Goal: Task Accomplishment & Management: Use online tool/utility

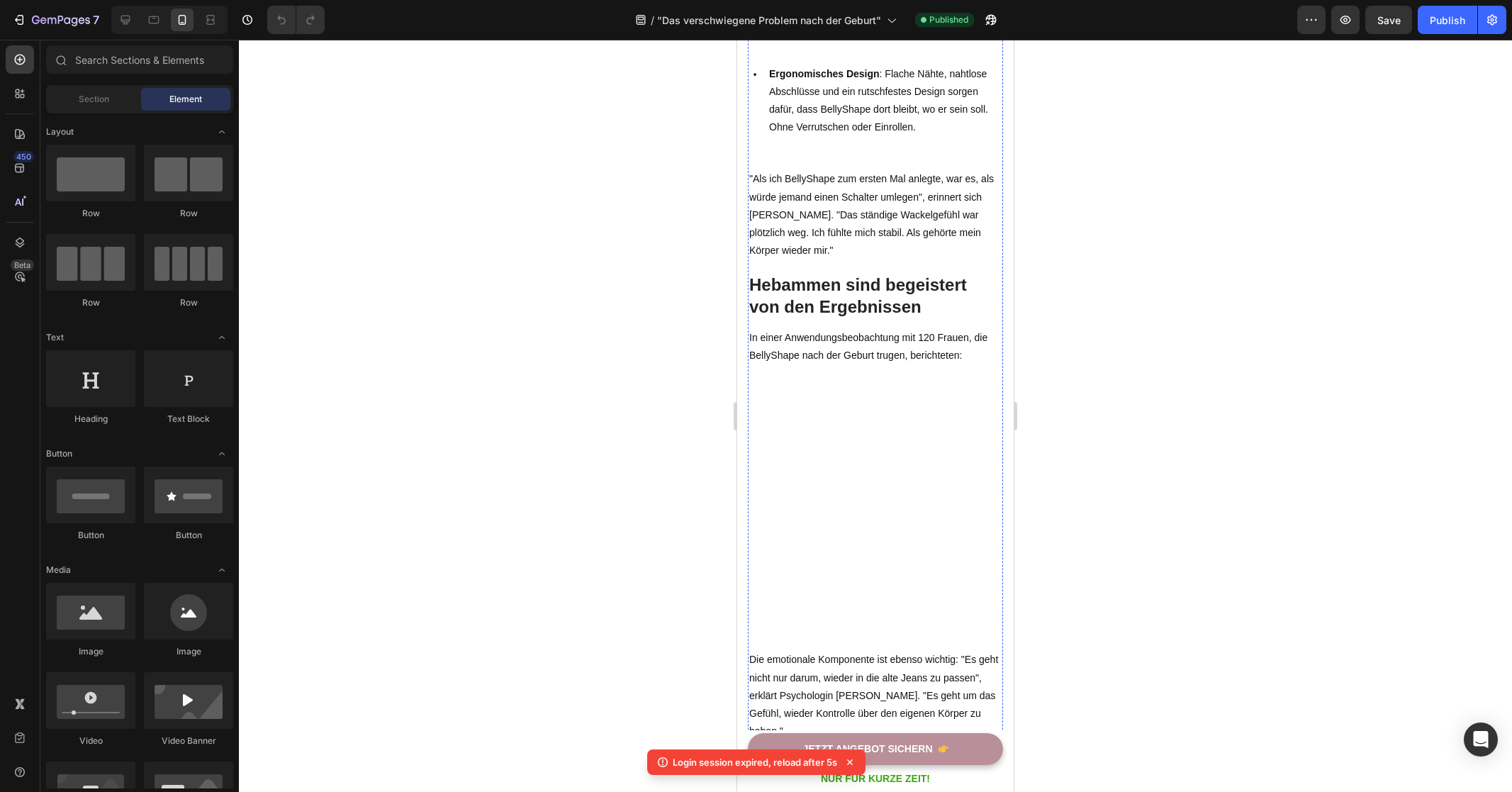
scroll to position [2087, 0]
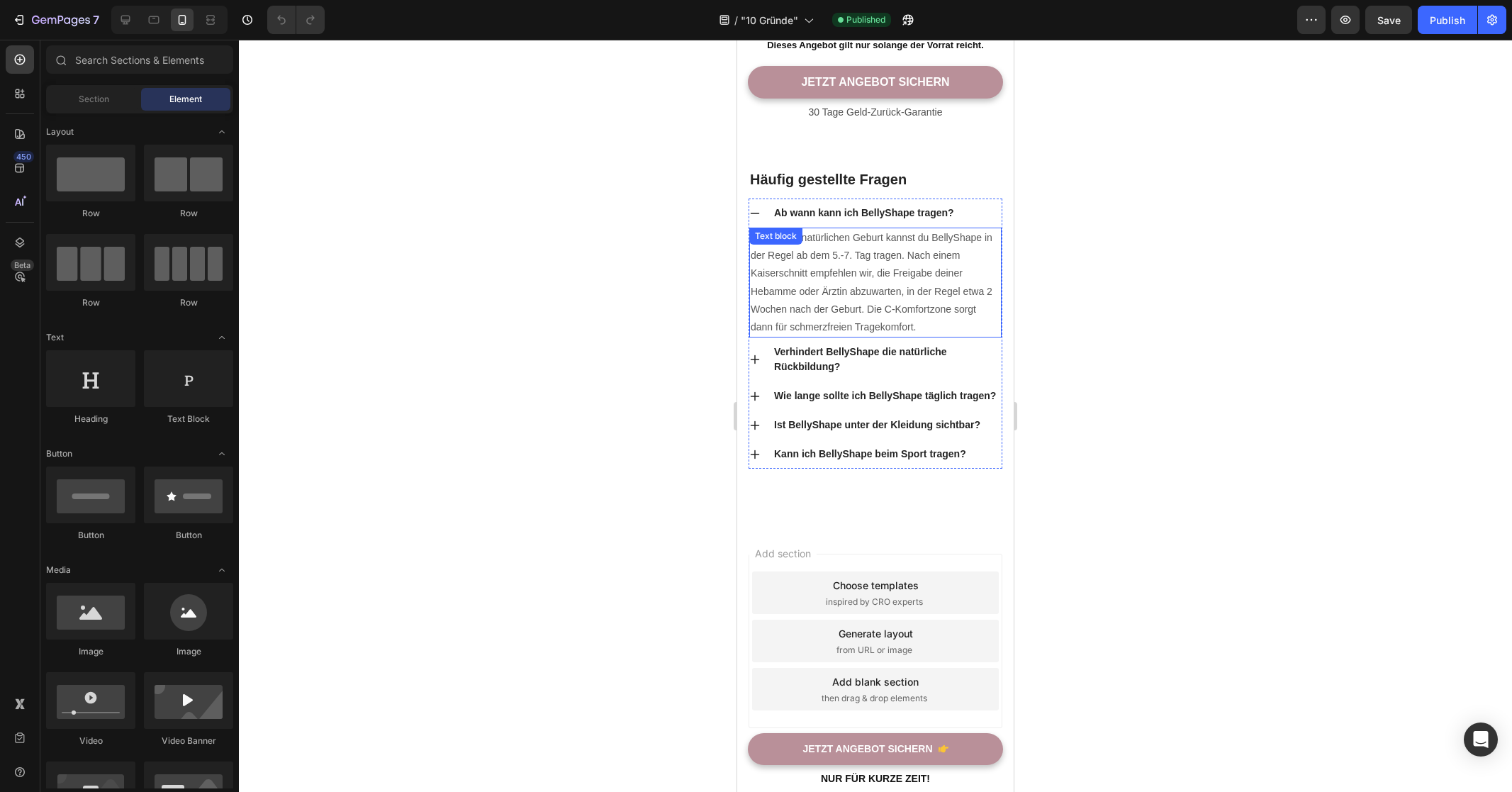
scroll to position [6212, 0]
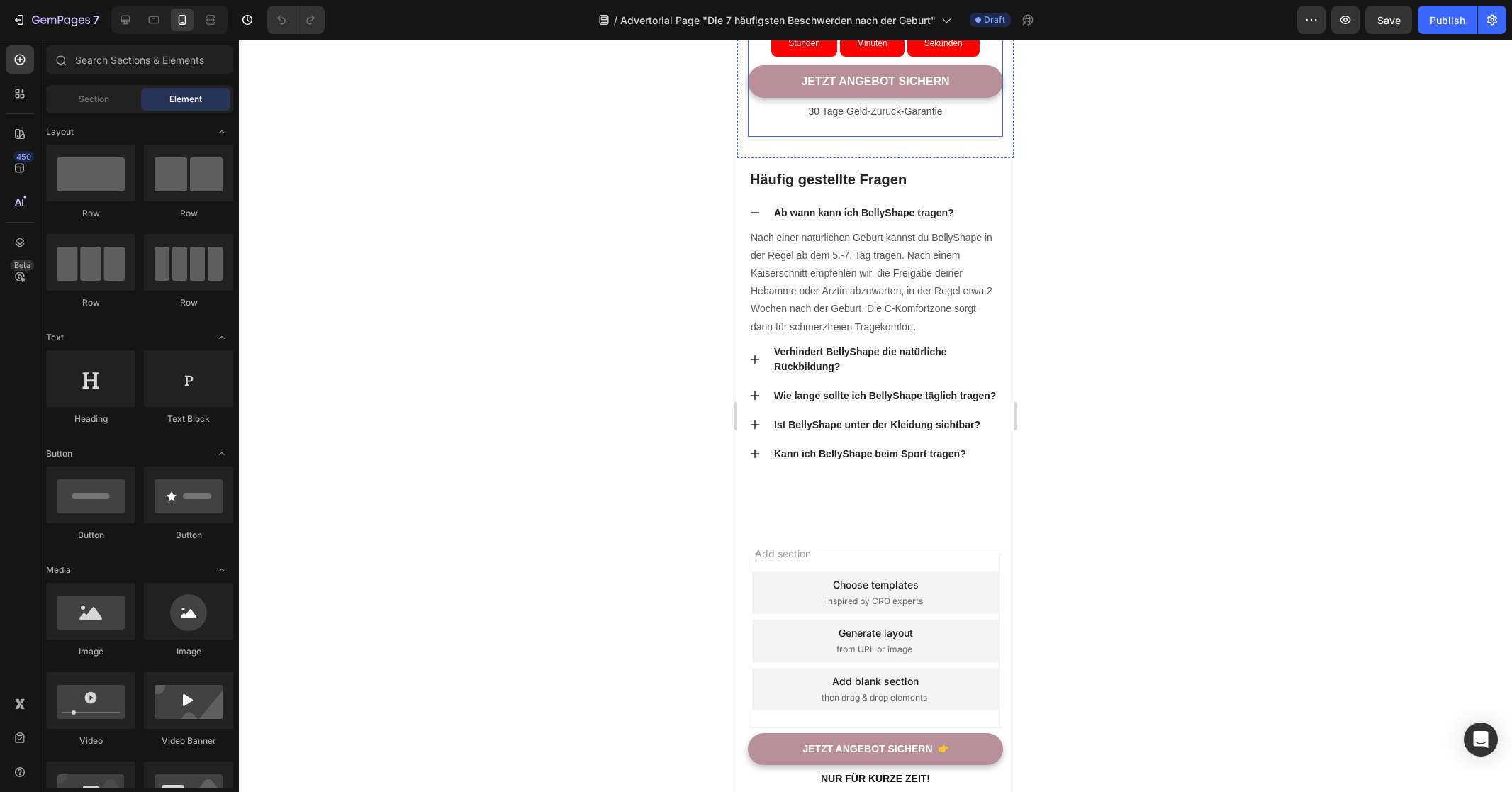
scroll to position [6913, 0]
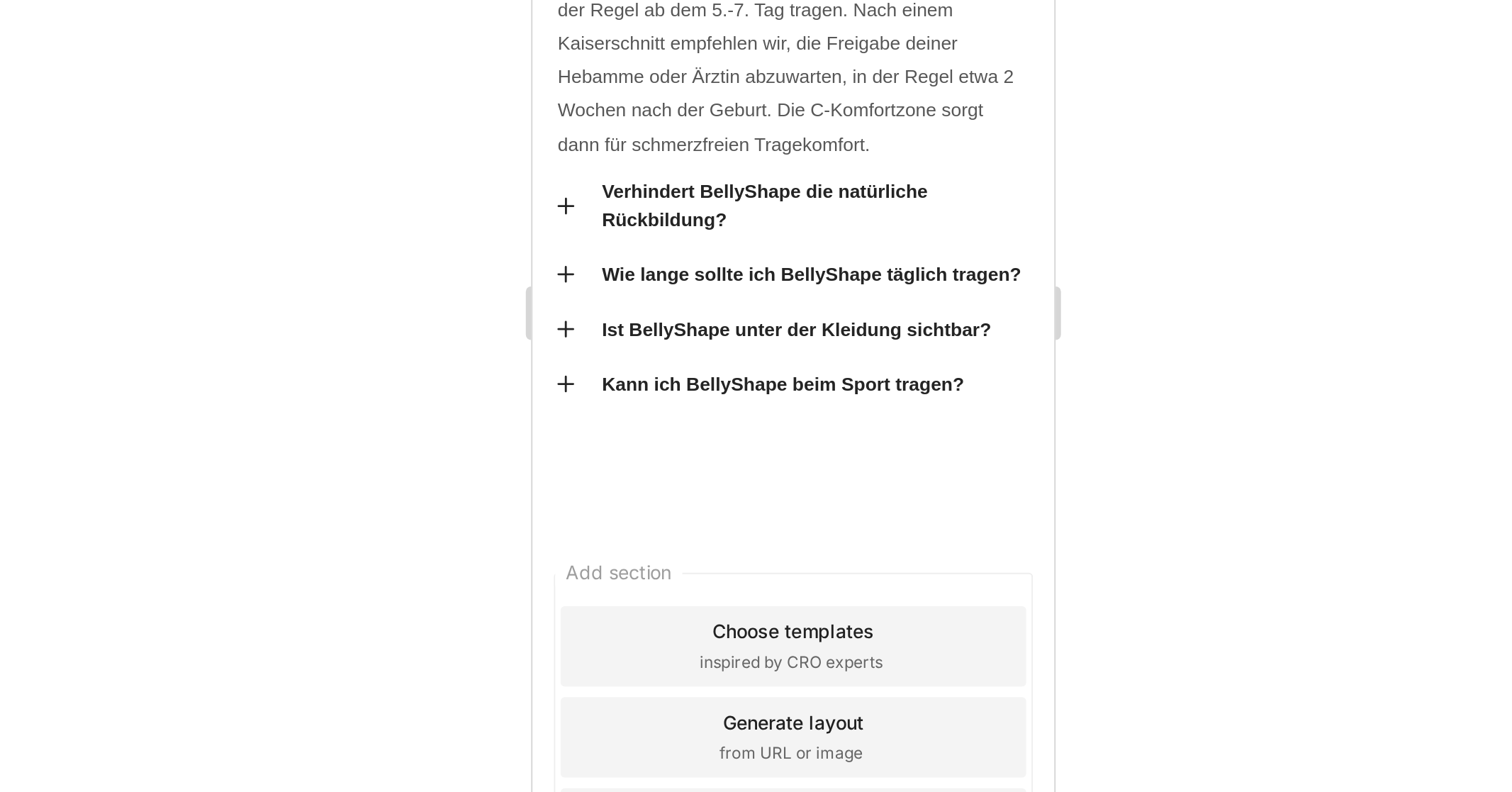
click at [639, 422] on div at bounding box center [875, 415] width 1273 height 753
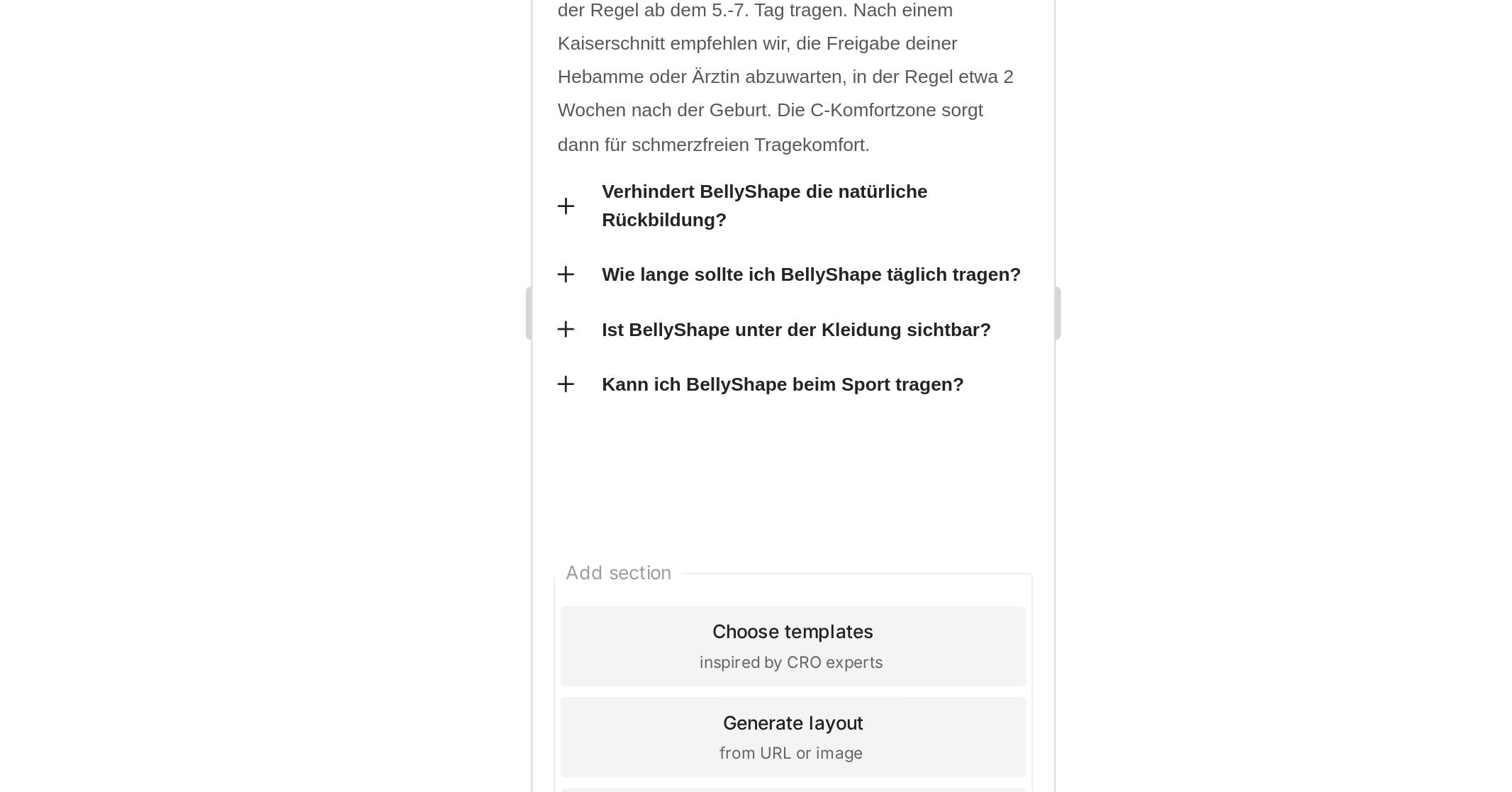
scroll to position [0, 0]
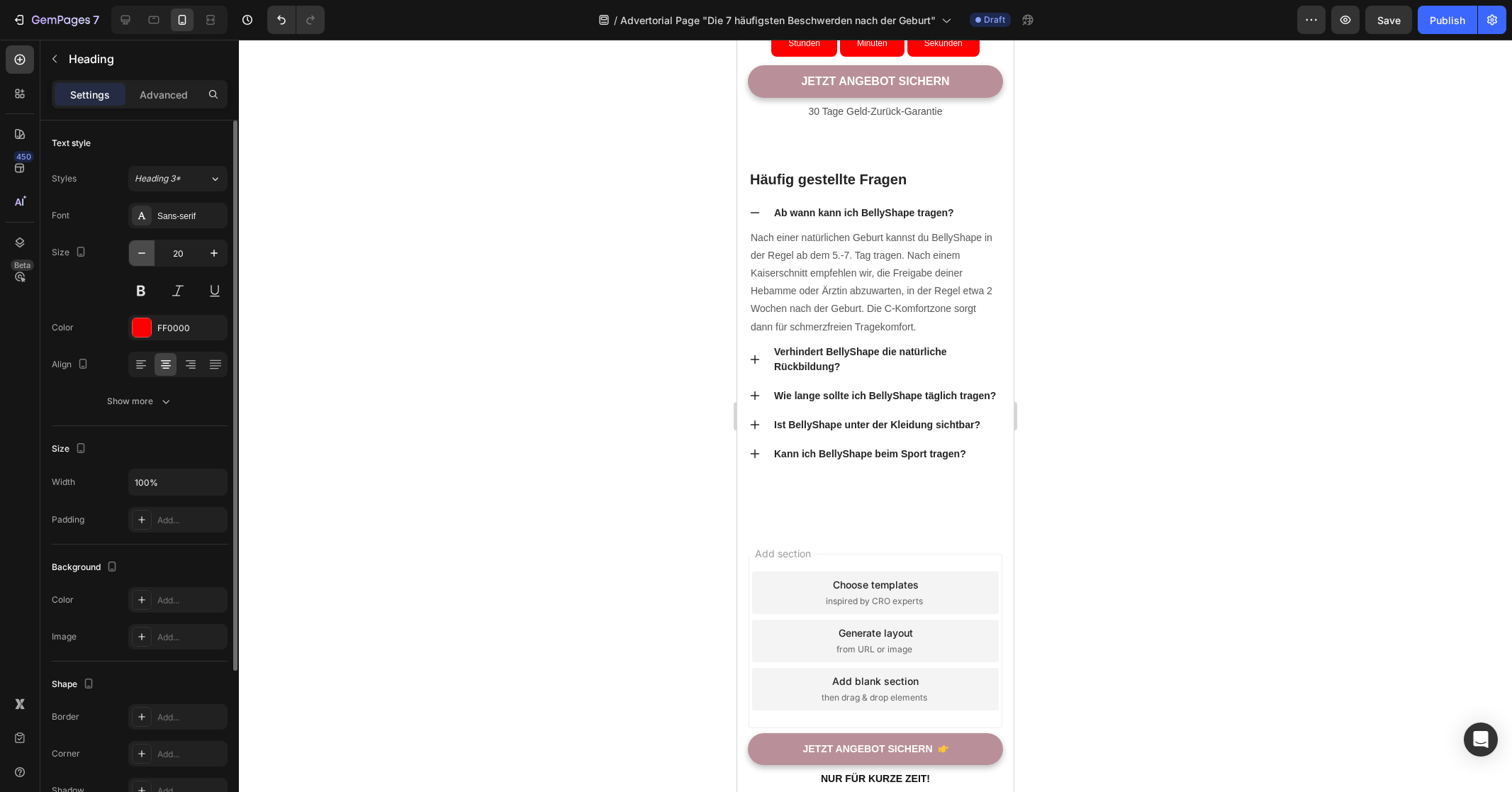
click at [143, 249] on icon "button" at bounding box center [141, 253] width 15 height 15
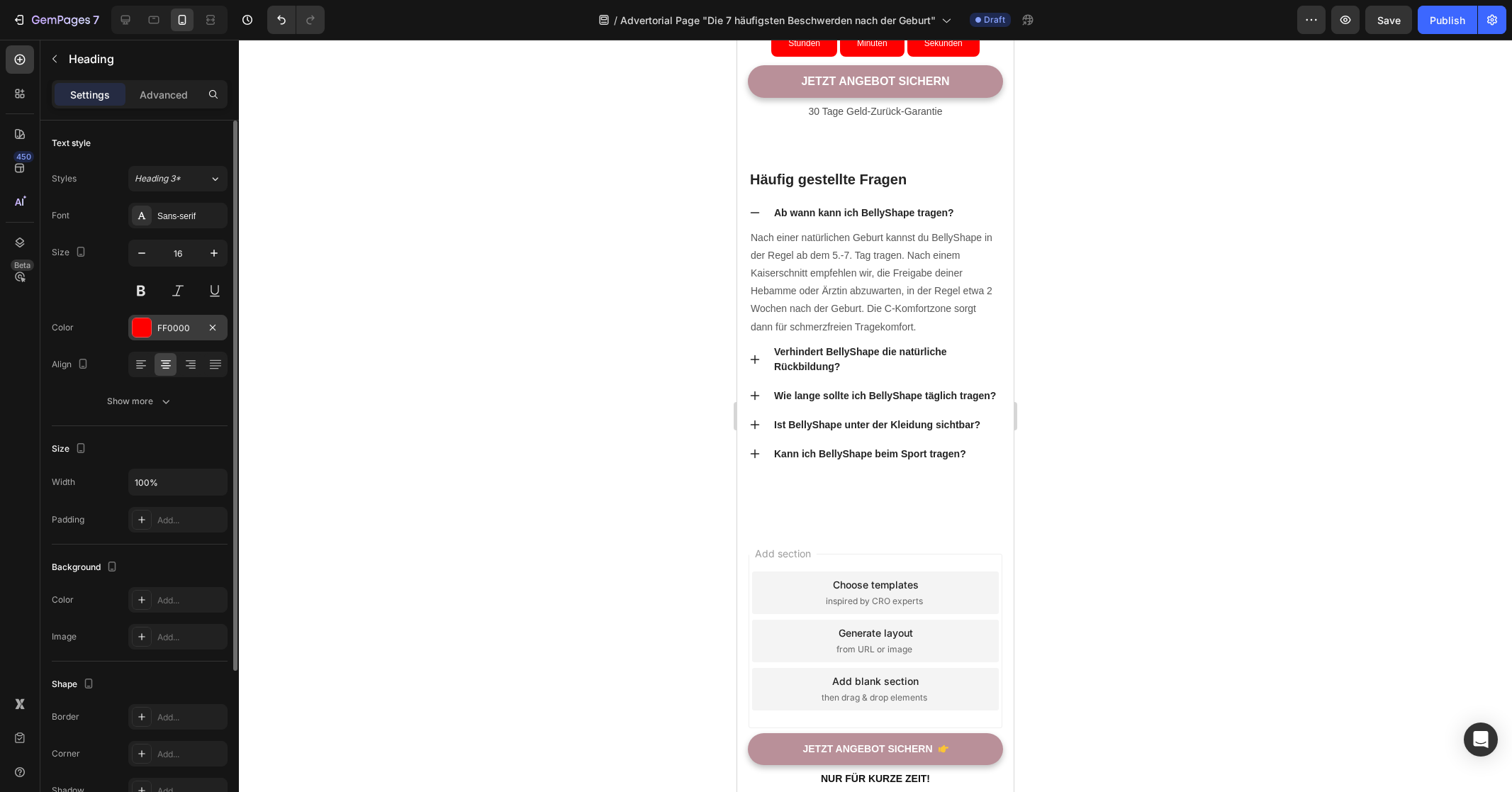
type input "15"
click at [134, 295] on button at bounding box center [141, 291] width 26 height 26
click at [135, 295] on button at bounding box center [141, 291] width 26 height 26
click at [136, 293] on button at bounding box center [141, 291] width 26 height 26
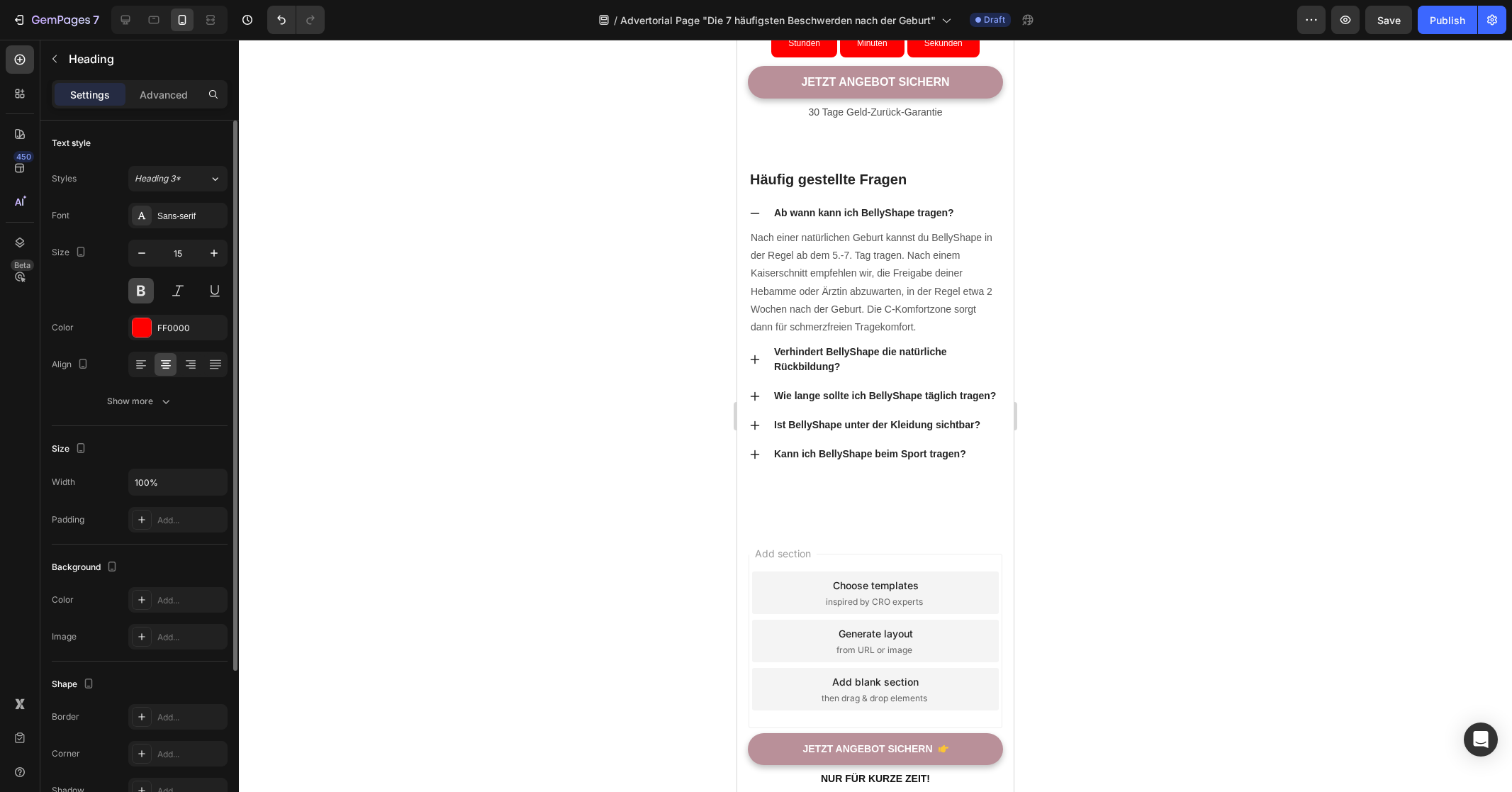
click at [136, 293] on button at bounding box center [141, 291] width 26 height 26
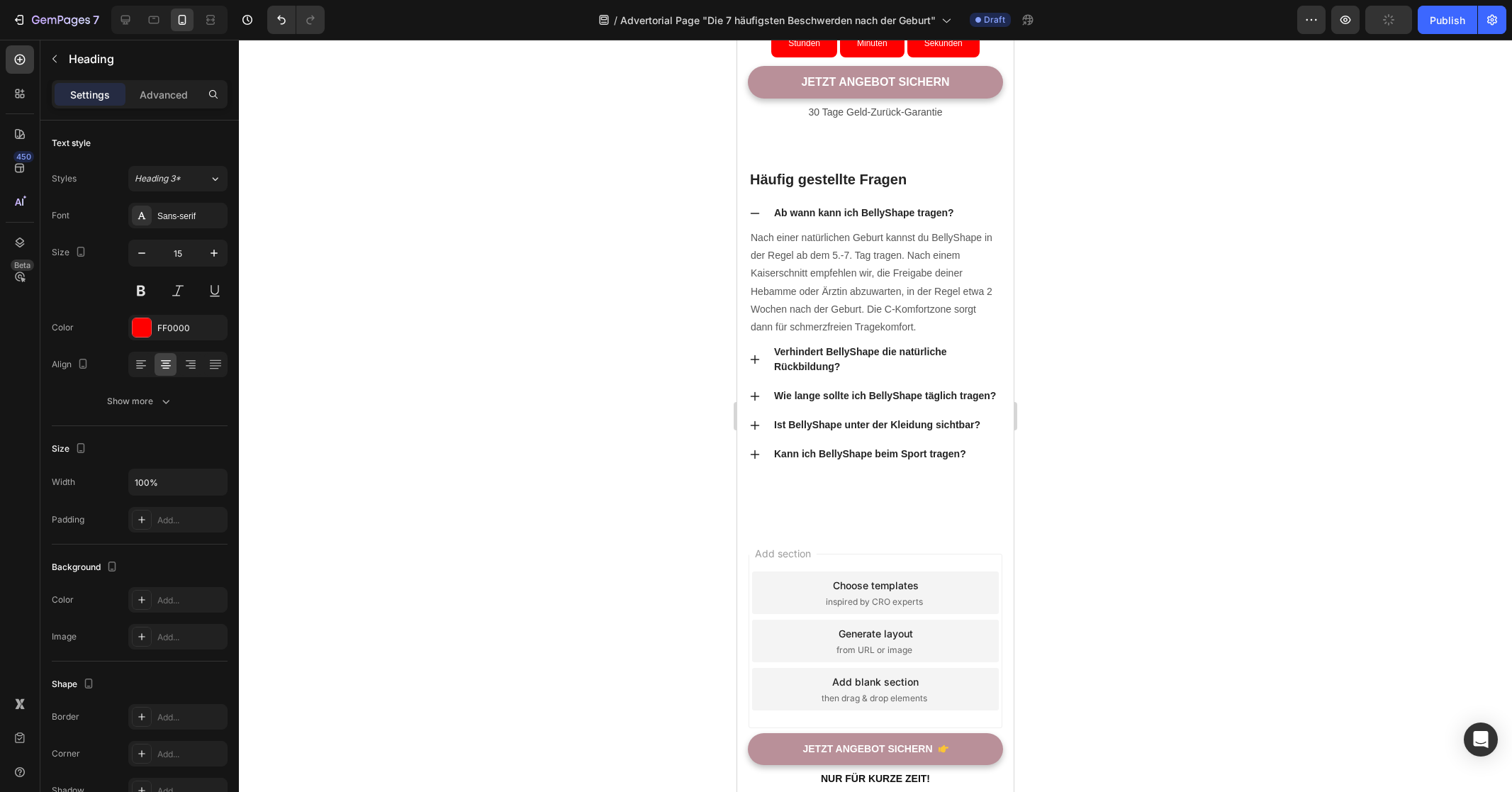
click at [451, 351] on div at bounding box center [875, 415] width 1273 height 753
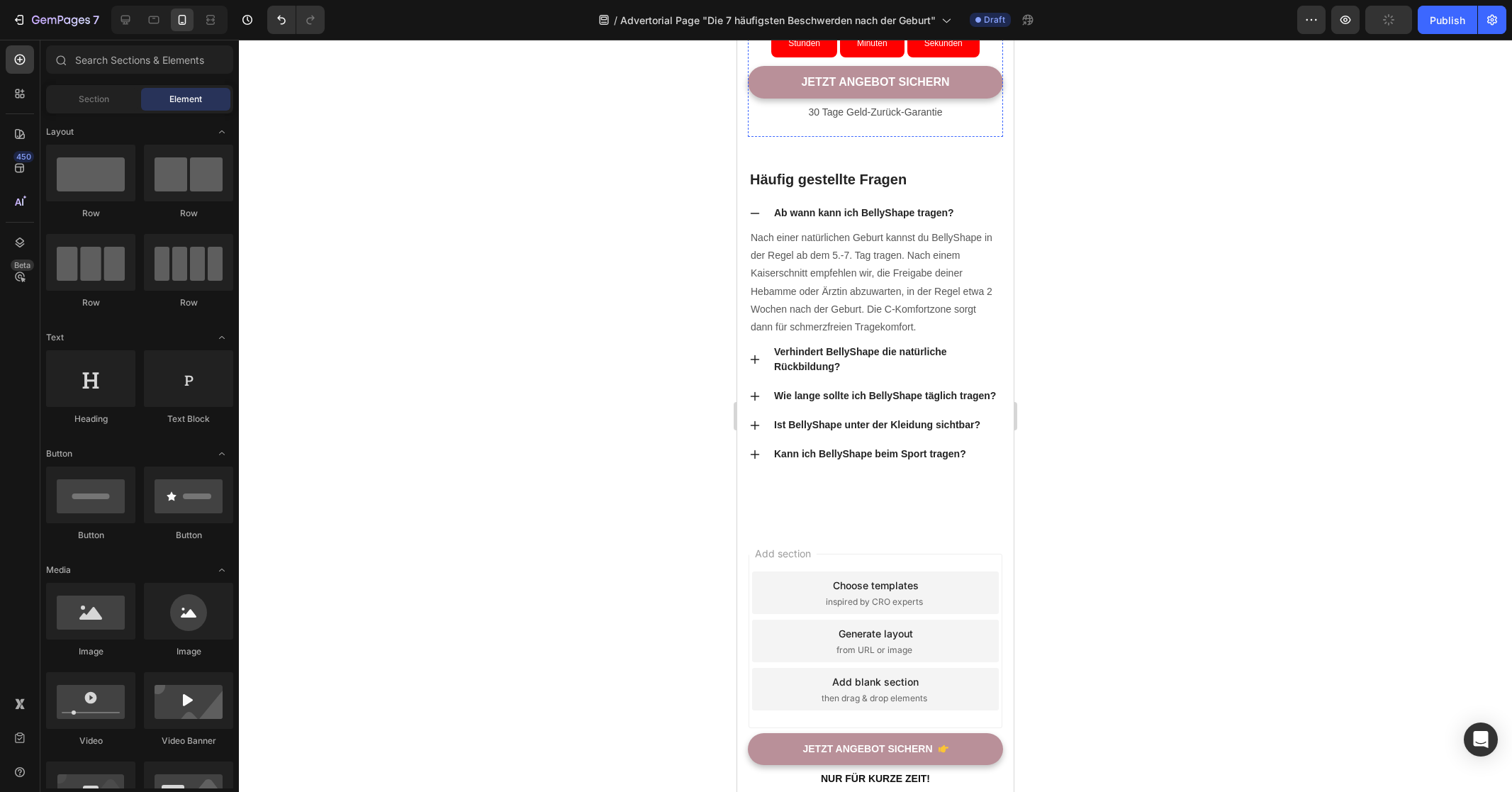
click at [877, 8] on p "Angebot endet bald!" at bounding box center [875, 1] width 252 height 15
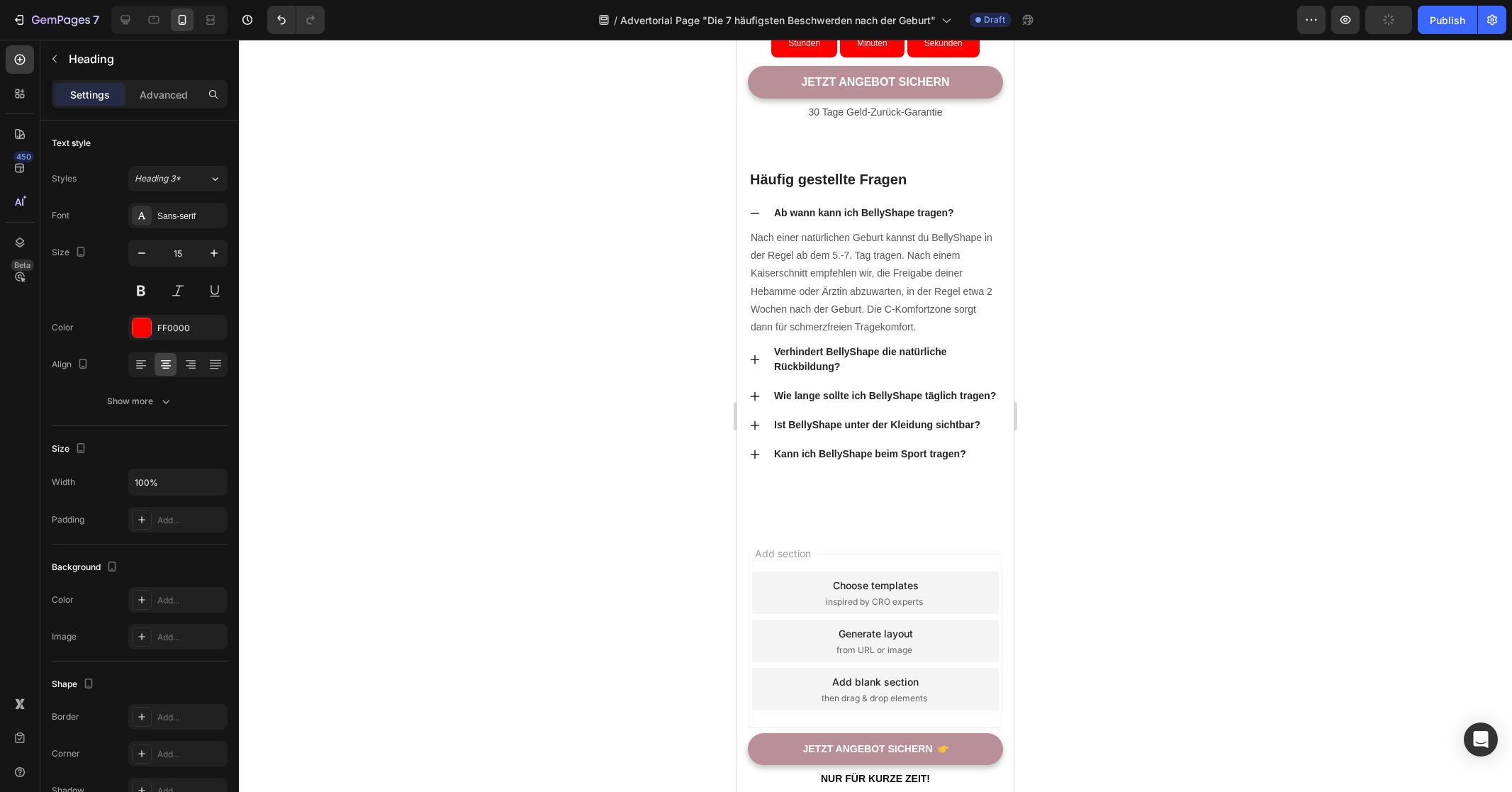
click at [875, 8] on p "Angebot endet bald!" at bounding box center [875, 1] width 252 height 15
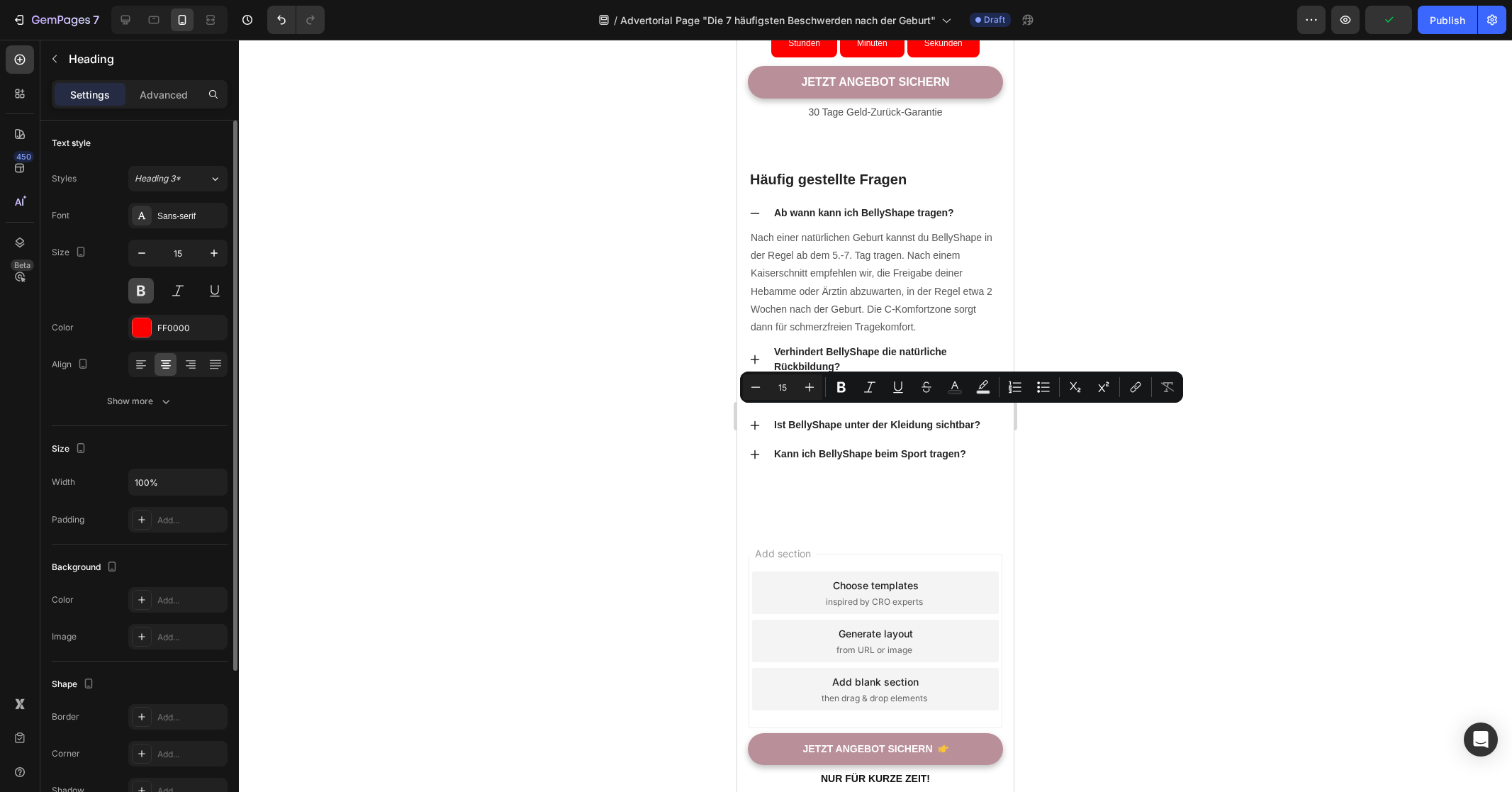
click at [140, 285] on button at bounding box center [141, 291] width 26 height 26
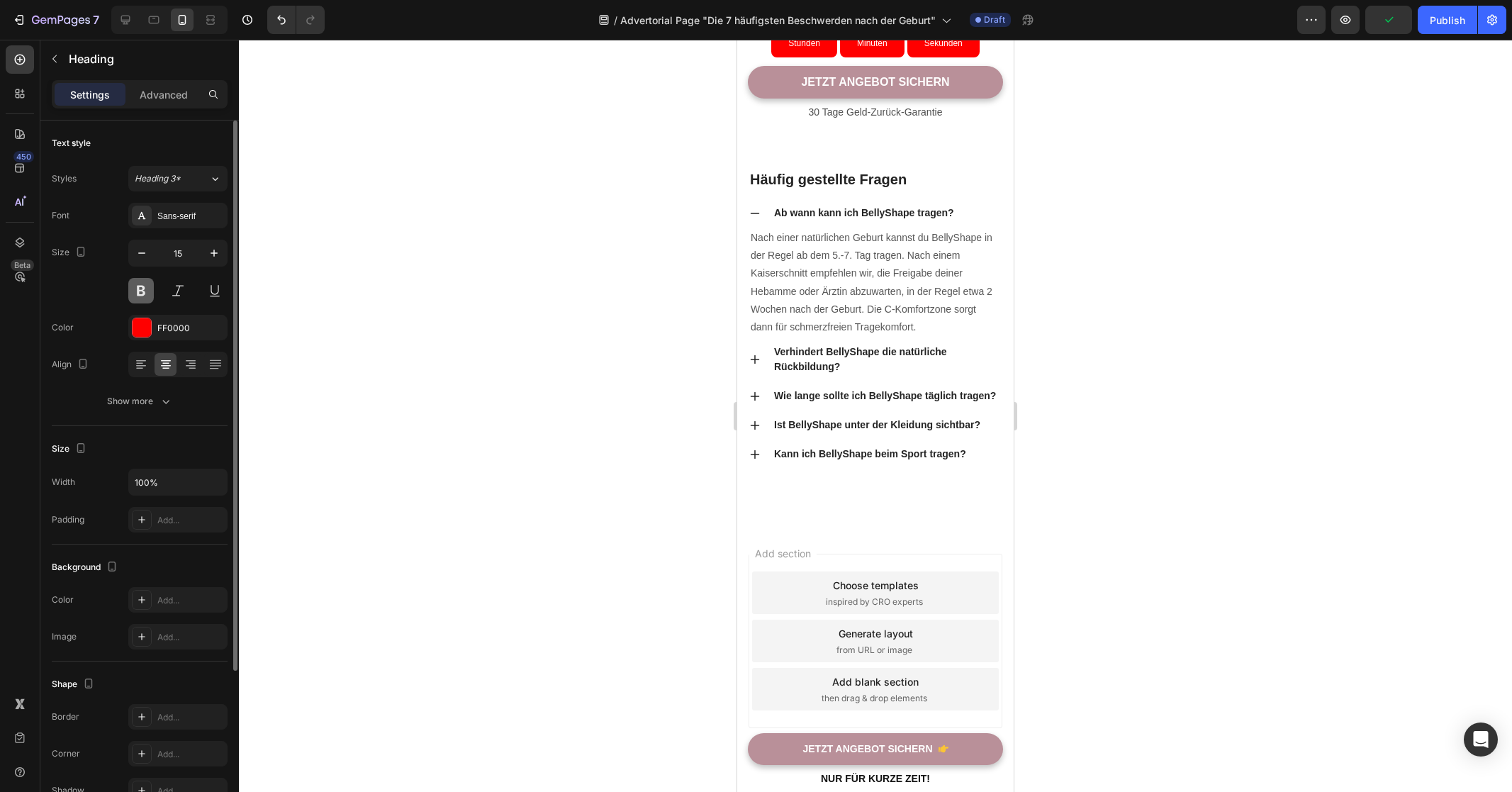
click at [140, 287] on button at bounding box center [141, 291] width 26 height 26
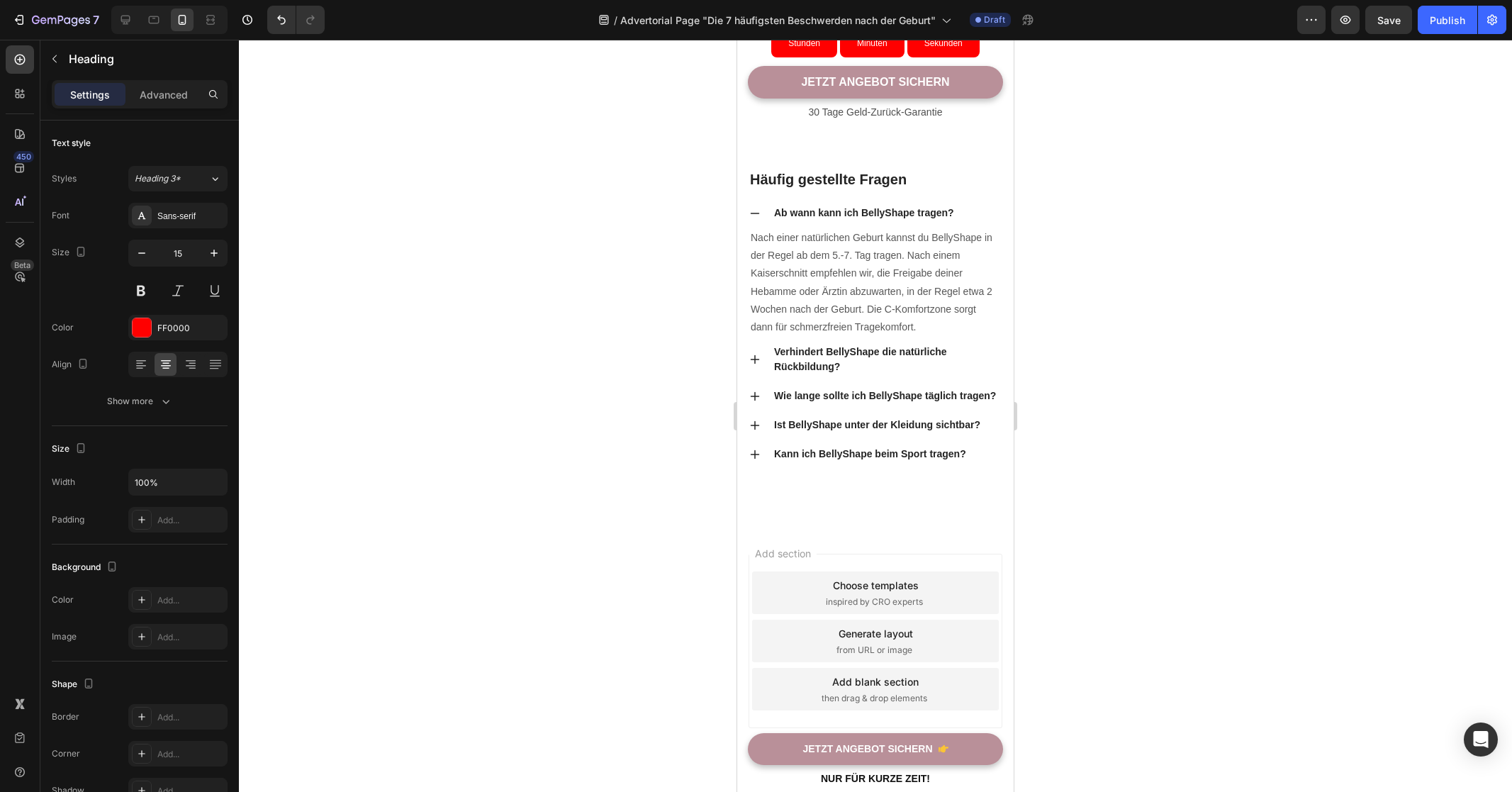
click at [480, 364] on div at bounding box center [875, 415] width 1273 height 753
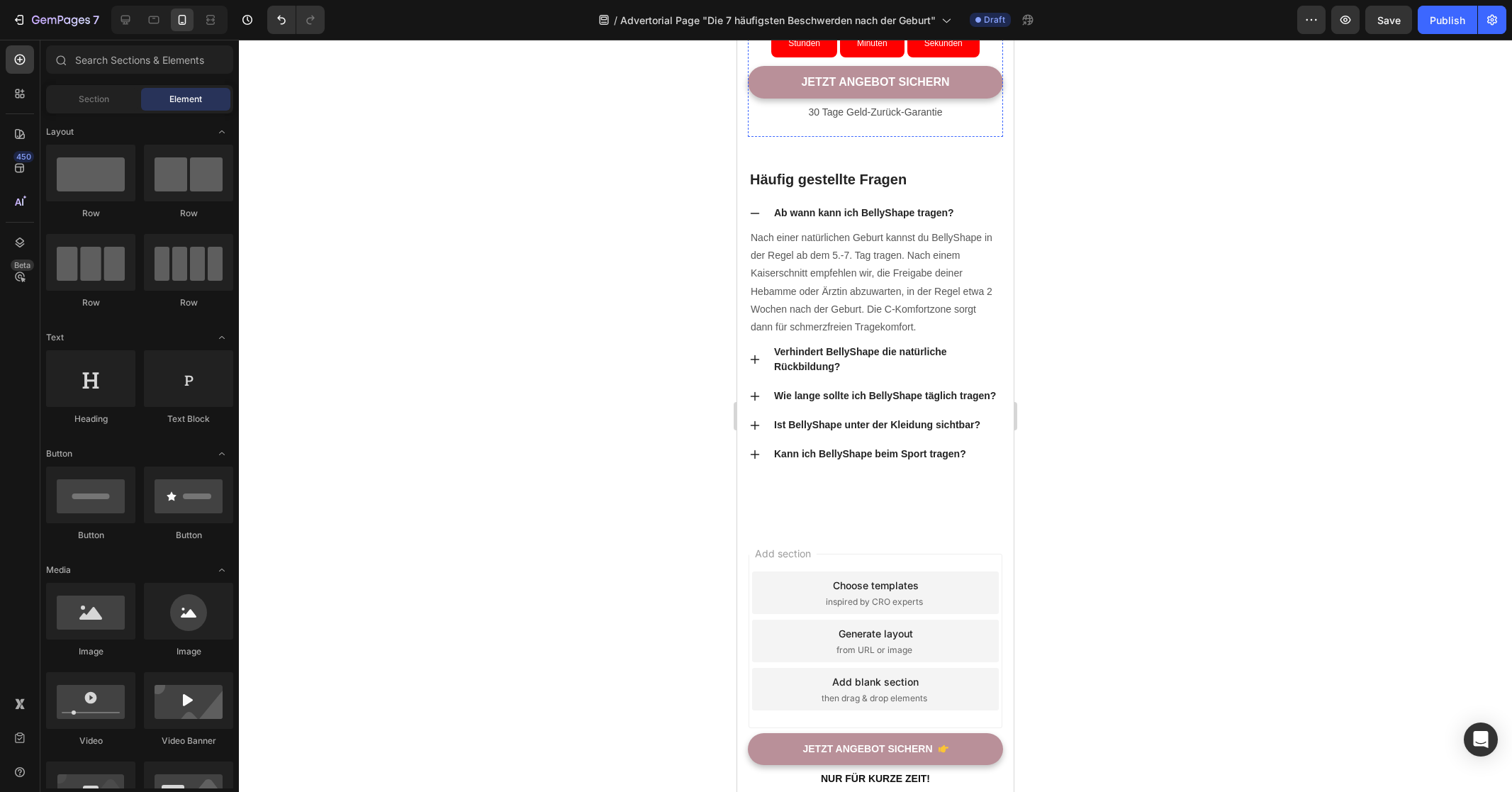
click at [898, 8] on p "Angebot endet bald!" at bounding box center [875, 1] width 252 height 15
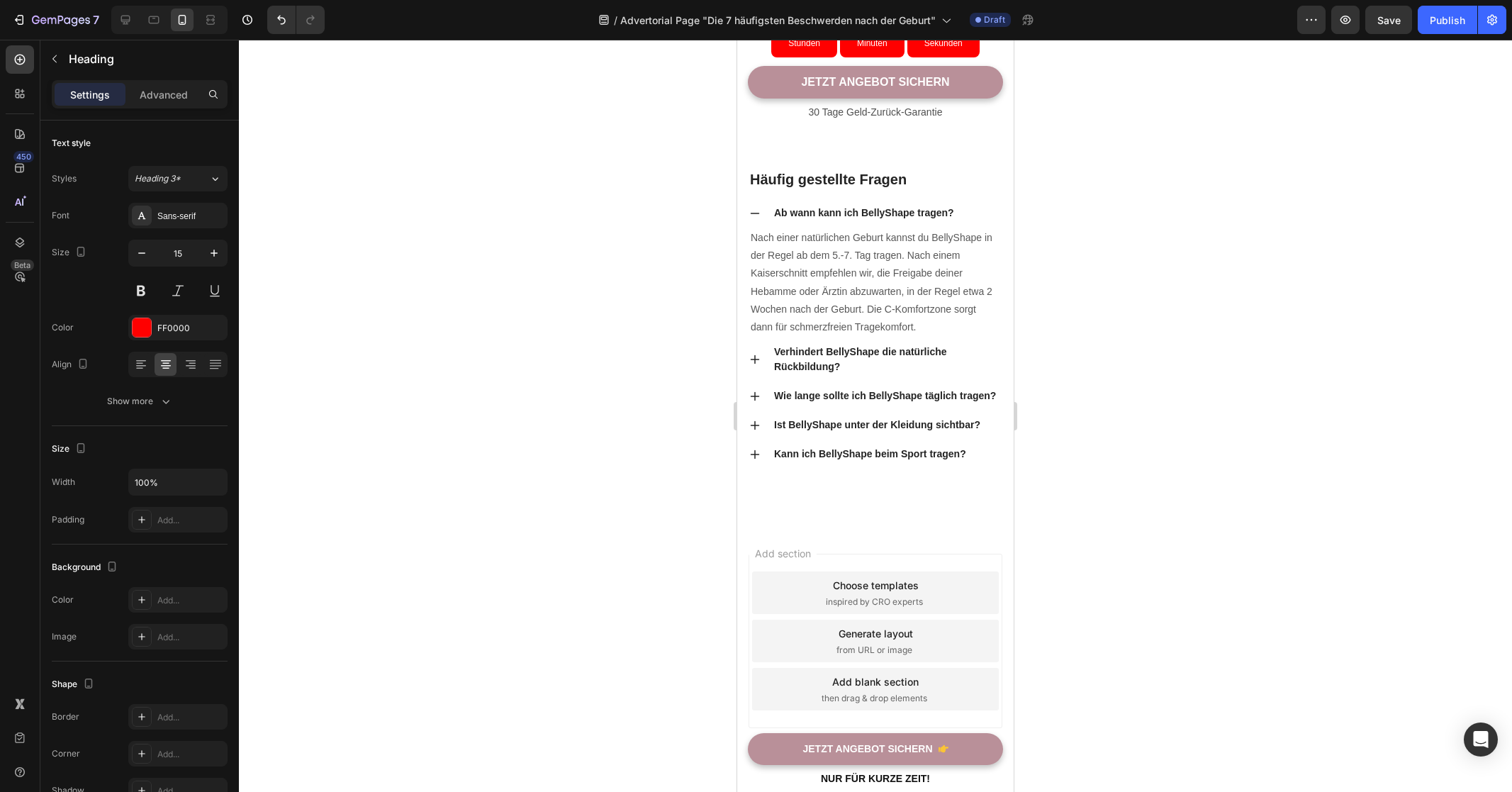
click at [898, 8] on p "Angebot endet bald!" at bounding box center [875, 1] width 252 height 15
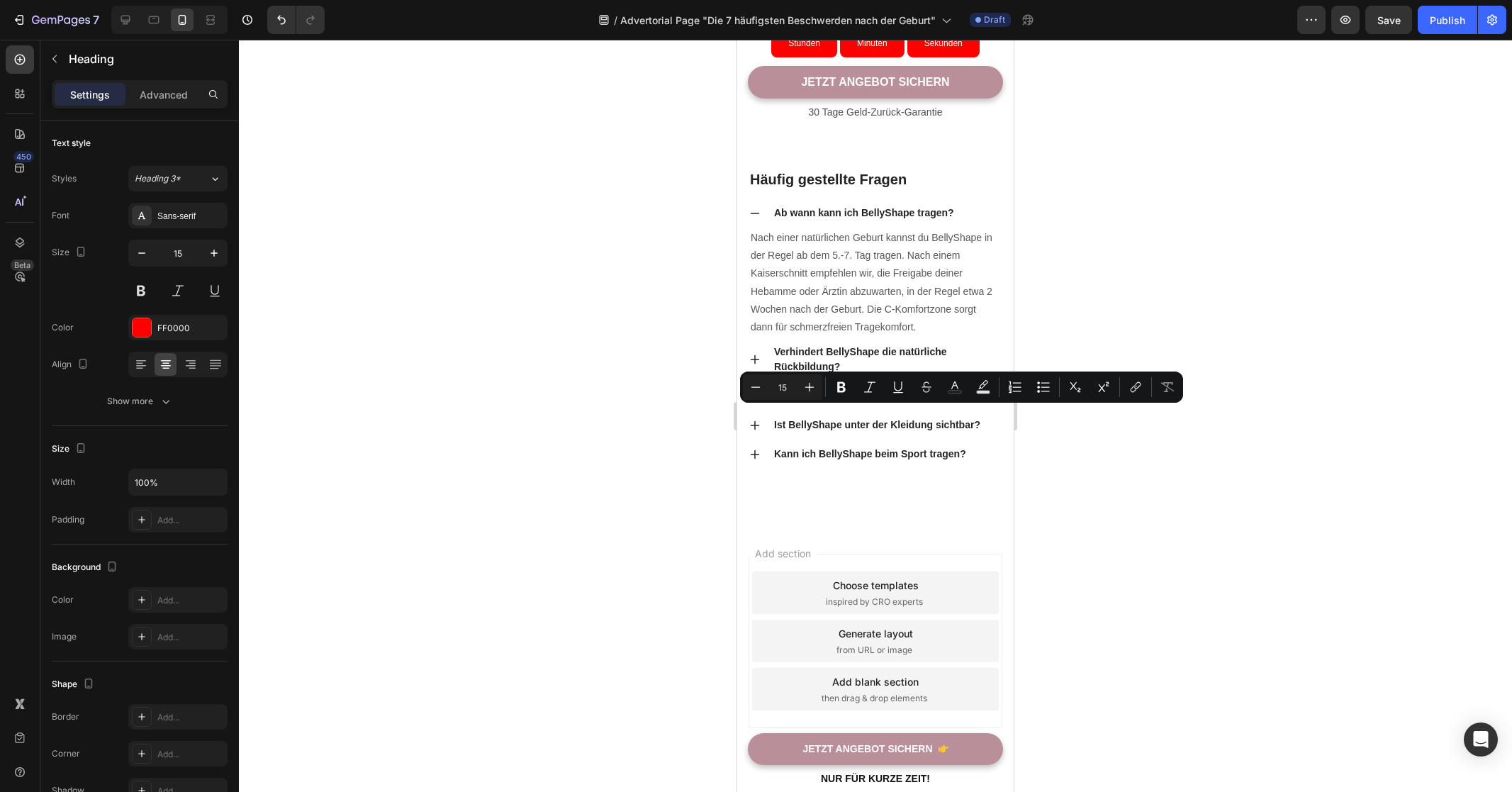
click at [898, 8] on p "Angebot endet bald!" at bounding box center [875, 1] width 252 height 15
click at [844, 390] on icon "Editor contextual toolbar" at bounding box center [841, 387] width 9 height 10
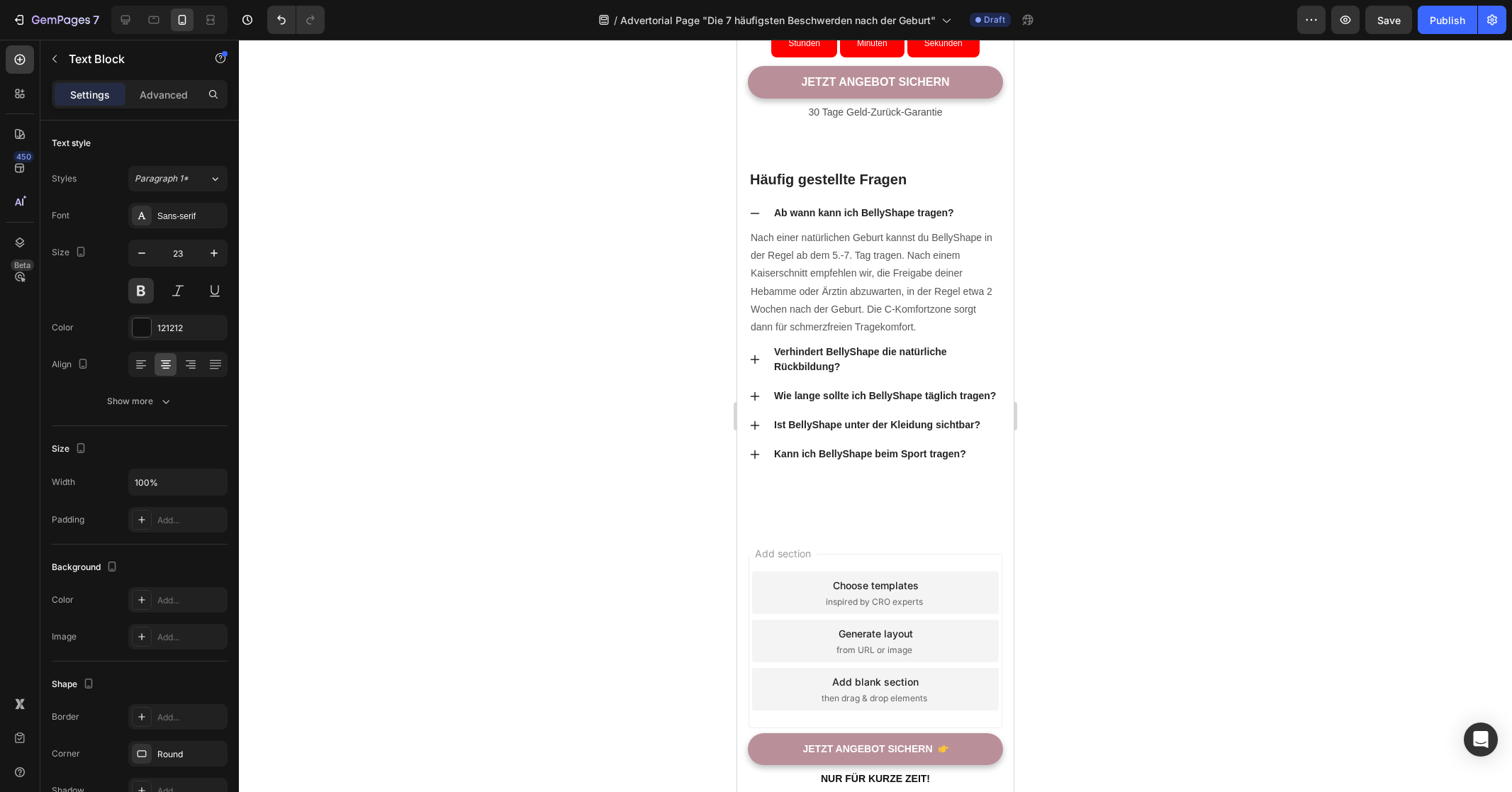
click at [649, 416] on div at bounding box center [875, 415] width 1273 height 753
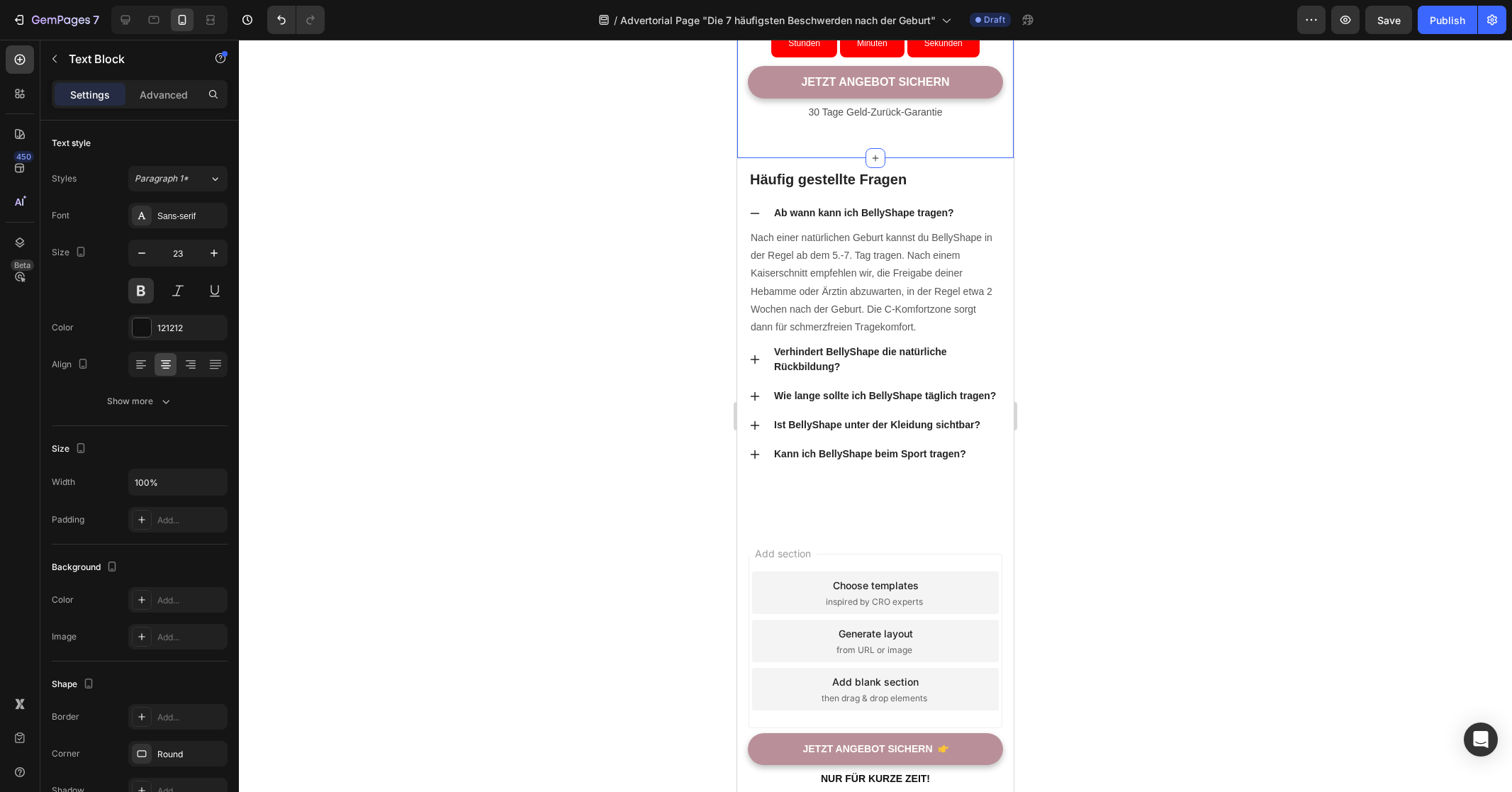
click at [636, 398] on div at bounding box center [875, 415] width 1273 height 753
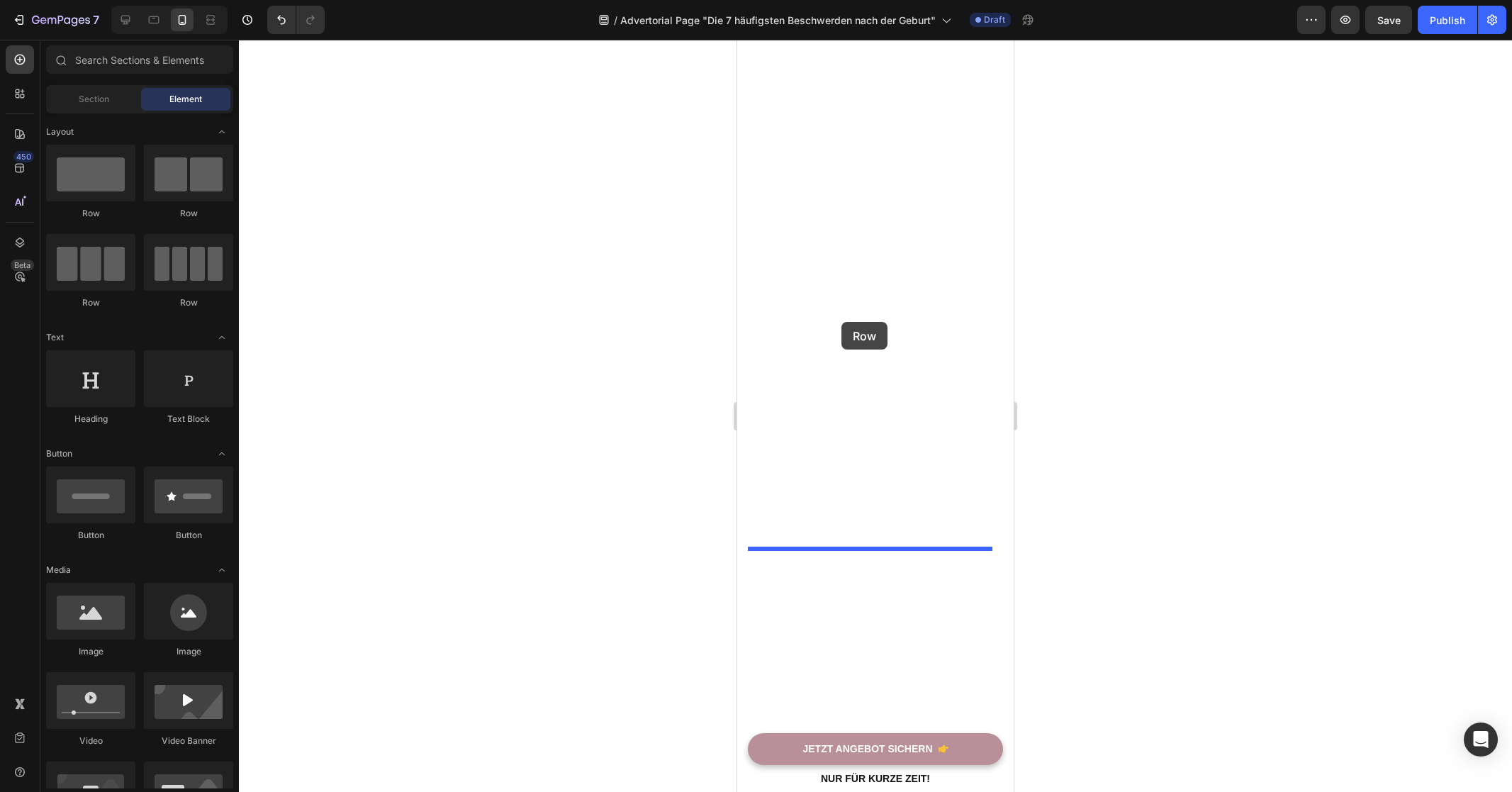
drag, startPoint x: 815, startPoint y: 219, endPoint x: 841, endPoint y: 322, distance: 106.2
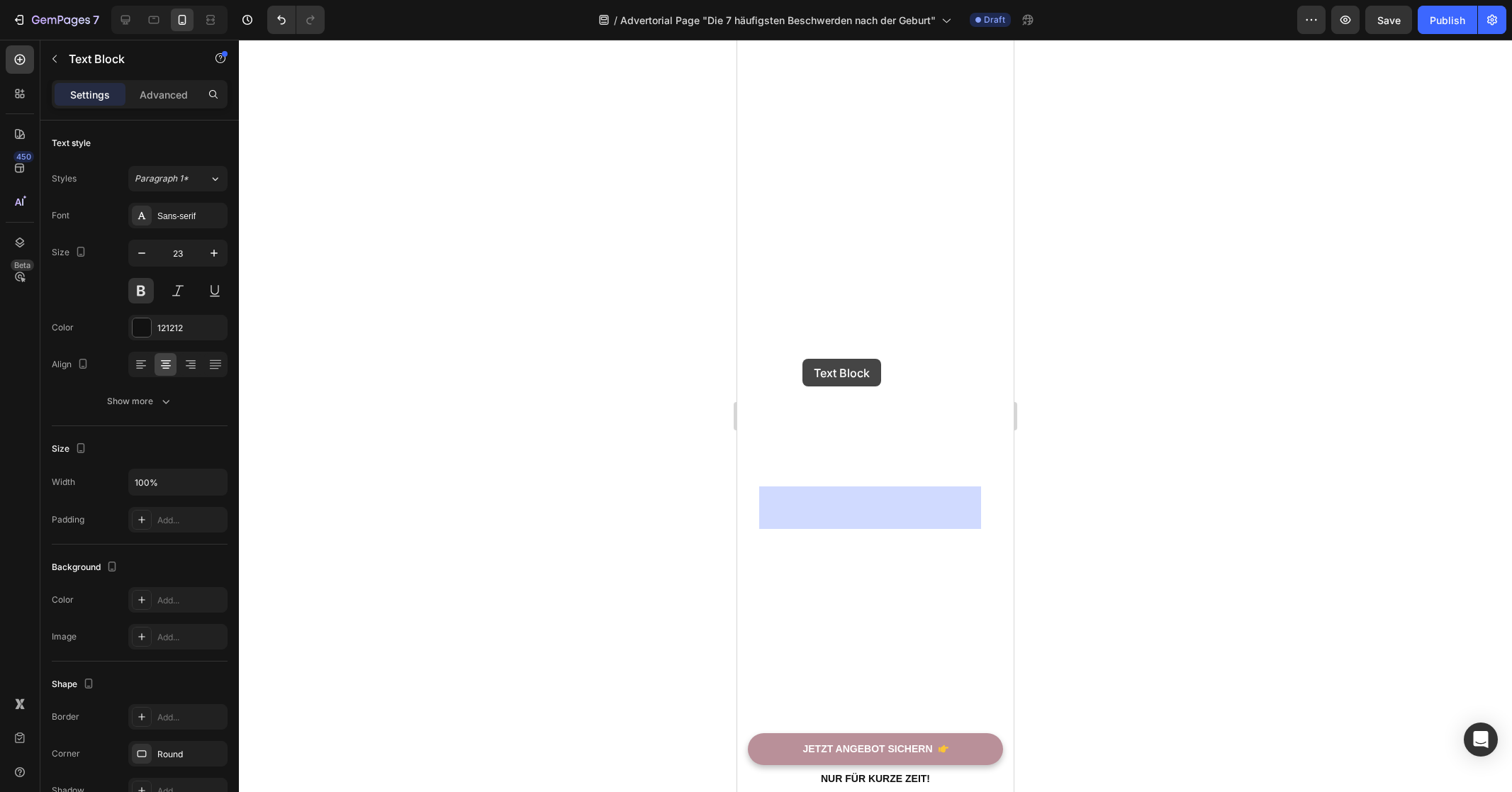
drag, startPoint x: 779, startPoint y: 440, endPoint x: 800, endPoint y: 373, distance: 70.2
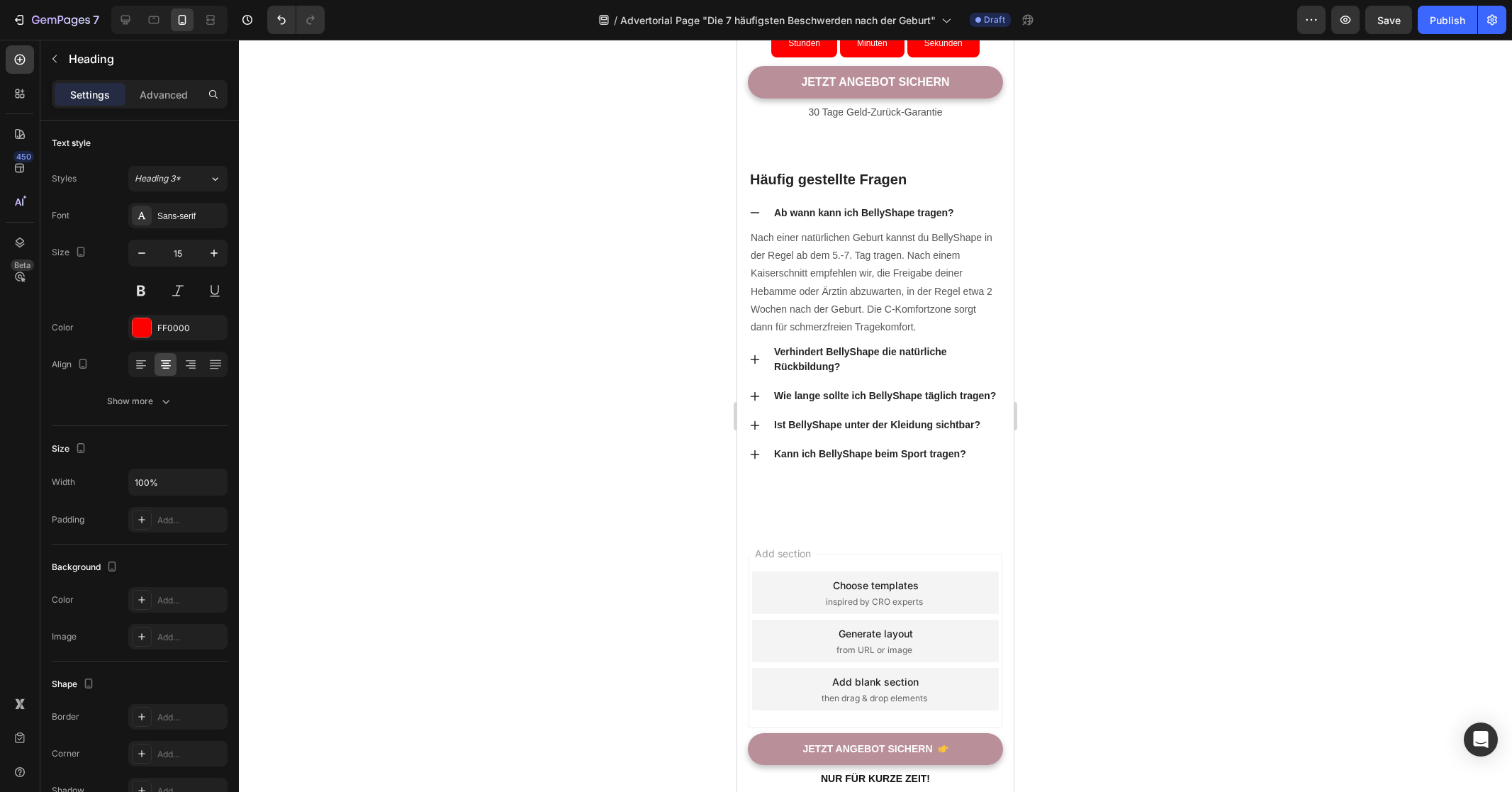
click at [803, 8] on p "⁠⁠⁠⁠⁠⁠⁠ Angebot endet bald!" at bounding box center [875, 1] width 252 height 15
drag, startPoint x: 798, startPoint y: 467, endPoint x: 807, endPoint y: 444, distance: 24.7
click at [686, 473] on div at bounding box center [875, 415] width 1273 height 753
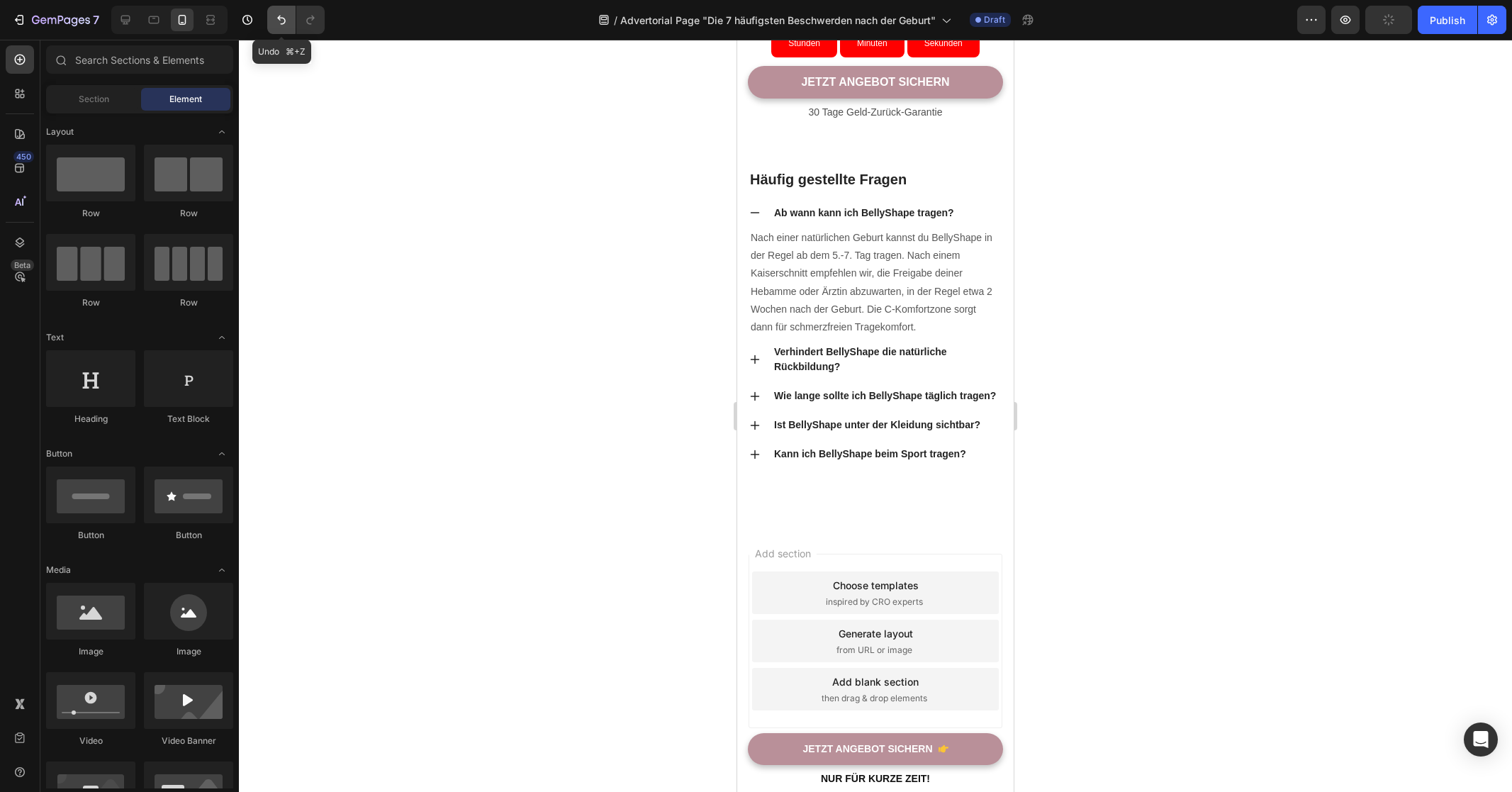
click at [270, 16] on button "Undo/Redo" at bounding box center [281, 20] width 28 height 28
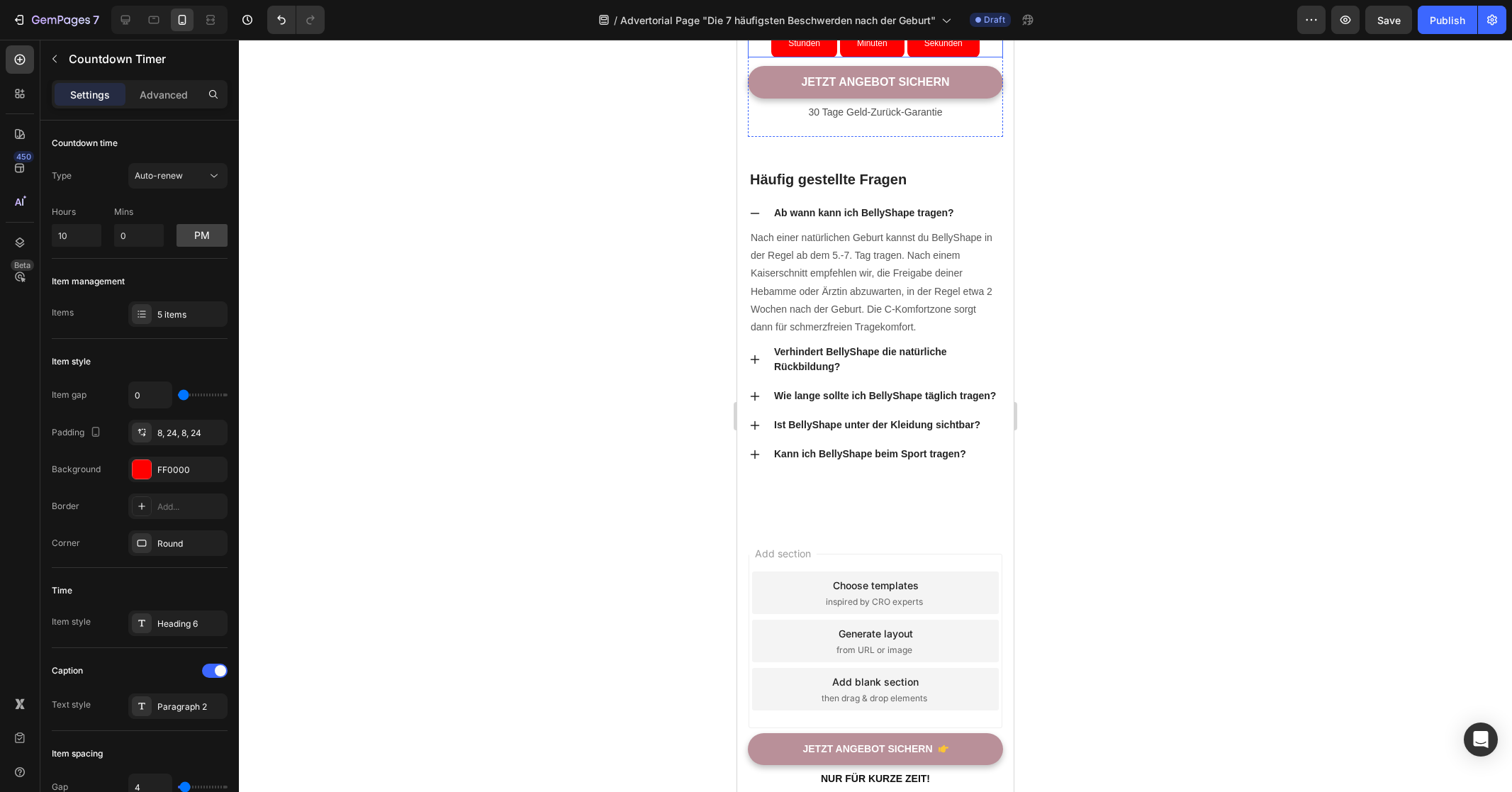
click at [771, 57] on div "06 Stunden" at bounding box center [803, 36] width 66 height 41
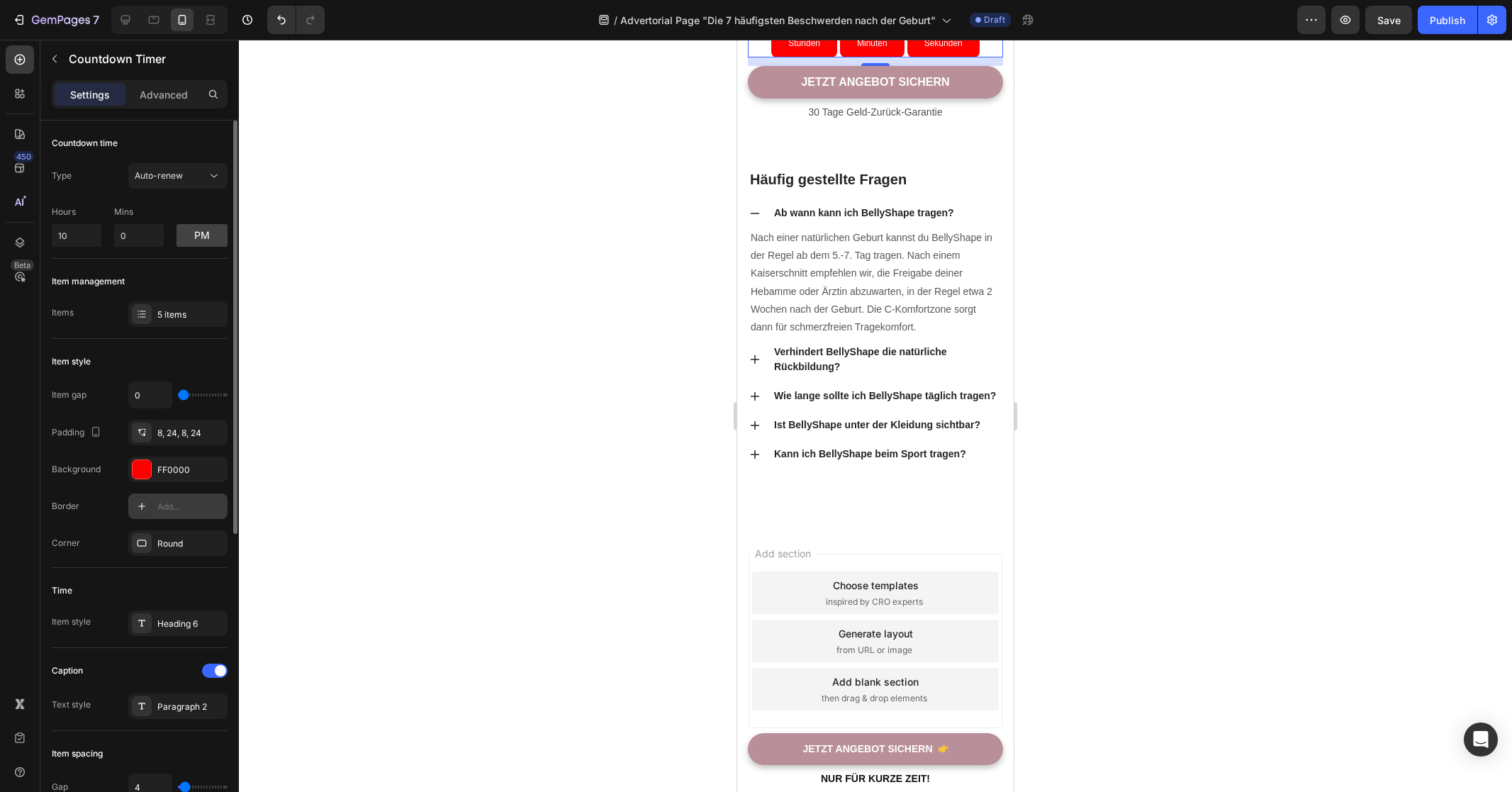
click at [168, 510] on div "Add..." at bounding box center [191, 507] width 67 height 13
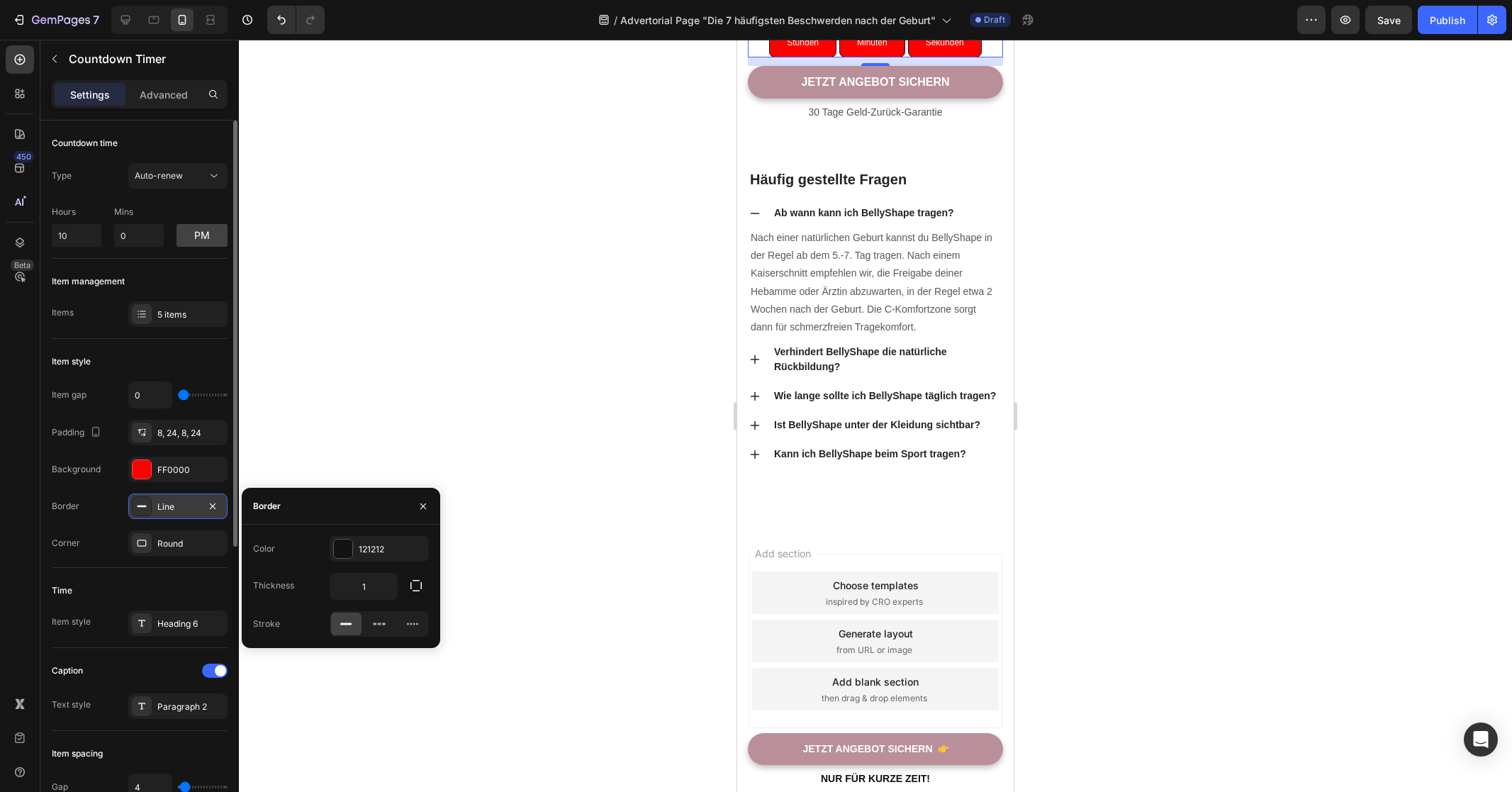
click at [170, 509] on div "Line" at bounding box center [178, 507] width 41 height 13
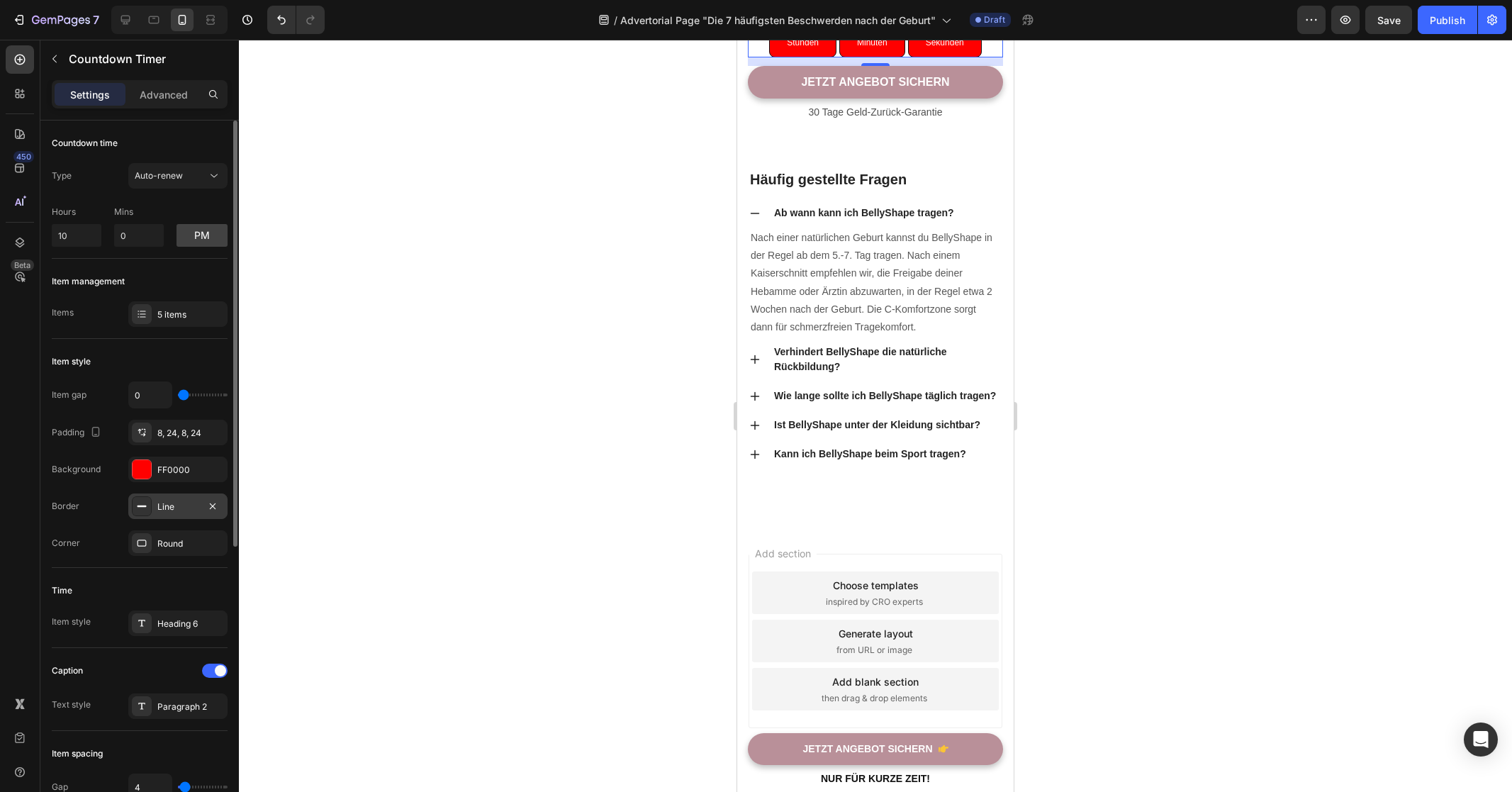
click at [175, 510] on div "Line" at bounding box center [178, 507] width 41 height 13
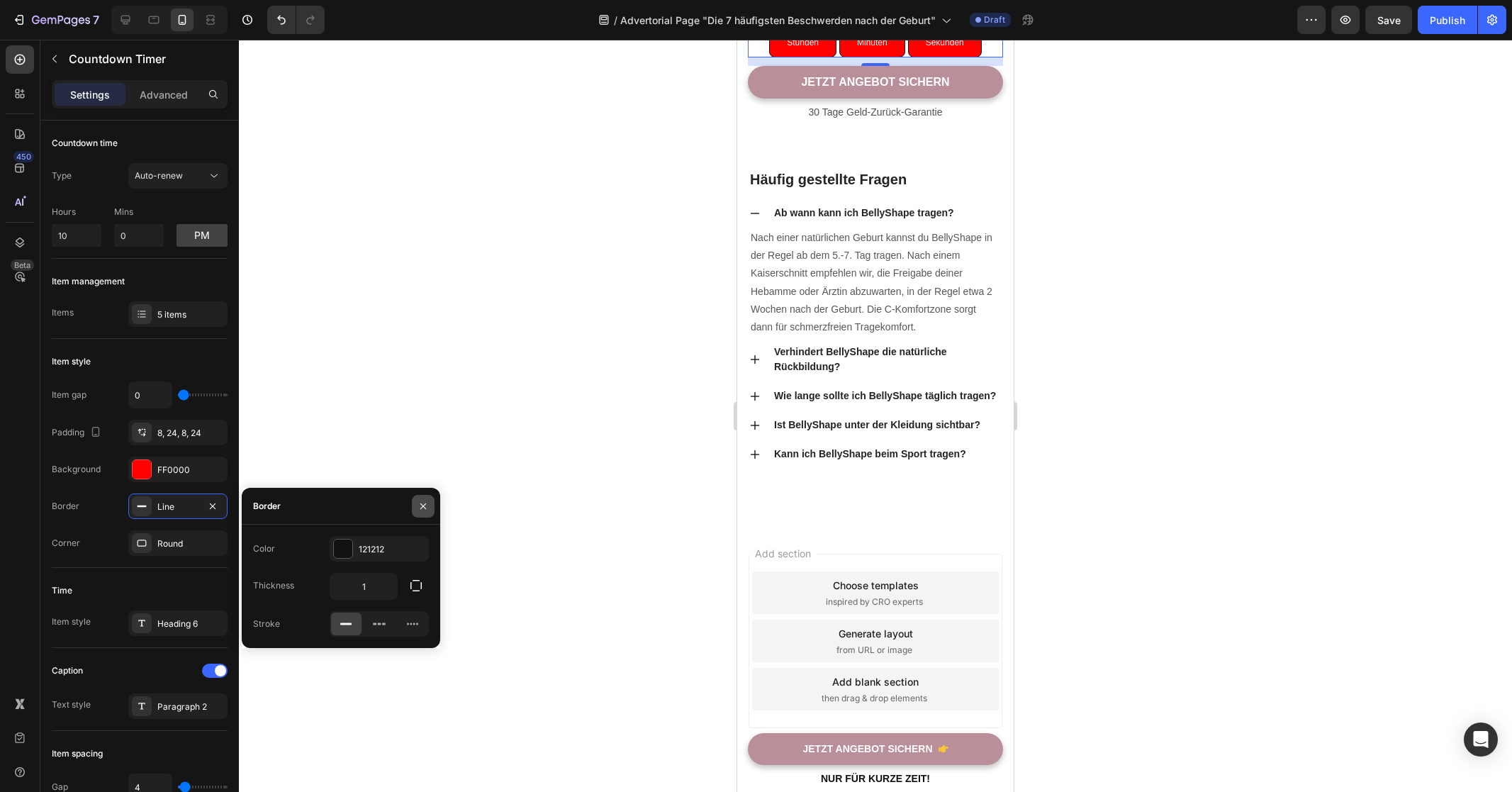
click at [427, 501] on icon "button" at bounding box center [423, 506] width 11 height 11
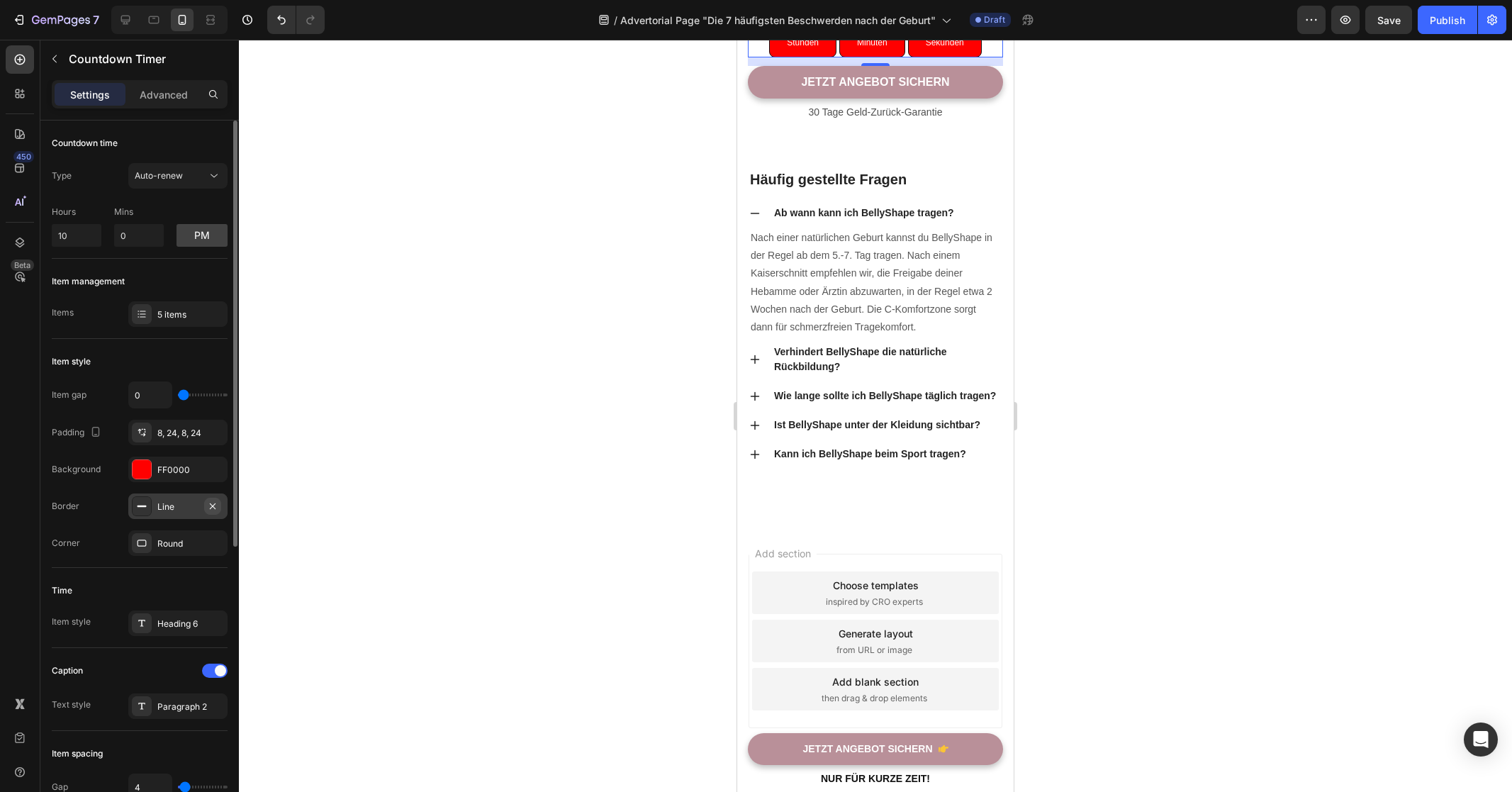
click at [211, 506] on icon "button" at bounding box center [212, 506] width 11 height 11
click at [213, 469] on icon "button" at bounding box center [212, 468] width 6 height 6
click at [166, 468] on div "Add..." at bounding box center [191, 470] width 67 height 13
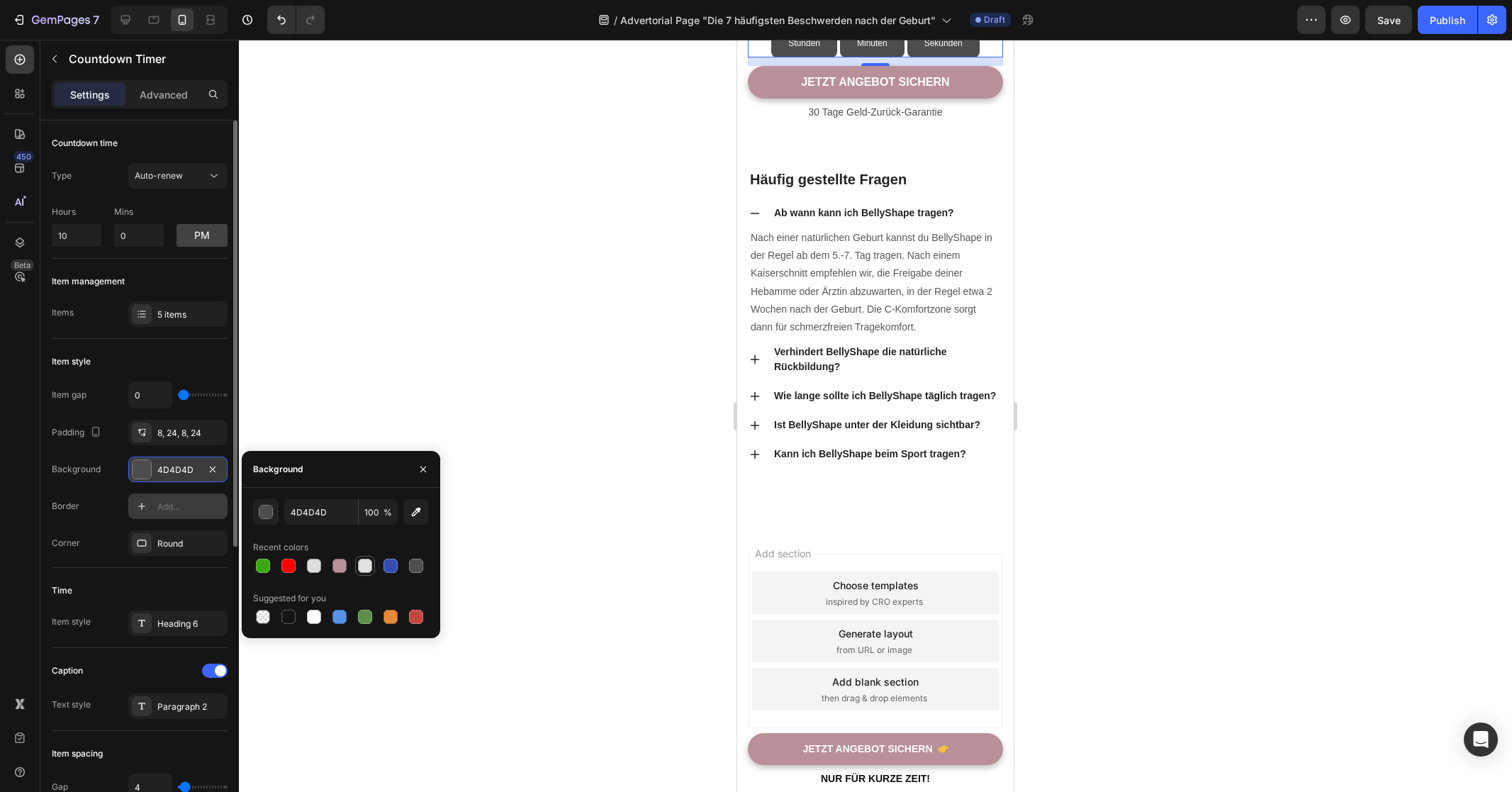
click at [371, 568] on div at bounding box center [365, 566] width 15 height 15
type input "E2E2E2"
click at [422, 471] on icon "button" at bounding box center [423, 469] width 11 height 11
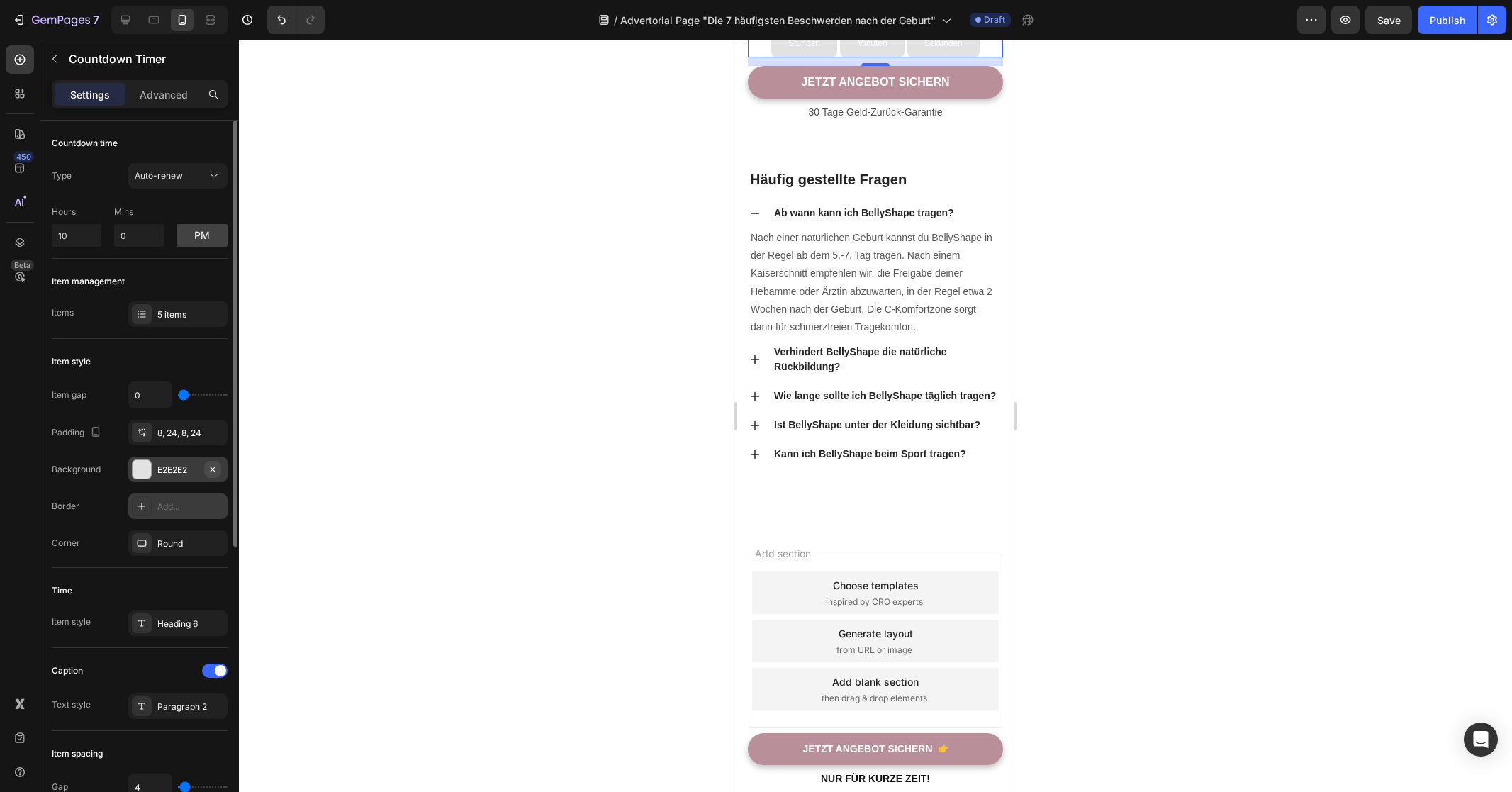
click at [213, 473] on icon "button" at bounding box center [212, 469] width 11 height 11
click at [179, 511] on div "Add..." at bounding box center [191, 507] width 67 height 13
type input "1"
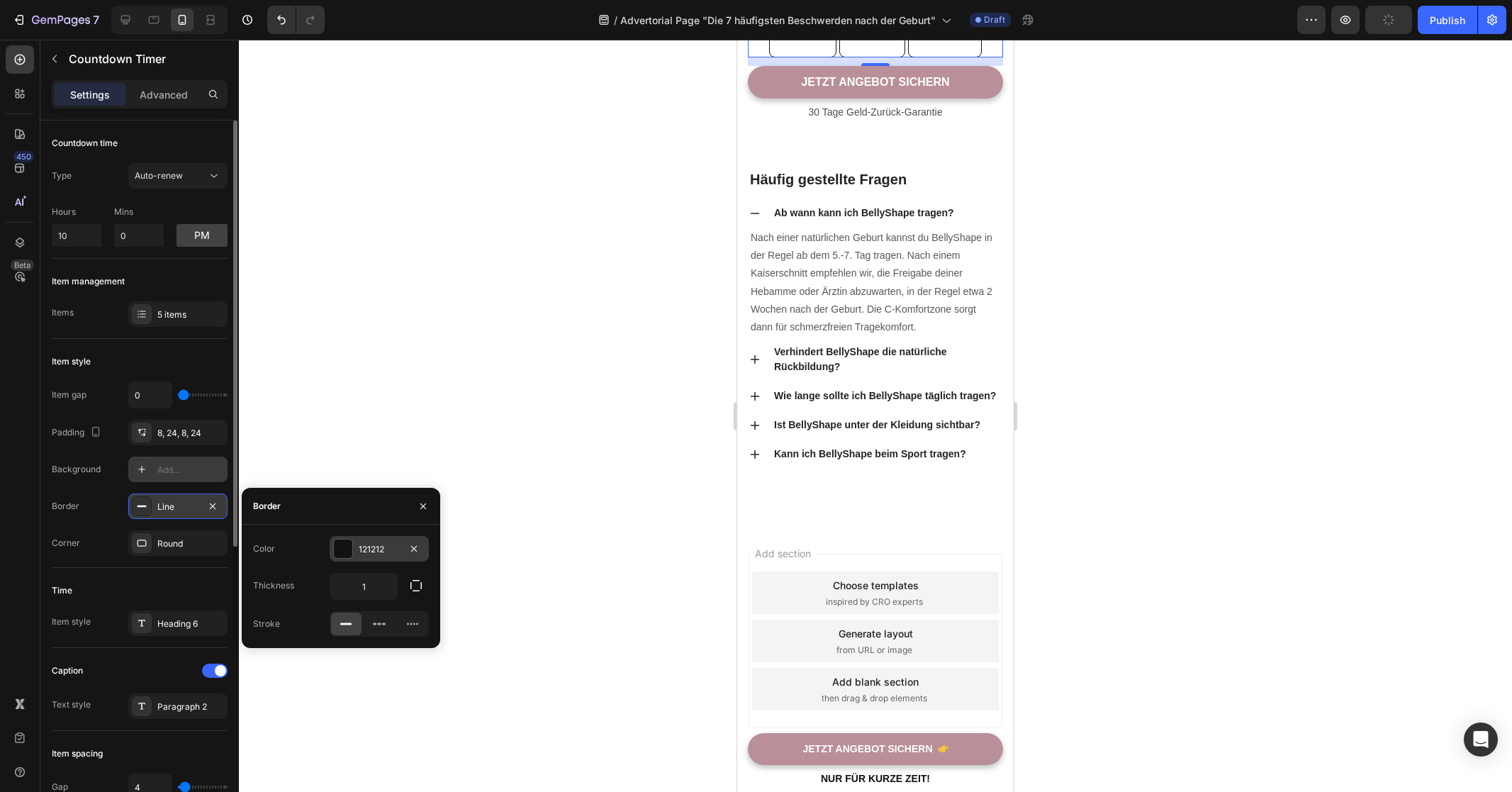
click at [382, 554] on div "121212" at bounding box center [379, 549] width 41 height 13
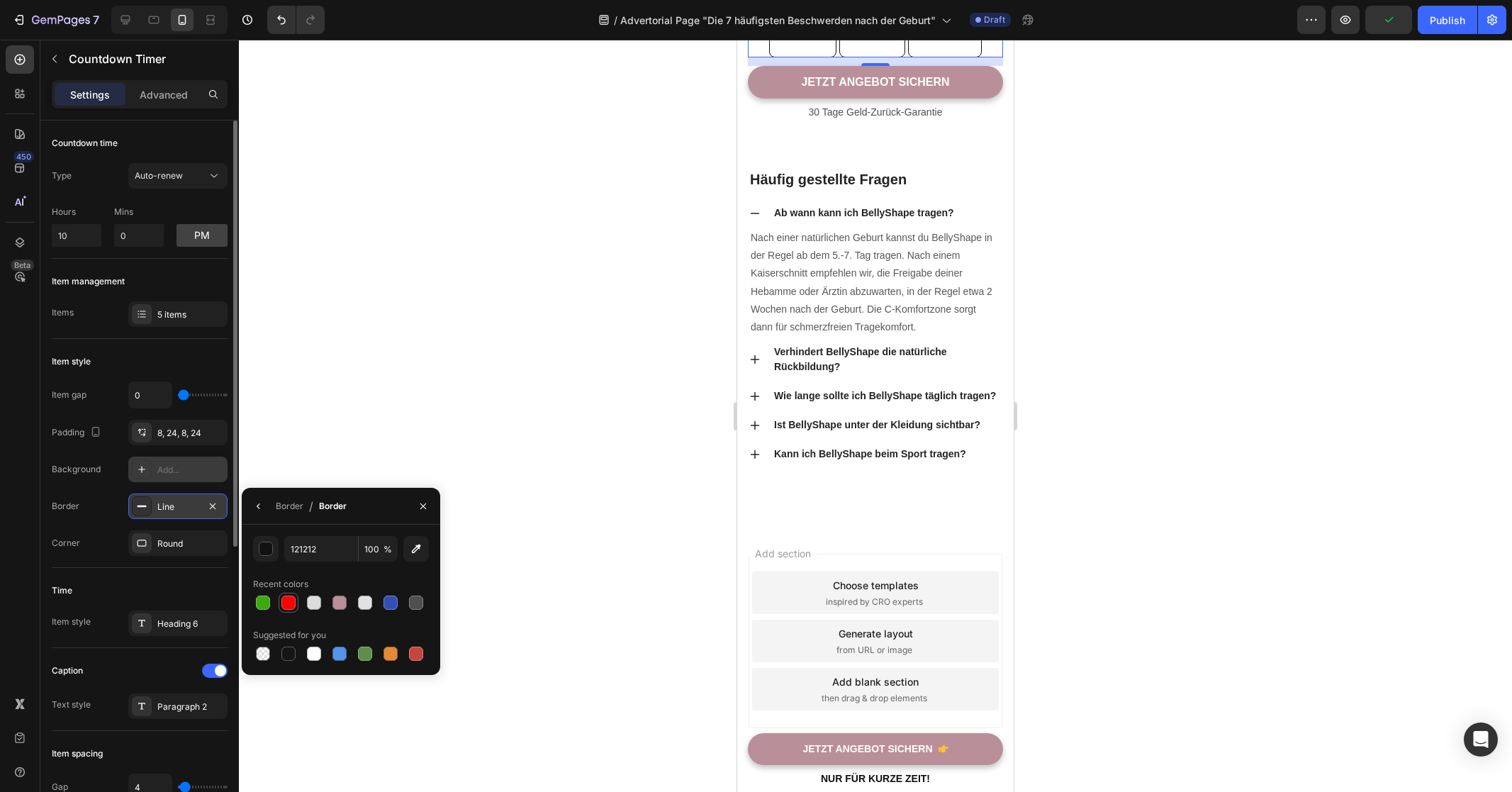
click at [290, 604] on div at bounding box center [288, 603] width 15 height 15
type input "FF0000"
click at [72, 496] on div "Border" at bounding box center [65, 506] width 27 height 23
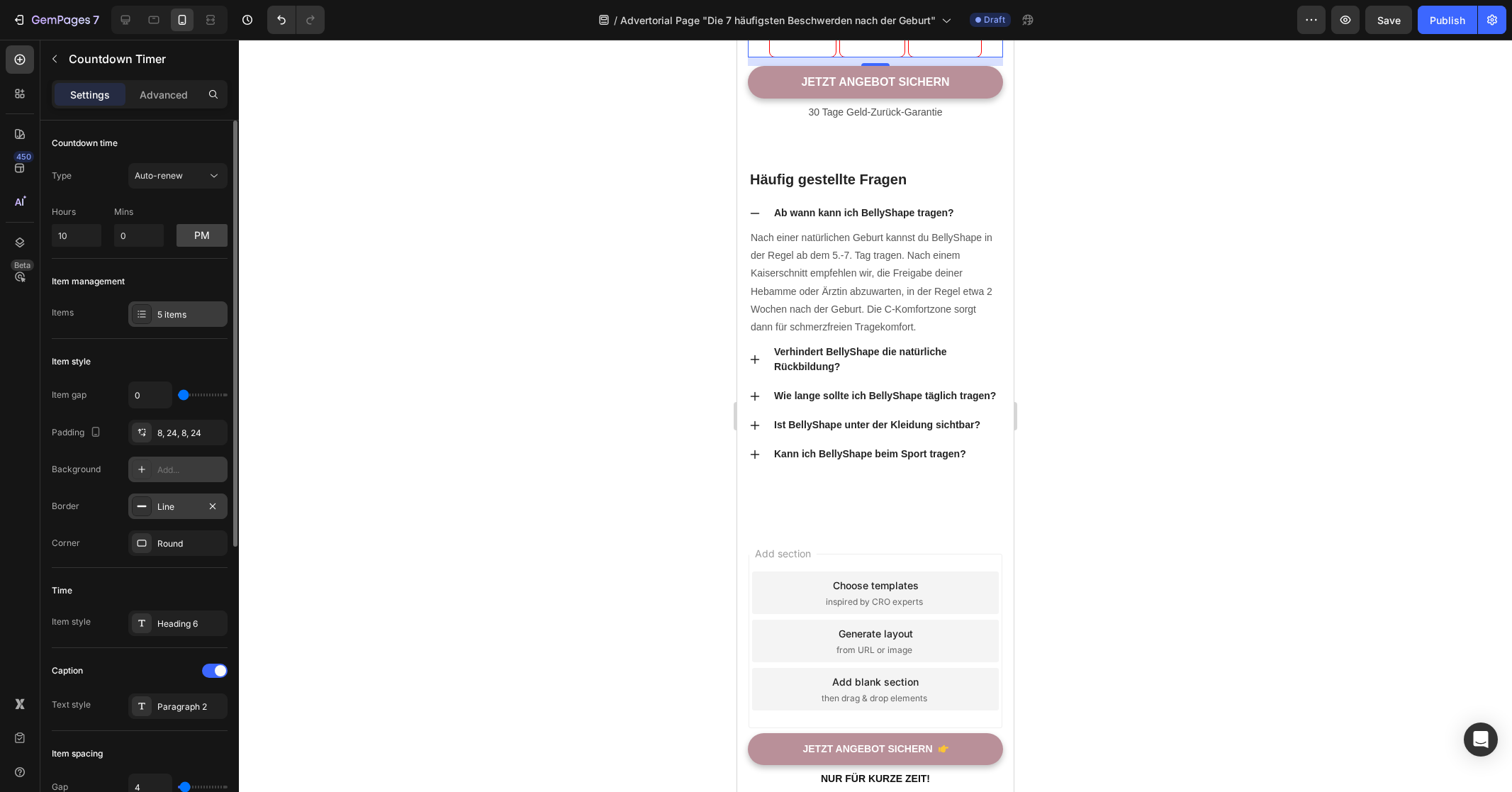
click at [180, 322] on div "5 items" at bounding box center [178, 314] width 99 height 26
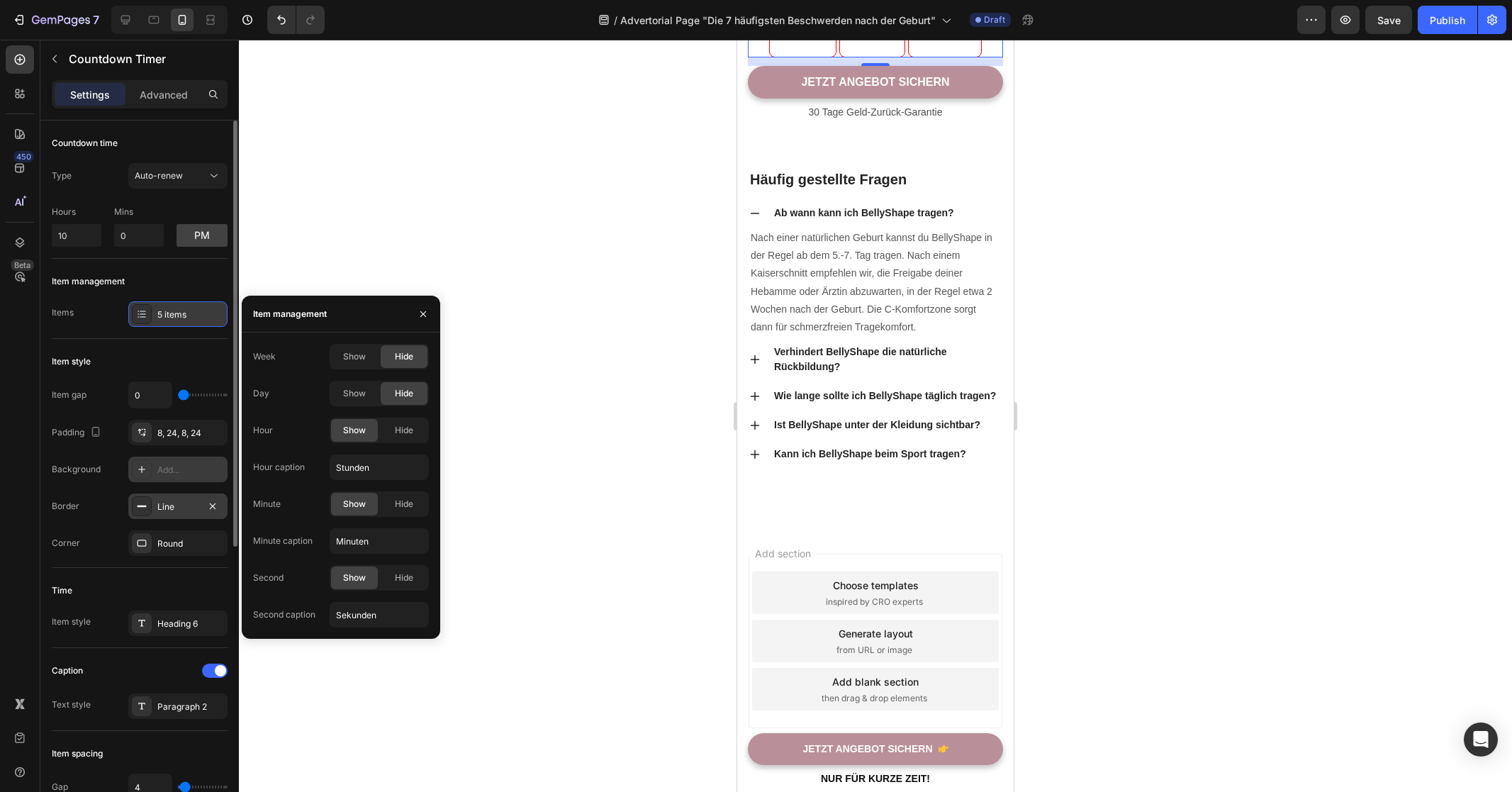
click at [180, 322] on div "5 items" at bounding box center [178, 314] width 99 height 26
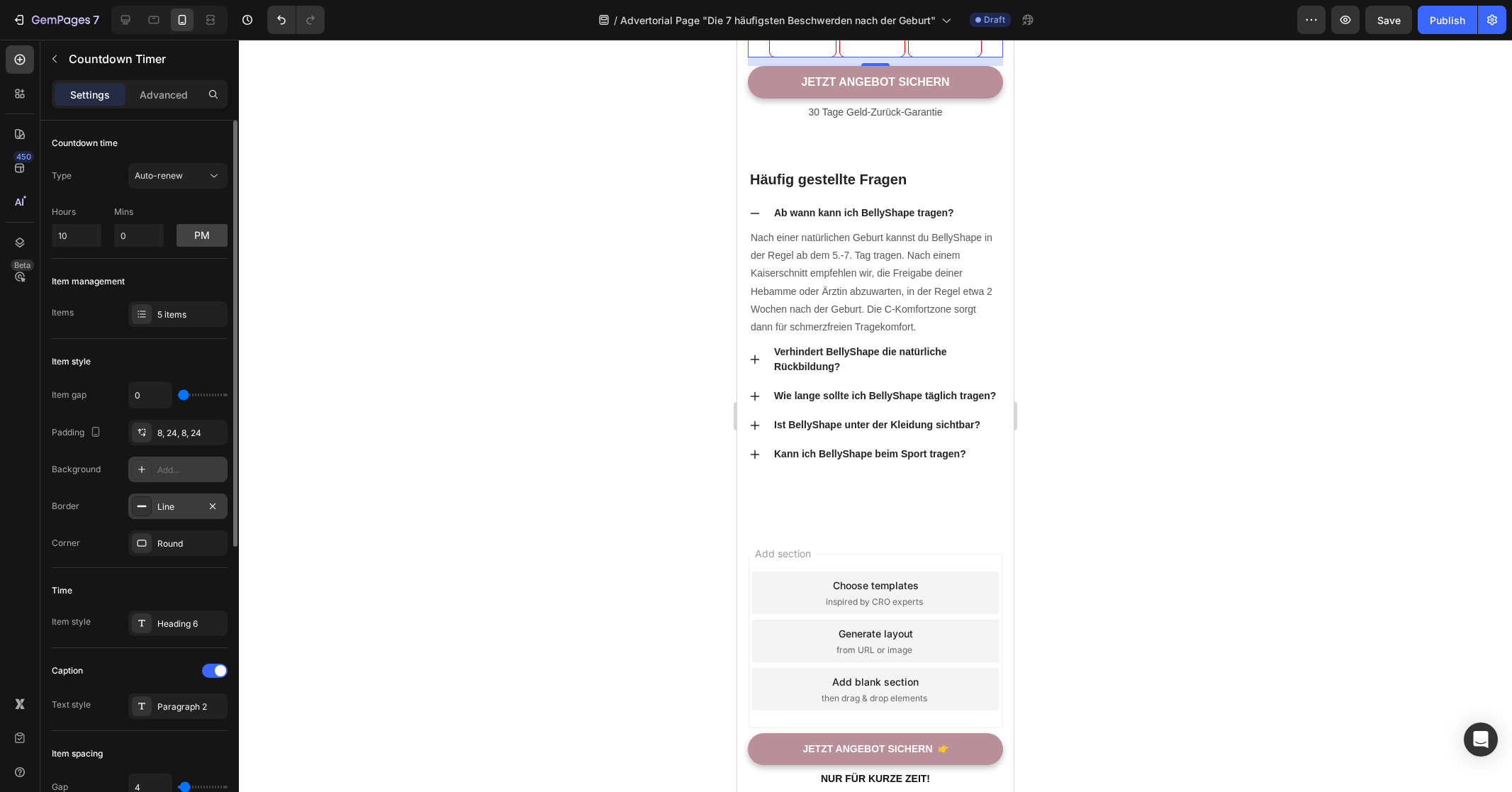
click at [92, 398] on div "Item gap 0" at bounding box center [139, 395] width 175 height 27
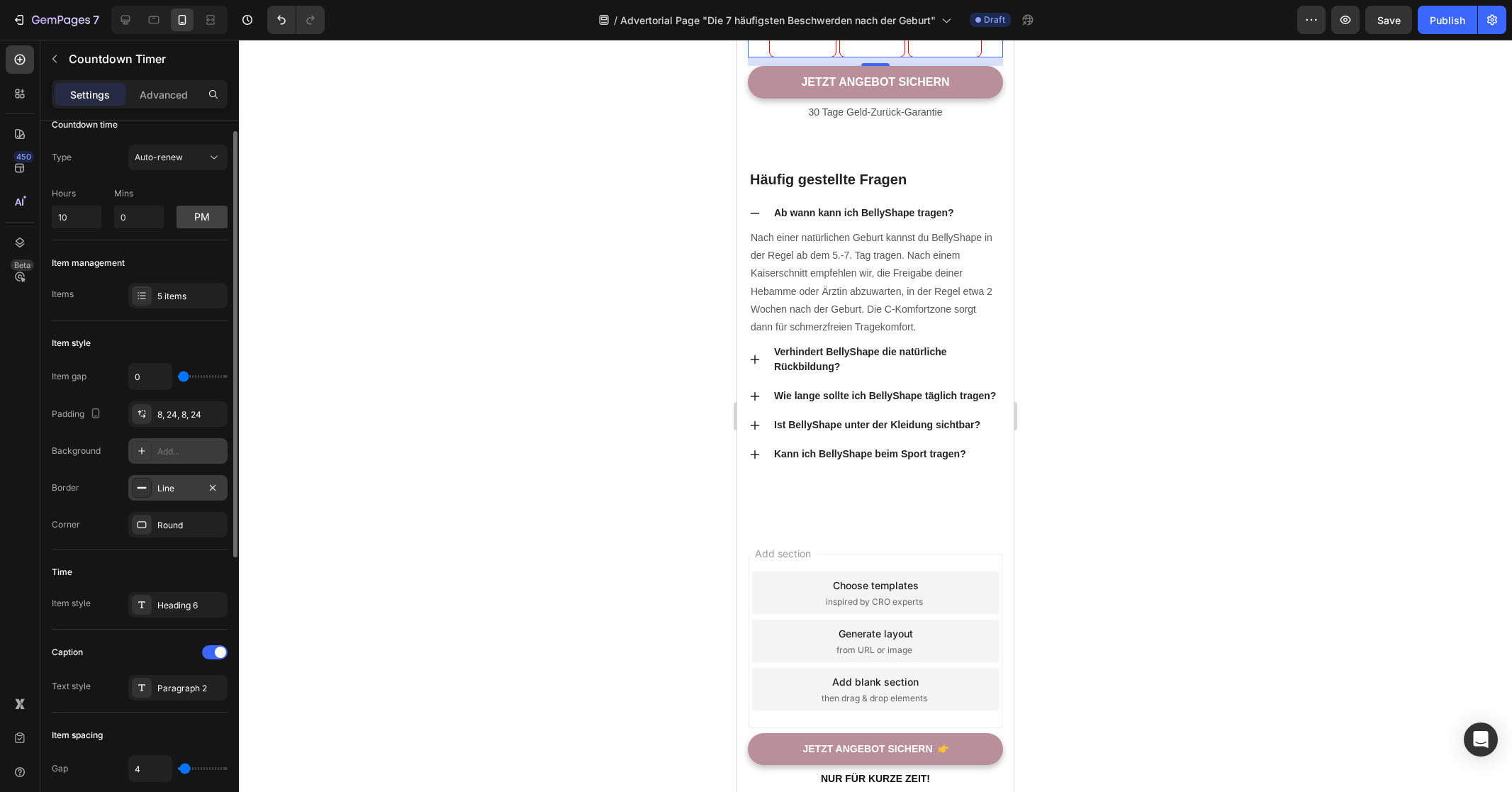
scroll to position [27, 0]
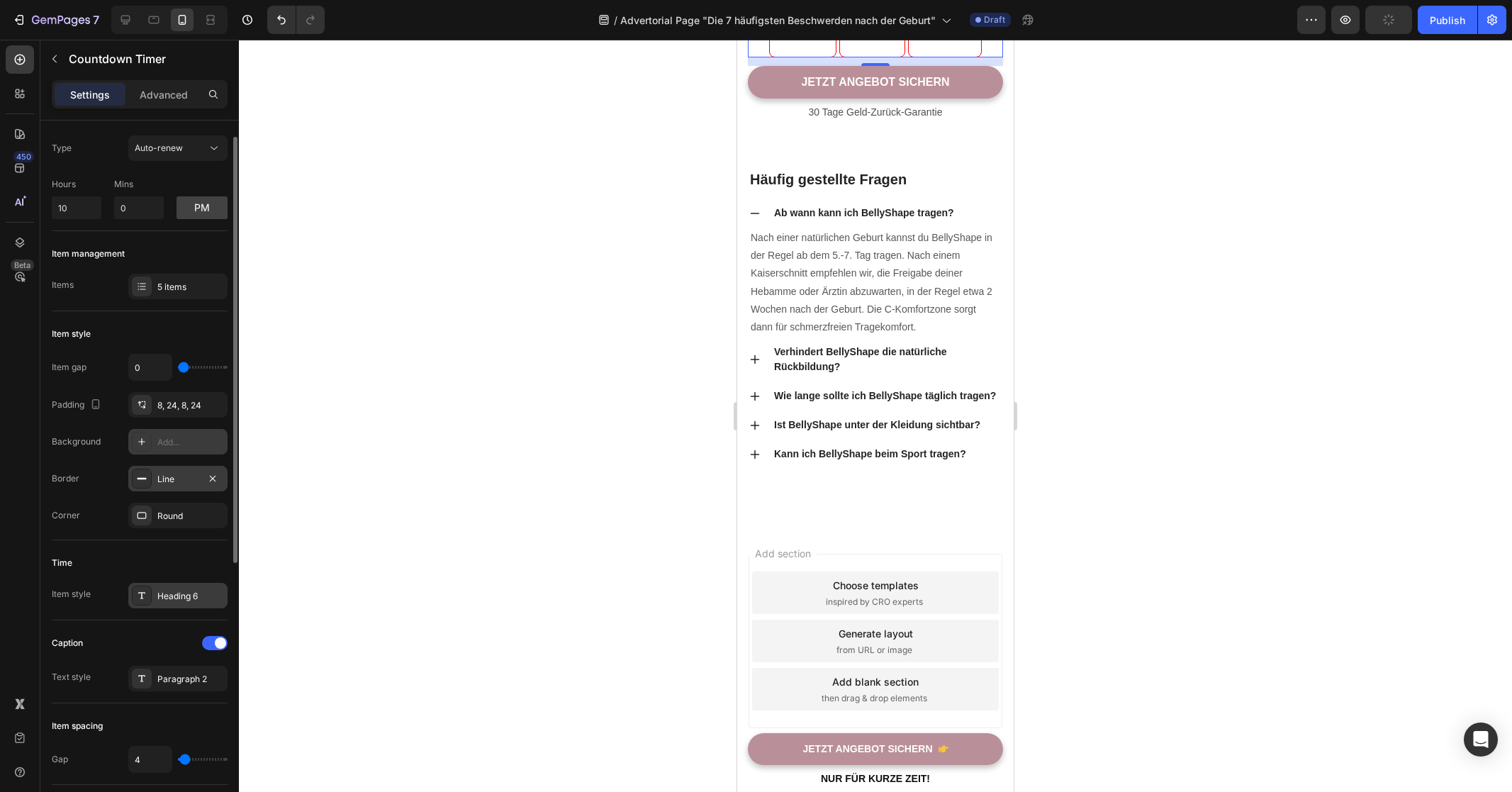
click at [164, 593] on div "Heading 6" at bounding box center [191, 596] width 67 height 13
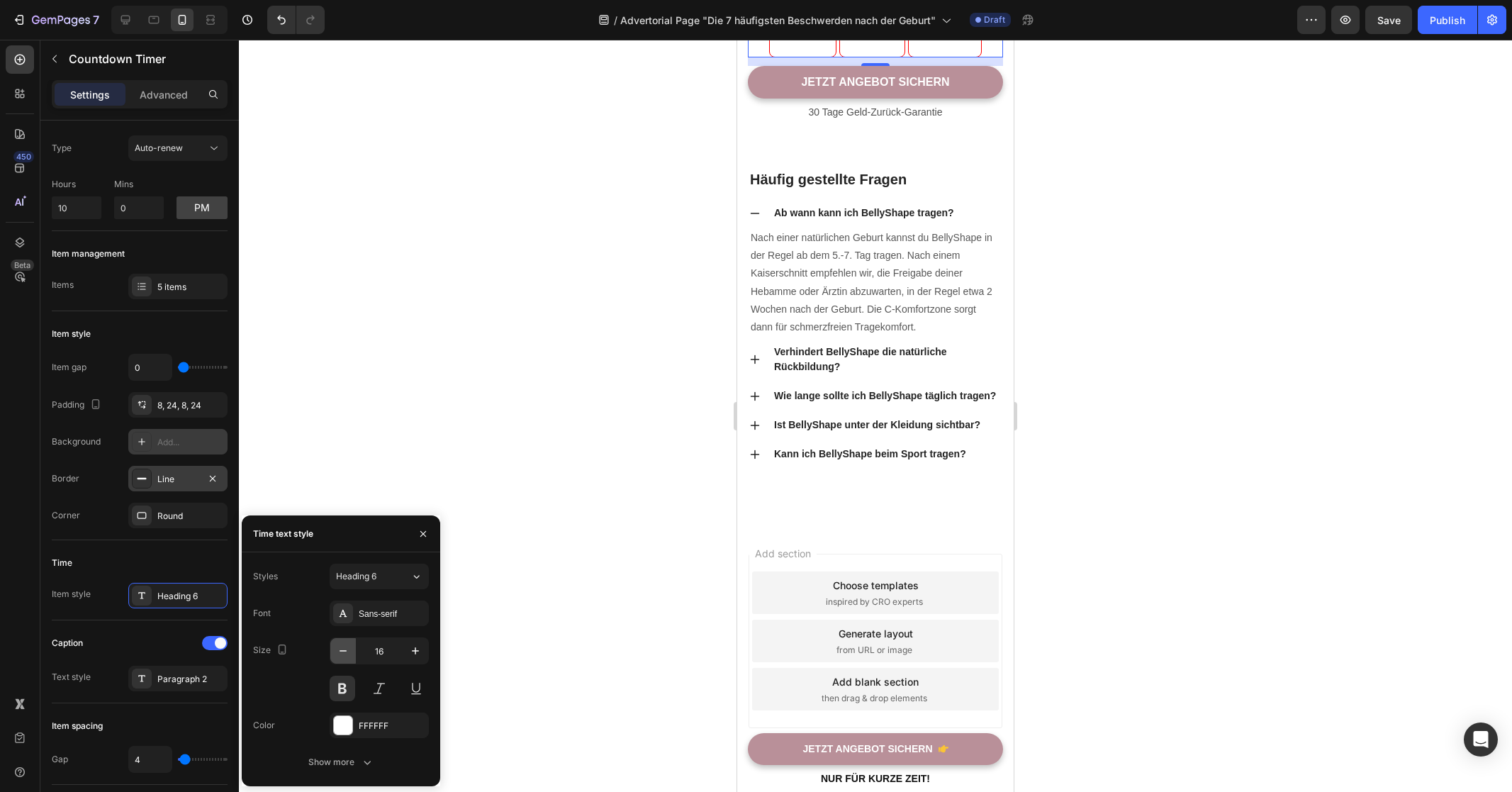
click at [344, 654] on icon "button" at bounding box center [343, 651] width 15 height 15
click at [408, 650] on icon "button" at bounding box center [415, 651] width 15 height 15
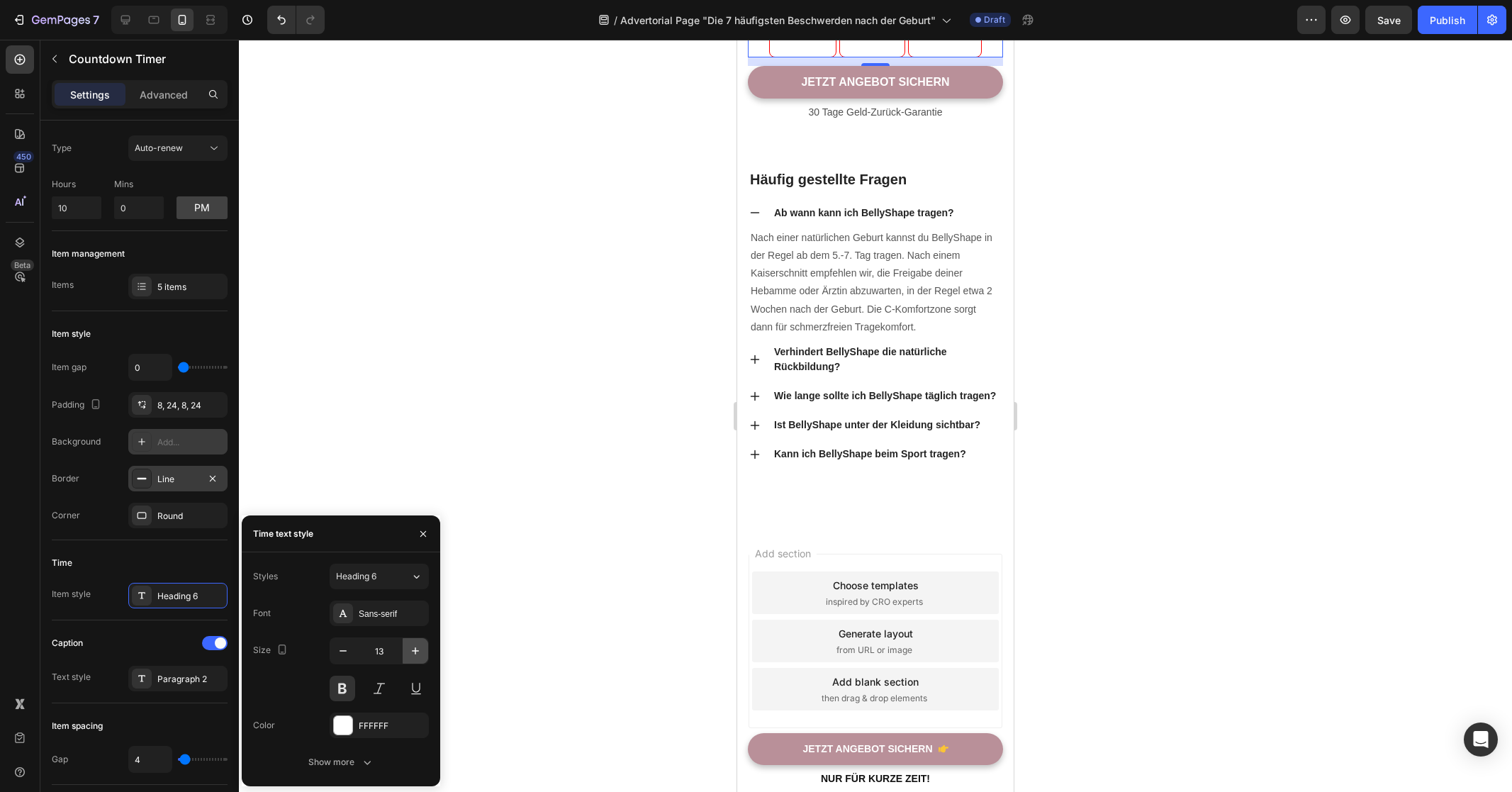
click at [409, 650] on icon "button" at bounding box center [415, 651] width 15 height 15
type input "15"
click at [341, 731] on div at bounding box center [343, 726] width 19 height 19
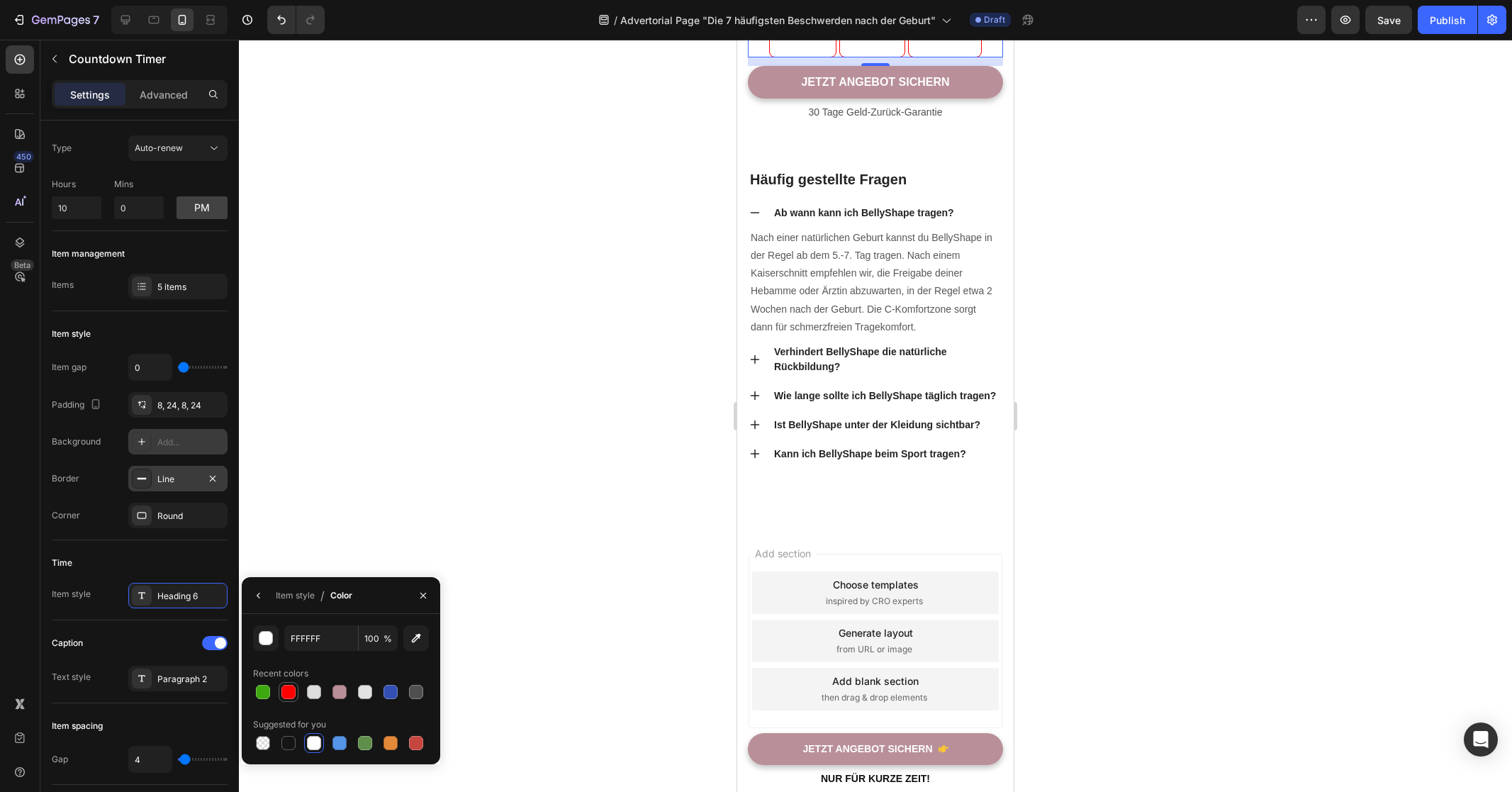
click at [281, 696] on div at bounding box center [288, 692] width 17 height 17
type input "FF0000"
click at [135, 634] on div "Caption" at bounding box center [139, 643] width 175 height 23
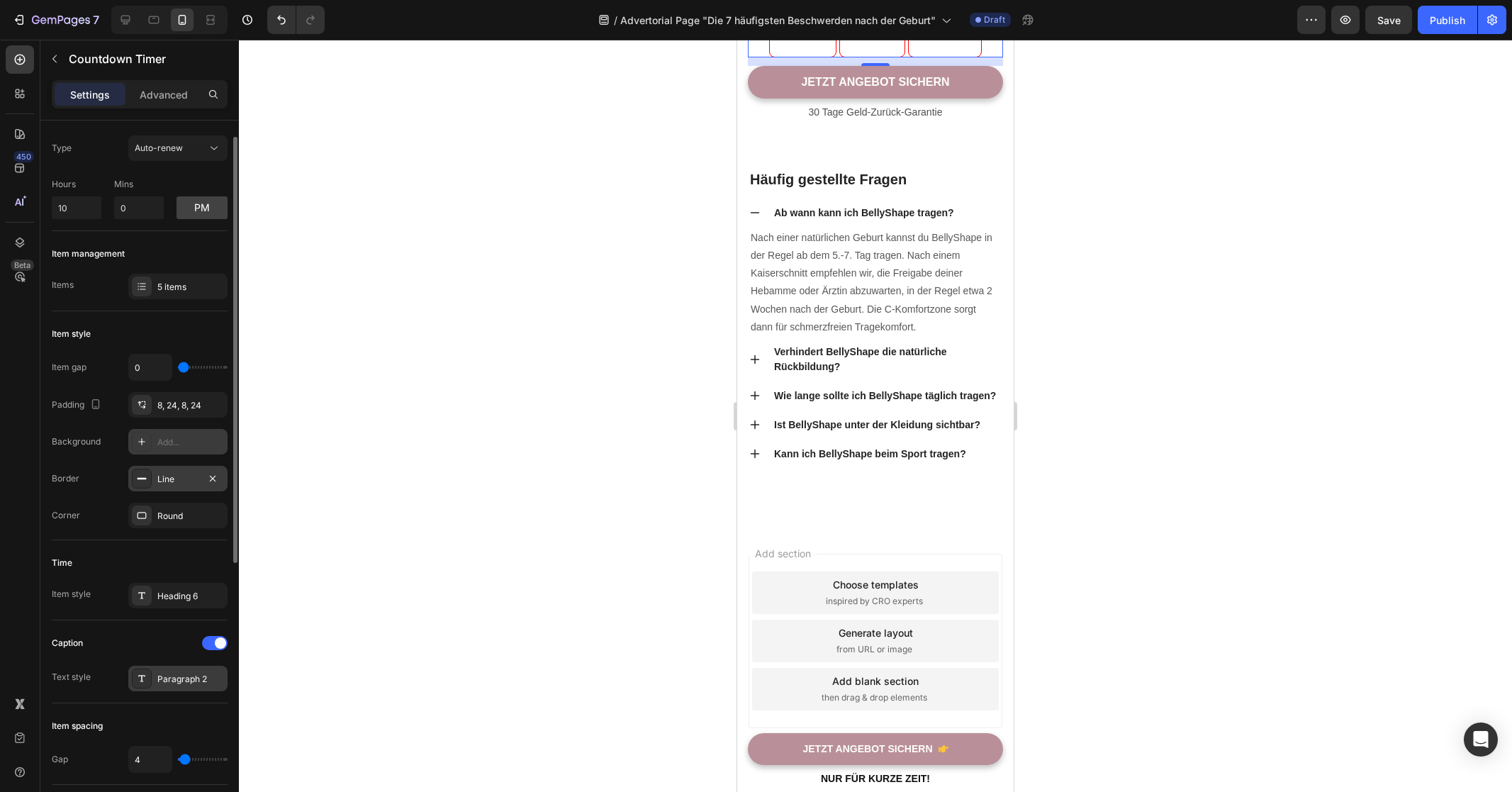
click at [175, 680] on div "Paragraph 2" at bounding box center [191, 679] width 67 height 13
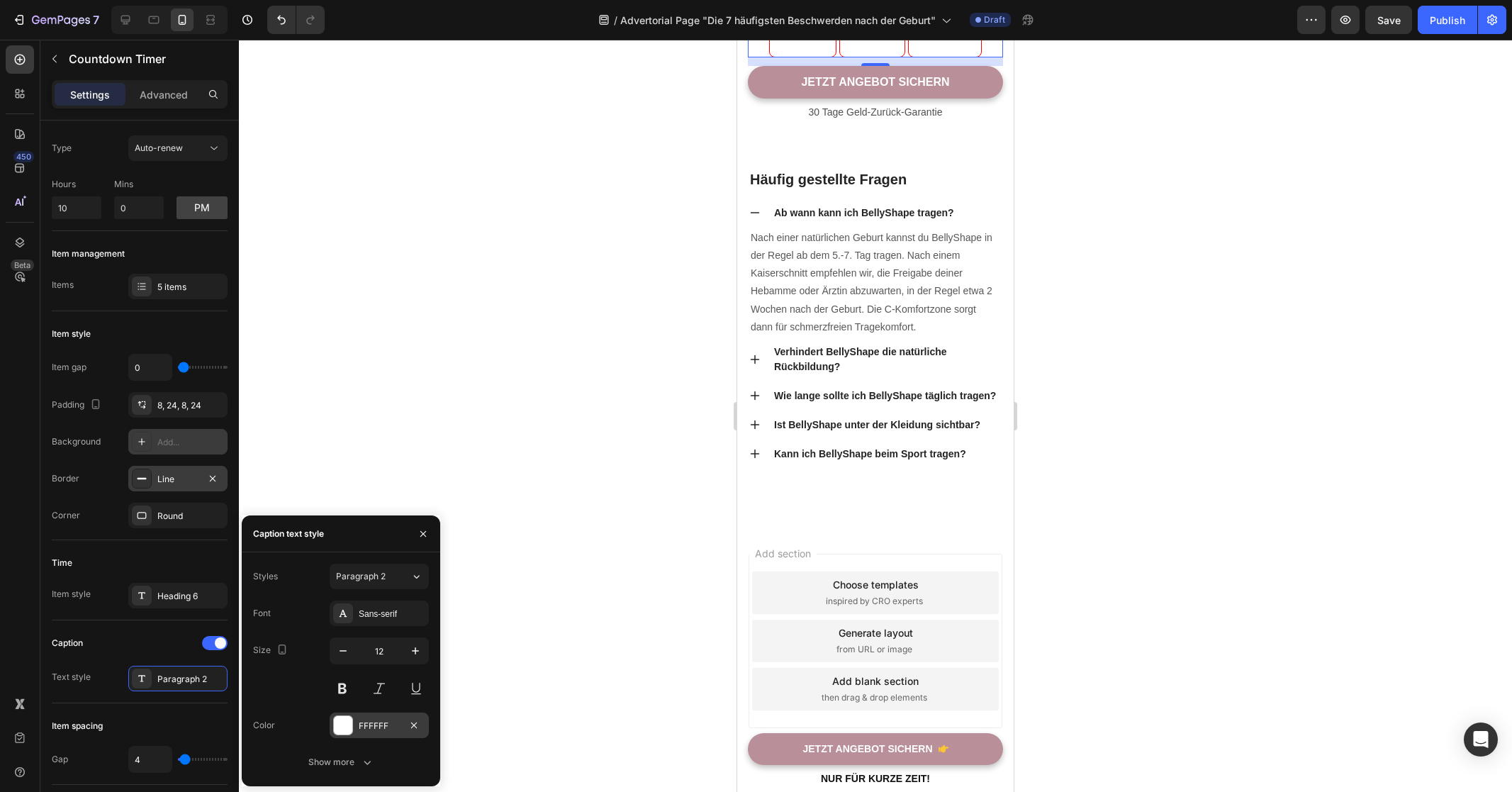
click at [343, 731] on div at bounding box center [343, 726] width 19 height 19
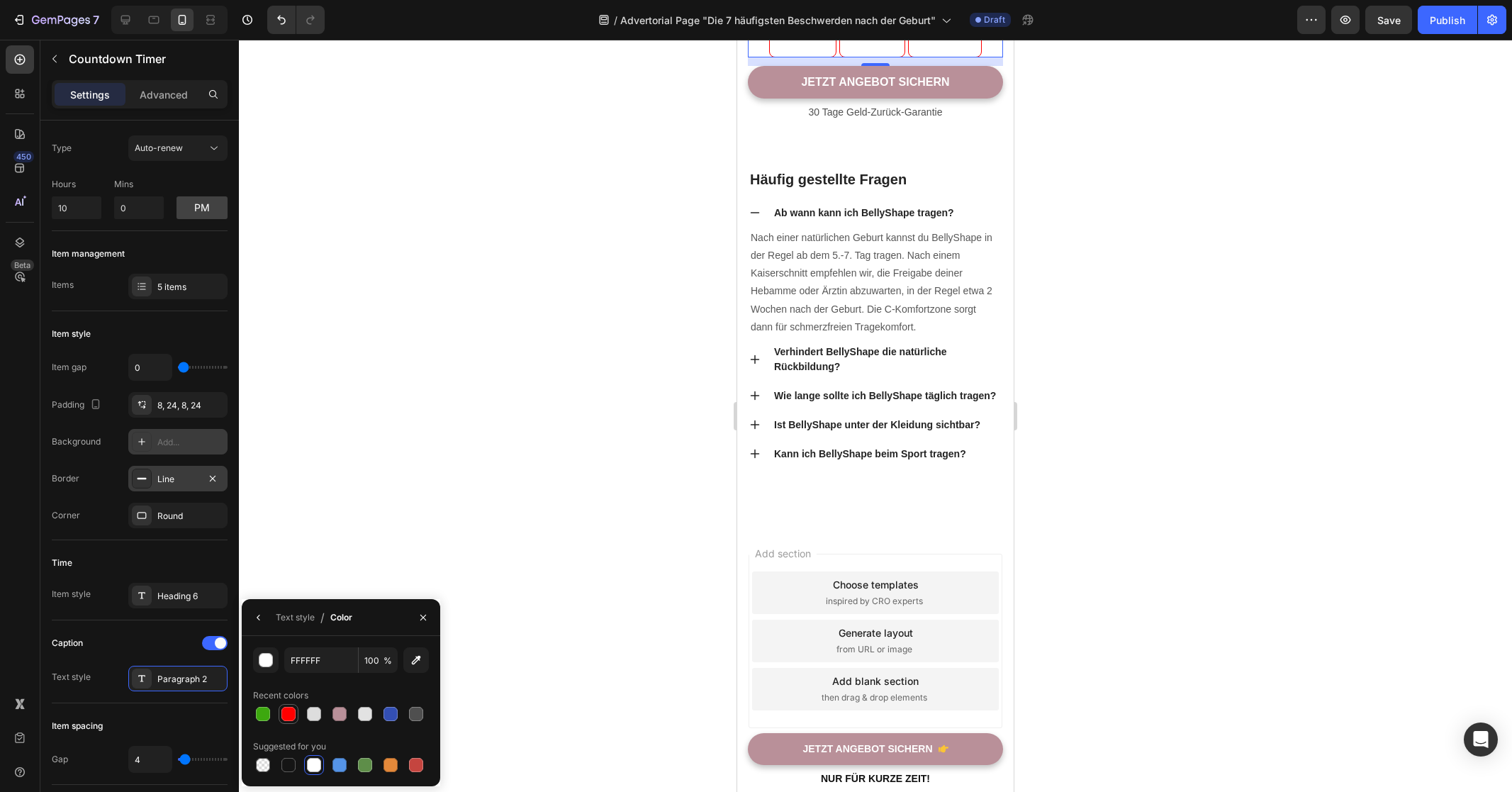
click at [289, 715] on div at bounding box center [288, 714] width 15 height 15
type input "FF0000"
click at [105, 622] on div "Caption Text style Paragraph 2" at bounding box center [139, 662] width 175 height 83
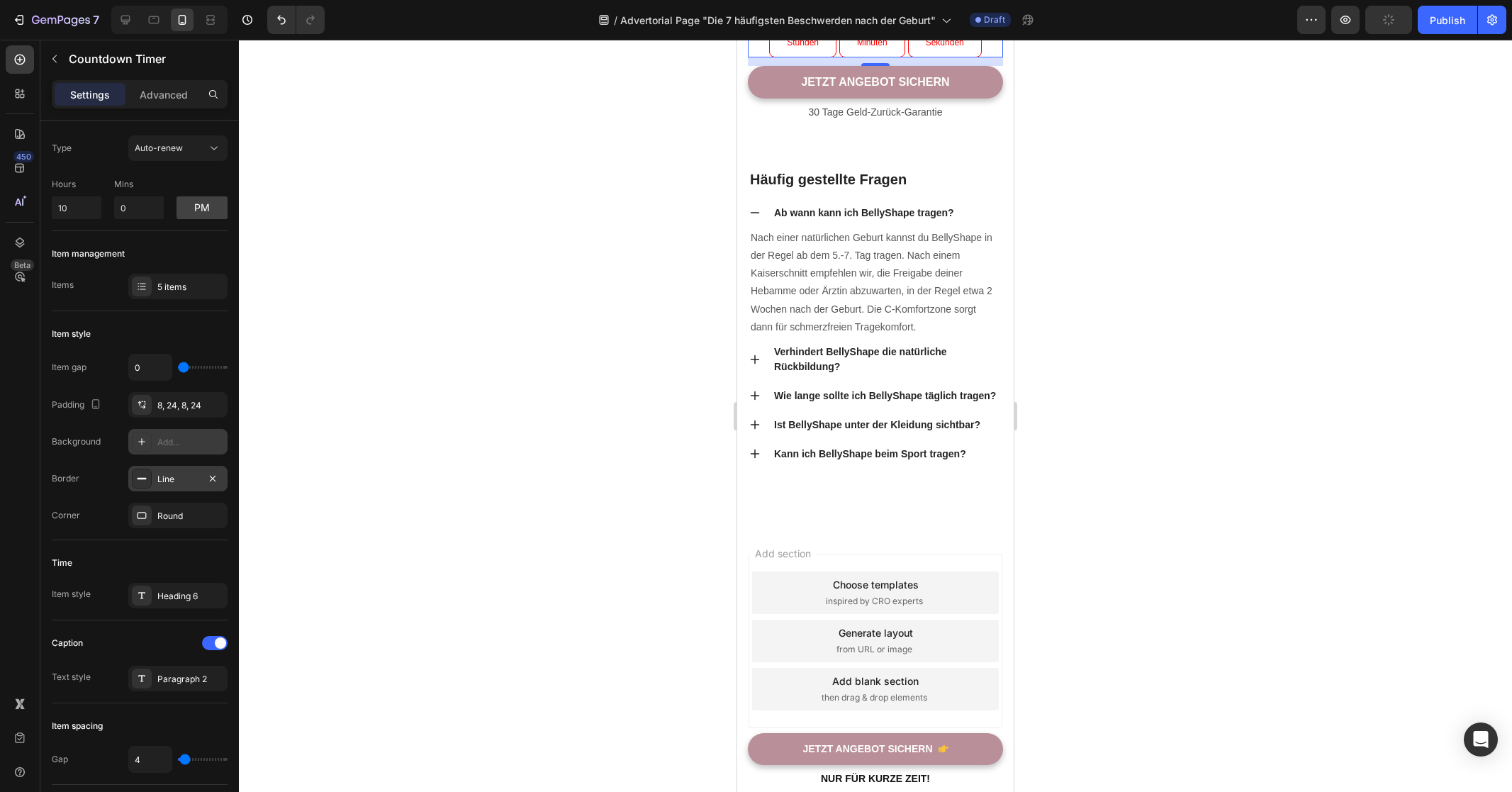
click at [1054, 506] on div at bounding box center [875, 415] width 1273 height 753
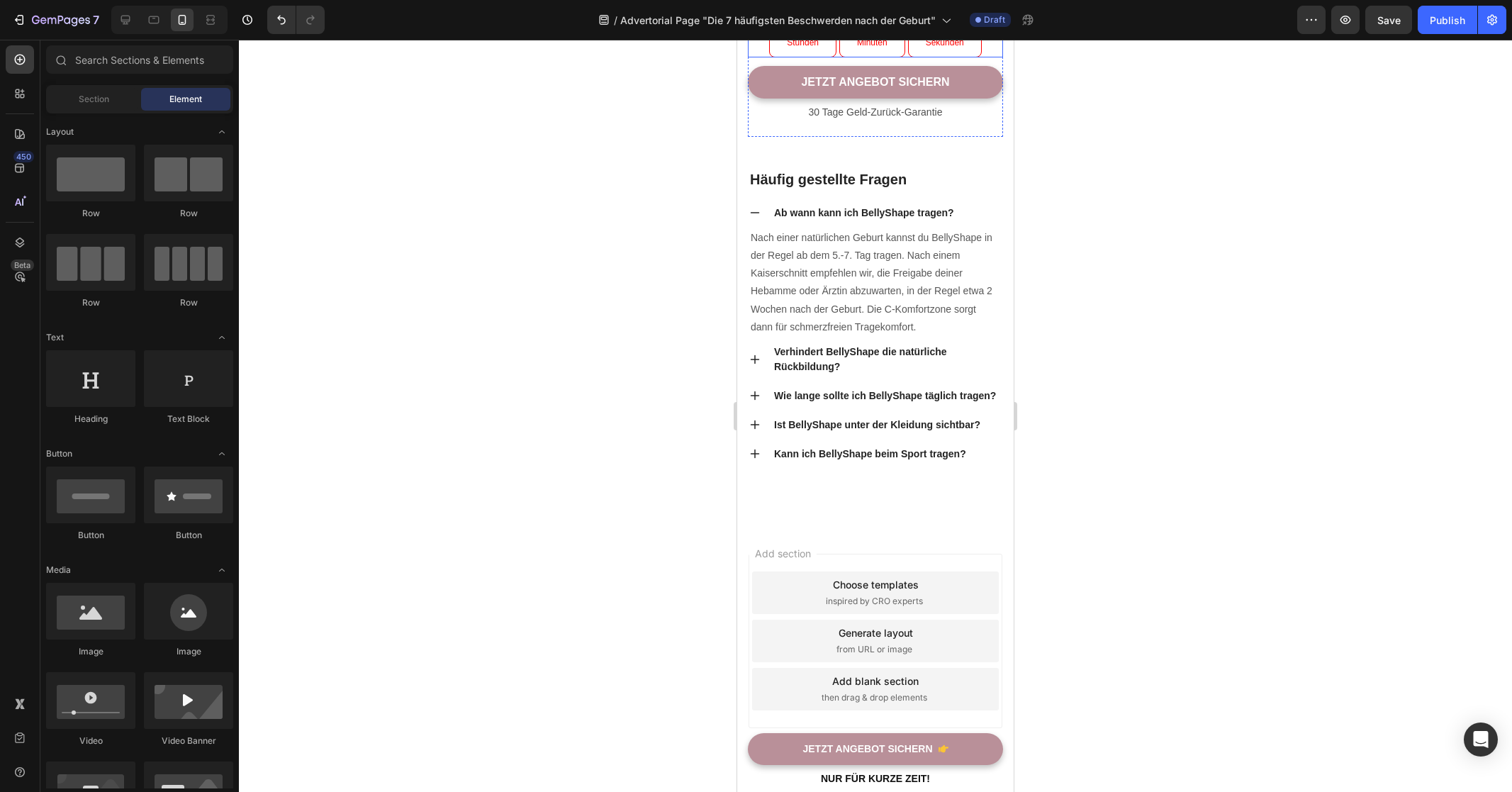
click at [824, 57] on div "06 Stunden" at bounding box center [803, 35] width 68 height 42
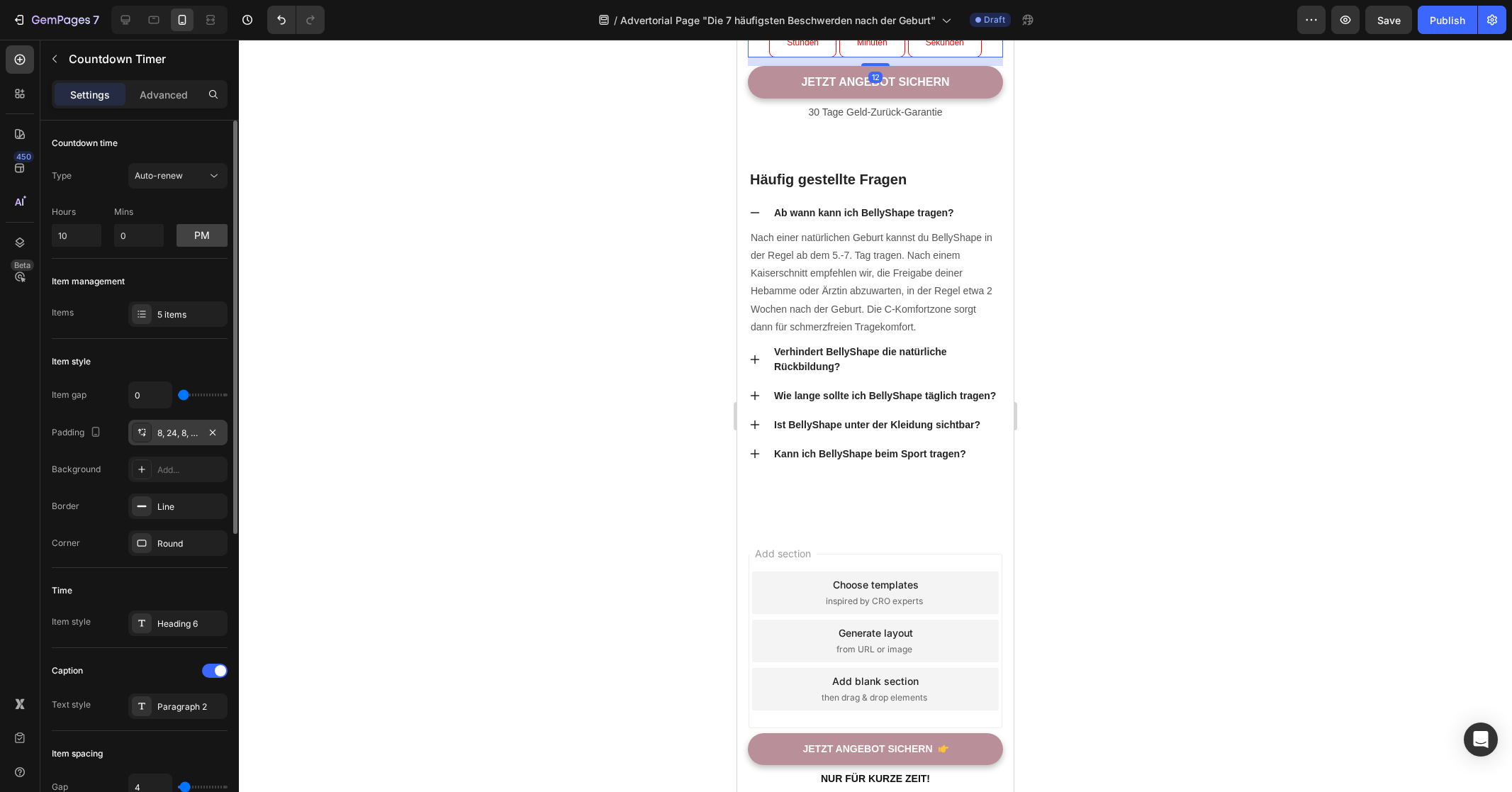
click at [175, 435] on div "8, 24, 8, 24" at bounding box center [178, 433] width 41 height 13
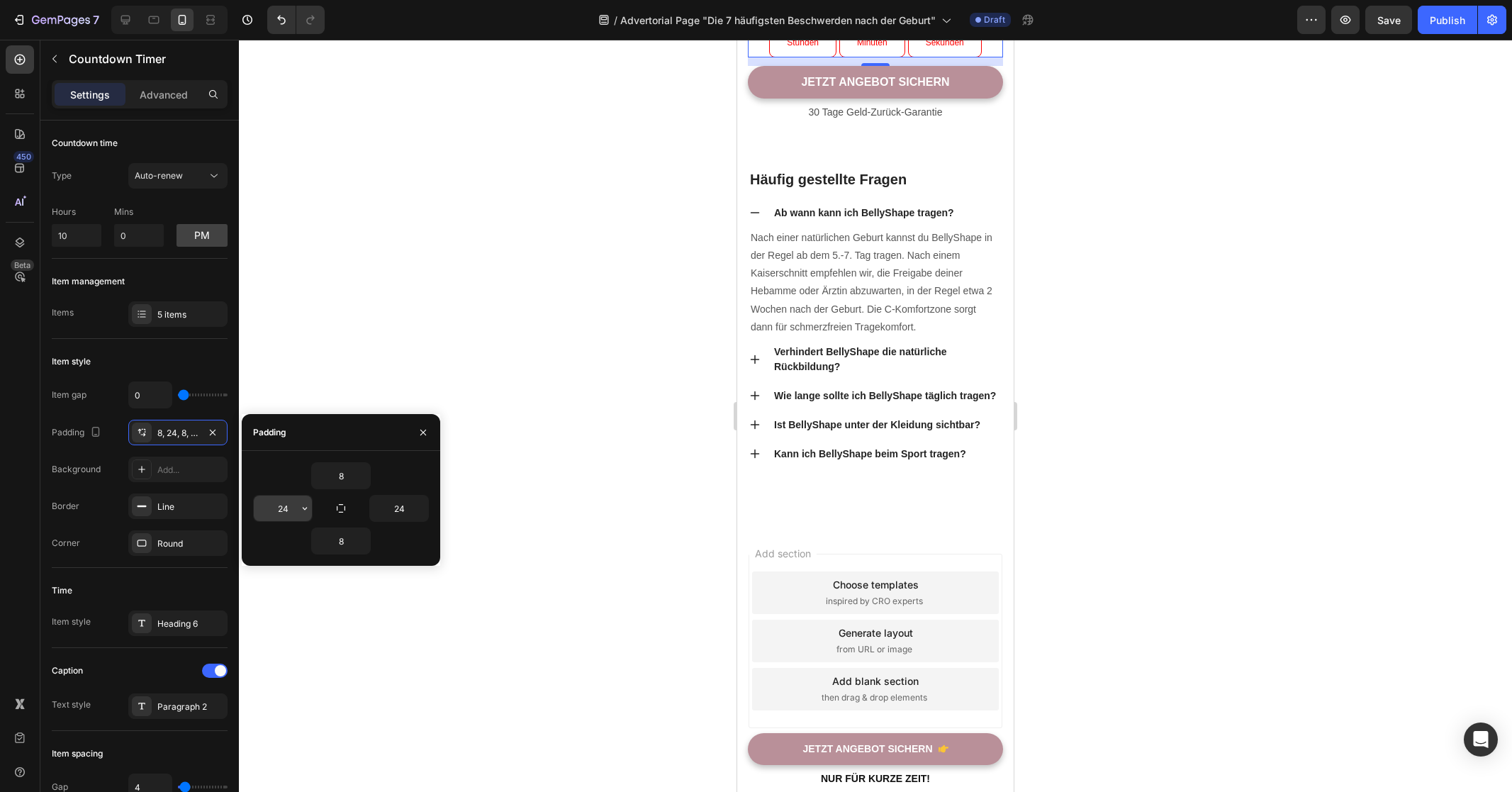
click at [294, 509] on input "24" at bounding box center [283, 509] width 58 height 26
type input "14"
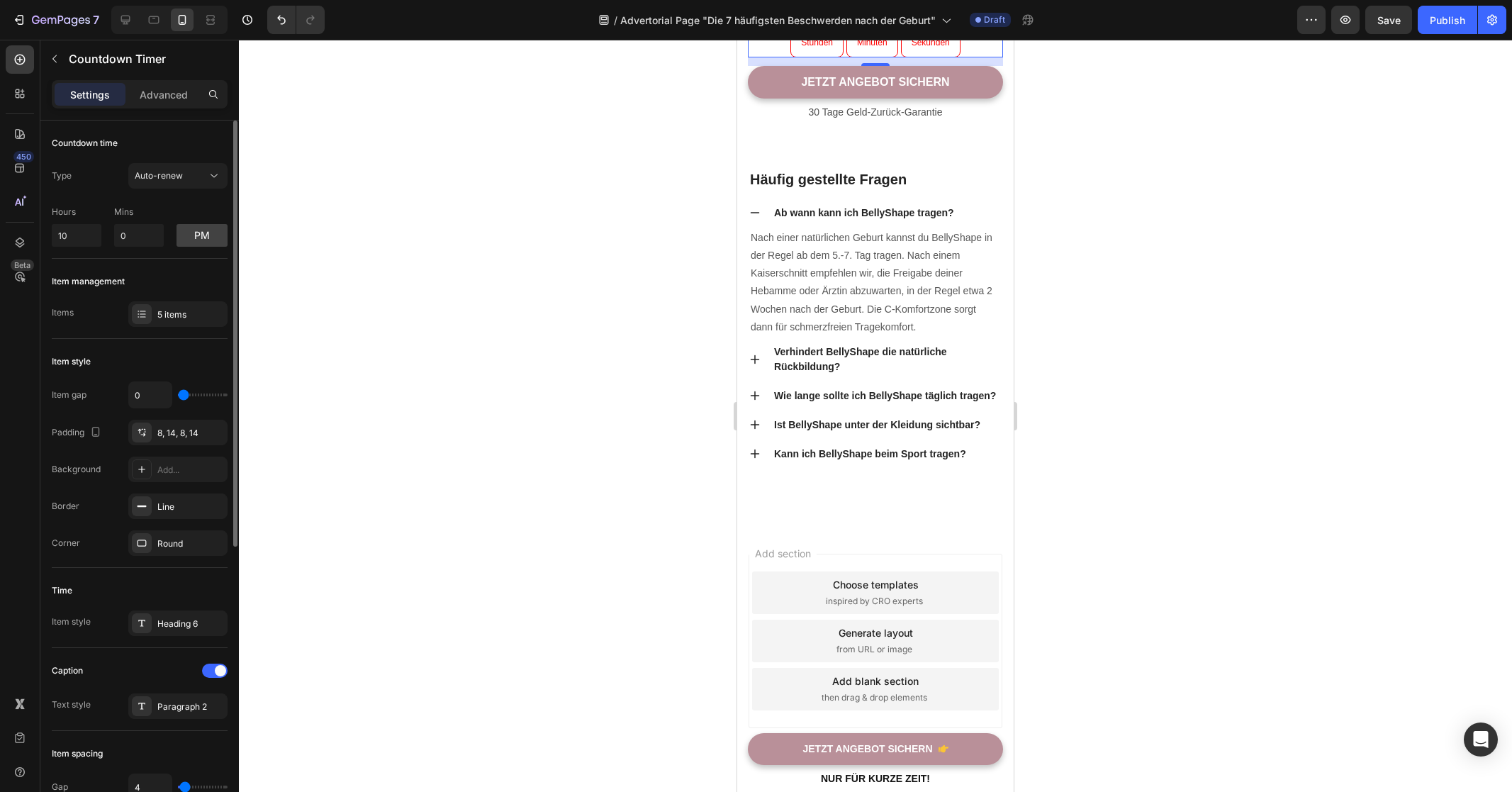
click at [66, 450] on div "Item gap 0 Padding 8, 14, 8, 14 Background Add... Border Line Corner Round" at bounding box center [139, 469] width 175 height 175
click at [1217, 504] on div at bounding box center [875, 415] width 1273 height 753
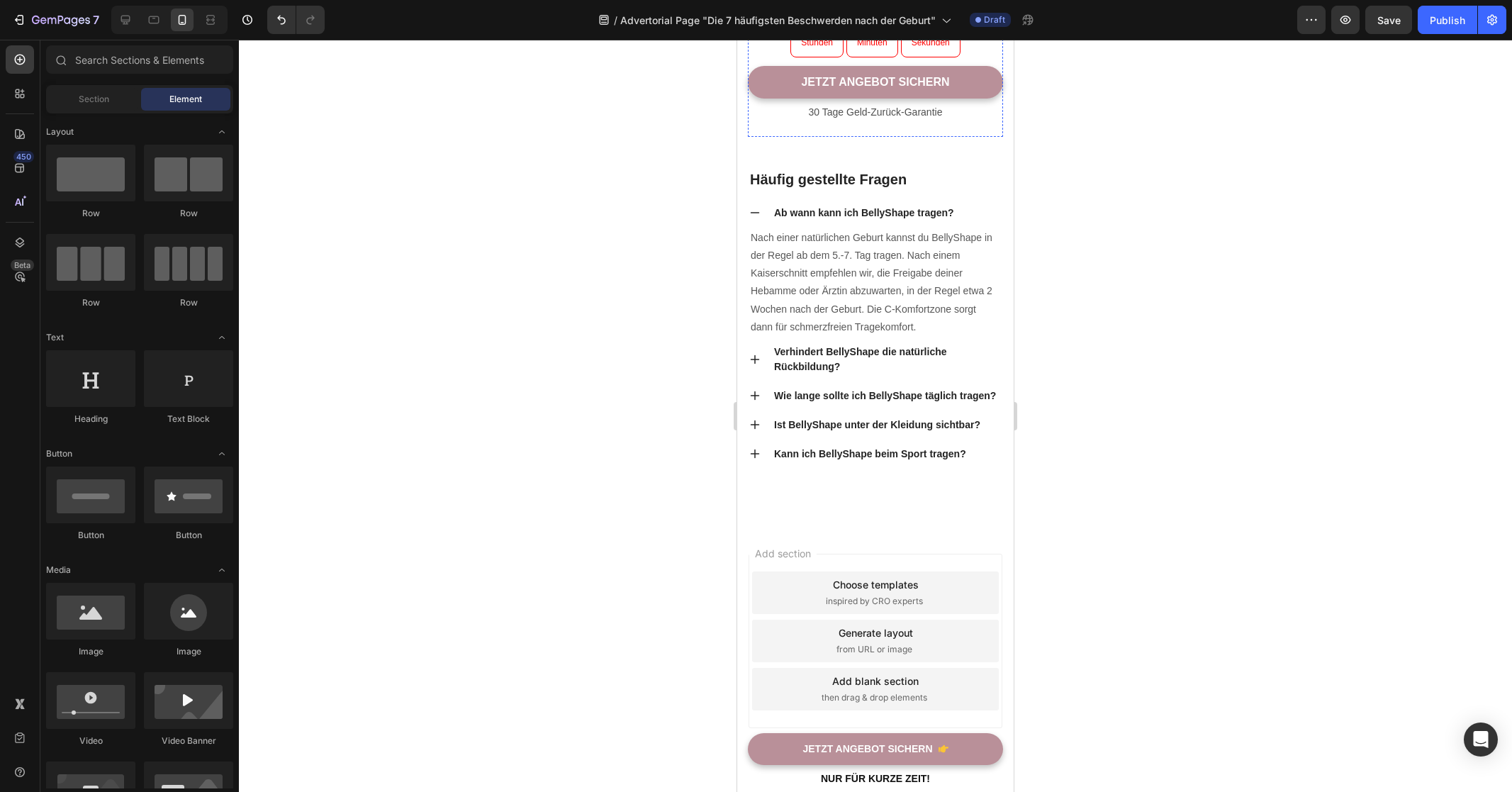
click at [934, 7] on p "⁠⁠⁠⁠⁠⁠⁠ Angebot endet bald!" at bounding box center [875, 0] width 252 height 15
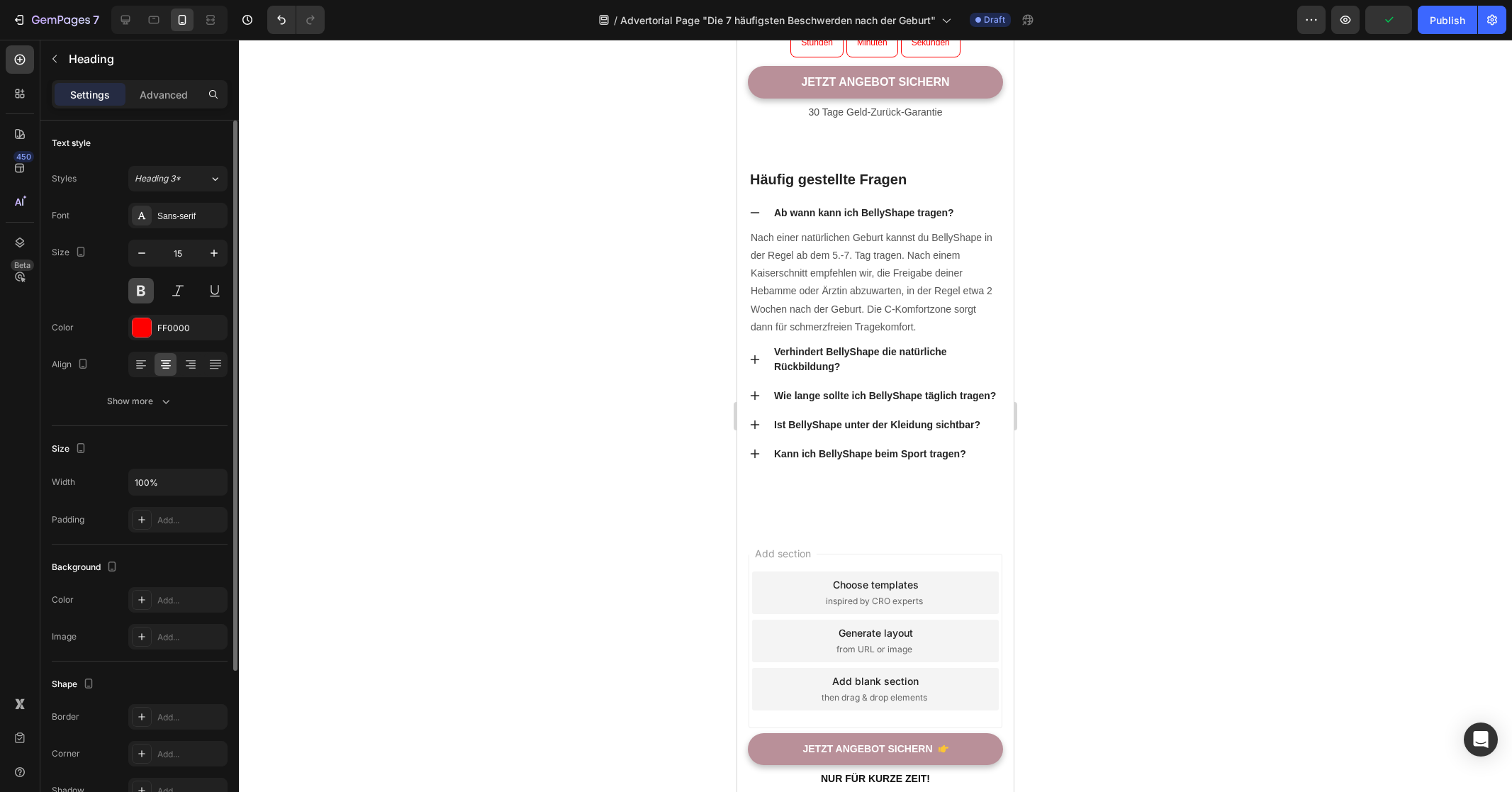
click at [149, 288] on button at bounding box center [141, 291] width 26 height 26
click at [193, 183] on div "Heading 3*" at bounding box center [171, 178] width 74 height 13
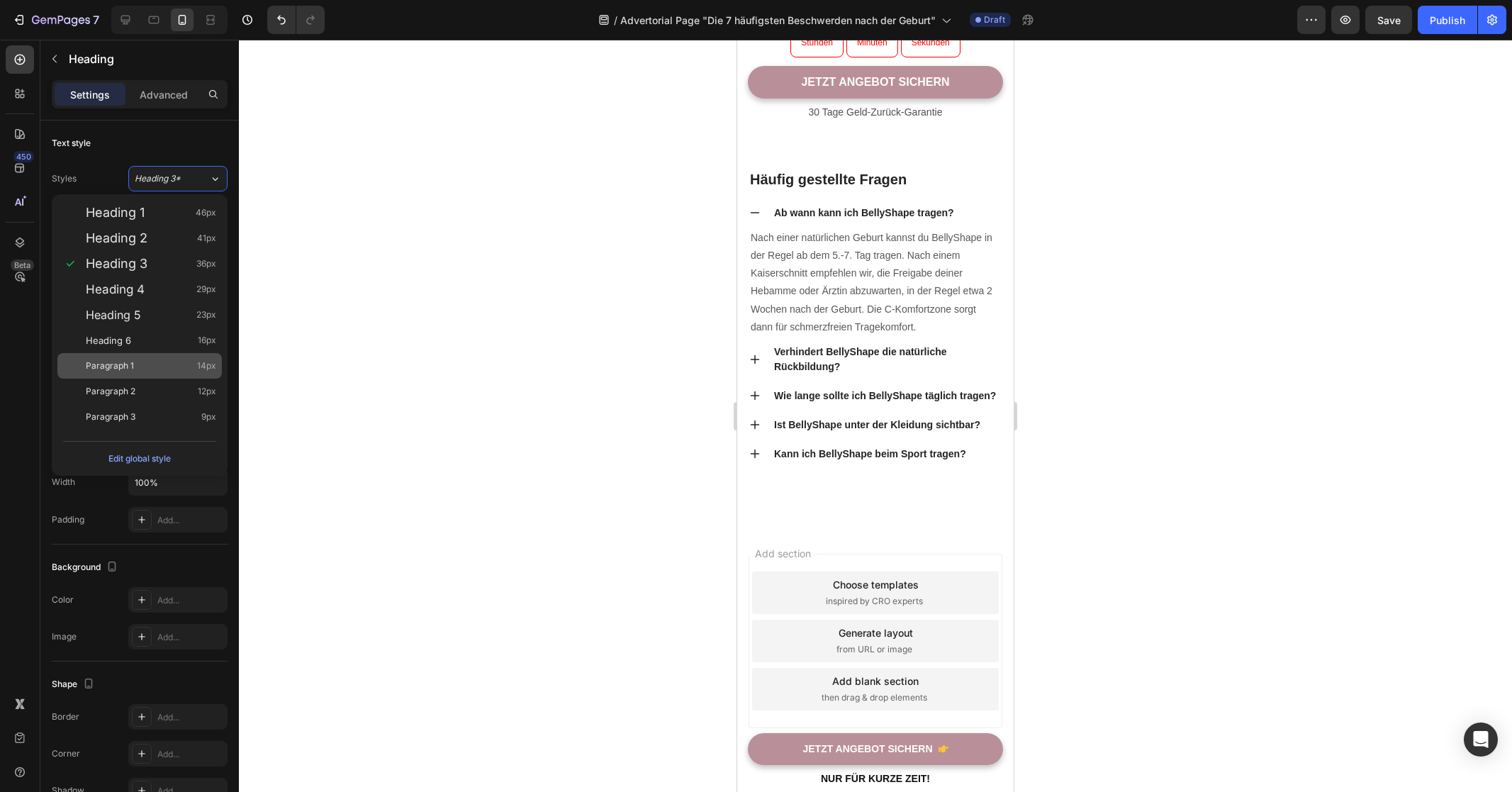
click at [135, 361] on div "Paragraph 1 14px" at bounding box center [151, 366] width 130 height 15
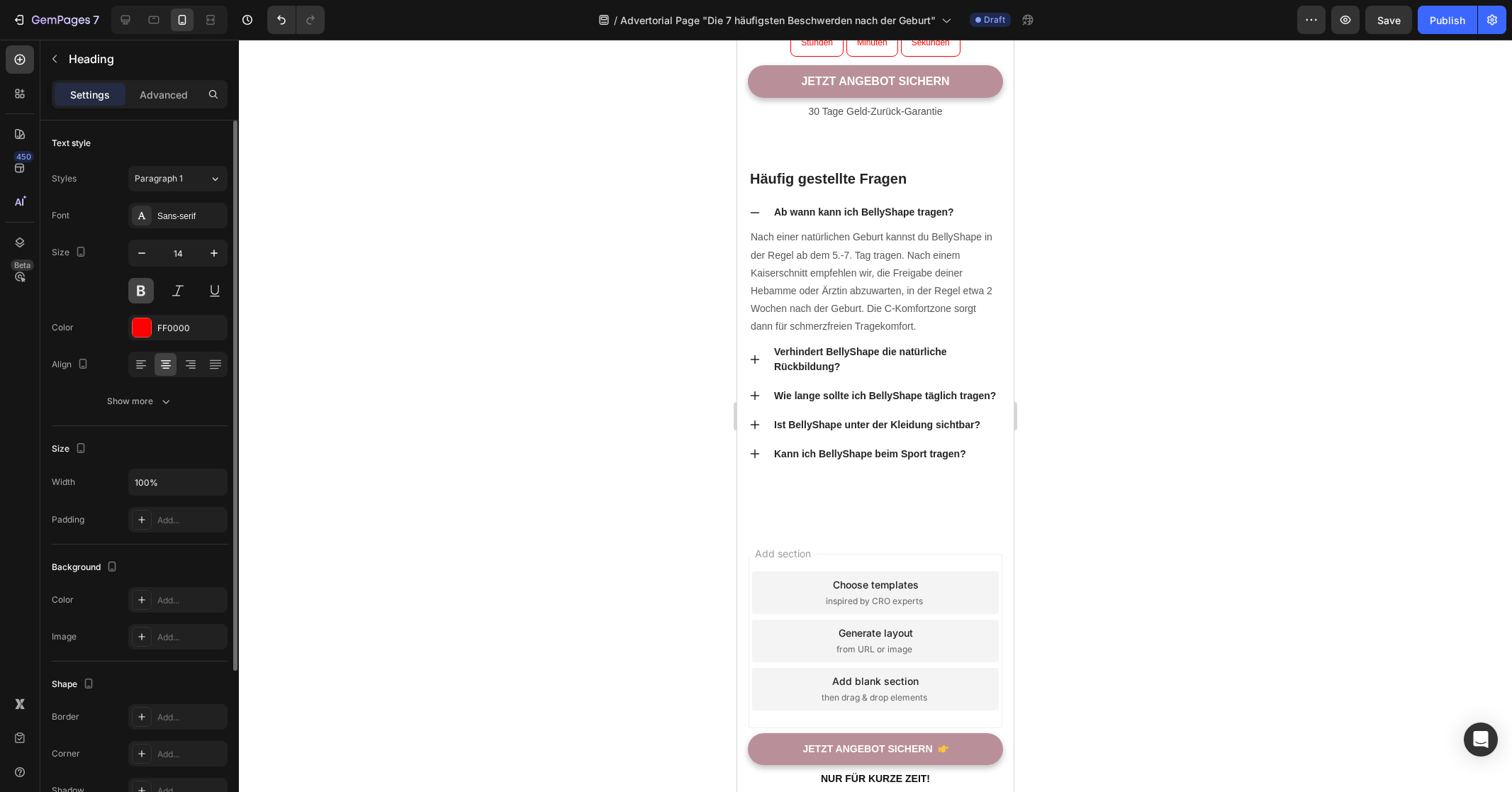
click at [146, 295] on button at bounding box center [141, 291] width 26 height 26
click at [196, 182] on div "Paragraph 1" at bounding box center [171, 178] width 74 height 13
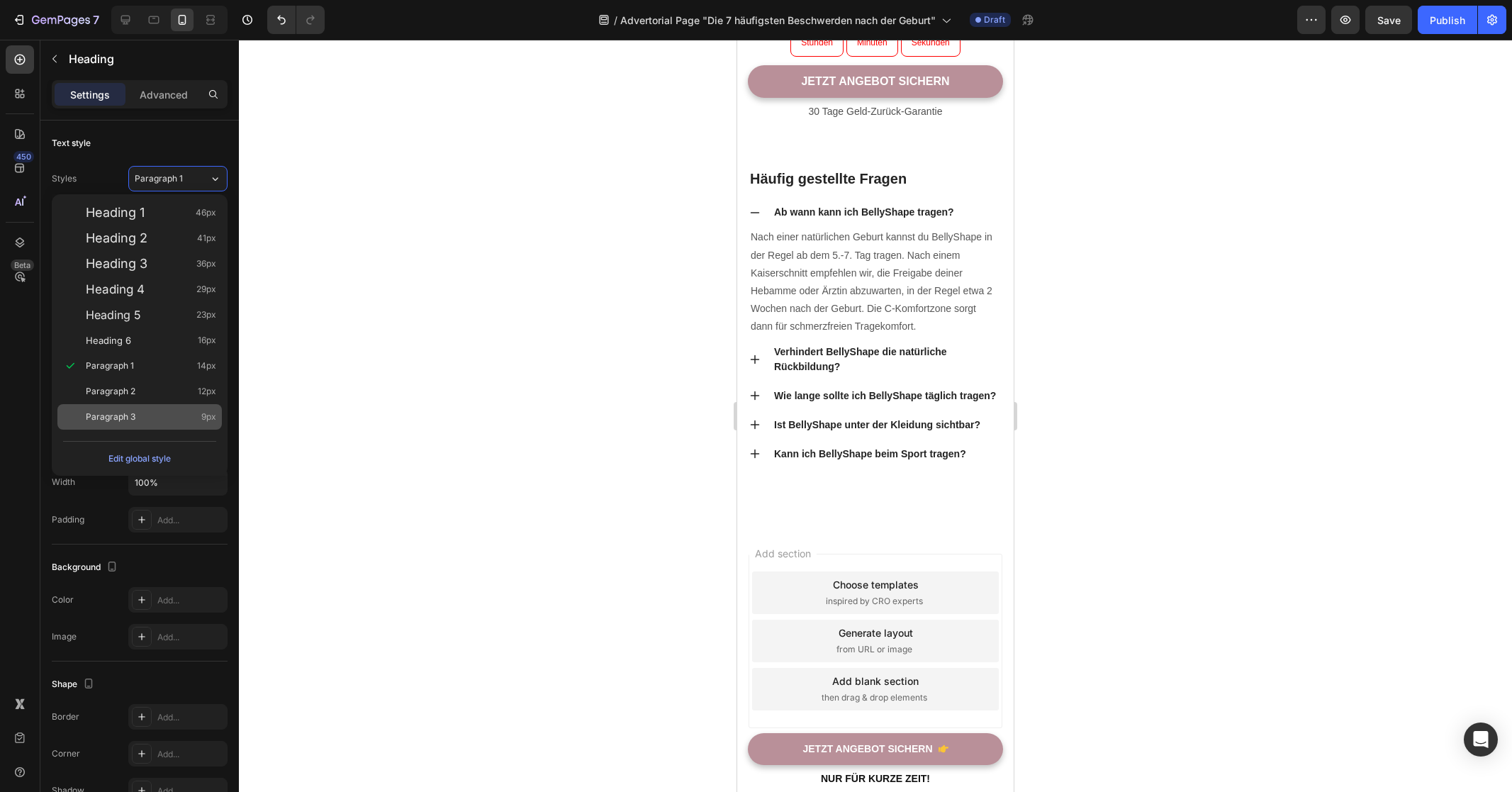
click at [138, 412] on div "Paragraph 3 9px" at bounding box center [151, 417] width 130 height 15
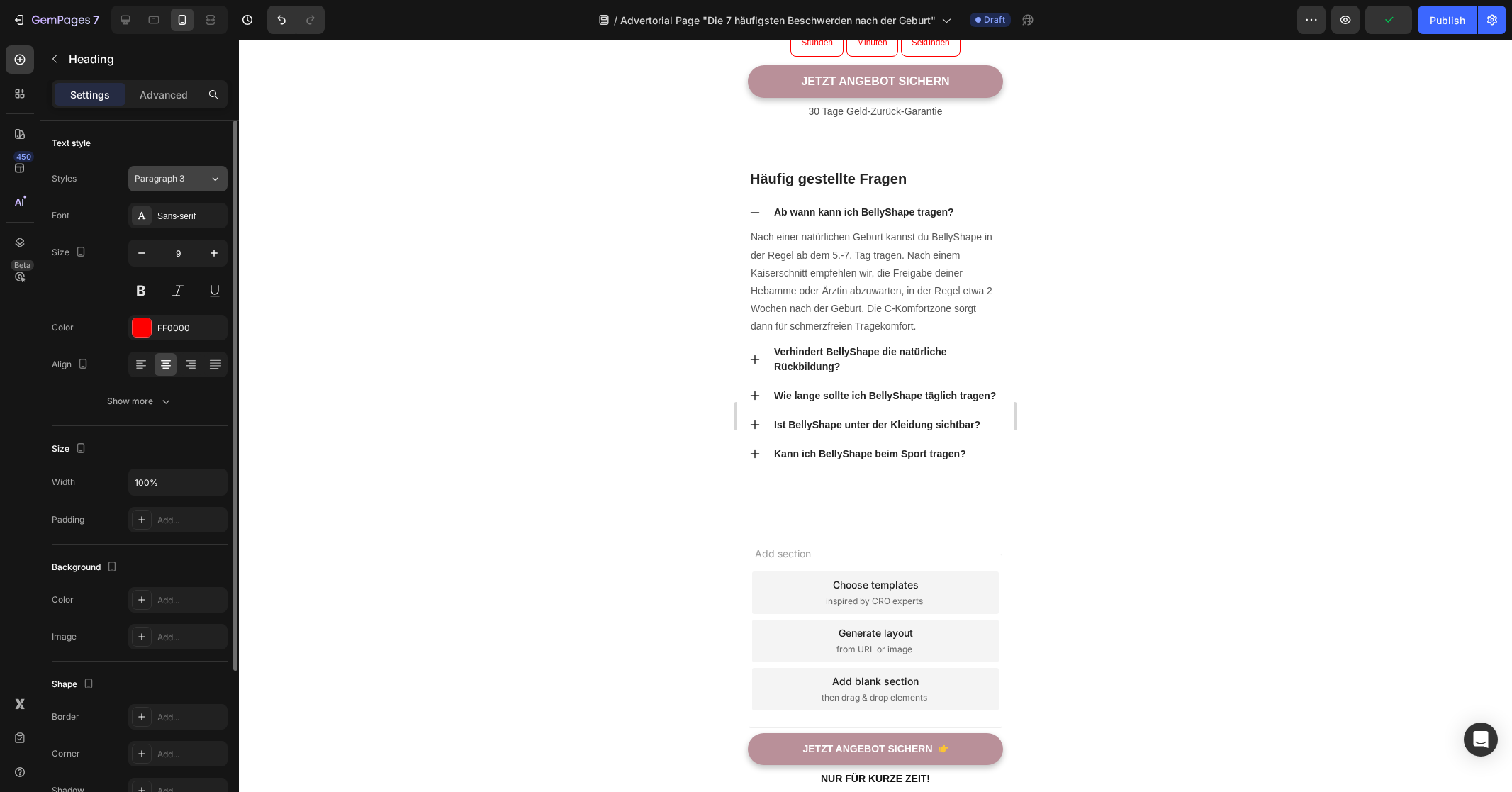
click at [198, 179] on div "Paragraph 3" at bounding box center [171, 178] width 74 height 13
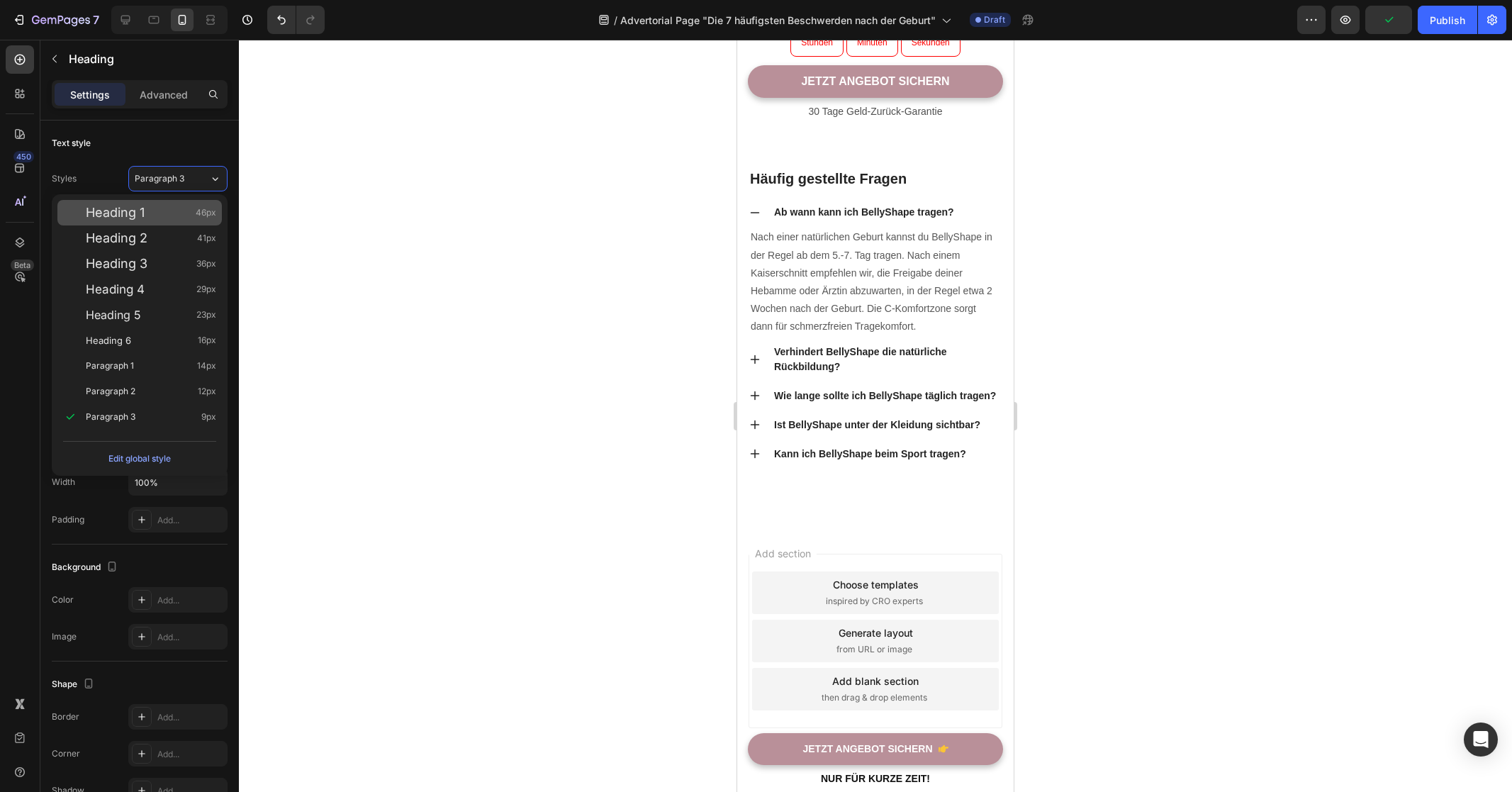
click at [173, 217] on div "Heading 1 46px" at bounding box center [151, 212] width 130 height 15
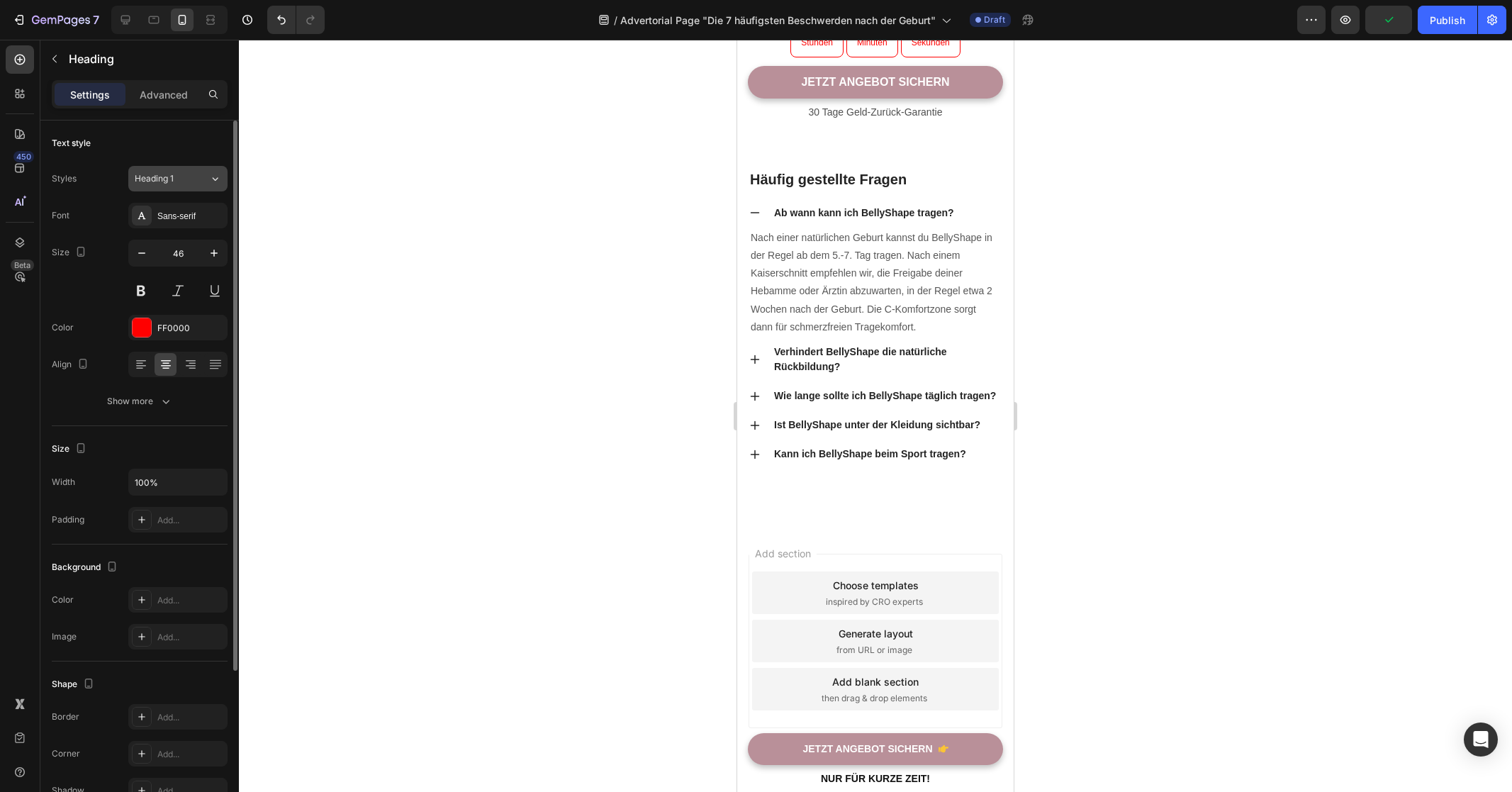
click at [196, 181] on div "Heading 1" at bounding box center [171, 178] width 74 height 13
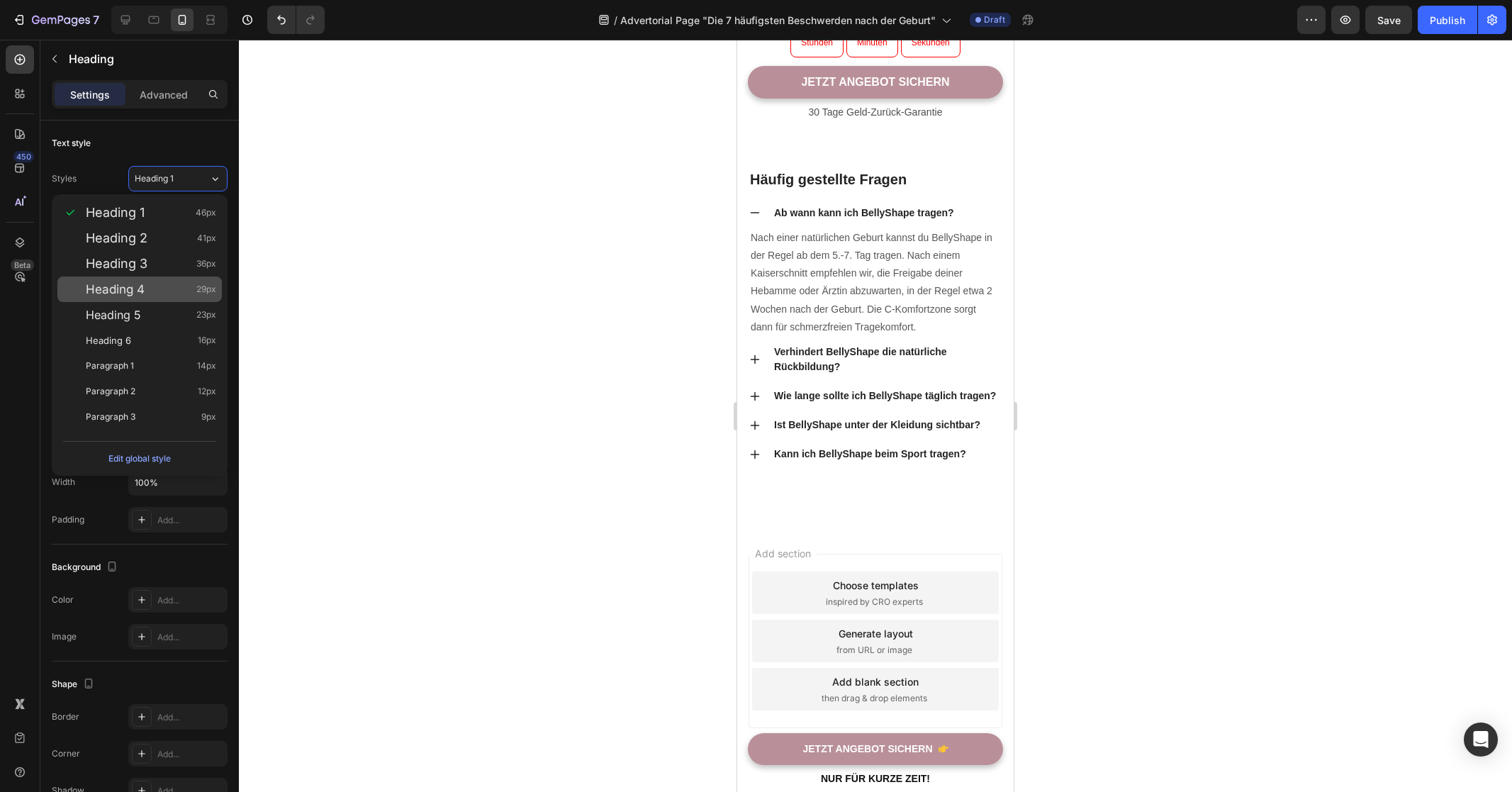
click at [163, 298] on div "Heading 4 29px" at bounding box center [139, 289] width 164 height 26
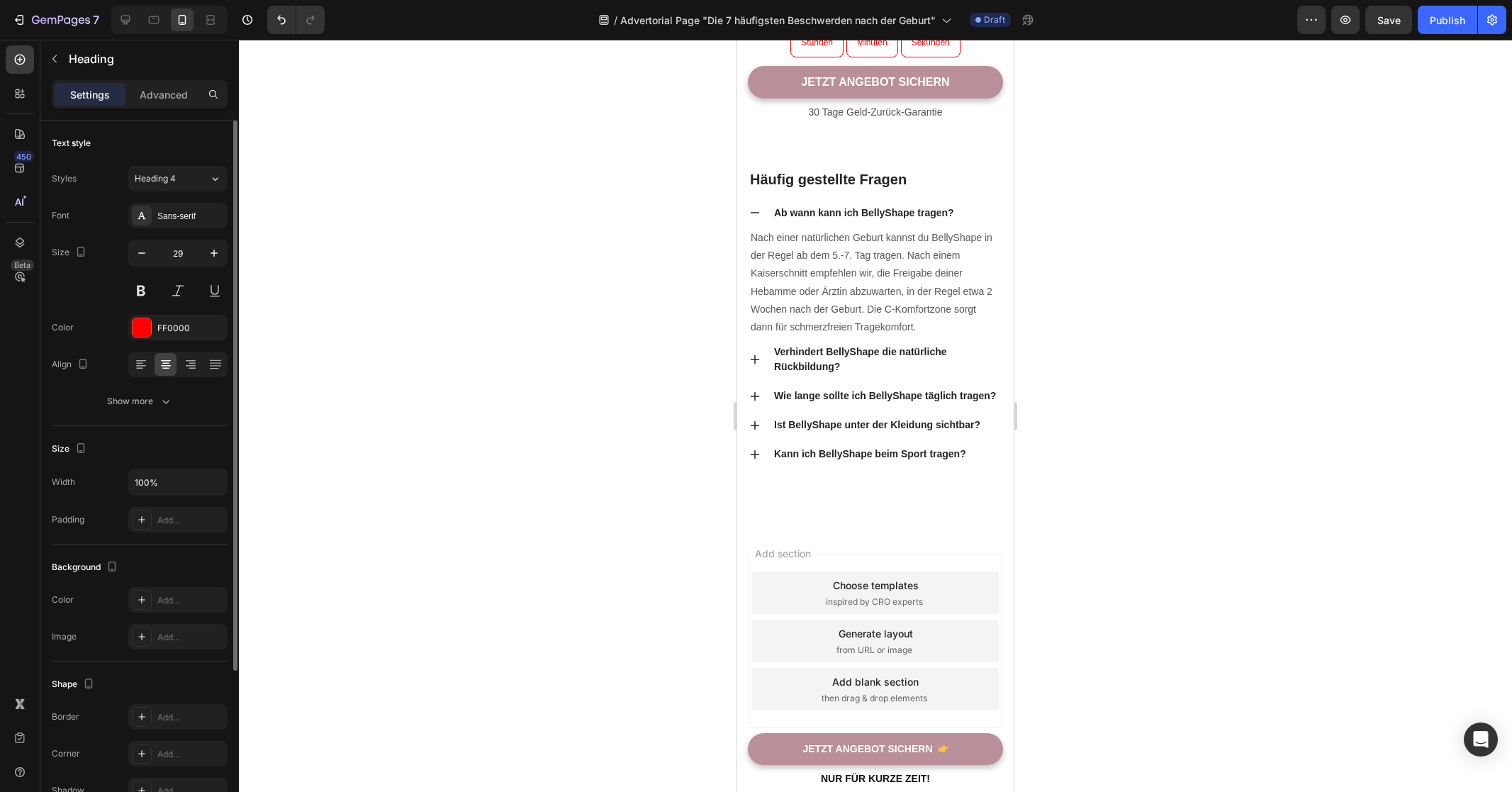
click at [189, 192] on div "Styles Heading 4 Font Sans-serif Size 29 Color FF0000 Align Show more" at bounding box center [139, 290] width 175 height 248
click at [195, 184] on div "Heading 4" at bounding box center [171, 178] width 74 height 13
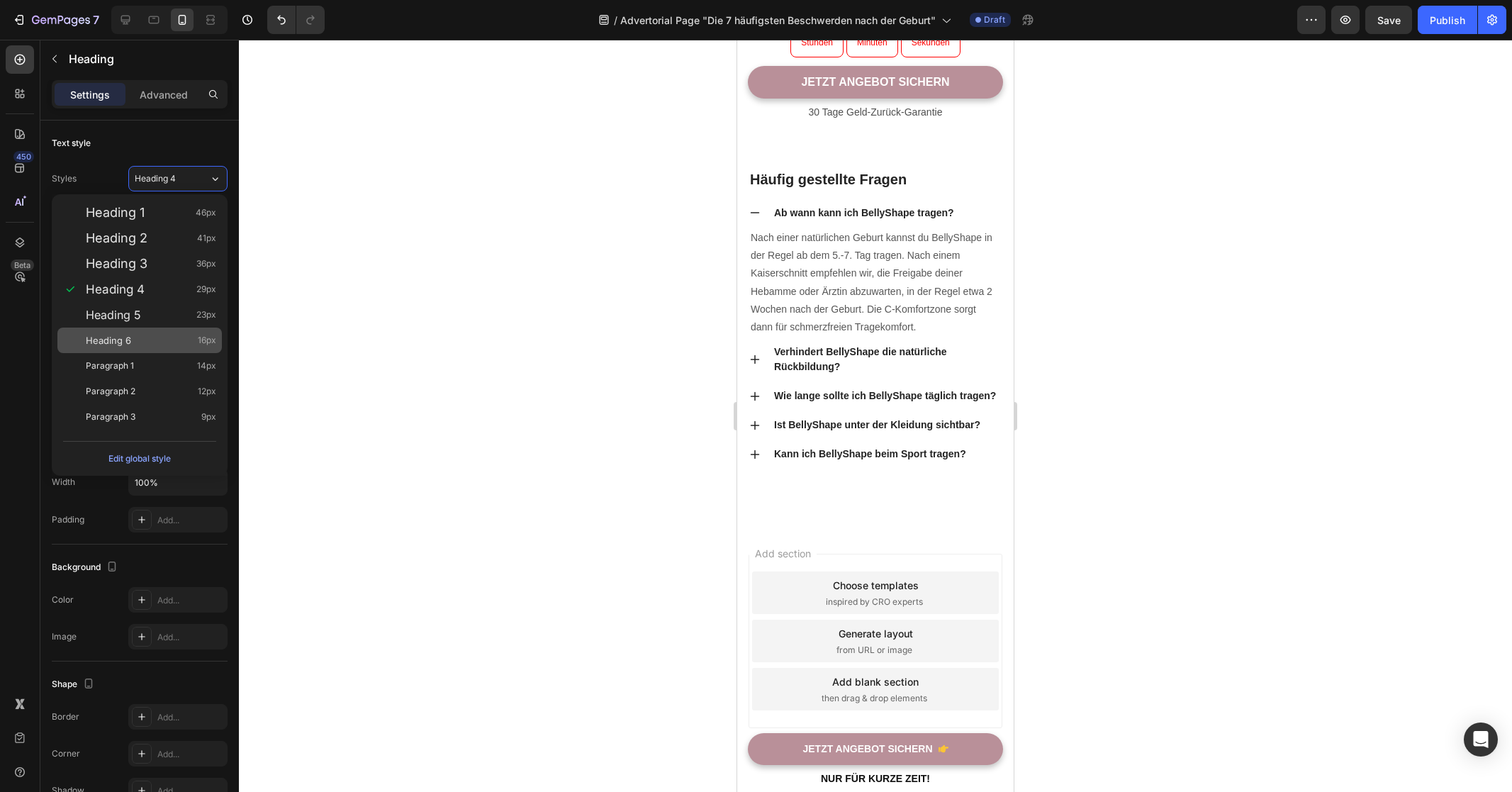
click at [150, 341] on div "Heading 6 16px" at bounding box center [151, 340] width 130 height 15
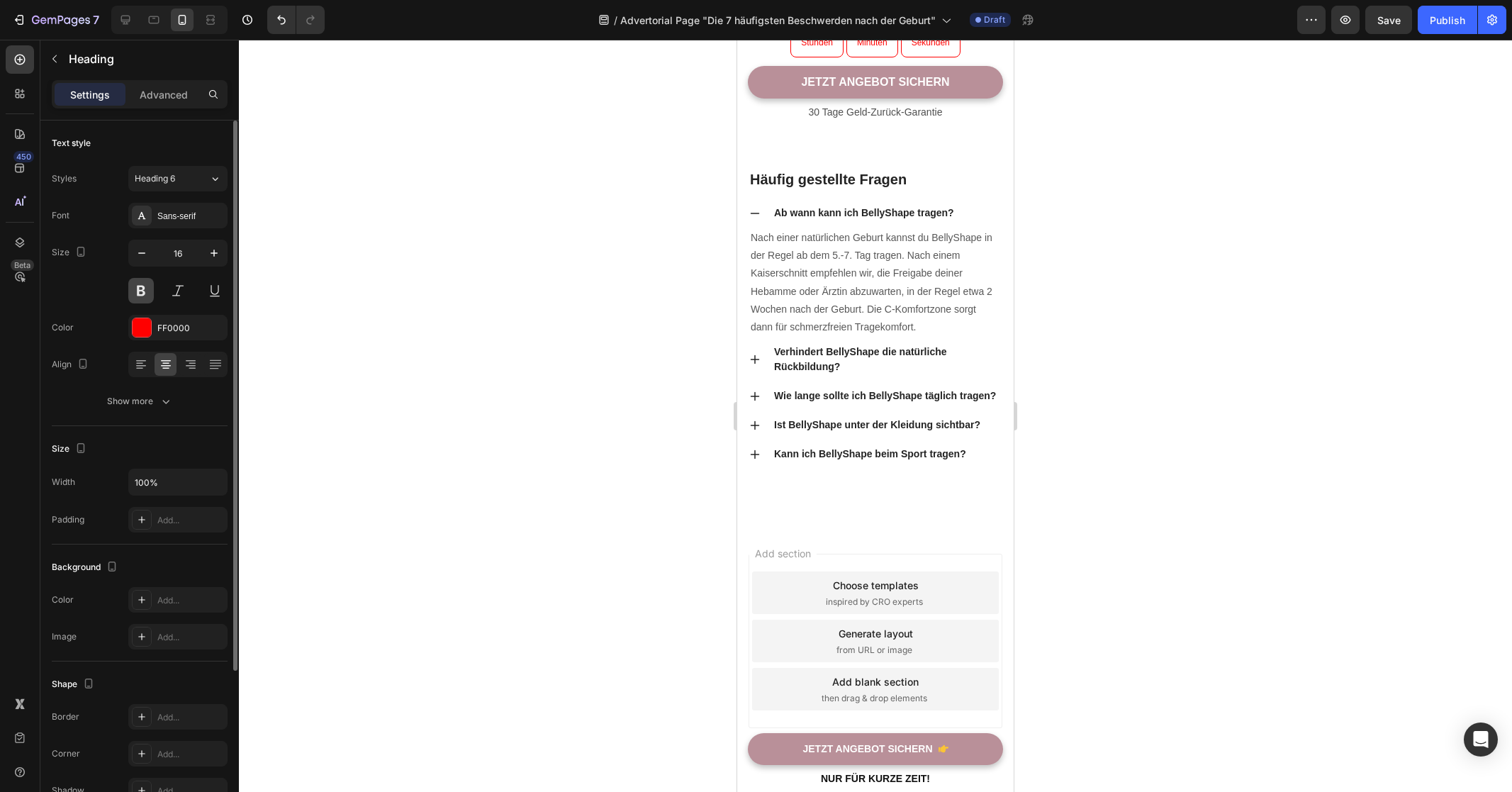
click at [146, 295] on button at bounding box center [141, 291] width 26 height 26
click at [146, 295] on button at bounding box center [141, 291] width 26 height 26
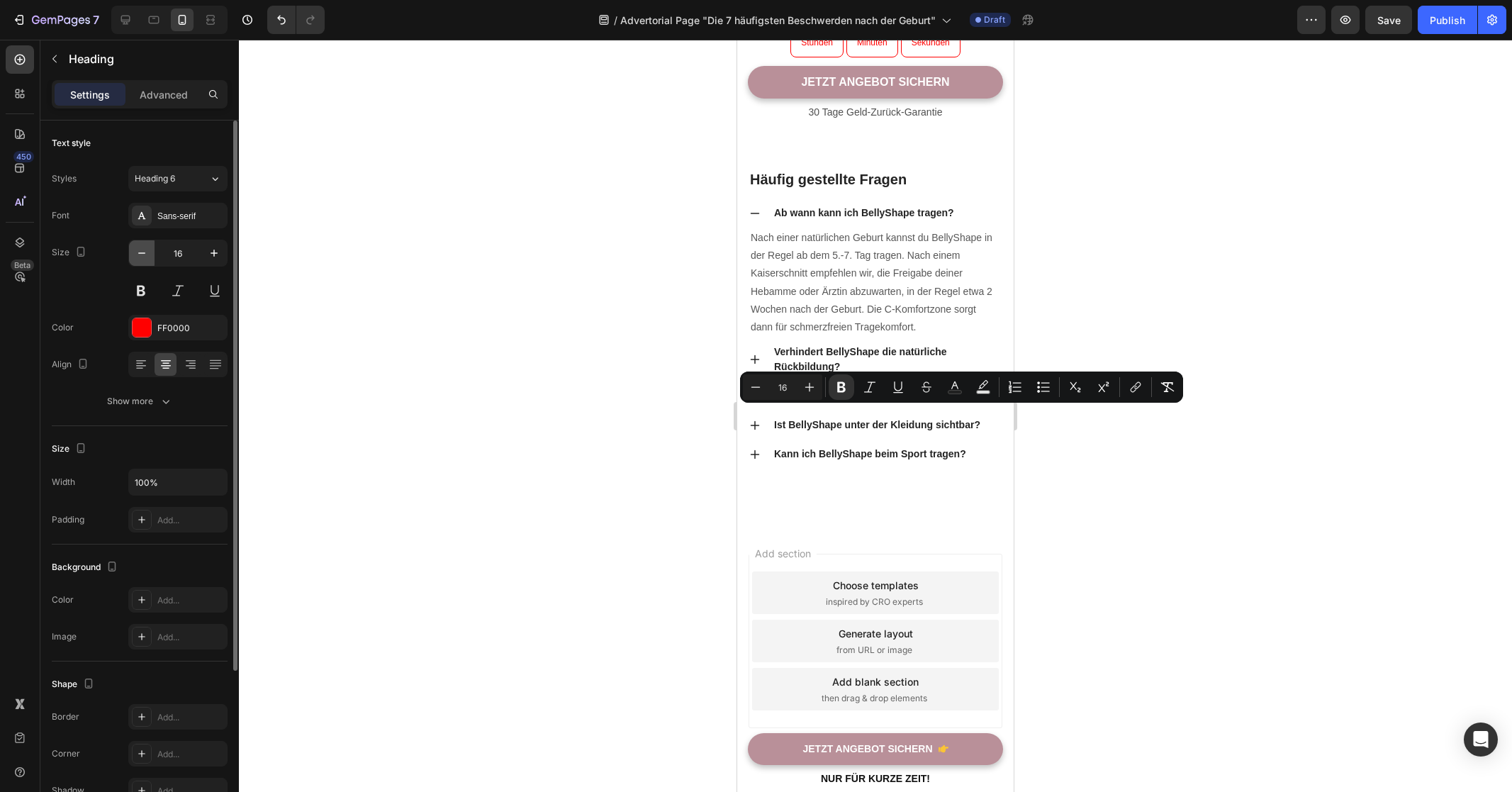
click at [148, 259] on icon "button" at bounding box center [141, 253] width 15 height 15
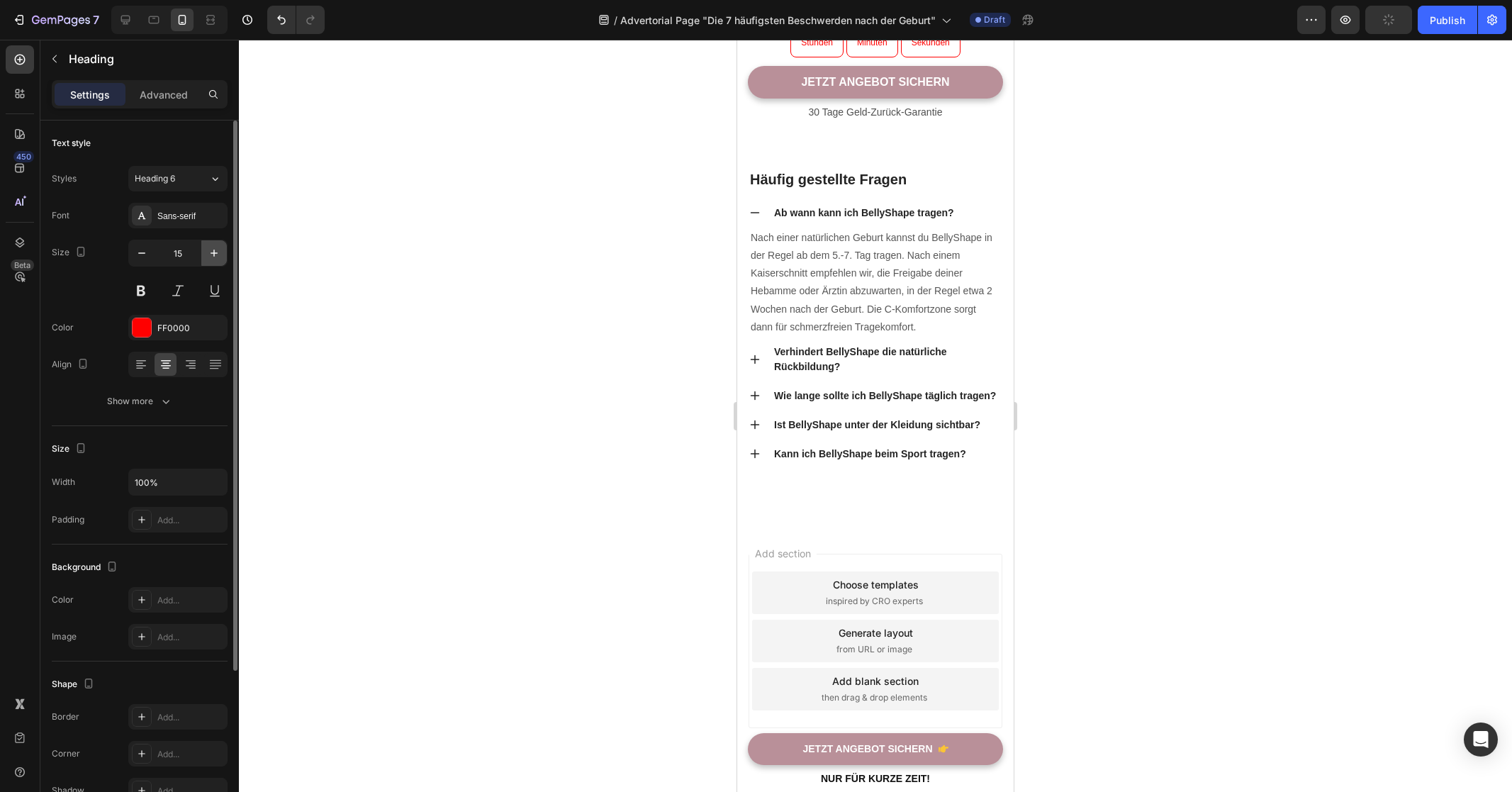
click at [205, 252] on button "button" at bounding box center [214, 253] width 26 height 26
type input "16"
click at [99, 283] on div "Size 16" at bounding box center [139, 271] width 175 height 64
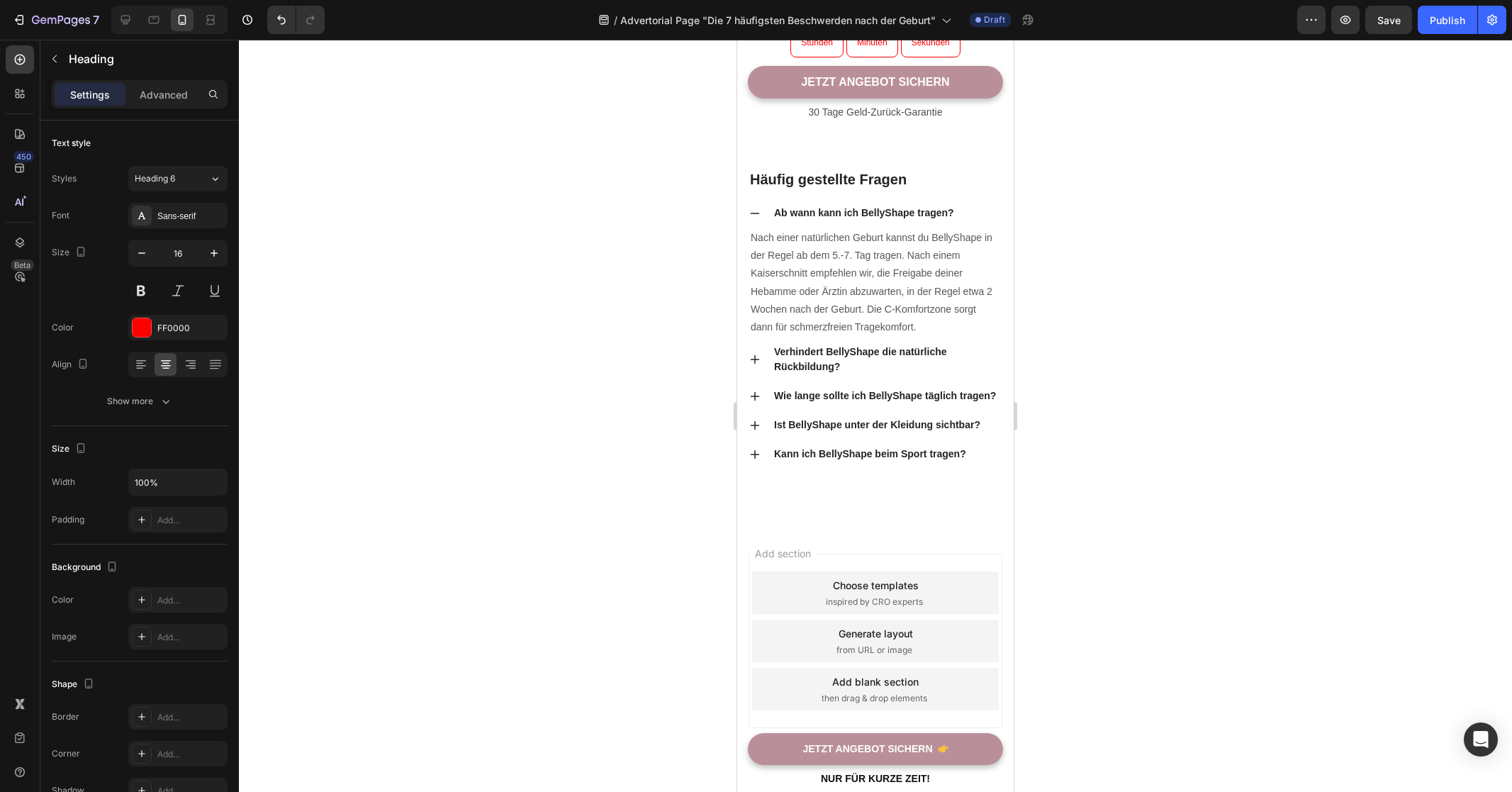
click at [1226, 407] on div at bounding box center [875, 415] width 1273 height 753
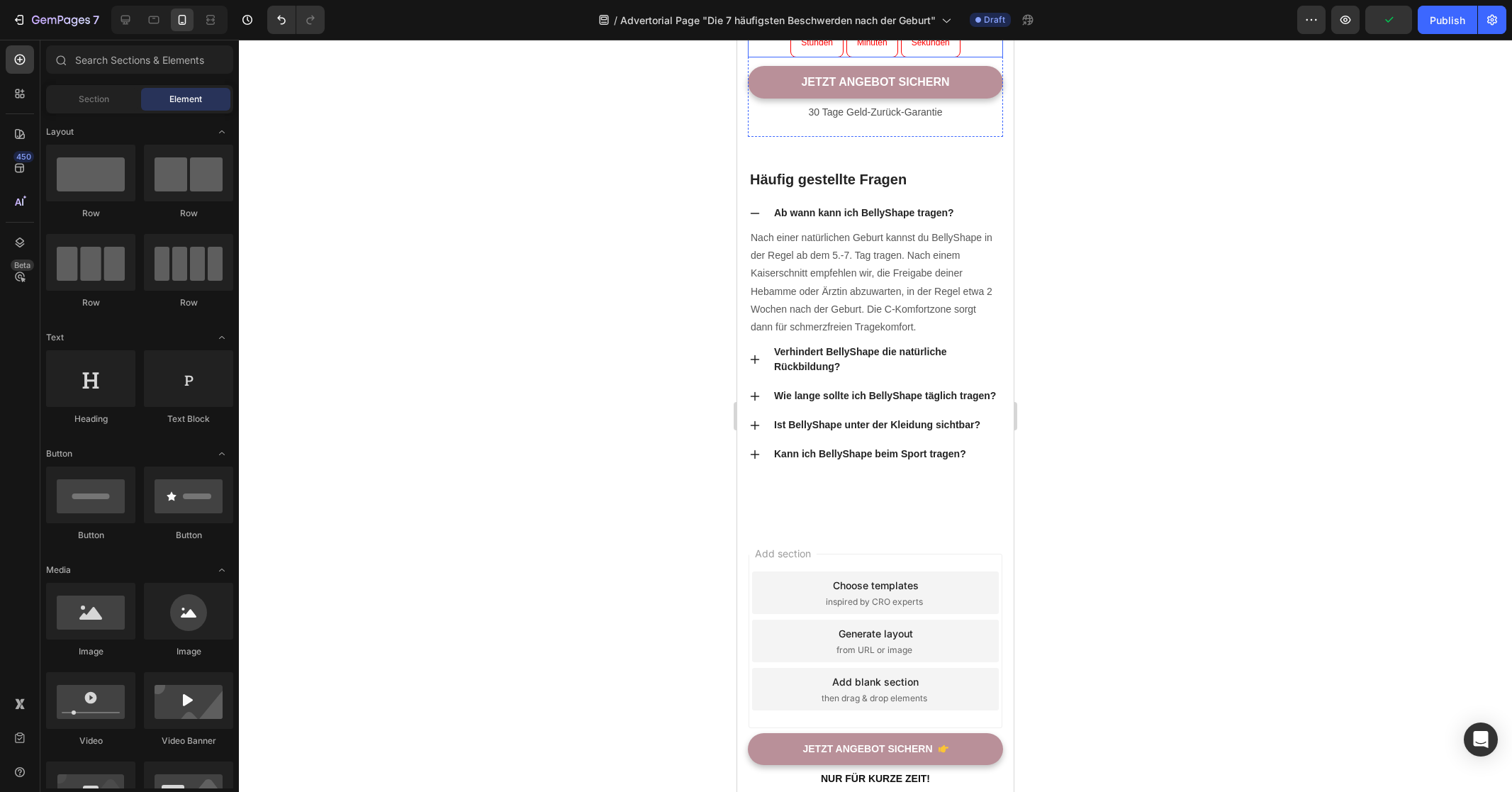
click at [806, 51] on p "Stunden" at bounding box center [816, 43] width 32 height 15
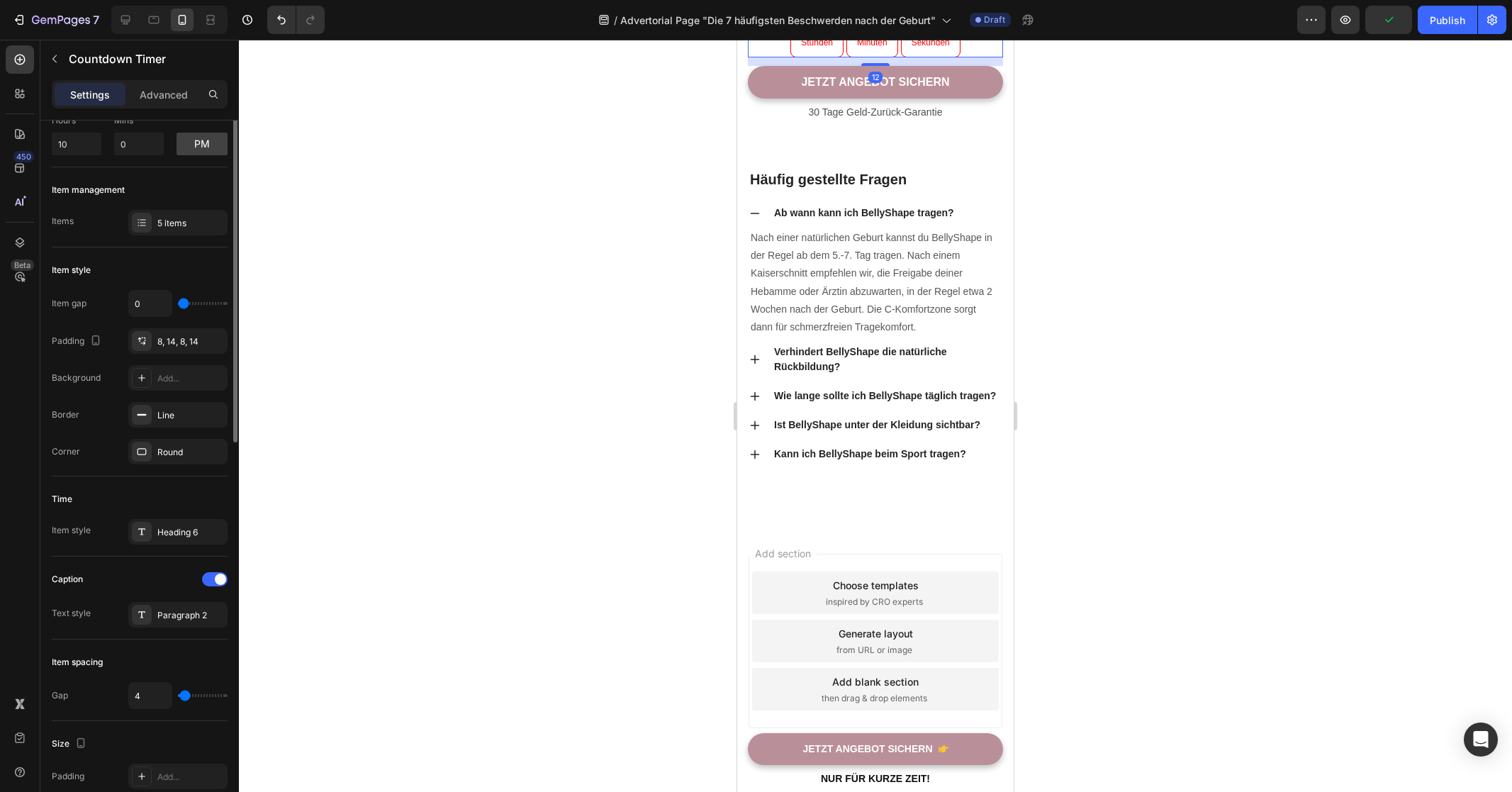
scroll to position [237, 0]
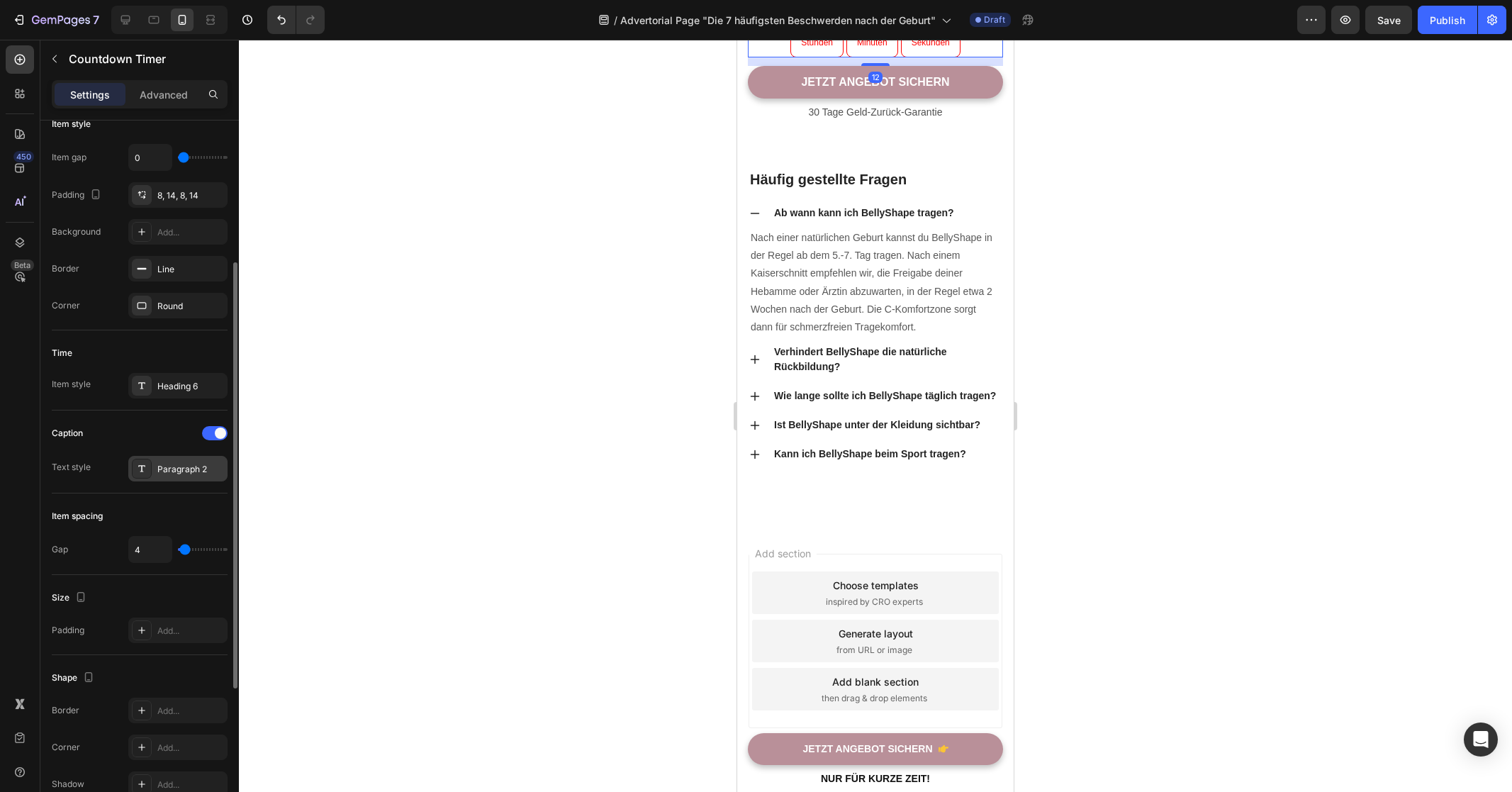
click at [177, 473] on div "Paragraph 2" at bounding box center [191, 469] width 67 height 13
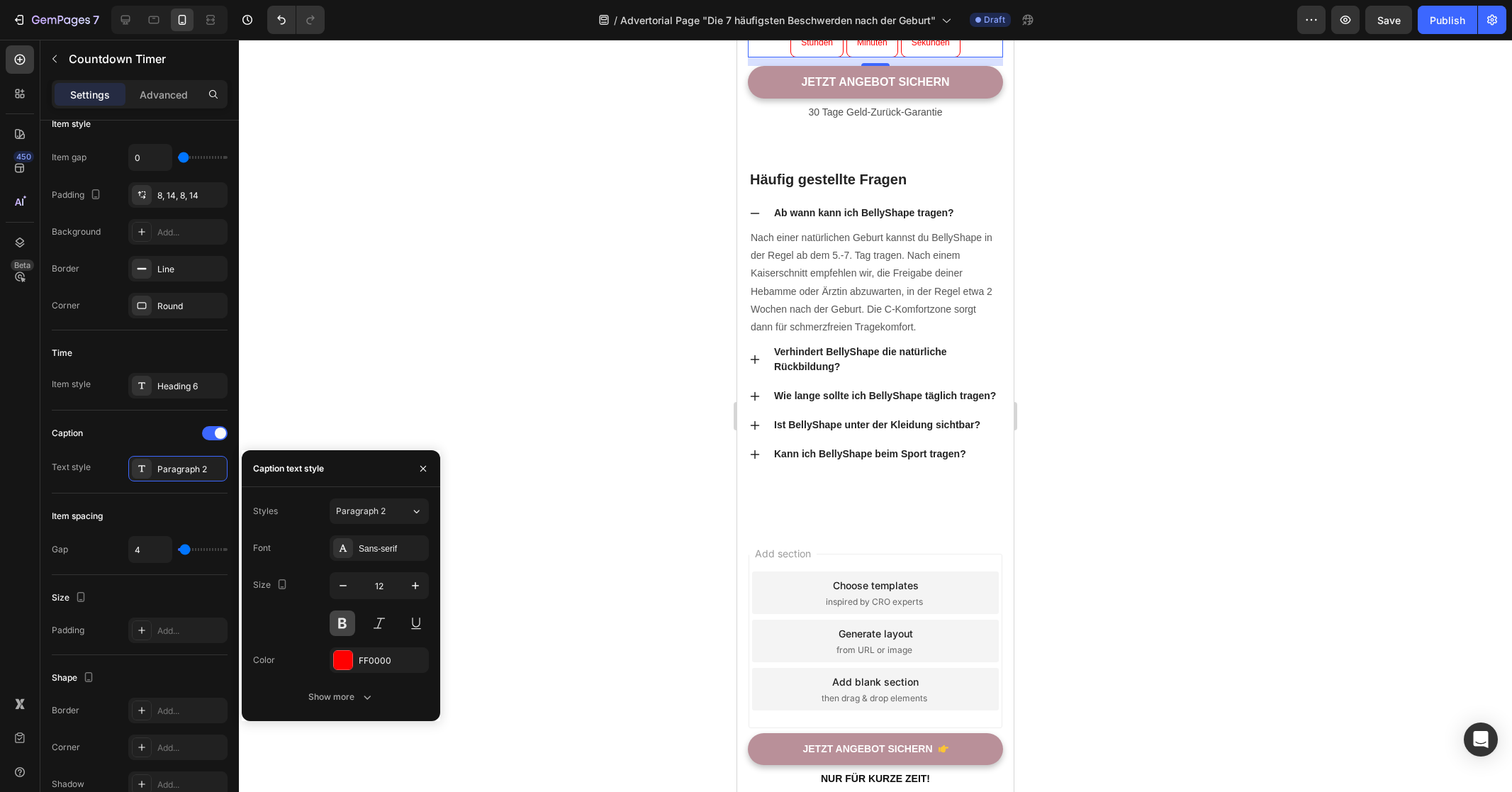
click at [346, 624] on button at bounding box center [342, 623] width 26 height 26
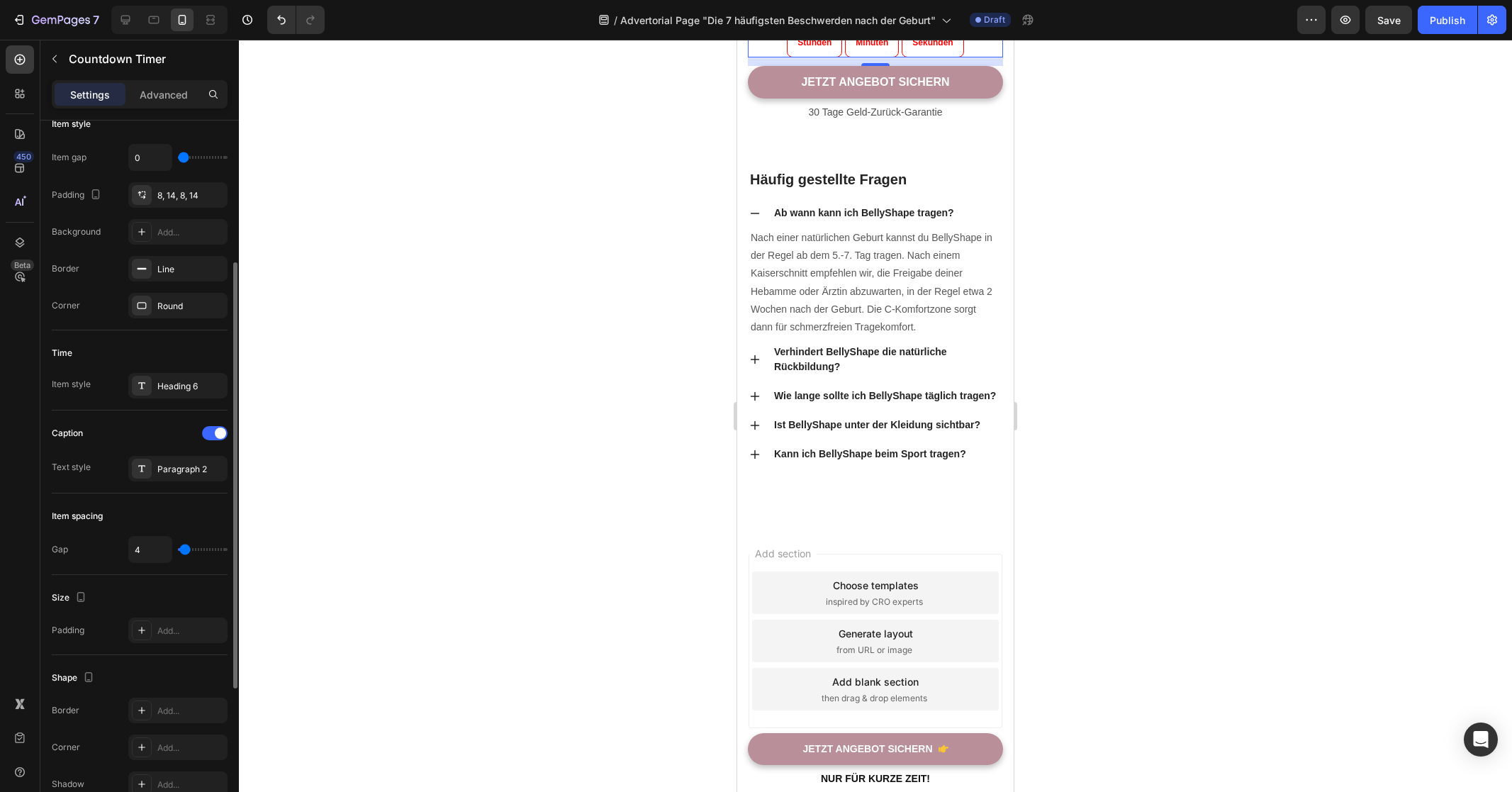
click at [103, 409] on div "Countdown time Type Auto-renew Hours 10 Mins 0 pm Item management Items 5 items…" at bounding box center [139, 428] width 175 height 1092
click at [1055, 464] on div at bounding box center [875, 415] width 1273 height 753
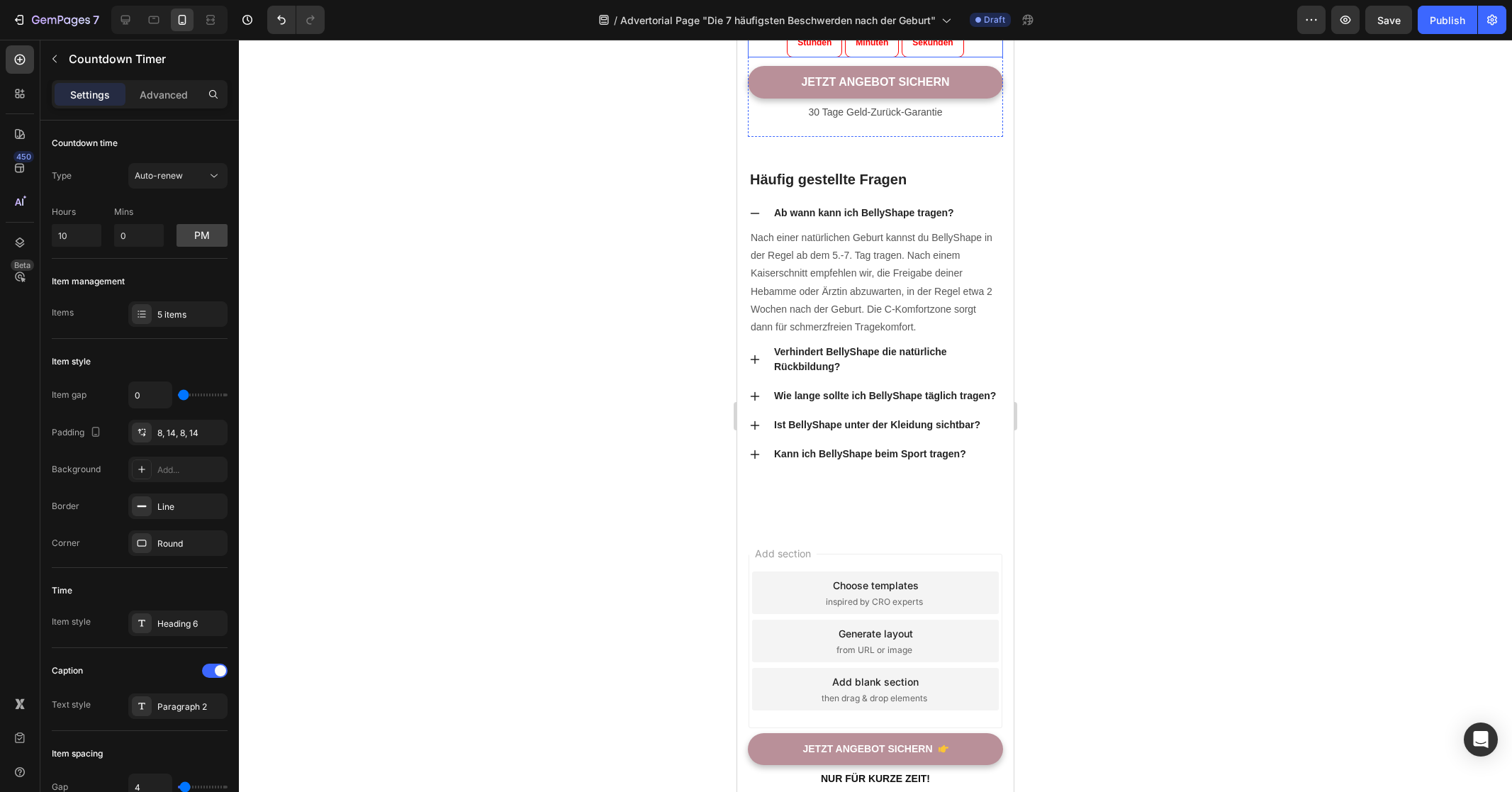
click at [758, 57] on div "06 Stunden 16 Minuten 37 Sekunden" at bounding box center [875, 36] width 255 height 42
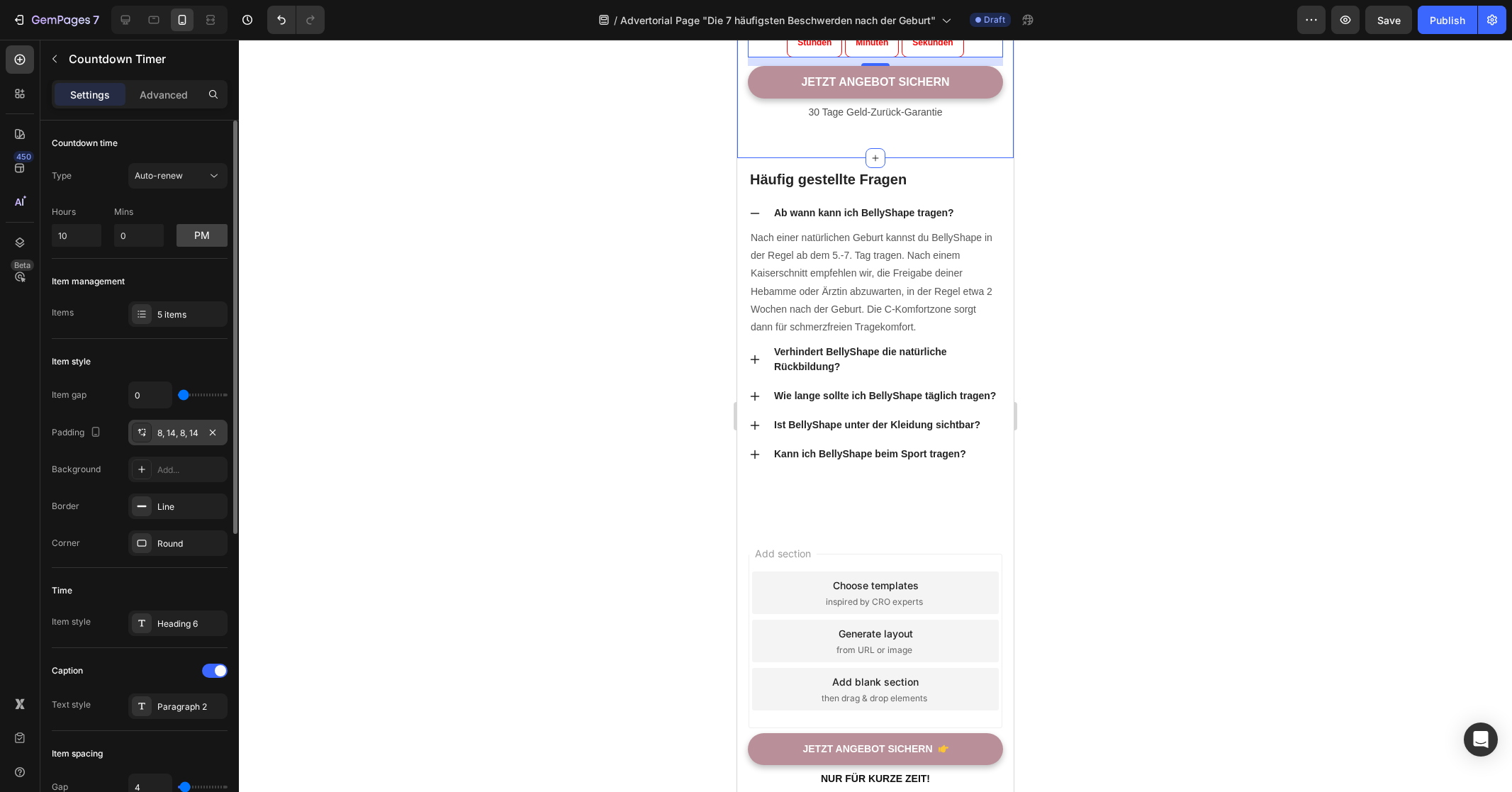
click at [167, 433] on div "8, 14, 8, 14" at bounding box center [178, 433] width 41 height 13
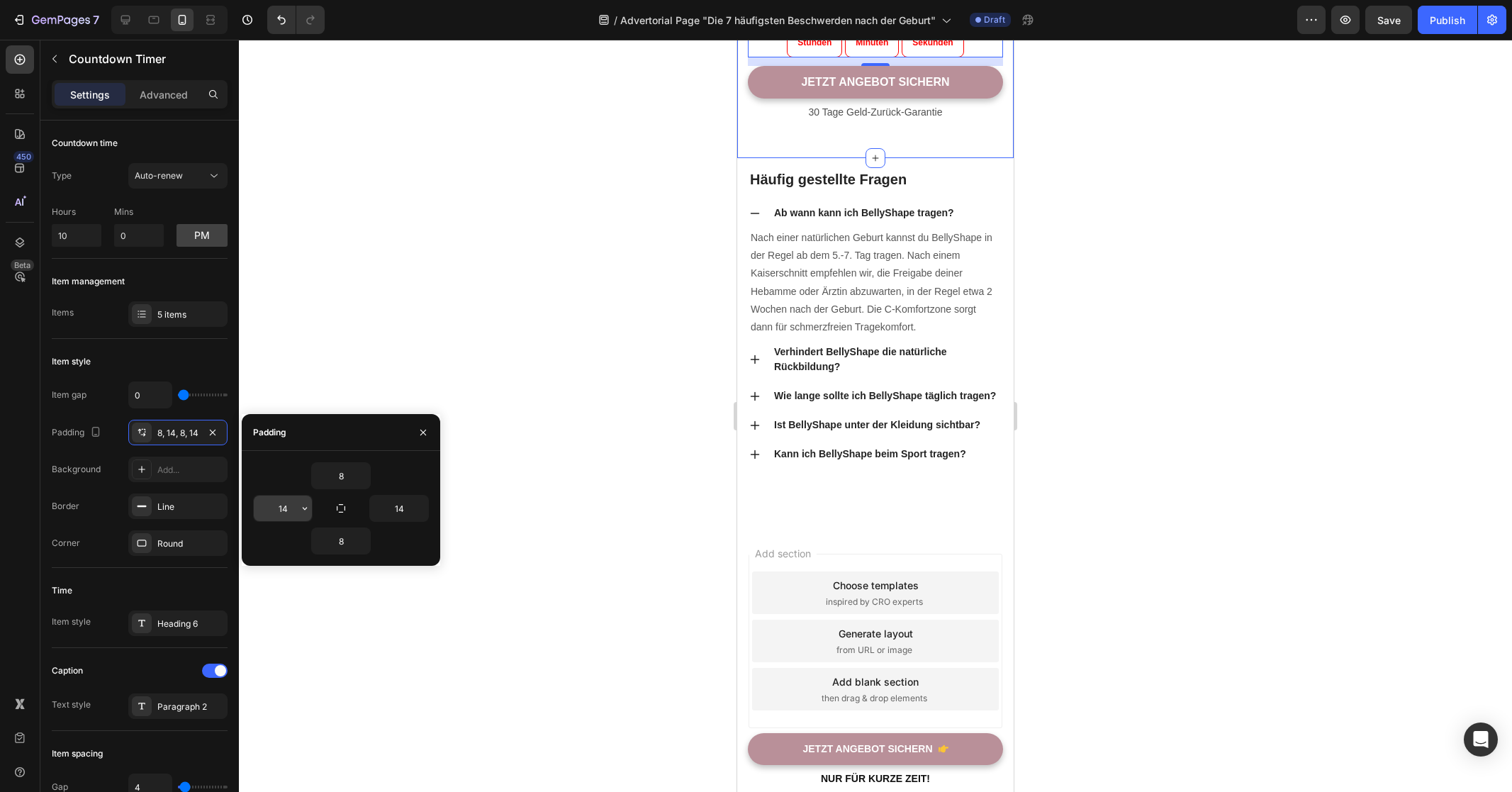
click at [289, 501] on input "14" at bounding box center [283, 509] width 58 height 26
type input "8"
click at [344, 545] on input "8" at bounding box center [341, 541] width 58 height 26
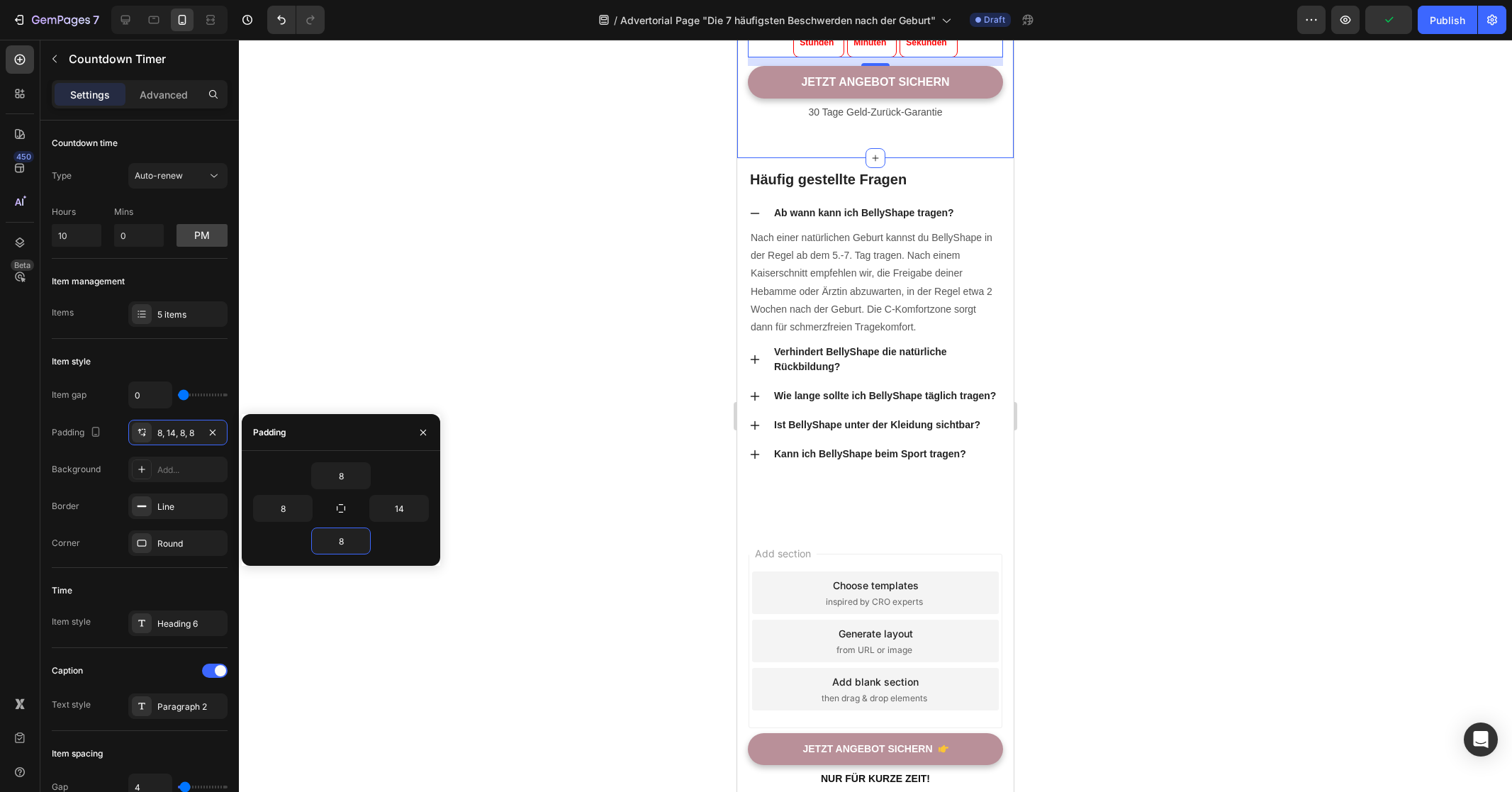
click at [417, 545] on div "8" at bounding box center [341, 540] width 175 height 27
click at [400, 510] on input "14" at bounding box center [399, 509] width 58 height 26
type input "8"
click at [400, 536] on div "8" at bounding box center [341, 540] width 175 height 27
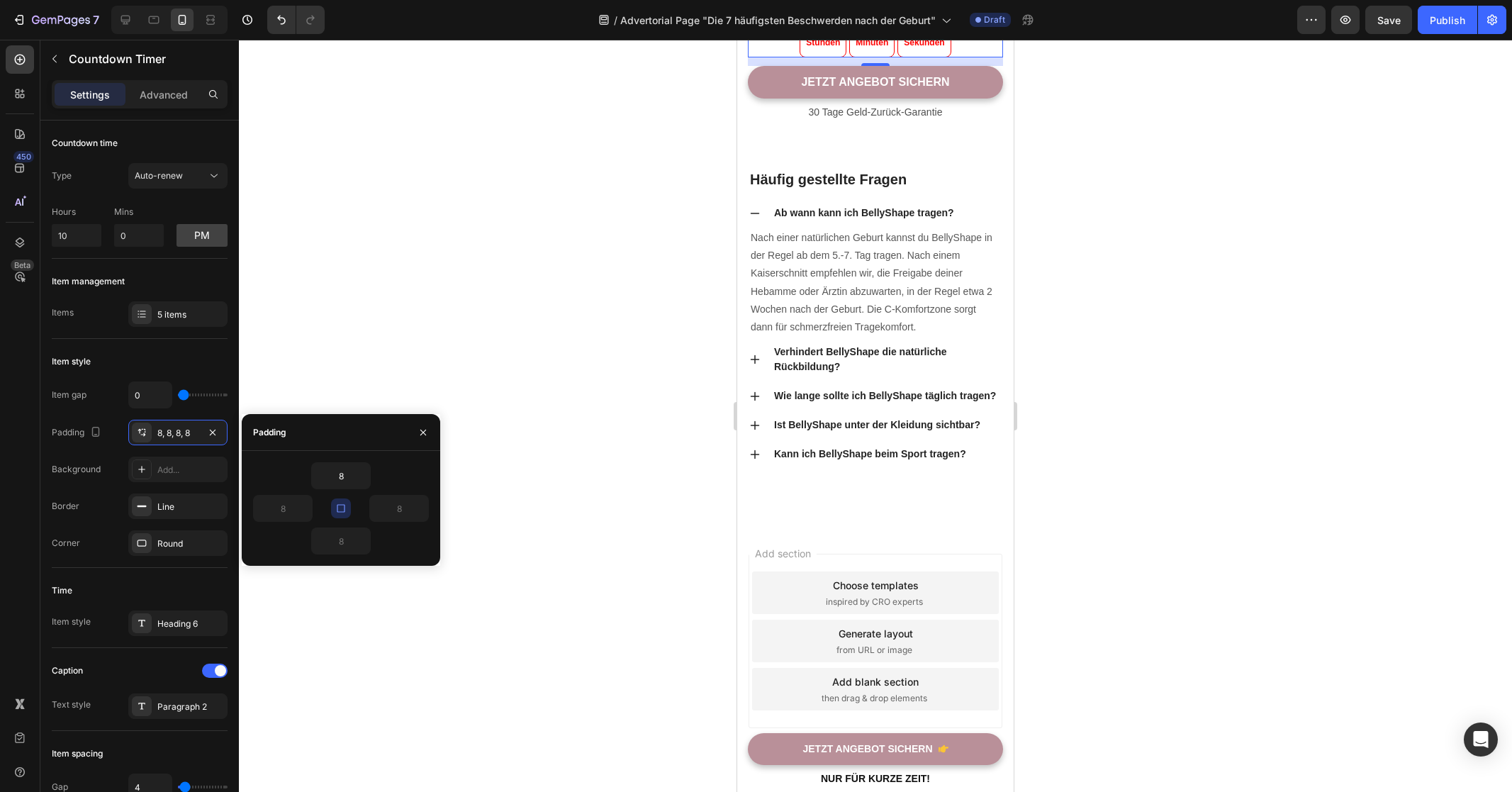
click at [1207, 545] on div at bounding box center [875, 415] width 1273 height 753
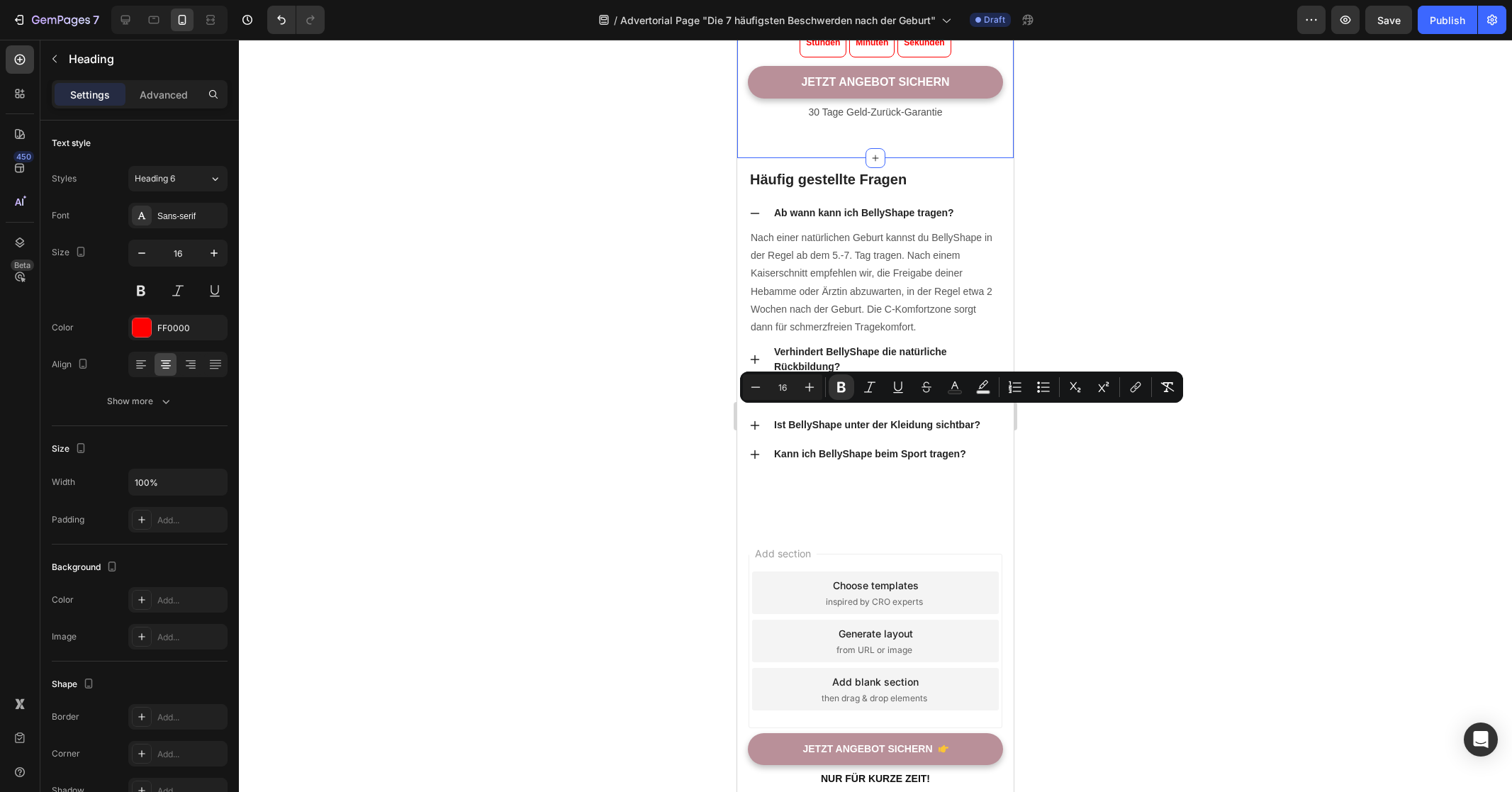
click at [598, 426] on div at bounding box center [875, 415] width 1273 height 753
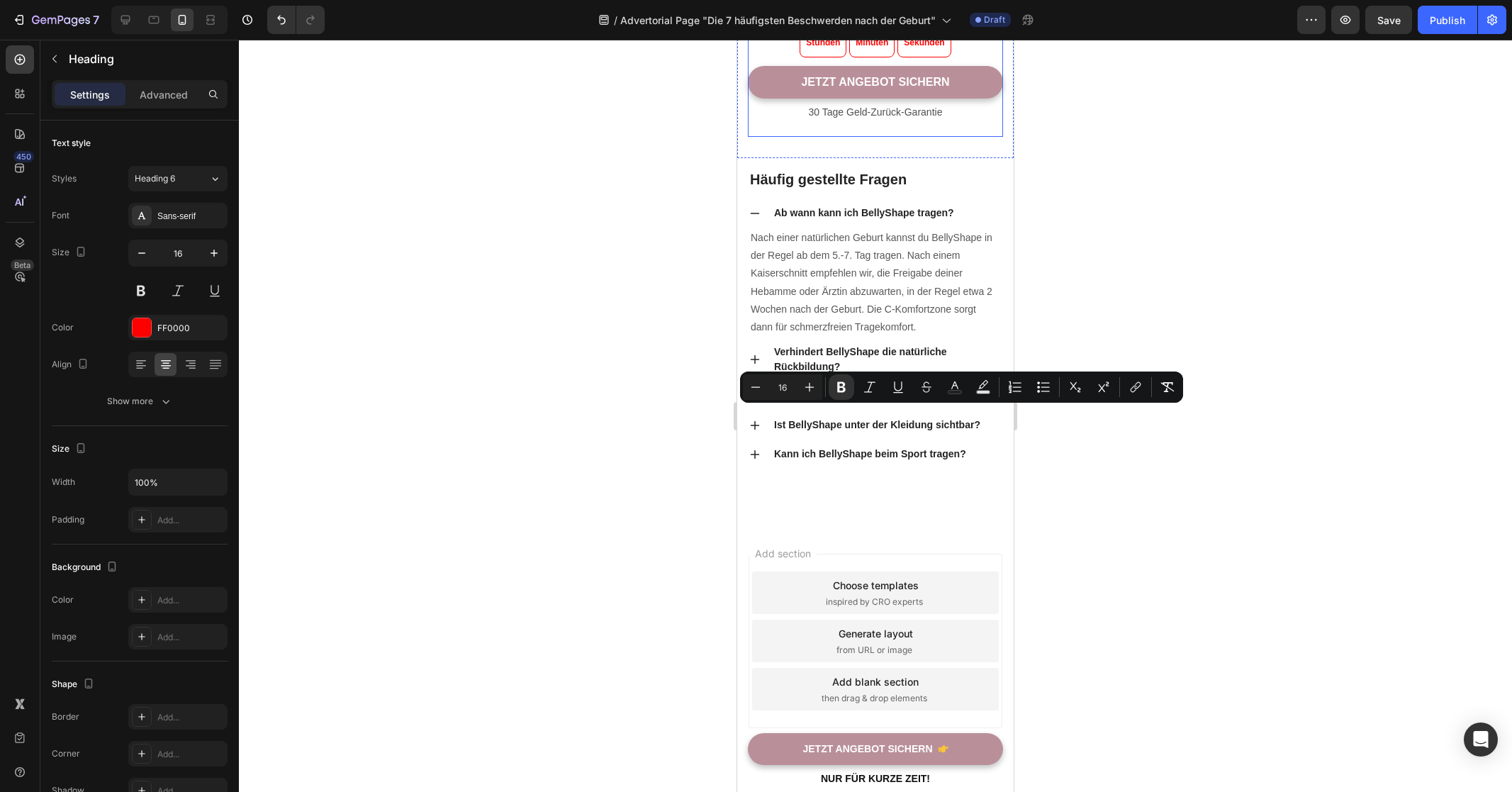
drag, startPoint x: 889, startPoint y: 414, endPoint x: 896, endPoint y: 327, distance: 87.3
click at [620, 436] on div at bounding box center [875, 415] width 1273 height 753
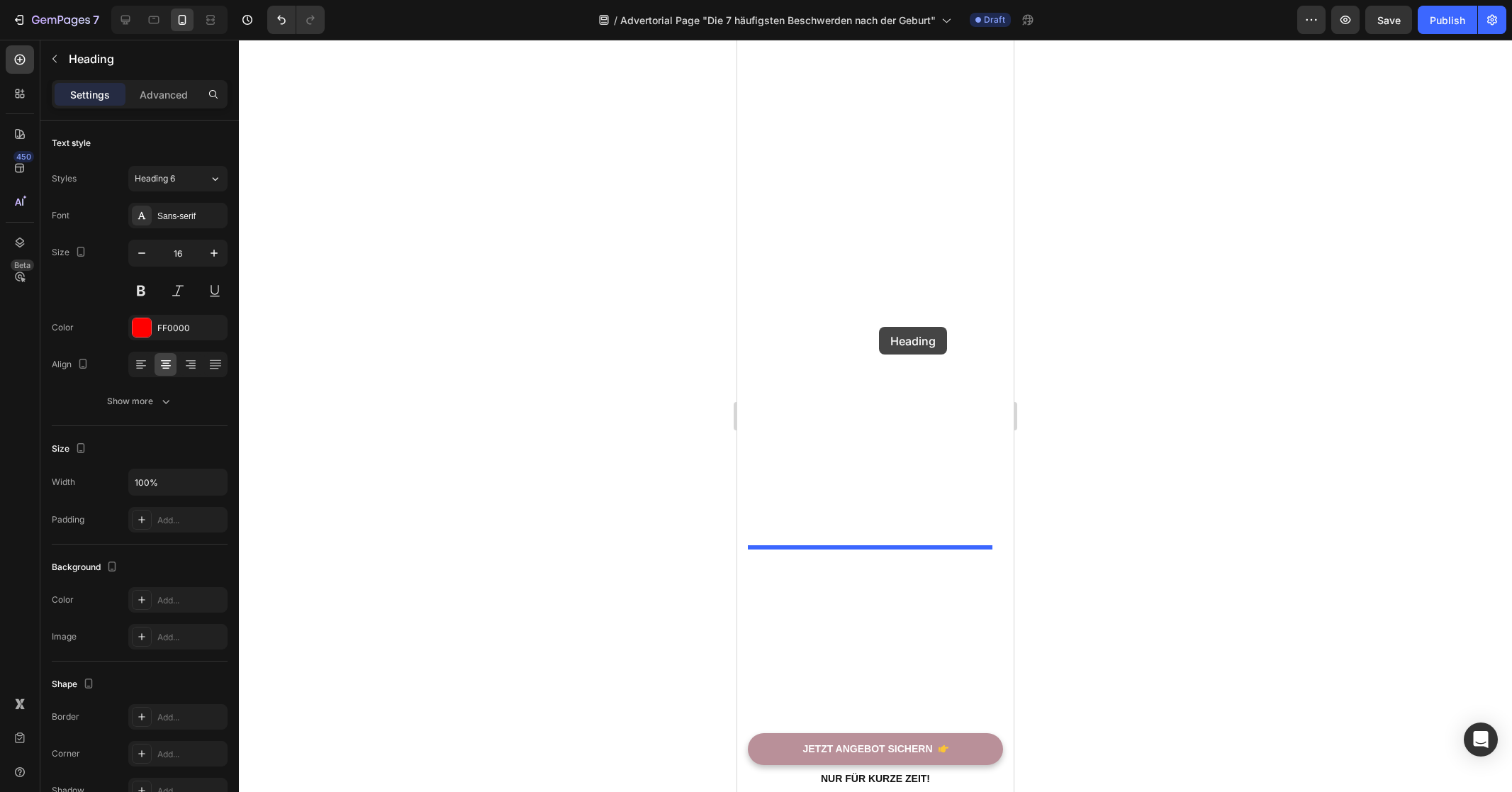
drag, startPoint x: 872, startPoint y: 415, endPoint x: 879, endPoint y: 327, distance: 88.3
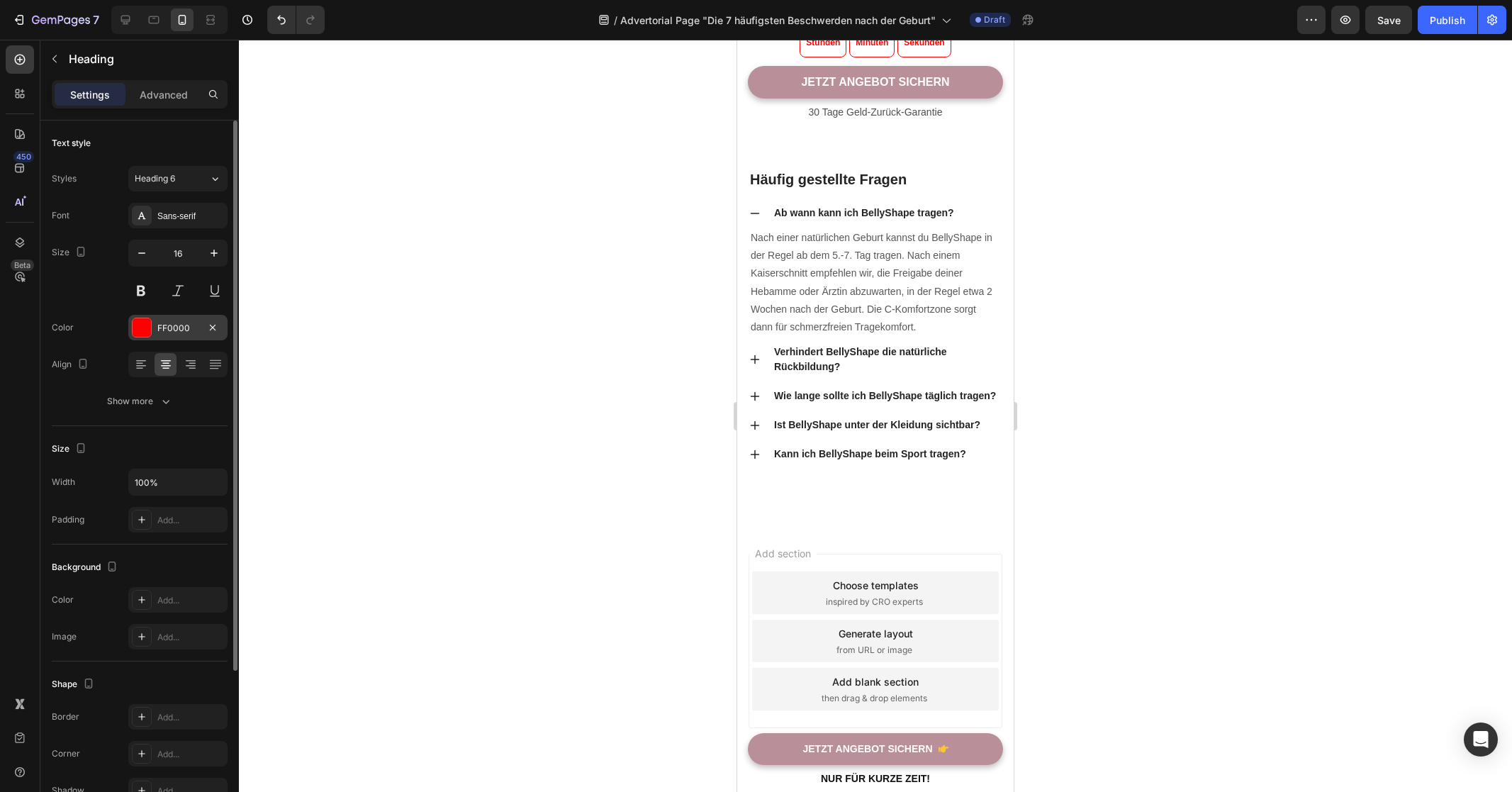
click at [141, 324] on div at bounding box center [142, 328] width 19 height 19
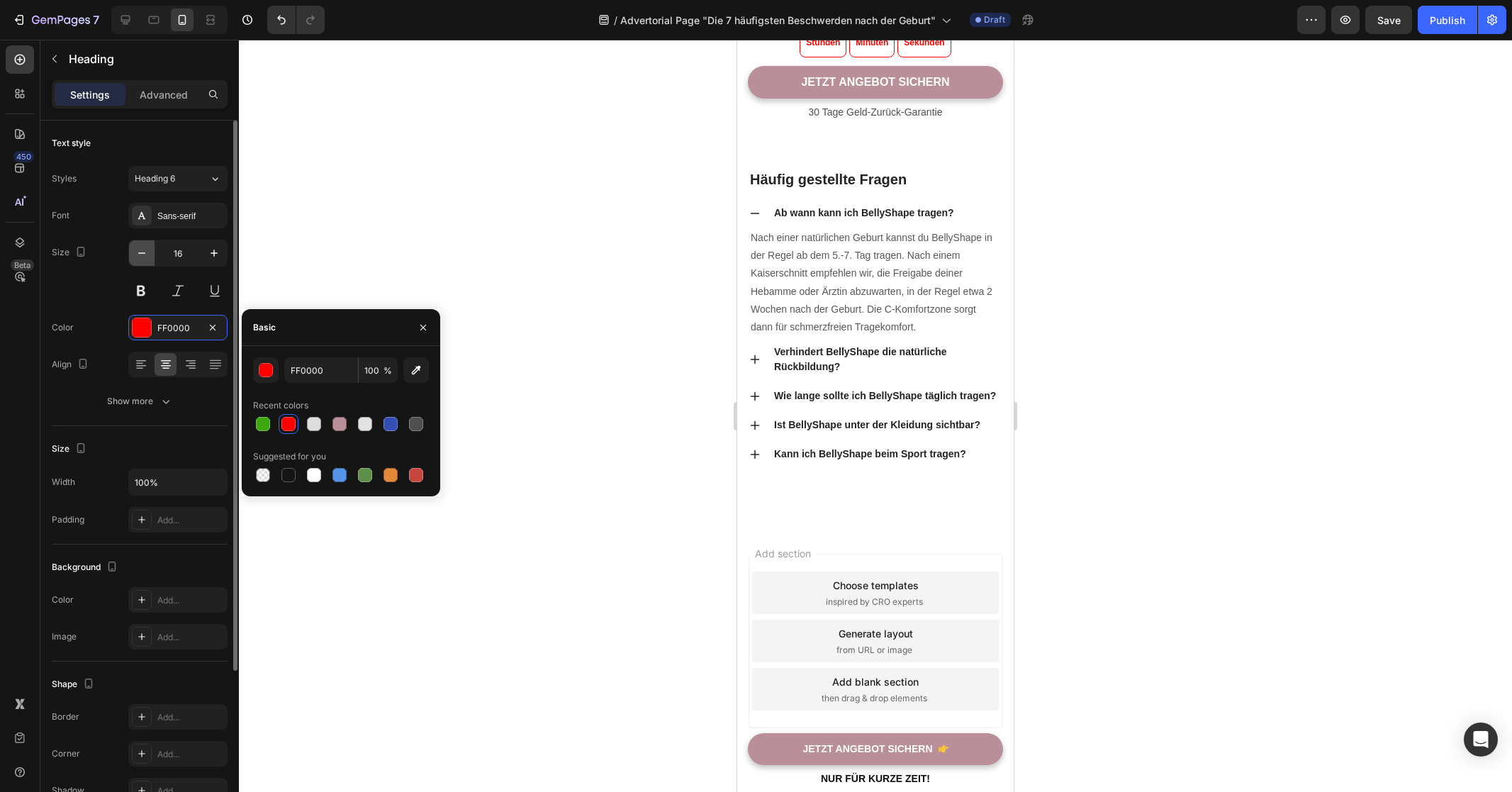
click at [141, 256] on icon "button" at bounding box center [141, 253] width 15 height 15
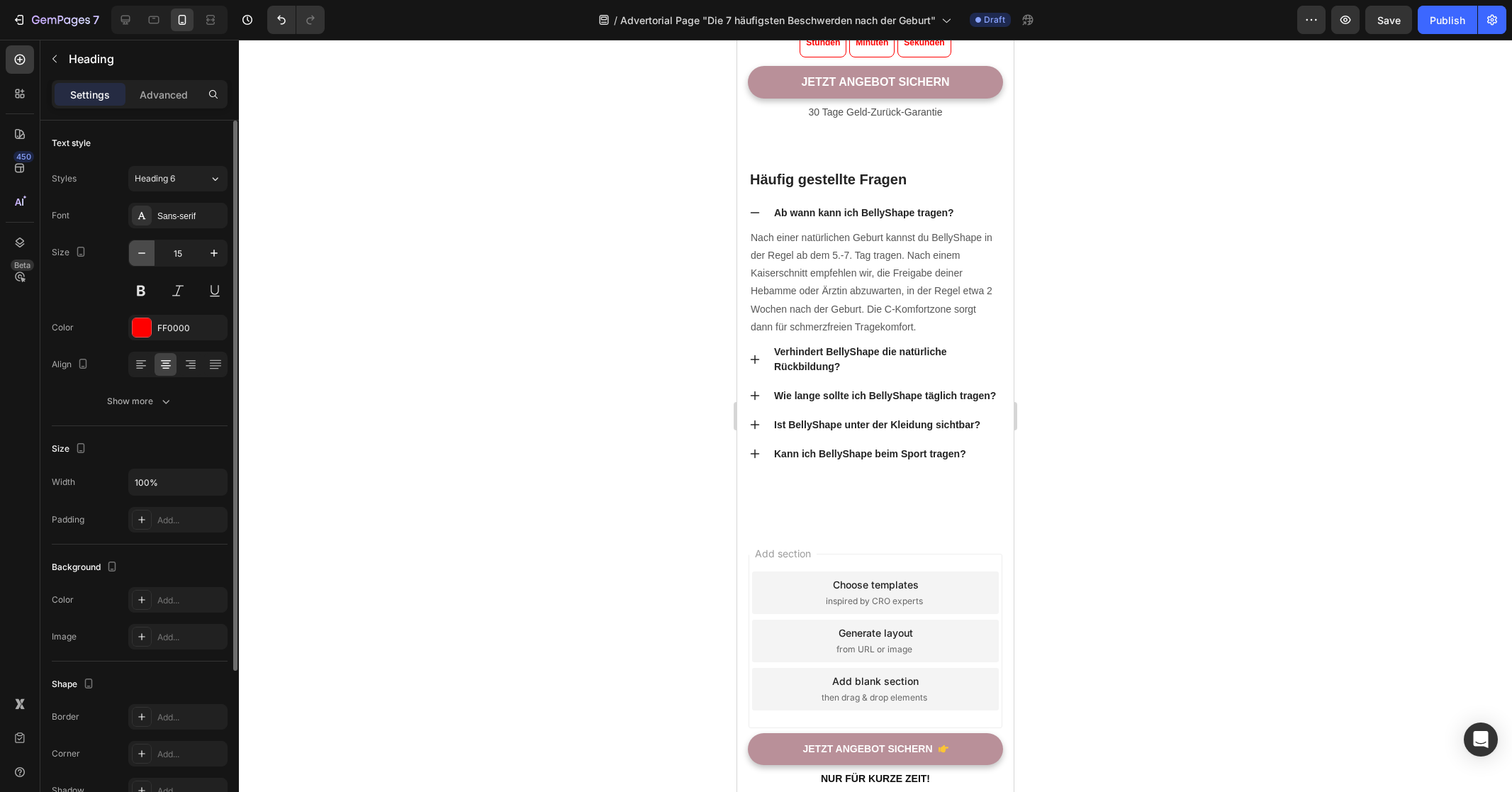
type input "14"
click at [142, 293] on button at bounding box center [141, 291] width 26 height 26
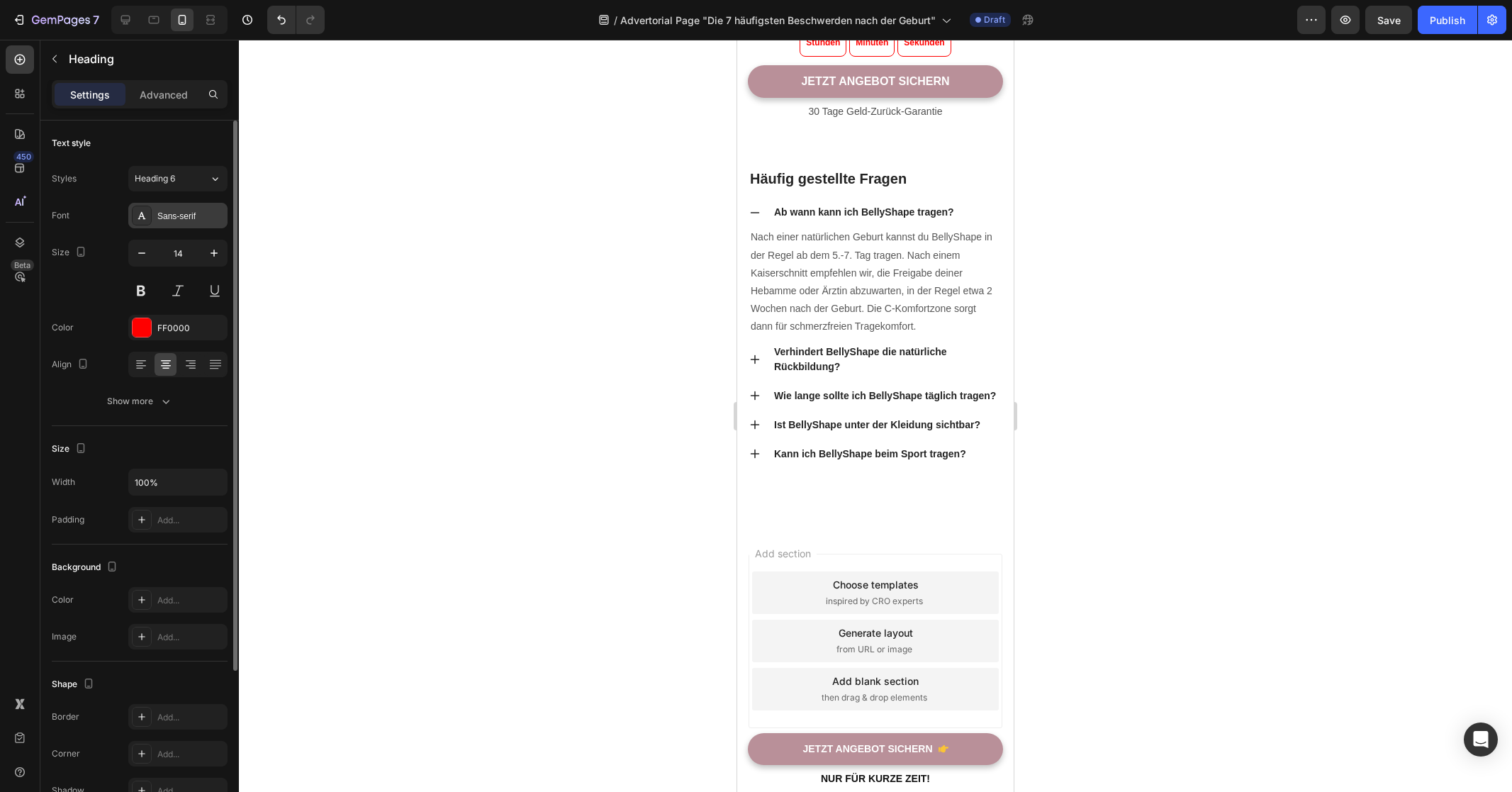
click at [192, 217] on div "Sans-serif" at bounding box center [191, 216] width 67 height 13
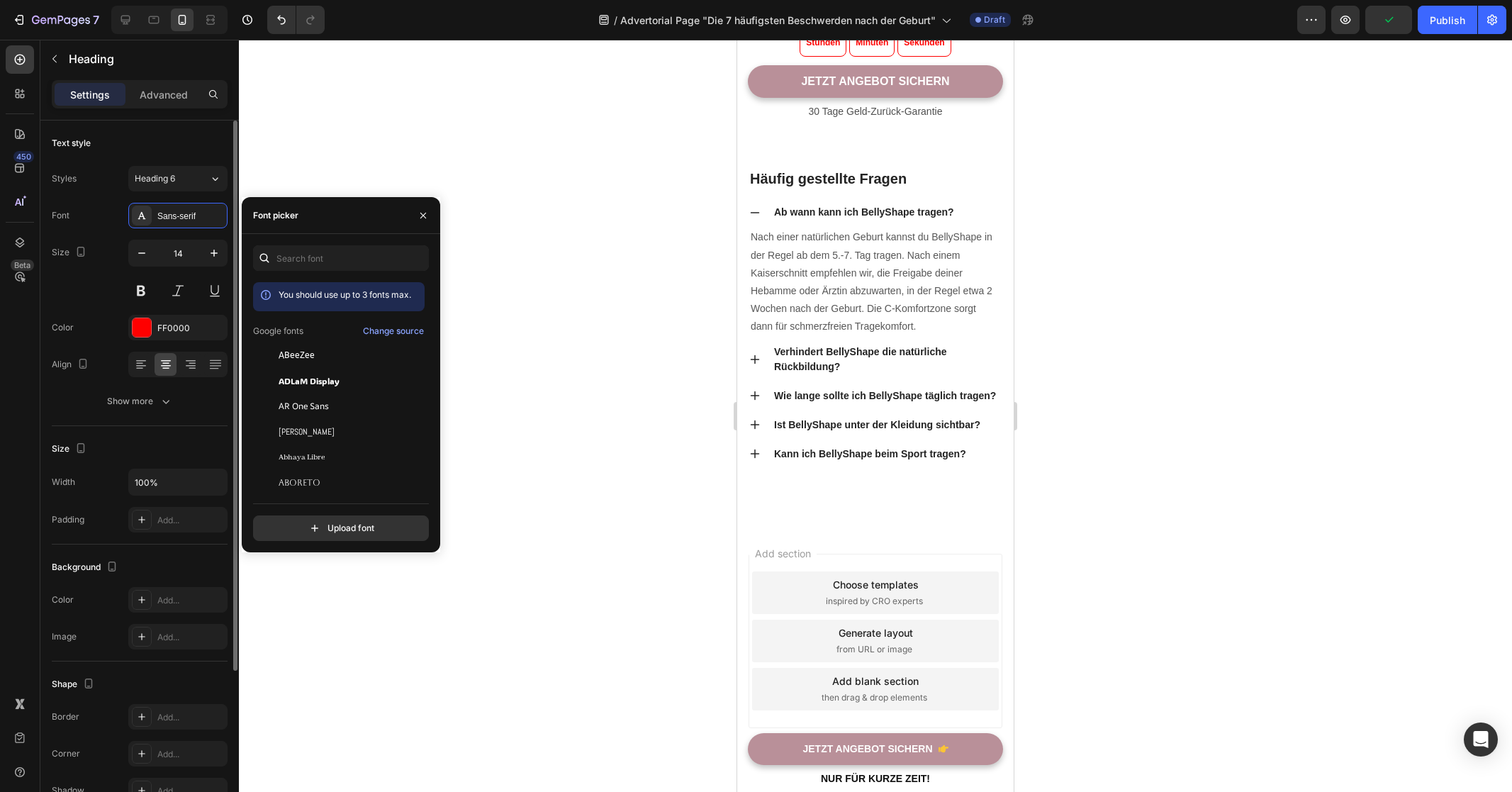
click at [90, 321] on div "Color FF0000" at bounding box center [139, 328] width 175 height 26
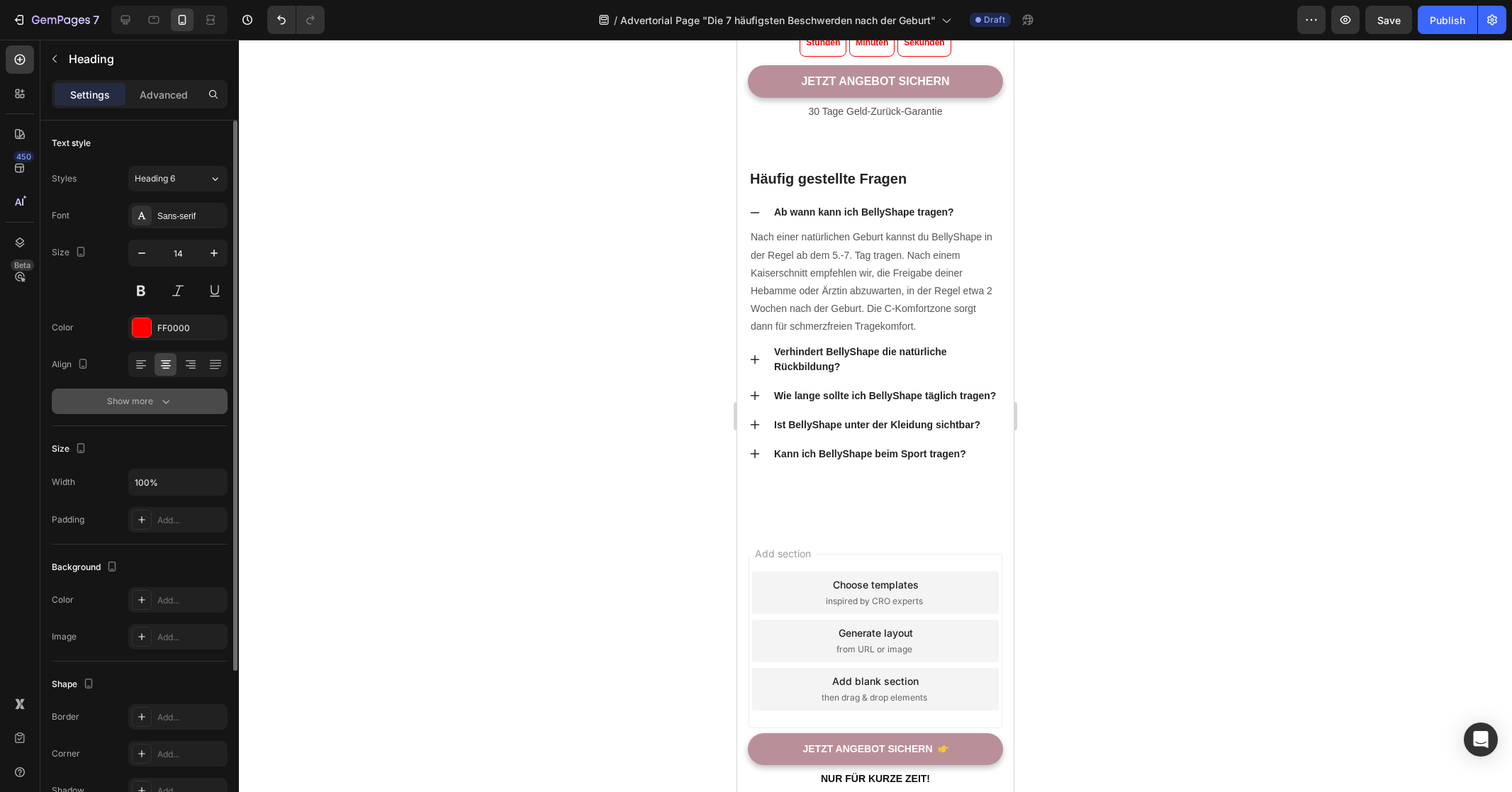
click at [154, 398] on div "Show more" at bounding box center [139, 401] width 66 height 15
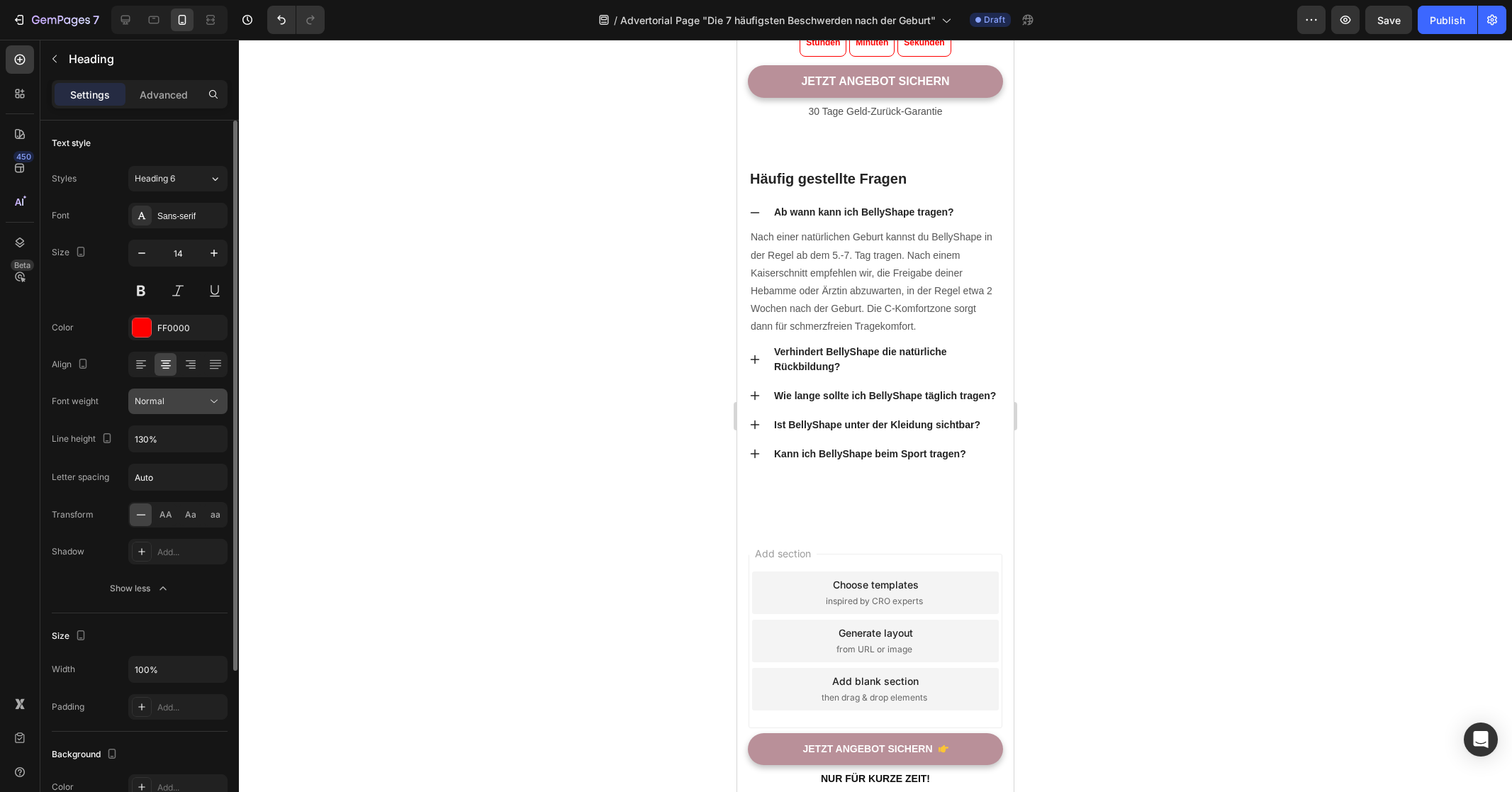
click at [210, 410] on button "Normal" at bounding box center [178, 402] width 99 height 26
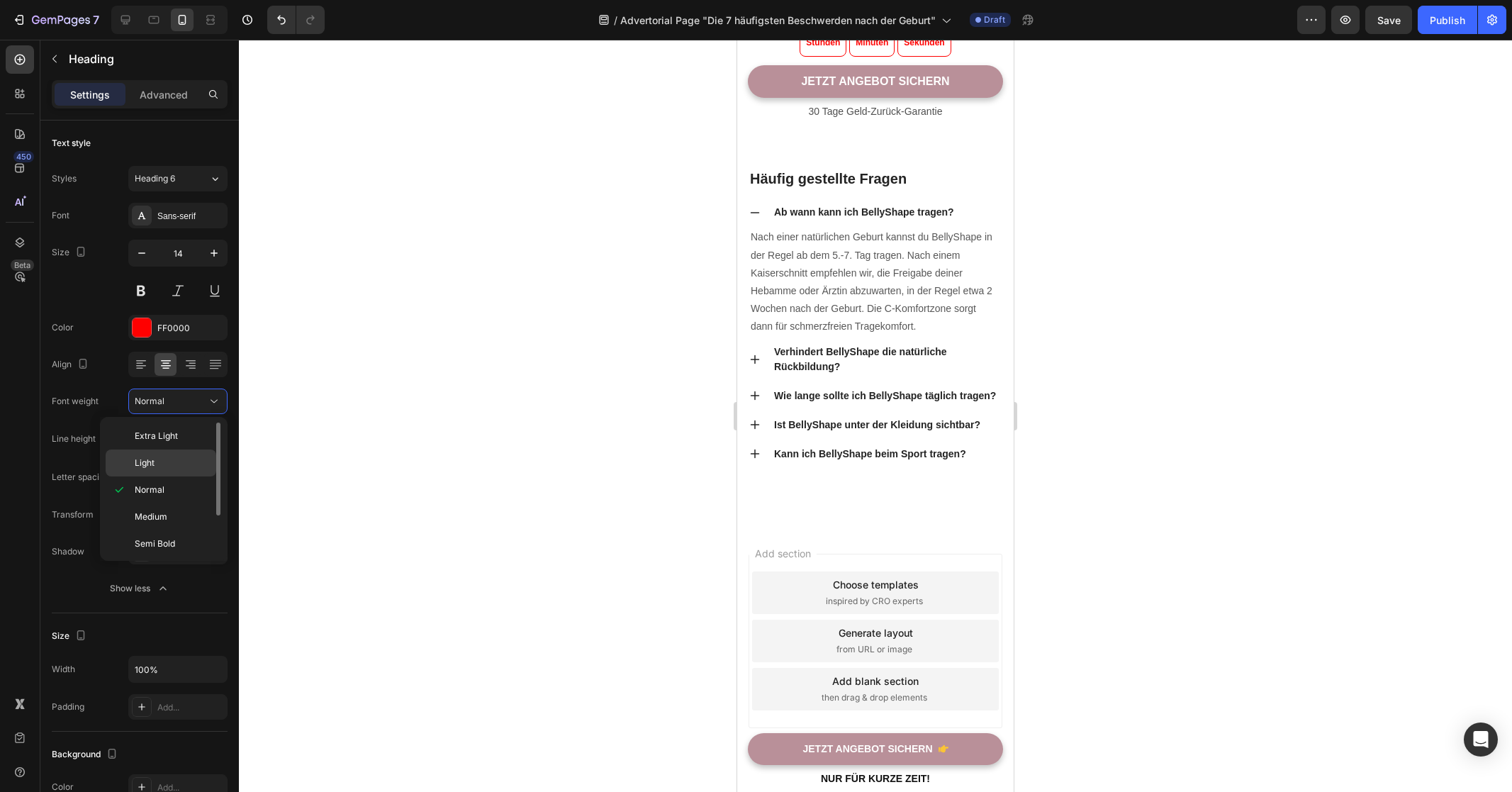
click at [166, 467] on p "Light" at bounding box center [172, 462] width 75 height 13
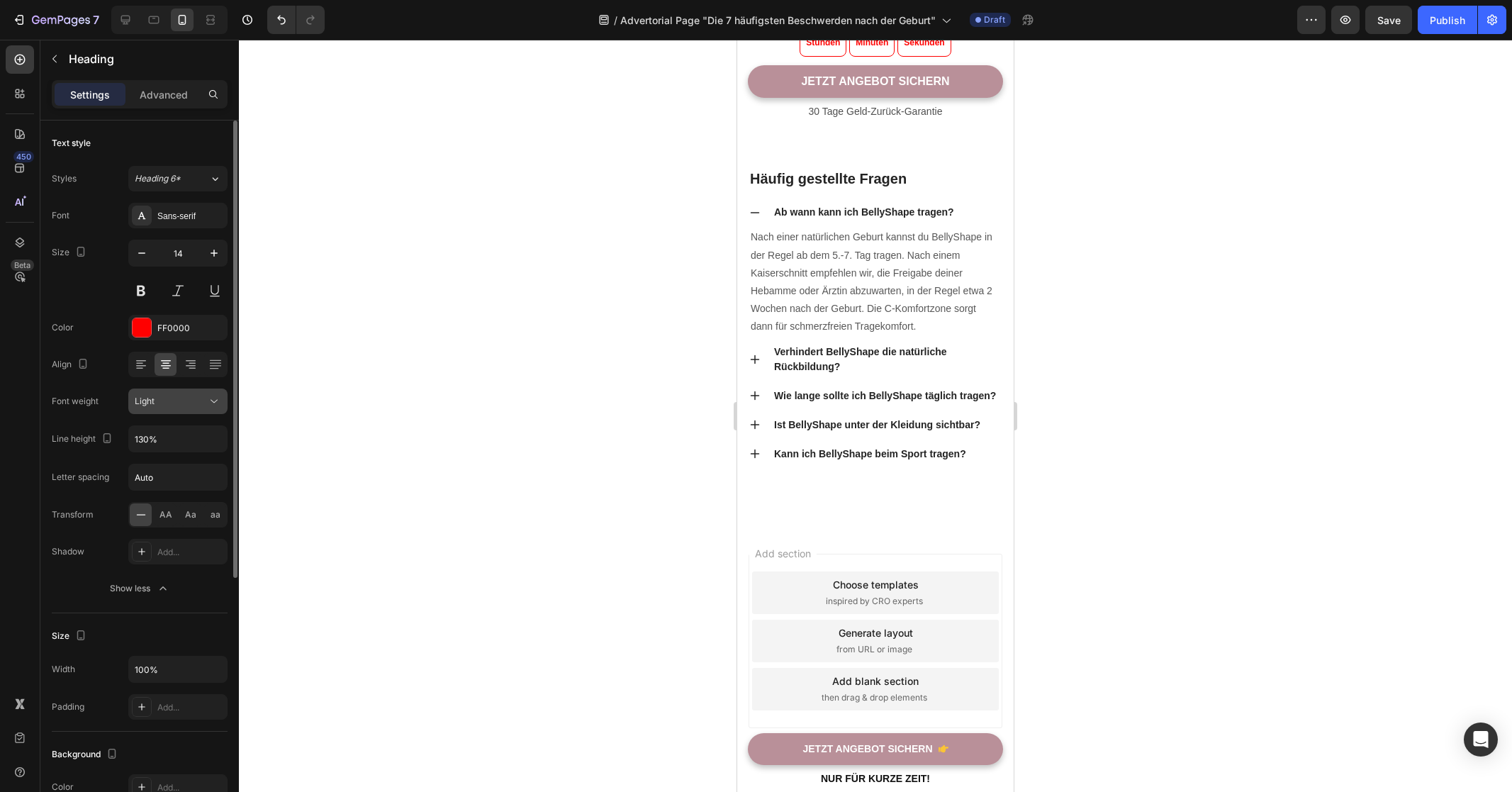
click at [187, 400] on div "Light" at bounding box center [170, 401] width 72 height 13
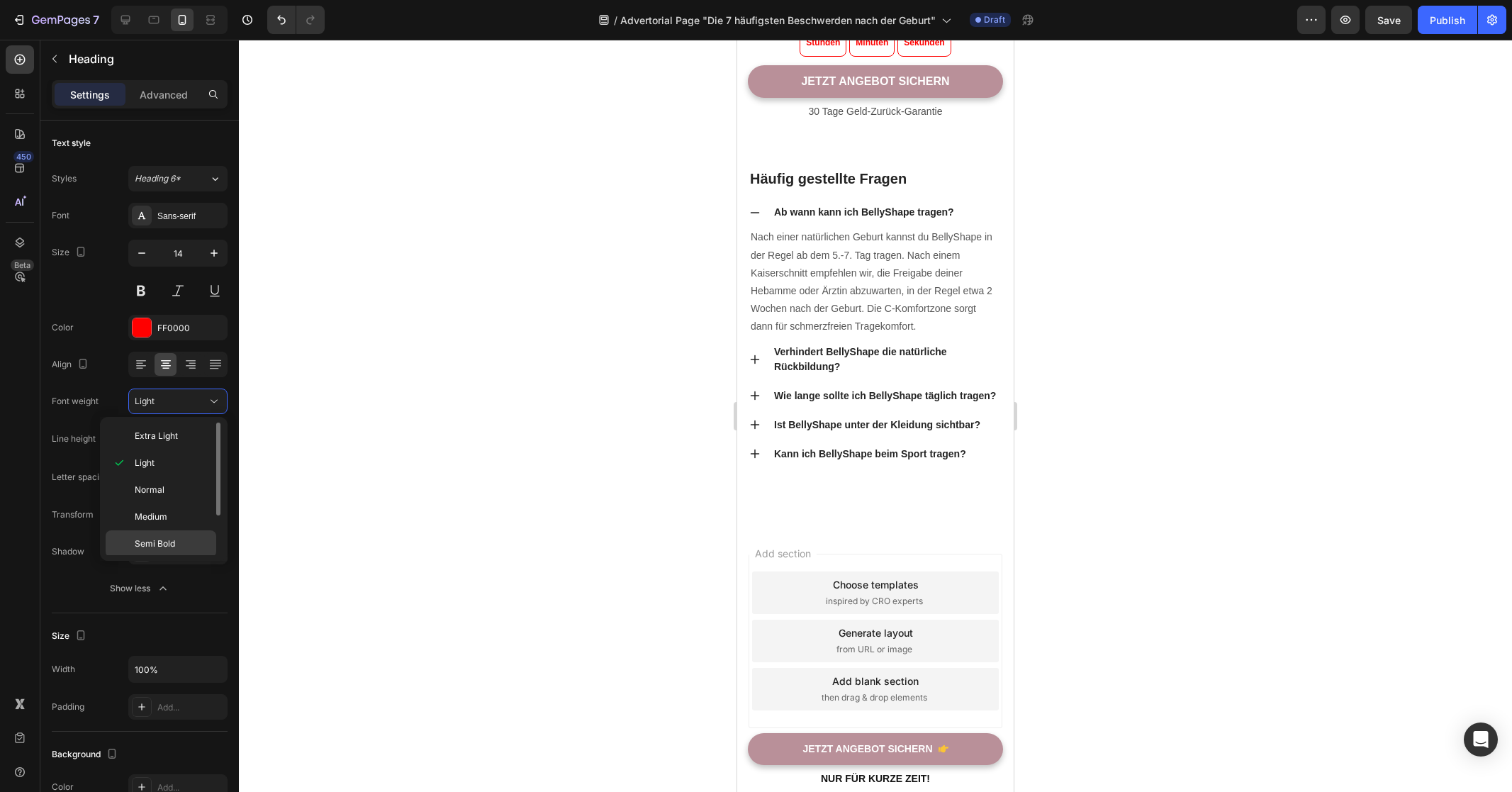
click at [168, 545] on span "Semi Bold" at bounding box center [154, 544] width 40 height 13
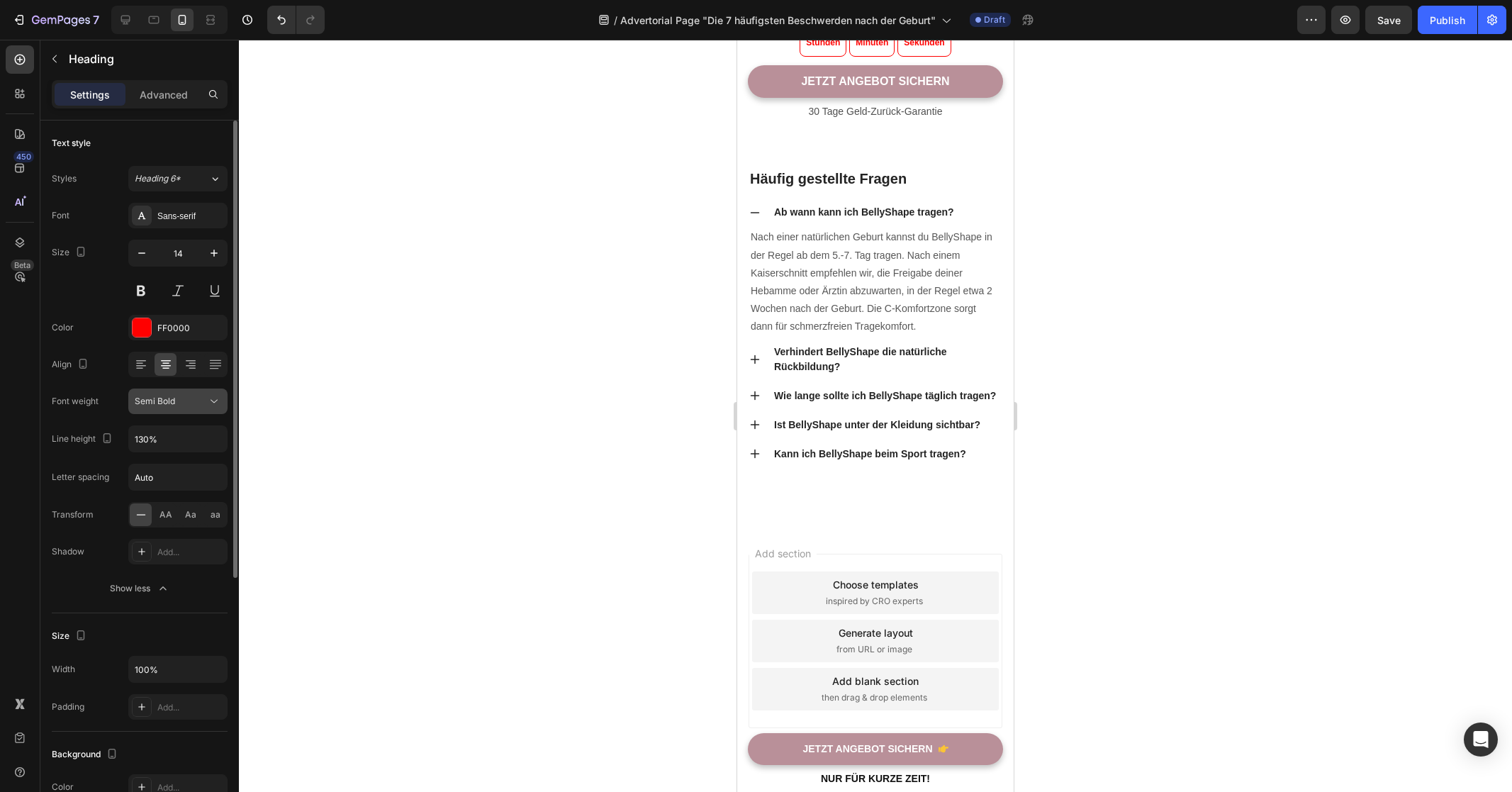
click at [186, 411] on button "Semi Bold" at bounding box center [178, 402] width 99 height 26
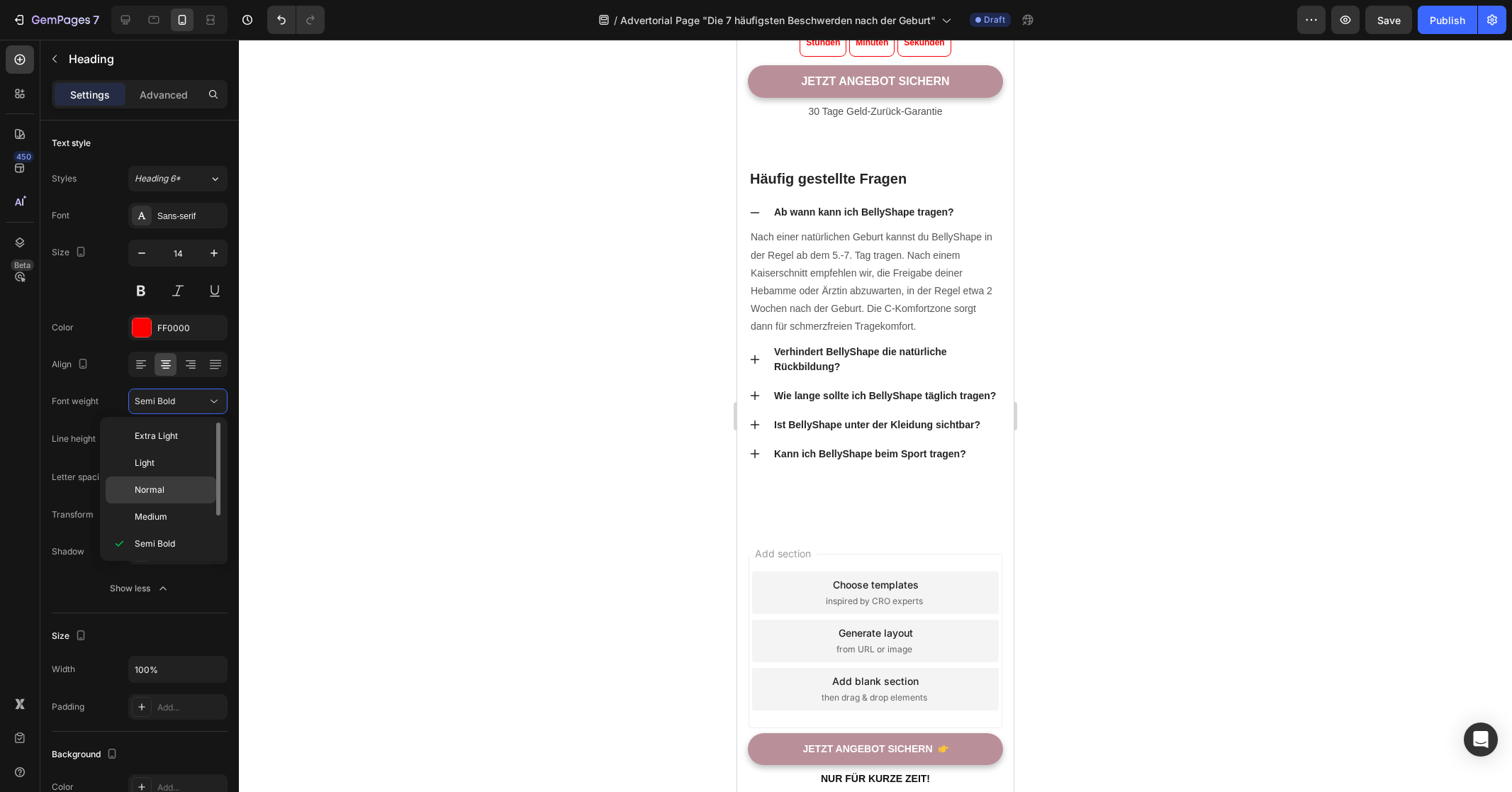
click at [163, 487] on span "Normal" at bounding box center [149, 490] width 30 height 13
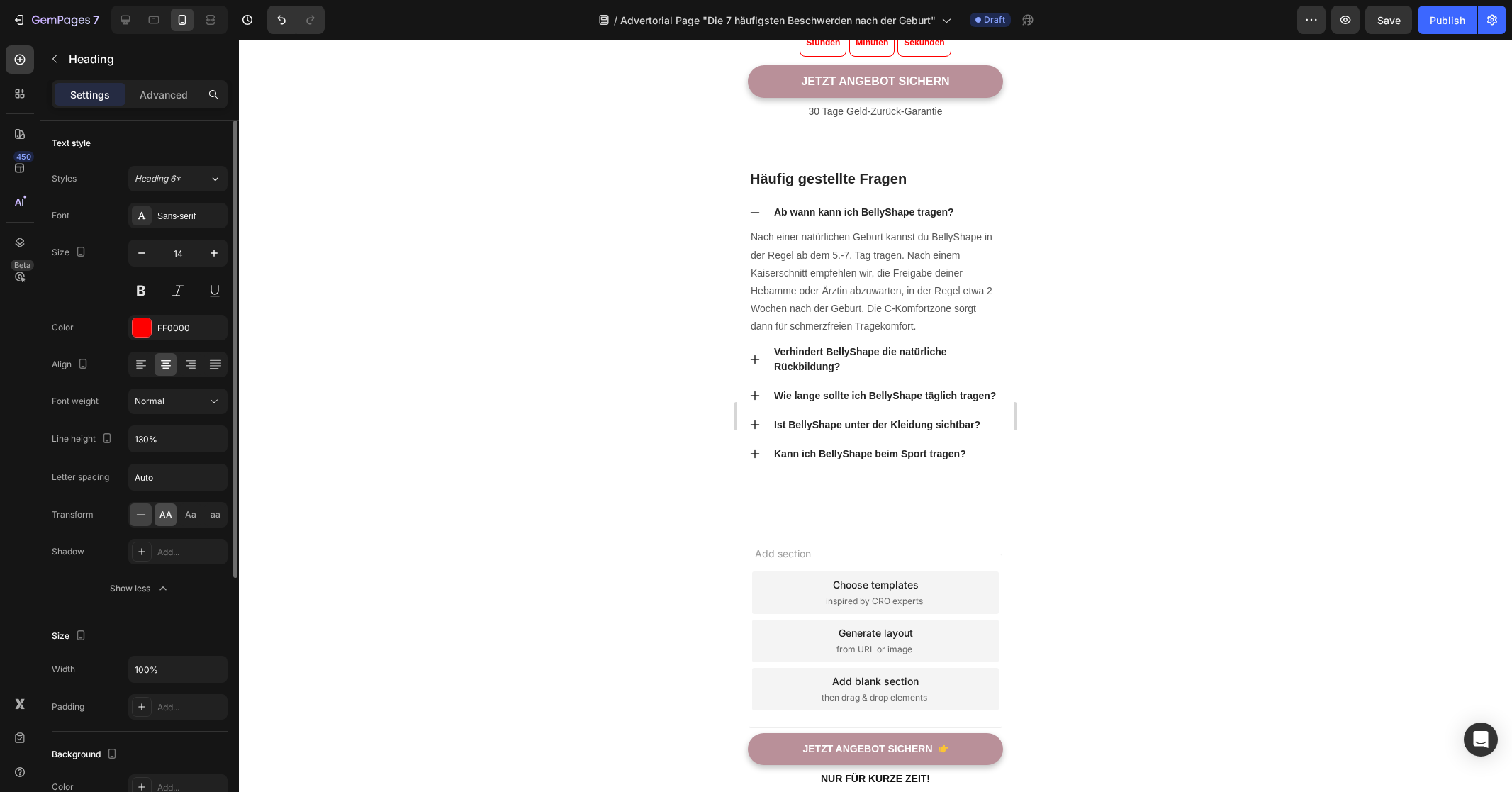
click at [172, 519] on div "AA" at bounding box center [166, 515] width 22 height 23
click at [100, 503] on div "Transform AA Aa aa" at bounding box center [139, 515] width 175 height 26
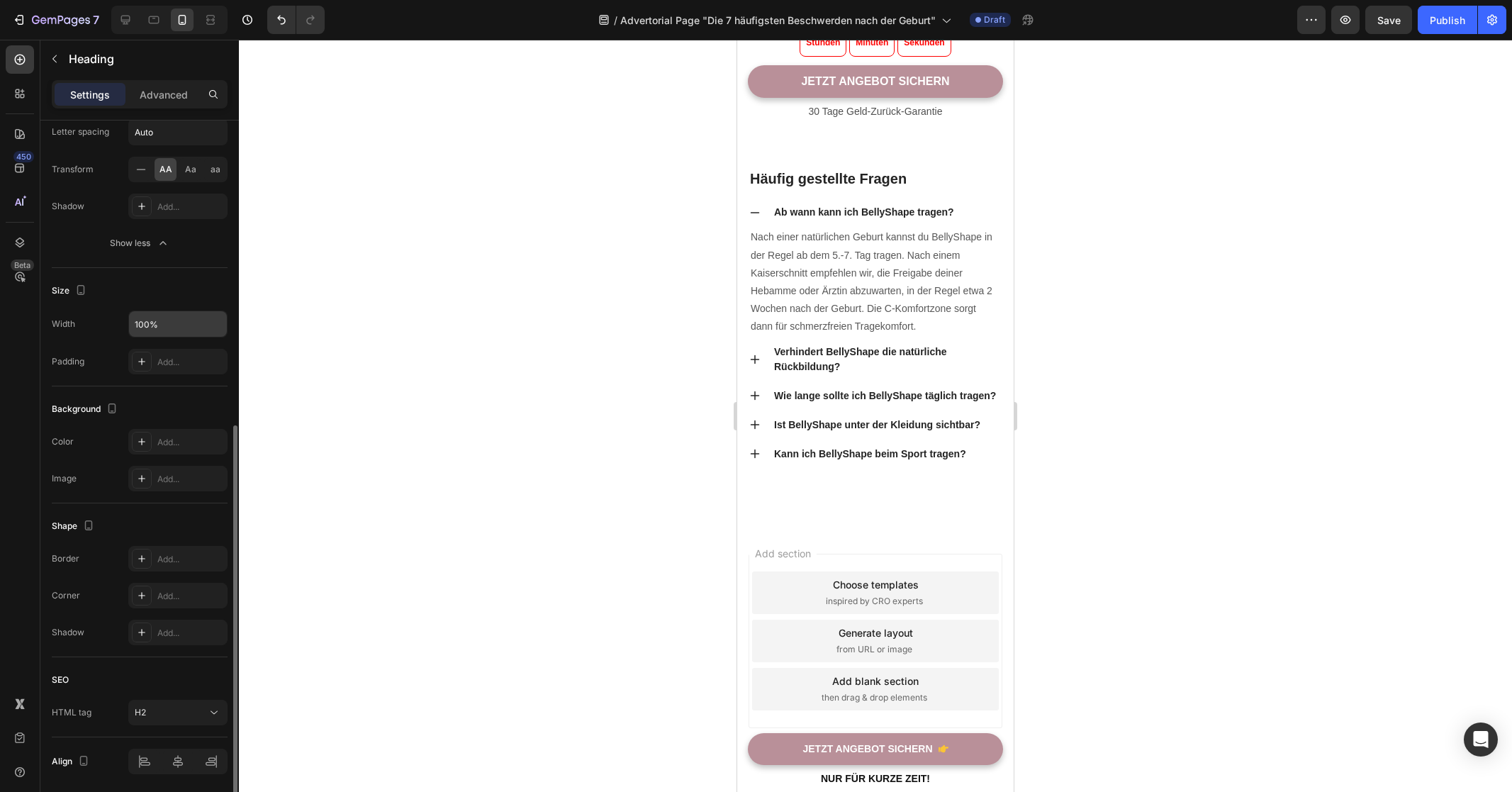
scroll to position [396, 0]
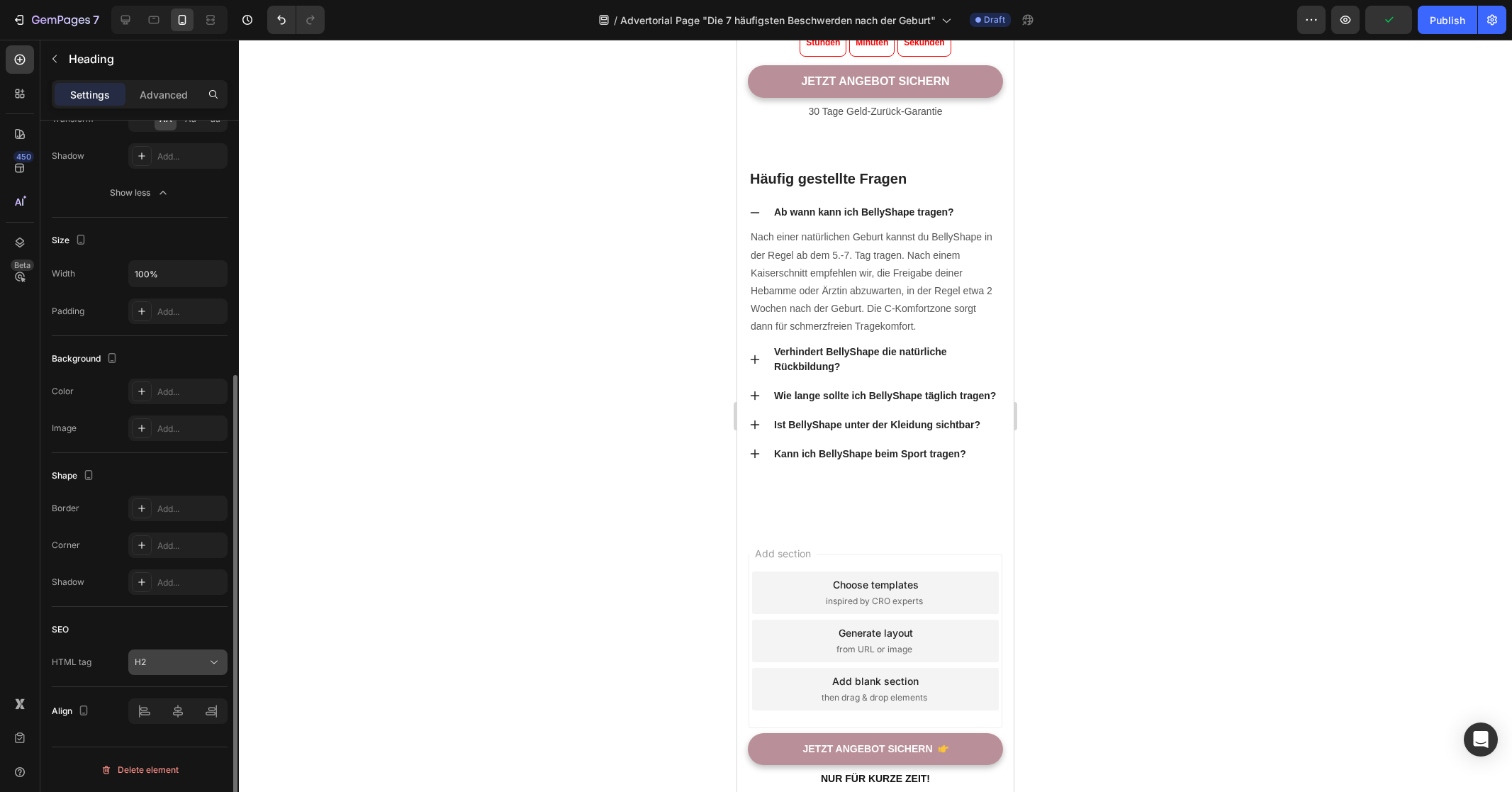
click at [204, 658] on div "H2" at bounding box center [170, 662] width 72 height 13
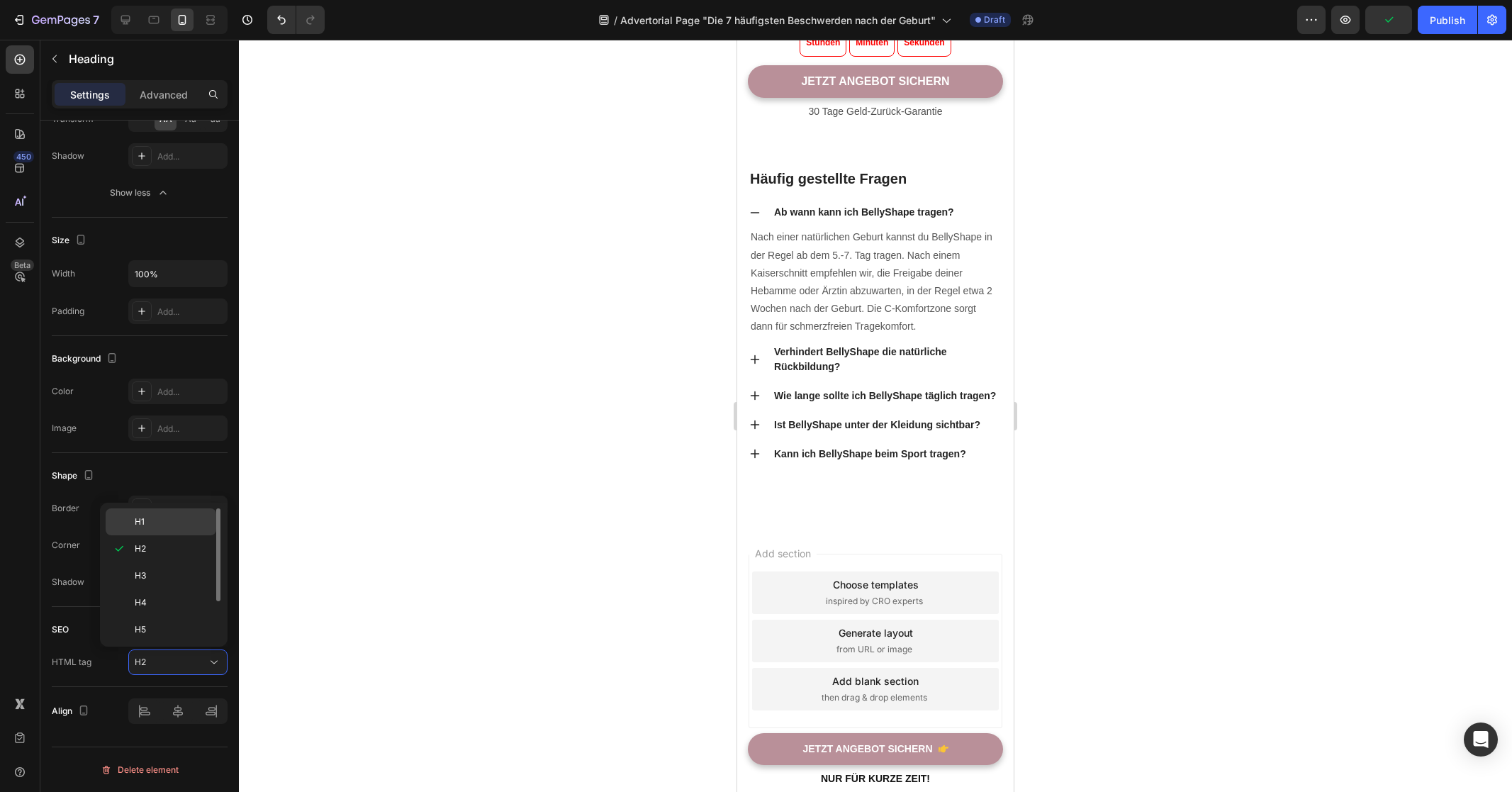
click at [187, 521] on p "H1" at bounding box center [172, 521] width 75 height 13
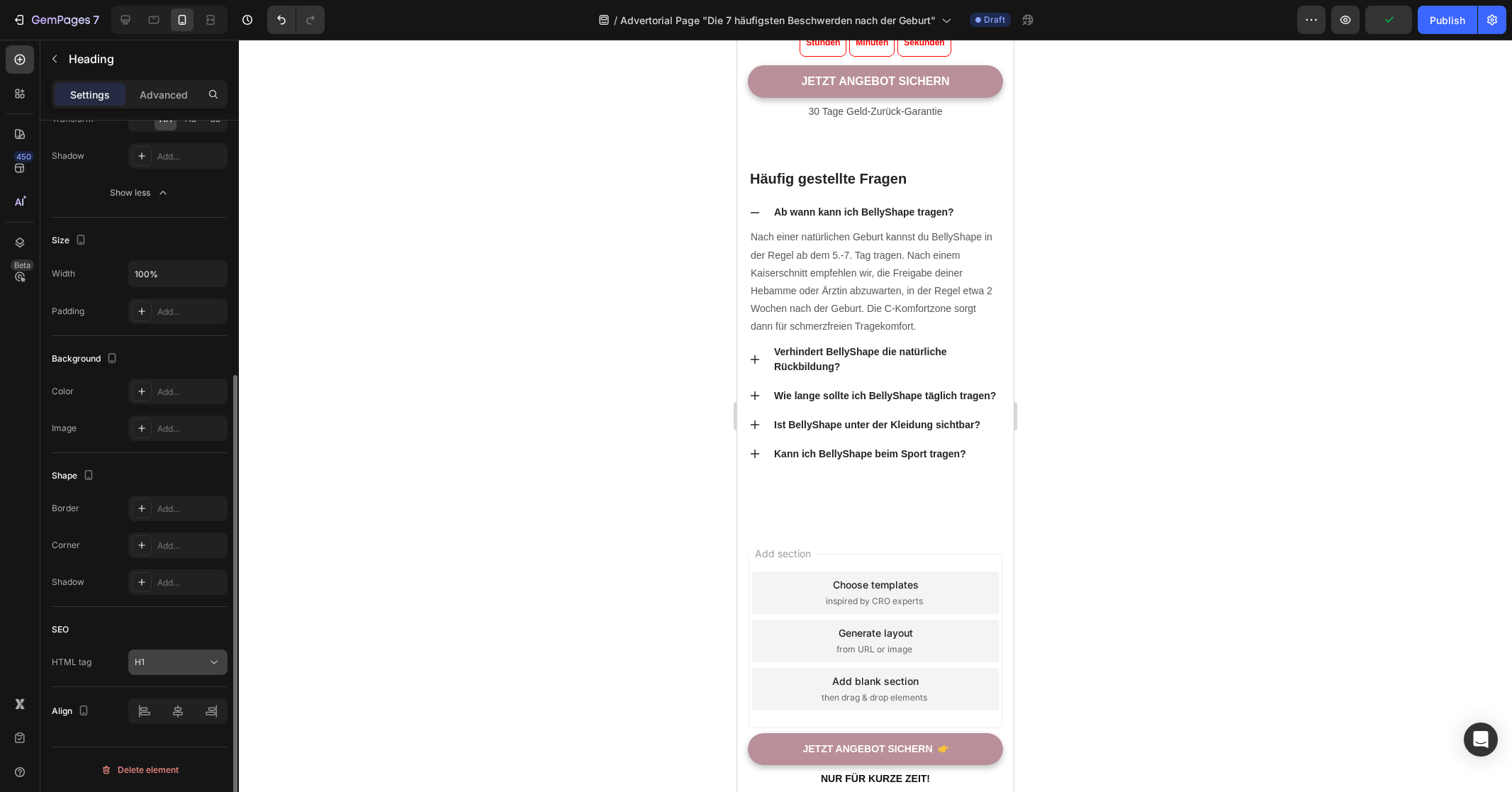
click at [187, 669] on div "H1" at bounding box center [177, 662] width 86 height 15
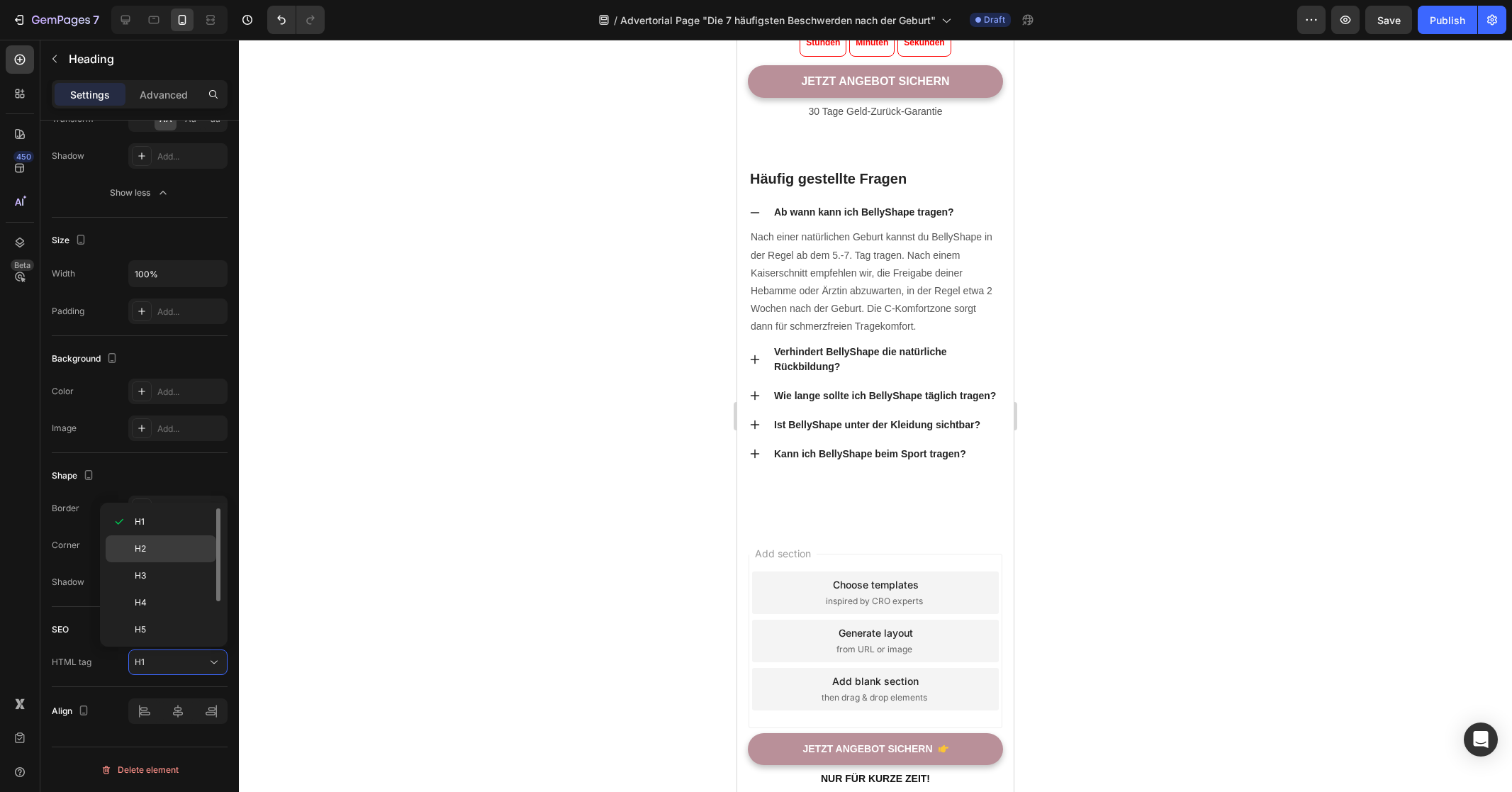
click at [166, 553] on p "H2" at bounding box center [172, 549] width 75 height 13
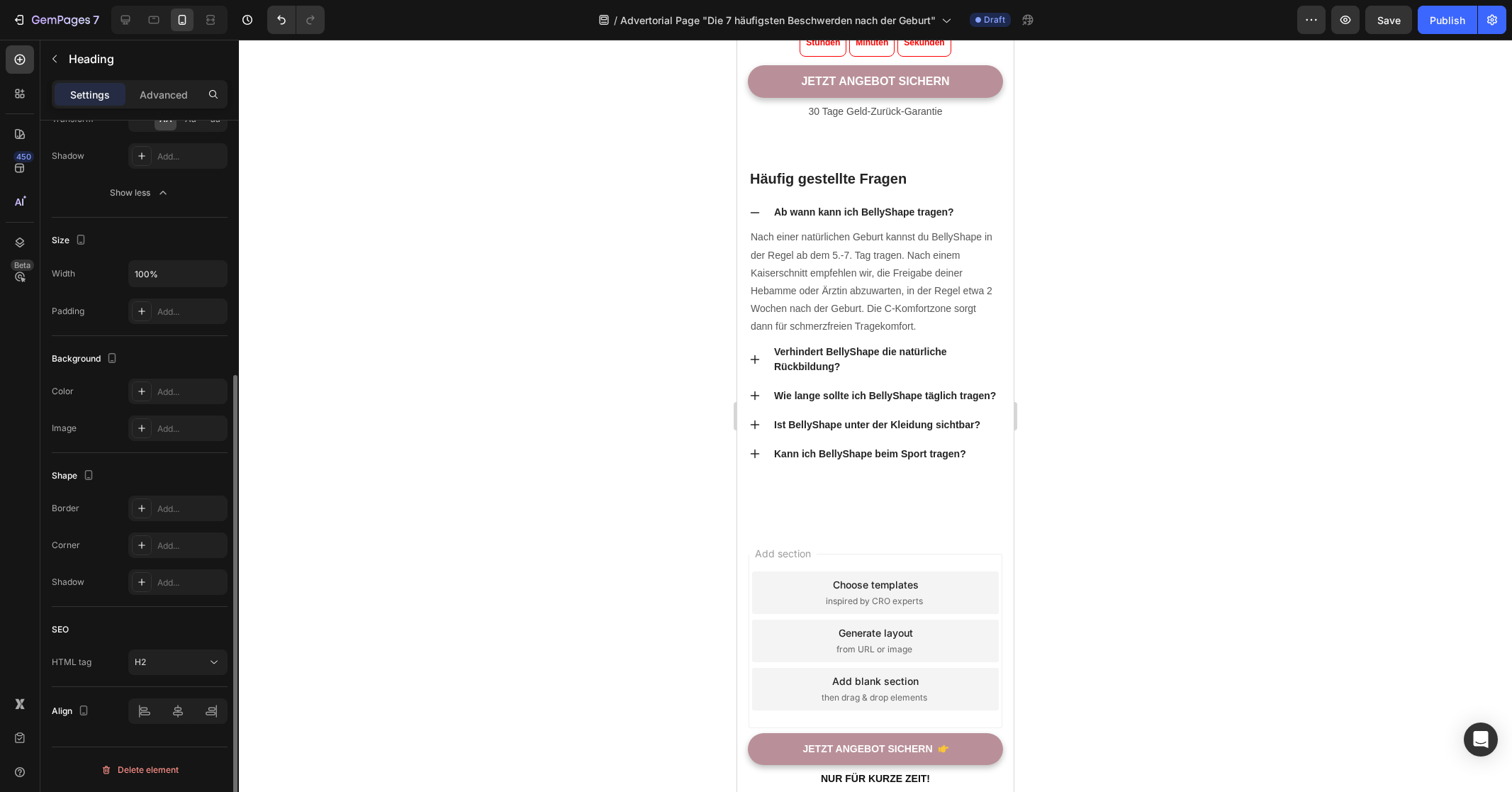
click at [62, 450] on div "Background The changes might be hidden by the video. Color Add... Image Add..." at bounding box center [139, 395] width 175 height 117
click at [1298, 503] on div at bounding box center [875, 415] width 1273 height 753
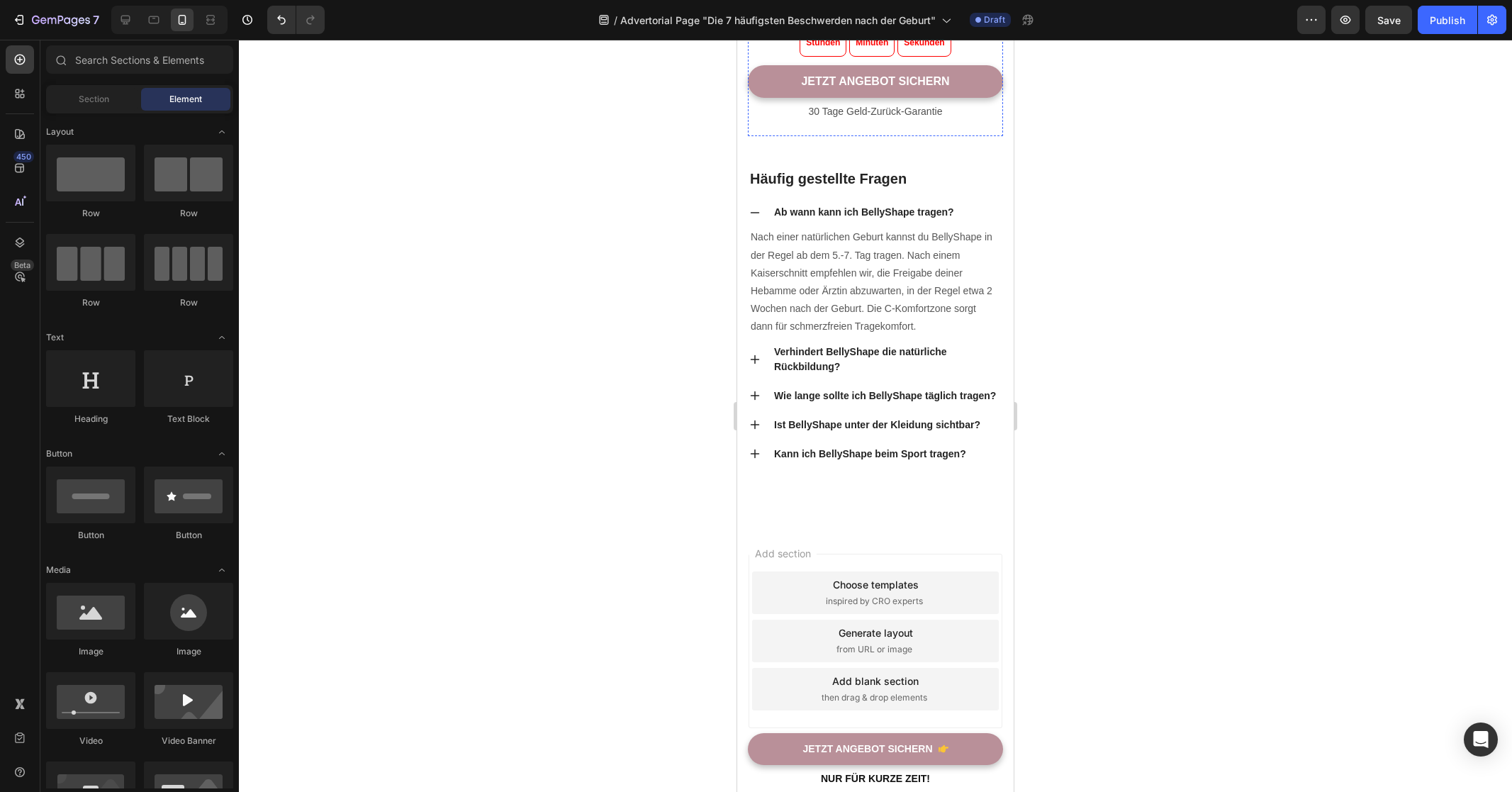
scroll to position [6994, 0]
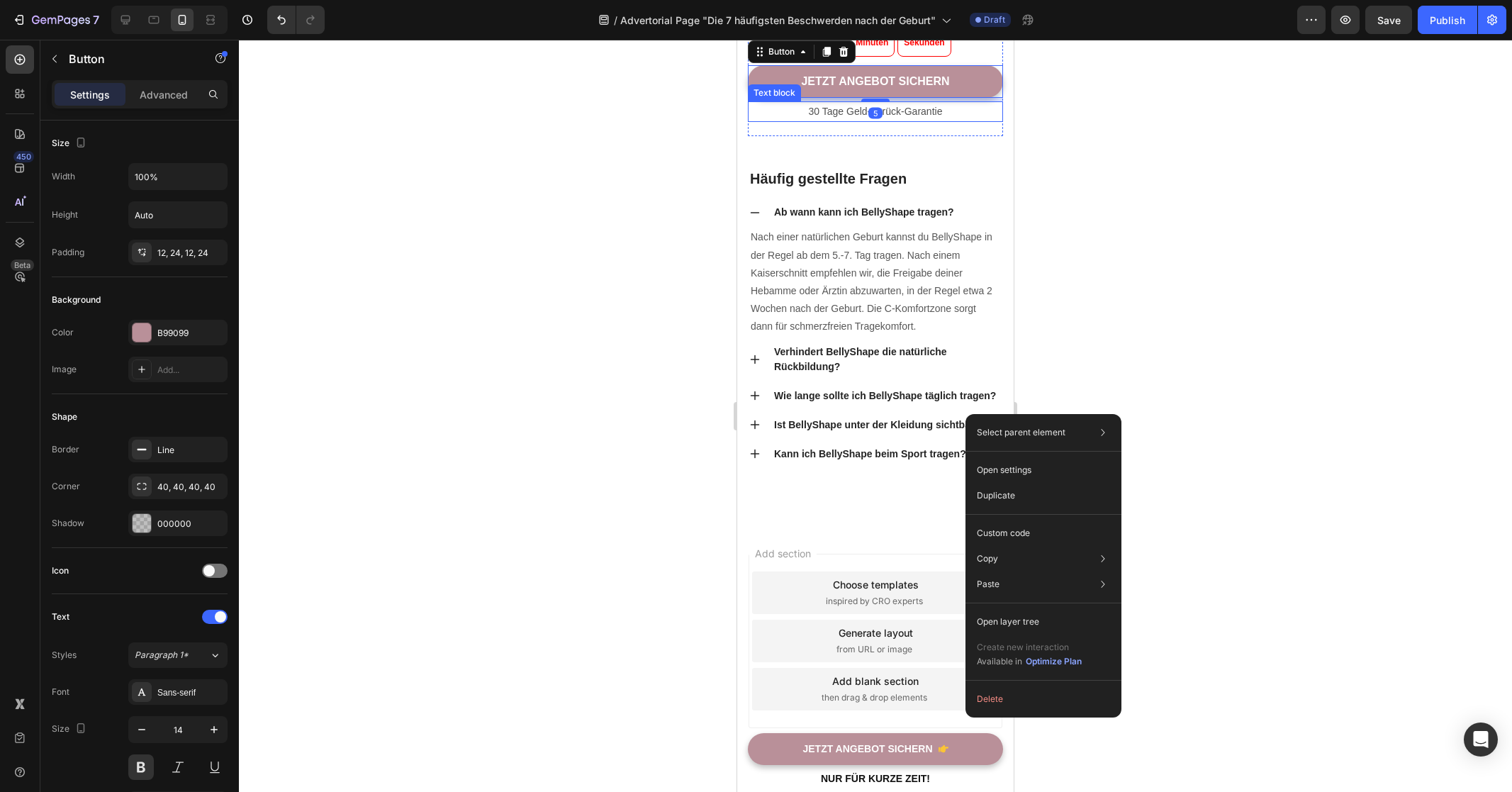
click at [661, 440] on div at bounding box center [875, 415] width 1273 height 753
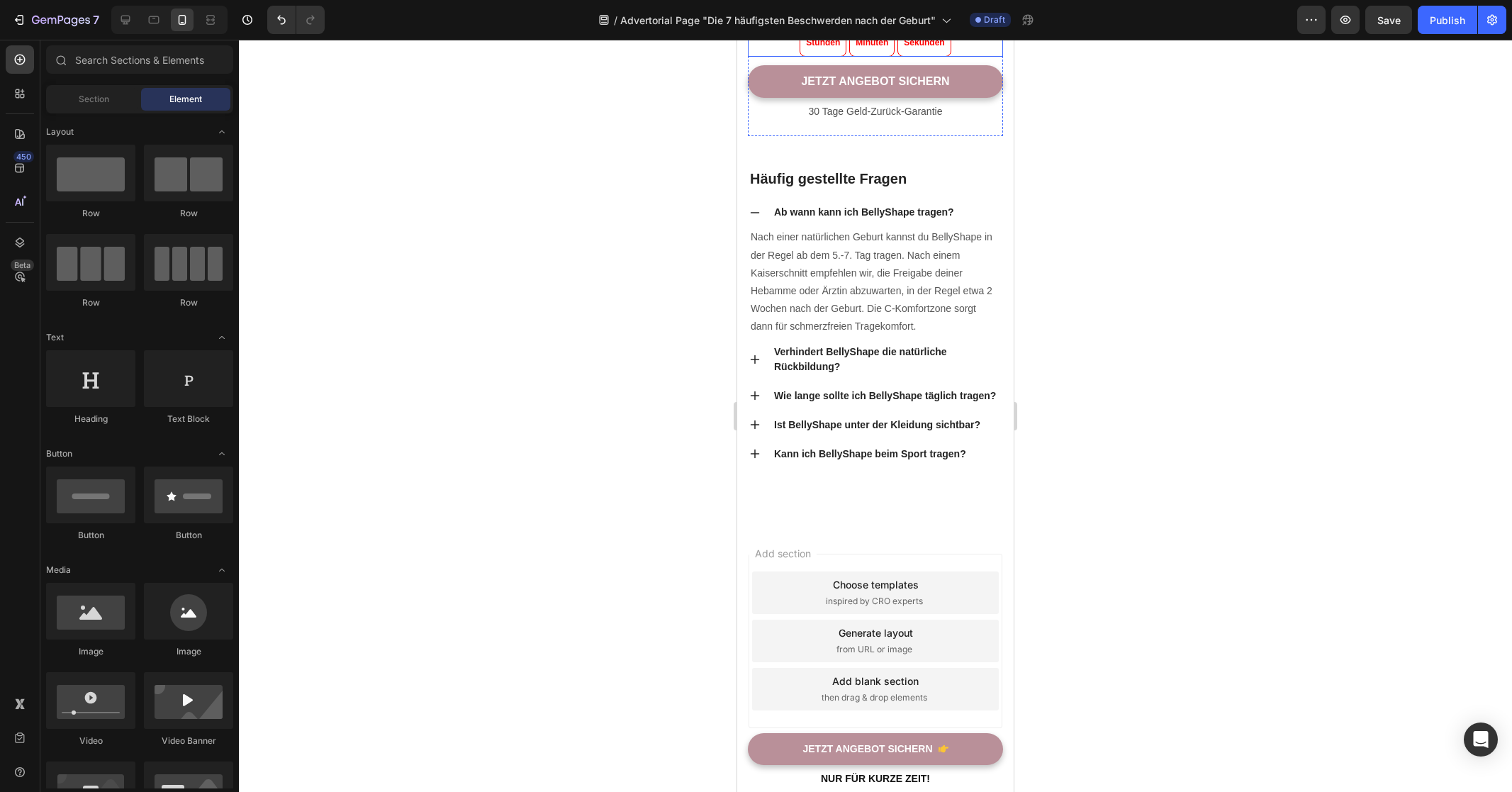
click at [977, 57] on div "06 Stunden 14 Minuten 54 Sekunden" at bounding box center [875, 35] width 255 height 42
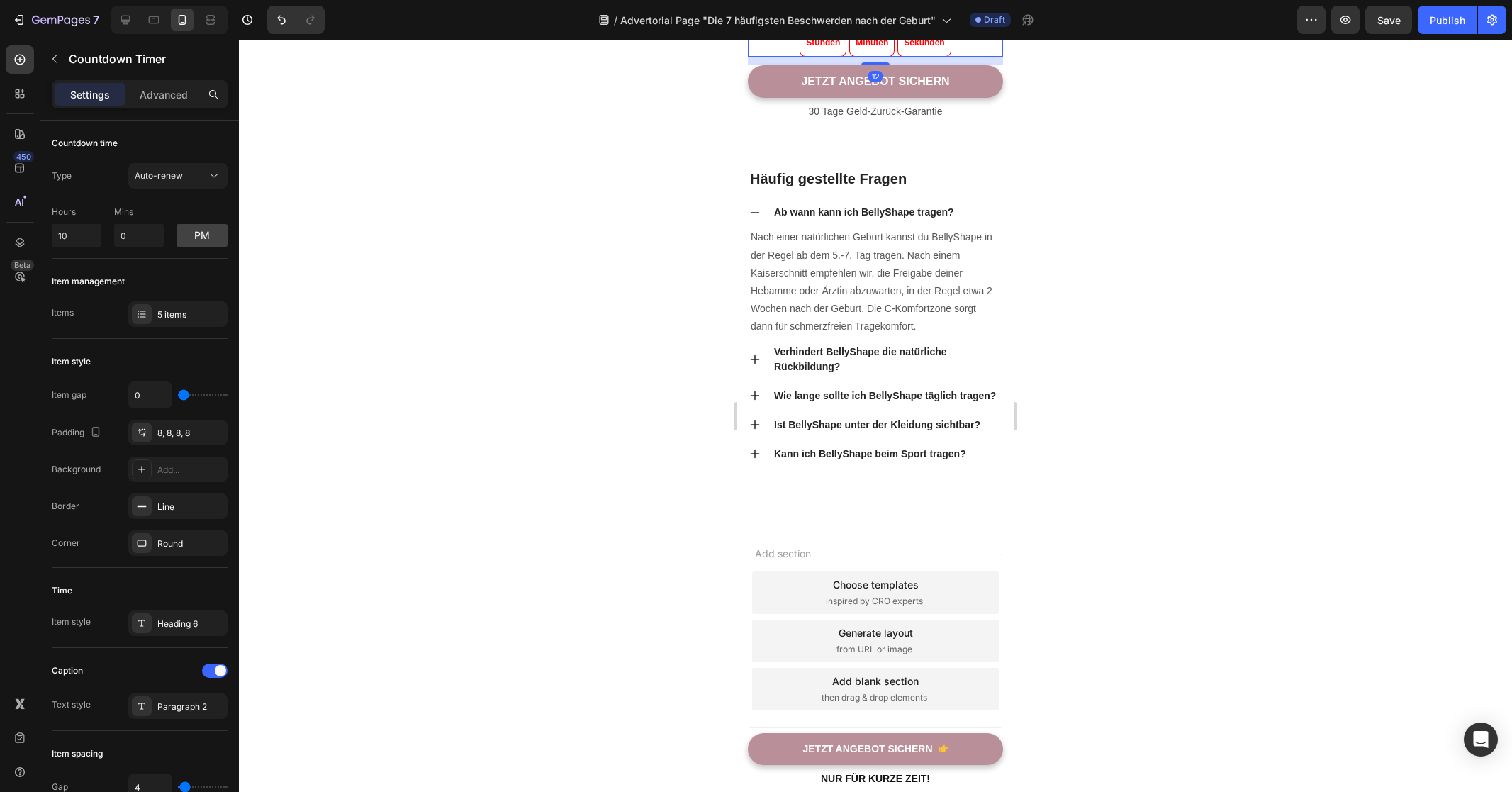
click at [1112, 379] on div at bounding box center [875, 415] width 1273 height 753
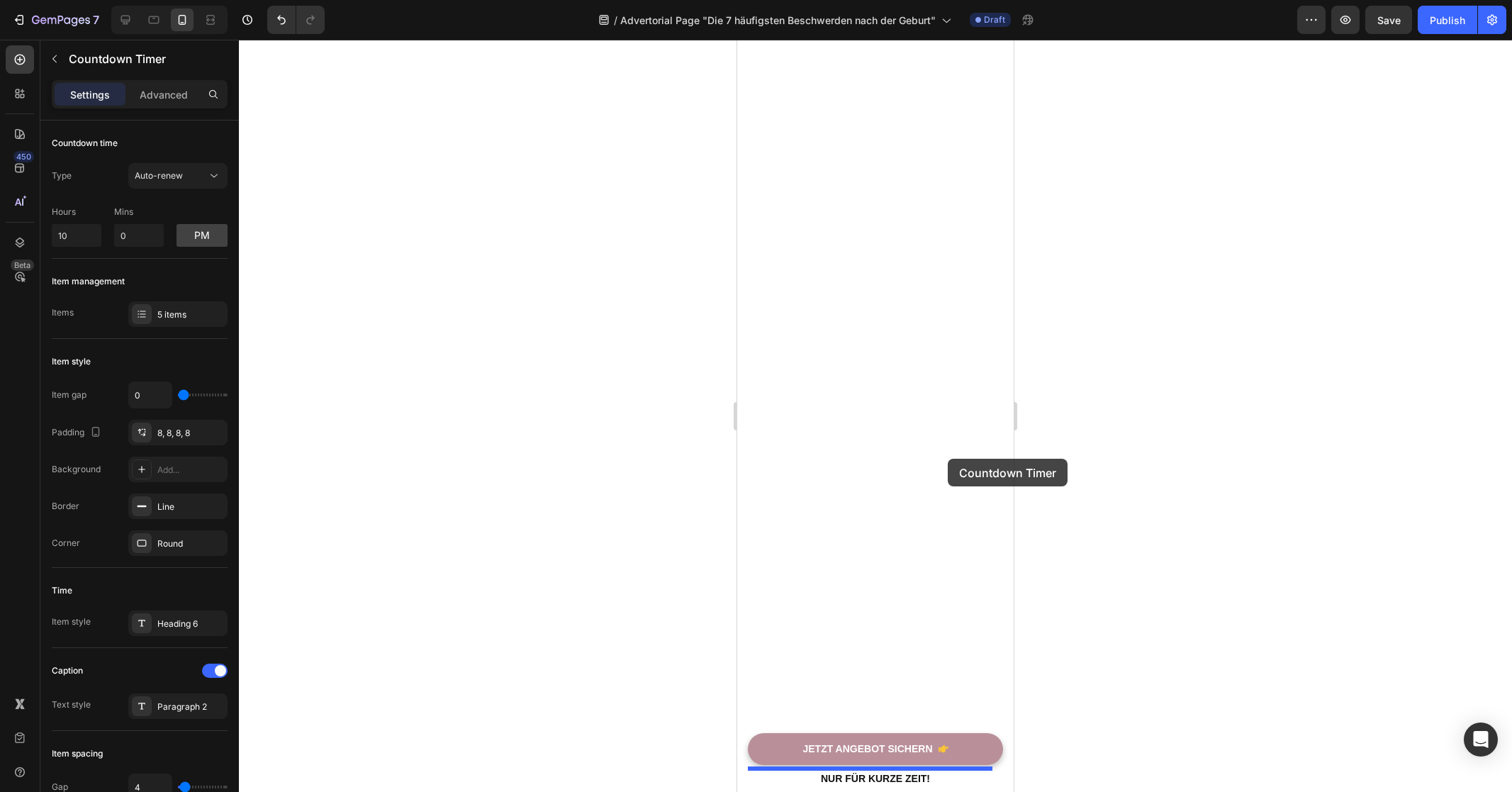
drag, startPoint x: 955, startPoint y: 362, endPoint x: 947, endPoint y: 459, distance: 97.3
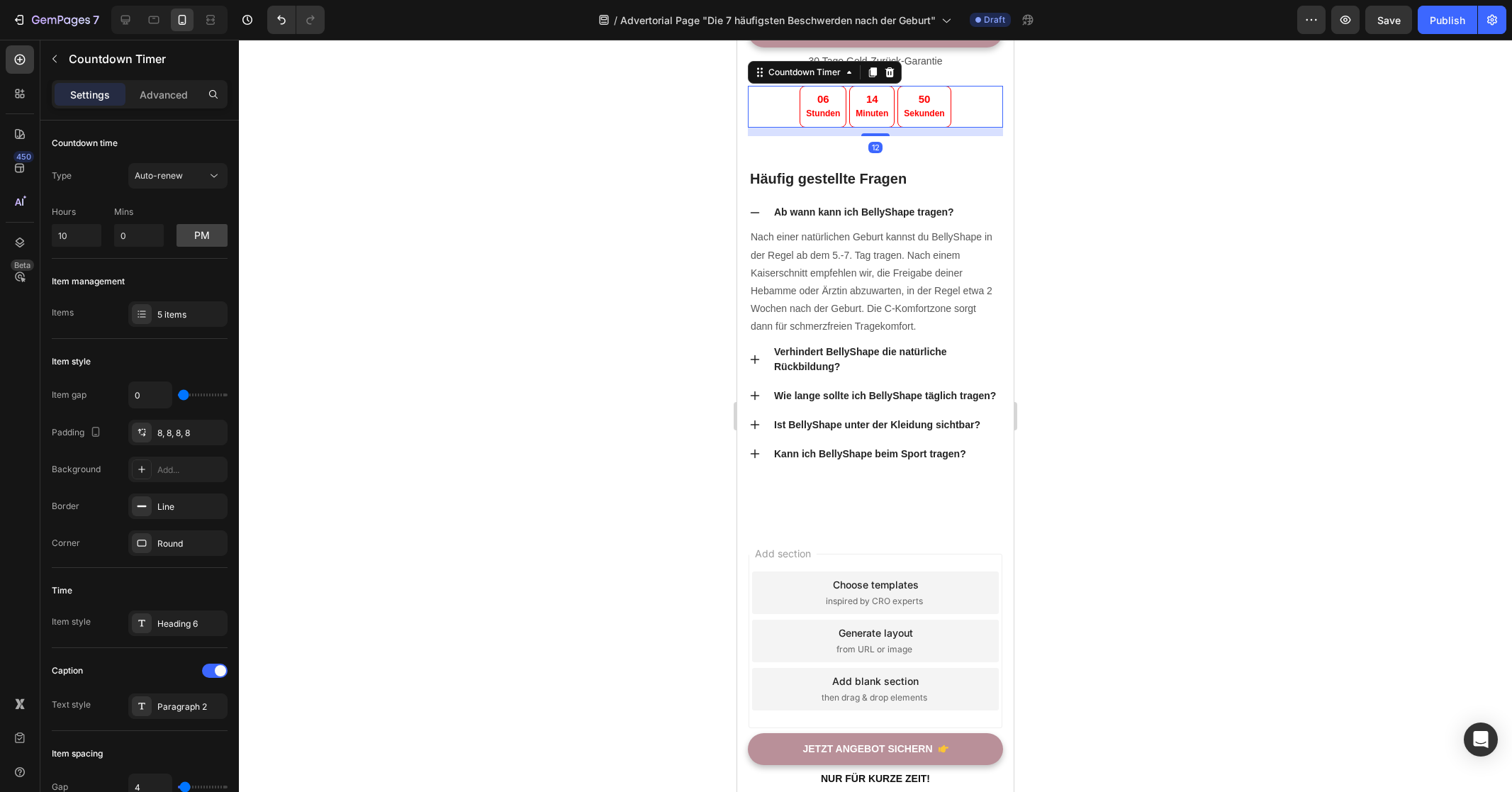
click at [1173, 410] on div at bounding box center [875, 415] width 1273 height 753
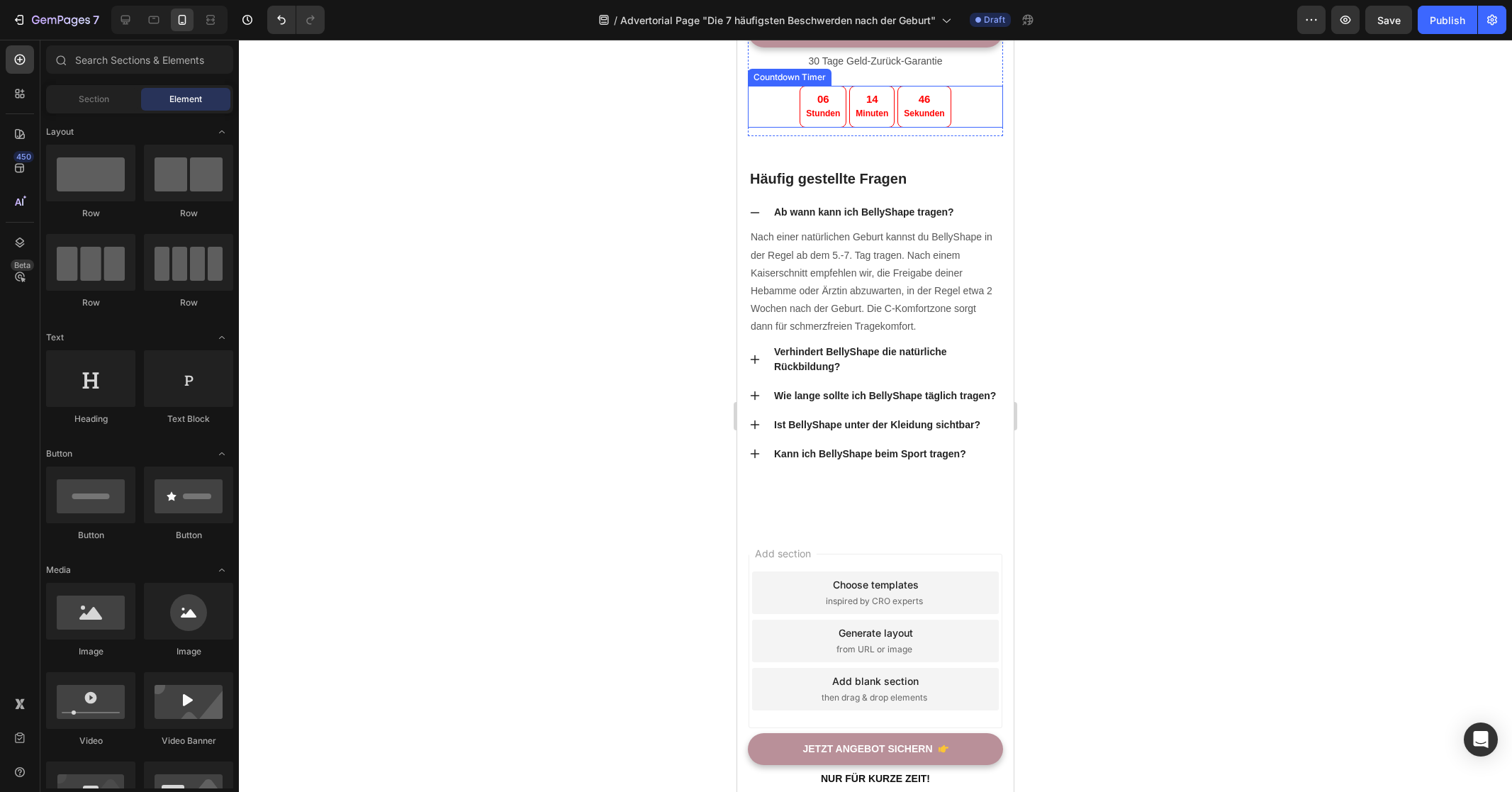
click at [968, 128] on div "06 Stunden 14 Minuten 46 Sekunden" at bounding box center [875, 106] width 255 height 42
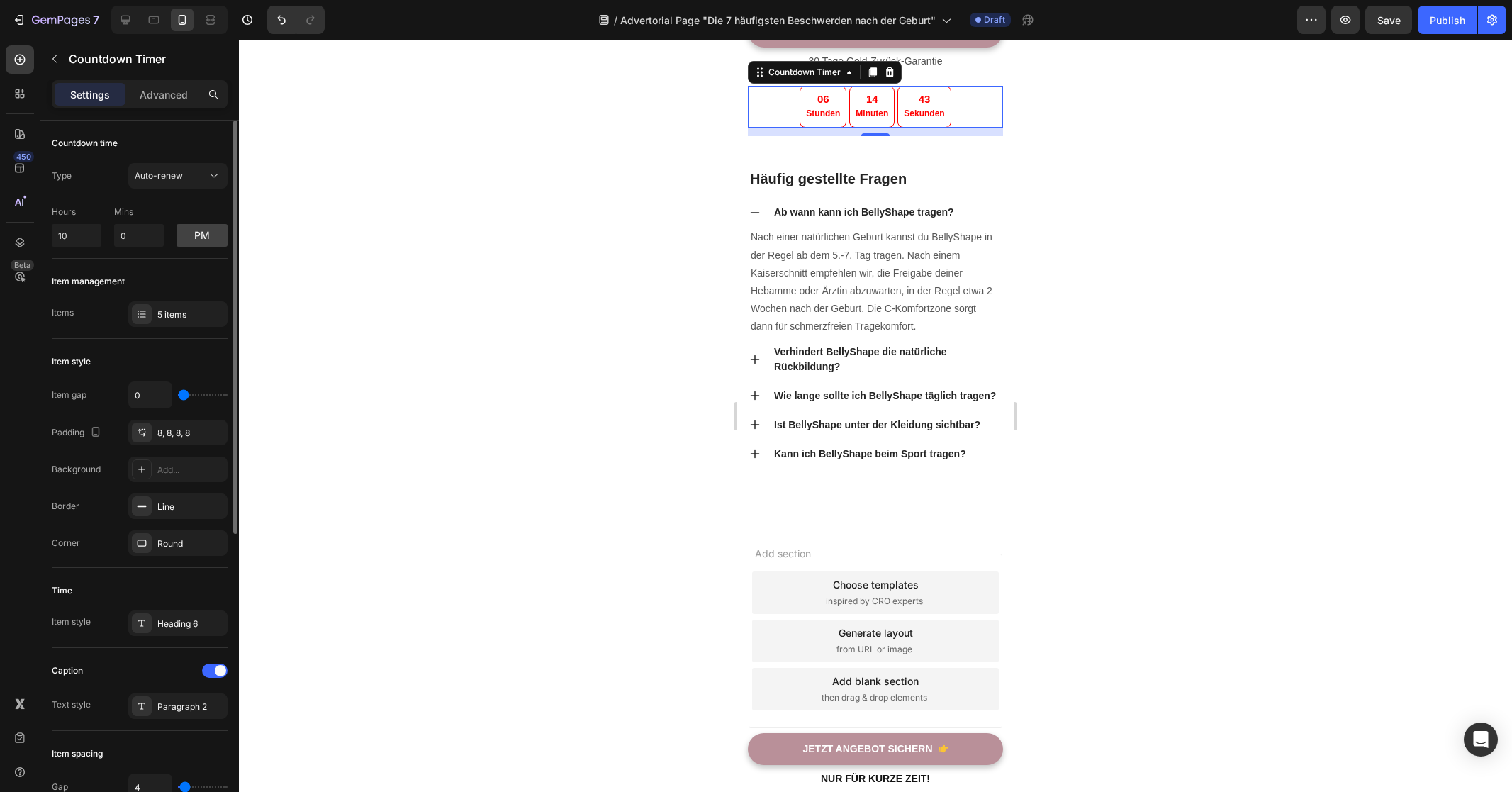
type input "1"
type input "2"
type input "4"
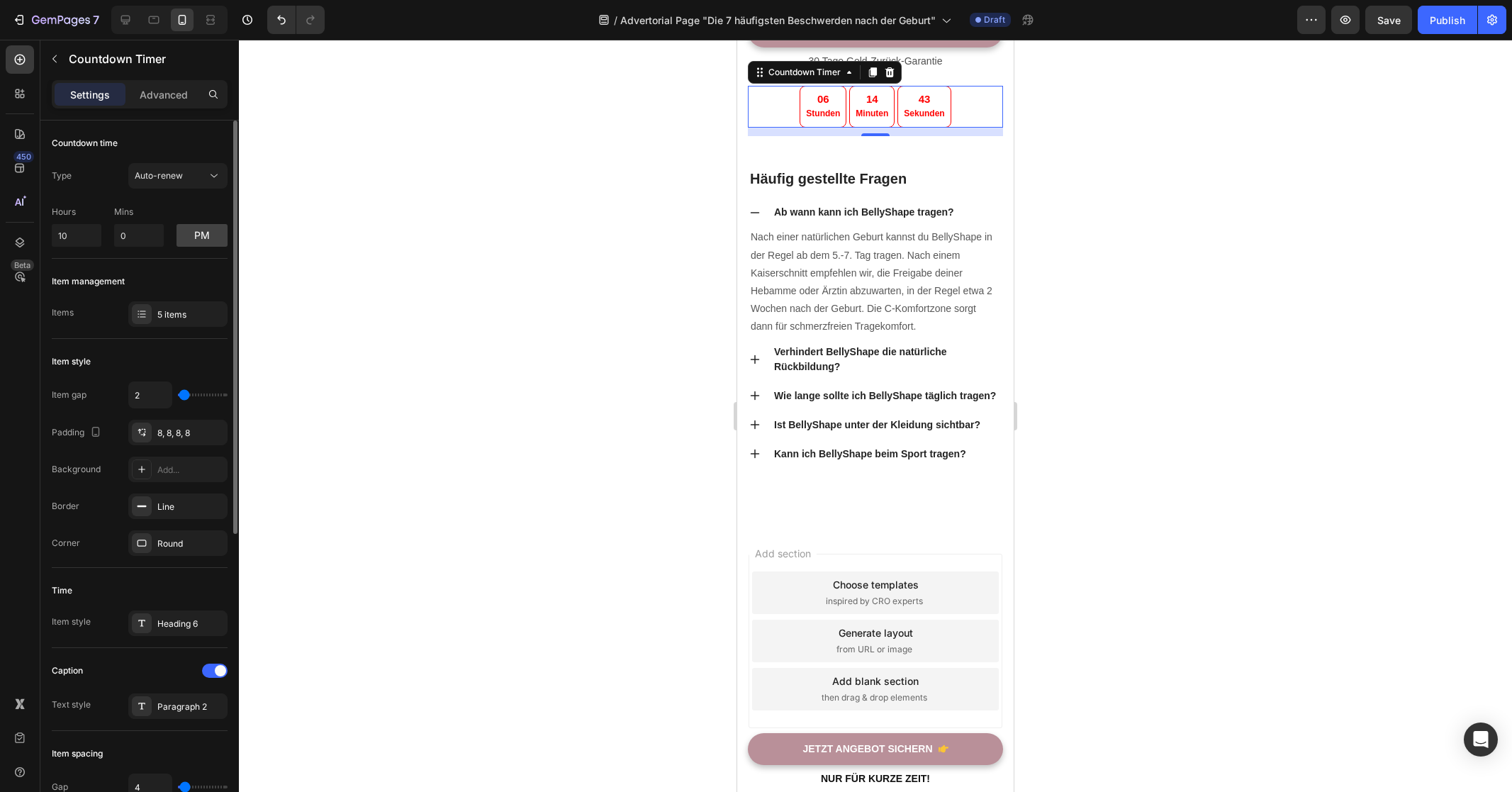
type input "4"
type input "5"
type input "6"
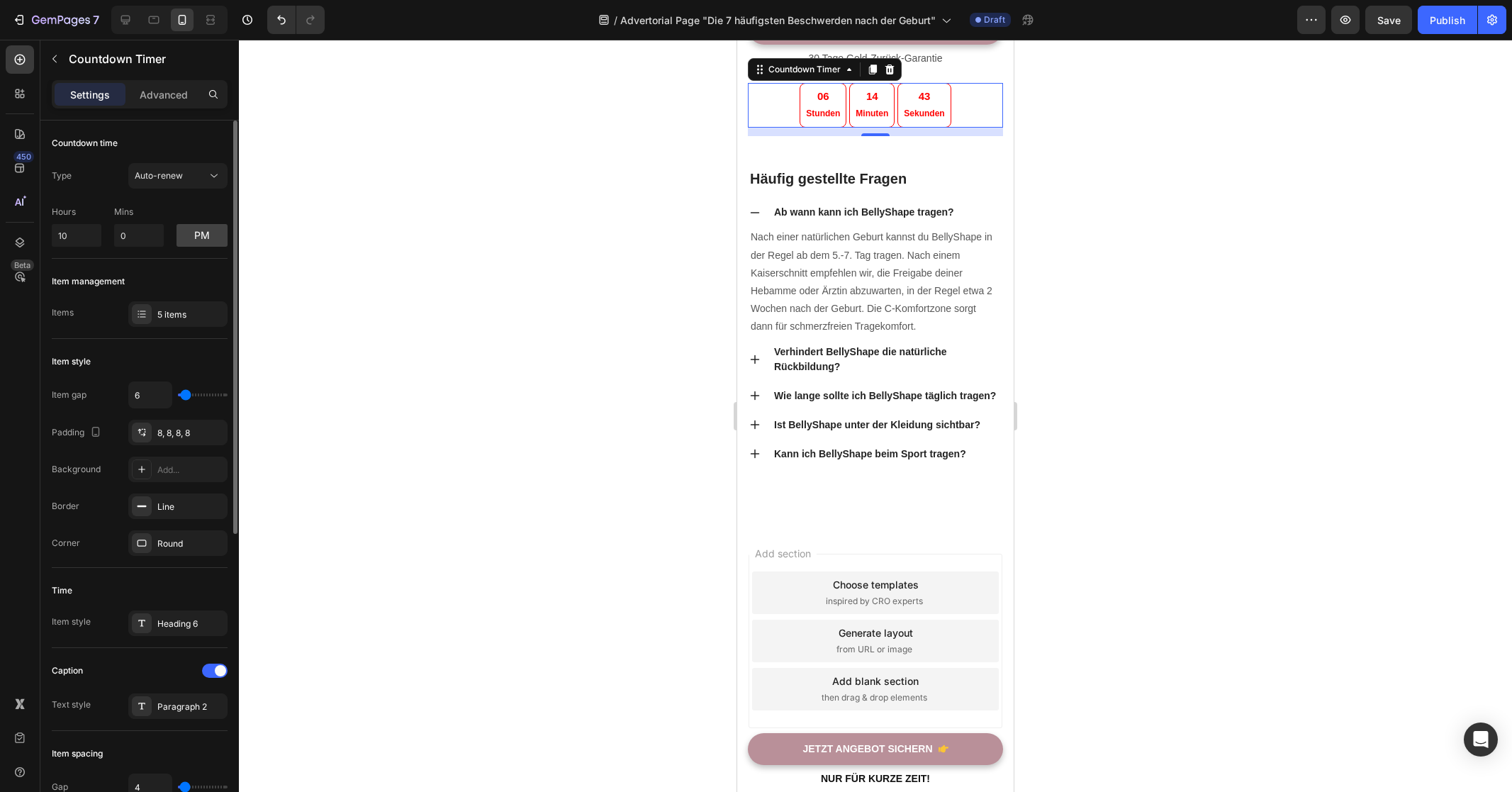
type input "8"
type input "10"
type input "12"
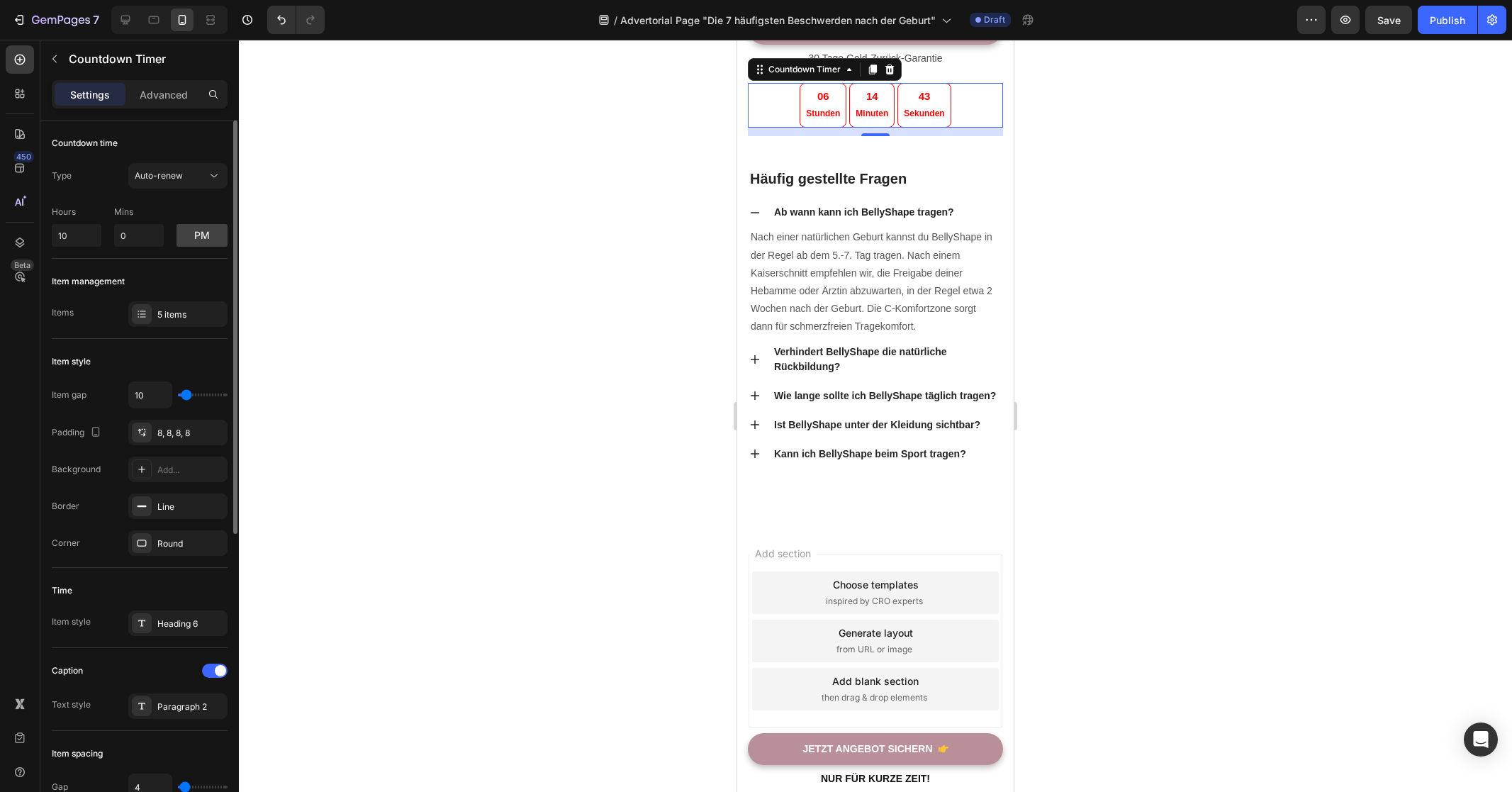
type input "12"
type input "14"
type input "16"
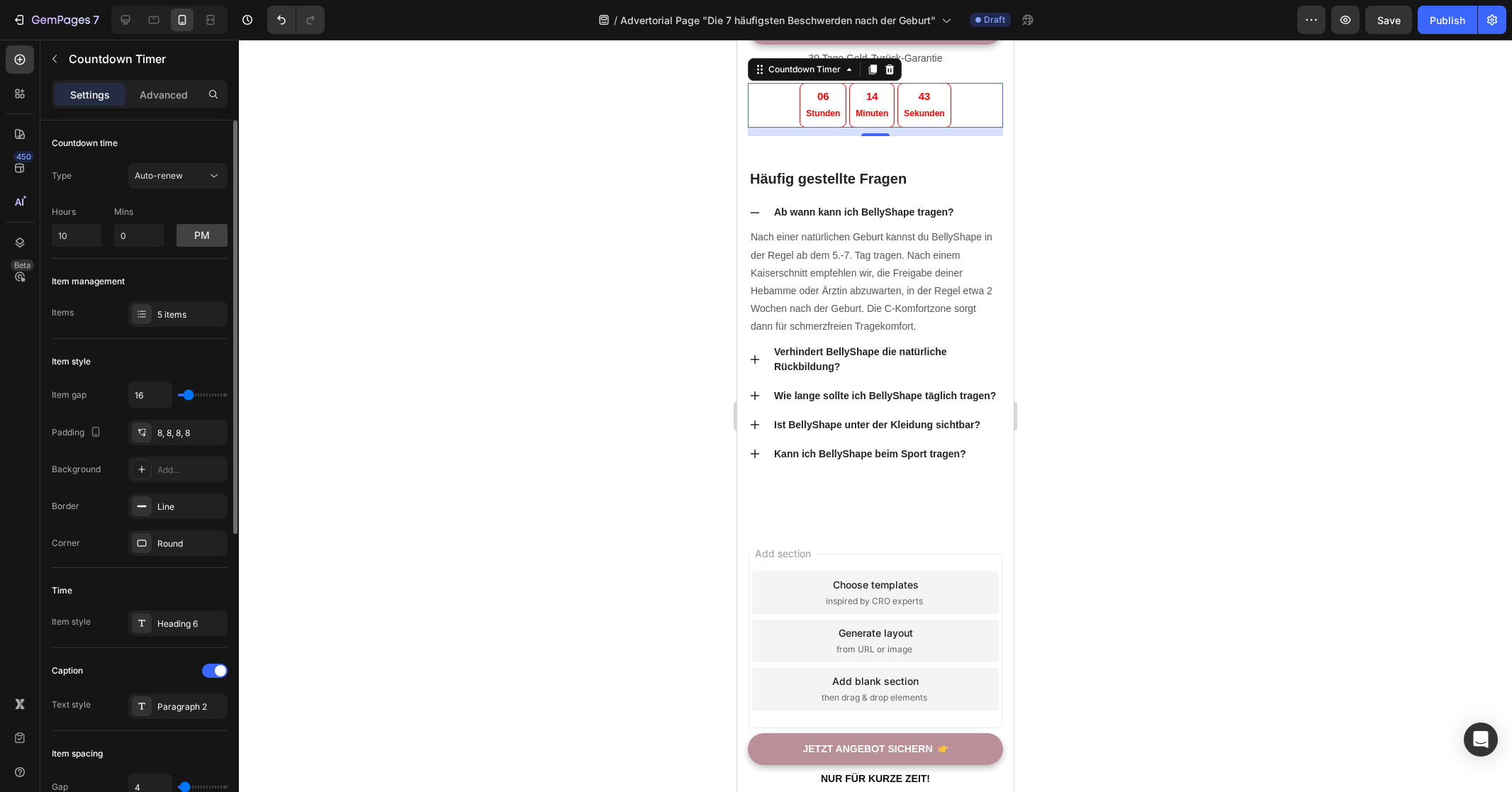
type input "18"
type input "19"
type input "20"
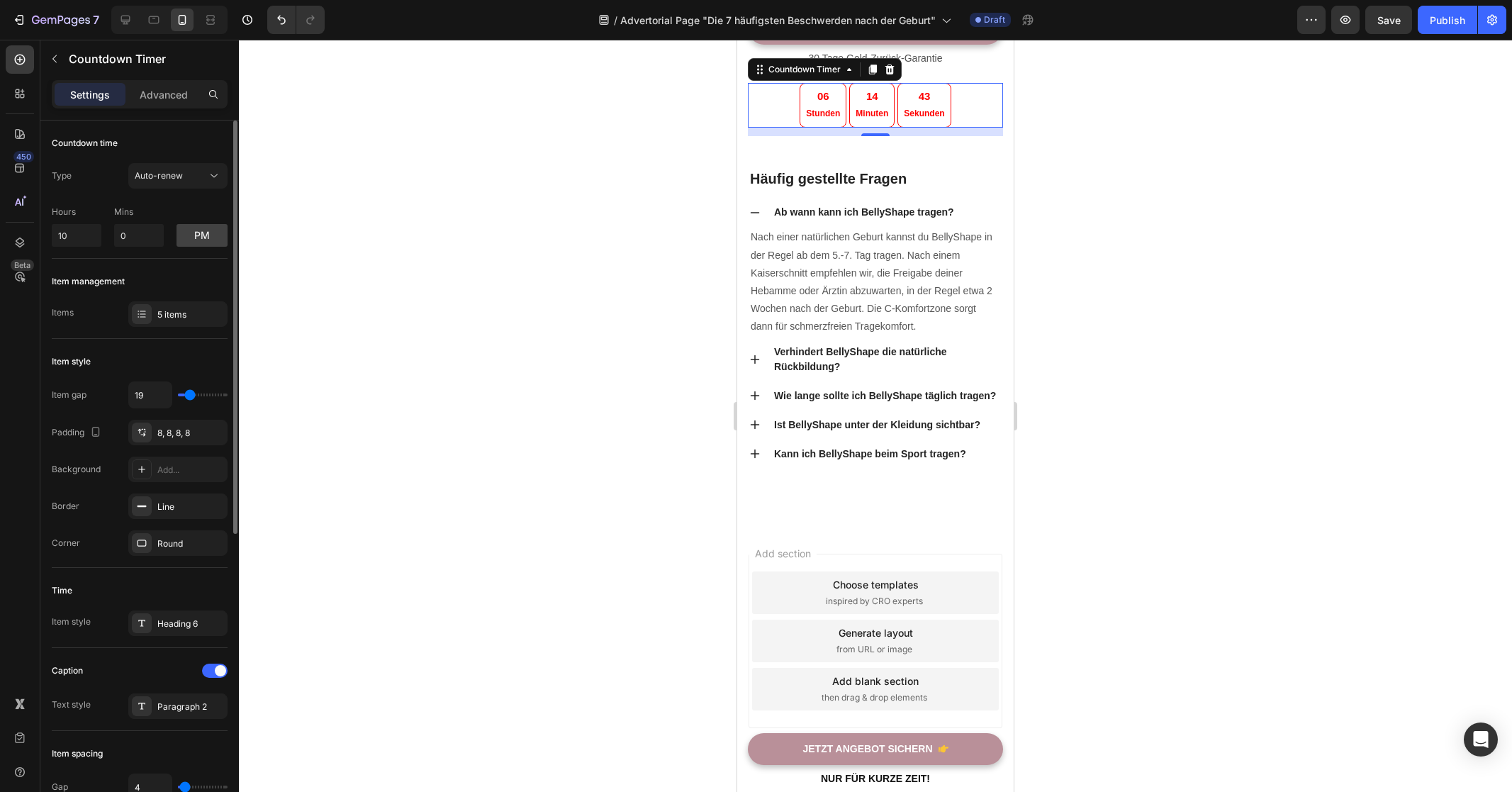
type input "20"
type input "21"
type input "23"
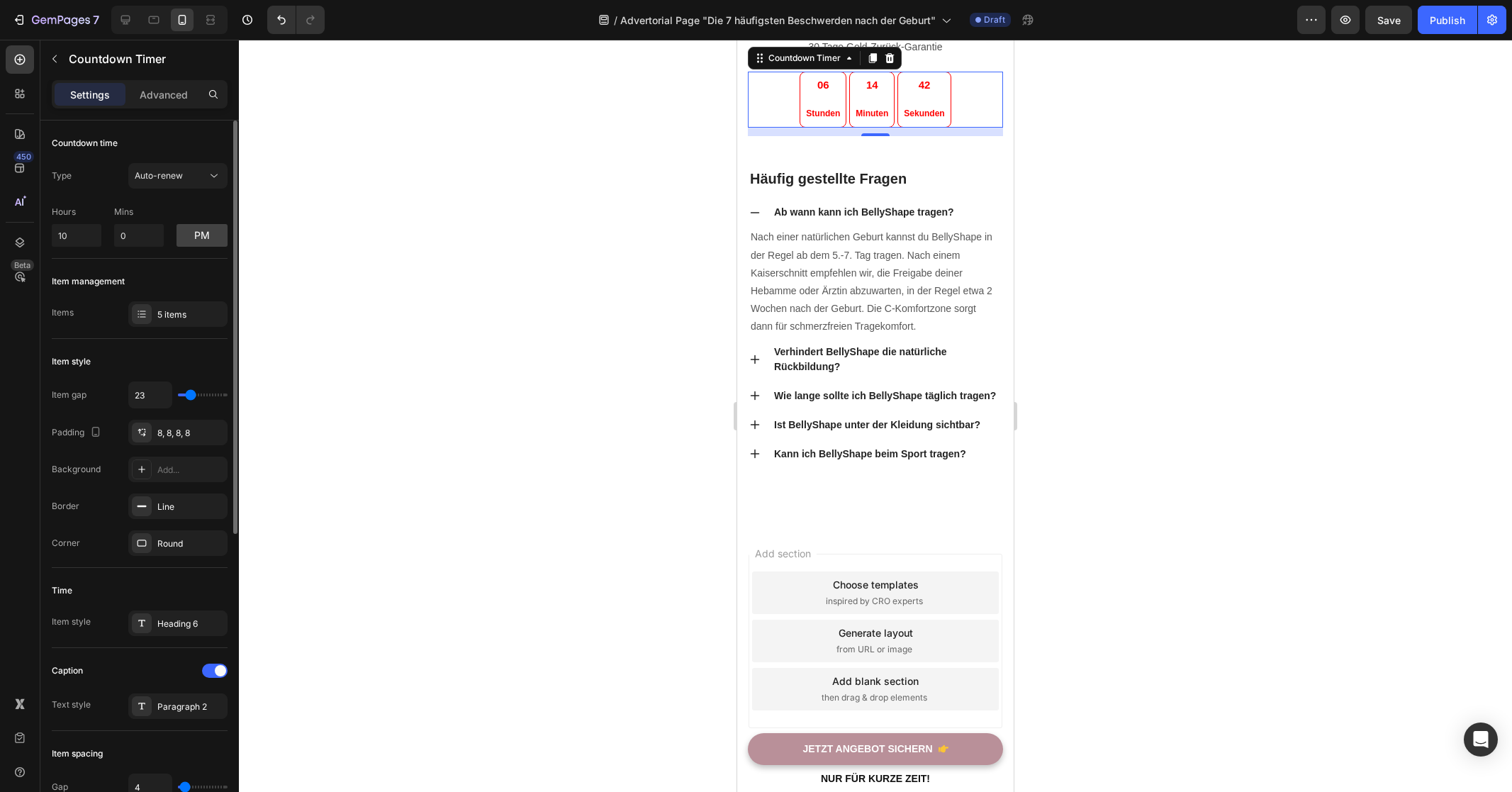
type input "24"
type input "26"
type input "29"
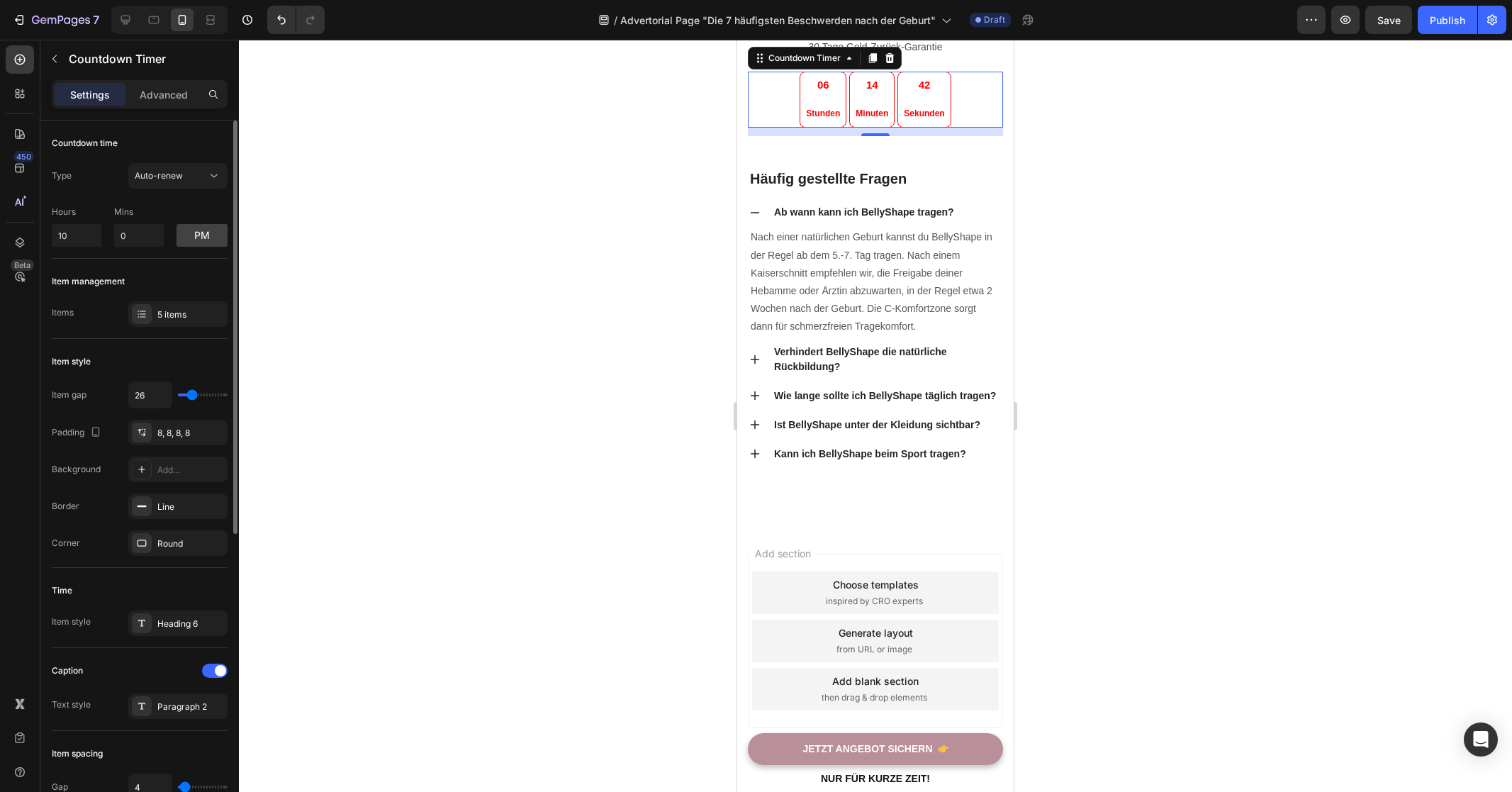
type input "29"
type input "30"
type input "34"
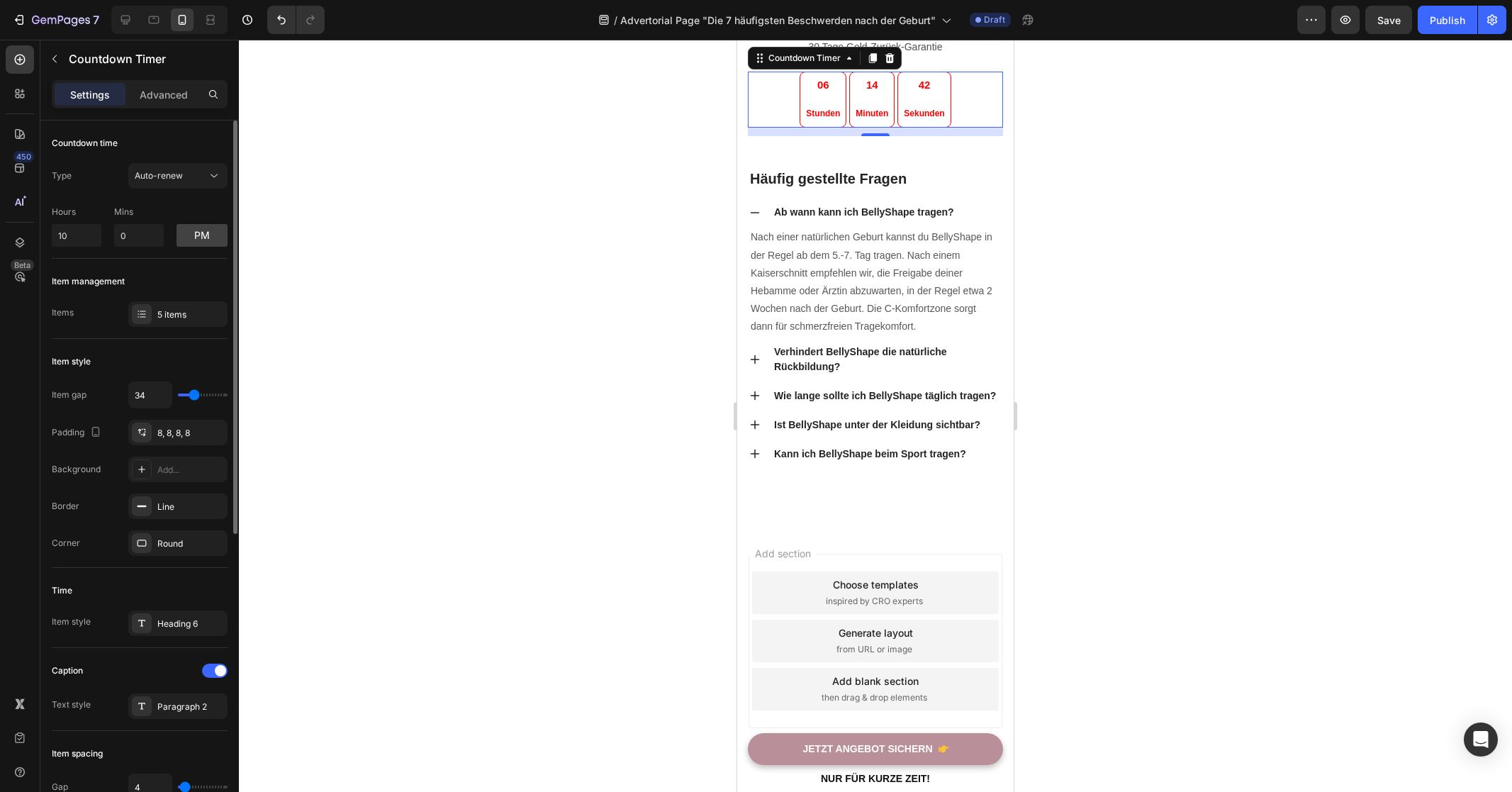
type input "35"
type input "36"
type input "37"
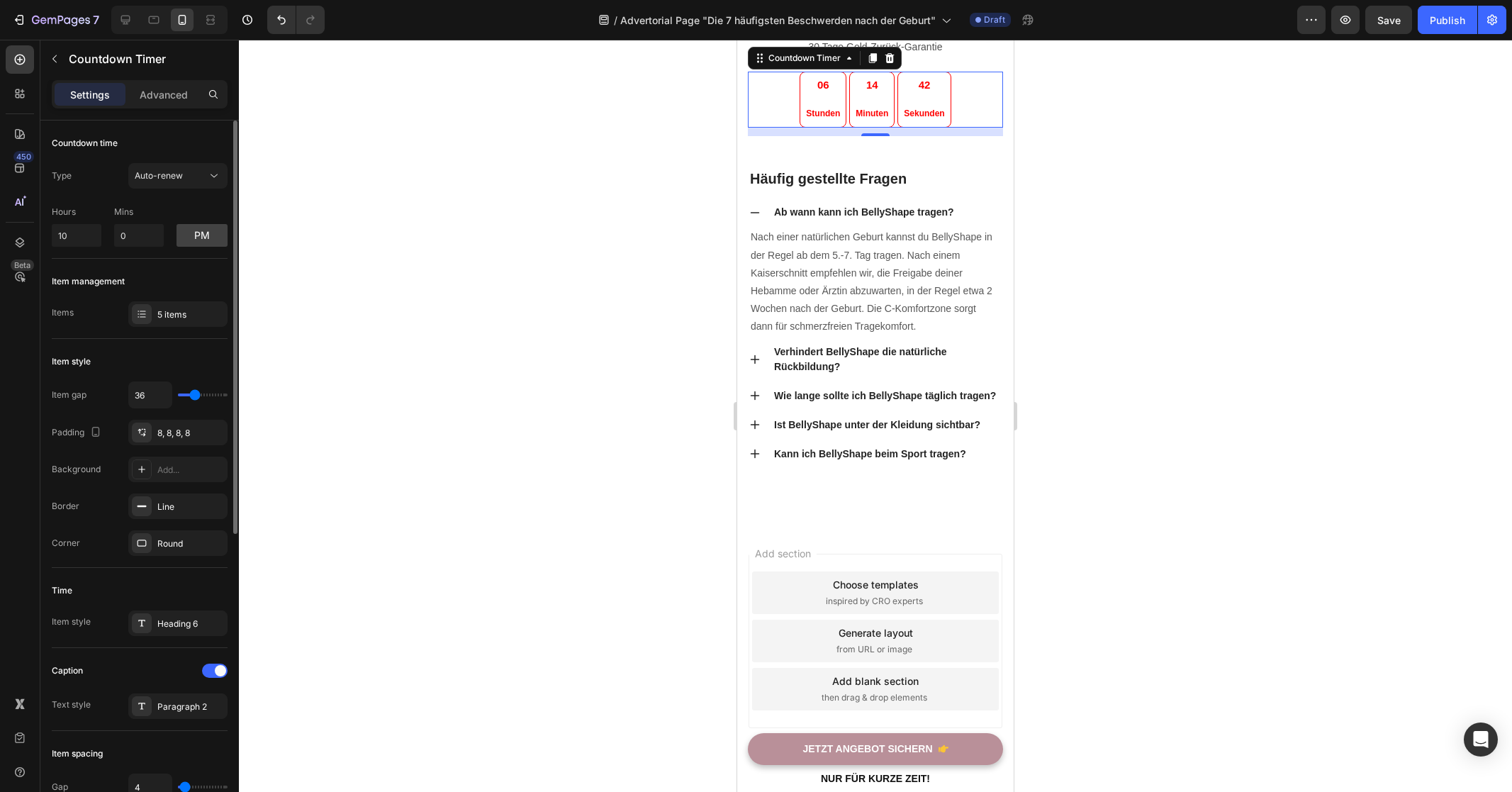
type input "37"
type input "42"
type input "43"
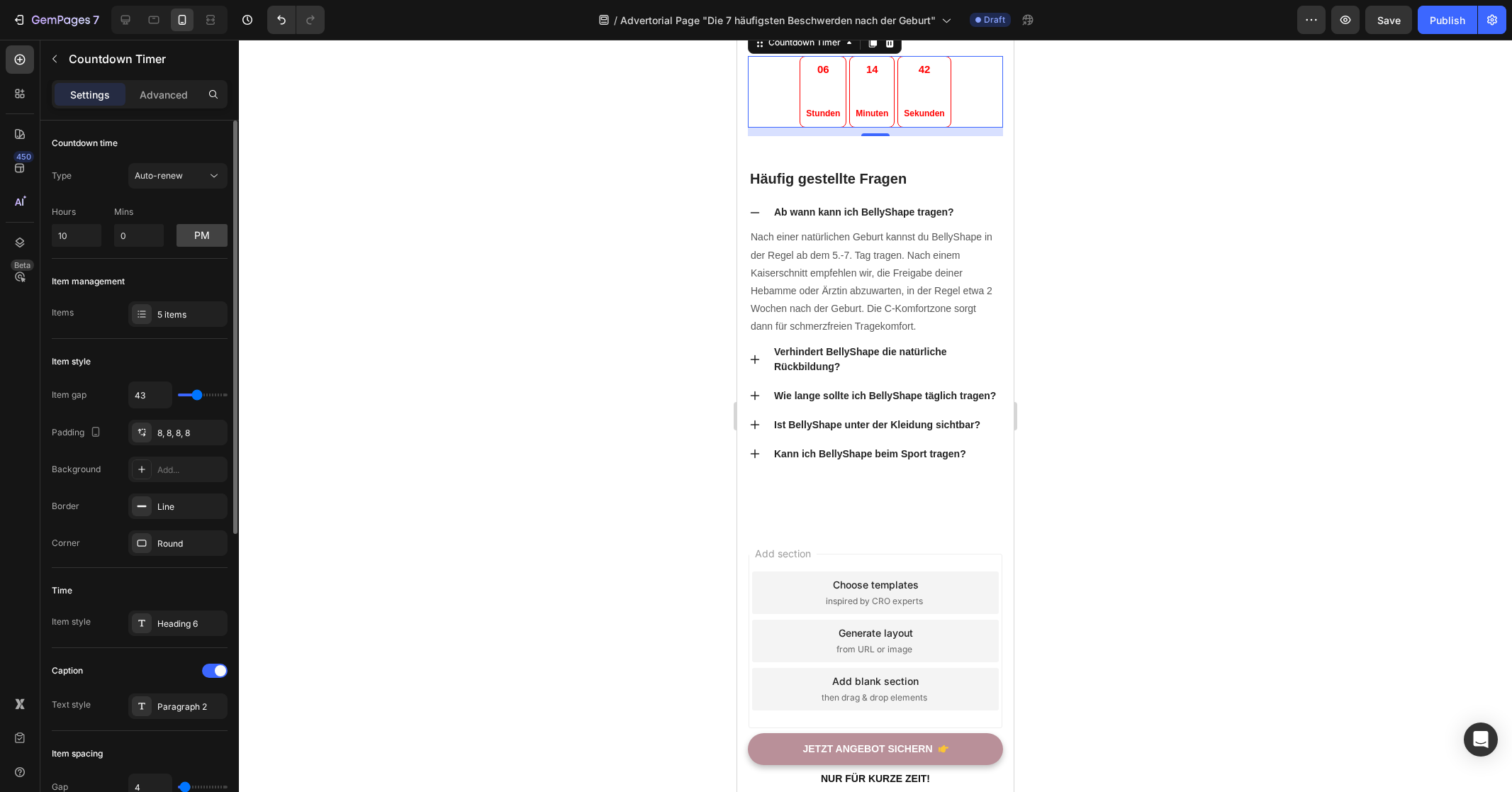
type input "44"
type input "46"
type input "49"
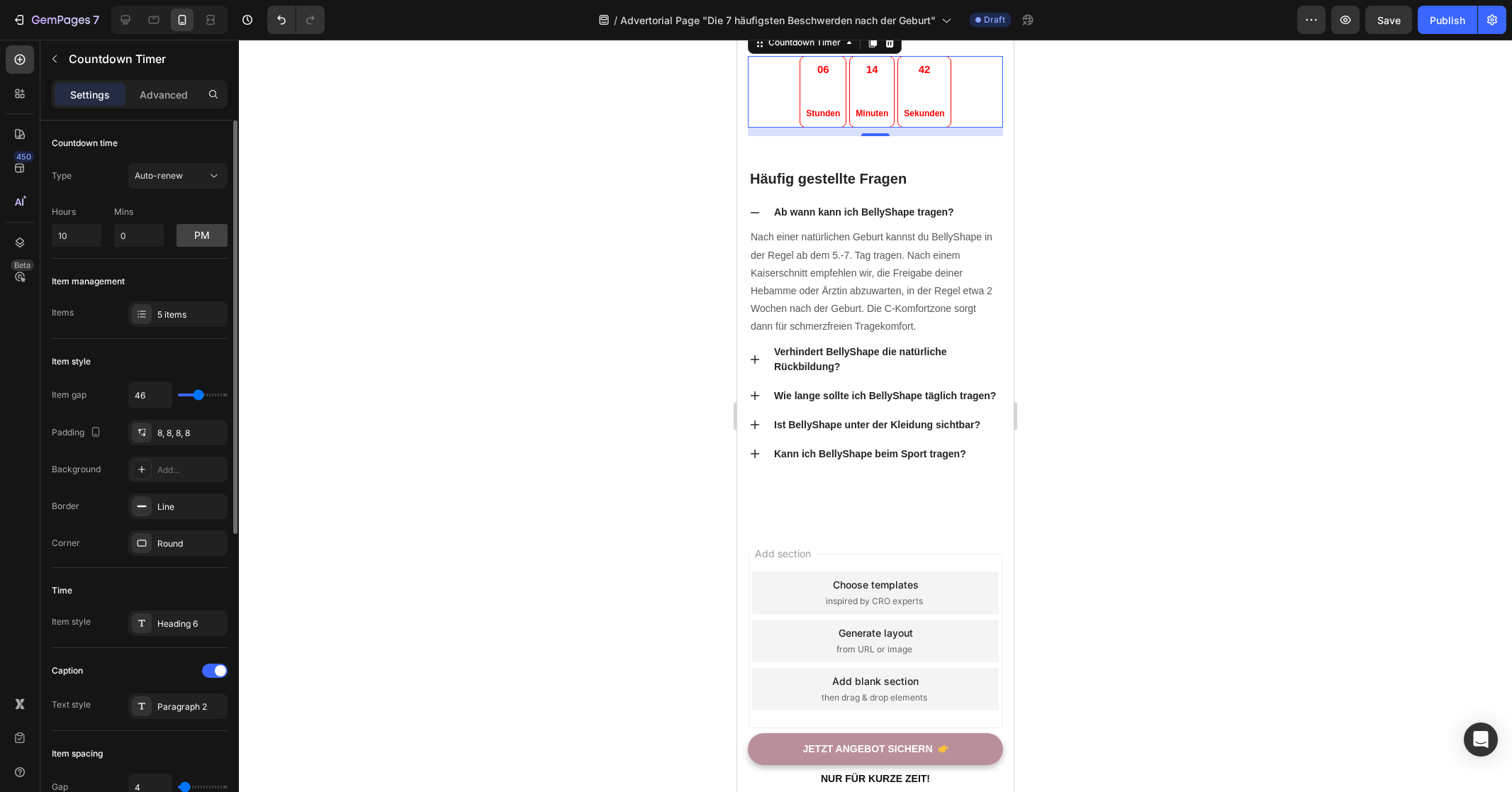
type input "49"
type input "51"
type input "57"
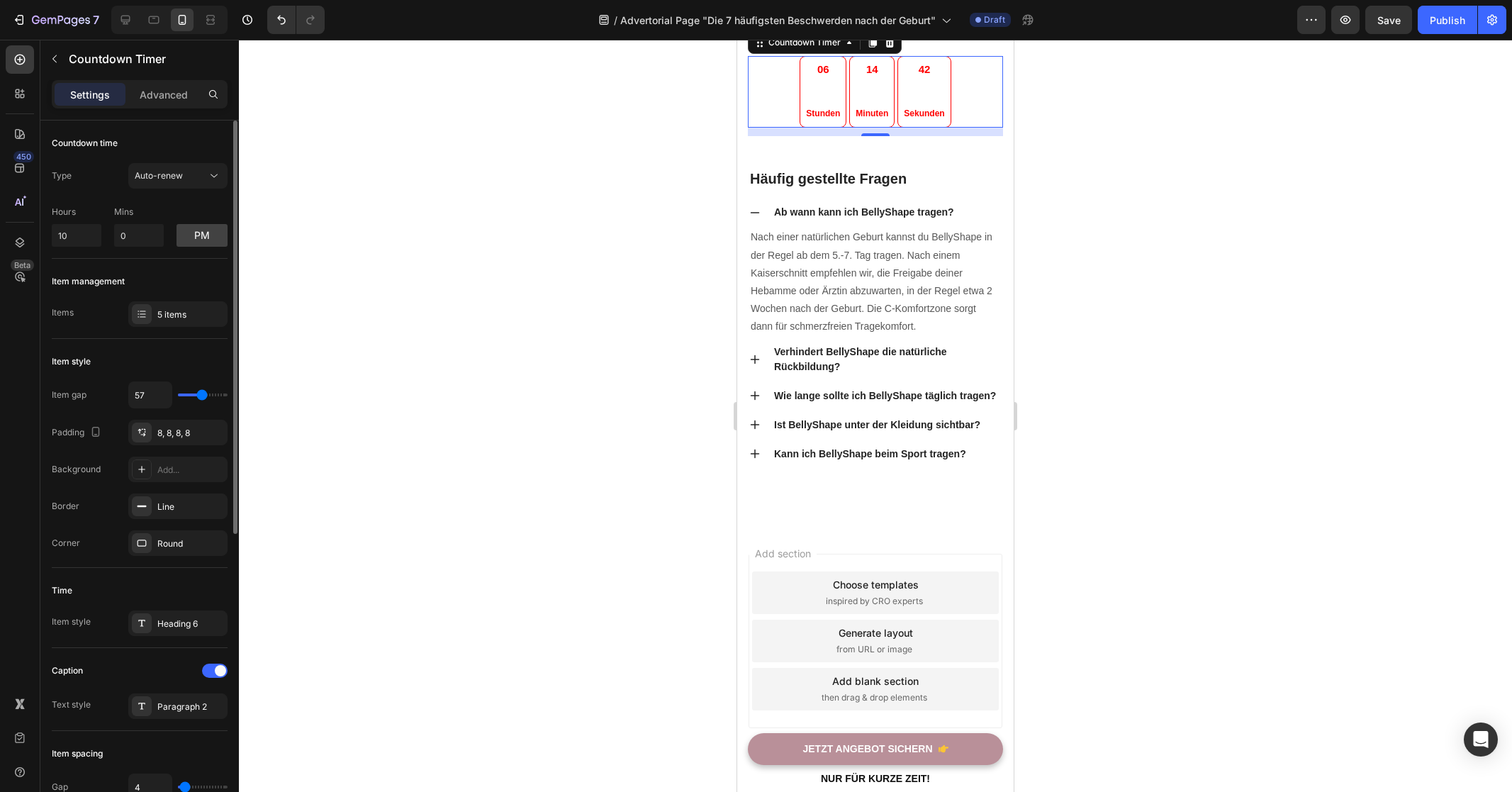
type input "59"
type input "60"
type input "61"
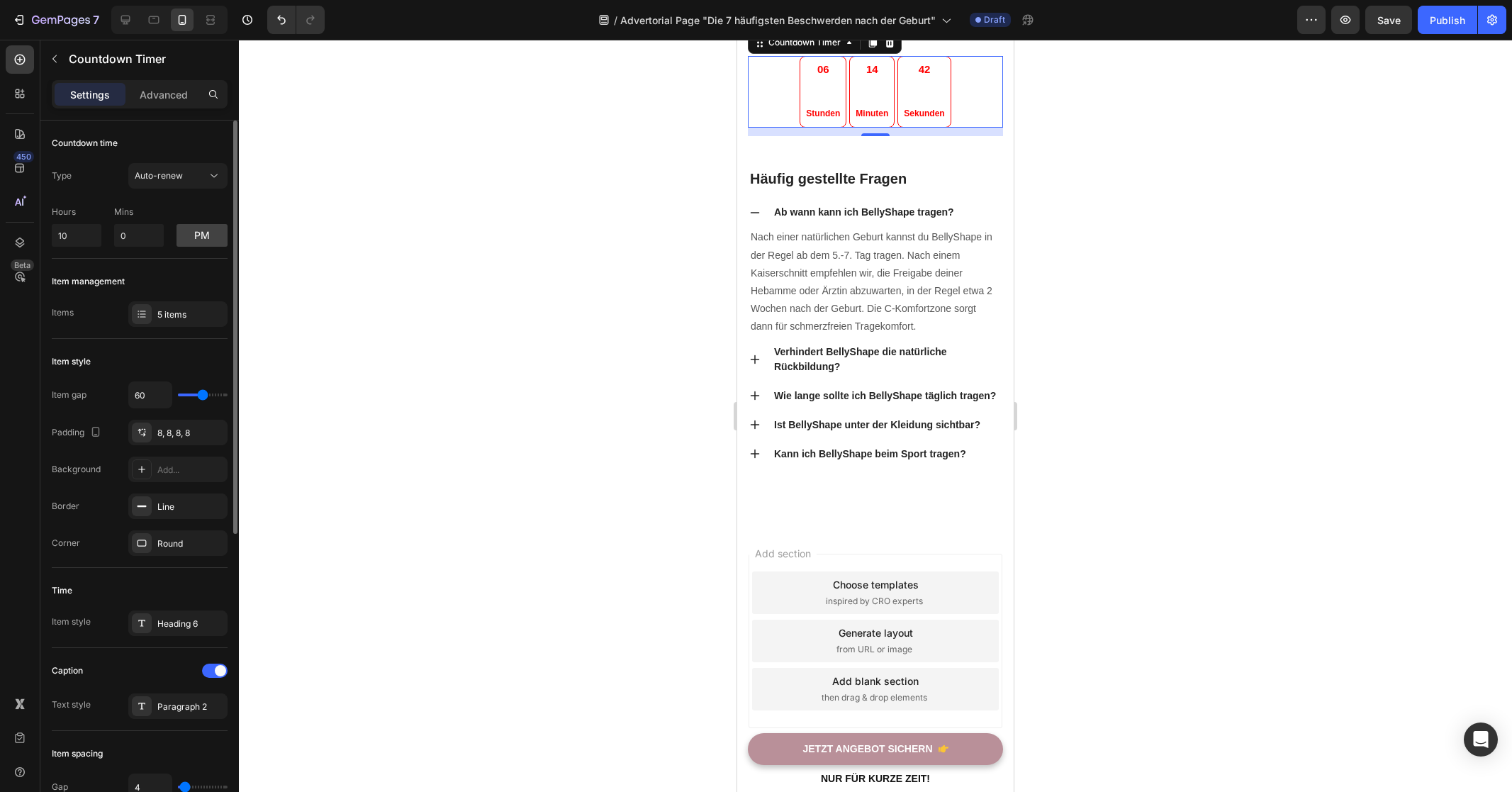
type input "61"
type input "64"
type input "67"
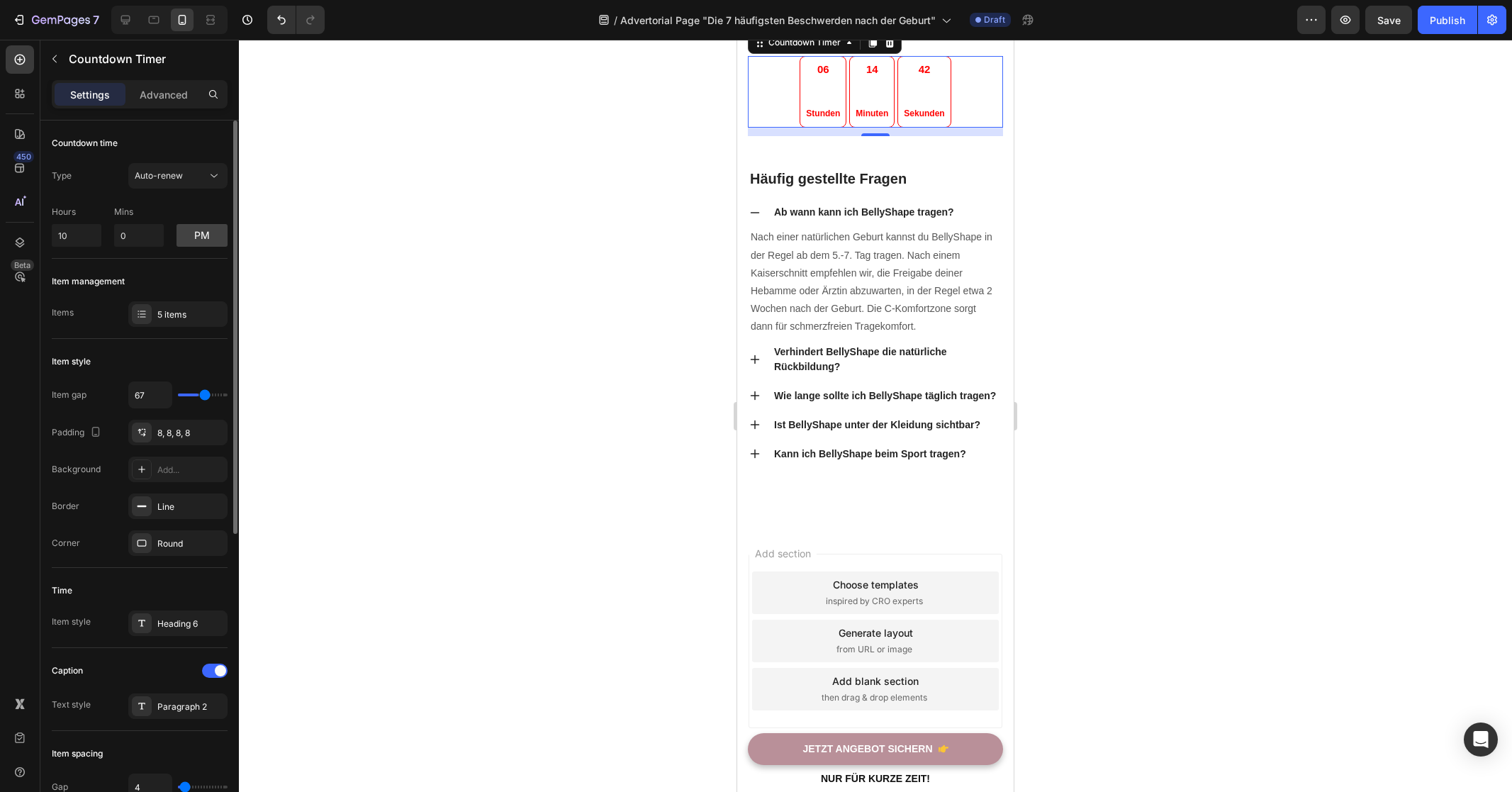
type input "74"
type input "80"
type input "86"
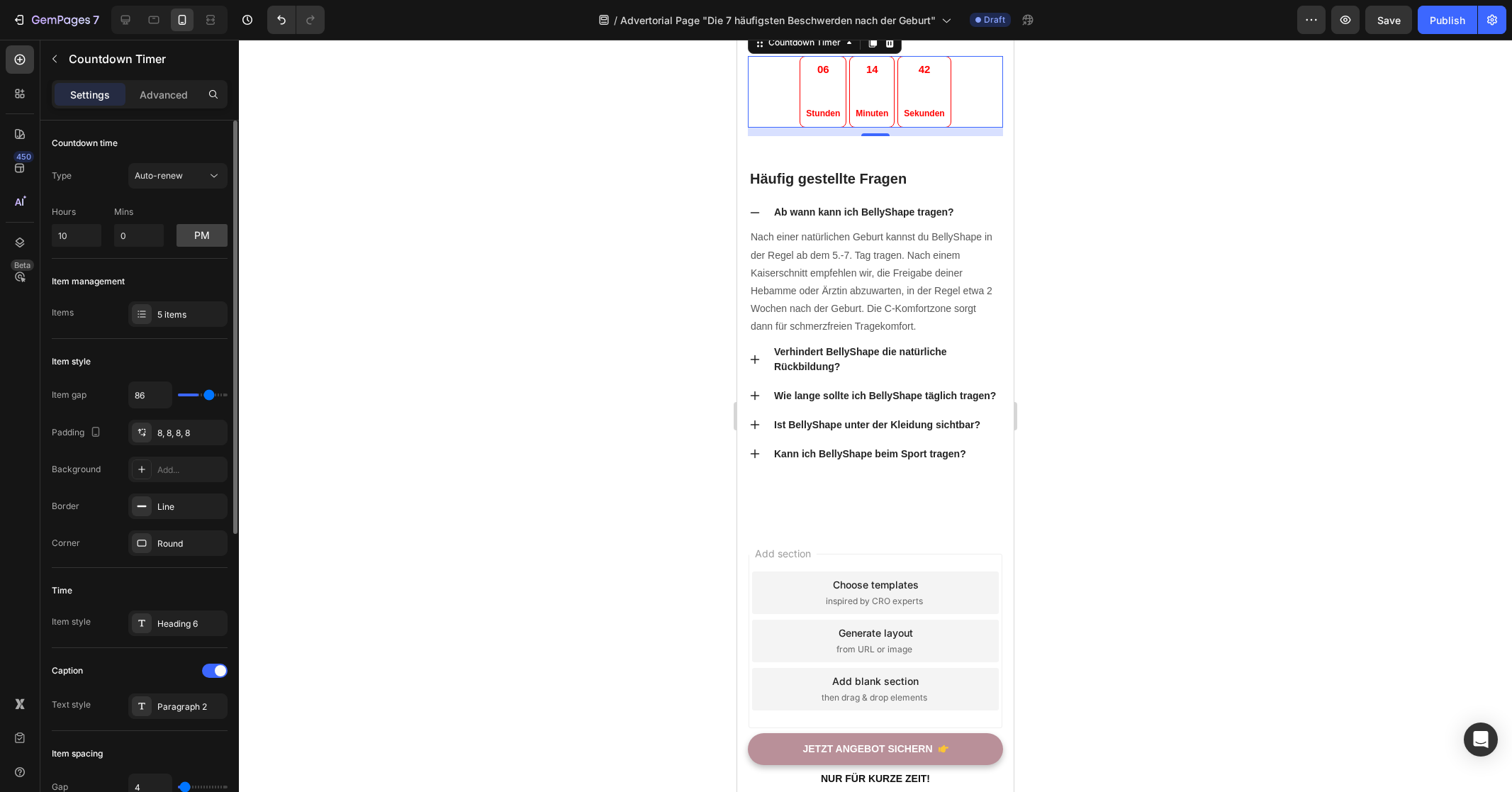
type input "86"
type input "96"
type input "97"
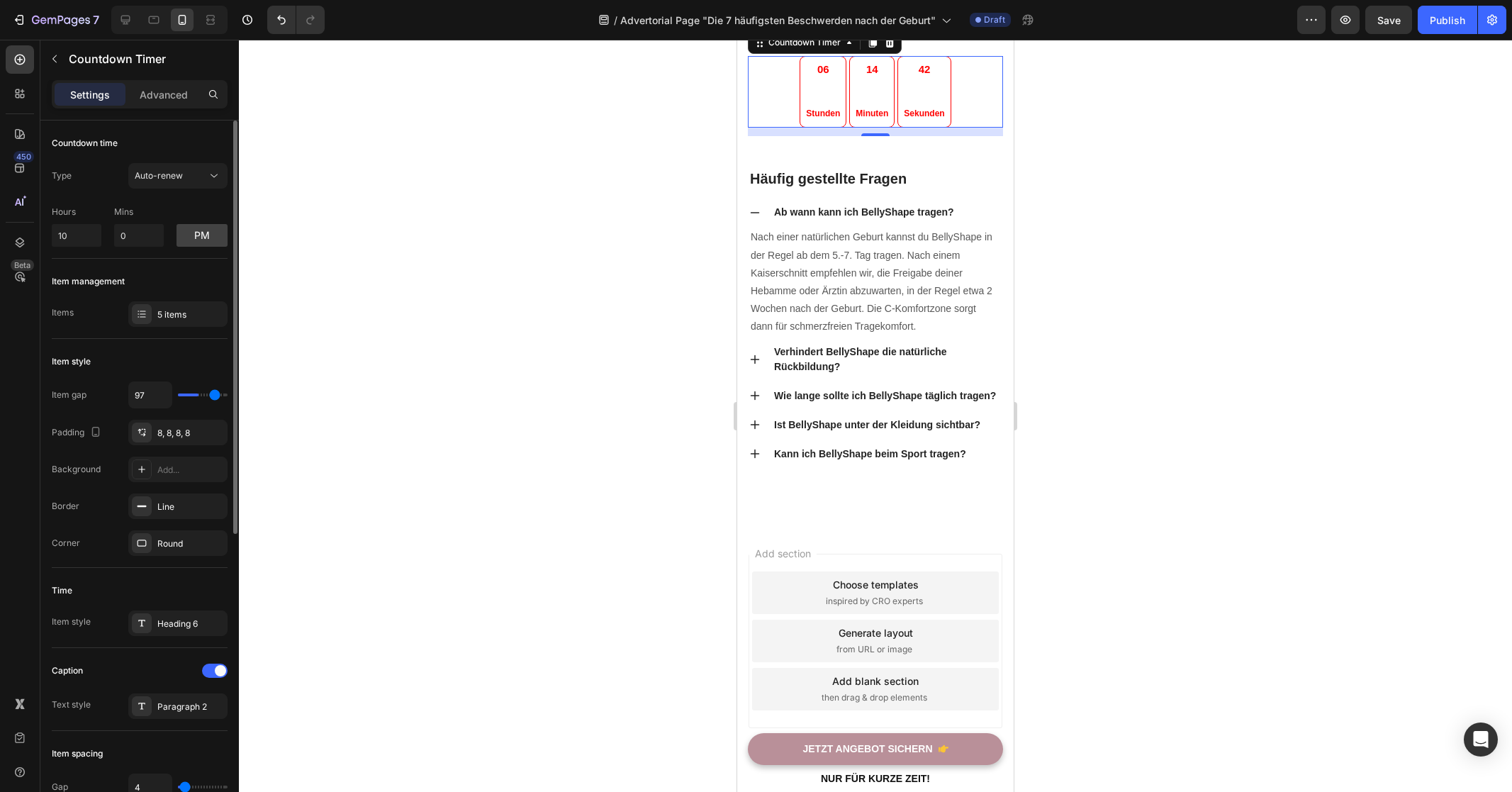
type input "98"
type input "99"
type input "100"
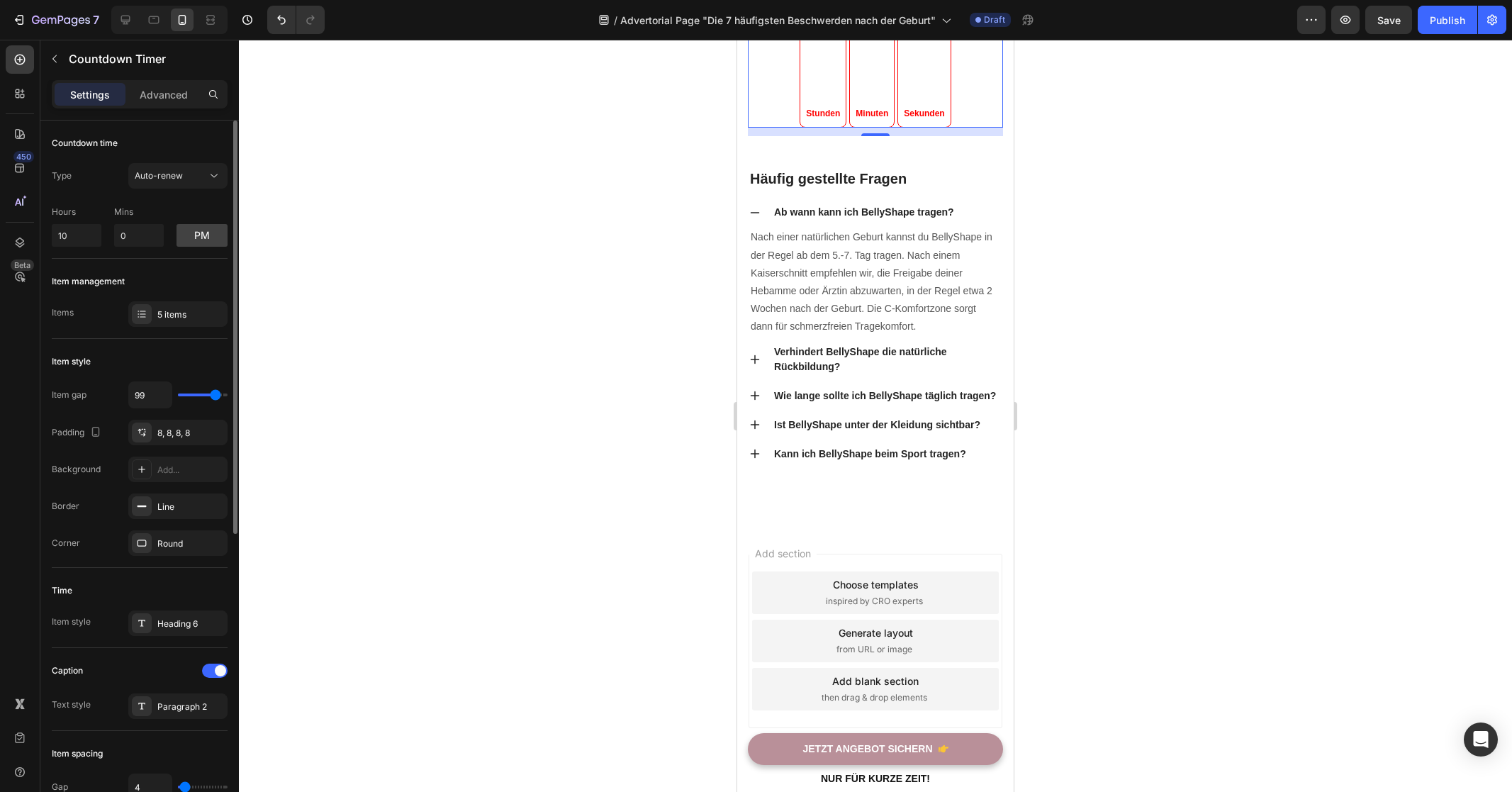
type input "100"
type input "101"
type input "103"
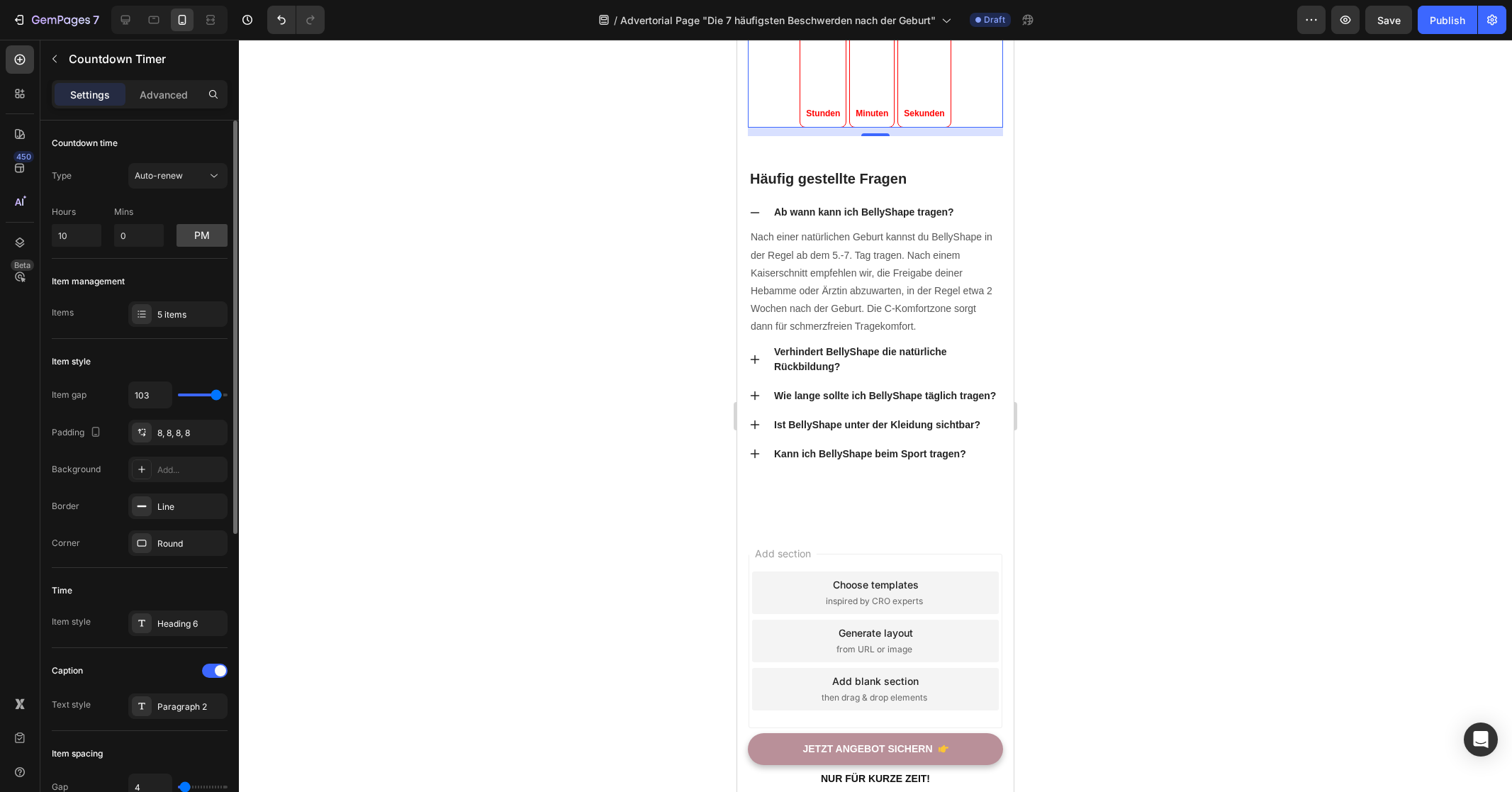
type input "106"
type input "107"
type input "108"
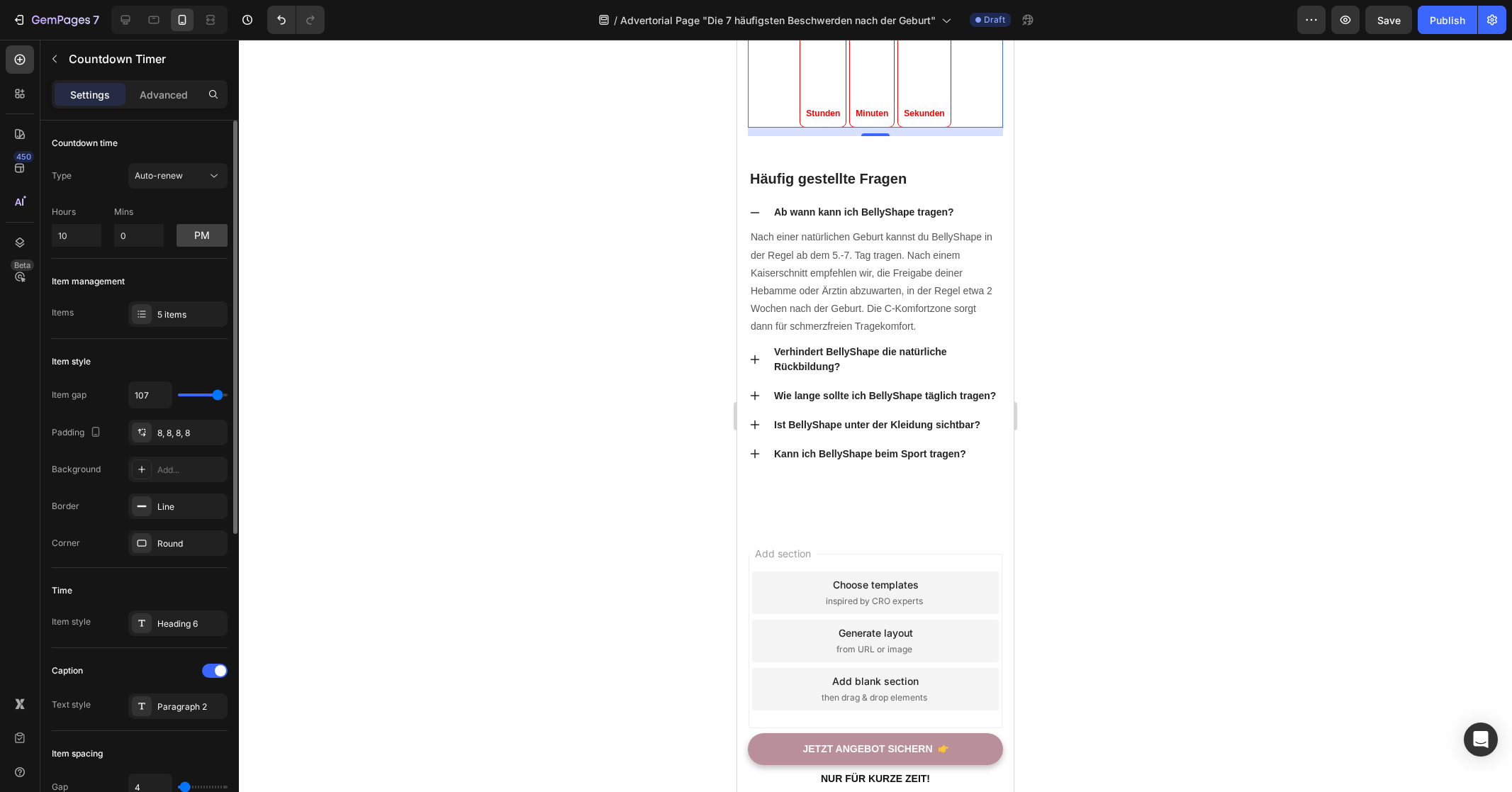
type input "108"
type input "109"
type input "110"
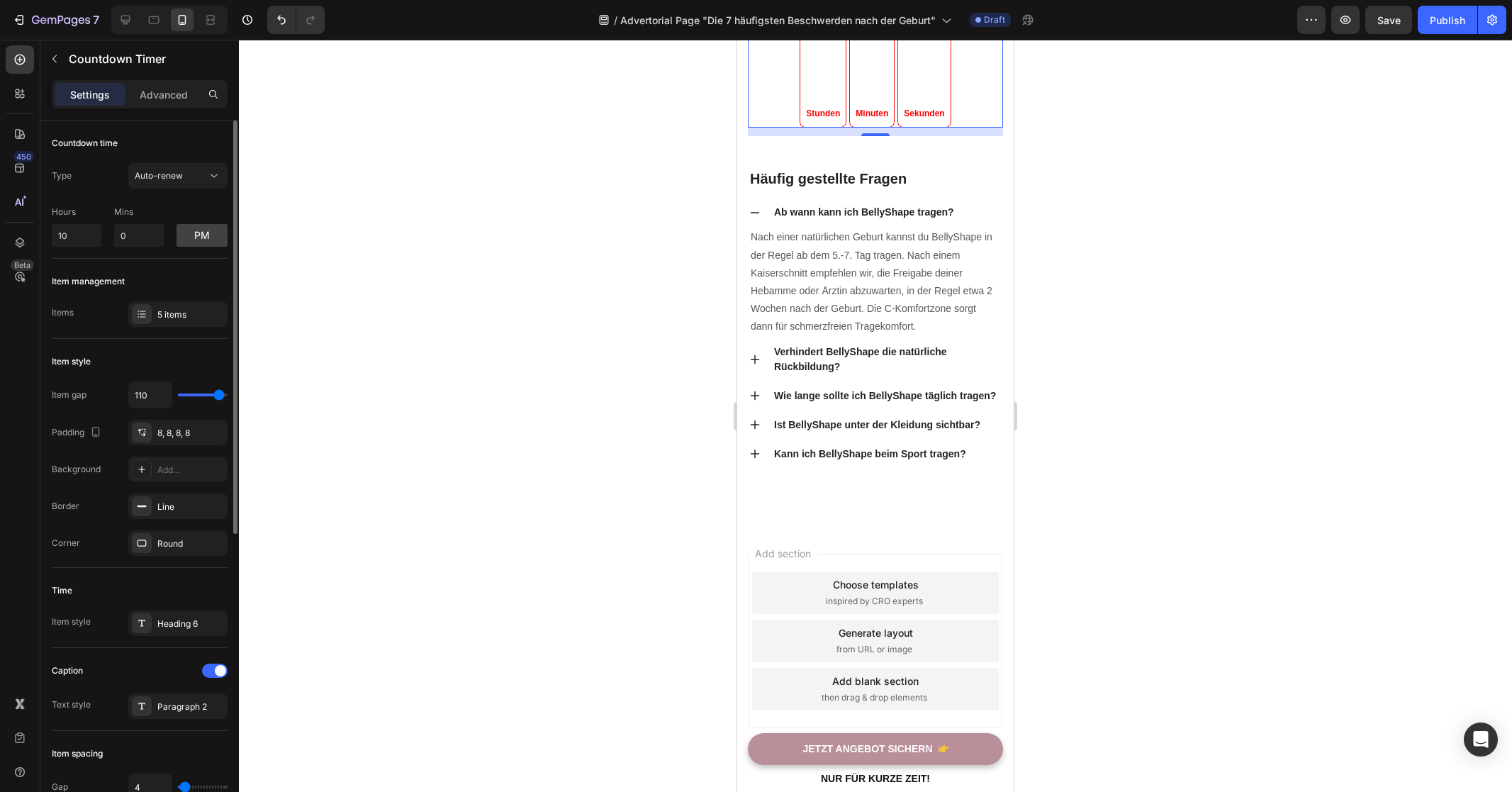
type input "111"
type input "112"
type input "113"
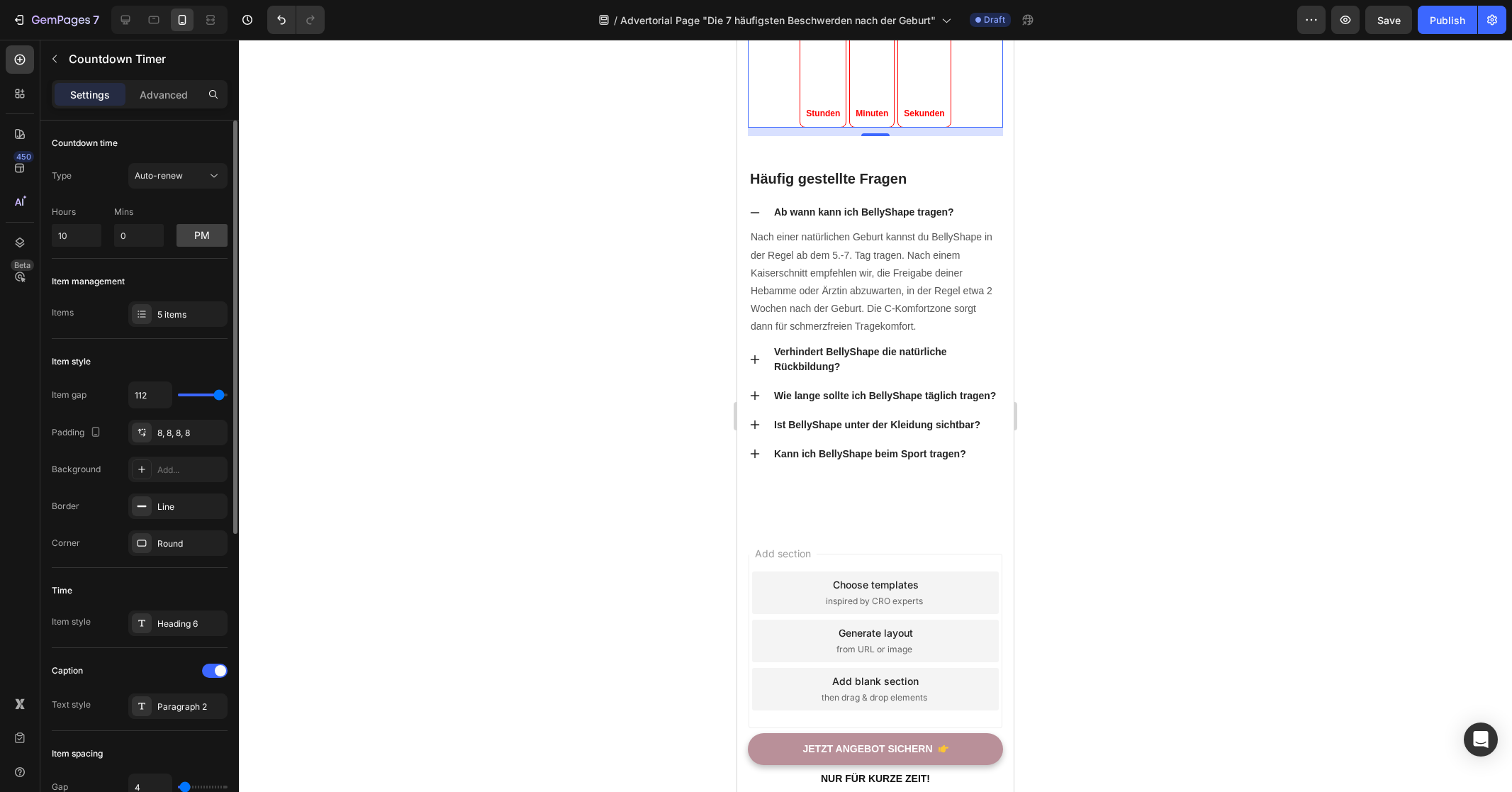
type input "113"
type input "114"
type input "116"
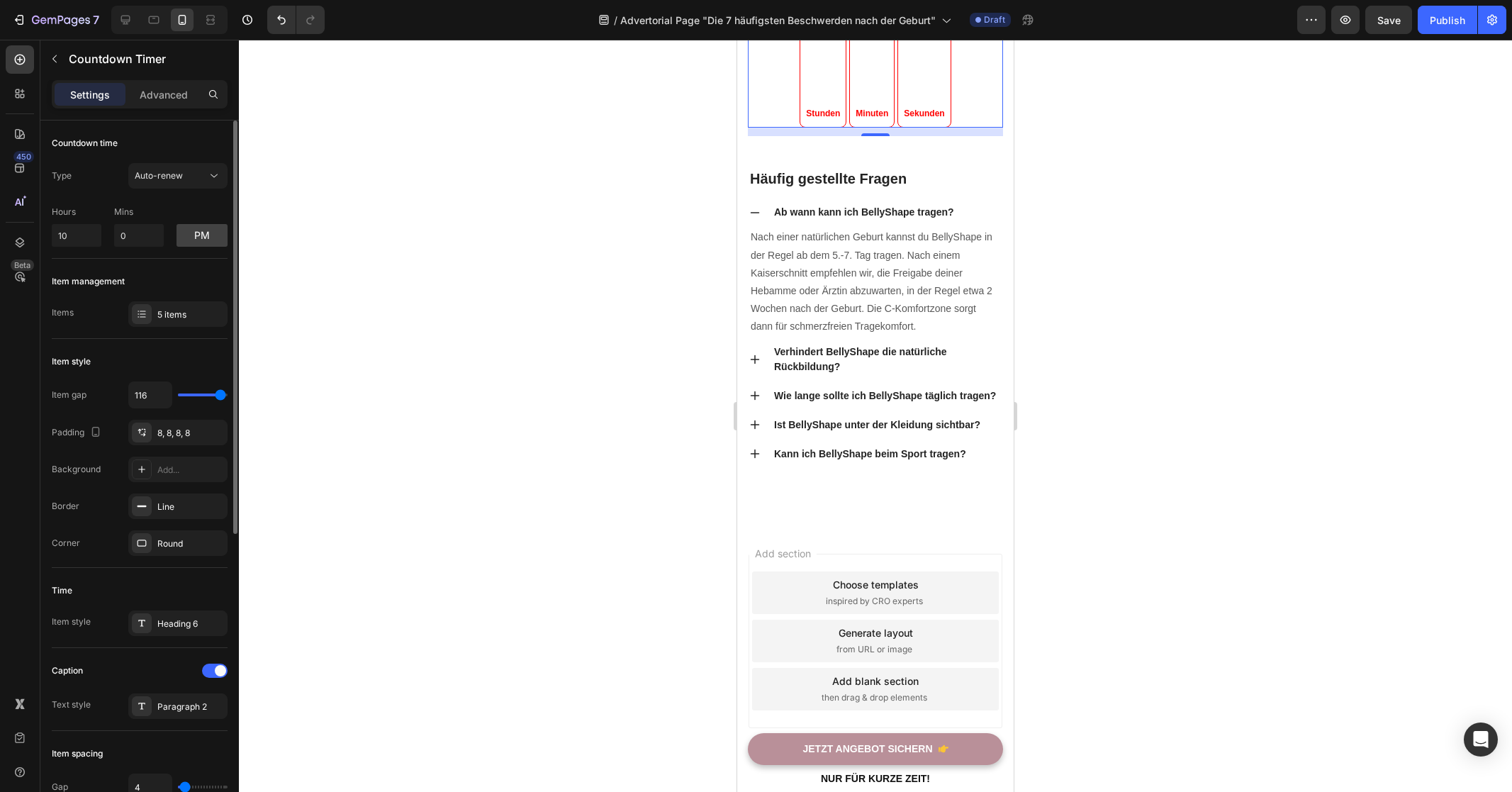
type input "117"
type input "120"
type input "118"
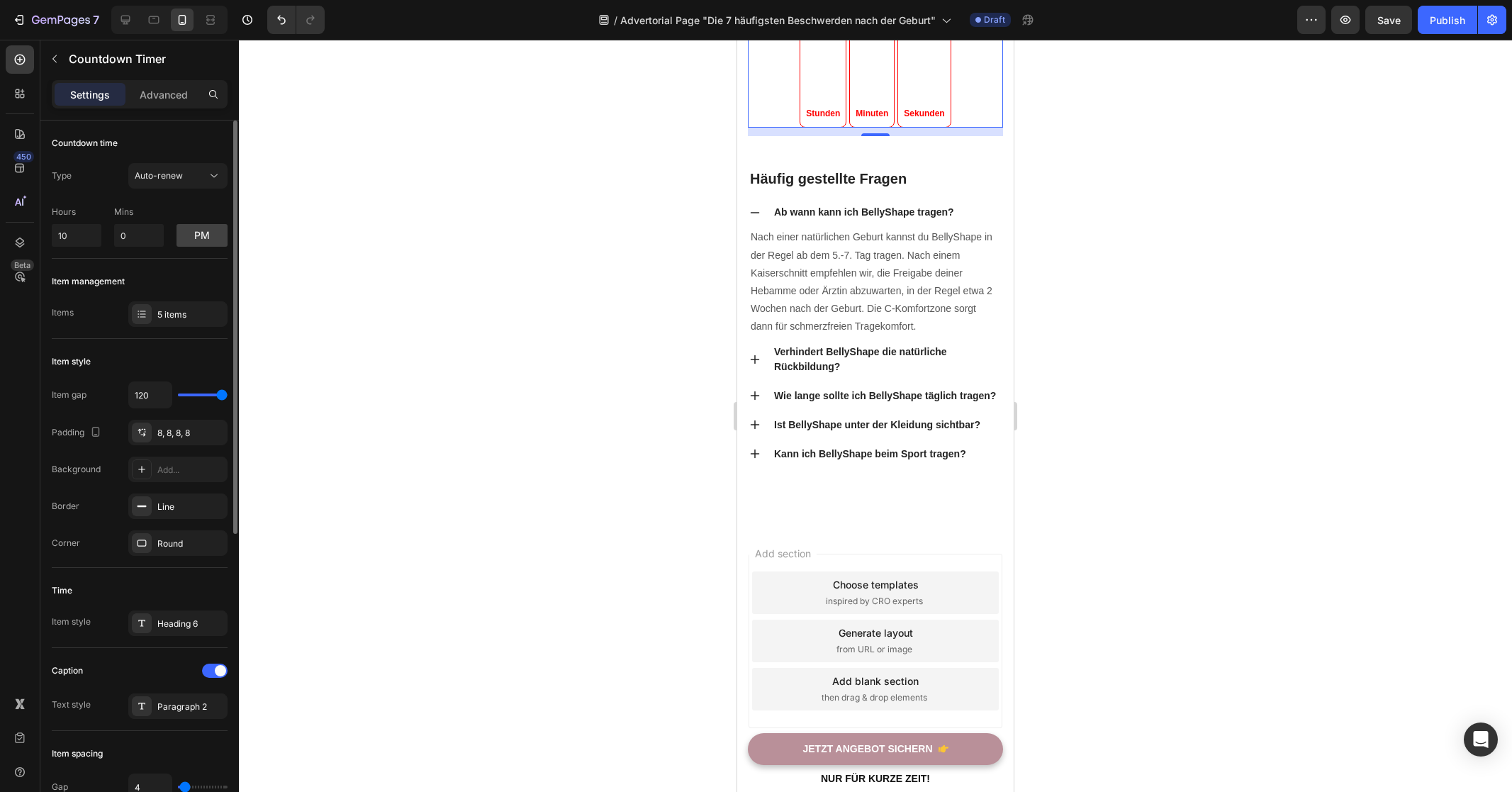
type input "118"
type input "59"
type input "29"
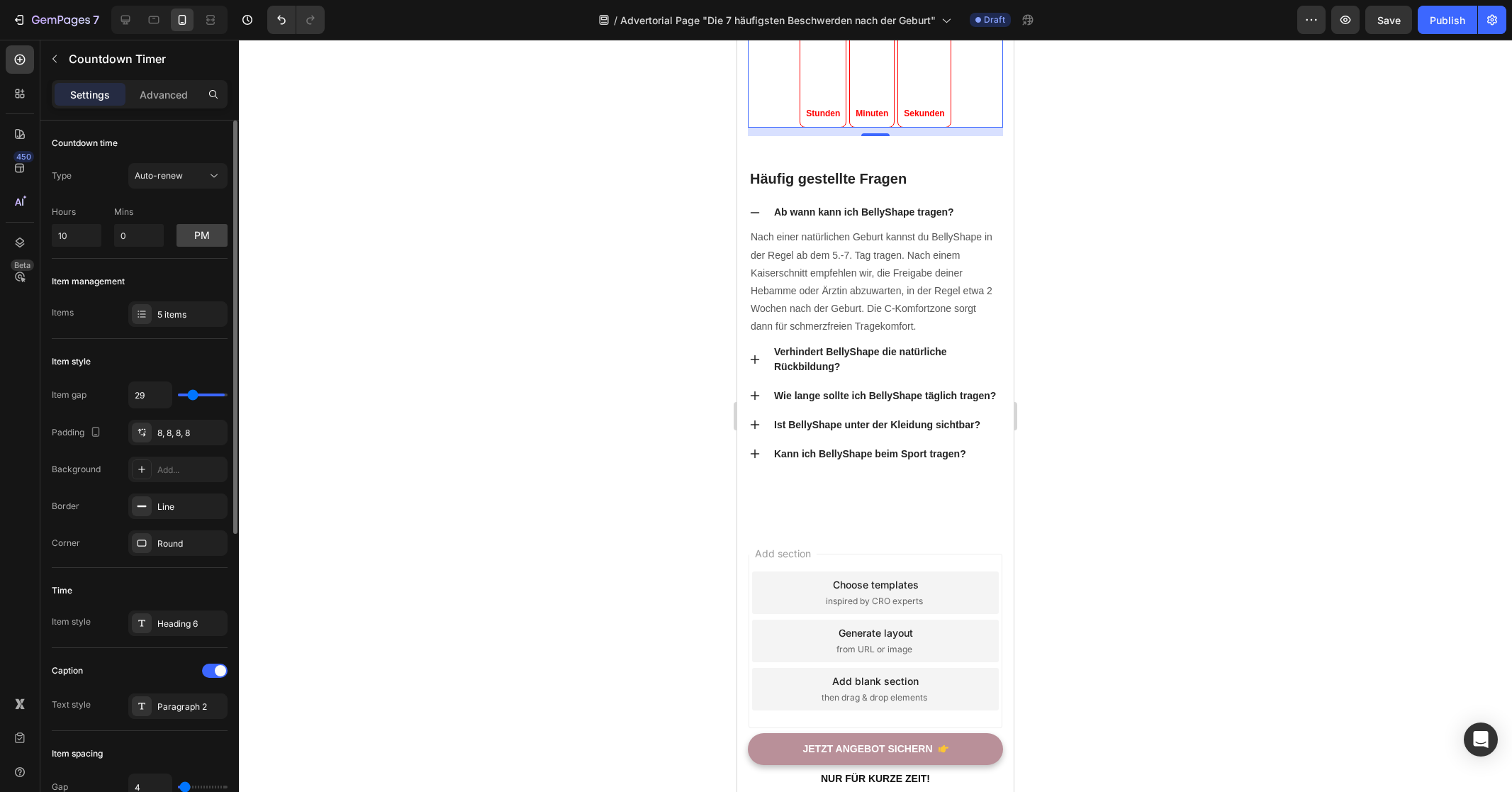
type input "9"
type input "0"
drag, startPoint x: 183, startPoint y: 395, endPoint x: 55, endPoint y: 400, distance: 128.1
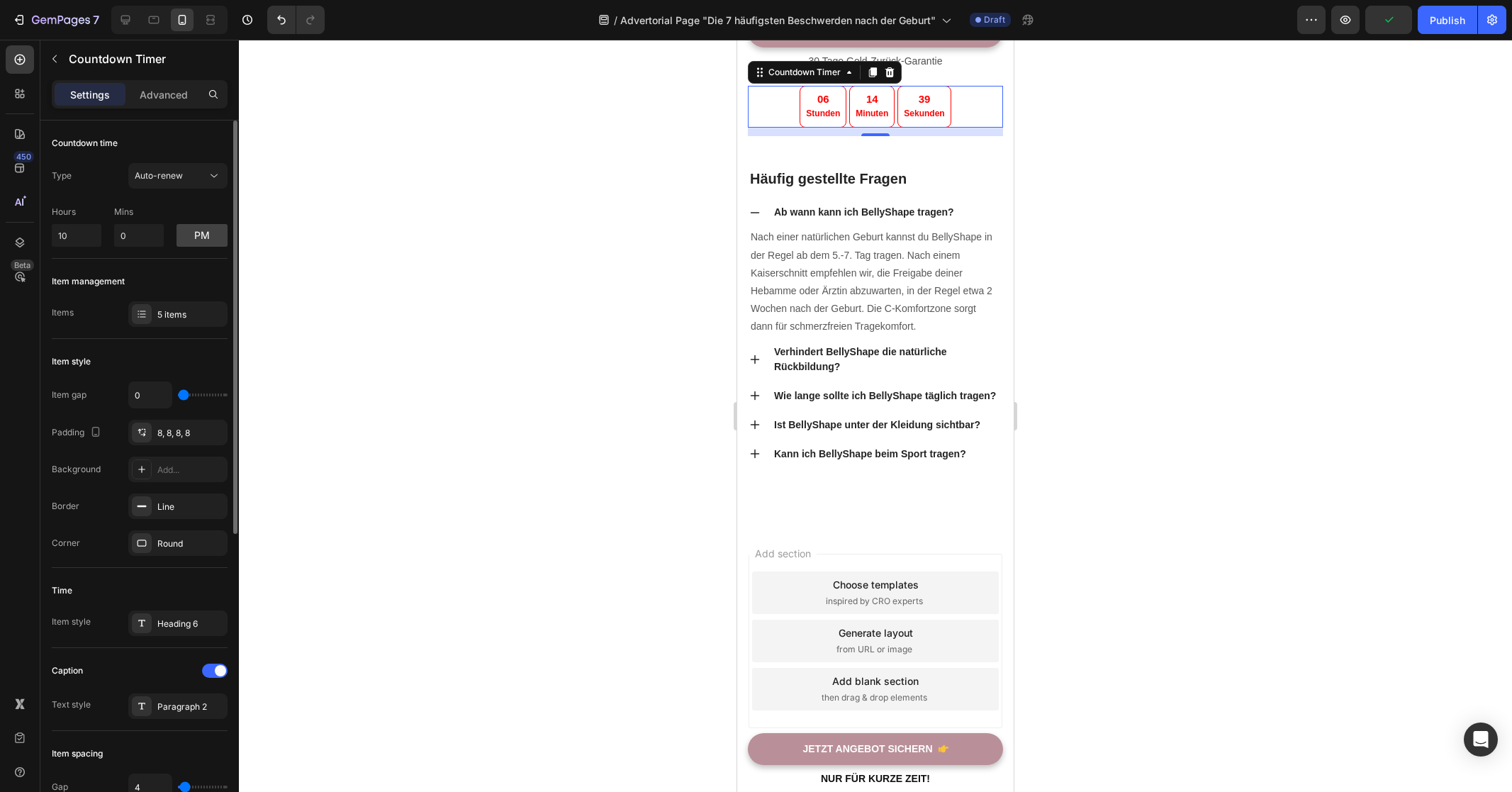
click at [178, 396] on input "range" at bounding box center [203, 395] width 50 height 3
click at [70, 406] on div "Item gap" at bounding box center [68, 395] width 35 height 23
click at [199, 471] on div "Add..." at bounding box center [191, 470] width 67 height 13
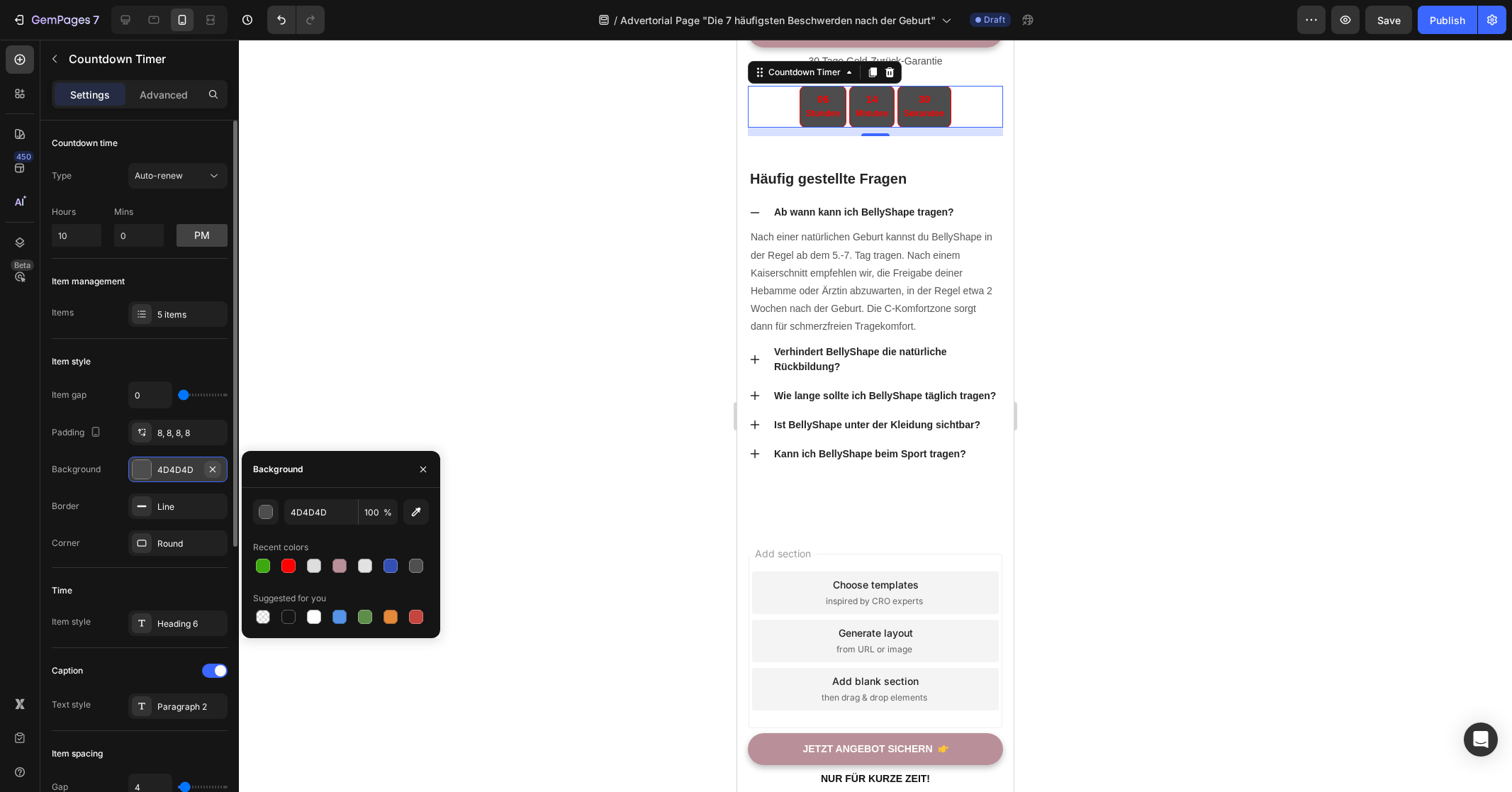
click at [217, 471] on icon "button" at bounding box center [212, 469] width 11 height 11
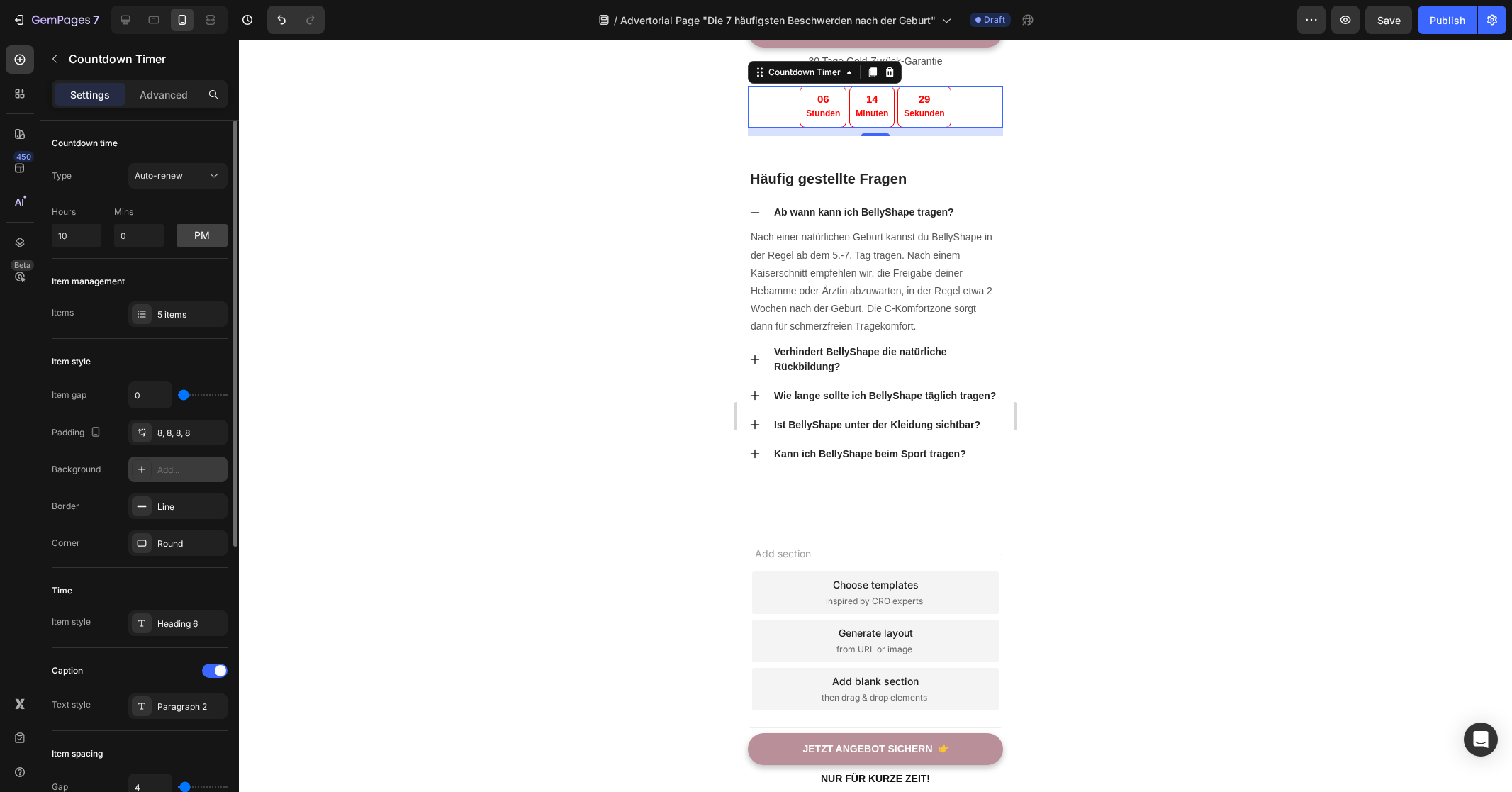
click at [60, 486] on div "Item gap 0 Padding 8, 8, 8, 8 Background Add... Border Line Corner Round" at bounding box center [139, 469] width 175 height 175
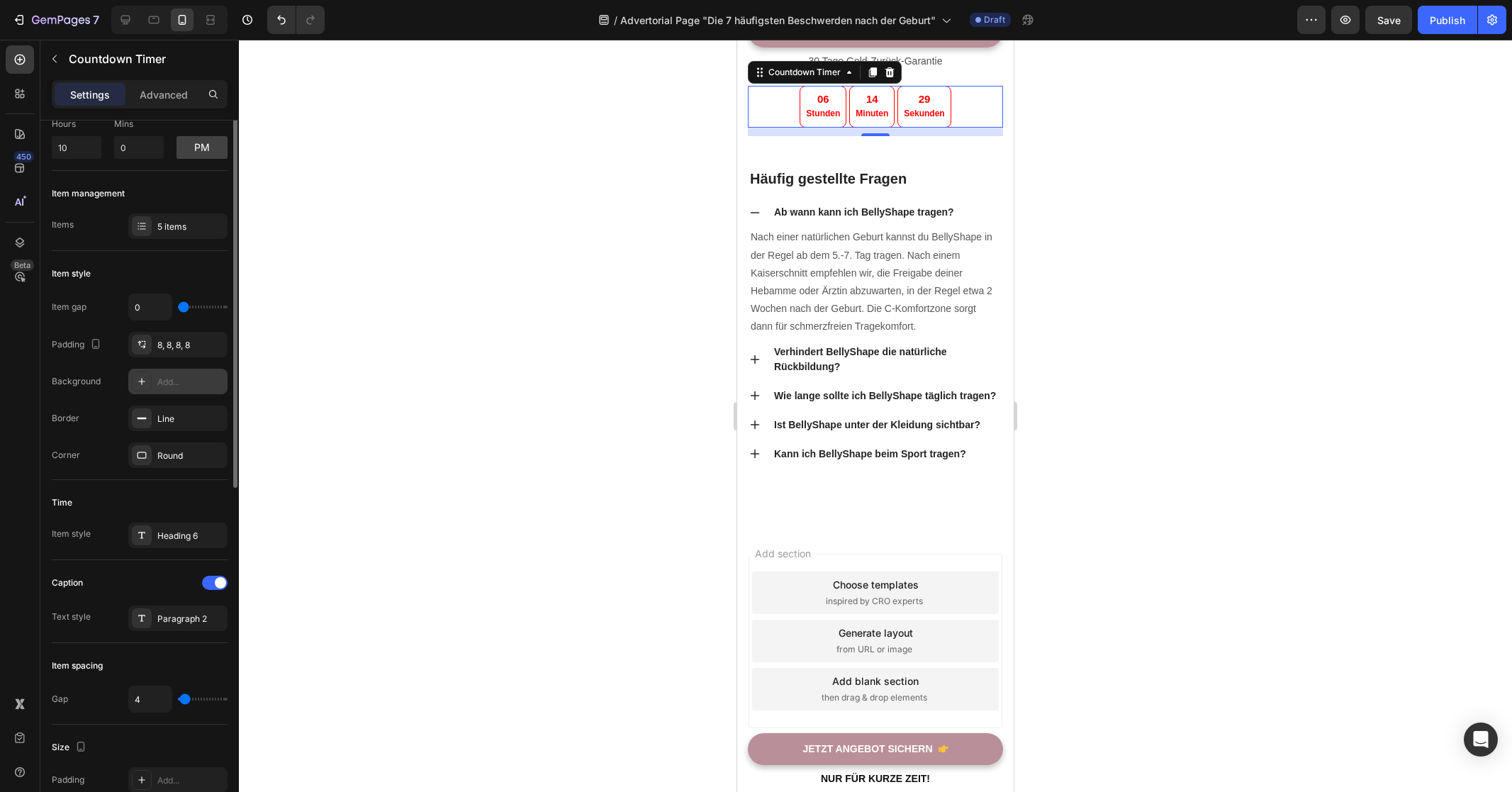
scroll to position [161, 0]
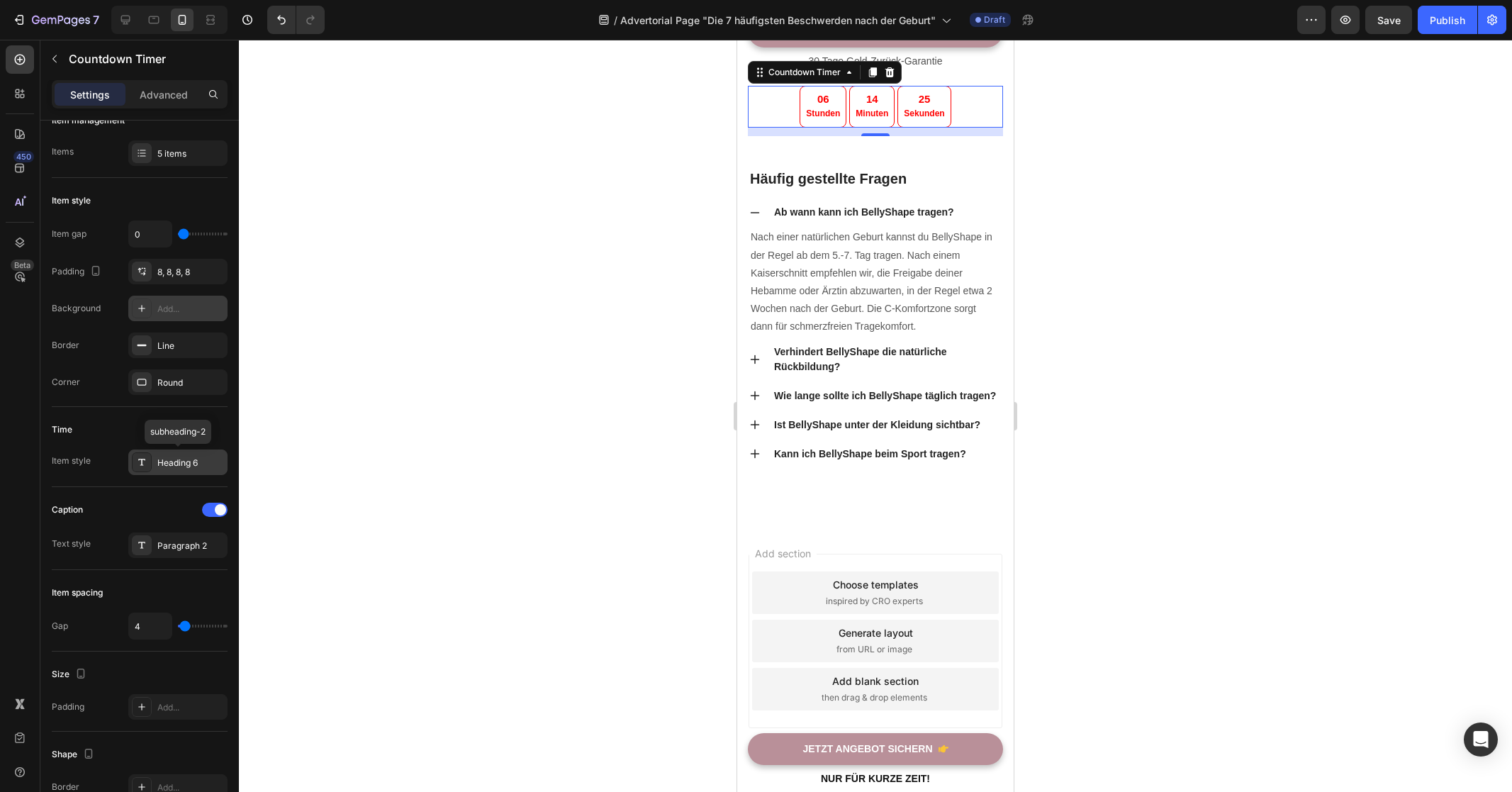
click at [177, 456] on div "Heading 6" at bounding box center [191, 462] width 67 height 13
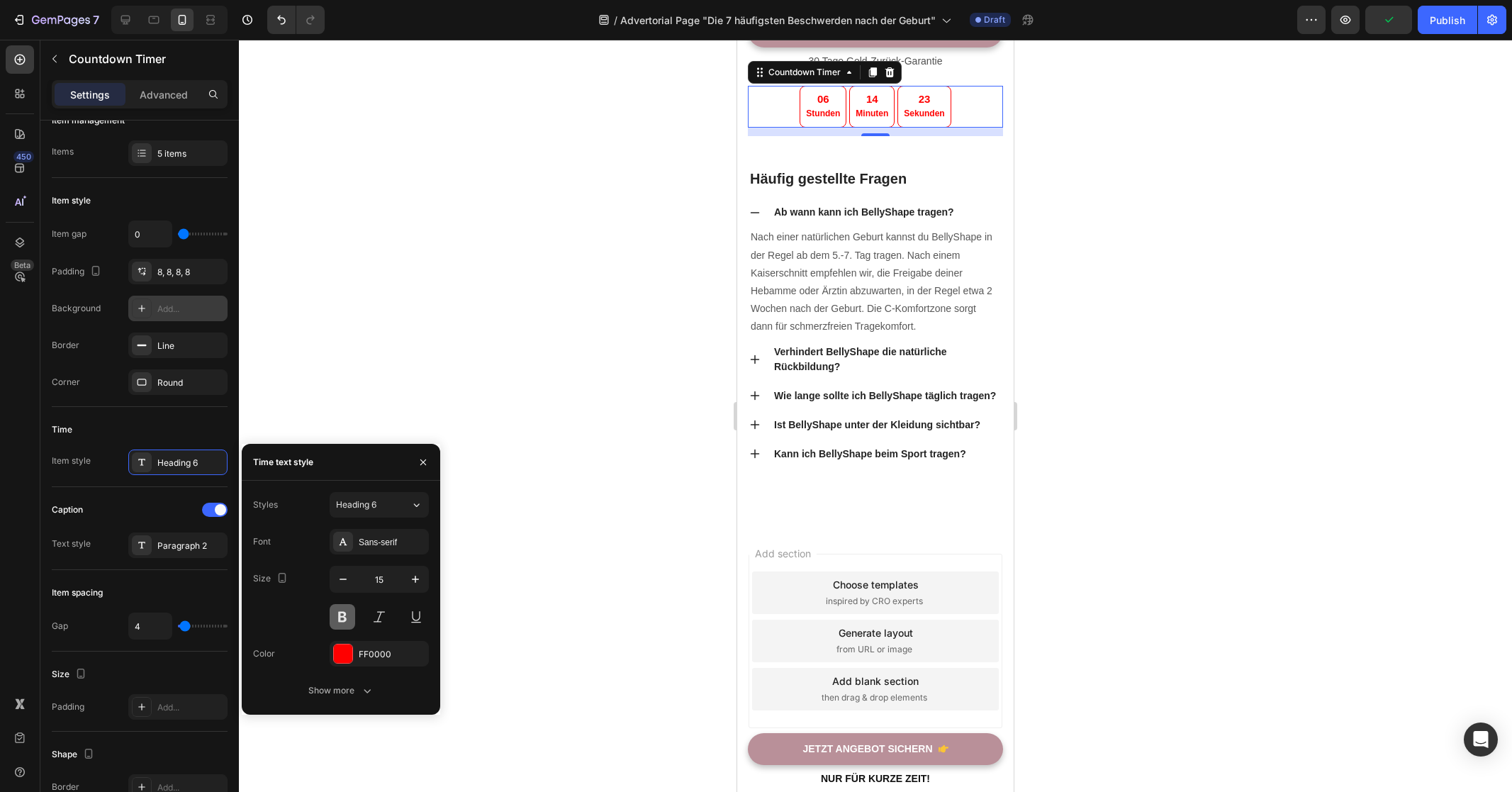
click at [347, 615] on button at bounding box center [342, 617] width 26 height 26
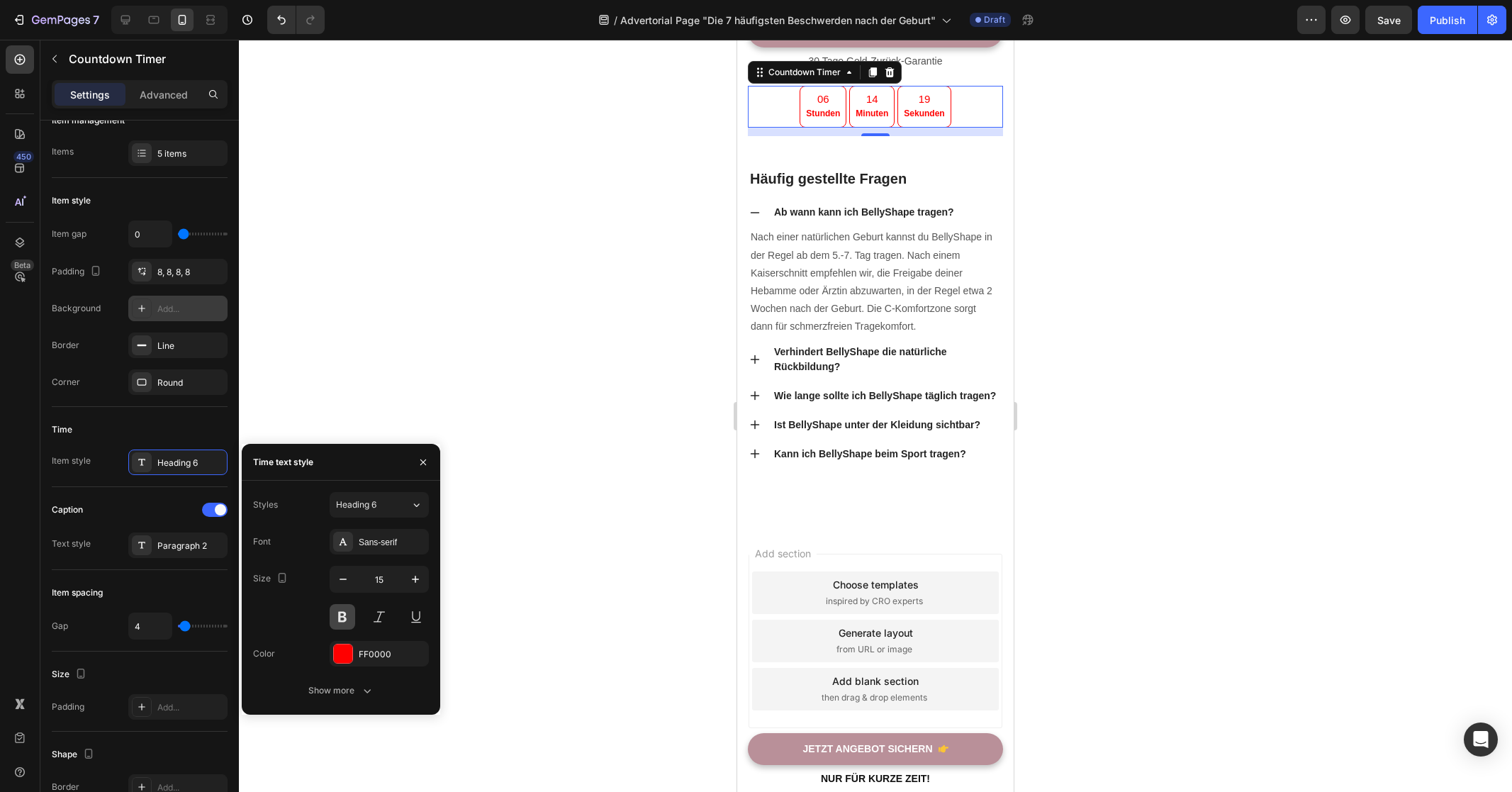
click at [347, 615] on button at bounding box center [342, 617] width 26 height 26
click at [151, 539] on div "Paragraph 2" at bounding box center [178, 545] width 99 height 26
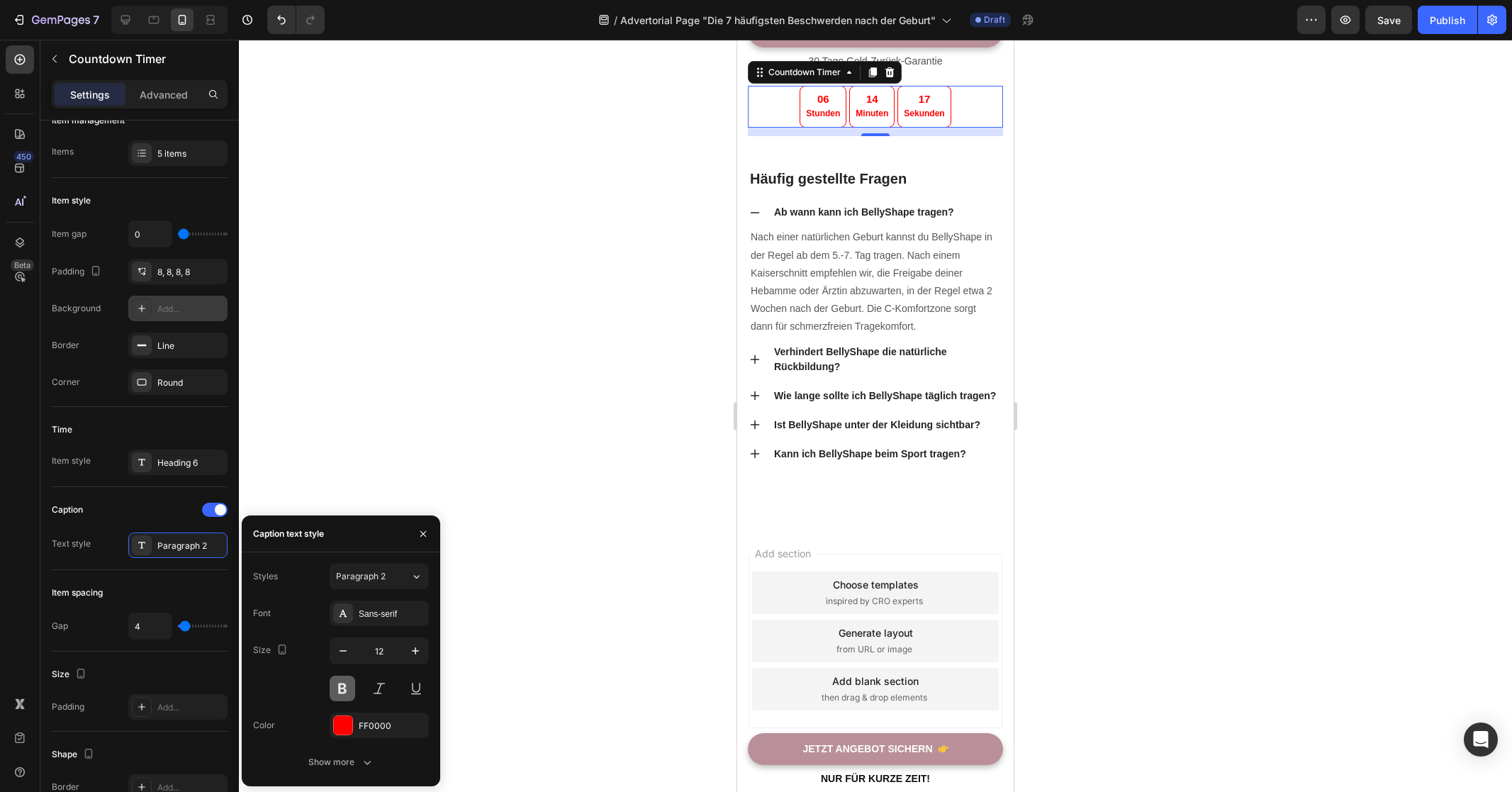
click at [341, 695] on button at bounding box center [342, 688] width 26 height 26
click at [73, 477] on div "Time Item style Heading 6" at bounding box center [139, 447] width 175 height 80
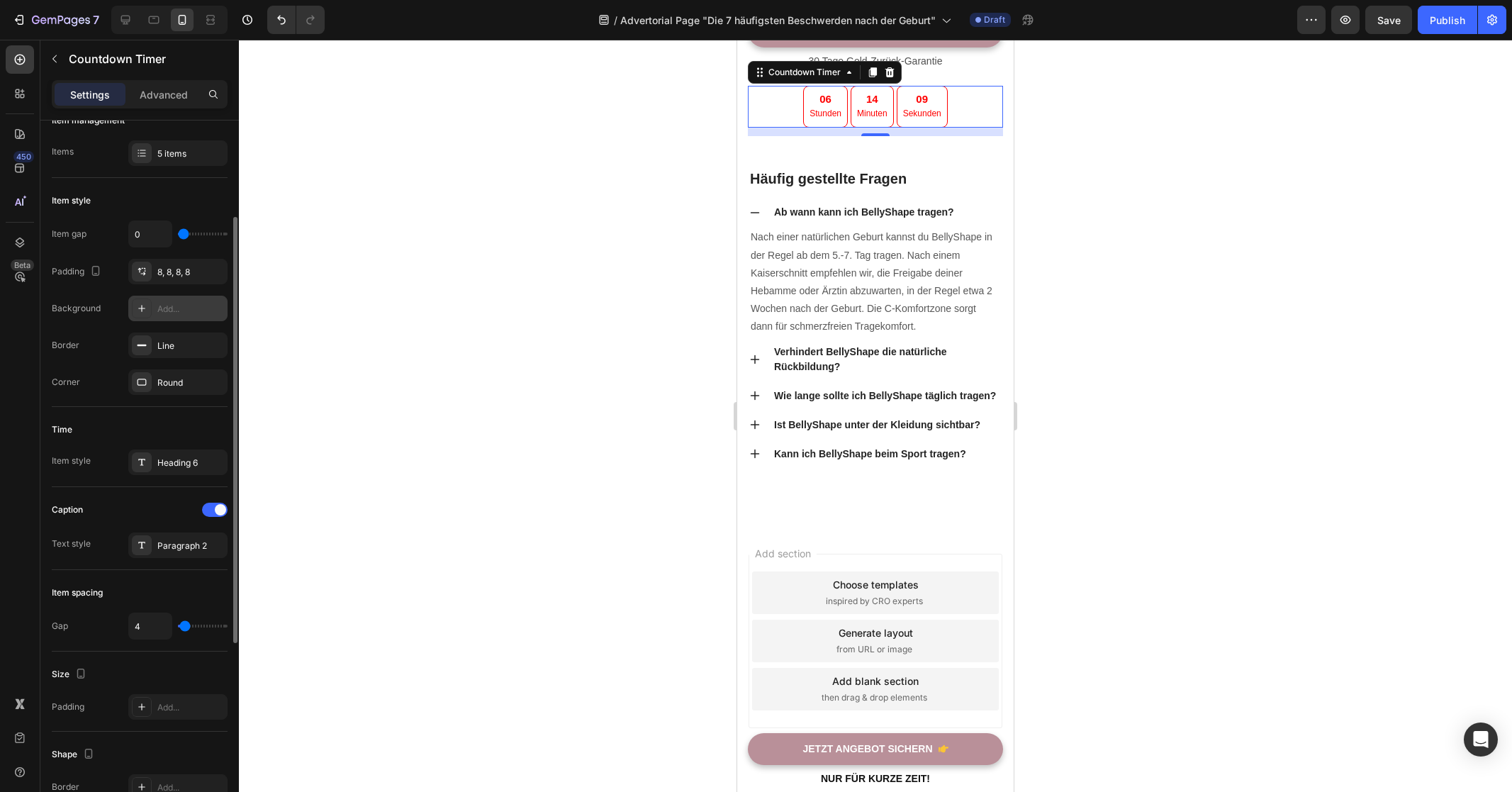
type input "14"
type input "15"
type input "16"
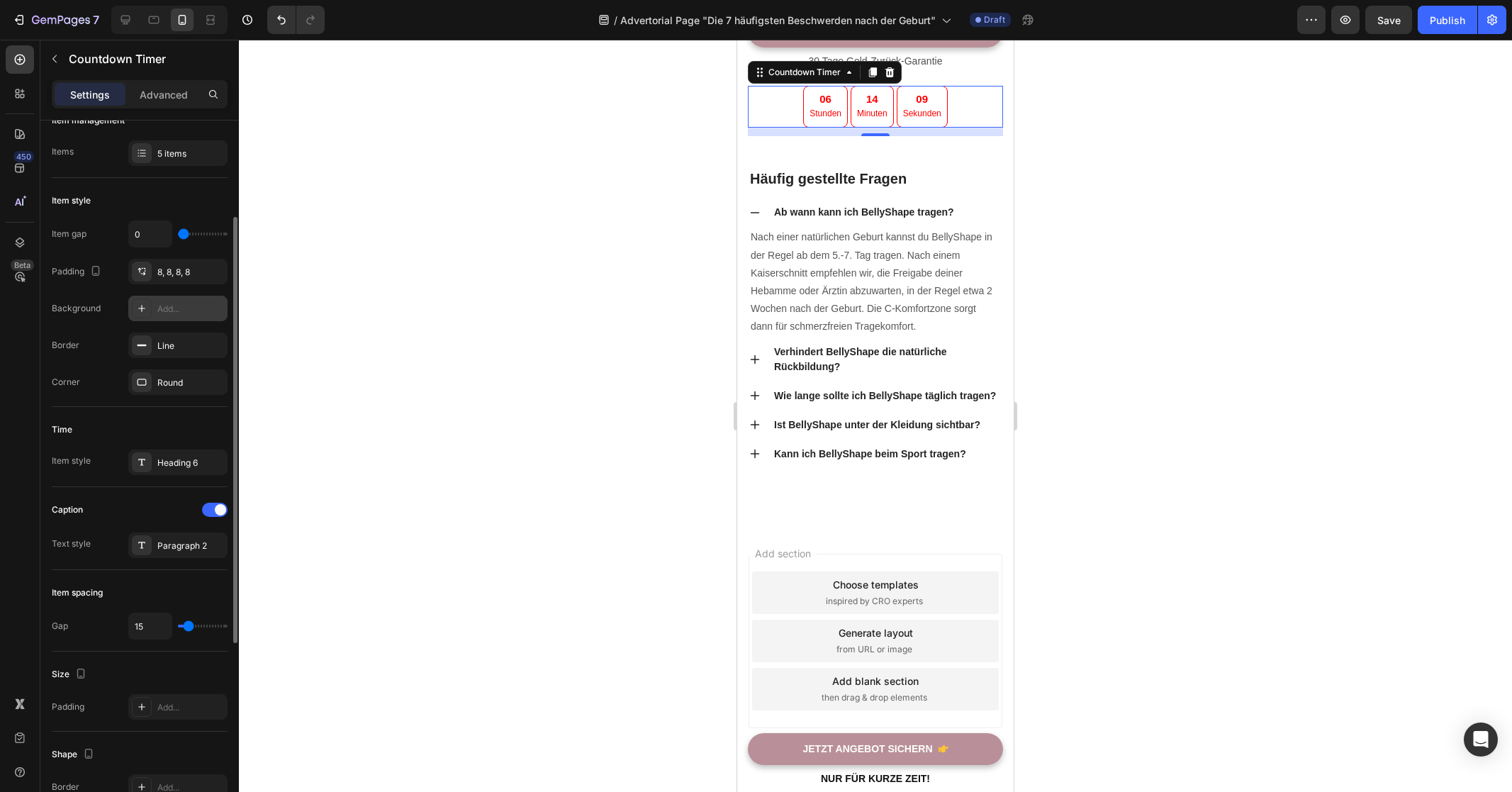
type input "16"
type input "17"
type input "22"
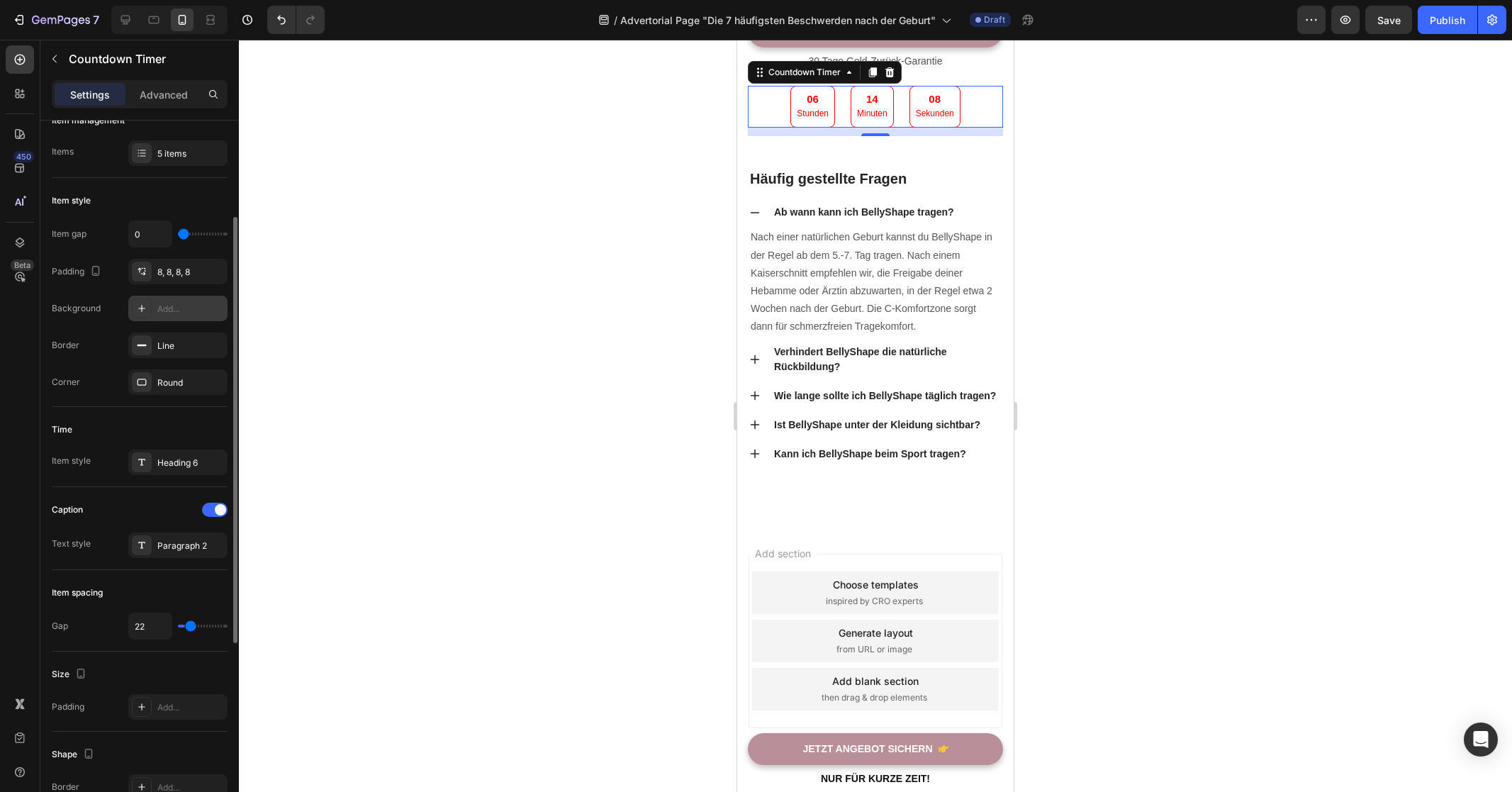
type input "25"
type input "26"
type input "27"
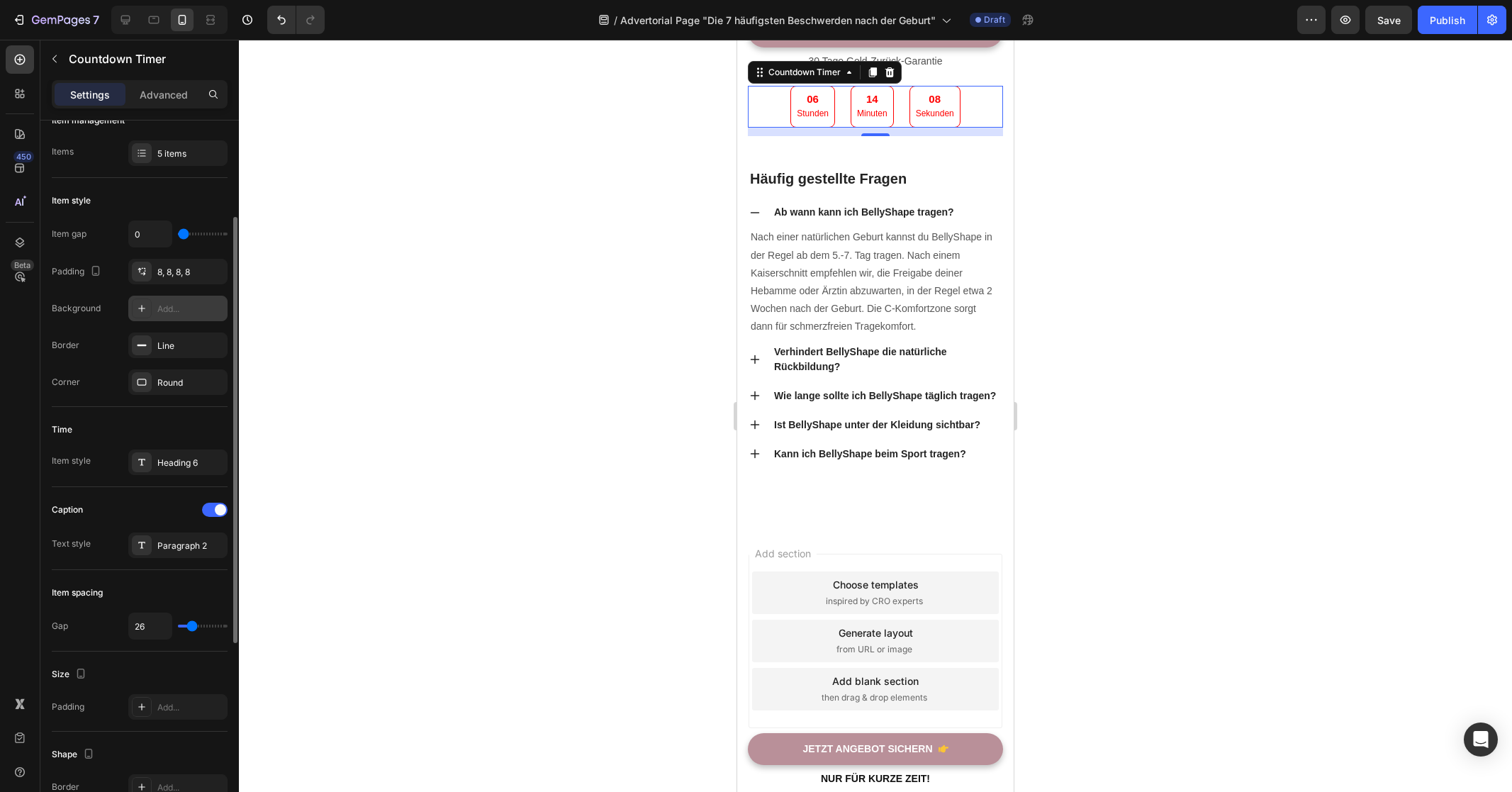
type input "27"
type input "29"
type input "31"
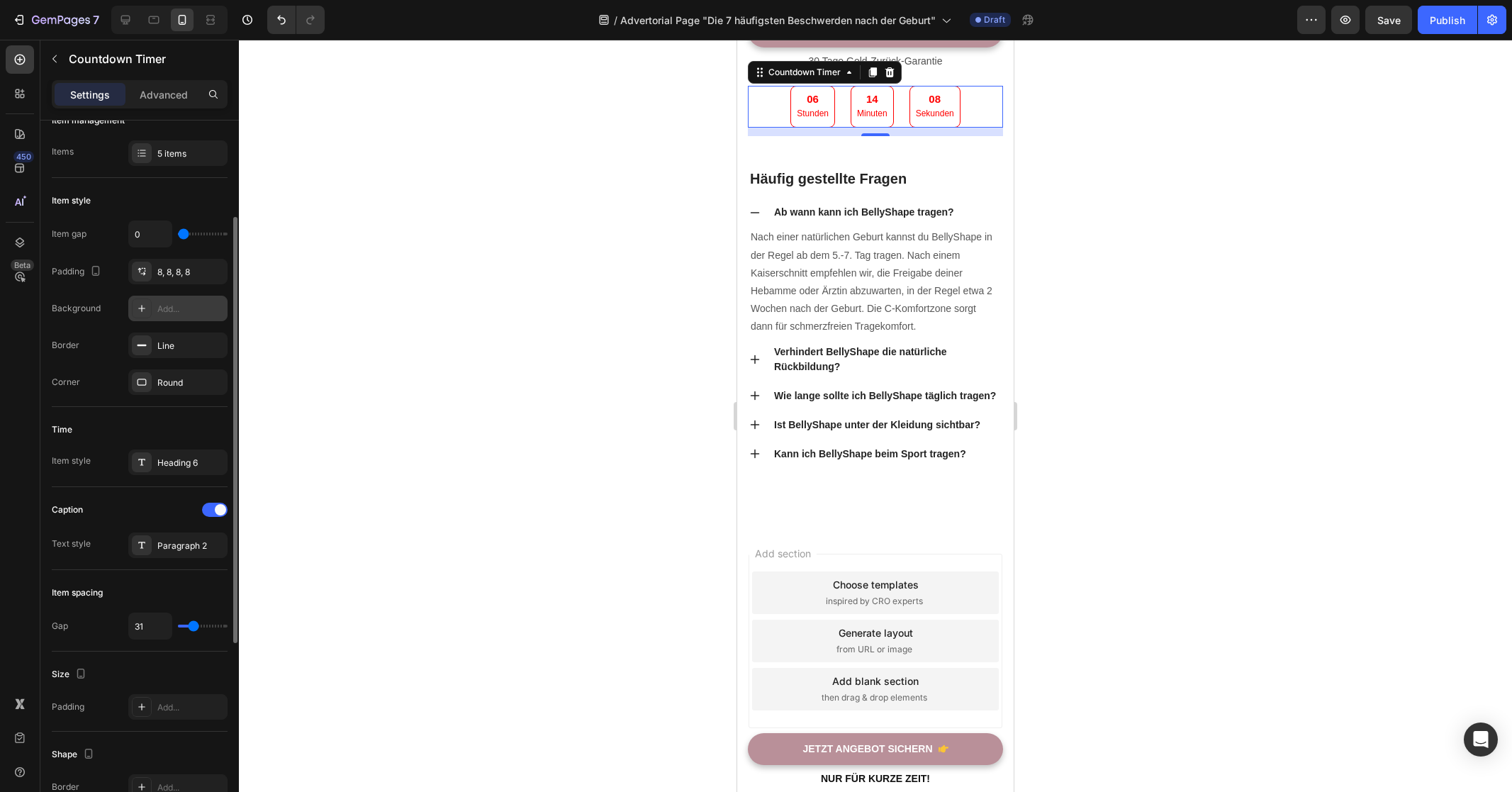
type input "32"
type input "31"
type input "30"
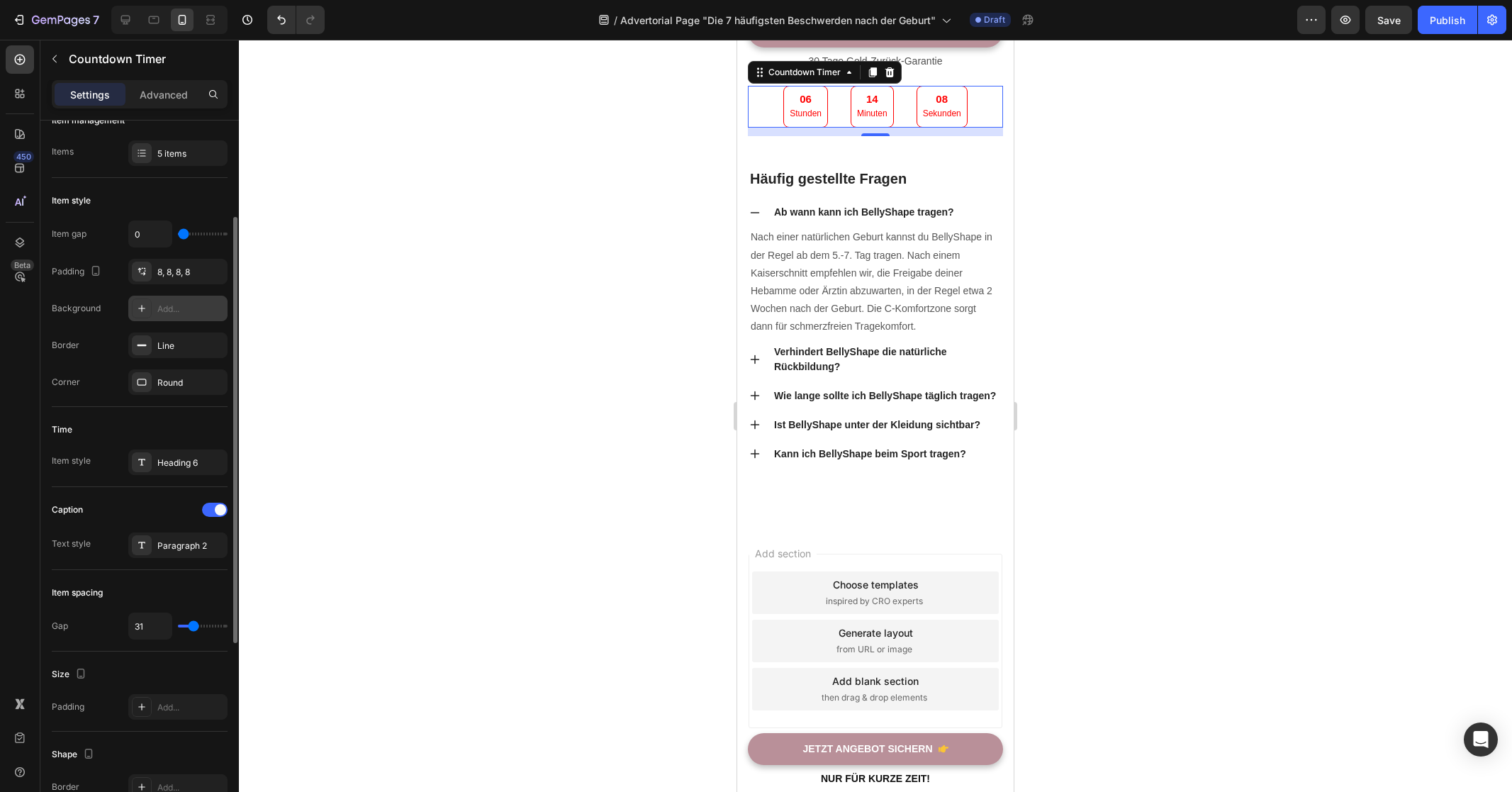
type input "30"
type input "29"
type input "28"
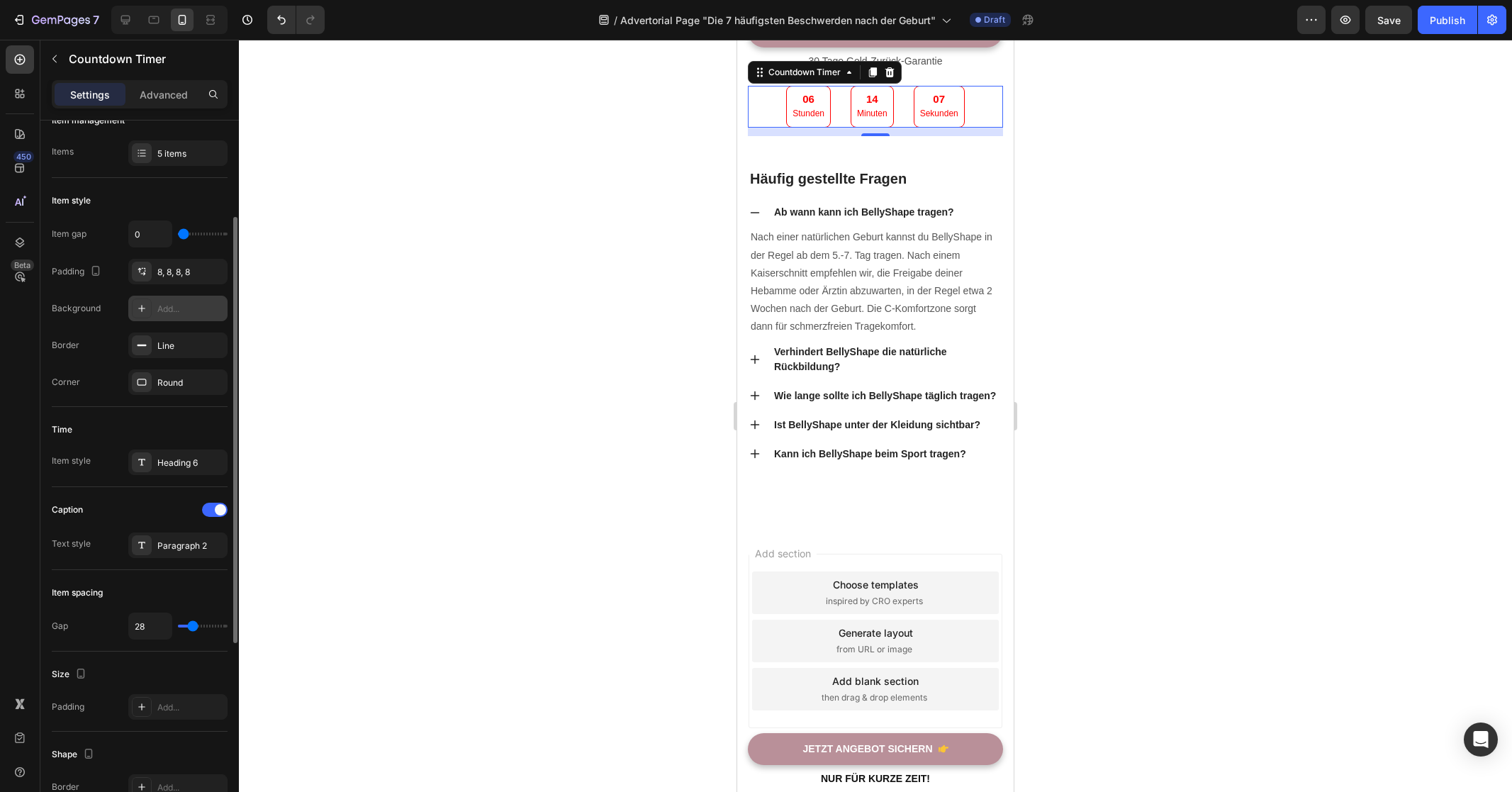
type input "27"
type input "26"
type input "25"
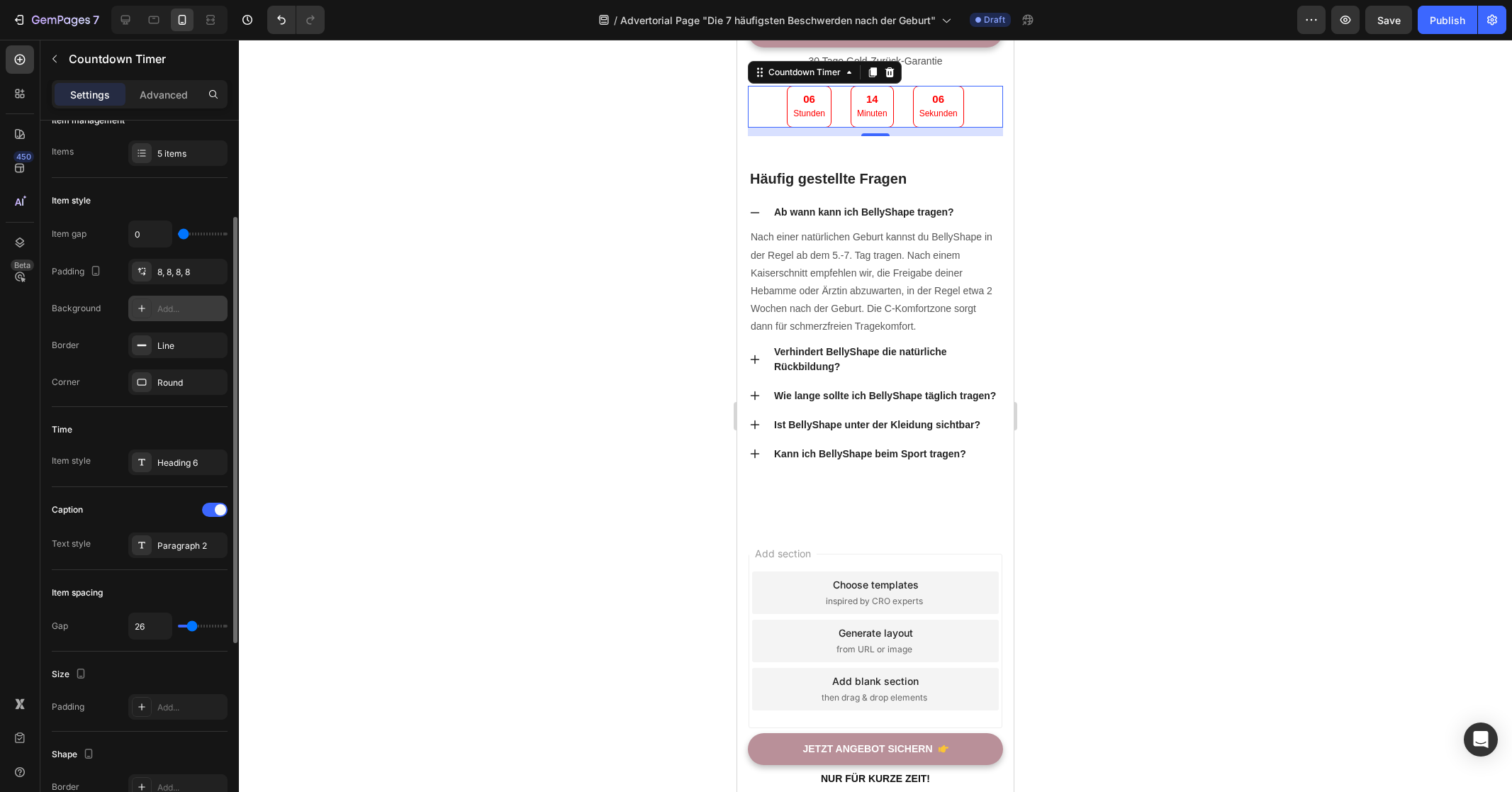
type input "25"
type input "24"
type input "23"
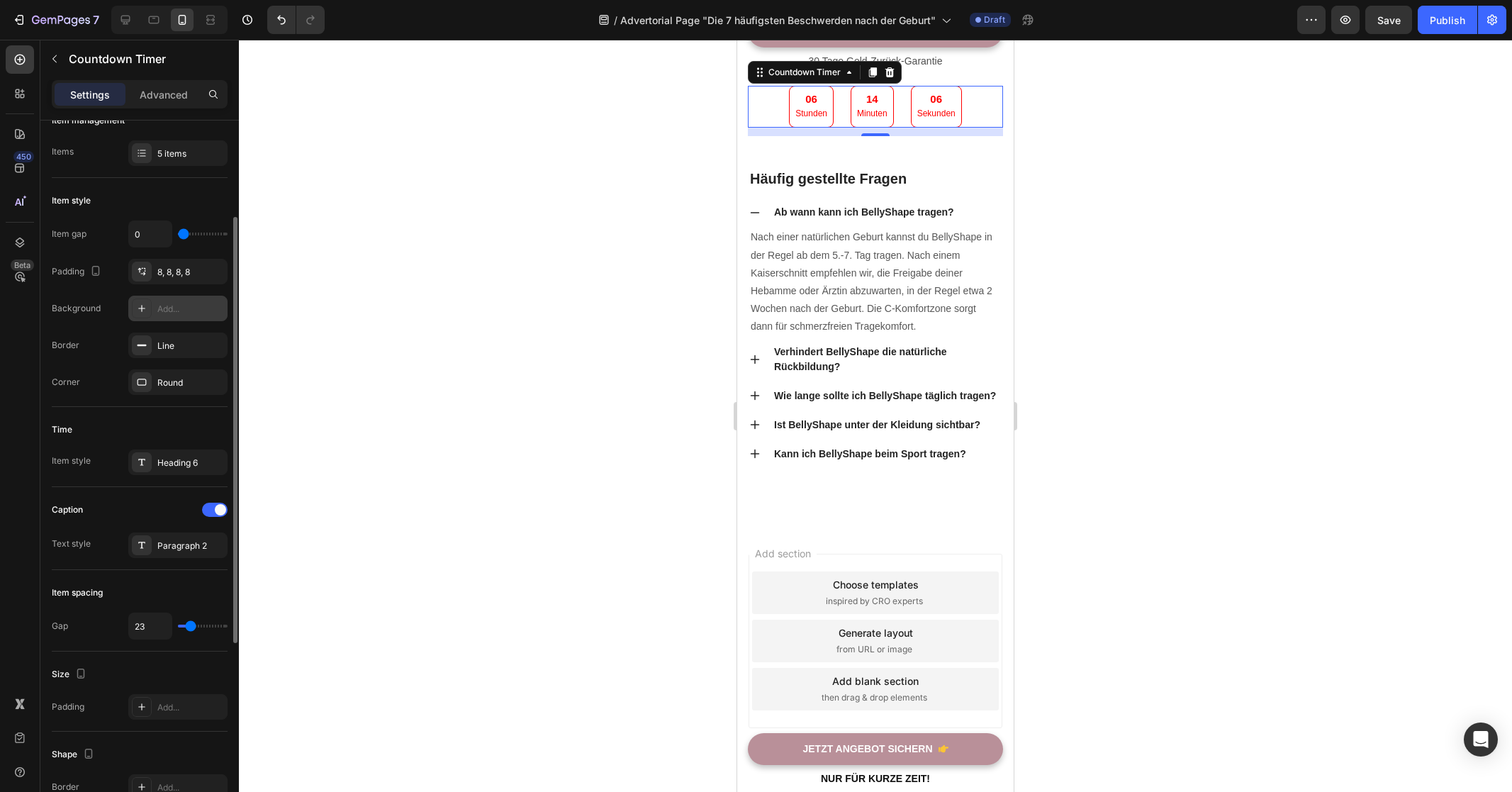
type input "22"
type input "21"
type input "20"
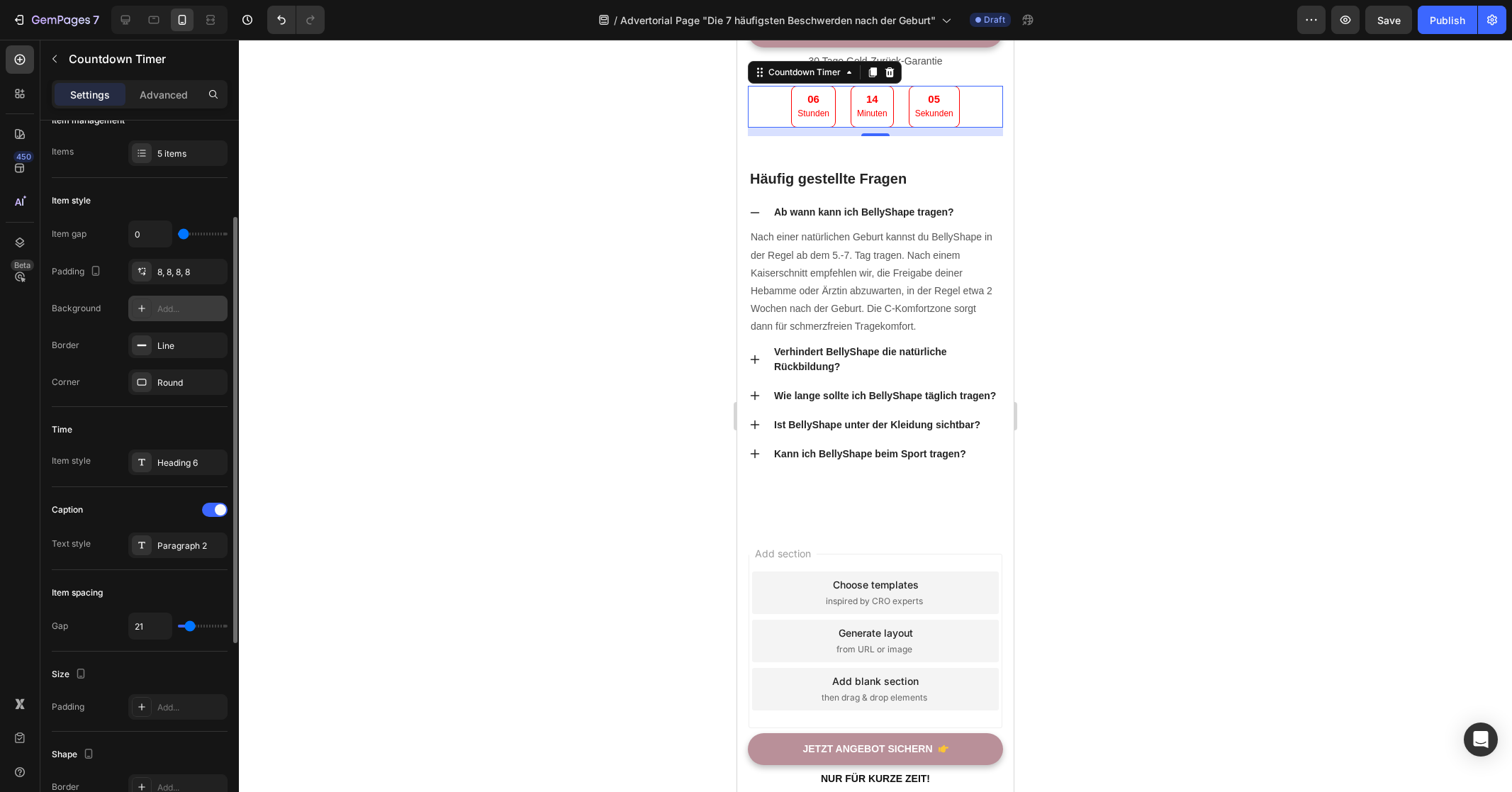
type input "20"
type input "19"
type input "18"
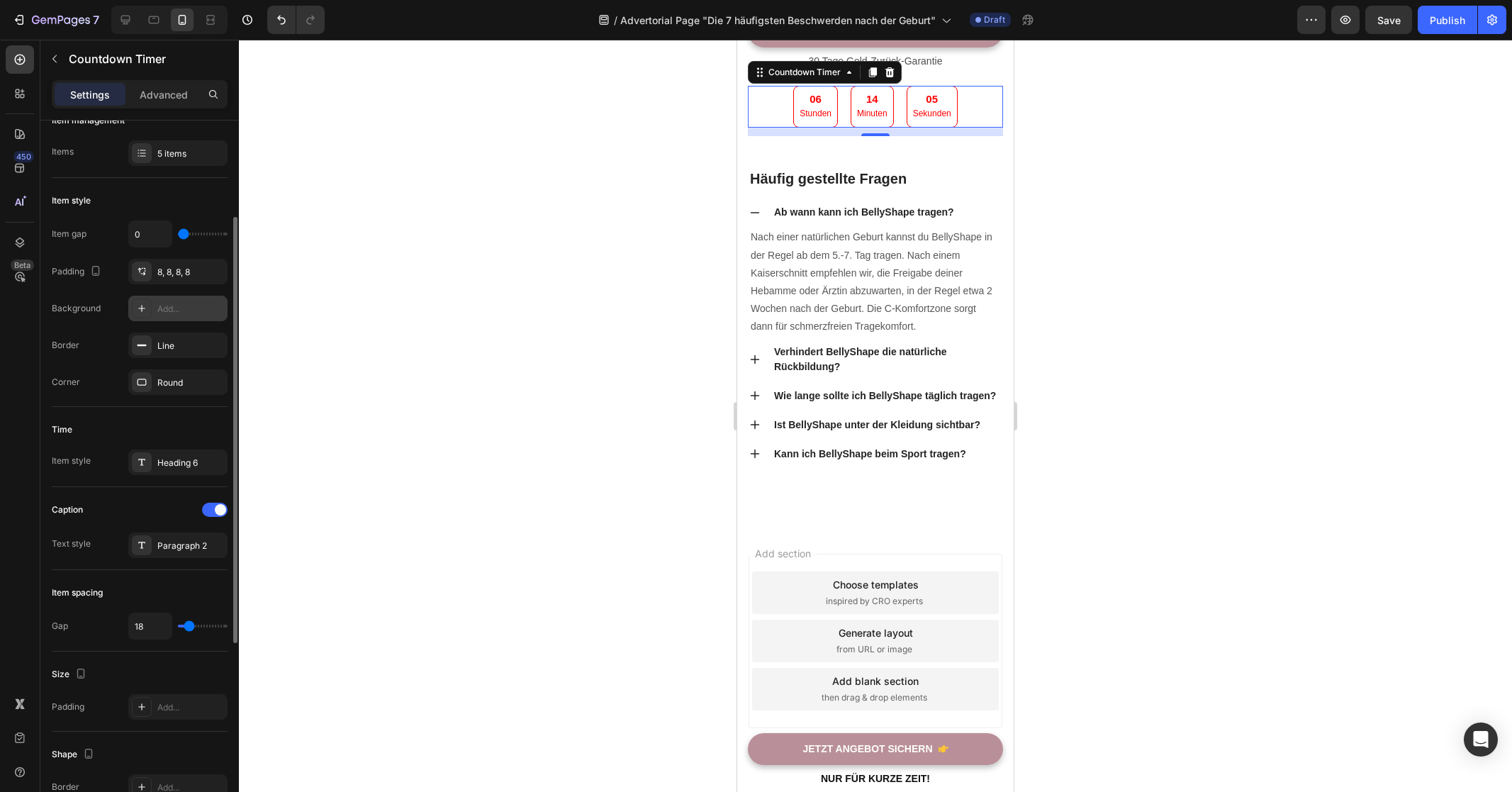
type input "17"
type input "16"
type input "15"
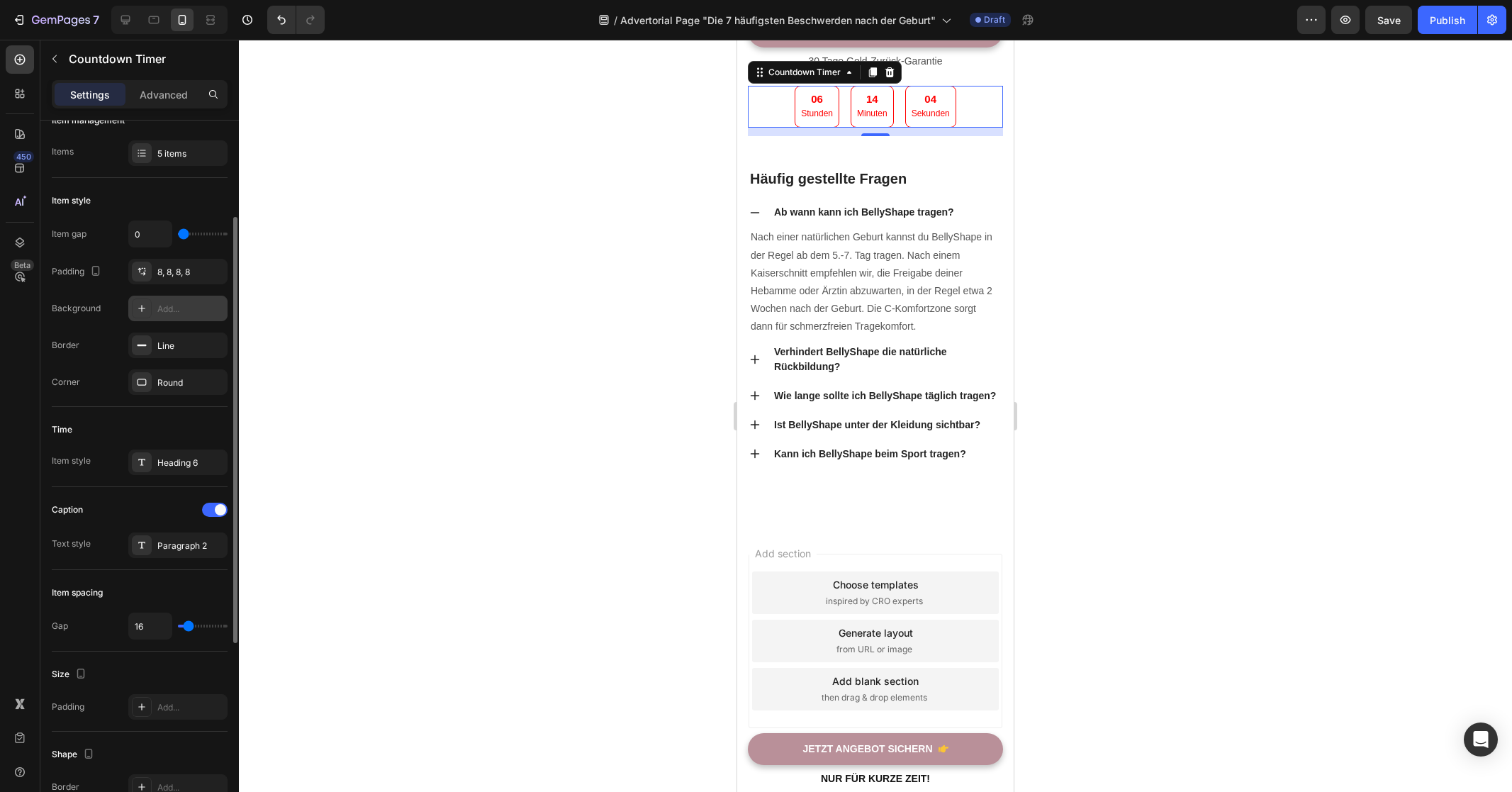
type input "15"
type input "14"
click at [187, 628] on input "range" at bounding box center [203, 626] width 50 height 3
click at [110, 580] on div "Item spacing Gap 14" at bounding box center [139, 610] width 175 height 81
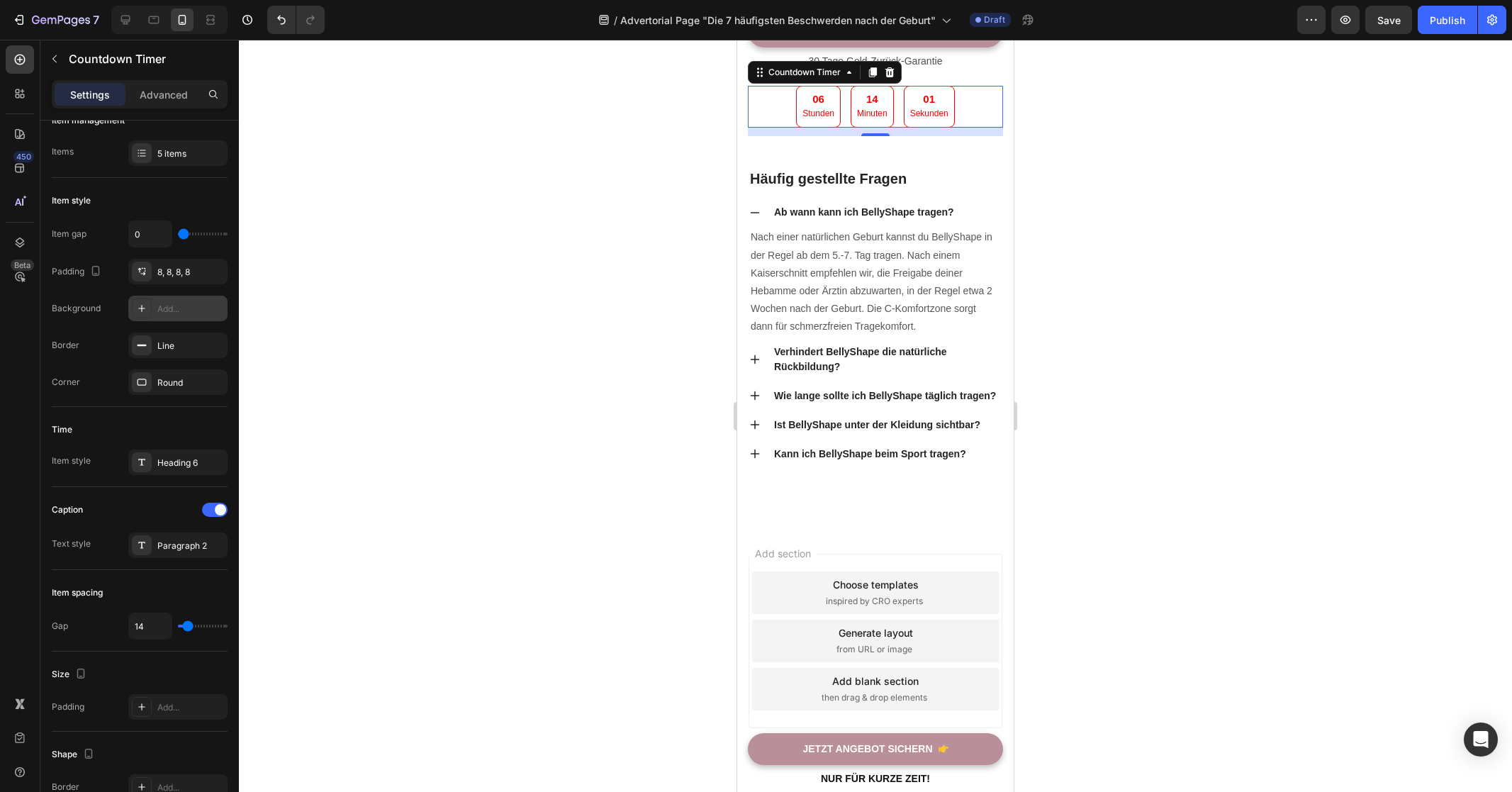
click at [1153, 494] on div at bounding box center [875, 415] width 1273 height 753
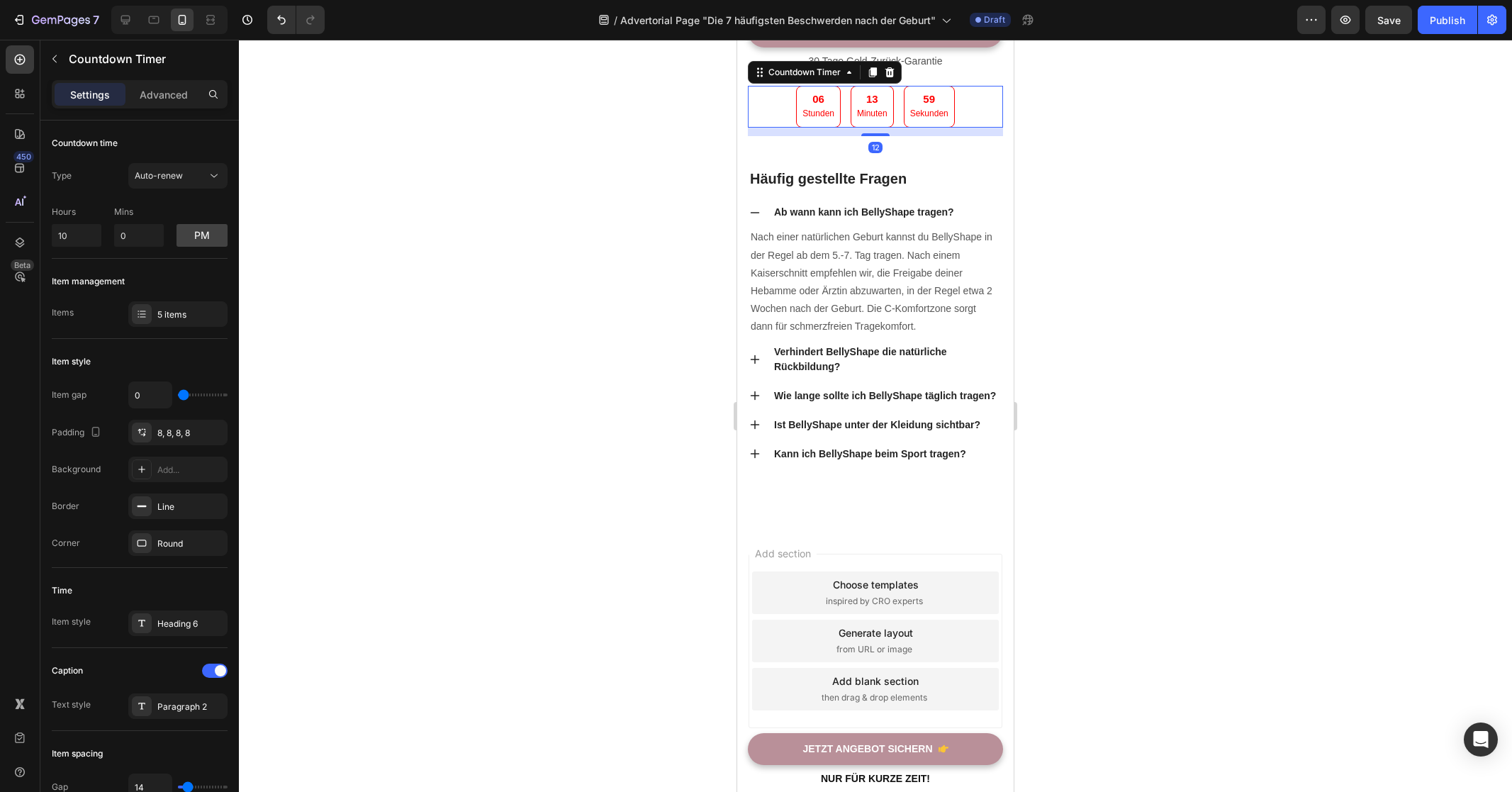
click at [964, 128] on div "06 Stunden 13 Minuten 59 Sekunden" at bounding box center [875, 106] width 255 height 42
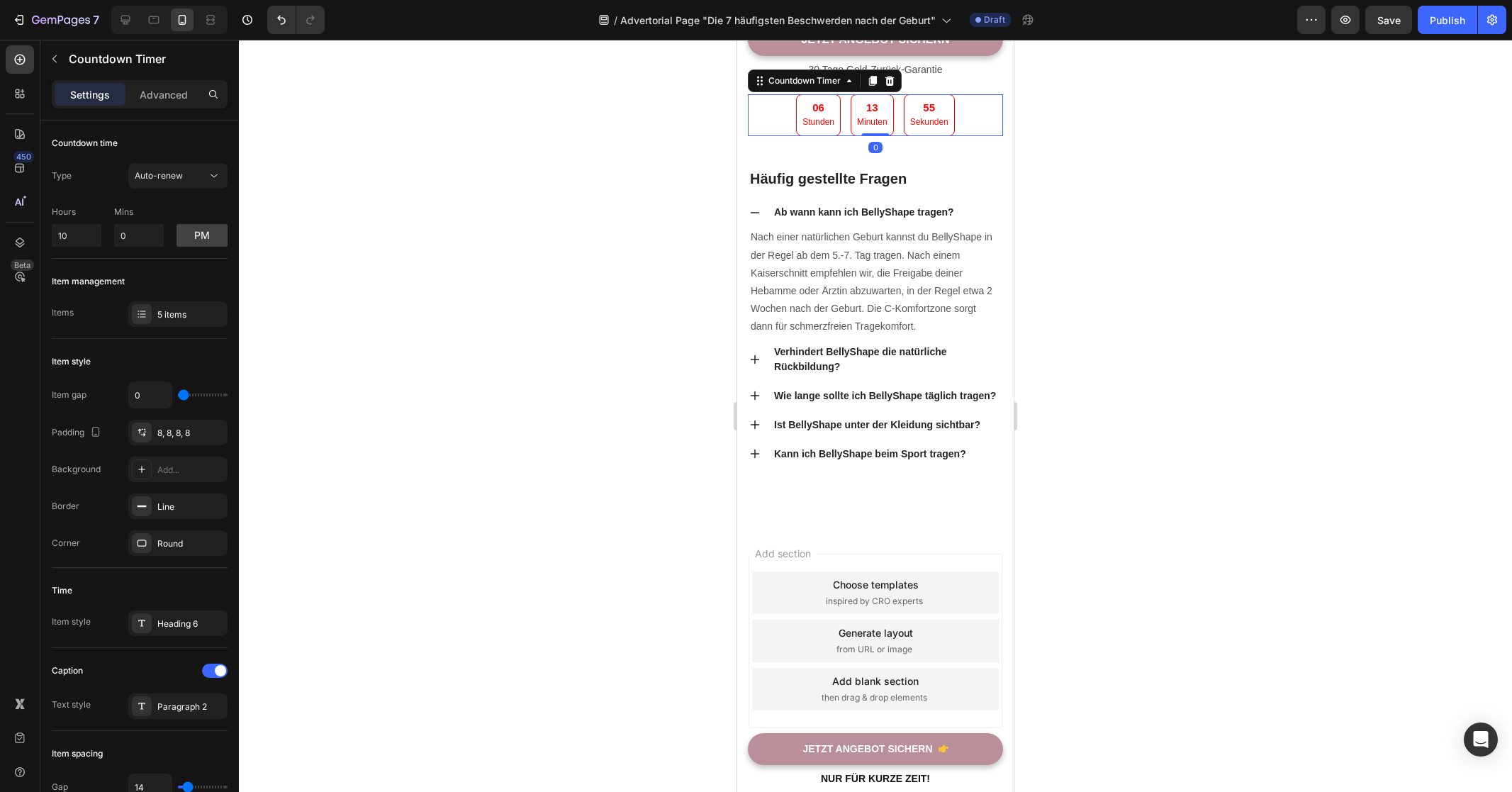
drag, startPoint x: 877, startPoint y: 467, endPoint x: 889, endPoint y: 459, distance: 14.4
click at [889, 136] on div "06 Stunden 13 Minuten 55 Sekunden Countdown Timer 0" at bounding box center [875, 115] width 255 height 42
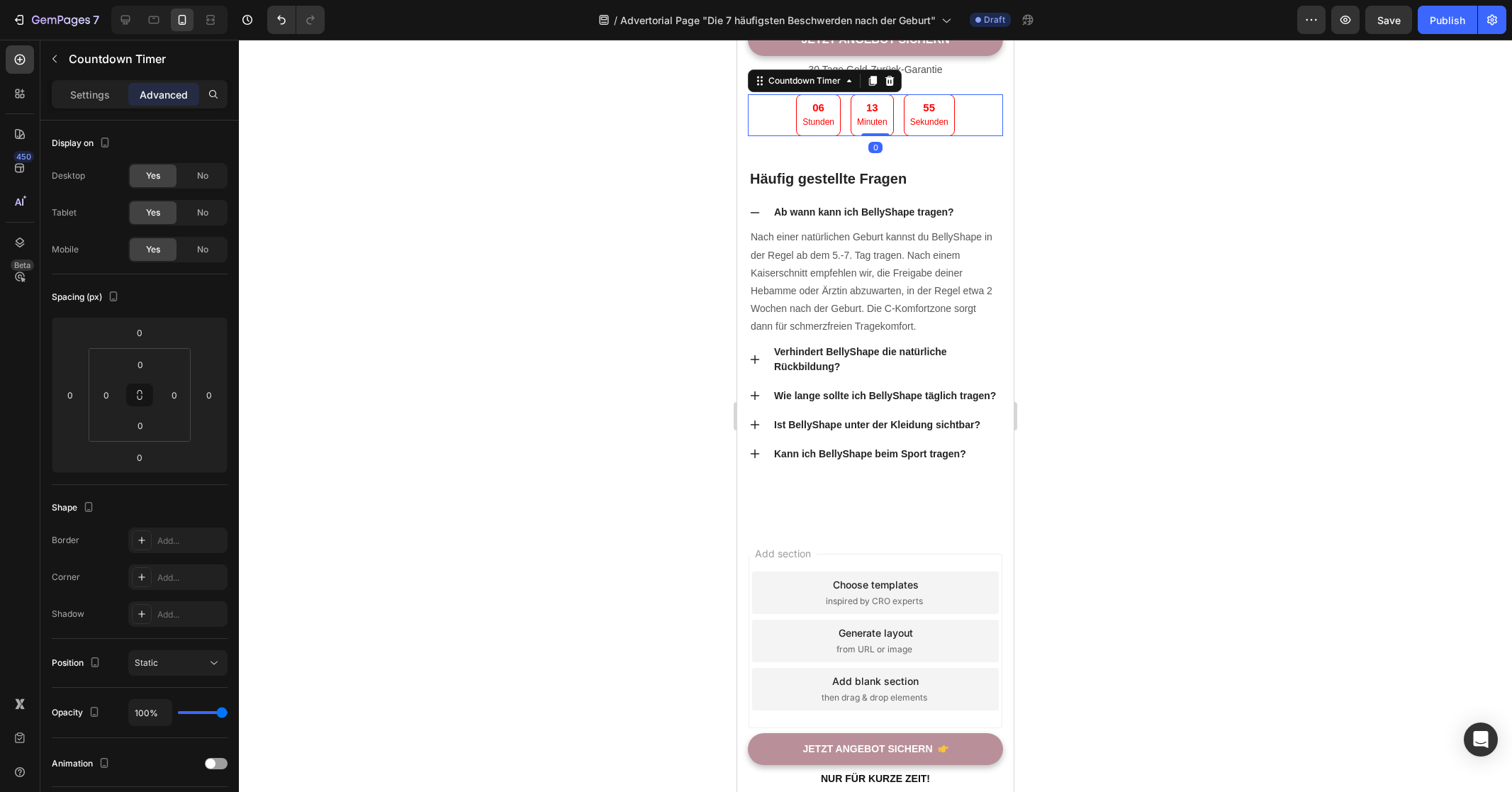
click at [1153, 485] on div at bounding box center [875, 415] width 1273 height 753
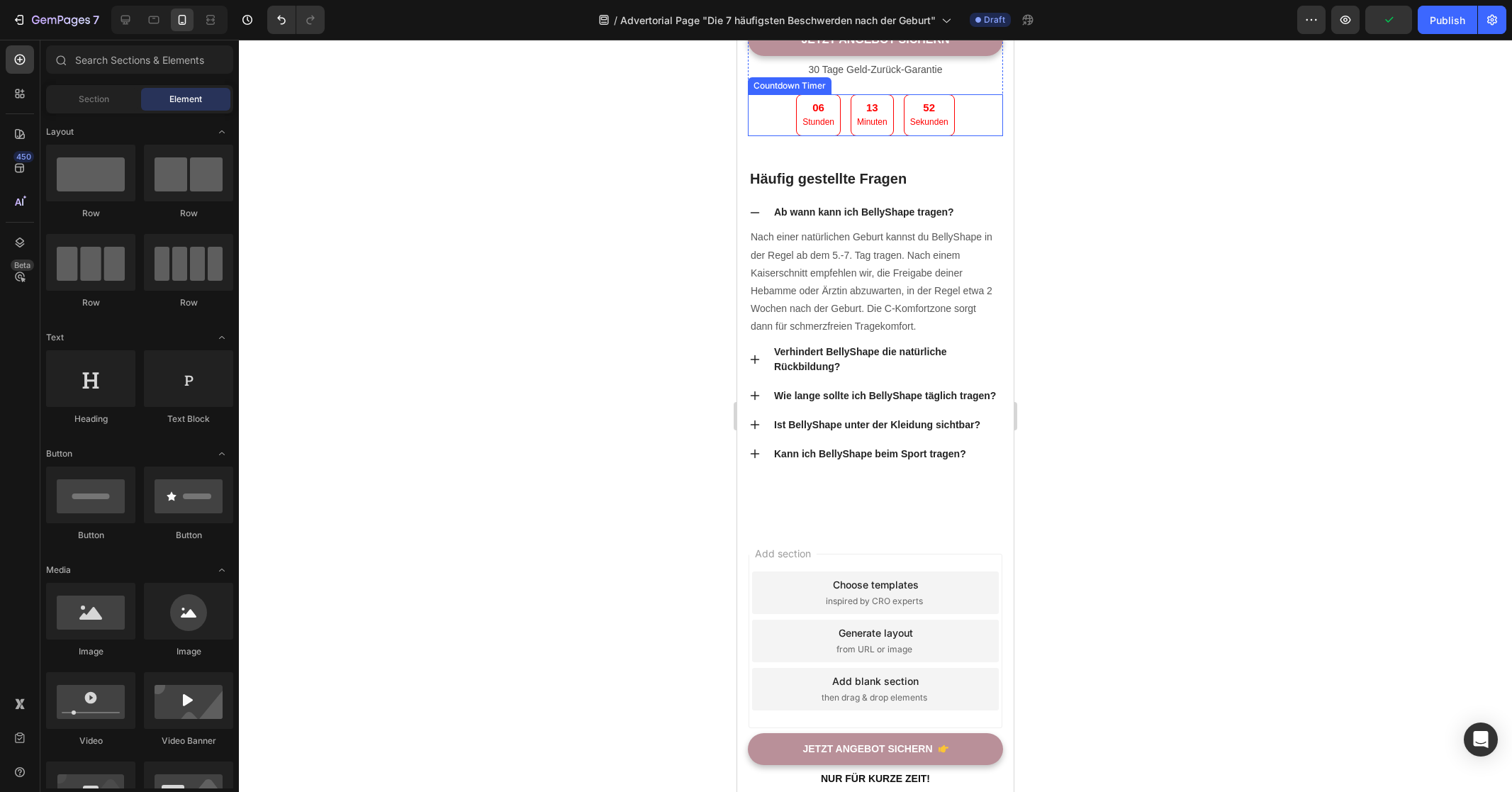
click at [968, 136] on div "06 Stunden 13 Minuten 52 Sekunden" at bounding box center [875, 115] width 255 height 42
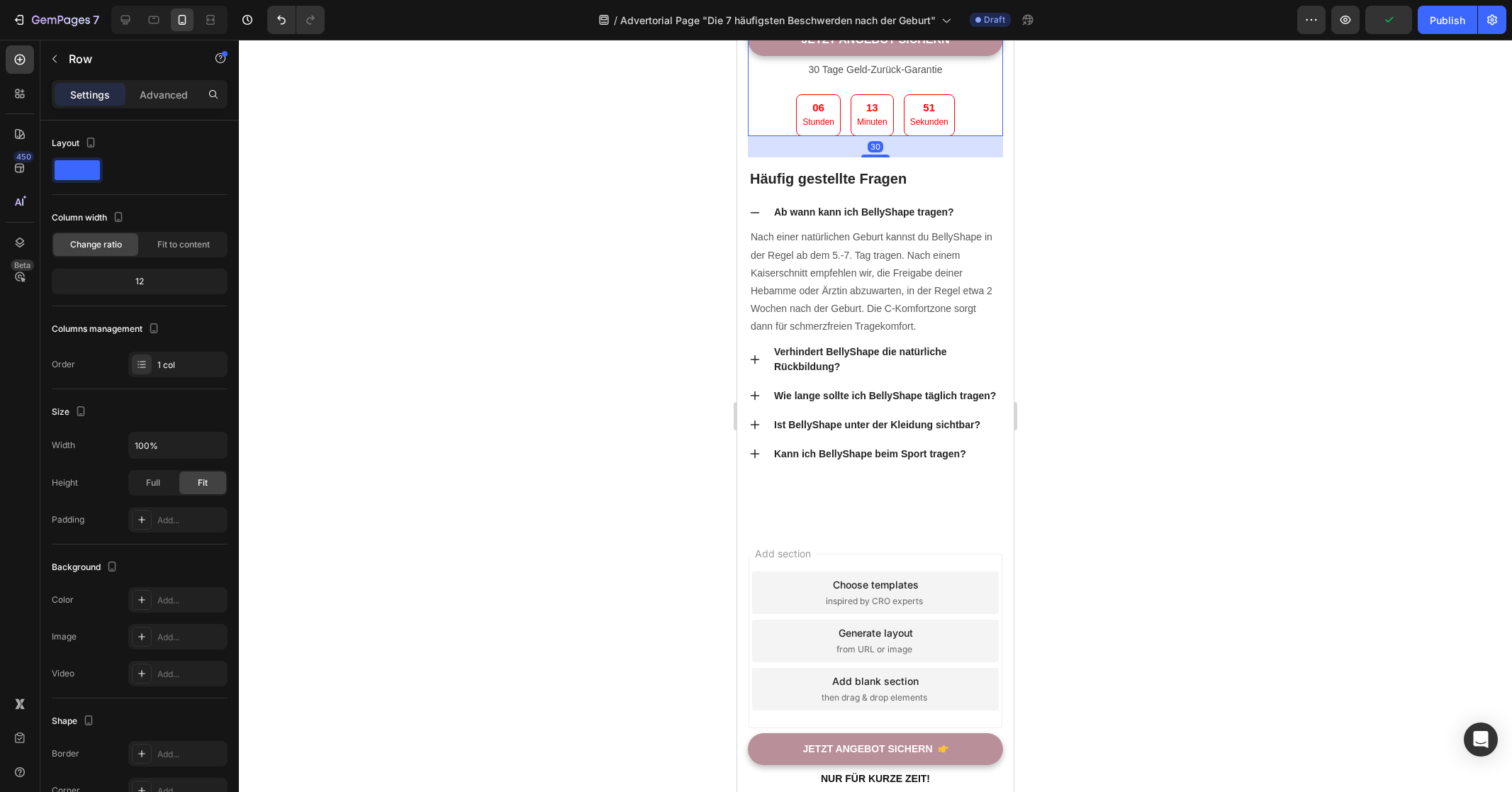
click at [942, 79] on p "30 Tage Geld-Zurück-Garantie" at bounding box center [875, 69] width 252 height 18
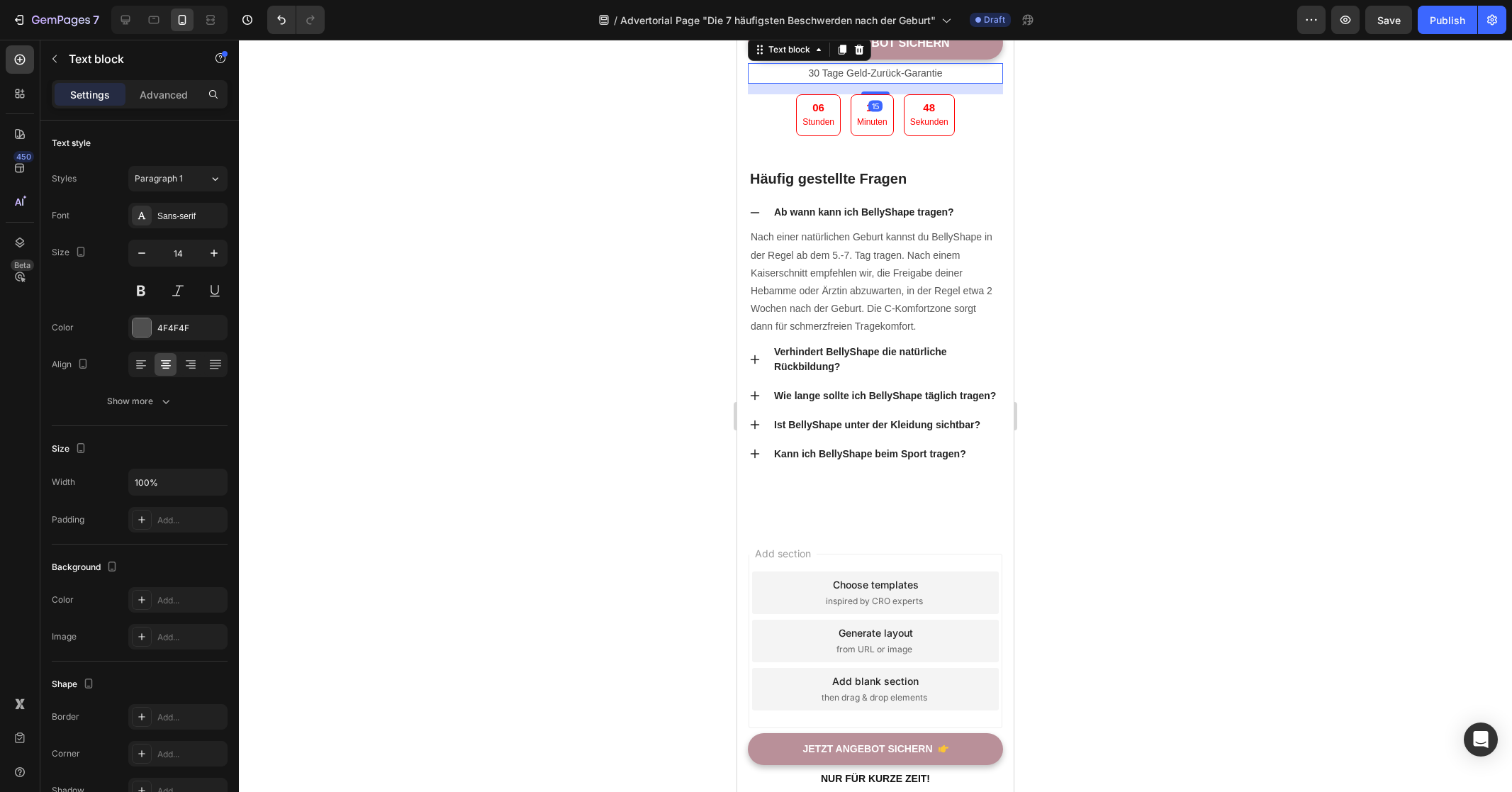
click at [885, 84] on div "15" at bounding box center [875, 84] width 255 height 0
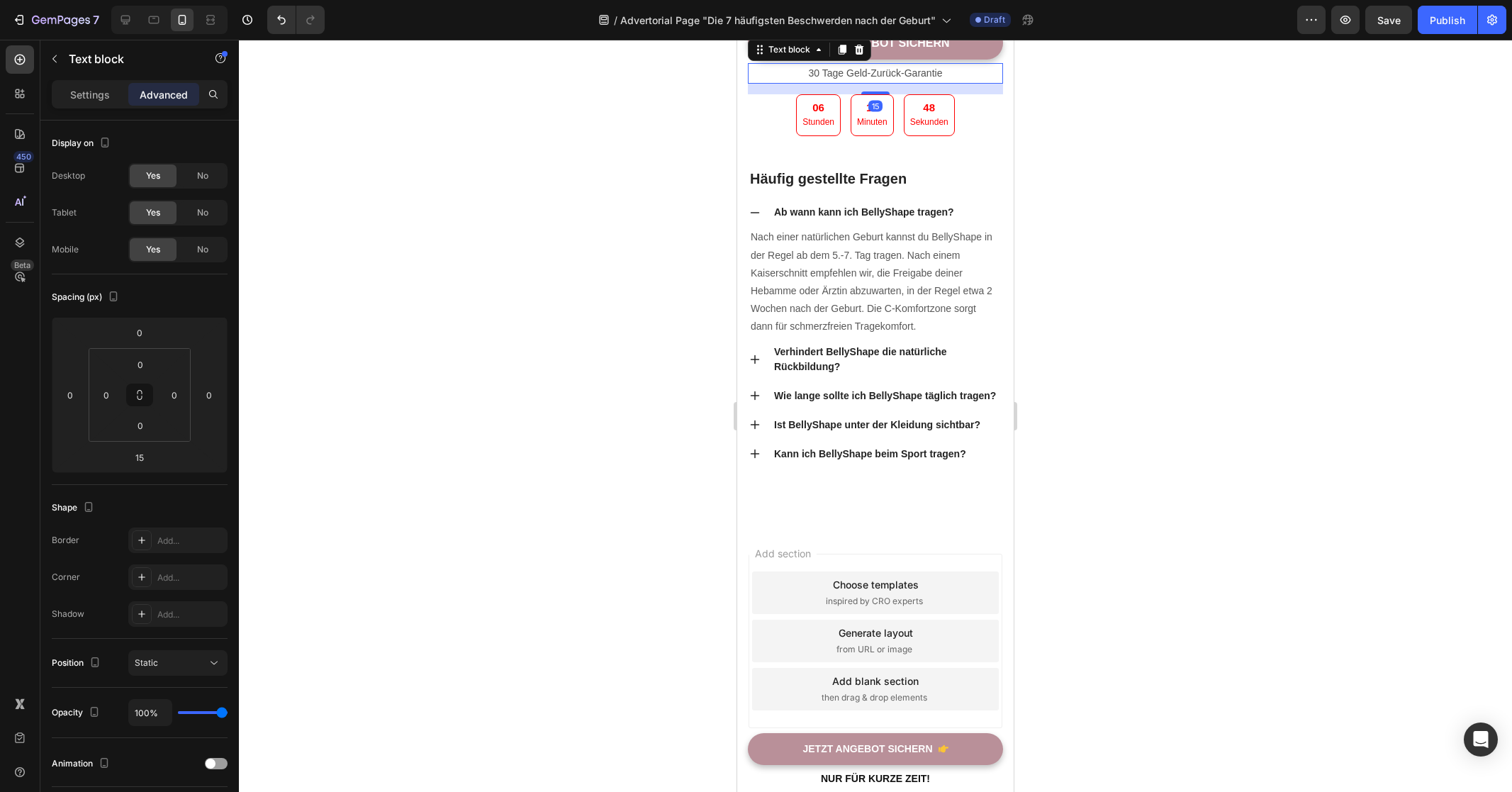
click at [1151, 435] on div at bounding box center [875, 415] width 1273 height 753
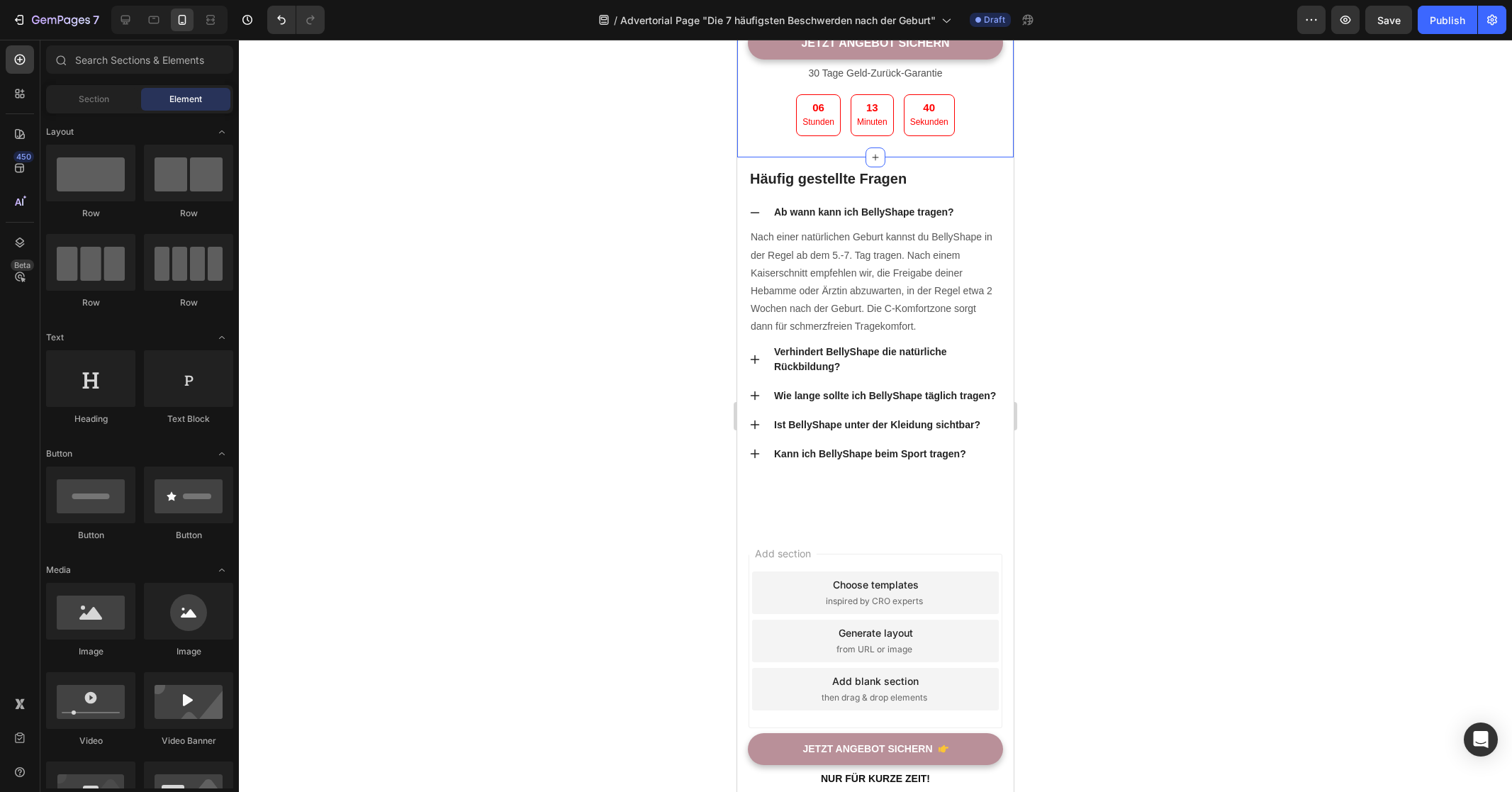
click at [1152, 435] on div at bounding box center [875, 415] width 1273 height 753
click at [889, 82] on p "30 Tage Geld-Zurück-Garantie" at bounding box center [875, 73] width 252 height 18
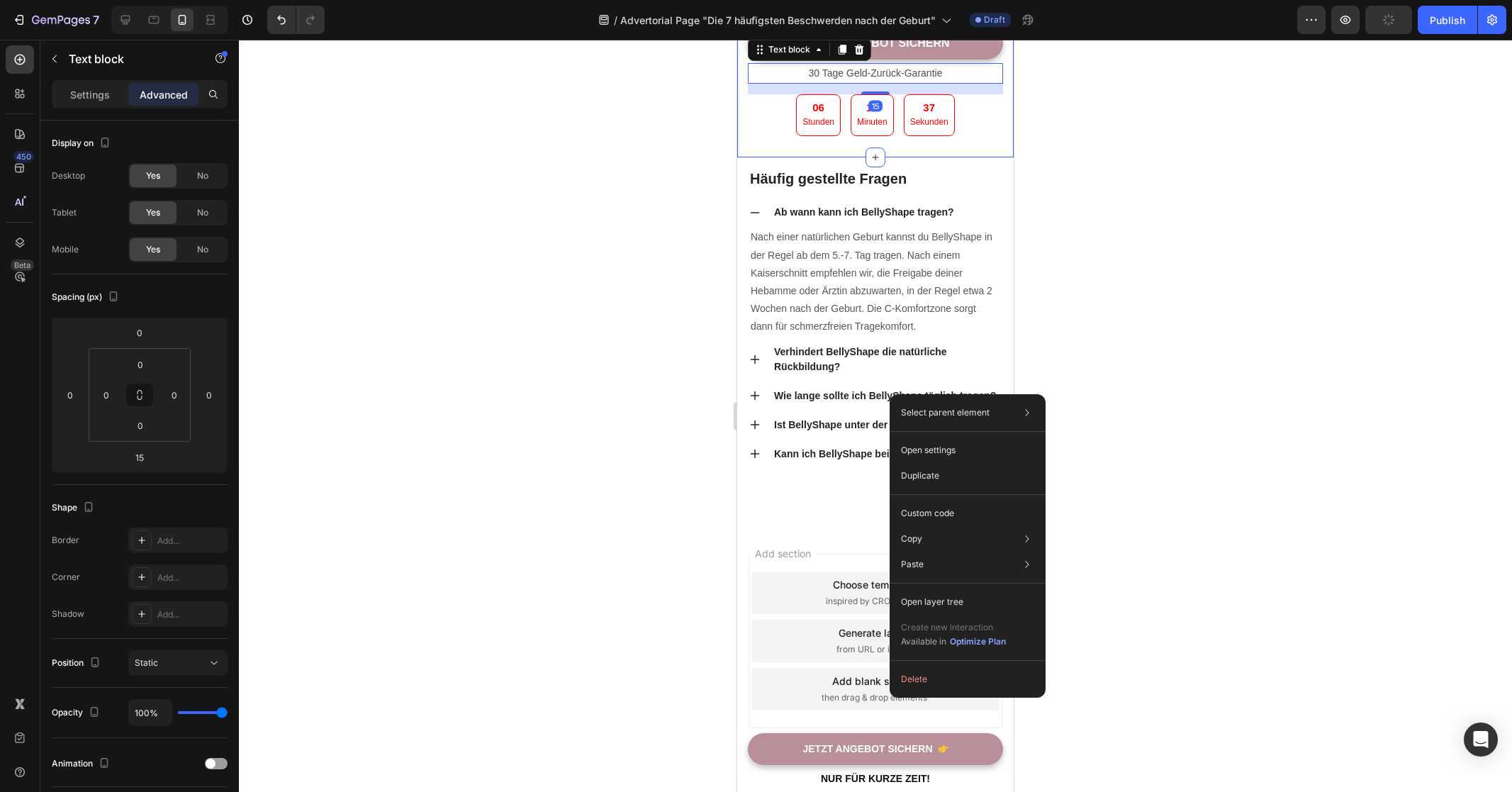
click at [645, 402] on div at bounding box center [875, 415] width 1273 height 753
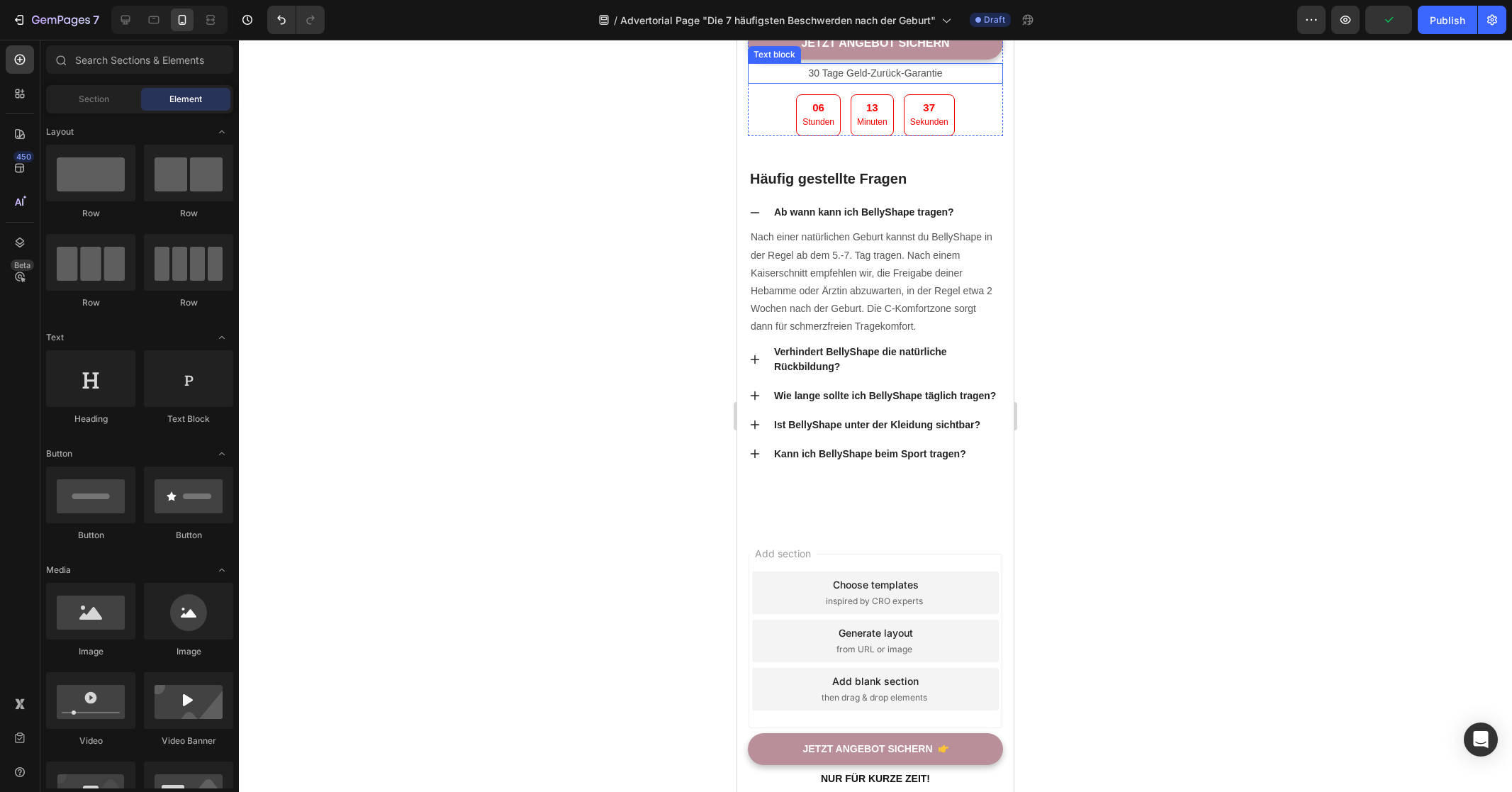
click at [868, 82] on p "30 Tage Geld-Zurück-Garantie" at bounding box center [875, 73] width 252 height 18
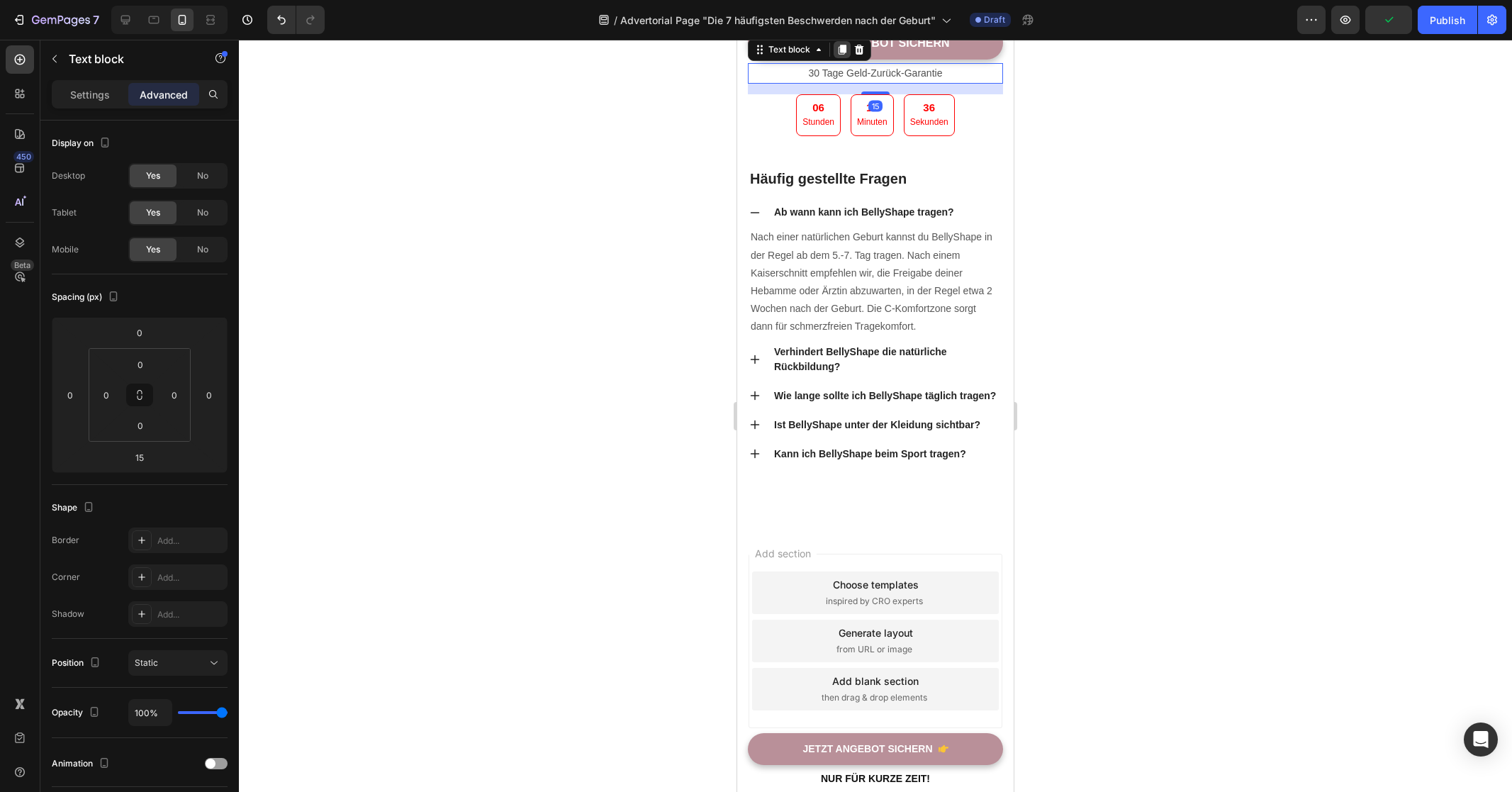
click at [844, 55] on icon at bounding box center [842, 50] width 8 height 10
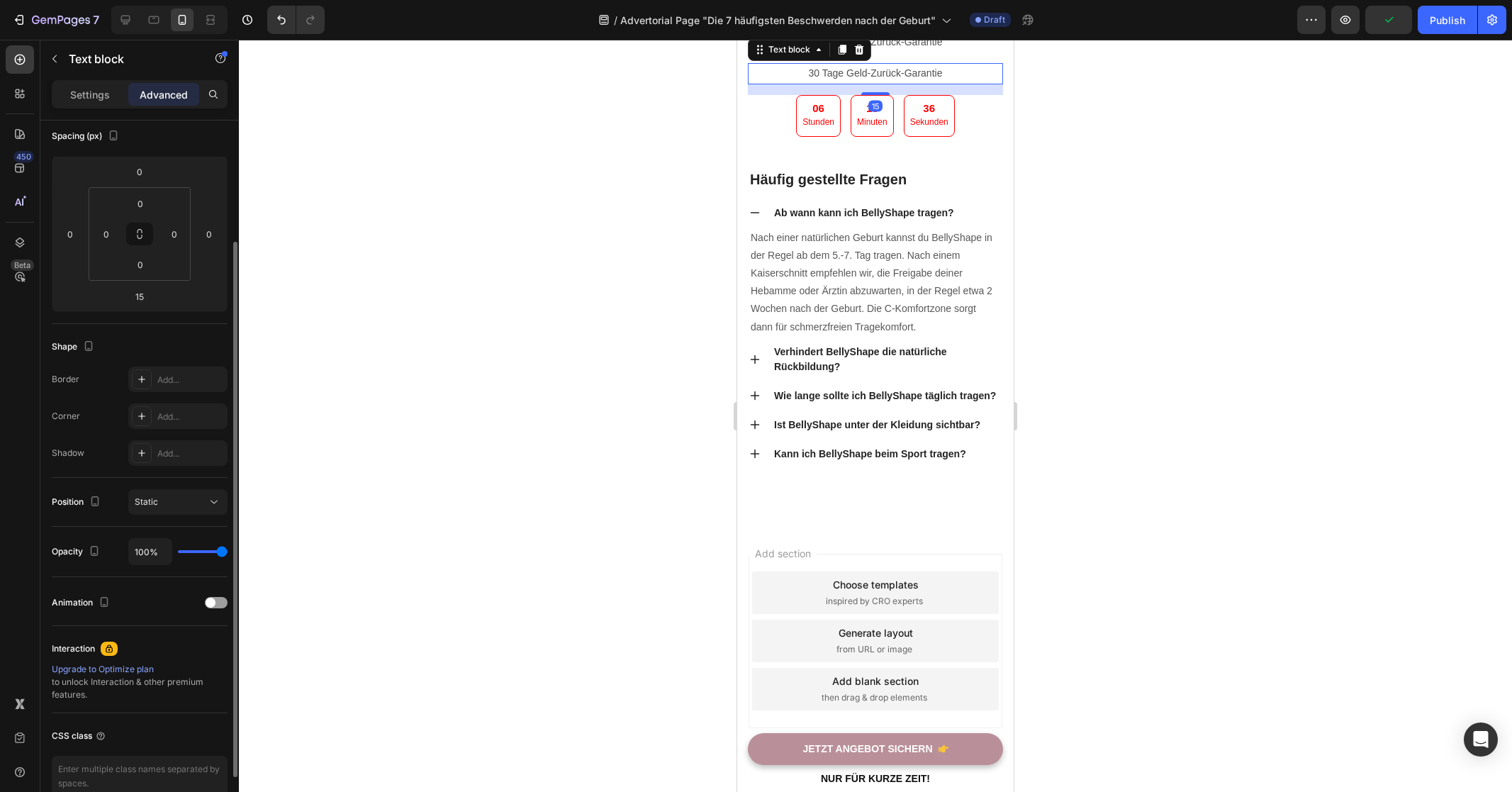
click at [637, 408] on div at bounding box center [875, 415] width 1273 height 753
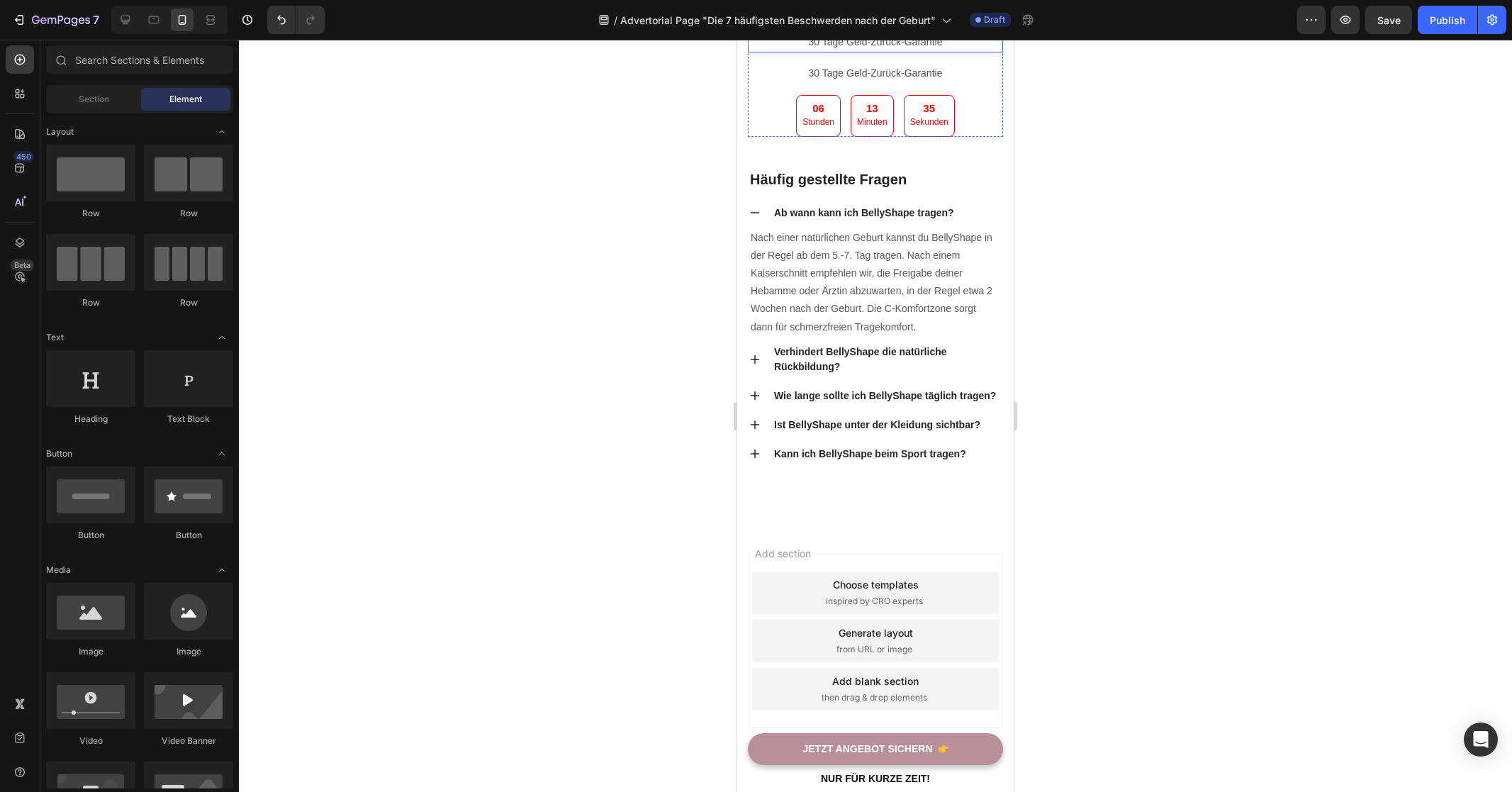
click at [896, 51] on p "30 Tage Geld-Zurück-Garantie" at bounding box center [875, 42] width 252 height 18
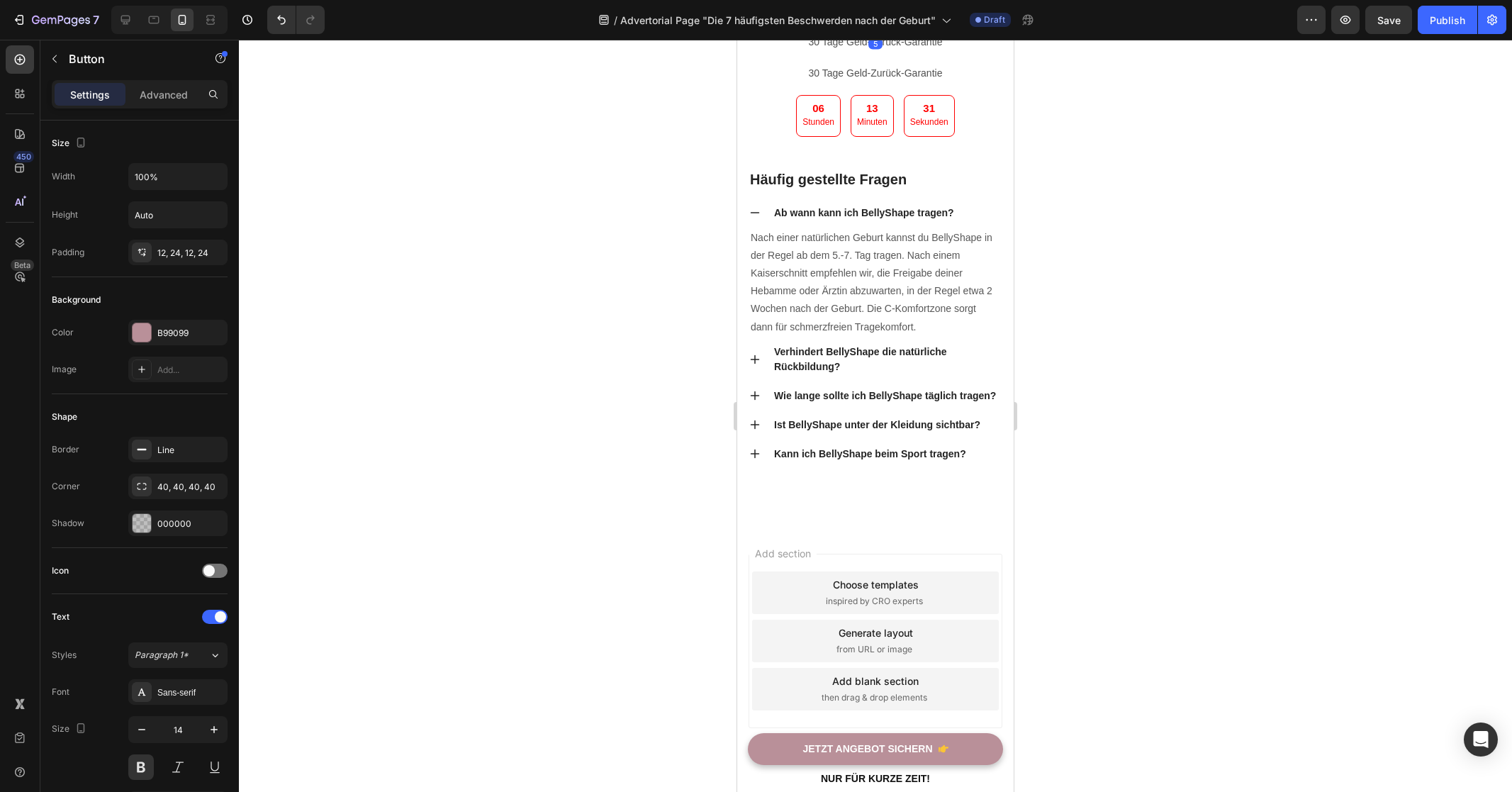
click at [969, 28] on link "JETZT Angebot sichern" at bounding box center [875, 12] width 255 height 33
click at [876, 32] on div at bounding box center [875, 29] width 28 height 4
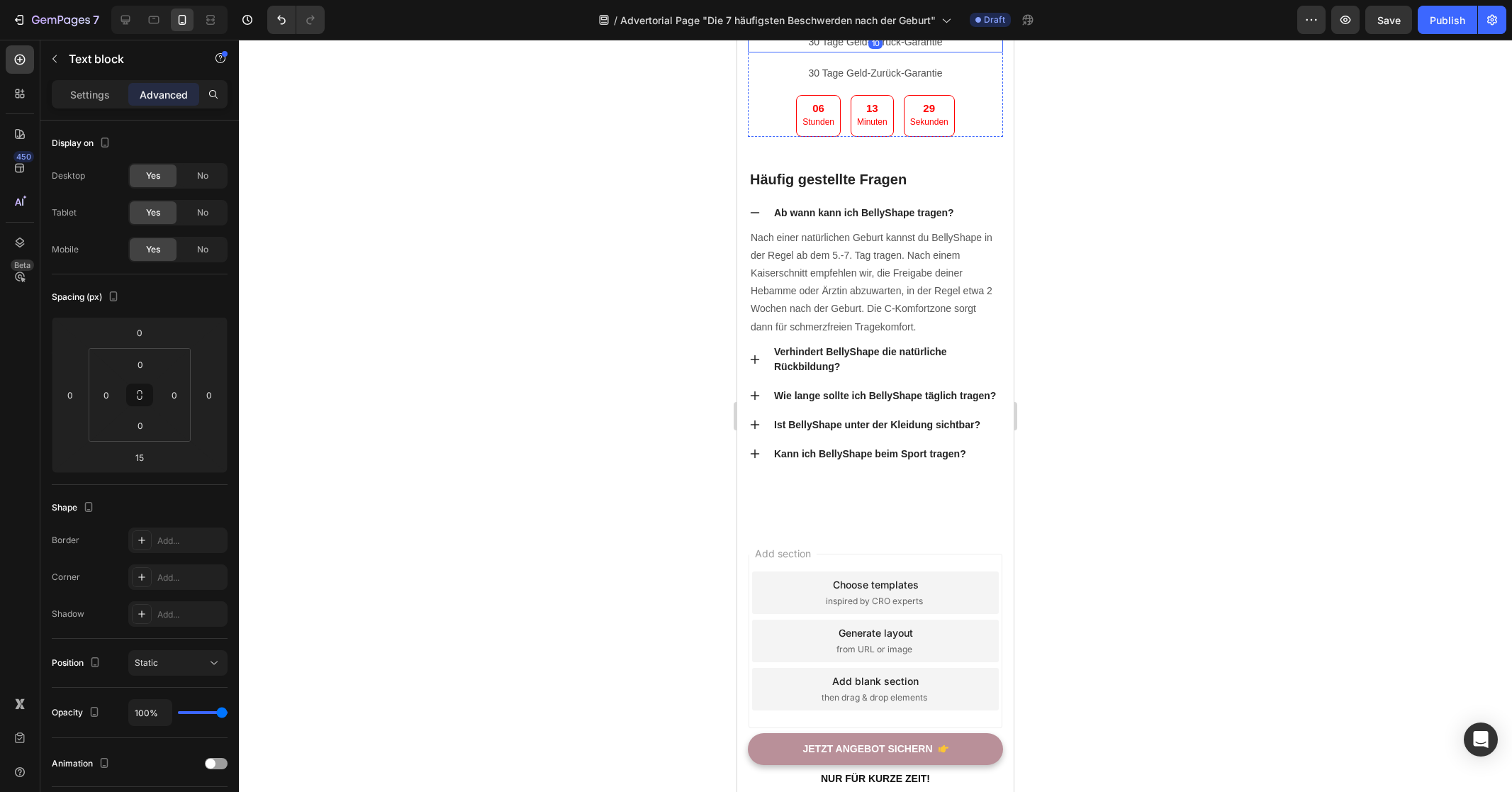
click at [896, 51] on p "30 Tage Geld-Zurück-Garantie" at bounding box center [875, 42] width 252 height 18
click at [881, 63] on div at bounding box center [875, 61] width 28 height 4
type input "10"
click at [1136, 407] on div at bounding box center [875, 415] width 1273 height 753
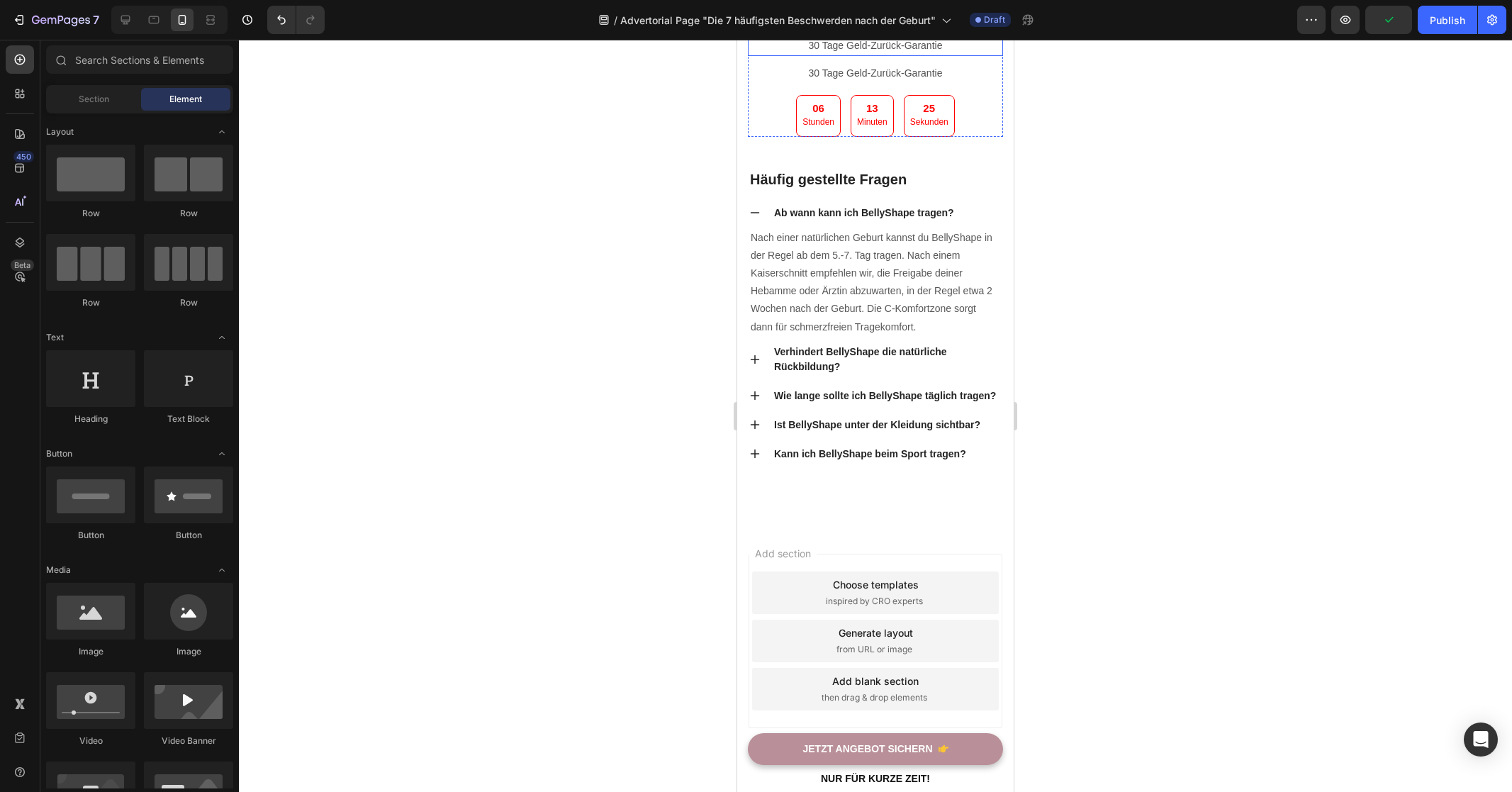
click at [934, 55] on p "30 Tage Geld-Zurück-Garantie" at bounding box center [875, 45] width 252 height 18
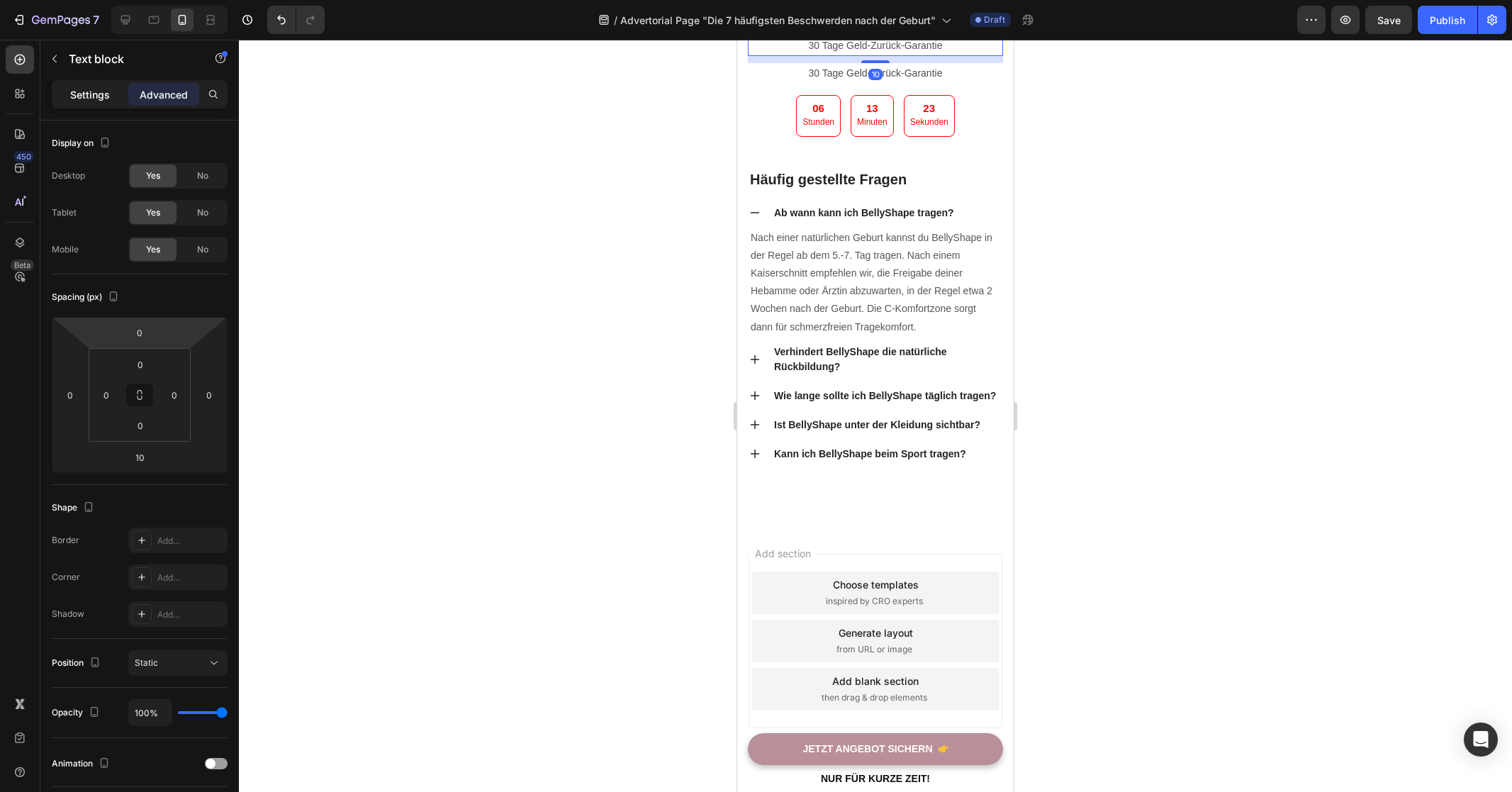
click at [96, 92] on p "Settings" at bounding box center [90, 94] width 39 height 15
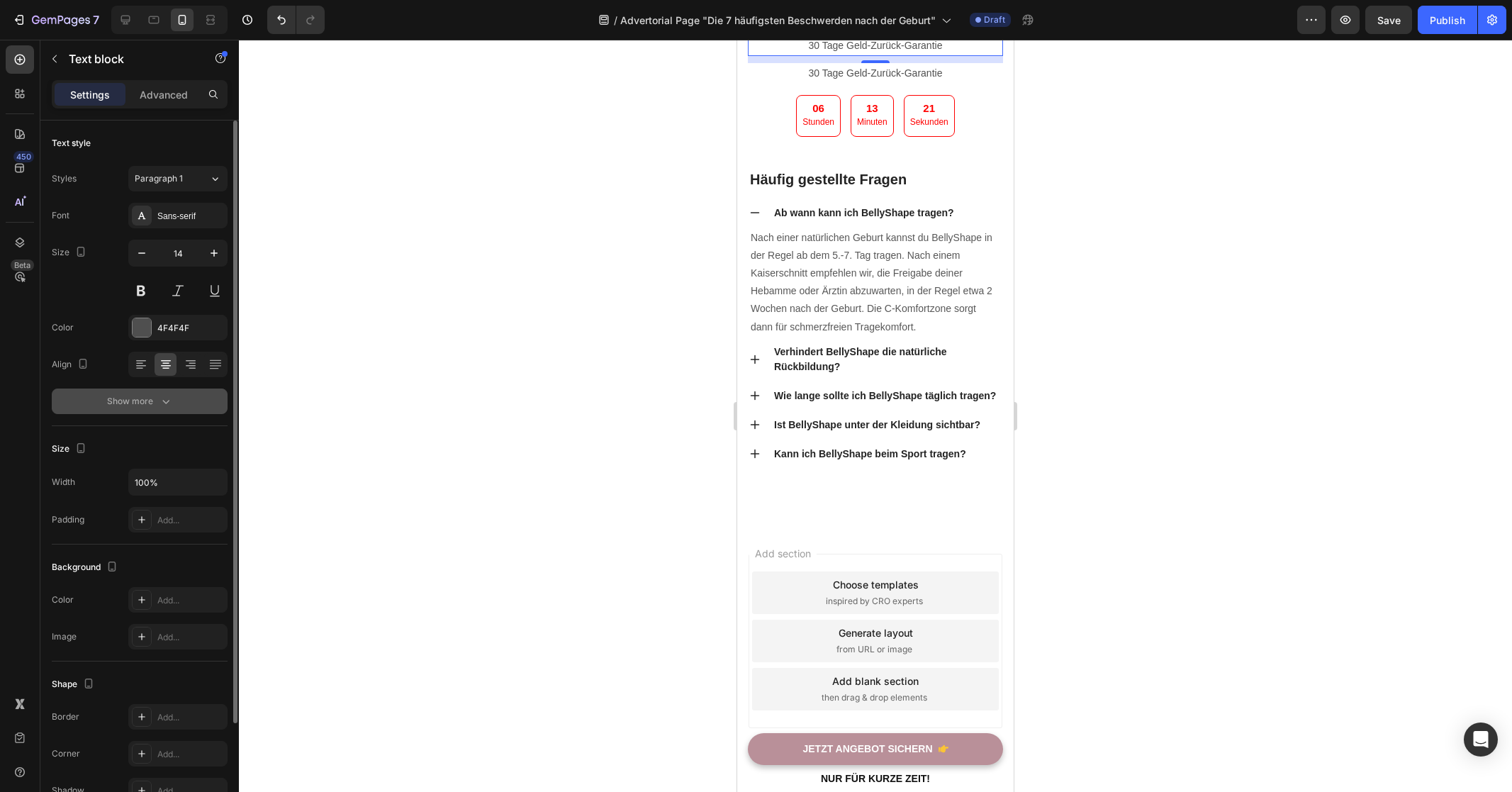
click at [131, 407] on div "Show more" at bounding box center [139, 401] width 66 height 15
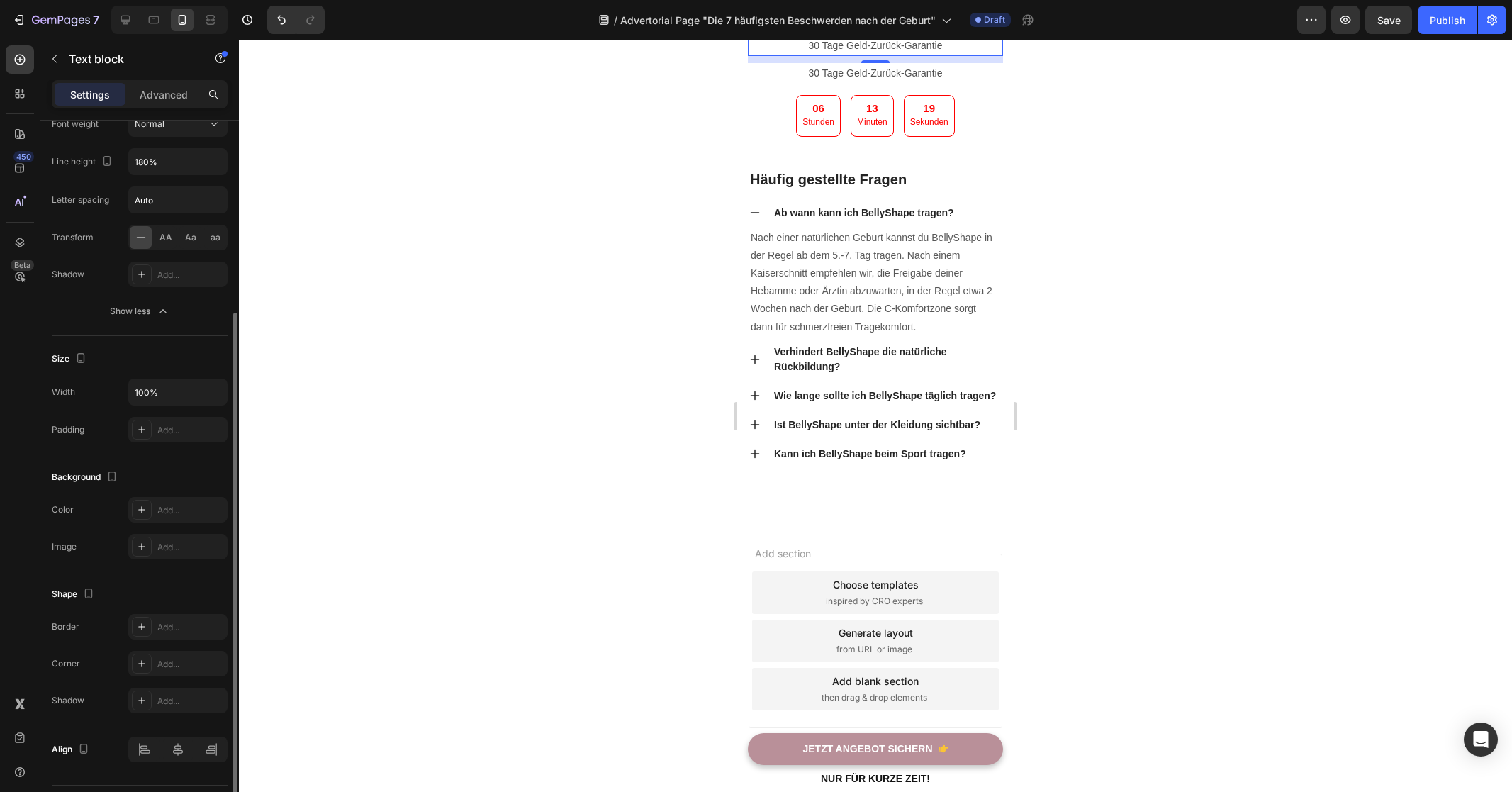
scroll to position [316, 0]
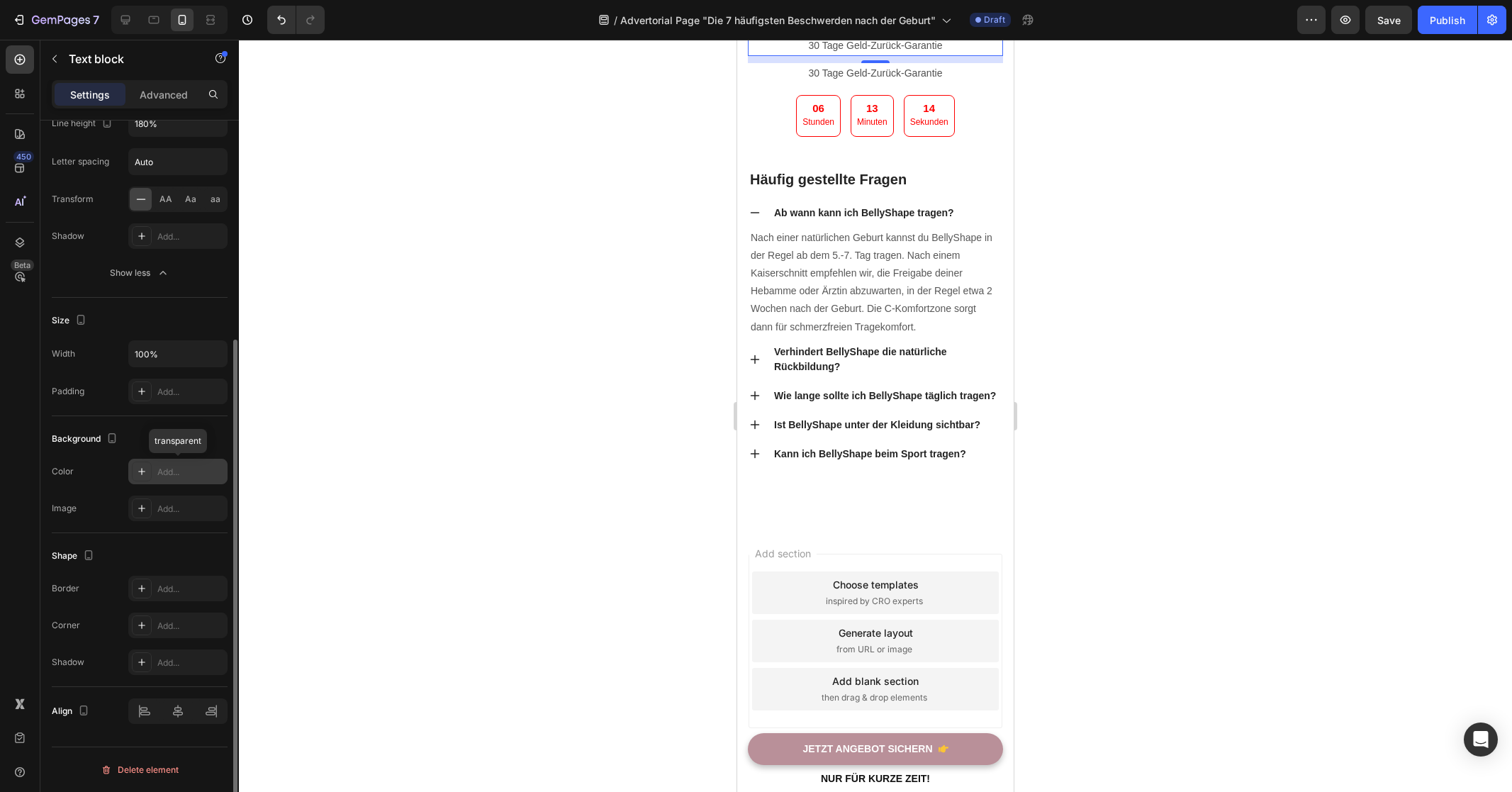
click at [170, 474] on div "Add..." at bounding box center [191, 472] width 67 height 13
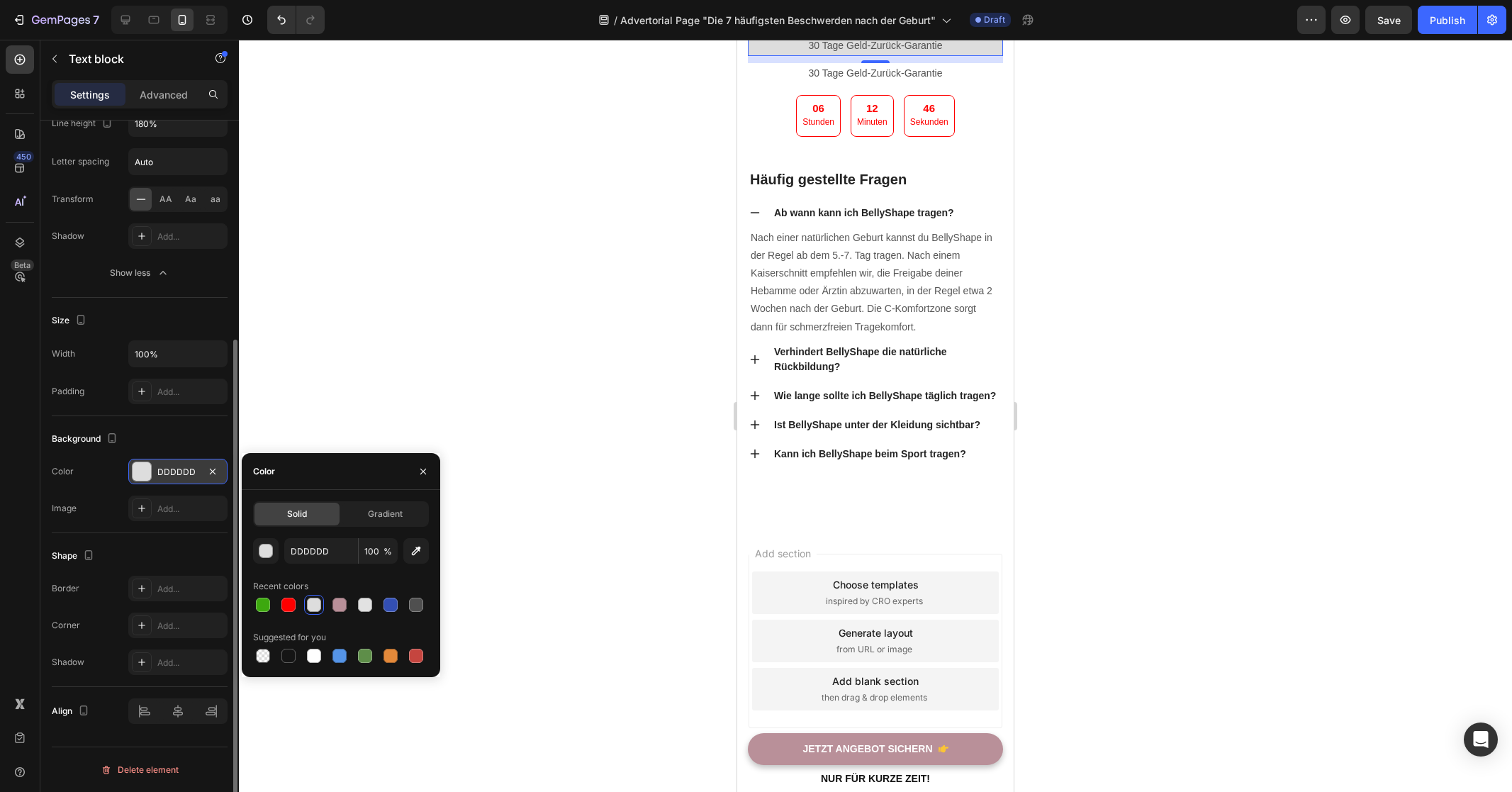
click at [180, 468] on div "DDDDDD" at bounding box center [178, 472] width 41 height 13
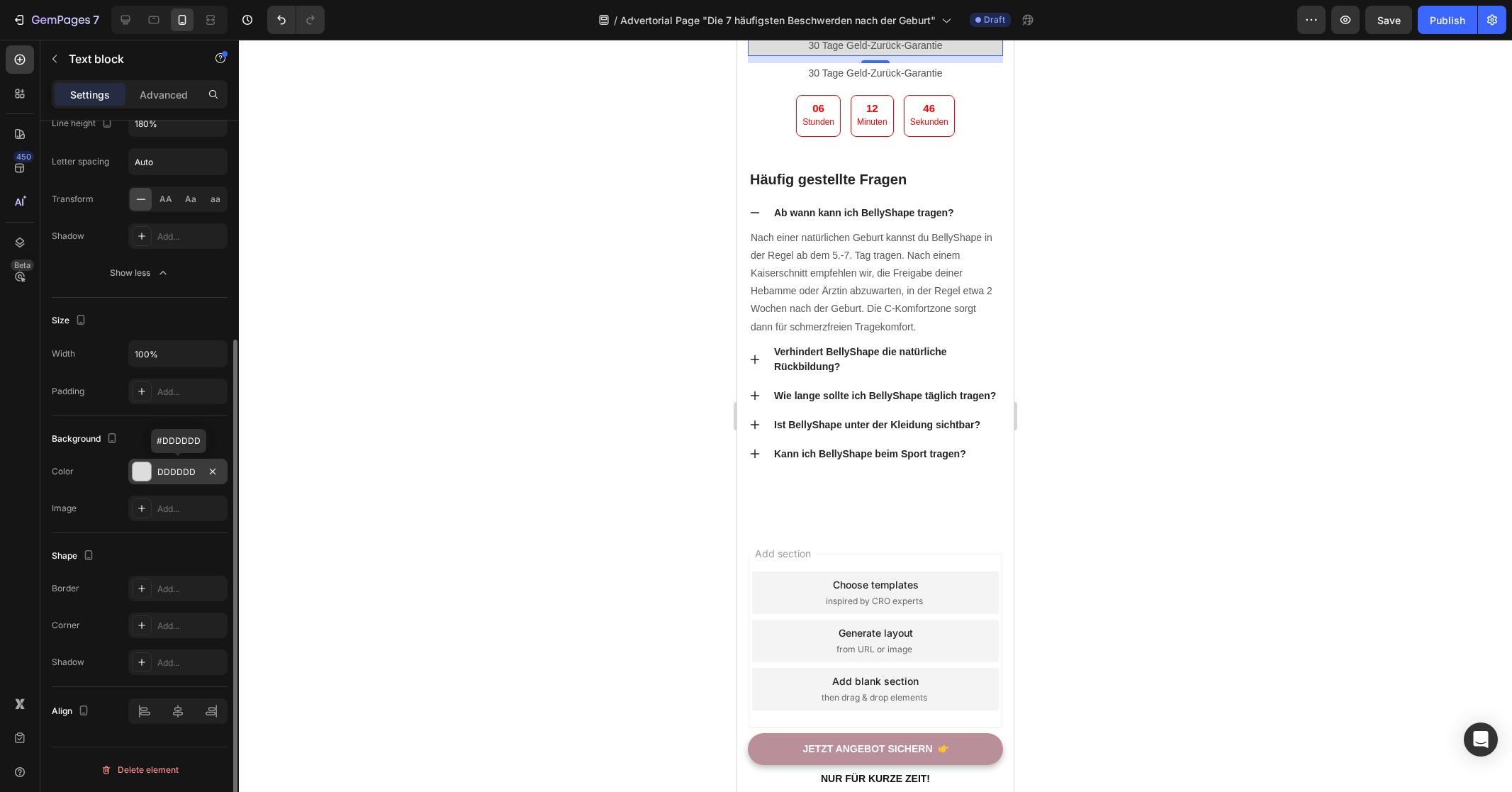
click at [180, 468] on div "DDDDDD" at bounding box center [178, 472] width 41 height 13
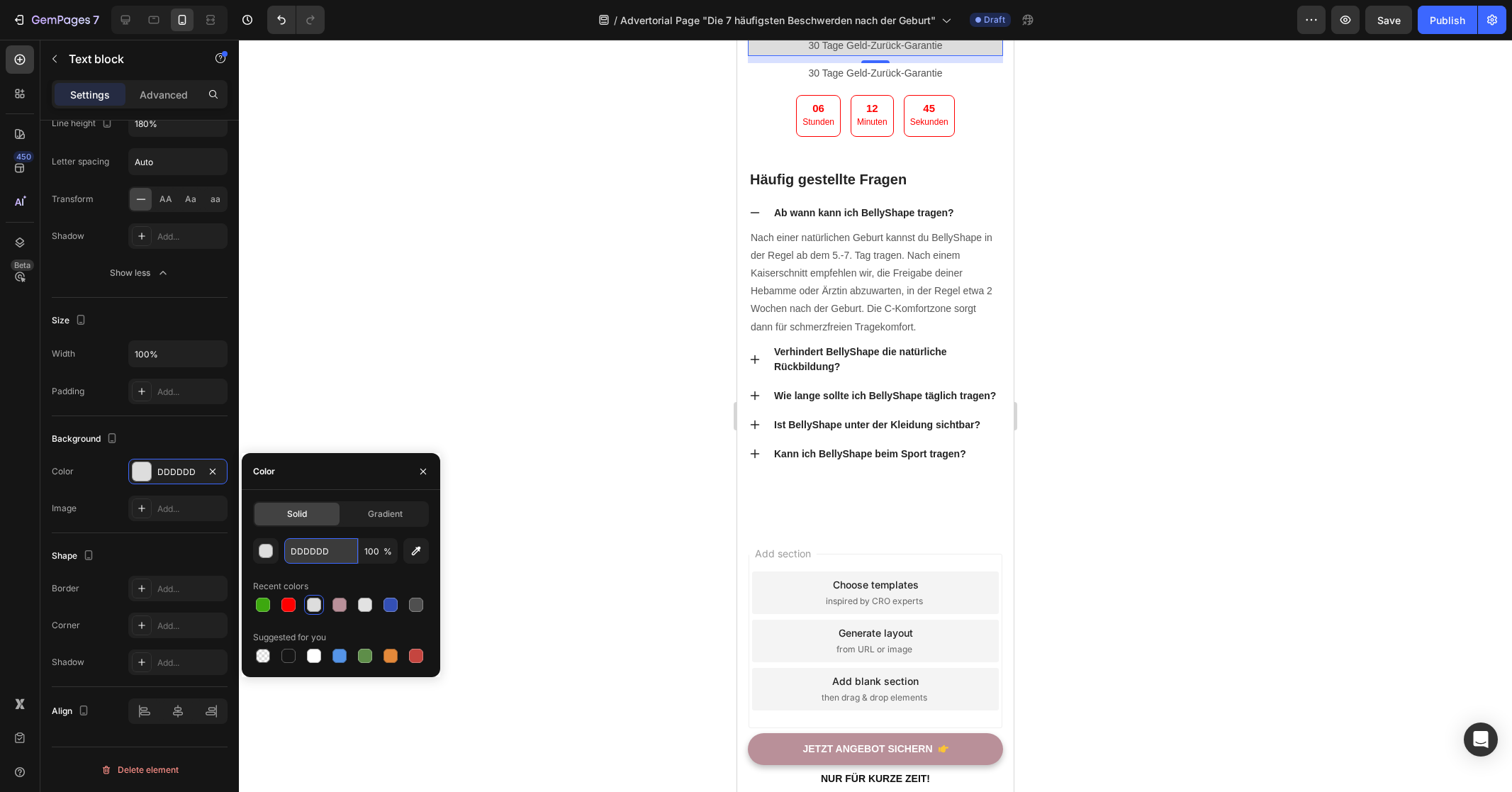
click at [335, 548] on input "DDDDDD" at bounding box center [321, 551] width 74 height 26
paste input "fff5f7"
type input "FFF5F7"
click at [317, 571] on div "FFF5F7 100 % Recent colors Suggested for you" at bounding box center [341, 602] width 175 height 128
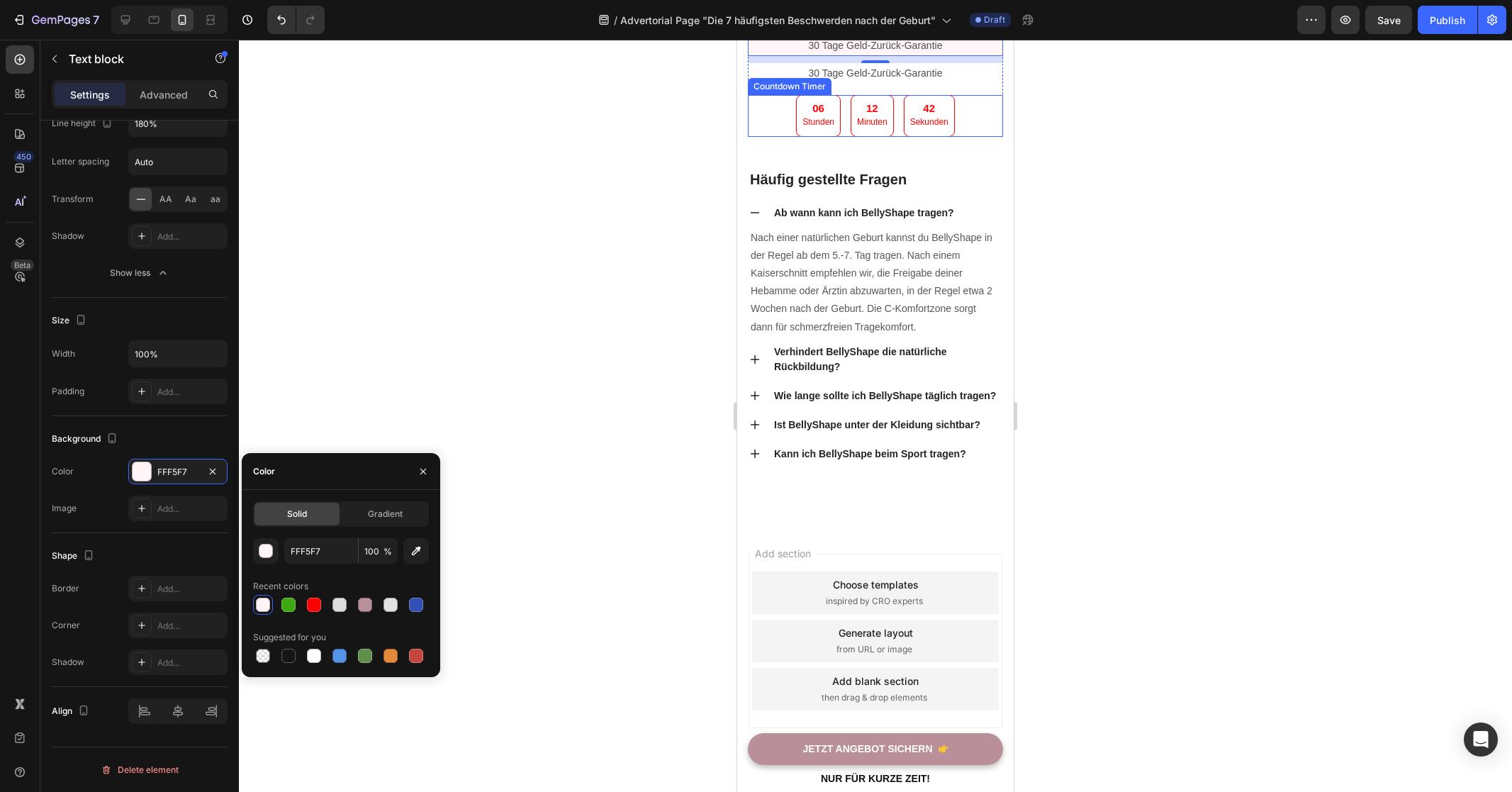
click at [1145, 457] on div at bounding box center [875, 415] width 1273 height 753
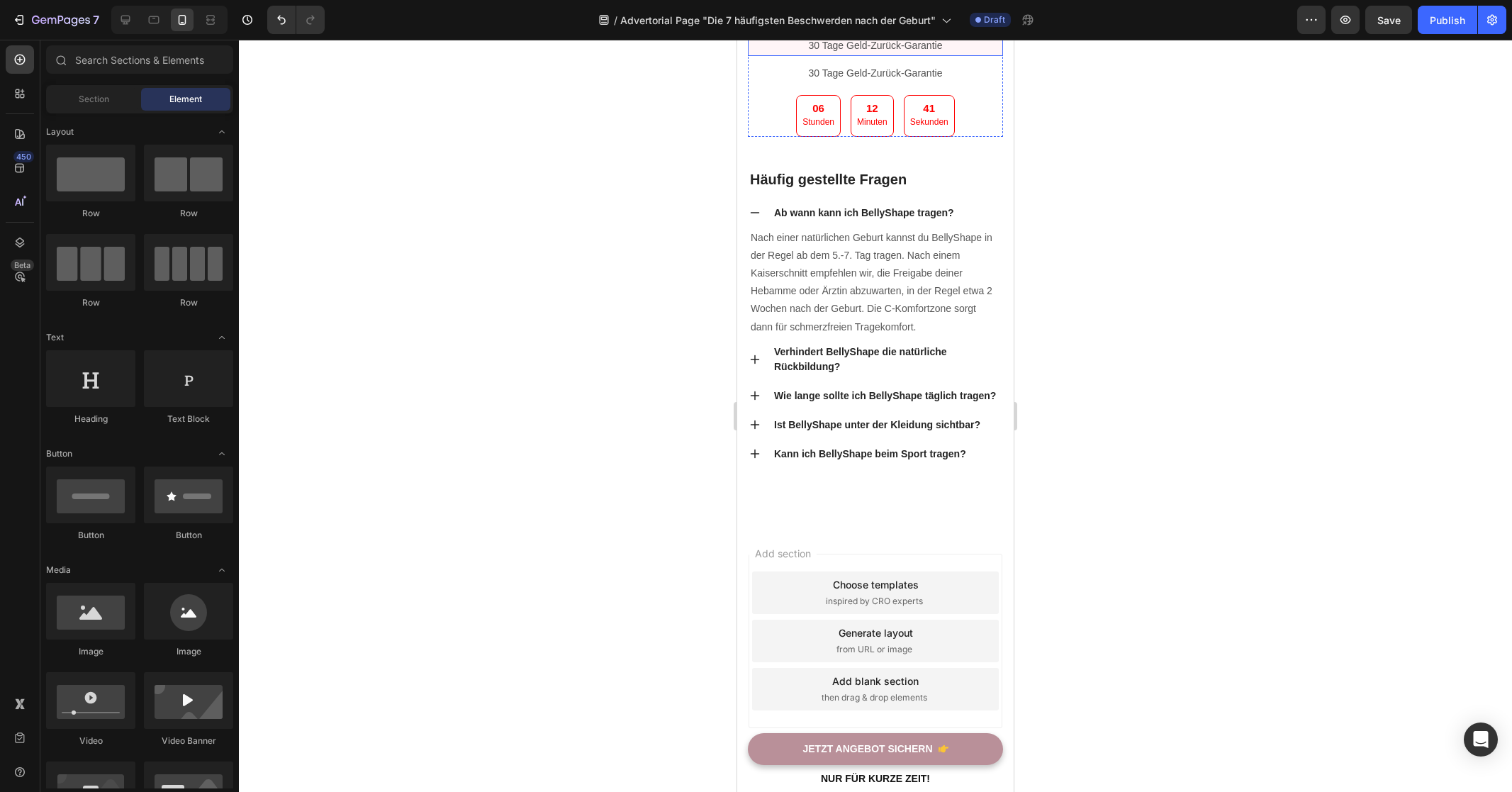
click at [958, 55] on p "30 Tage Geld-Zurück-Garantie" at bounding box center [875, 45] width 252 height 18
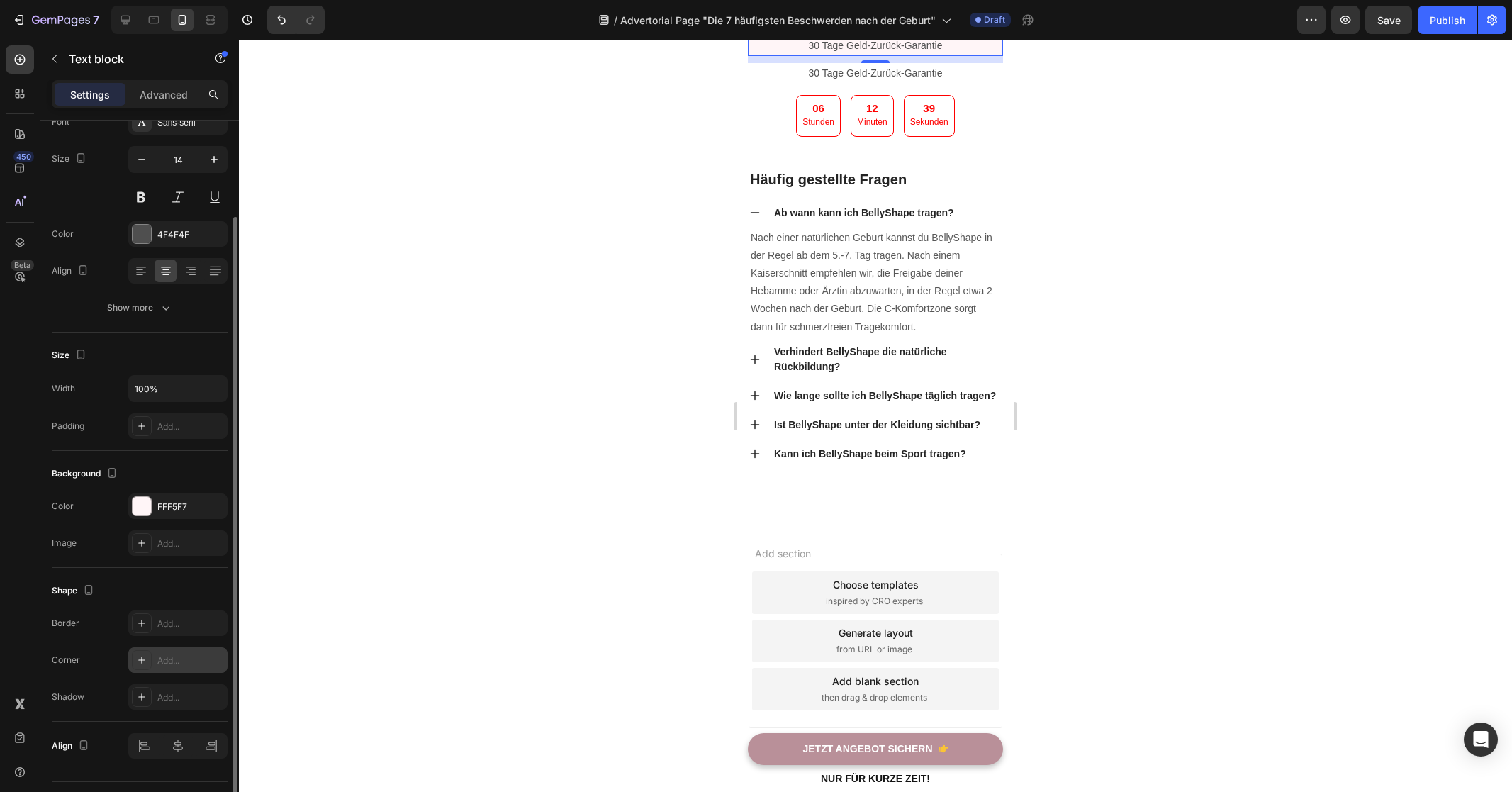
scroll to position [103, 0]
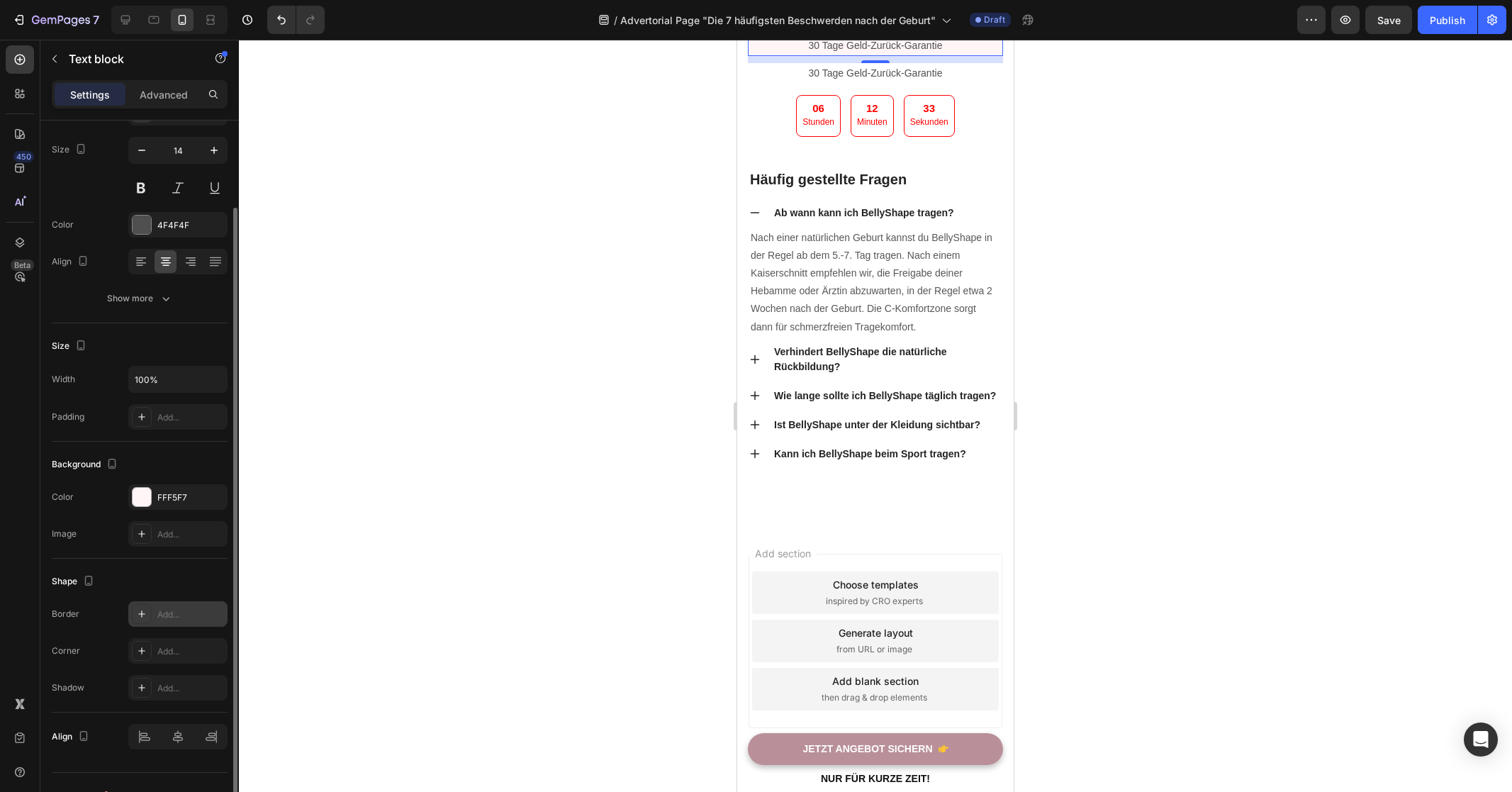
click at [180, 626] on div "Add..." at bounding box center [178, 614] width 99 height 26
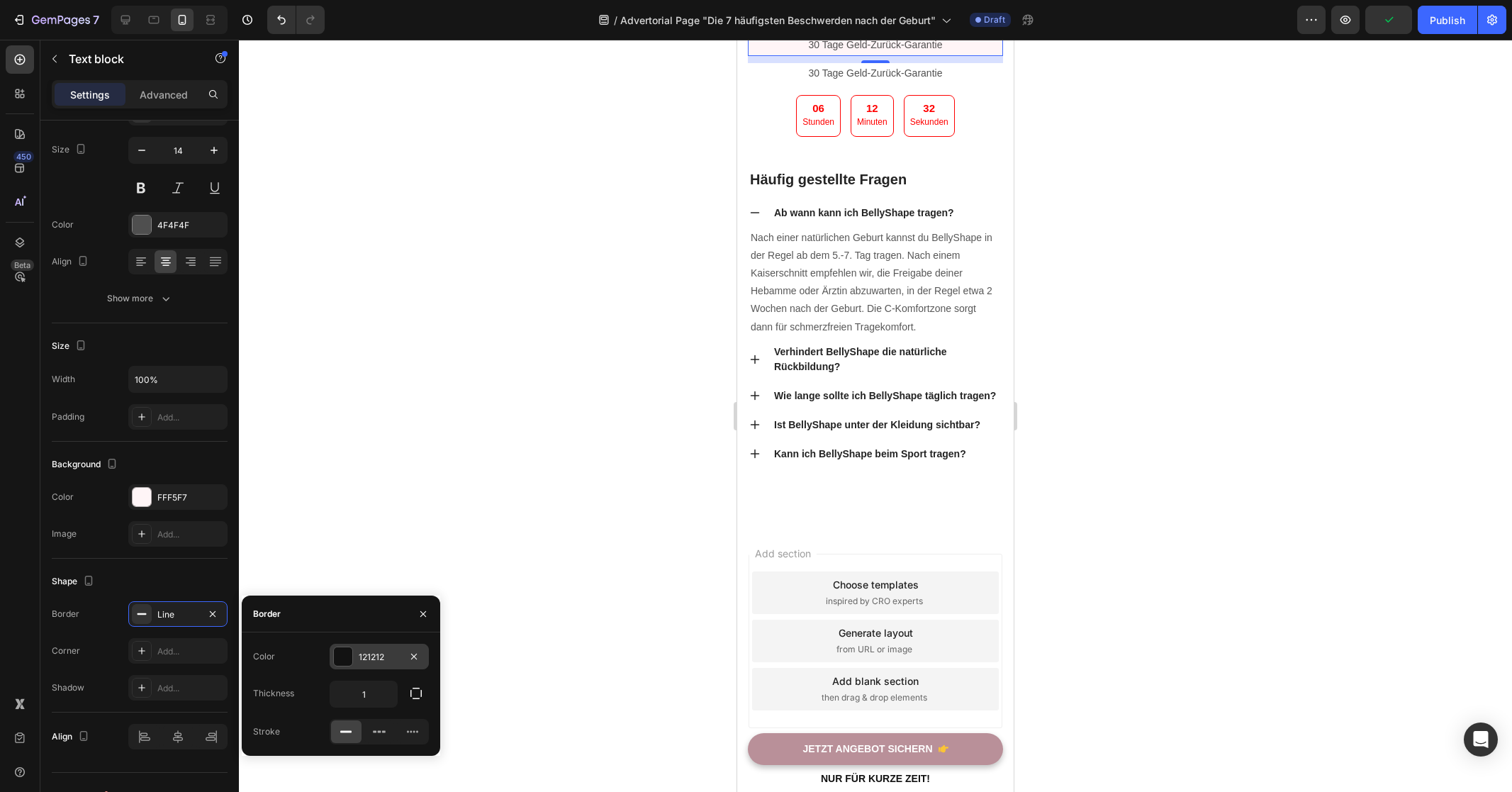
click at [371, 647] on div "121212" at bounding box center [379, 657] width 99 height 26
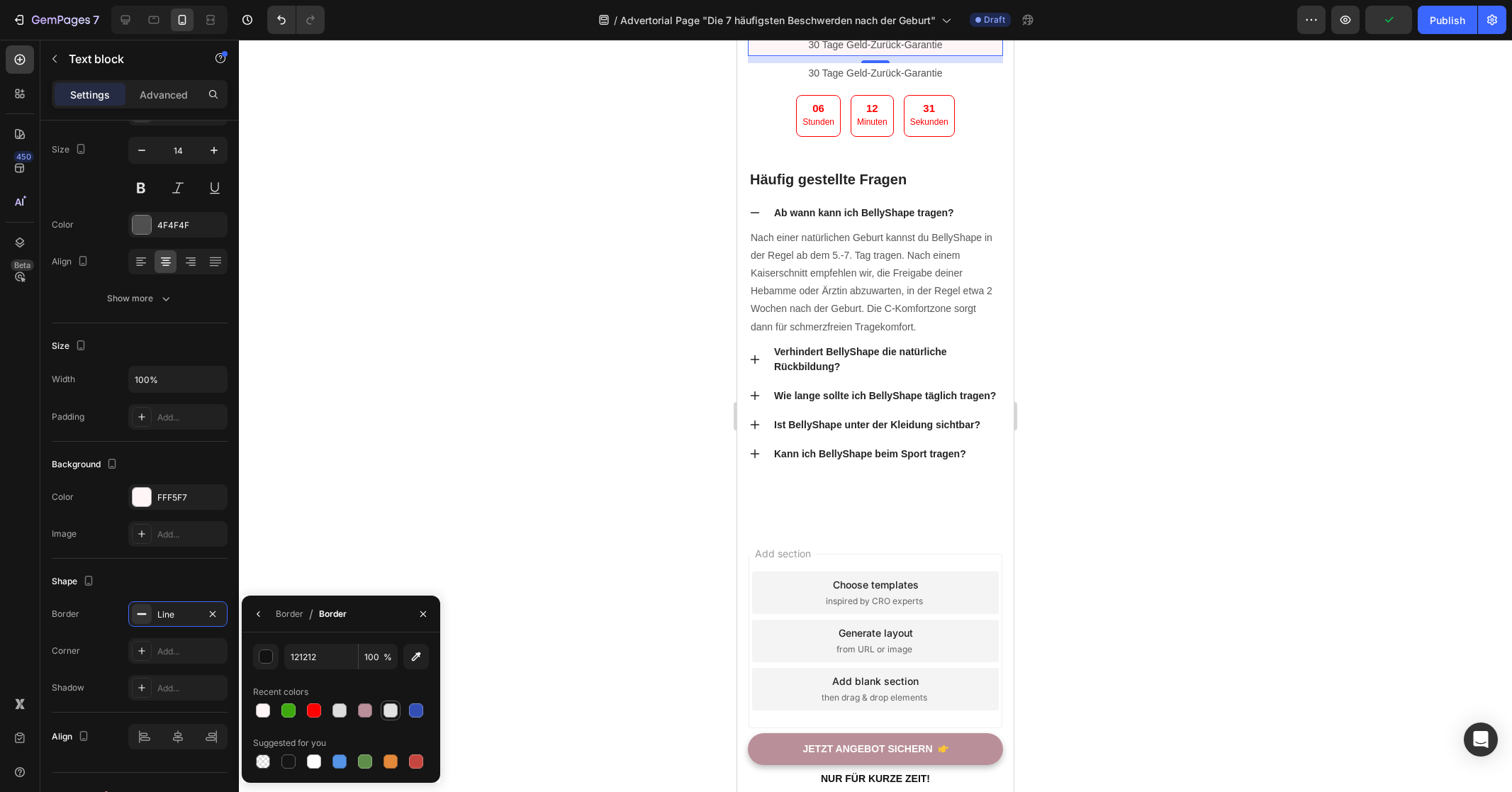
click at [392, 712] on div at bounding box center [390, 711] width 15 height 15
type input "E2E2E2"
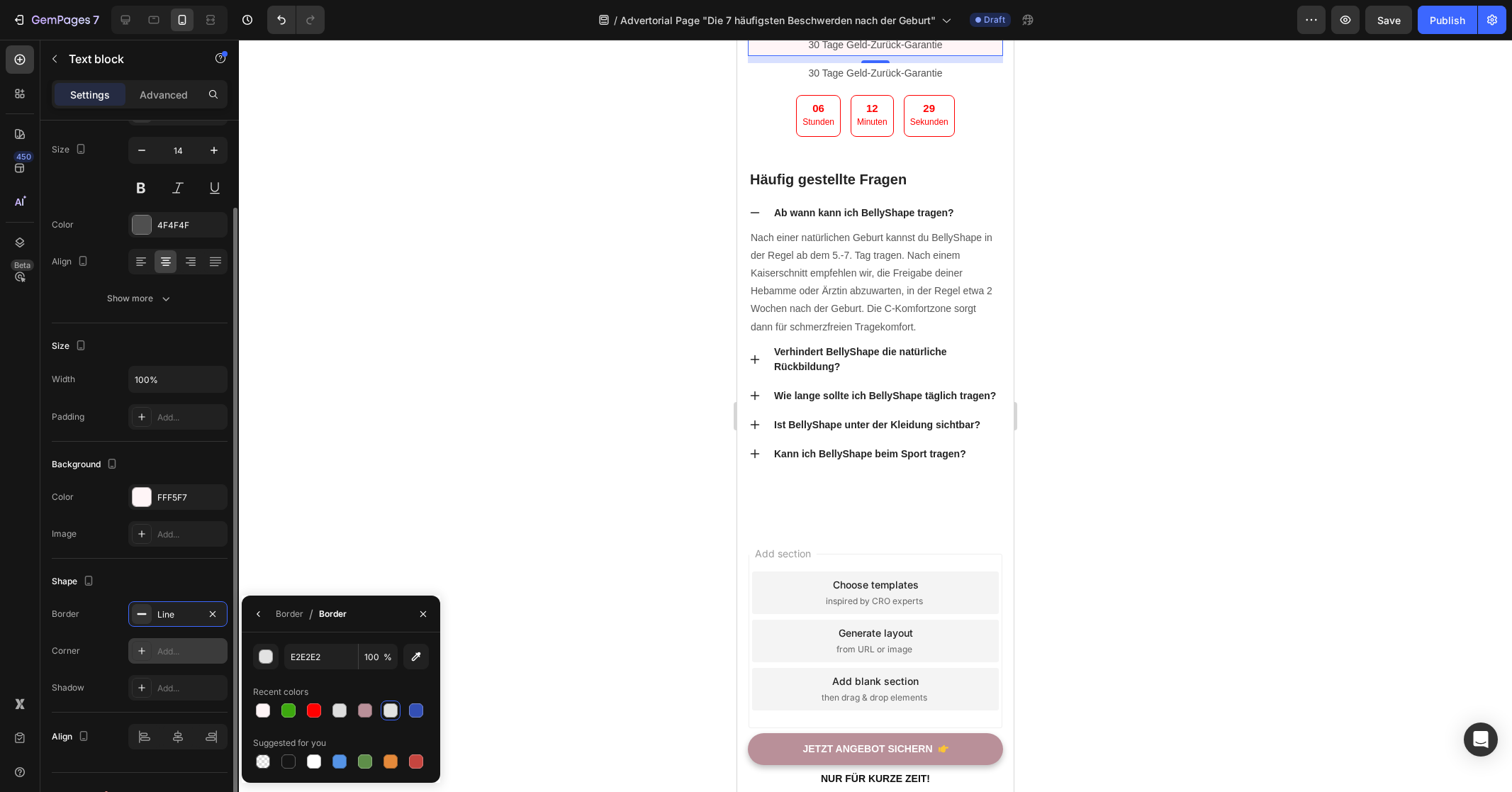
click at [181, 655] on div "Add..." at bounding box center [191, 652] width 67 height 13
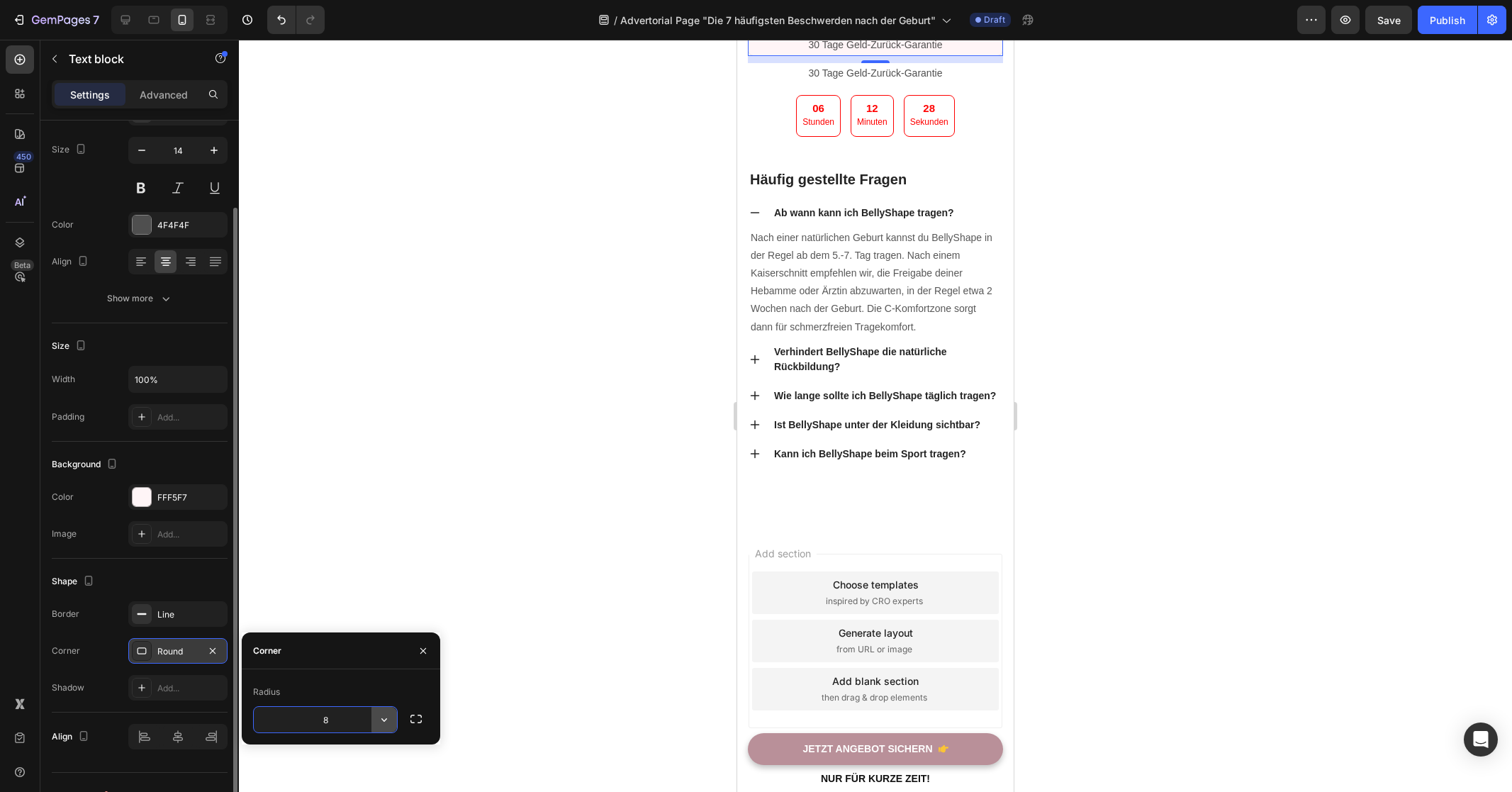
click at [378, 725] on icon "button" at bounding box center [384, 719] width 15 height 15
click at [351, 667] on div "Round" at bounding box center [333, 680] width 116 height 27
click at [88, 605] on div "Border Line" at bounding box center [139, 614] width 175 height 26
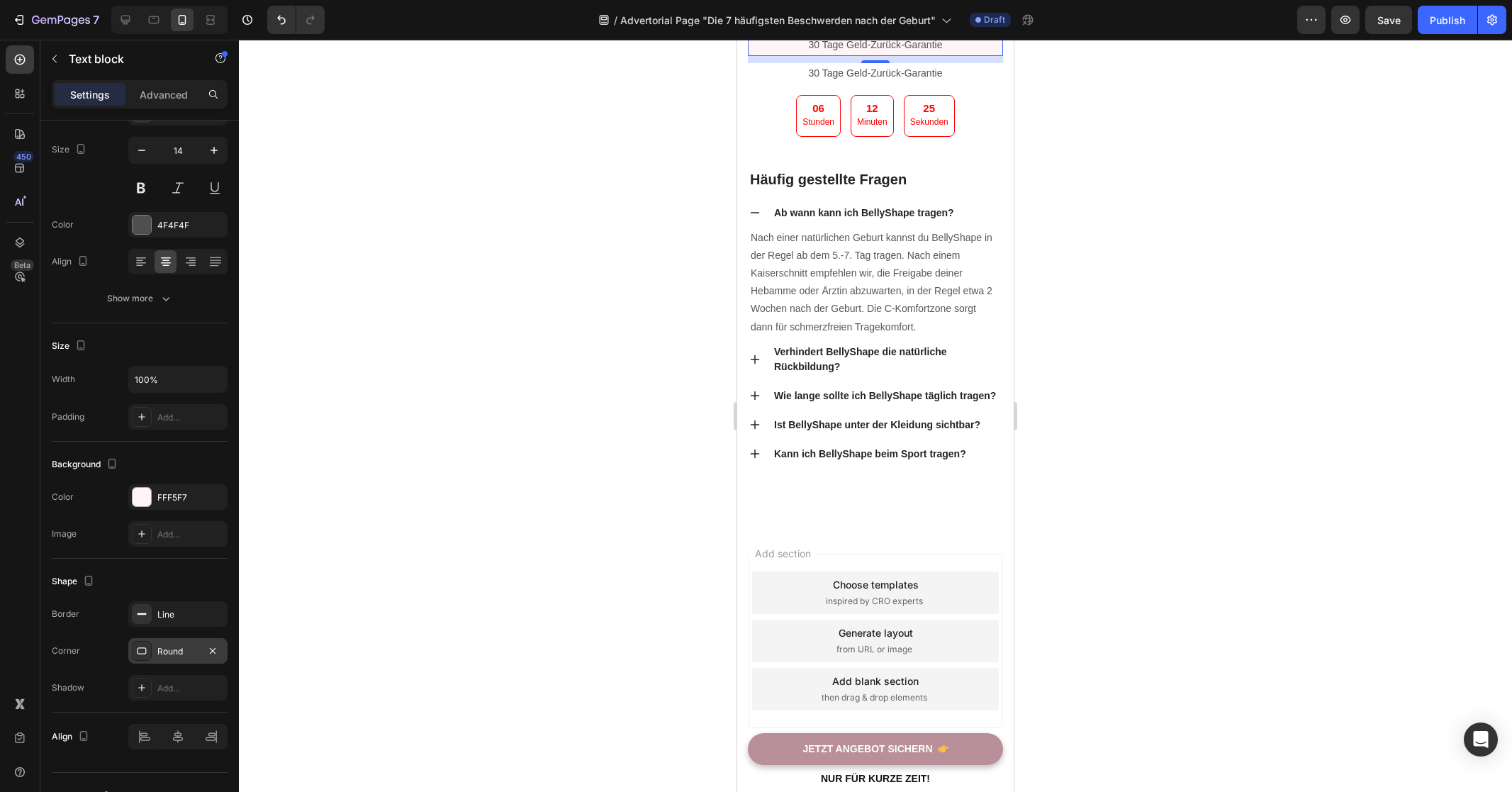
click at [1128, 529] on div at bounding box center [875, 415] width 1273 height 753
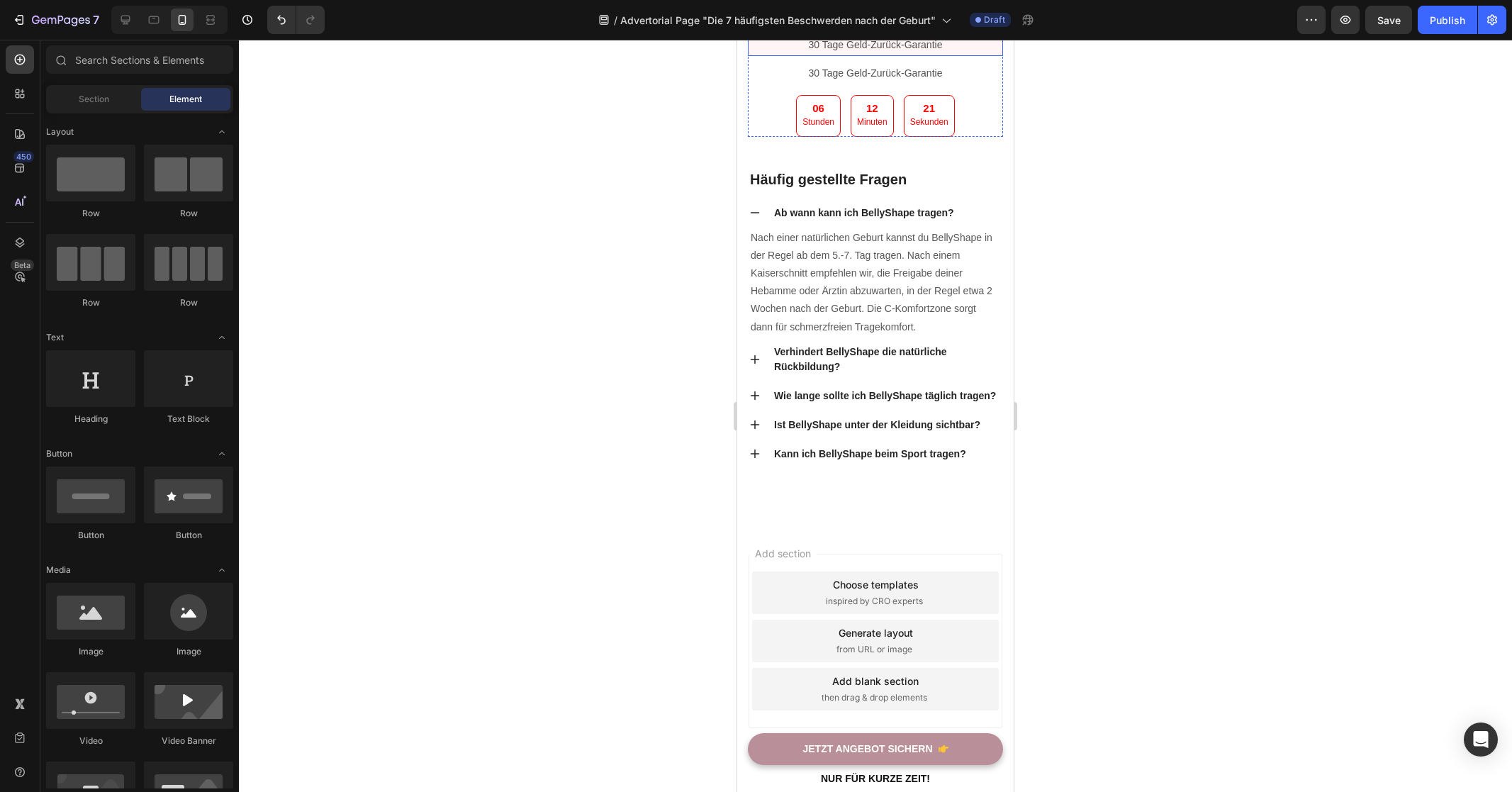
click at [906, 54] on p "30 Tage Geld-Zurück-Garantie" at bounding box center [875, 45] width 251 height 18
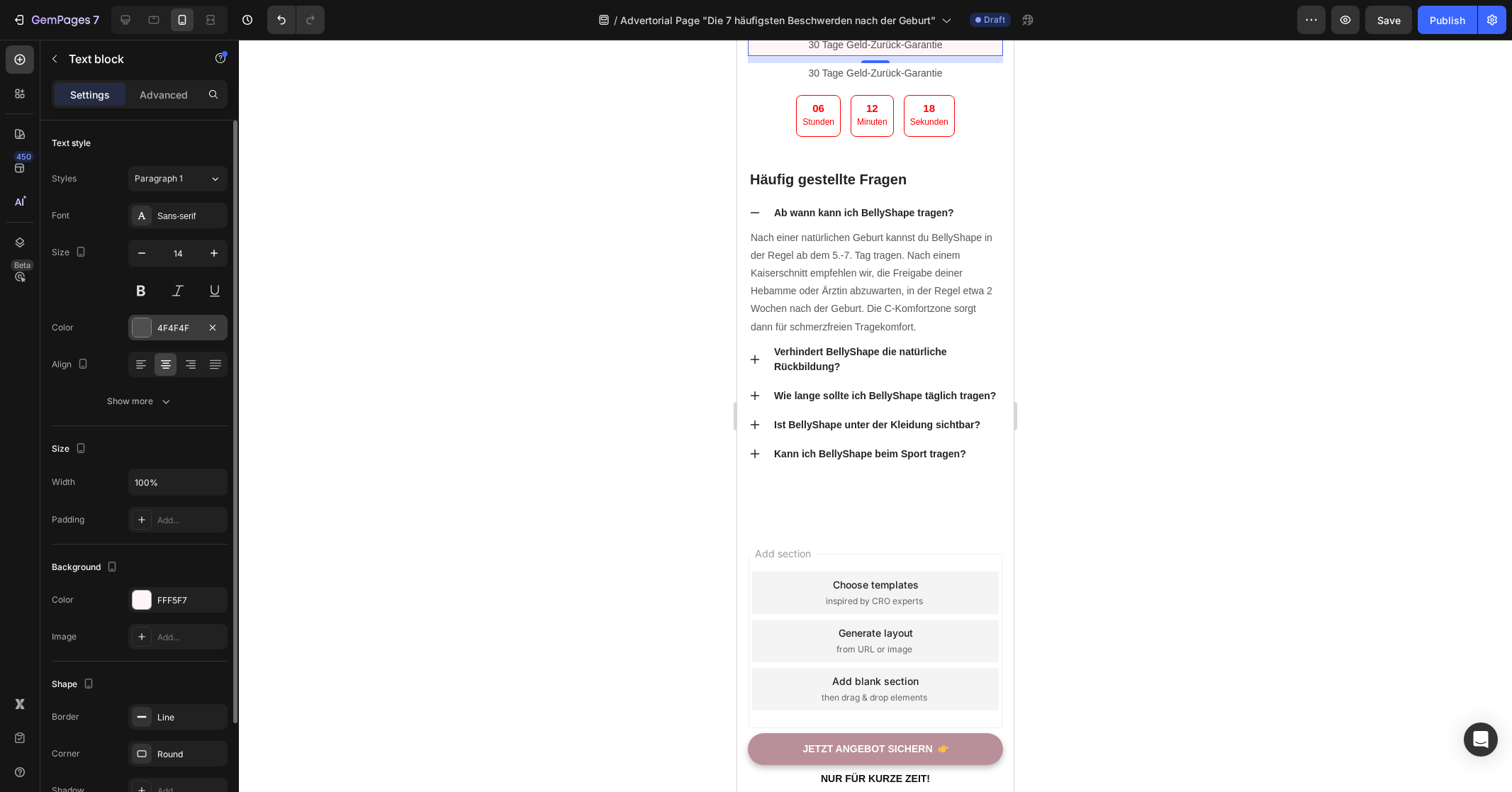
click at [181, 328] on div "4F4F4F" at bounding box center [178, 328] width 41 height 13
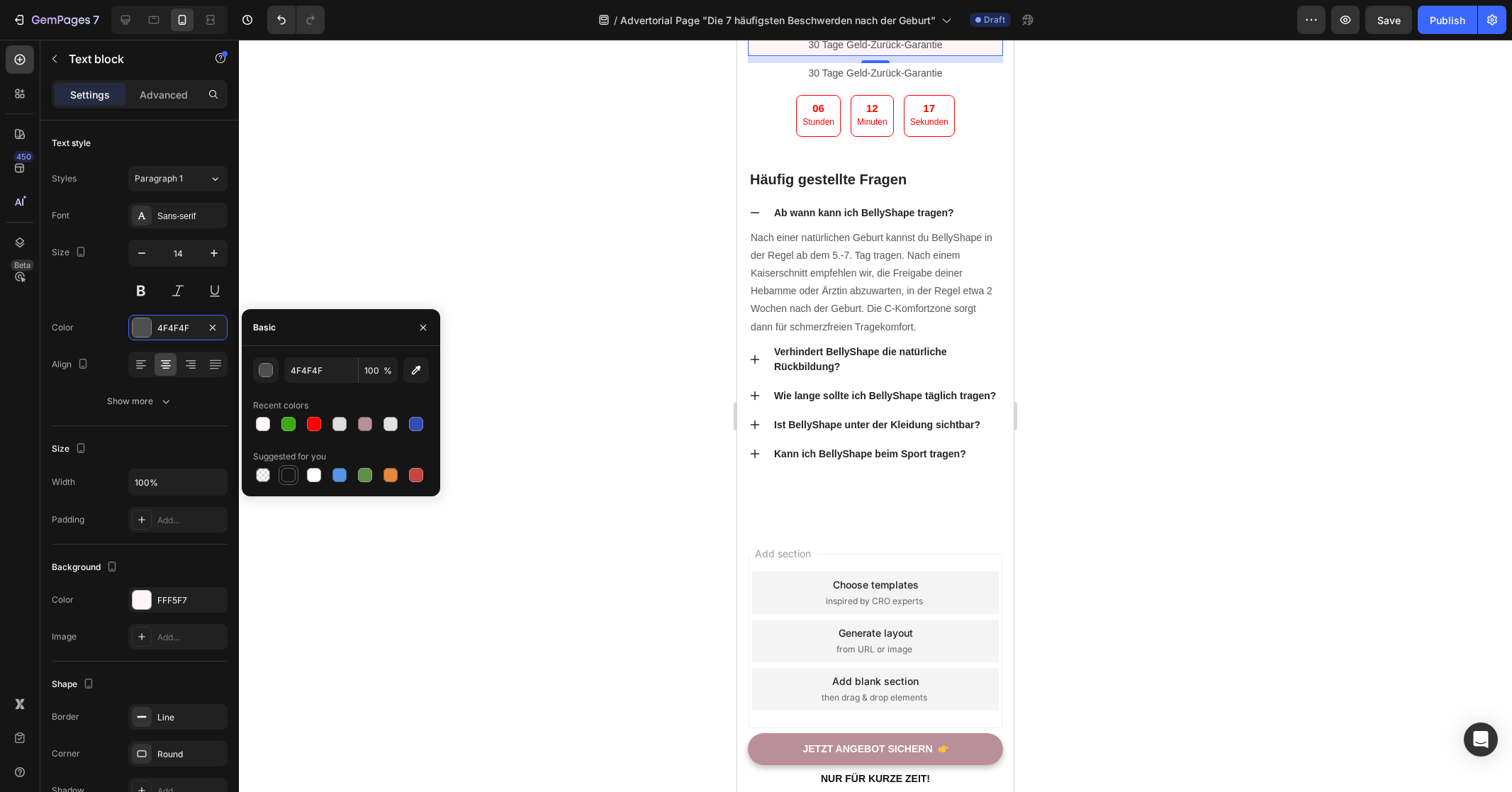
click at [283, 474] on div at bounding box center [288, 475] width 15 height 15
type input "151515"
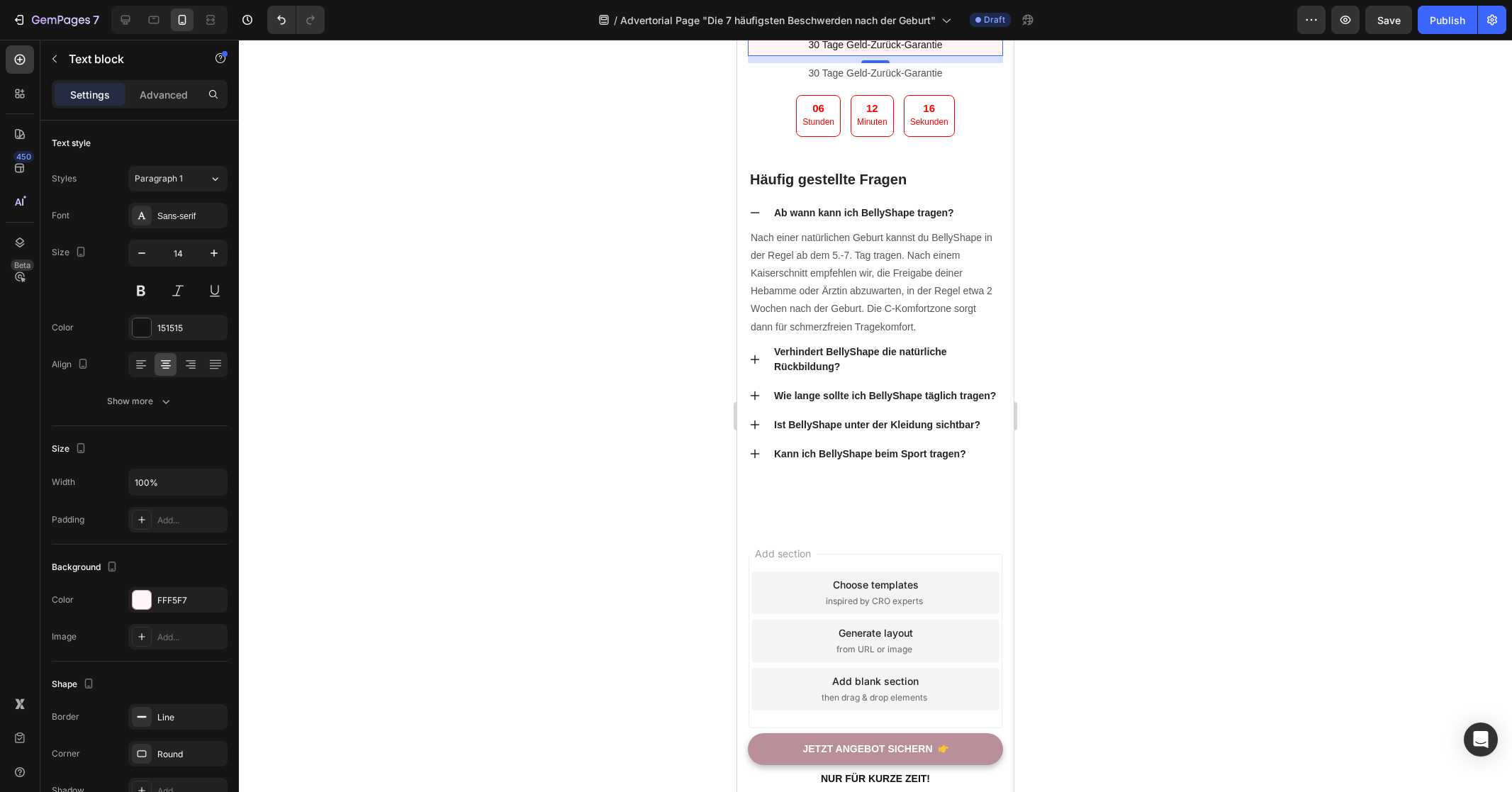
click at [1126, 419] on div at bounding box center [875, 415] width 1273 height 753
click at [902, 54] on p "30 Tage Geld-Zurück-Garantie" at bounding box center [875, 45] width 251 height 18
click at [620, 401] on div at bounding box center [875, 415] width 1273 height 753
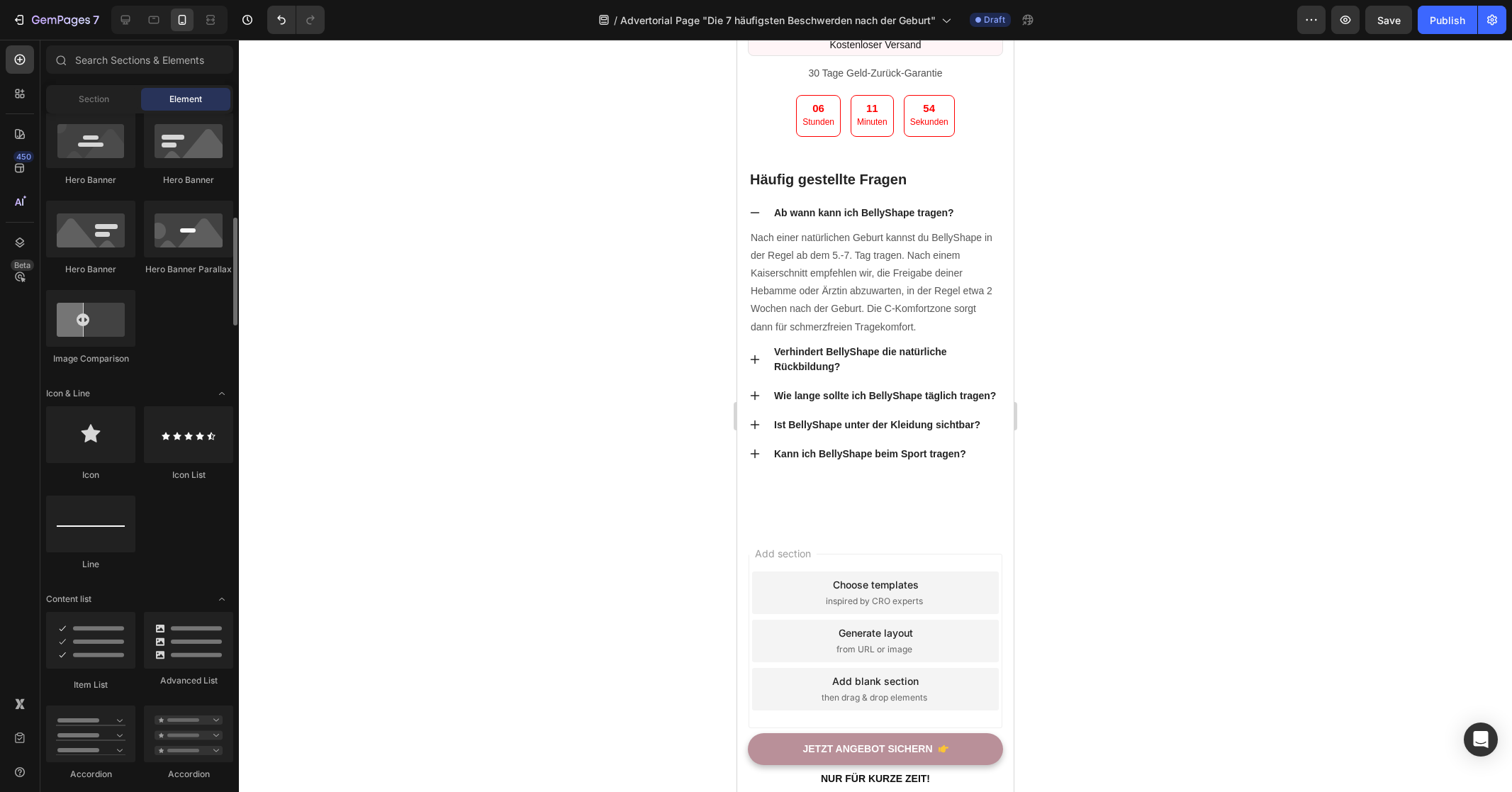
scroll to position [793, 0]
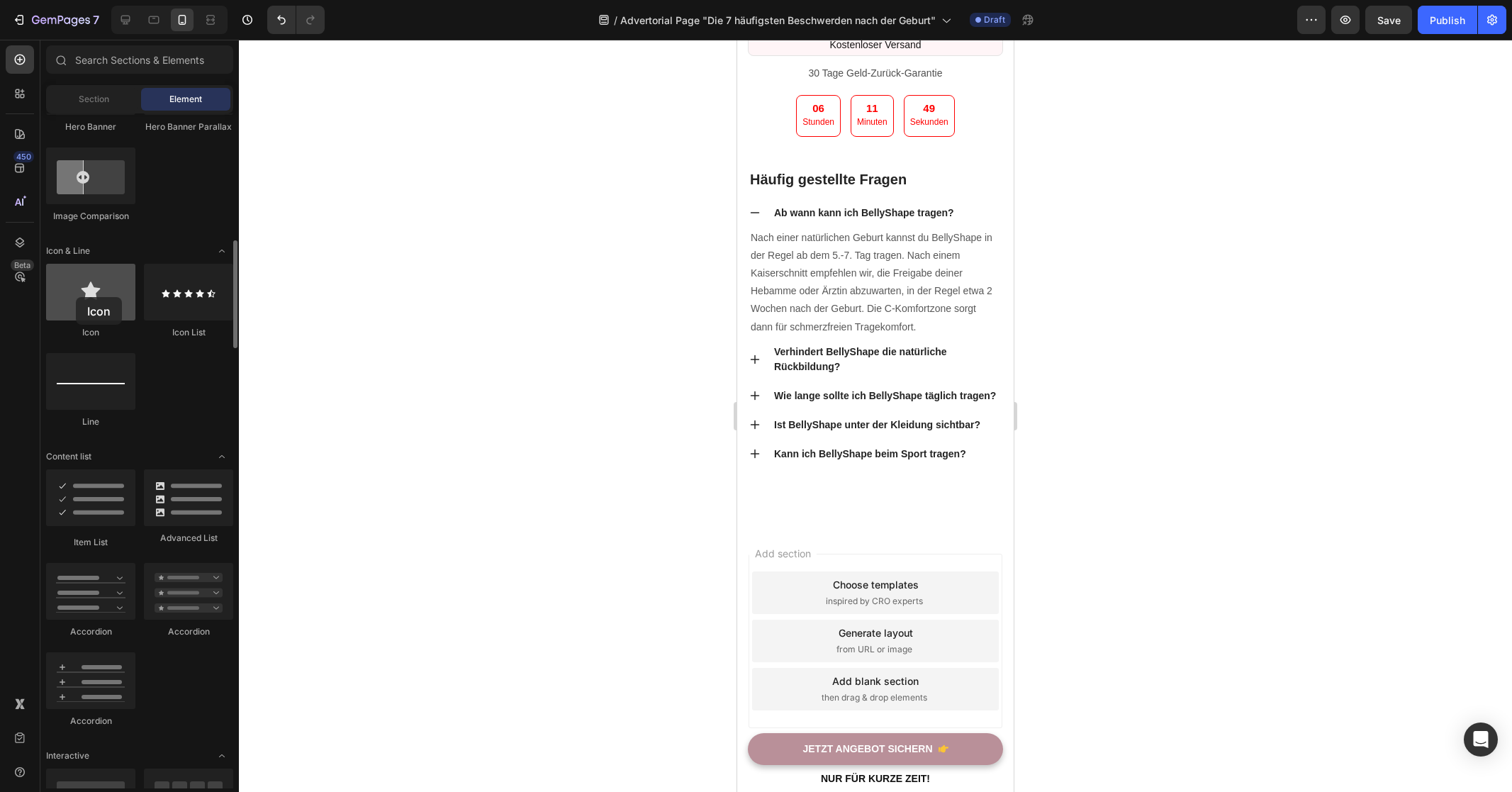
drag, startPoint x: 99, startPoint y: 301, endPoint x: 76, endPoint y: 297, distance: 23.3
click at [76, 297] on div at bounding box center [91, 292] width 89 height 57
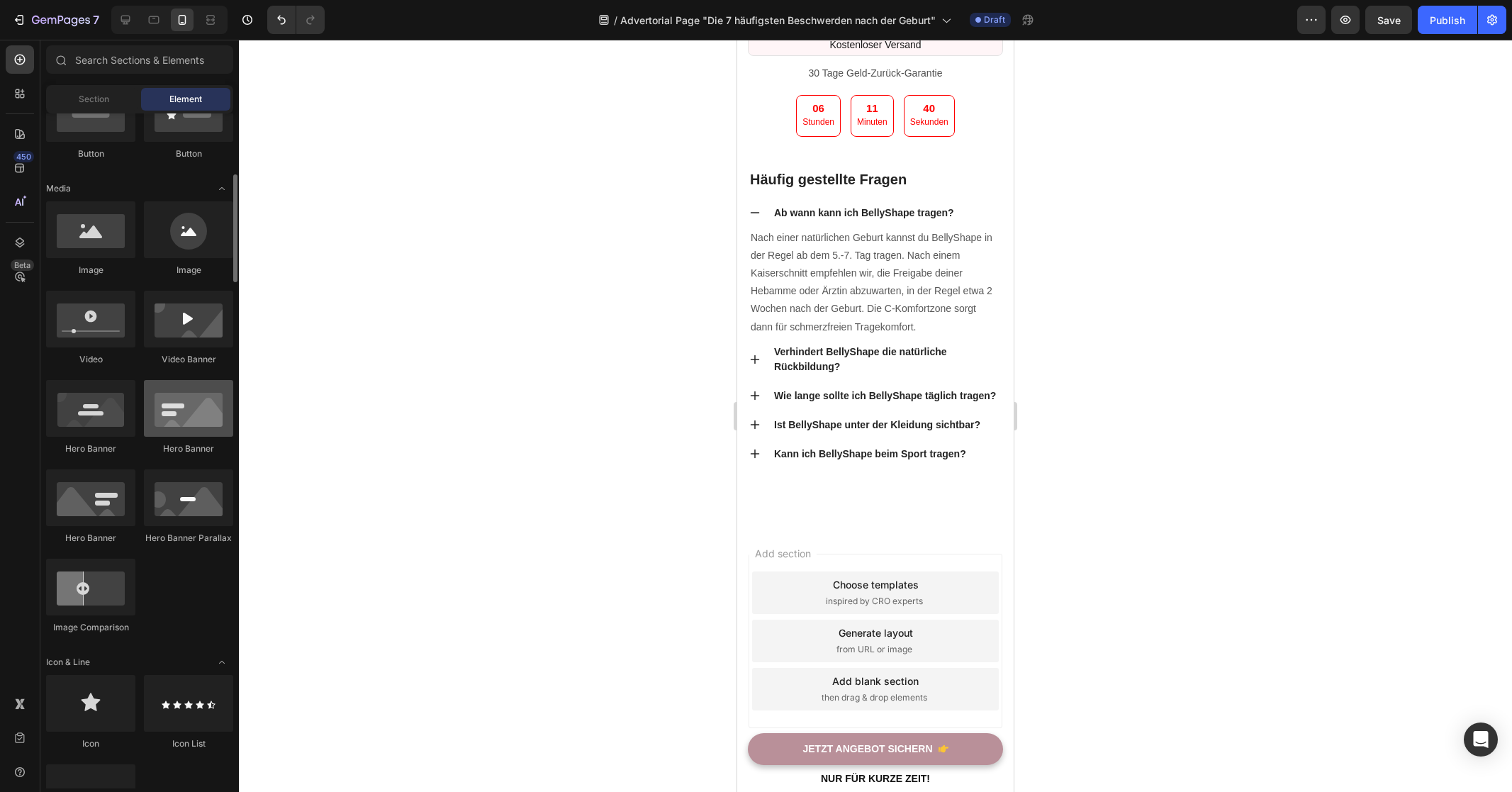
scroll to position [604, 0]
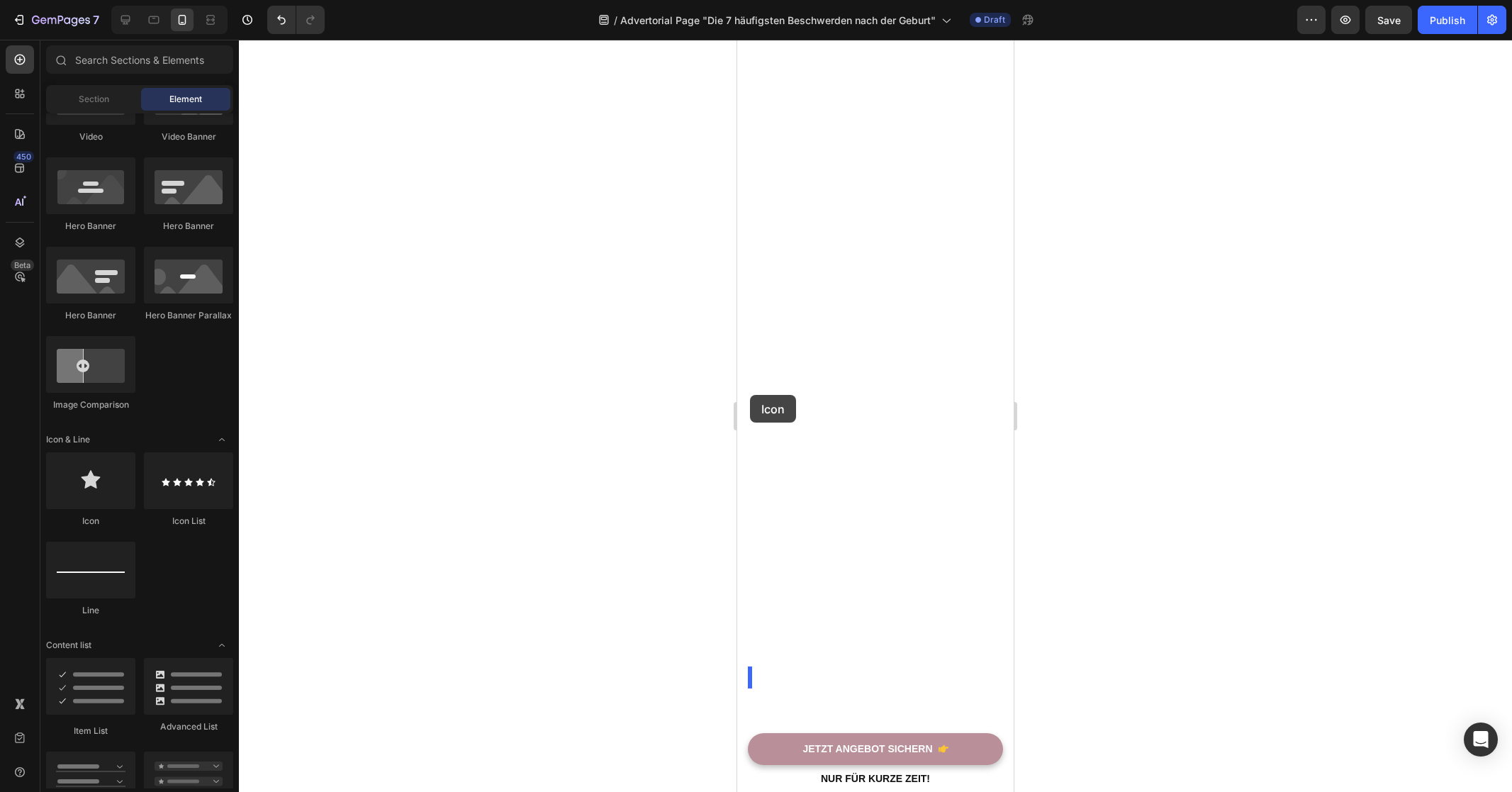
drag, startPoint x: 835, startPoint y: 528, endPoint x: 750, endPoint y: 395, distance: 157.8
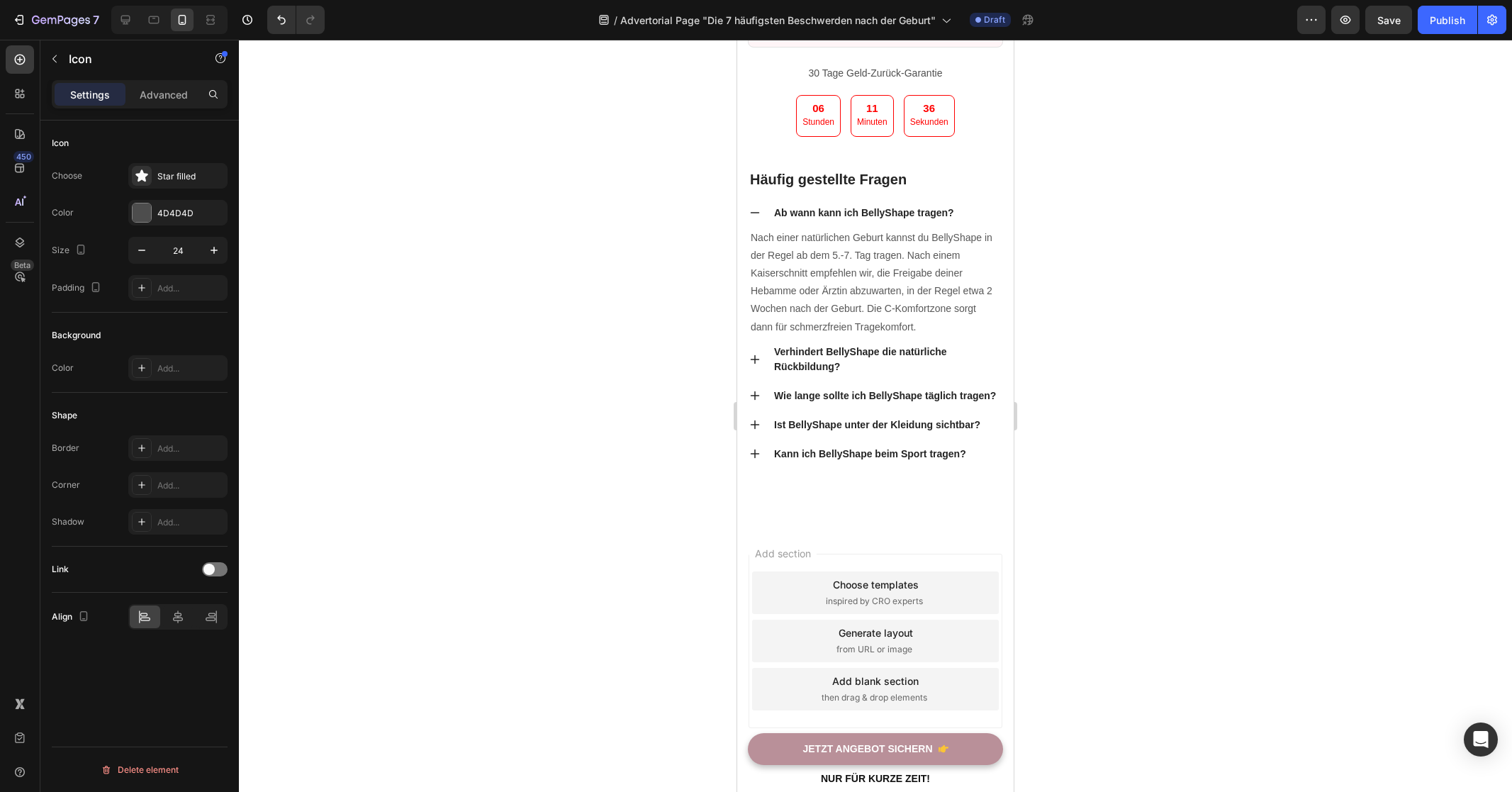
click at [828, 15] on div "Icon 0" at bounding box center [875, 6] width 255 height 17
click at [825, 15] on div "Icon 0" at bounding box center [875, 6] width 255 height 17
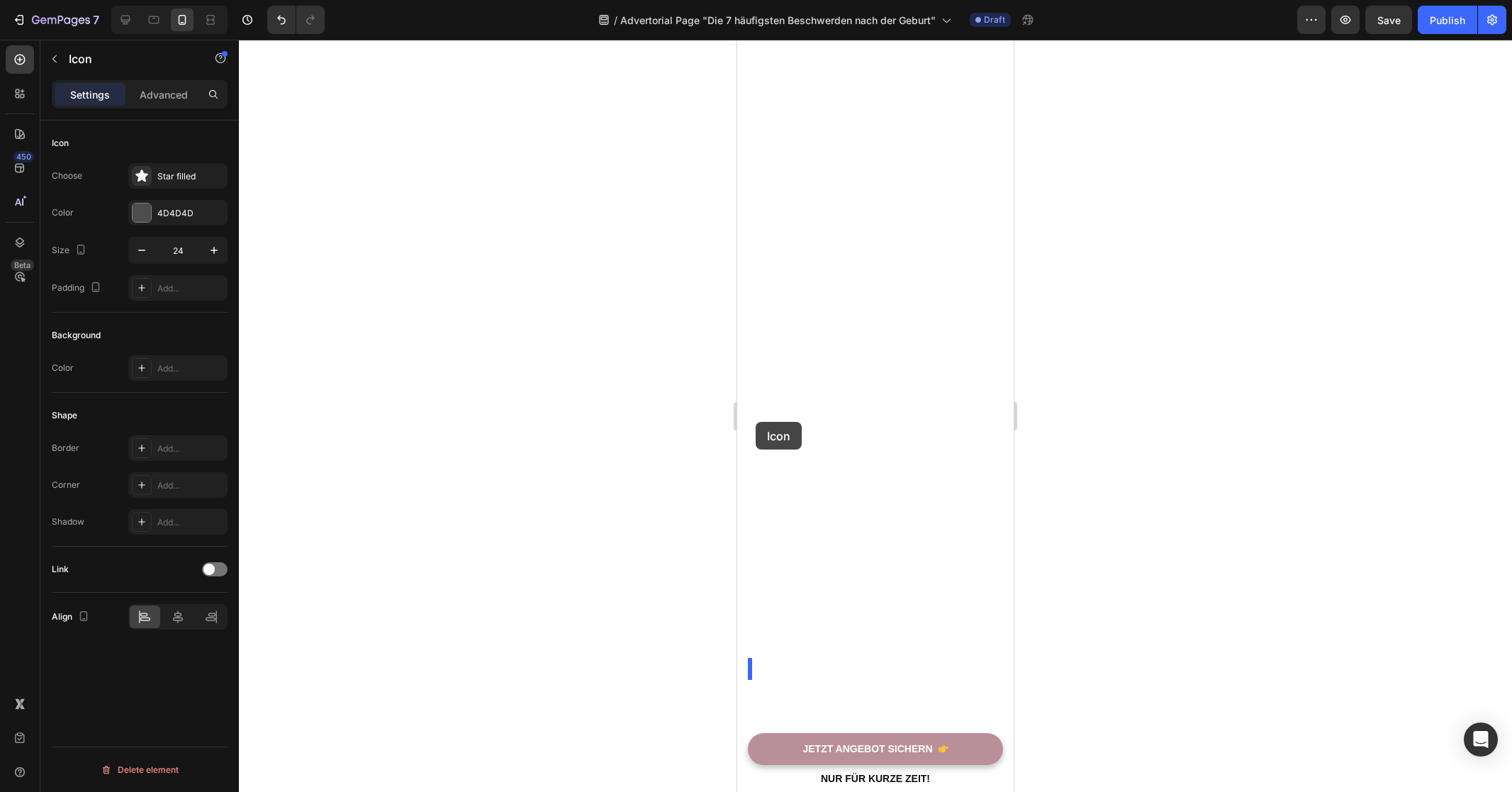
drag, startPoint x: 760, startPoint y: 396, endPoint x: 756, endPoint y: 422, distance: 26.3
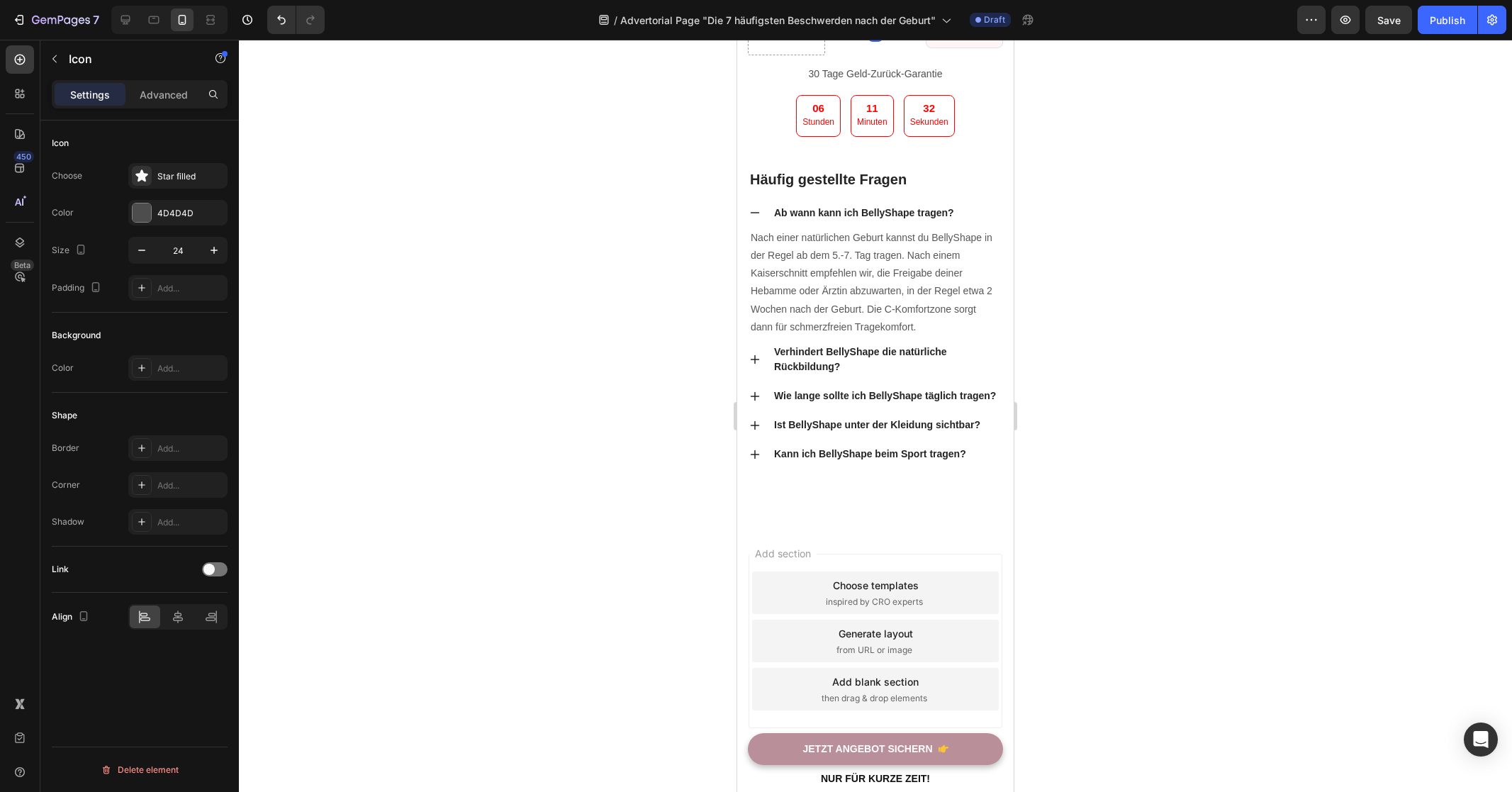
click at [1083, 421] on div at bounding box center [875, 415] width 1273 height 753
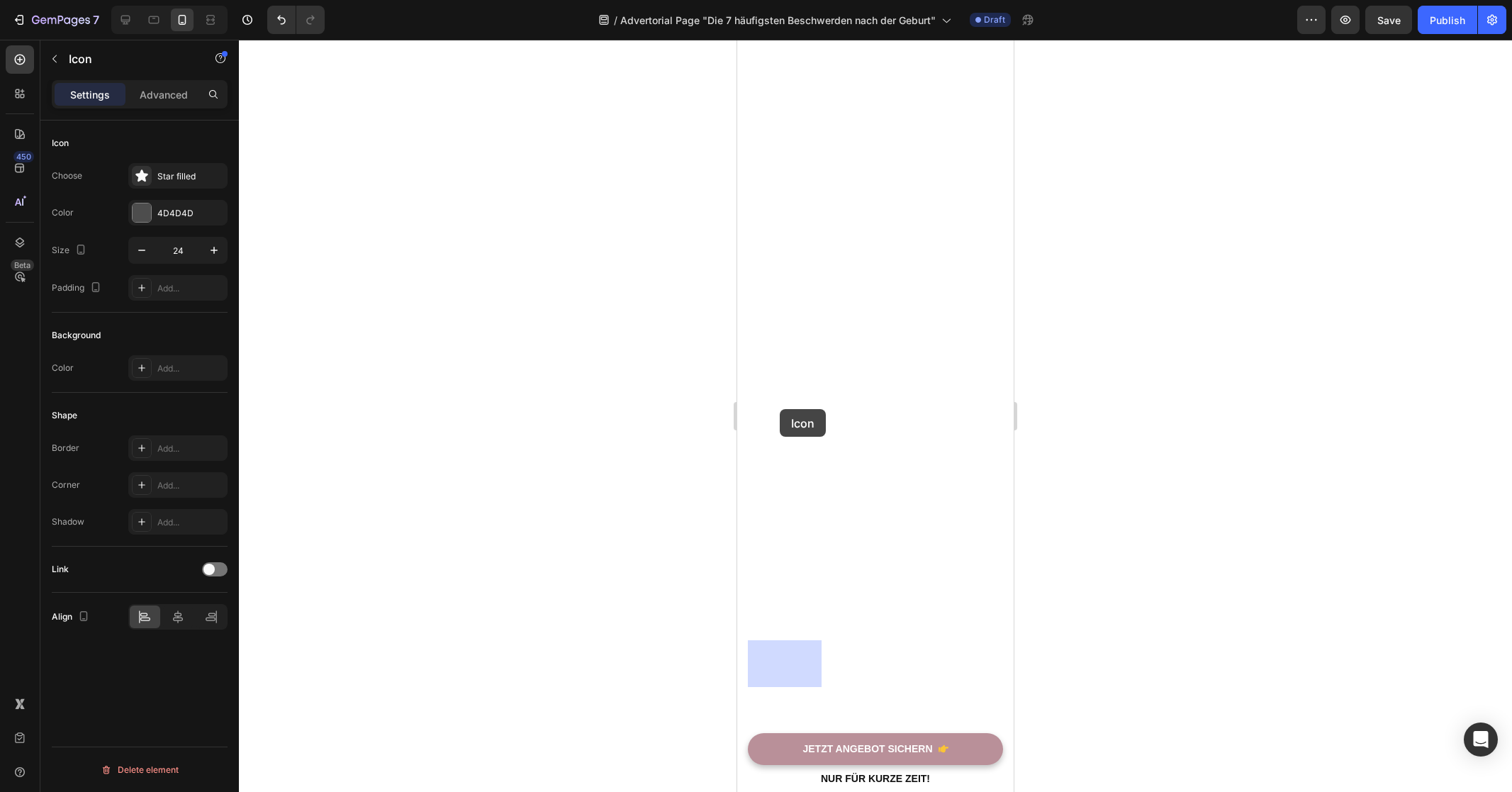
drag, startPoint x: 844, startPoint y: 394, endPoint x: 778, endPoint y: 407, distance: 67.3
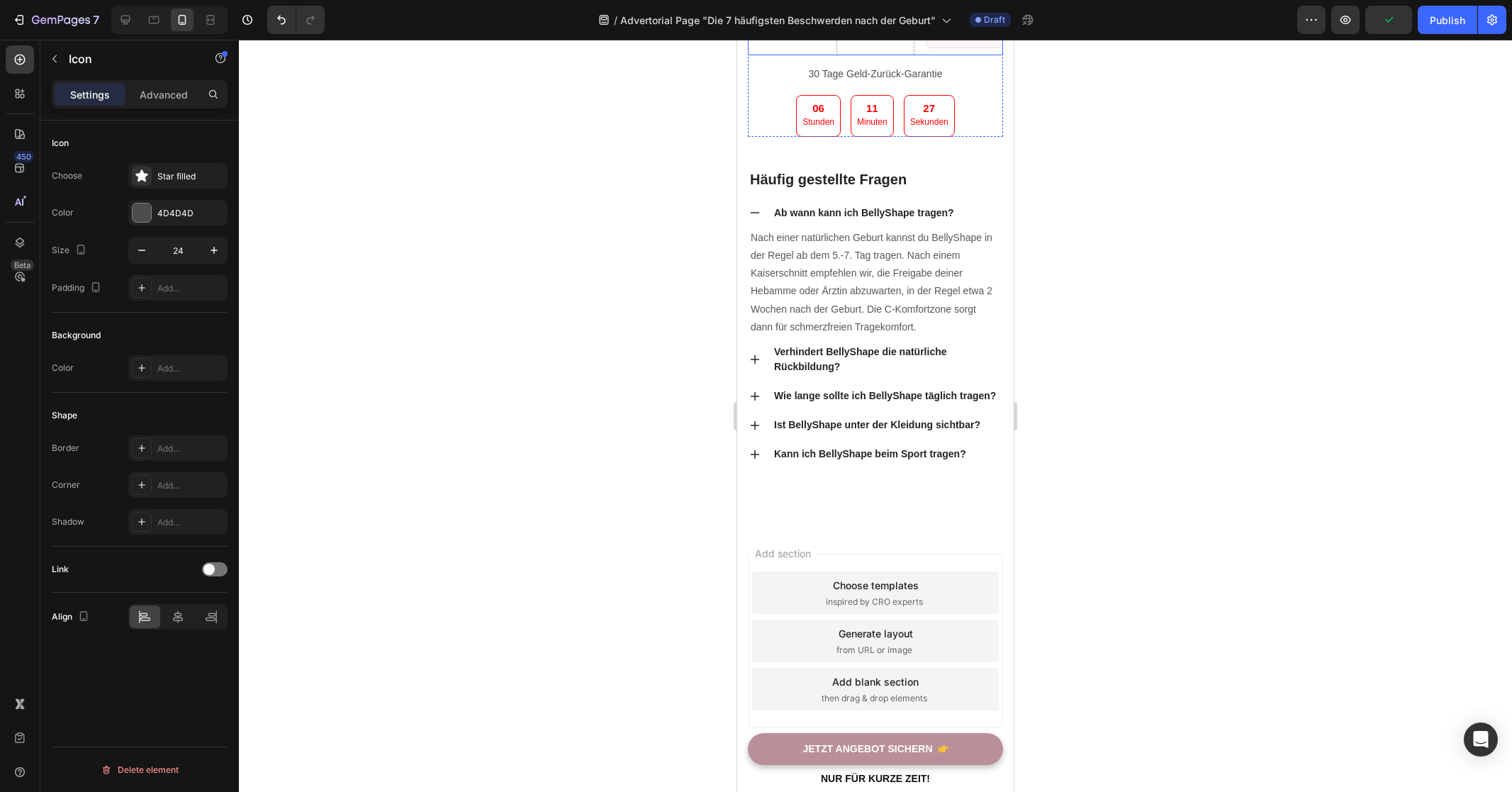
click at [769, 55] on div "Icon 0" at bounding box center [786, 31] width 77 height 47
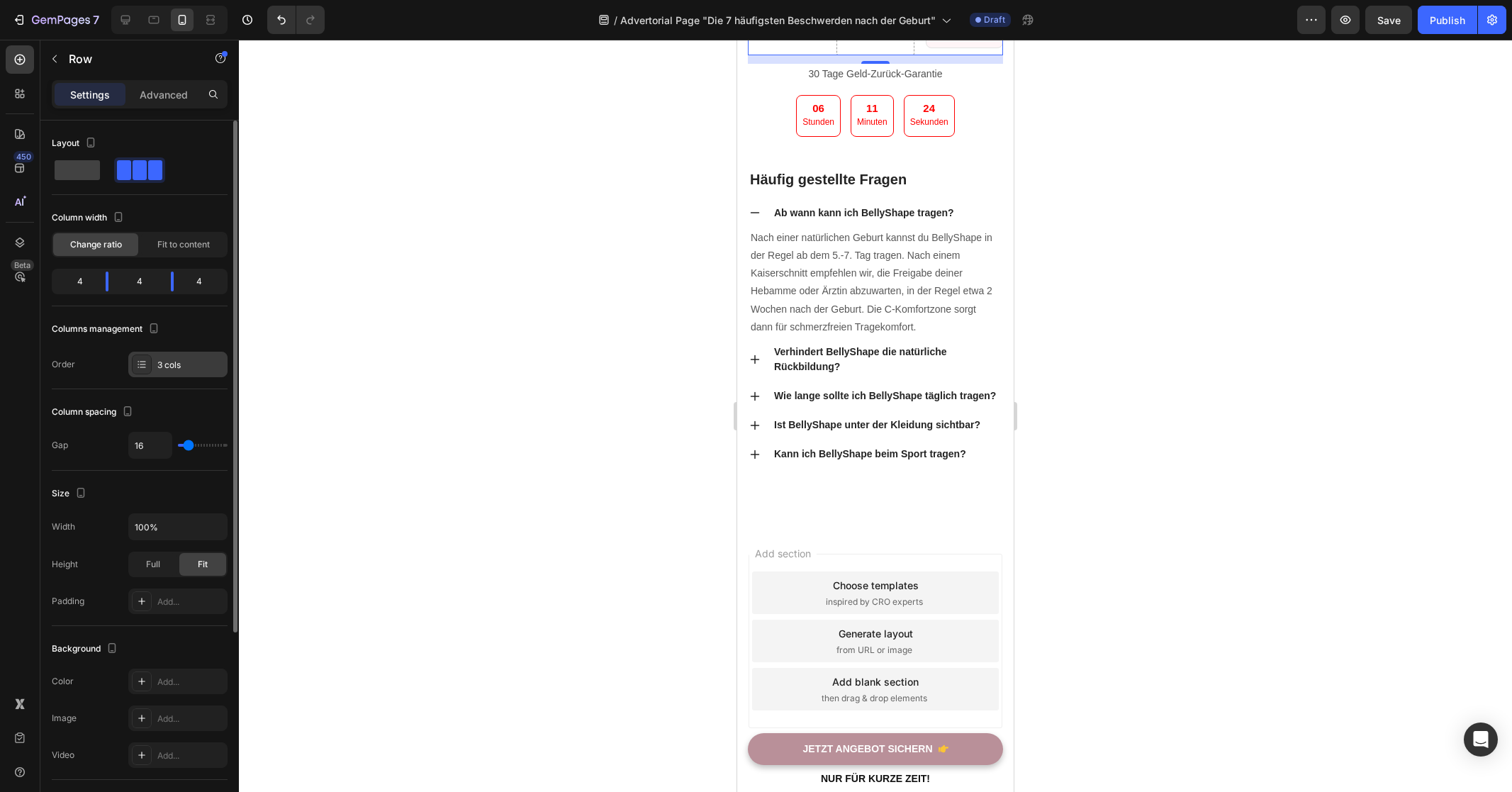
click at [187, 356] on div "3 cols" at bounding box center [178, 365] width 99 height 26
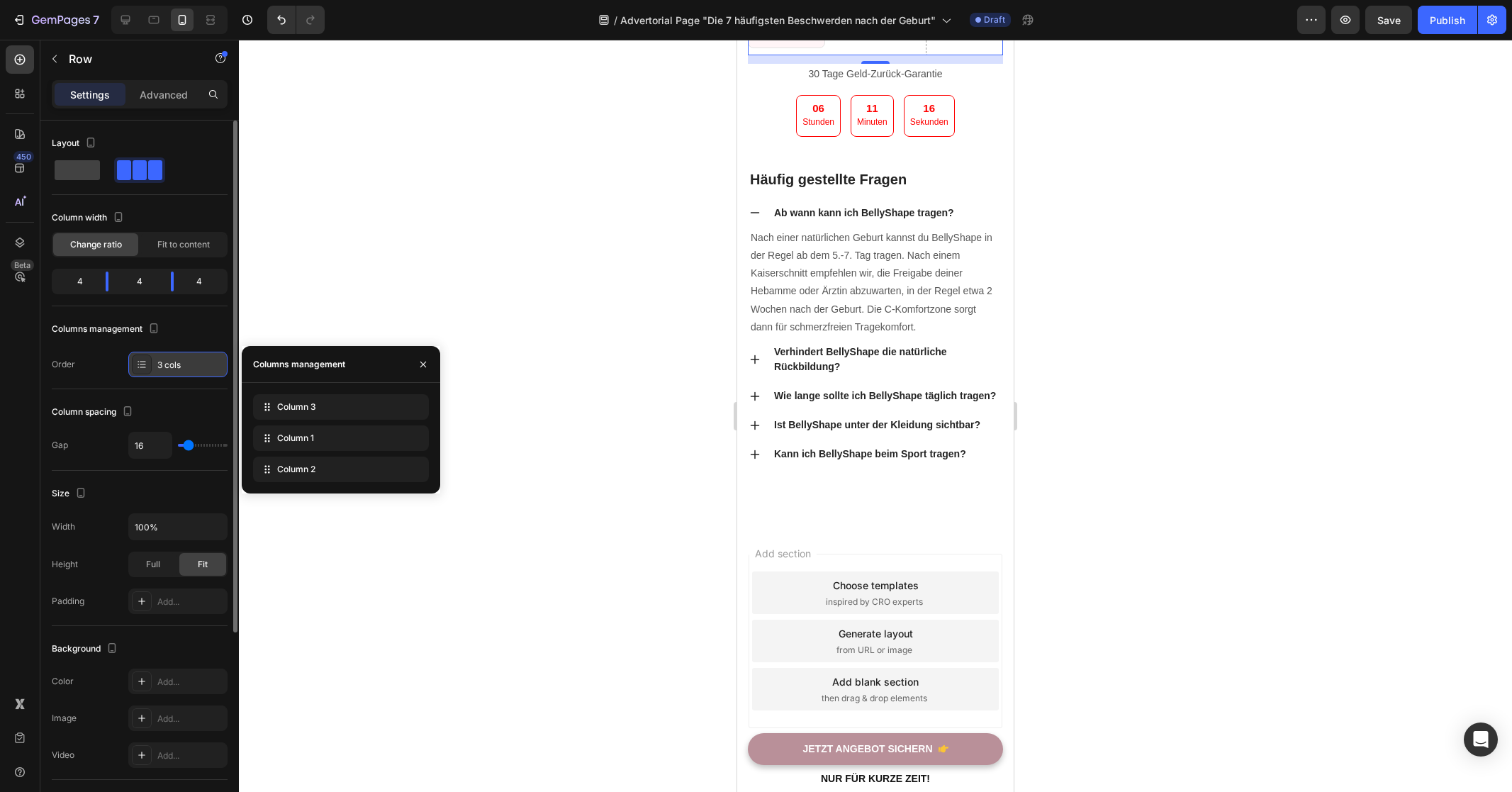
click at [161, 360] on div "3 cols" at bounding box center [191, 365] width 67 height 13
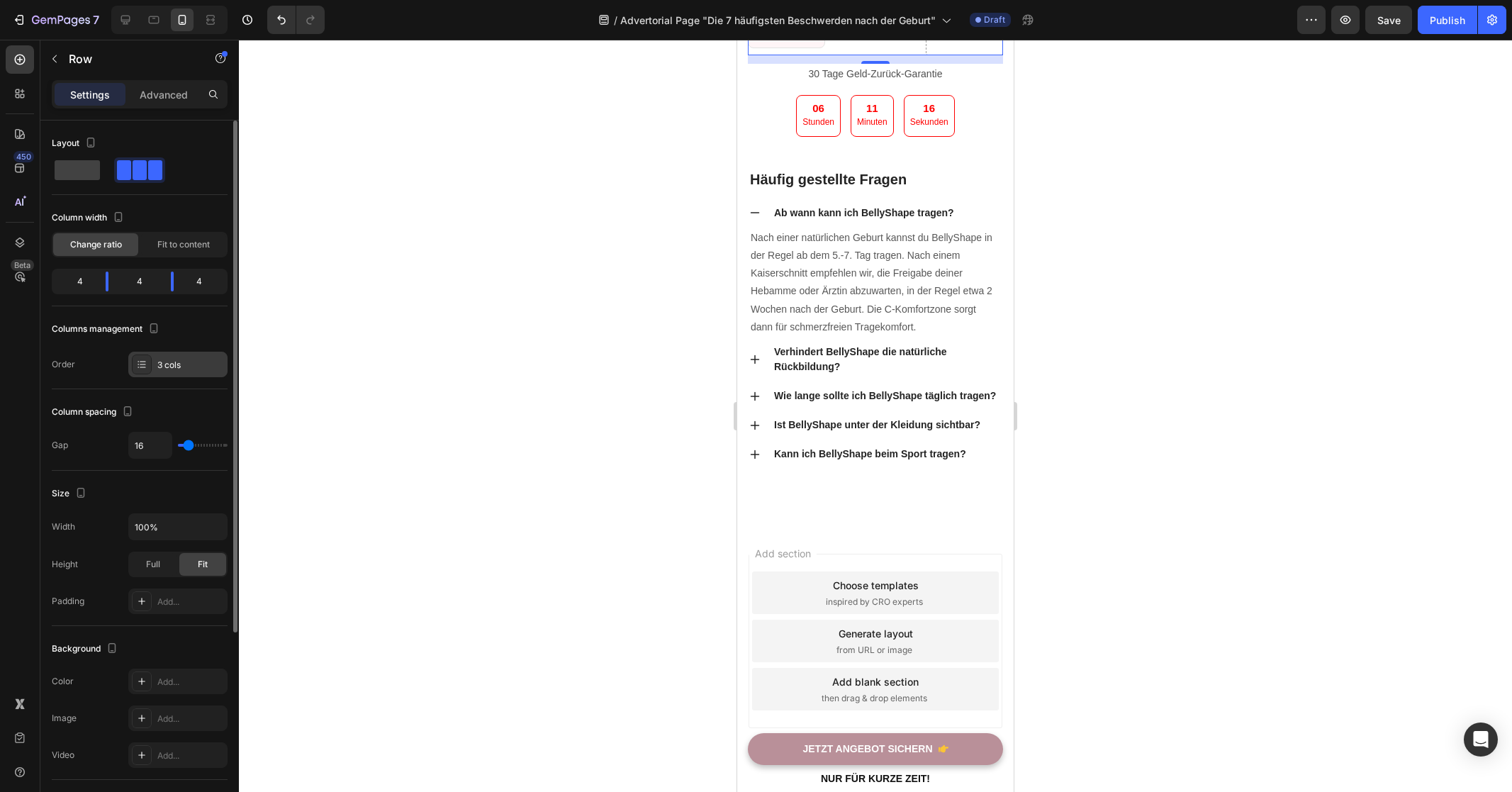
click at [205, 366] on div "3 cols" at bounding box center [191, 365] width 67 height 13
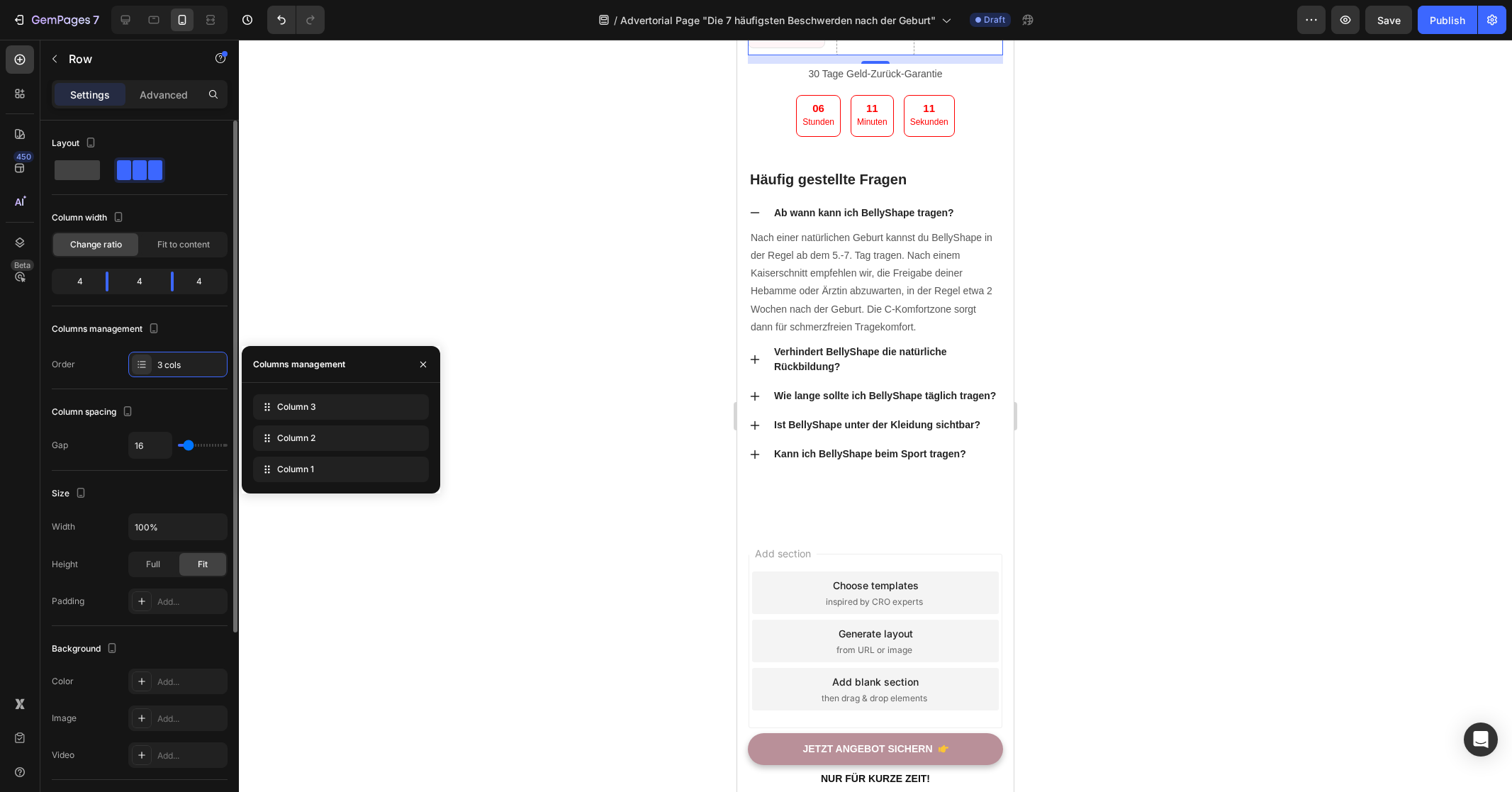
click at [148, 167] on span at bounding box center [155, 170] width 15 height 20
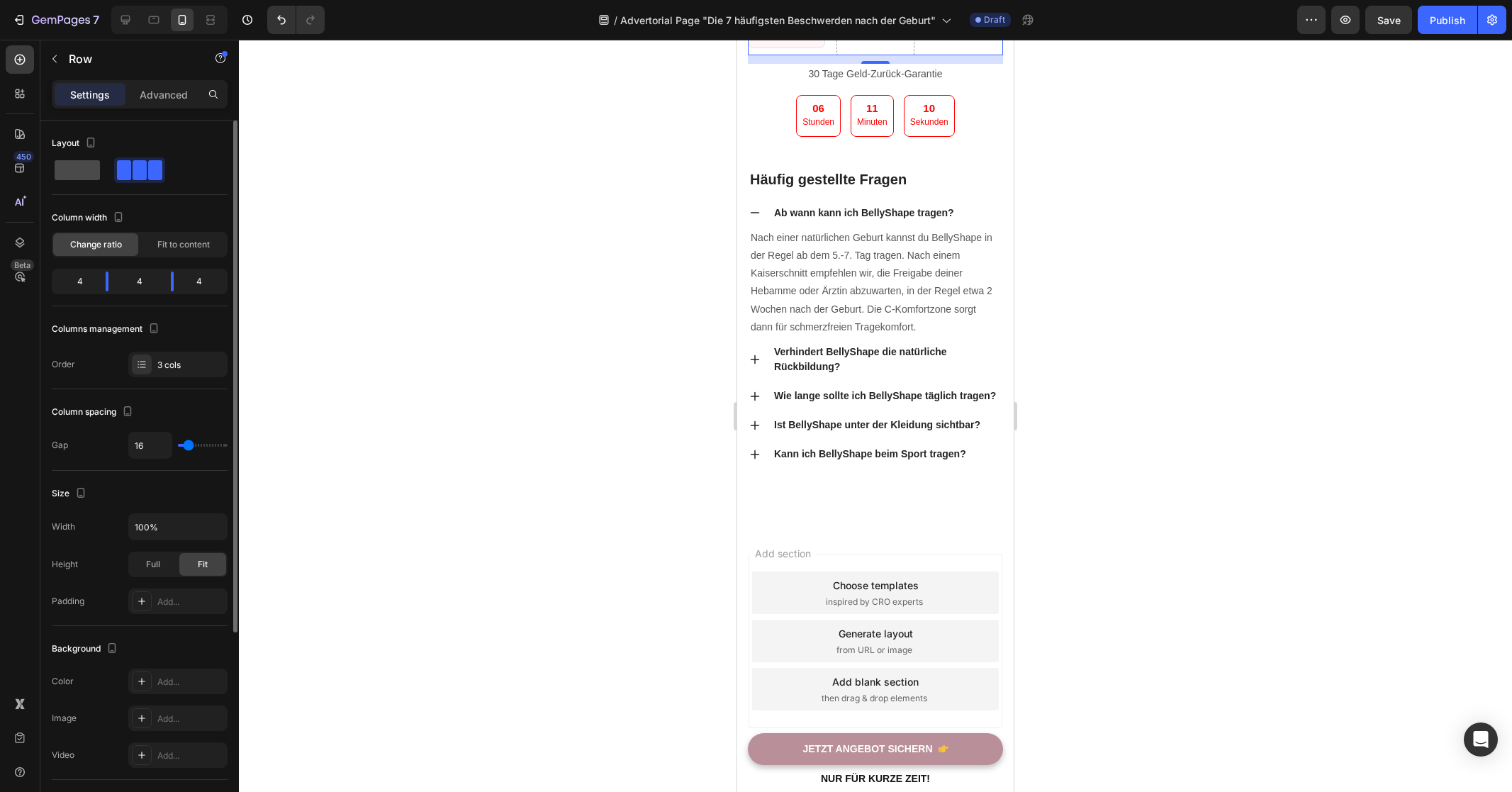
click at [65, 168] on span at bounding box center [77, 170] width 45 height 20
click at [148, 164] on span at bounding box center [155, 170] width 15 height 20
drag, startPoint x: 177, startPoint y: 281, endPoint x: 185, endPoint y: 283, distance: 8.2
click at [185, 0] on body "7 Version history / Advertorial Page "Die 7 häufigsten Beschwerden nach der Geb…" at bounding box center [756, 0] width 1512 height 0
click at [191, 362] on div "3 cols" at bounding box center [191, 365] width 67 height 13
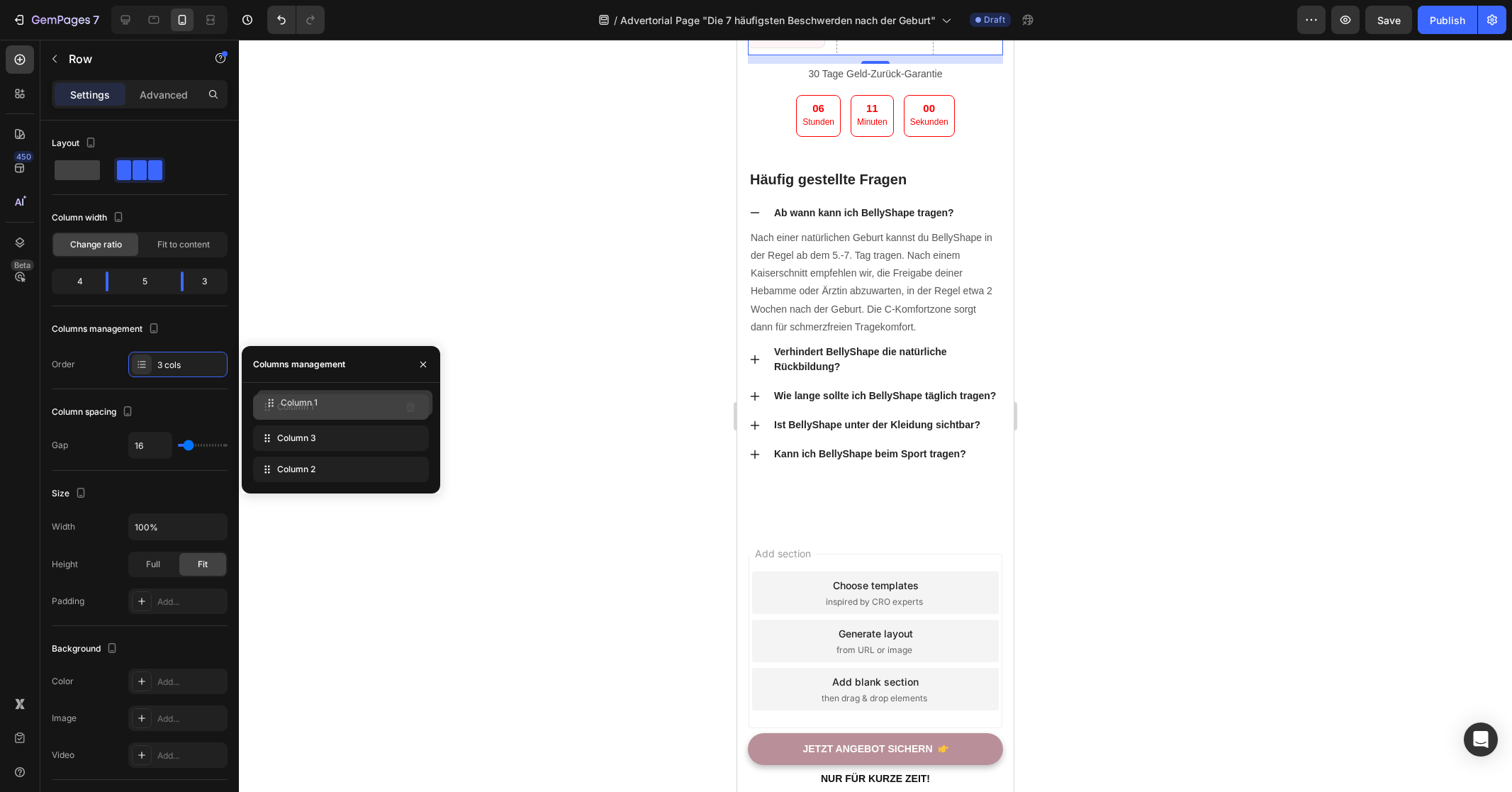
drag, startPoint x: 266, startPoint y: 467, endPoint x: 270, endPoint y: 398, distance: 69.1
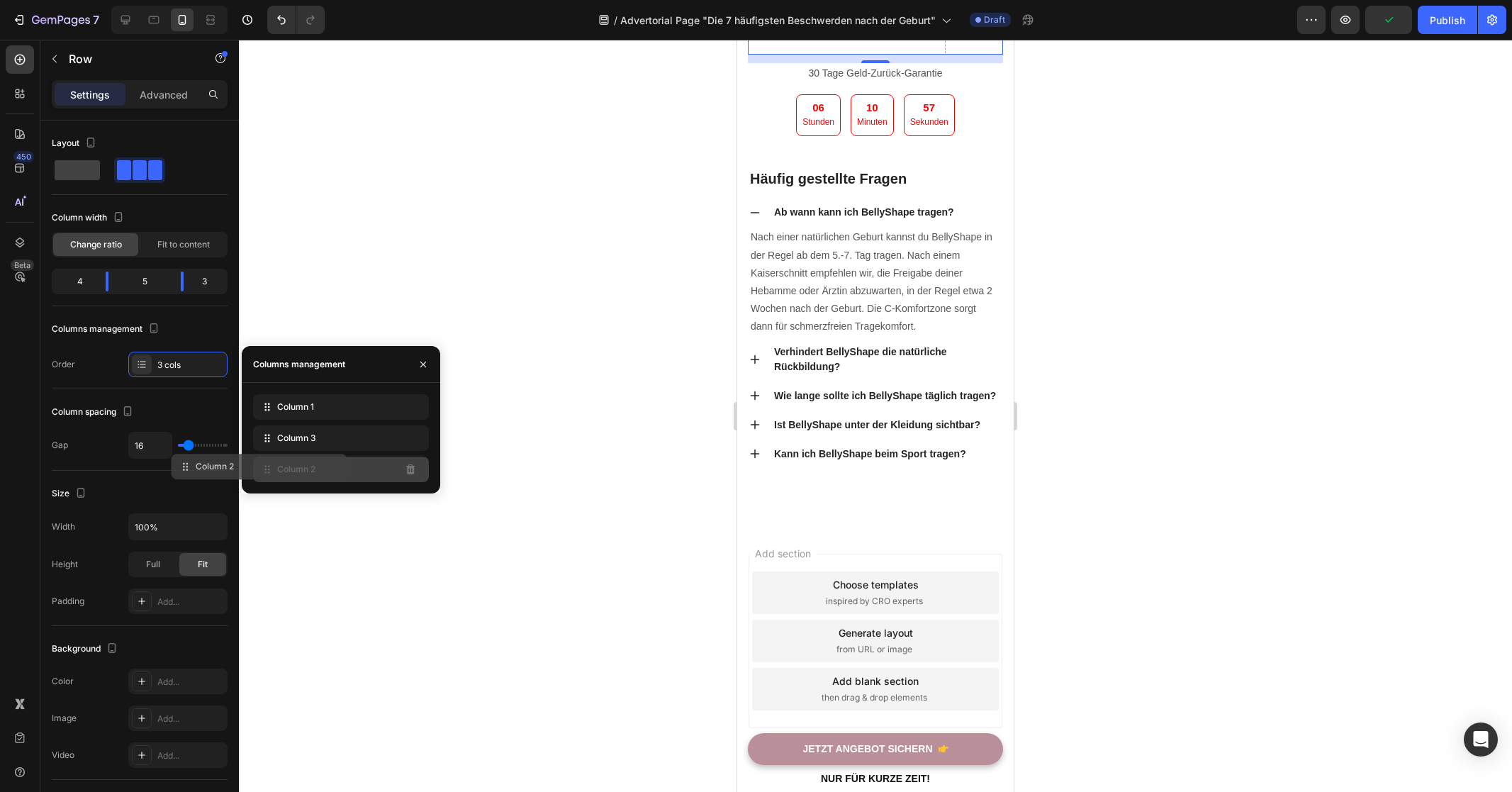
click at [335, 468] on div "Column 2" at bounding box center [341, 469] width 175 height 26
click at [1025, 428] on div at bounding box center [875, 415] width 1273 height 753
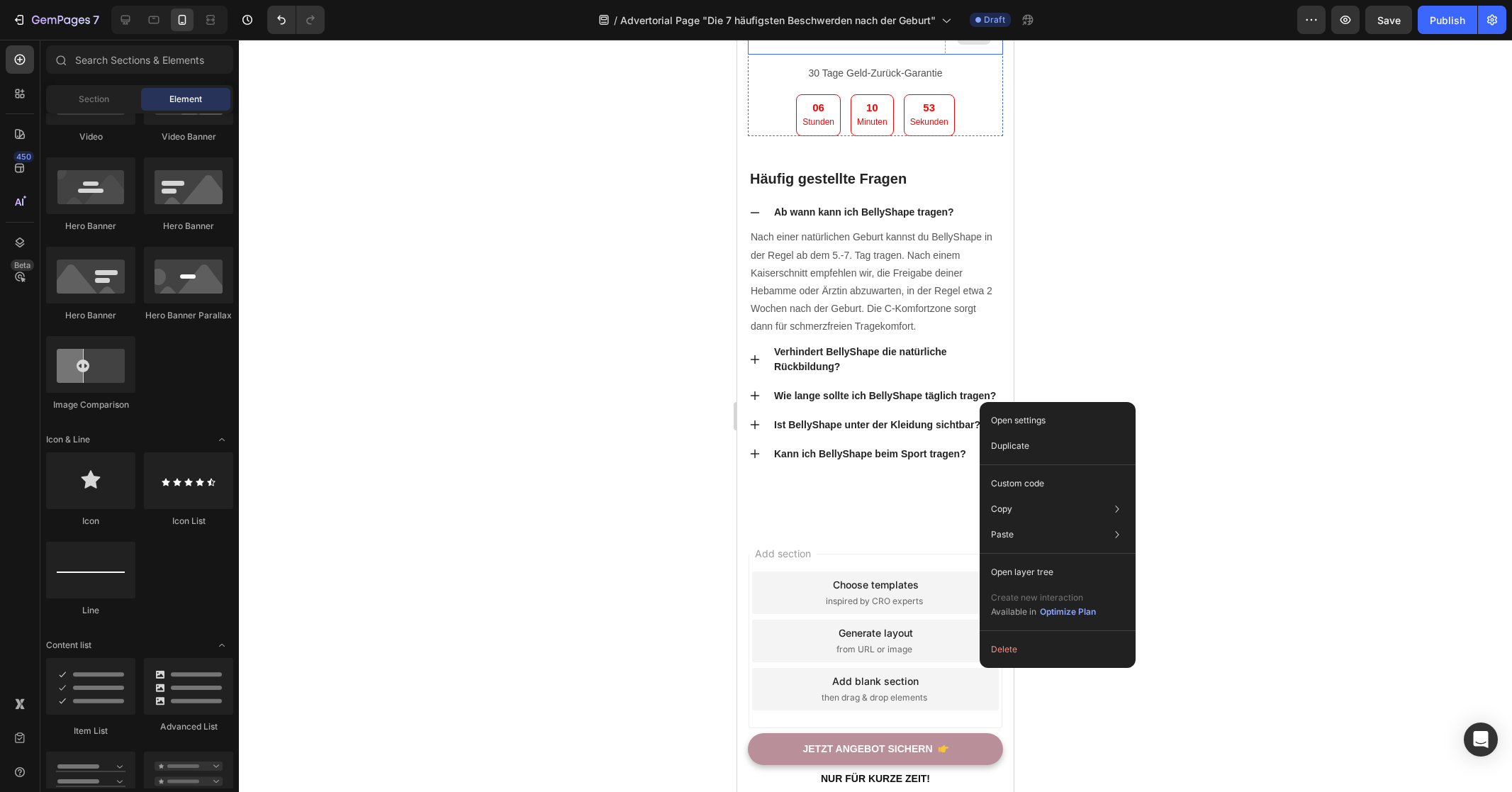
click at [970, 45] on div at bounding box center [974, 33] width 34 height 23
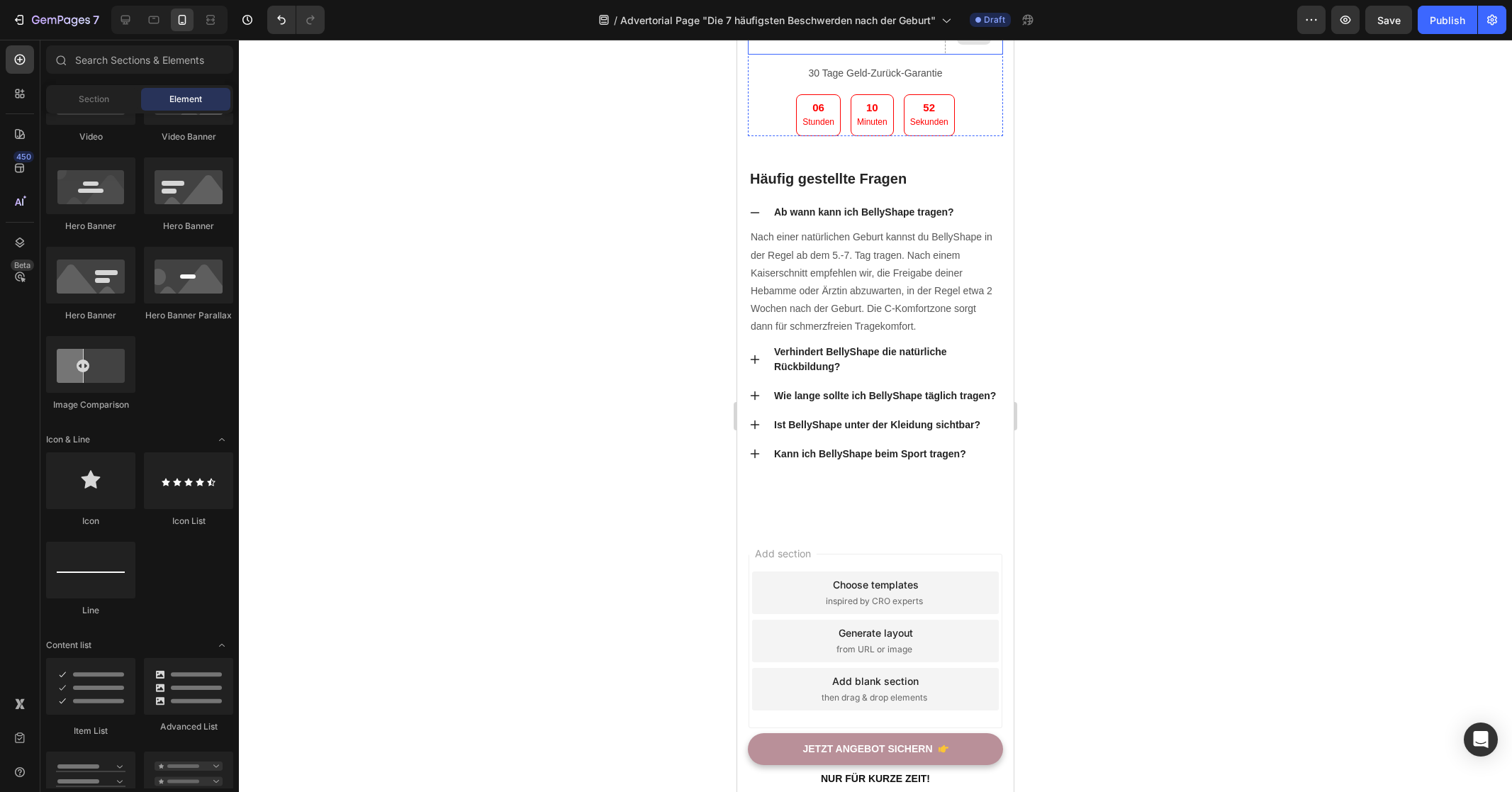
click at [955, 55] on div at bounding box center [974, 33] width 58 height 43
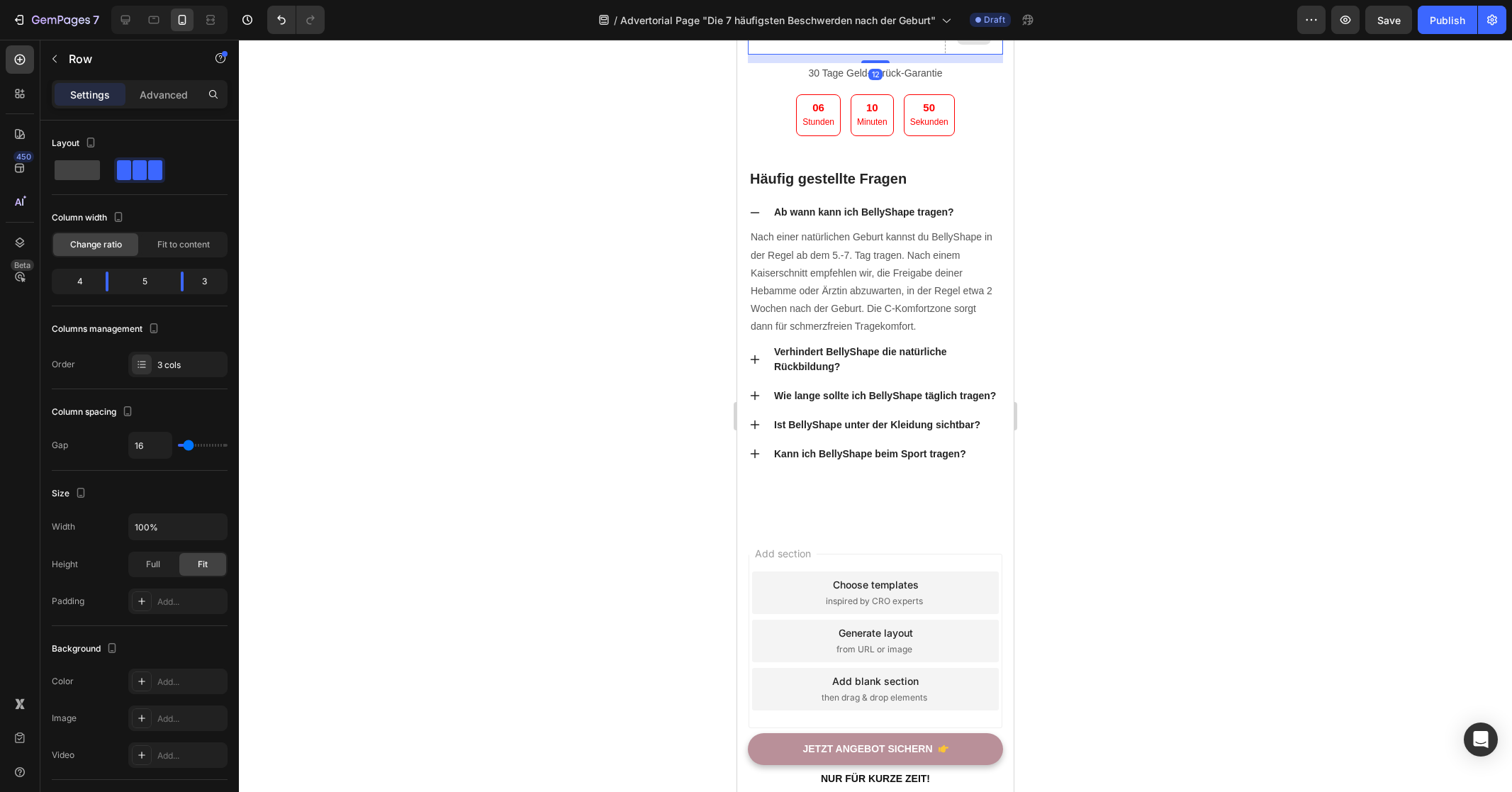
click at [945, 55] on div at bounding box center [974, 33] width 58 height 43
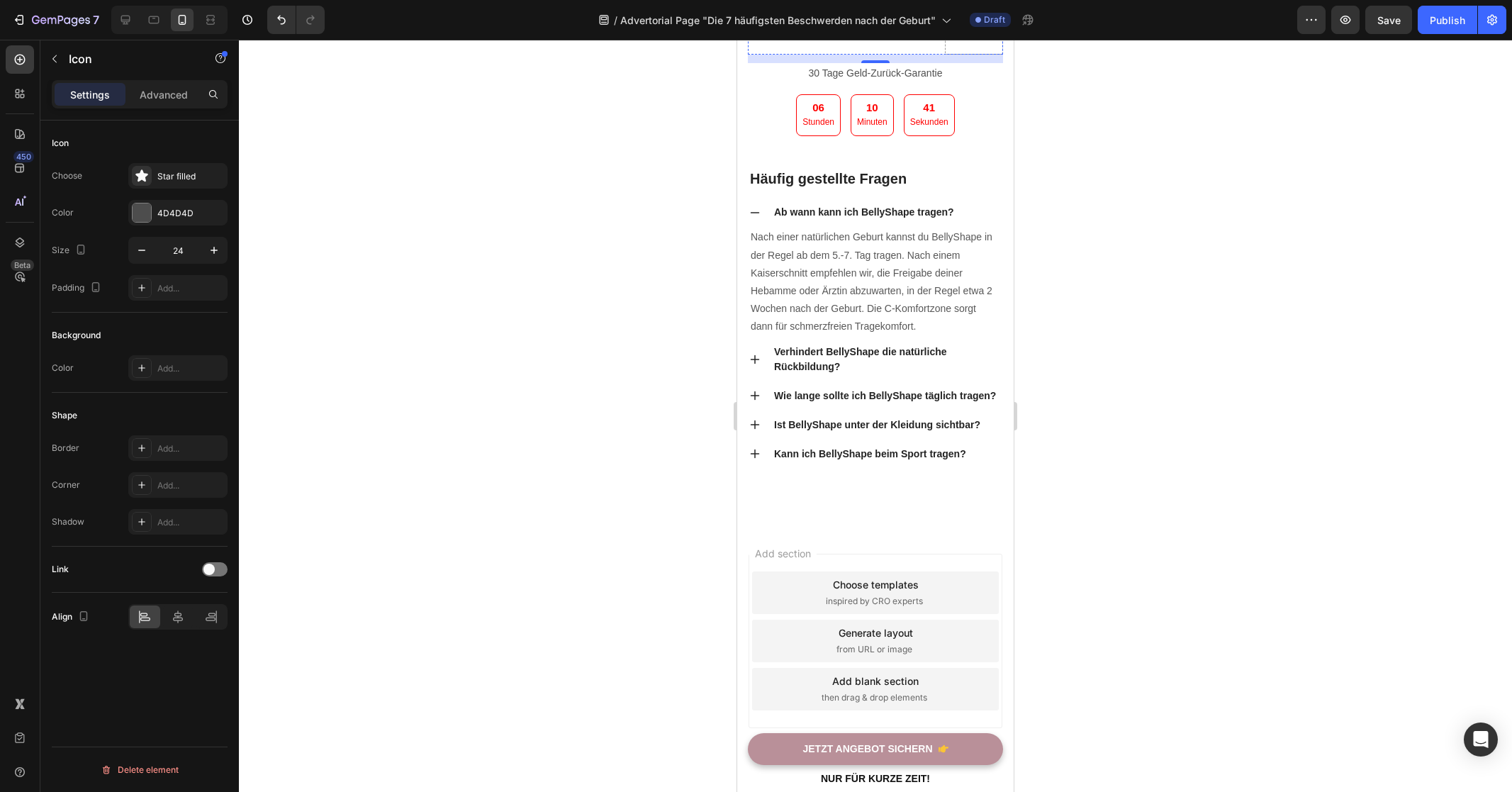
click at [767, 29] on div "Icon" at bounding box center [786, 21] width 77 height 17
click at [188, 180] on div "Star filled" at bounding box center [191, 176] width 67 height 13
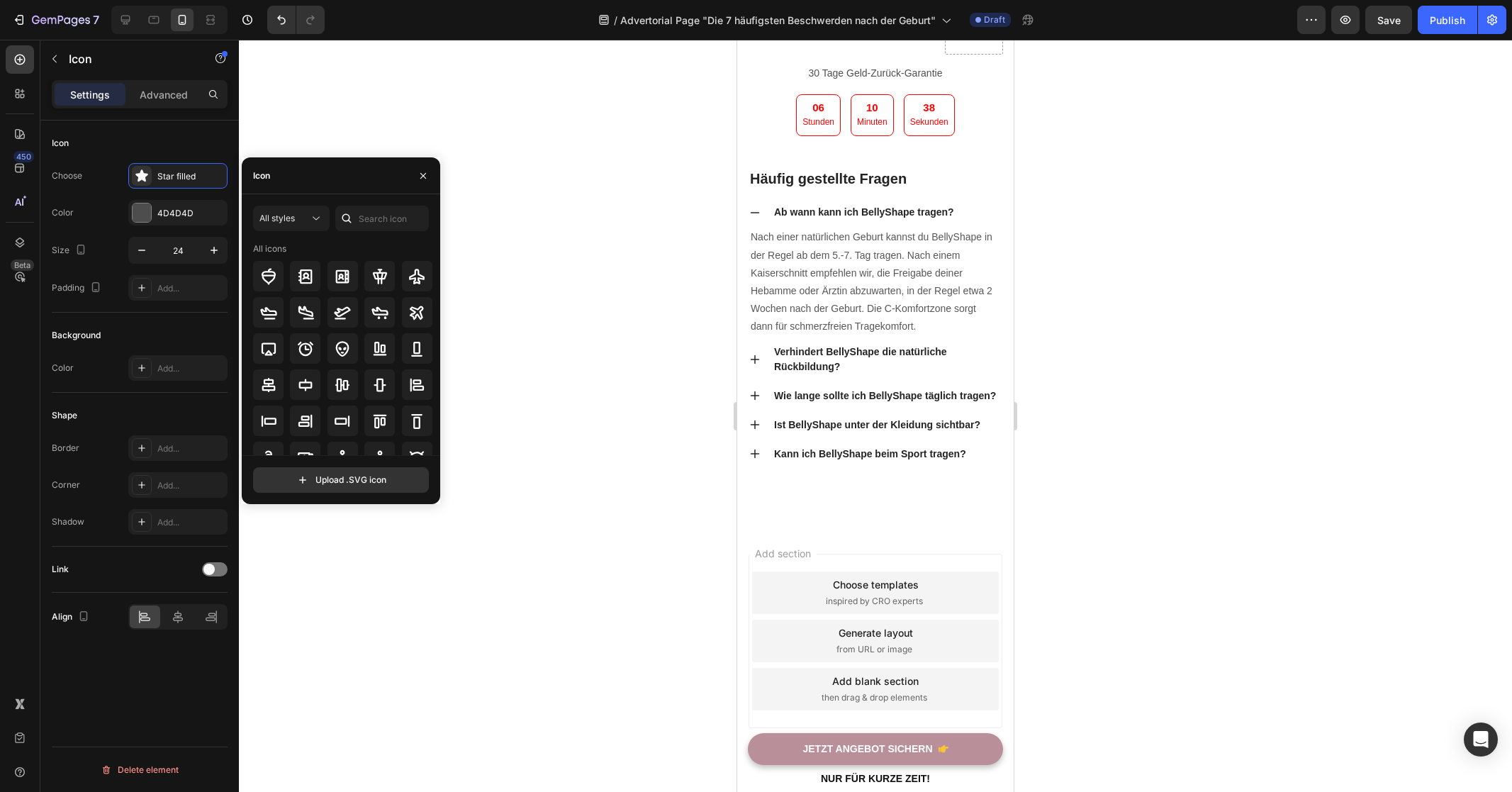
click at [341, 180] on div "Icon" at bounding box center [341, 176] width 199 height 37
click at [350, 221] on icon at bounding box center [347, 218] width 9 height 9
click at [365, 217] on input "text" at bounding box center [382, 218] width 93 height 26
click at [408, 281] on icon at bounding box center [417, 277] width 17 height 17
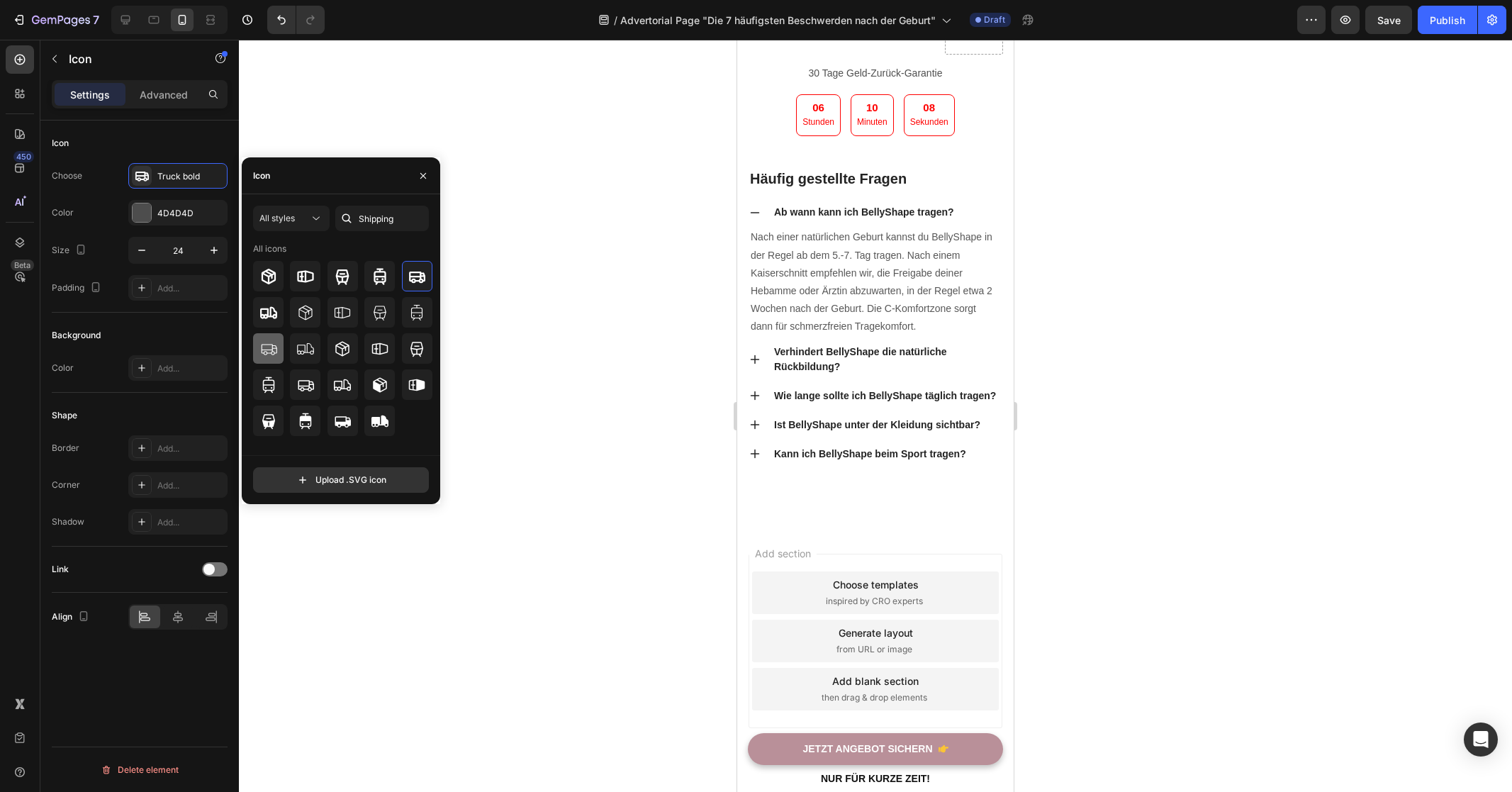
click at [277, 345] on div at bounding box center [269, 348] width 31 height 31
click at [421, 275] on icon at bounding box center [417, 276] width 16 height 11
click at [618, 433] on div at bounding box center [875, 415] width 1273 height 753
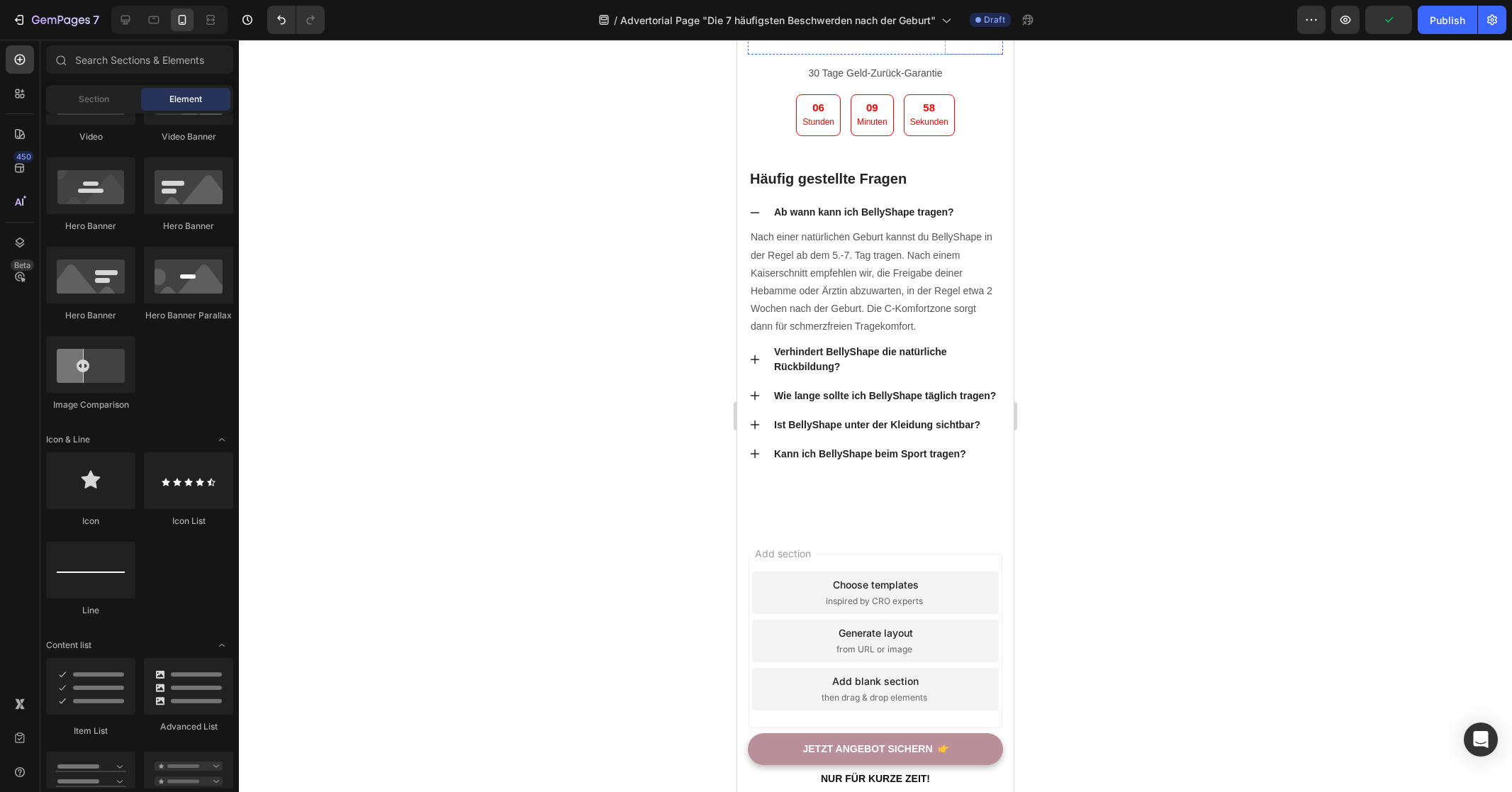
click at [904, 32] on p "Kostenloser Versand" at bounding box center [885, 23] width 92 height 18
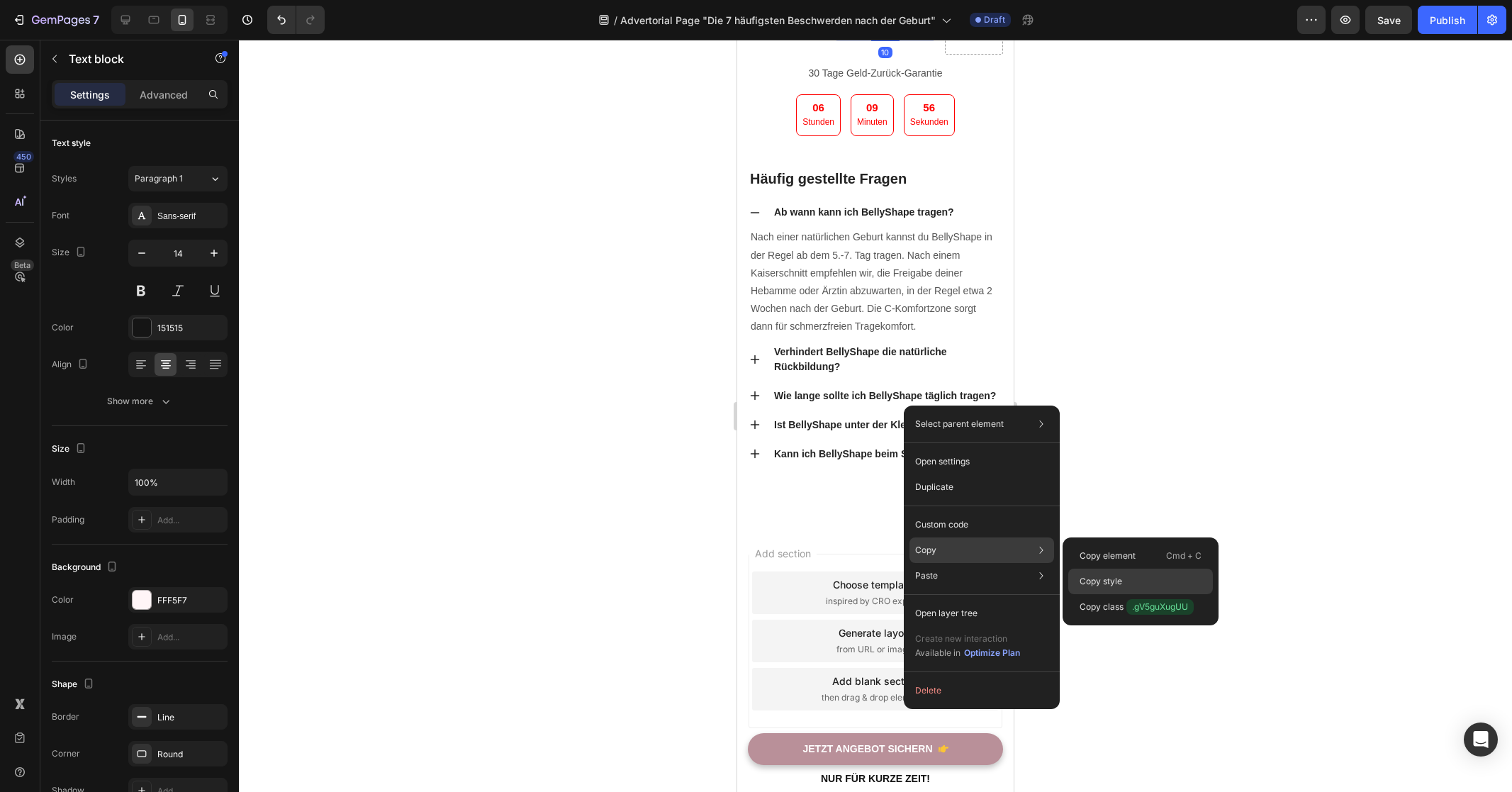
click at [1112, 576] on p "Copy style" at bounding box center [1100, 581] width 43 height 13
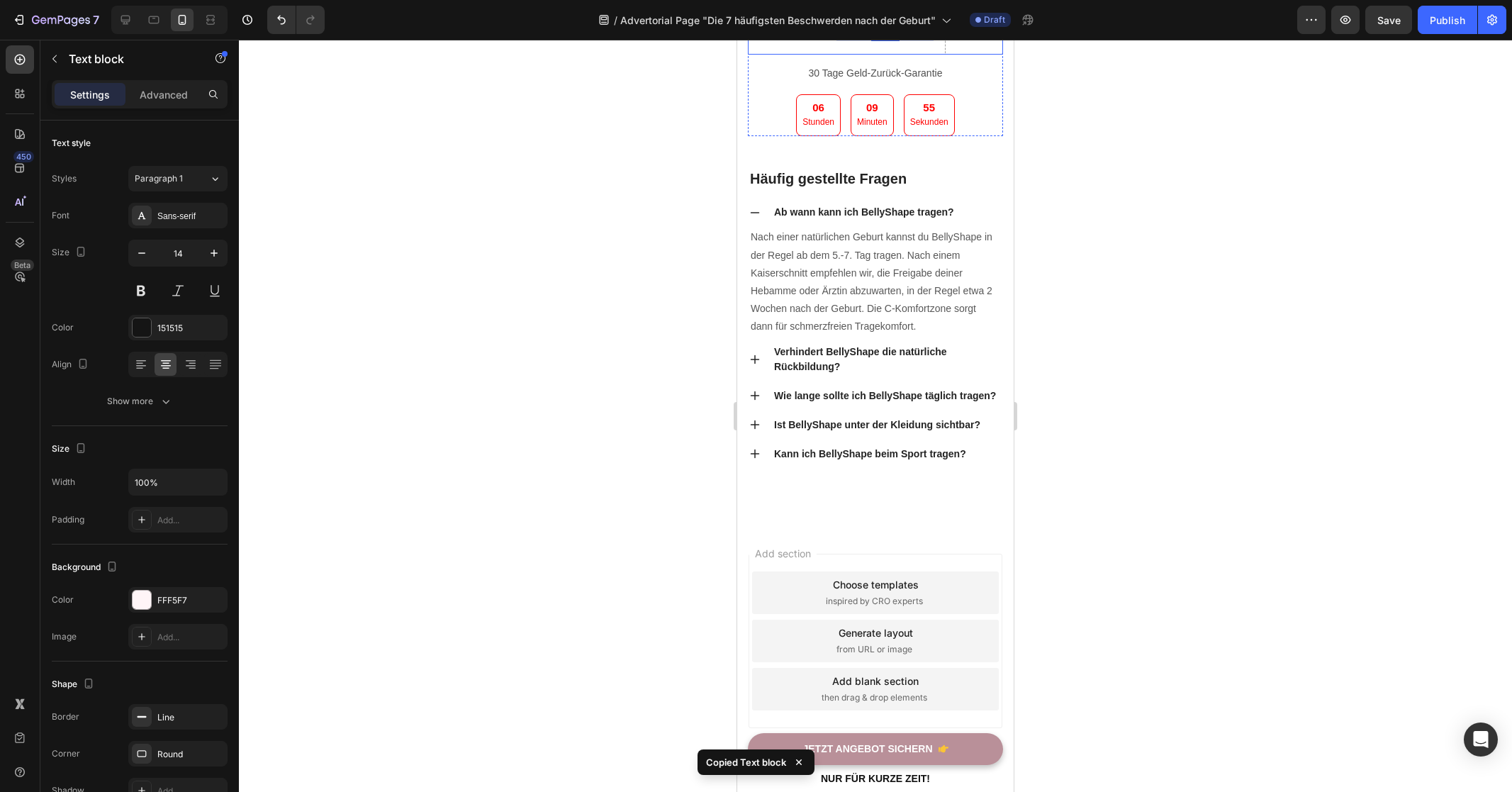
click at [794, 55] on div "Icon" at bounding box center [786, 33] width 77 height 43
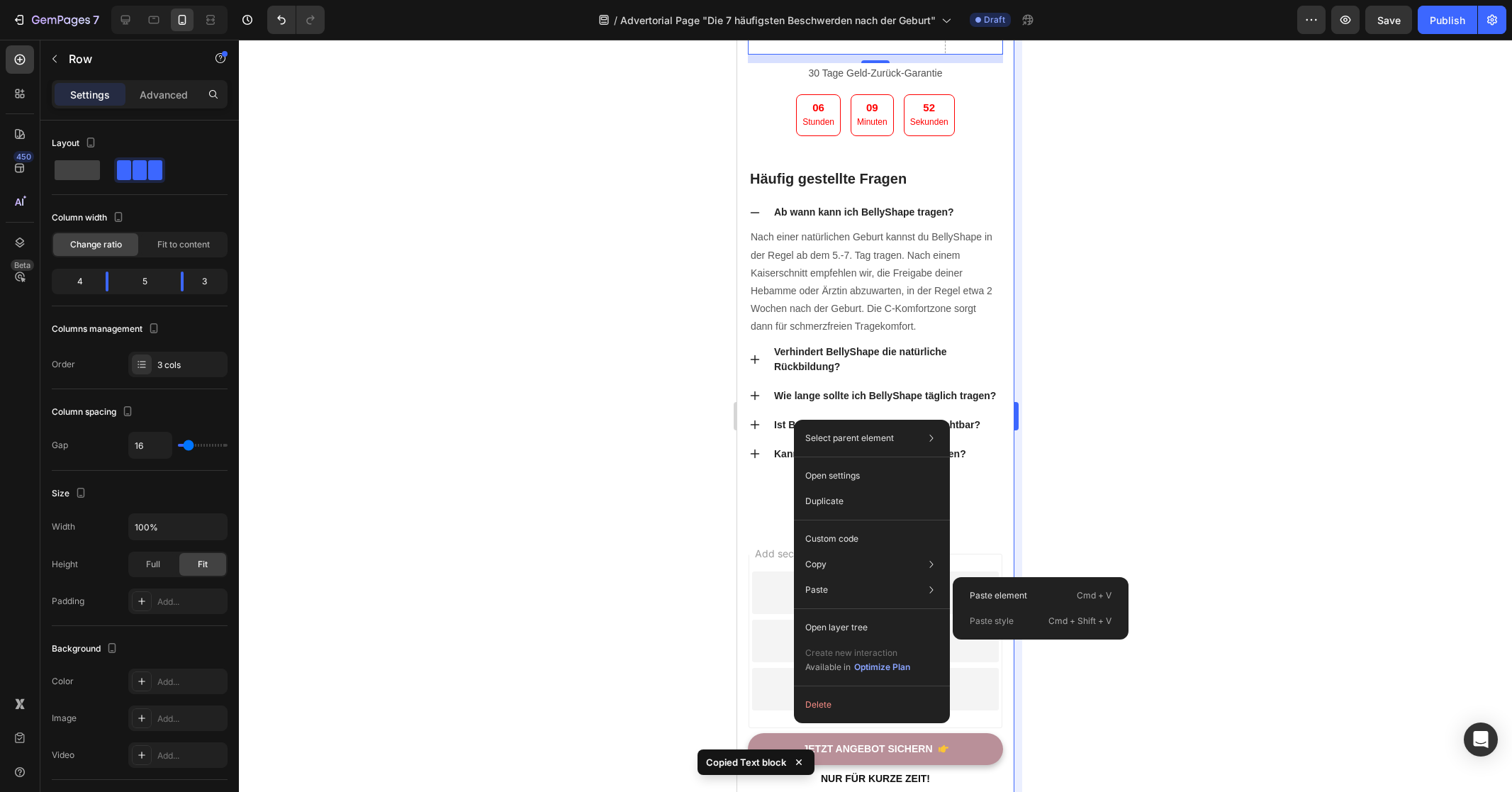
drag, startPoint x: 1013, startPoint y: 616, endPoint x: 1017, endPoint y: 610, distance: 7.2
click at [1013, 616] on p "Paste style" at bounding box center [991, 621] width 44 height 13
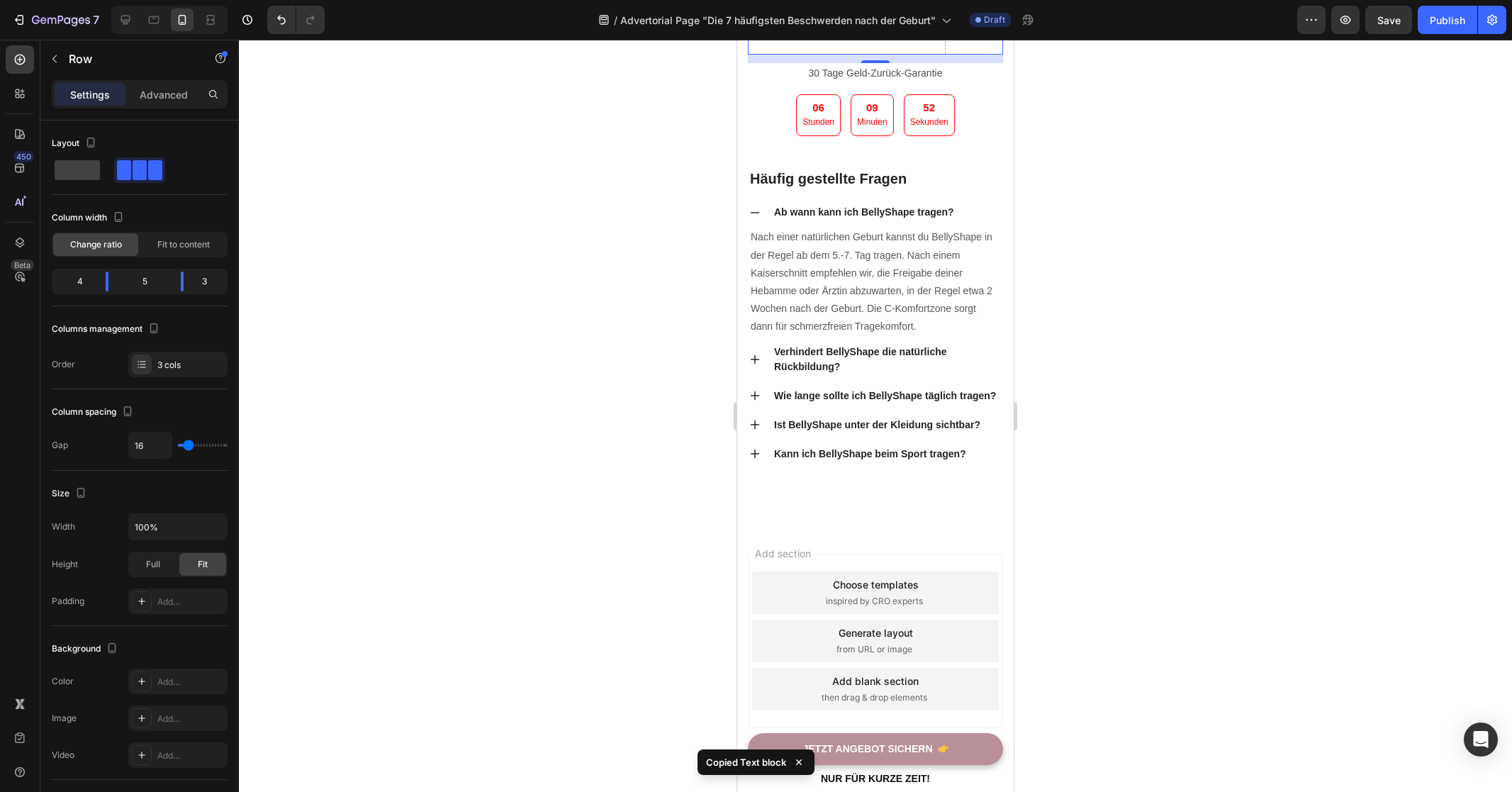
click at [1183, 477] on div at bounding box center [875, 415] width 1273 height 753
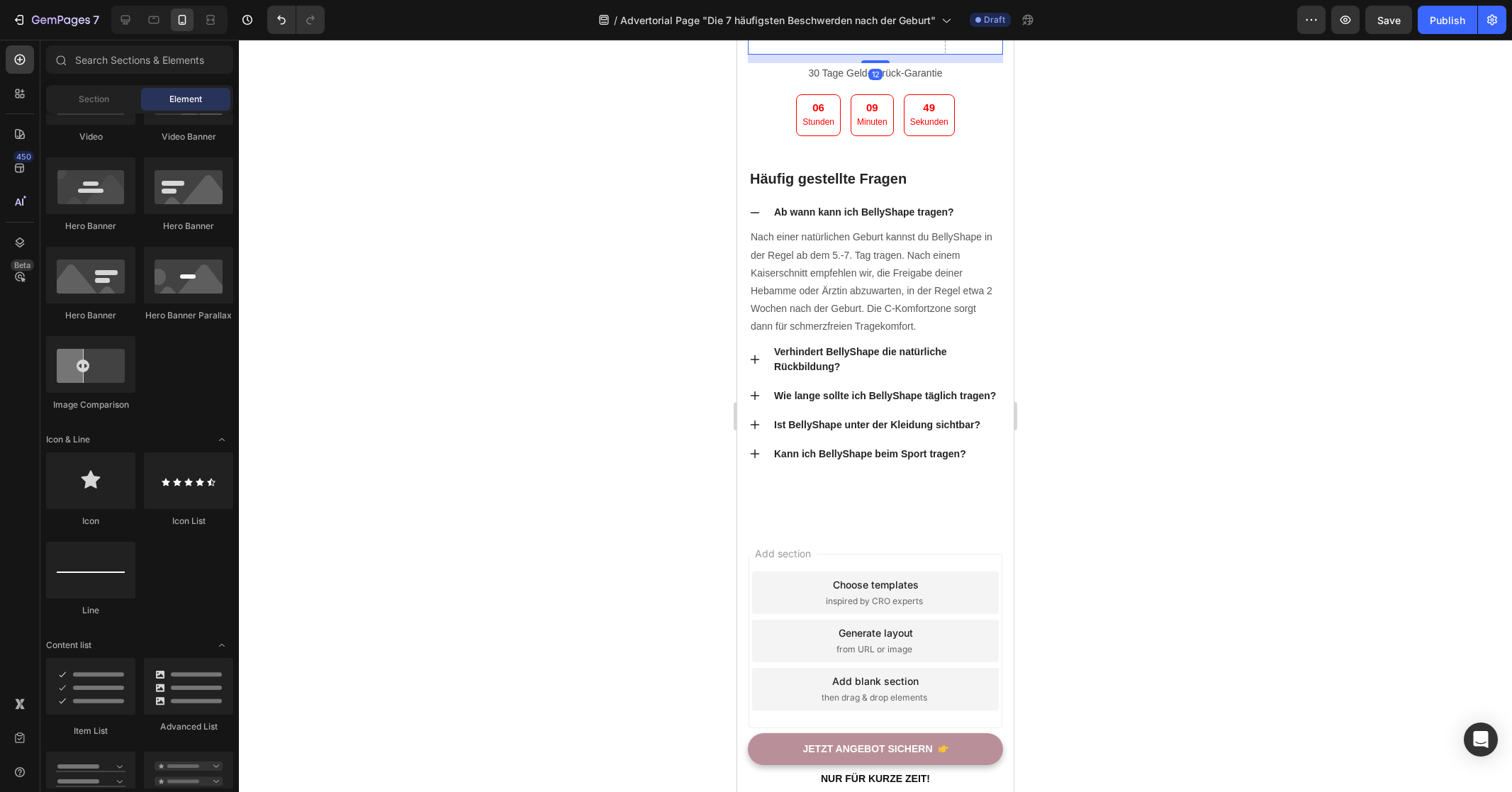
click at [792, 55] on div "Icon" at bounding box center [786, 33] width 77 height 43
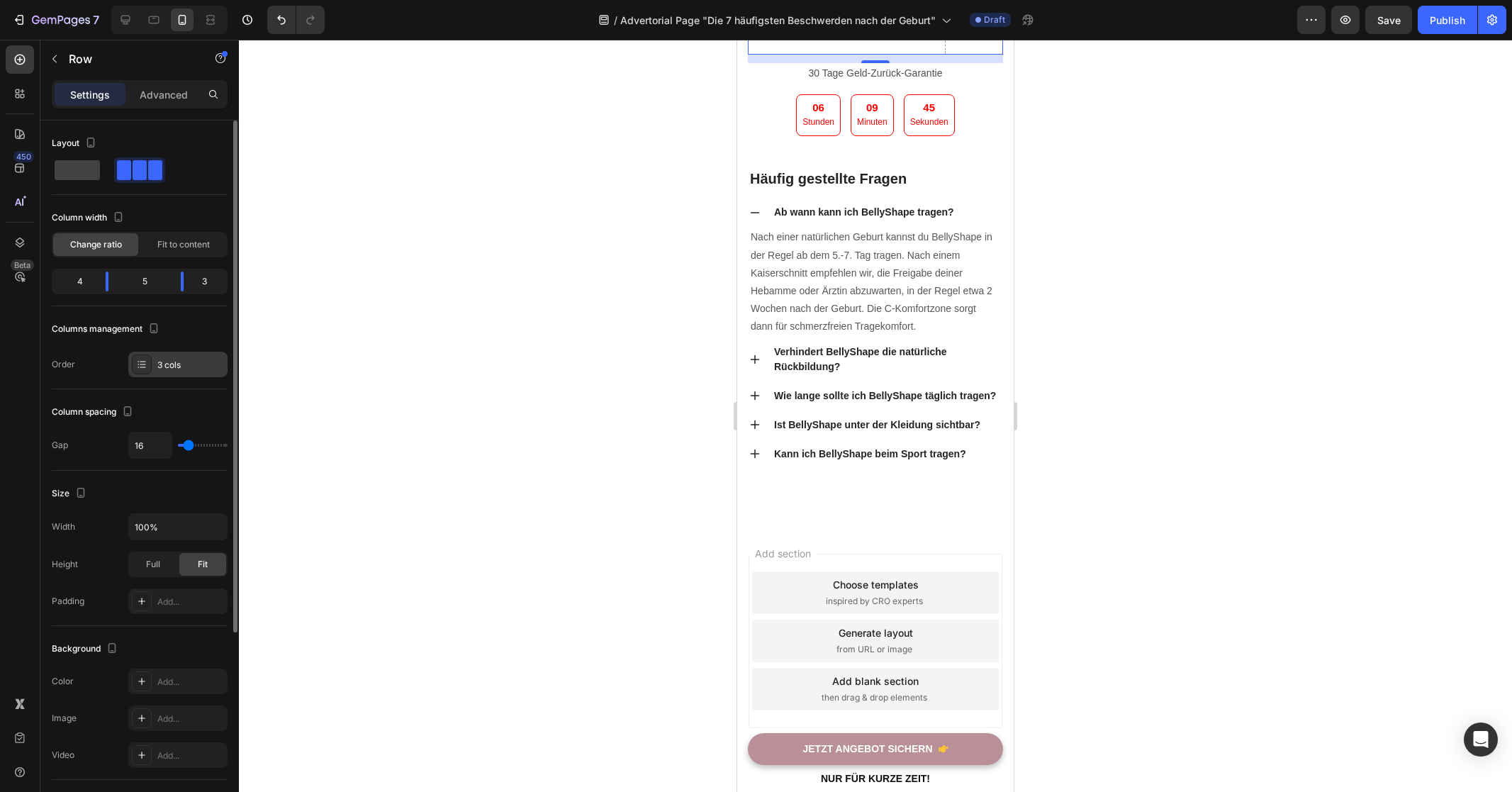
click at [173, 372] on div "3 cols" at bounding box center [178, 365] width 99 height 26
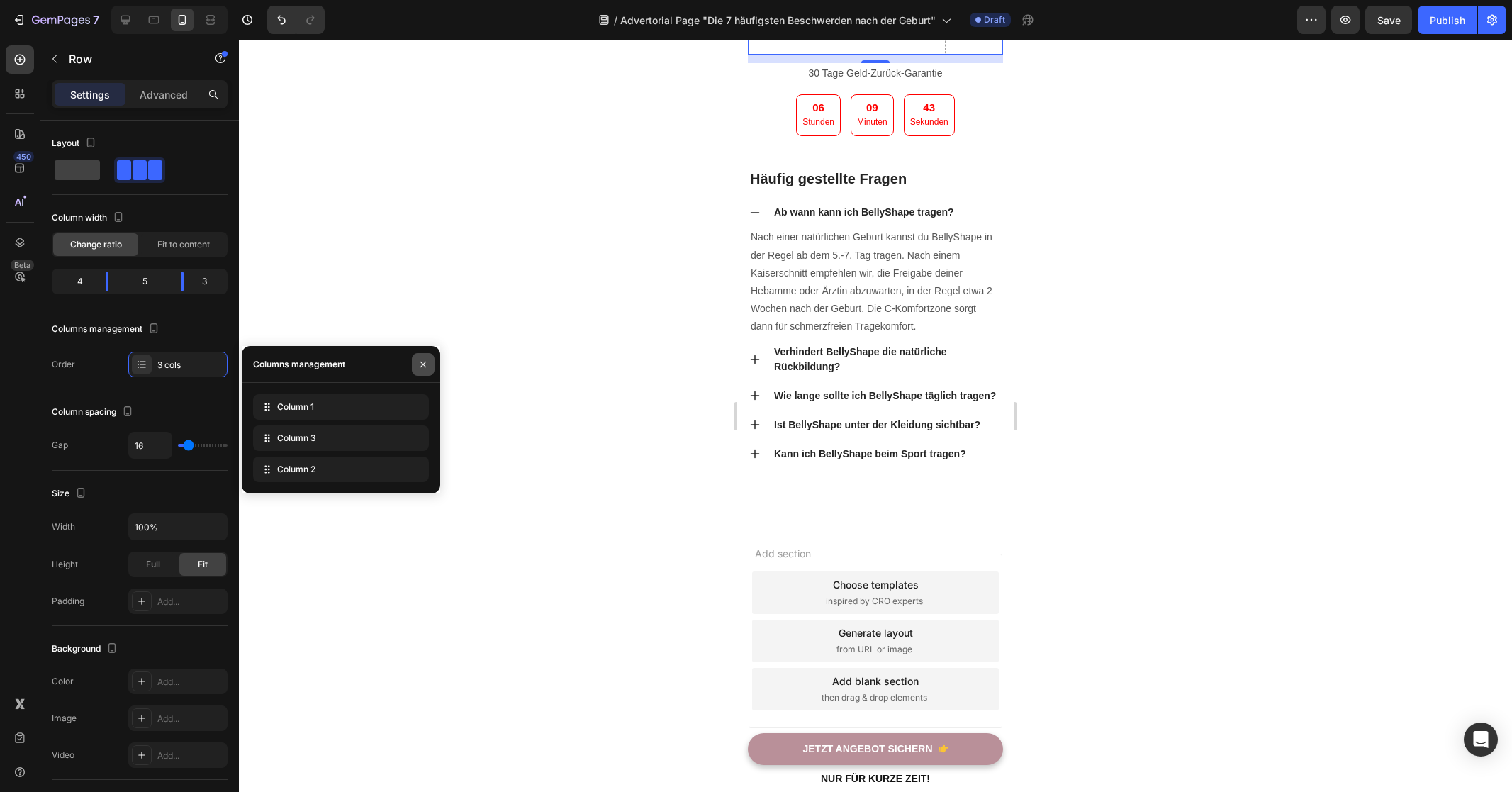
click at [421, 364] on icon "button" at bounding box center [423, 364] width 11 height 11
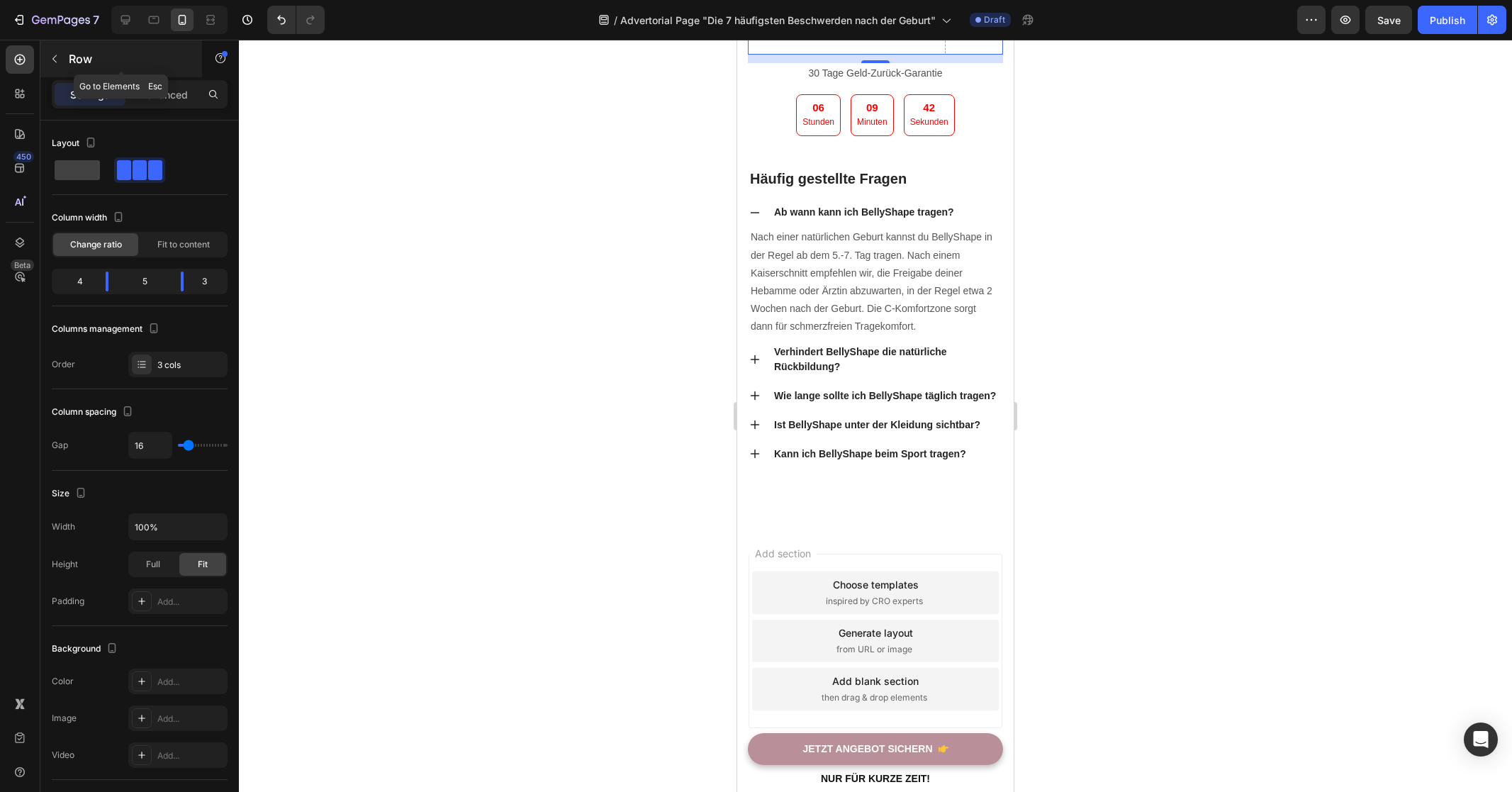
click at [54, 57] on icon "button" at bounding box center [54, 59] width 4 height 8
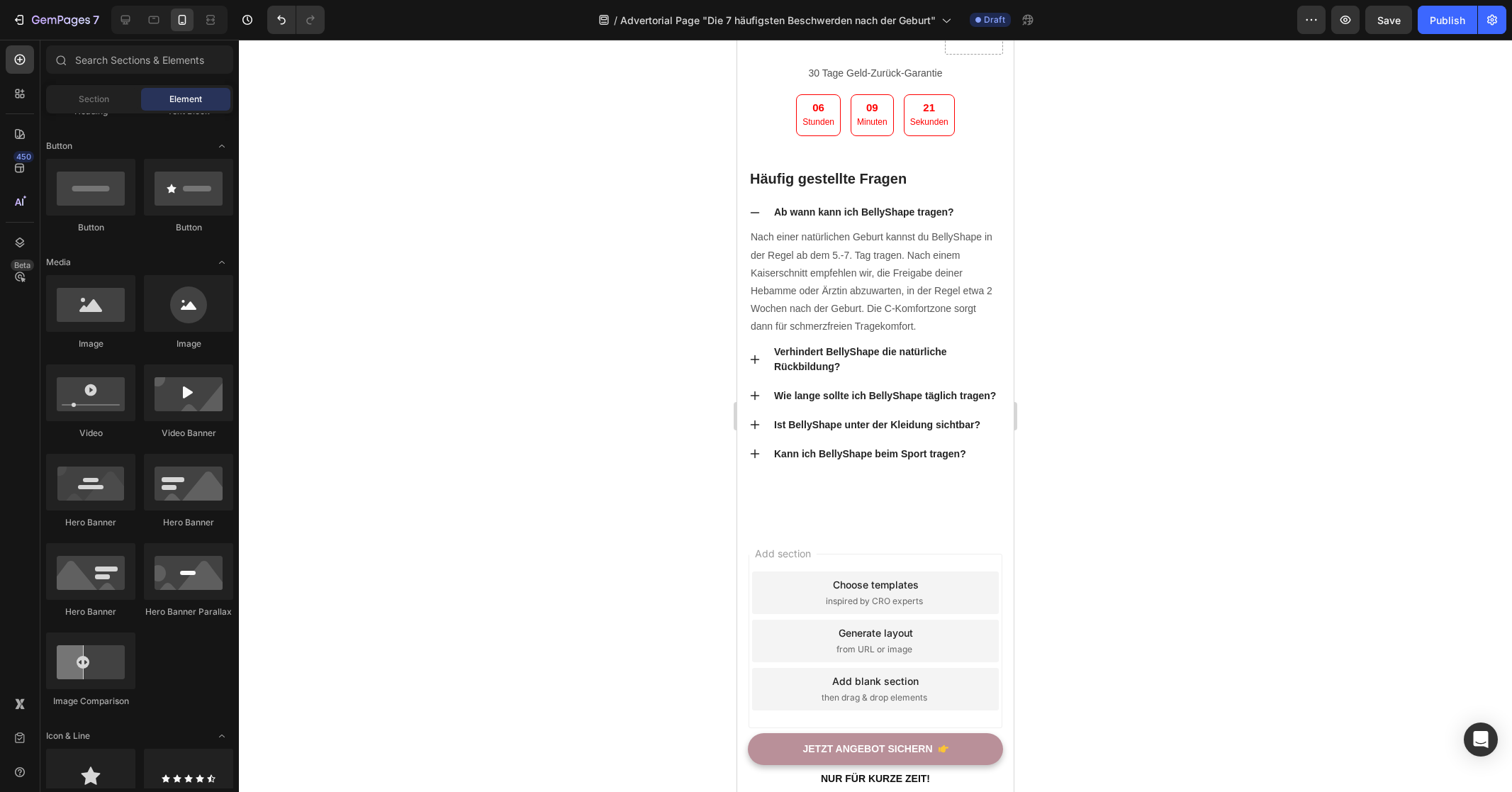
scroll to position [0, 0]
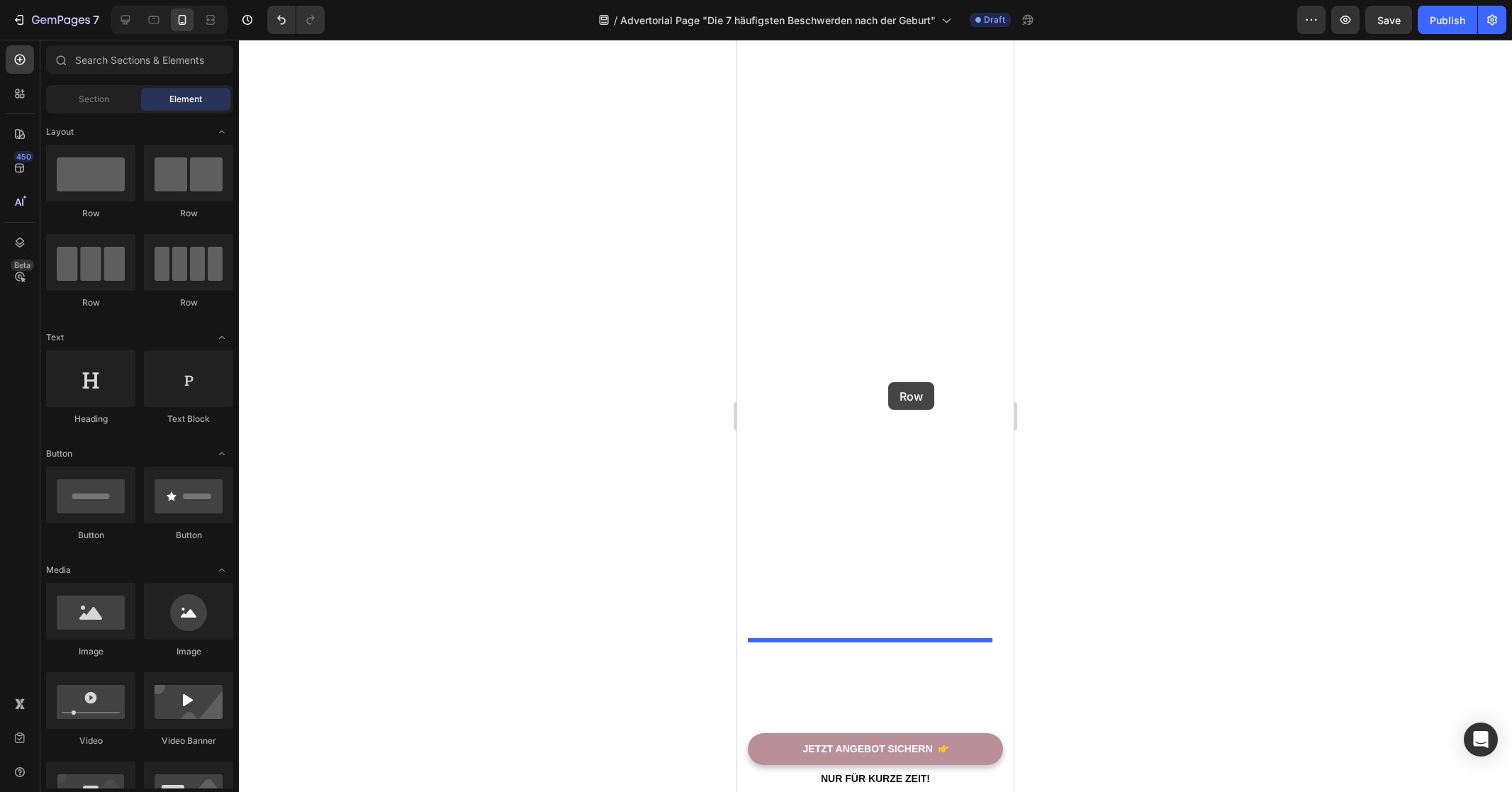
drag, startPoint x: 928, startPoint y: 221, endPoint x: 888, endPoint y: 382, distance: 165.9
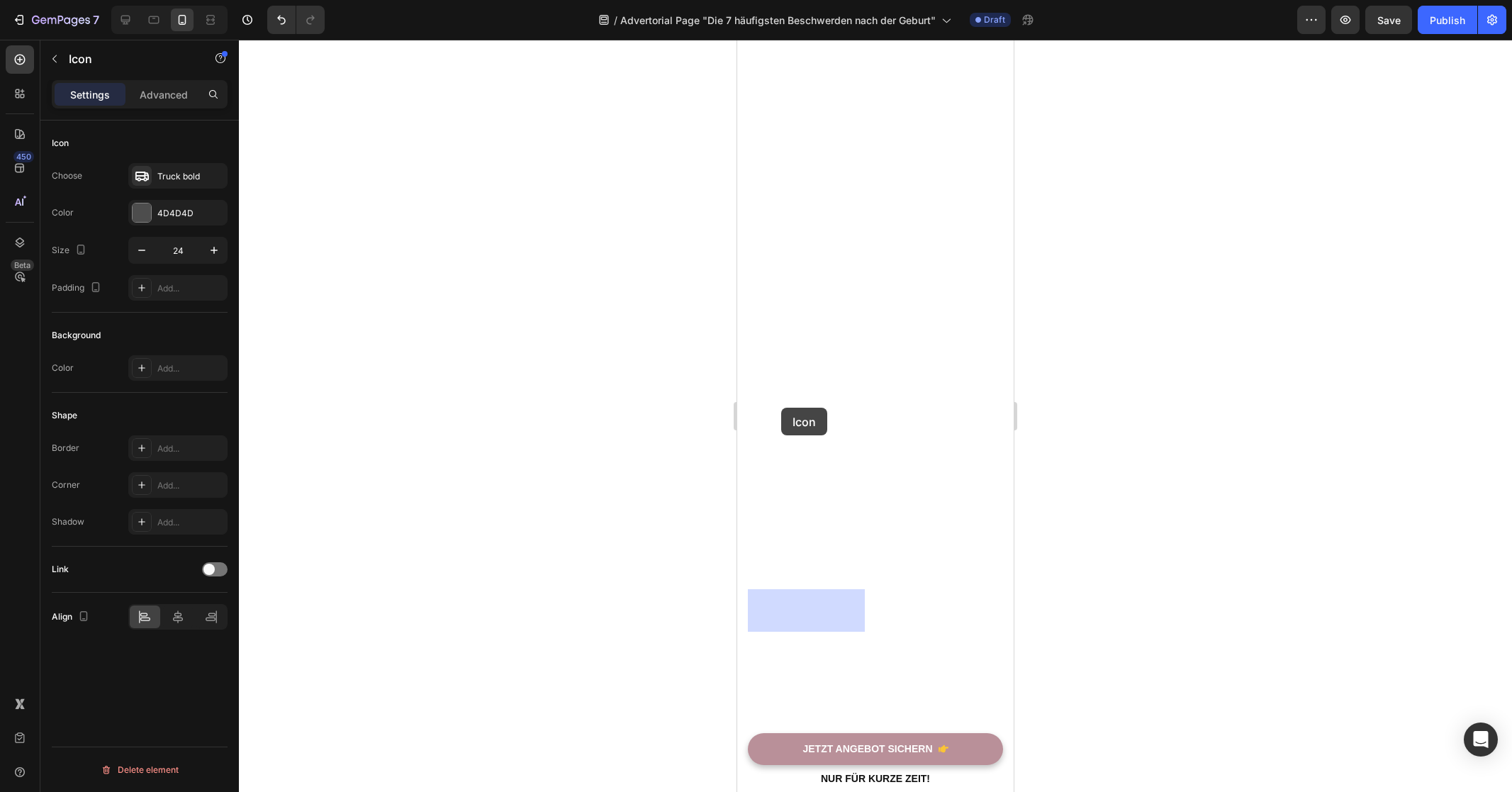
drag, startPoint x: 760, startPoint y: 449, endPoint x: 782, endPoint y: 407, distance: 47.4
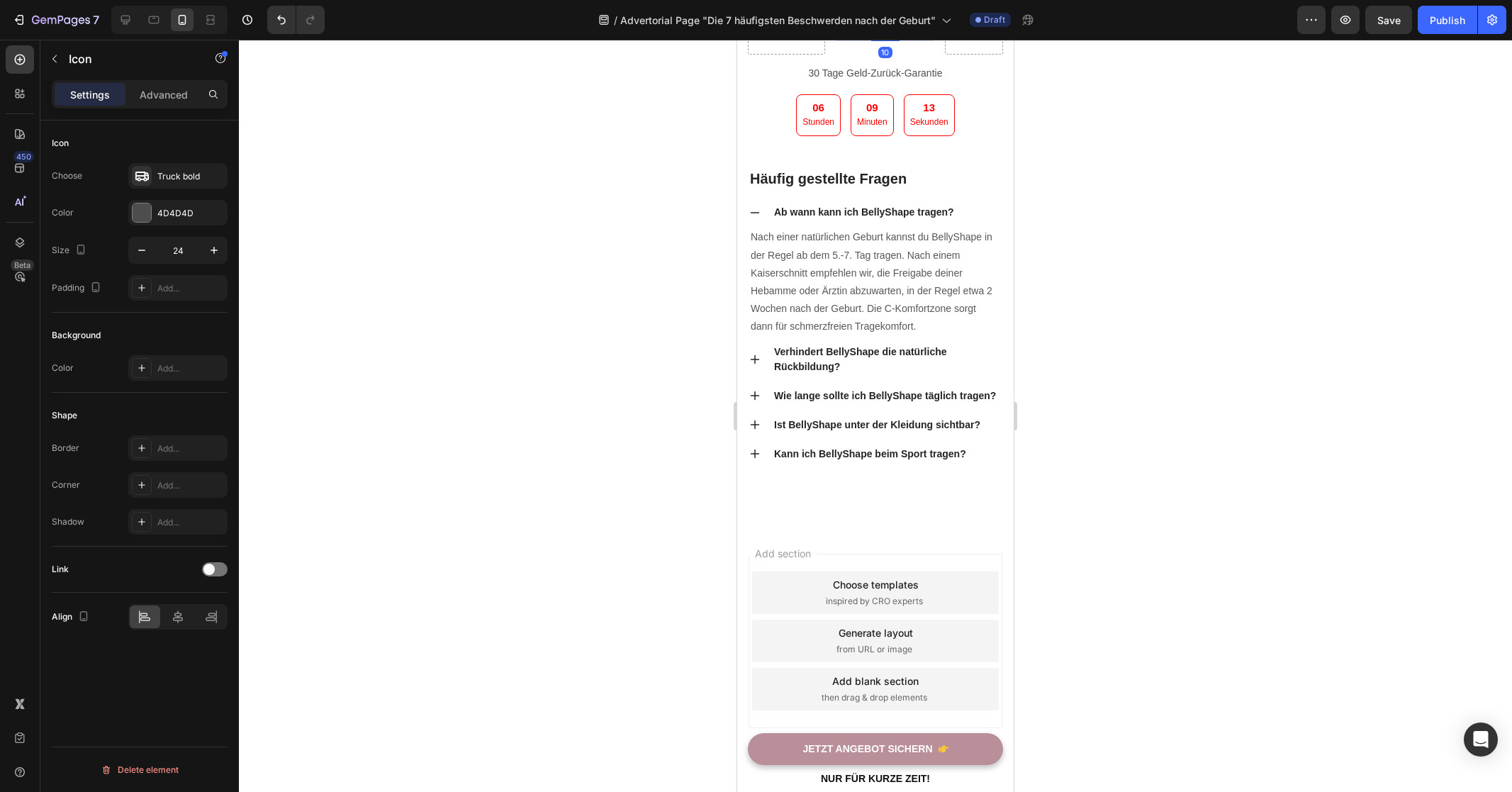
click at [881, 32] on p "Kostenloser Versand" at bounding box center [885, 23] width 92 height 18
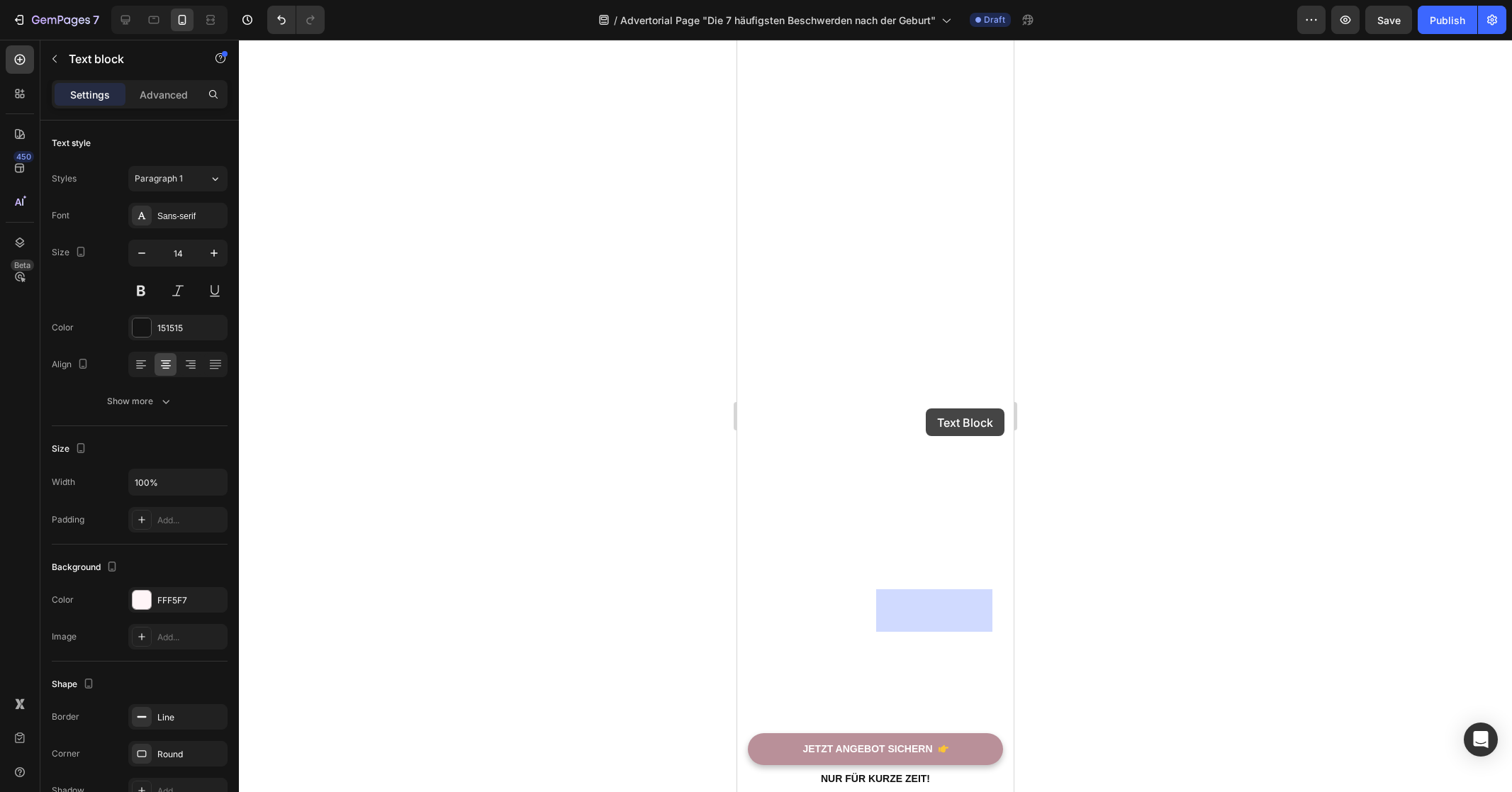
drag, startPoint x: 872, startPoint y: 457, endPoint x: 926, endPoint y: 408, distance: 72.9
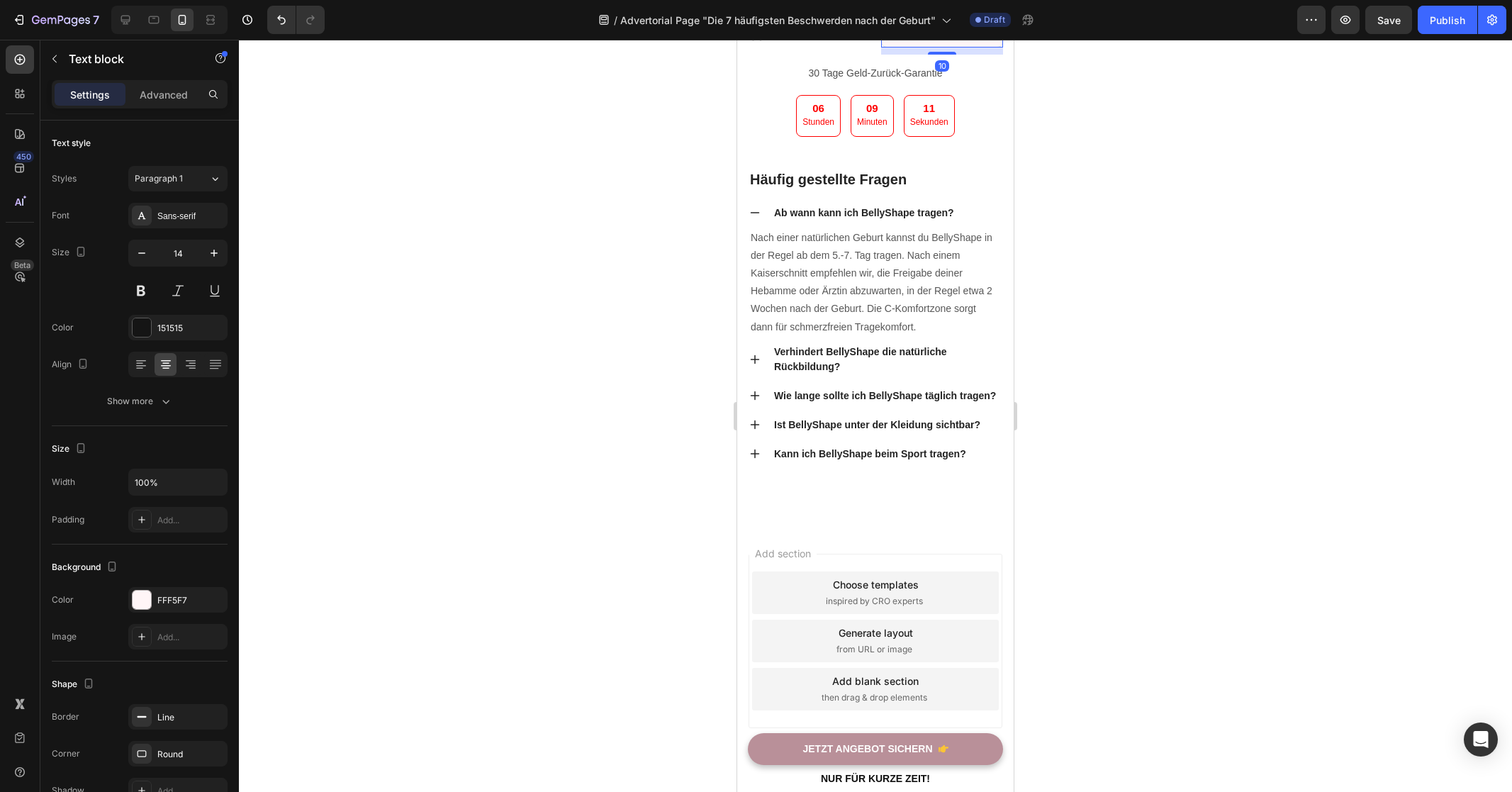
click at [1116, 426] on div at bounding box center [875, 415] width 1273 height 753
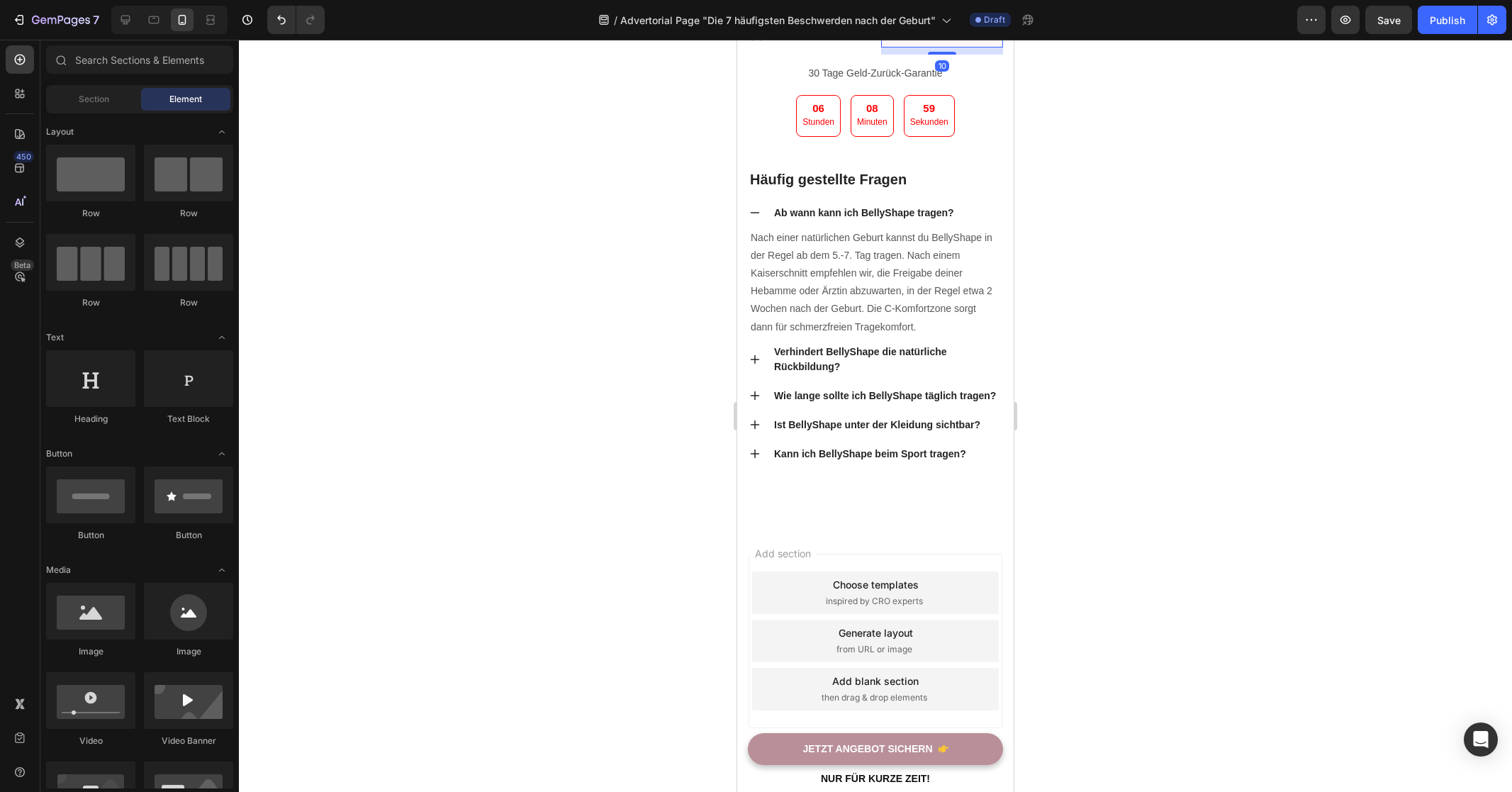
click at [912, 45] on p "Kostenloser Versand" at bounding box center [941, 36] width 117 height 18
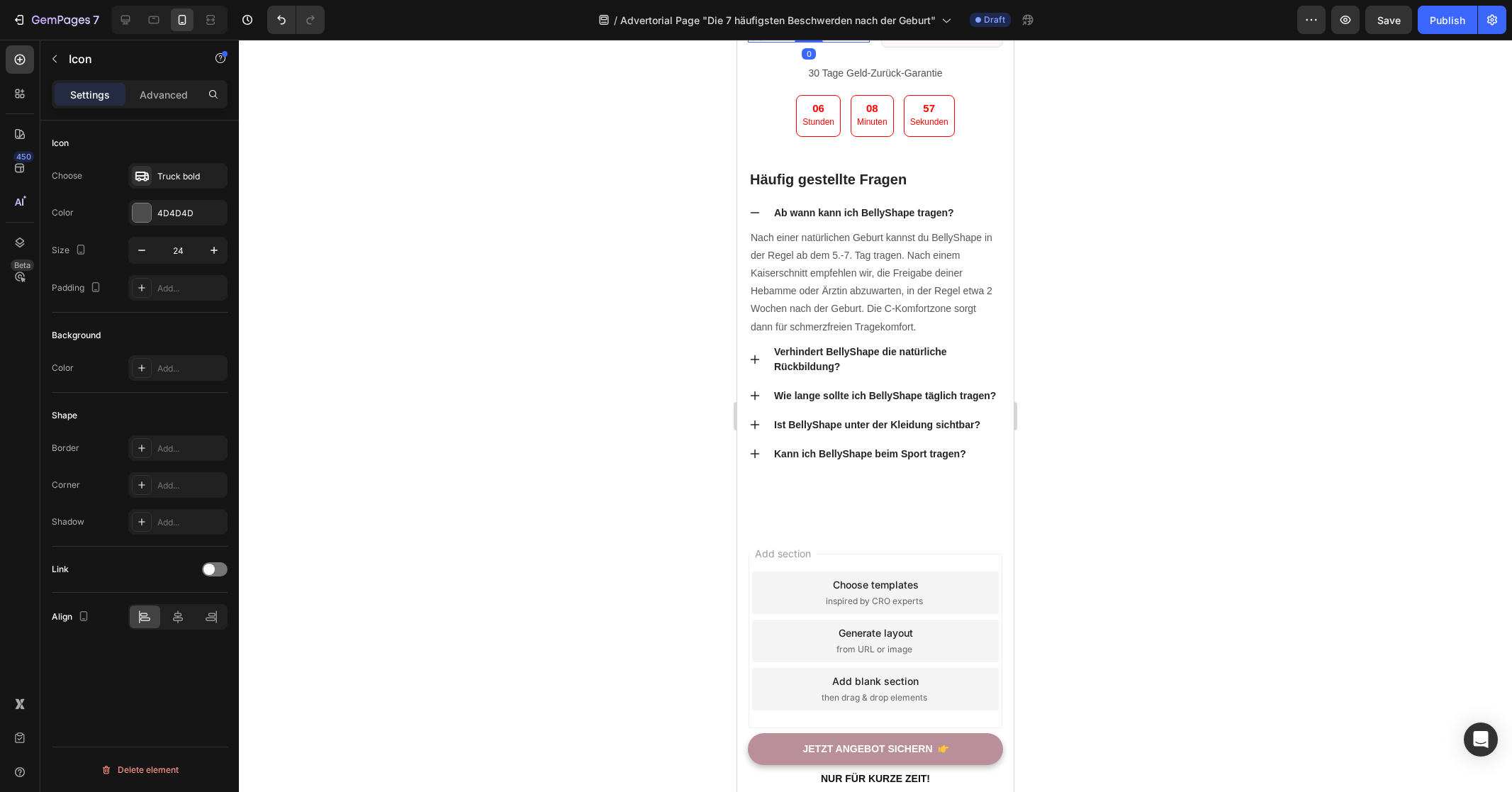
click at [833, 43] on div "Icon 0" at bounding box center [809, 34] width 122 height 17
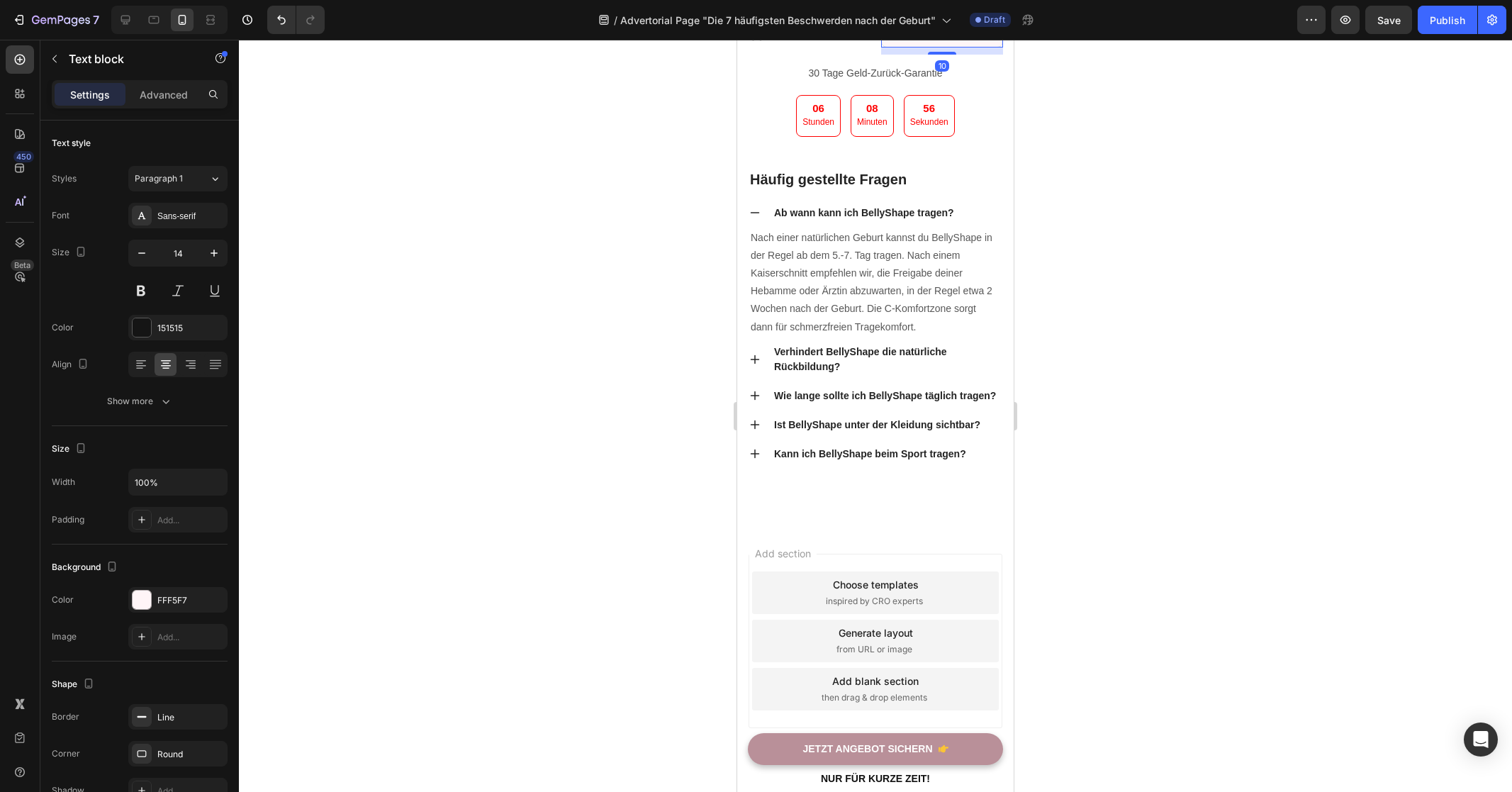
click at [919, 45] on p "Kostenloser Versand" at bounding box center [941, 36] width 117 height 18
drag, startPoint x: 943, startPoint y: 415, endPoint x: 956, endPoint y: 406, distance: 15.8
click at [956, 55] on div "Kostenloser Versand Text block 0" at bounding box center [941, 44] width 122 height 22
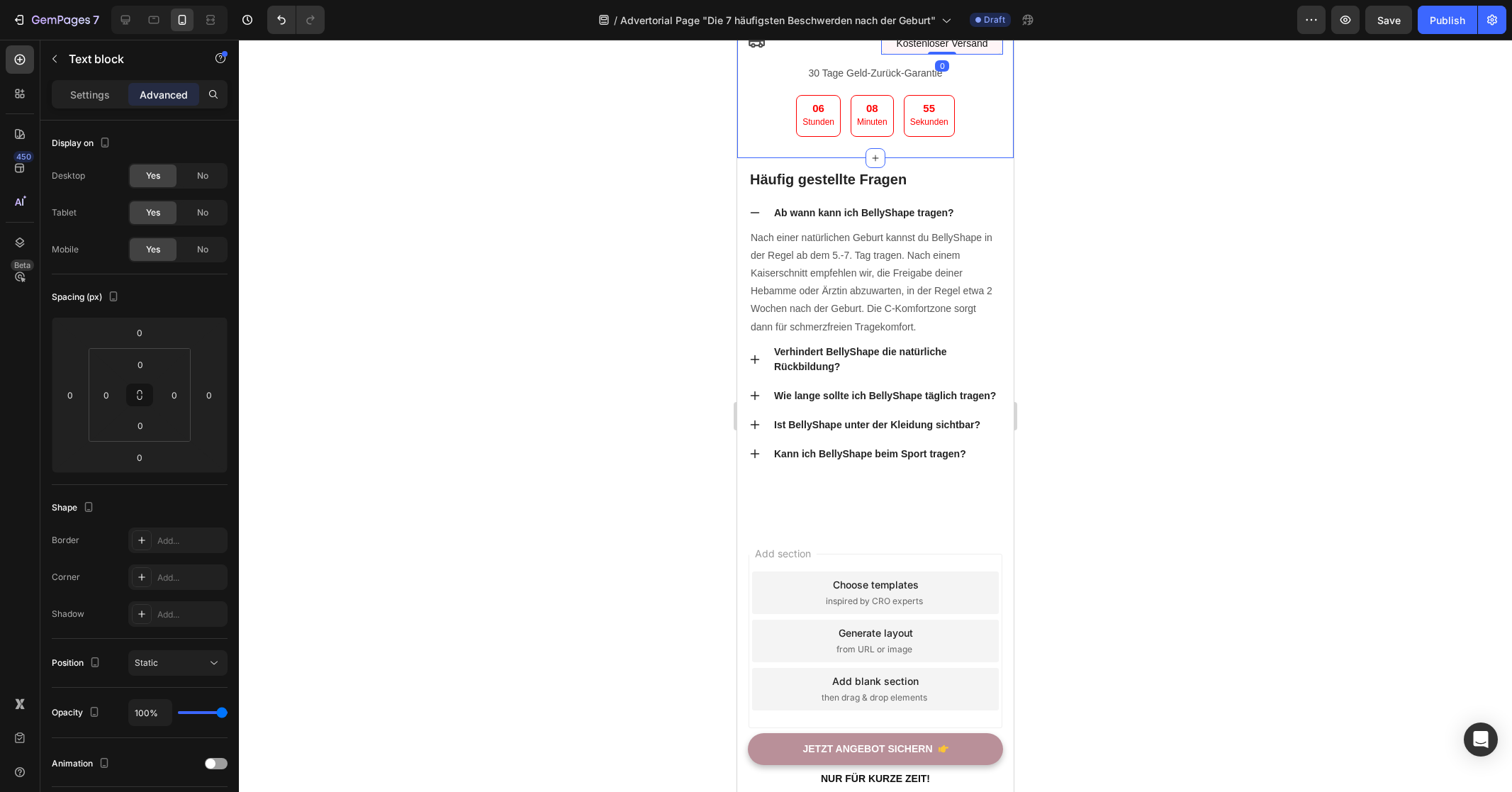
click at [1183, 429] on div at bounding box center [875, 415] width 1273 height 753
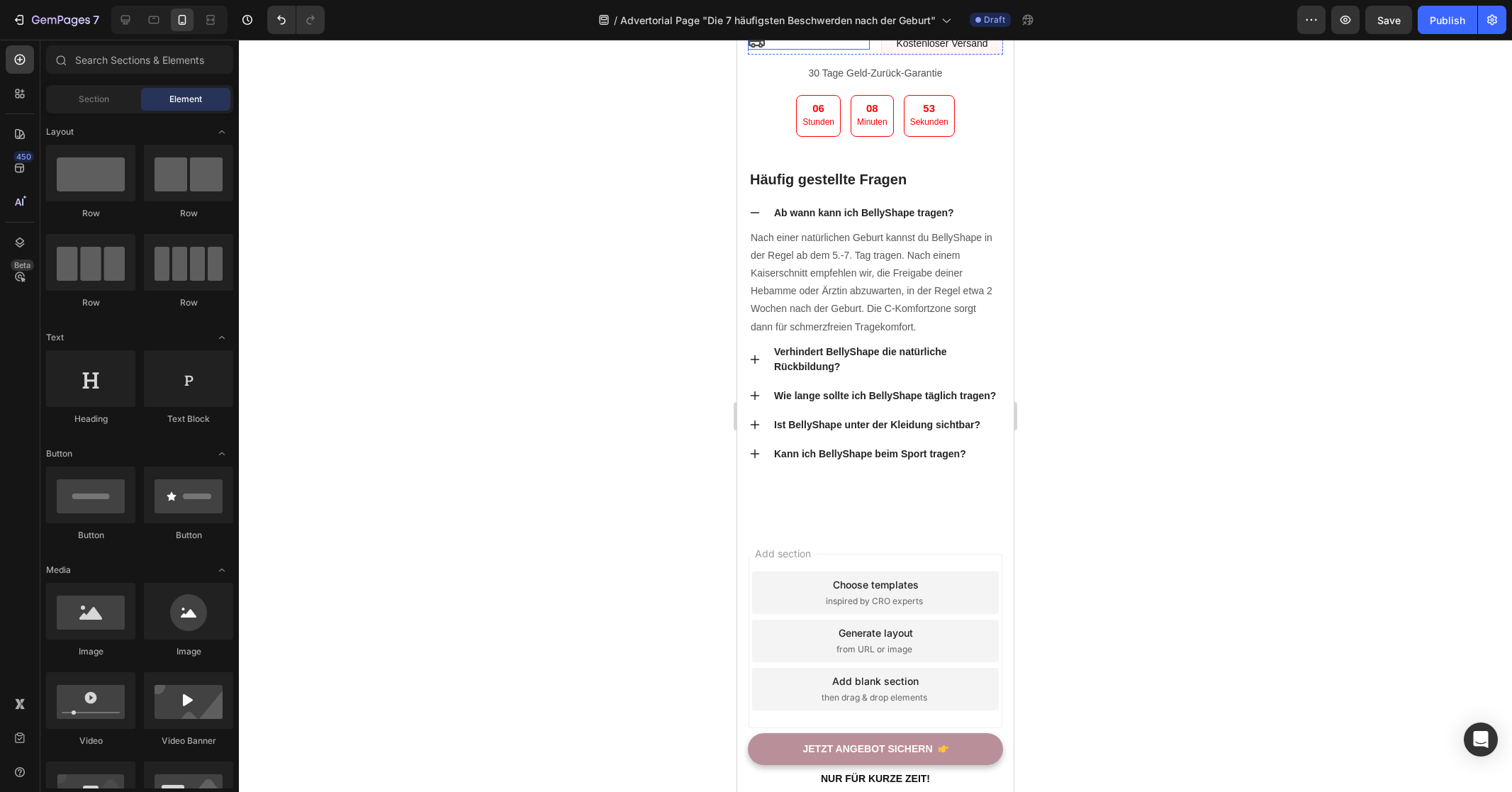
click at [860, 50] on div "Icon" at bounding box center [809, 41] width 122 height 17
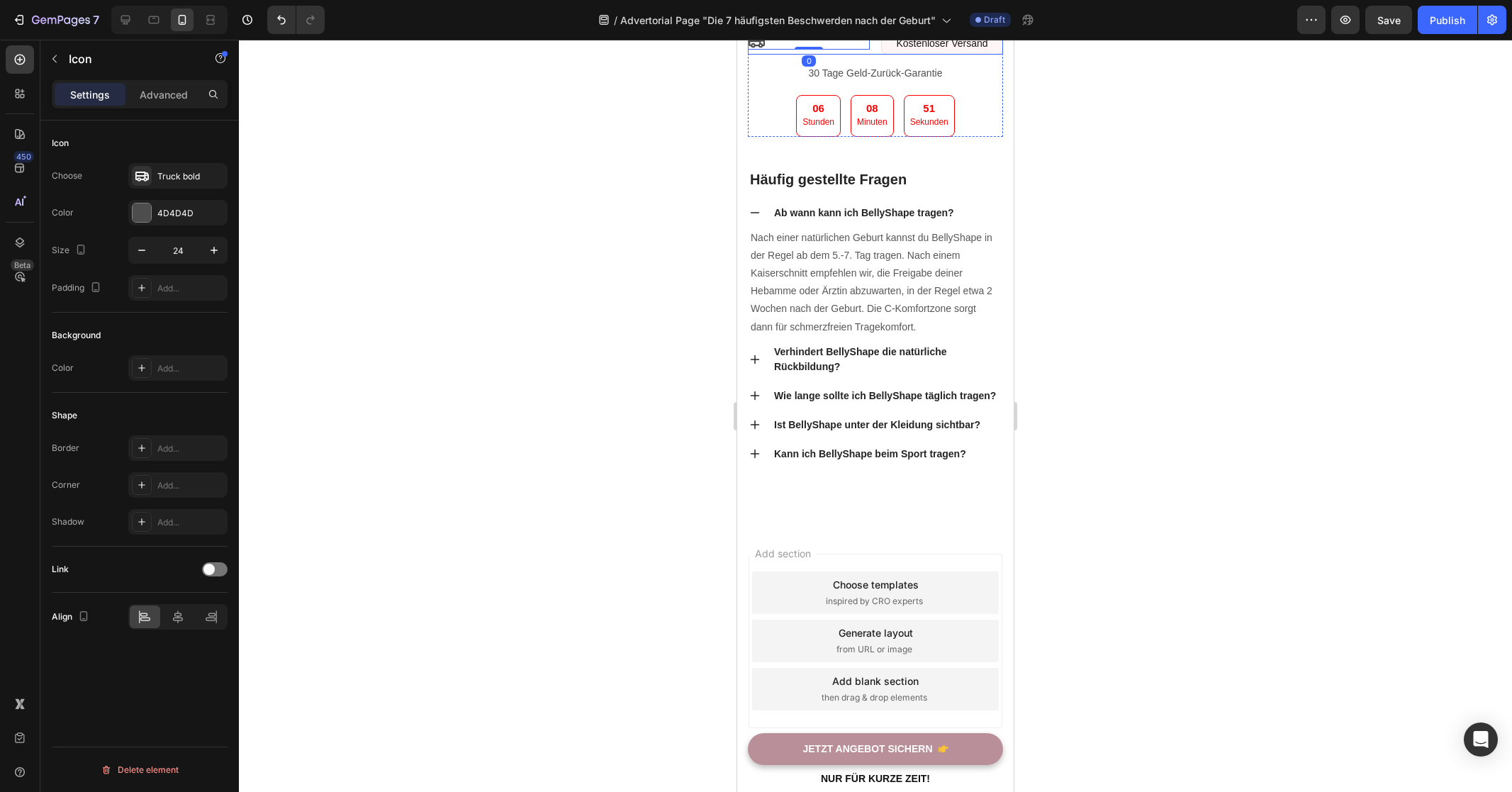
click at [869, 55] on div "Icon 0 Kostenloser Versand Text block Row" at bounding box center [875, 44] width 255 height 22
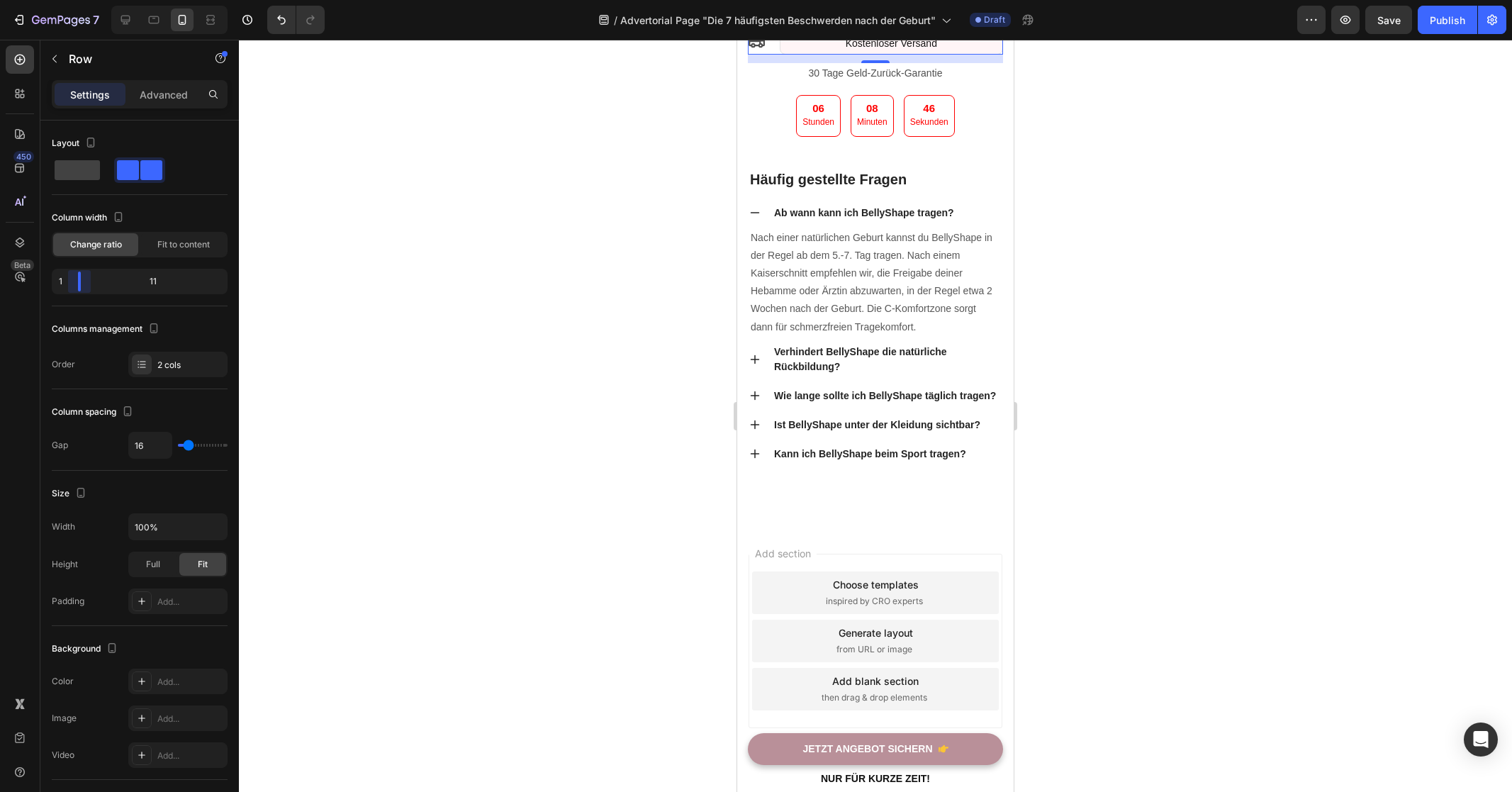
drag, startPoint x: 138, startPoint y: 279, endPoint x: 72, endPoint y: 295, distance: 67.9
click at [72, 0] on body "7 Version history / Advertorial Page "Die 7 häufigsten Beschwerden nach der Geb…" at bounding box center [756, 0] width 1512 height 0
click at [762, 50] on icon at bounding box center [756, 41] width 17 height 17
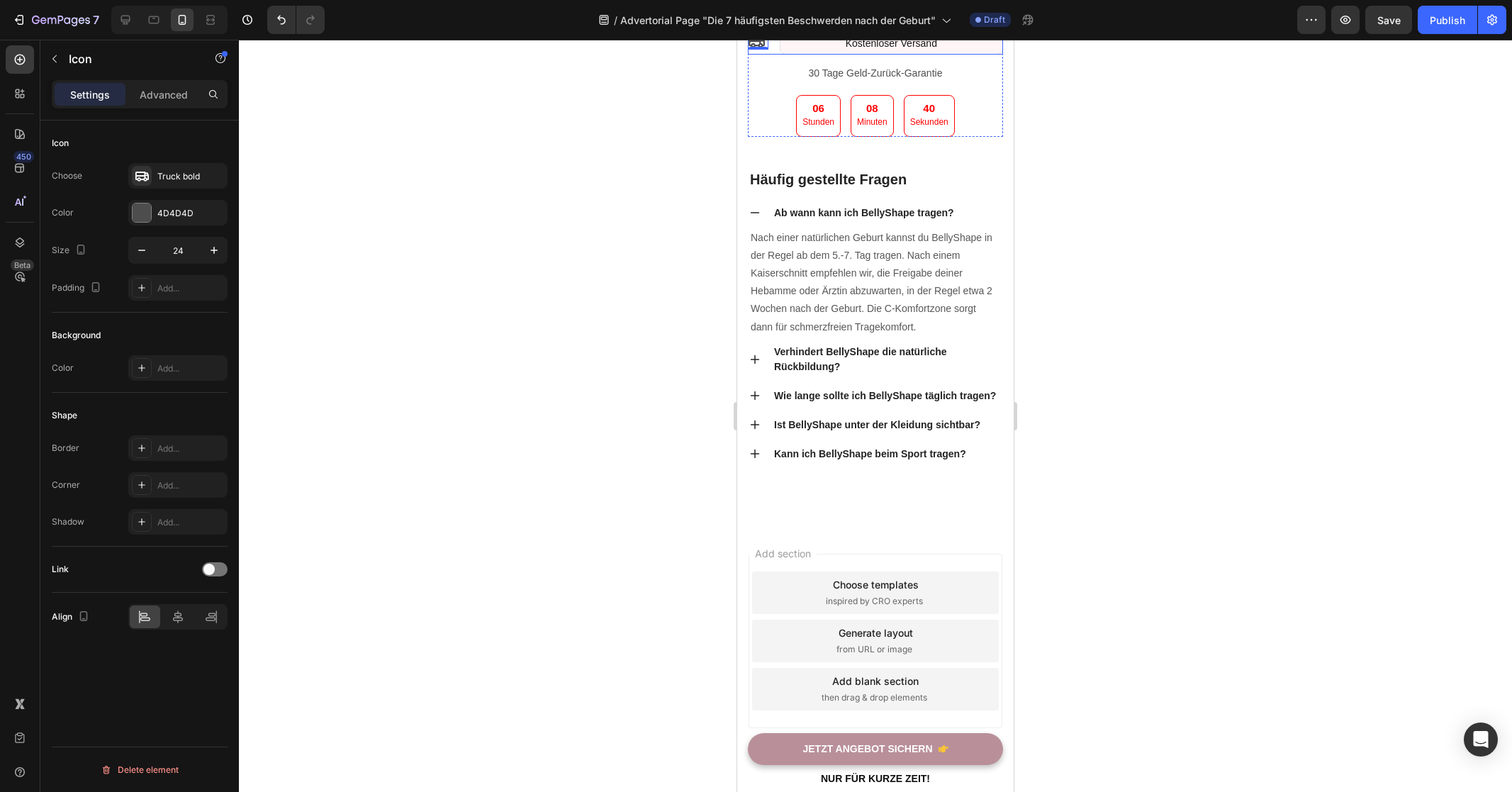
click at [773, 55] on div "Icon 0 Kostenloser Versand Text block Row" at bounding box center [875, 44] width 255 height 22
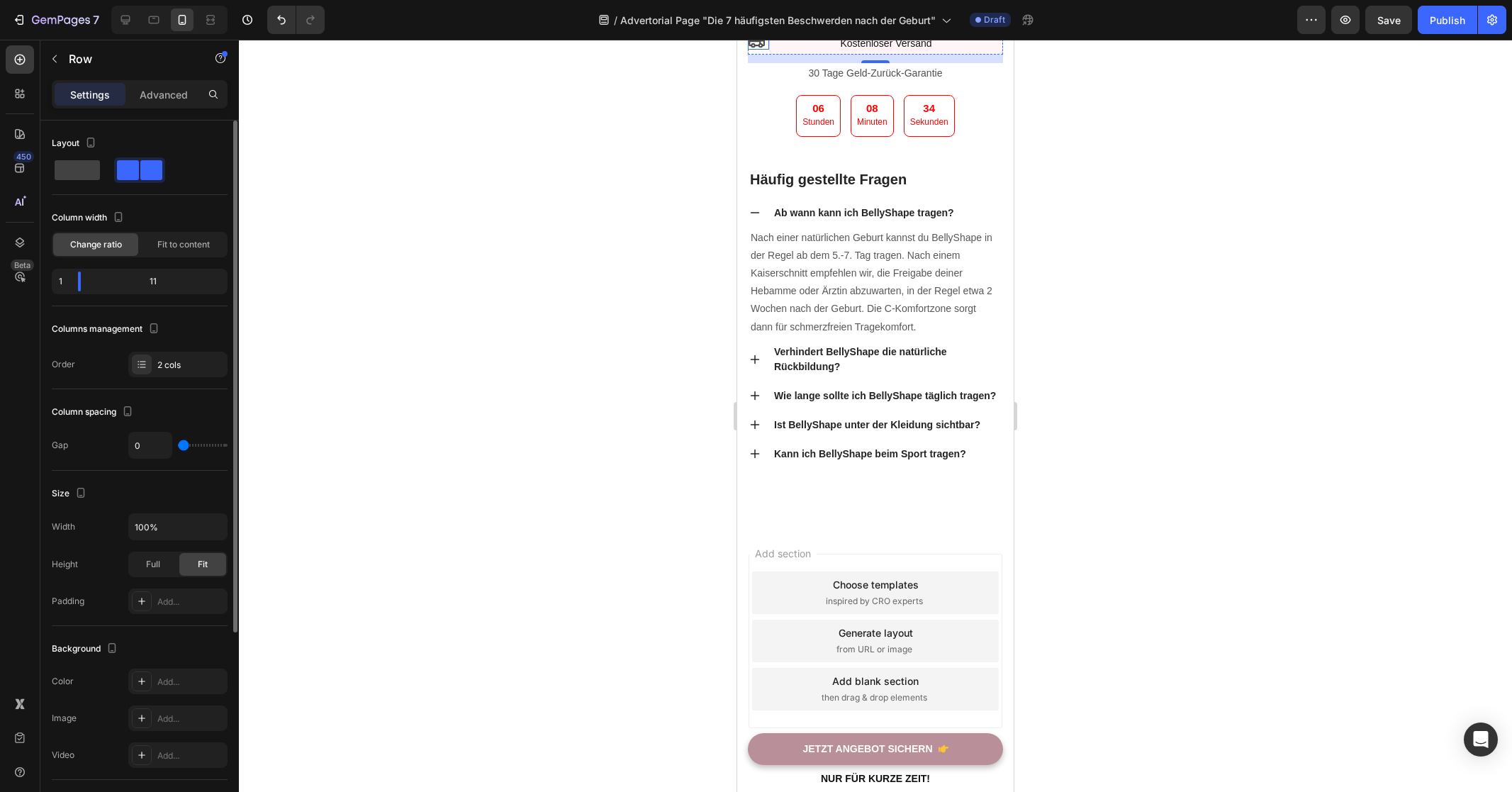
drag, startPoint x: 187, startPoint y: 444, endPoint x: 175, endPoint y: 446, distance: 12.2
click at [178, 446] on input "range" at bounding box center [203, 444] width 50 height 3
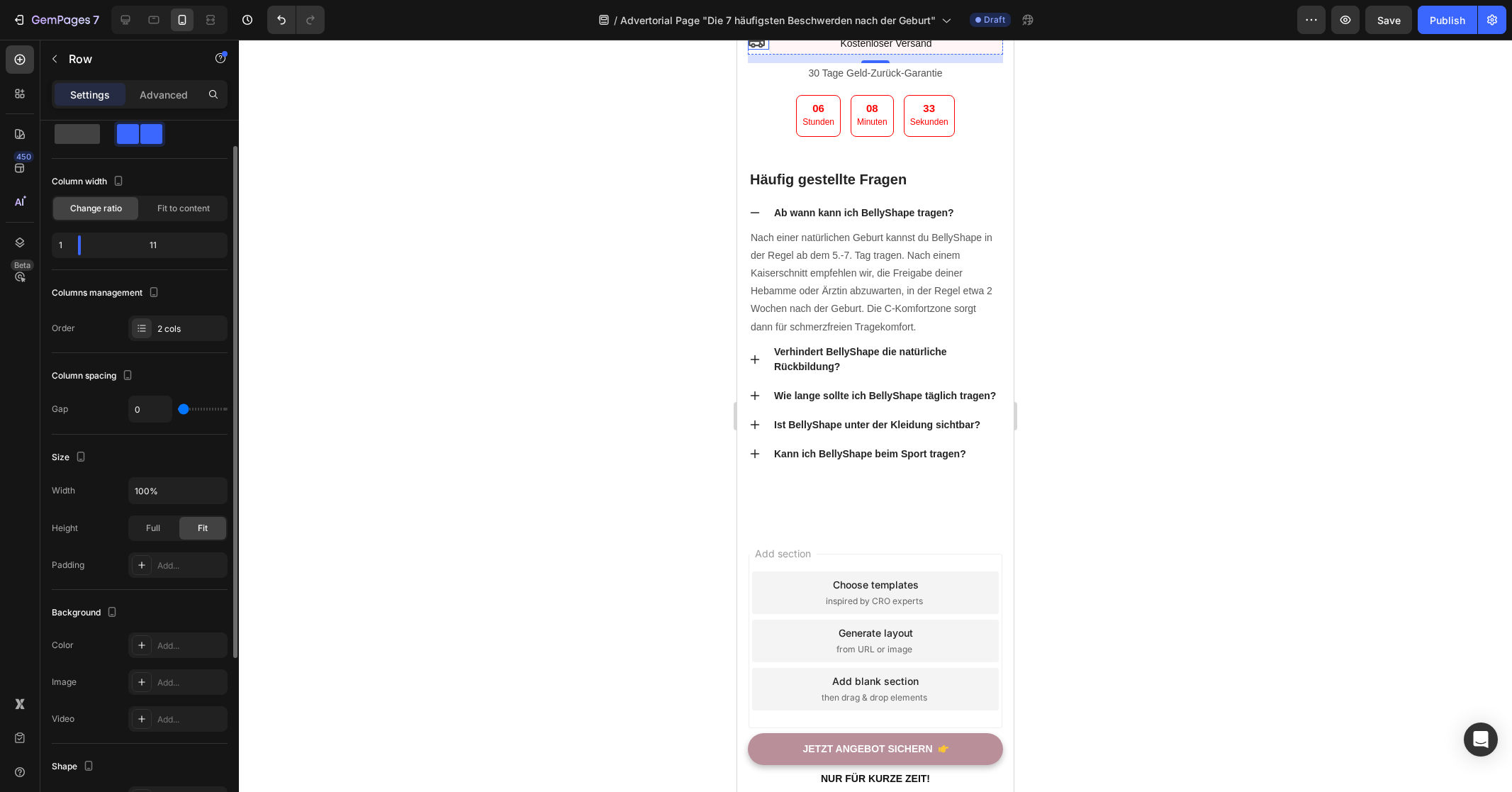
scroll to position [134, 0]
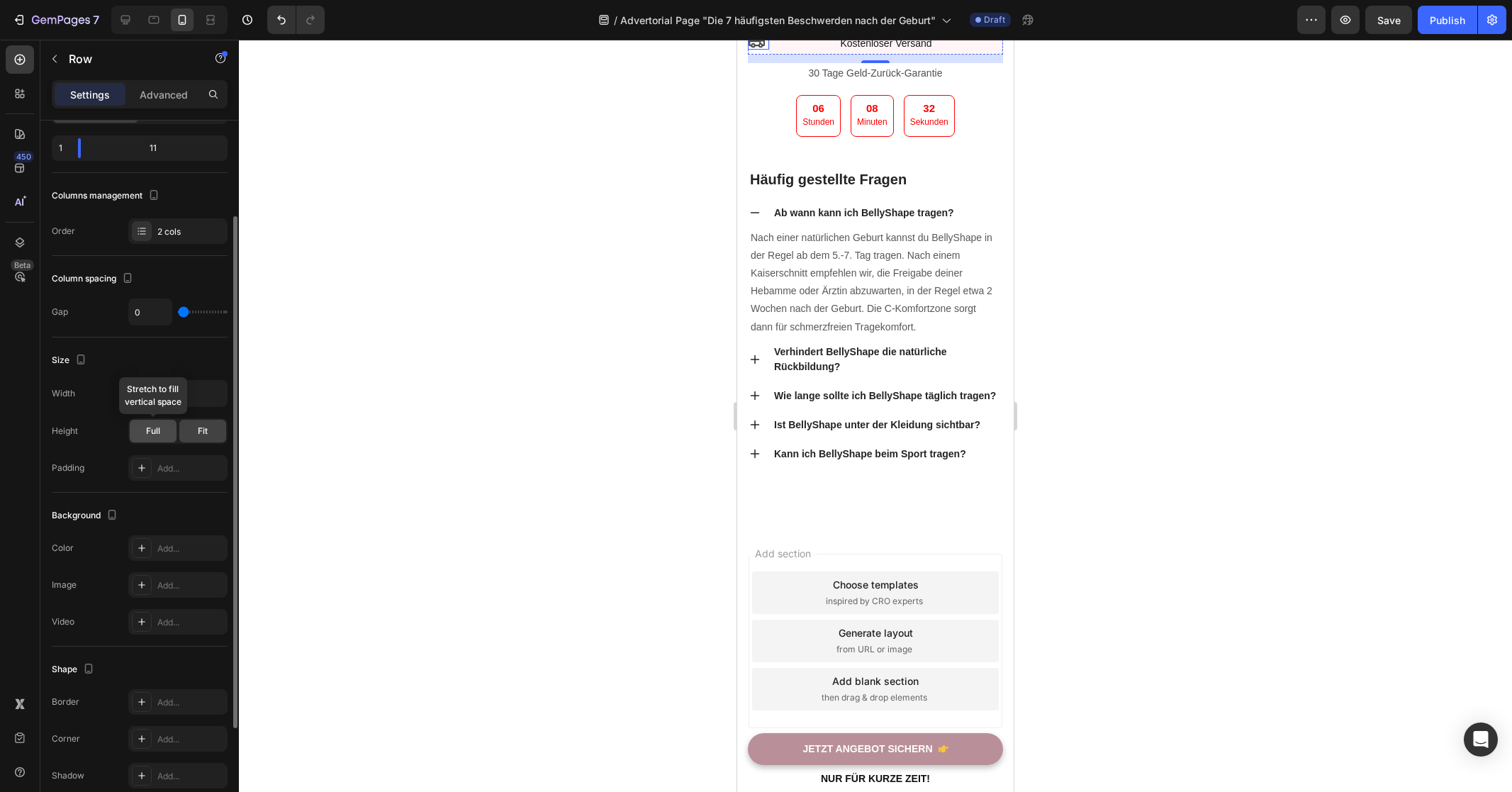
click at [141, 427] on div "Full" at bounding box center [153, 431] width 47 height 23
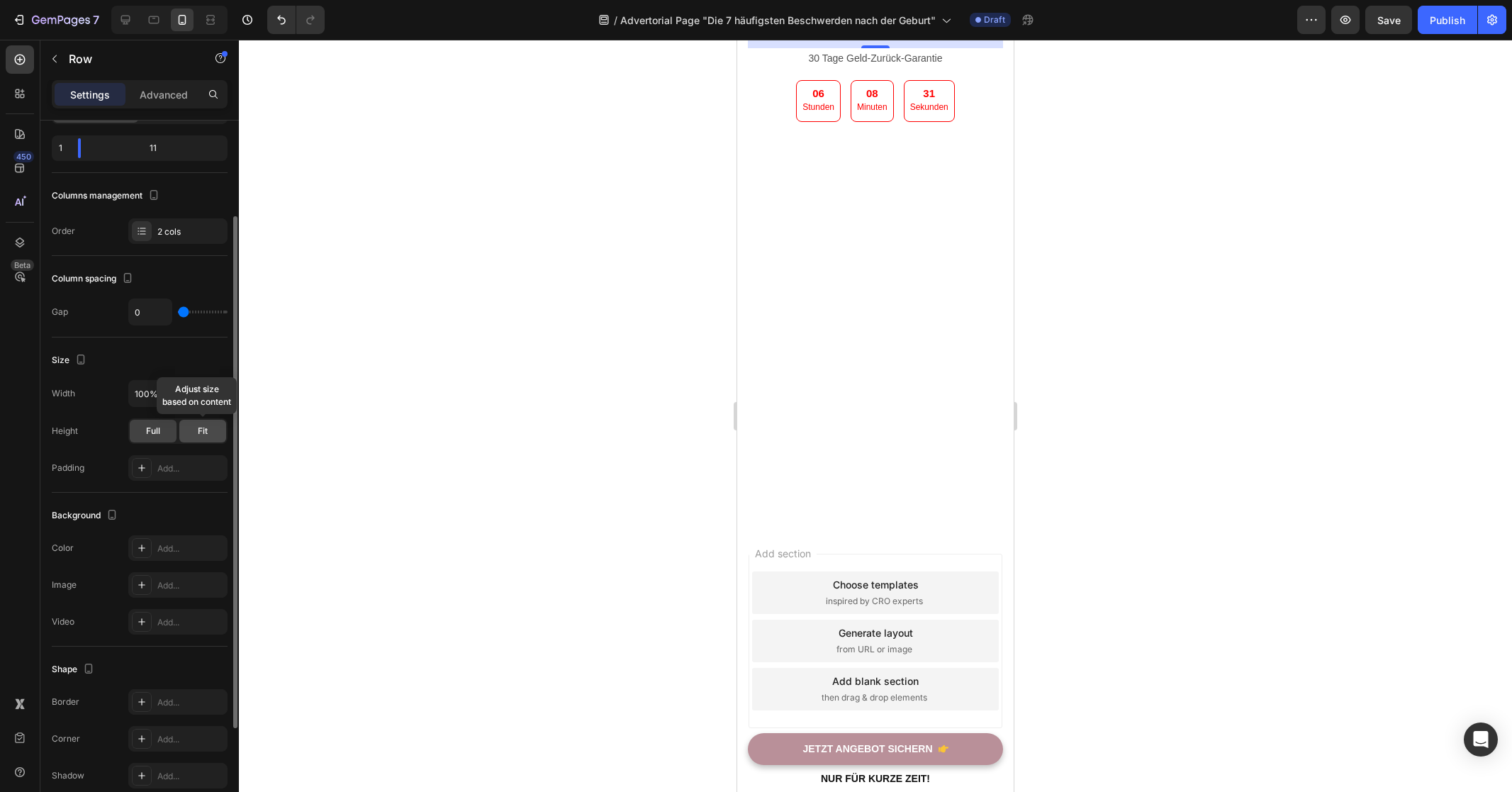
click at [191, 429] on div "Fit" at bounding box center [203, 431] width 47 height 23
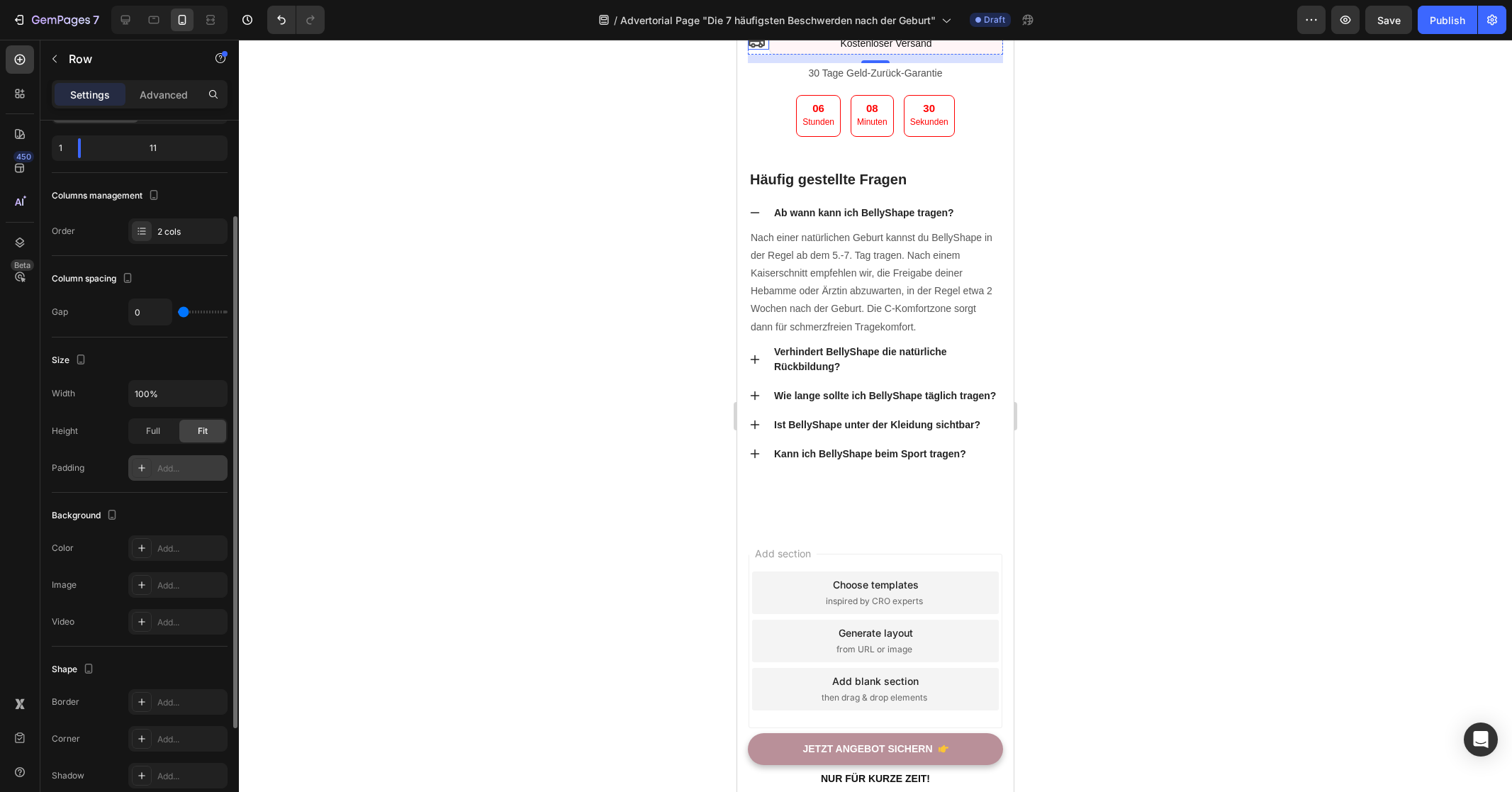
click at [177, 472] on div "Add..." at bounding box center [191, 468] width 67 height 13
drag, startPoint x: 97, startPoint y: 472, endPoint x: 266, endPoint y: 415, distance: 178.4
click at [97, 472] on div "Padding 5, 5, 5, 5" at bounding box center [139, 468] width 175 height 26
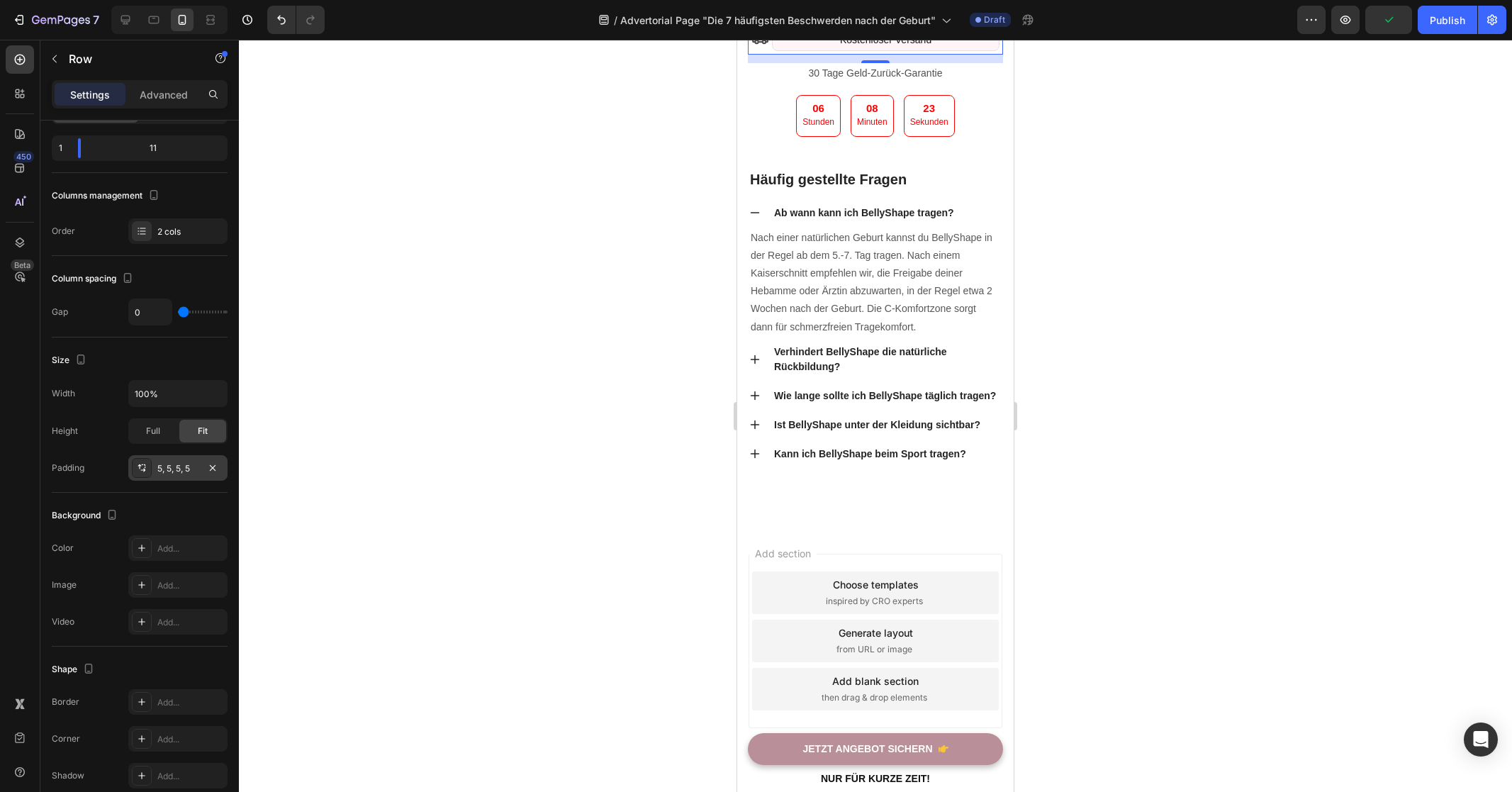
click at [1343, 436] on div at bounding box center [875, 415] width 1273 height 753
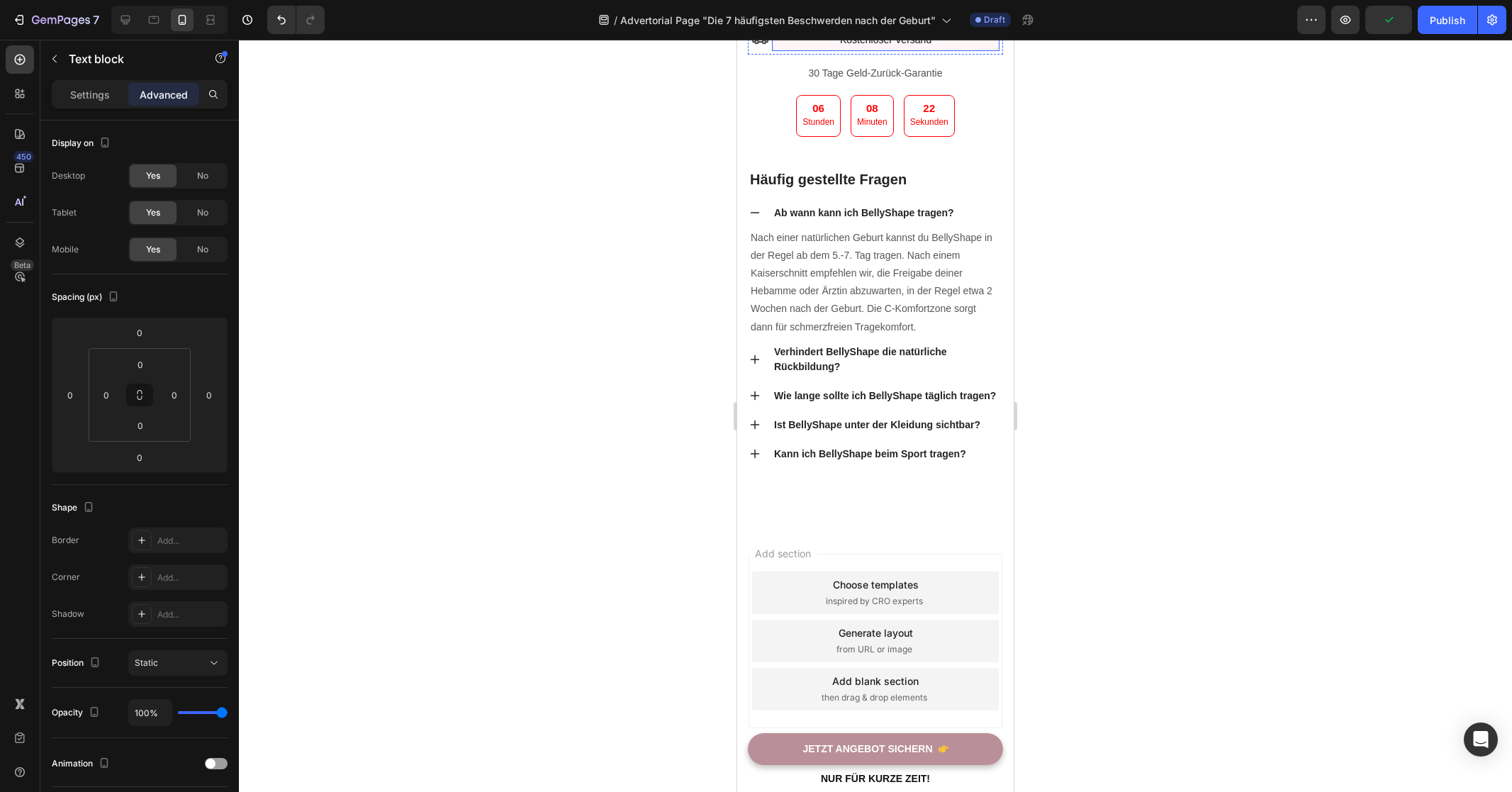
click at [811, 49] on p "Kostenloser Versand" at bounding box center [885, 39] width 223 height 18
click at [96, 90] on p "Settings" at bounding box center [90, 94] width 39 height 15
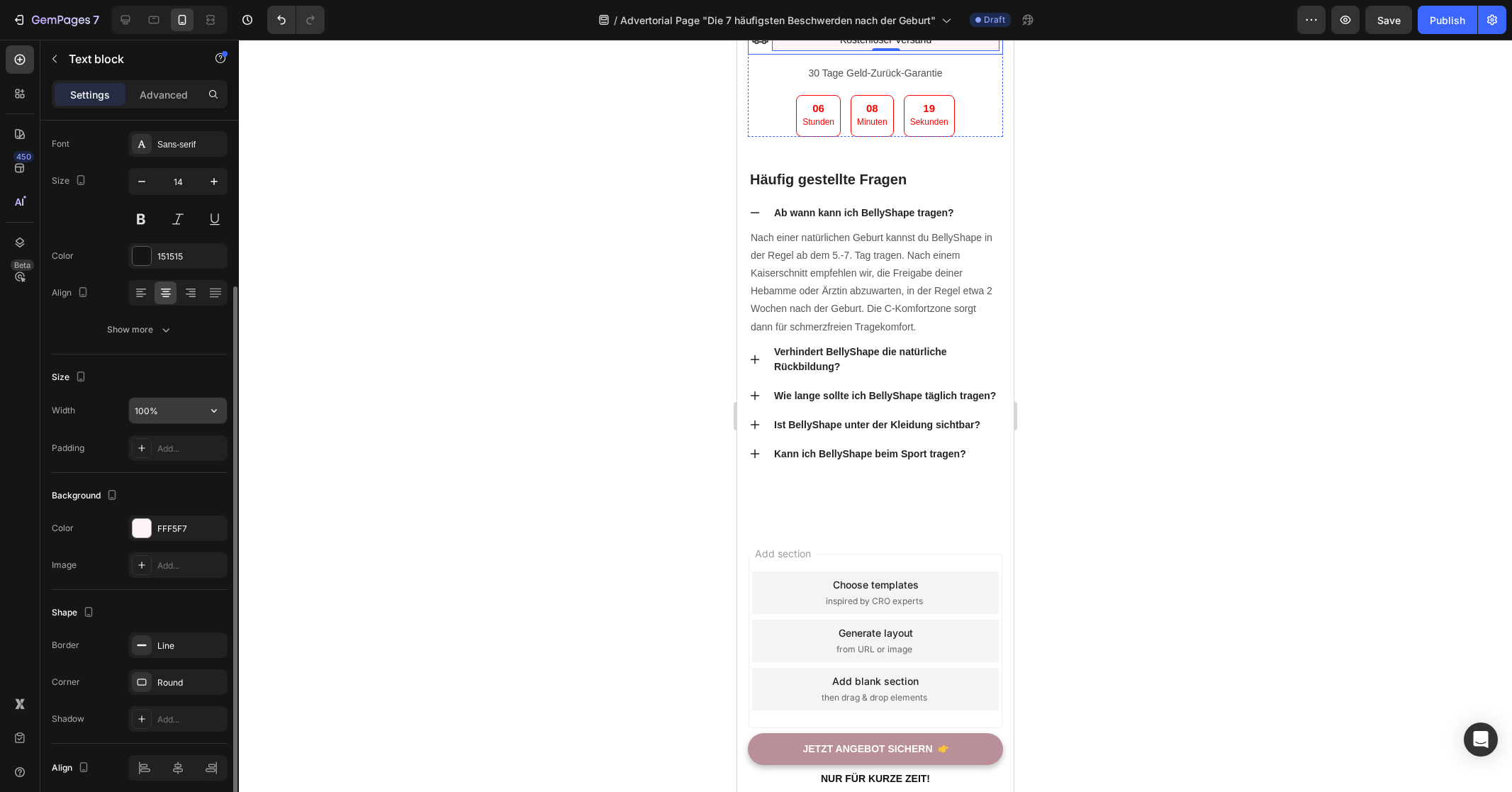
scroll to position [128, 0]
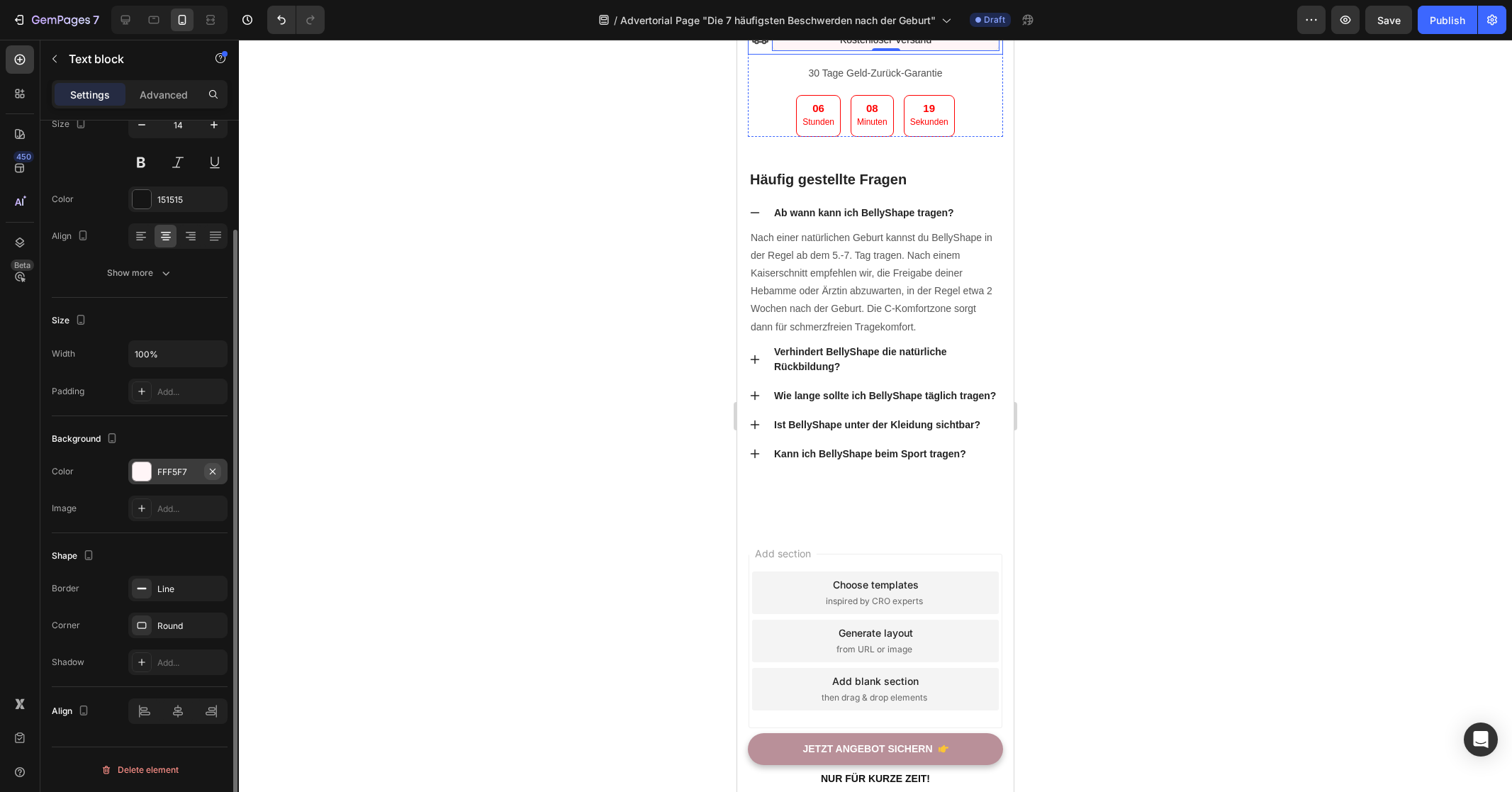
click at [216, 473] on icon "button" at bounding box center [212, 471] width 11 height 11
click at [627, 418] on div at bounding box center [875, 415] width 1273 height 753
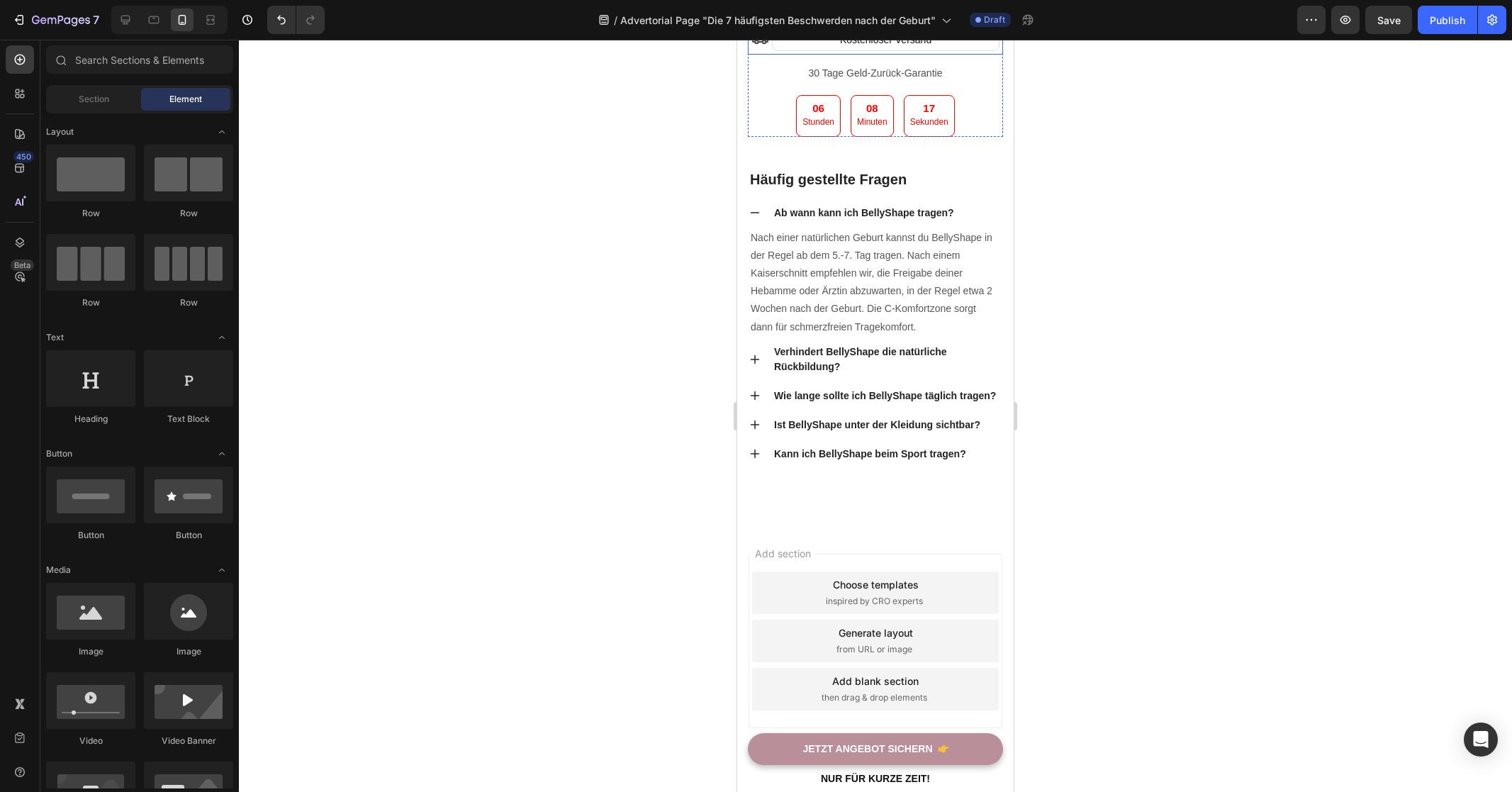
click at [627, 418] on div at bounding box center [875, 415] width 1273 height 753
click at [788, 49] on p "Kostenloser Versand" at bounding box center [885, 39] width 223 height 18
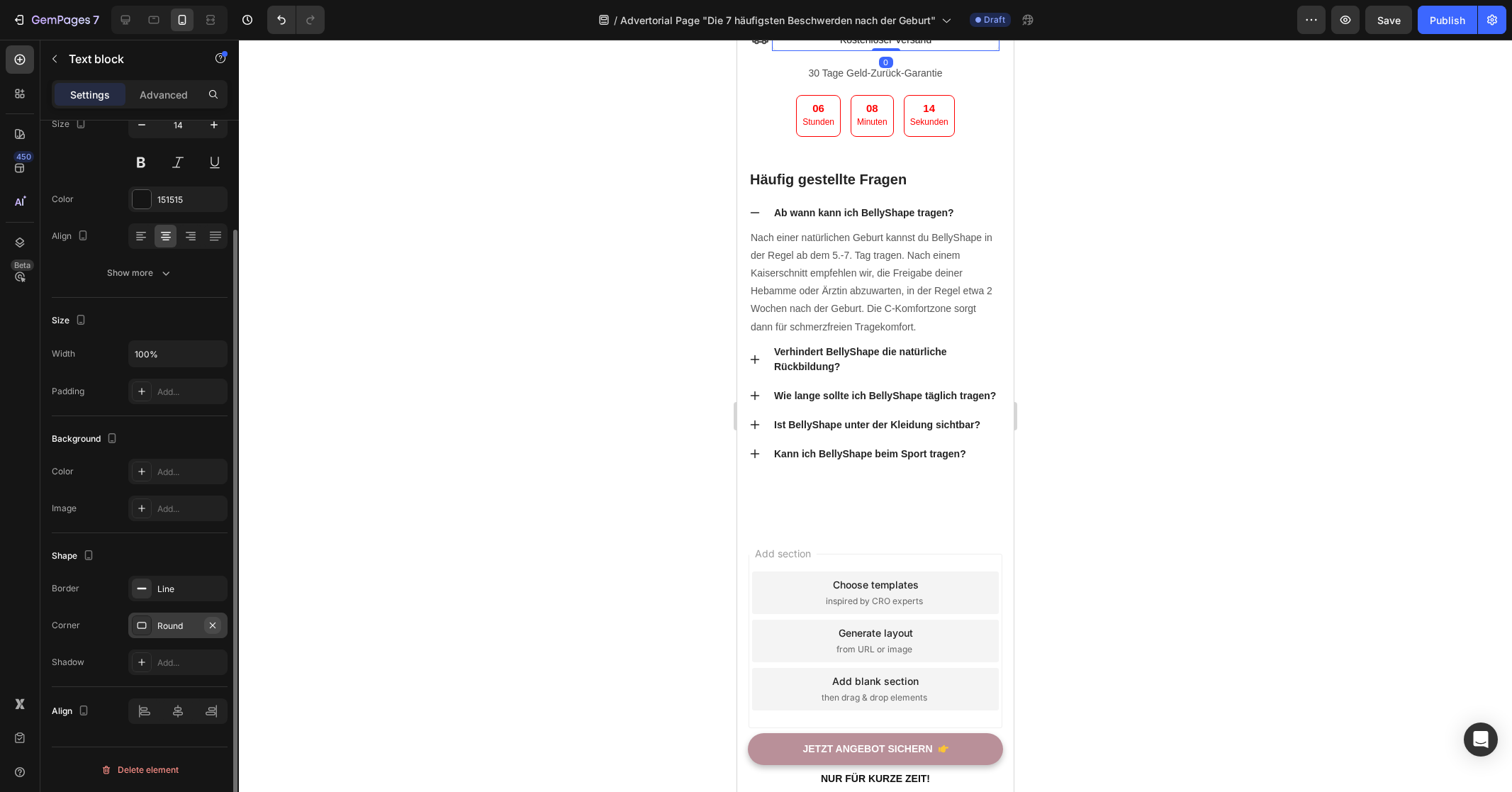
click at [215, 626] on icon "button" at bounding box center [212, 625] width 11 height 11
click at [212, 591] on icon "button" at bounding box center [212, 588] width 11 height 11
click at [1151, 404] on div at bounding box center [875, 415] width 1273 height 753
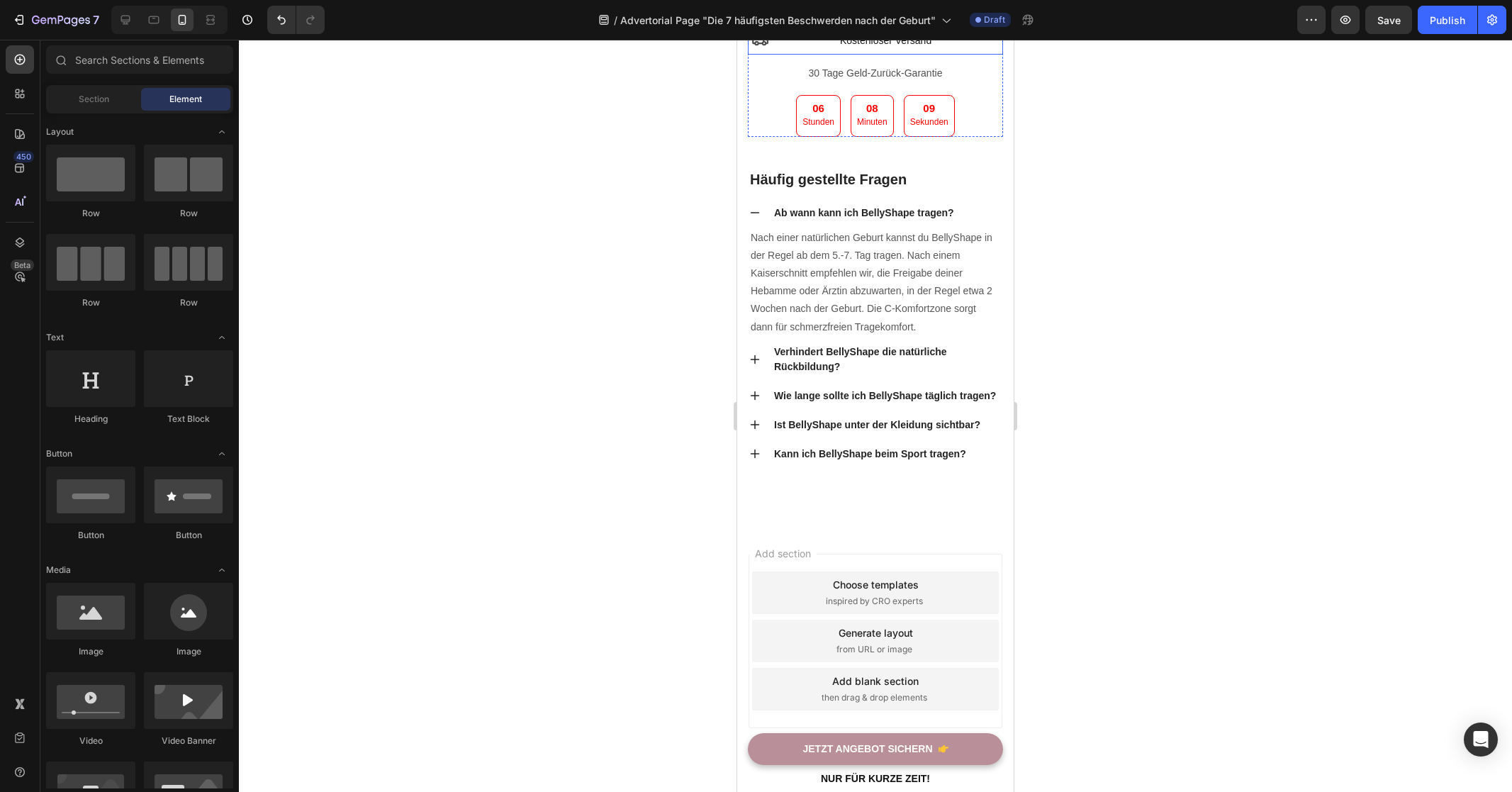
click at [769, 51] on div "Icon" at bounding box center [762, 41] width 21 height 21
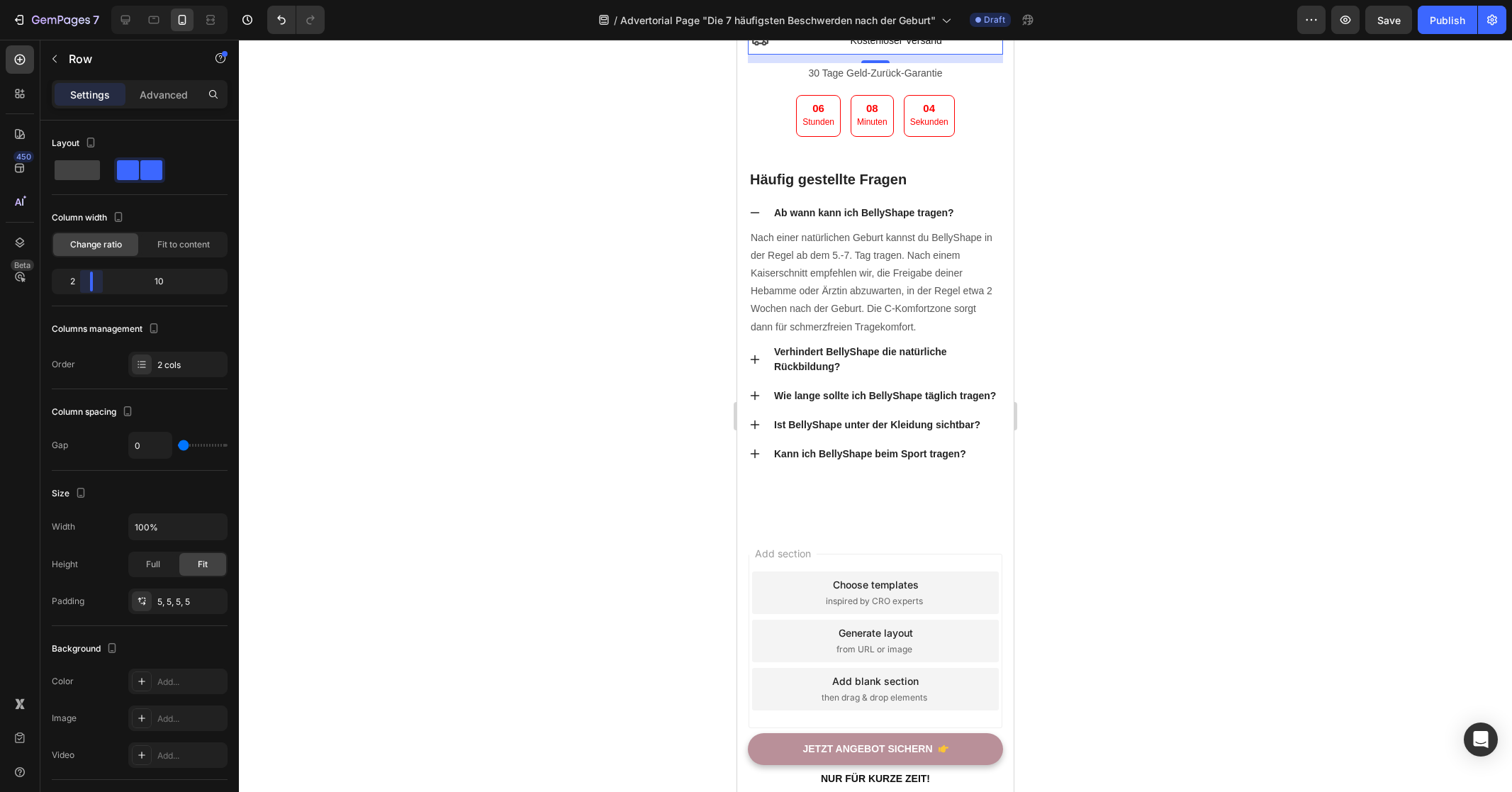
click at [80, 0] on body "7 Version history / Advertorial Page "Die 7 häufigsten Beschwerden nach der Geb…" at bounding box center [756, 0] width 1512 height 0
click at [776, 47] on div "Icon 0" at bounding box center [772, 39] width 41 height 17
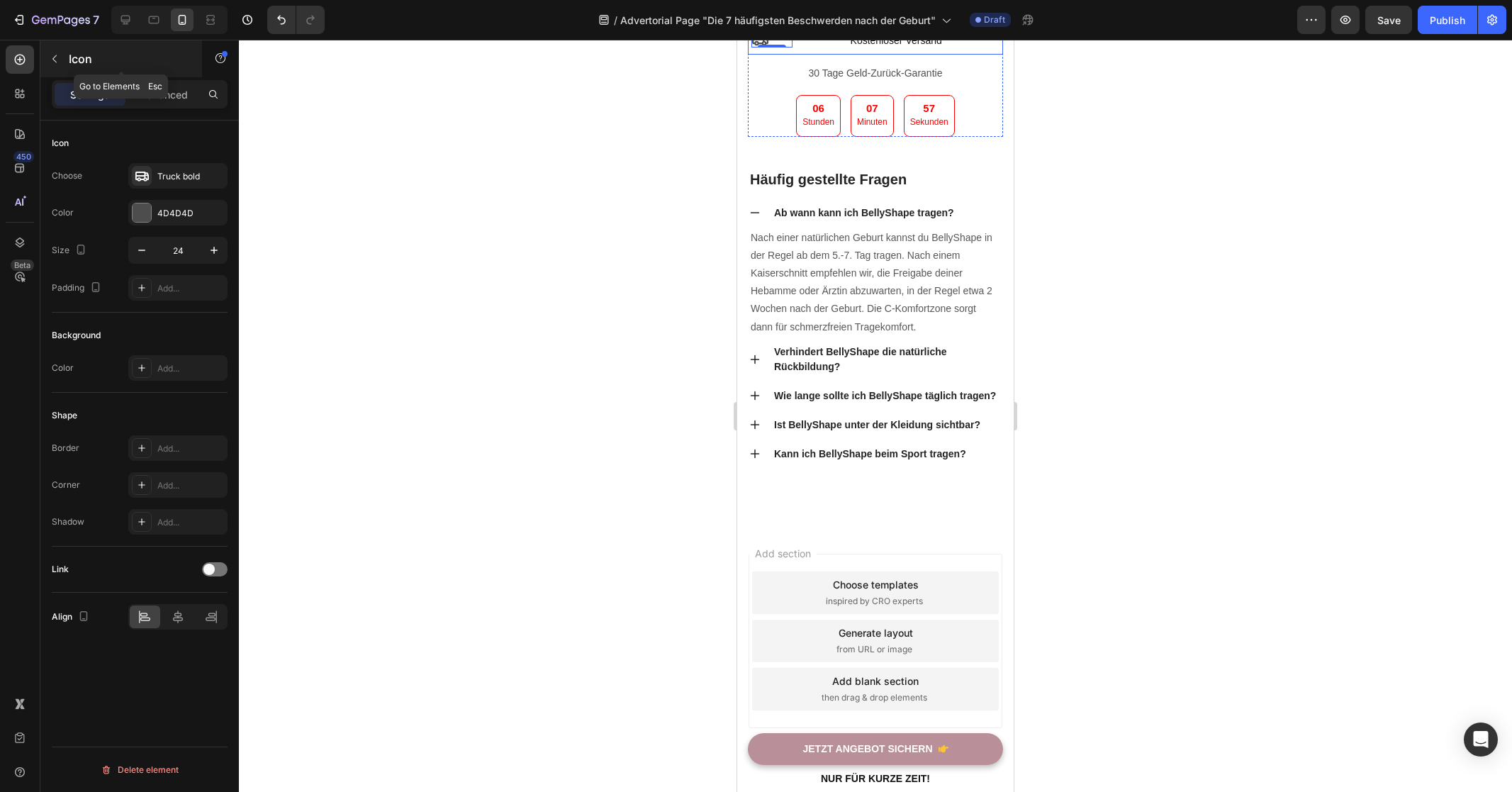
click at [55, 56] on icon "button" at bounding box center [54, 58] width 11 height 11
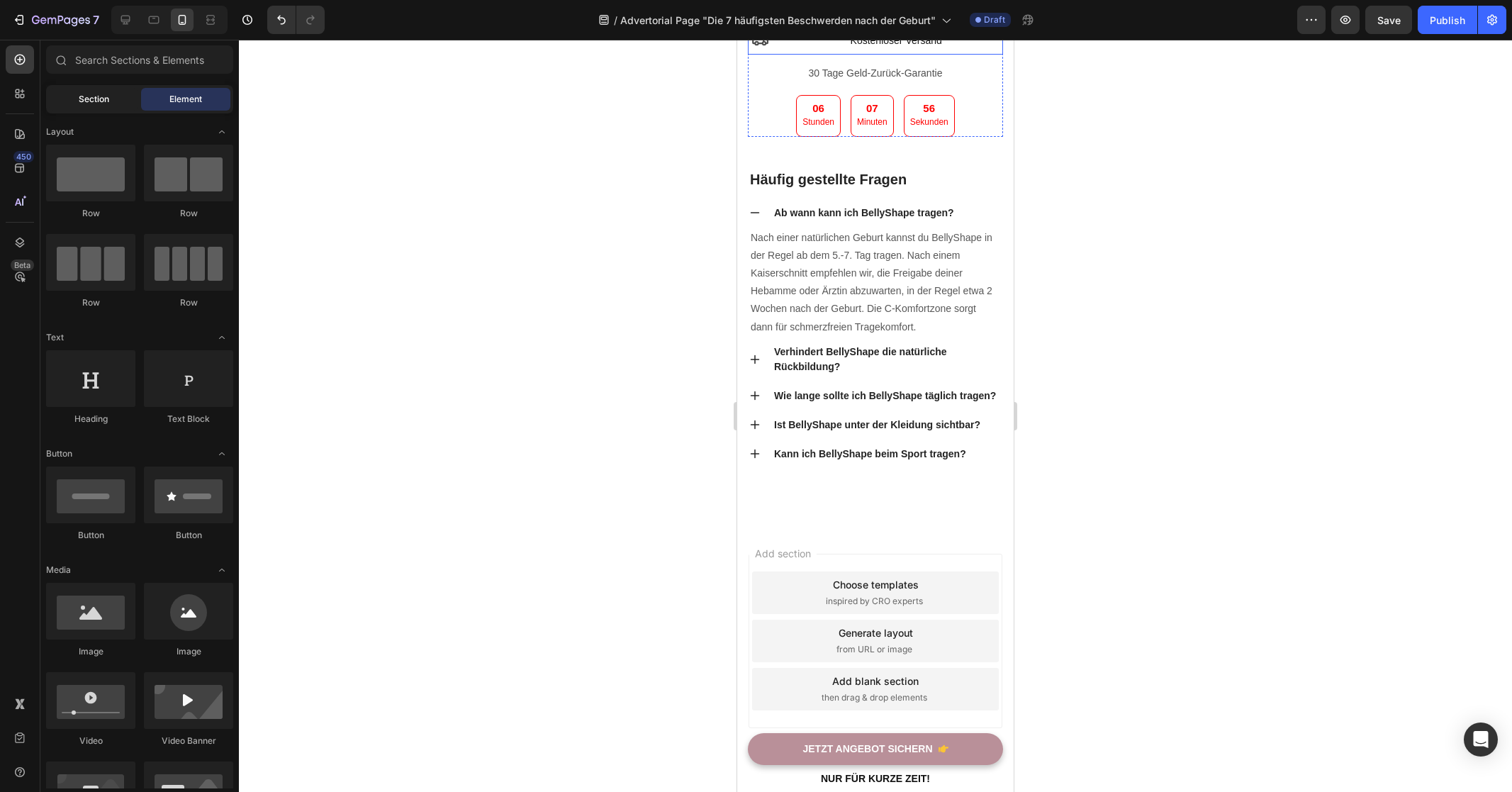
click at [88, 92] on div "Section" at bounding box center [93, 99] width 89 height 23
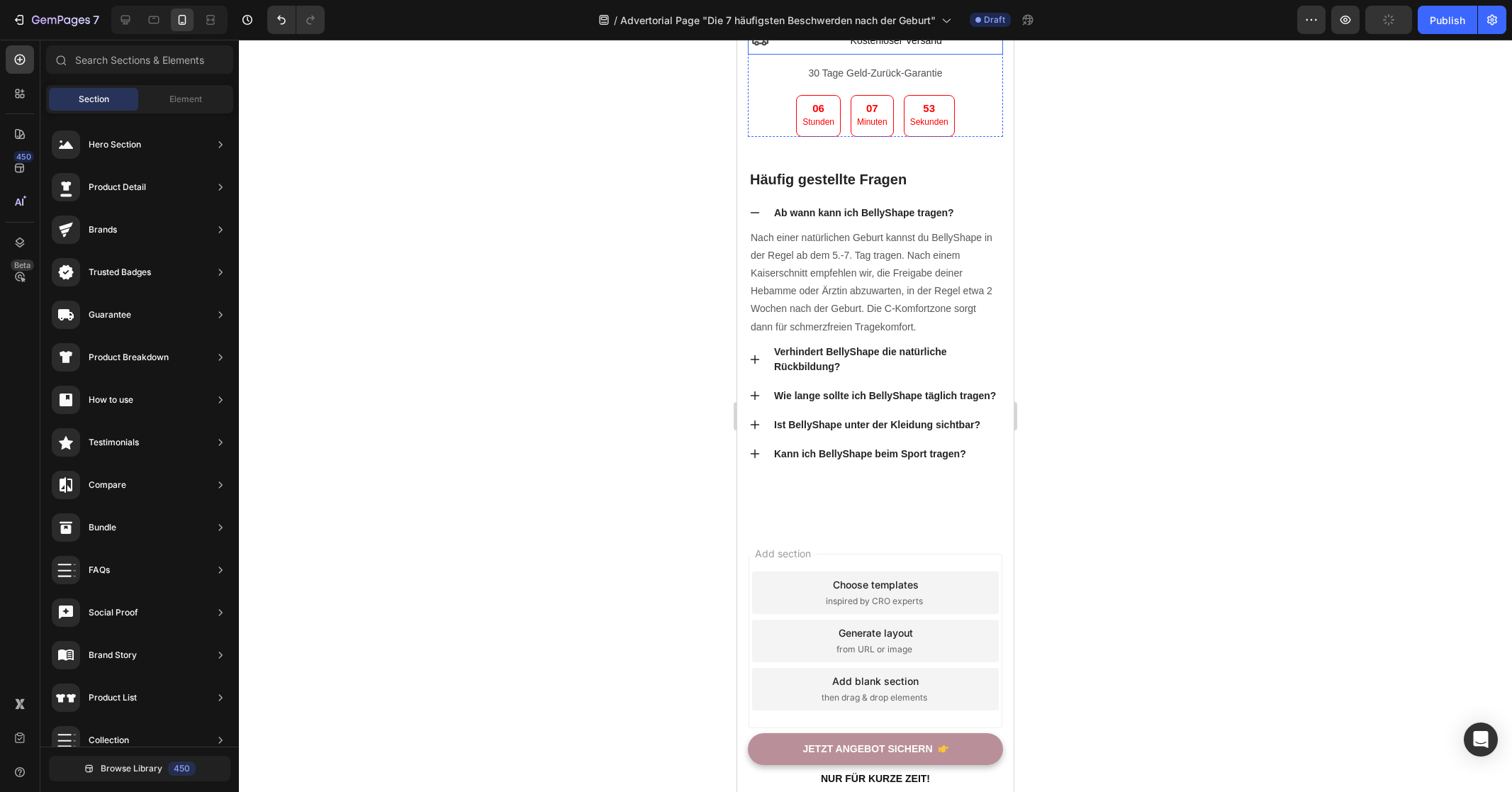
click at [780, 51] on div "Icon" at bounding box center [772, 41] width 41 height 21
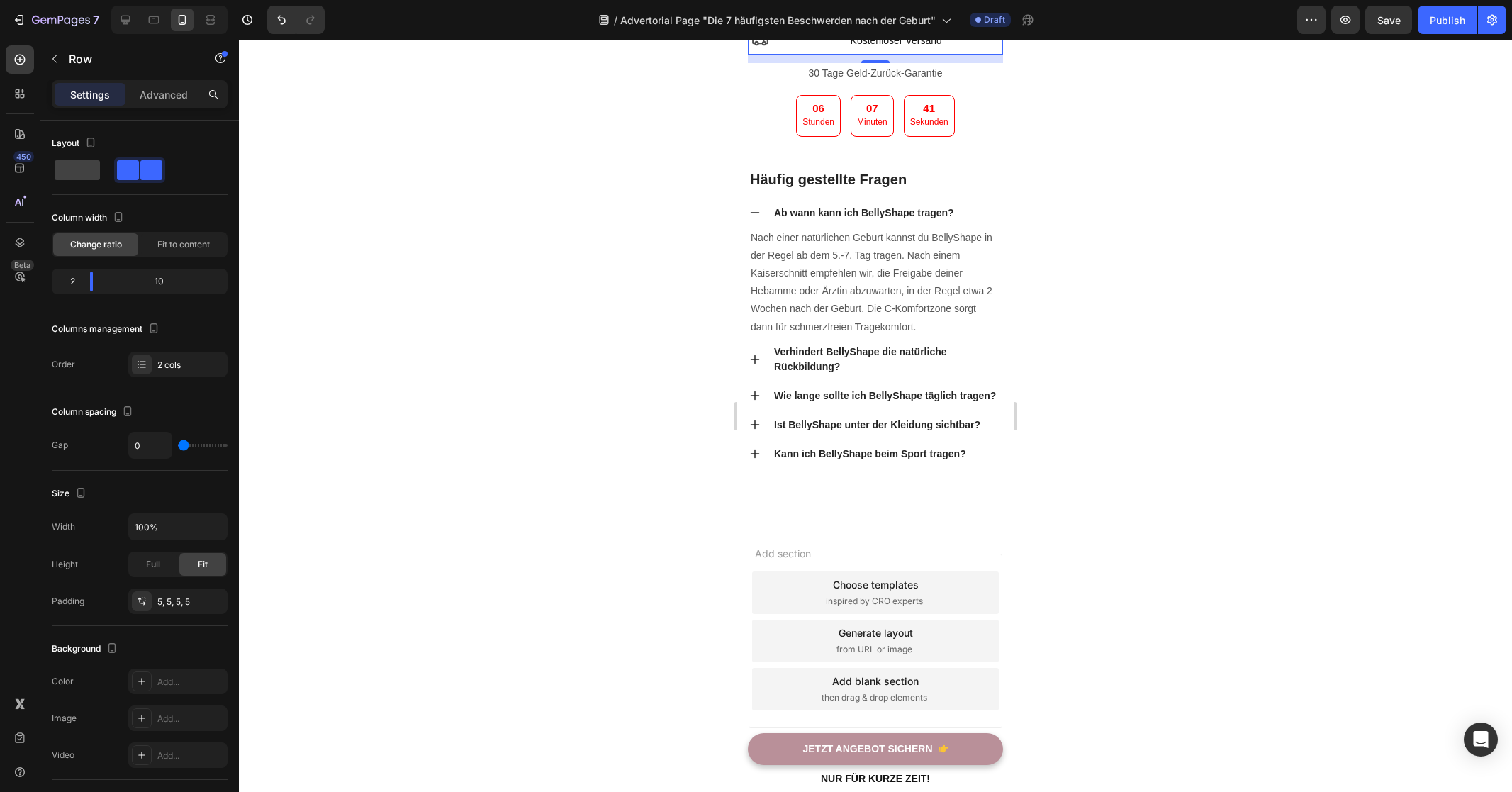
click at [788, 51] on div "Icon" at bounding box center [772, 41] width 41 height 21
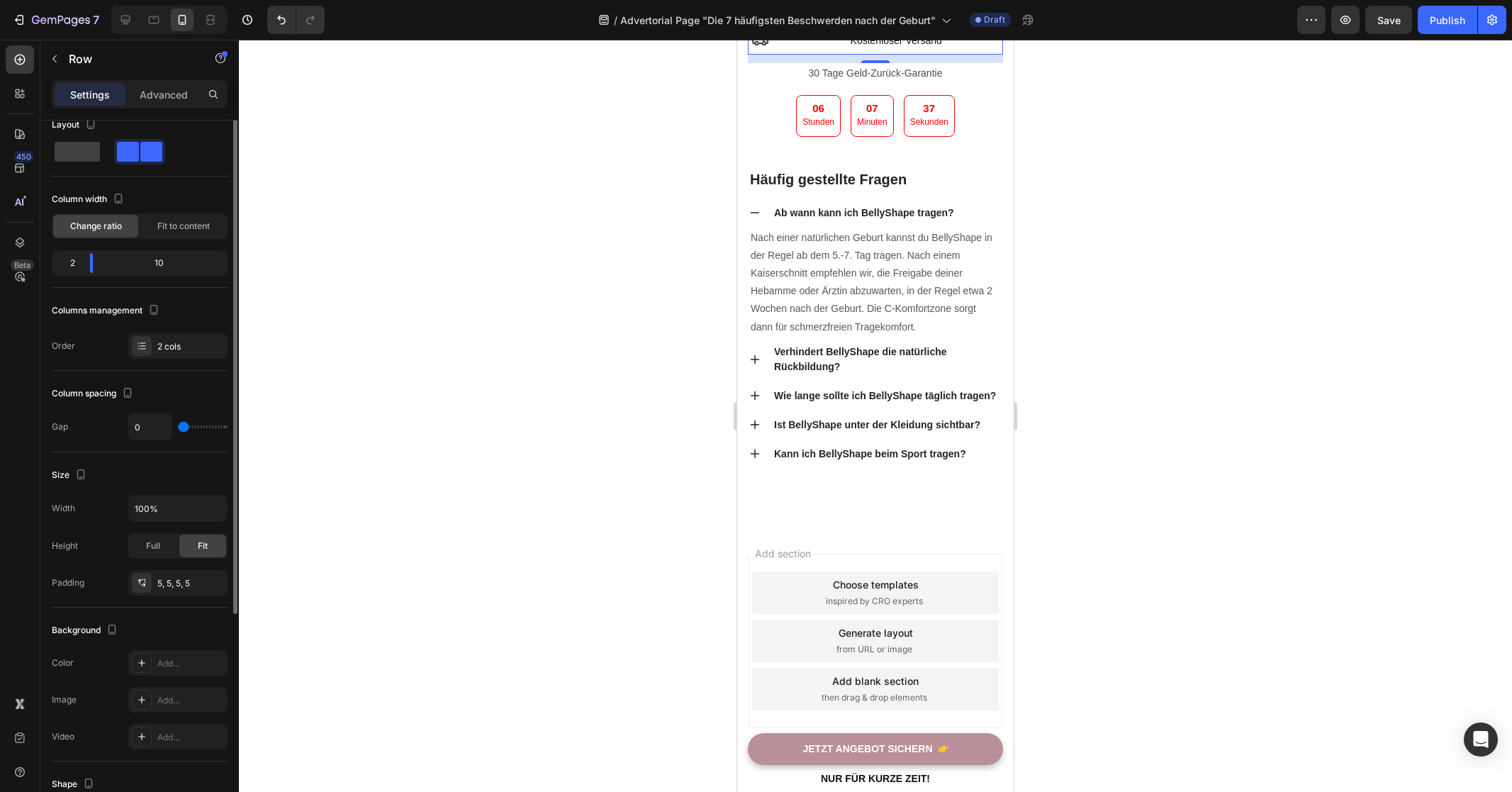
scroll to position [56, 0]
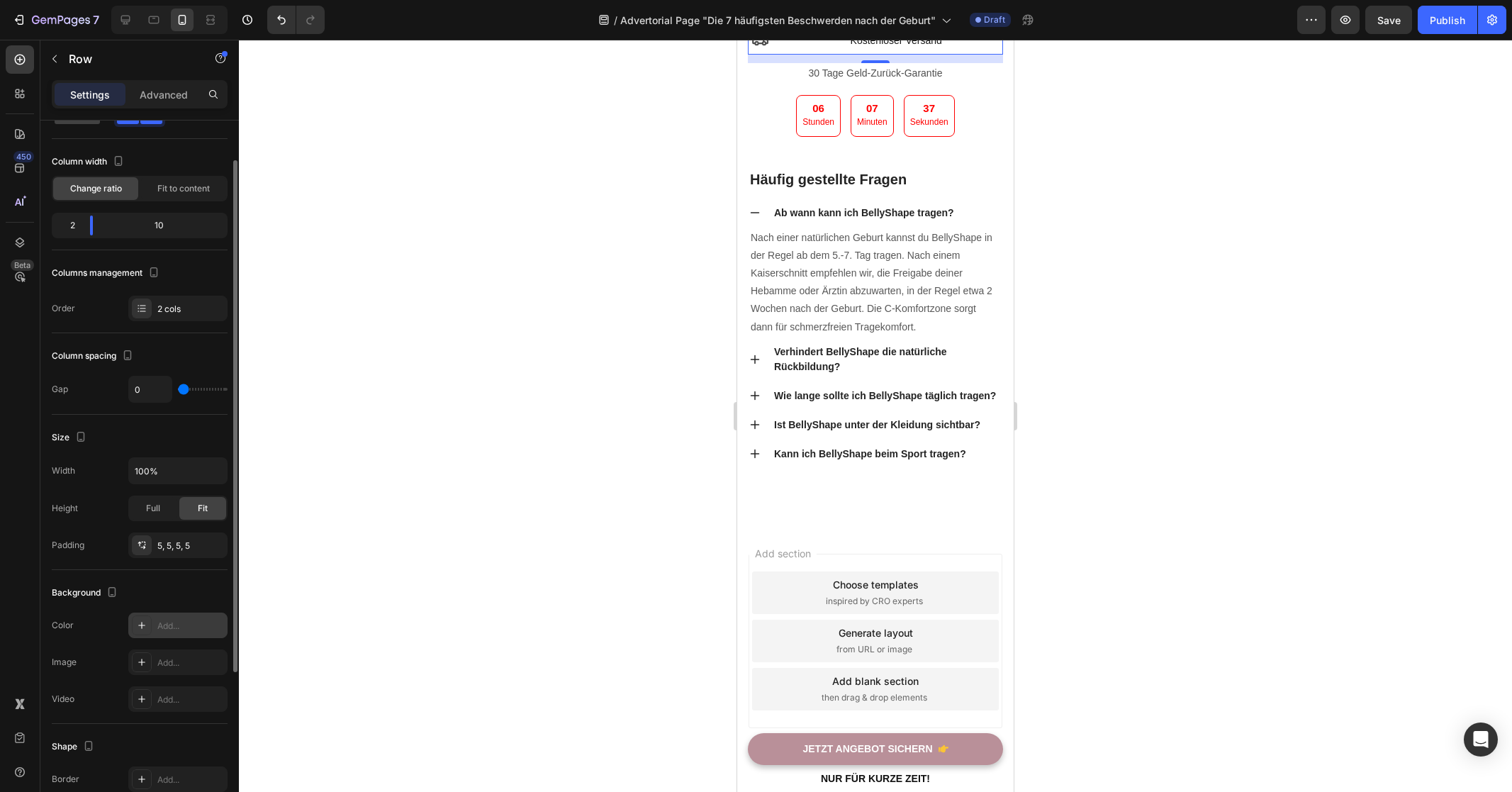
click at [171, 626] on div "Add..." at bounding box center [191, 626] width 67 height 13
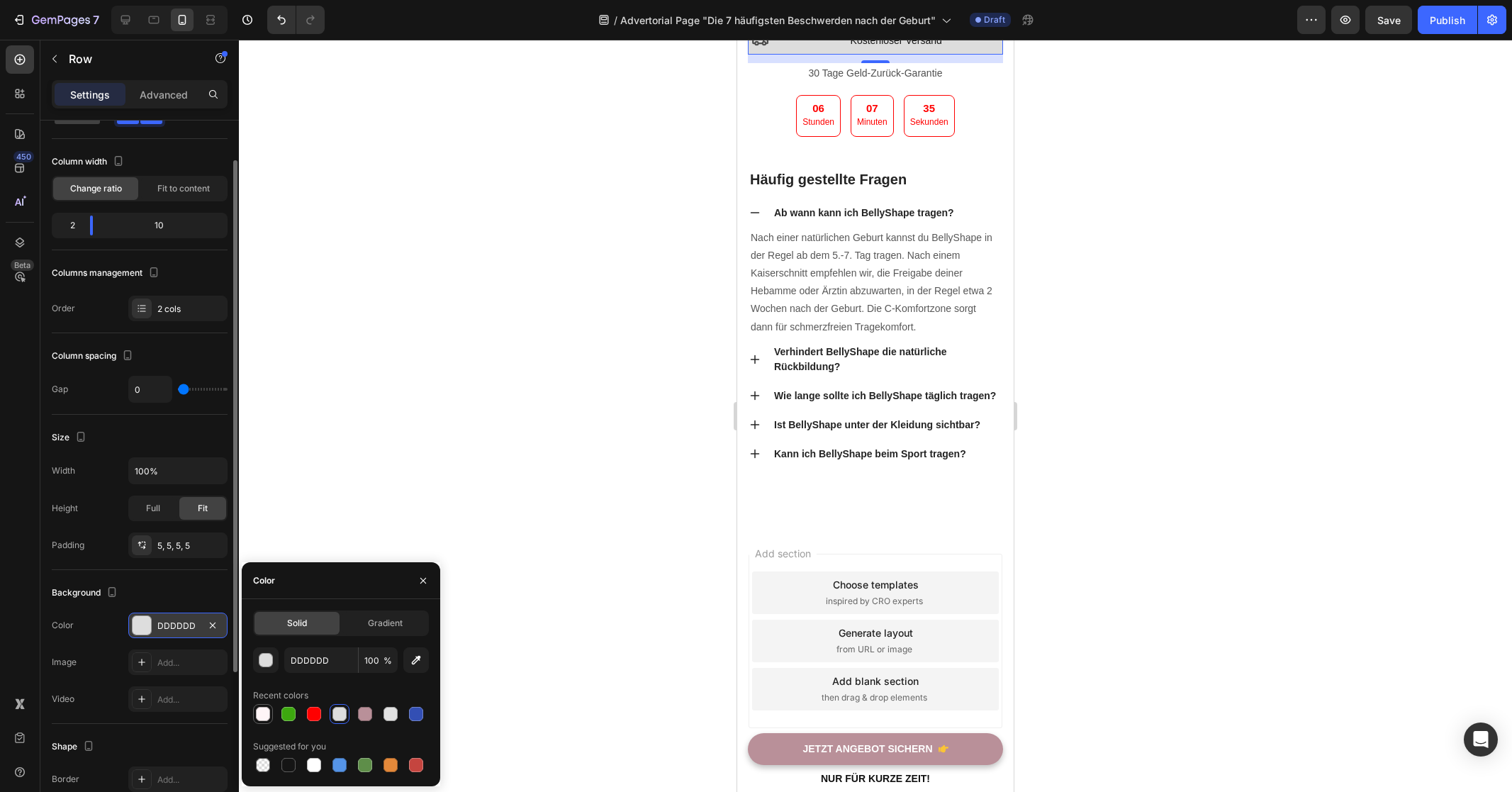
click at [259, 712] on div at bounding box center [263, 714] width 15 height 15
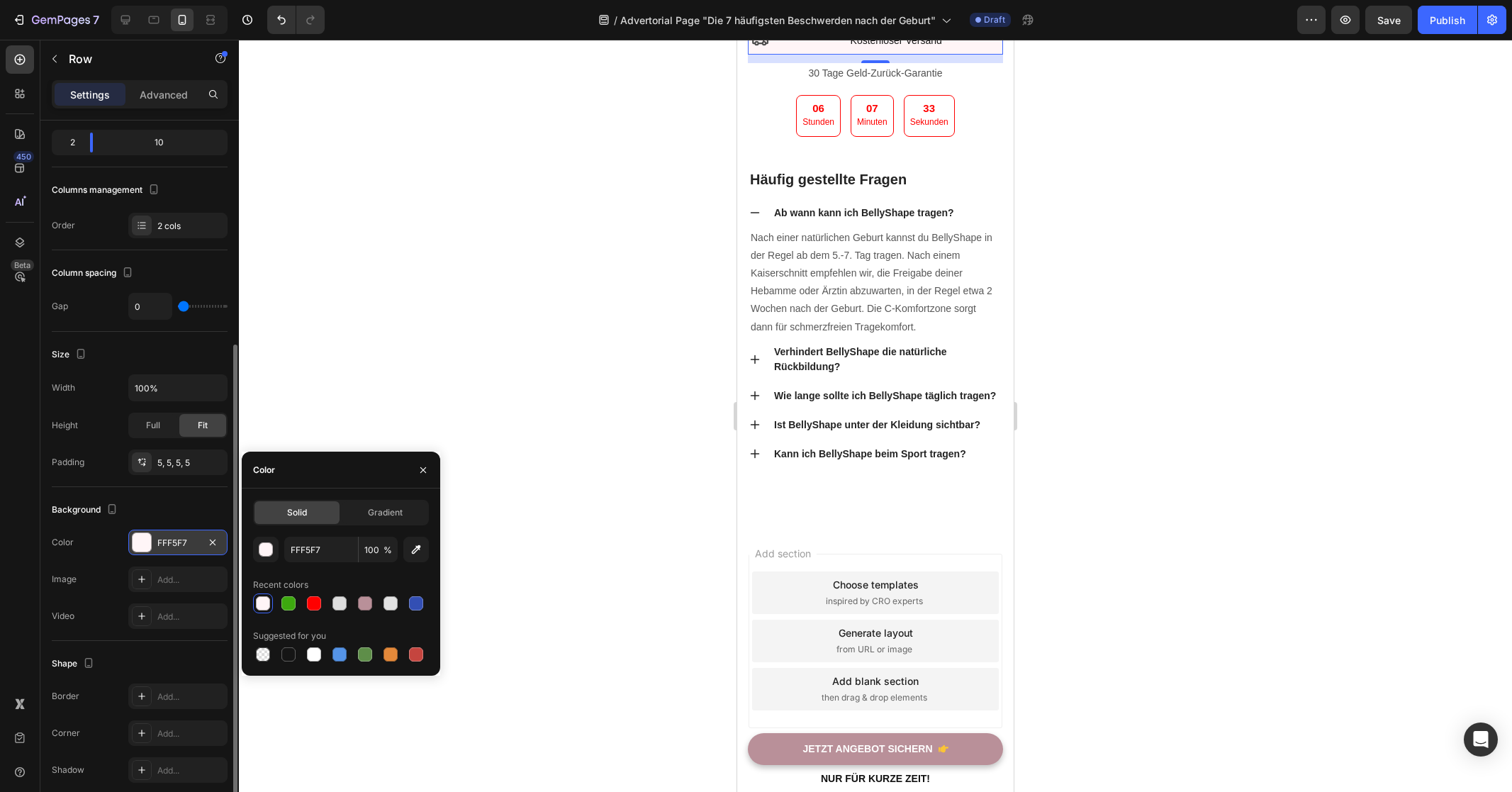
scroll to position [211, 0]
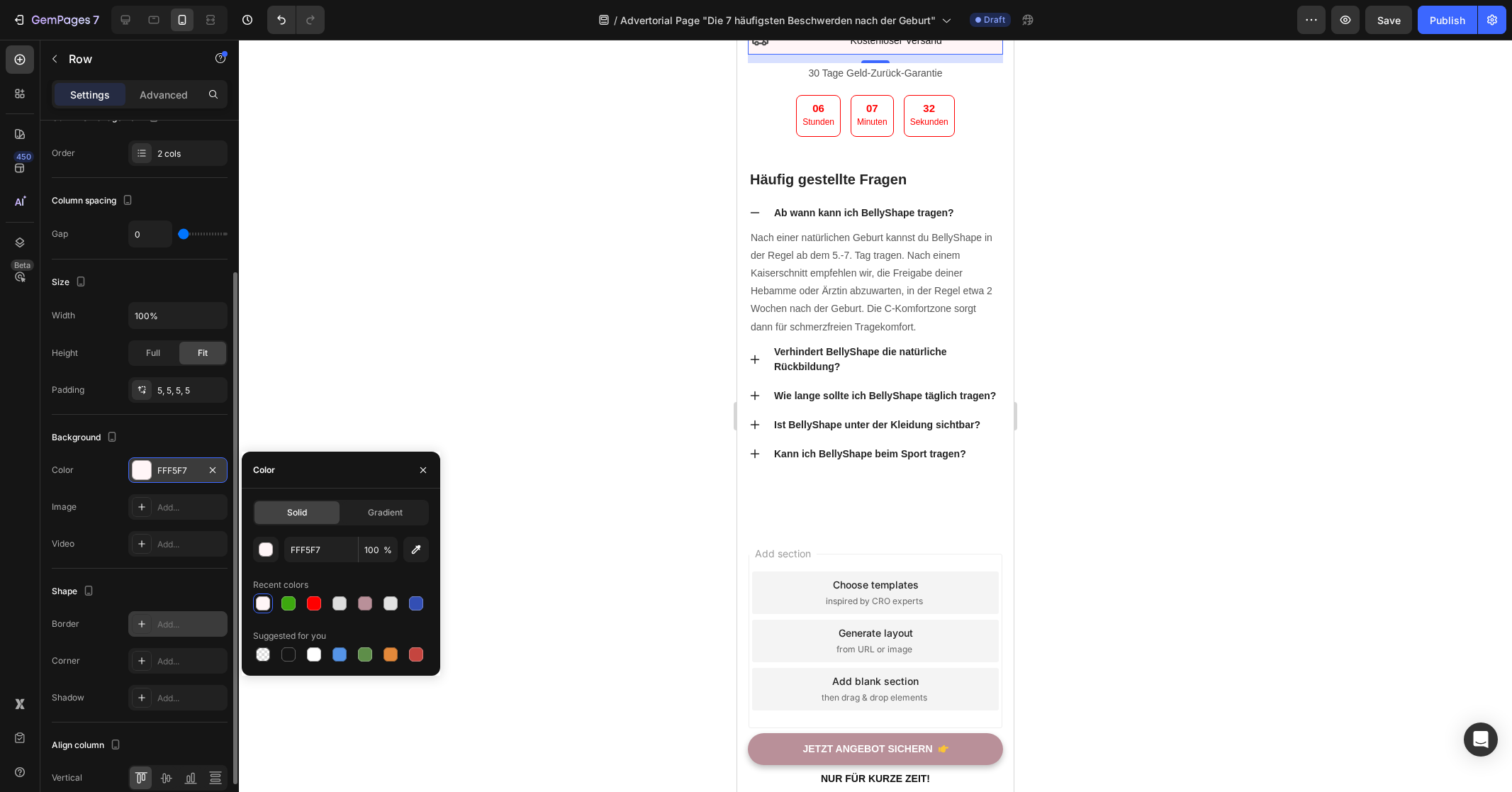
click at [163, 623] on div "Add..." at bounding box center [191, 624] width 67 height 13
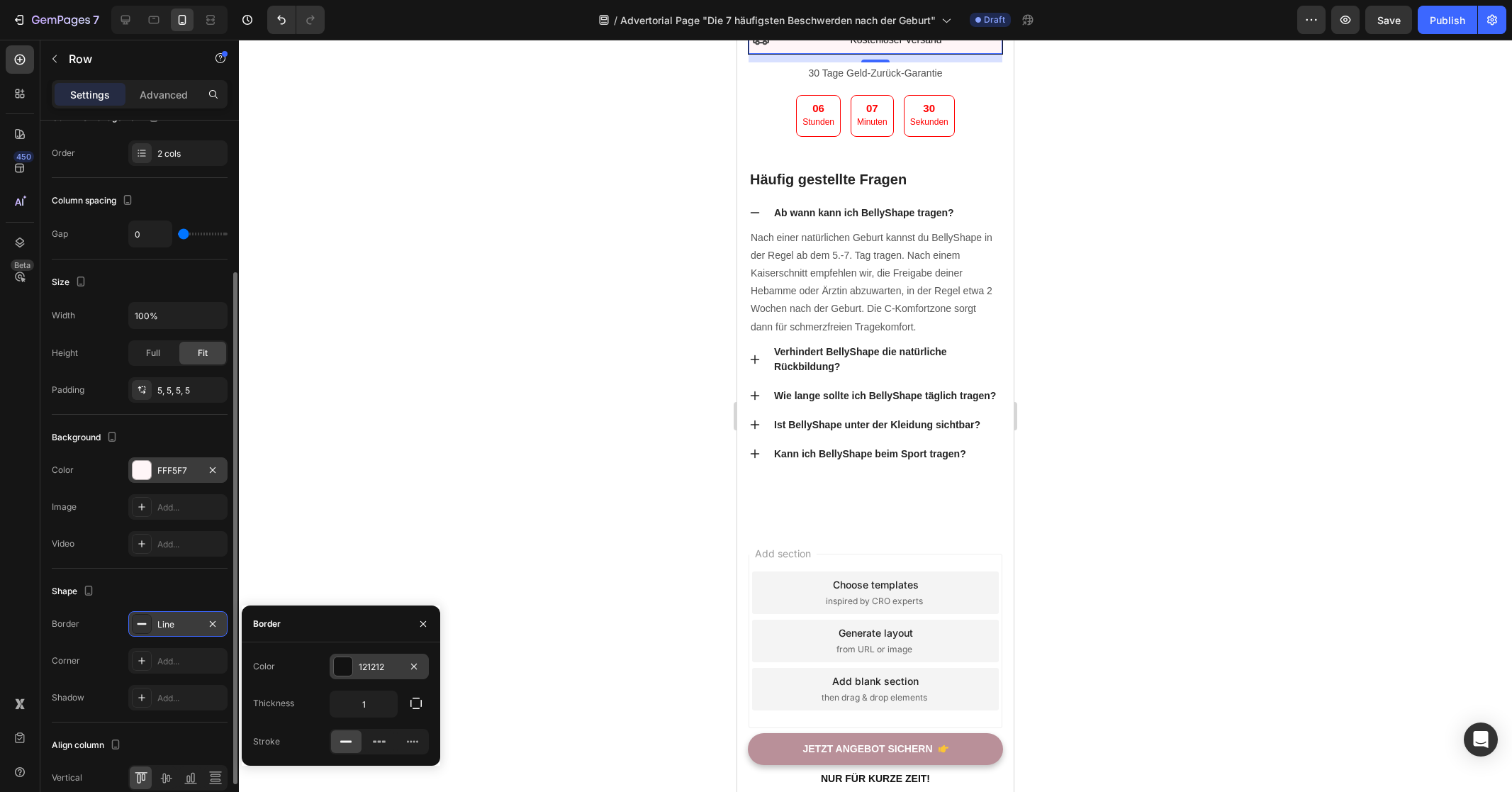
click at [374, 669] on div "121212" at bounding box center [379, 667] width 41 height 13
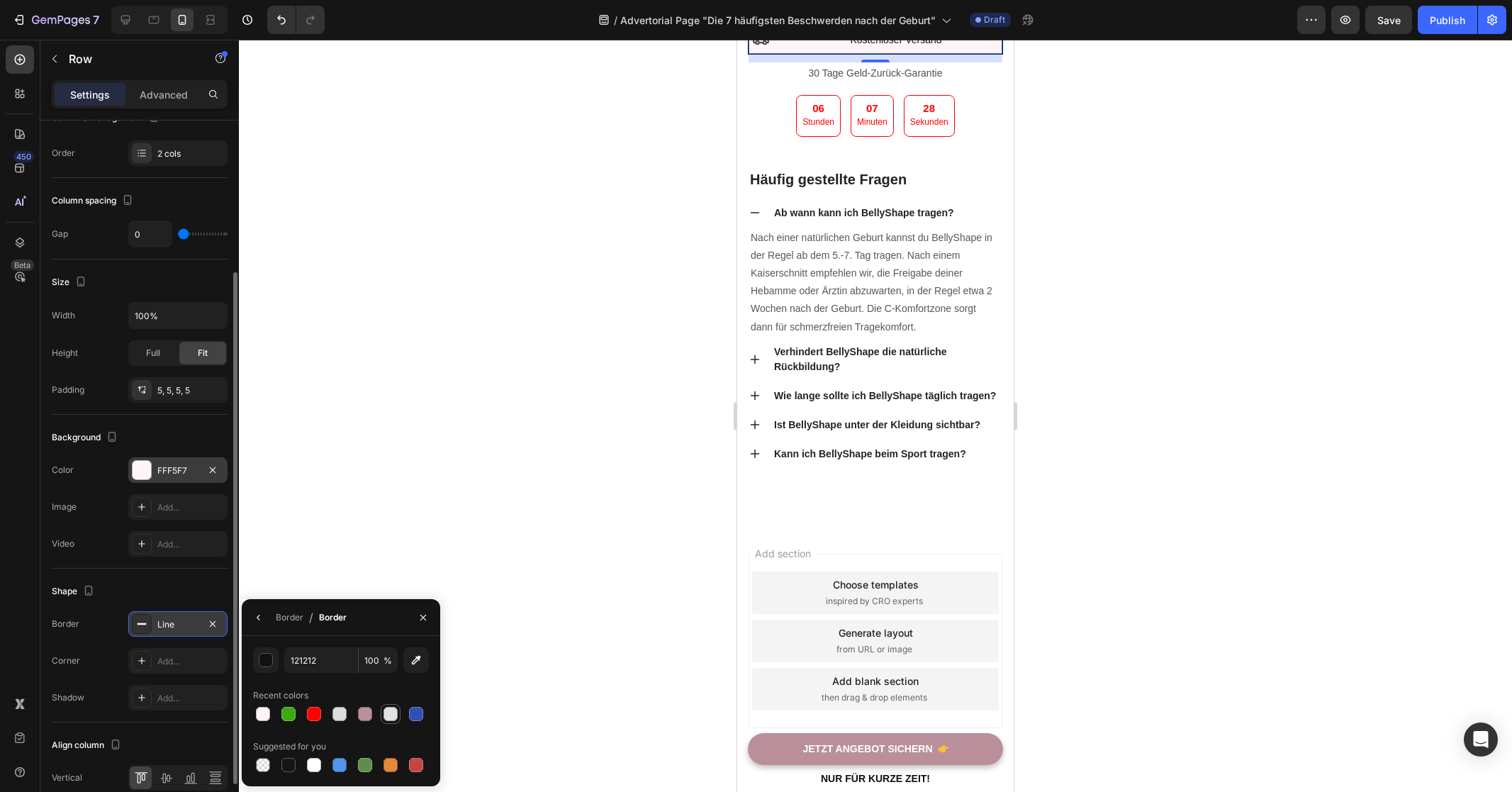
click at [384, 717] on div at bounding box center [390, 714] width 15 height 15
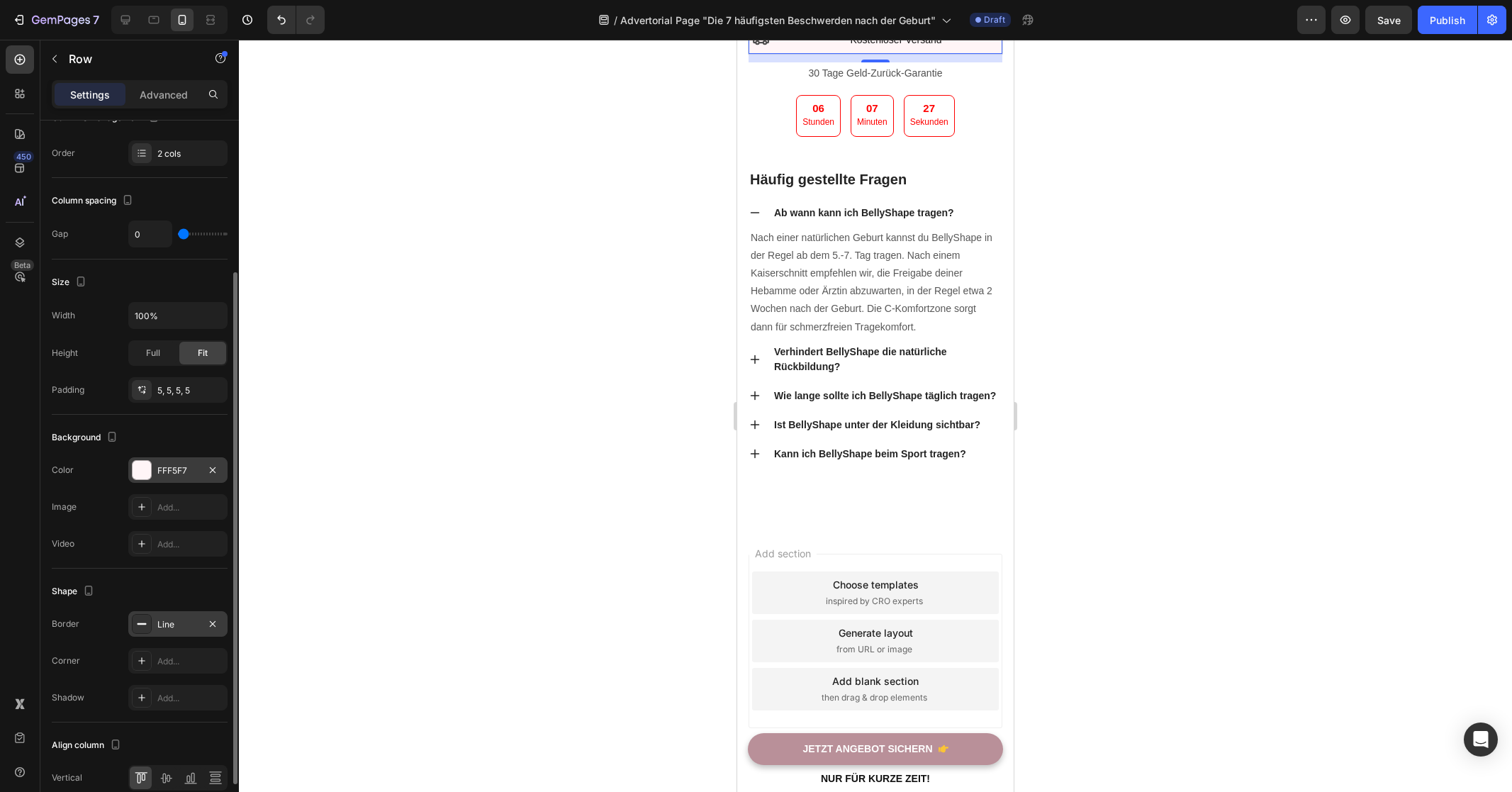
click at [640, 545] on div at bounding box center [875, 415] width 1273 height 753
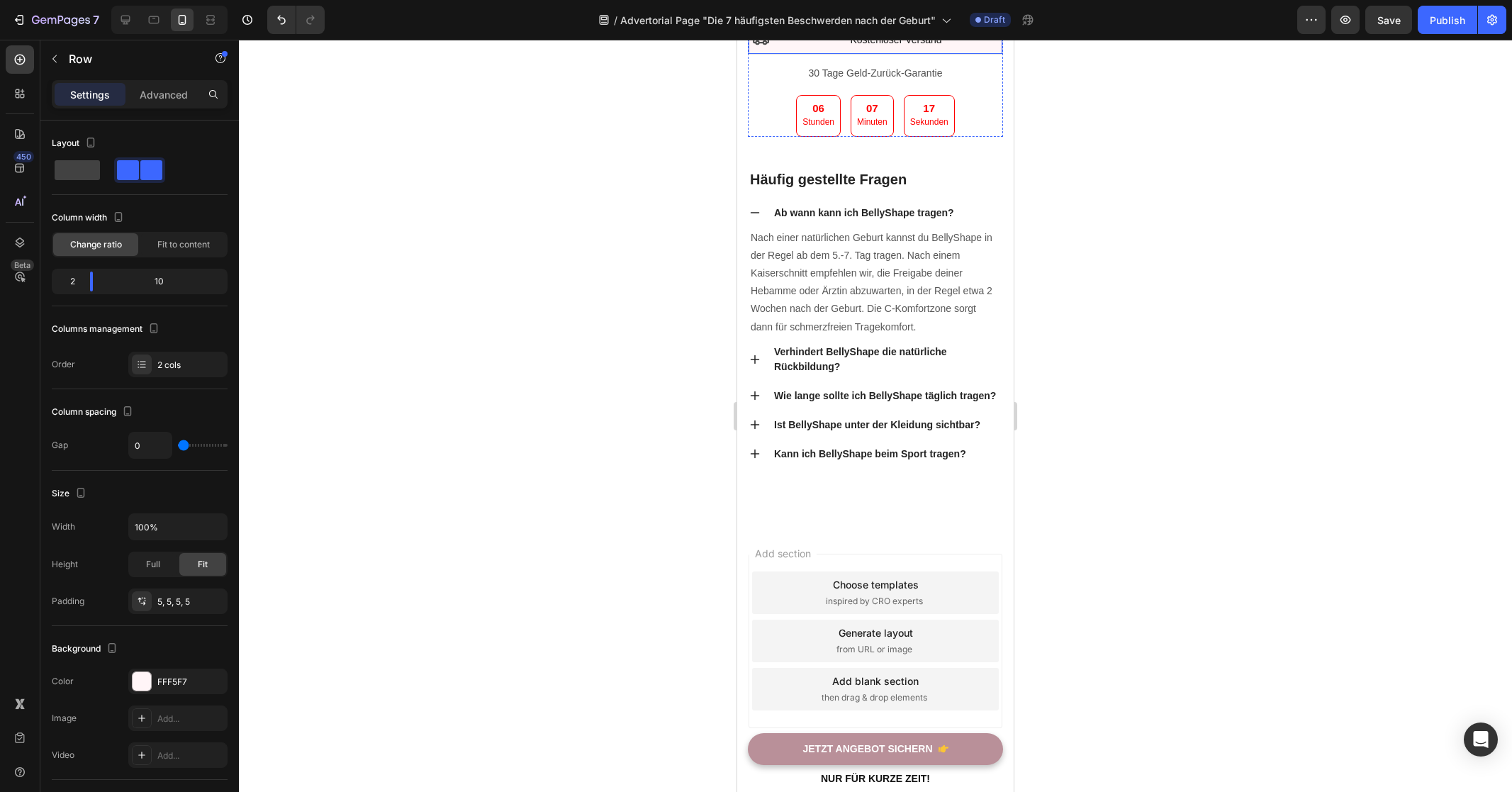
click at [789, 55] on div "Icon Kostenloser Versand Text block Row" at bounding box center [875, 40] width 255 height 29
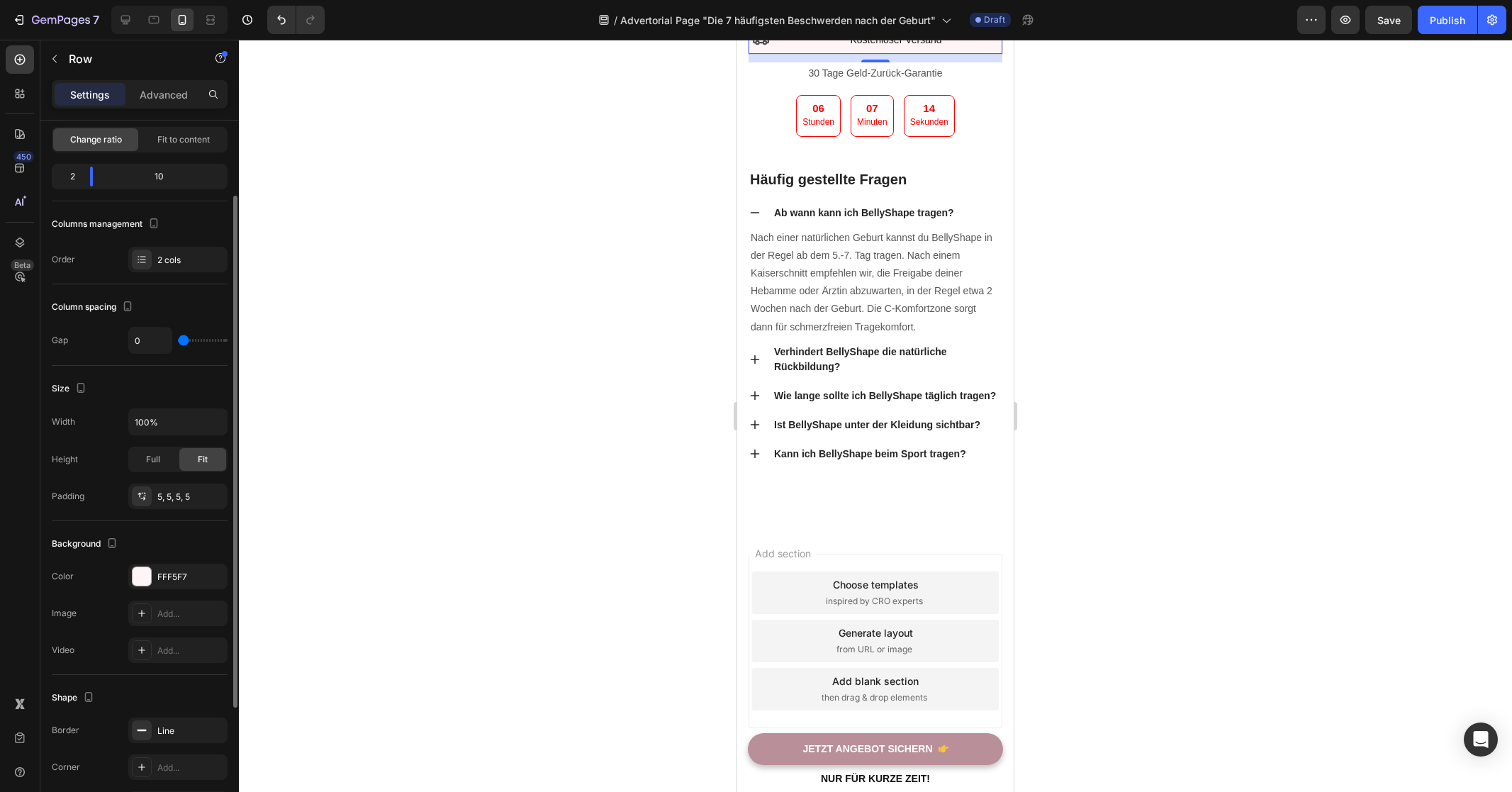
scroll to position [278, 0]
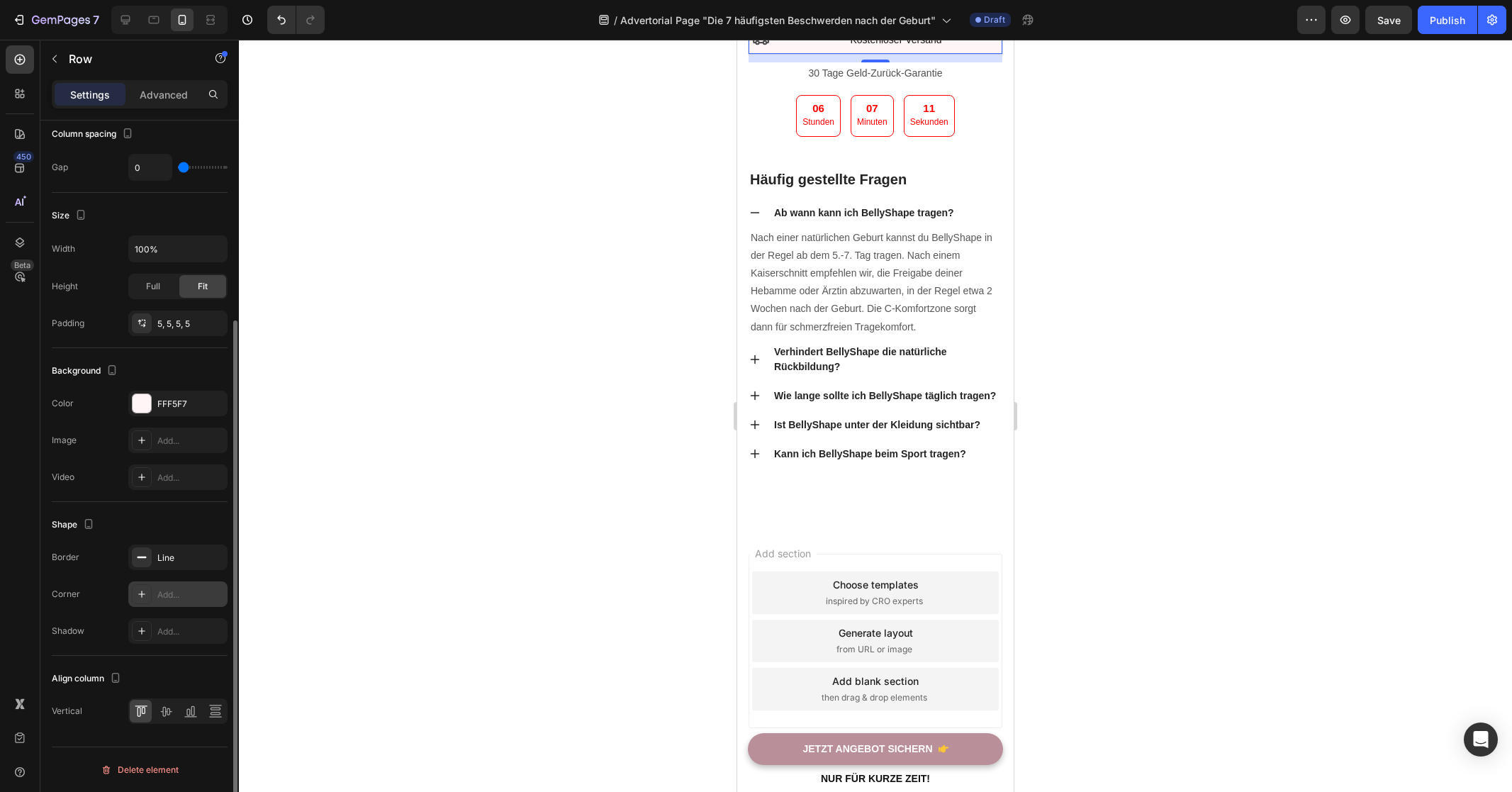
click at [171, 595] on div "Add..." at bounding box center [191, 594] width 67 height 13
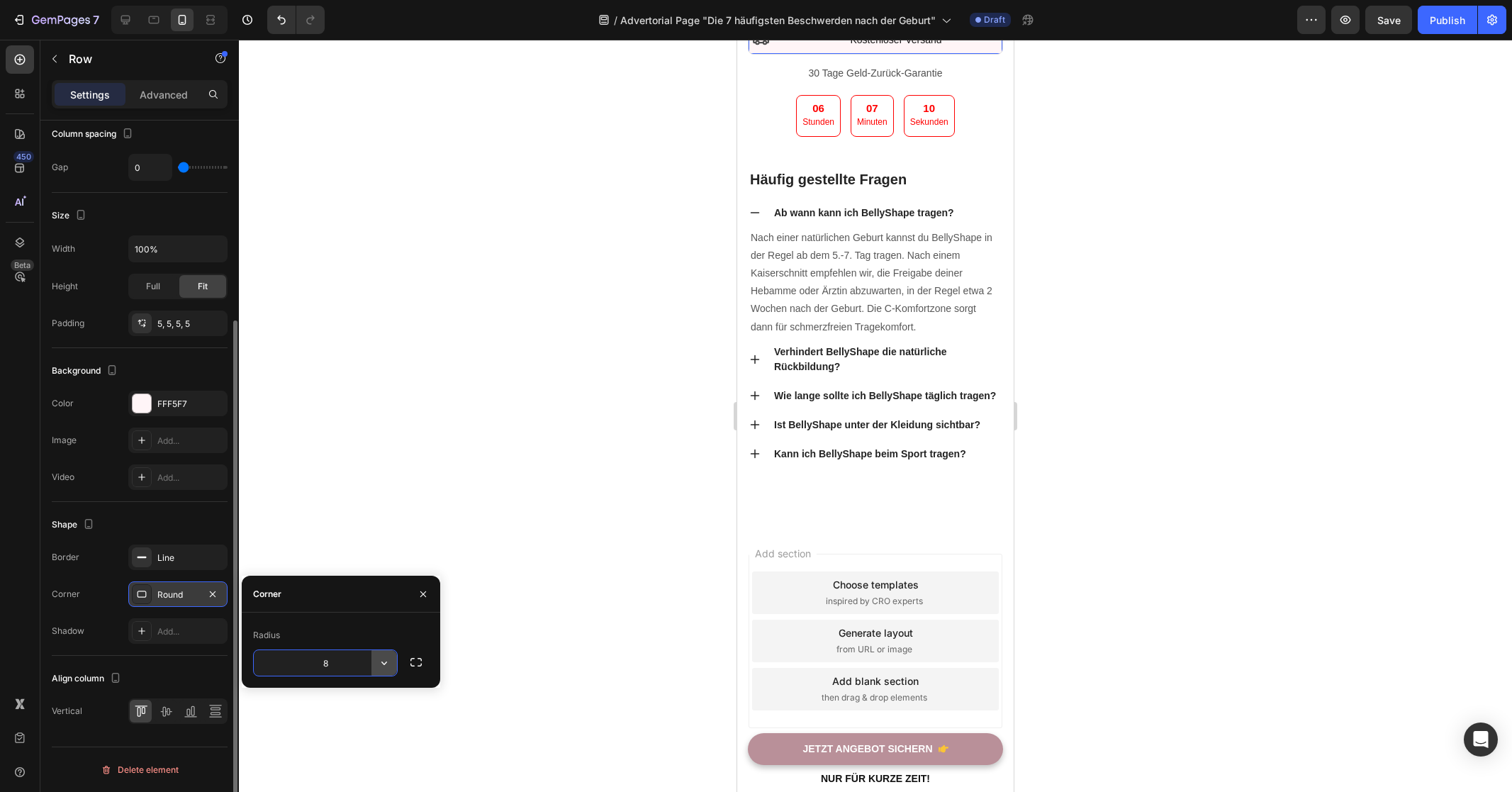
click at [394, 670] on button "button" at bounding box center [384, 663] width 26 height 26
click at [324, 728] on span "Round" at bounding box center [317, 726] width 26 height 13
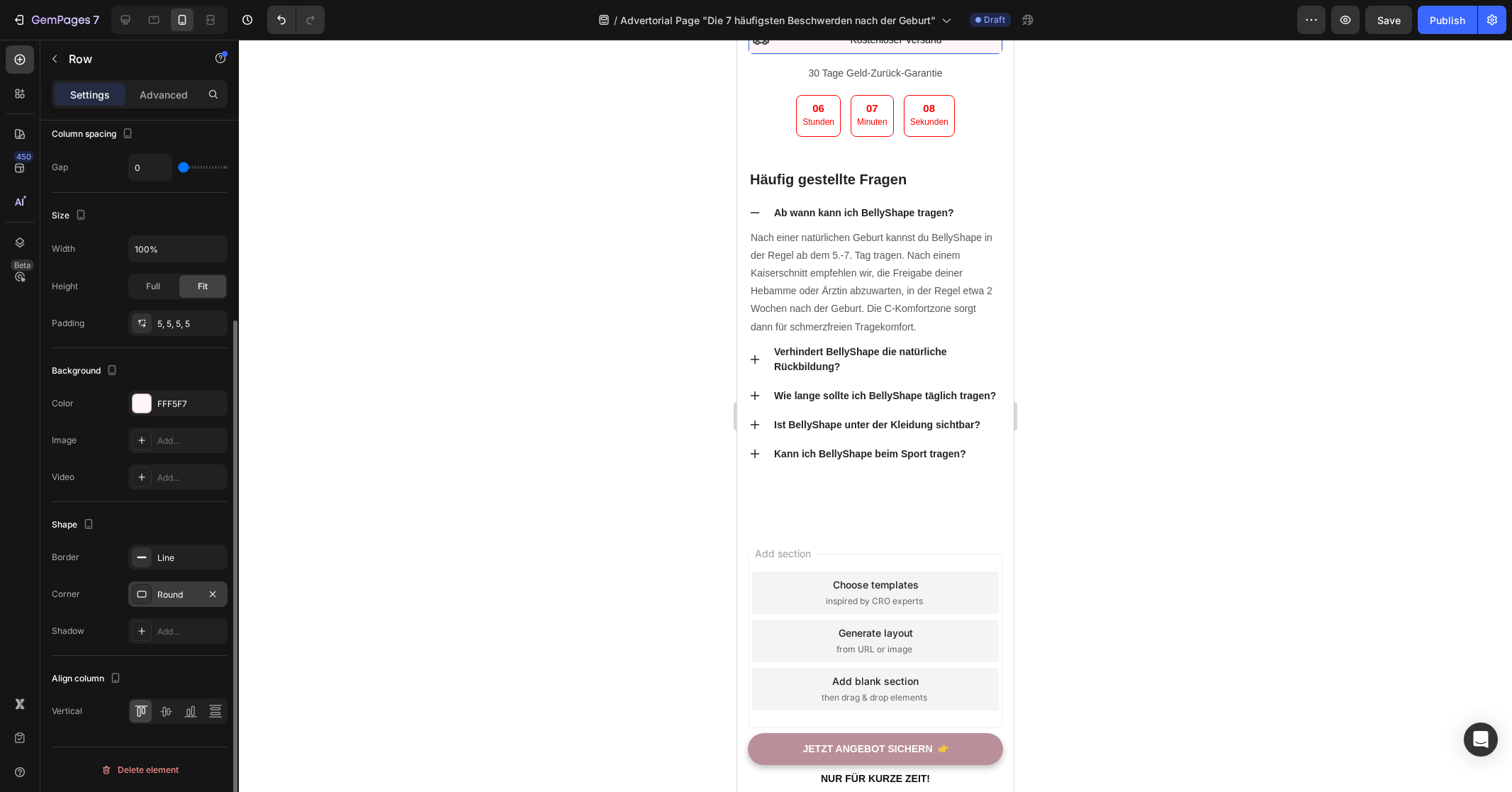
click at [1150, 439] on div at bounding box center [875, 415] width 1273 height 753
click at [1149, 440] on div at bounding box center [875, 415] width 1273 height 753
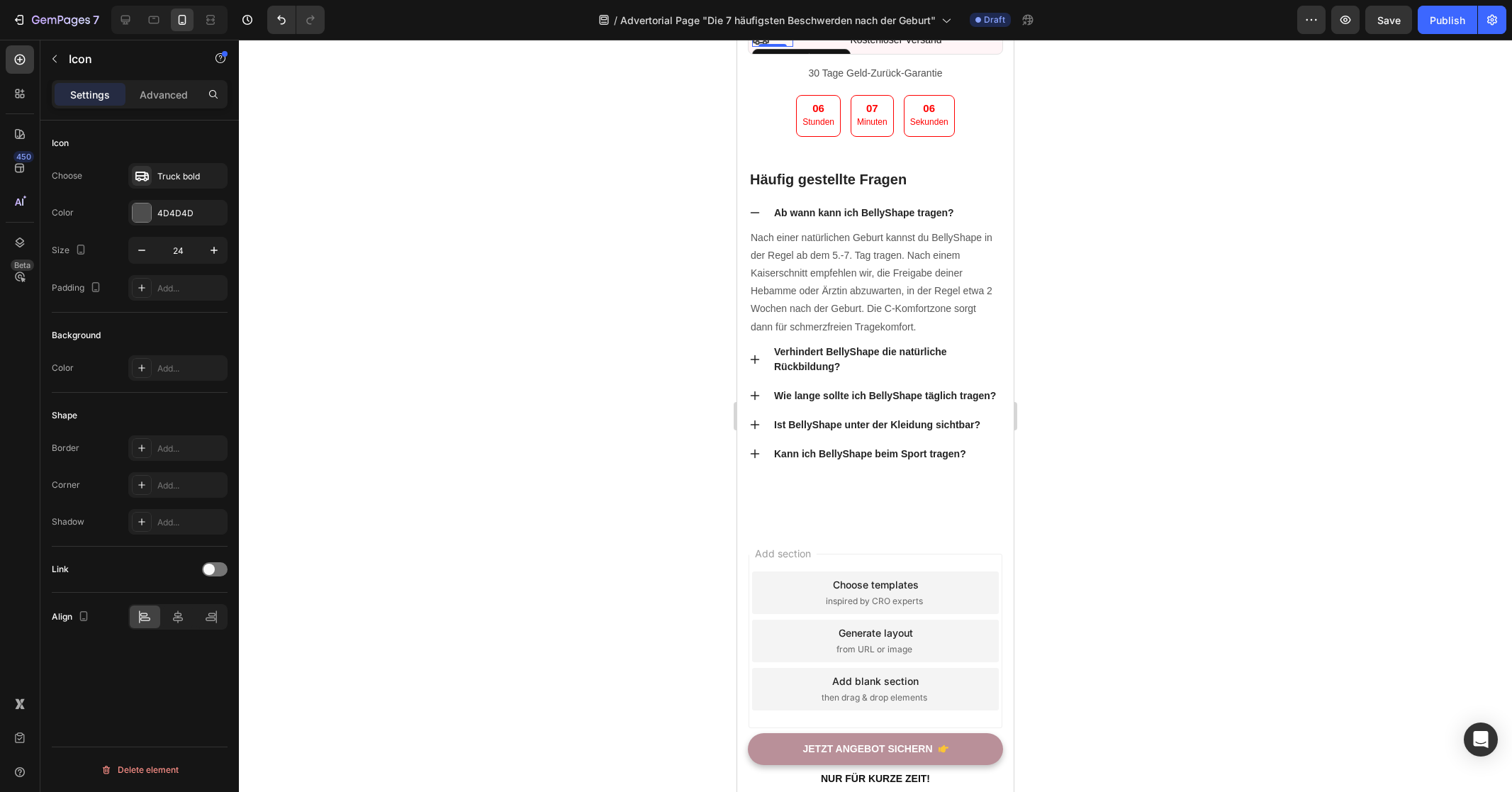
click at [780, 47] on div "Icon 0" at bounding box center [773, 39] width 41 height 17
click at [176, 613] on icon at bounding box center [178, 616] width 10 height 13
click at [145, 666] on div "Icon Choose Truck bold Color 4D4D4D Size 24 Padding Add... Background Color Add…" at bounding box center [139, 477] width 199 height 712
click at [1117, 433] on div at bounding box center [875, 415] width 1273 height 753
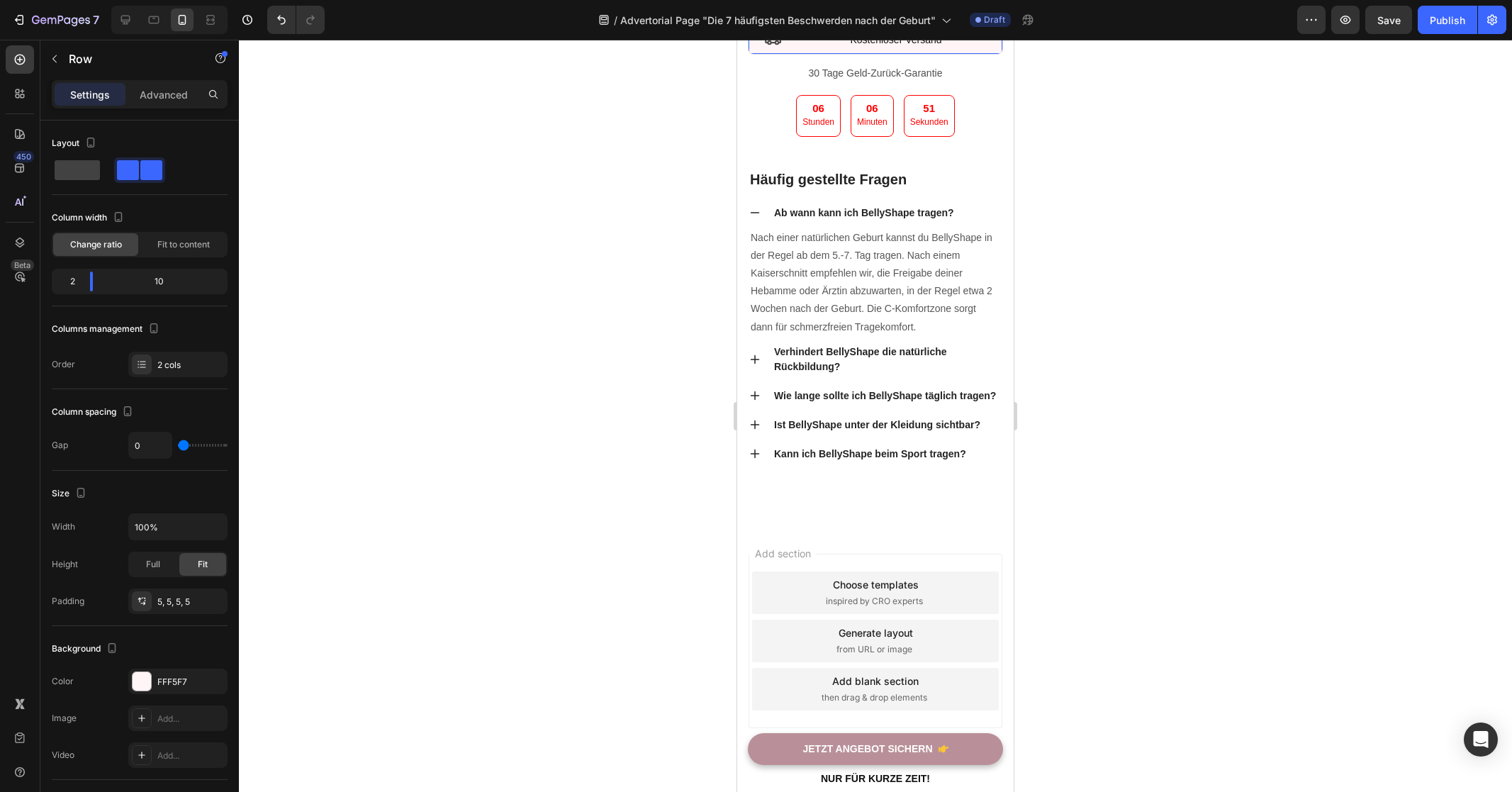
click at [789, 51] on div "Icon" at bounding box center [773, 40] width 41 height 21
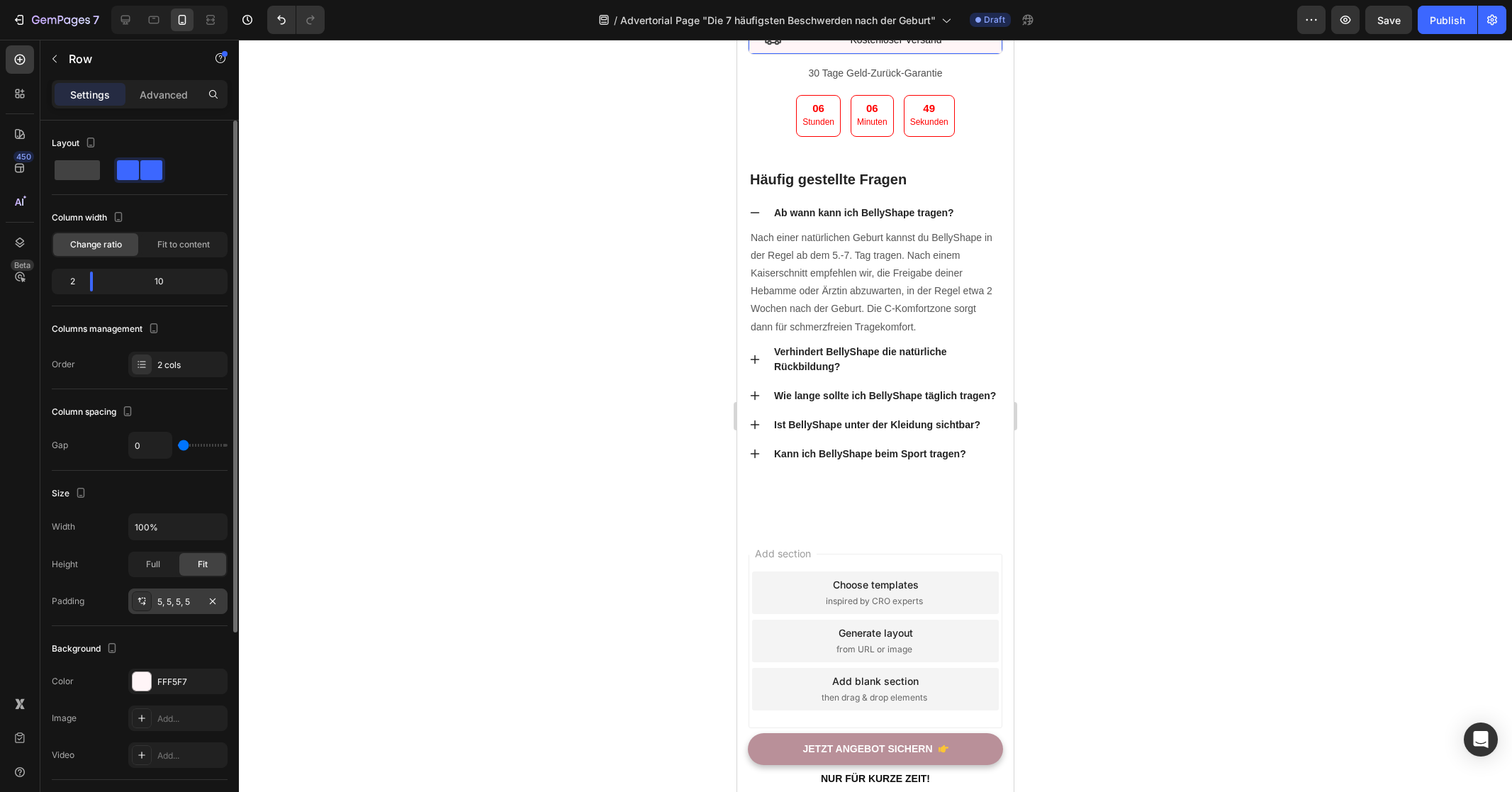
click at [171, 602] on div "5, 5, 5, 5" at bounding box center [178, 602] width 41 height 13
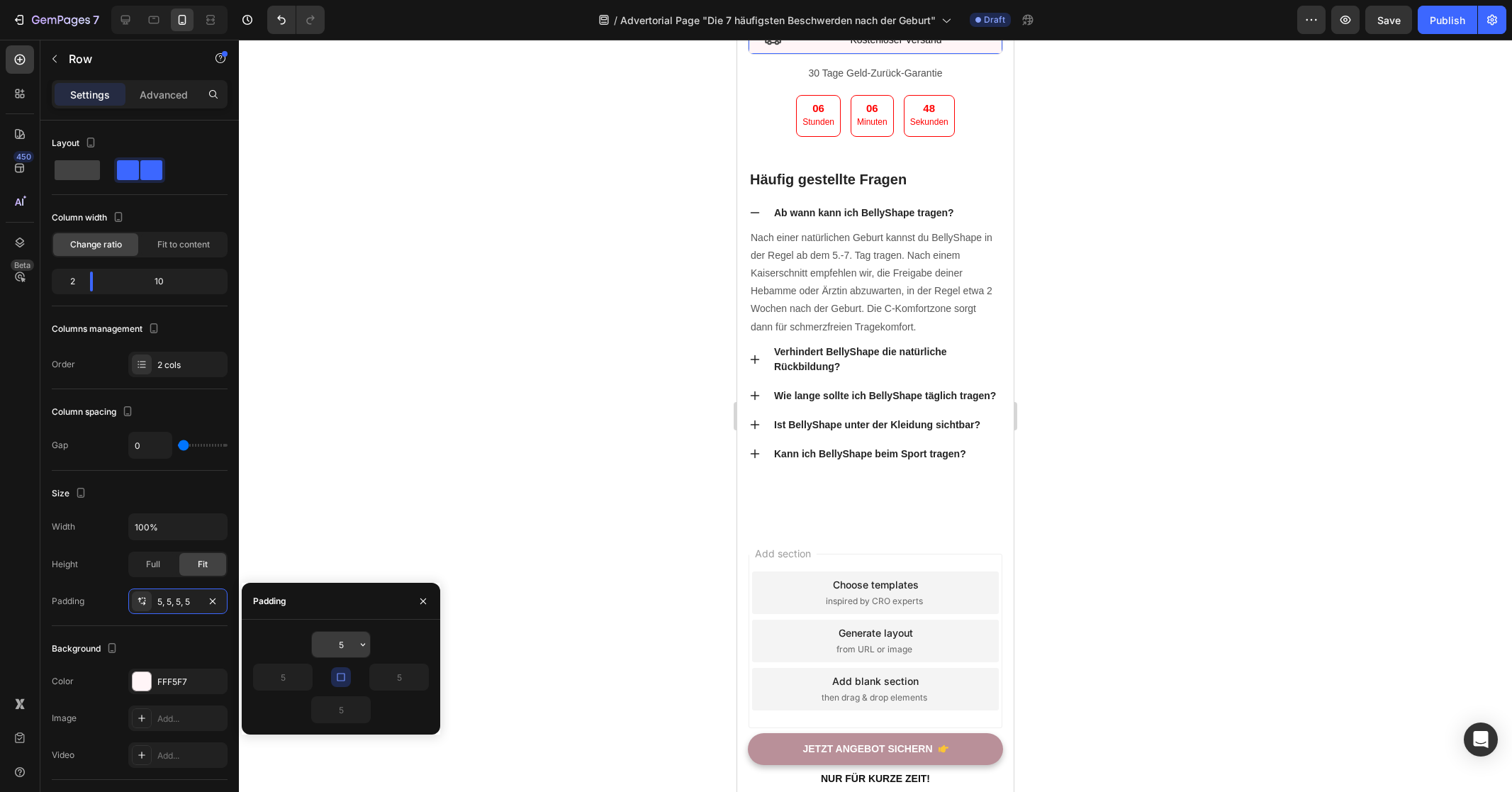
click at [340, 644] on input "5" at bounding box center [341, 645] width 58 height 26
click at [95, 588] on div "Padding 5, 5, 5, 5" at bounding box center [139, 601] width 175 height 26
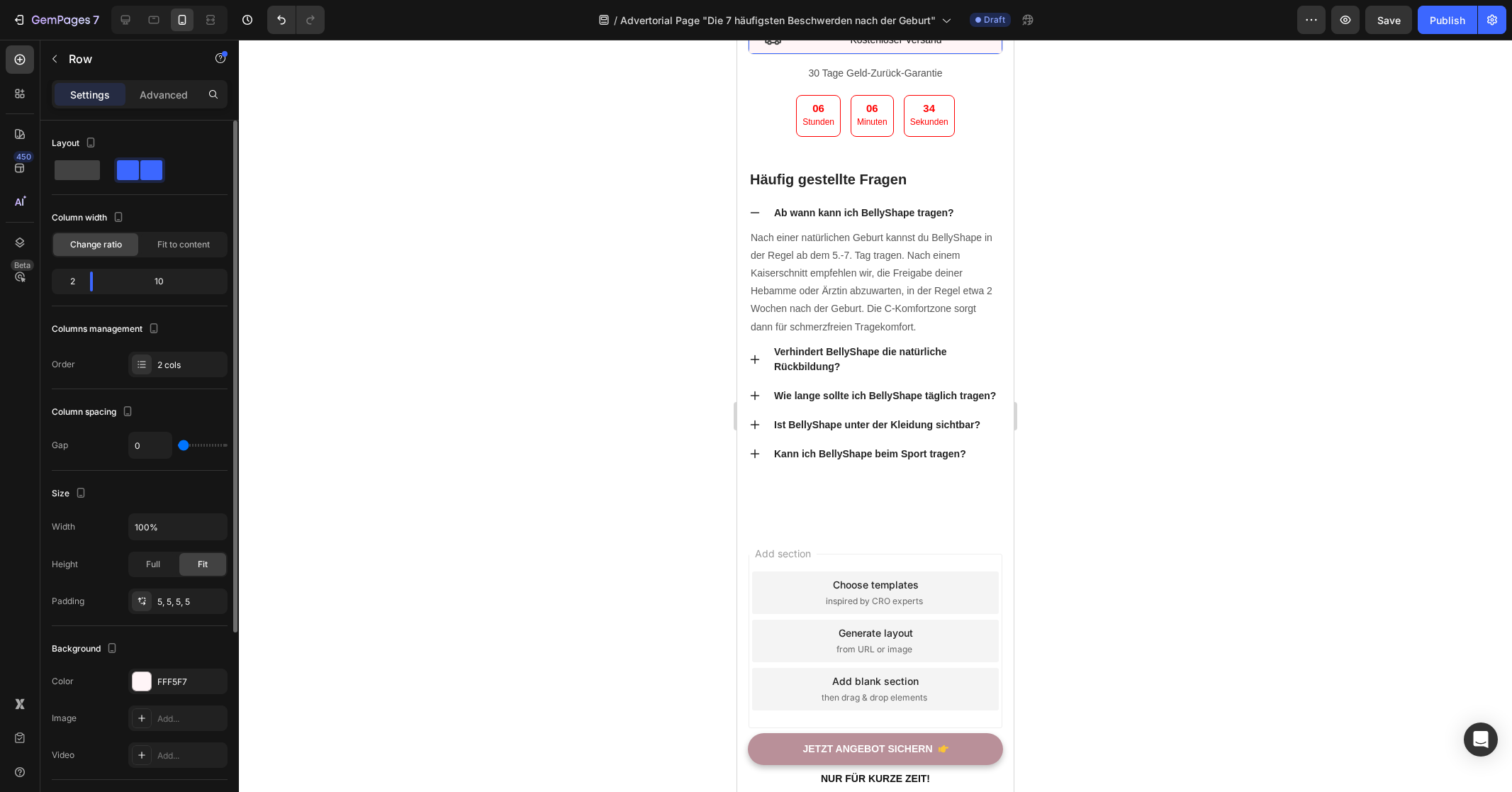
drag, startPoint x: 187, startPoint y: 443, endPoint x: 157, endPoint y: 444, distance: 30.0
click at [178, 444] on input "range" at bounding box center [203, 444] width 50 height 3
click at [169, 241] on span "Fit to content" at bounding box center [183, 244] width 52 height 13
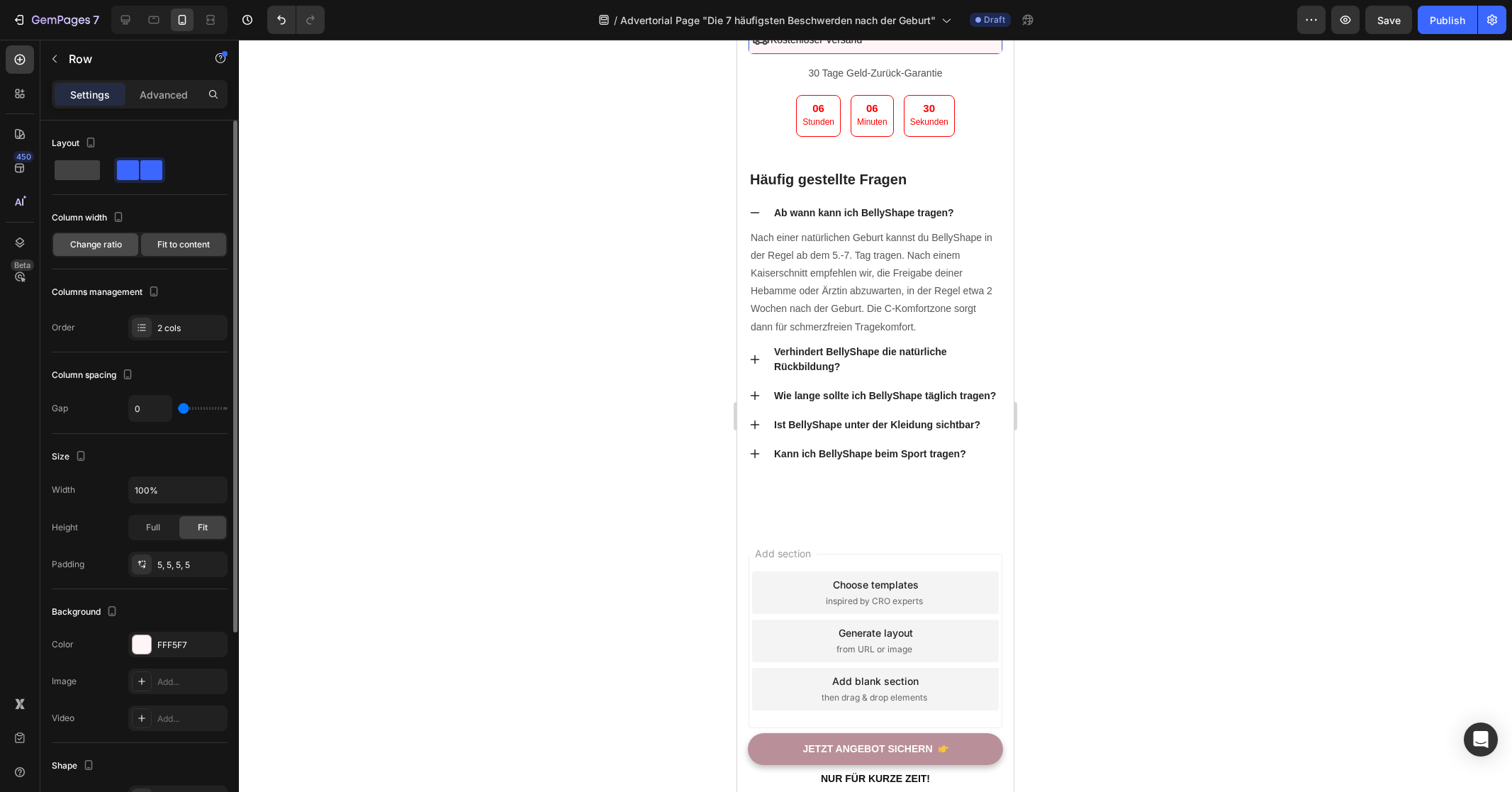
click at [116, 239] on span "Change ratio" at bounding box center [96, 244] width 51 height 13
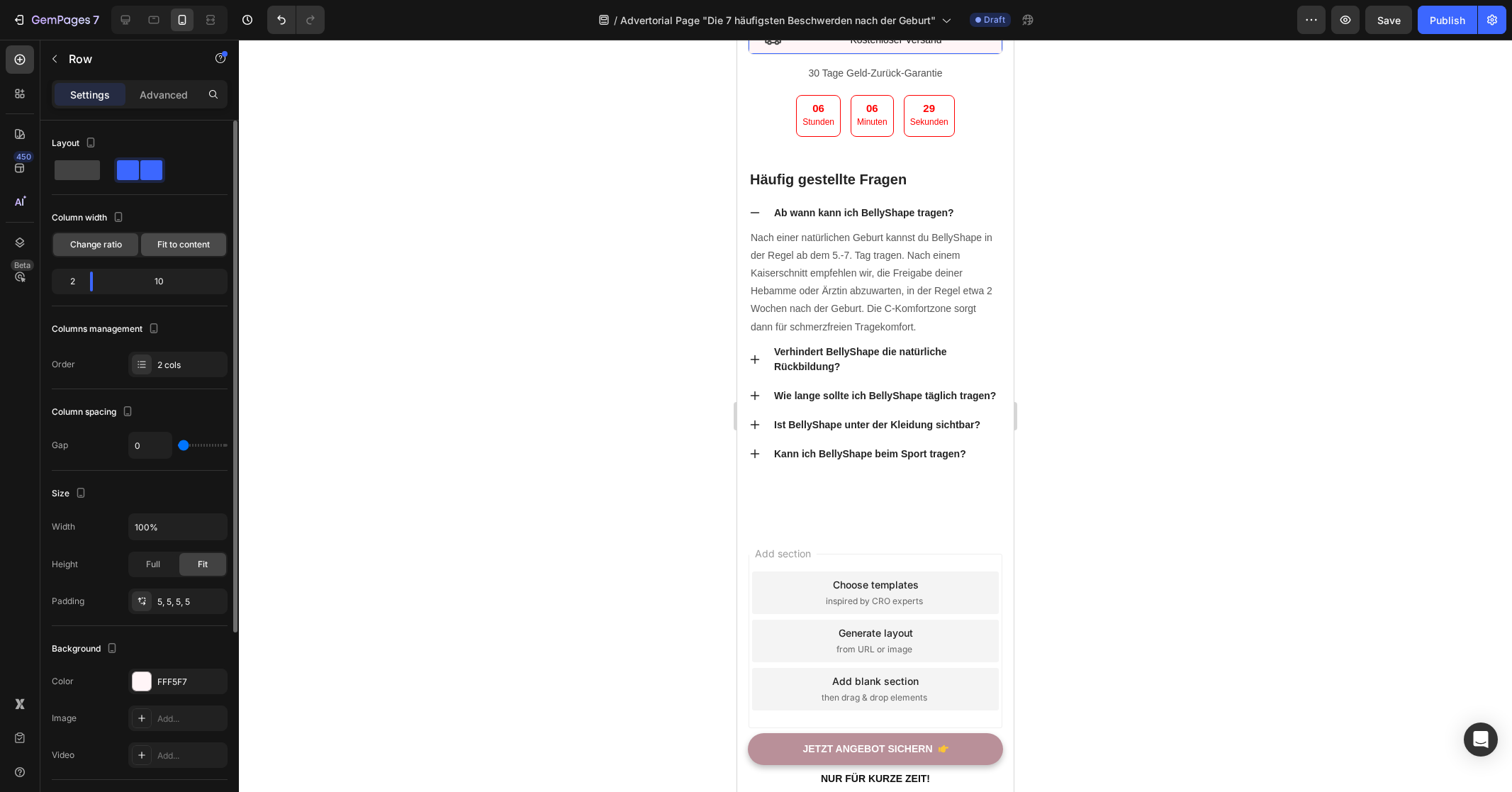
click at [168, 244] on span "Fit to content" at bounding box center [183, 244] width 52 height 13
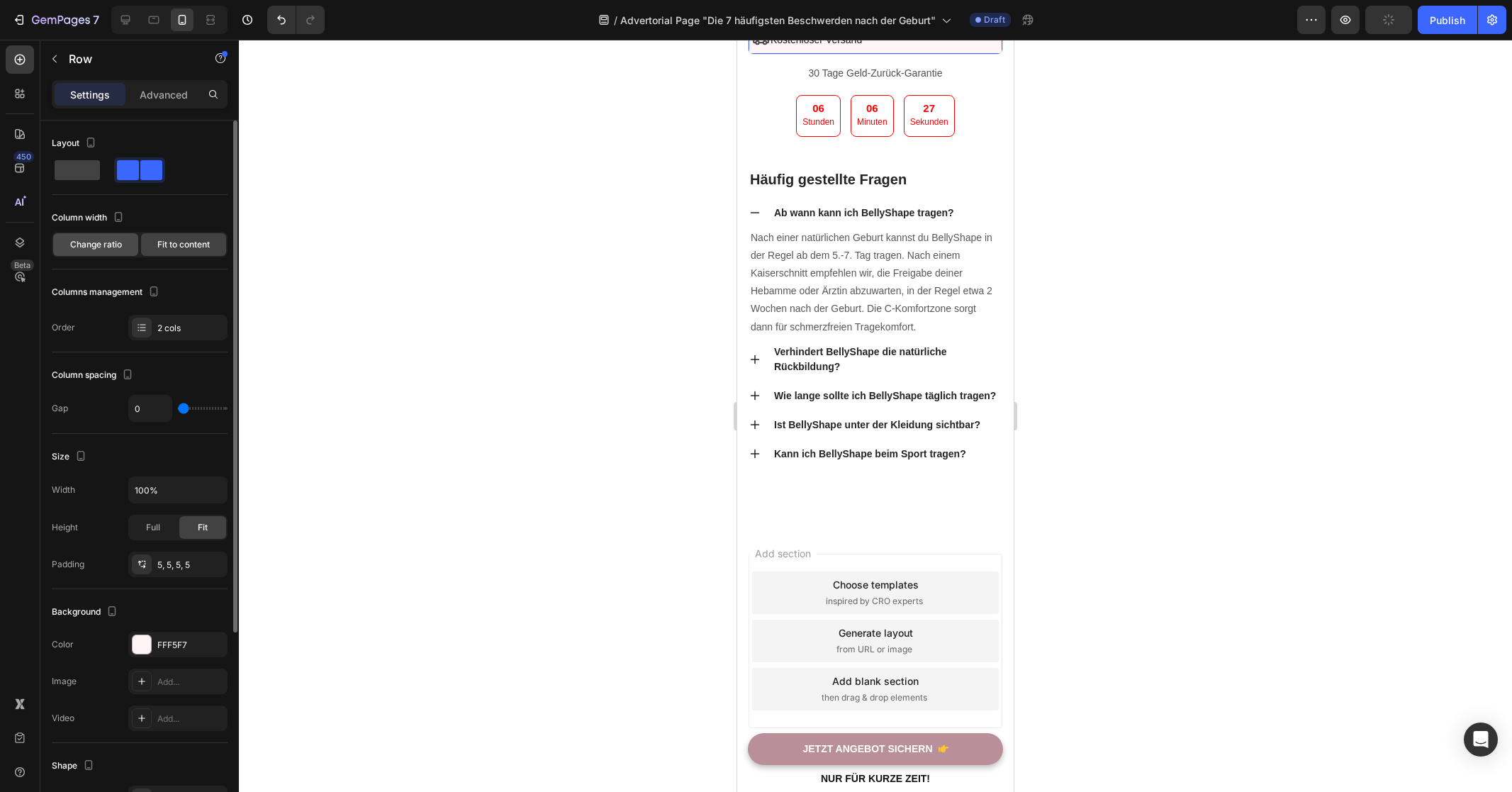
click at [113, 242] on span "Change ratio" at bounding box center [96, 244] width 51 height 13
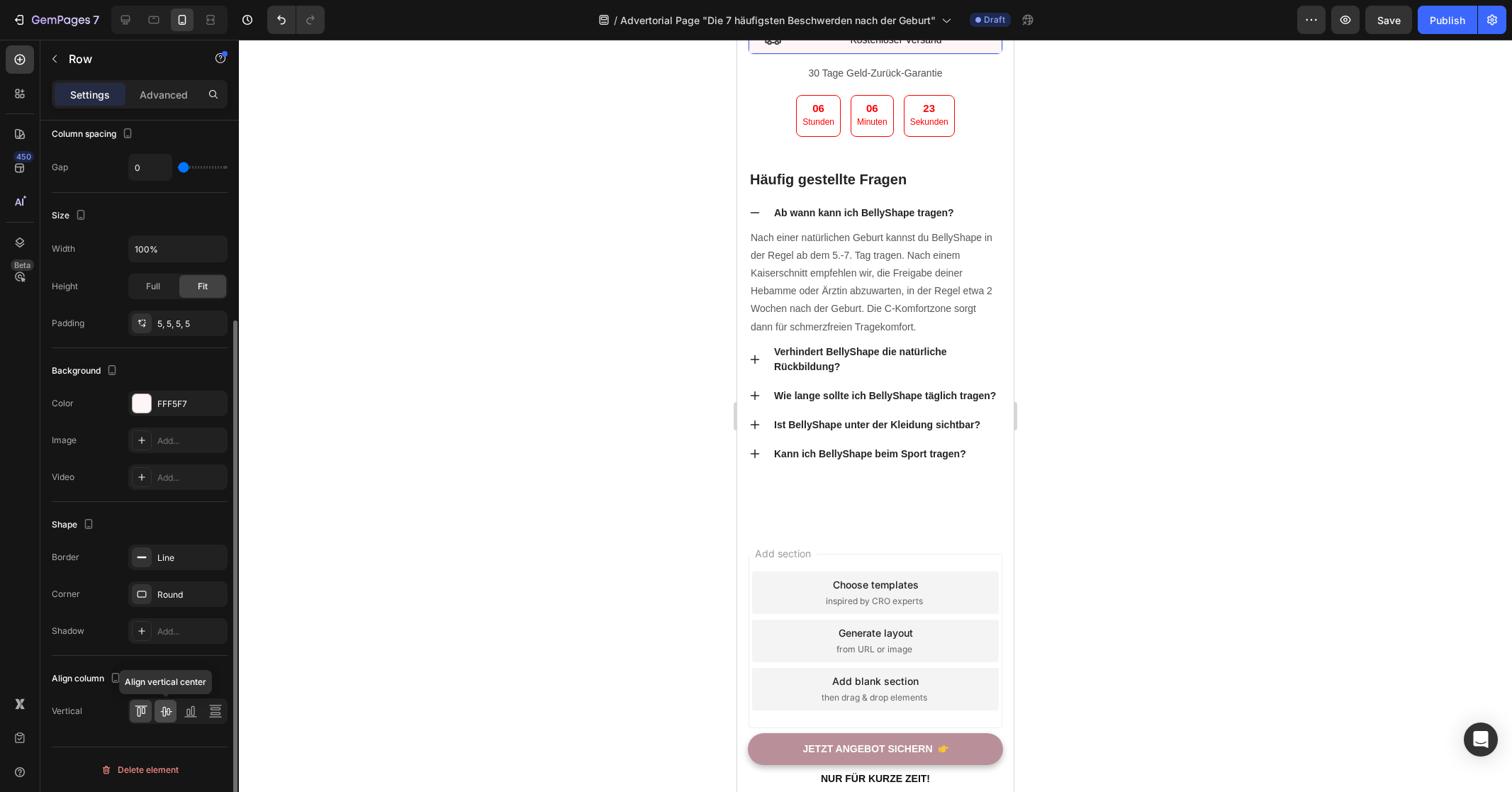
click at [168, 714] on icon at bounding box center [165, 712] width 11 height 10
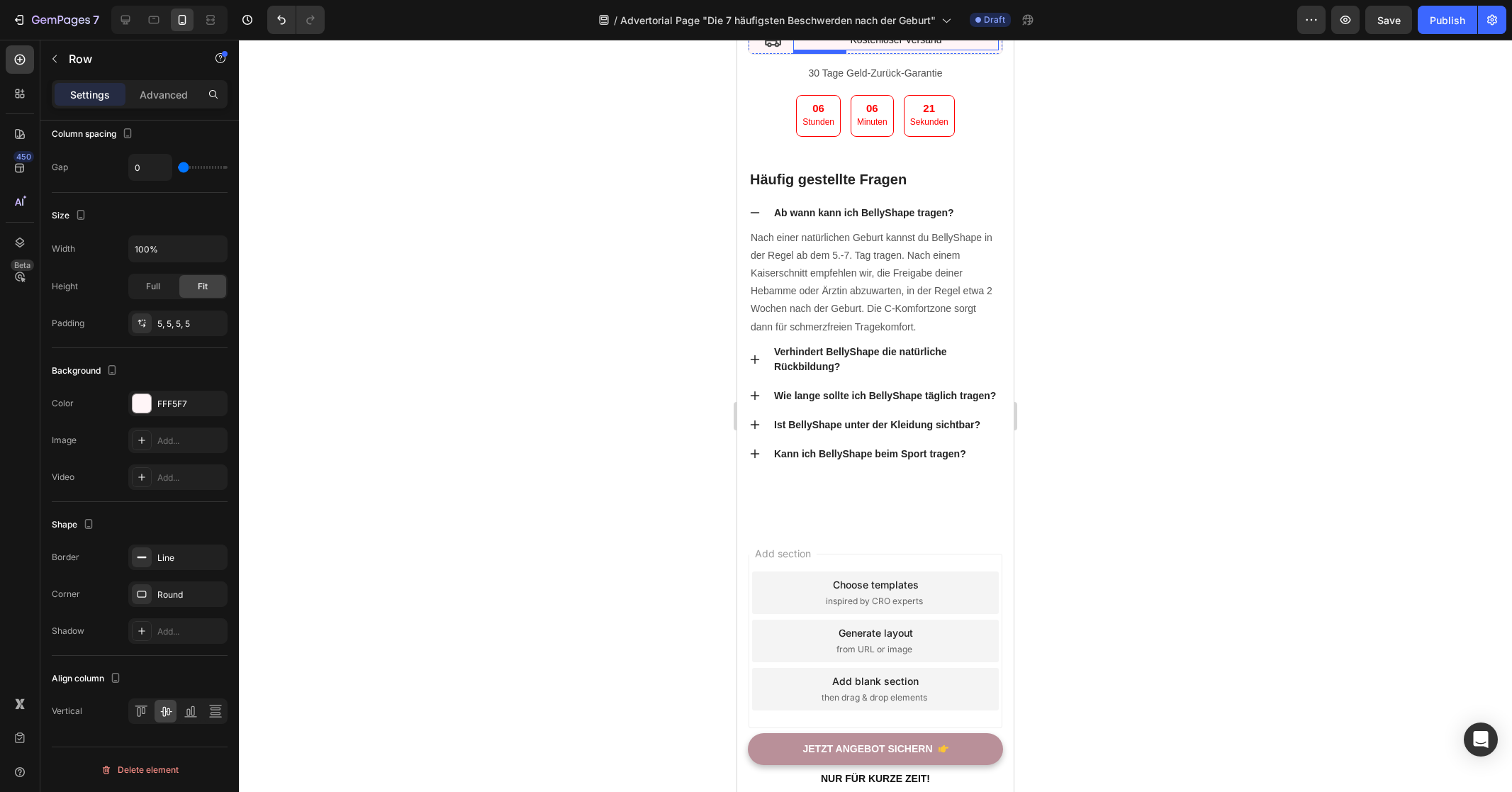
click at [893, 49] on p "Kostenloser Versand" at bounding box center [895, 39] width 203 height 18
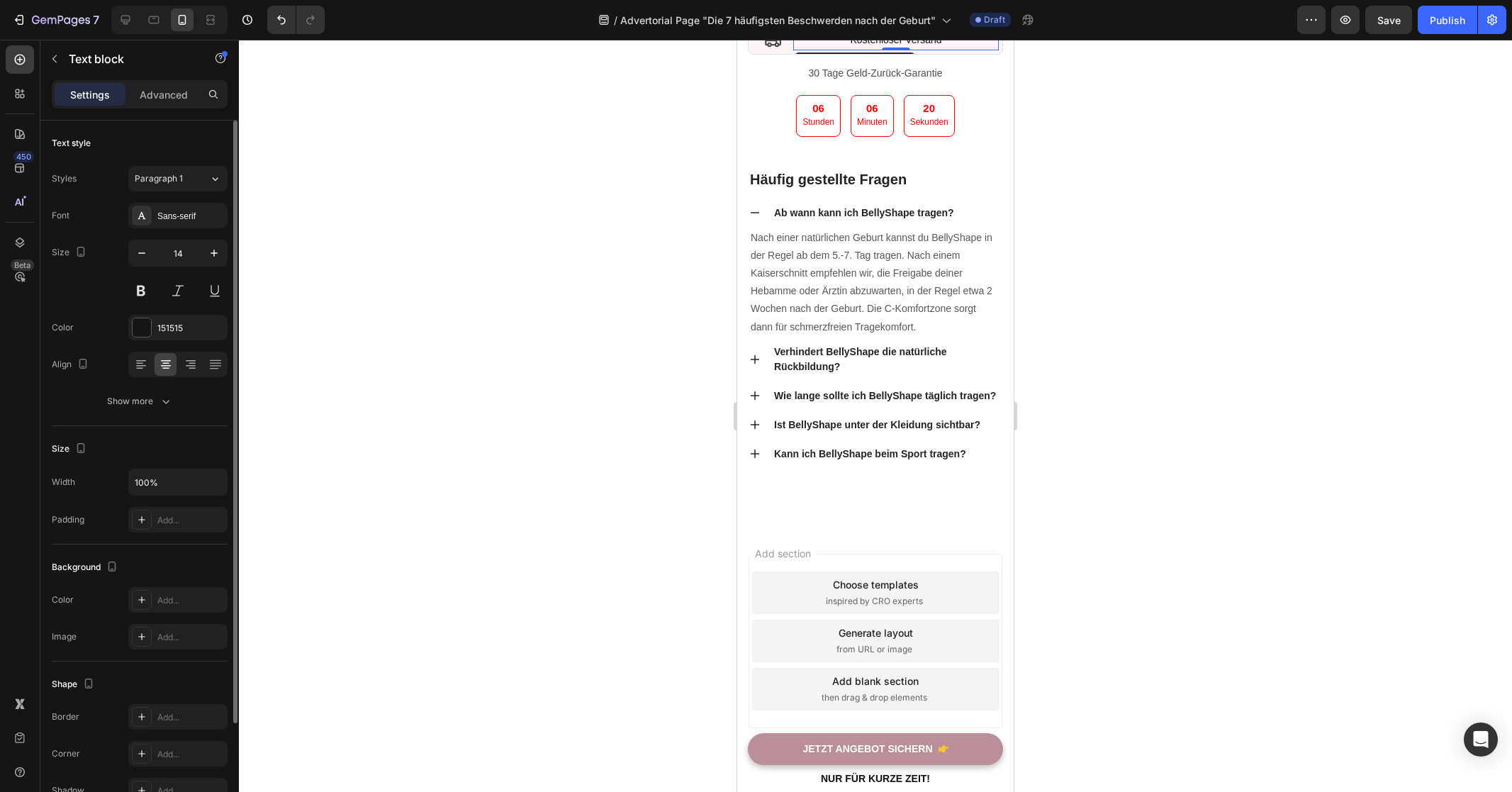
scroll to position [128, 0]
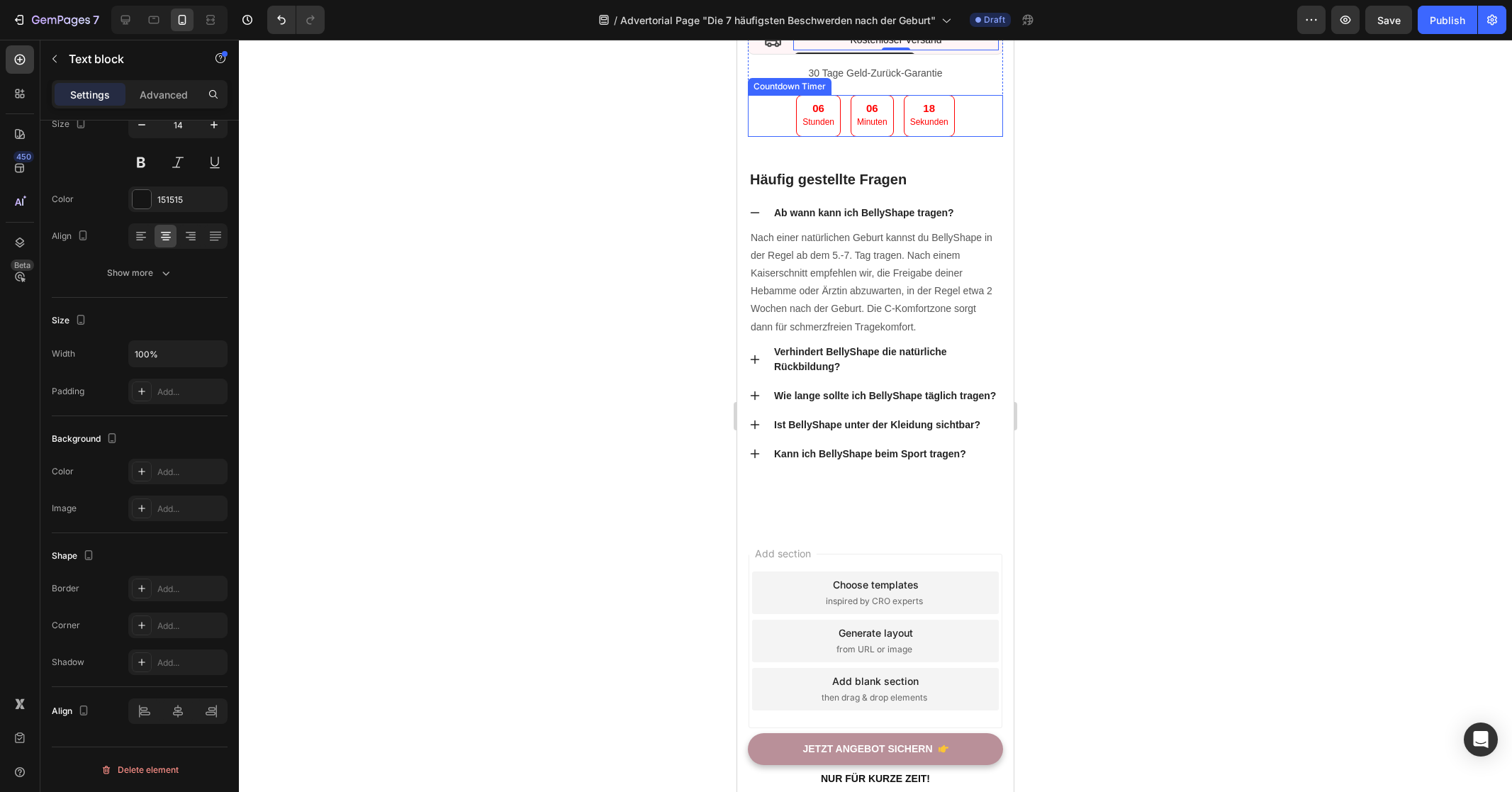
click at [1124, 429] on div at bounding box center [875, 415] width 1273 height 753
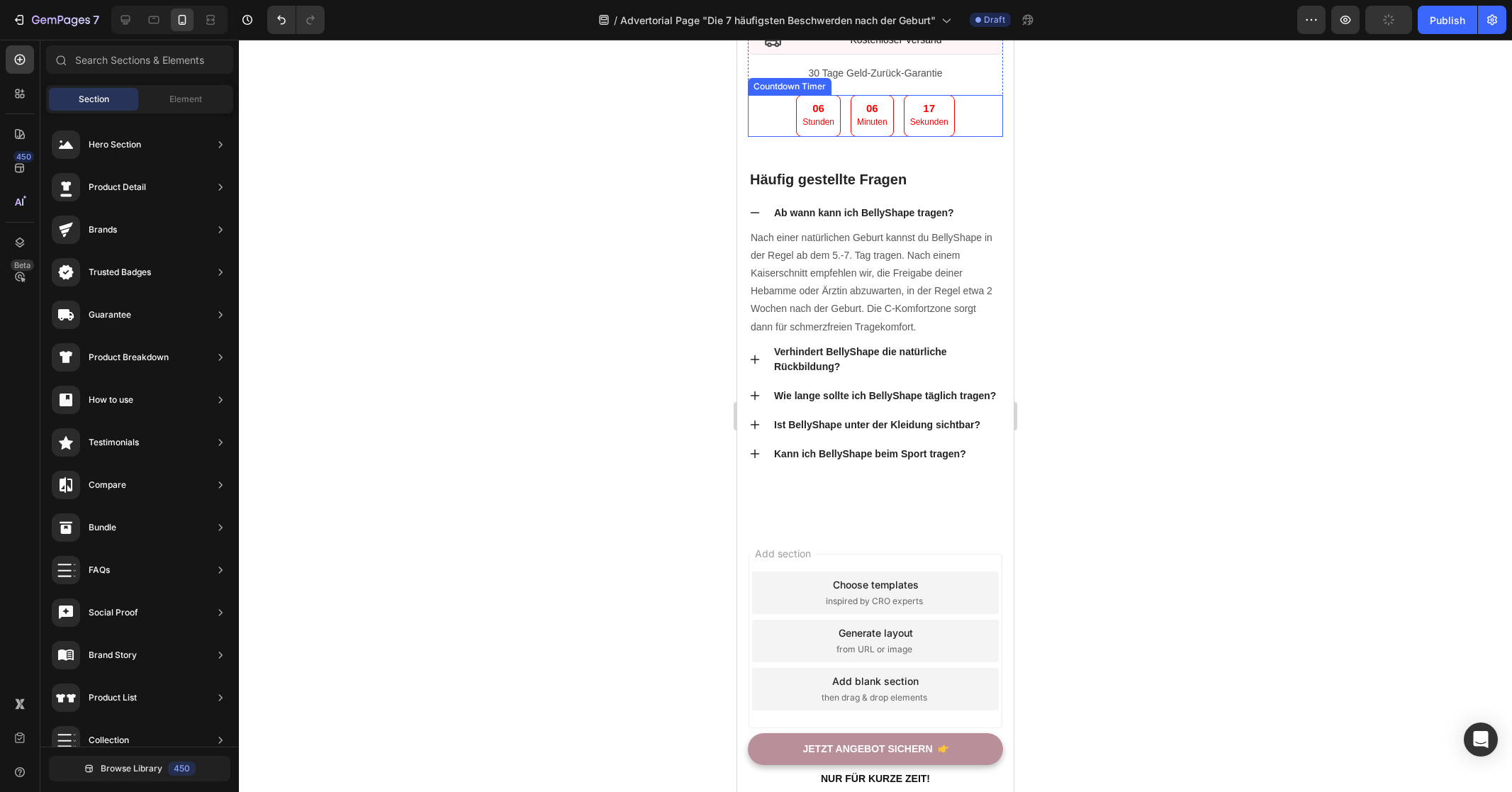
click at [1230, 435] on div at bounding box center [875, 415] width 1273 height 753
click at [836, 49] on p "Kostenloser Versand" at bounding box center [895, 39] width 203 height 18
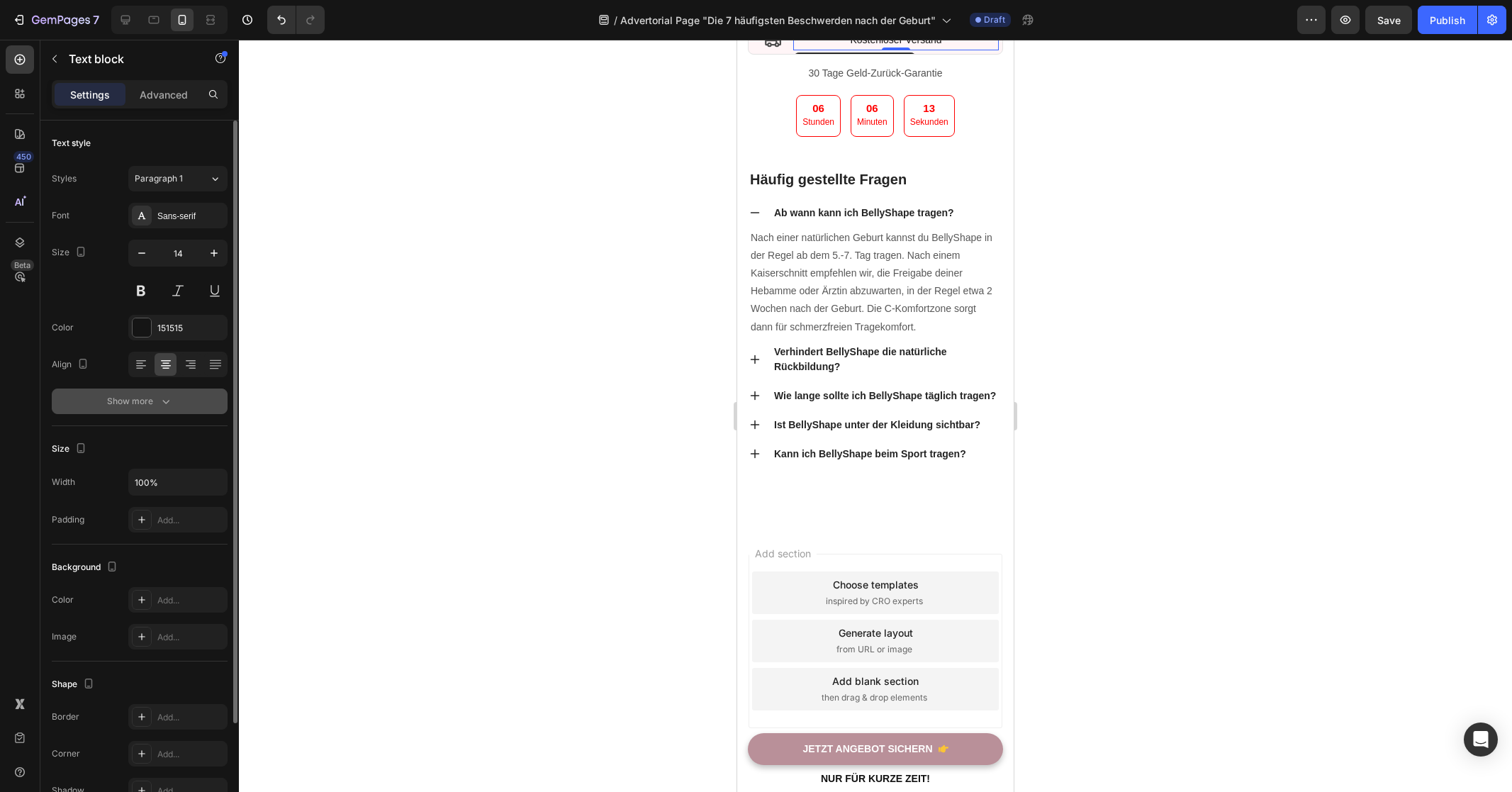
click at [154, 402] on div "Show more" at bounding box center [139, 401] width 66 height 15
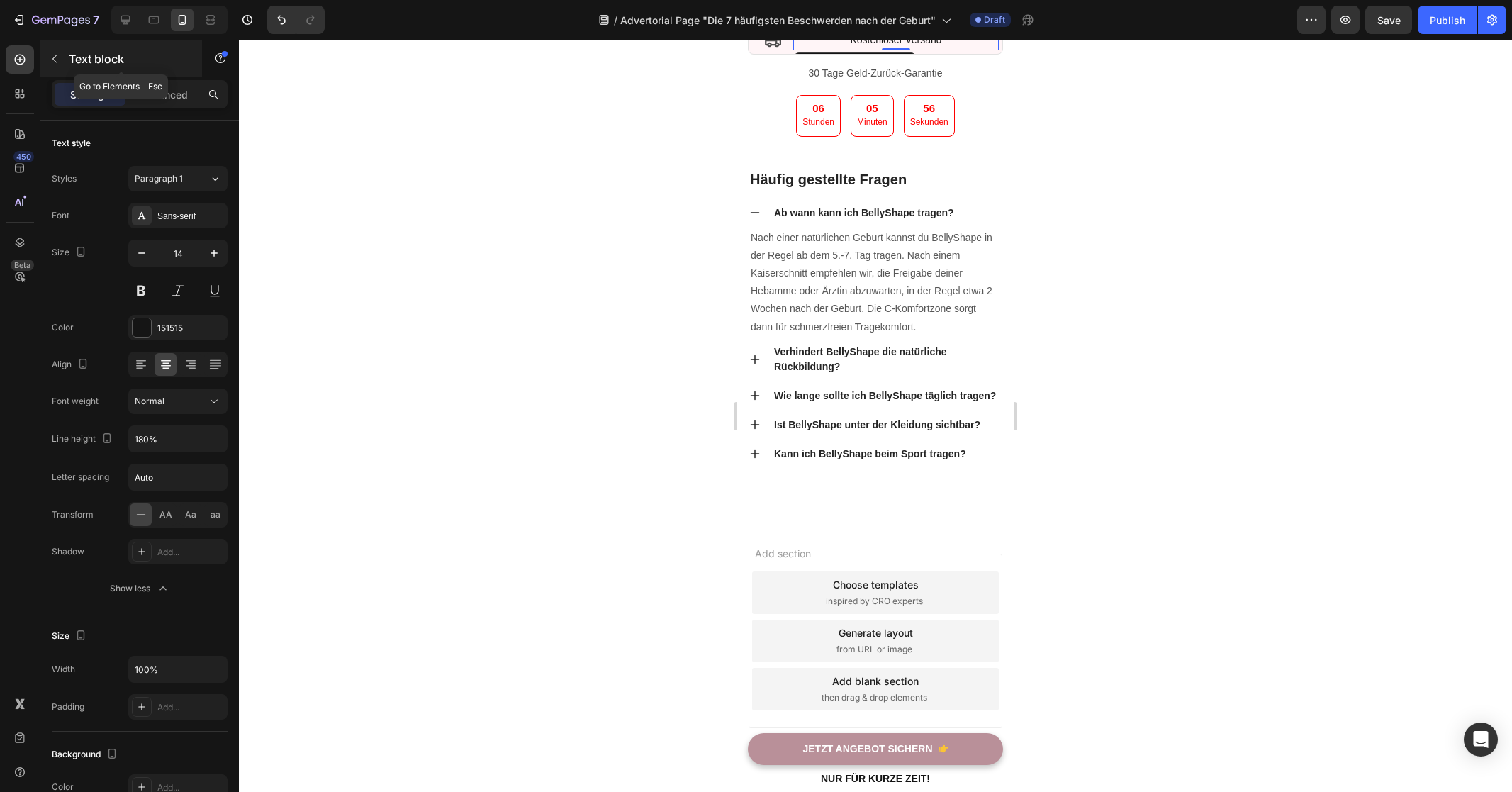
click at [61, 64] on button "button" at bounding box center [55, 58] width 23 height 23
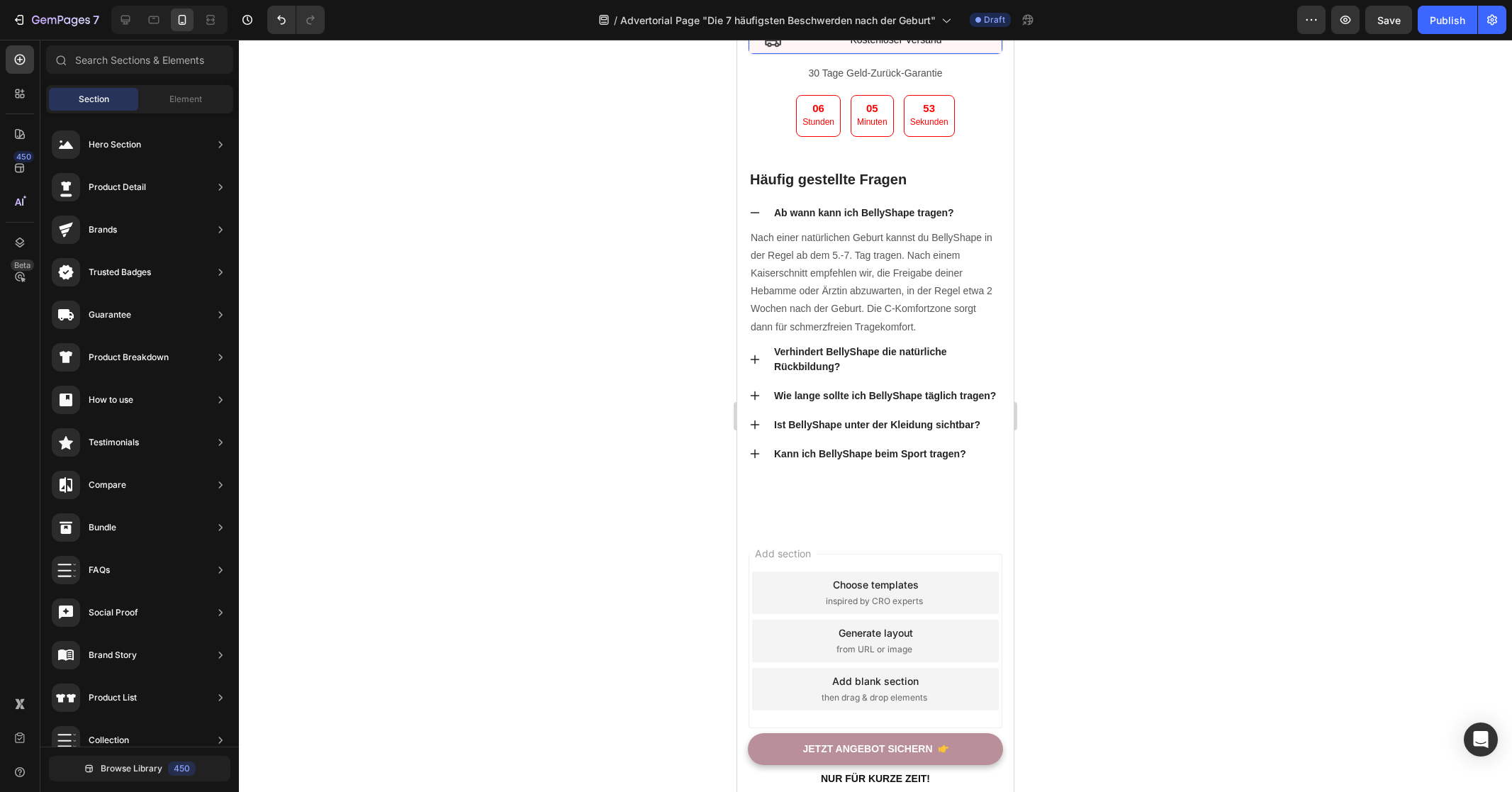
click at [757, 55] on div "Icon Kostenloser Versand Text block Row 12" at bounding box center [875, 40] width 255 height 29
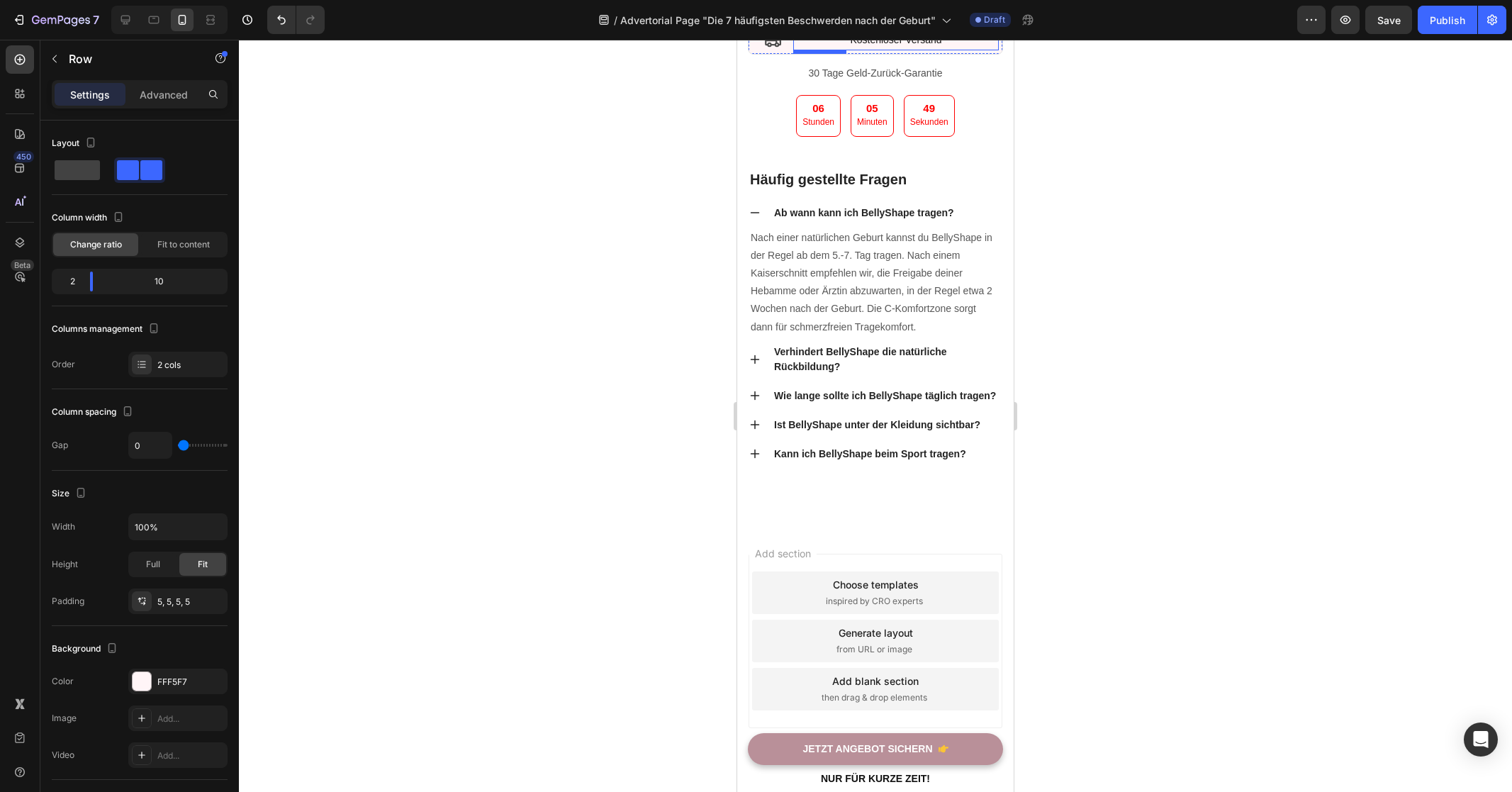
click at [826, 49] on p "Kostenloser Versand" at bounding box center [895, 39] width 203 height 18
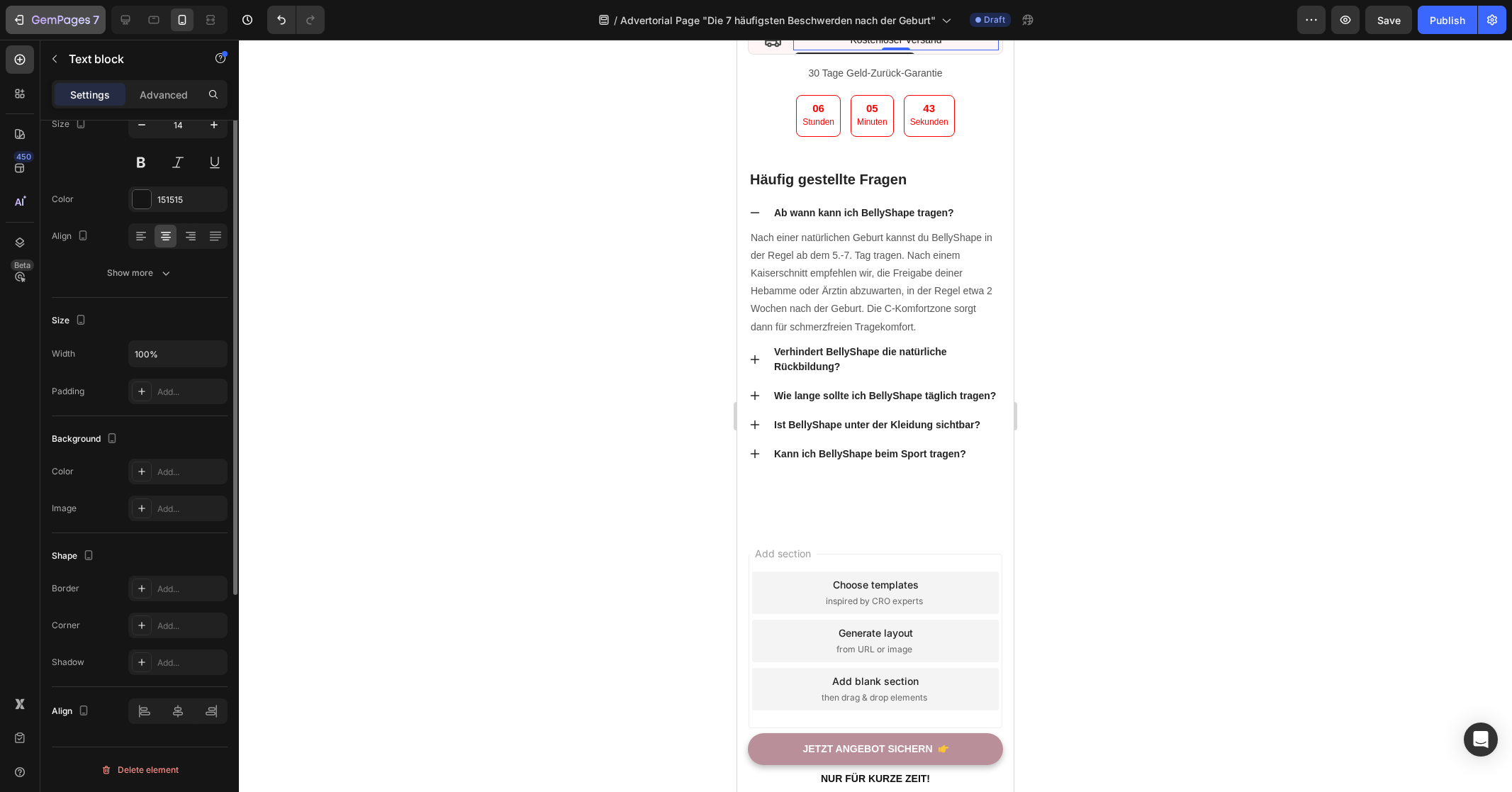
scroll to position [0, 0]
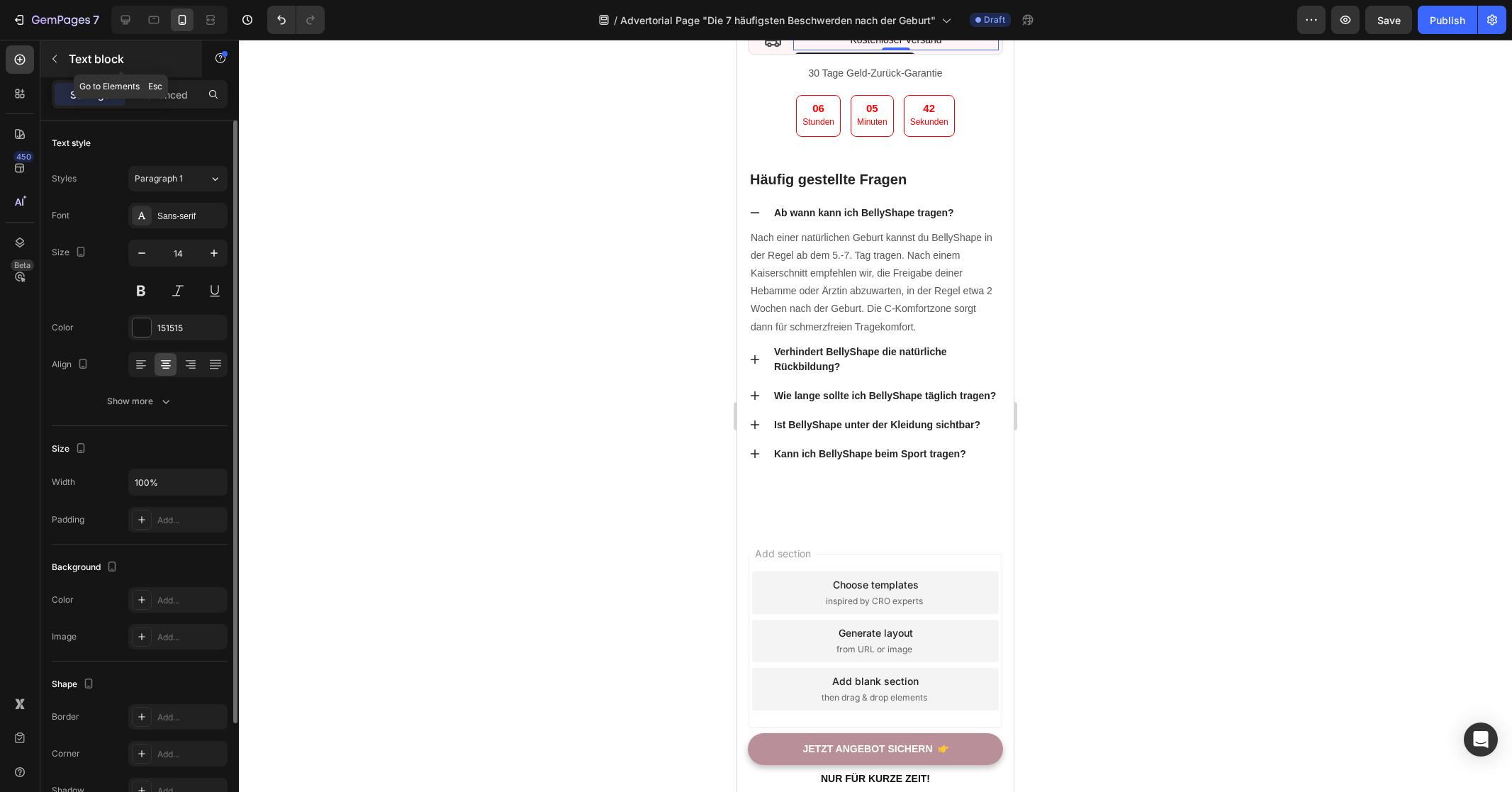
click at [63, 60] on button "button" at bounding box center [55, 58] width 23 height 23
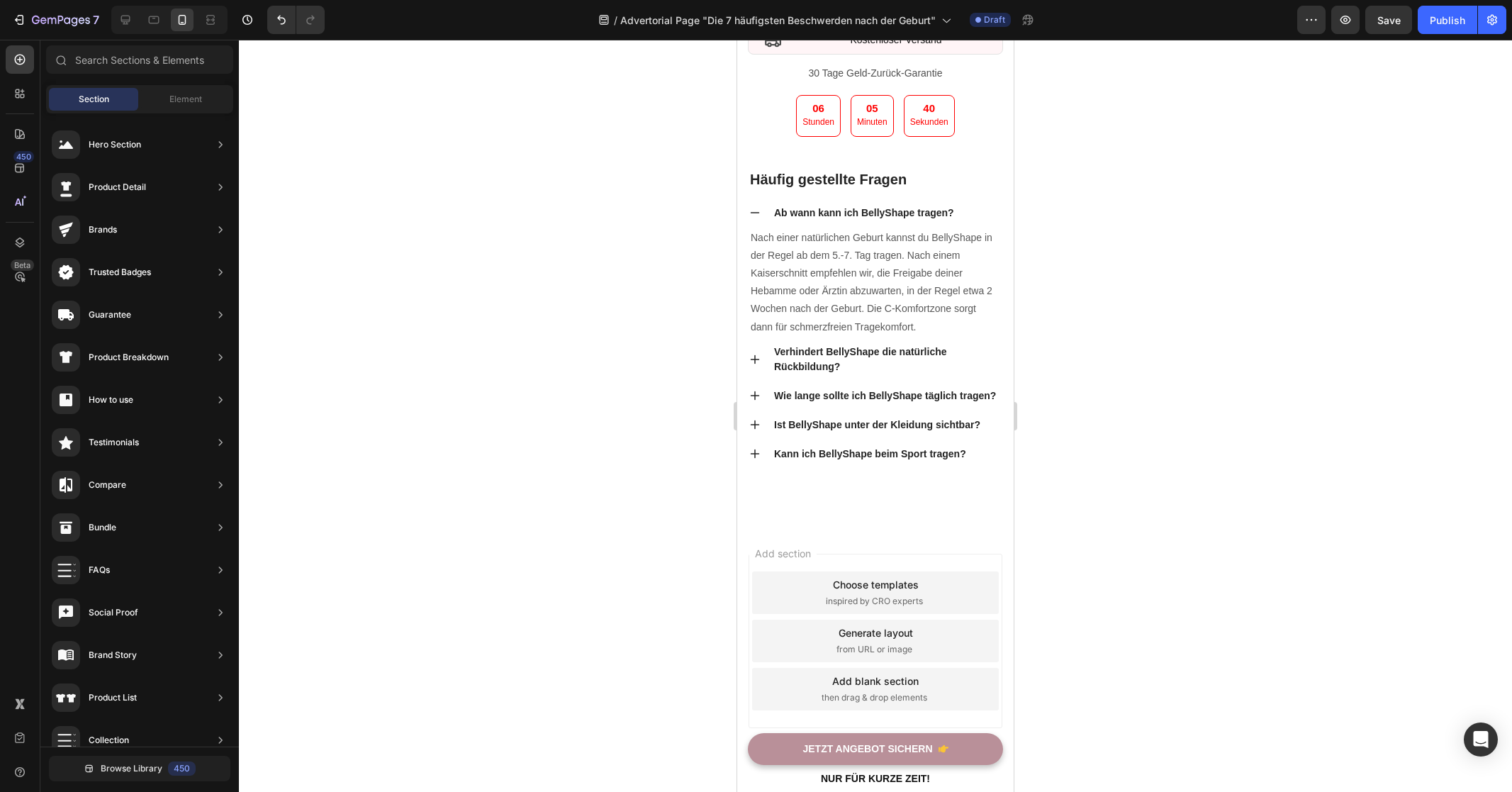
click at [1260, 446] on div at bounding box center [875, 415] width 1273 height 753
click at [1221, 499] on div at bounding box center [875, 415] width 1273 height 753
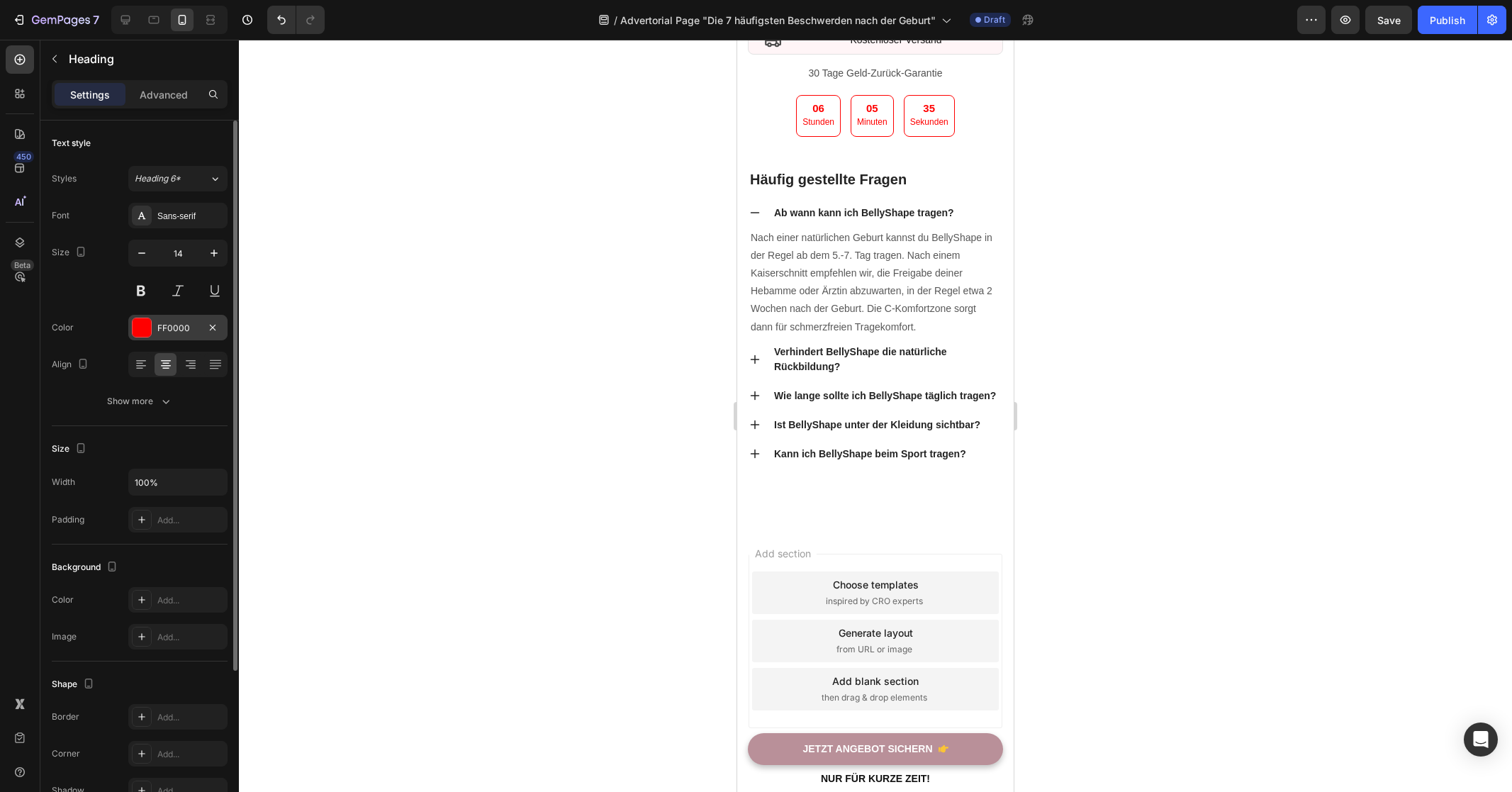
click at [142, 322] on div at bounding box center [142, 328] width 19 height 19
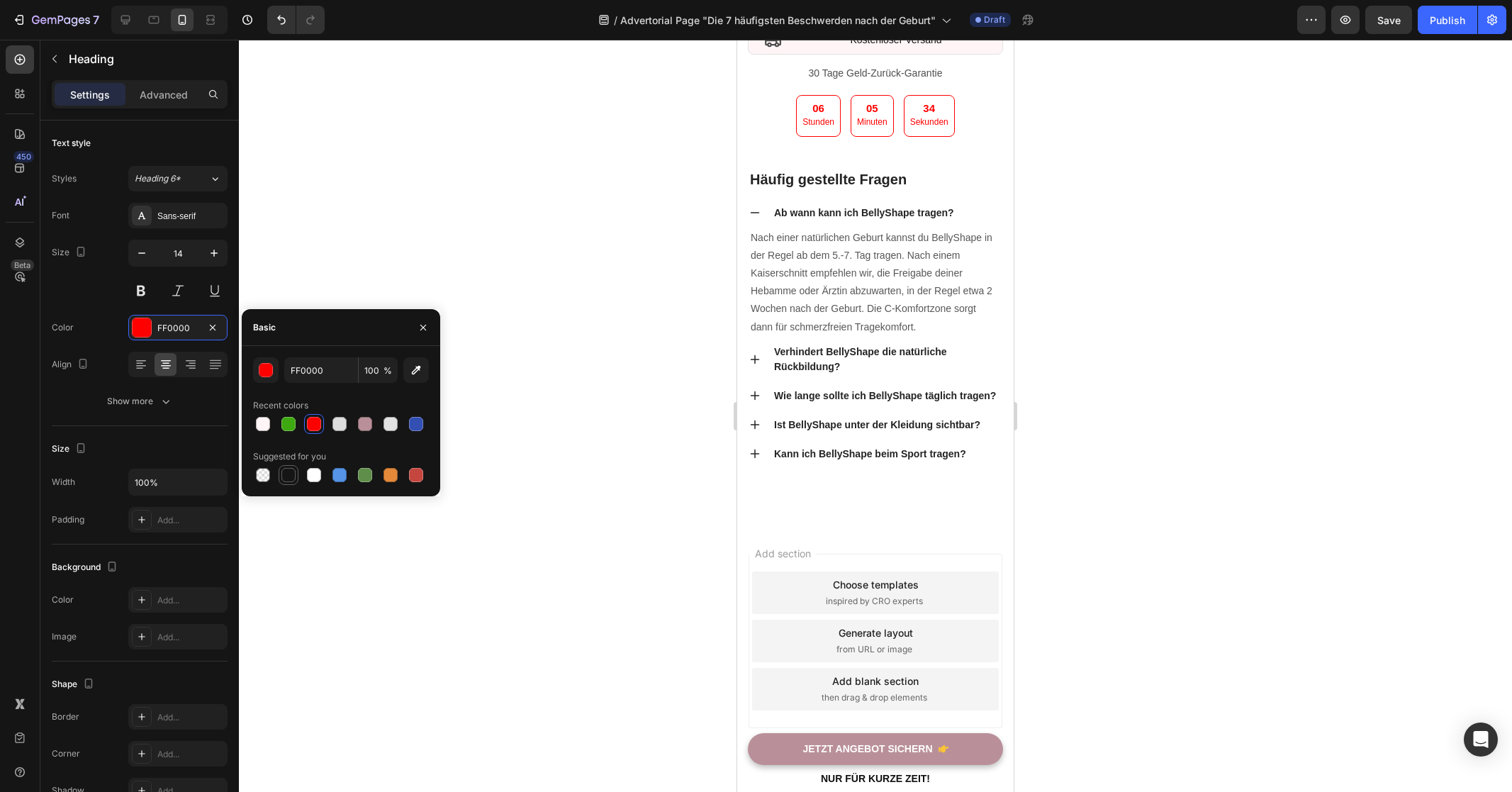
click at [281, 469] on div at bounding box center [288, 475] width 17 height 17
click at [637, 402] on div at bounding box center [875, 415] width 1273 height 753
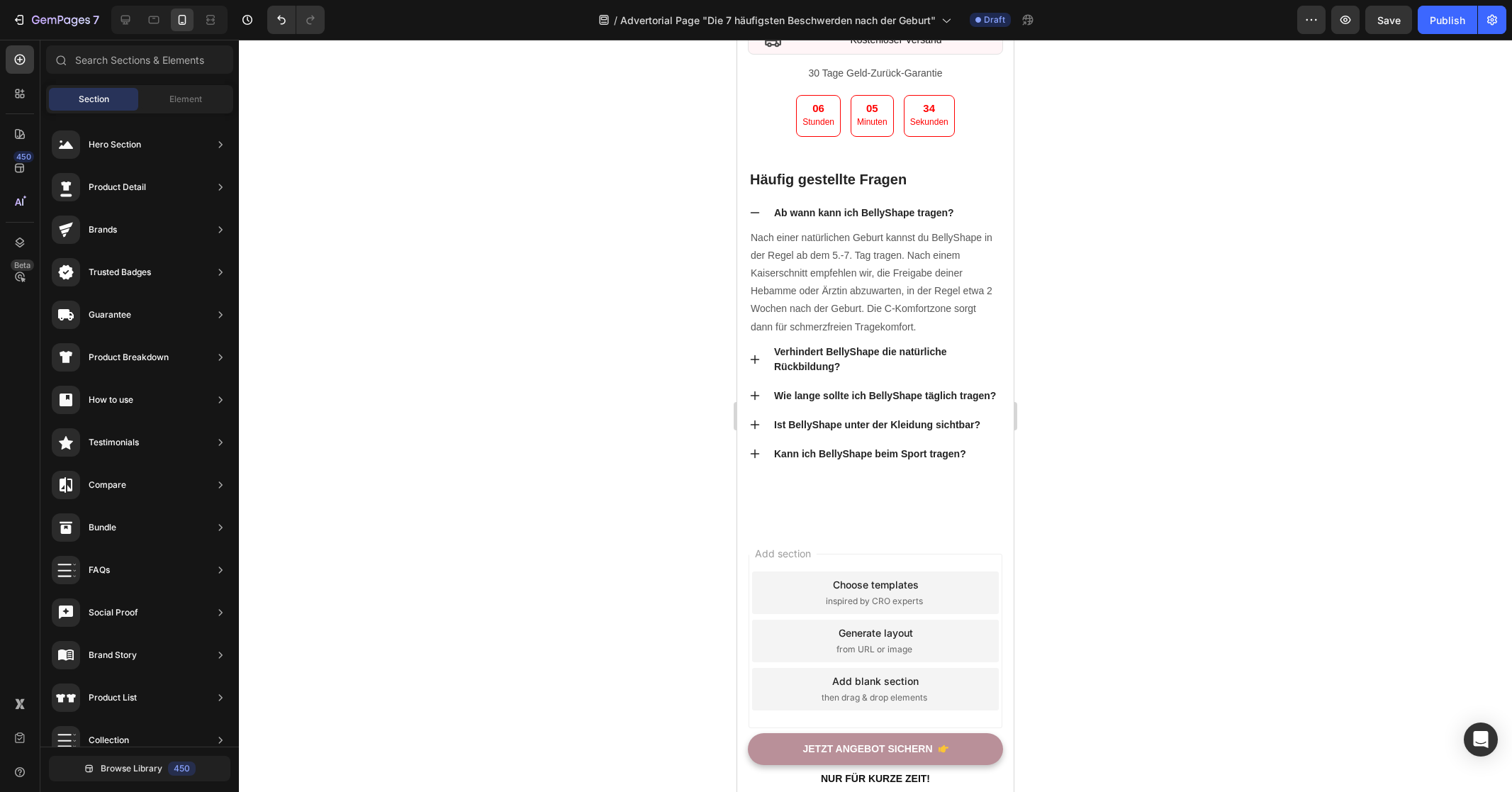
drag, startPoint x: 637, startPoint y: 402, endPoint x: 238, endPoint y: 430, distance: 400.0
click at [637, 402] on div at bounding box center [875, 415] width 1273 height 753
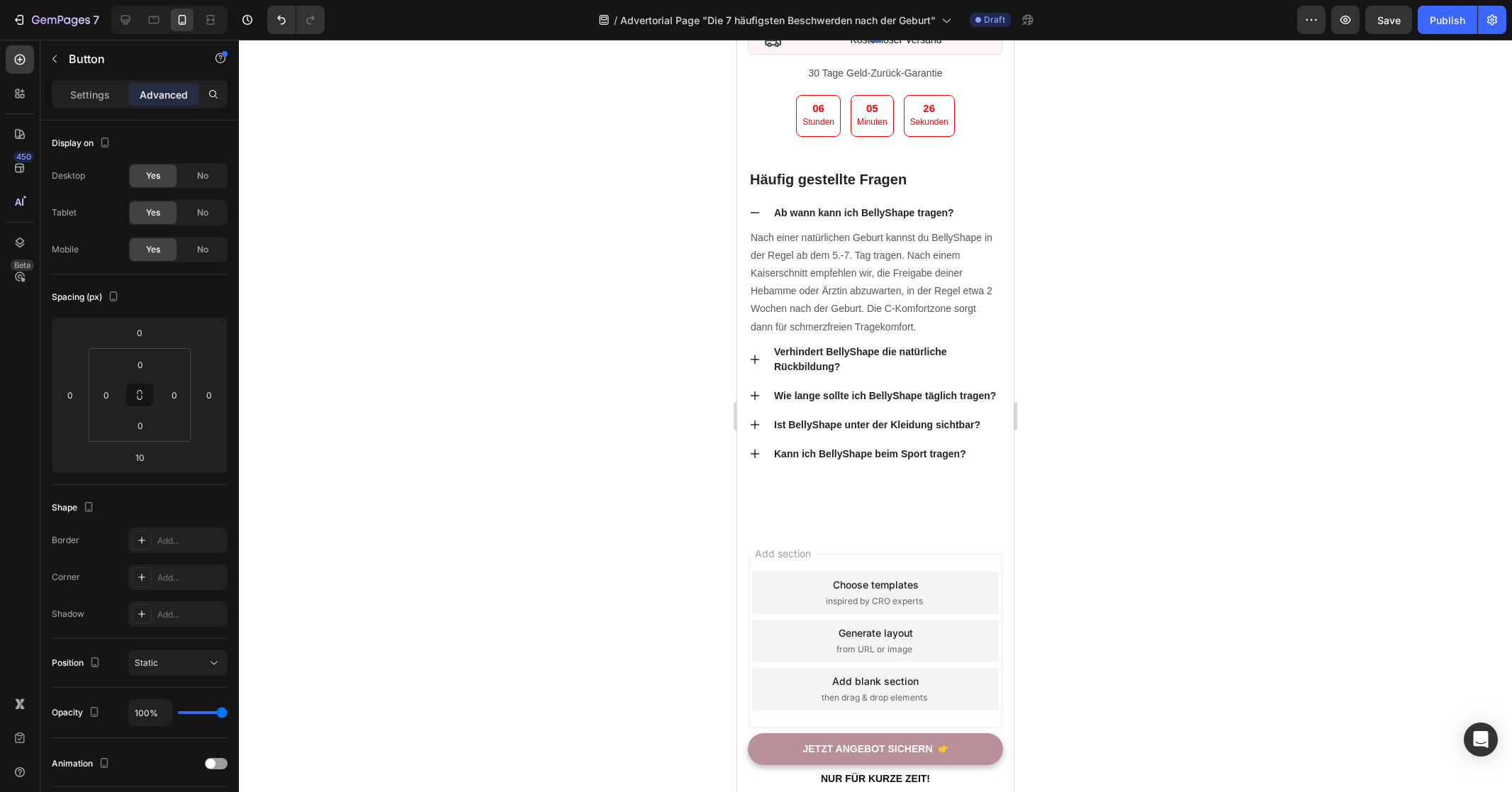
click at [981, 19] on link "JETZT Angebot sichern" at bounding box center [875, 2] width 255 height 33
click at [881, 26] on div at bounding box center [875, 23] width 28 height 4
click at [1284, 435] on div at bounding box center [875, 415] width 1273 height 753
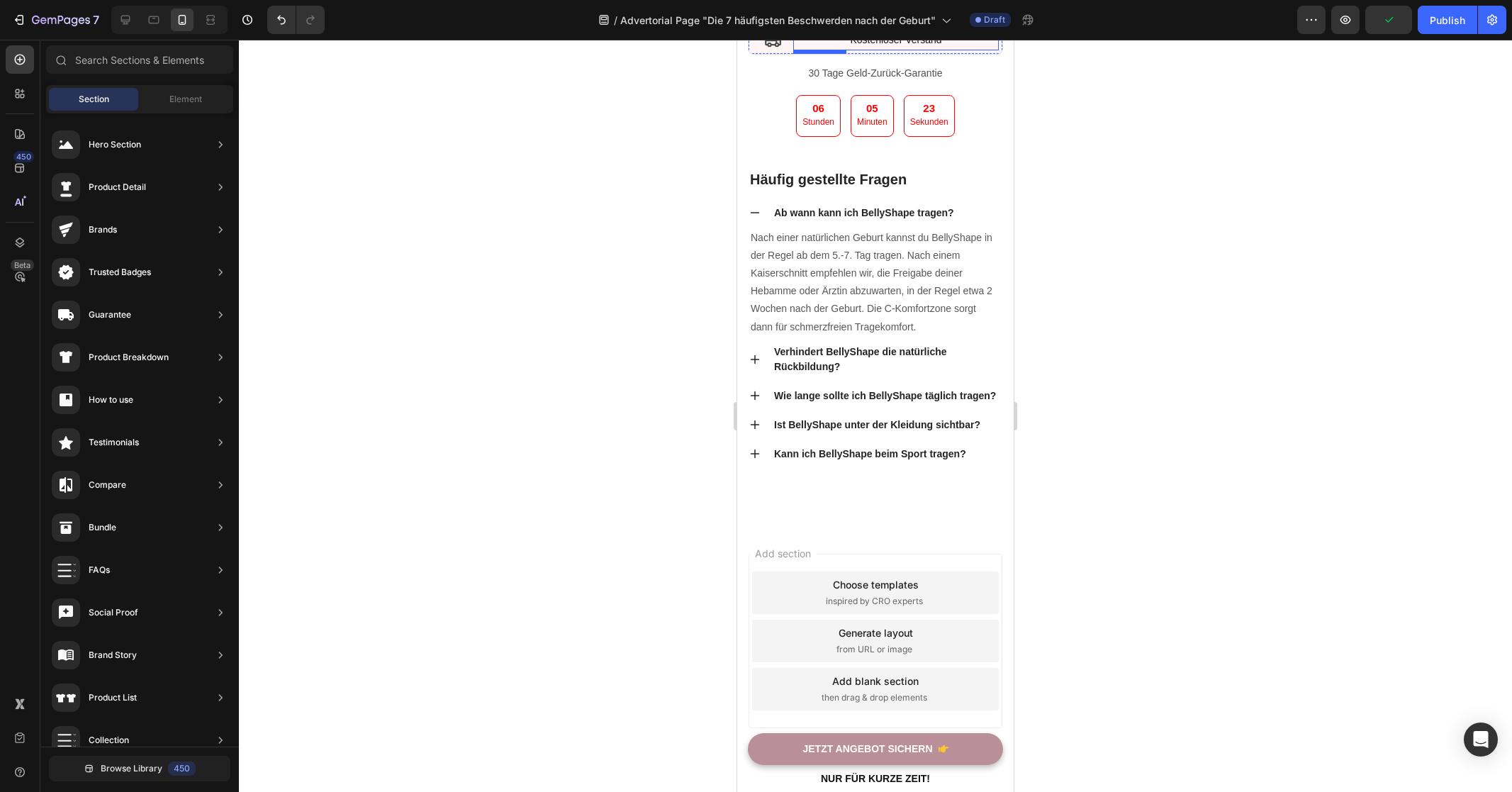
drag, startPoint x: 1278, startPoint y: 473, endPoint x: 1256, endPoint y: 477, distance: 22.4
click at [1278, 473] on div at bounding box center [875, 415] width 1273 height 753
click at [1362, 421] on div at bounding box center [875, 415] width 1273 height 753
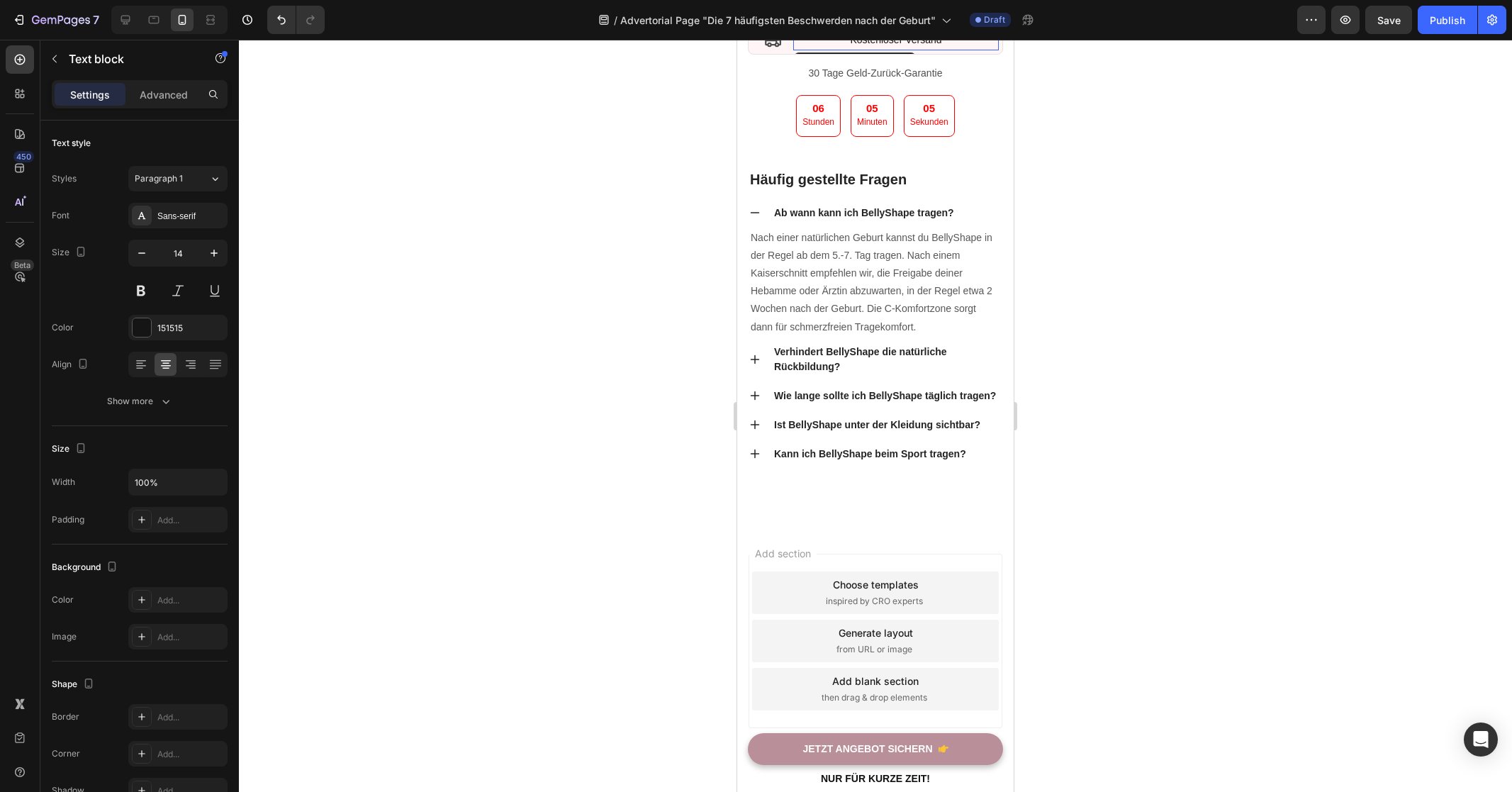
click at [881, 49] on p "Kostenloser Versand" at bounding box center [895, 39] width 203 height 18
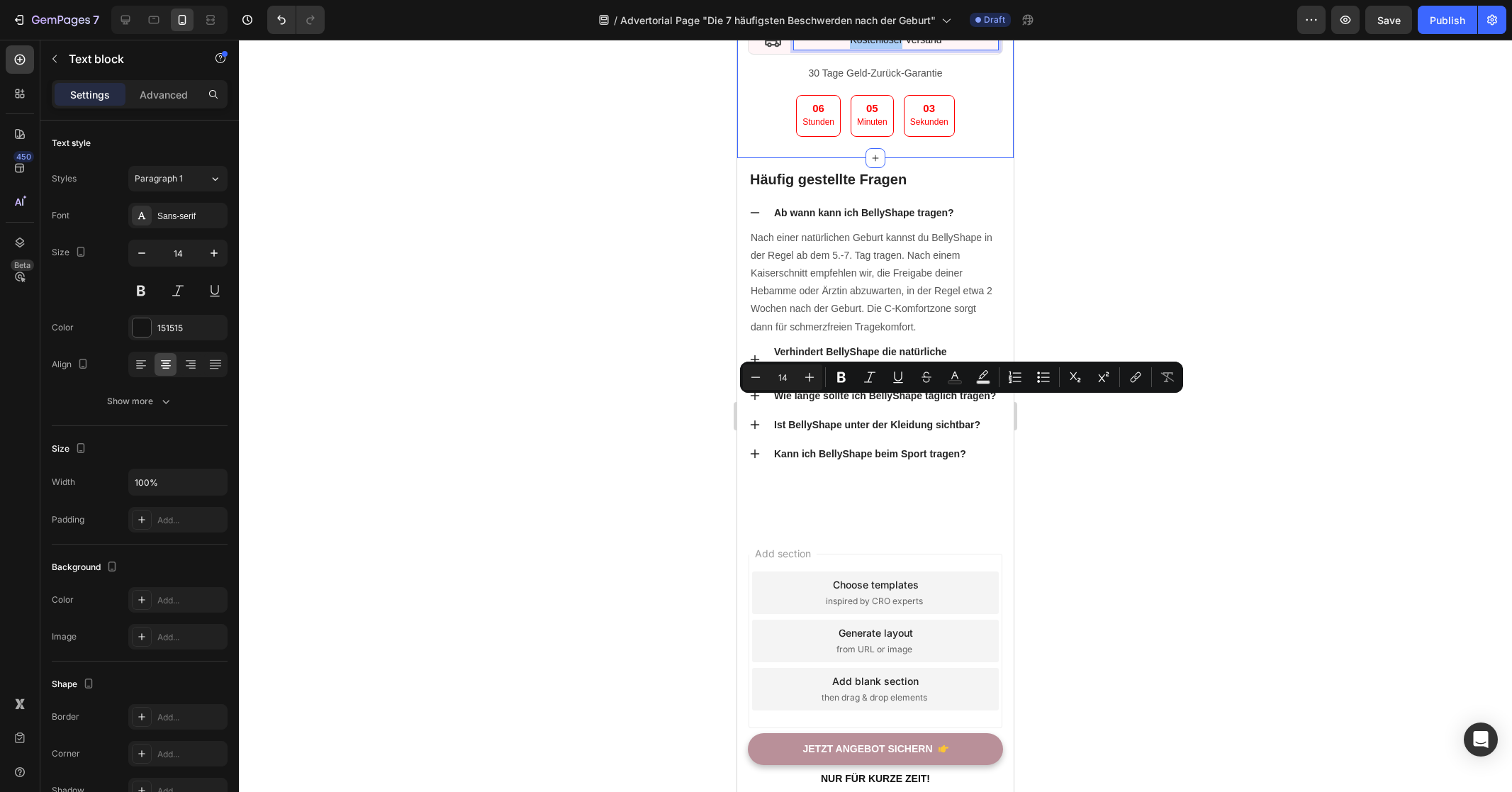
click at [1244, 464] on div at bounding box center [875, 415] width 1273 height 753
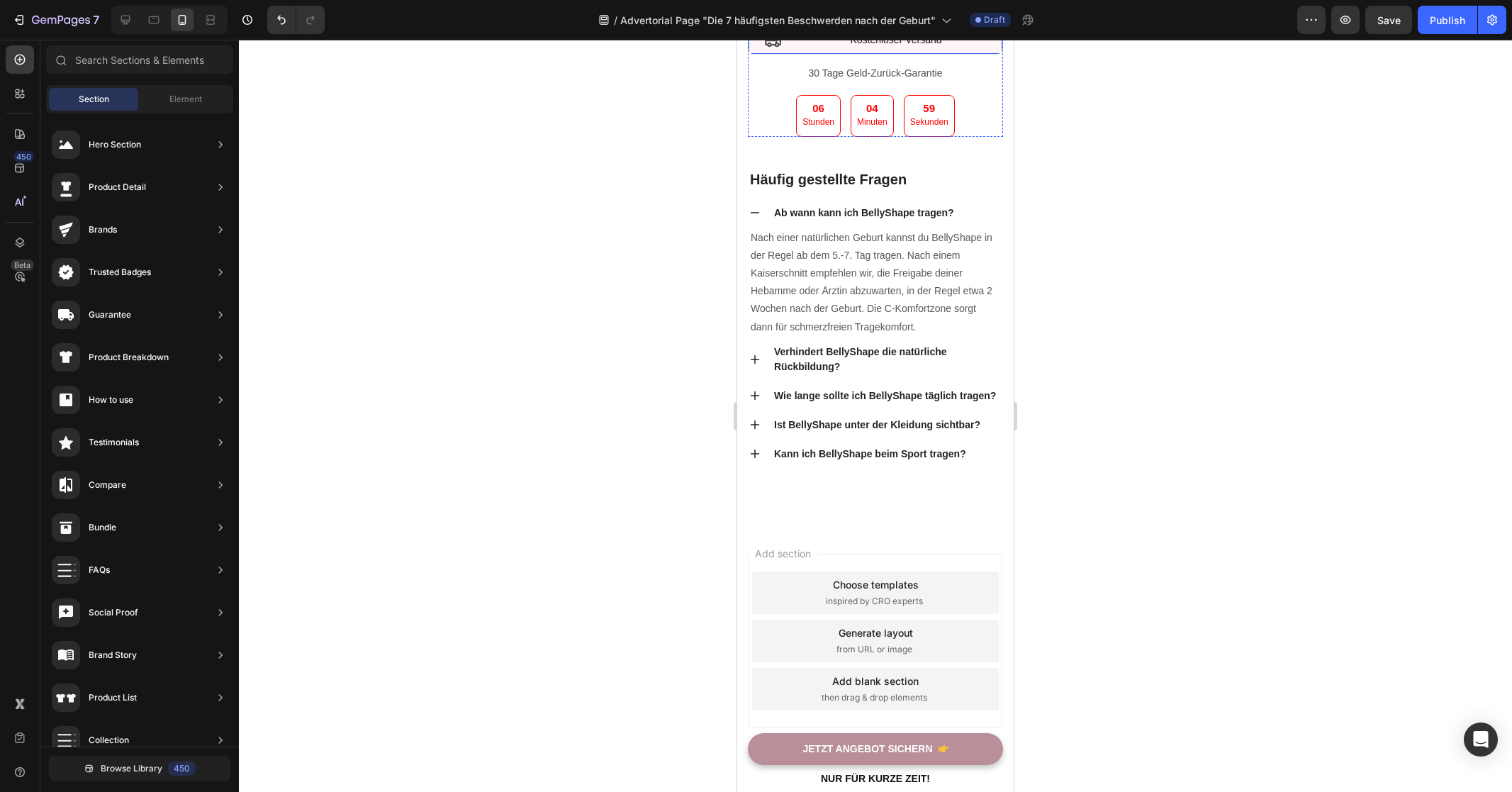
click at [764, 51] on div "Icon" at bounding box center [773, 40] width 41 height 21
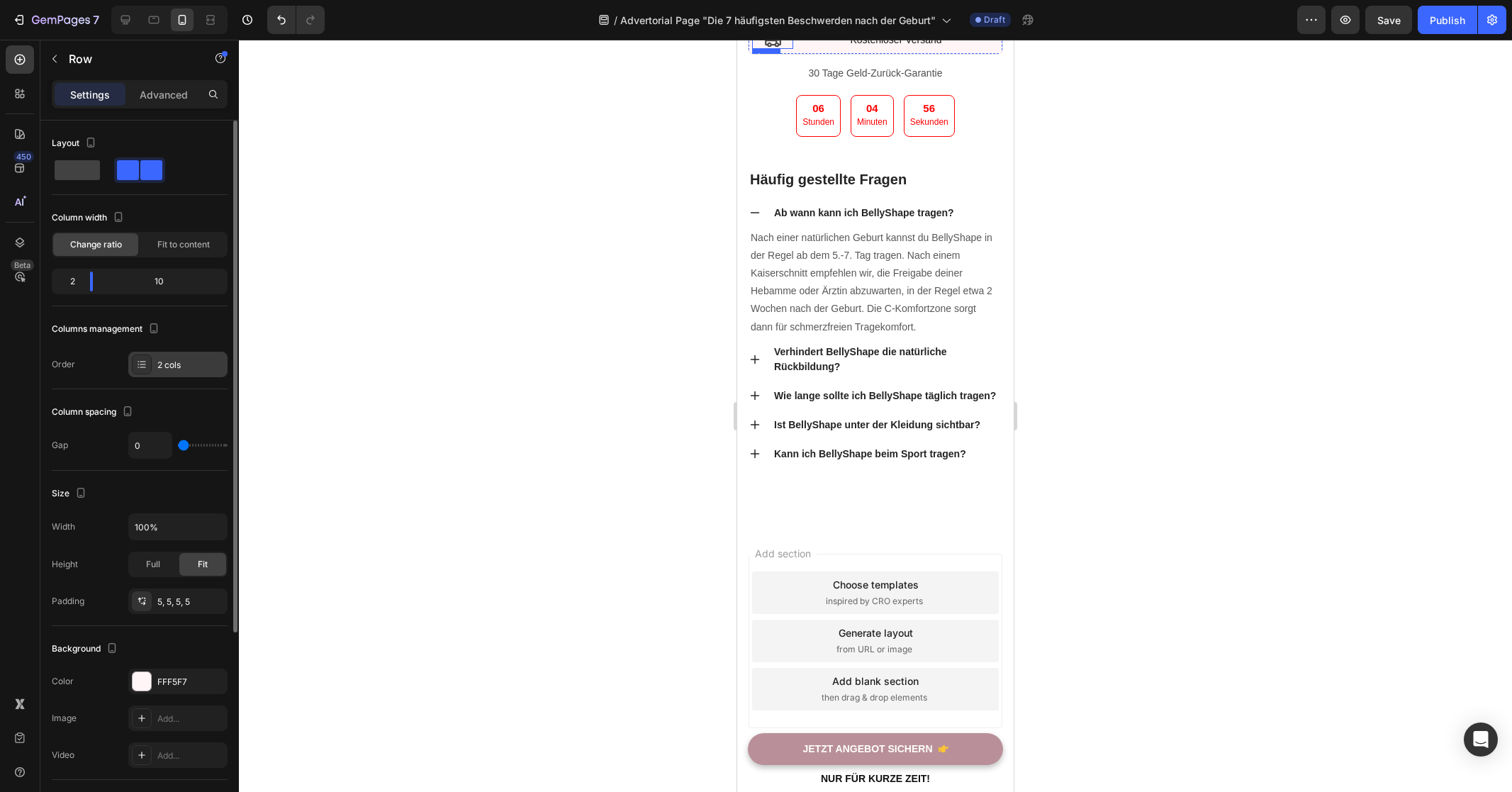
click at [184, 366] on div "2 cols" at bounding box center [191, 365] width 67 height 13
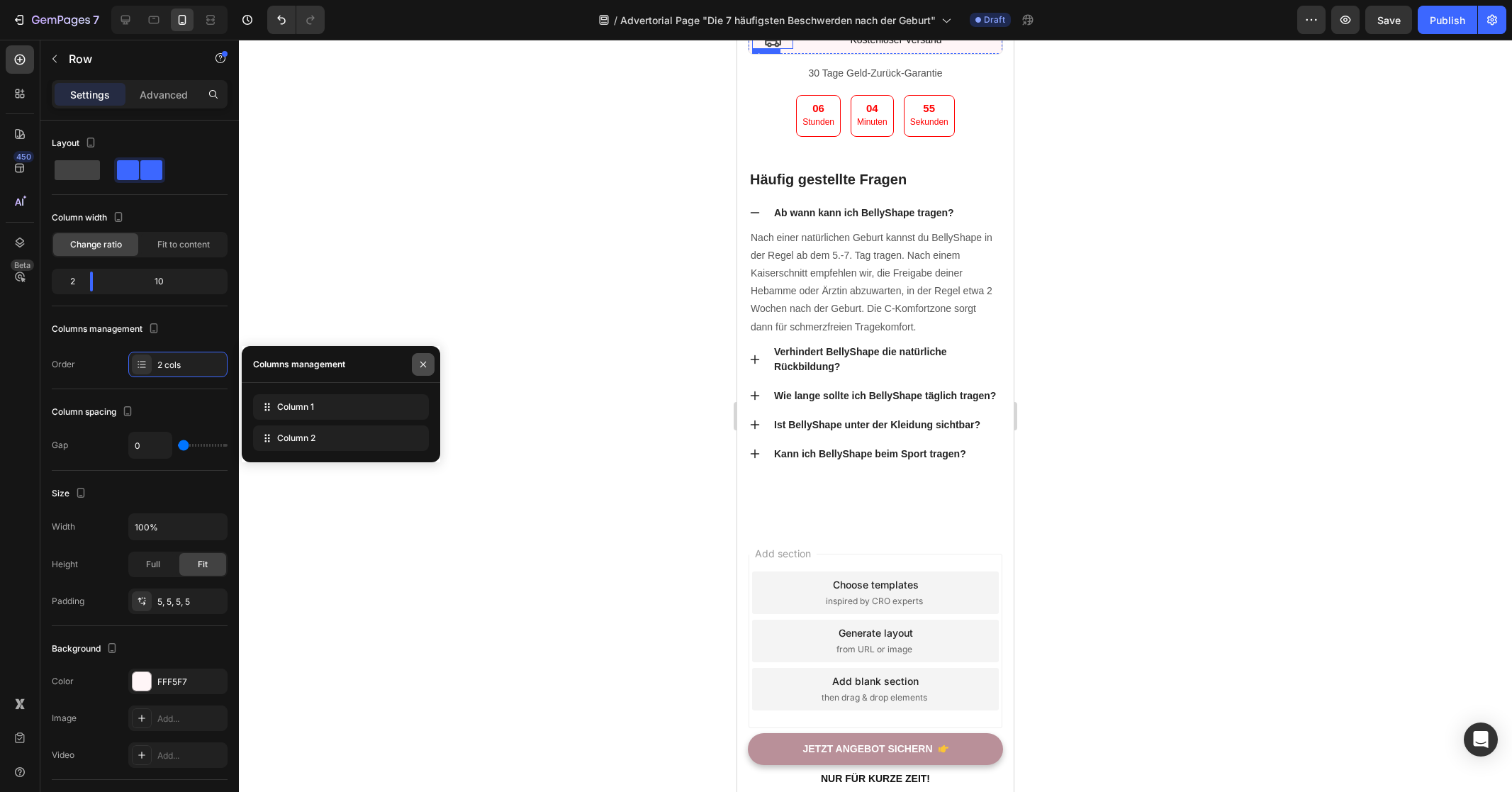
click at [425, 368] on icon "button" at bounding box center [423, 364] width 11 height 11
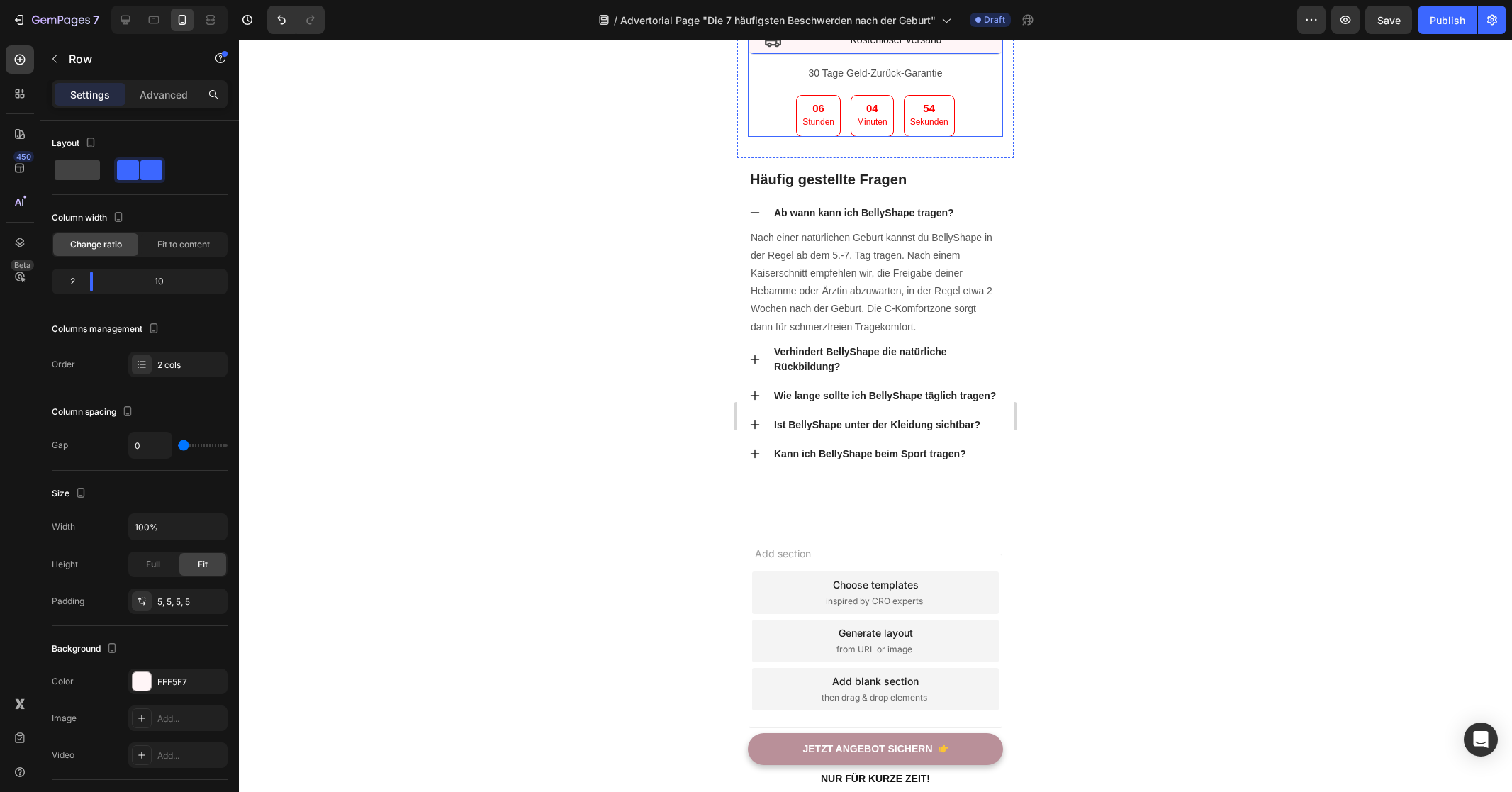
click at [1285, 385] on div at bounding box center [875, 415] width 1273 height 753
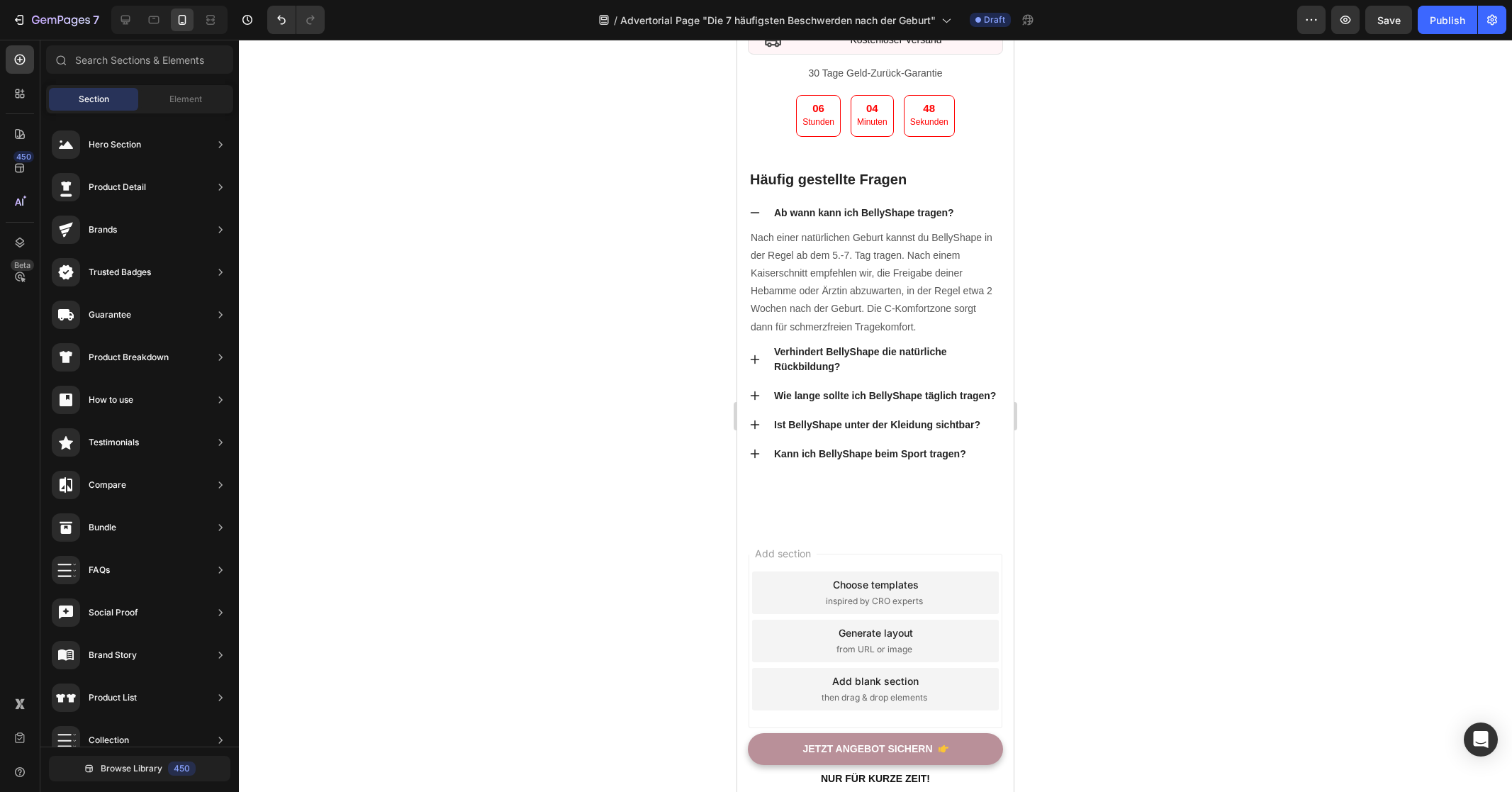
click at [1229, 468] on div at bounding box center [875, 415] width 1273 height 753
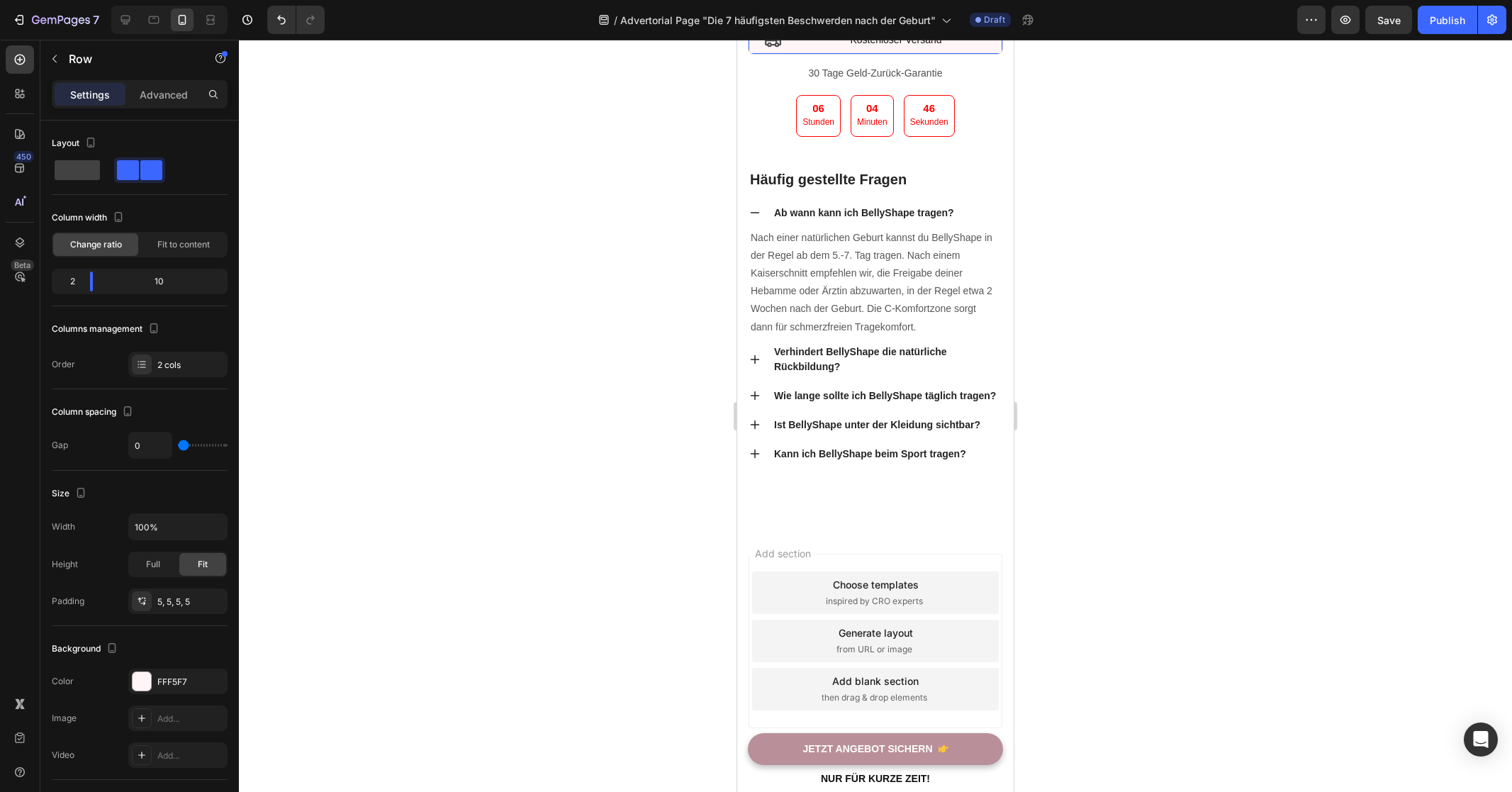
click at [789, 51] on div "Icon" at bounding box center [773, 40] width 41 height 21
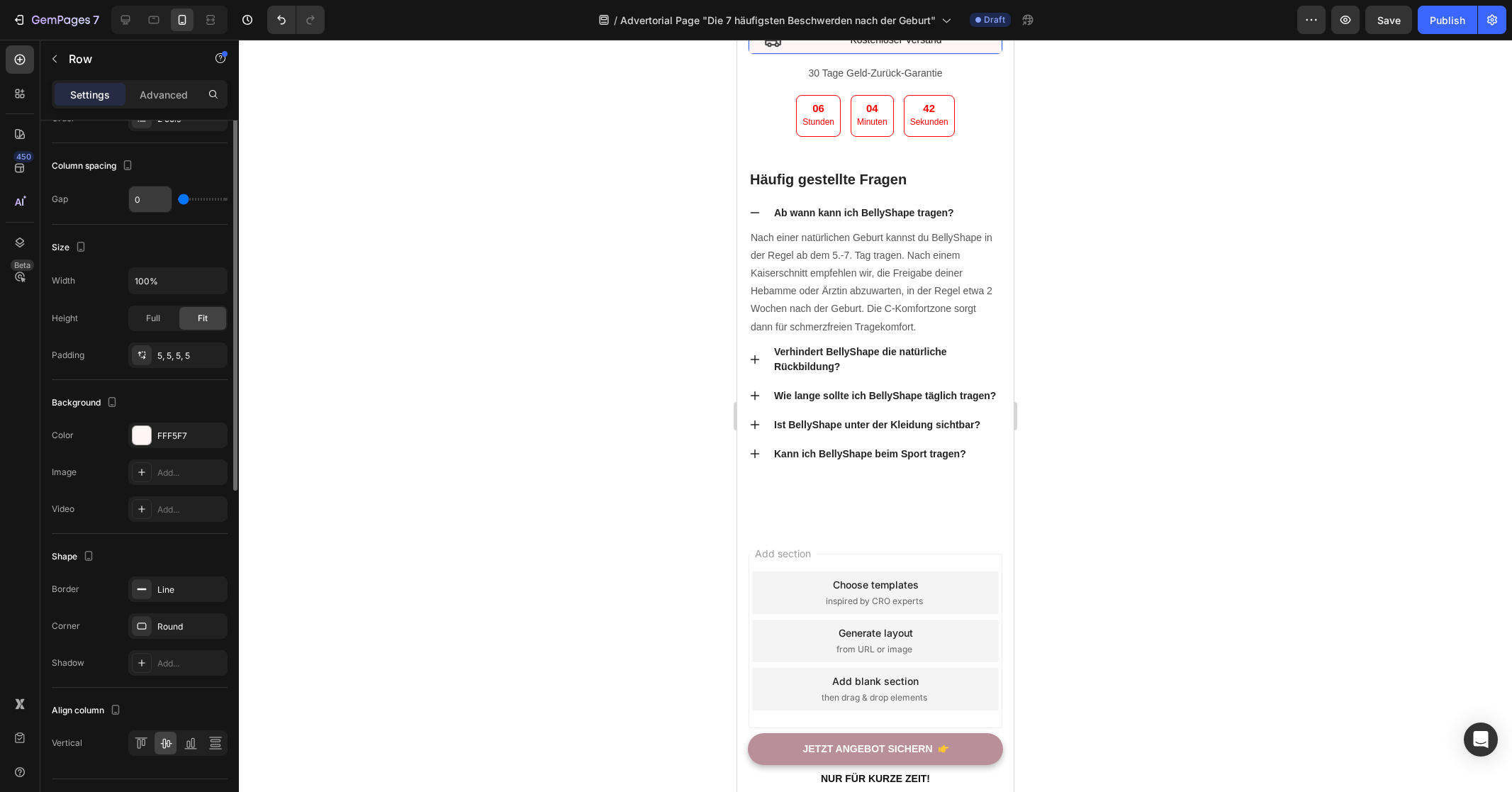
scroll to position [278, 0]
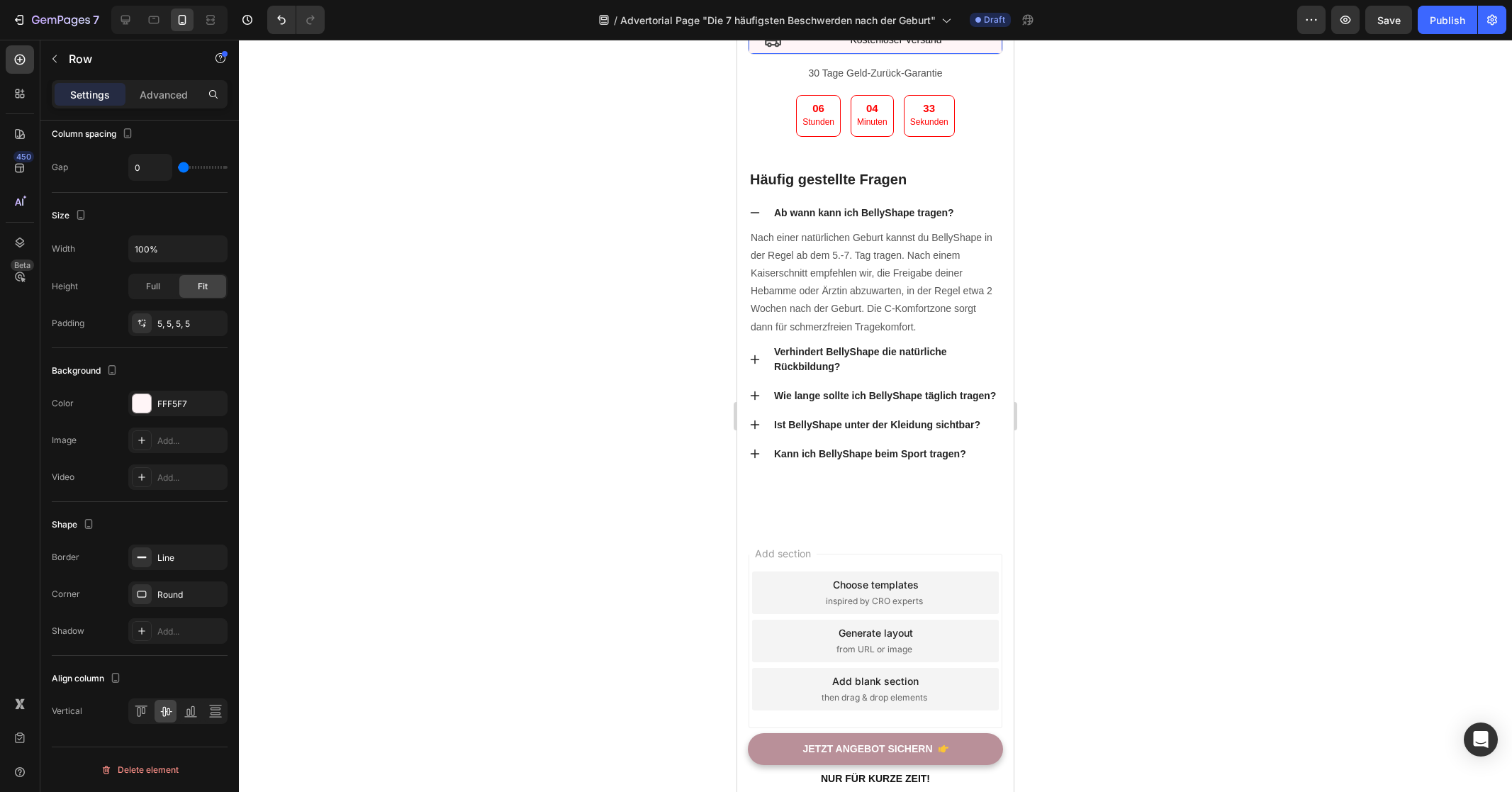
click at [1236, 491] on div at bounding box center [875, 415] width 1273 height 753
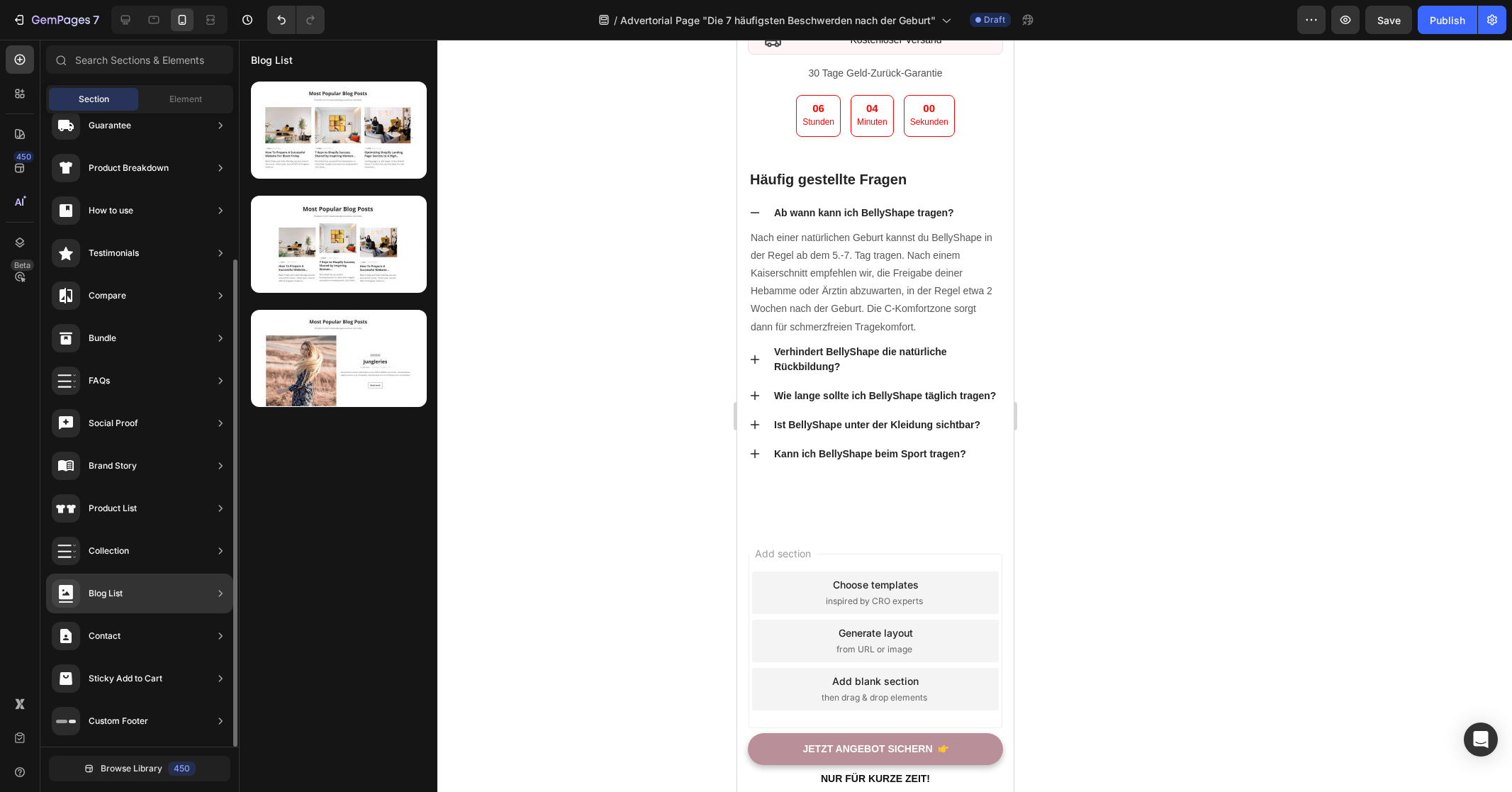
scroll to position [0, 0]
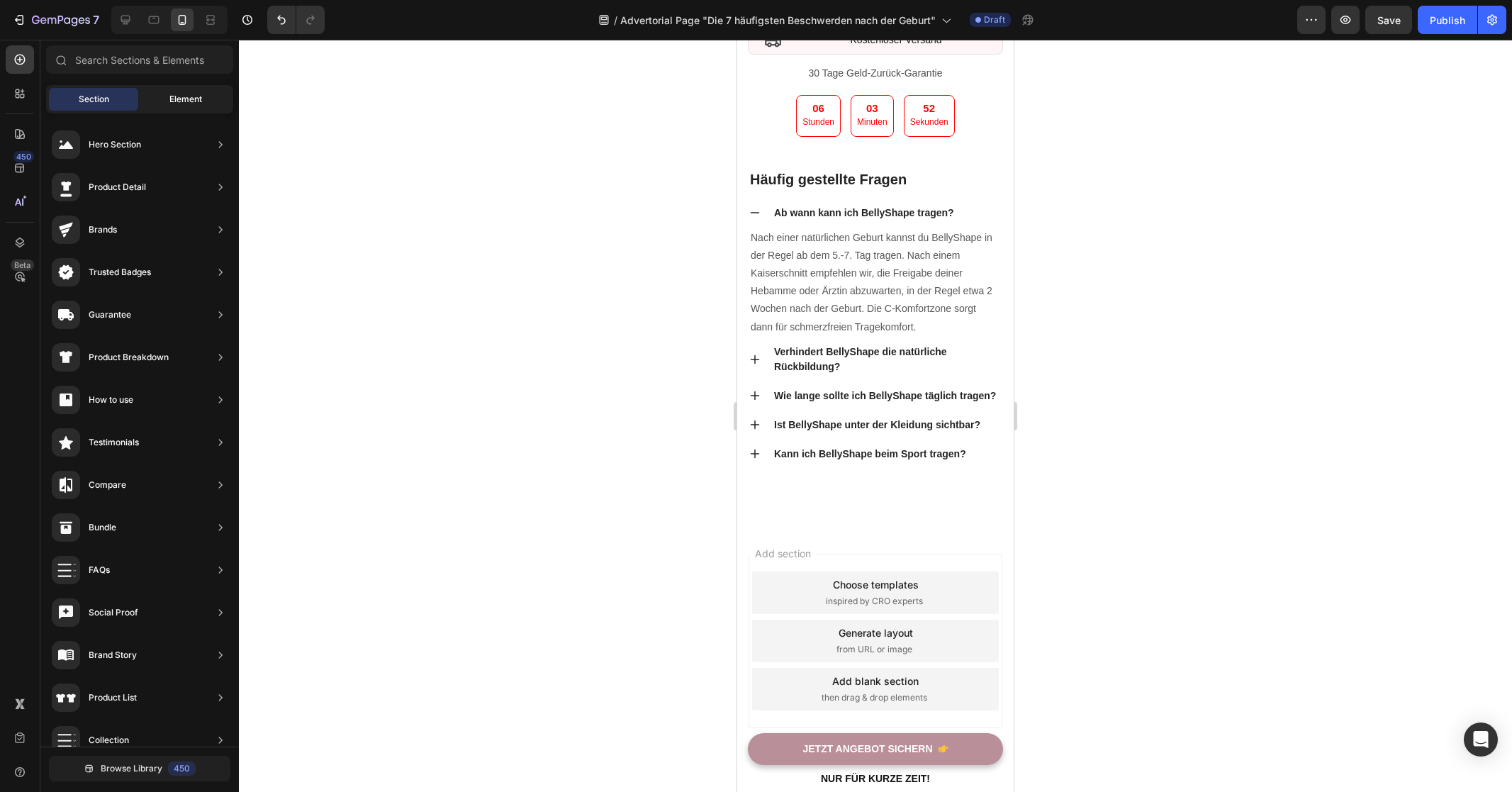
click at [165, 93] on div "Element" at bounding box center [186, 99] width 89 height 23
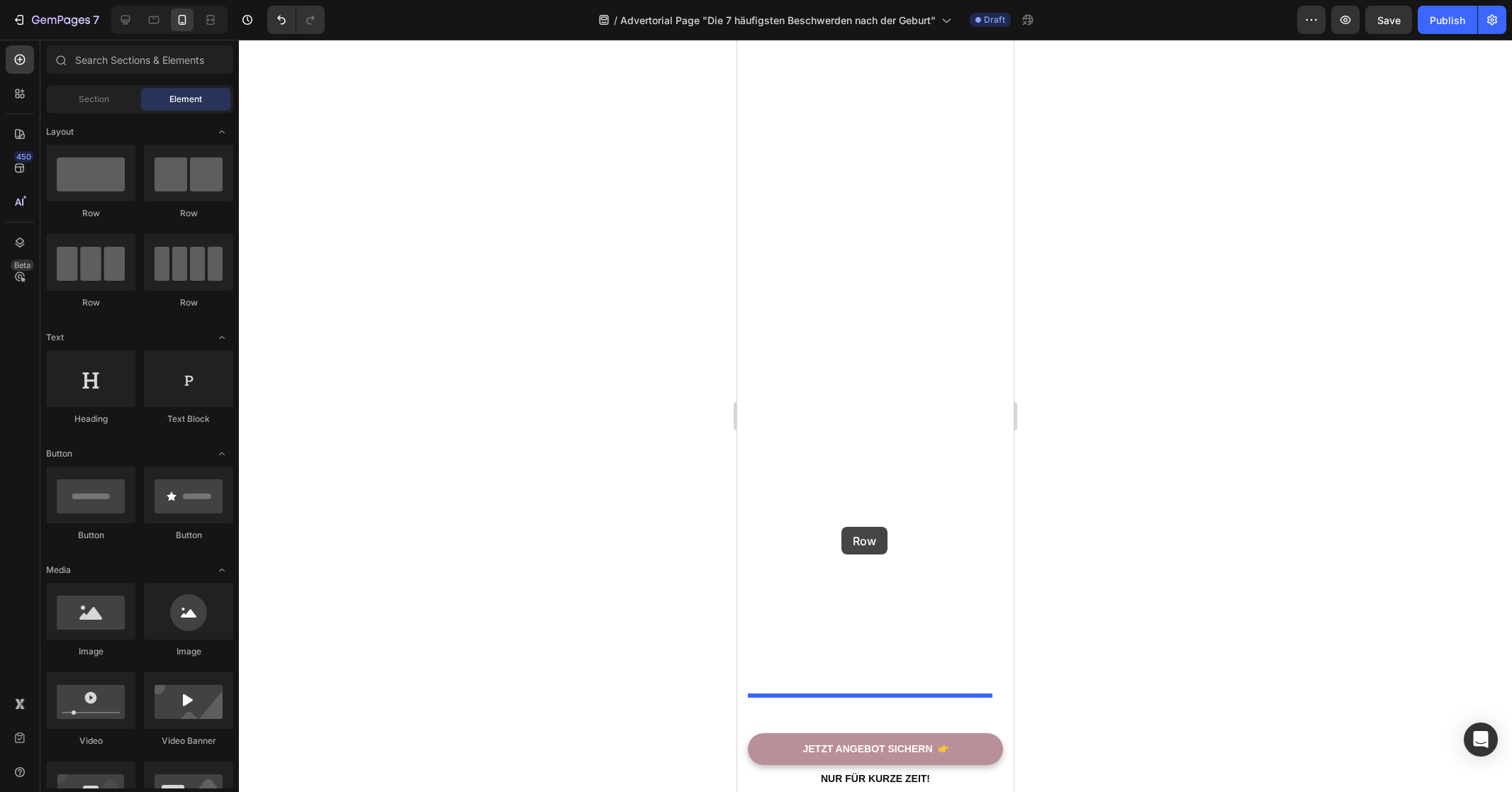
drag, startPoint x: 906, startPoint y: 300, endPoint x: 841, endPoint y: 527, distance: 236.1
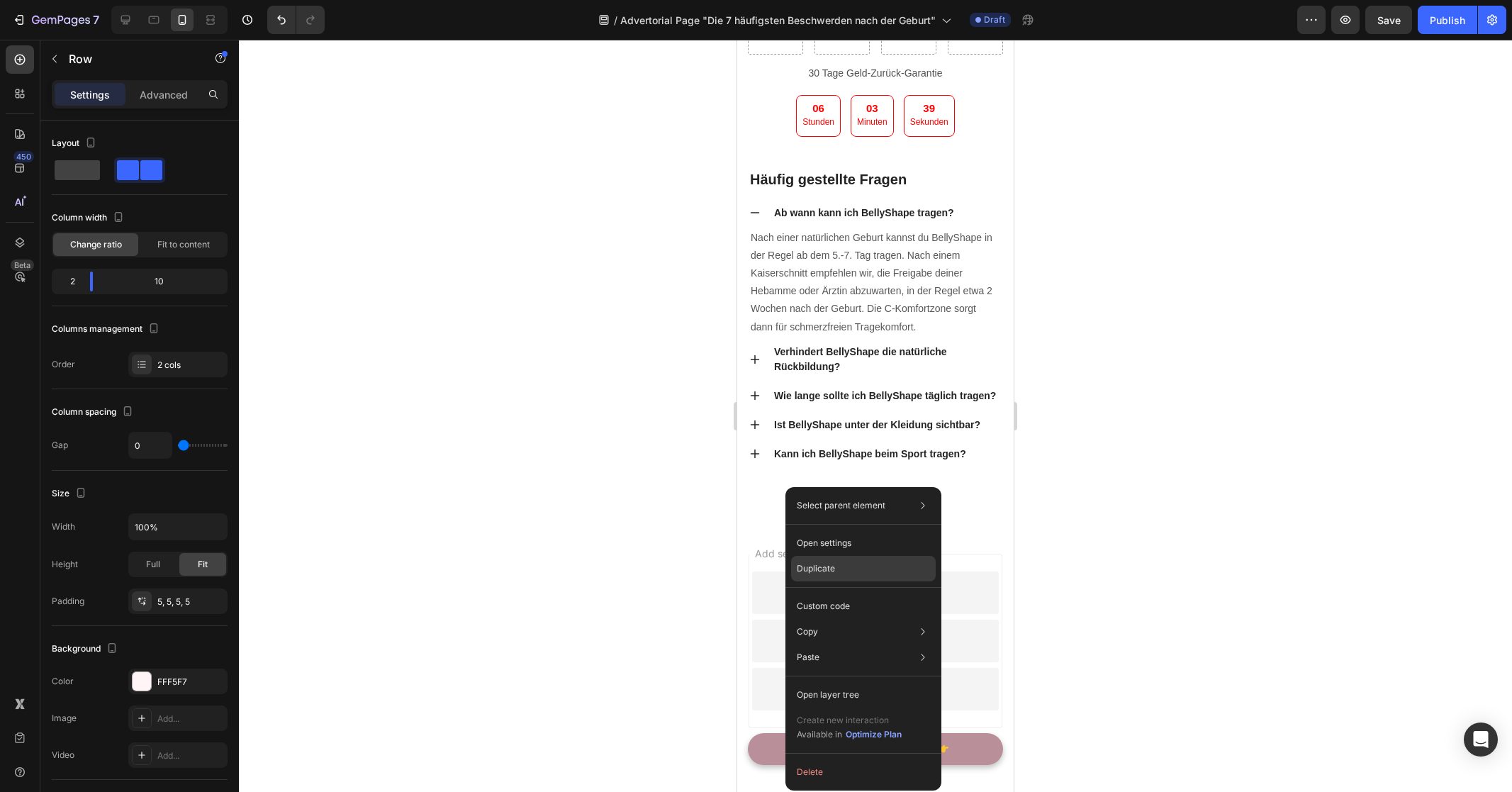
click at [875, 593] on div "Duplicate" at bounding box center [863, 606] width 145 height 26
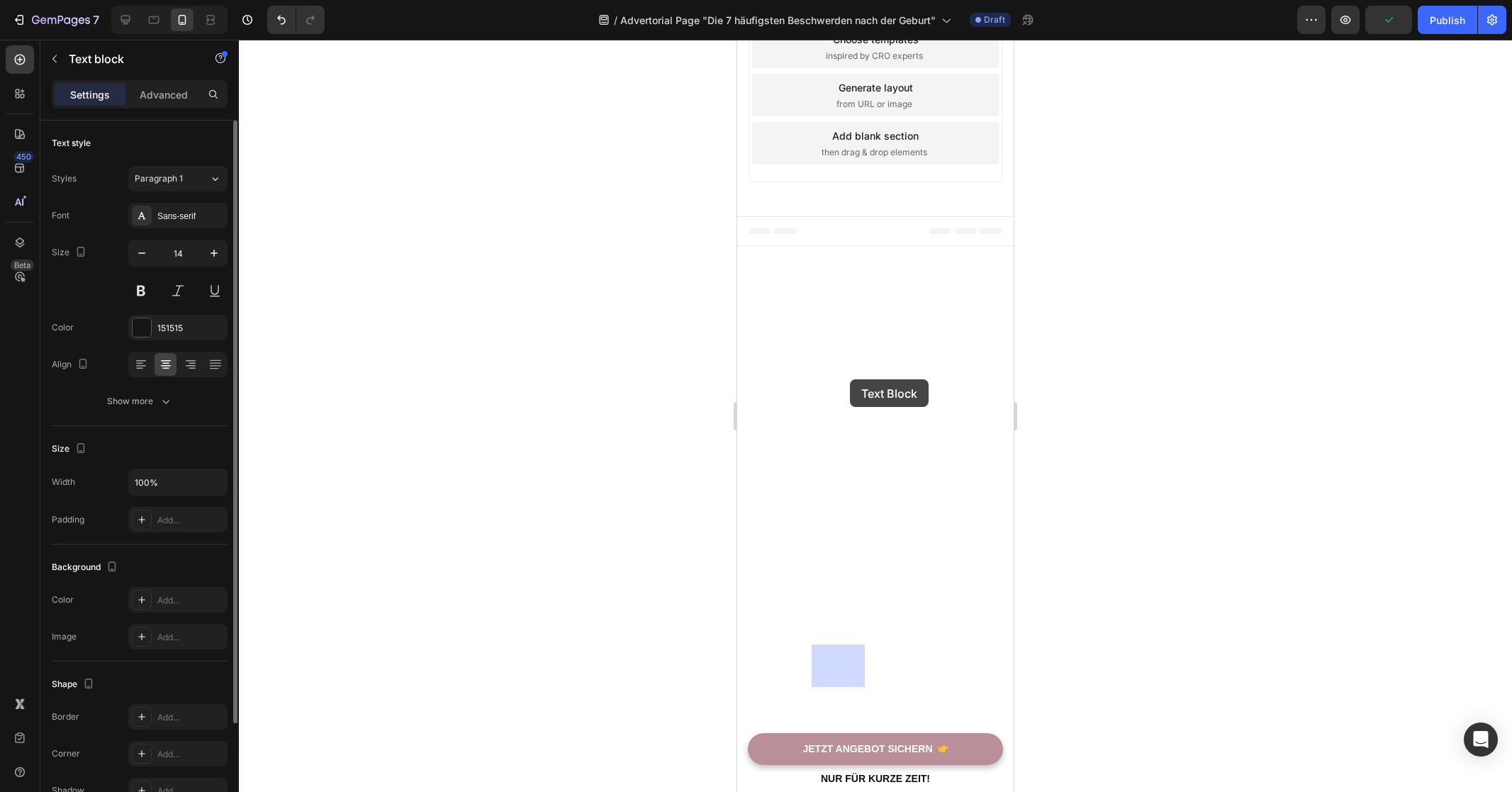
drag, startPoint x: 876, startPoint y: 345, endPoint x: 848, endPoint y: 381, distance: 45.6
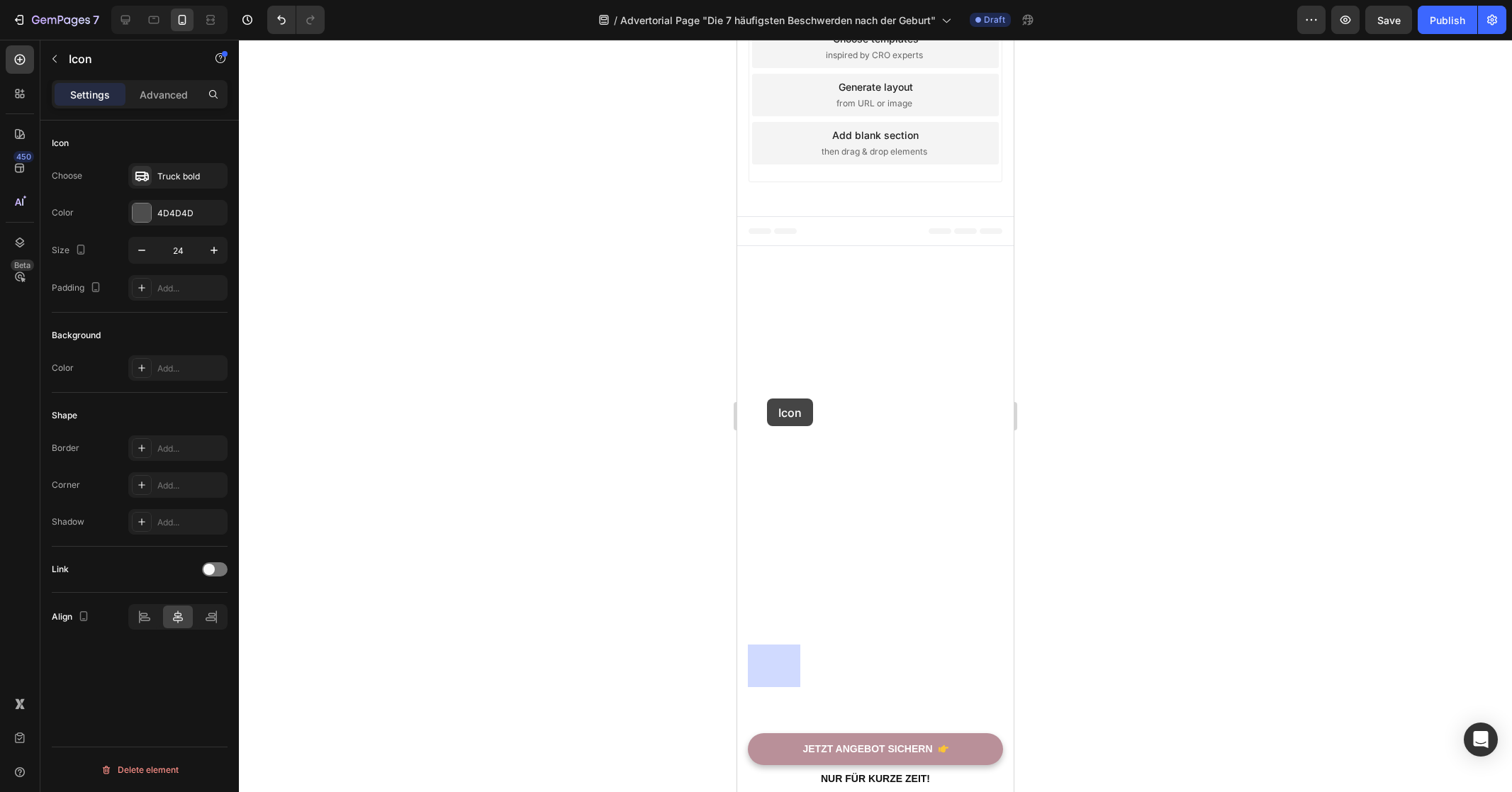
drag, startPoint x: 774, startPoint y: 354, endPoint x: 767, endPoint y: 398, distance: 44.6
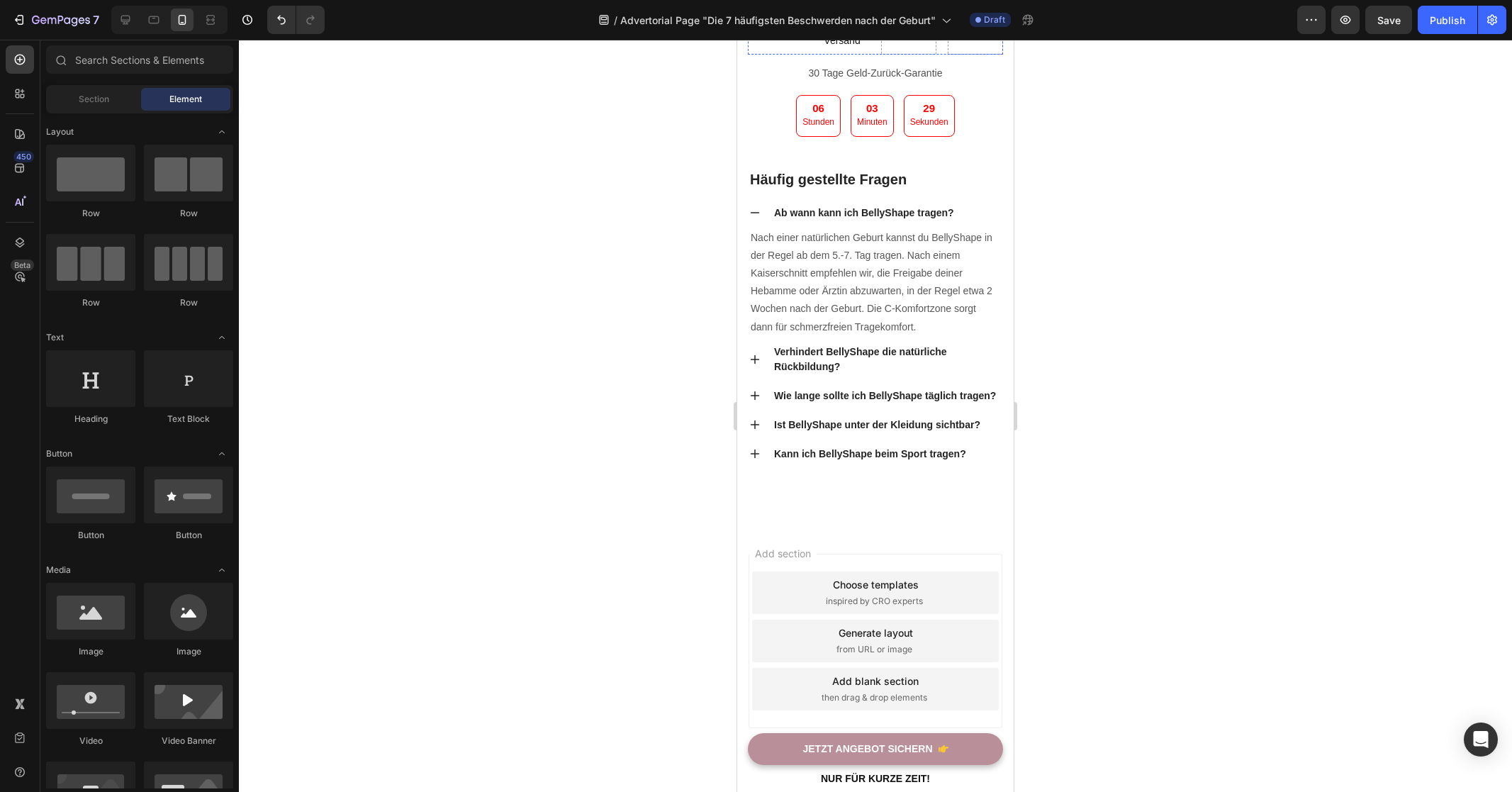
click at [773, 27] on icon at bounding box center [775, 21] width 16 height 11
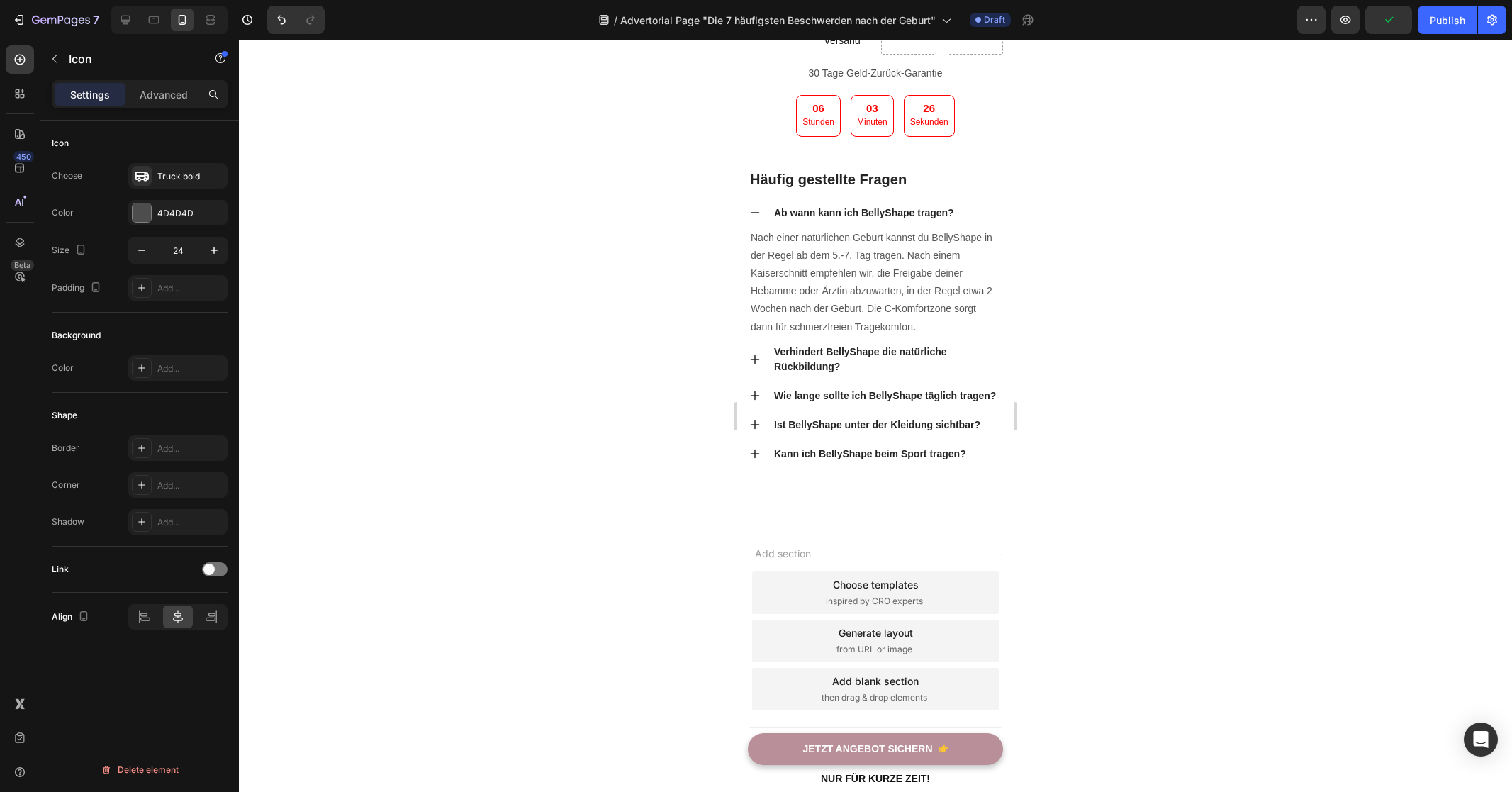
click at [782, 27] on icon at bounding box center [775, 21] width 16 height 11
click at [785, 55] on div "Icon 0" at bounding box center [775, 33] width 56 height 43
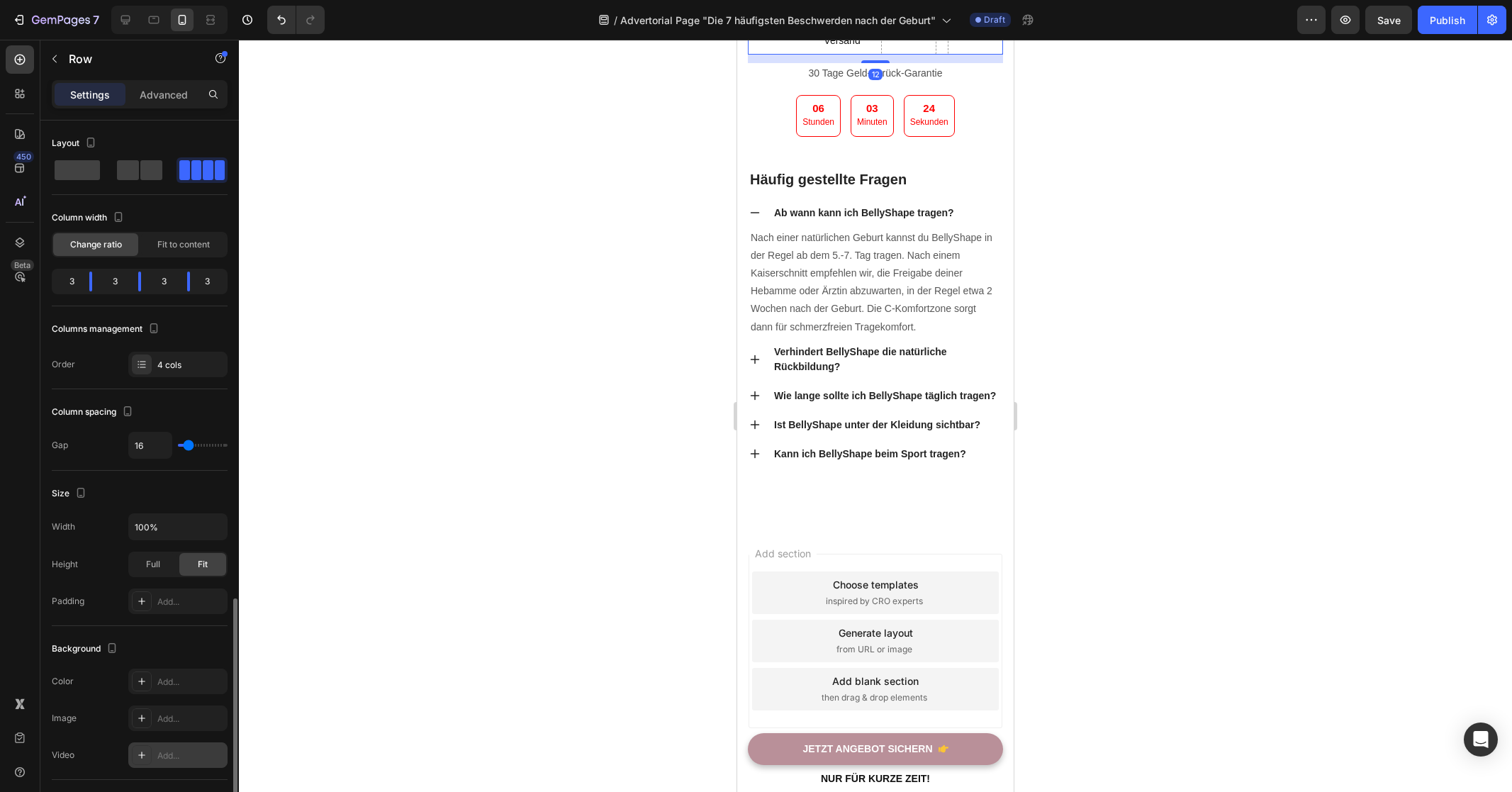
scroll to position [278, 0]
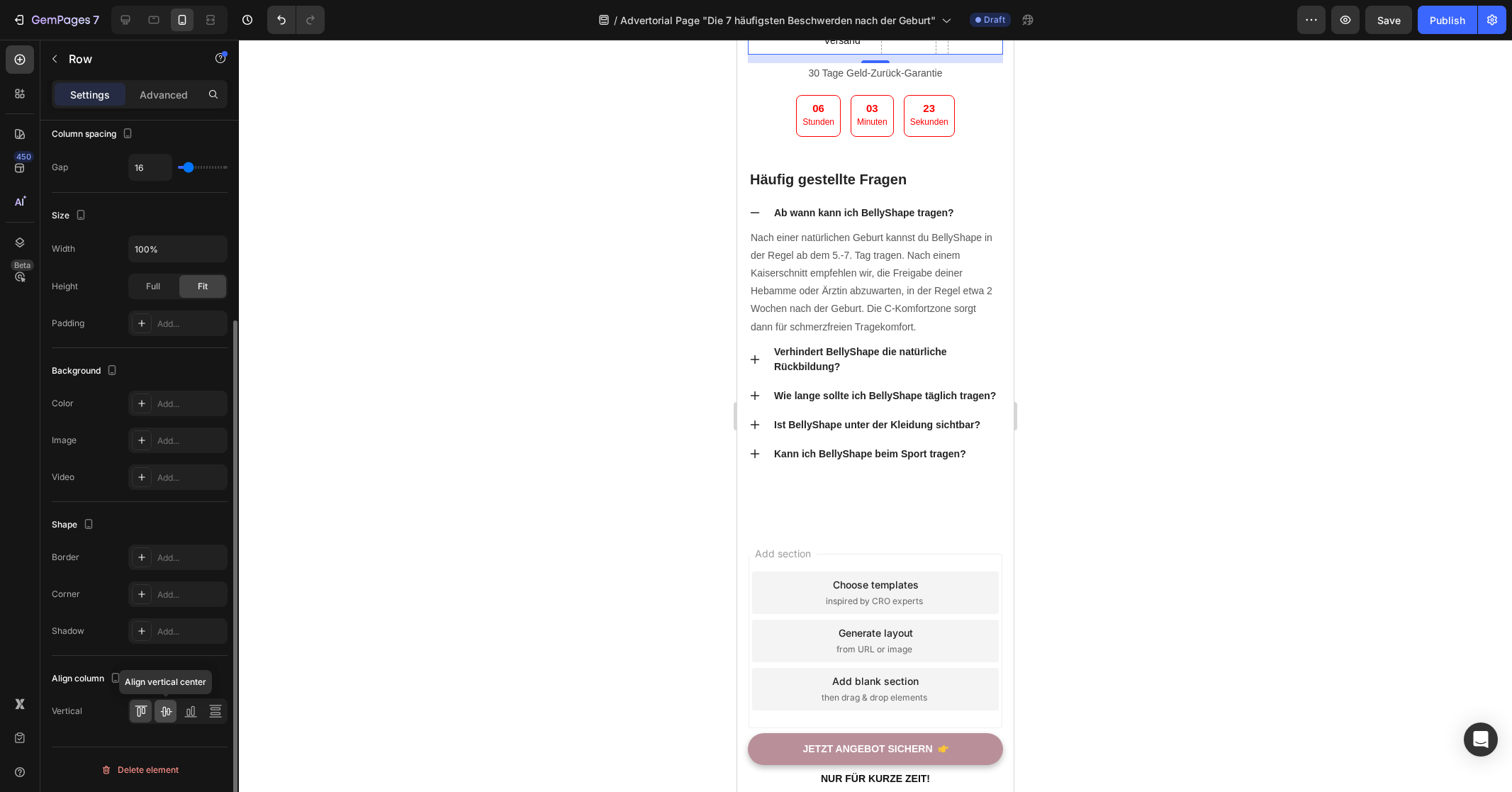
click at [163, 712] on icon at bounding box center [165, 712] width 11 height 10
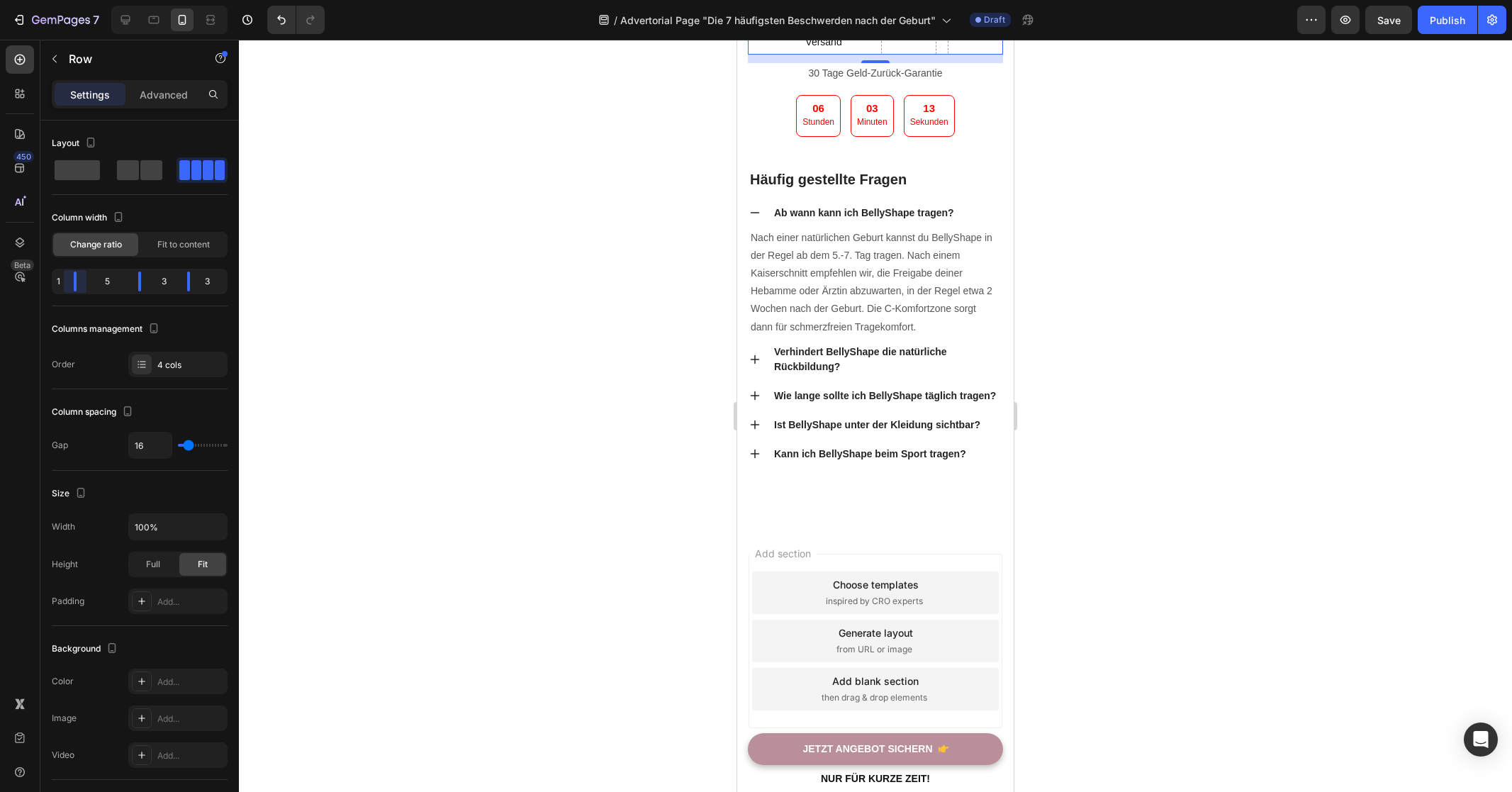
drag, startPoint x: 94, startPoint y: 288, endPoint x: 71, endPoint y: 292, distance: 23.3
click at [71, 0] on body "7 Version history / Advertorial Page "Die 7 häufigsten Beschwerden nach der Geb…" at bounding box center [756, 0] width 1512 height 0
drag, startPoint x: 139, startPoint y: 284, endPoint x: 163, endPoint y: 287, distance: 24.2
click at [163, 0] on body "7 Version history / Advertorial Page "Die 7 häufigsten Beschwerden nach der Geb…" at bounding box center [756, 0] width 1512 height 0
drag, startPoint x: 193, startPoint y: 283, endPoint x: 122, endPoint y: 290, distance: 71.3
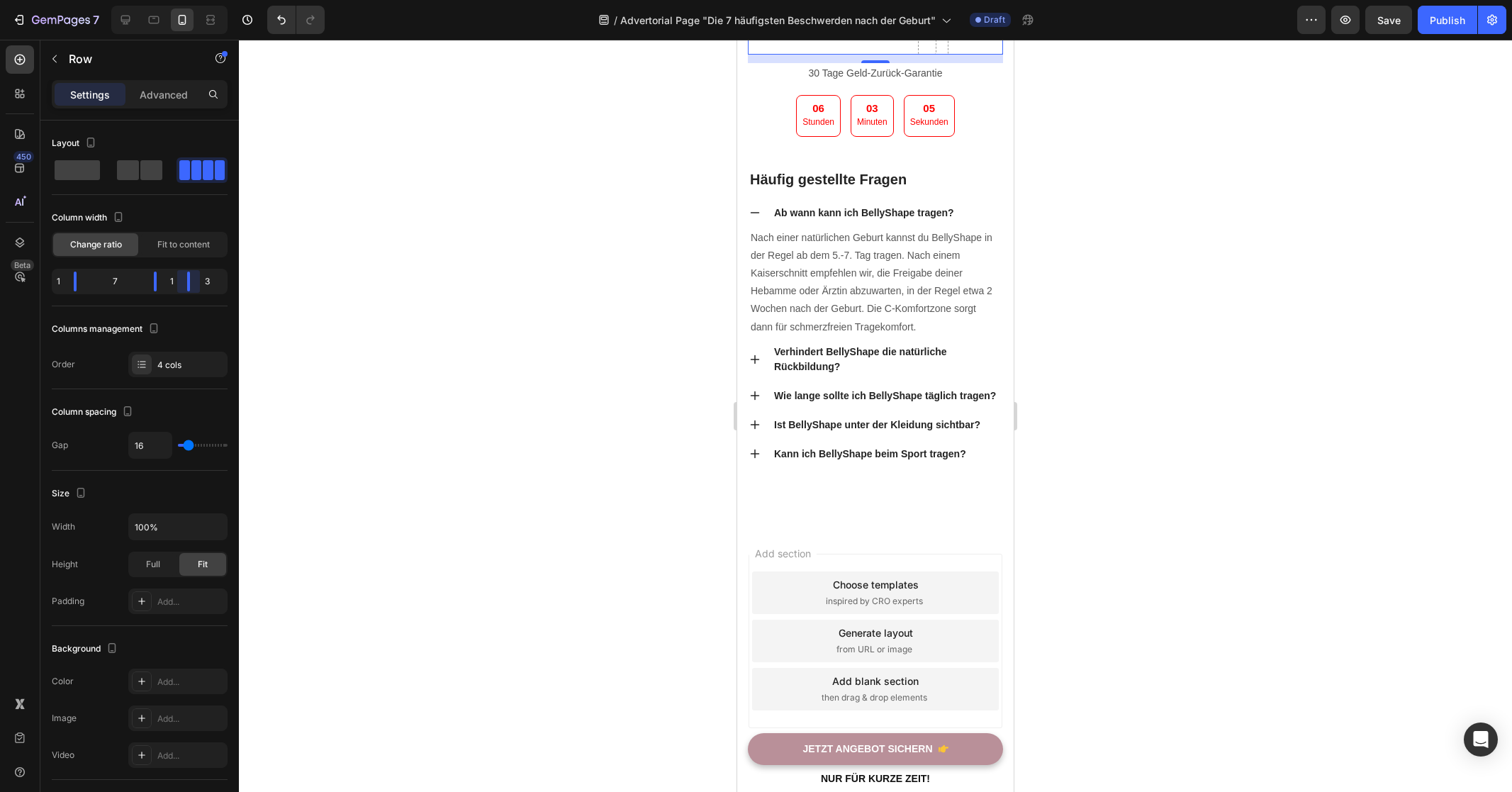
click at [122, 0] on body "7 Version history / Advertorial Page "Die 7 häufigsten Beschwerden nach der Geb…" at bounding box center [756, 0] width 1512 height 0
drag, startPoint x: 156, startPoint y: 284, endPoint x: 129, endPoint y: 285, distance: 27.0
click at [129, 0] on body "7 Version history / Advertorial Page "Die 7 häufigsten Beschwerden nach der Geb…" at bounding box center [756, 0] width 1512 height 0
drag, startPoint x: 184, startPoint y: 283, endPoint x: 139, endPoint y: 291, distance: 45.7
click at [139, 0] on body "7 Version history / Advertorial Page "Die 7 häufigsten Beschwerden nach der Geb…" at bounding box center [756, 0] width 1512 height 0
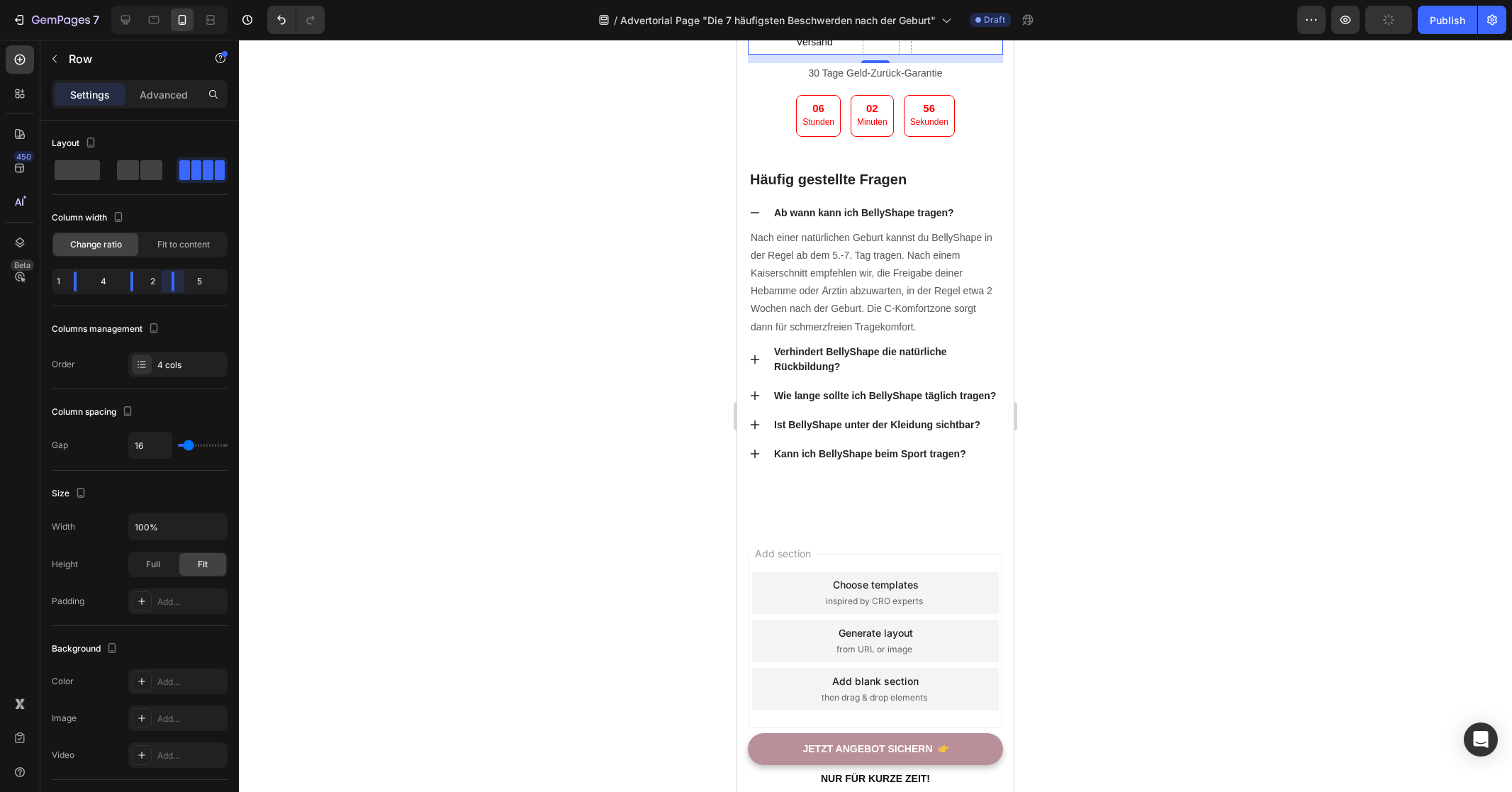
drag, startPoint x: 171, startPoint y: 283, endPoint x: 159, endPoint y: 283, distance: 12.0
click at [159, 0] on body "7 Version history / Advertorial Page "Die 7 häufigsten Beschwerden nach der Geb…" at bounding box center [756, 0] width 1512 height 0
click at [135, 0] on body "7 Version history / Advertorial Page "Die 7 häufigsten Beschwerden nach der Geb…" at bounding box center [756, 0] width 1512 height 0
click at [566, 372] on div at bounding box center [875, 415] width 1273 height 753
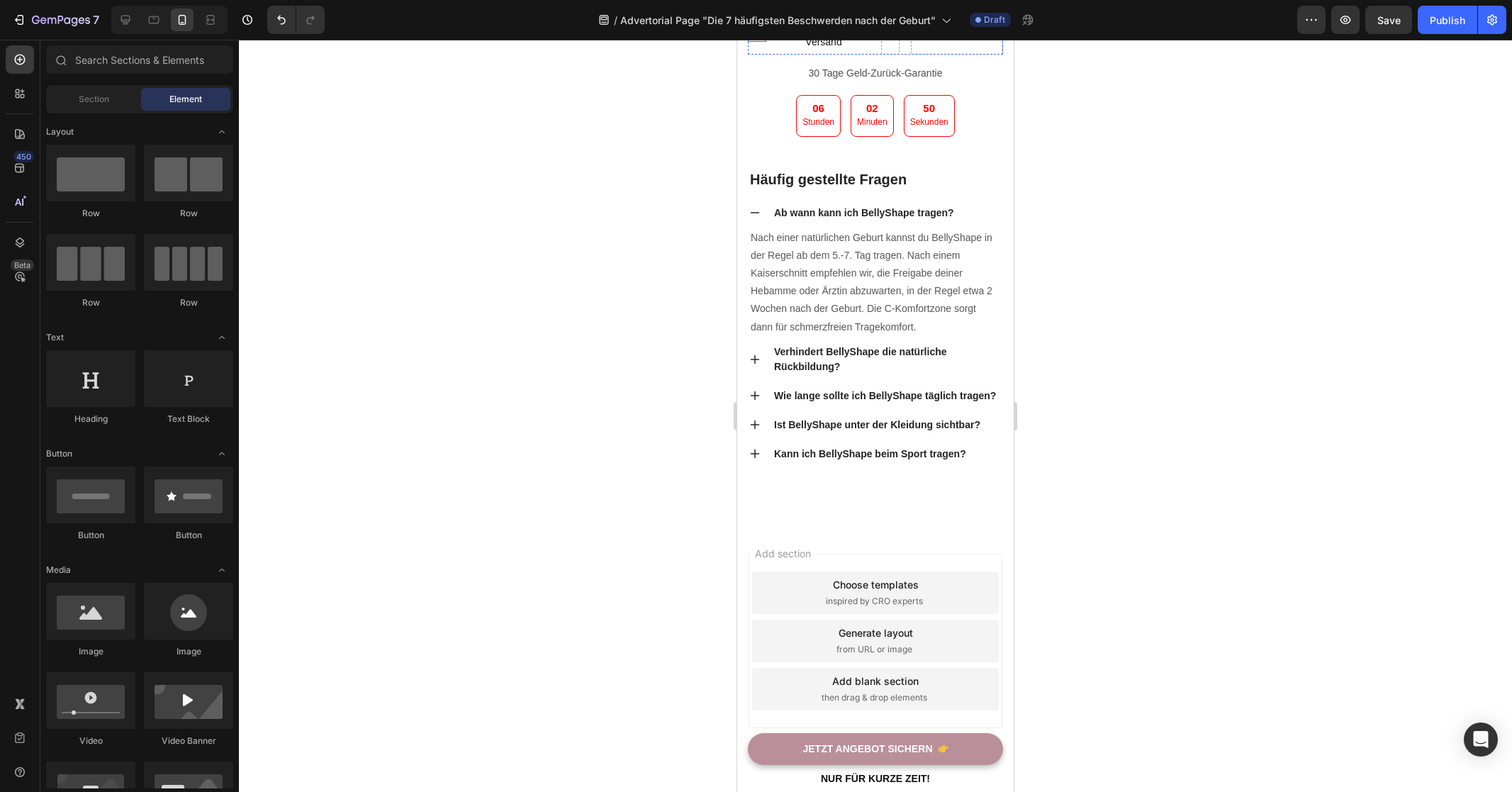
click at [756, 39] on icon at bounding box center [756, 33] width 16 height 11
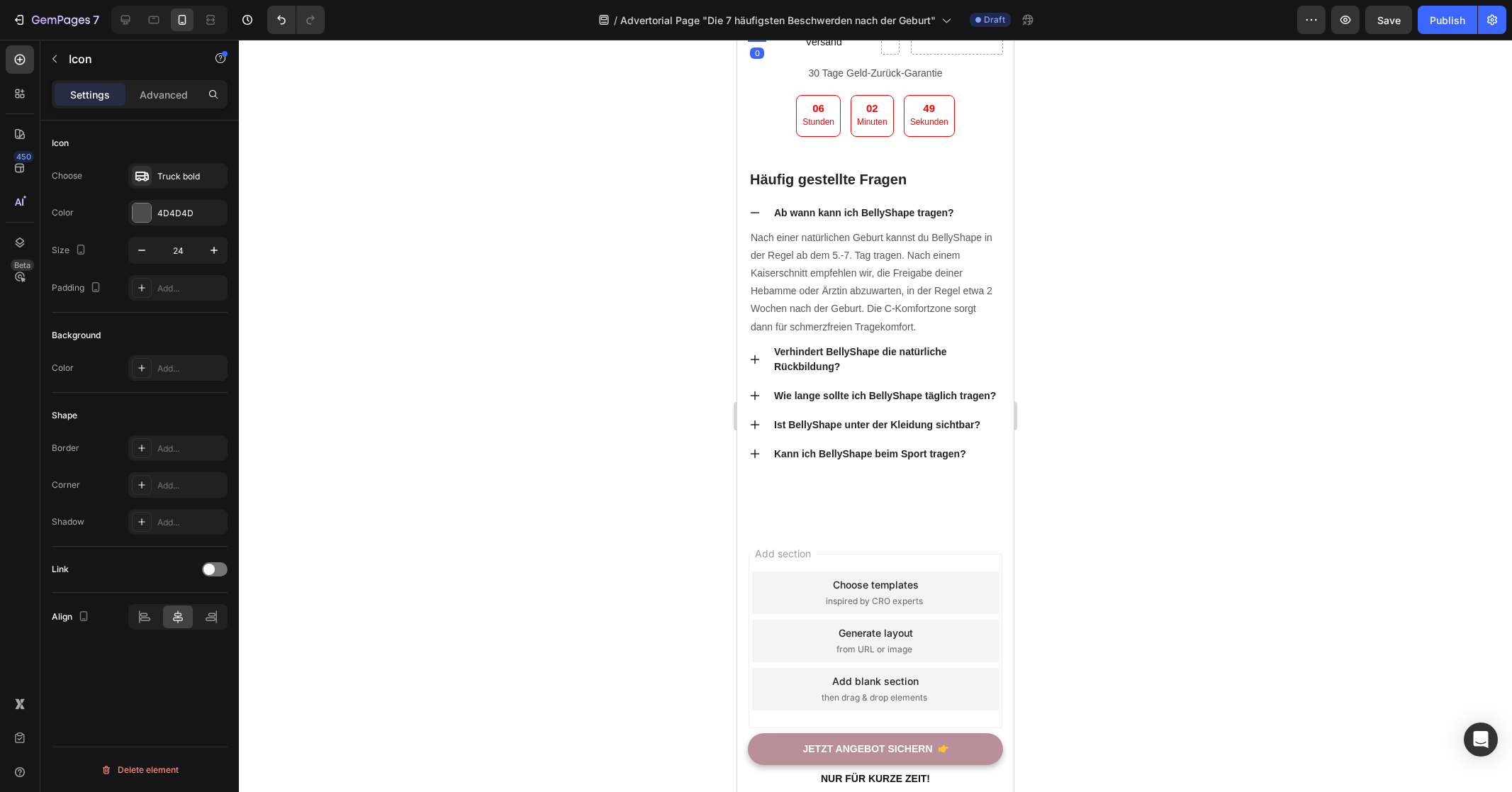
click at [820, 17] on icon at bounding box center [817, 12] width 8 height 10
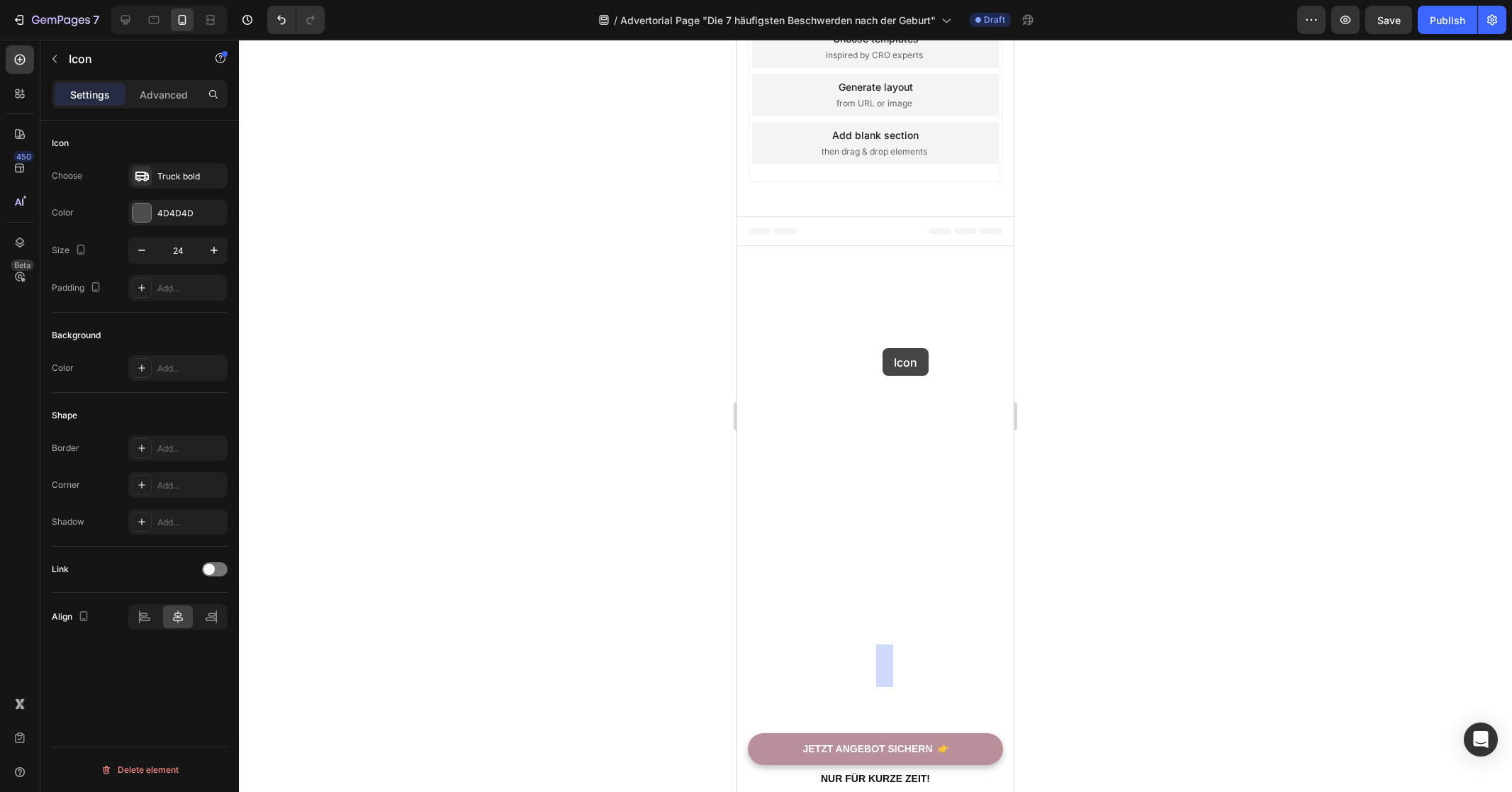
drag, startPoint x: 756, startPoint y: 361, endPoint x: 882, endPoint y: 348, distance: 126.7
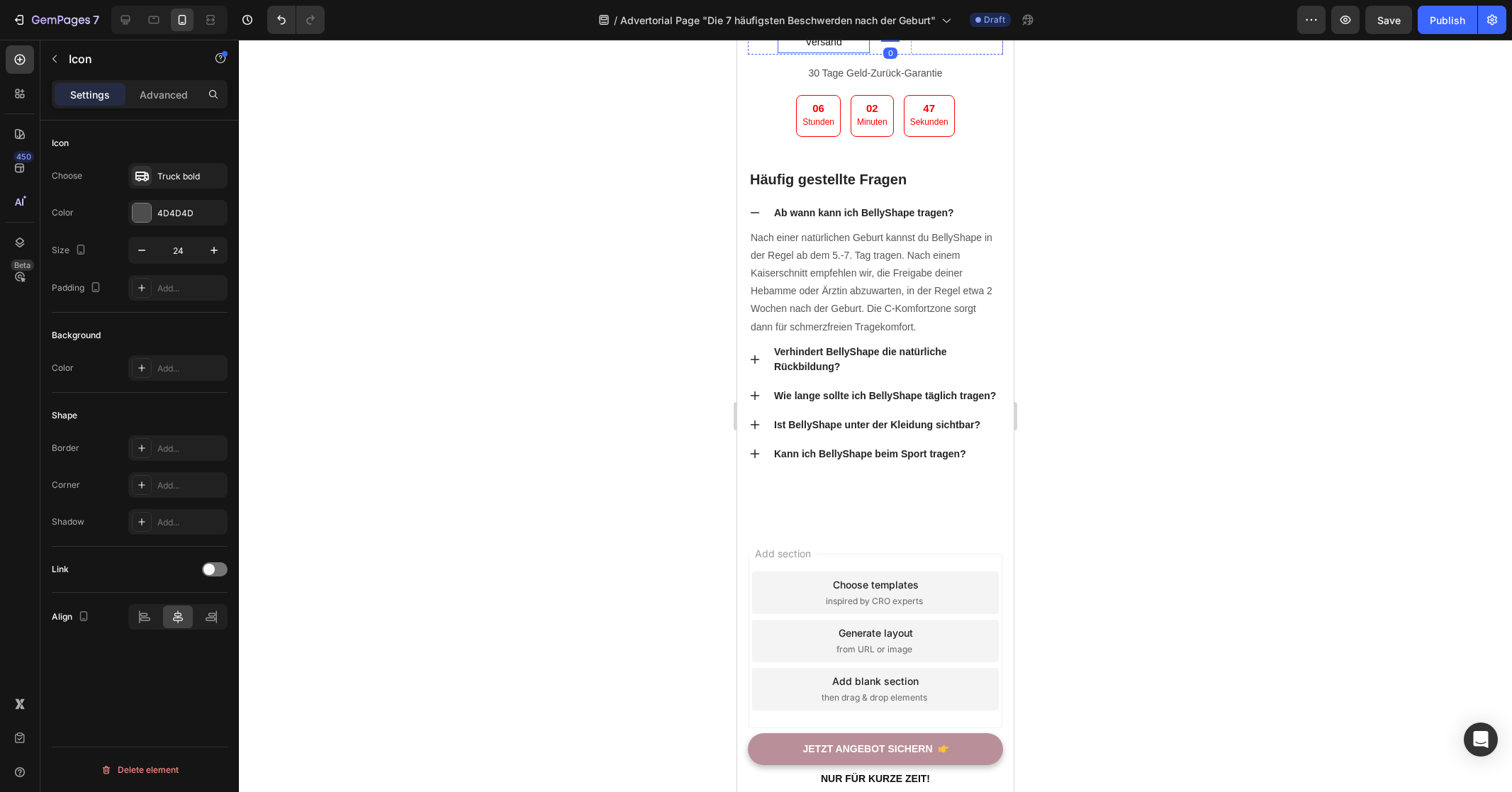
click at [821, 51] on p "Kostenloser Versand" at bounding box center [823, 33] width 89 height 35
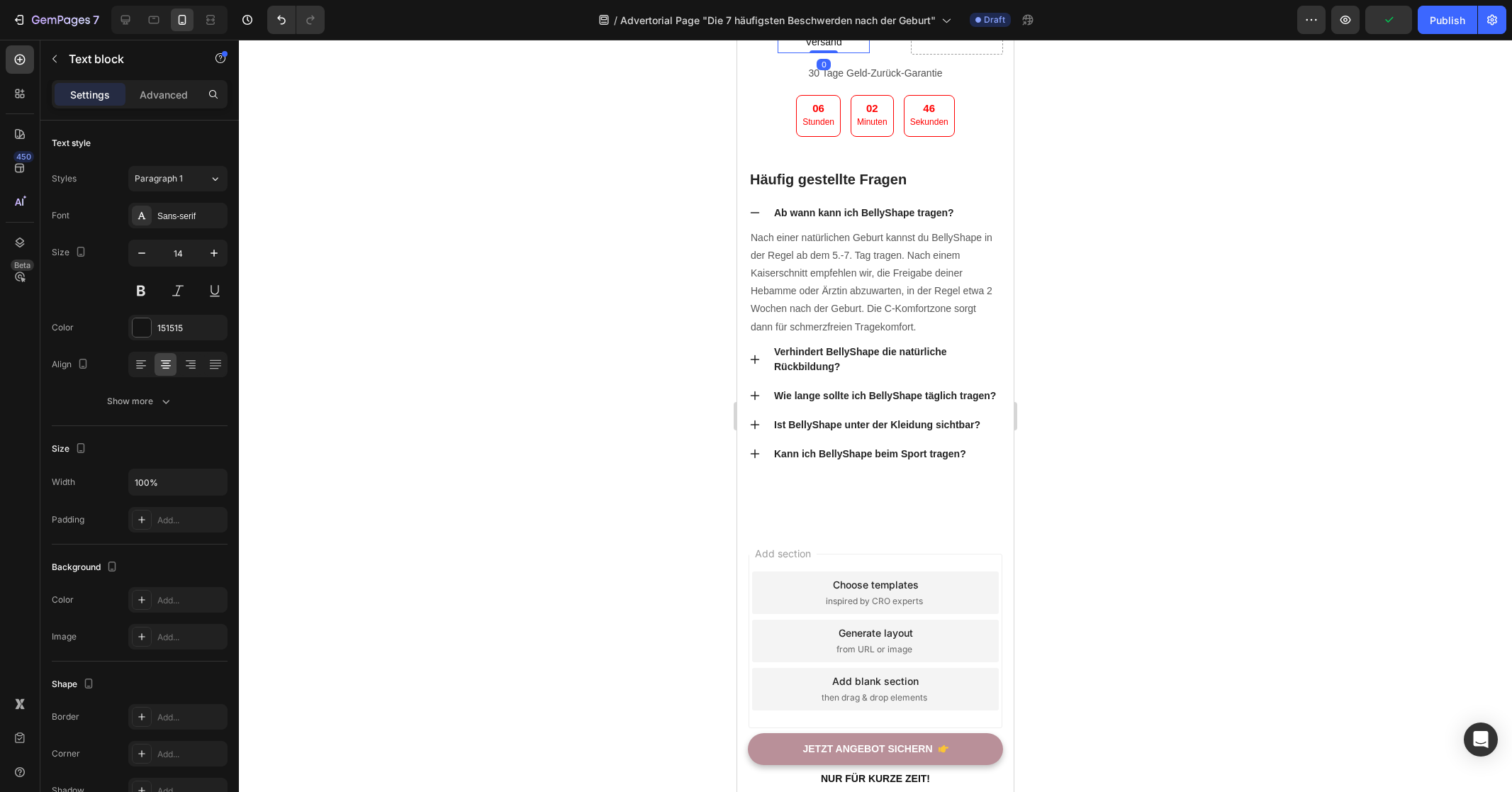
click at [869, 6] on icon at bounding box center [872, 1] width 8 height 10
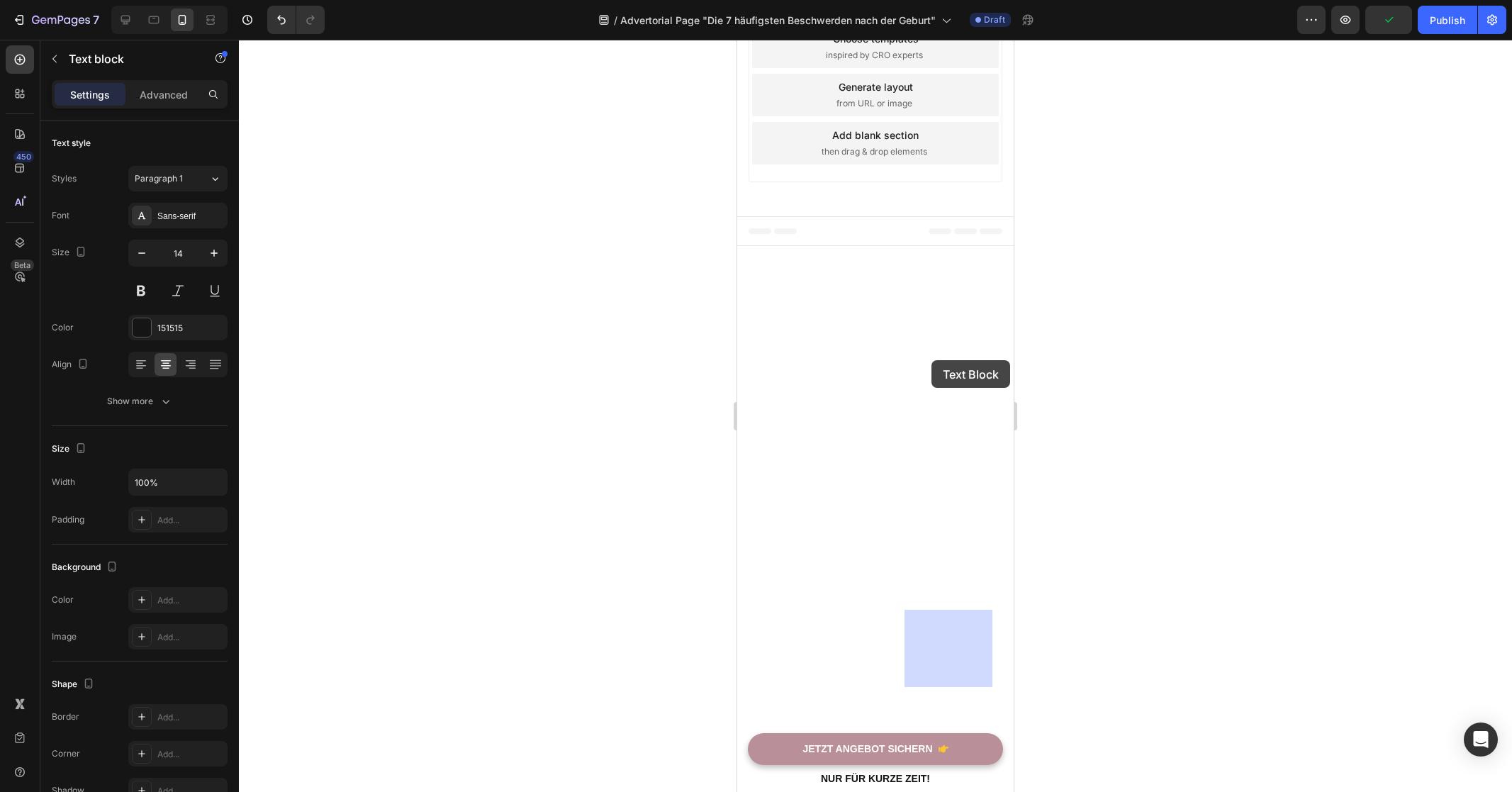
drag, startPoint x: 821, startPoint y: 384, endPoint x: 931, endPoint y: 360, distance: 112.6
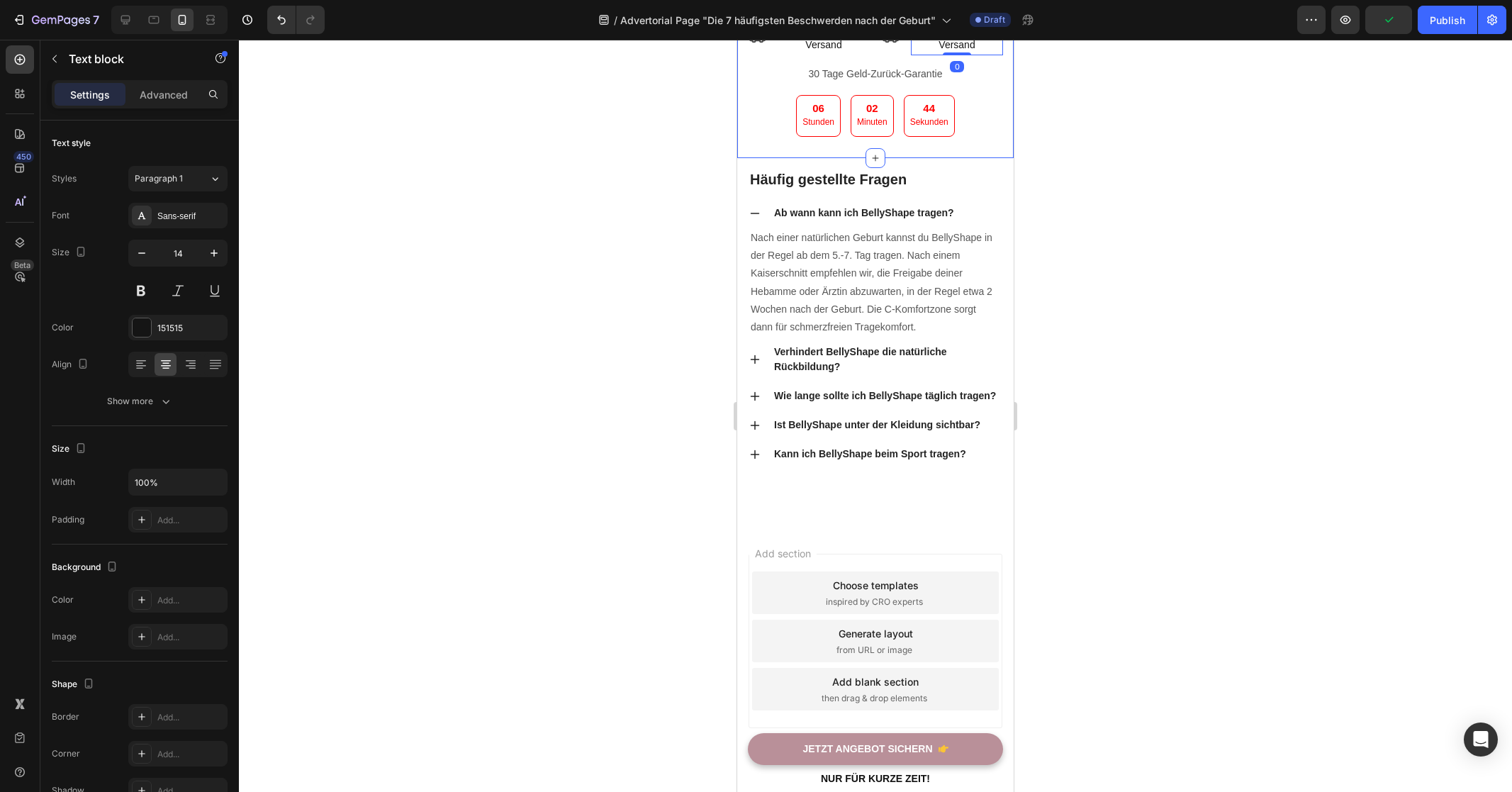
click at [1231, 408] on div at bounding box center [875, 415] width 1273 height 753
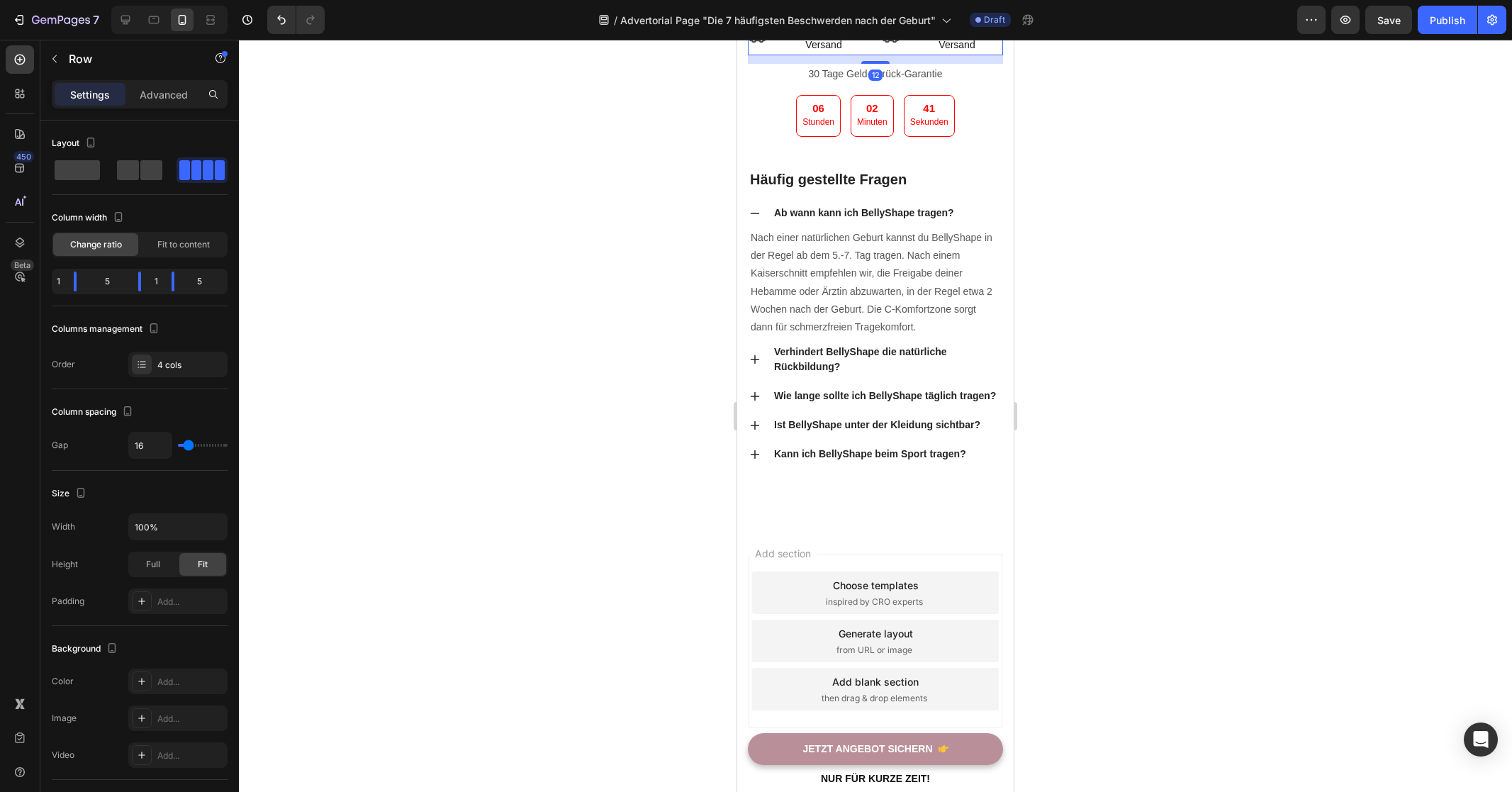
click at [768, 55] on div "Icon Kostenloser Versand Text block Icon Kostenloser Versand Text block Row 12" at bounding box center [875, 35] width 255 height 39
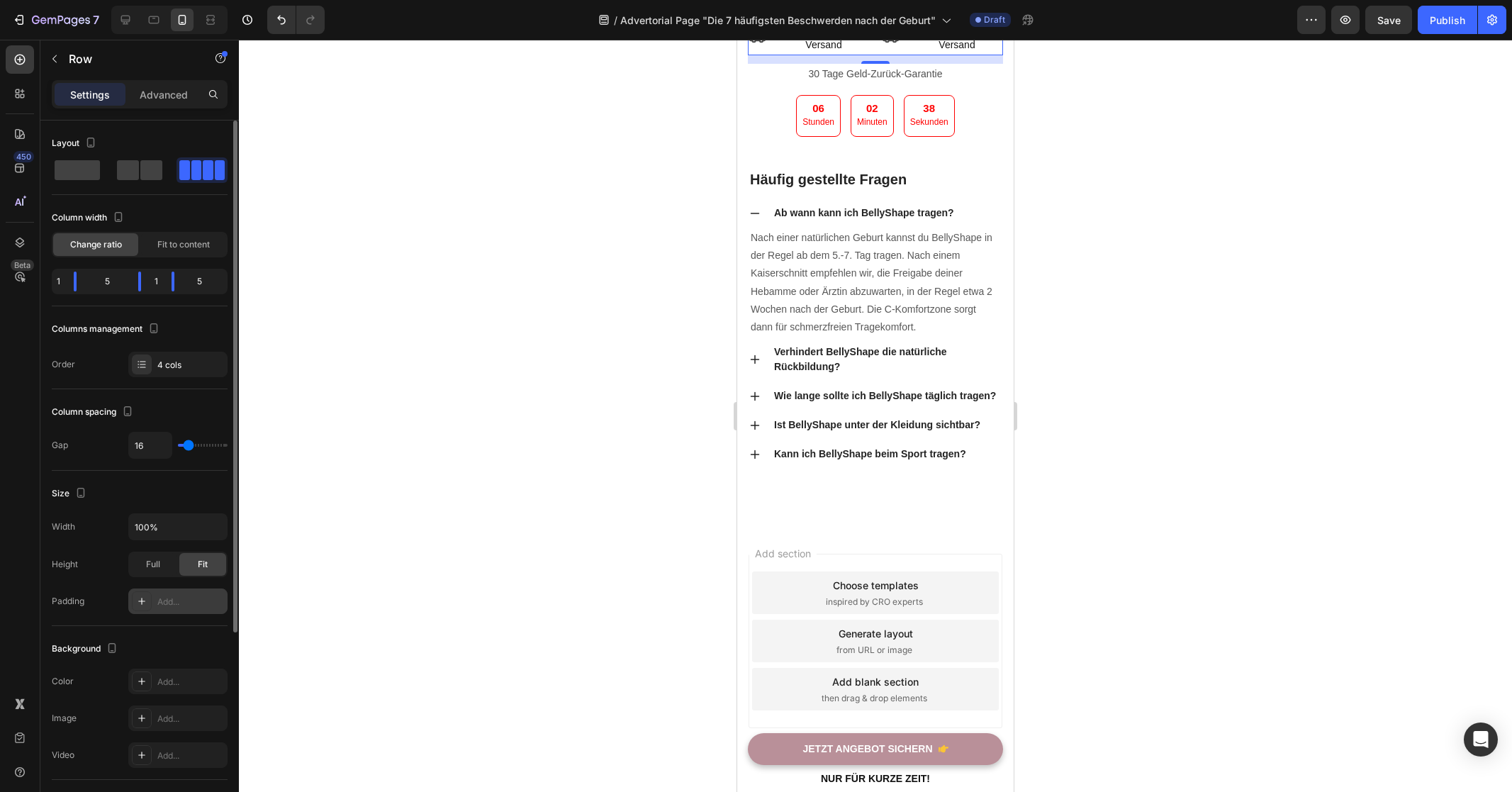
click at [175, 602] on div "Add..." at bounding box center [191, 602] width 67 height 13
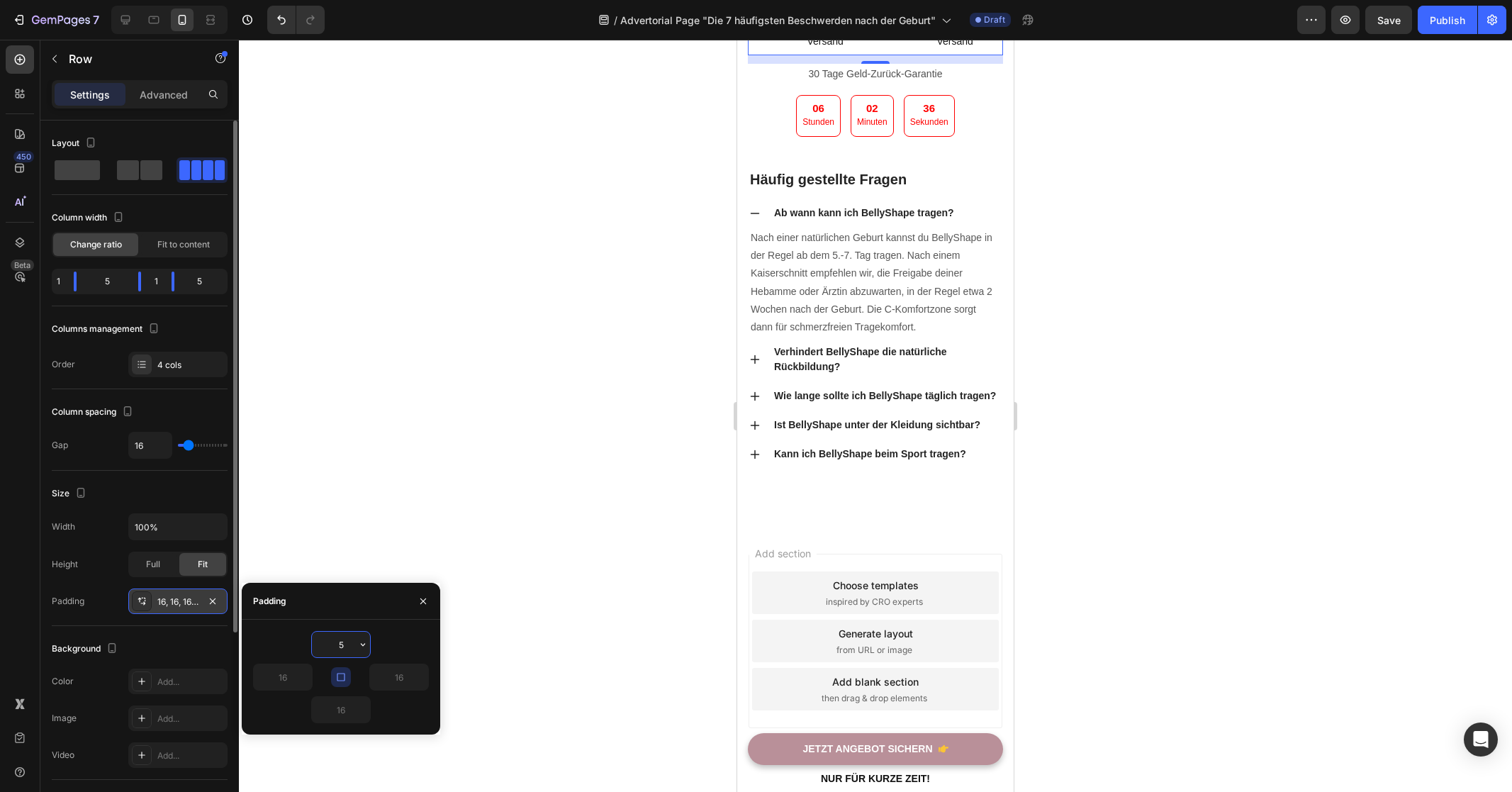
type input "5"
click at [100, 592] on div "Padding 5, 5, 5, 5" at bounding box center [139, 601] width 175 height 26
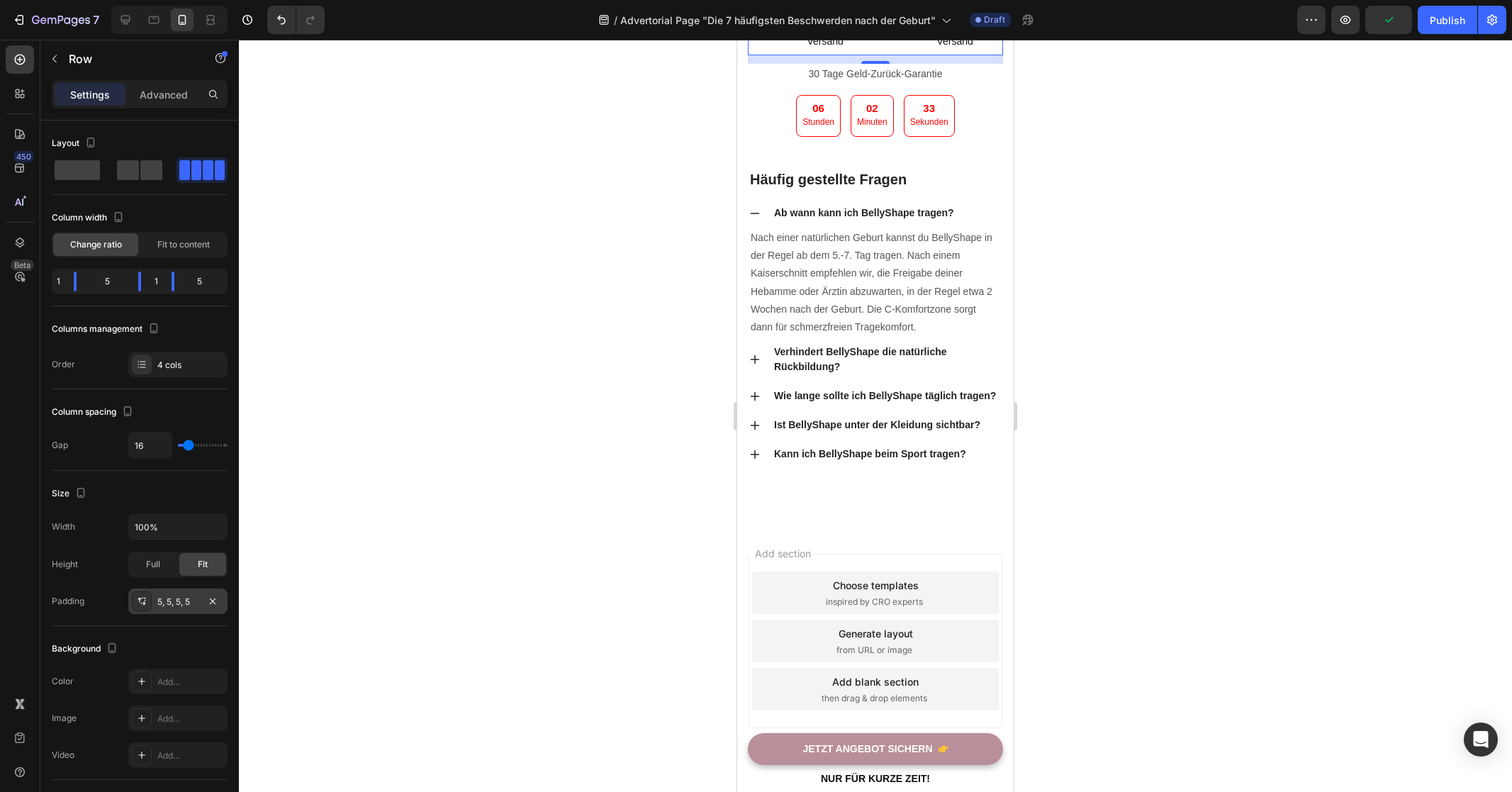
click at [534, 431] on div at bounding box center [875, 415] width 1273 height 753
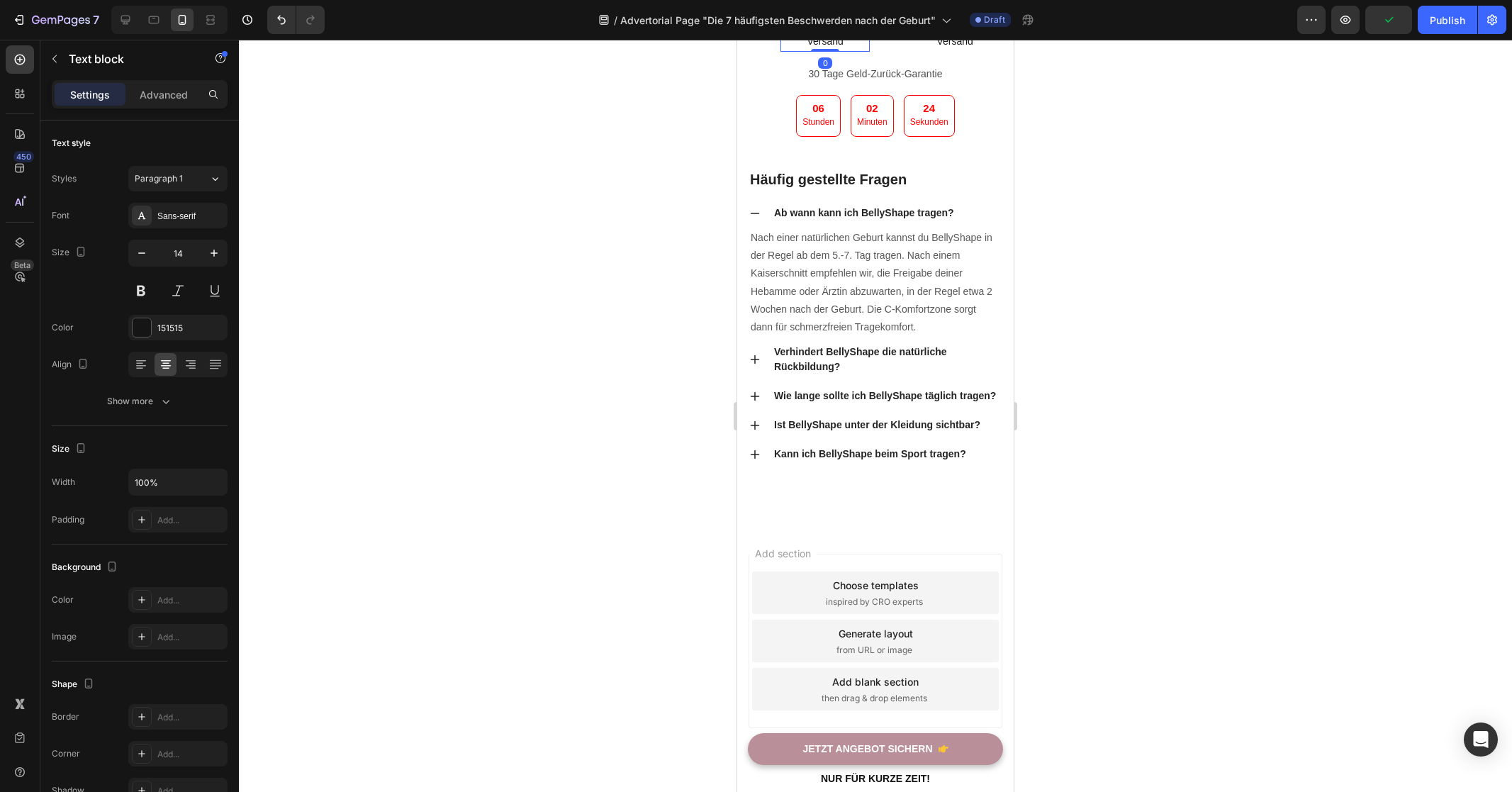
click at [841, 50] on p "Kostenloser Versand" at bounding box center [825, 32] width 86 height 35
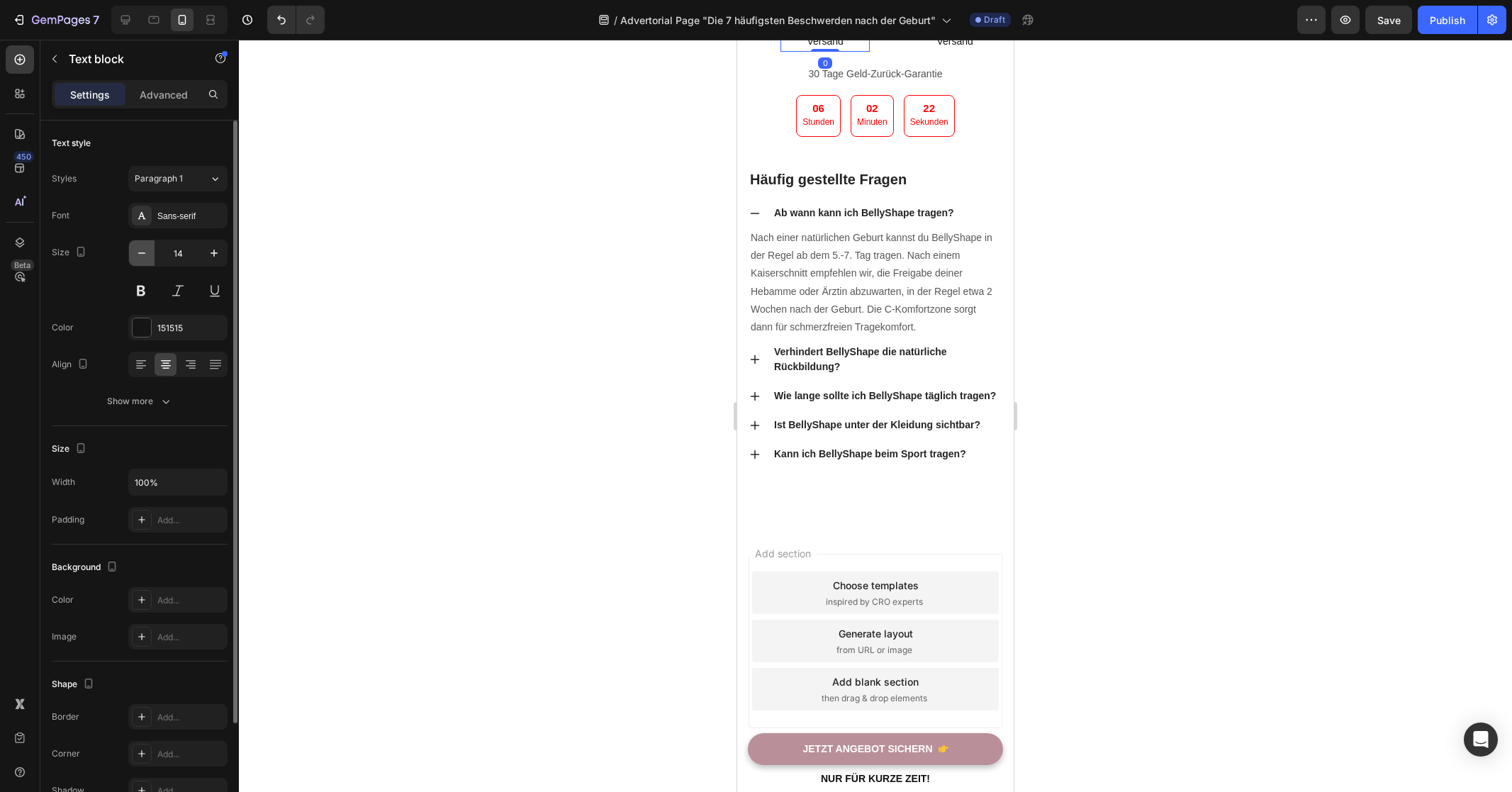
click at [144, 259] on icon "button" at bounding box center [141, 253] width 15 height 15
click at [208, 252] on icon "button" at bounding box center [214, 253] width 15 height 15
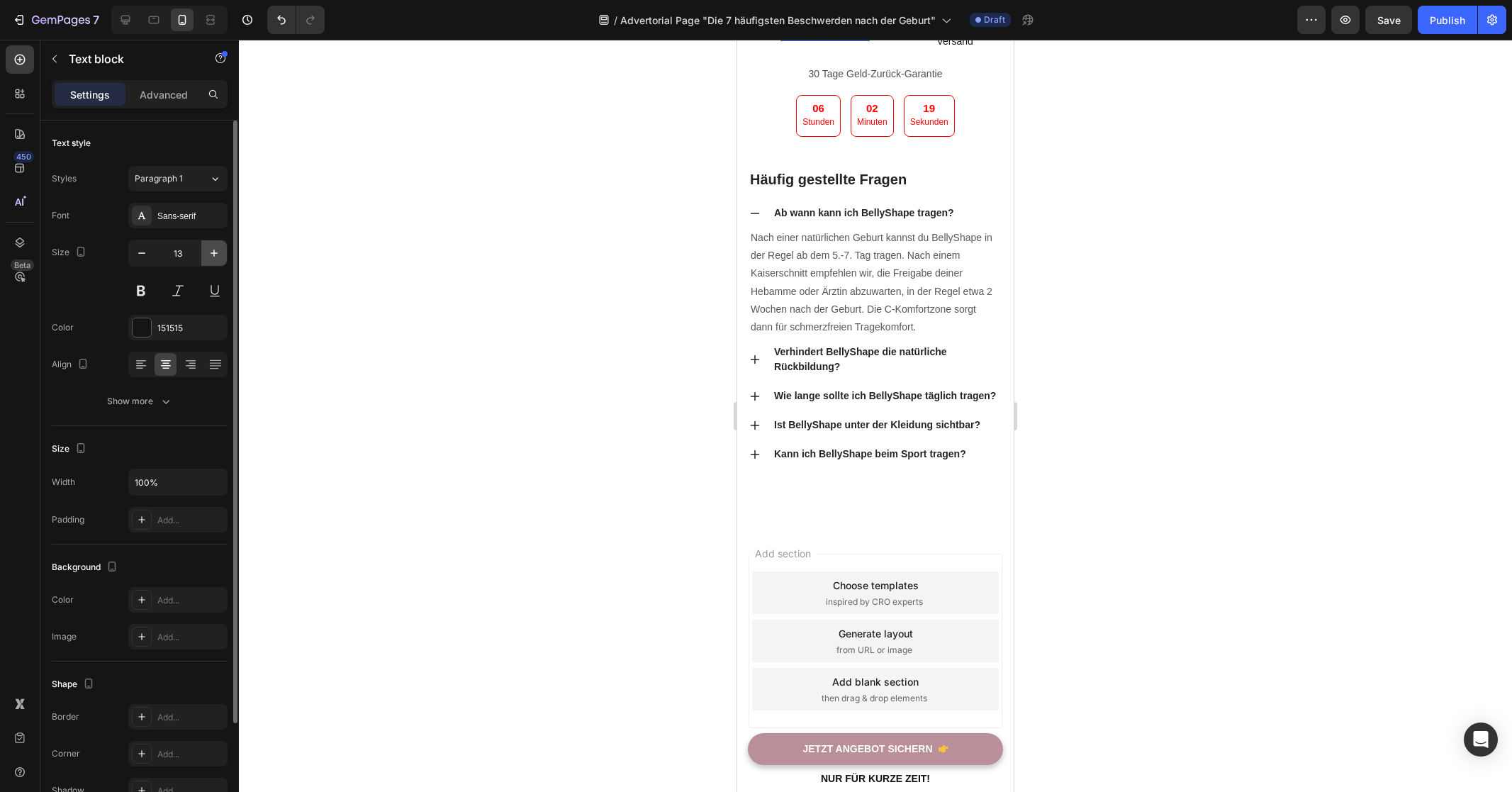
click at [208, 252] on icon "button" at bounding box center [214, 253] width 15 height 15
type input "14"
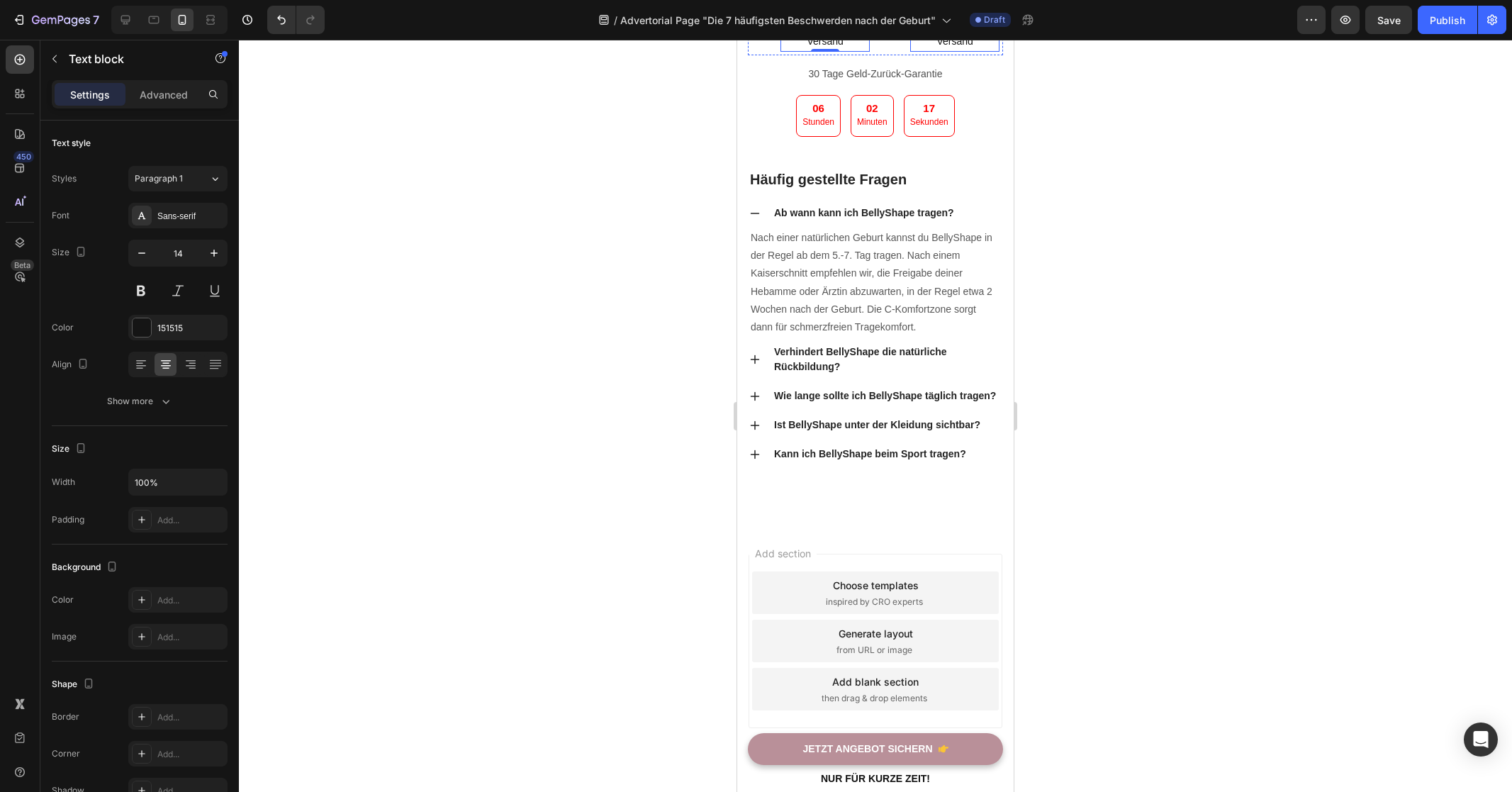
click at [943, 50] on p "Kostenloser Versand" at bounding box center [954, 32] width 86 height 35
click at [1140, 380] on div at bounding box center [875, 415] width 1273 height 753
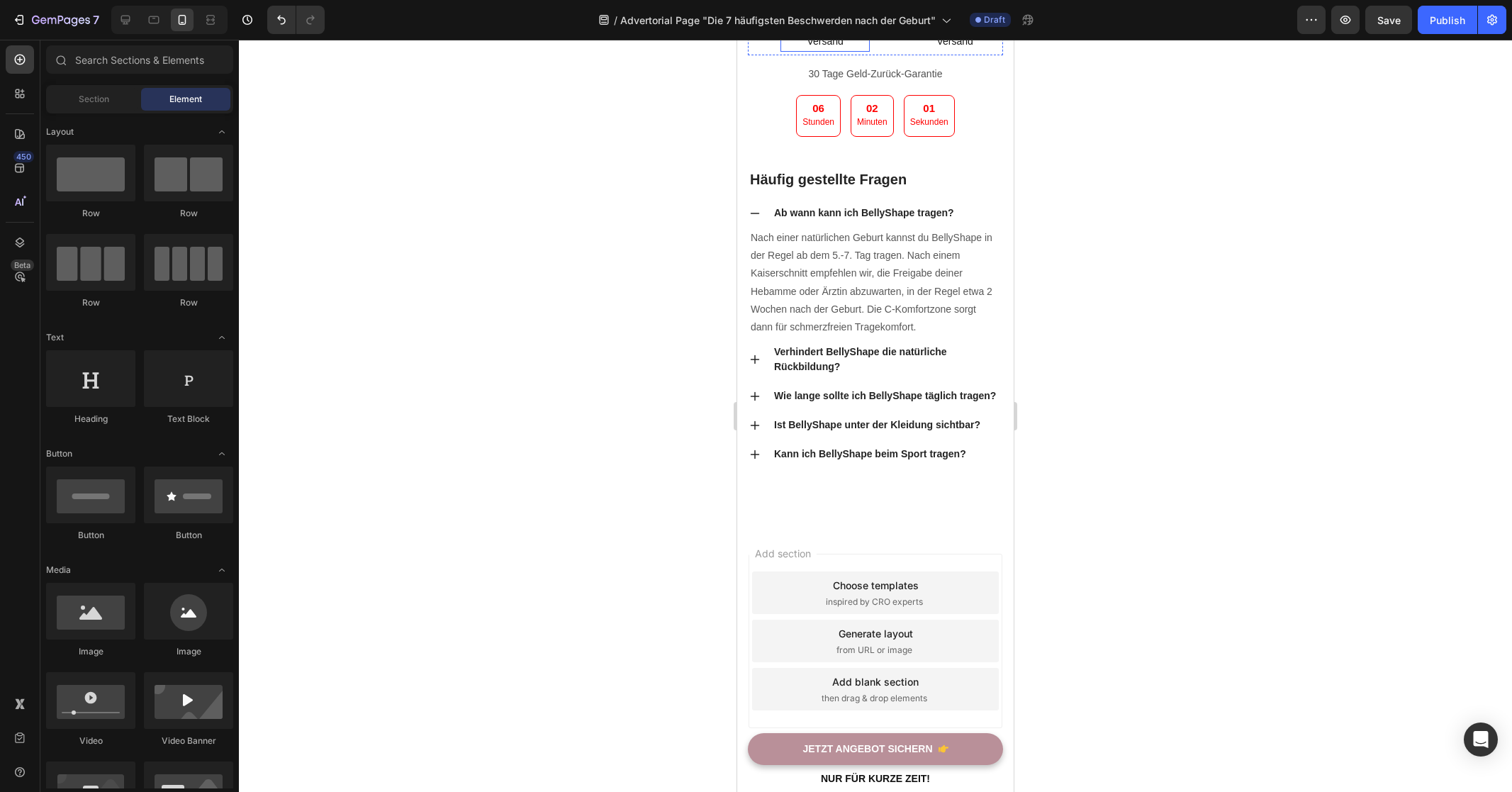
click at [786, 50] on p "Kostenloser Versand" at bounding box center [825, 32] width 86 height 35
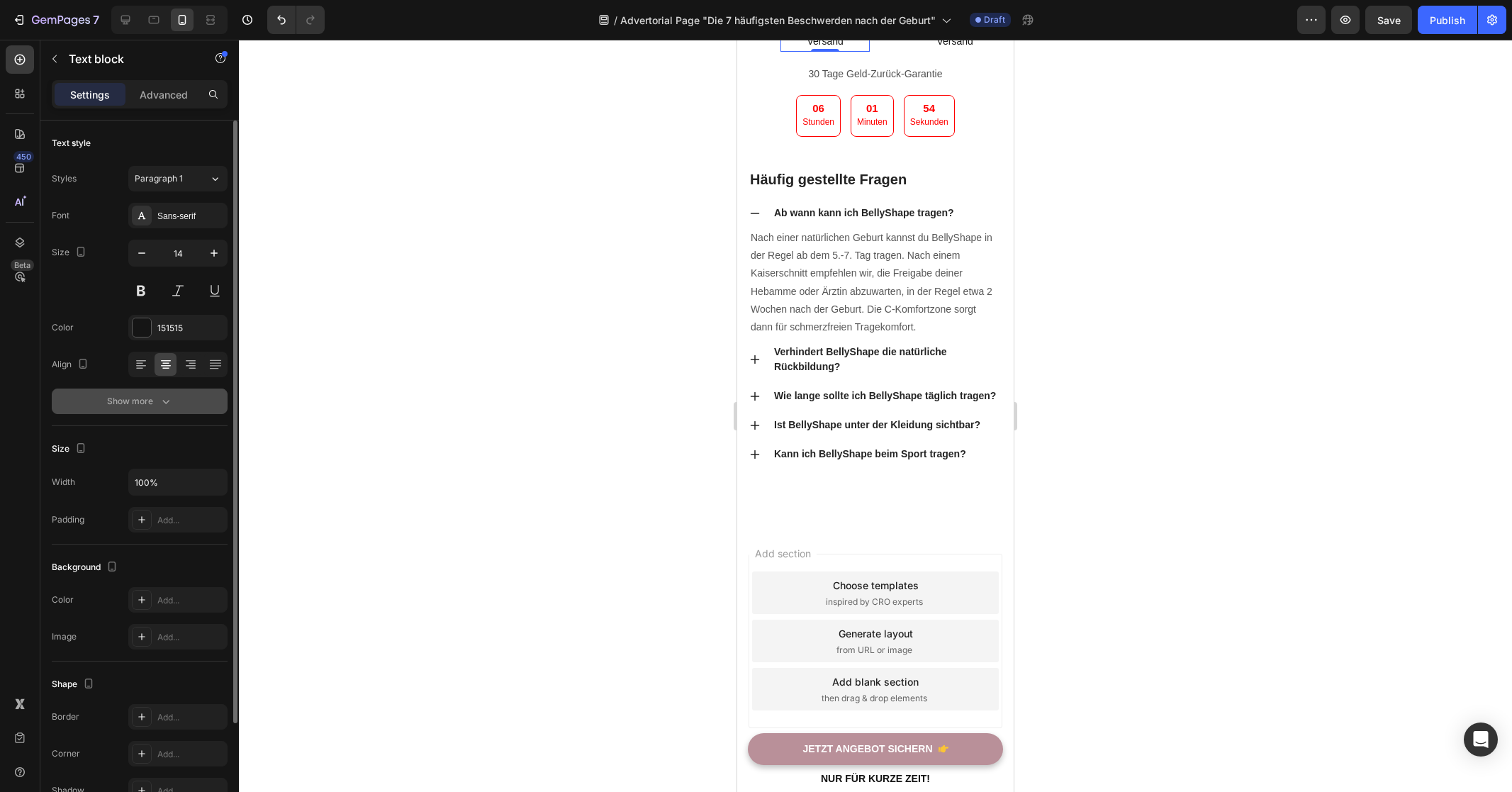
click at [157, 413] on button "Show more" at bounding box center [139, 402] width 175 height 26
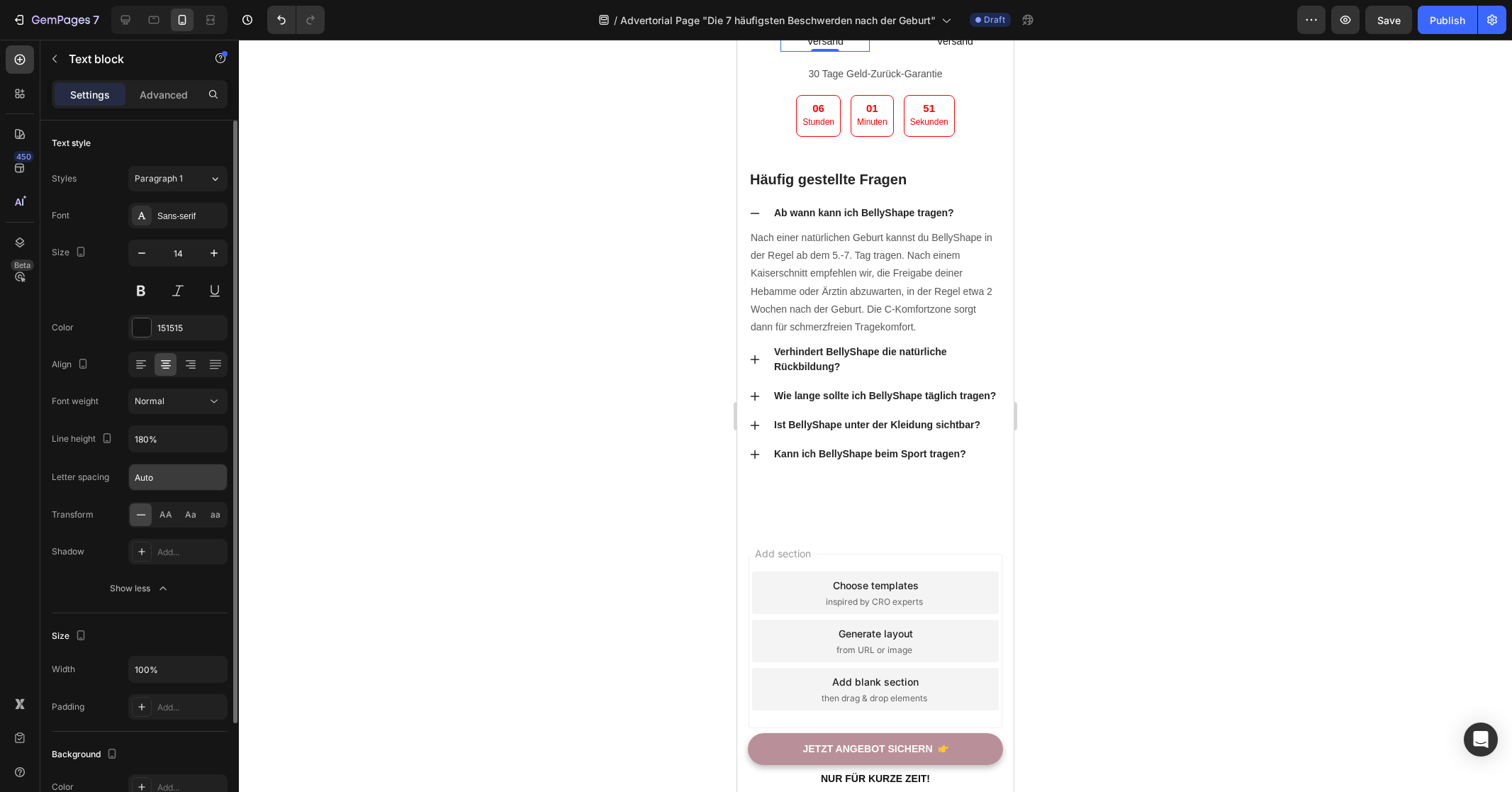
click at [201, 473] on input "Auto" at bounding box center [178, 477] width 98 height 26
click at [208, 436] on icon "button" at bounding box center [214, 438] width 15 height 15
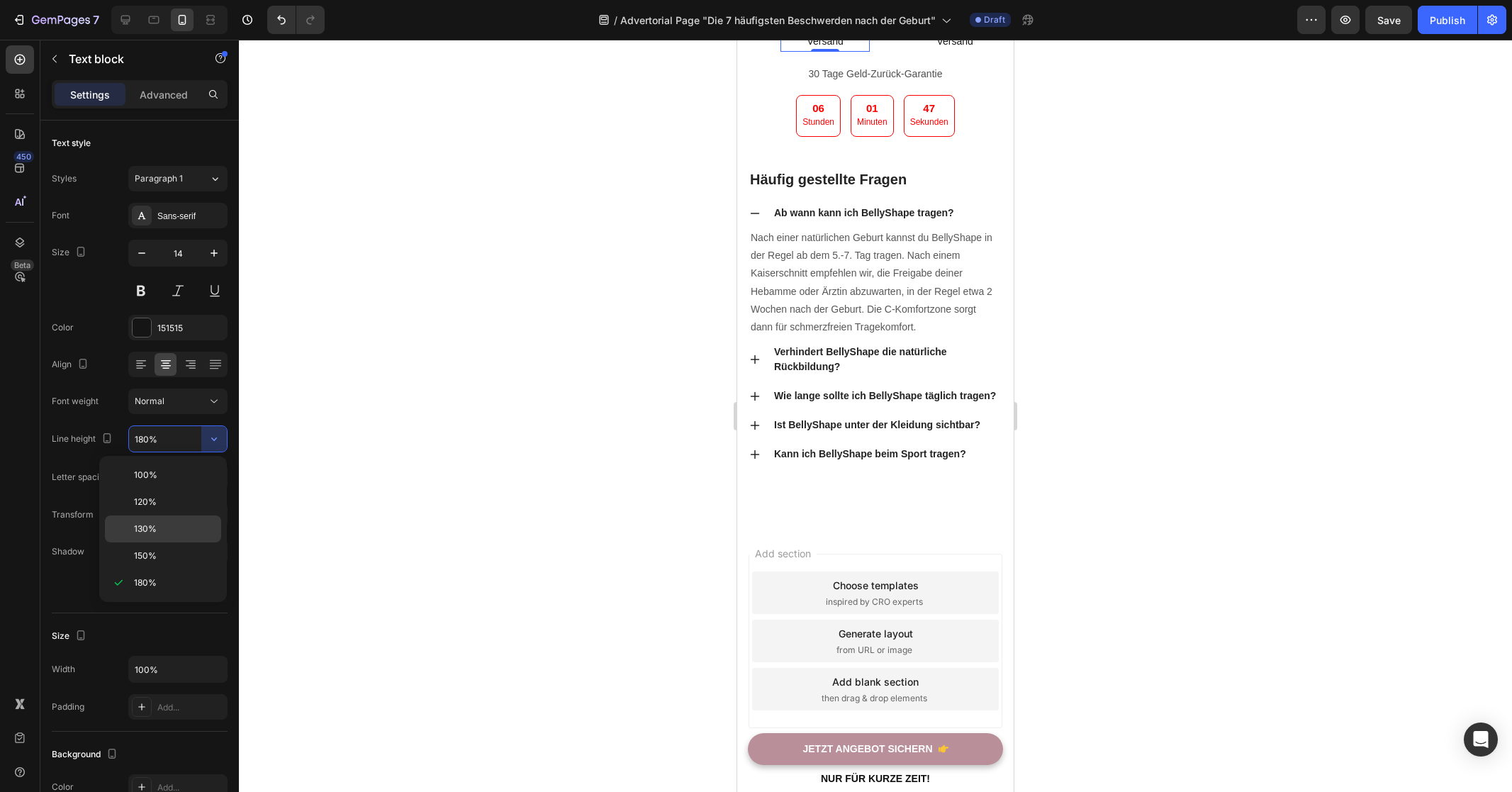
click at [174, 543] on div "130%" at bounding box center [163, 556] width 116 height 27
type input "130%"
click at [933, 50] on p "Kostenloser Versand" at bounding box center [954, 32] width 86 height 35
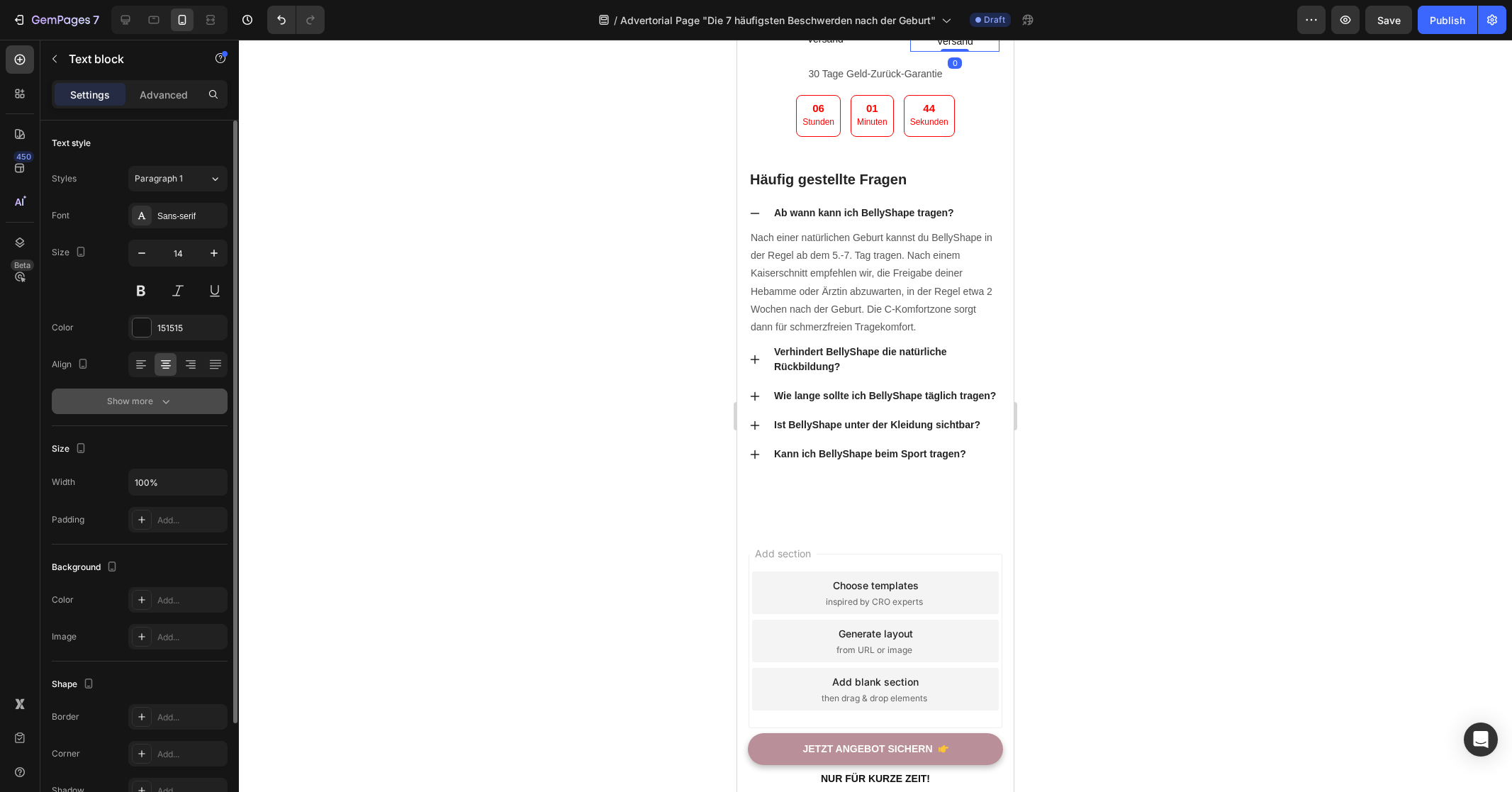
click at [154, 411] on button "Show more" at bounding box center [139, 402] width 175 height 26
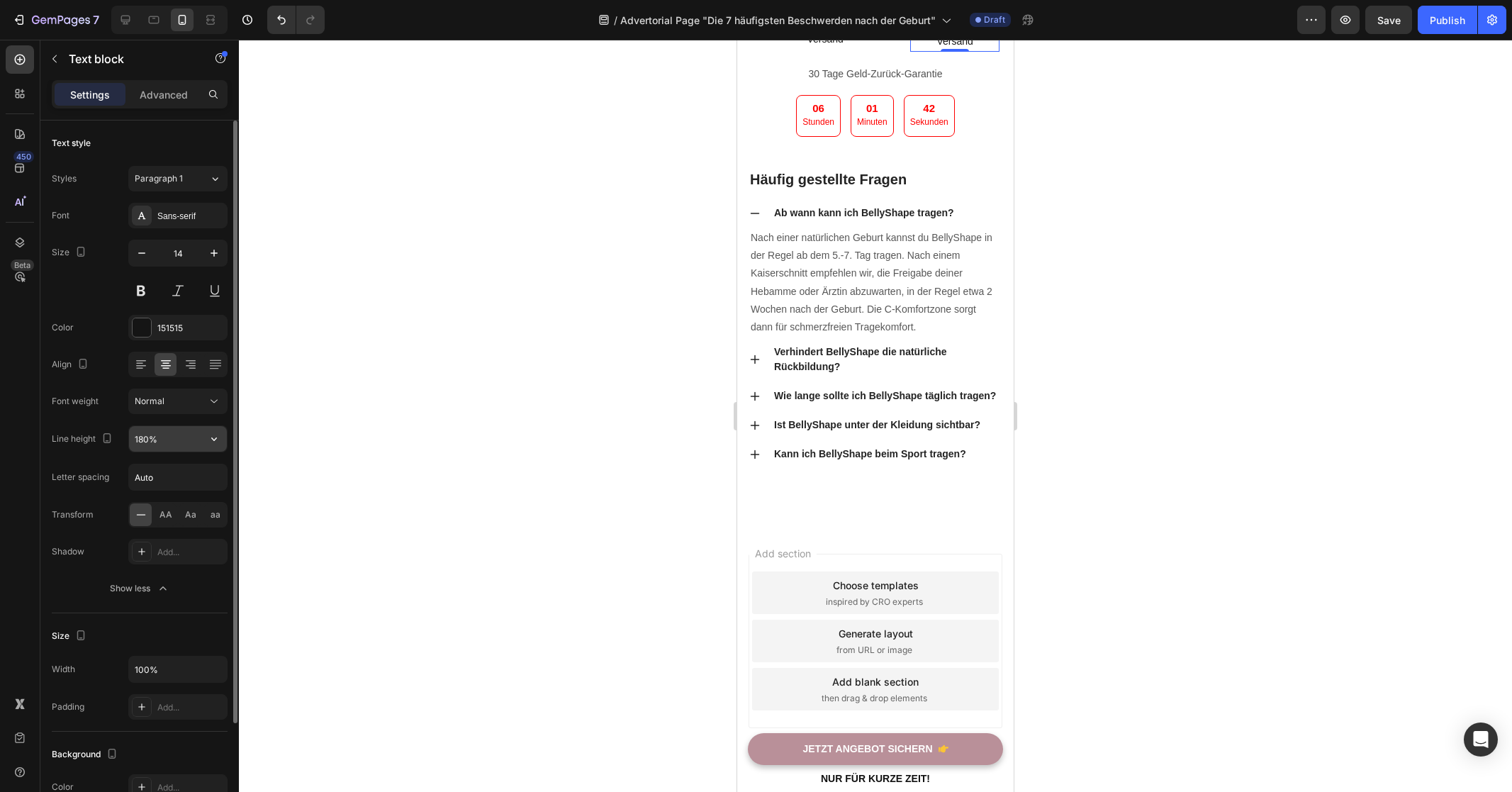
click at [192, 439] on input "180%" at bounding box center [178, 439] width 98 height 26
click at [213, 439] on icon "button" at bounding box center [214, 438] width 15 height 15
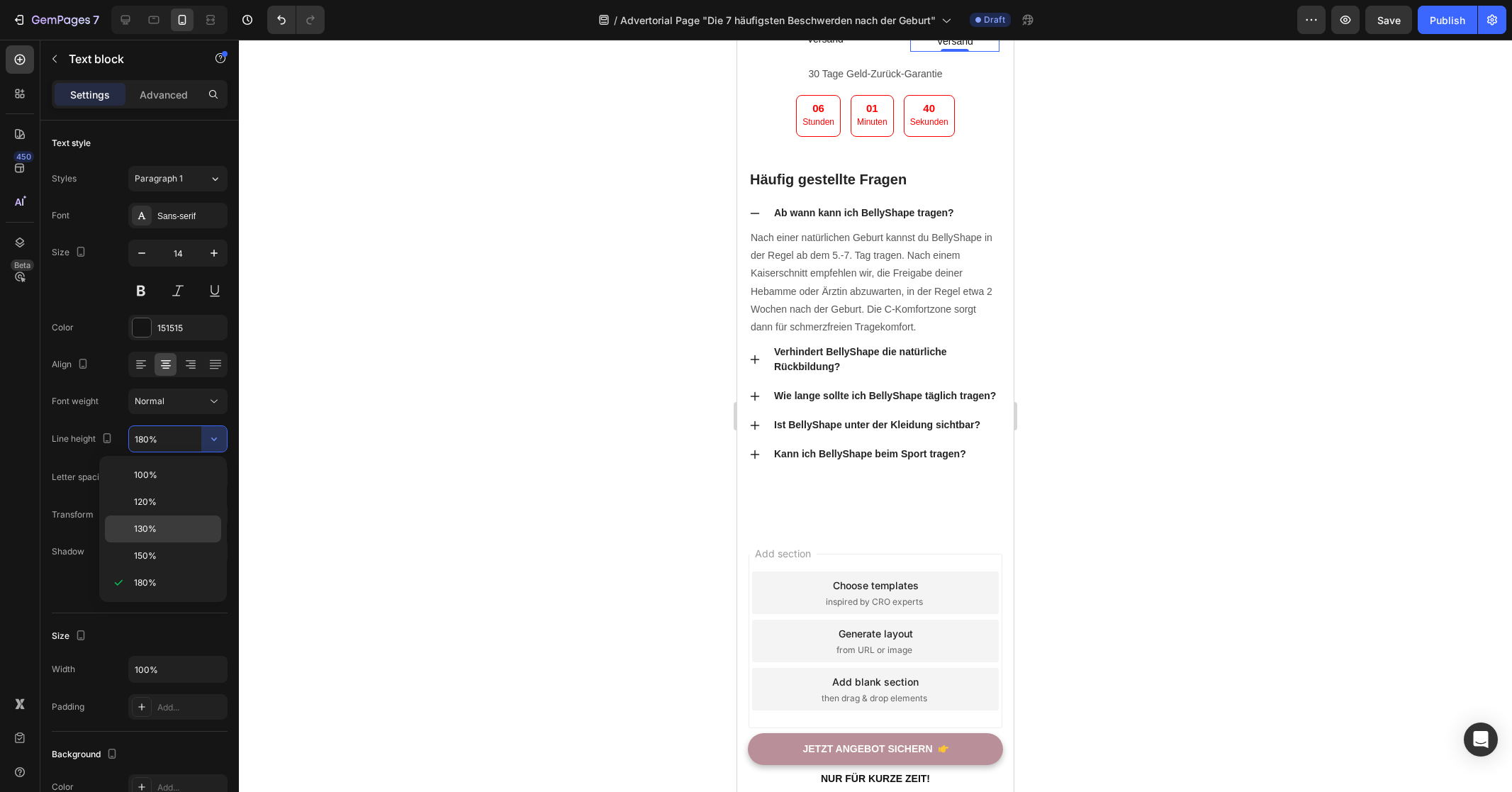
click at [170, 543] on div "130%" at bounding box center [163, 556] width 116 height 27
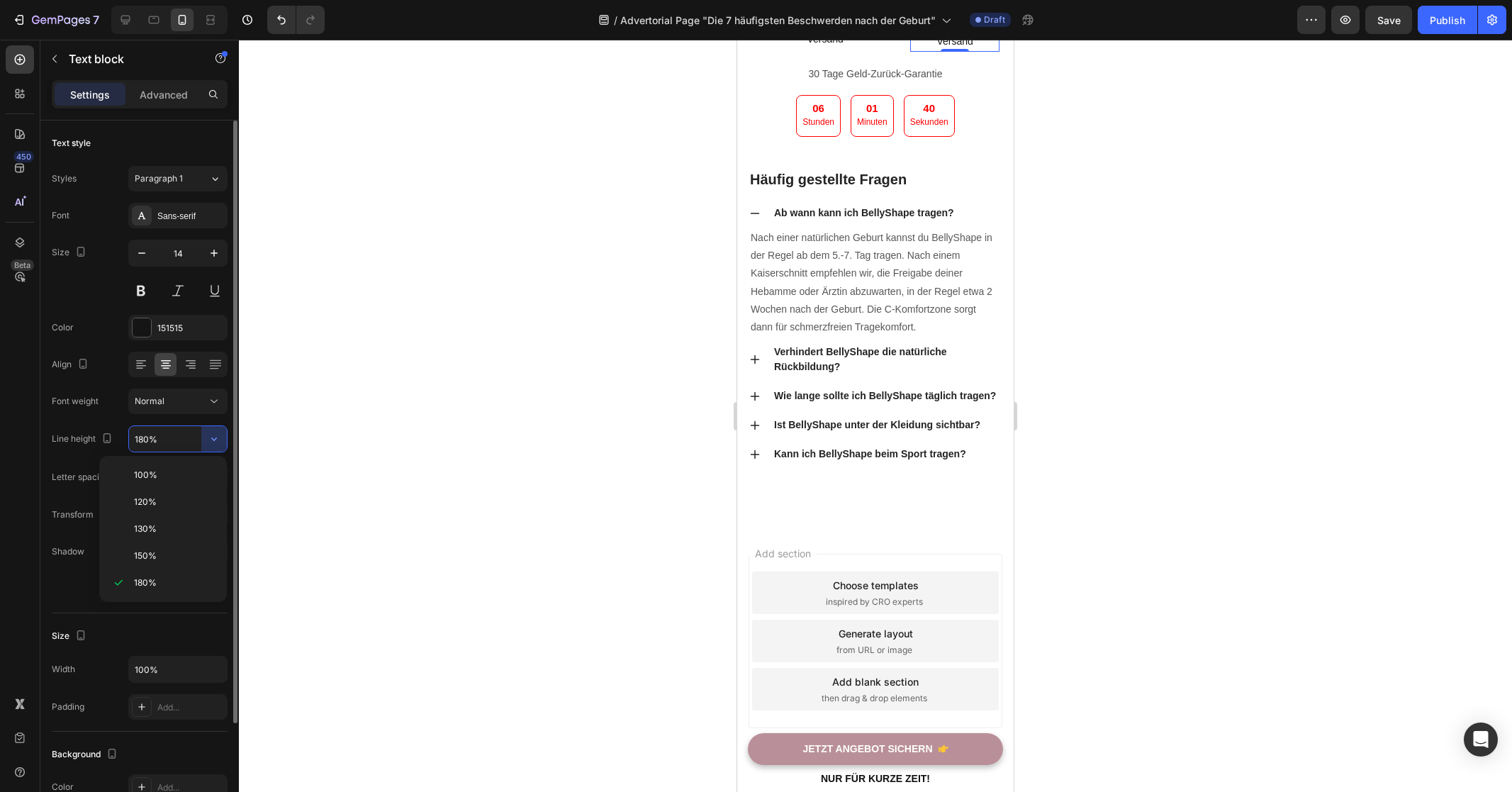
type input "130%"
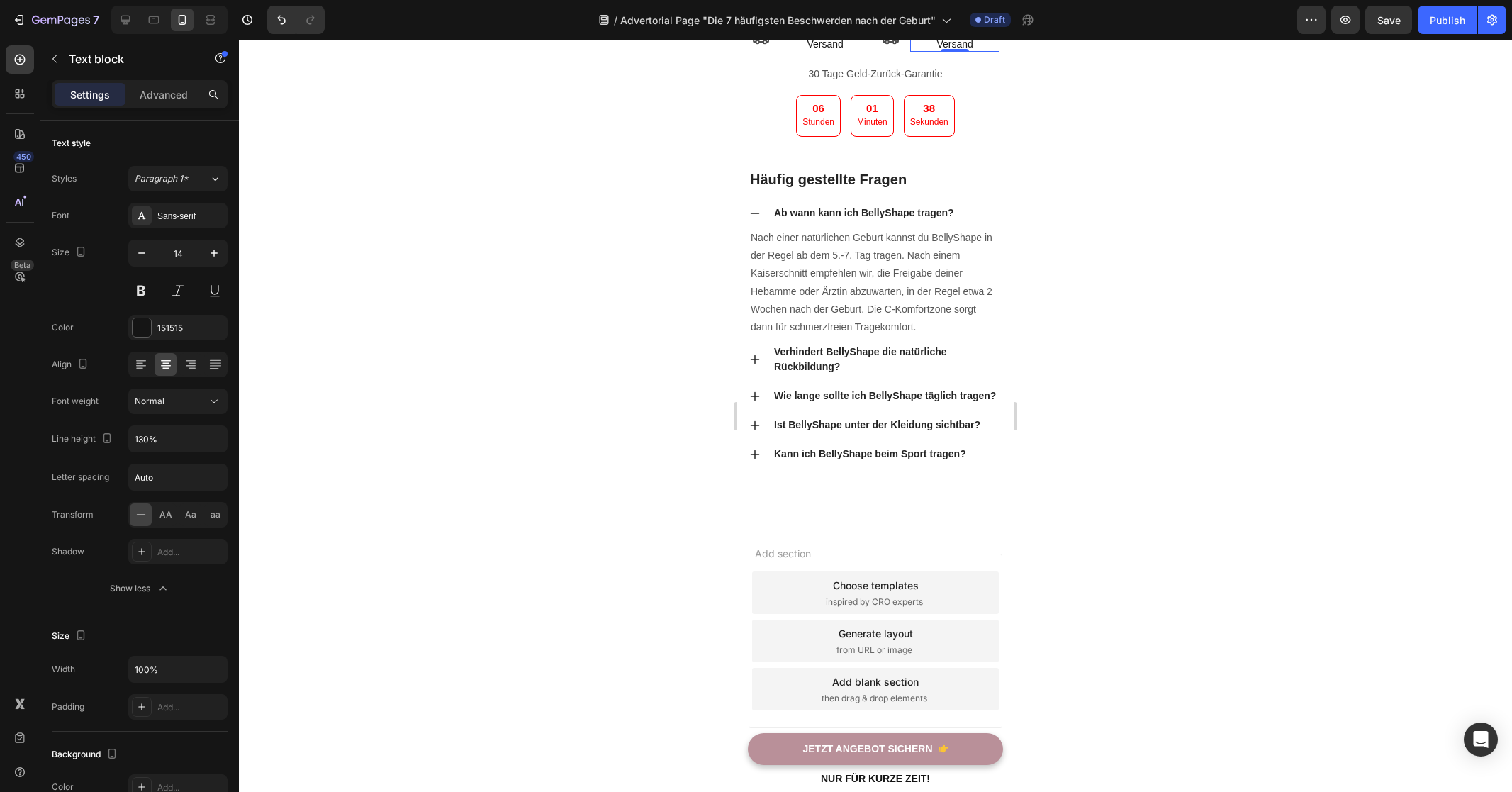
click at [635, 382] on div at bounding box center [875, 415] width 1273 height 753
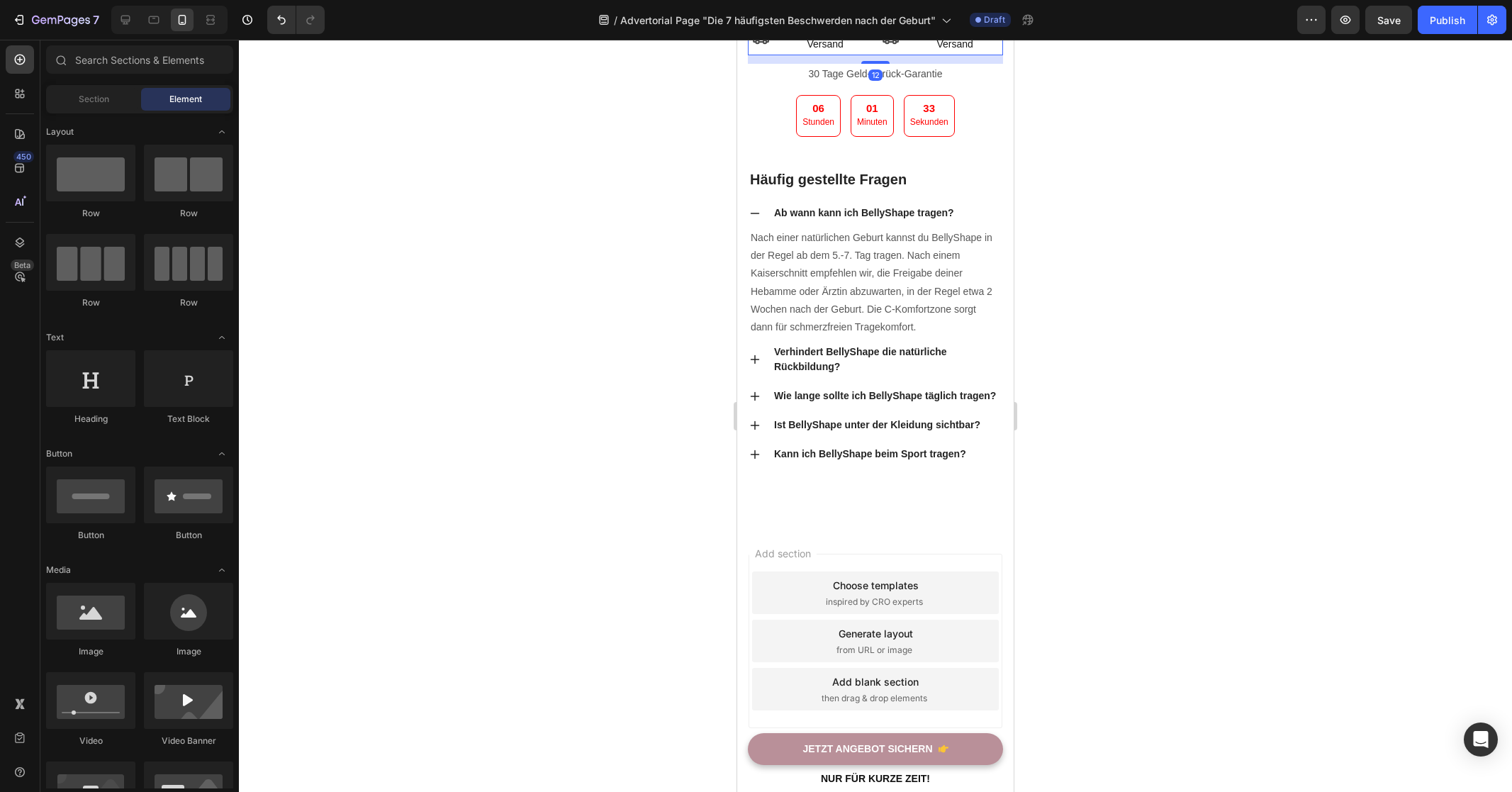
click at [778, 55] on div "Icon Kostenloser Versand Text block Icon Kostenloser Versand Text block Row 12" at bounding box center [875, 36] width 255 height 35
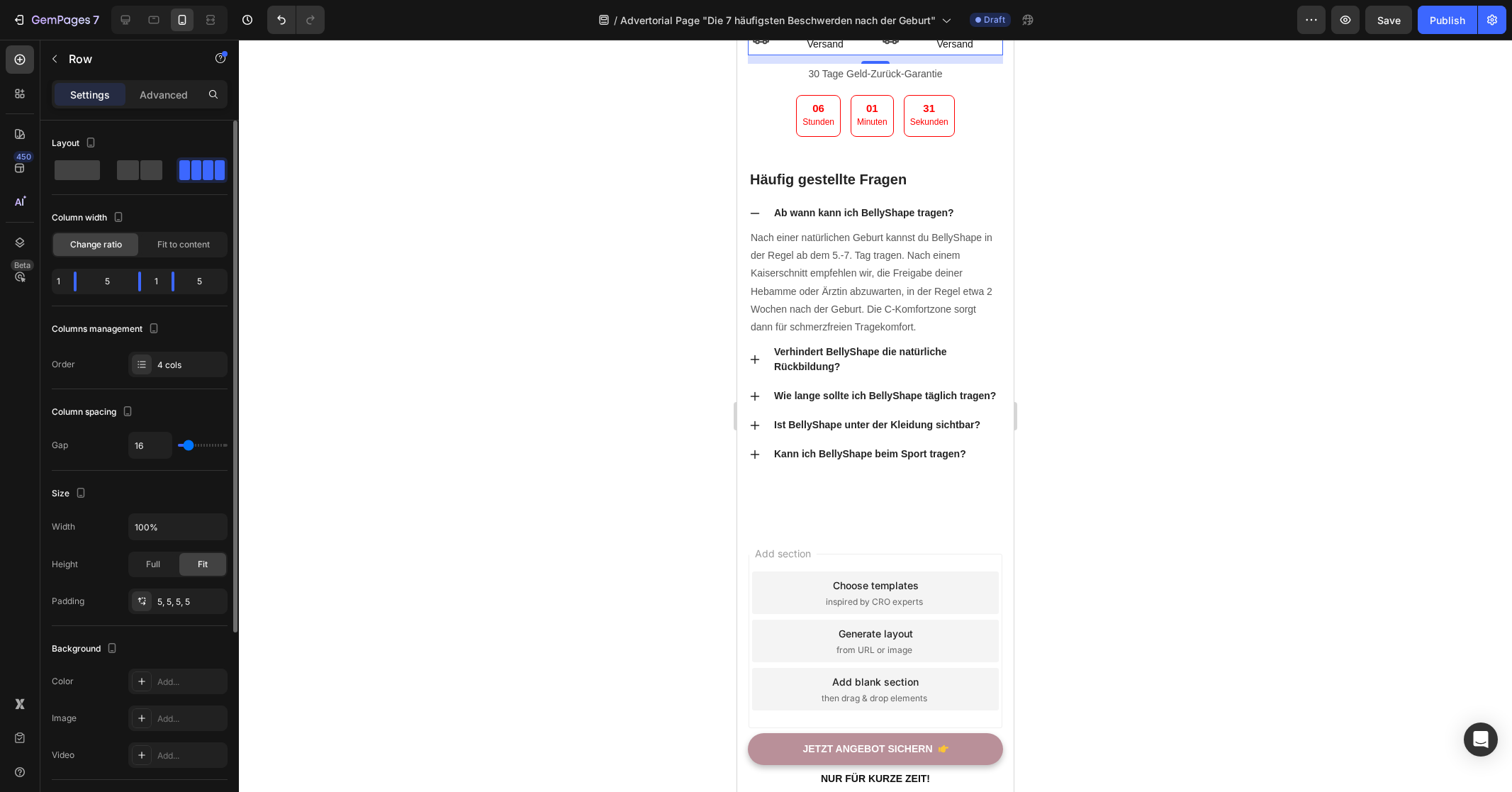
type input "14"
type input "12"
type input "0"
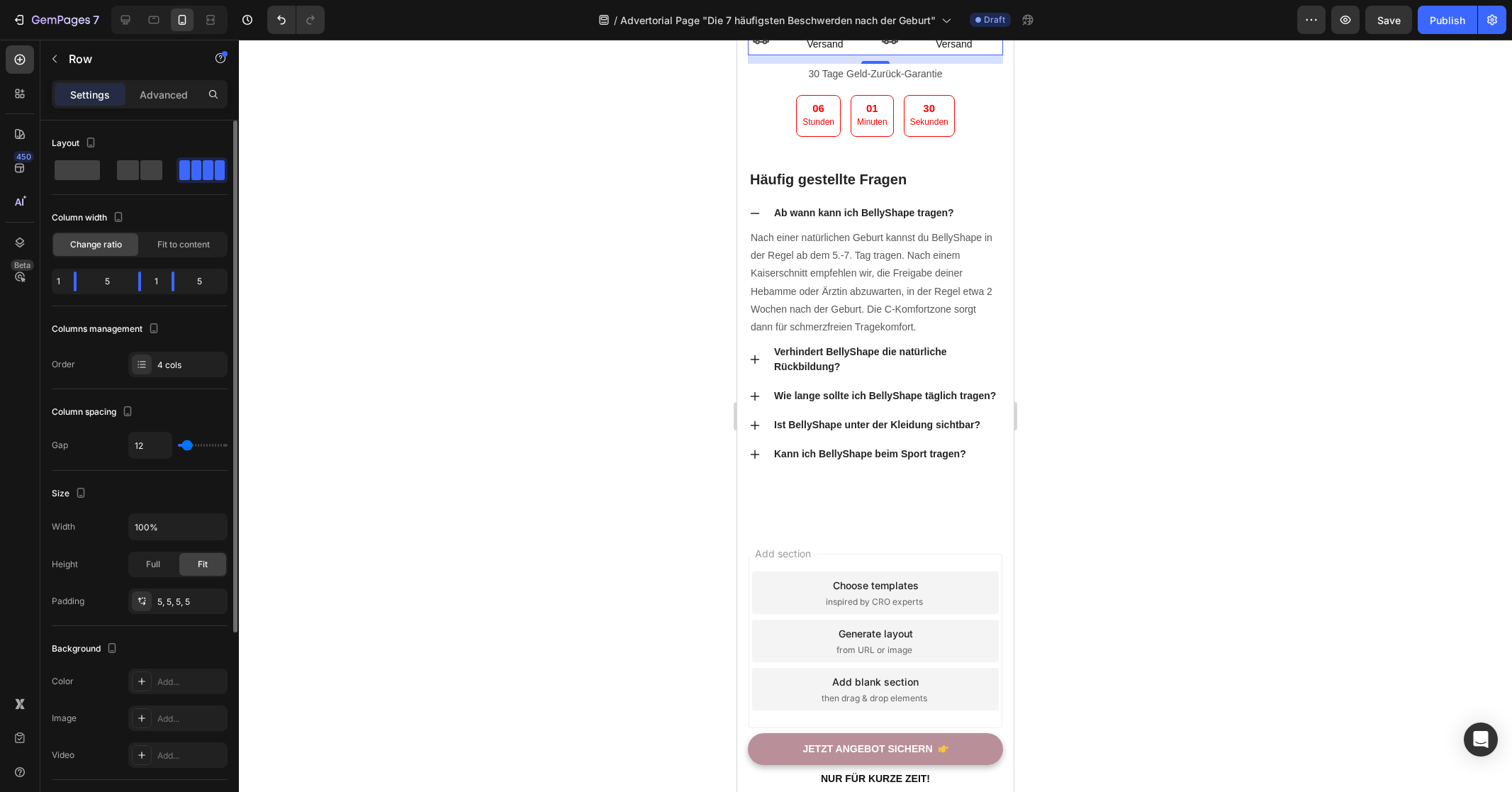
type input "0"
type input "22"
type input "52"
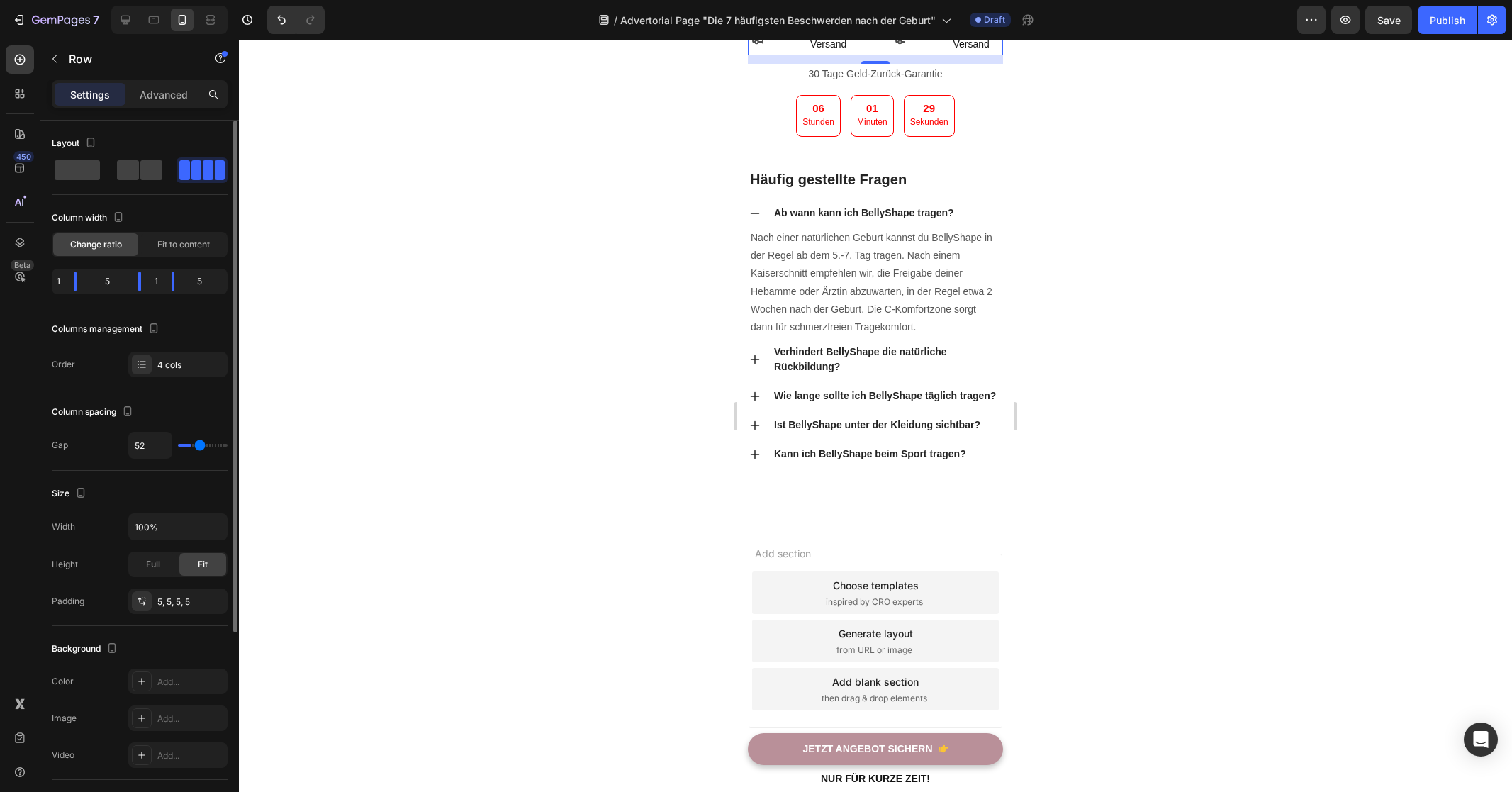
type input "53"
type input "55"
type input "56"
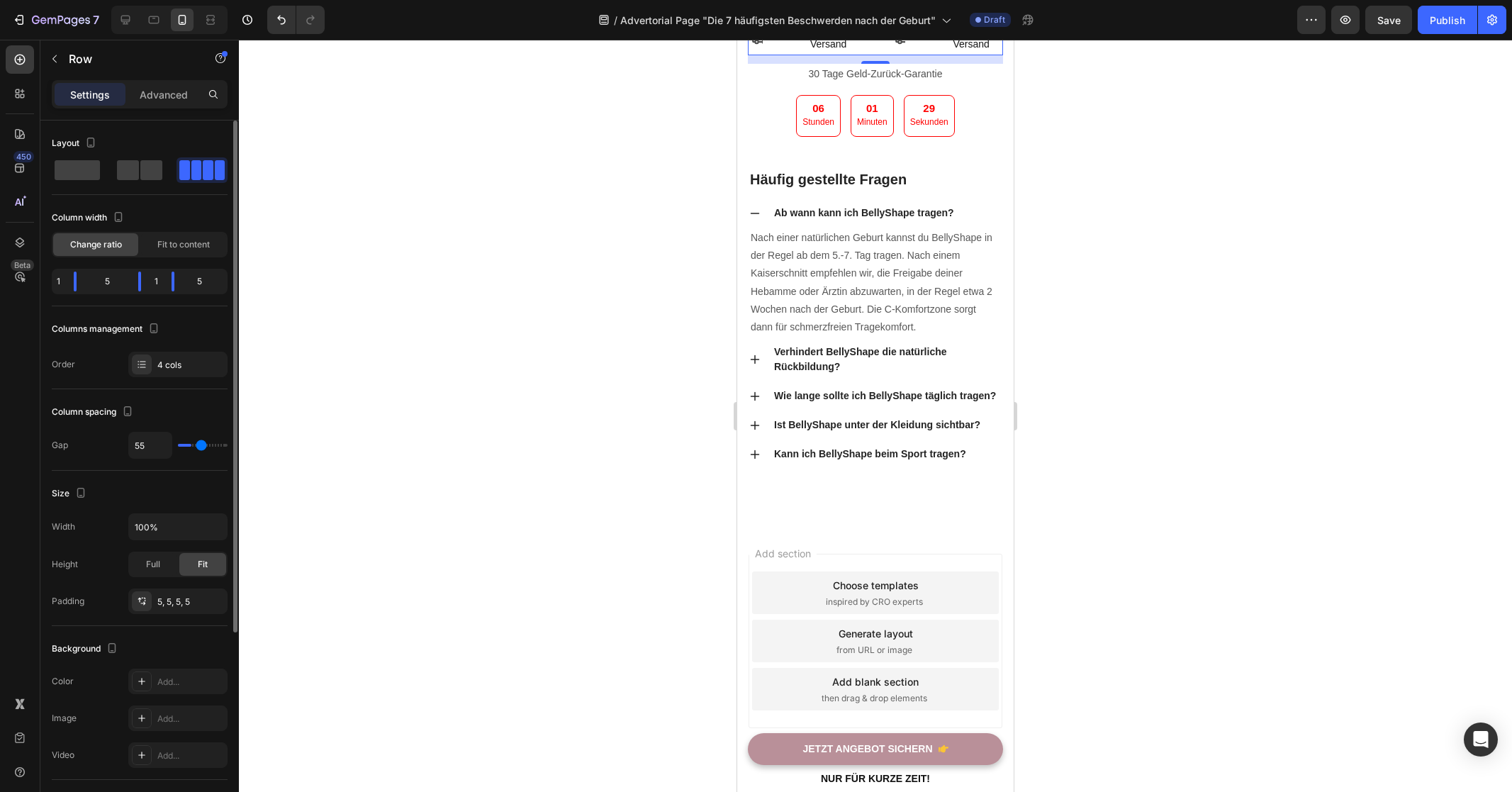
type input "56"
type input "57"
type input "58"
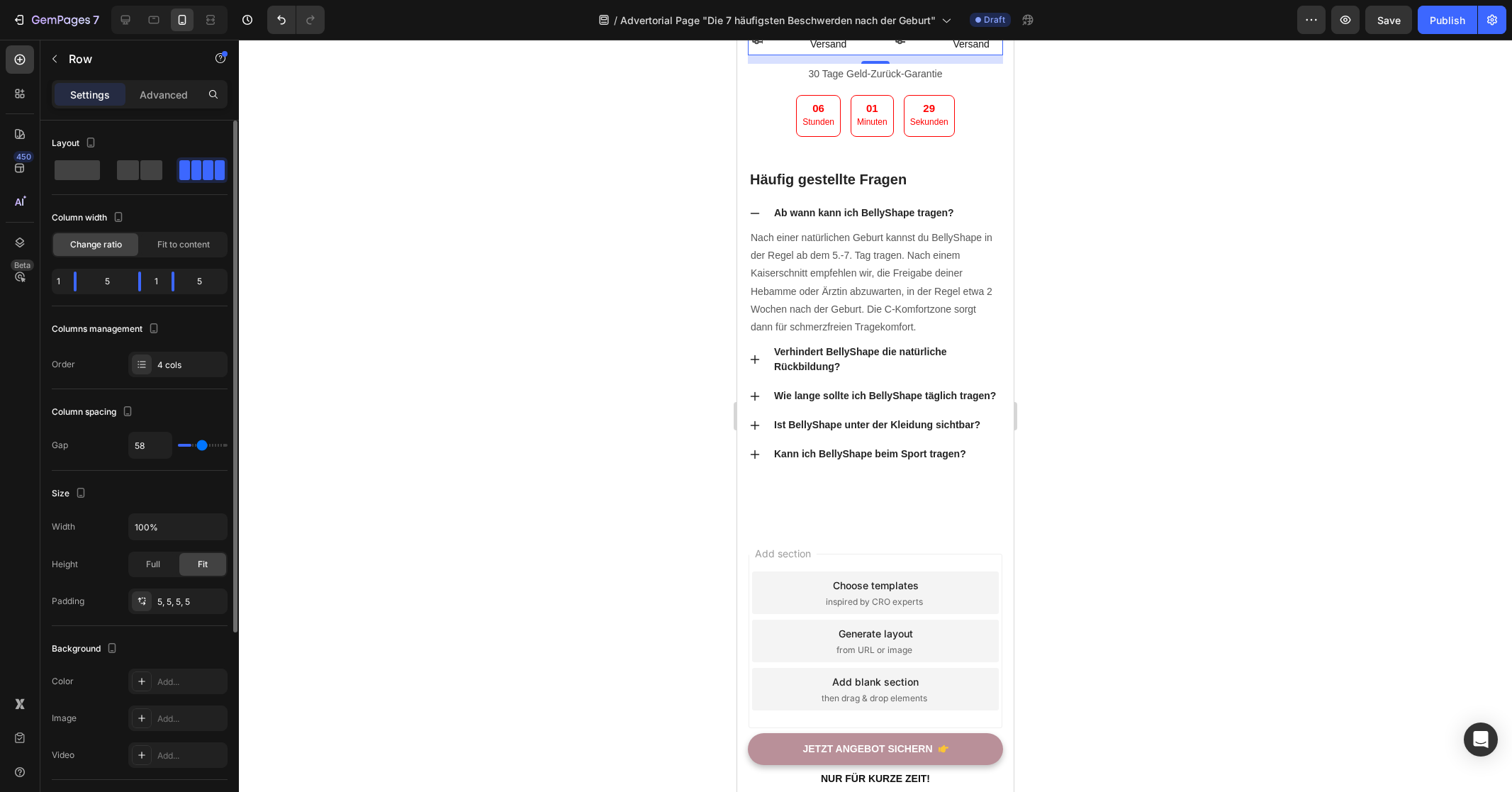
type input "59"
type input "62"
type input "68"
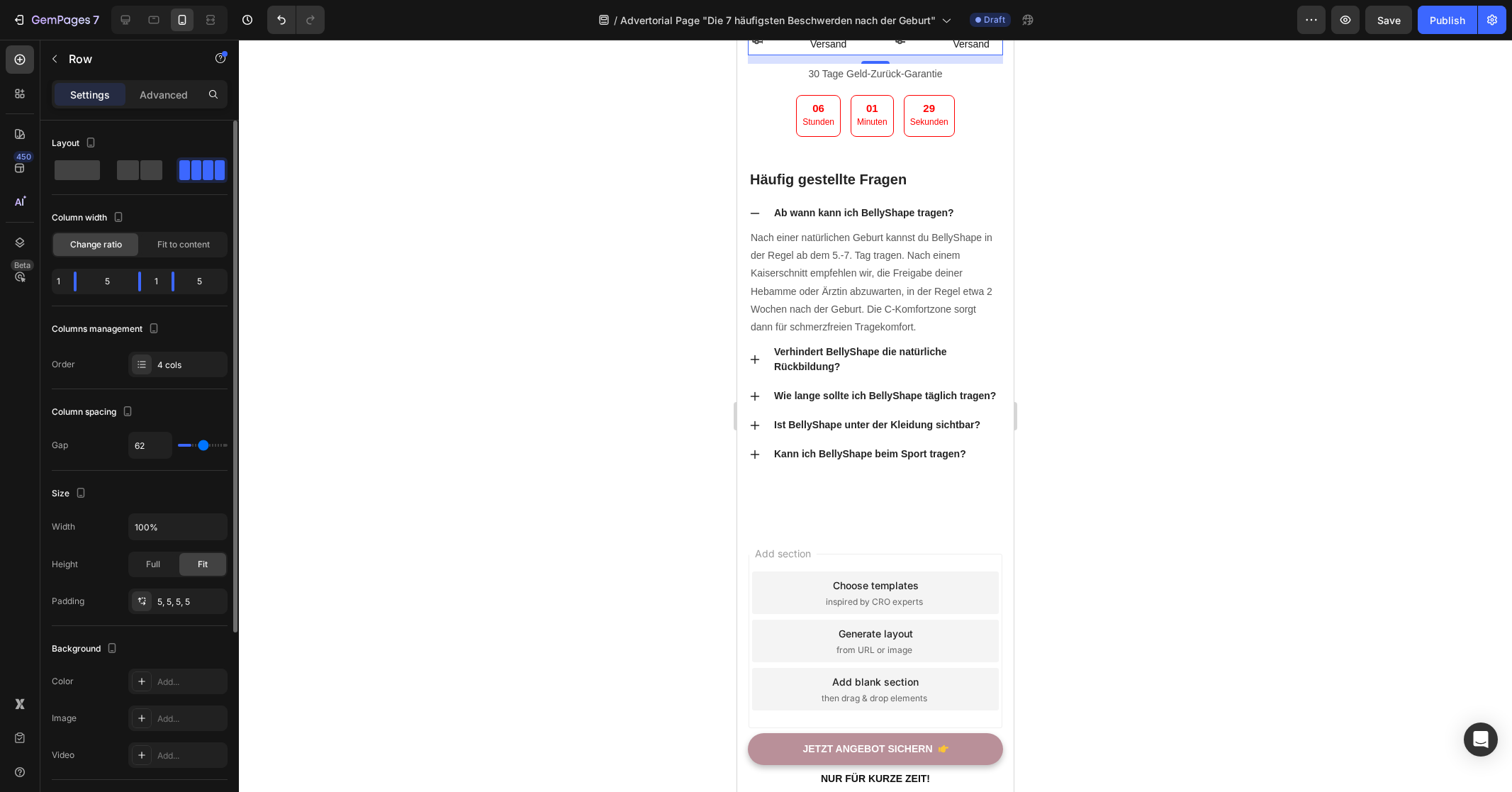
type input "68"
type input "81"
type input "84"
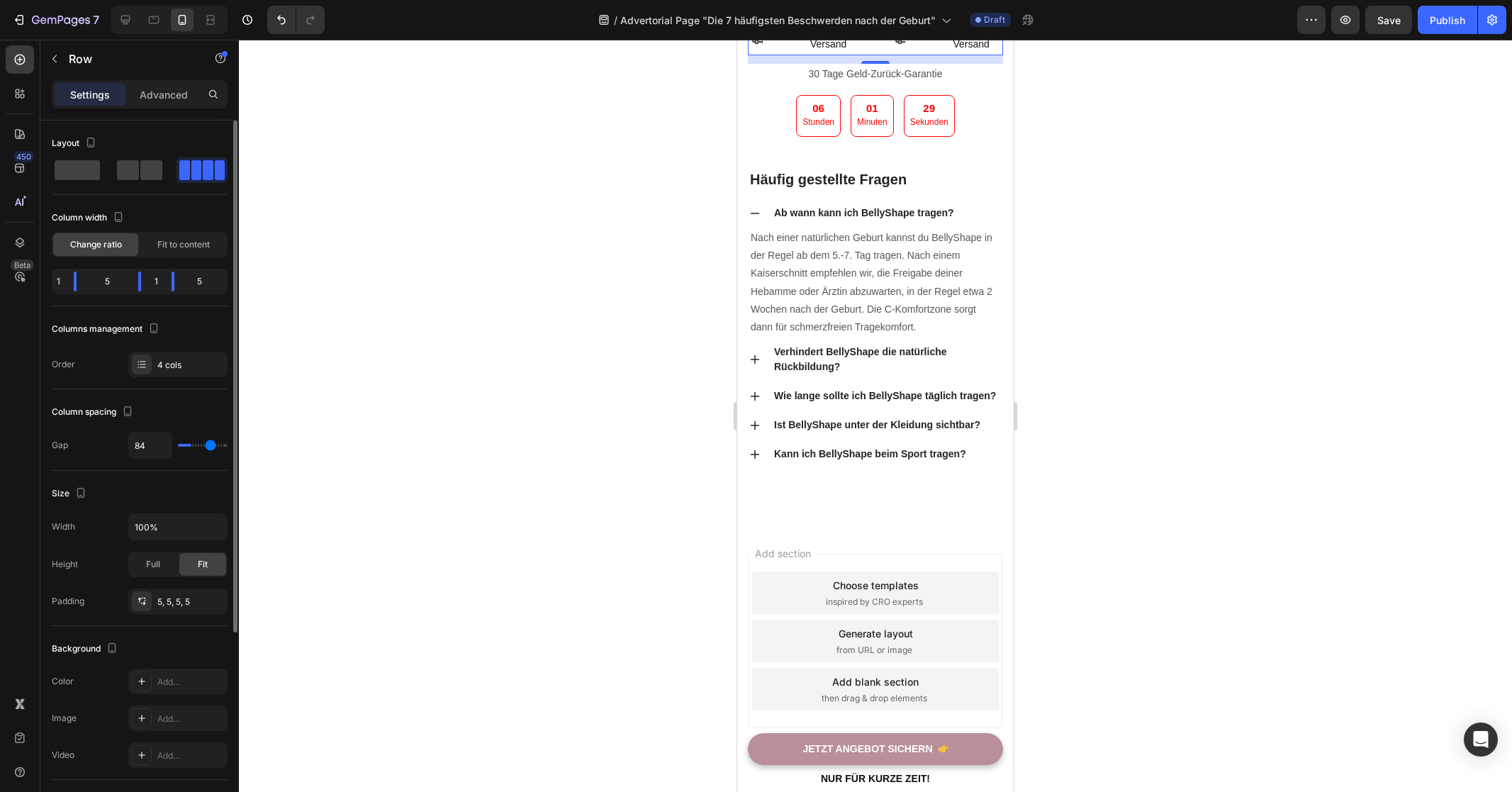
type input "117"
type input "120"
type input "102"
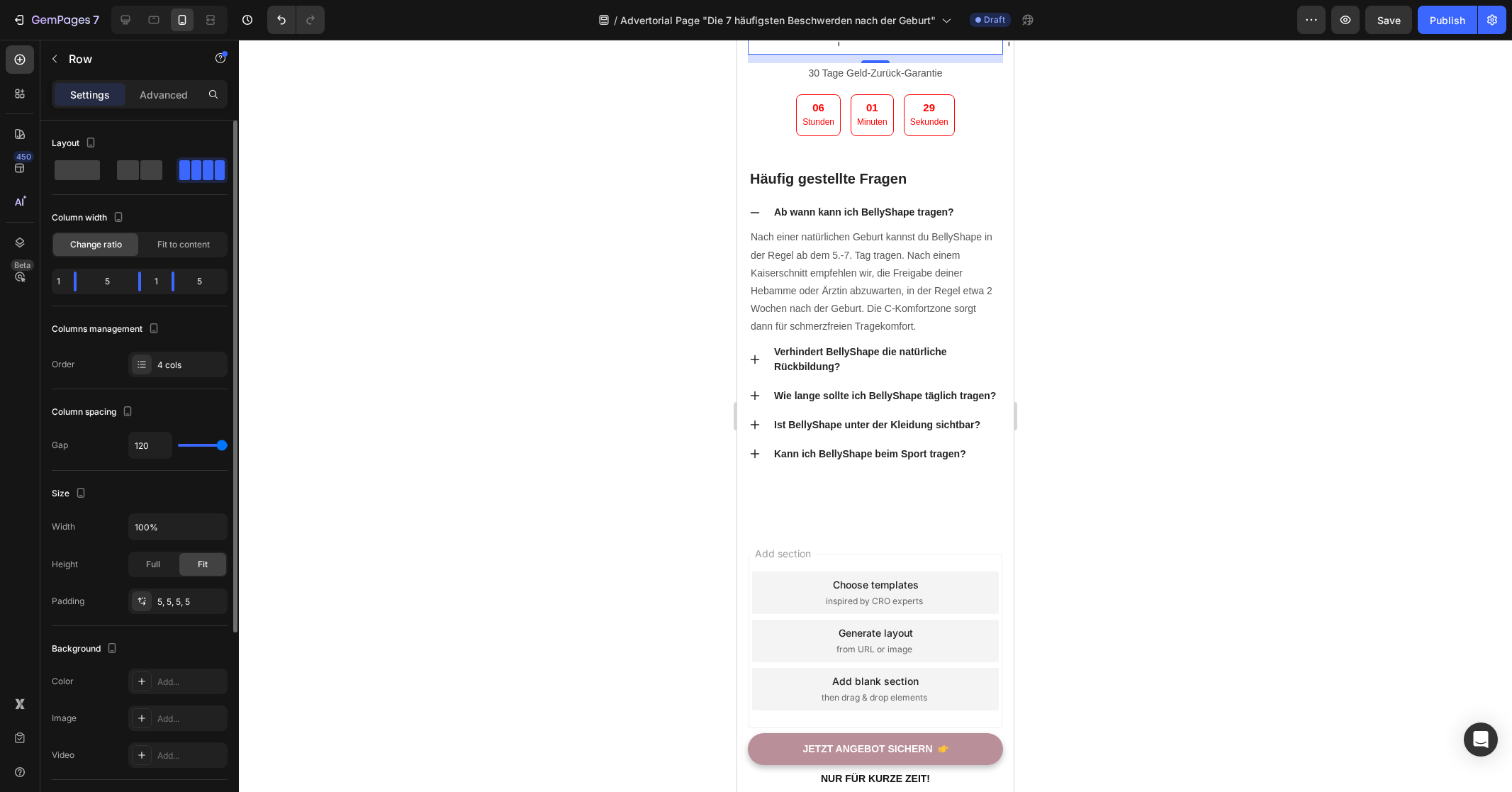
type input "102"
type input "0"
drag, startPoint x: 187, startPoint y: 444, endPoint x: 69, endPoint y: 438, distance: 118.2
type input "0"
click at [178, 444] on input "range" at bounding box center [203, 444] width 50 height 3
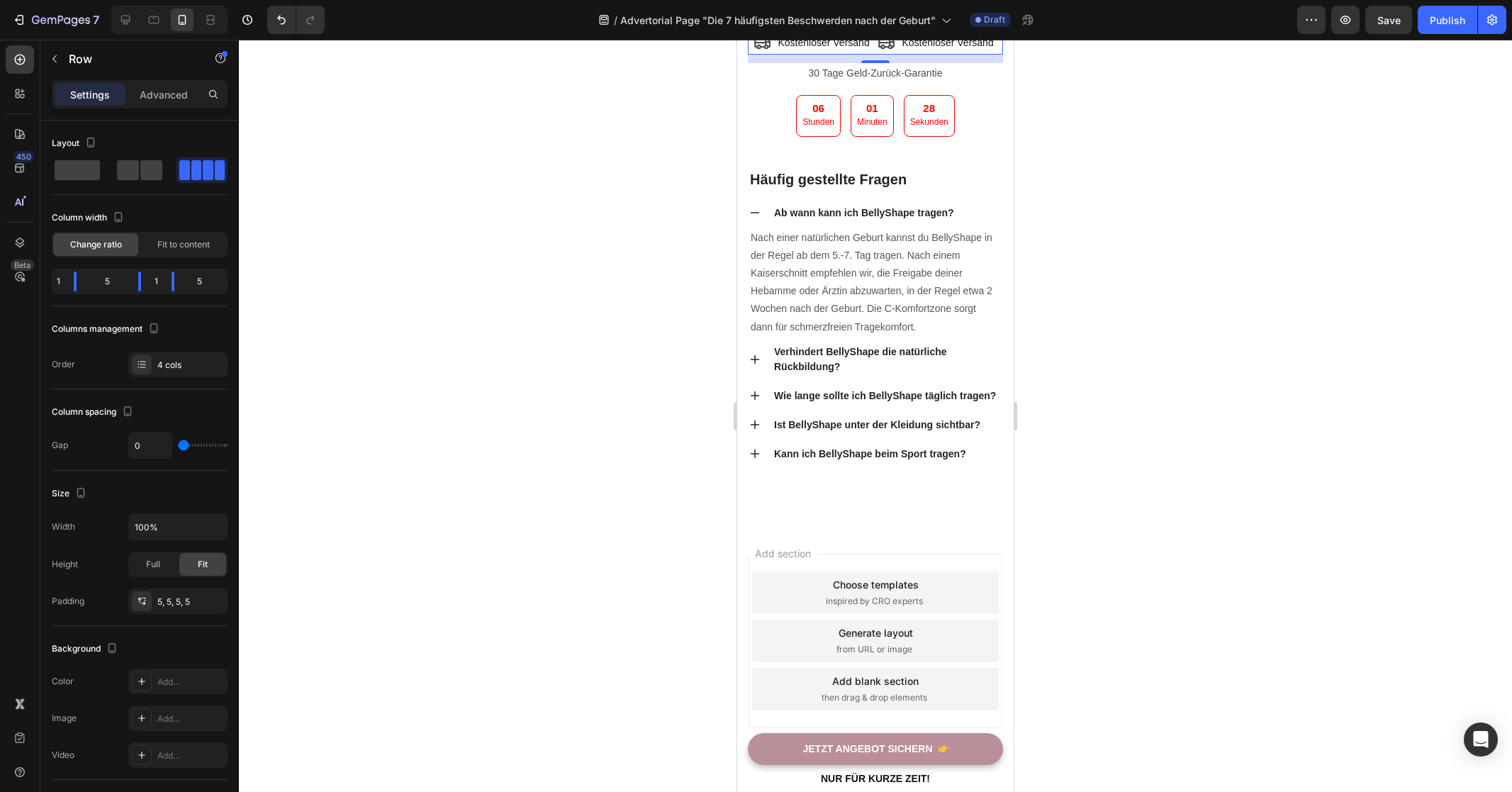
click at [559, 364] on div at bounding box center [875, 415] width 1273 height 753
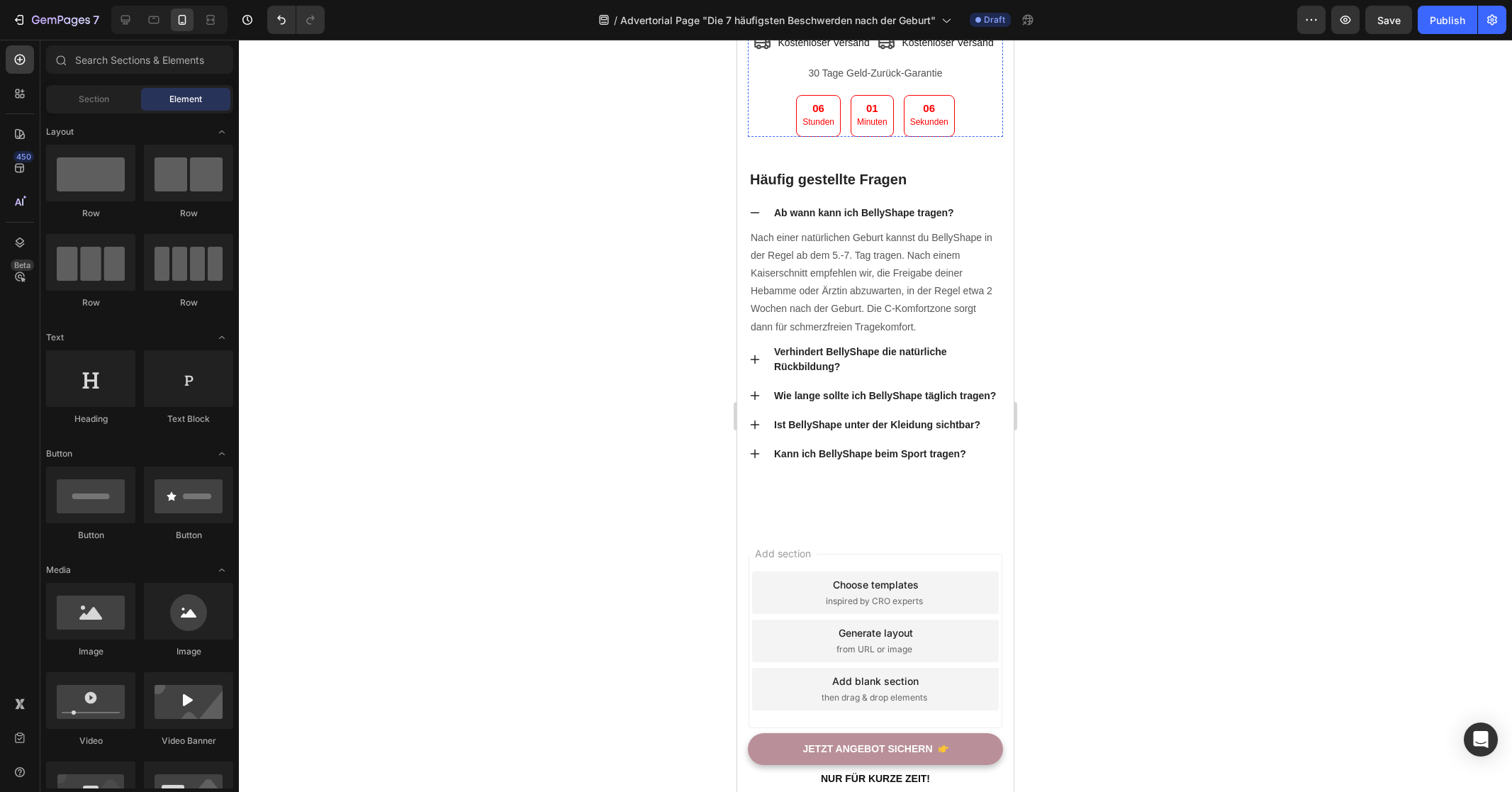
click at [790, 18] on div "Icon" at bounding box center [773, 8] width 41 height 21
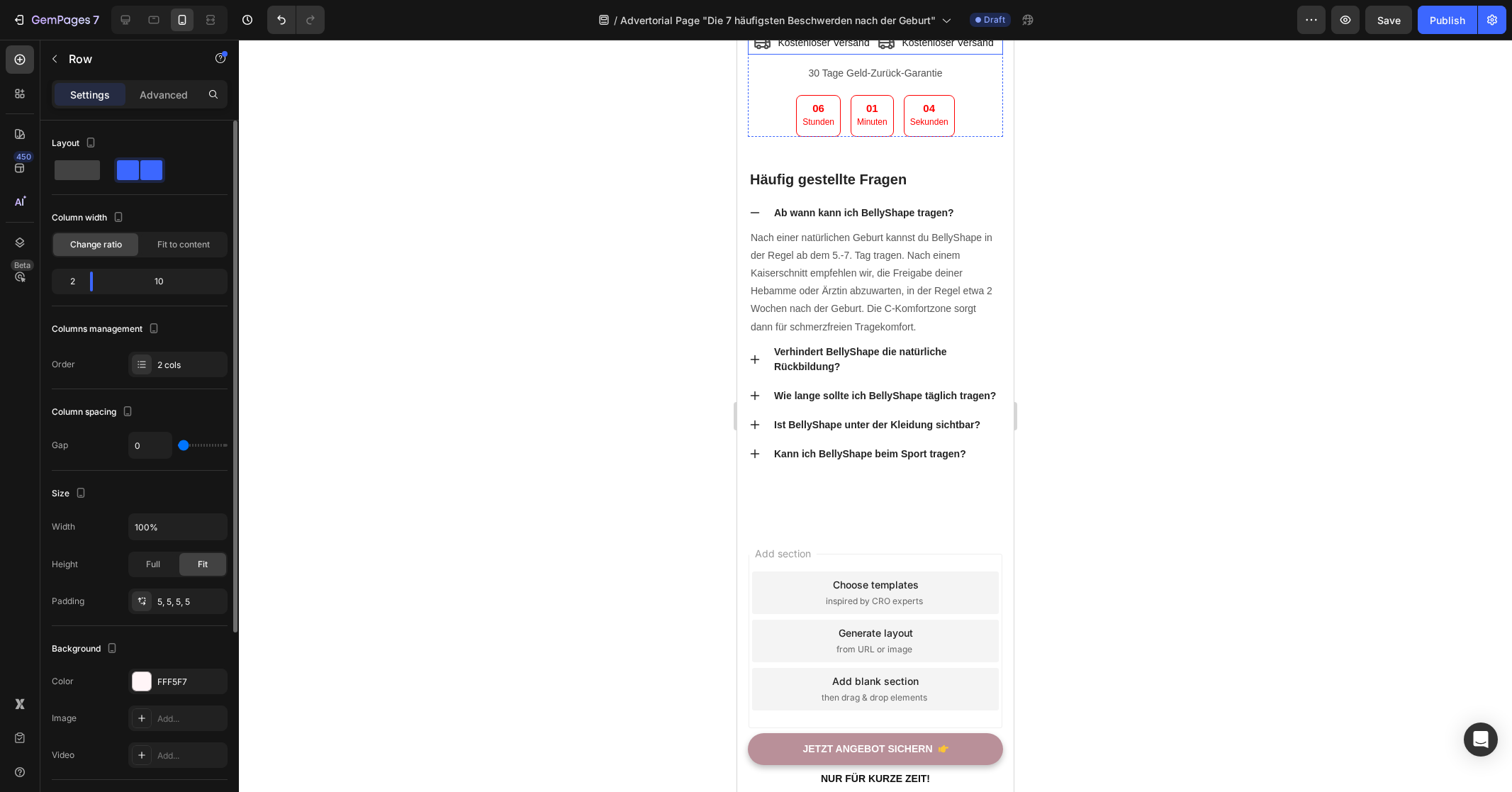
type input "13"
type input "15"
type input "27"
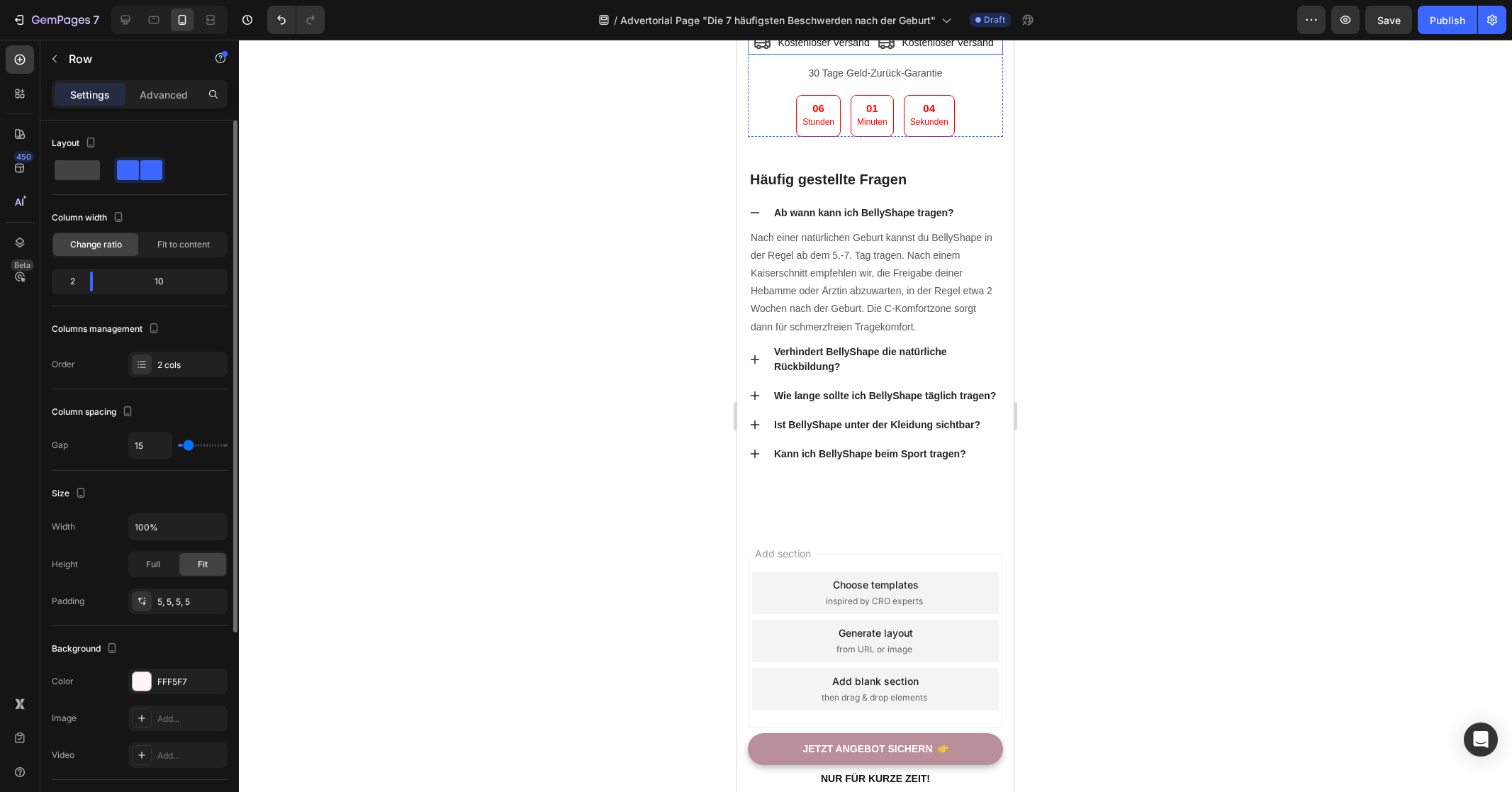
type input "27"
type input "43"
type input "45"
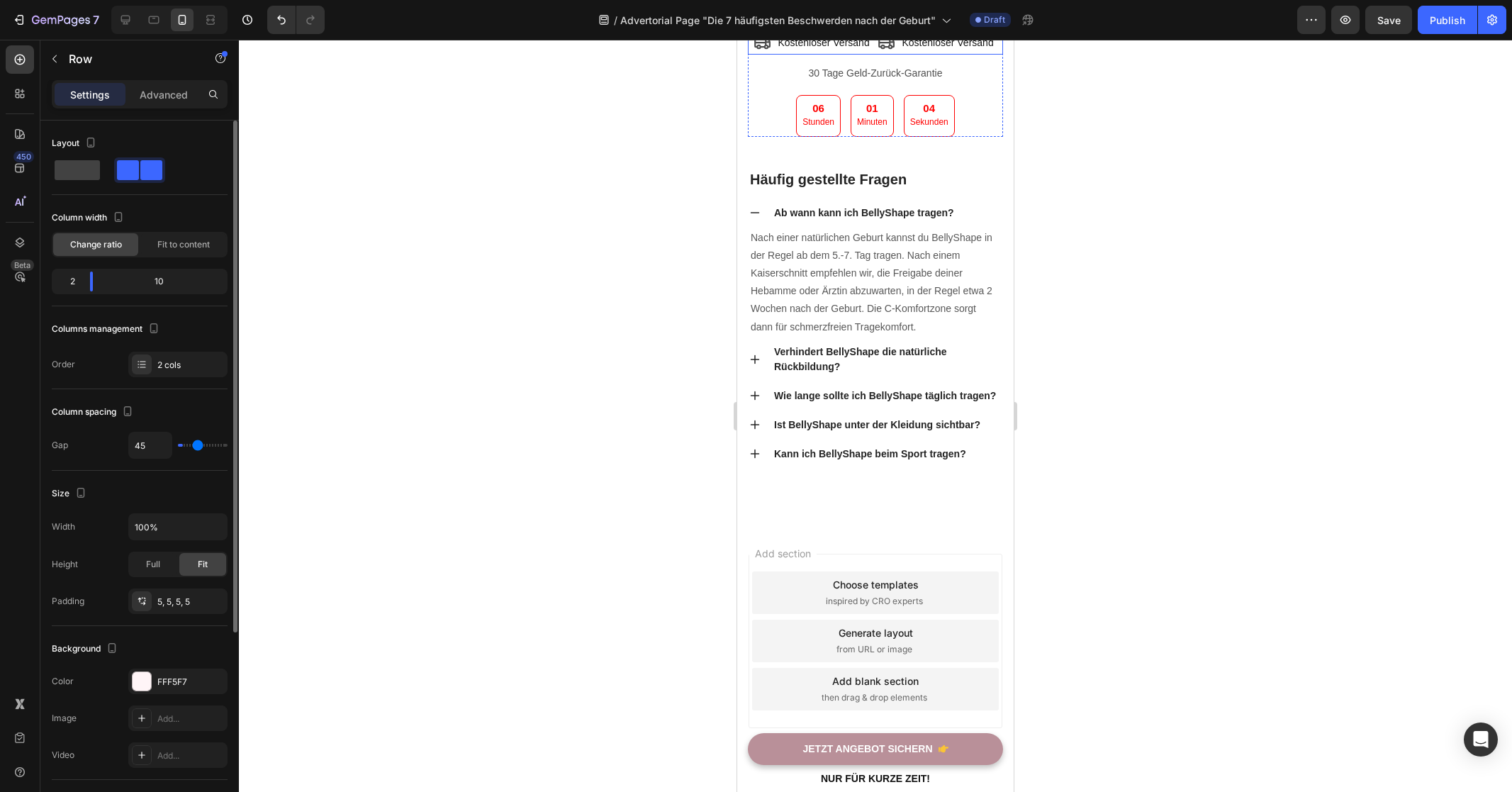
type input "46"
type input "50"
type input "51"
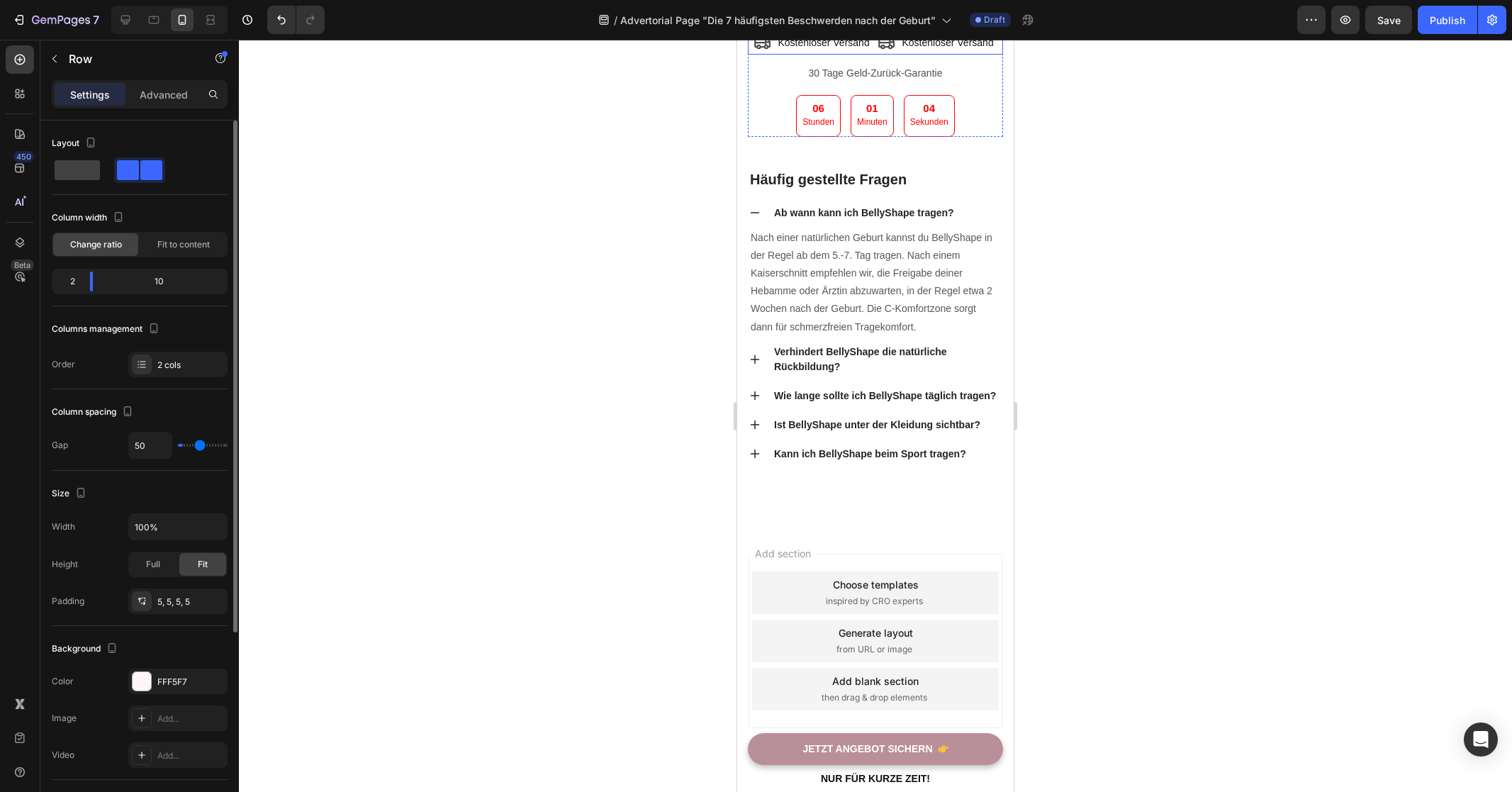
type input "51"
type input "52"
type input "53"
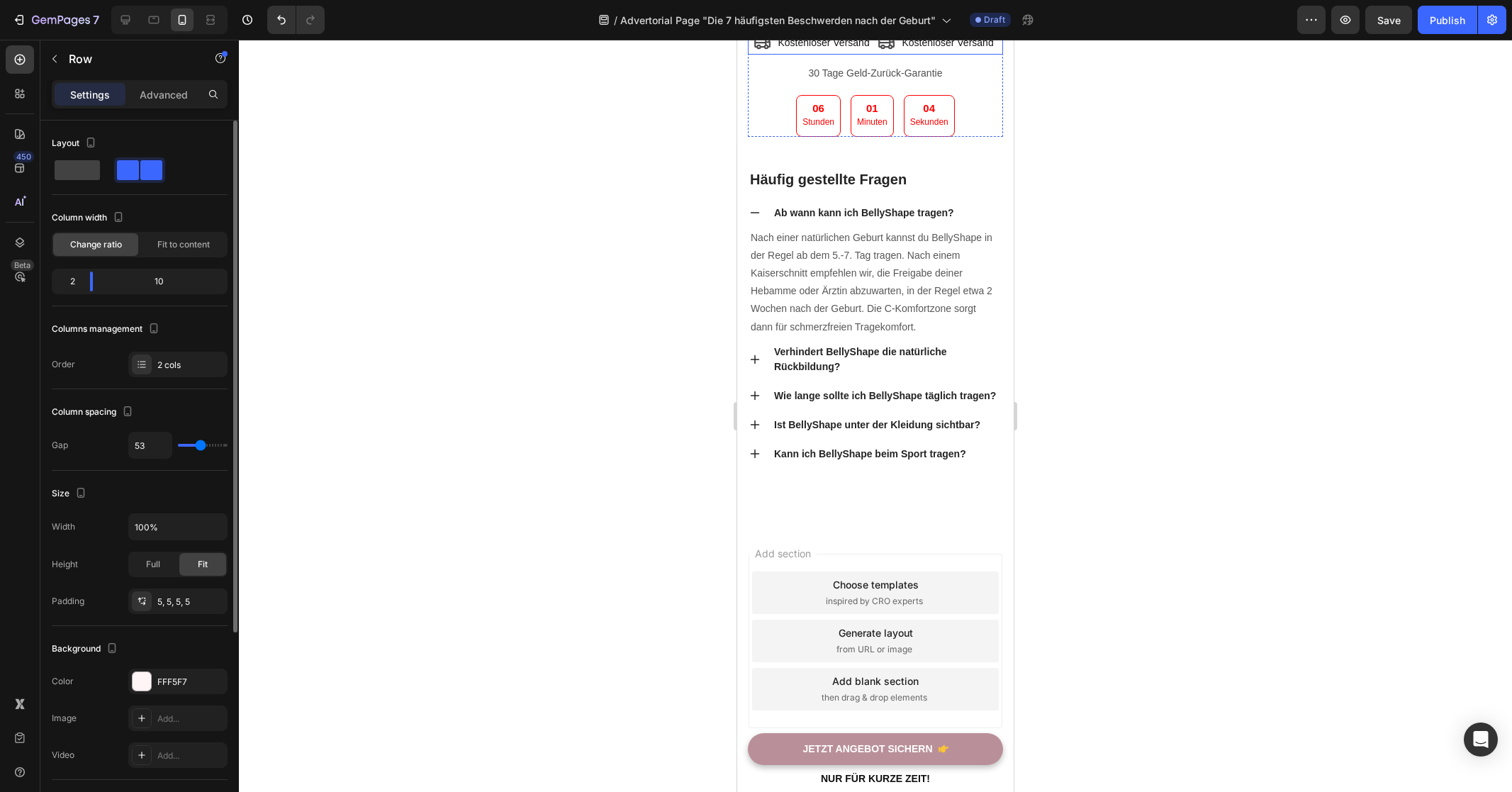
type input "54"
type input "55"
type input "56"
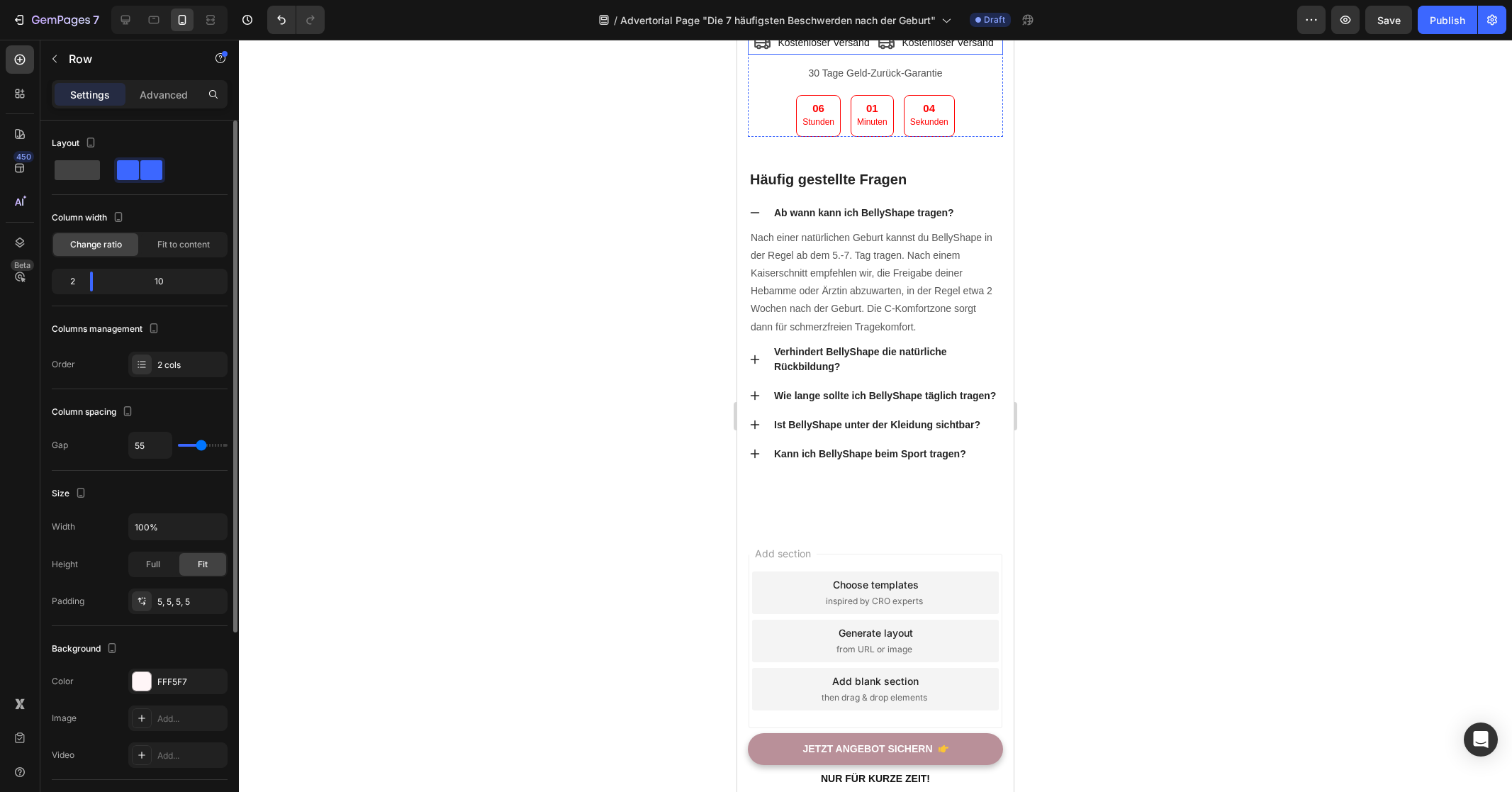
type input "56"
type input "57"
type input "58"
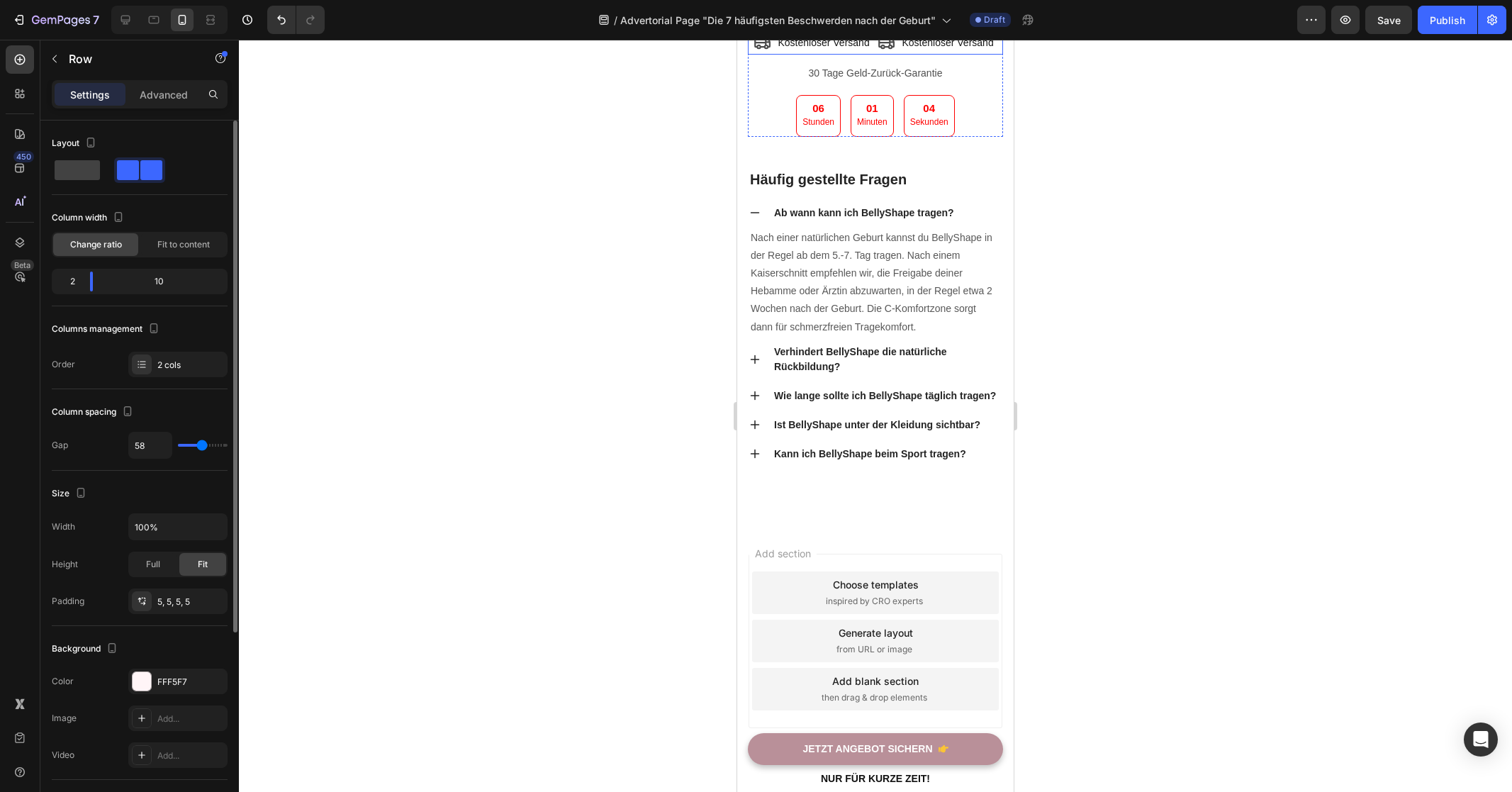
type input "60"
type input "61"
type input "63"
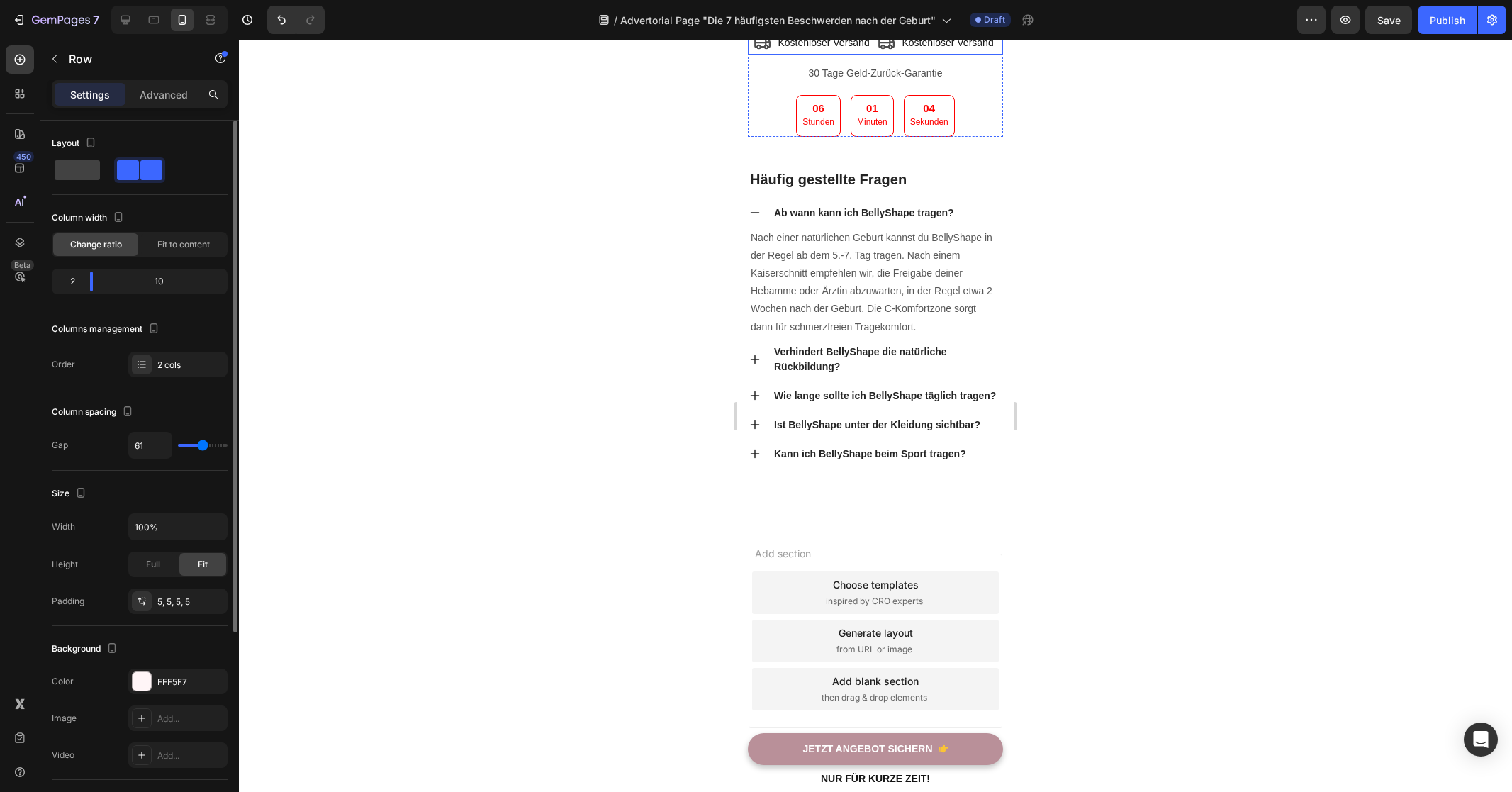
type input "63"
type input "64"
type input "65"
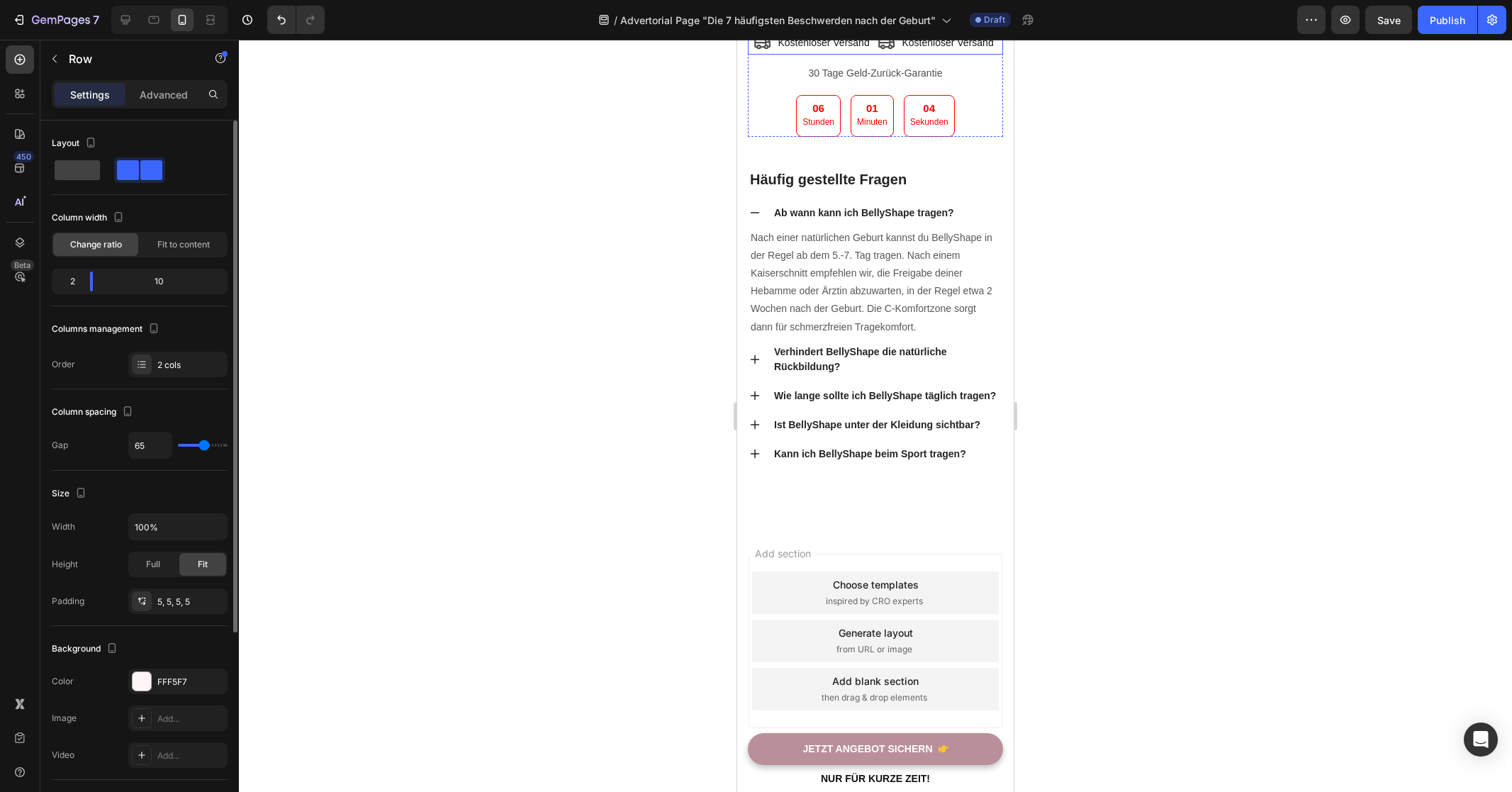
type input "66"
type input "67"
type input "68"
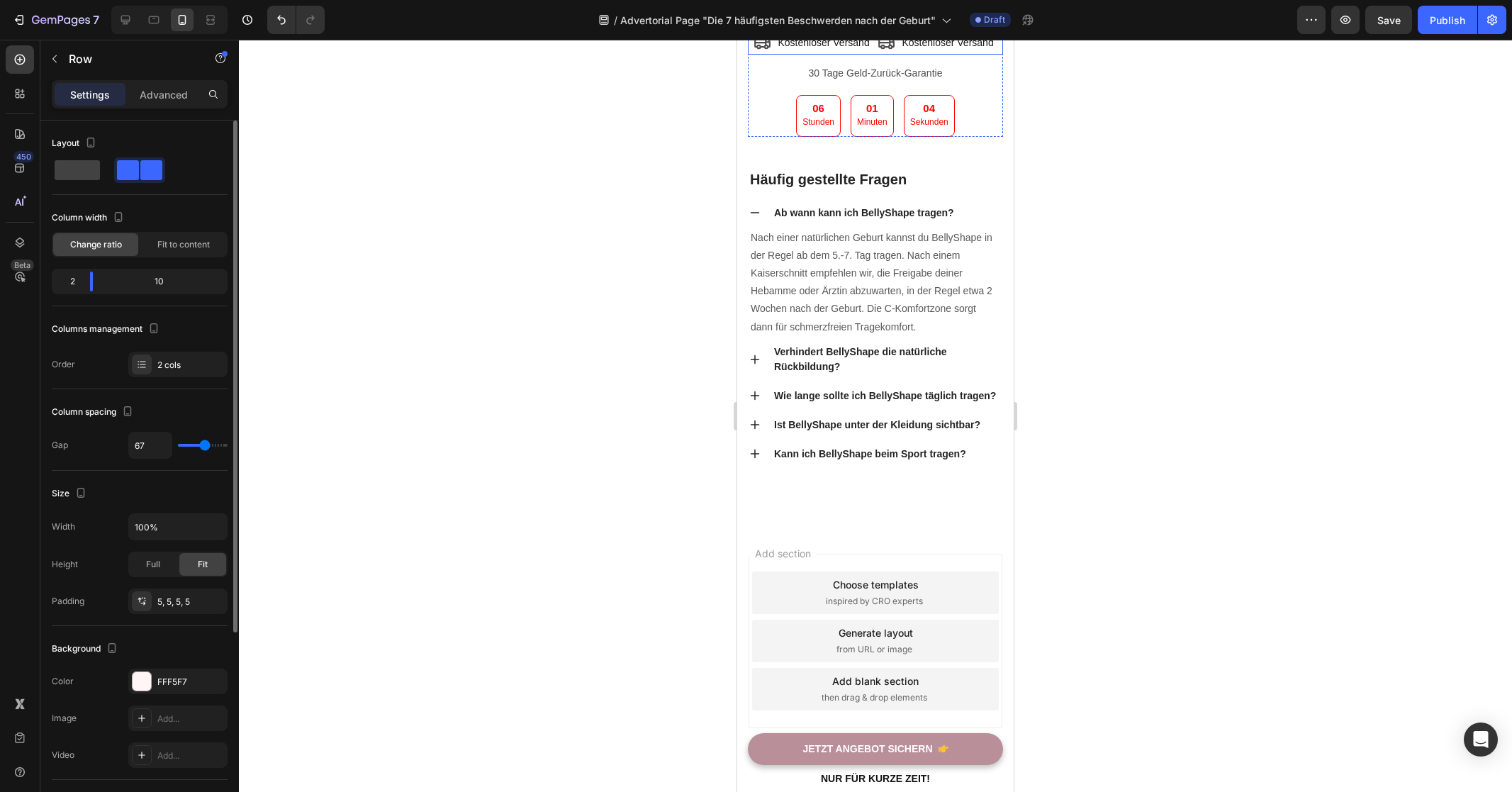
type input "68"
type input "69"
type input "71"
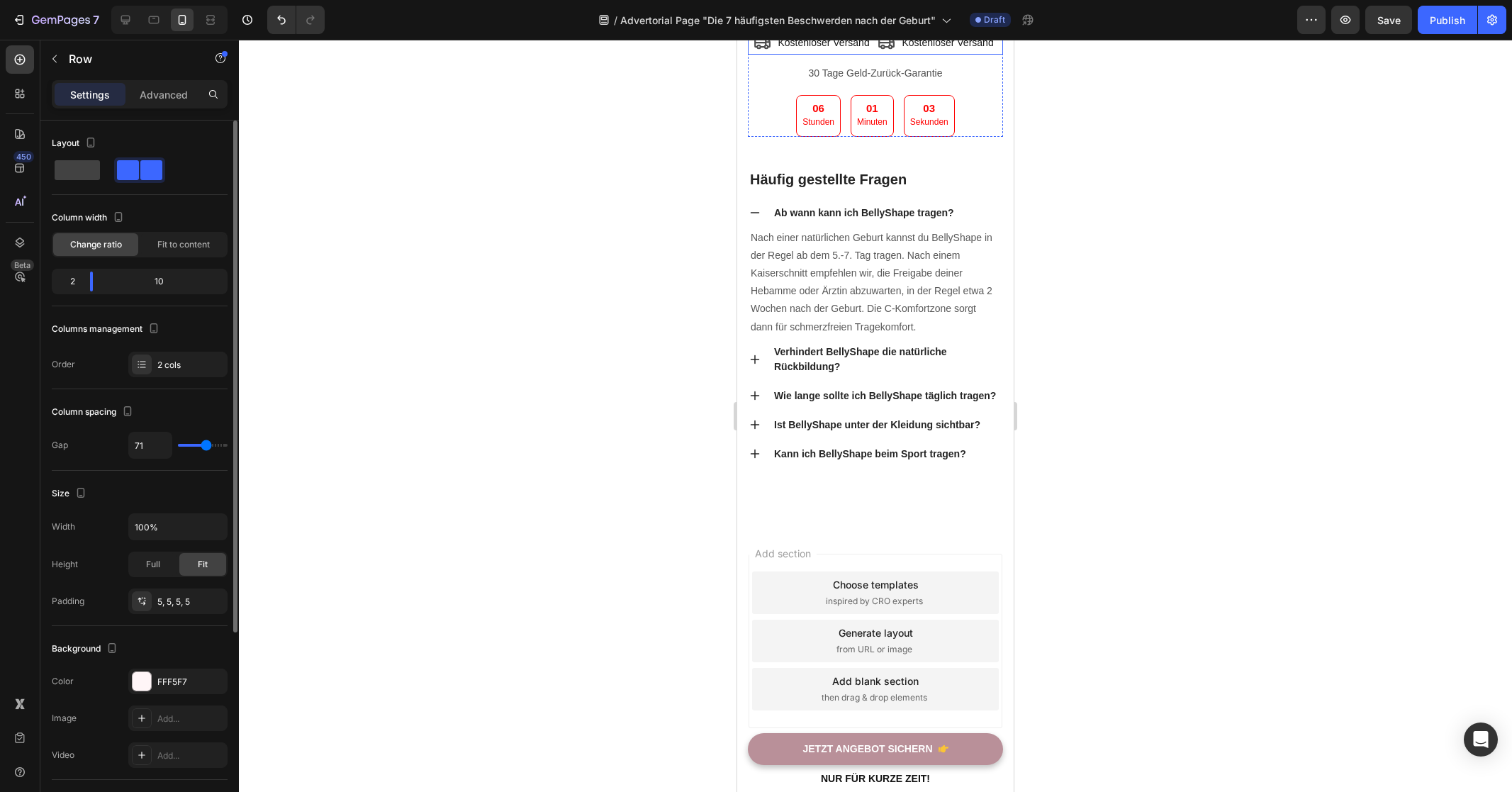
type input "72"
type input "73"
type input "76"
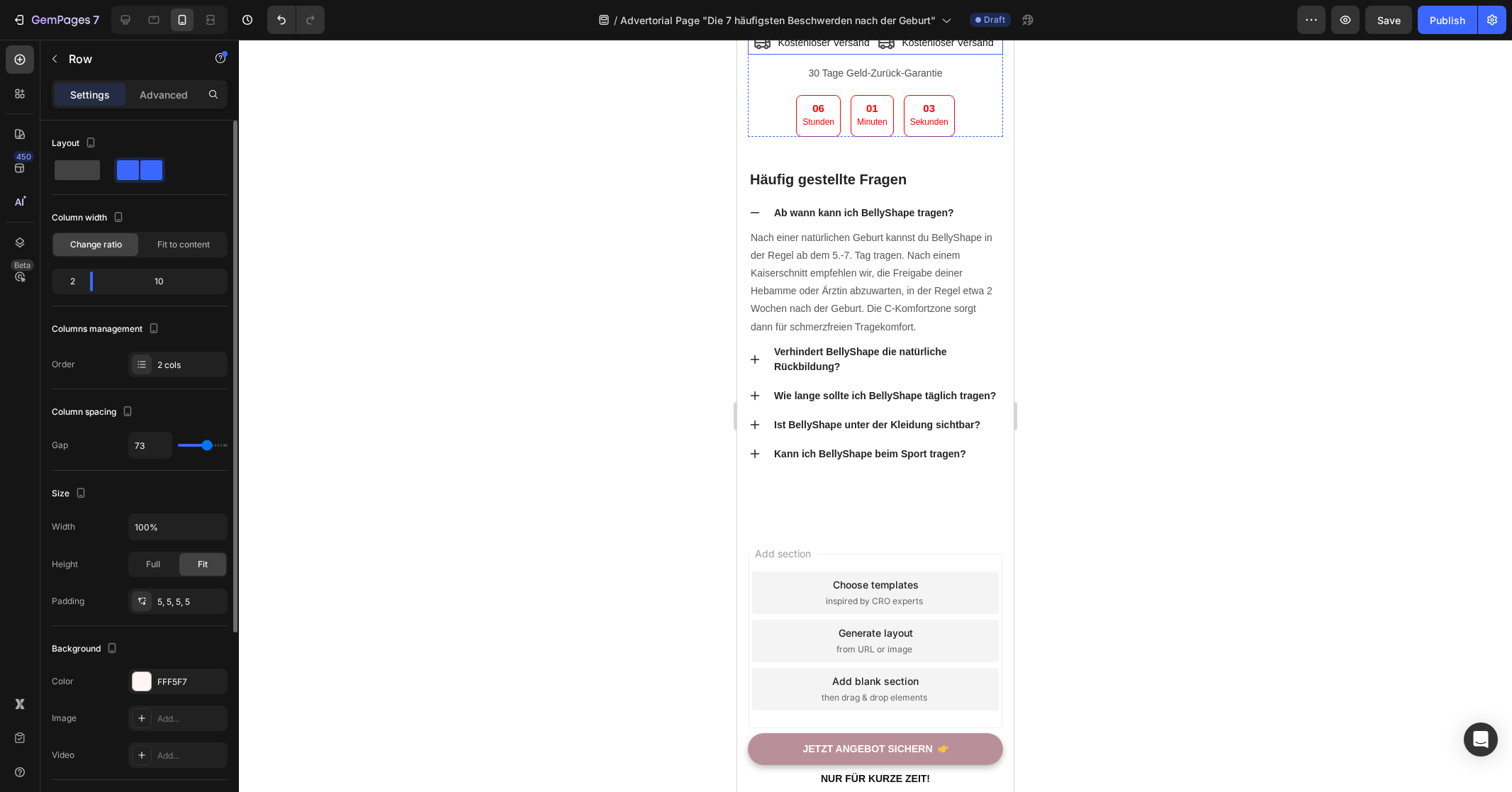
type input "76"
type input "82"
type input "84"
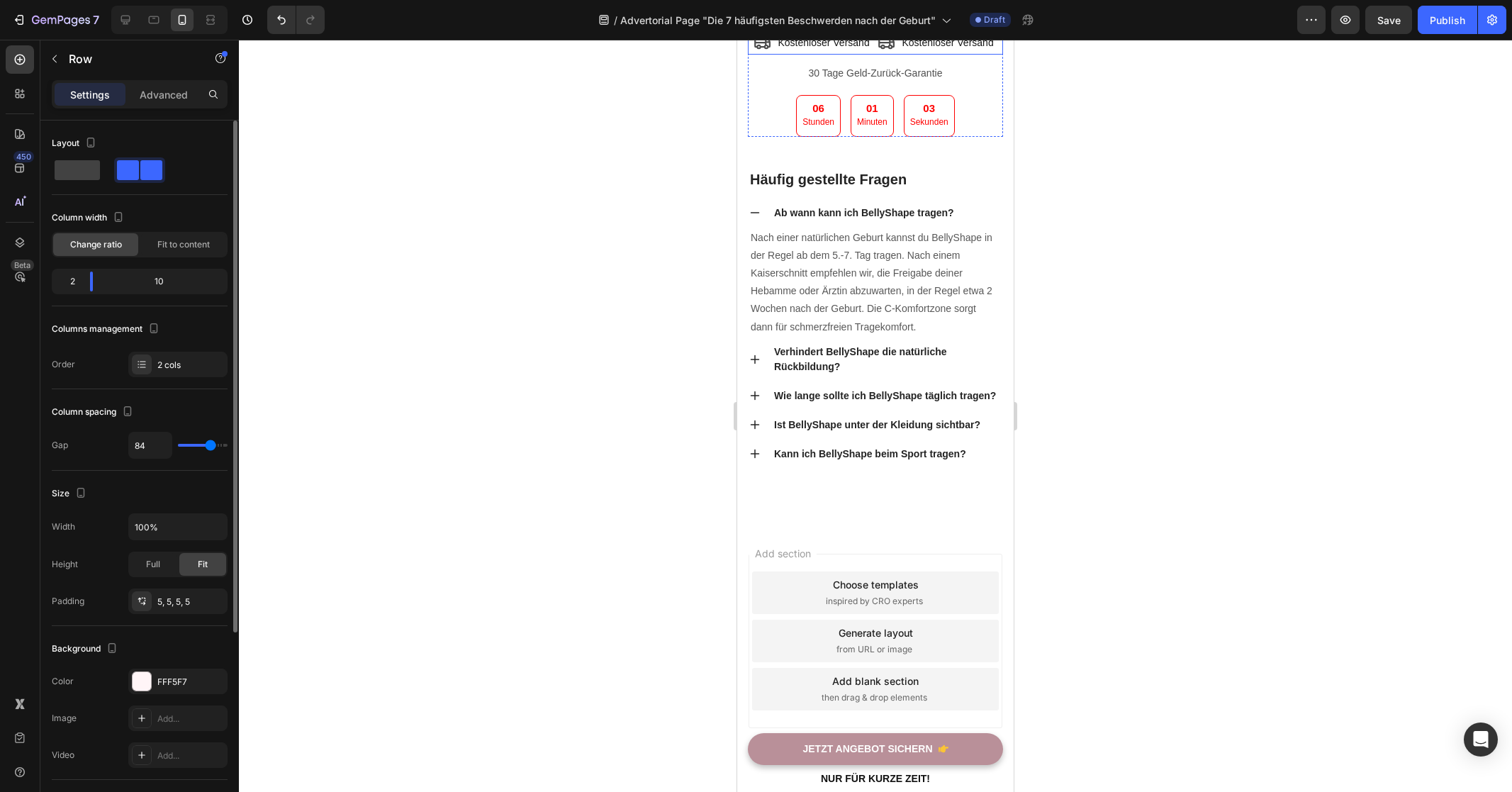
type input "85"
type input "90"
type input "94"
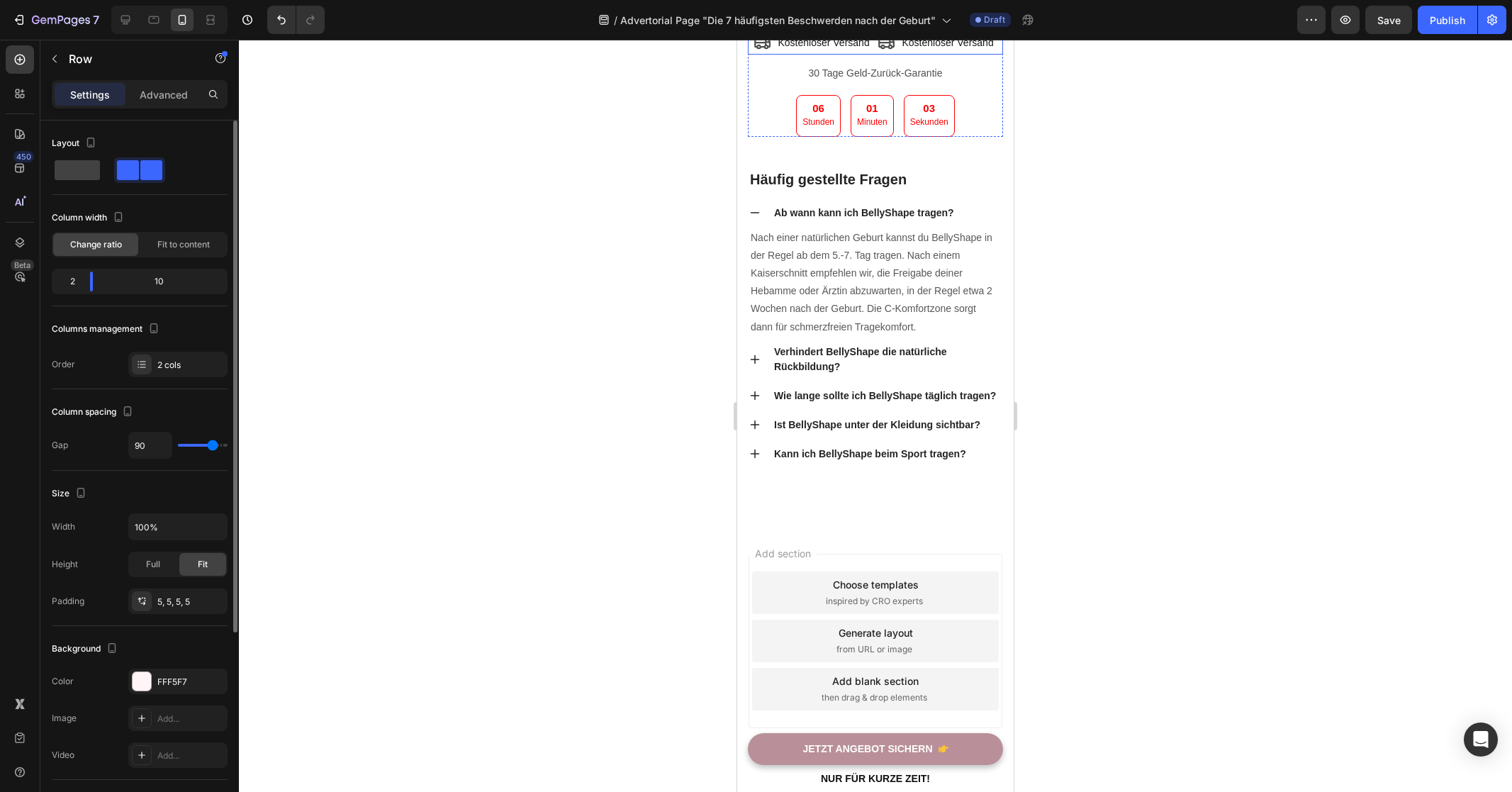
type input "94"
type input "95"
type input "96"
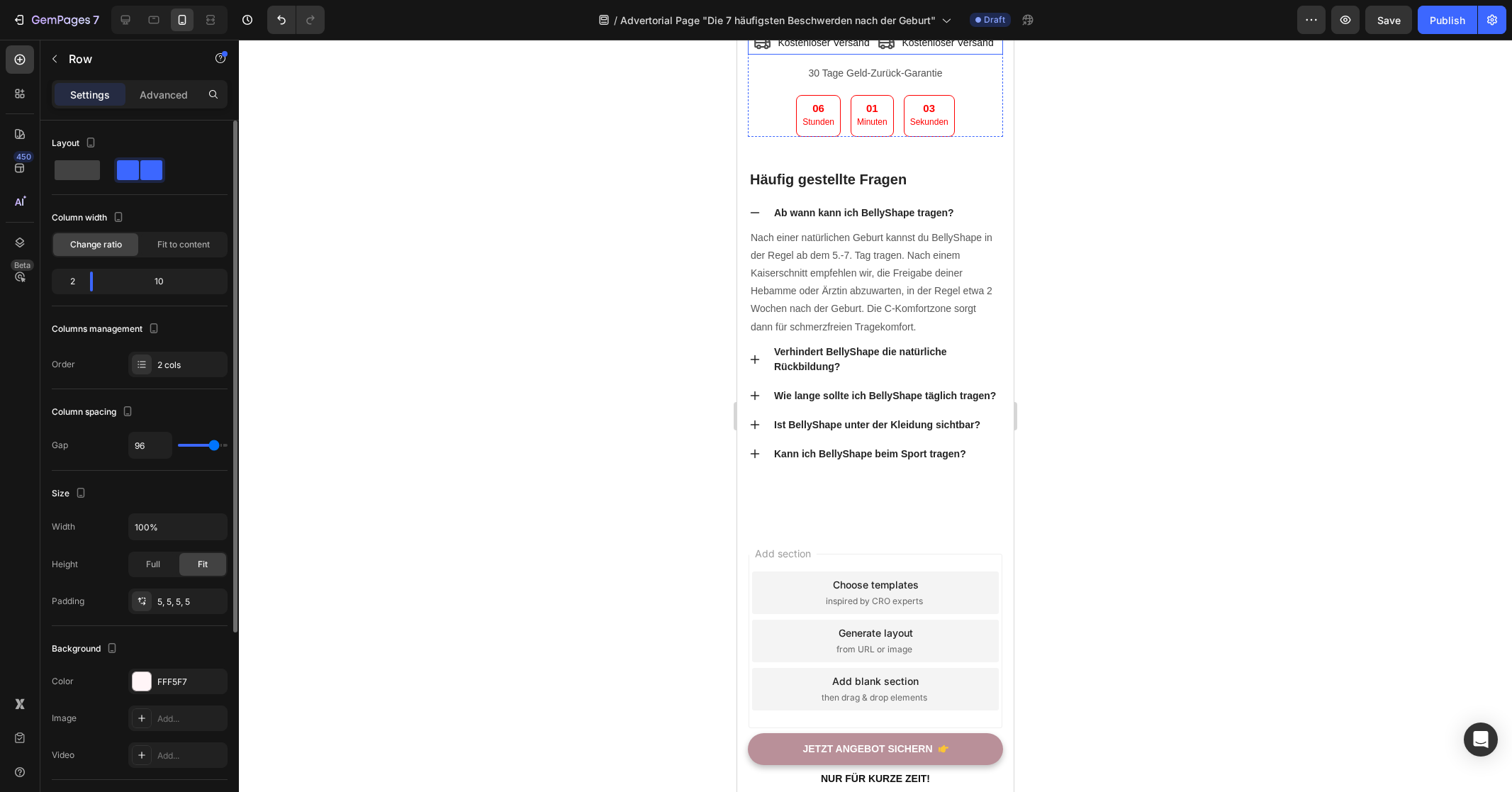
type input "97"
type input "98"
type input "71"
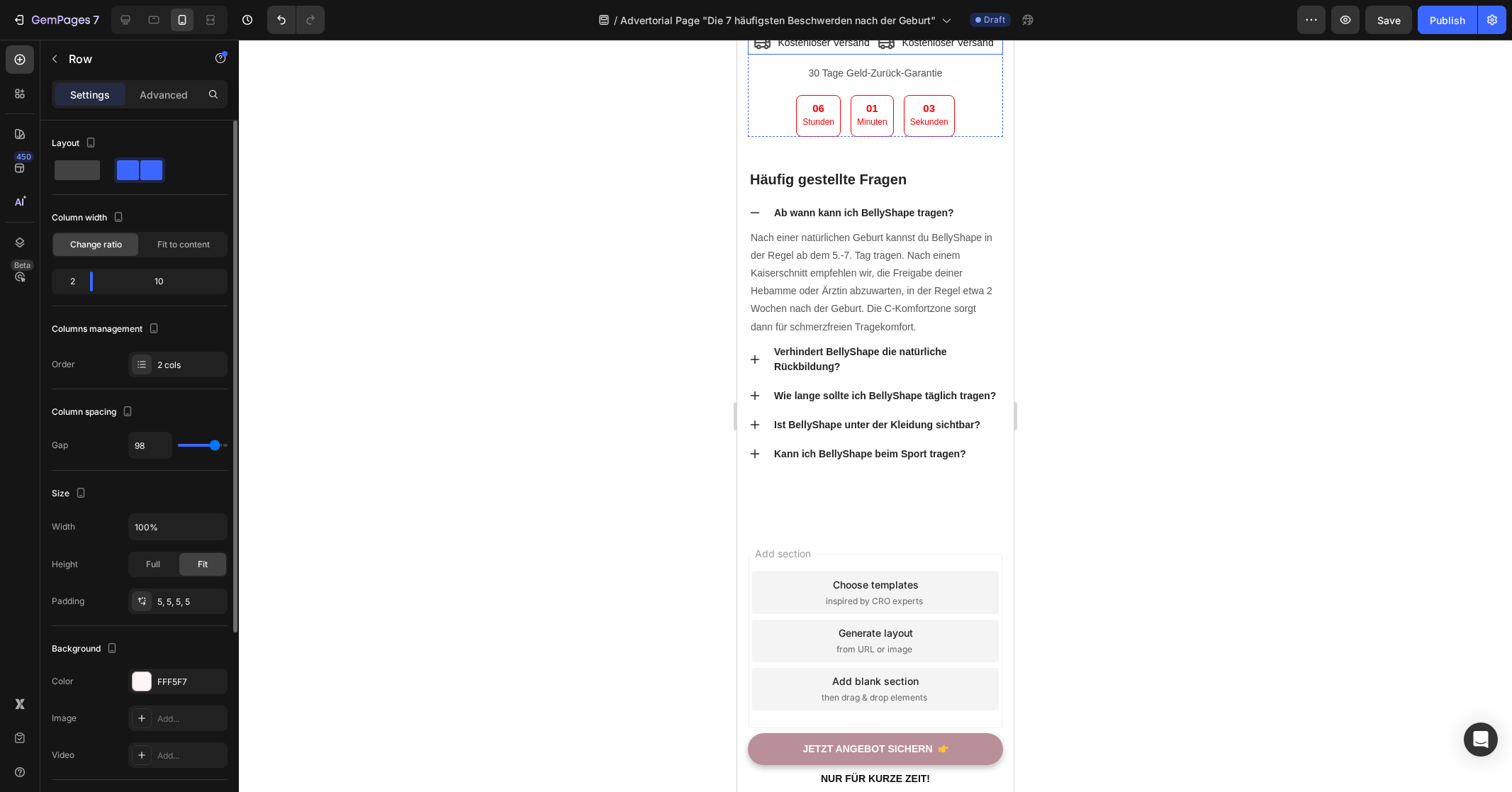
type input "71"
type input "0"
drag, startPoint x: 187, startPoint y: 446, endPoint x: 97, endPoint y: 444, distance: 90.0
click at [178, 444] on input "range" at bounding box center [203, 444] width 50 height 3
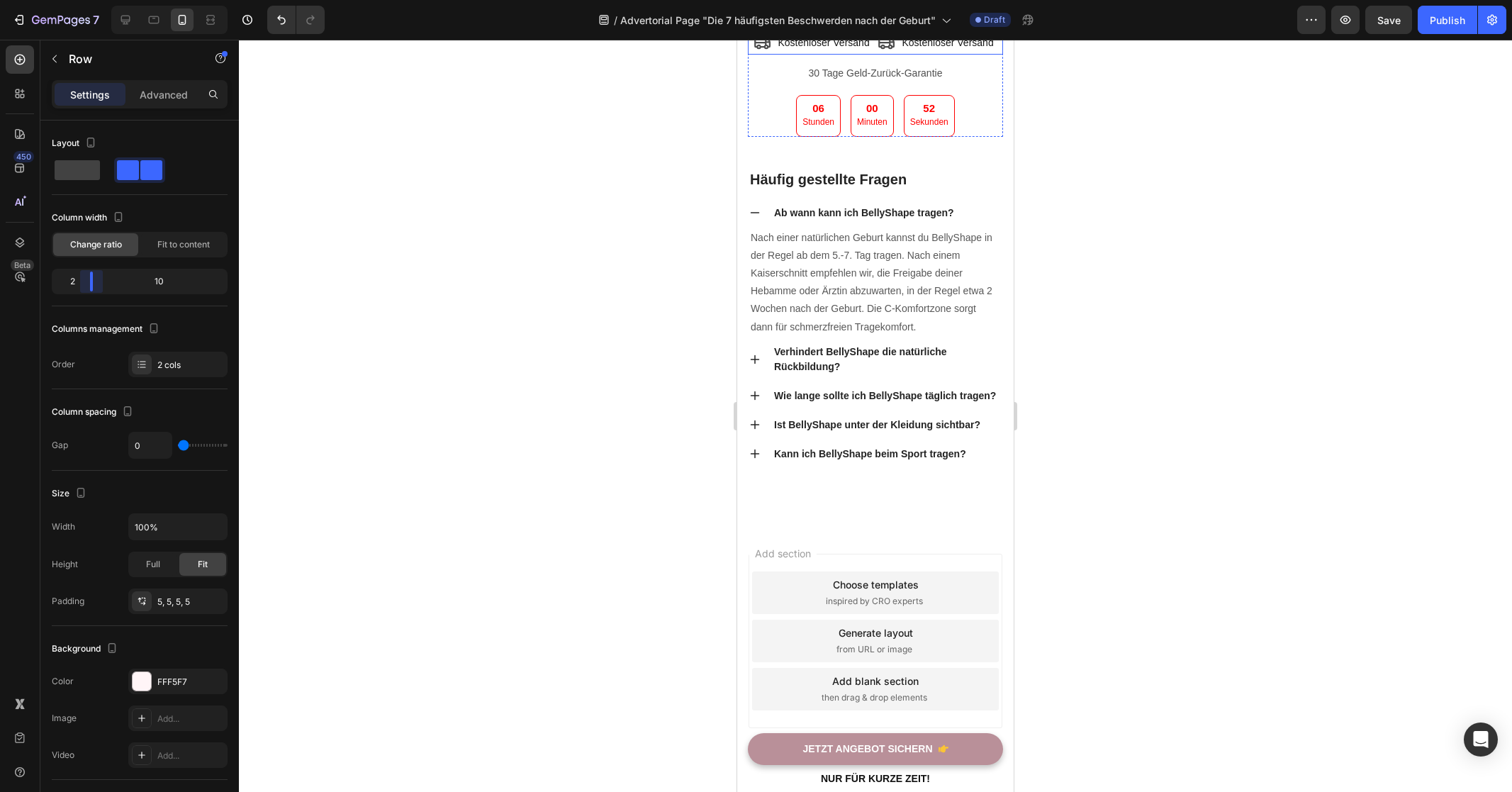
click at [86, 0] on body "7 Version history / Advertorial Page "Die 7 häufigsten Beschwerden nach der Geb…" at bounding box center [756, 0] width 1512 height 0
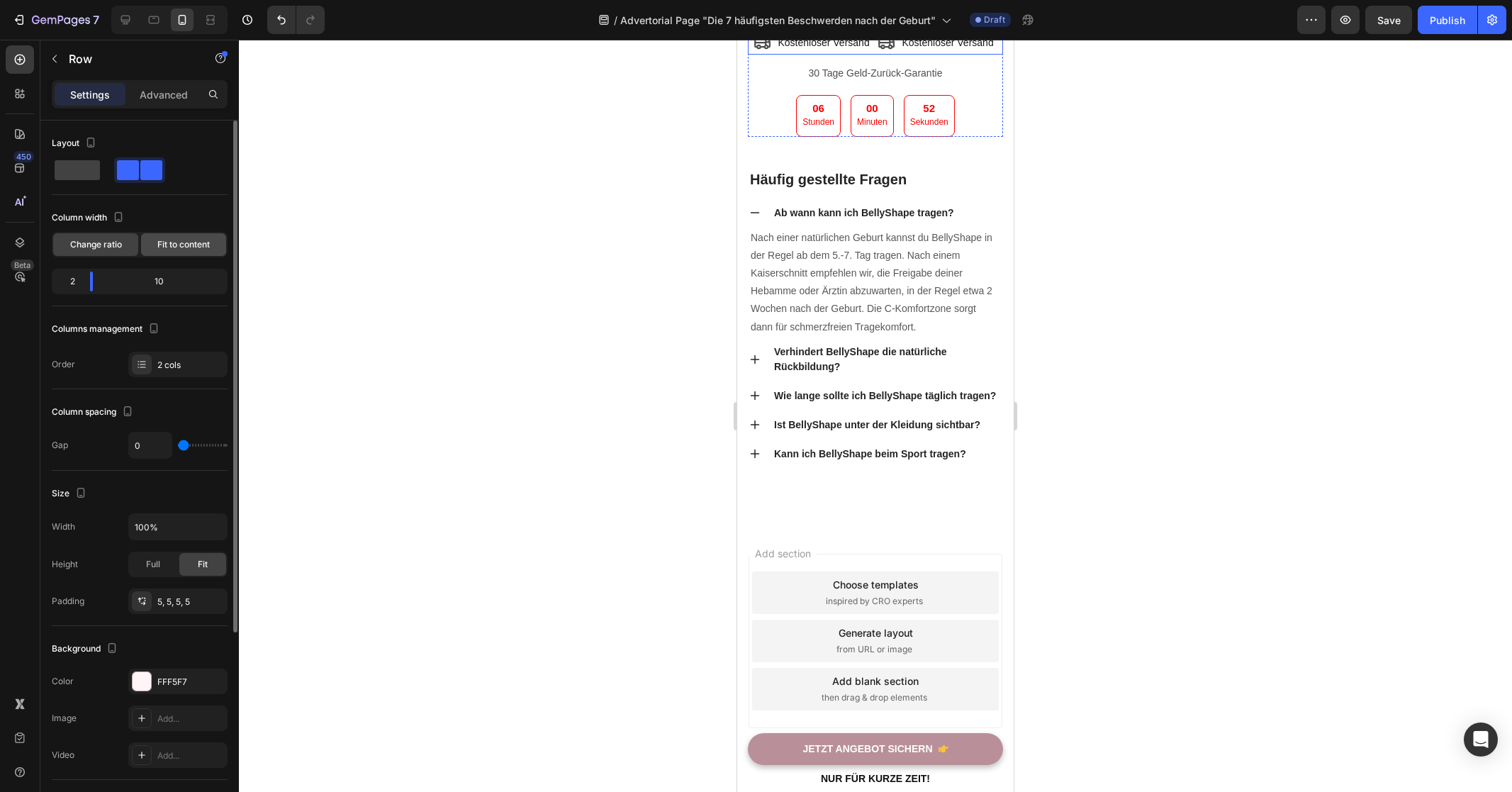
click at [175, 250] on span "Fit to content" at bounding box center [183, 244] width 52 height 13
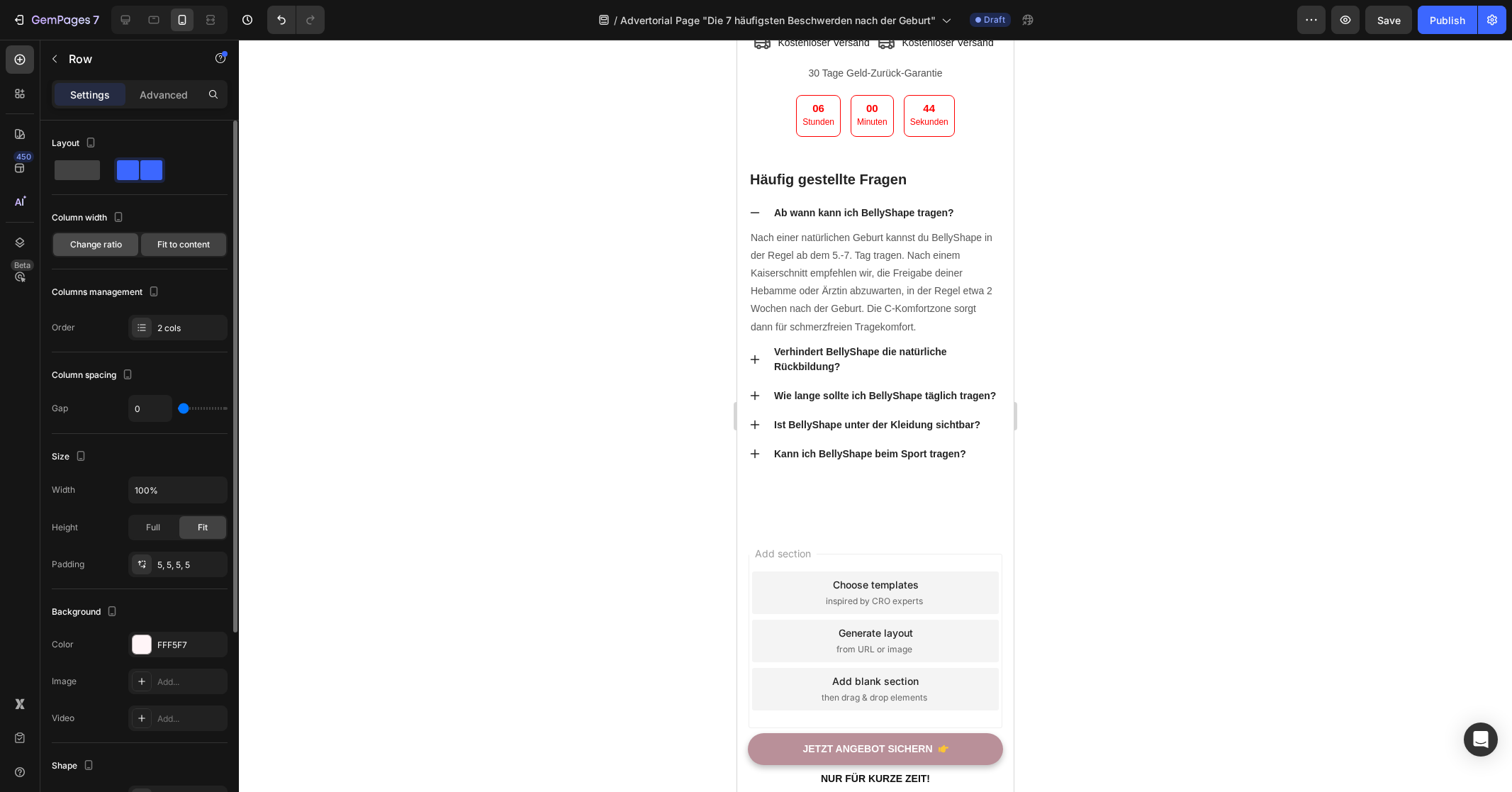
click at [92, 251] on div "Change ratio" at bounding box center [95, 244] width 85 height 23
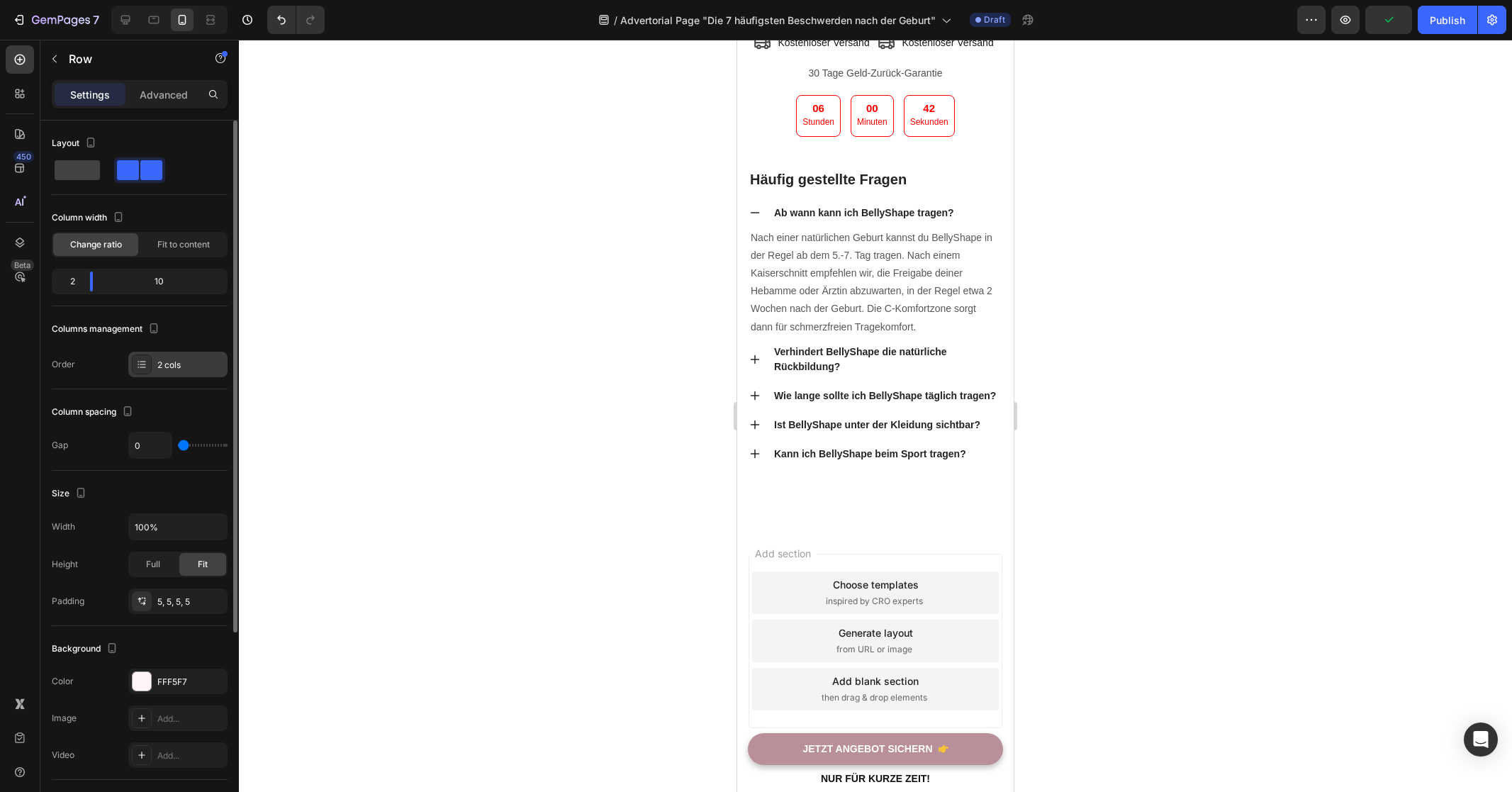
scroll to position [9, 0]
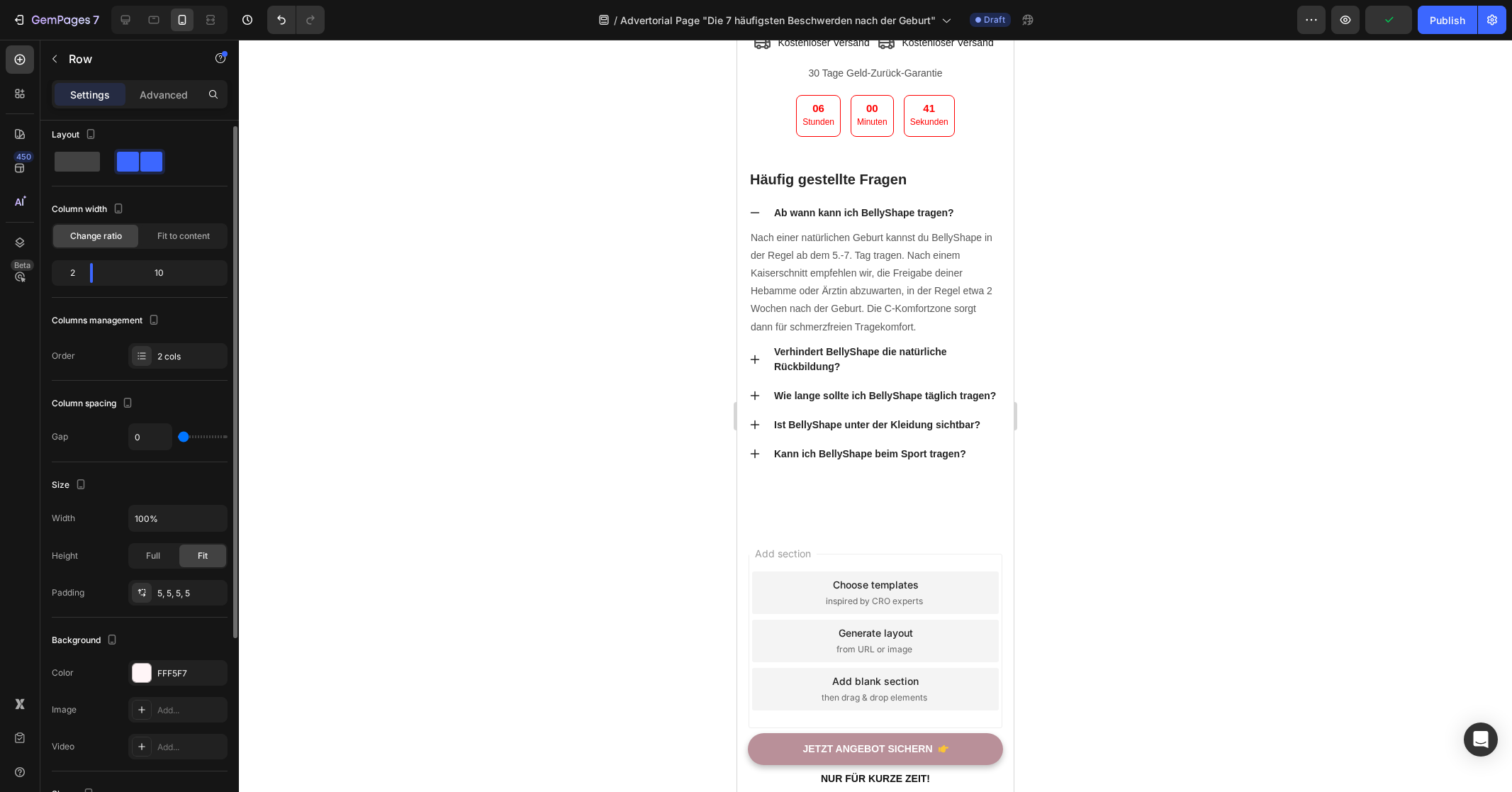
click at [1151, 421] on div at bounding box center [875, 415] width 1273 height 753
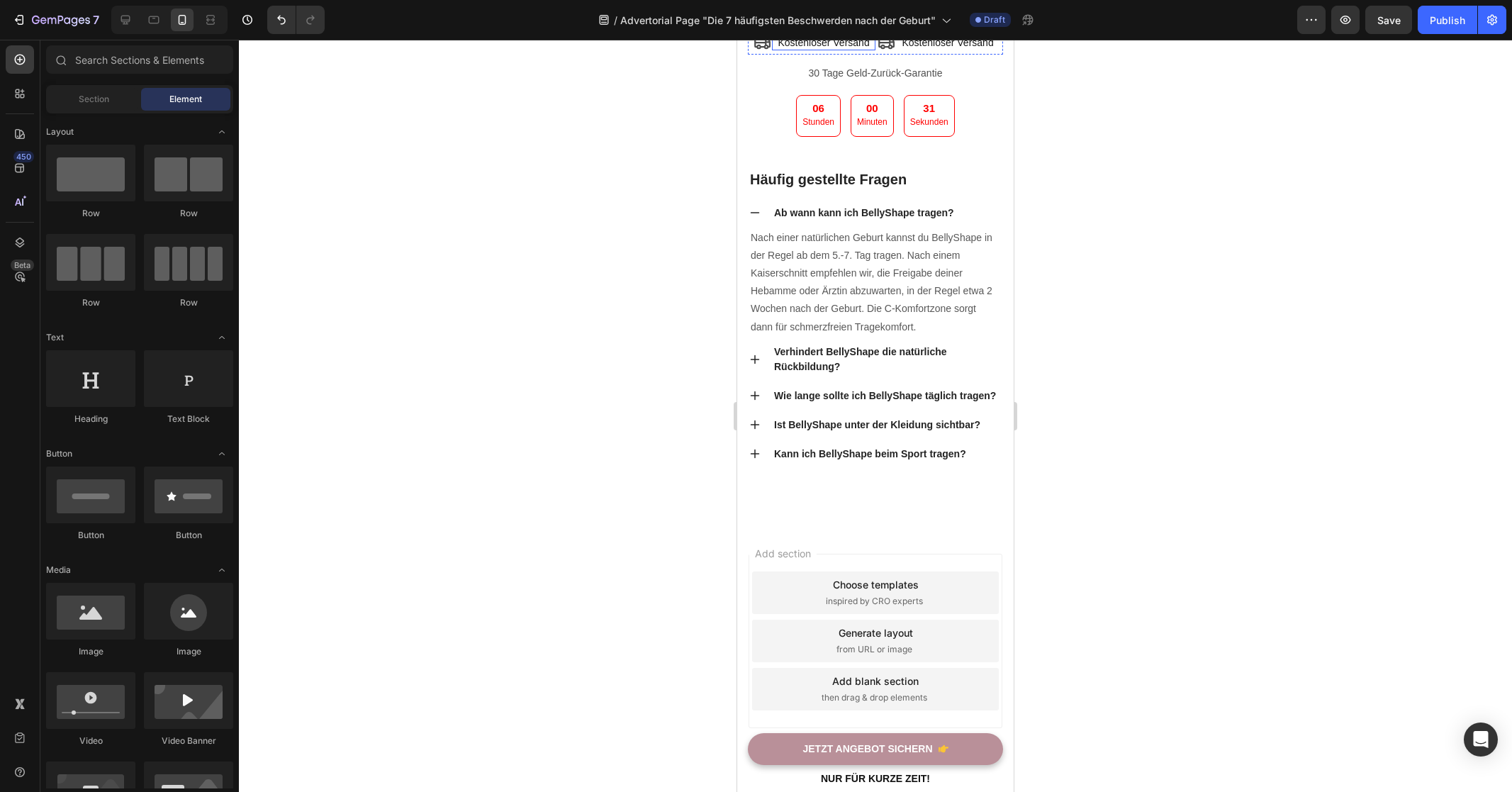
click at [857, 49] on p "Kostenloser Versand" at bounding box center [824, 42] width 101 height 13
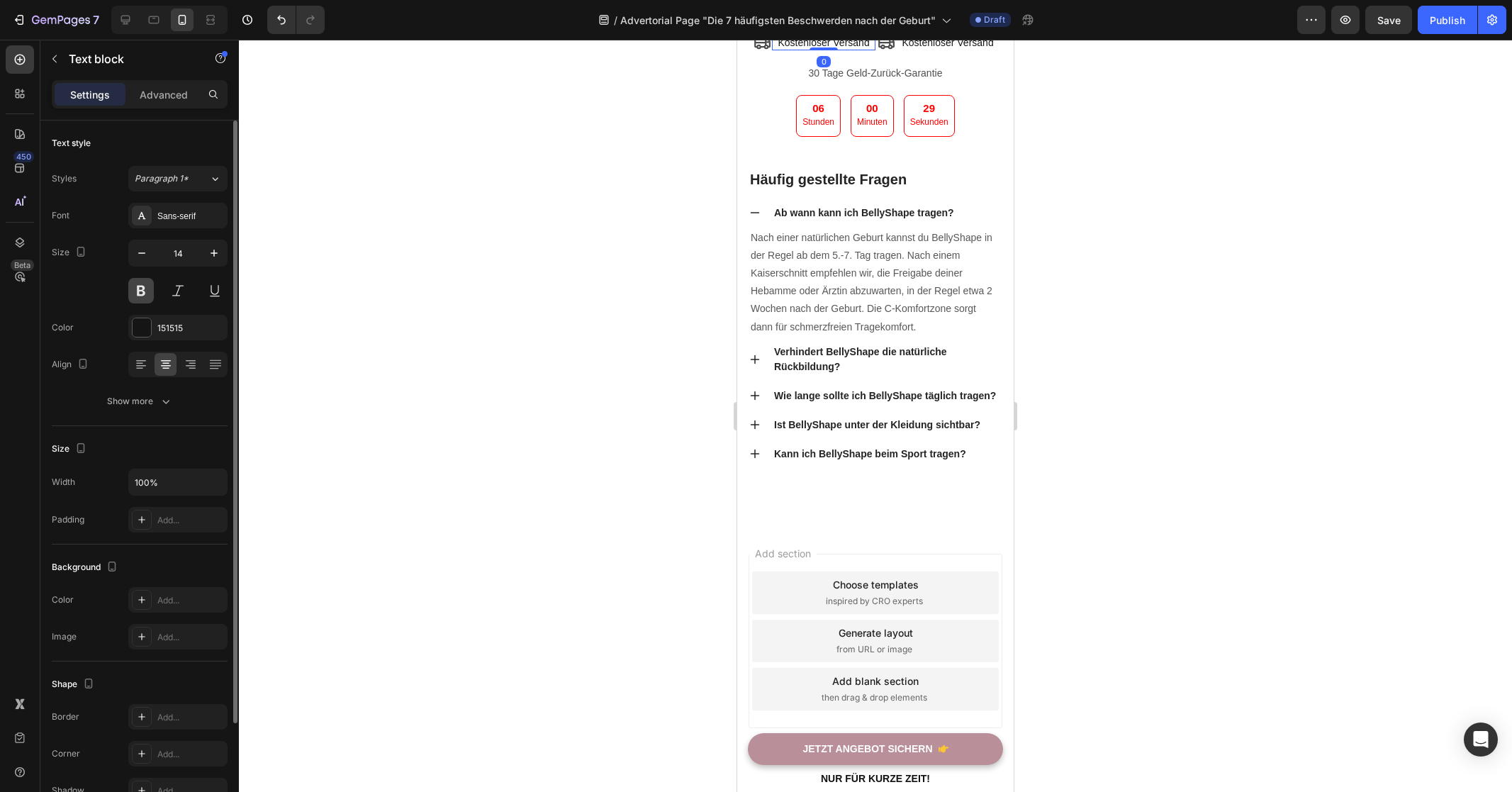
click at [142, 290] on button at bounding box center [141, 291] width 26 height 26
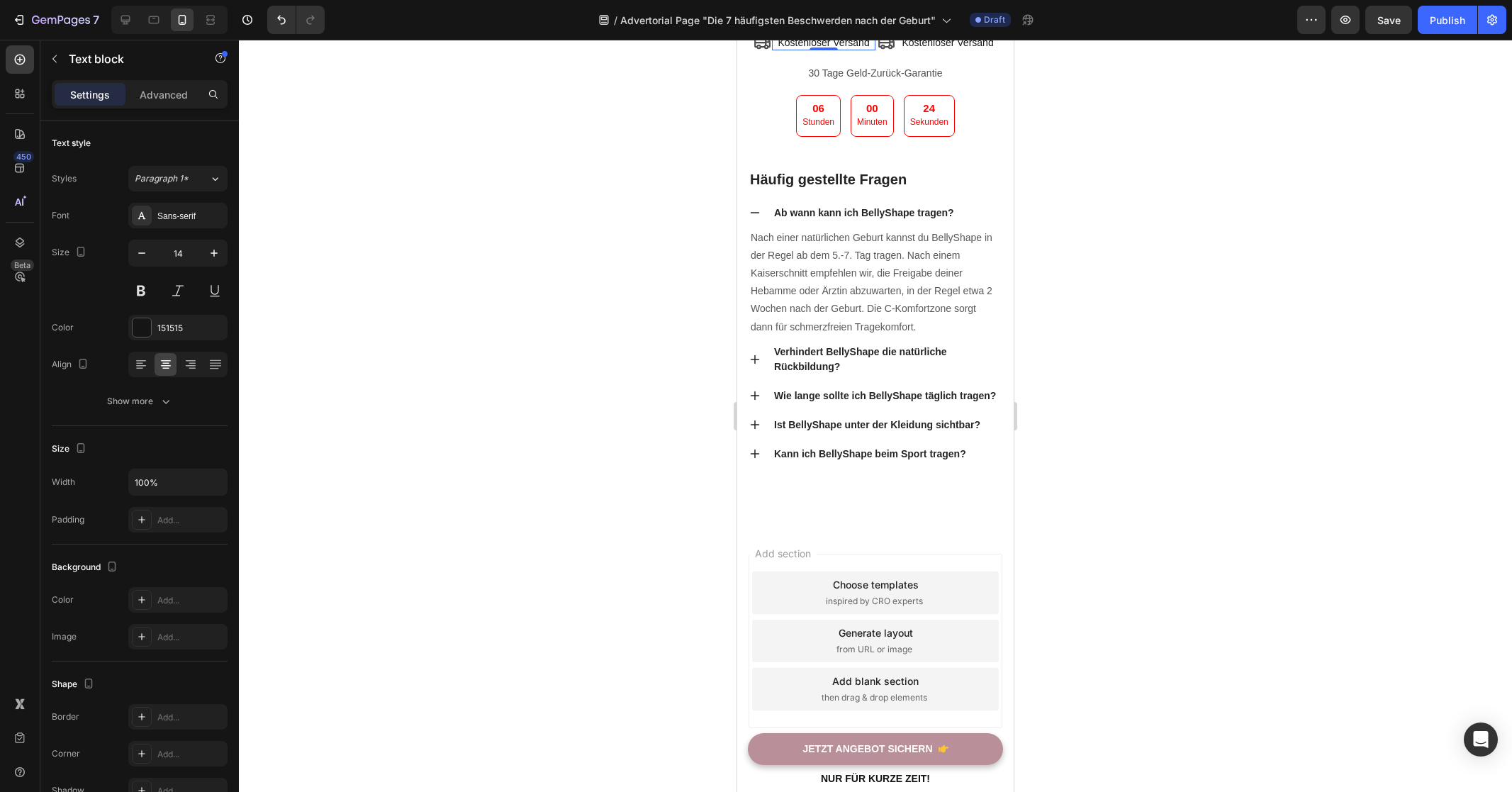
click at [635, 345] on div at bounding box center [875, 415] width 1273 height 753
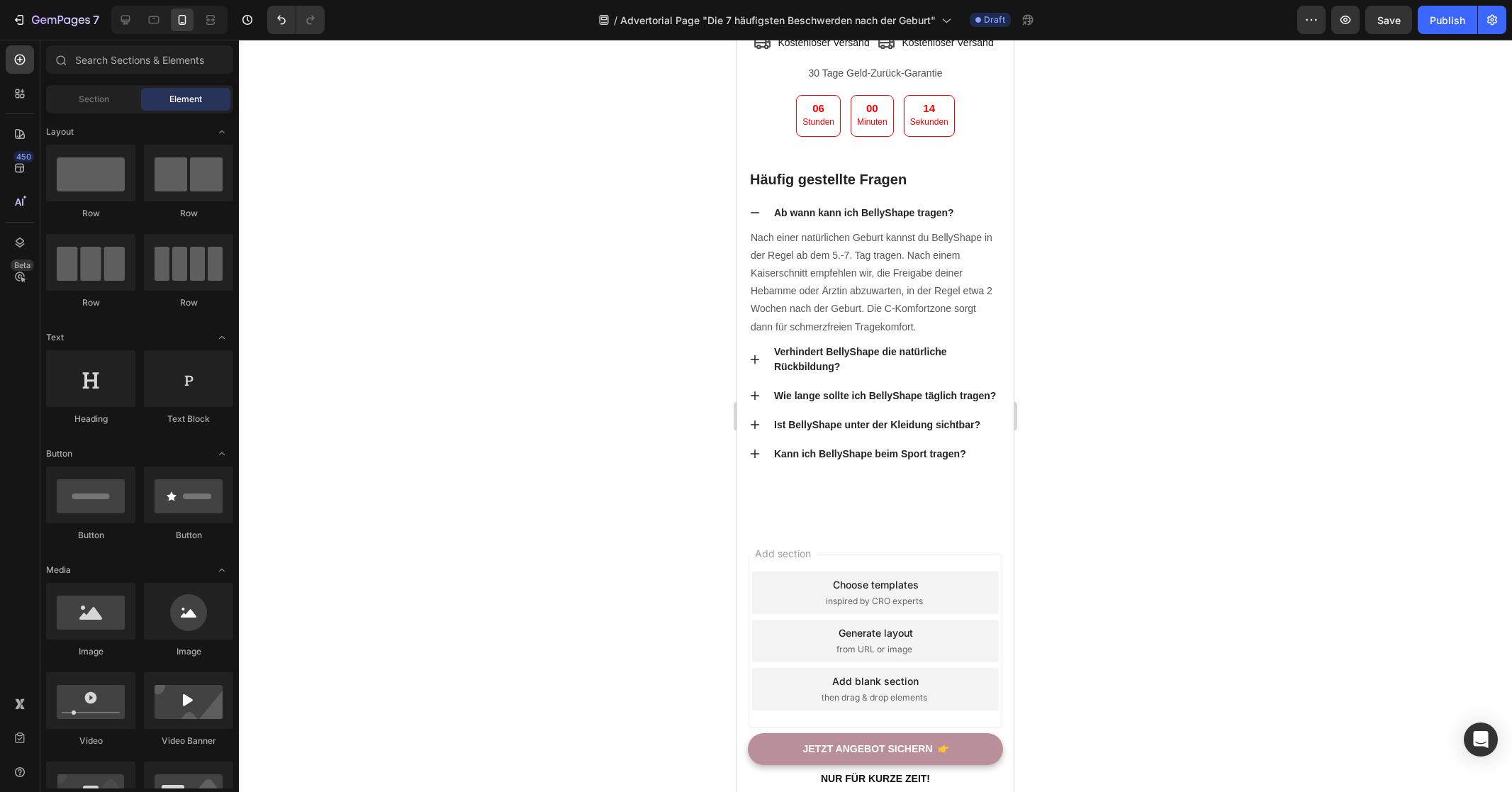
click at [642, 393] on div at bounding box center [875, 415] width 1273 height 753
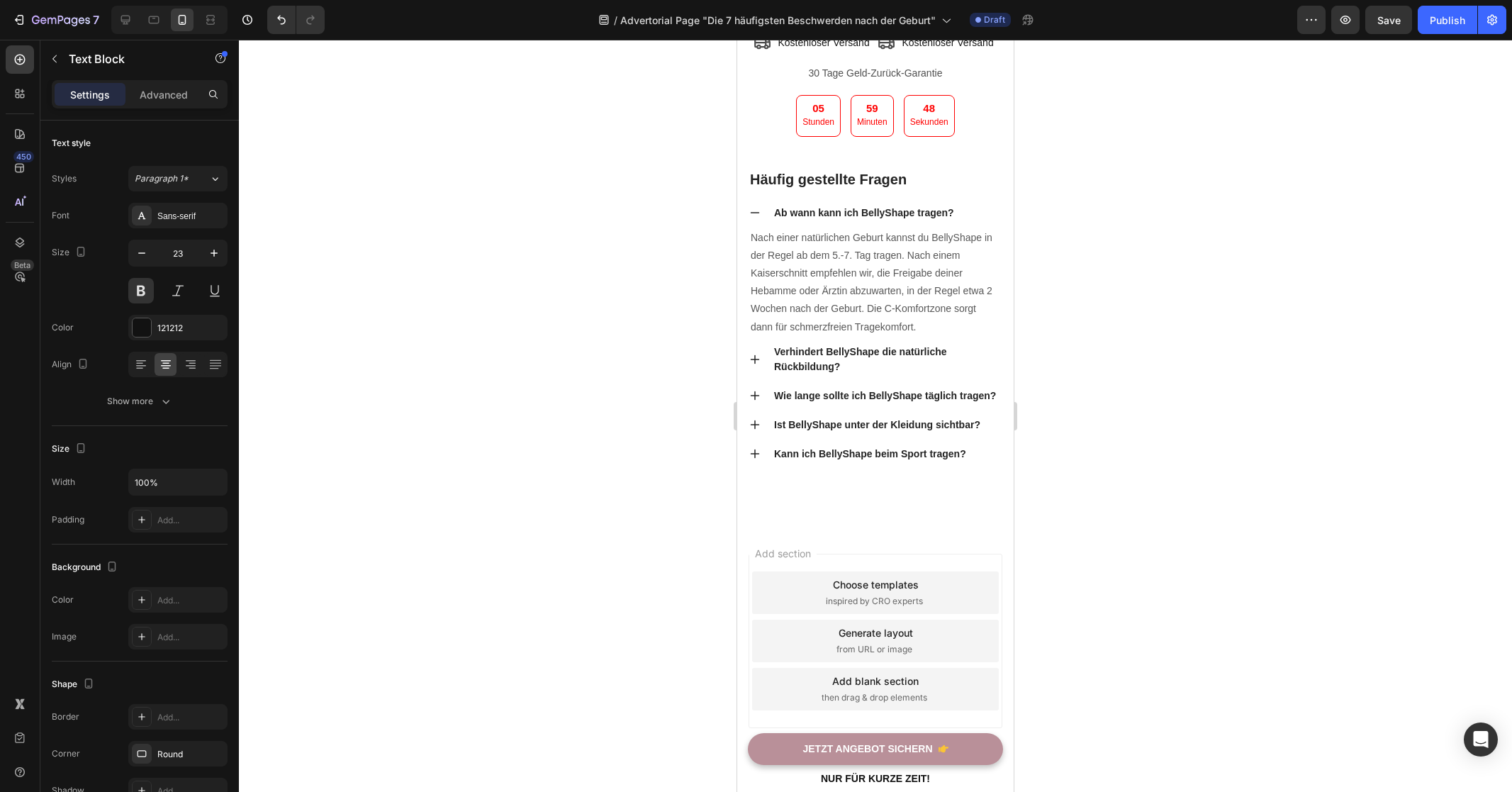
click at [586, 253] on div at bounding box center [875, 415] width 1273 height 753
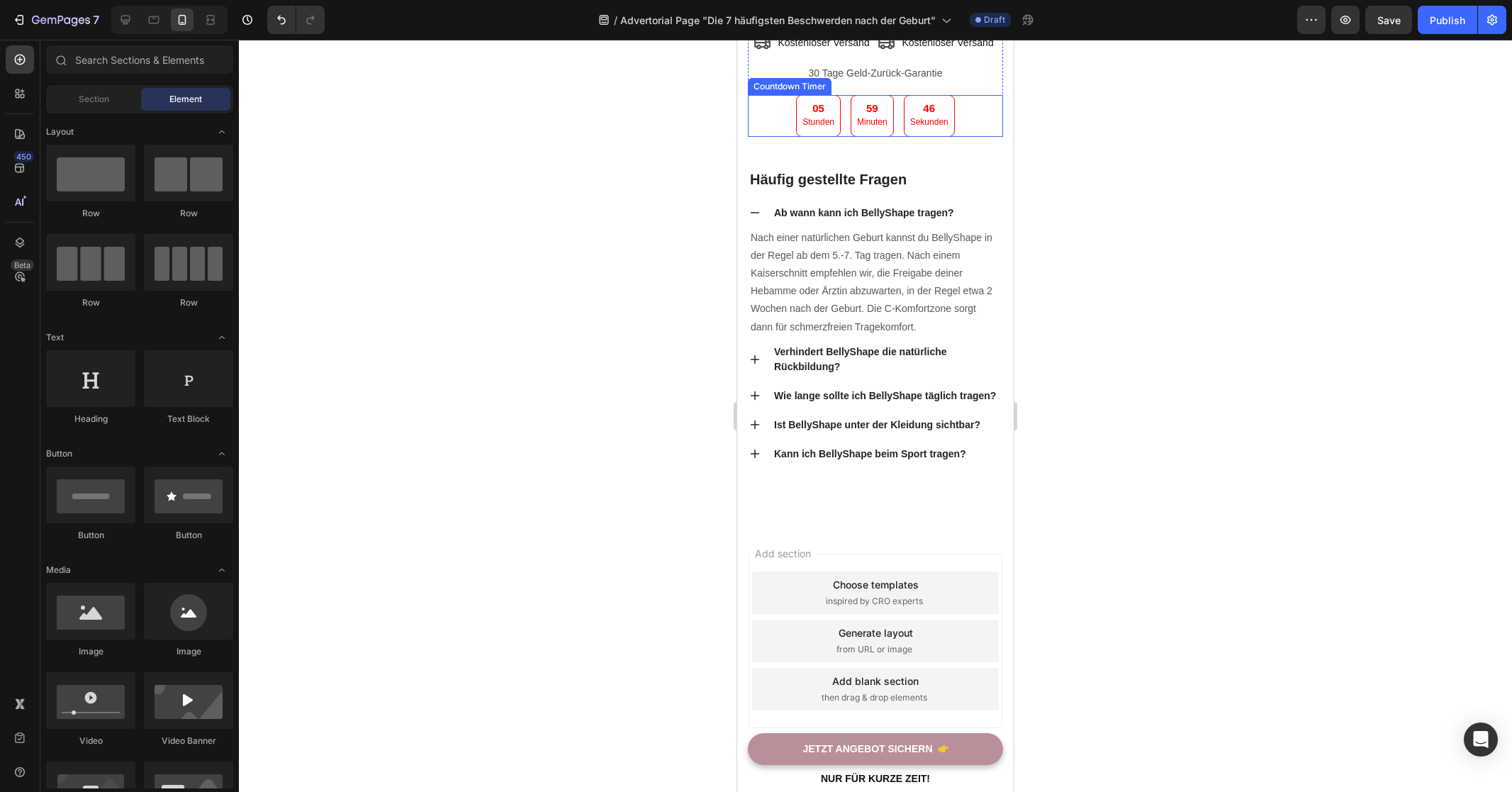
scroll to position [7011, 0]
click at [64, 89] on div "Section" at bounding box center [93, 99] width 89 height 23
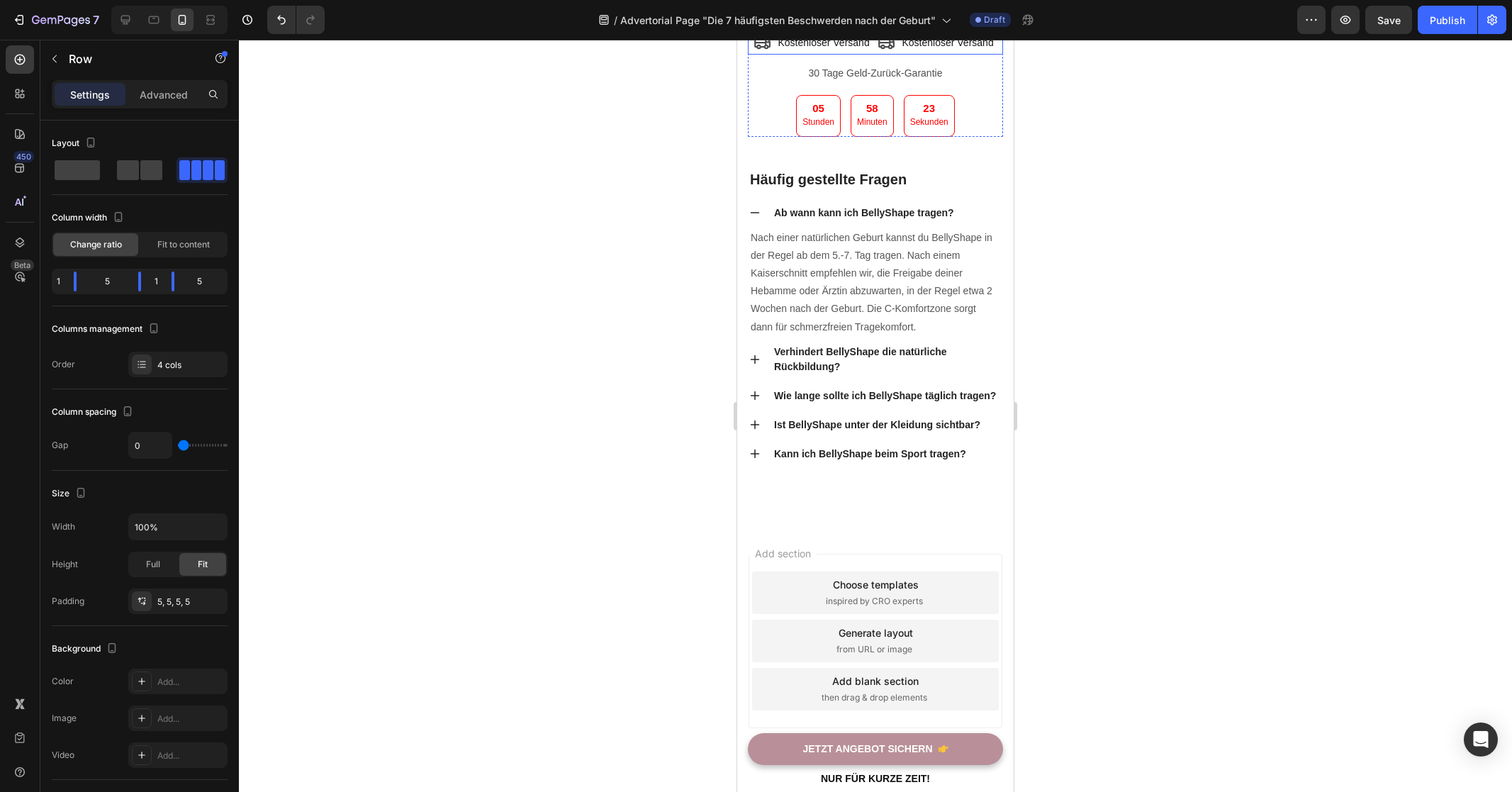
click at [773, 55] on div "Icon Kostenloser Versand Text block Icon Kostenloser Versand Text block Row" at bounding box center [875, 43] width 255 height 24
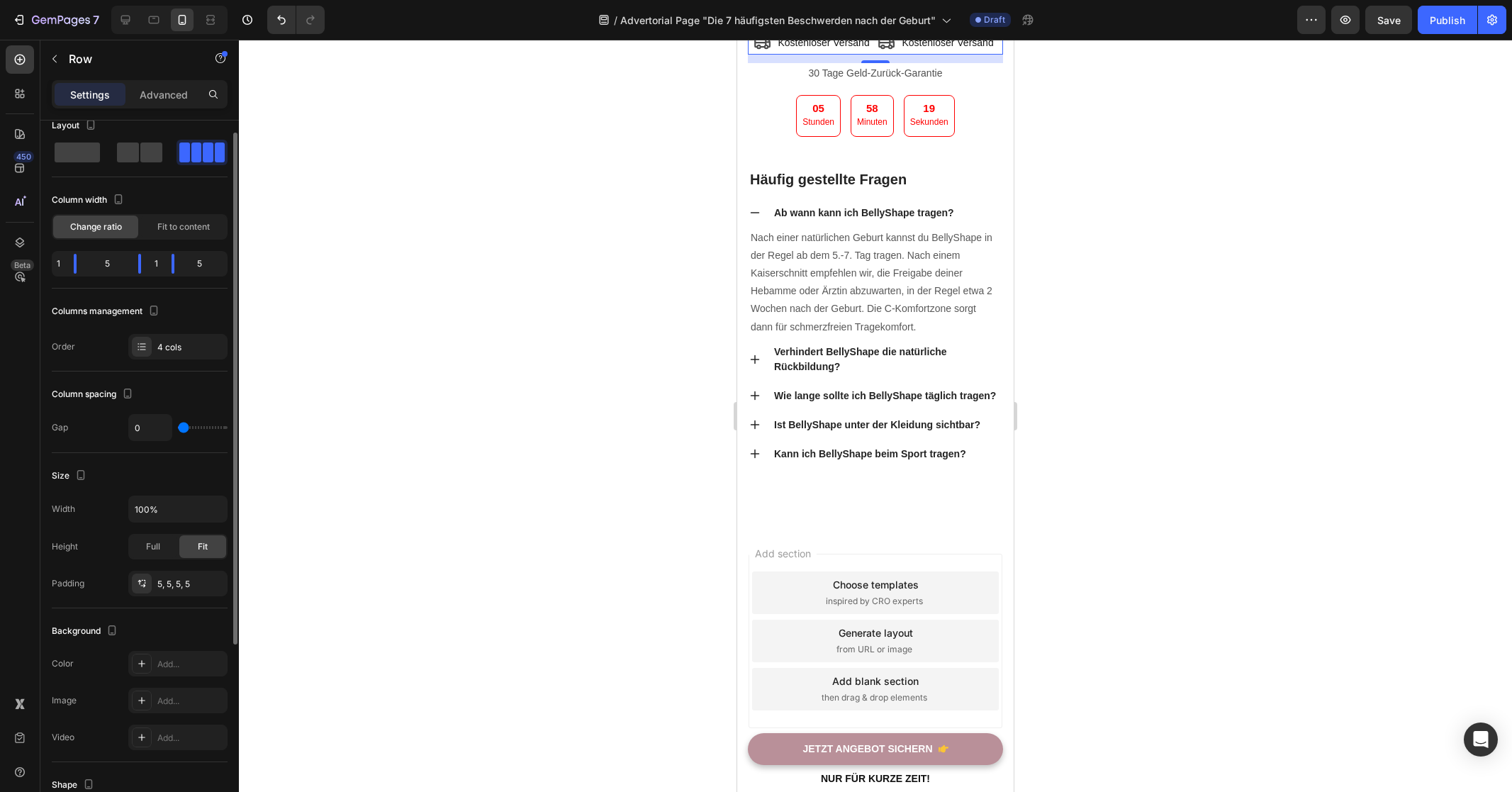
scroll to position [51, 0]
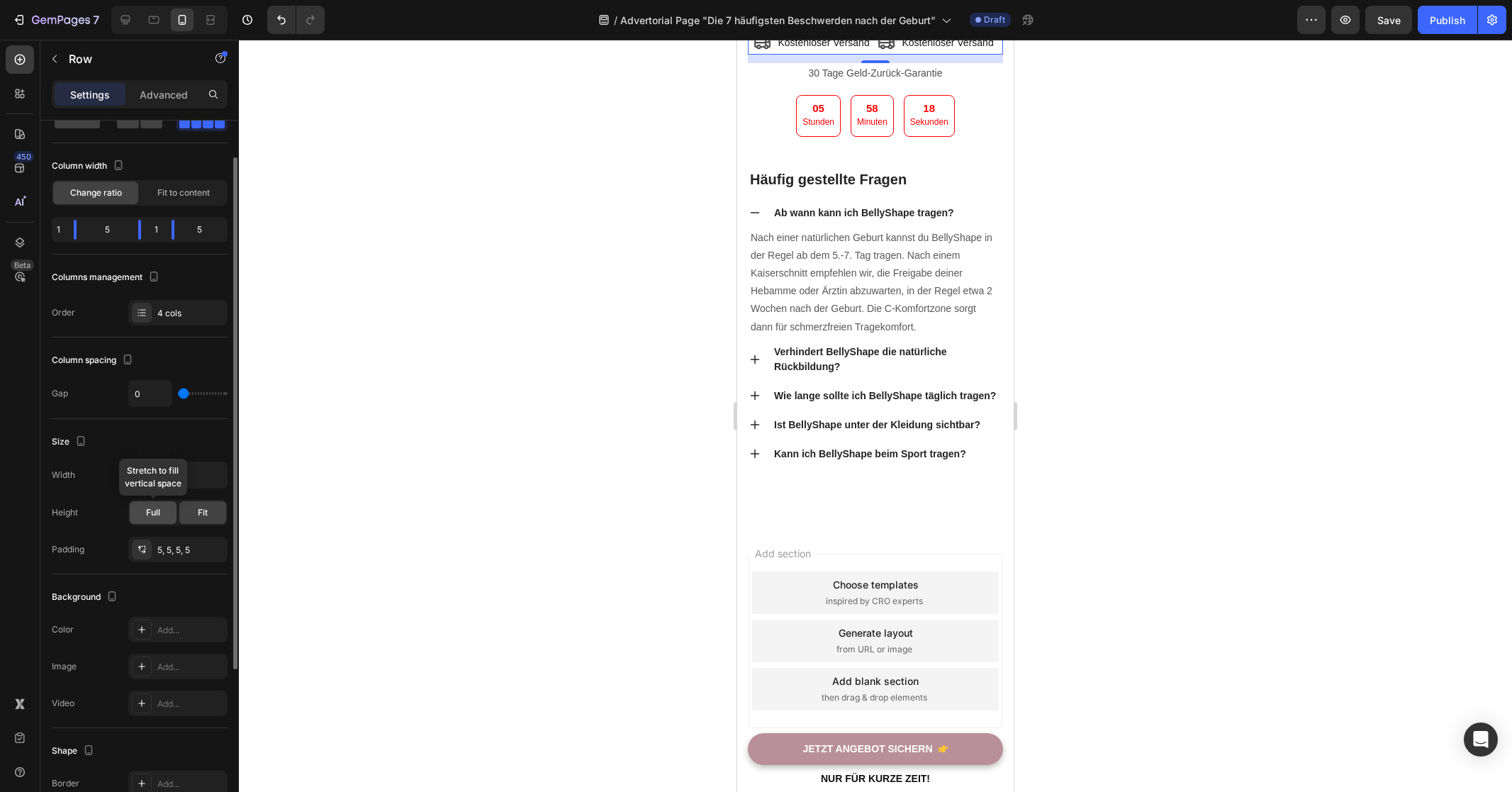
click at [141, 515] on div "Full" at bounding box center [153, 513] width 47 height 23
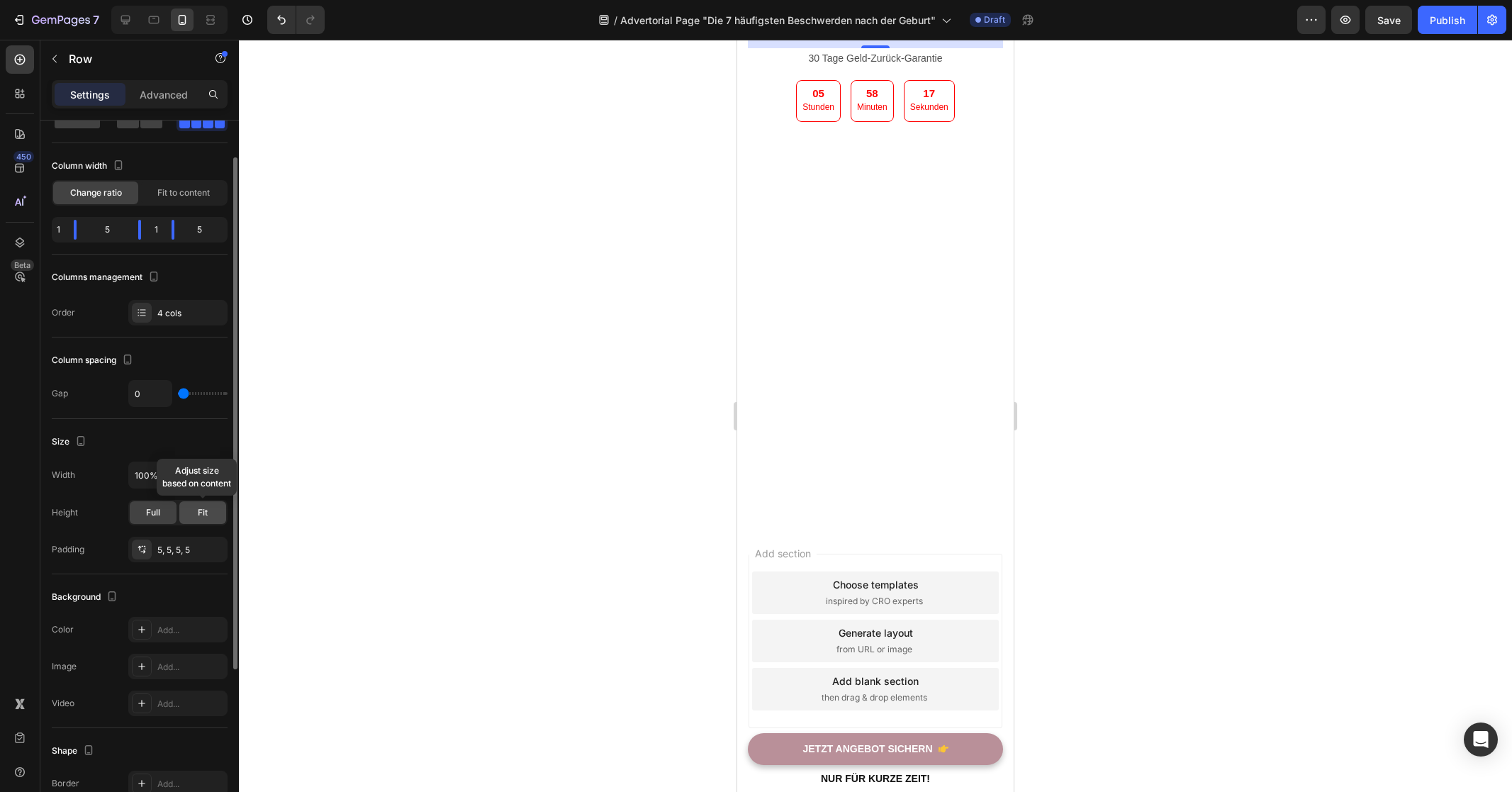
click at [205, 515] on span "Fit" at bounding box center [203, 512] width 10 height 13
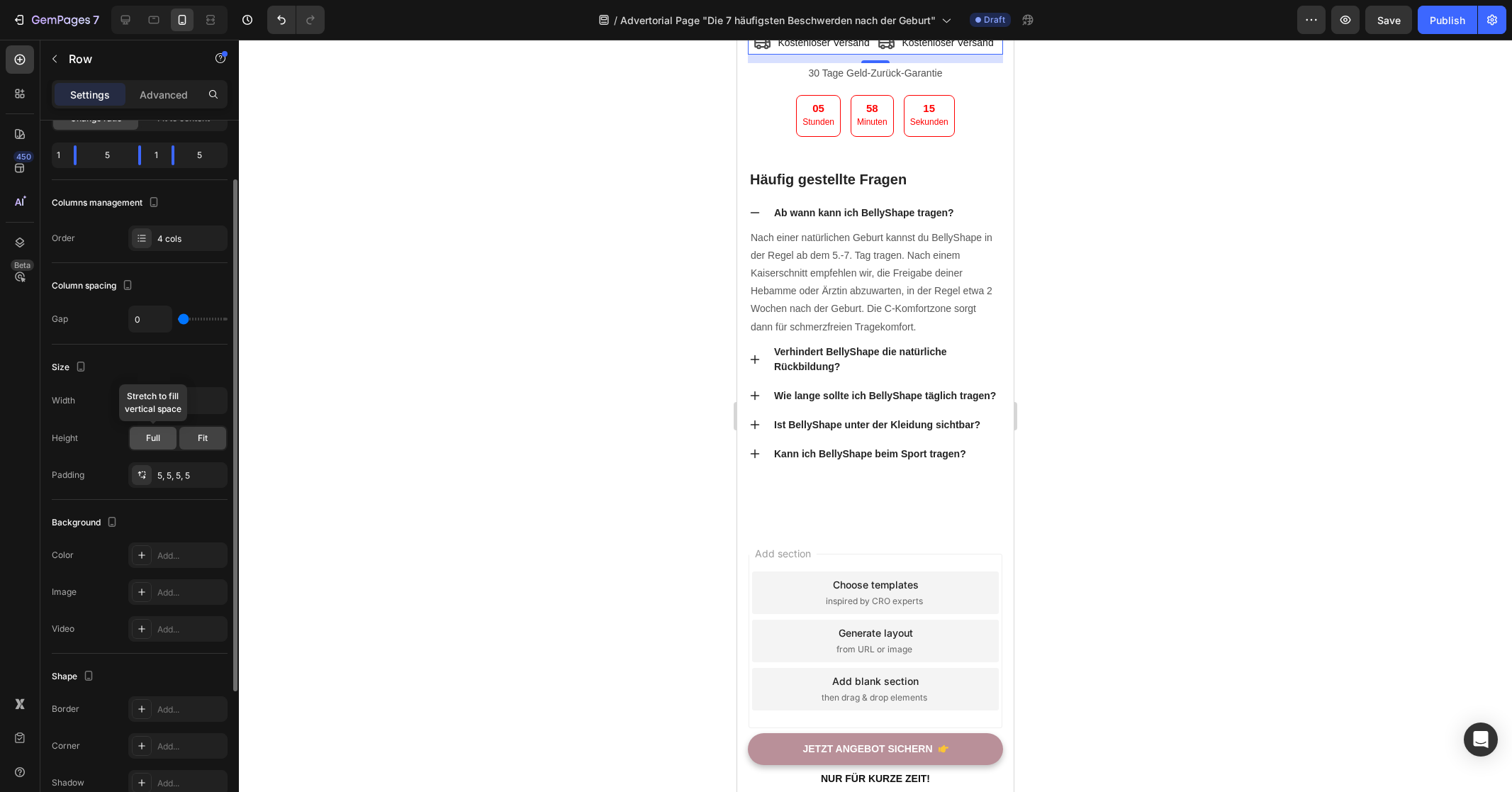
scroll to position [226, 0]
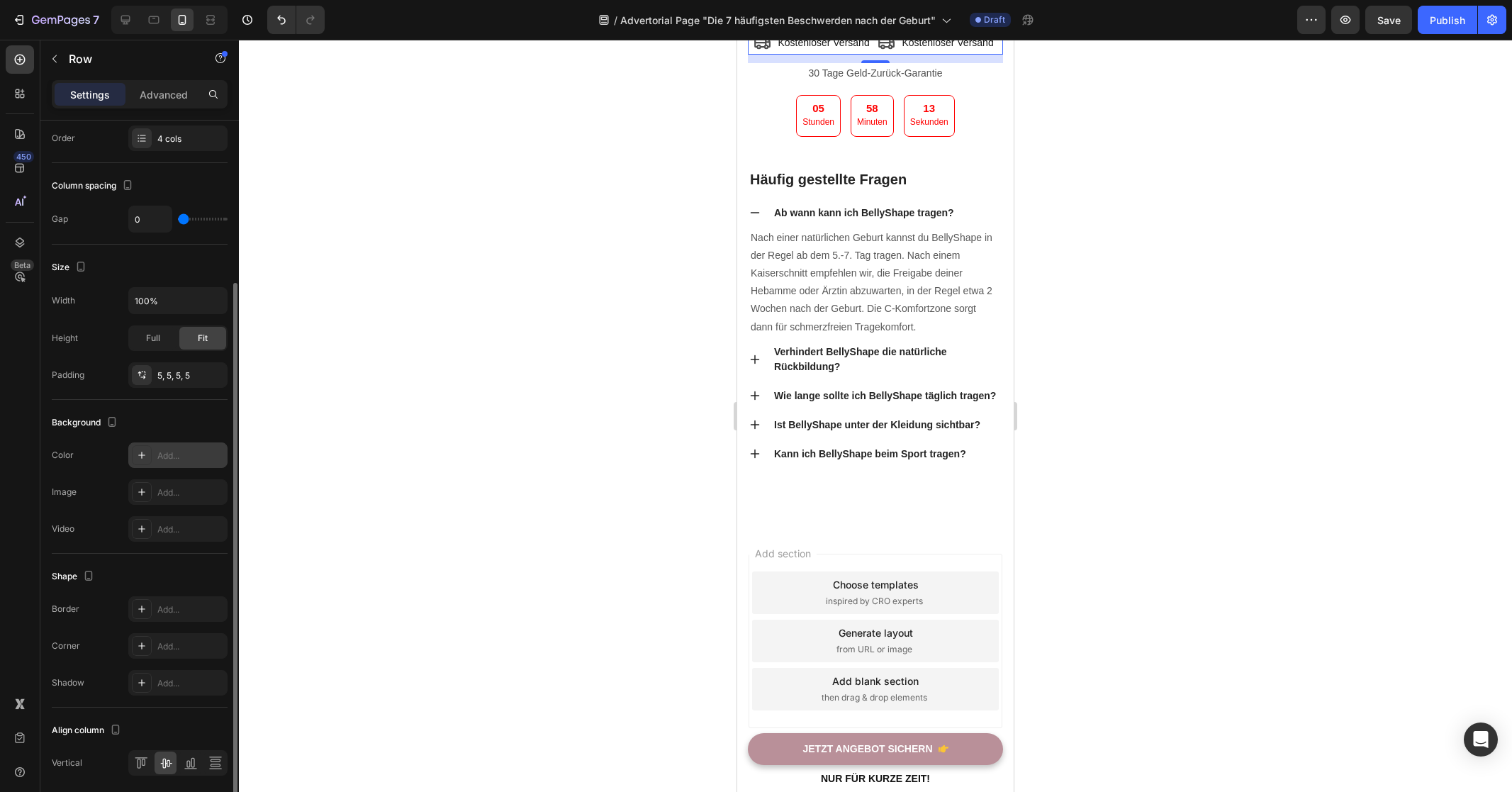
click at [163, 454] on div "Add..." at bounding box center [191, 456] width 67 height 13
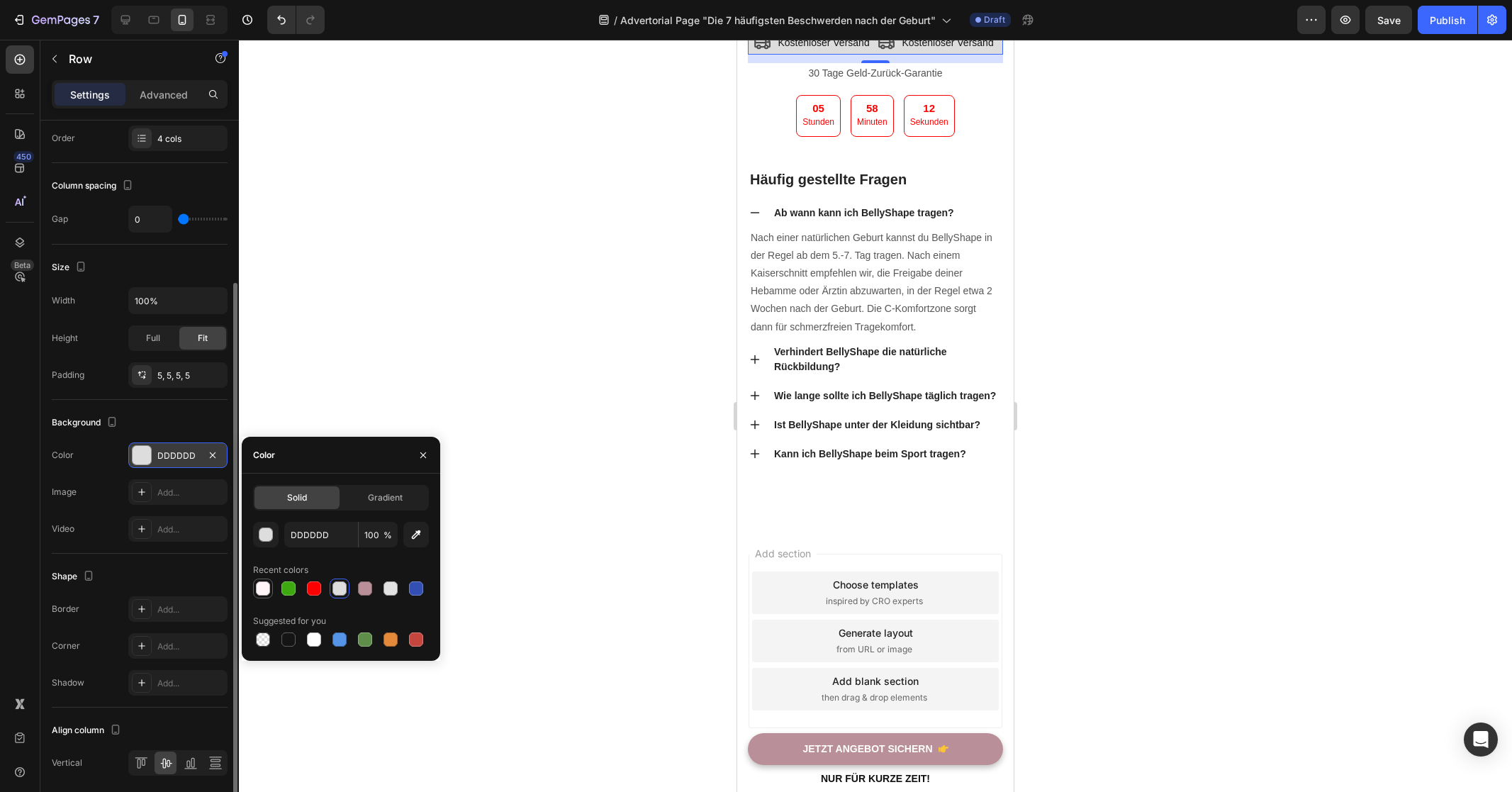
click at [258, 588] on div at bounding box center [263, 588] width 15 height 15
type input "FFF5F7"
click at [177, 612] on div "Add..." at bounding box center [191, 610] width 67 height 13
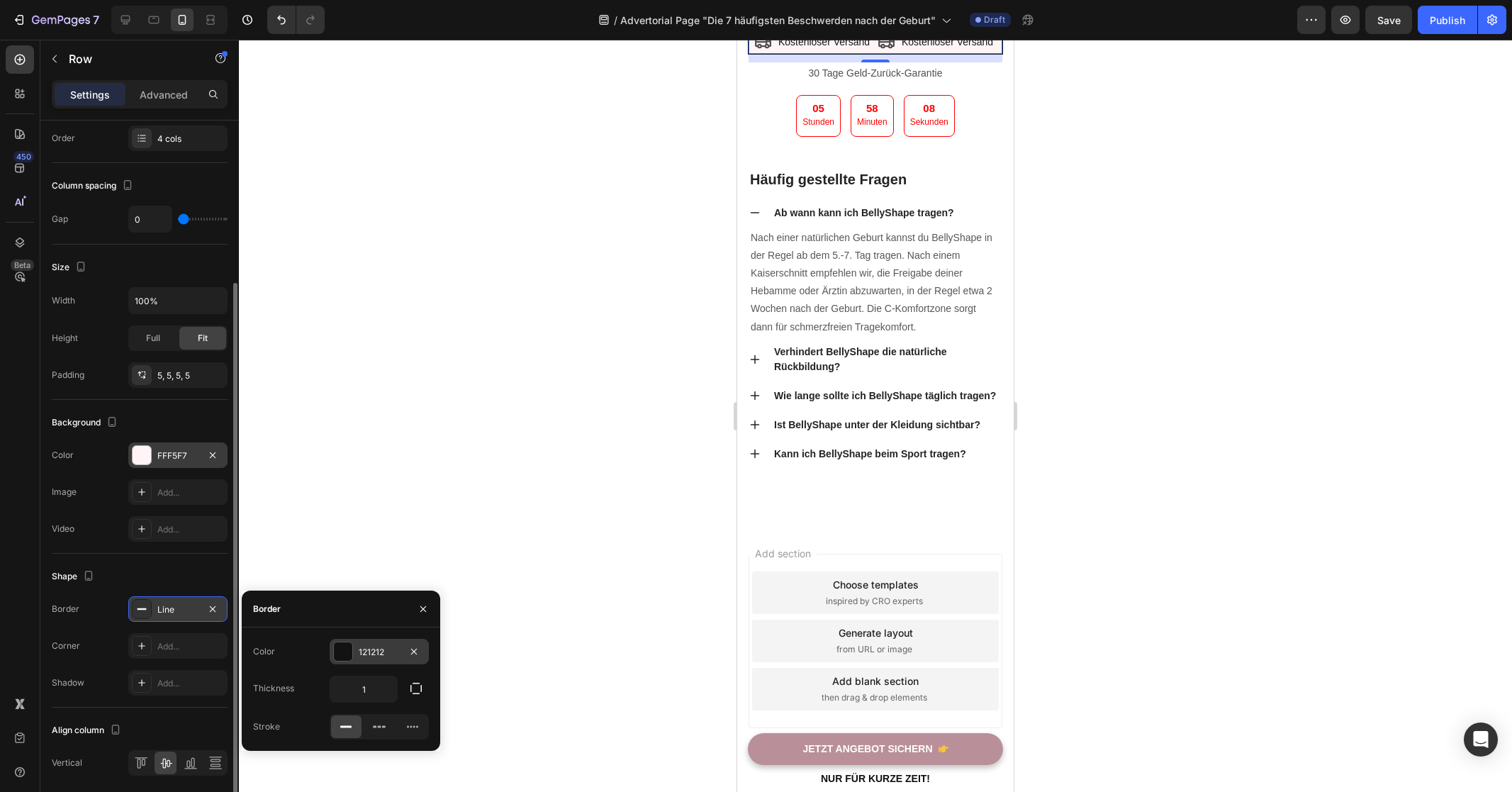
click at [366, 651] on div "121212" at bounding box center [379, 652] width 41 height 13
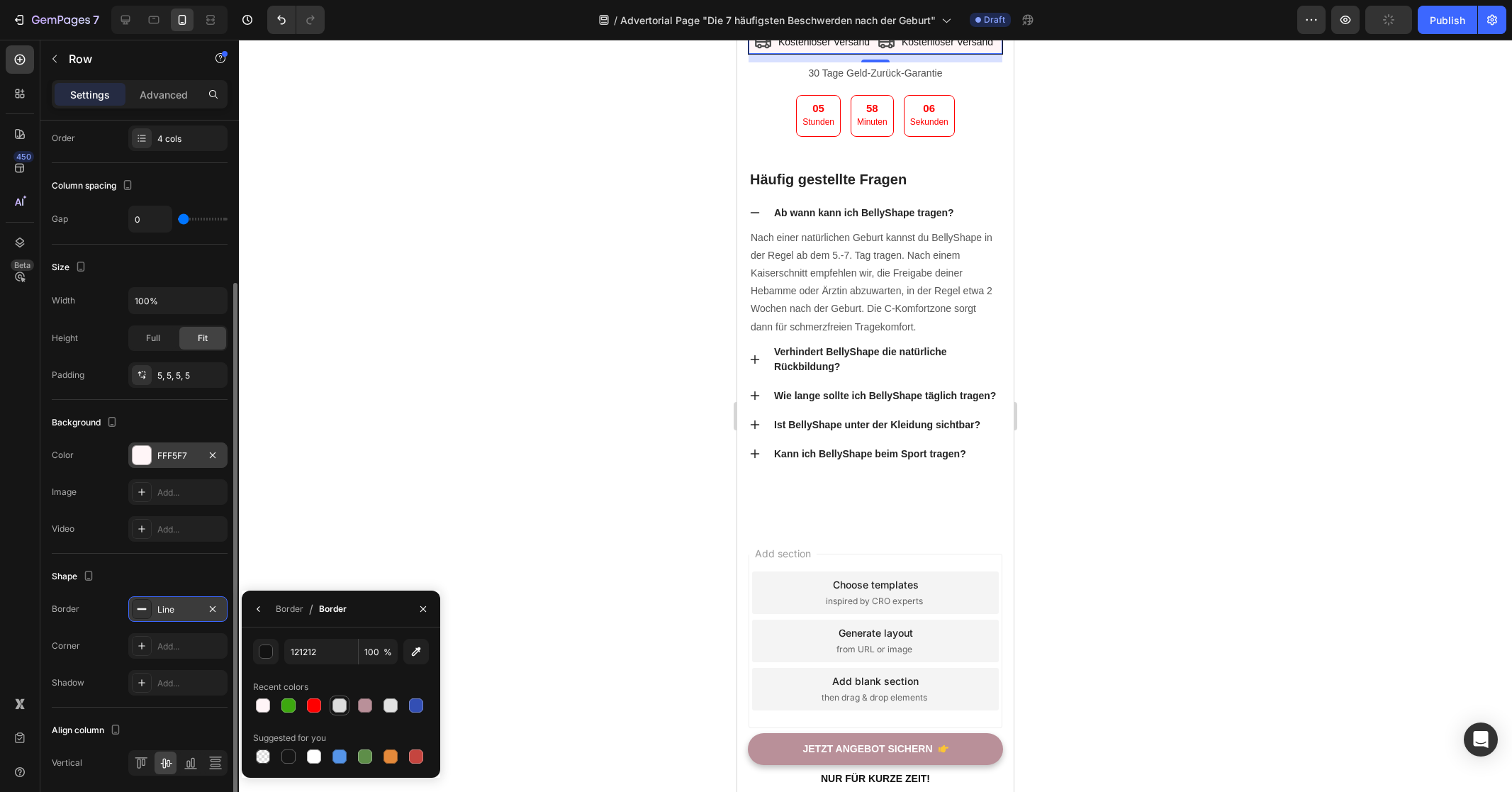
click at [341, 706] on div at bounding box center [339, 706] width 15 height 15
type input "DDDDDD"
click at [181, 648] on div "Add..." at bounding box center [191, 646] width 67 height 13
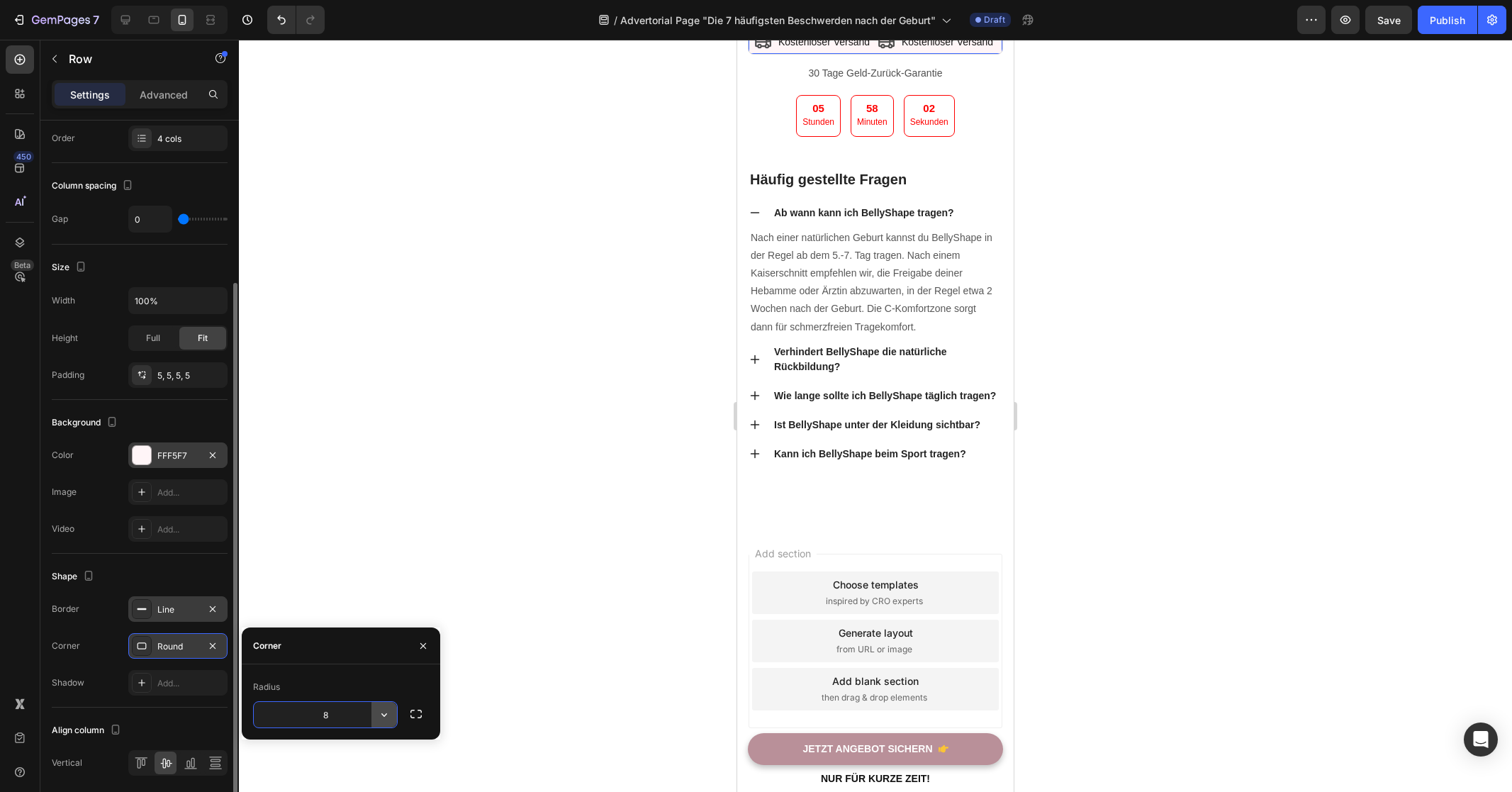
click at [375, 716] on button "button" at bounding box center [384, 715] width 26 height 26
click at [339, 650] on p "Round" at bounding box center [344, 649] width 80 height 15
click at [377, 718] on icon "button" at bounding box center [384, 715] width 15 height 15
click at [344, 681] on p "Pill" at bounding box center [344, 676] width 80 height 15
click at [378, 715] on icon "button" at bounding box center [384, 715] width 15 height 15
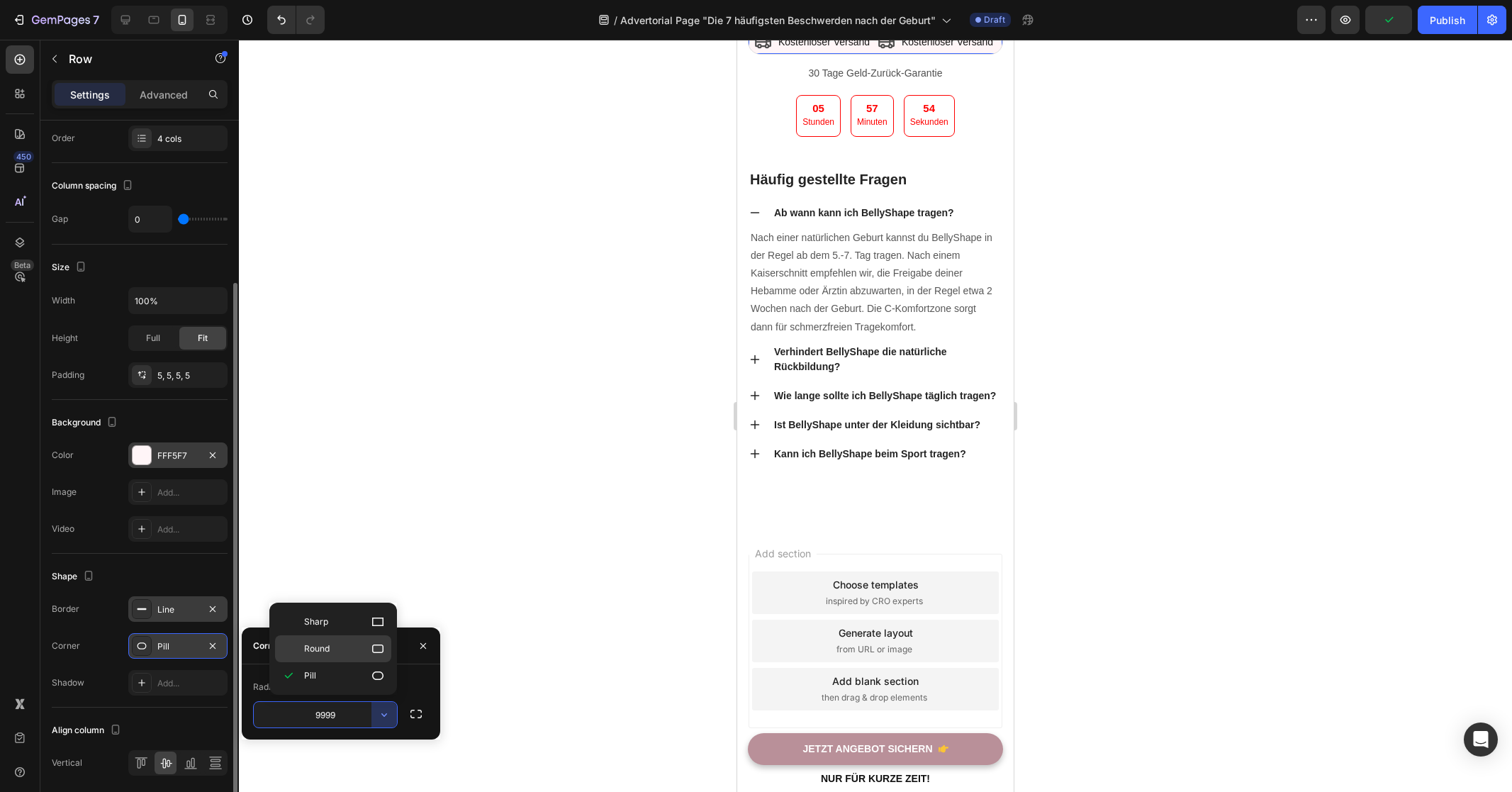
click at [348, 650] on p "Round" at bounding box center [344, 649] width 80 height 15
type input "8"
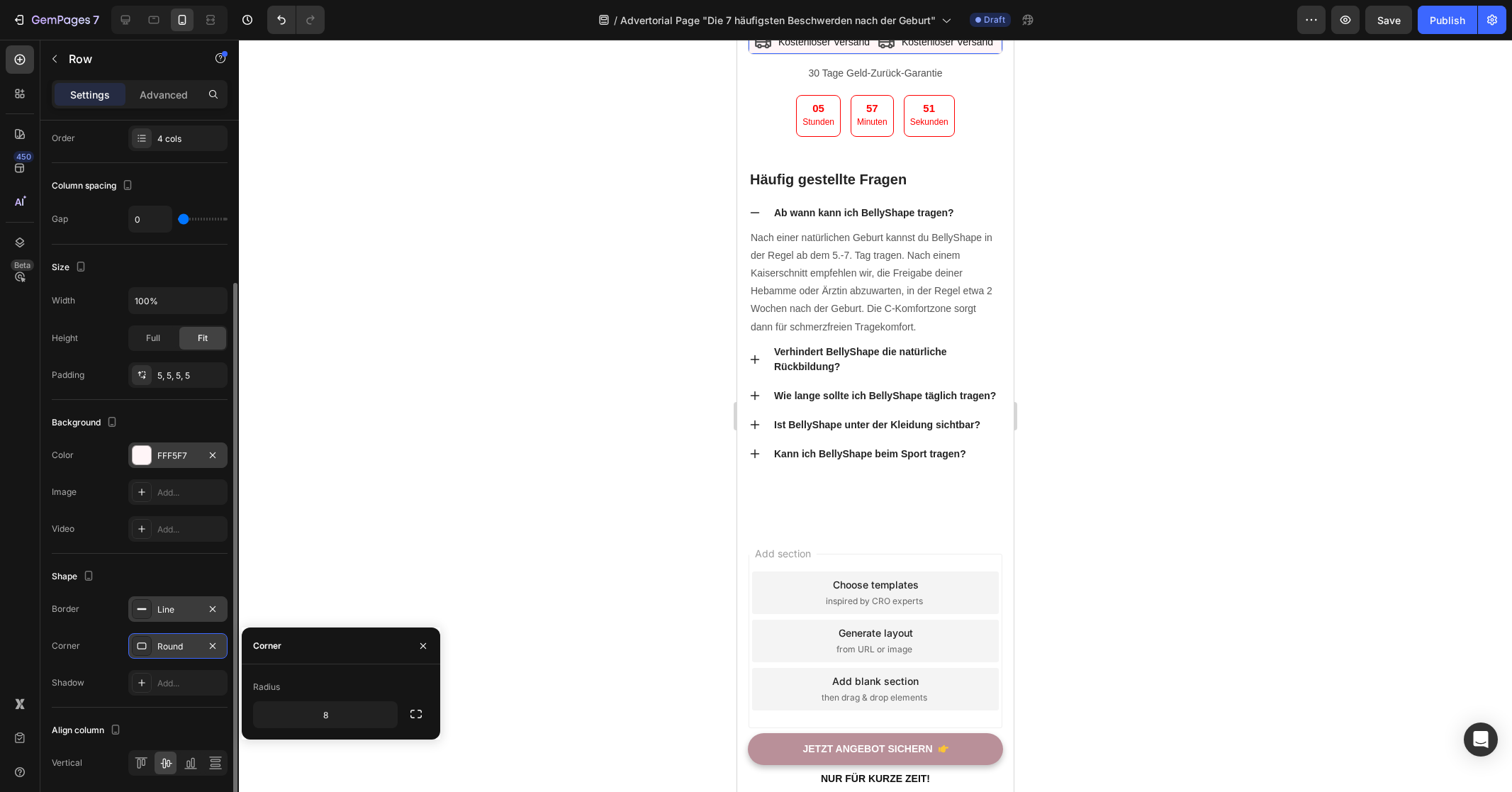
click at [47, 631] on div "Layout Column width Change ratio Fit to content 1 5 1 5 Columns management Orde…" at bounding box center [139, 390] width 199 height 990
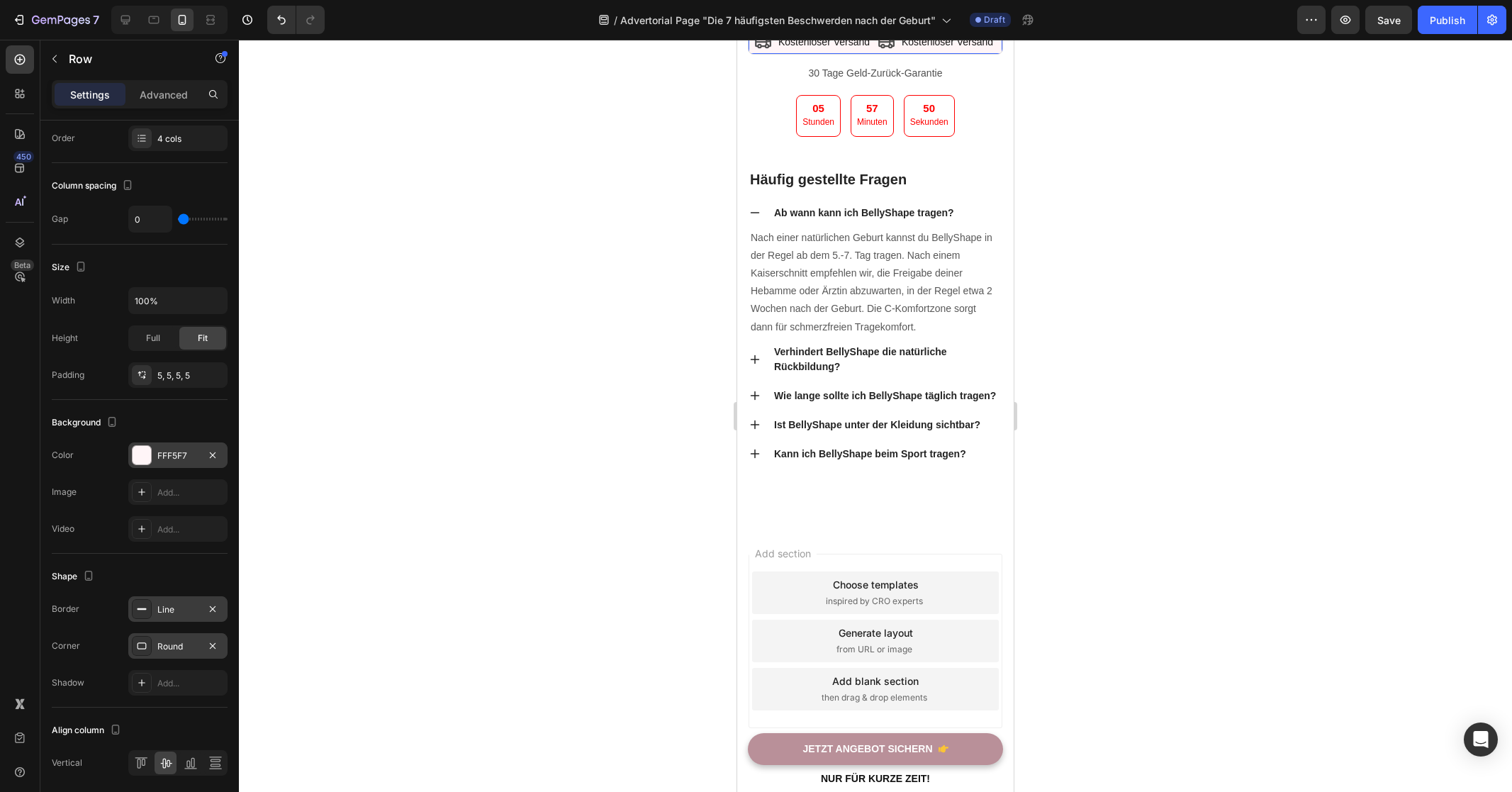
scroll to position [278, 0]
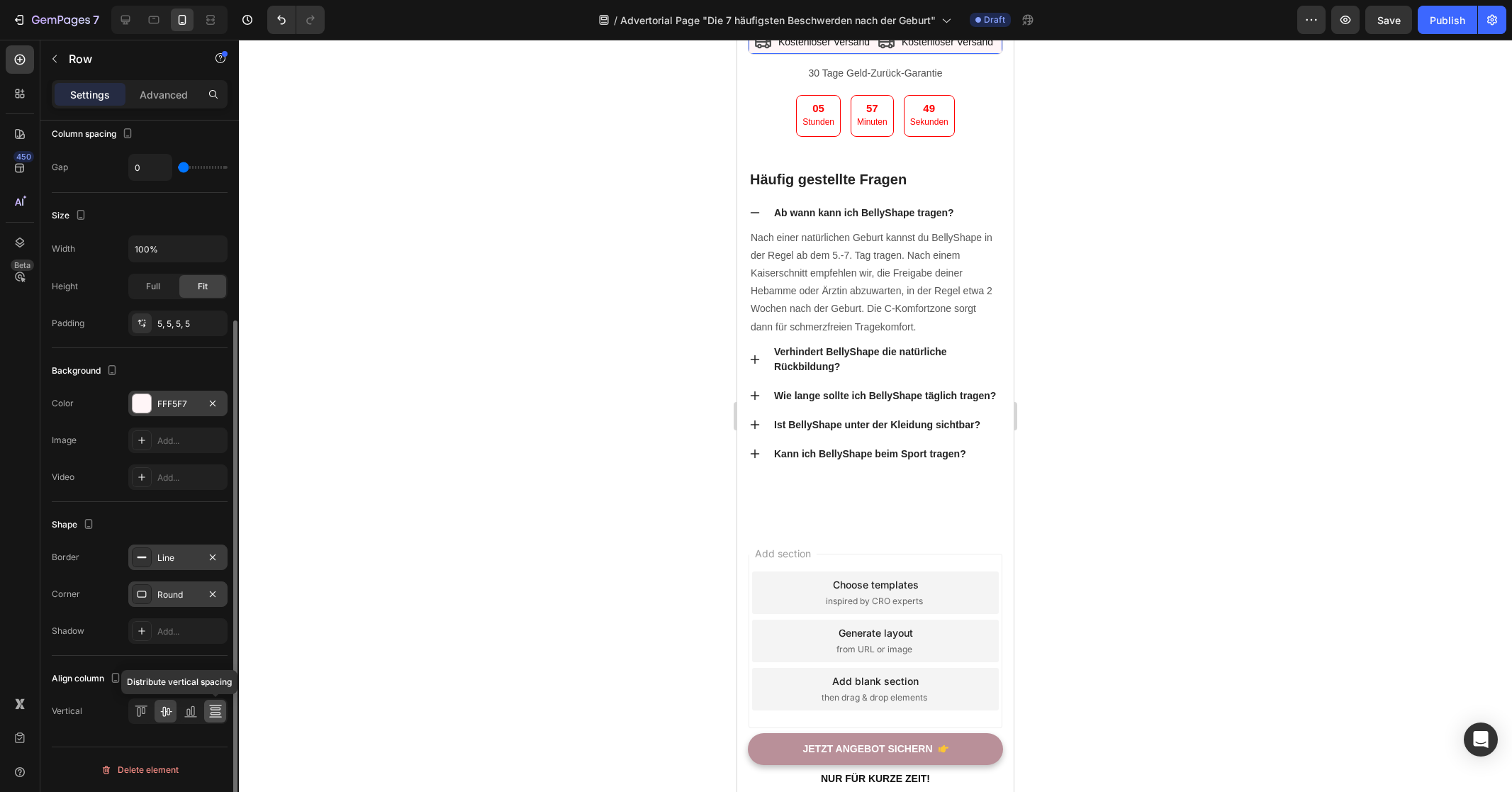
click at [214, 712] on icon at bounding box center [215, 713] width 10 height 3
click at [189, 711] on icon at bounding box center [188, 712] width 3 height 7
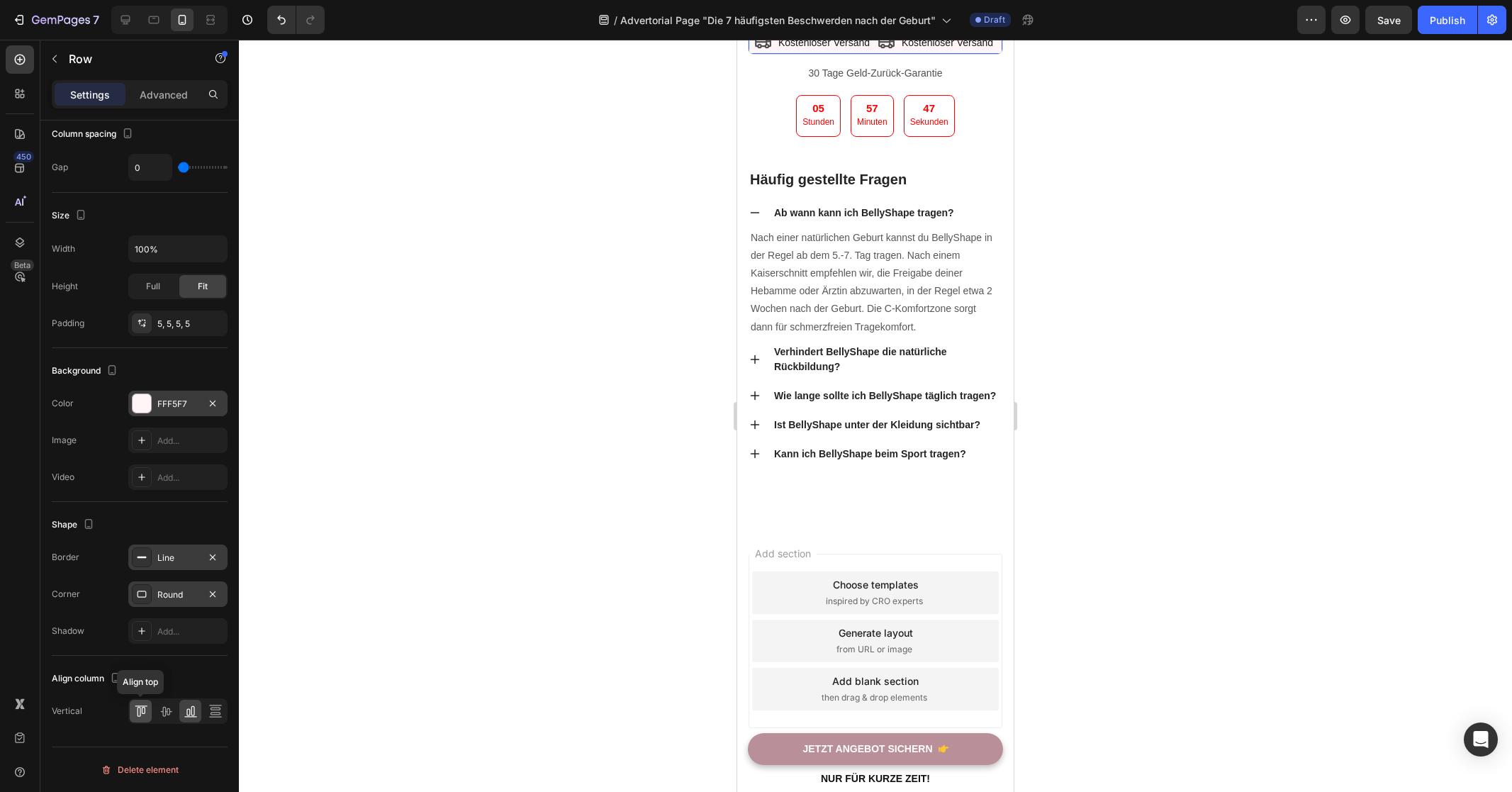
click at [147, 711] on div at bounding box center [141, 711] width 22 height 23
click at [221, 712] on icon at bounding box center [216, 711] width 15 height 15
click at [217, 712] on icon at bounding box center [215, 713] width 10 height 3
click at [165, 712] on icon at bounding box center [165, 712] width 11 height 10
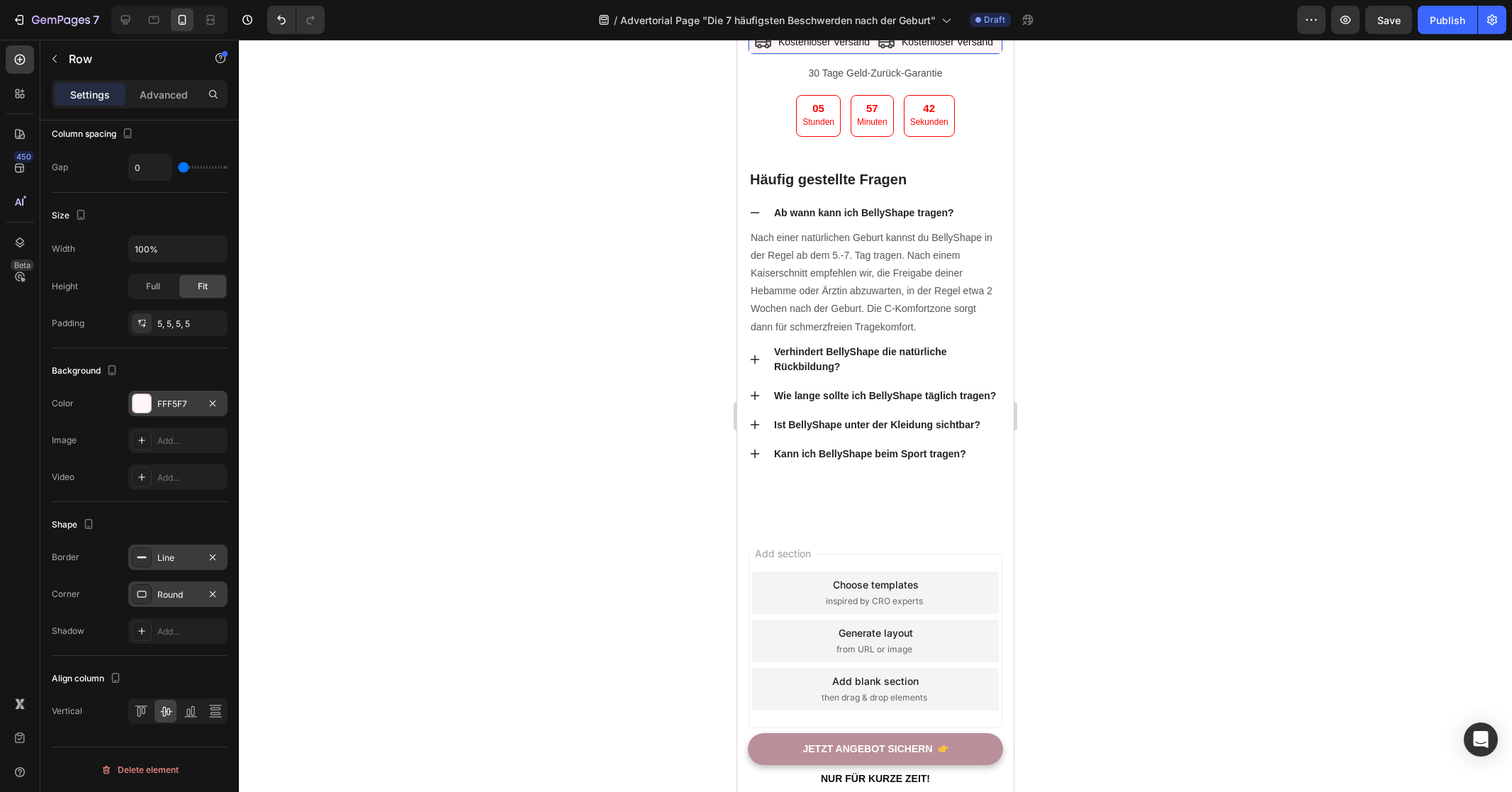
click at [1175, 513] on div at bounding box center [875, 415] width 1273 height 753
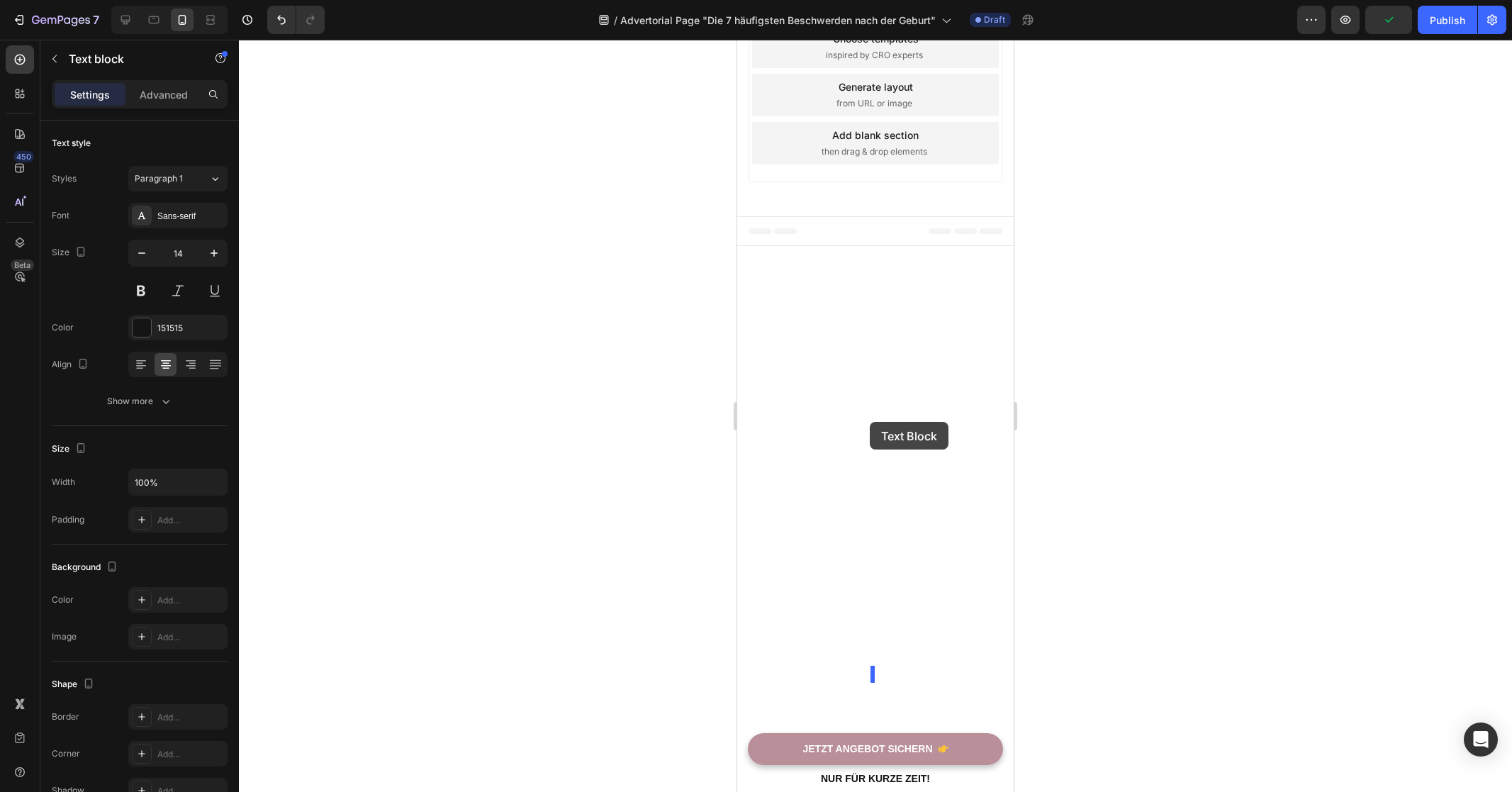
drag, startPoint x: 870, startPoint y: 387, endPoint x: 869, endPoint y: 422, distance: 35.0
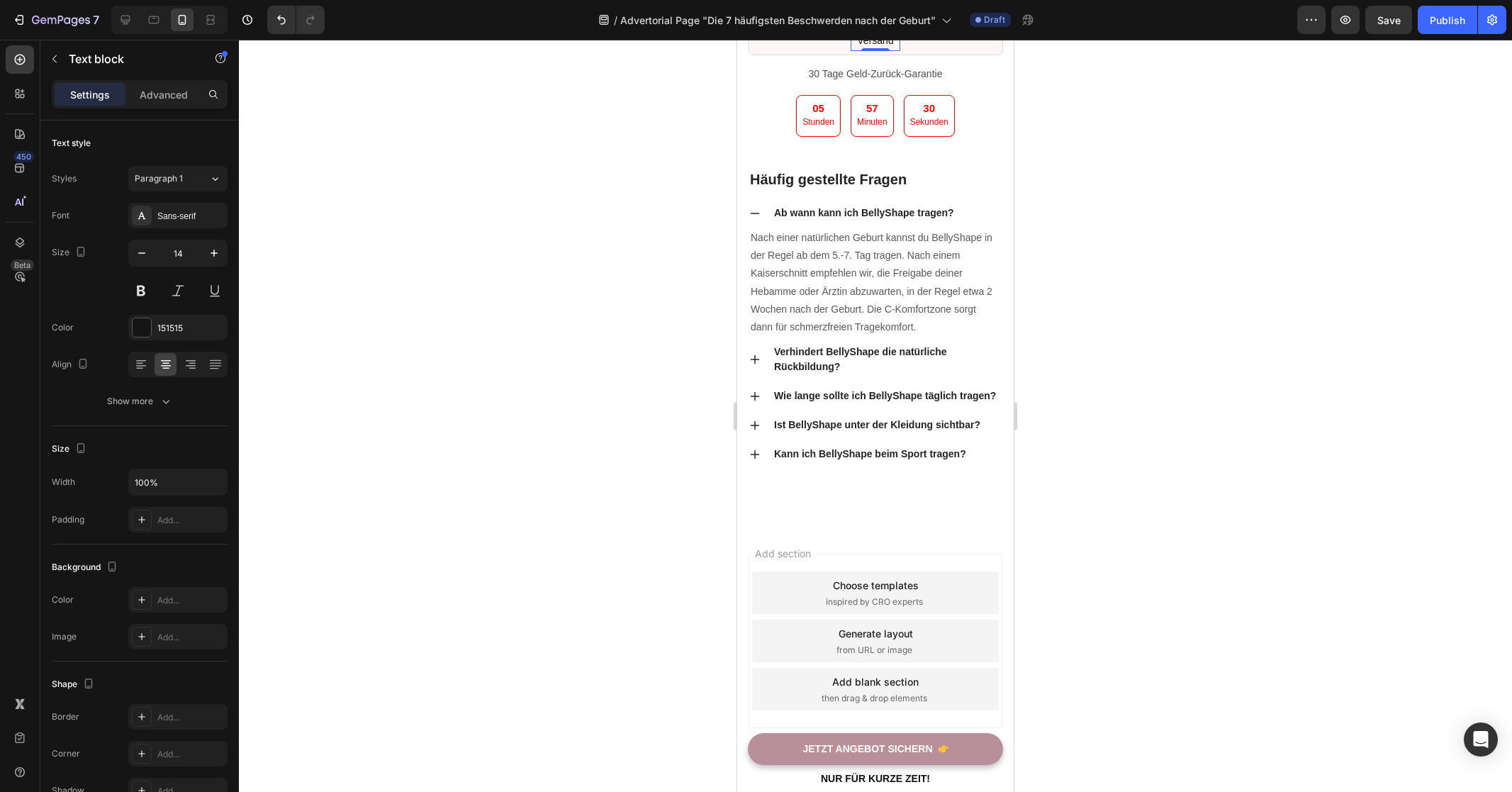
click at [871, 50] on p "Kostenloser Versand" at bounding box center [875, 22] width 47 height 54
click at [103, 59] on p "Text block" at bounding box center [128, 59] width 121 height 17
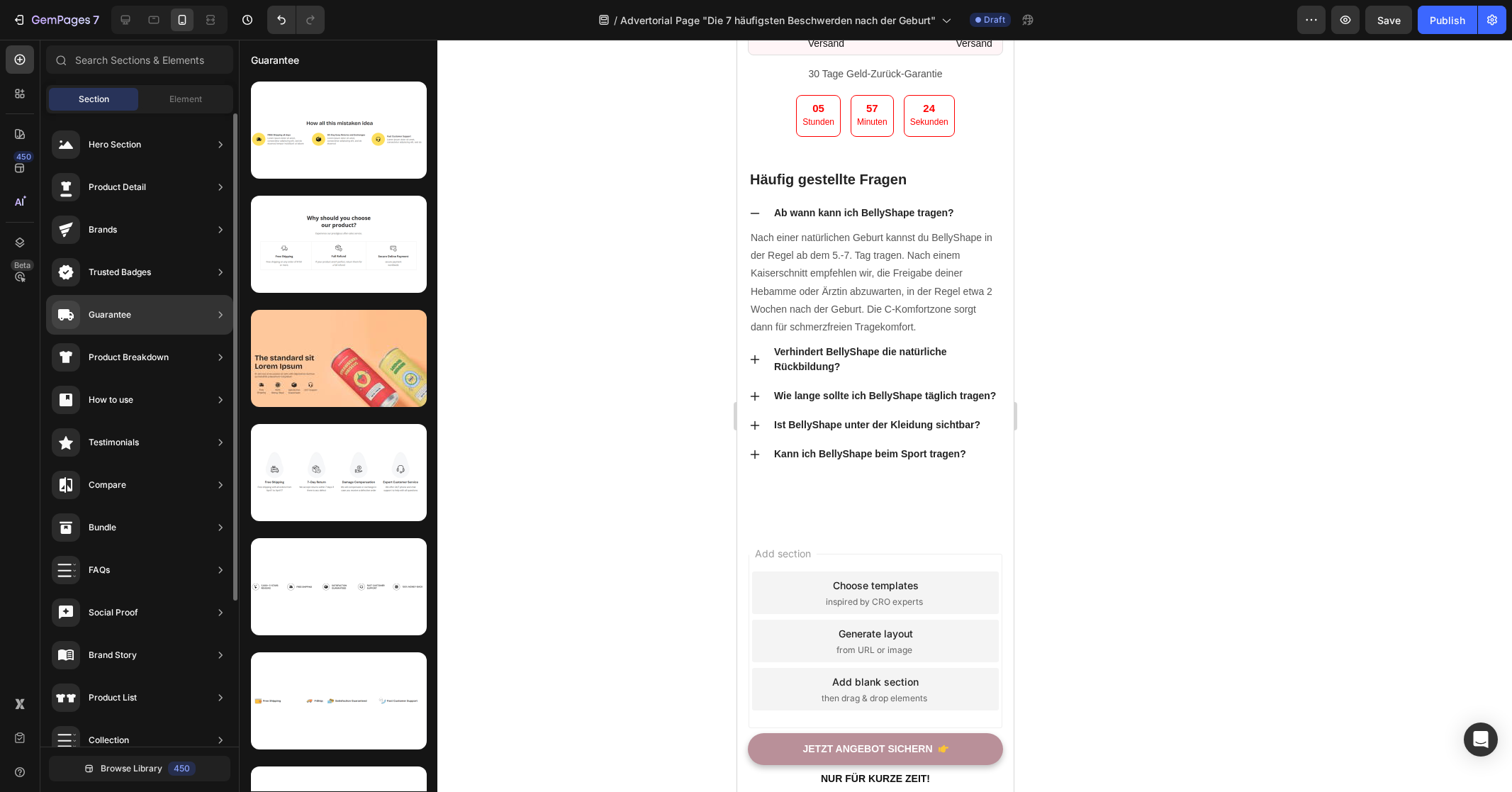
scroll to position [189, 0]
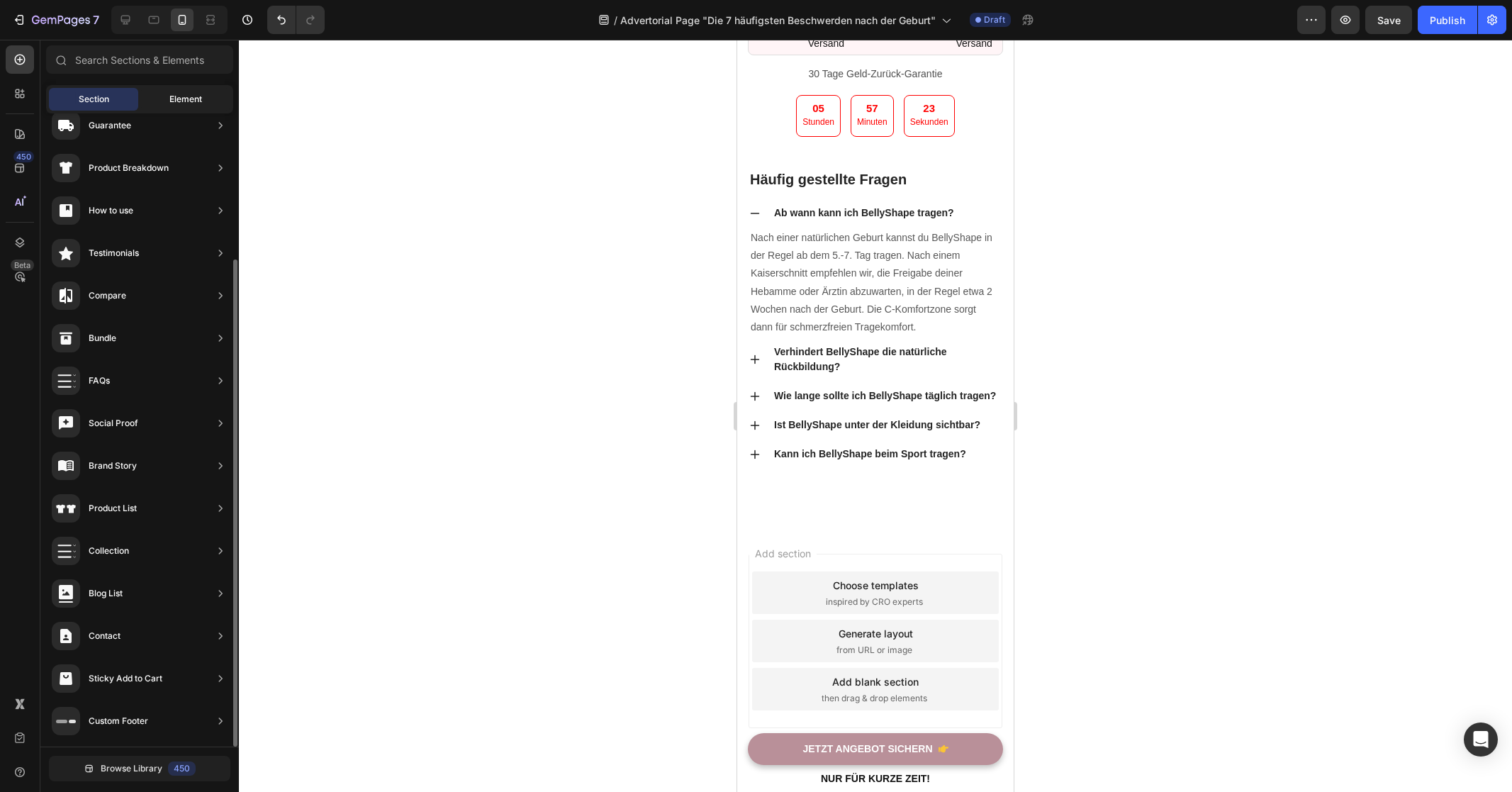
click at [178, 92] on span "Element" at bounding box center [186, 98] width 33 height 13
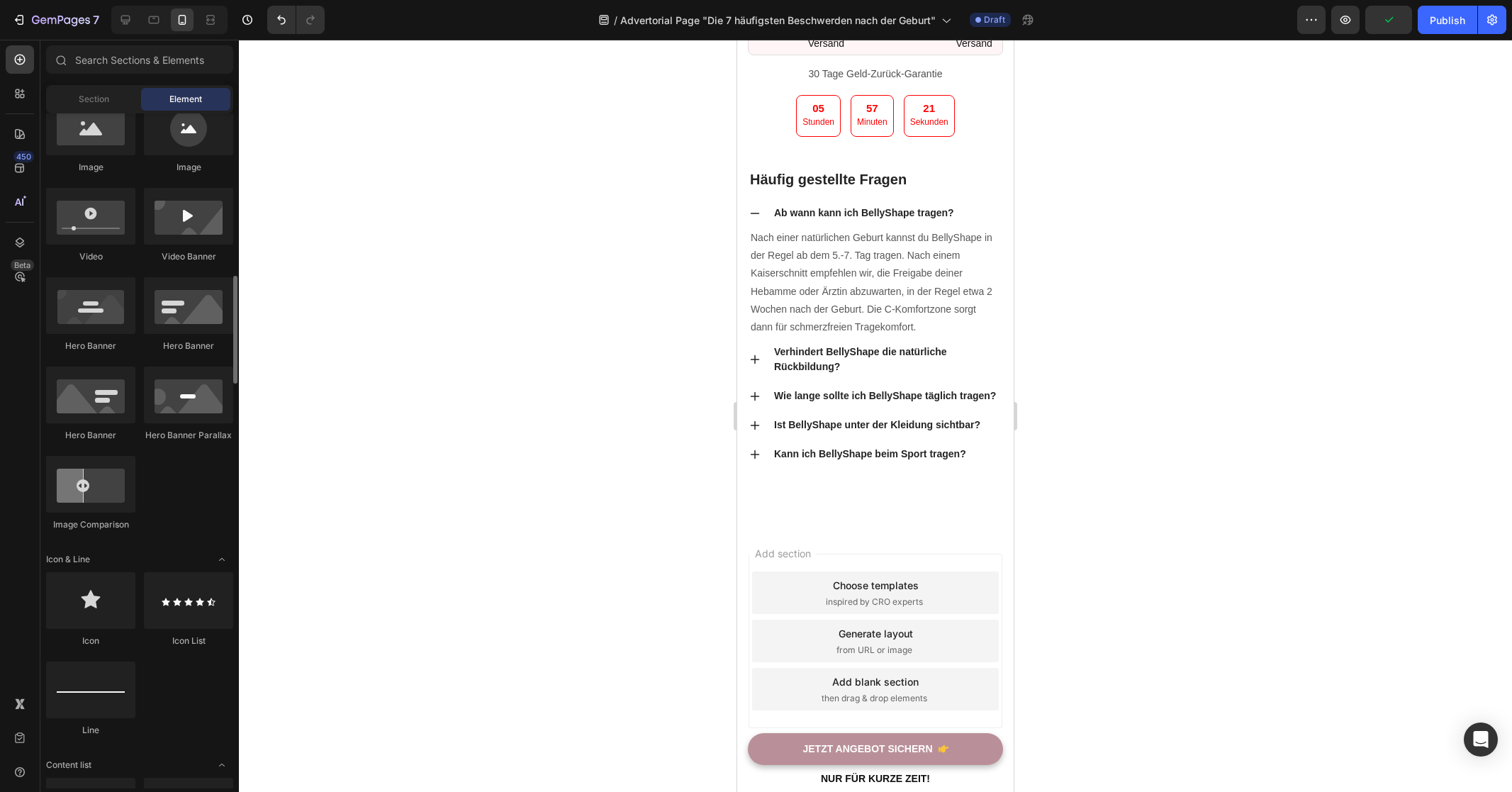
scroll to position [630, 0]
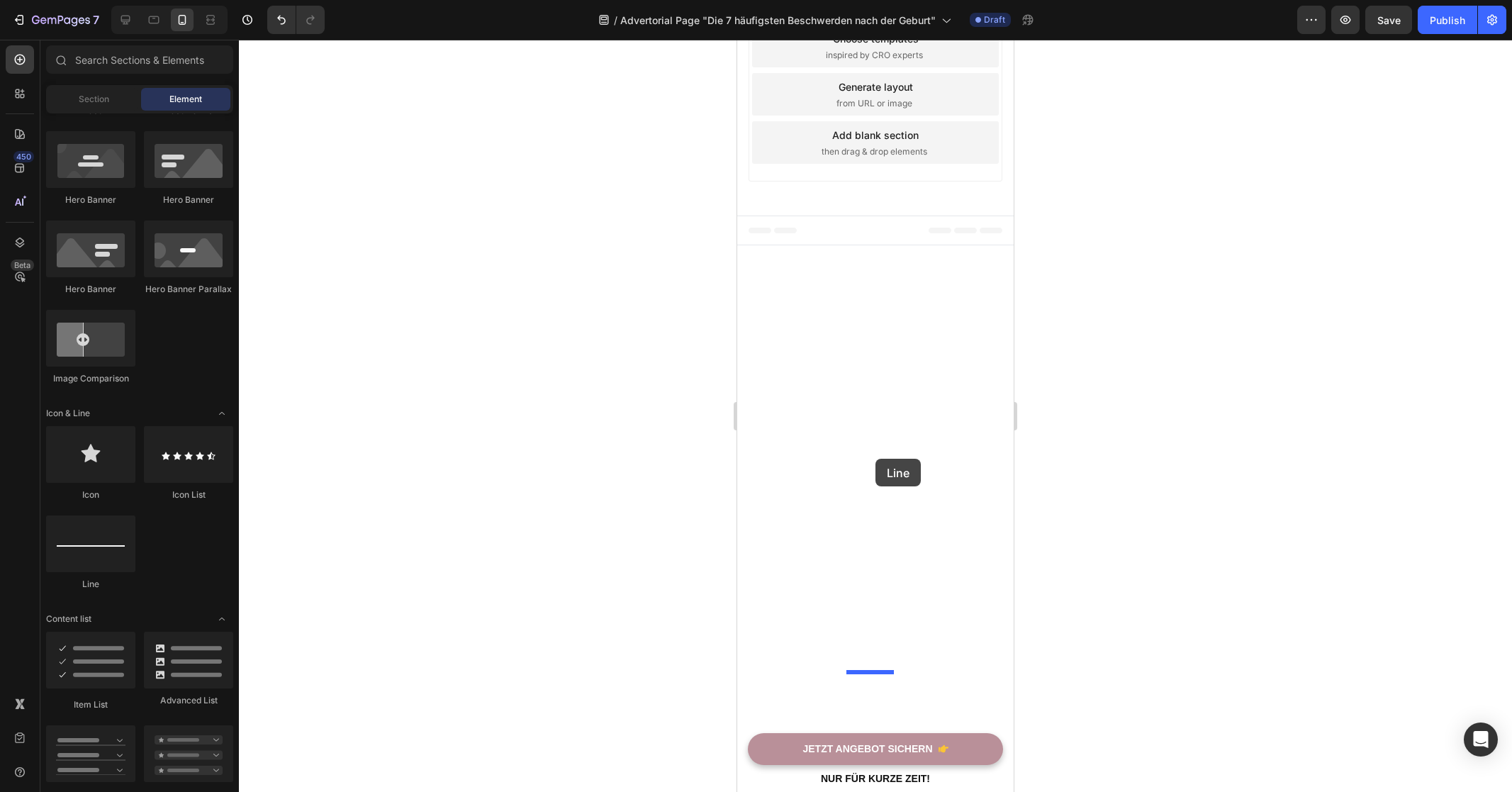
drag, startPoint x: 819, startPoint y: 585, endPoint x: 875, endPoint y: 459, distance: 137.9
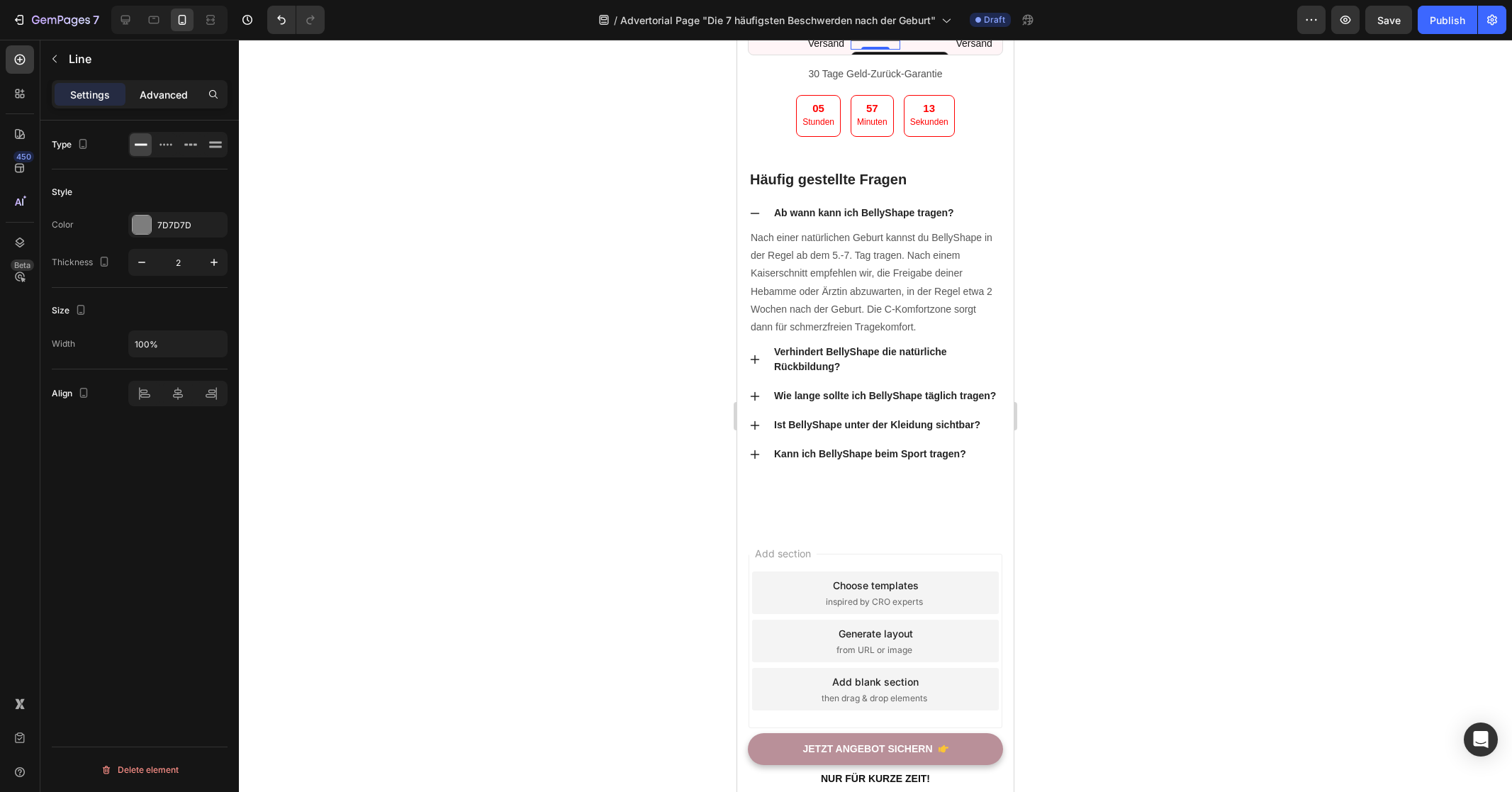
click at [166, 97] on p "Advanced" at bounding box center [163, 94] width 48 height 15
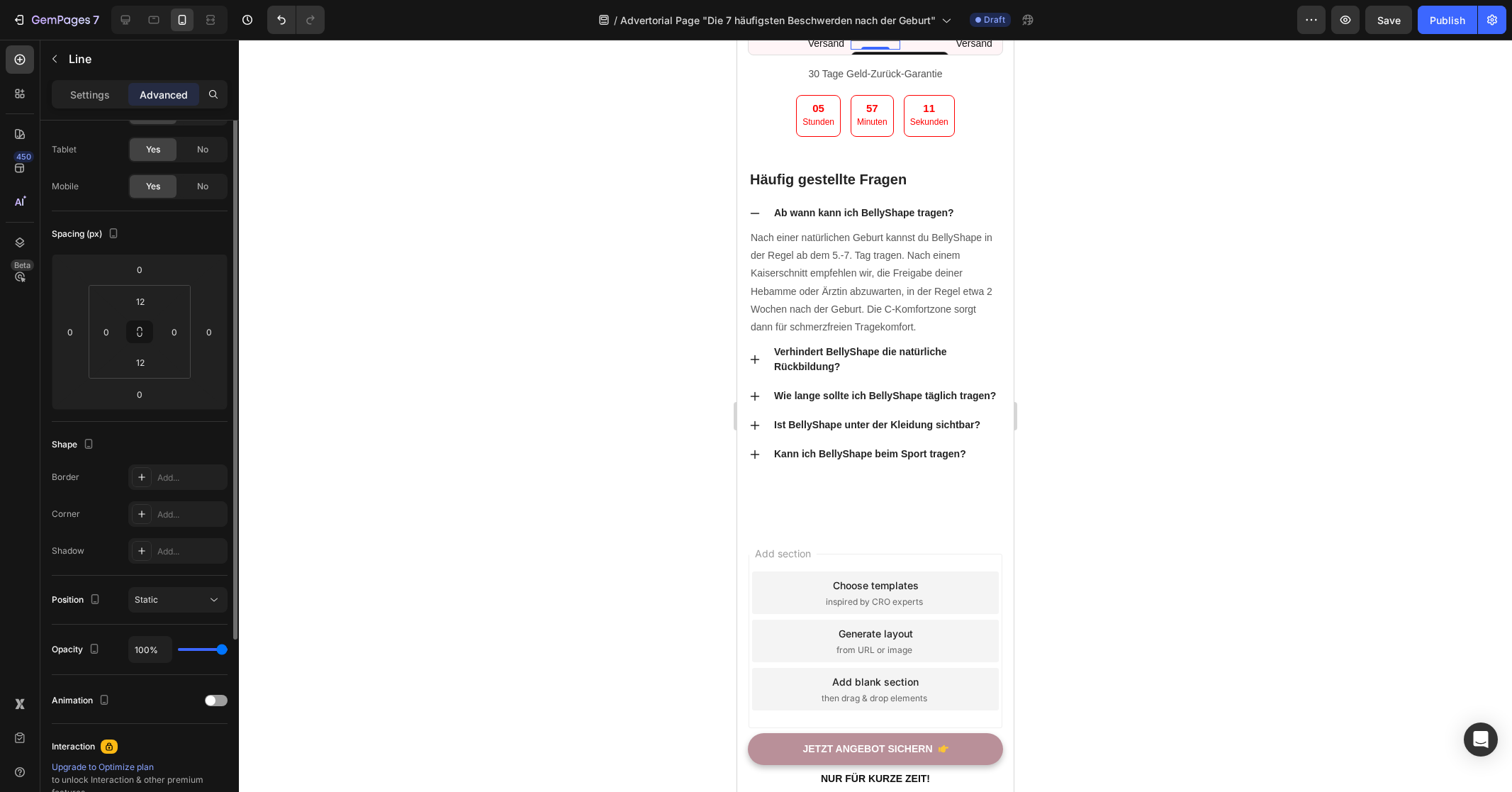
scroll to position [194, 0]
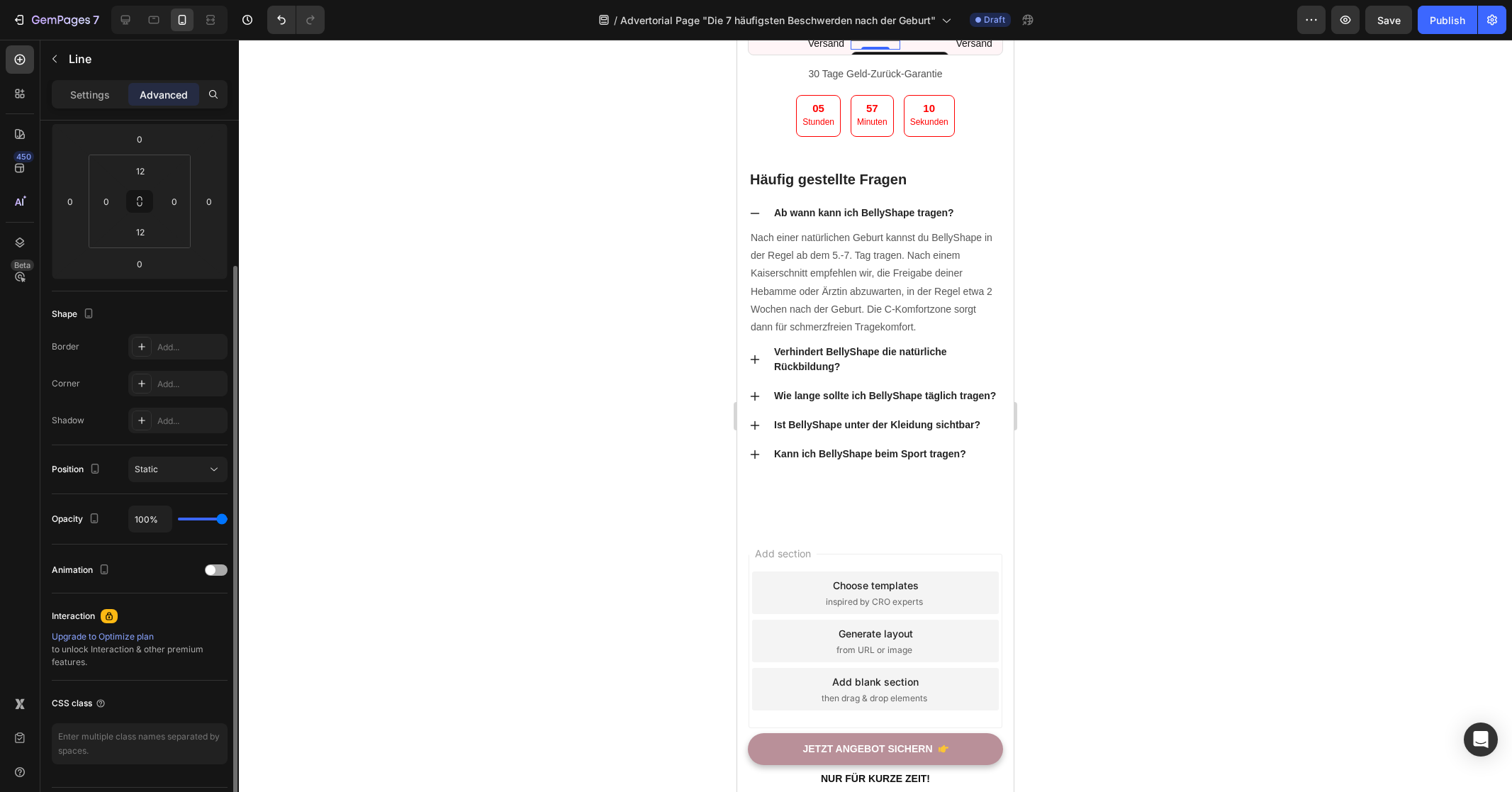
click at [216, 569] on div at bounding box center [216, 569] width 23 height 11
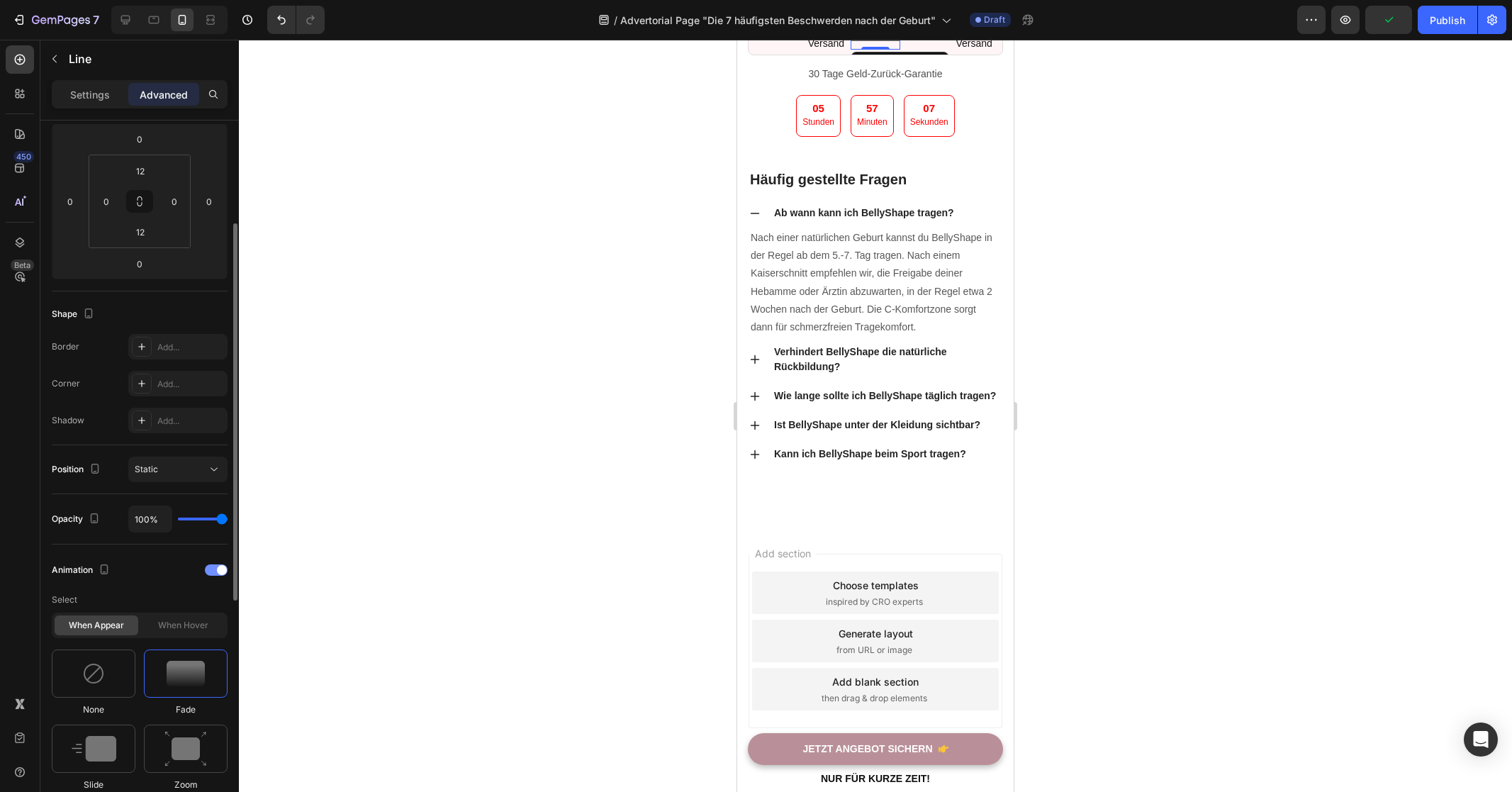
click at [216, 568] on div at bounding box center [216, 569] width 23 height 11
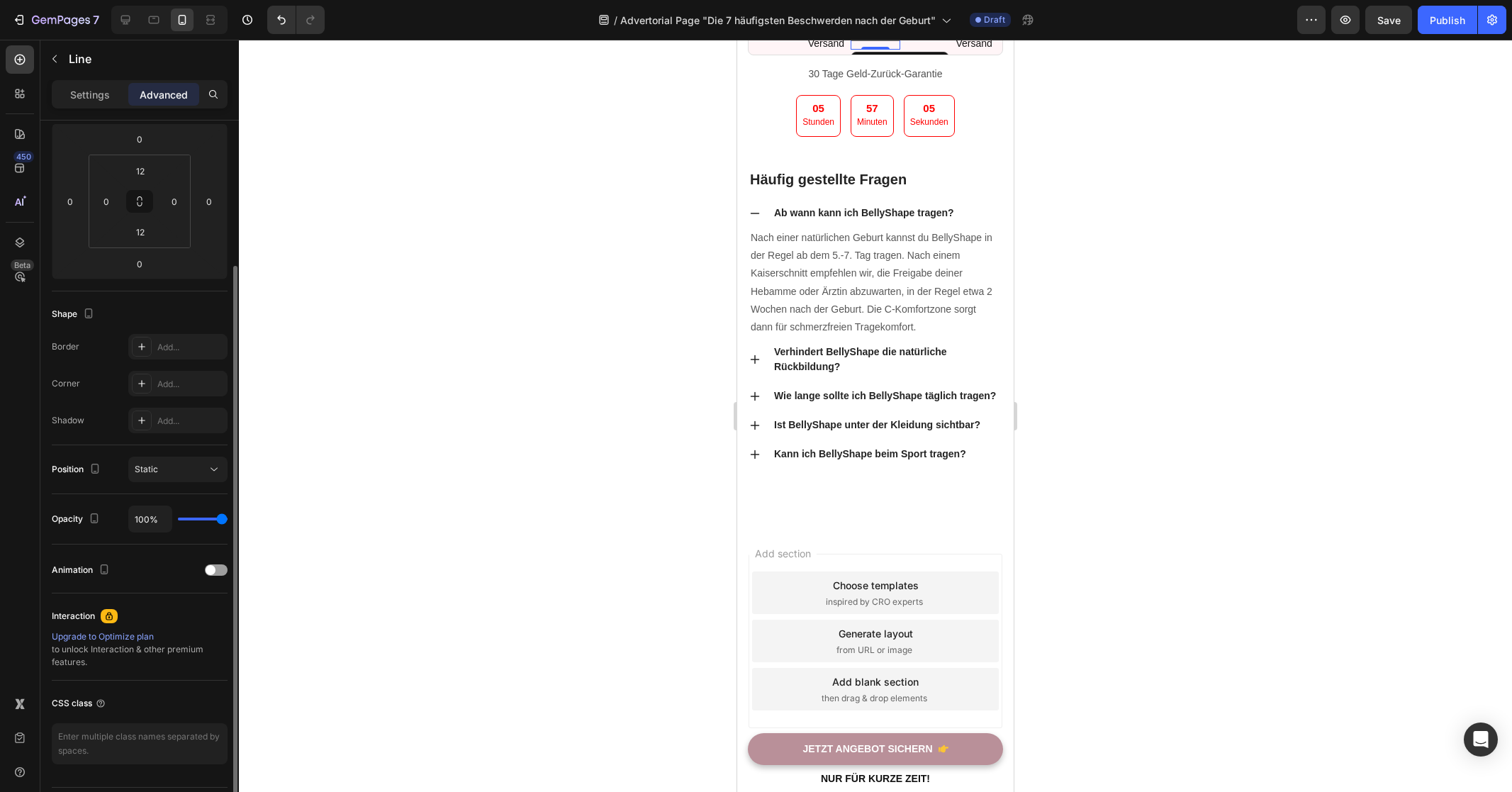
scroll to position [0, 0]
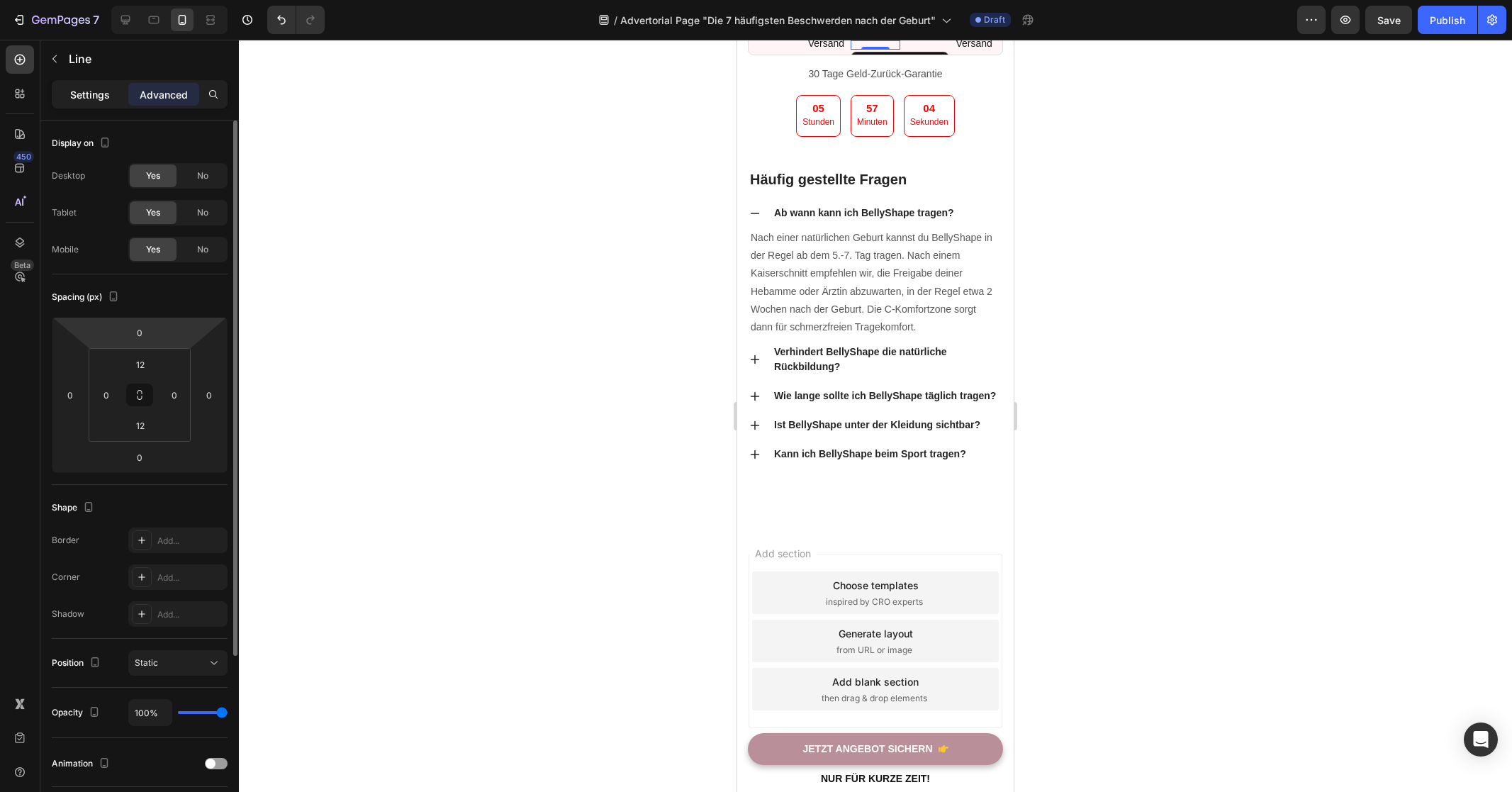
click at [107, 104] on div "Settings" at bounding box center [90, 94] width 71 height 23
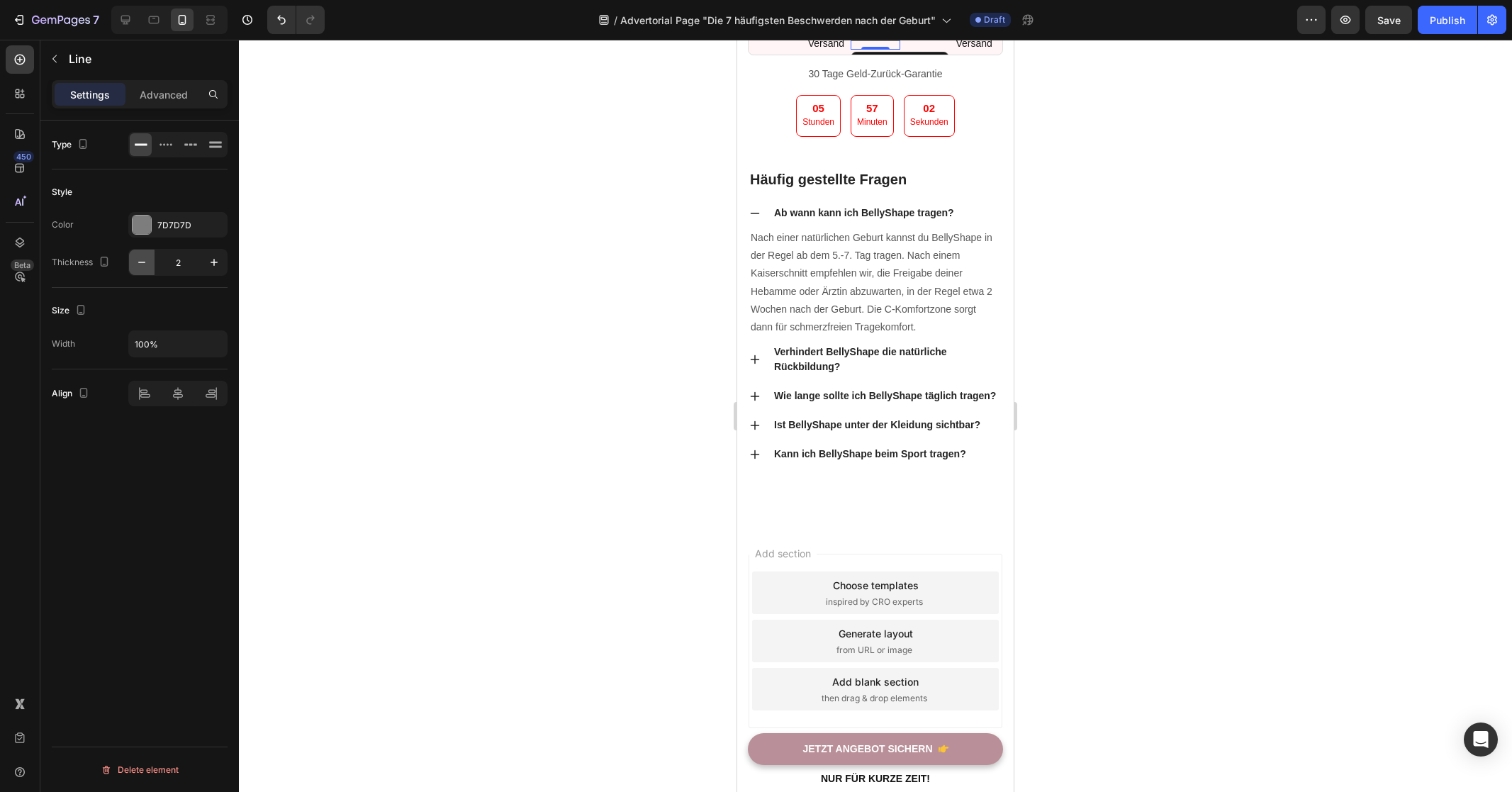
click at [139, 258] on icon "button" at bounding box center [141, 262] width 15 height 15
type input "1"
click at [68, 61] on div "Line" at bounding box center [132, 58] width 184 height 37
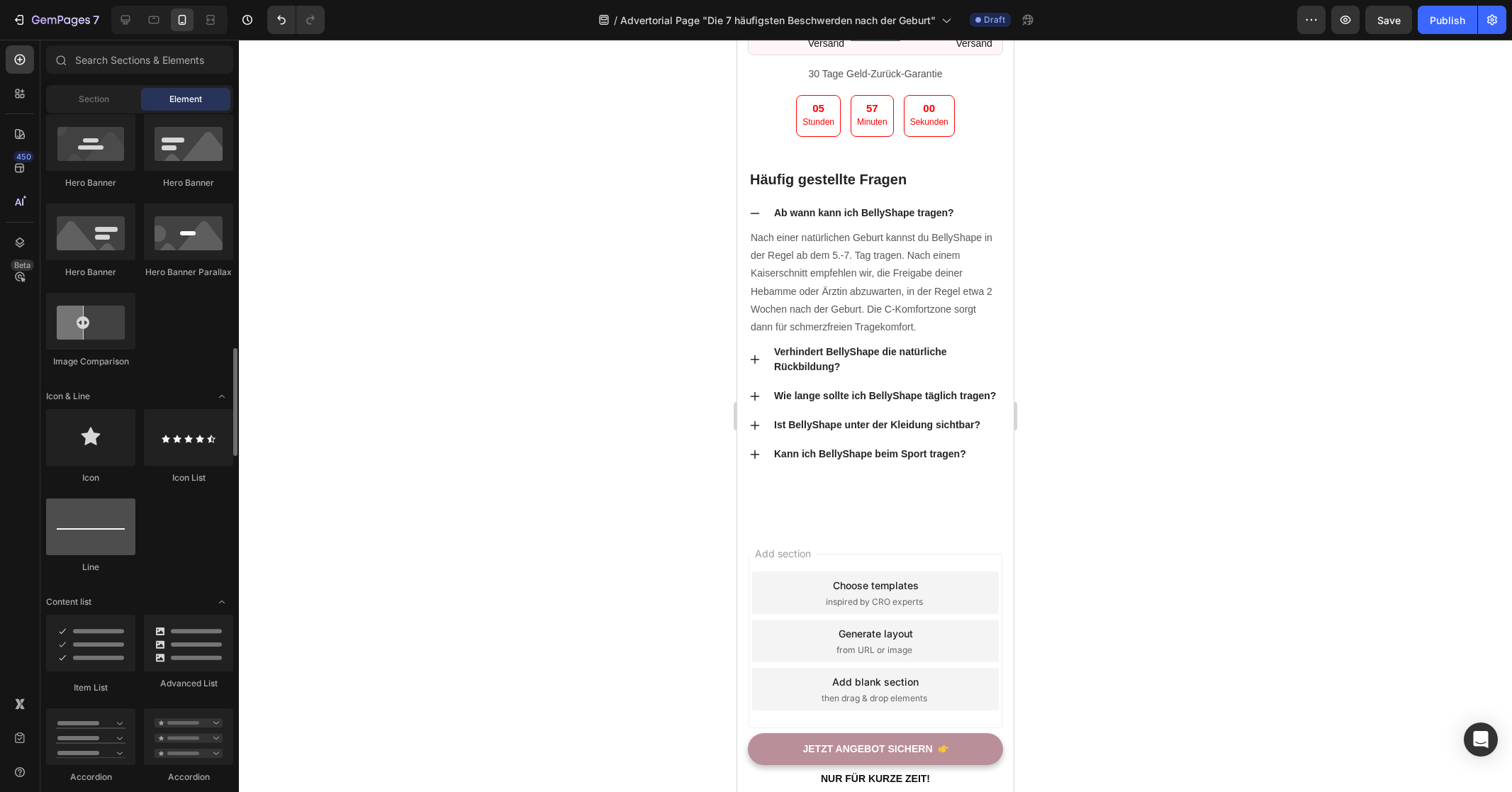
scroll to position [833, 0]
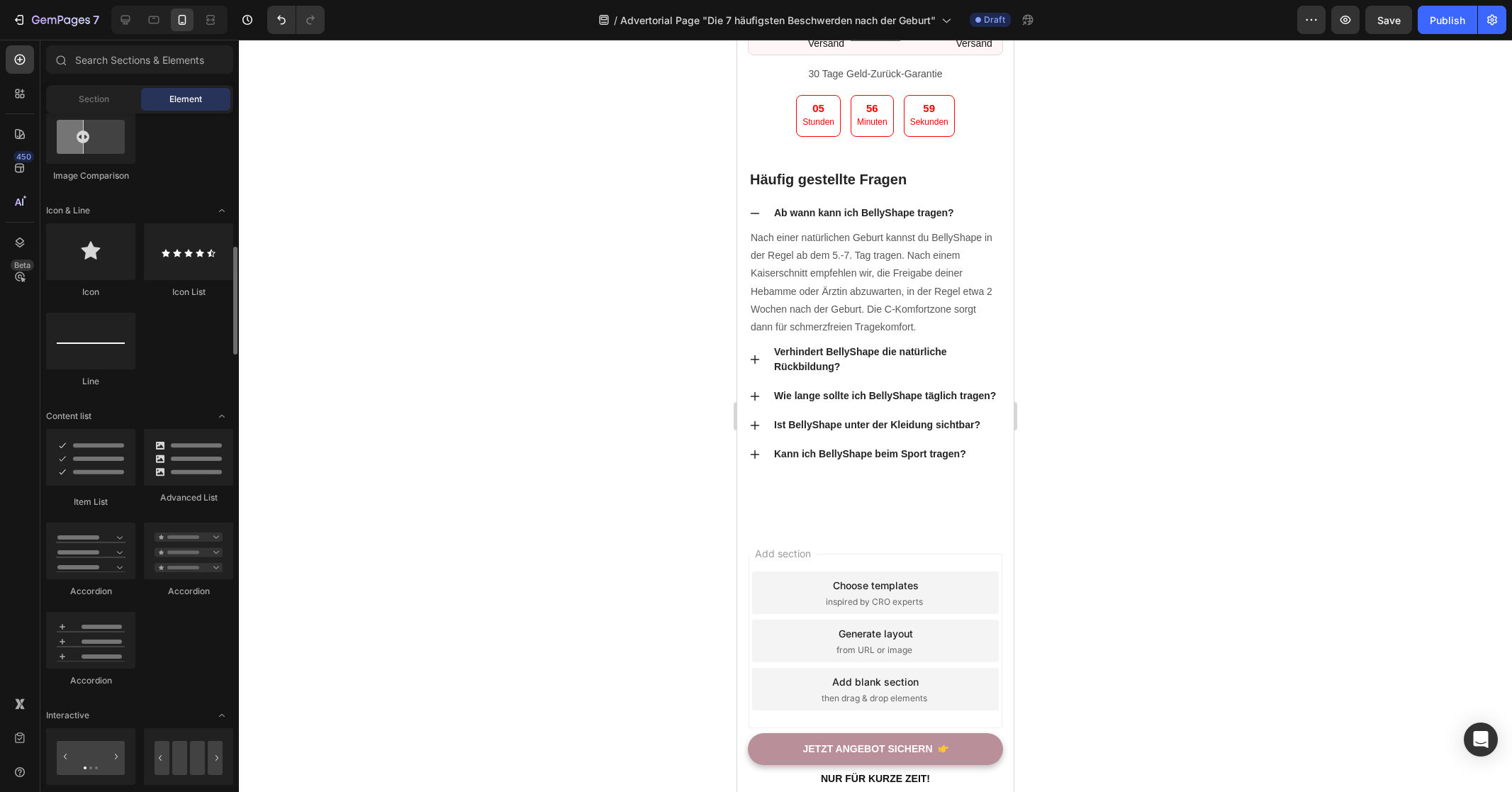
click at [1310, 433] on div at bounding box center [875, 415] width 1273 height 753
click at [877, 50] on div "Title Line" at bounding box center [875, 40] width 50 height 18
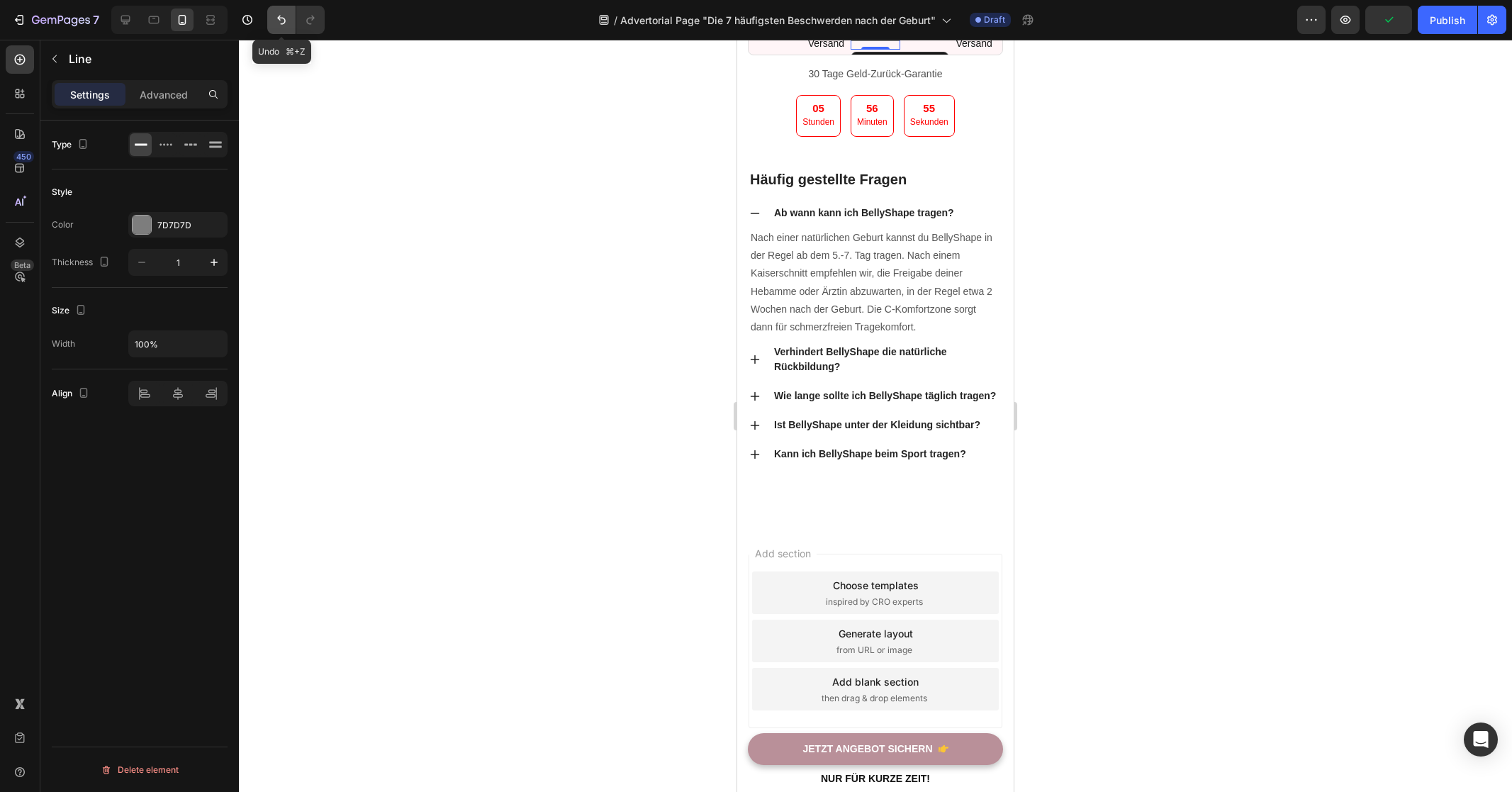
click at [279, 15] on icon "Undo/Redo" at bounding box center [282, 20] width 15 height 15
type input "2"
click at [279, 15] on icon "Undo/Redo" at bounding box center [282, 20] width 15 height 15
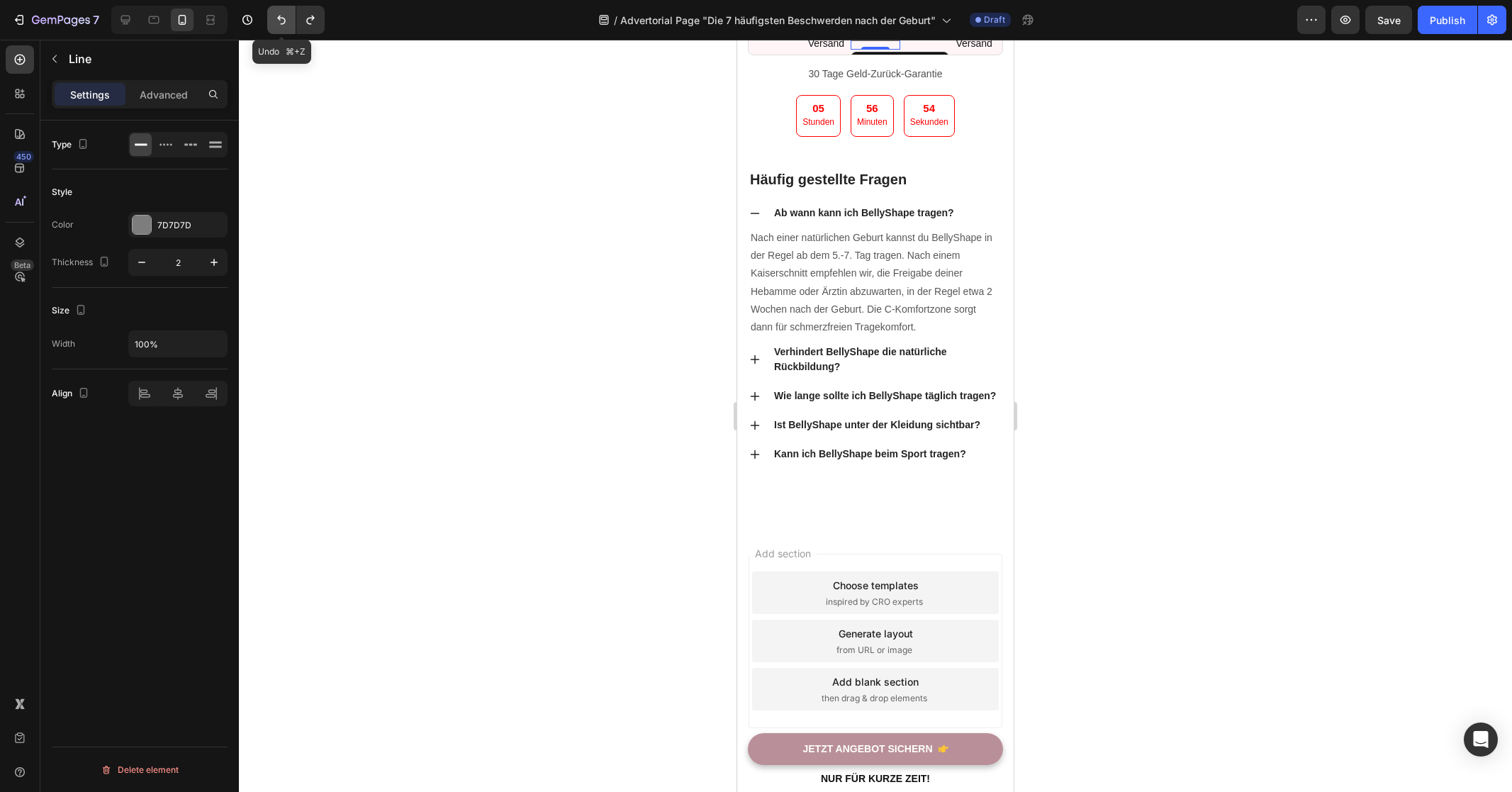
click at [279, 15] on icon "Undo/Redo" at bounding box center [282, 20] width 15 height 15
click at [281, 17] on icon "Undo/Redo" at bounding box center [282, 20] width 15 height 15
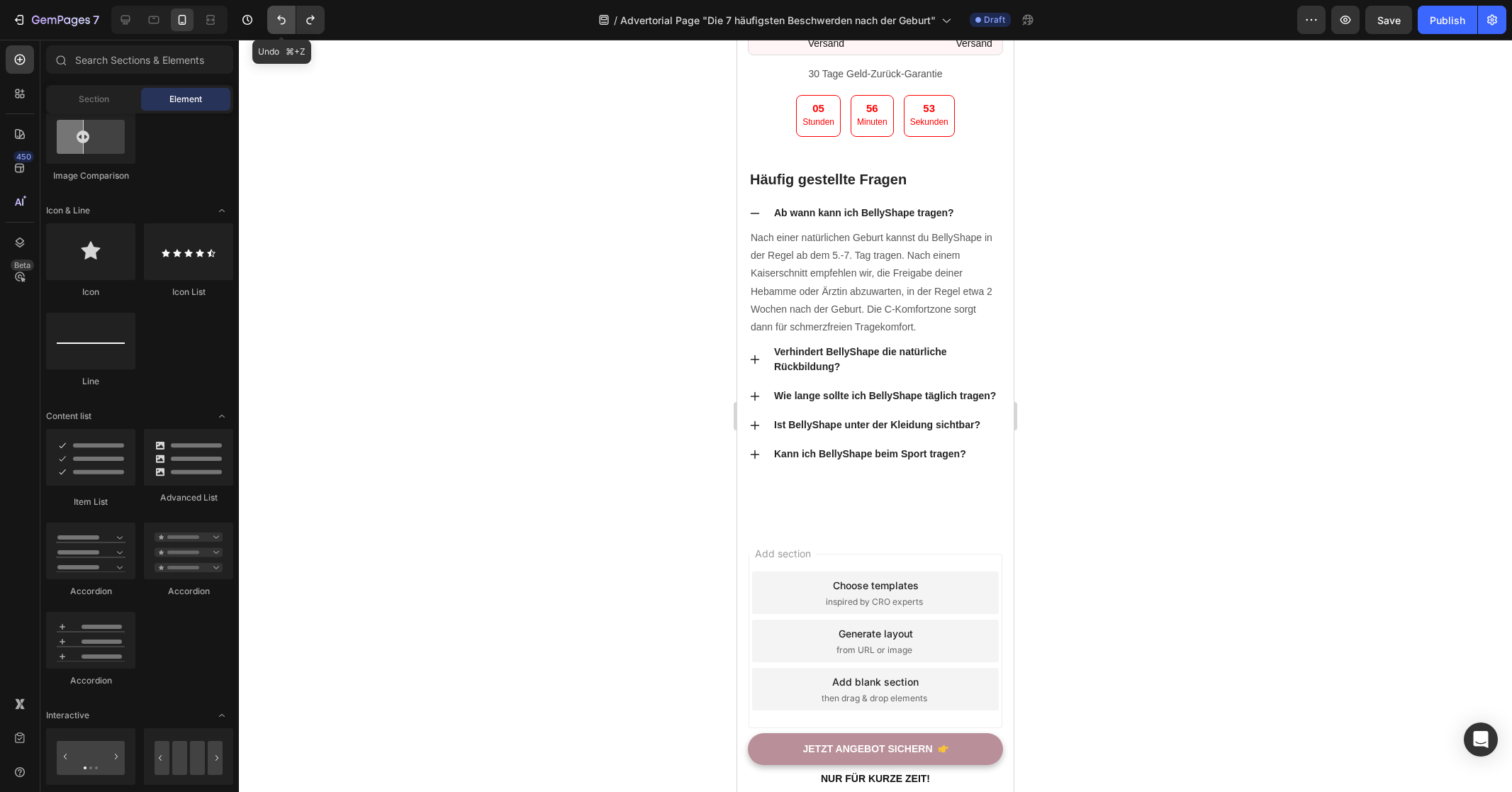
click at [281, 17] on icon "Undo/Redo" at bounding box center [282, 20] width 15 height 15
click at [114, 100] on div "Section" at bounding box center [93, 99] width 89 height 23
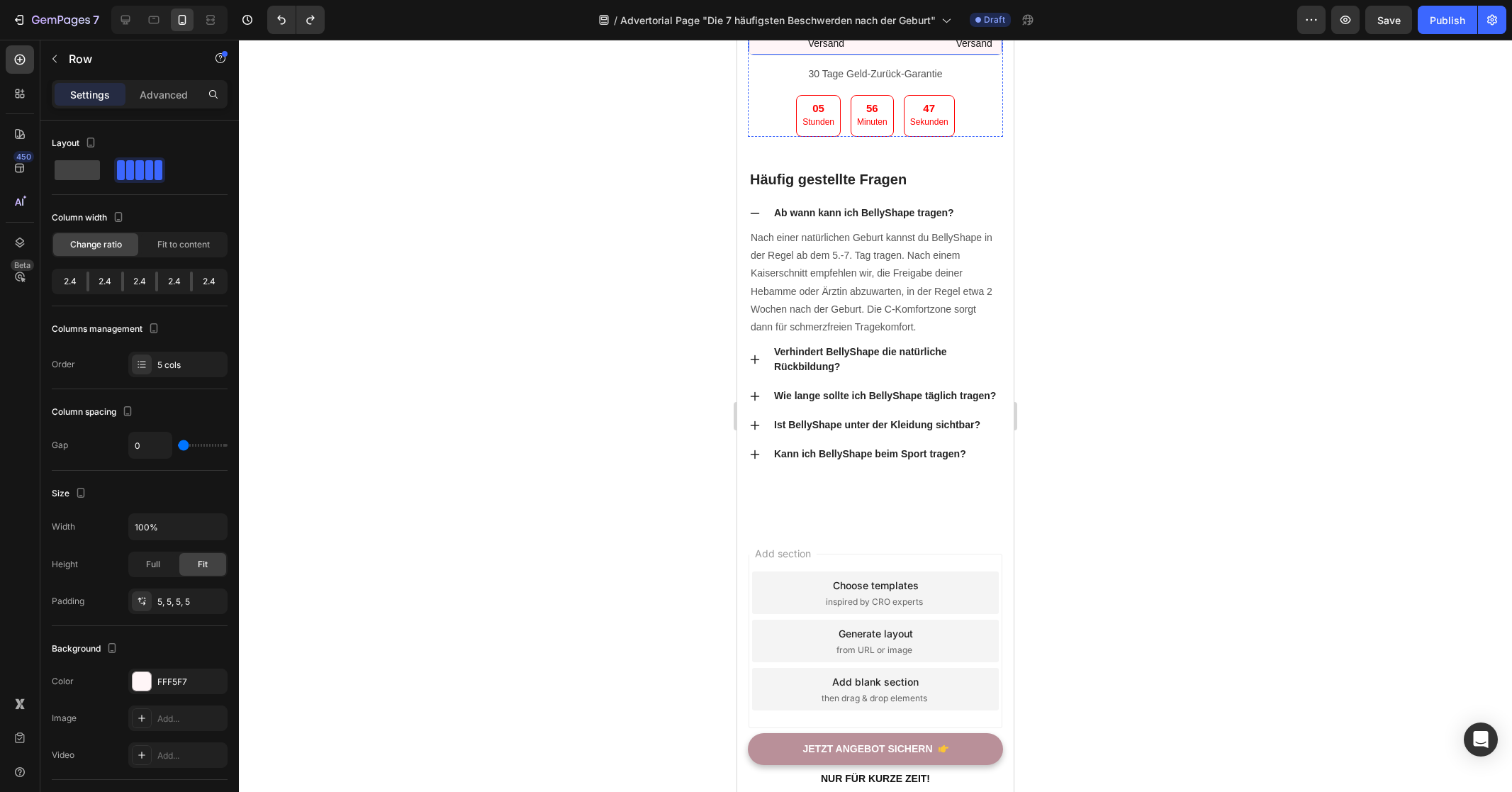
click at [889, 51] on div "Text block" at bounding box center [875, 30] width 50 height 42
click at [873, 51] on div "Text block" at bounding box center [875, 30] width 50 height 42
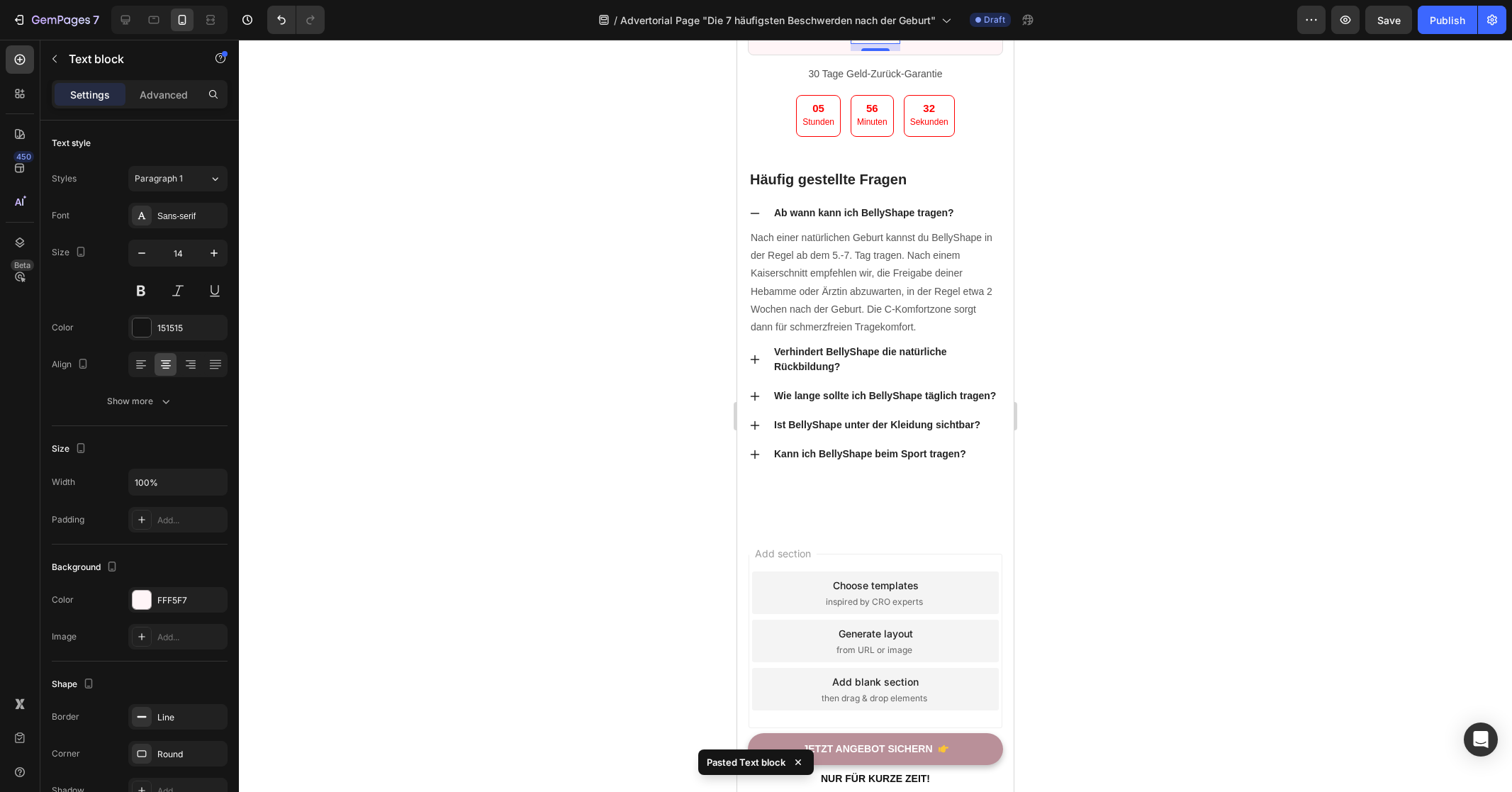
click at [885, 42] on p "Kostenloser Versand" at bounding box center [875, 15] width 45 height 54
click at [869, 42] on p "Kostenloser Versand" at bounding box center [875, 15] width 45 height 54
click at [875, 39] on div "Rich Text Editor. Editing area: main" at bounding box center [875, 28] width 50 height 22
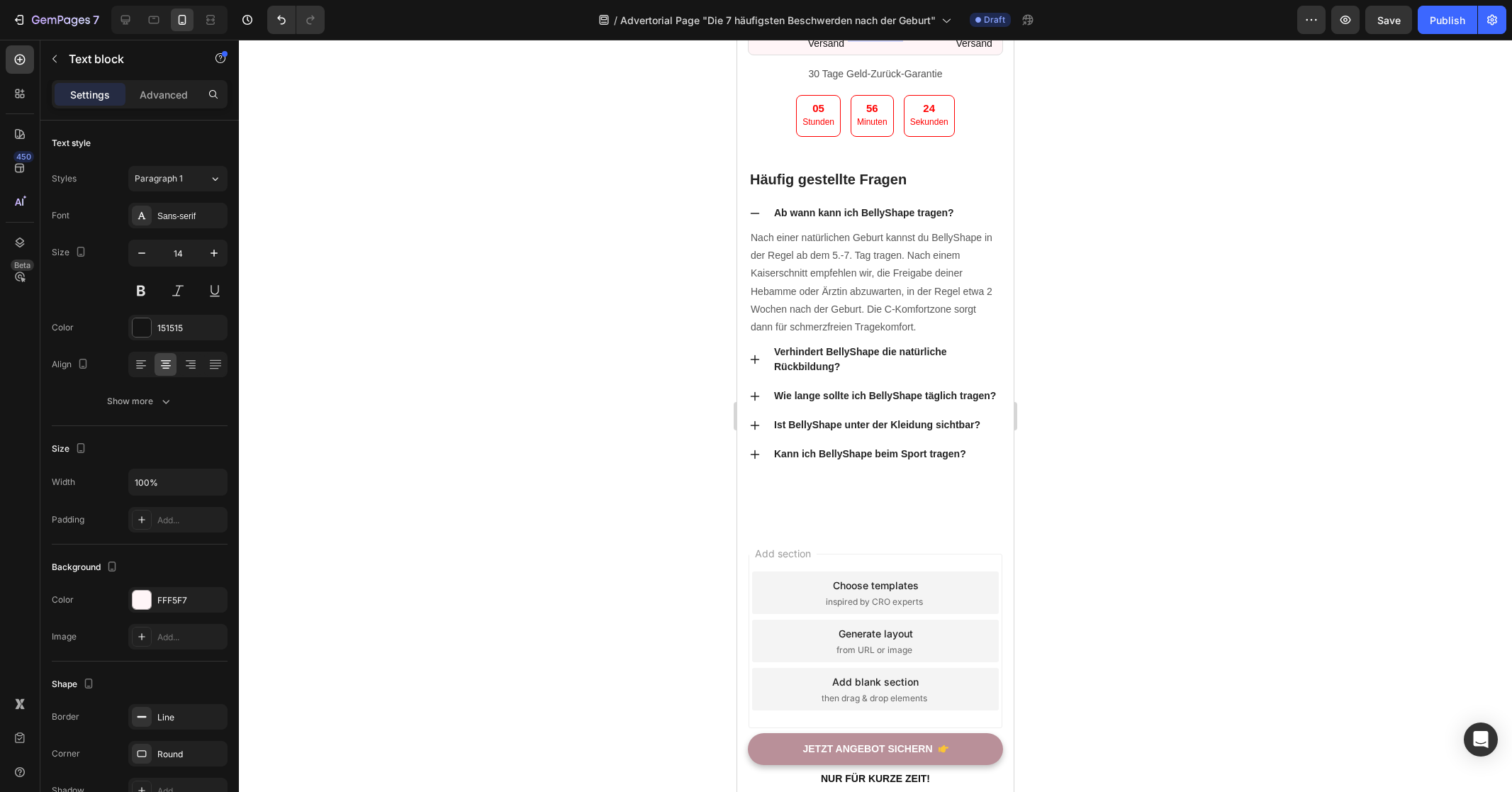
click at [875, 39] on div "Rich Text Editor. Editing area: main" at bounding box center [875, 28] width 50 height 22
click at [1105, 465] on div at bounding box center [875, 415] width 1273 height 753
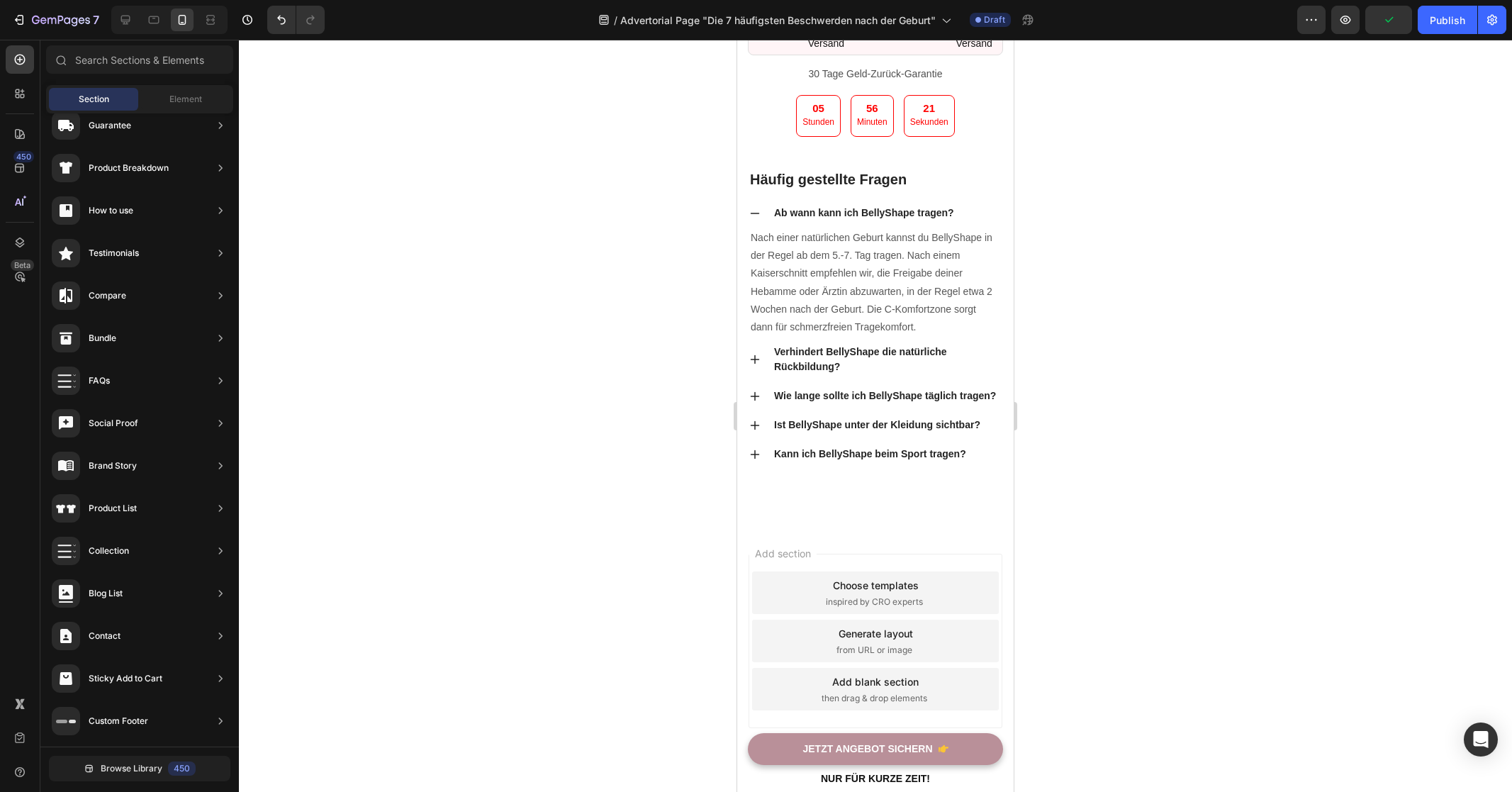
click at [1132, 473] on div at bounding box center [875, 415] width 1273 height 753
click at [866, 37] on p "Rich Text Editor. Editing area: main" at bounding box center [875, 27] width 45 height 18
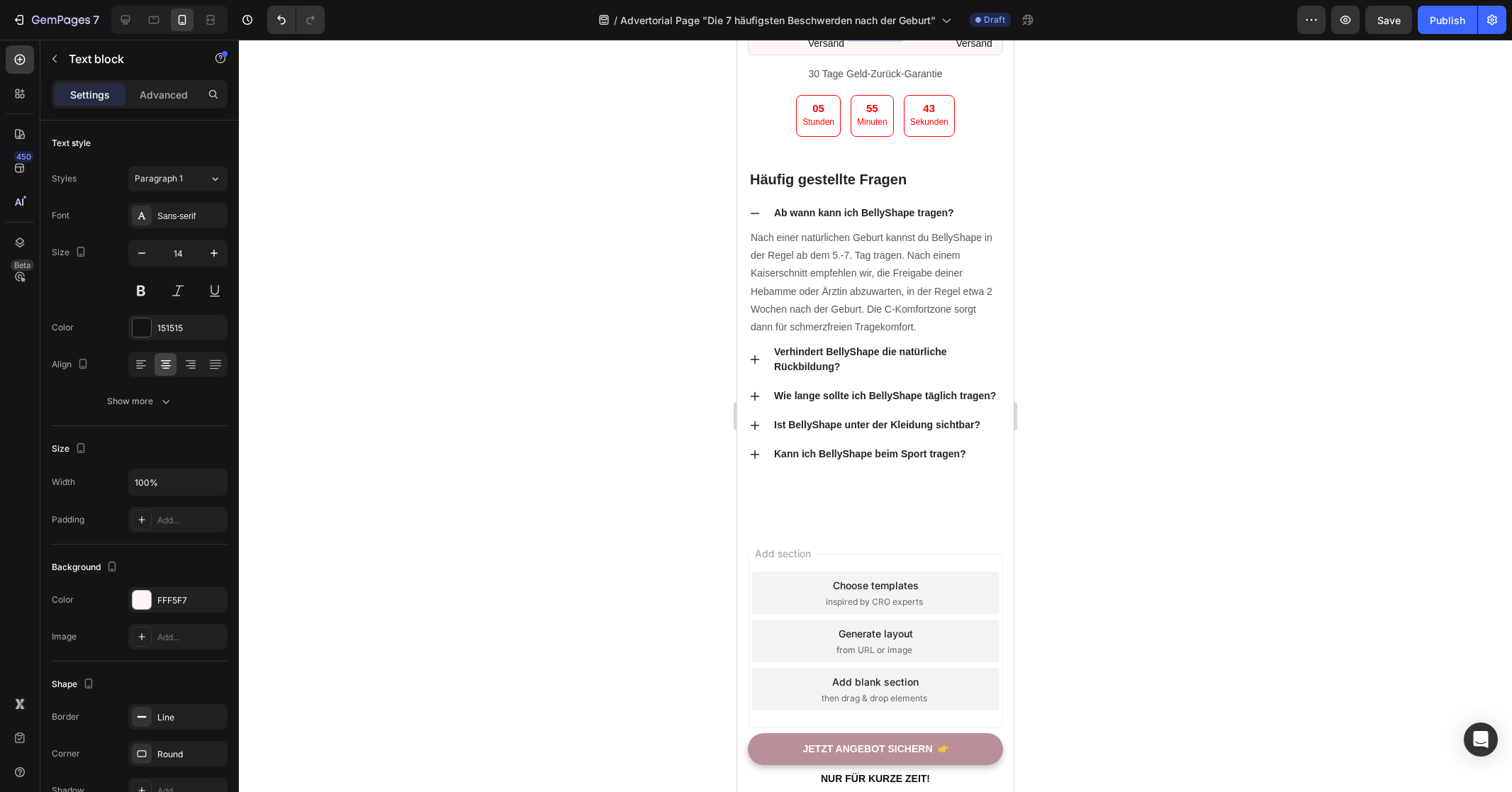
click at [1102, 473] on div at bounding box center [875, 415] width 1273 height 753
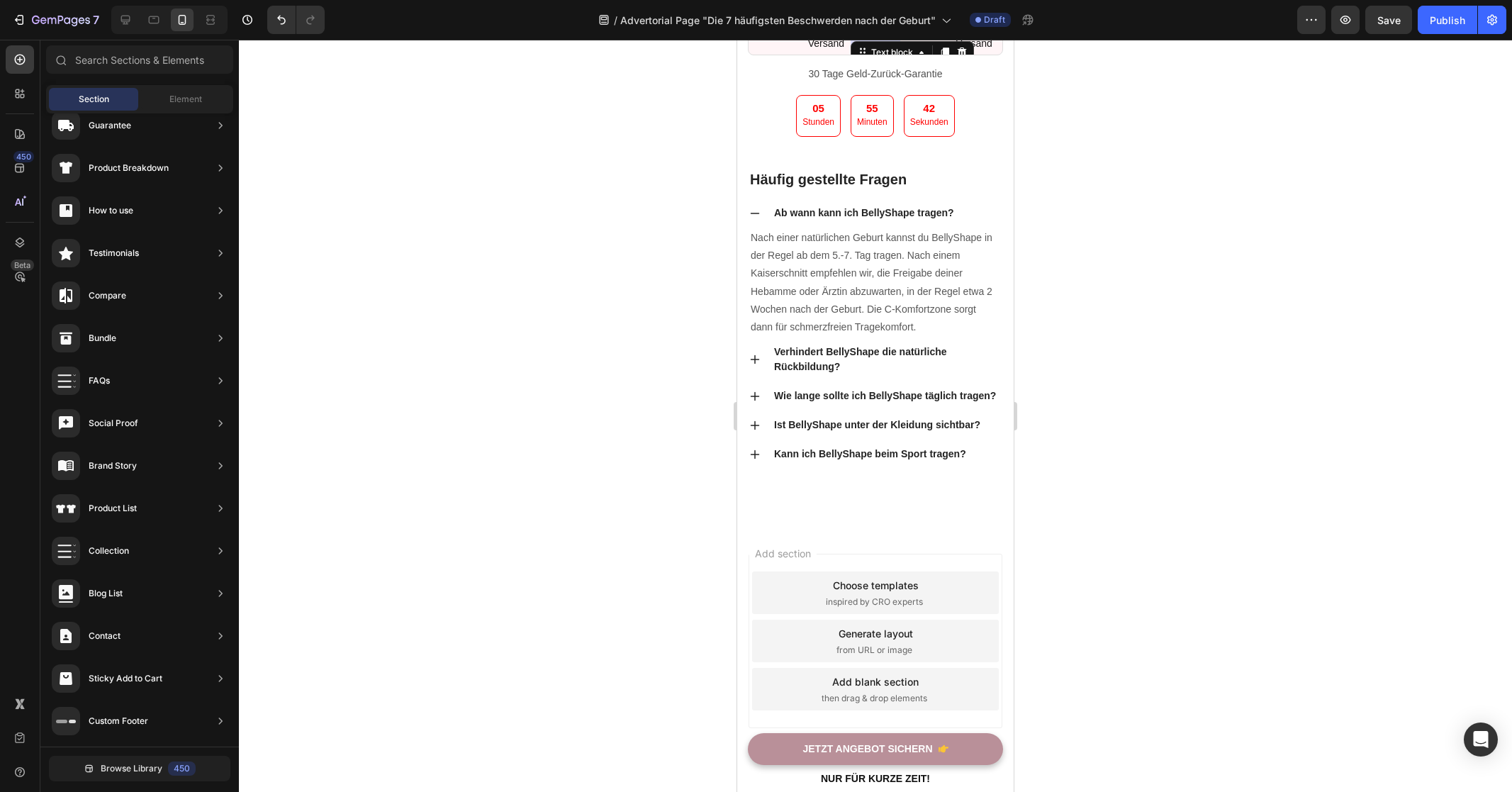
drag, startPoint x: 881, startPoint y: 454, endPoint x: 1362, endPoint y: 533, distance: 487.4
click at [881, 37] on p "│" at bounding box center [875, 27] width 45 height 18
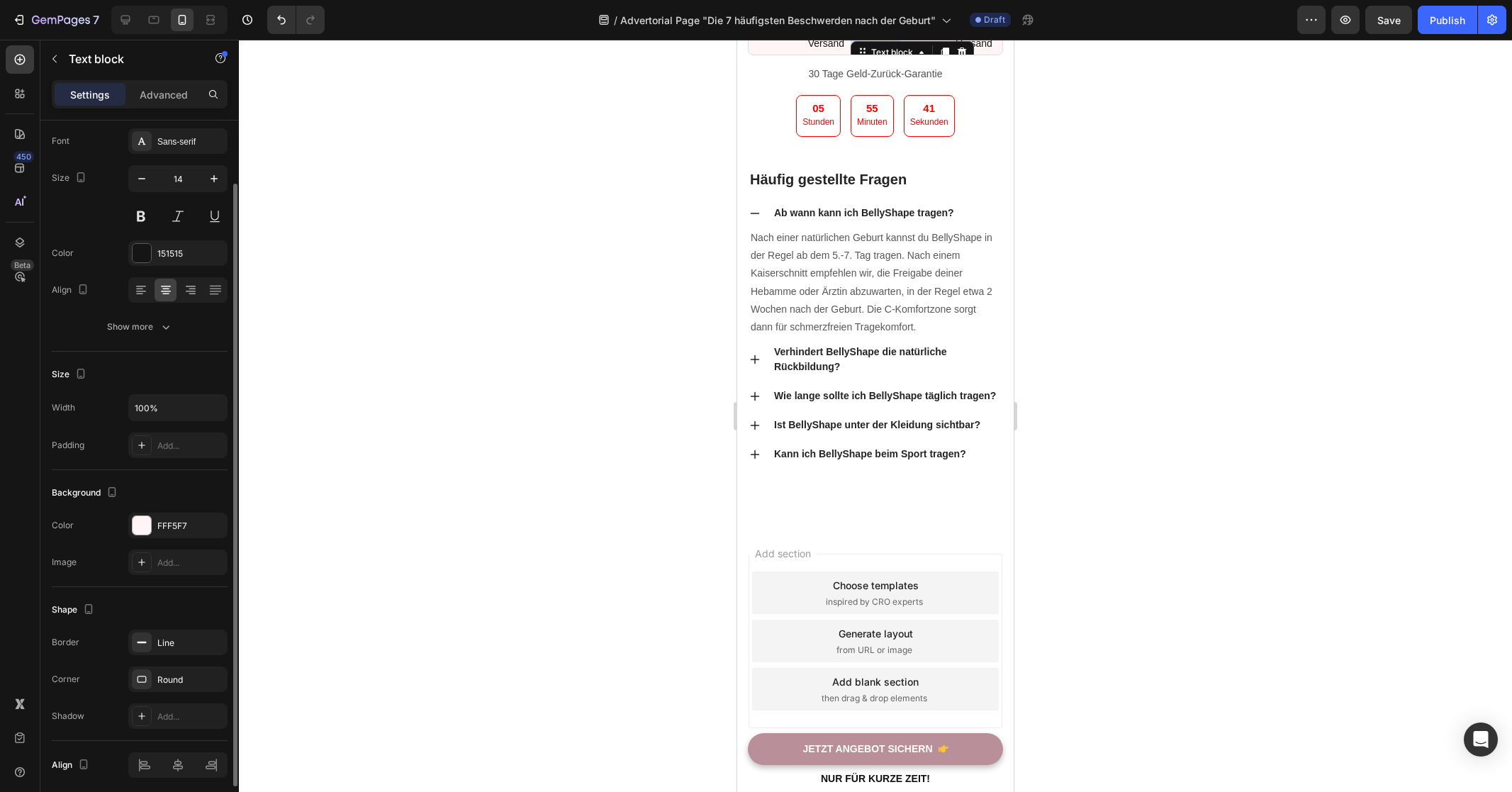
scroll to position [128, 0]
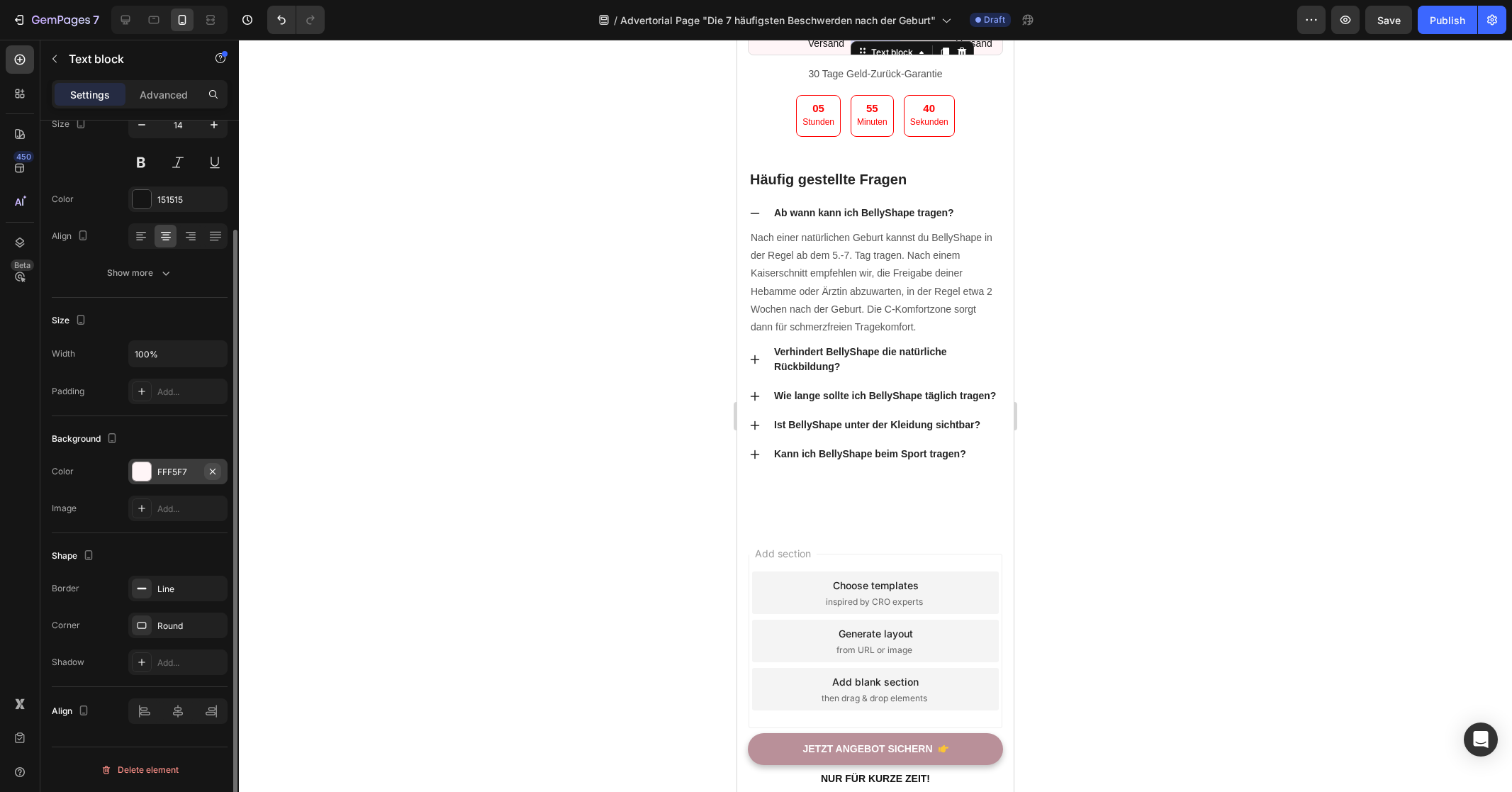
click at [212, 467] on icon "button" at bounding box center [212, 471] width 11 height 11
click at [216, 589] on icon "button" at bounding box center [212, 588] width 11 height 11
click at [215, 627] on icon "button" at bounding box center [212, 624] width 6 height 6
click at [1224, 490] on div at bounding box center [875, 415] width 1273 height 753
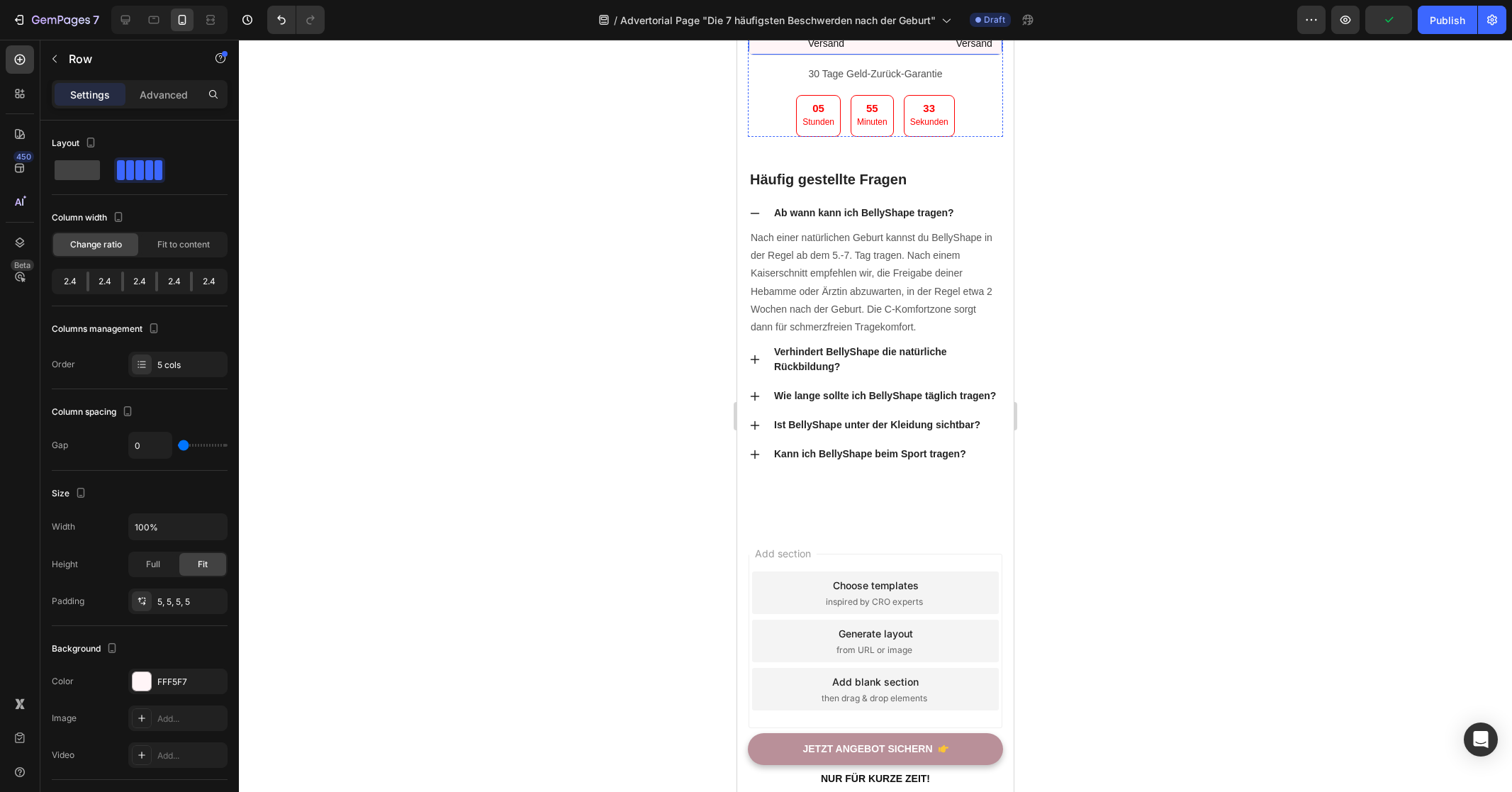
click at [782, 51] on div "Icon" at bounding box center [777, 30] width 50 height 42
click at [89, 279] on div "2.4" at bounding box center [104, 281] width 32 height 20
click at [89, 283] on div "2.4" at bounding box center [104, 281] width 32 height 20
click at [86, 283] on div at bounding box center [87, 281] width 3 height 20
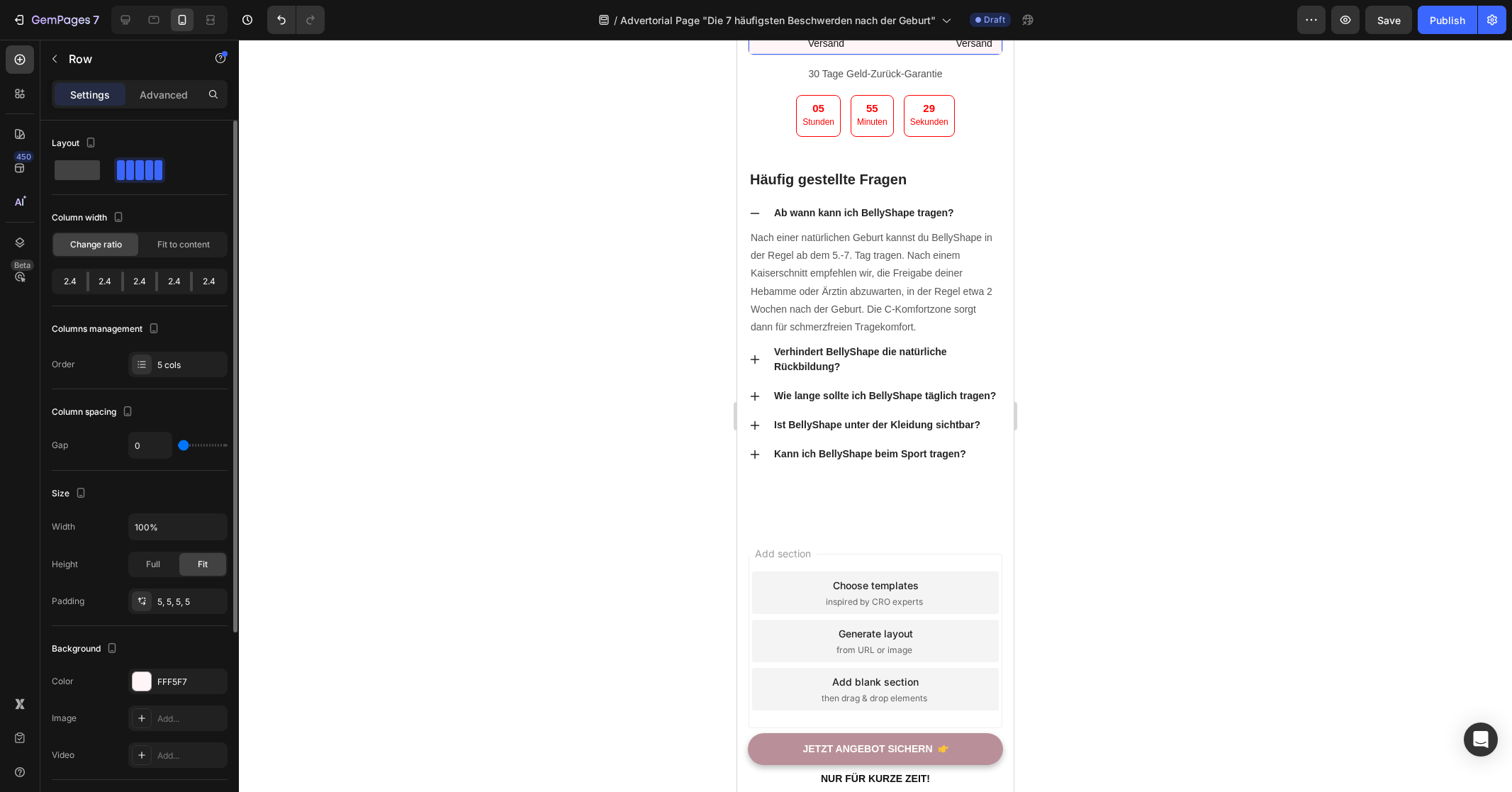
drag, startPoint x: 88, startPoint y: 283, endPoint x: 171, endPoint y: 283, distance: 83.0
click at [171, 283] on div "2.4 2.4 2.4 2.4 2.4" at bounding box center [139, 282] width 175 height 26
click at [171, 283] on div "2.4" at bounding box center [174, 281] width 32 height 20
click at [210, 283] on div "2.4" at bounding box center [208, 281] width 32 height 20
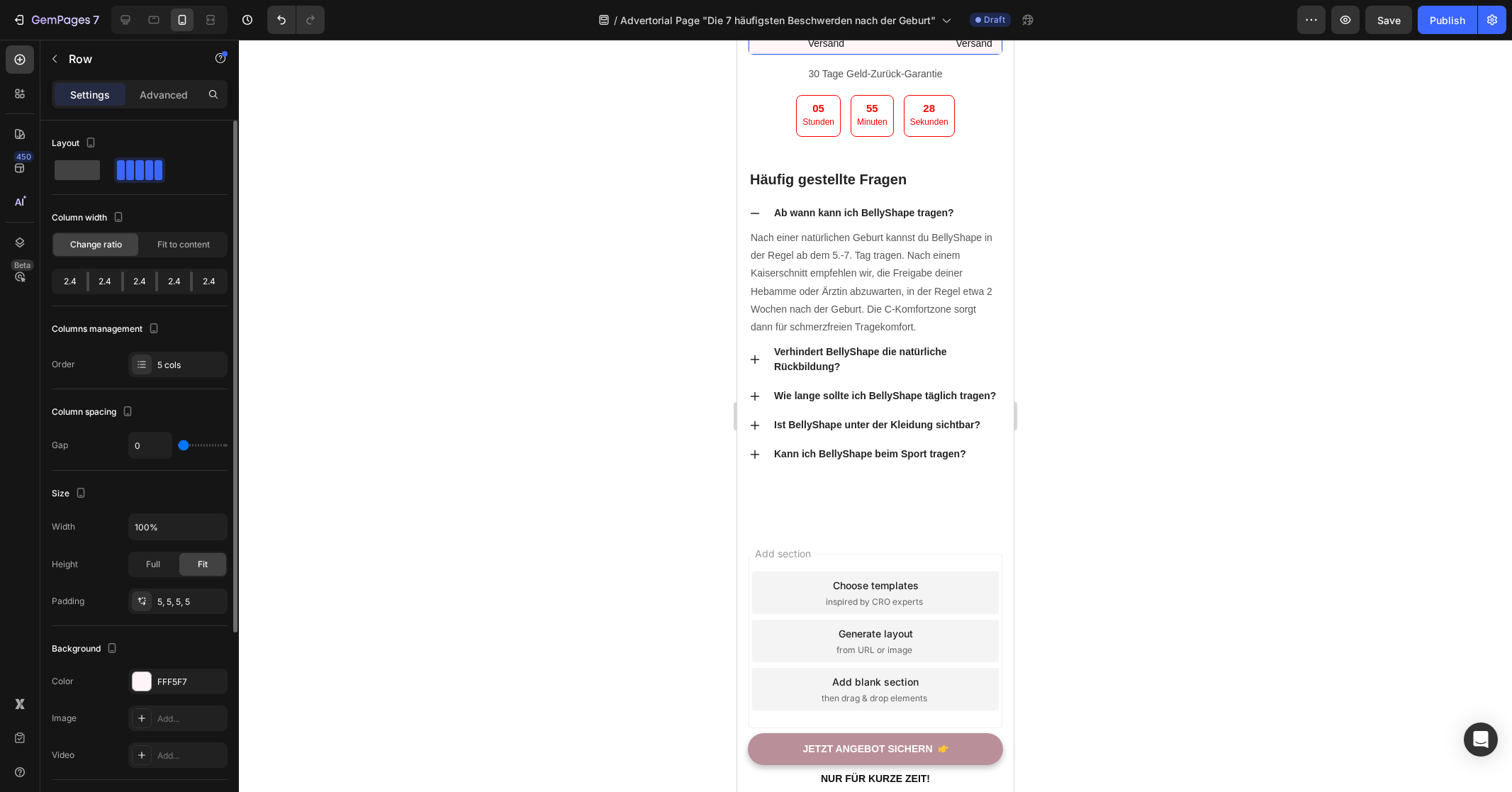
click at [210, 283] on div "2.4" at bounding box center [208, 281] width 32 height 20
click at [585, 461] on div at bounding box center [875, 415] width 1273 height 753
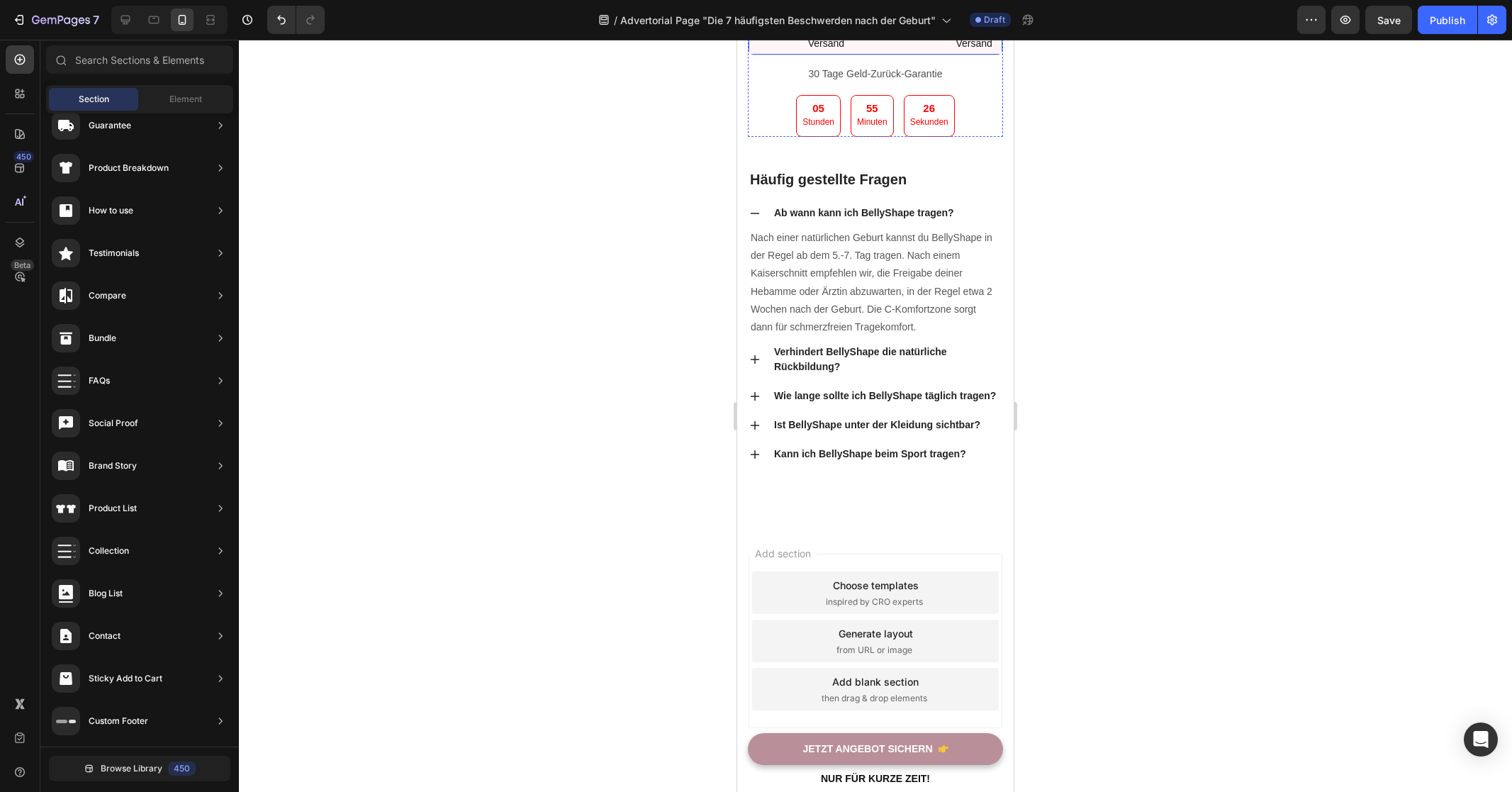
click at [779, 56] on div "Icon Kostenloser Versand Text block Text block │ Text block Icon Kostenloser Ve…" at bounding box center [875, 30] width 255 height 51
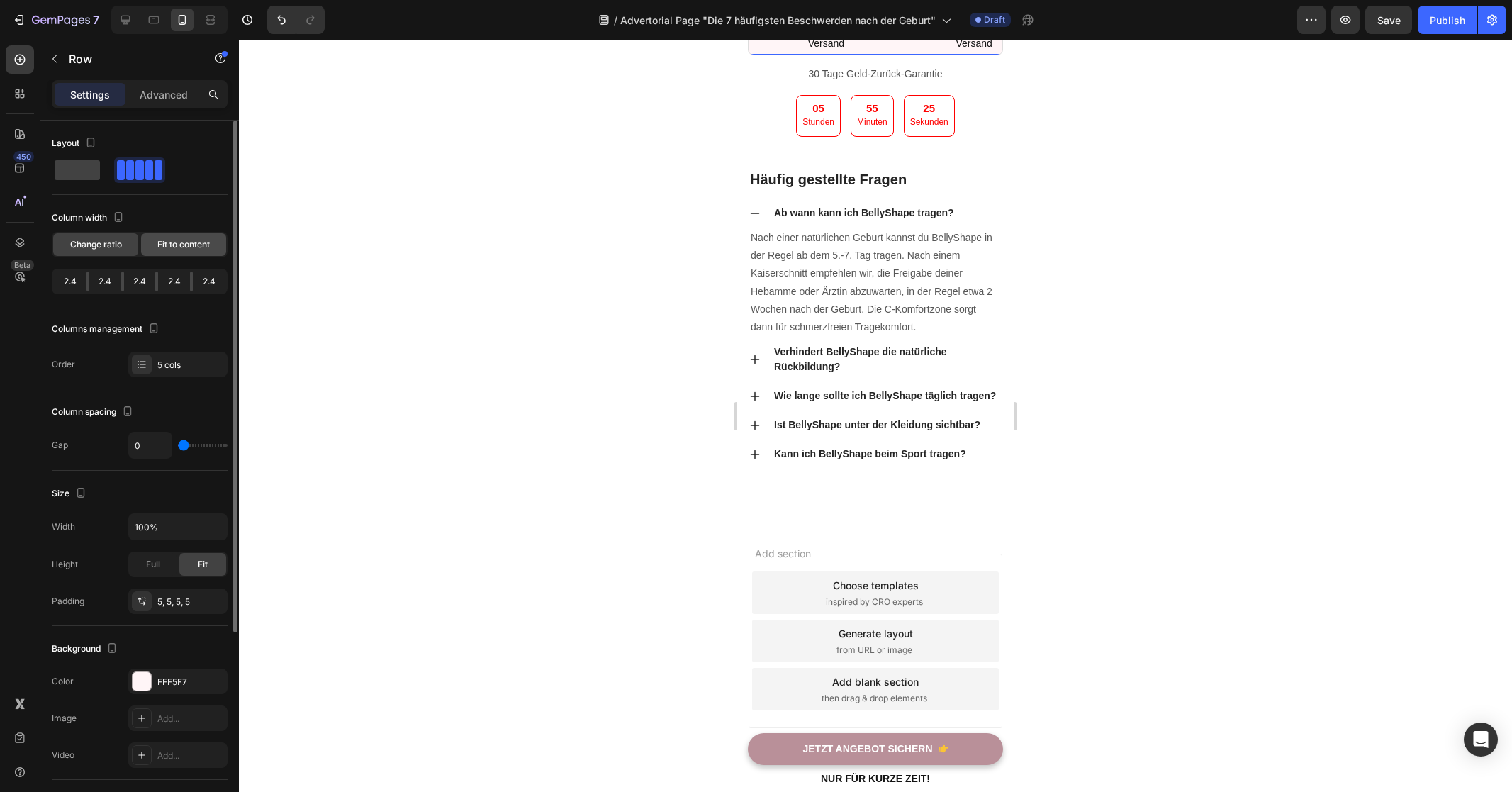
click at [196, 252] on div "Fit to content" at bounding box center [183, 244] width 85 height 23
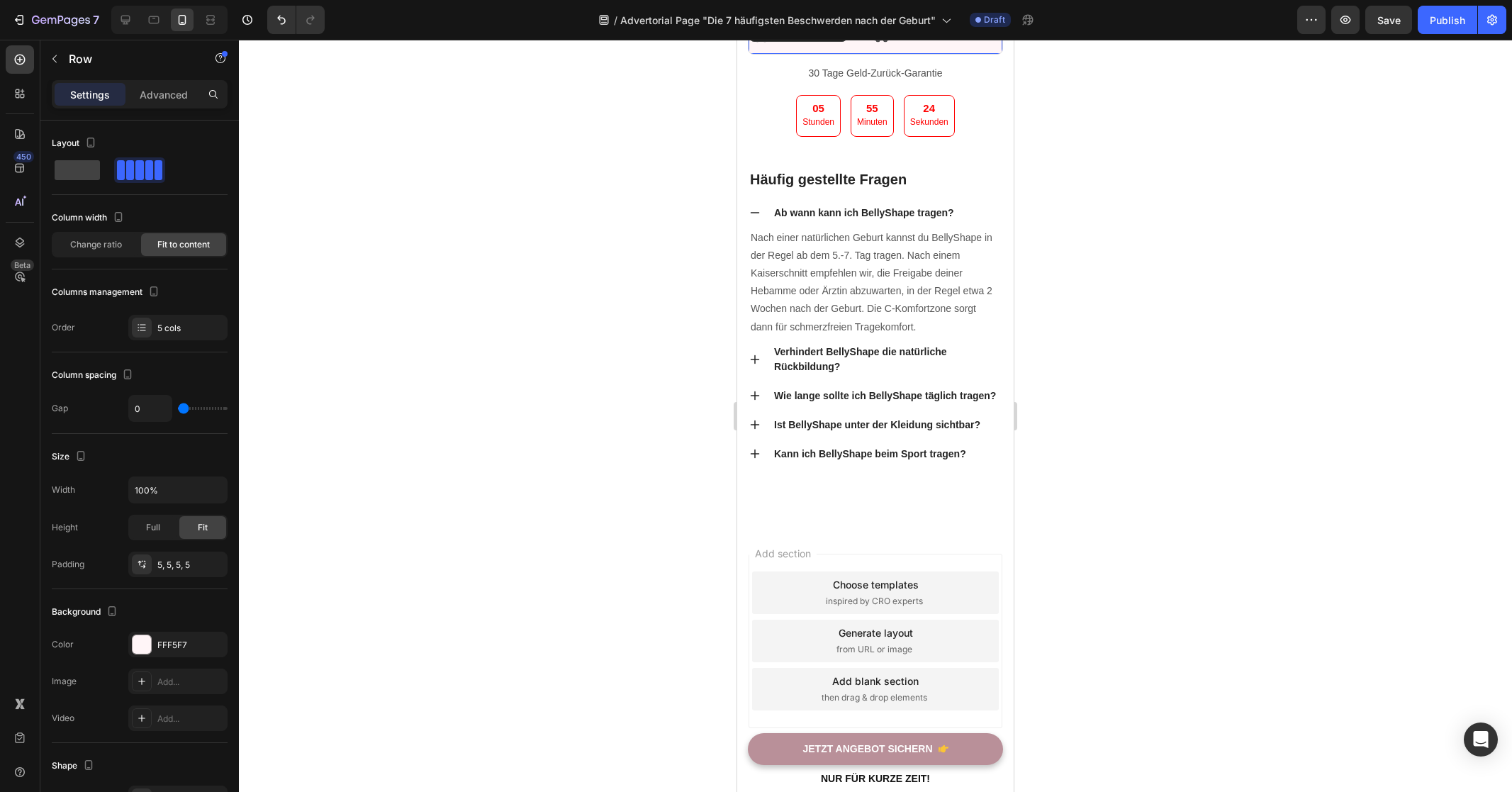
click at [531, 389] on div at bounding box center [875, 415] width 1273 height 753
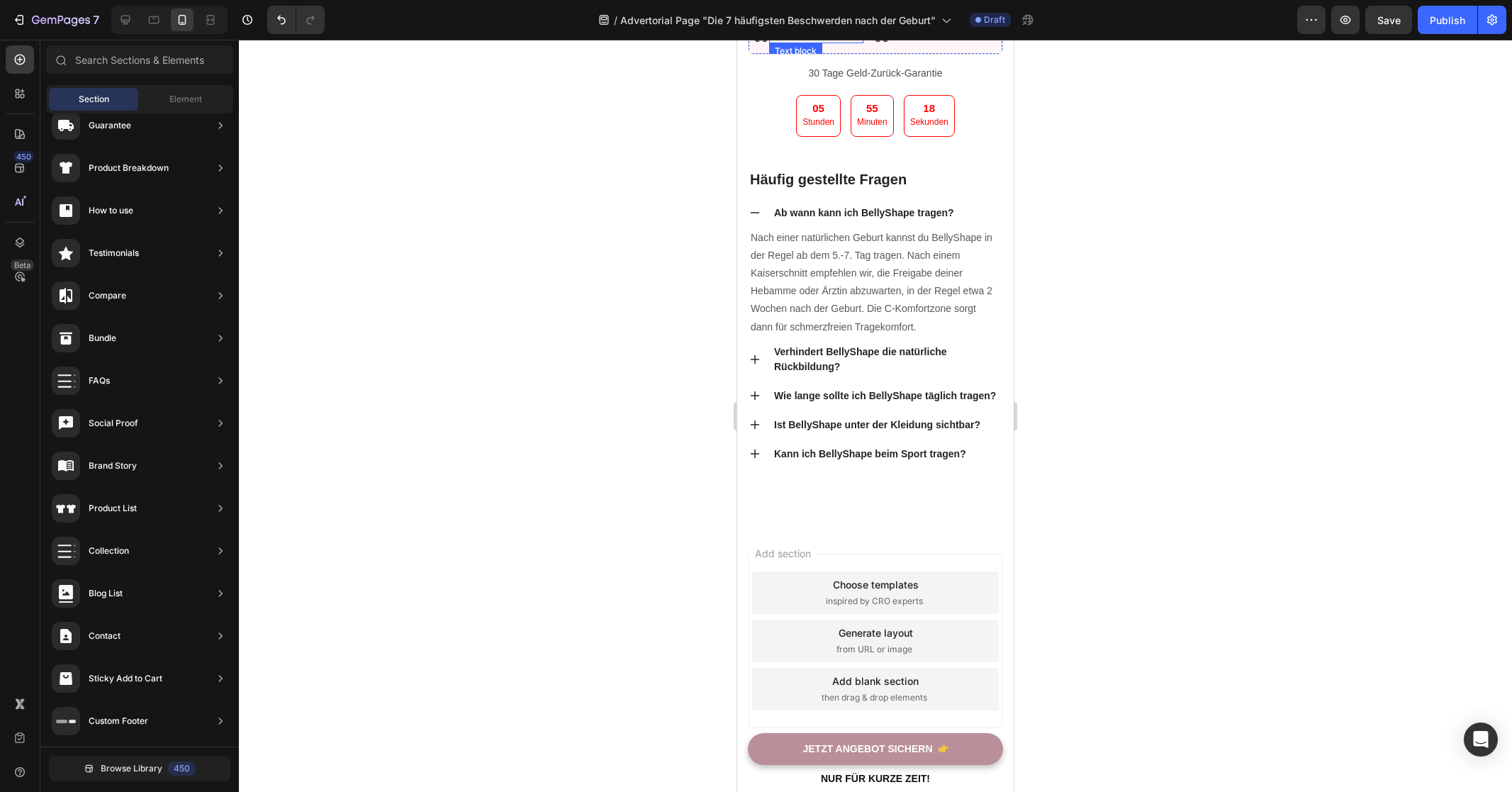
click at [783, 42] on p "Kostenloser Versand" at bounding box center [815, 35] width 92 height 13
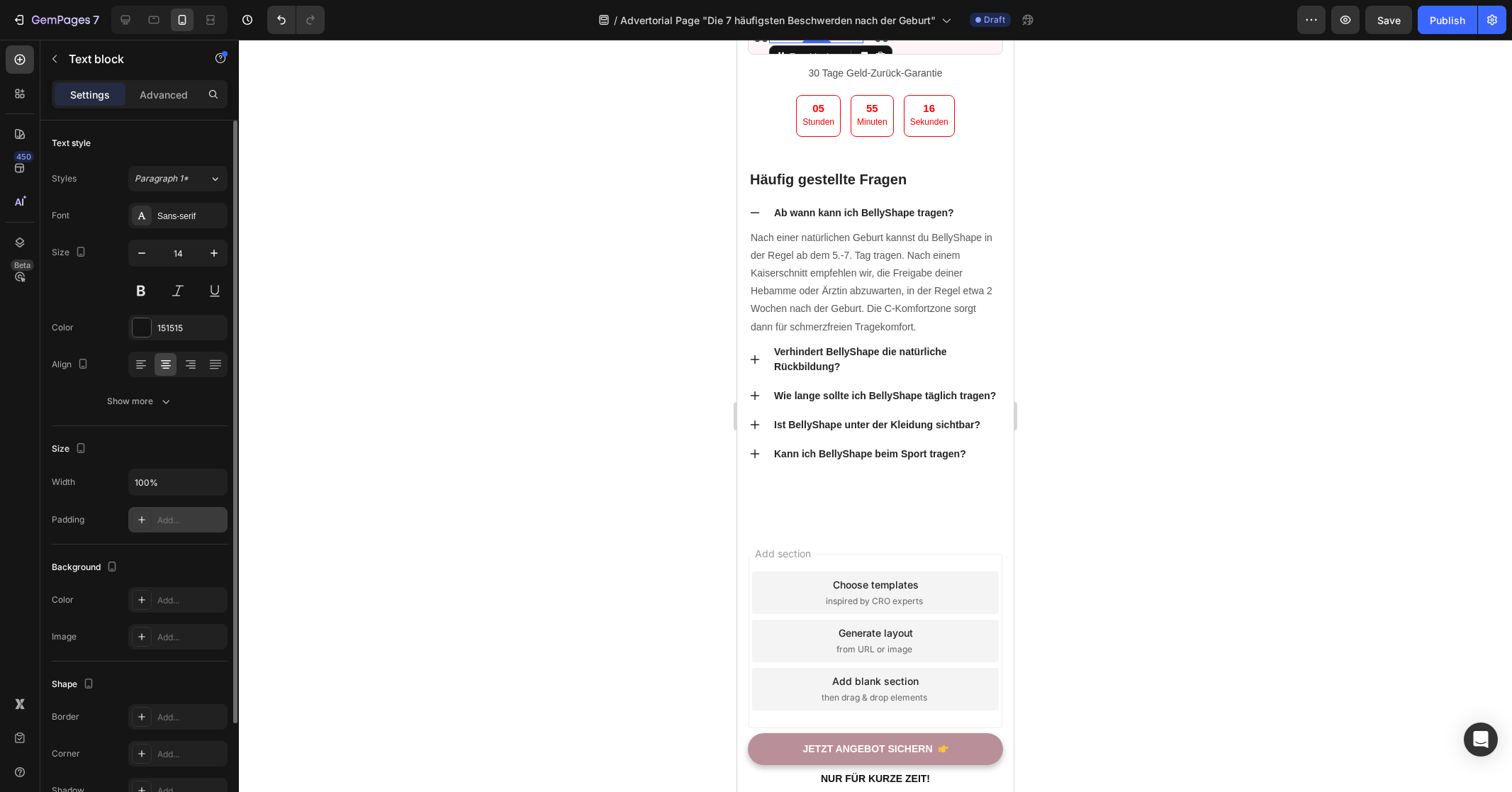
click at [175, 515] on div "Add..." at bounding box center [191, 520] width 67 height 13
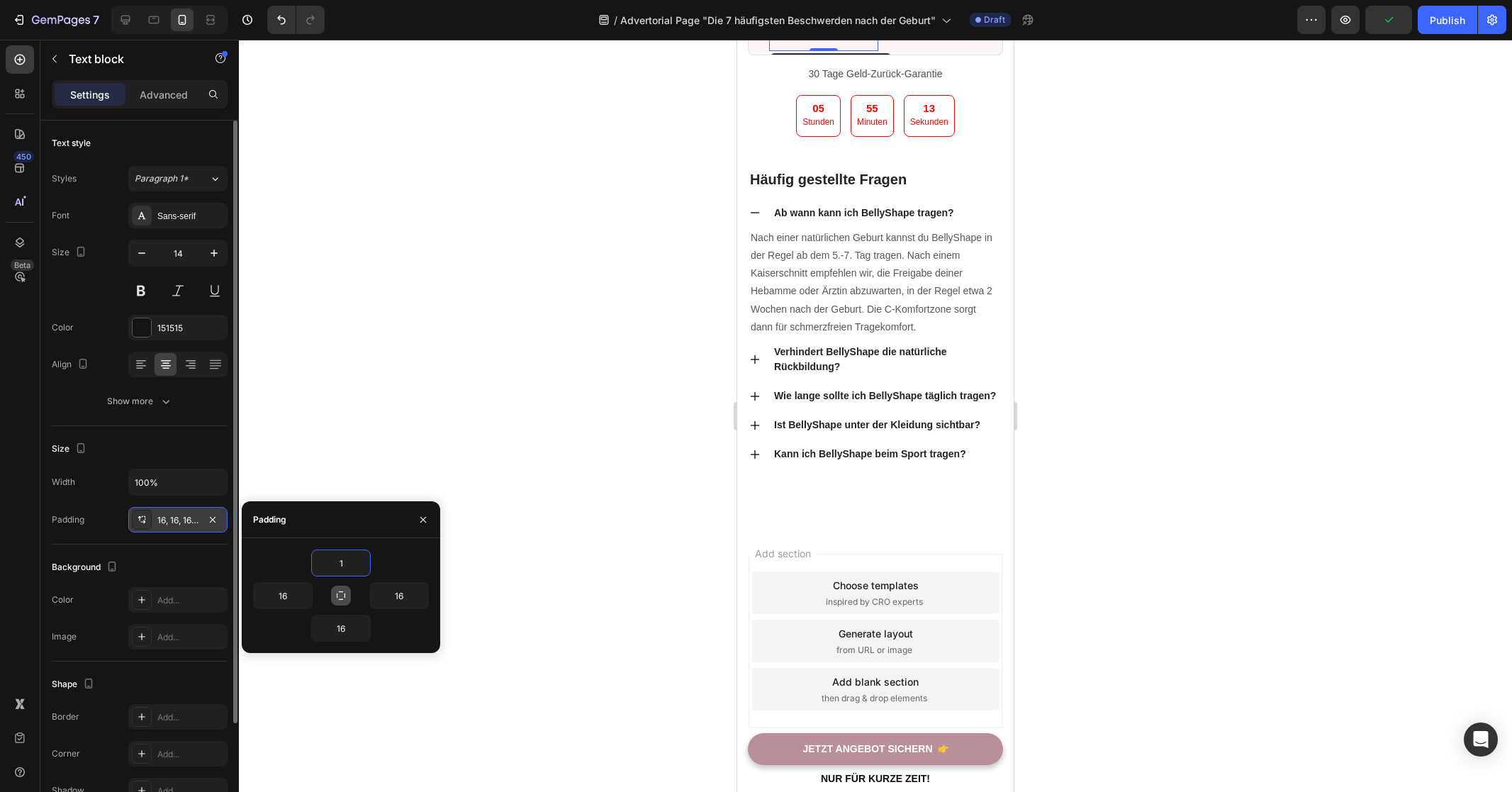
type input "1"
click at [343, 598] on icon "button" at bounding box center [341, 595] width 11 height 11
type input "1"
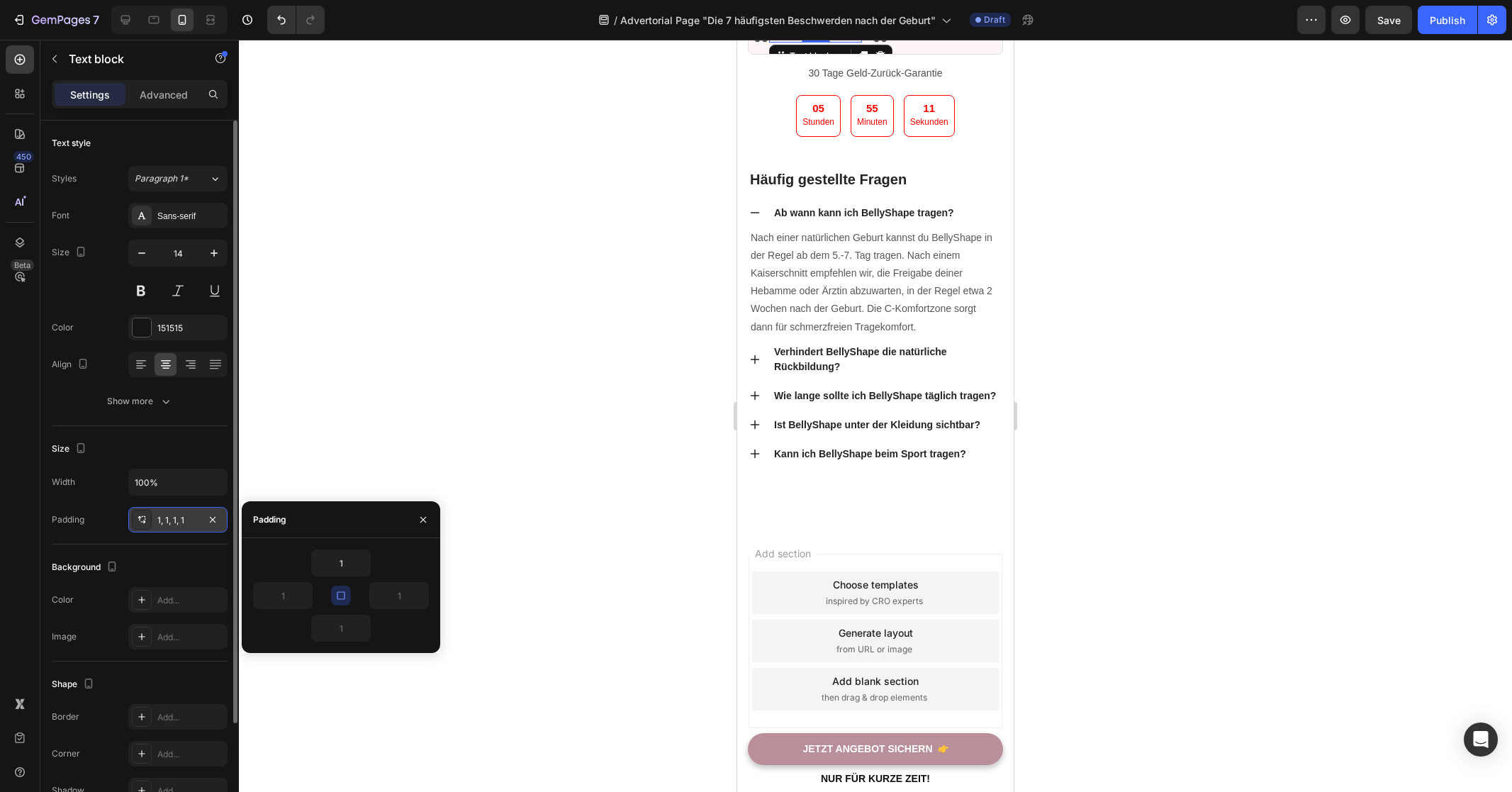
click at [1054, 500] on div at bounding box center [875, 415] width 1273 height 753
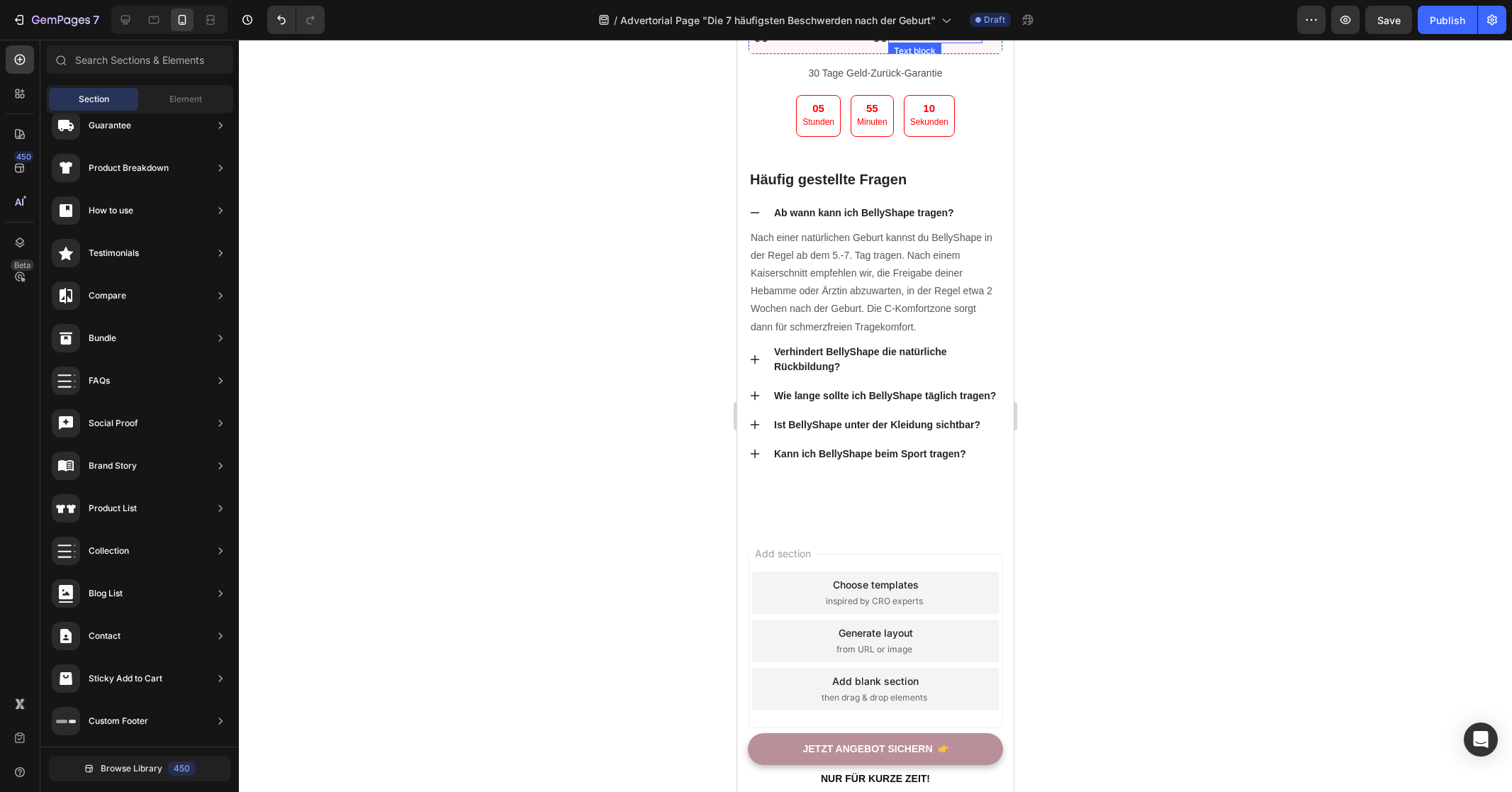
click at [955, 42] on p "Kostenloser Versand" at bounding box center [934, 35] width 92 height 13
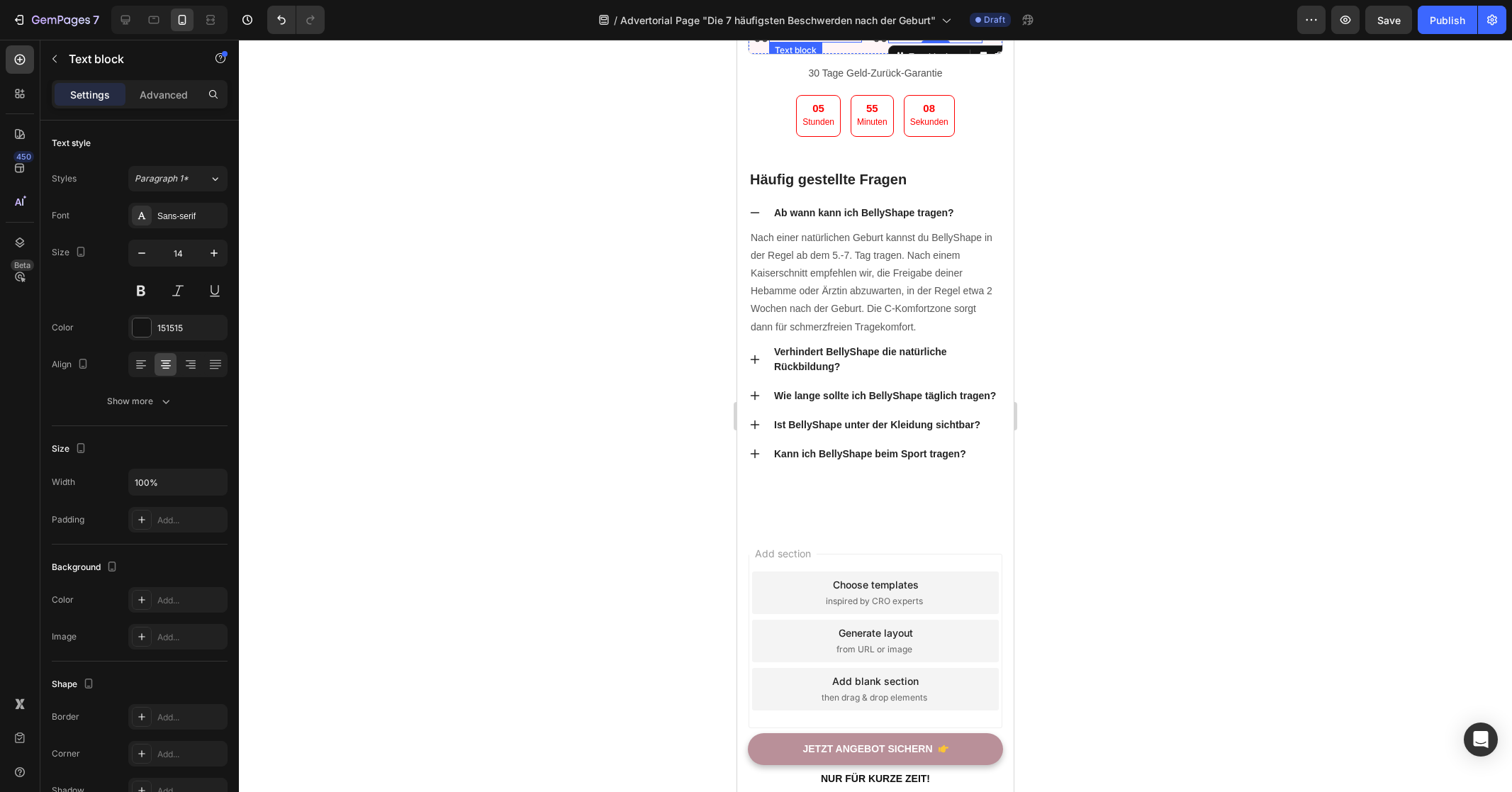
click at [839, 42] on p "Kostenloser Versand" at bounding box center [815, 35] width 92 height 13
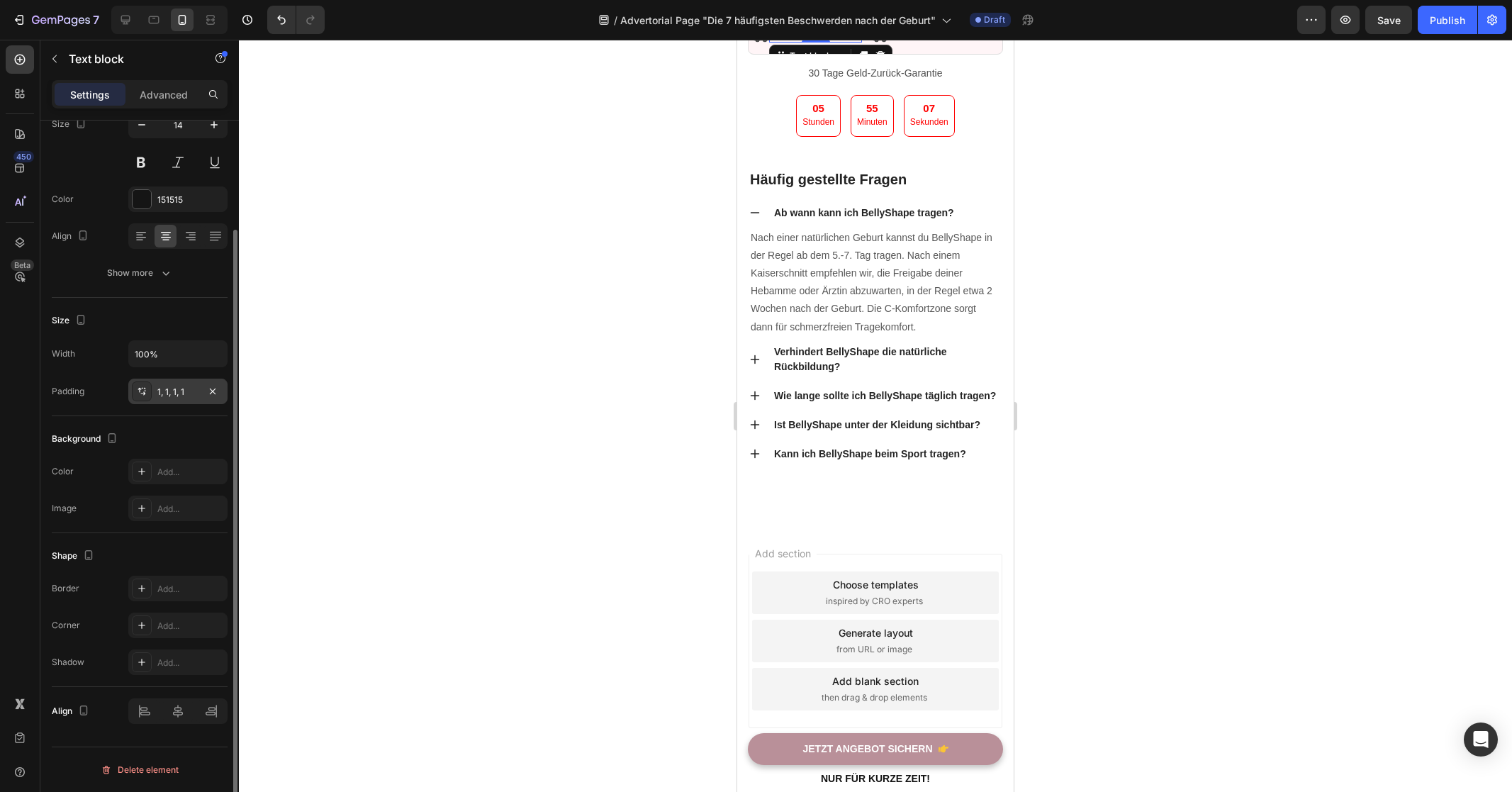
click at [181, 390] on div "1, 1, 1, 1" at bounding box center [178, 392] width 41 height 13
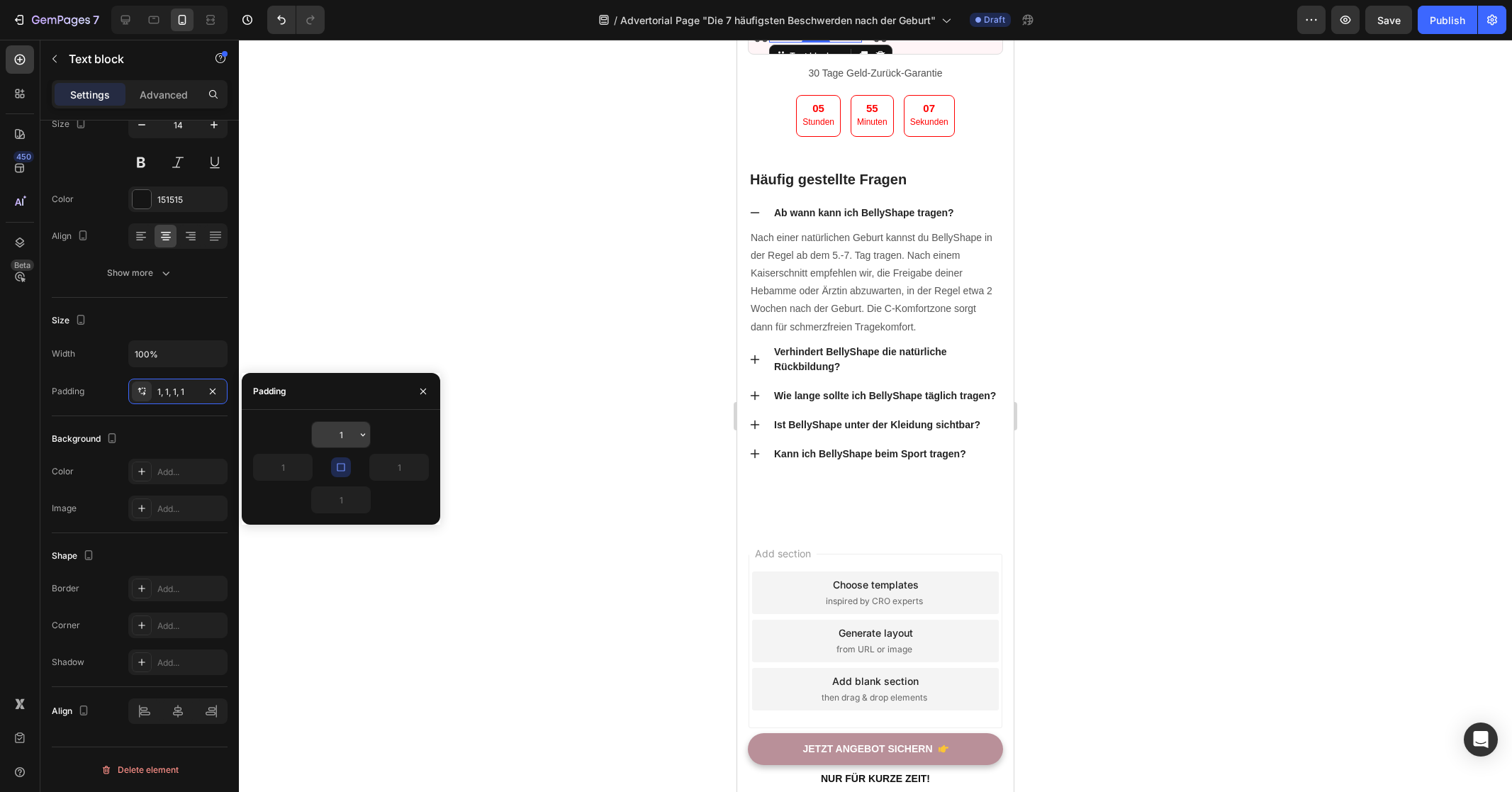
click at [346, 432] on input "1" at bounding box center [341, 435] width 58 height 26
type input "2"
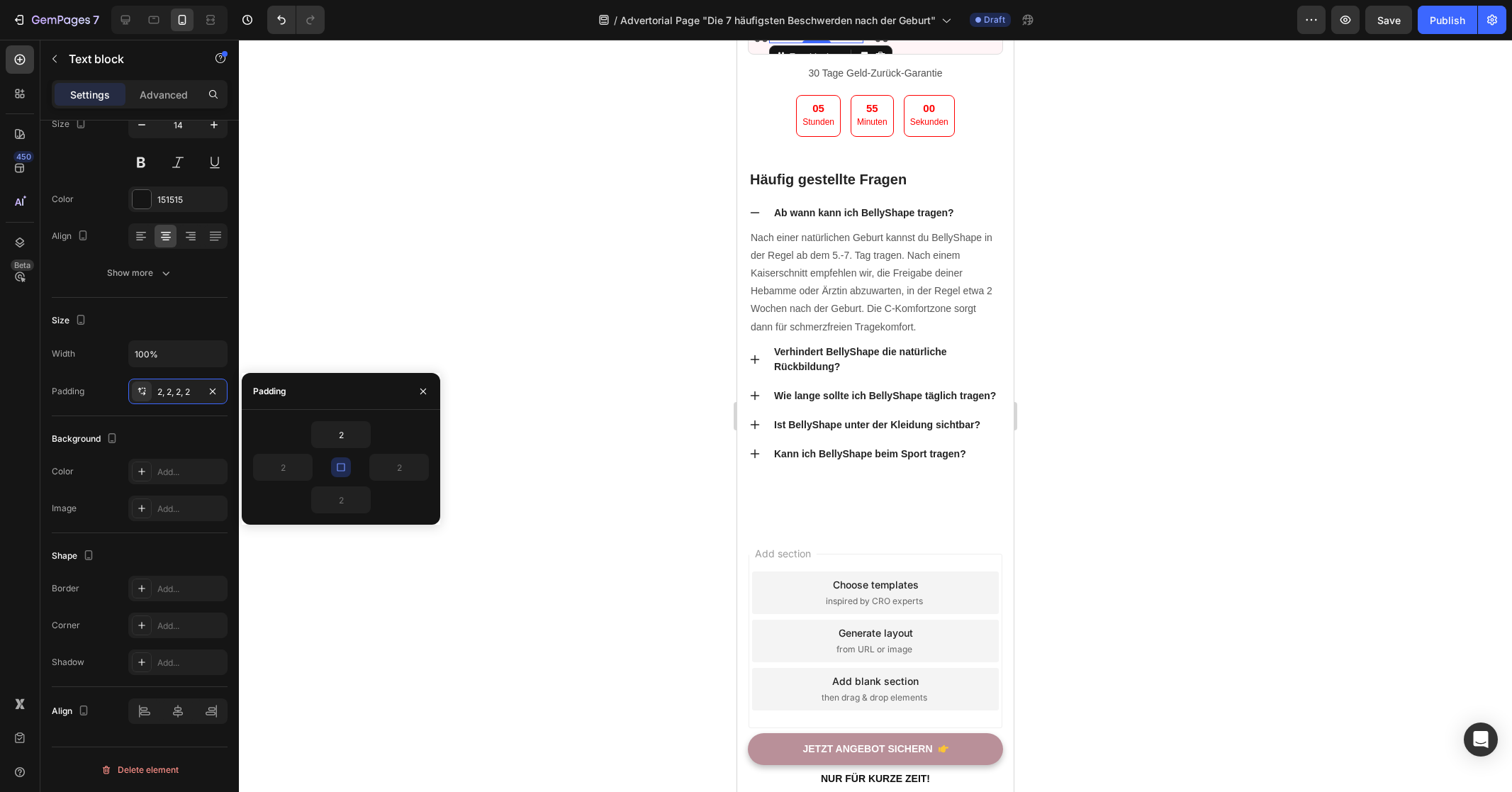
click at [392, 425] on div "2" at bounding box center [341, 434] width 175 height 27
click at [1241, 489] on div at bounding box center [875, 415] width 1273 height 753
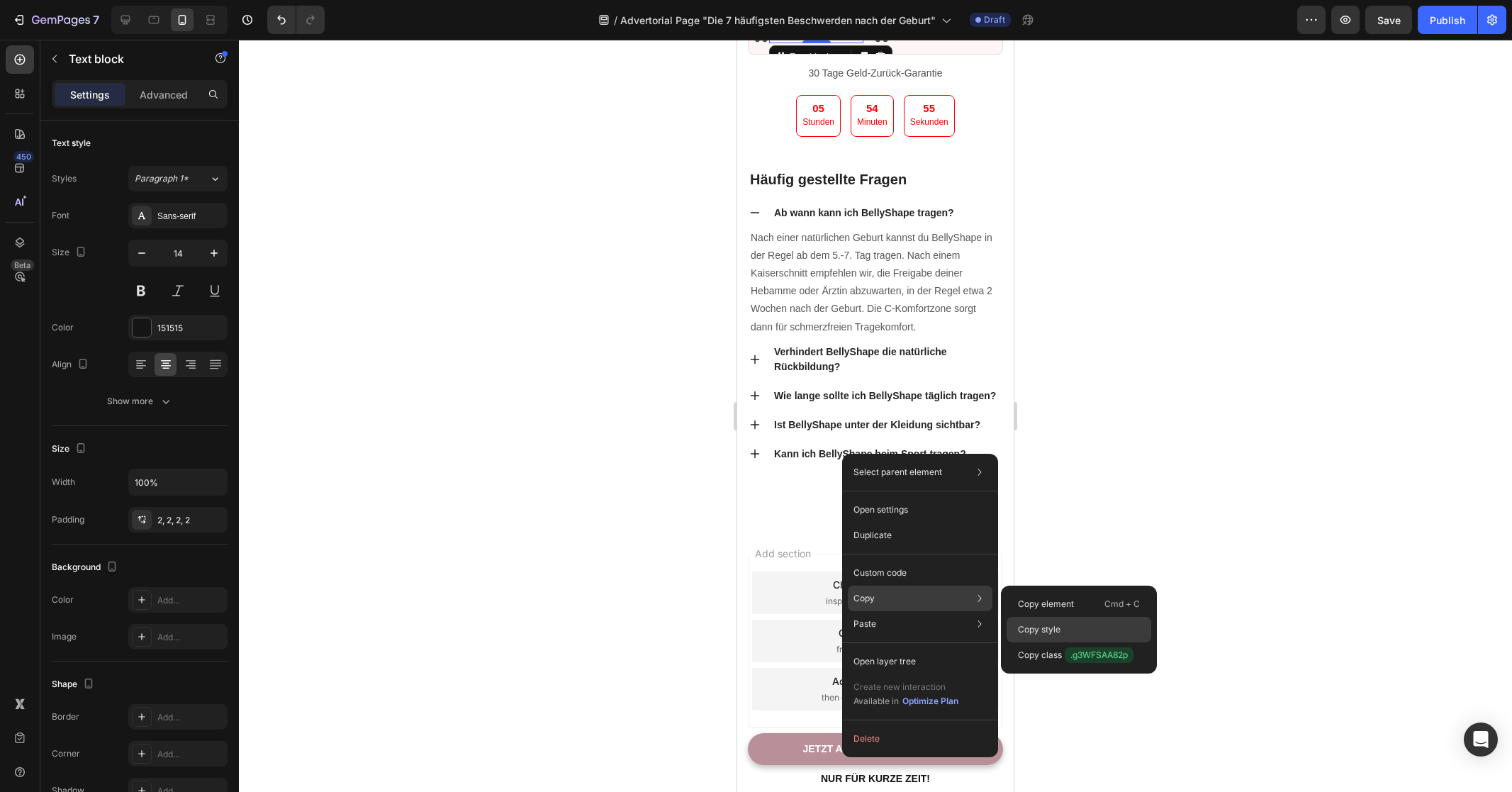
click at [1047, 642] on div "Copy style" at bounding box center [1078, 655] width 145 height 26
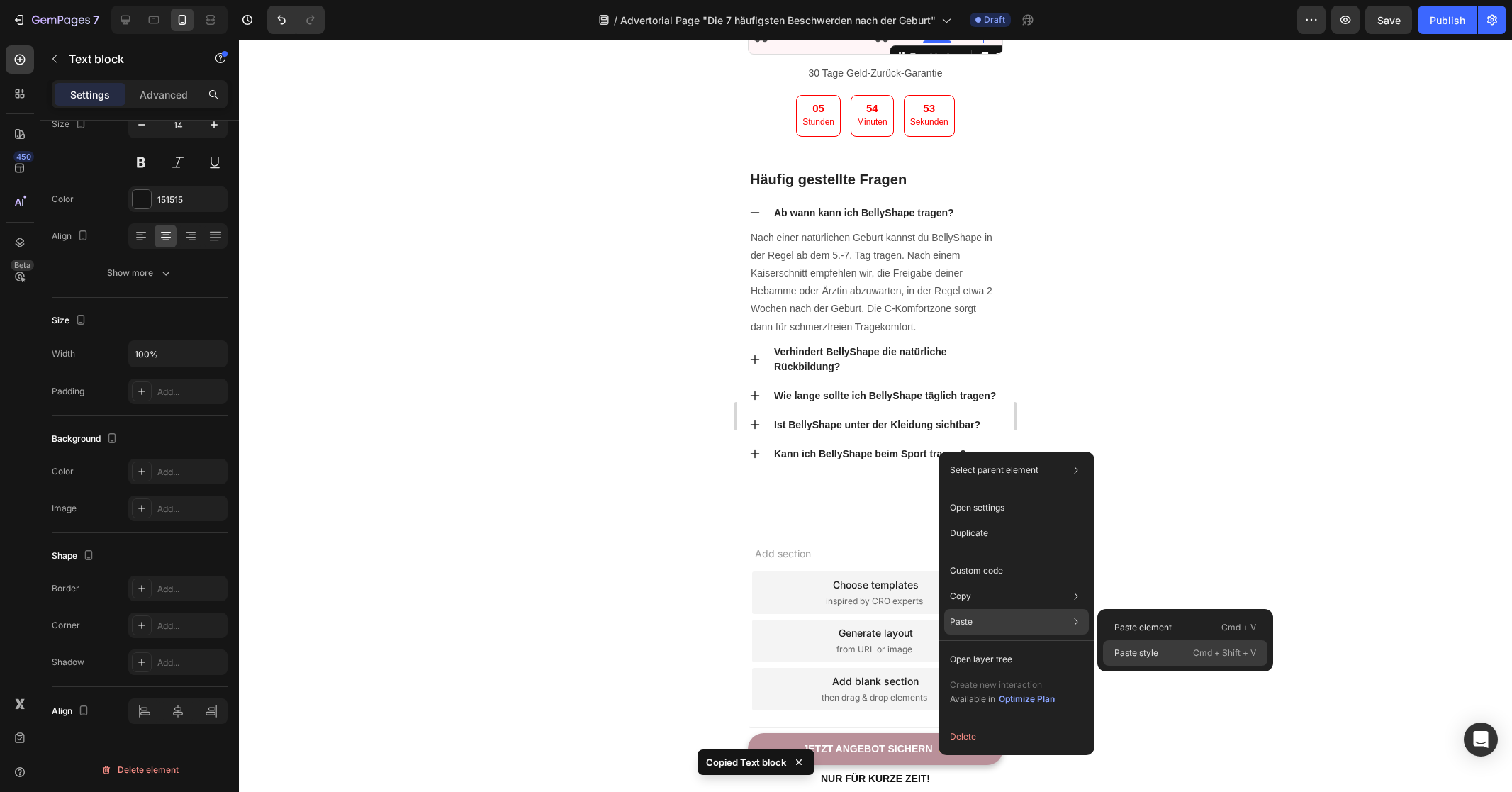
click at [1156, 646] on p "Paste style" at bounding box center [1135, 652] width 44 height 13
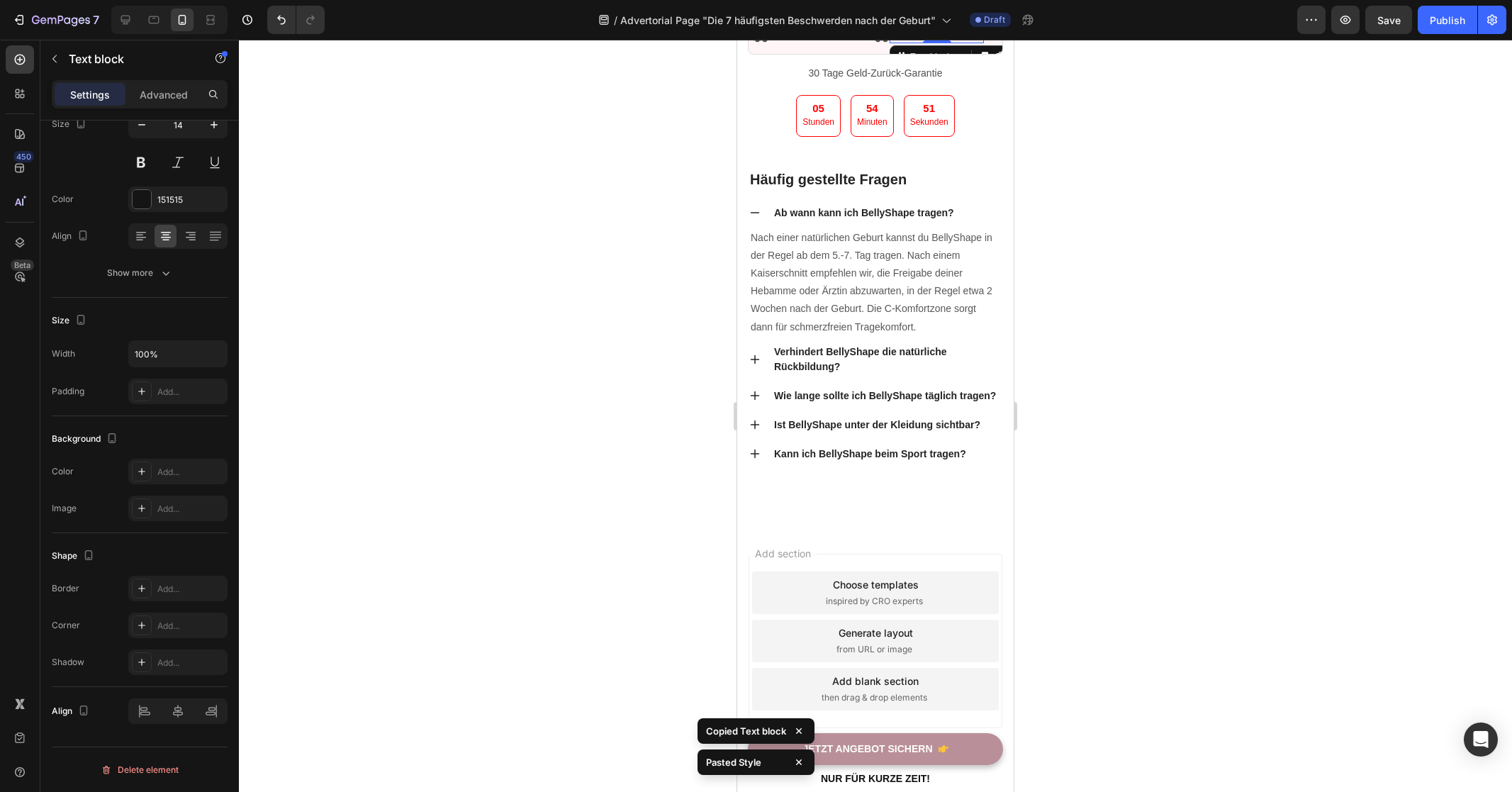
click at [1144, 510] on div at bounding box center [875, 415] width 1273 height 753
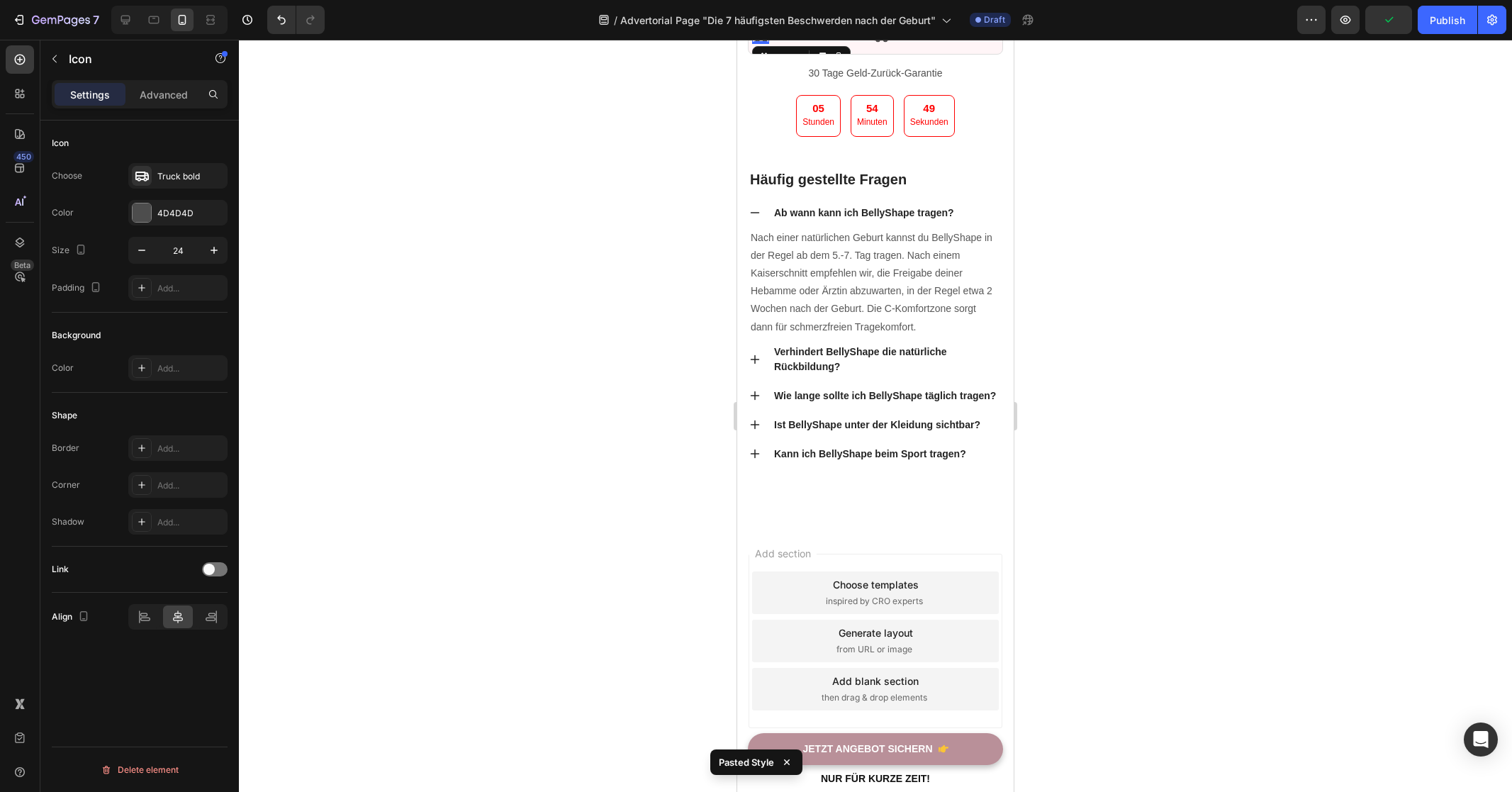
click at [763, 42] on icon at bounding box center [761, 36] width 16 height 11
click at [175, 286] on div "Add..." at bounding box center [191, 289] width 67 height 13
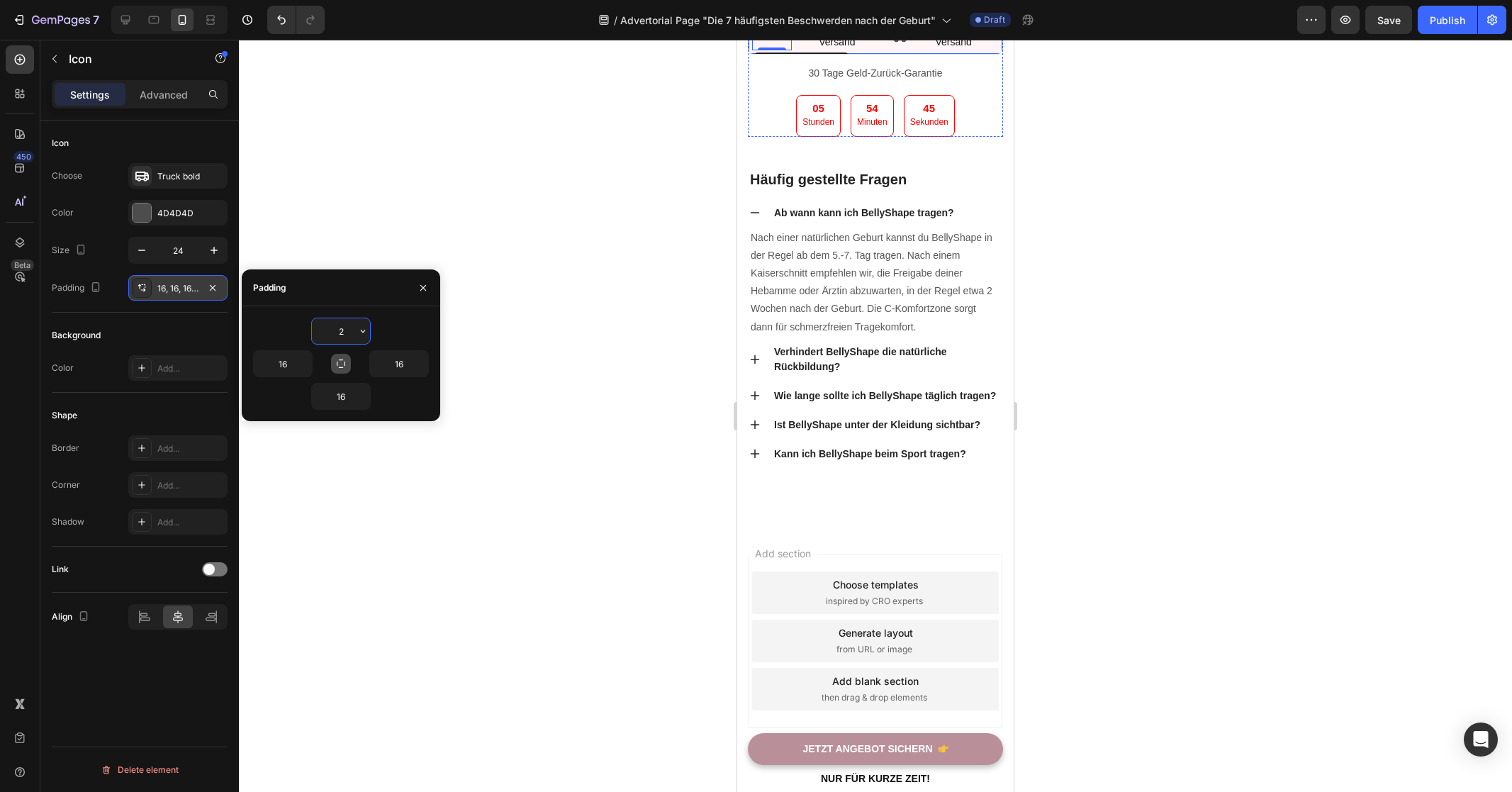
type input "2"
click at [343, 360] on icon "button" at bounding box center [341, 363] width 11 height 11
type input "2"
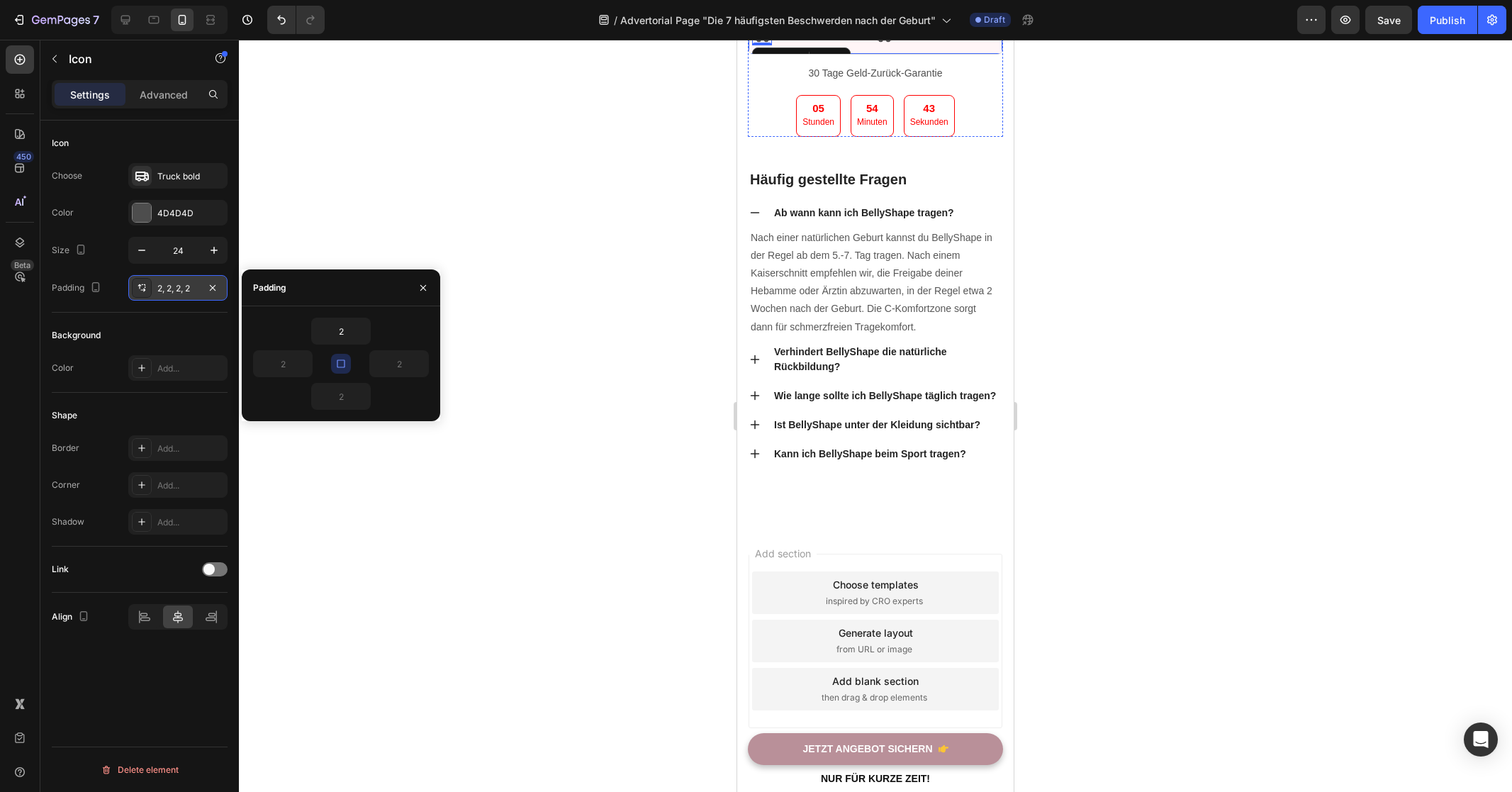
click at [398, 330] on div "2" at bounding box center [341, 330] width 175 height 27
click at [1153, 482] on div at bounding box center [875, 415] width 1273 height 753
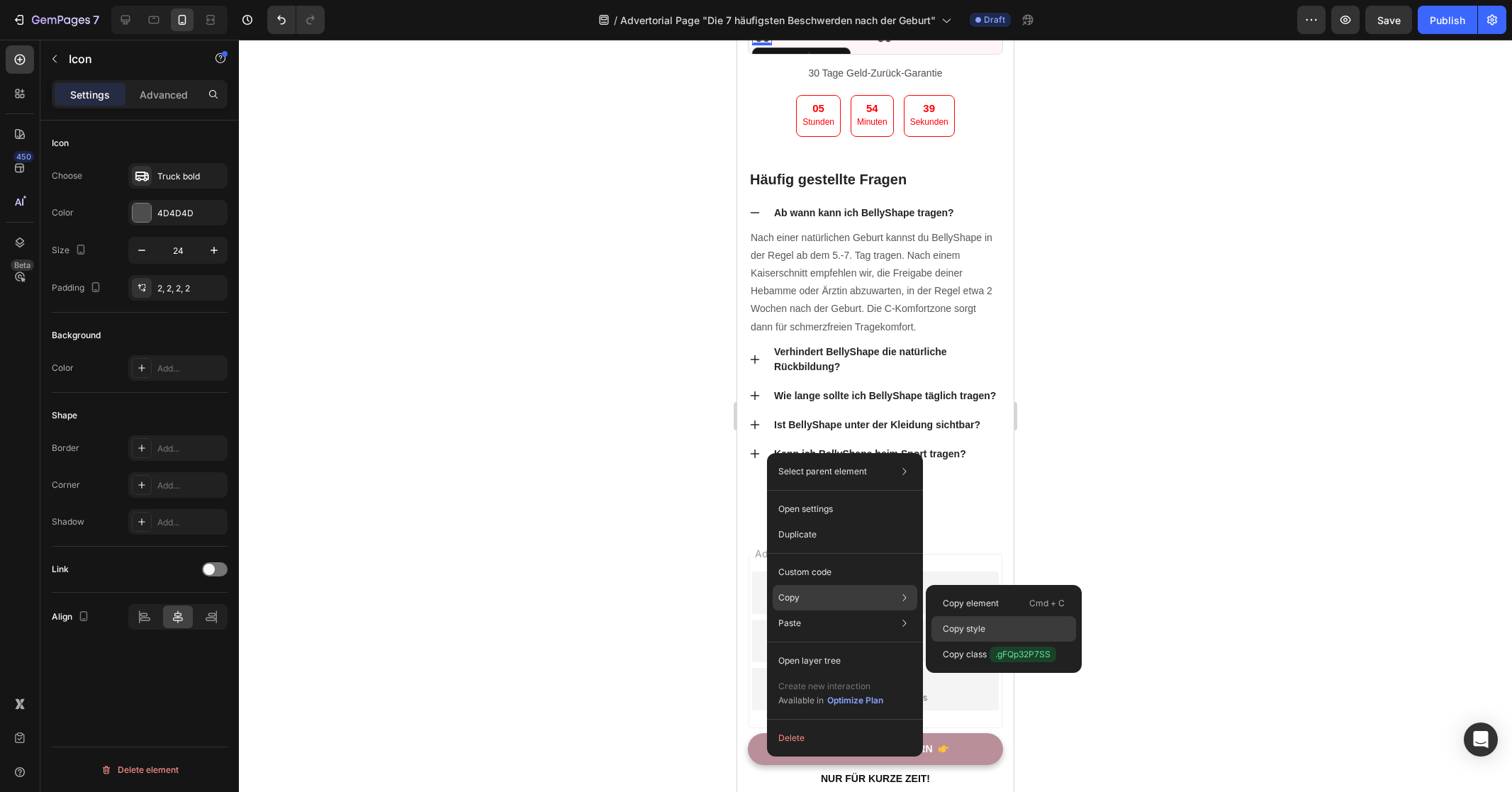
click at [988, 642] on div "Copy style" at bounding box center [1003, 655] width 145 height 26
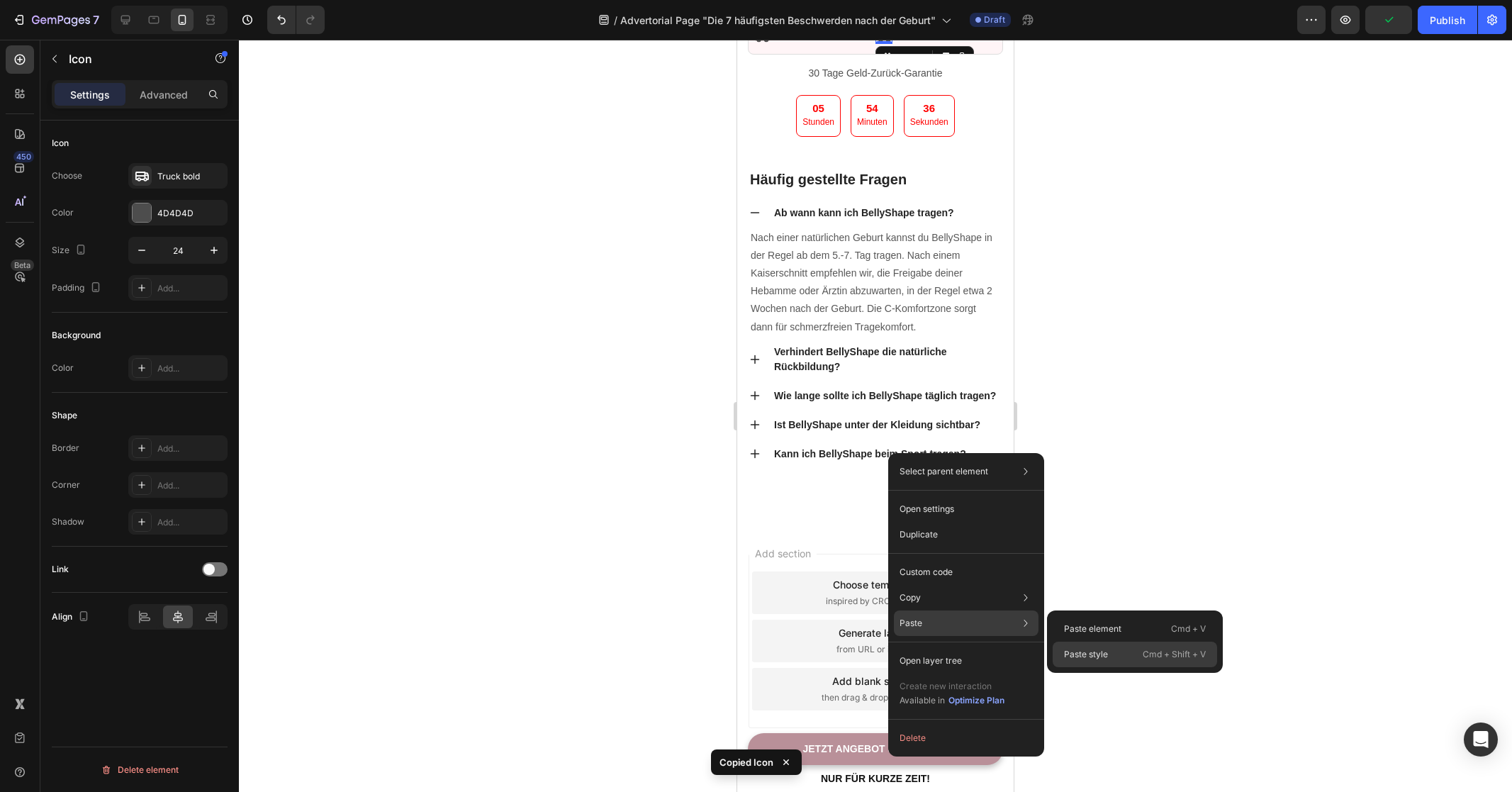
click at [1110, 648] on div "Paste style Cmd + Shift + V" at bounding box center [1135, 655] width 164 height 26
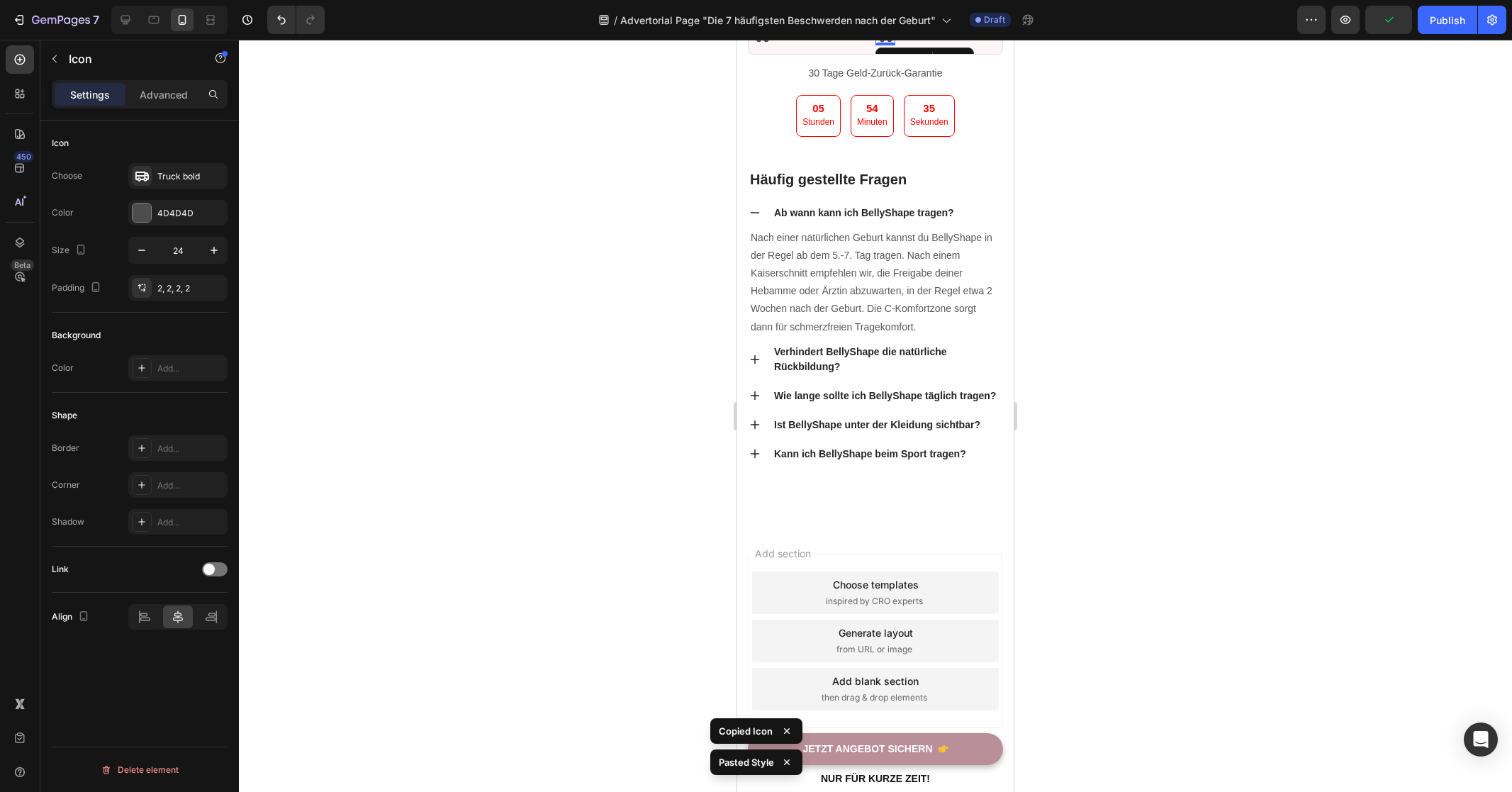
click at [1153, 514] on div at bounding box center [875, 415] width 1273 height 753
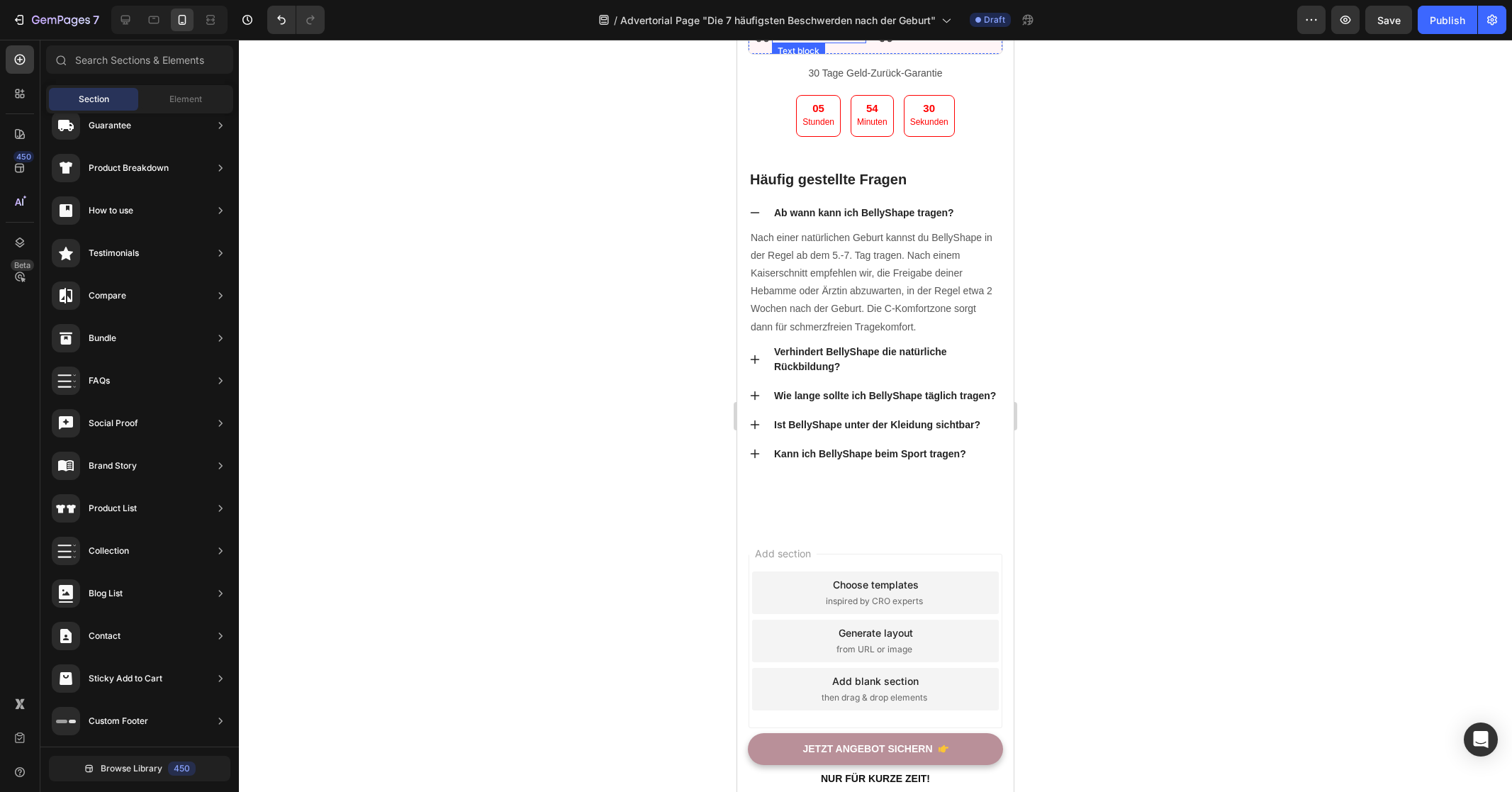
click at [811, 42] on p "Kostenloser Versand" at bounding box center [819, 35] width 92 height 13
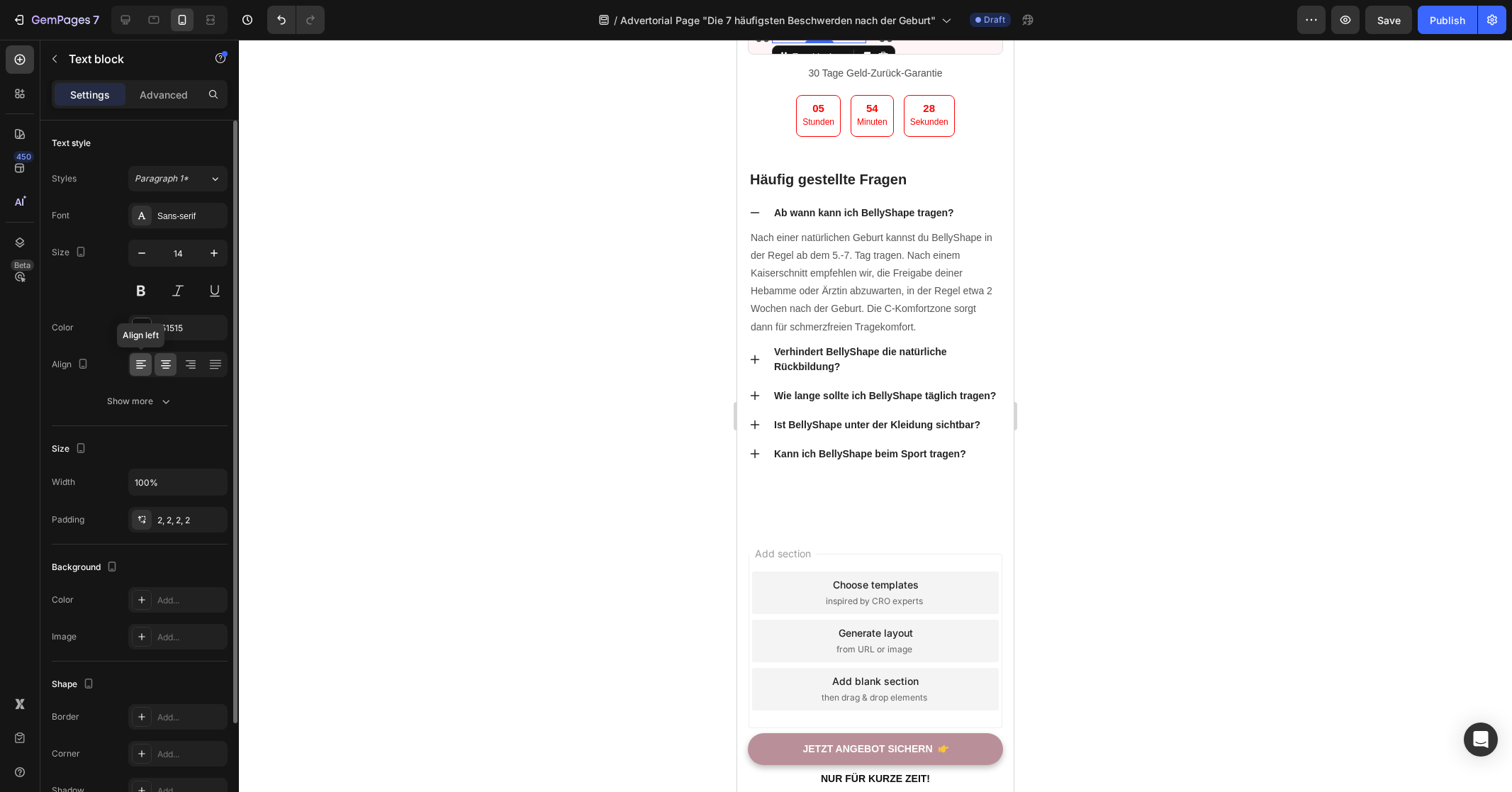
click at [140, 361] on icon at bounding box center [141, 361] width 10 height 2
click at [160, 363] on icon at bounding box center [166, 364] width 15 height 15
click at [124, 366] on div "Align" at bounding box center [139, 365] width 175 height 26
click at [131, 366] on div at bounding box center [141, 364] width 22 height 23
click at [146, 397] on div "Show more" at bounding box center [139, 401] width 66 height 15
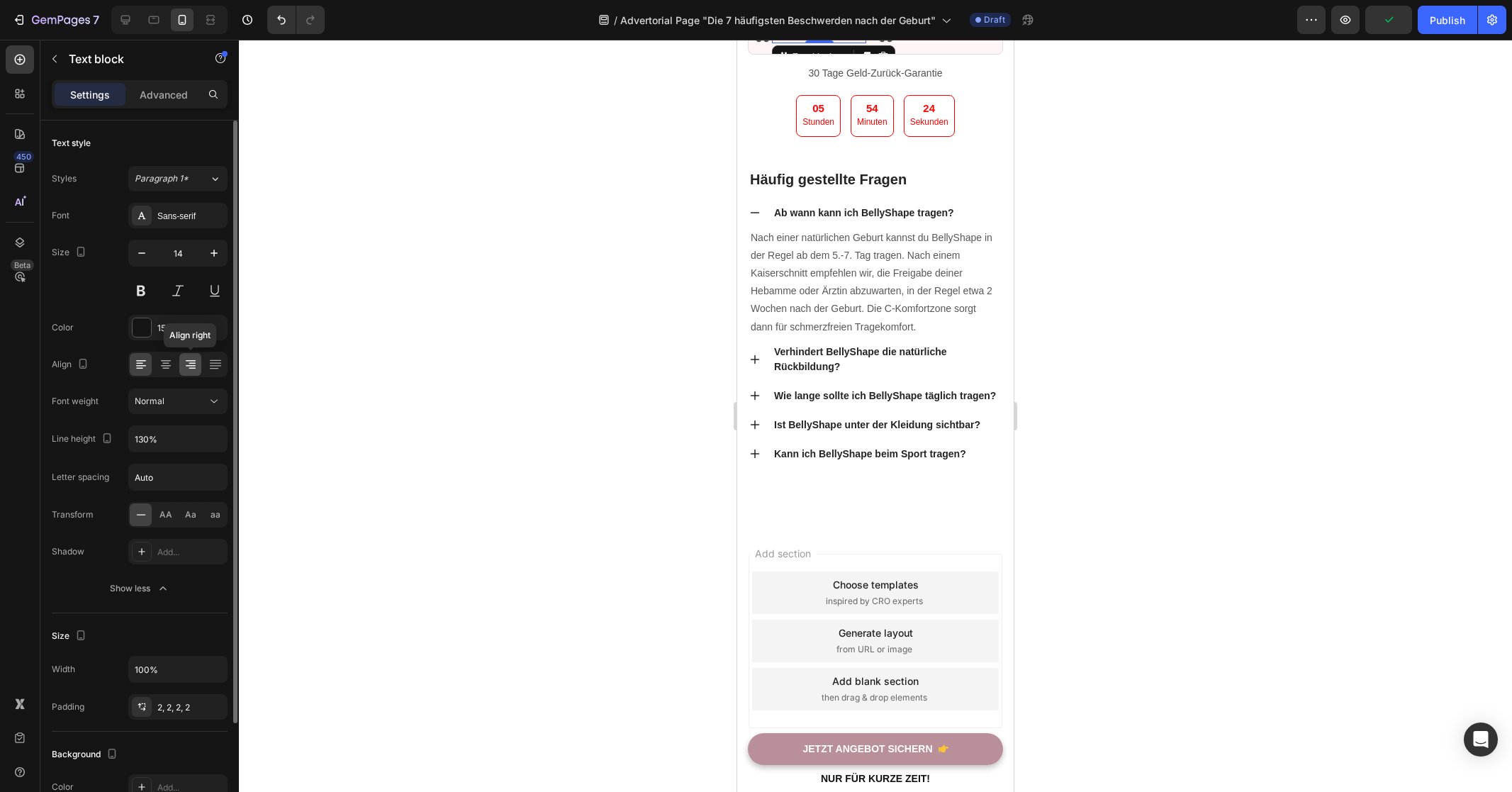
click at [188, 367] on icon at bounding box center [191, 364] width 15 height 15
click at [210, 363] on icon at bounding box center [214, 362] width 11 height 1
click at [143, 366] on icon at bounding box center [141, 366] width 10 height 2
click at [171, 509] on span "AA" at bounding box center [165, 515] width 13 height 13
click at [138, 514] on icon at bounding box center [141, 515] width 15 height 15
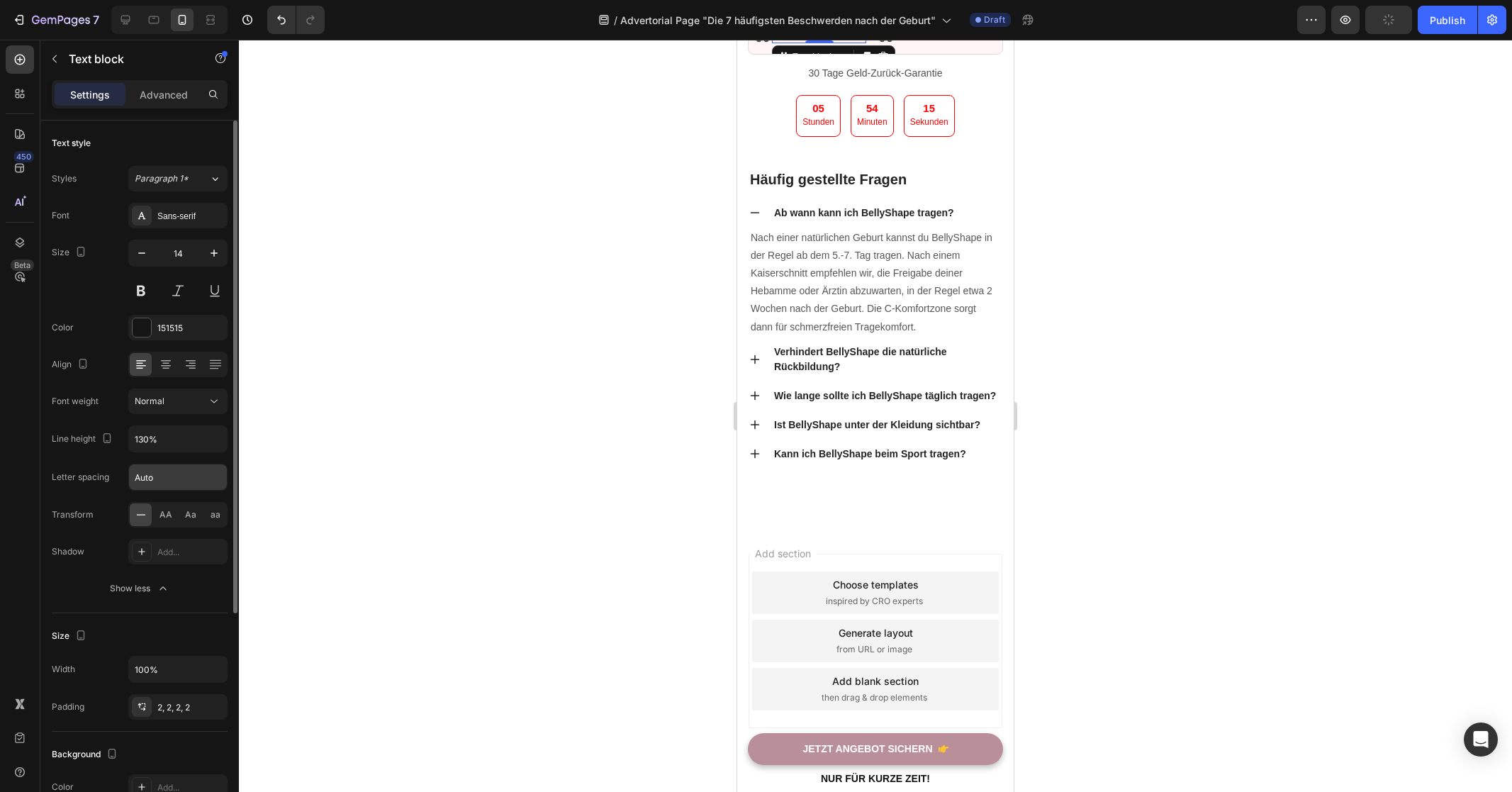
click at [160, 477] on input "Auto" at bounding box center [178, 477] width 98 height 26
click at [163, 476] on input "Auto" at bounding box center [178, 477] width 98 height 26
click at [66, 467] on div "Letter spacing" at bounding box center [80, 477] width 57 height 23
click at [145, 260] on button "button" at bounding box center [142, 253] width 26 height 26
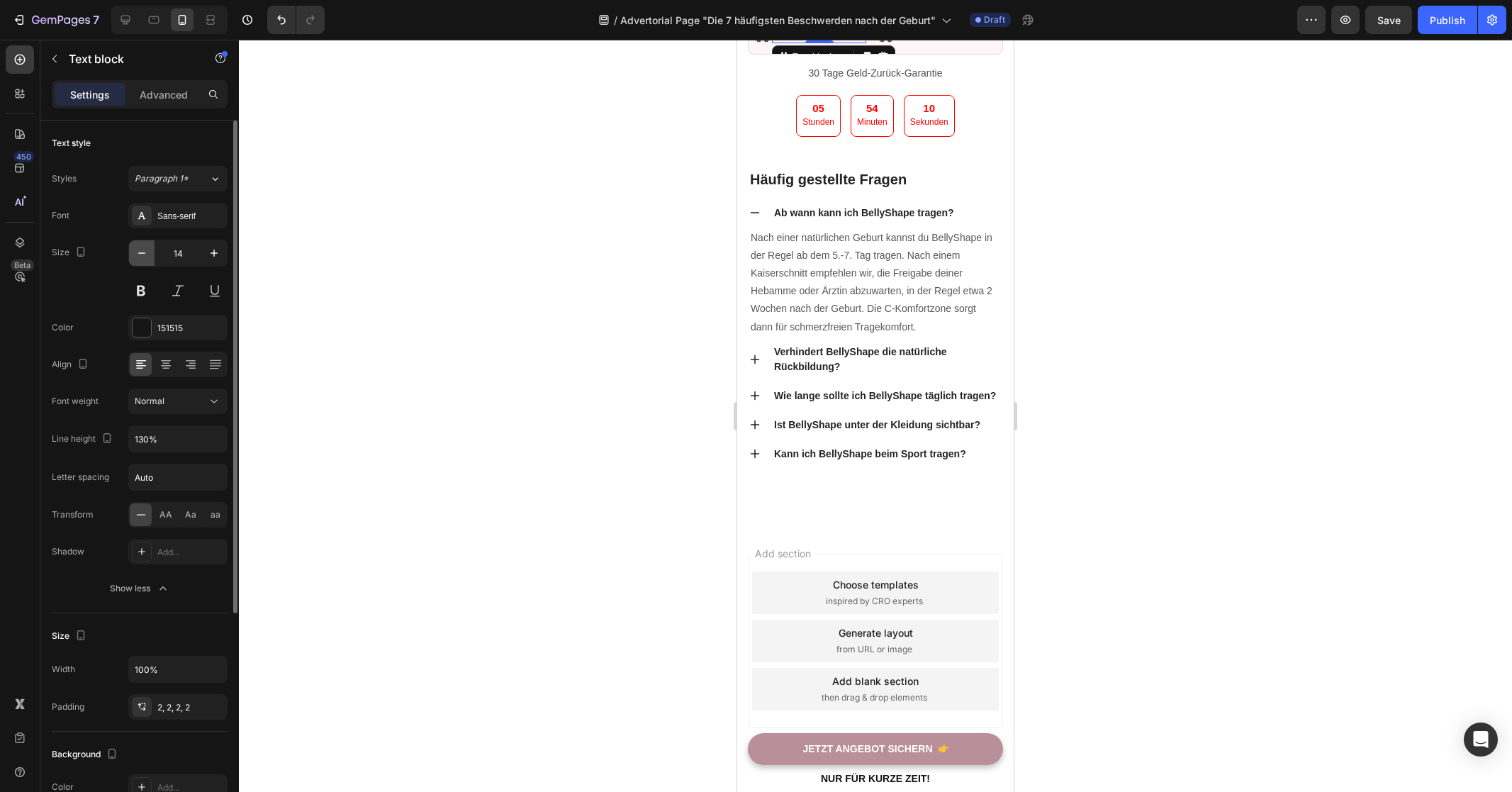
type input "13"
click at [1137, 488] on div at bounding box center [875, 415] width 1273 height 753
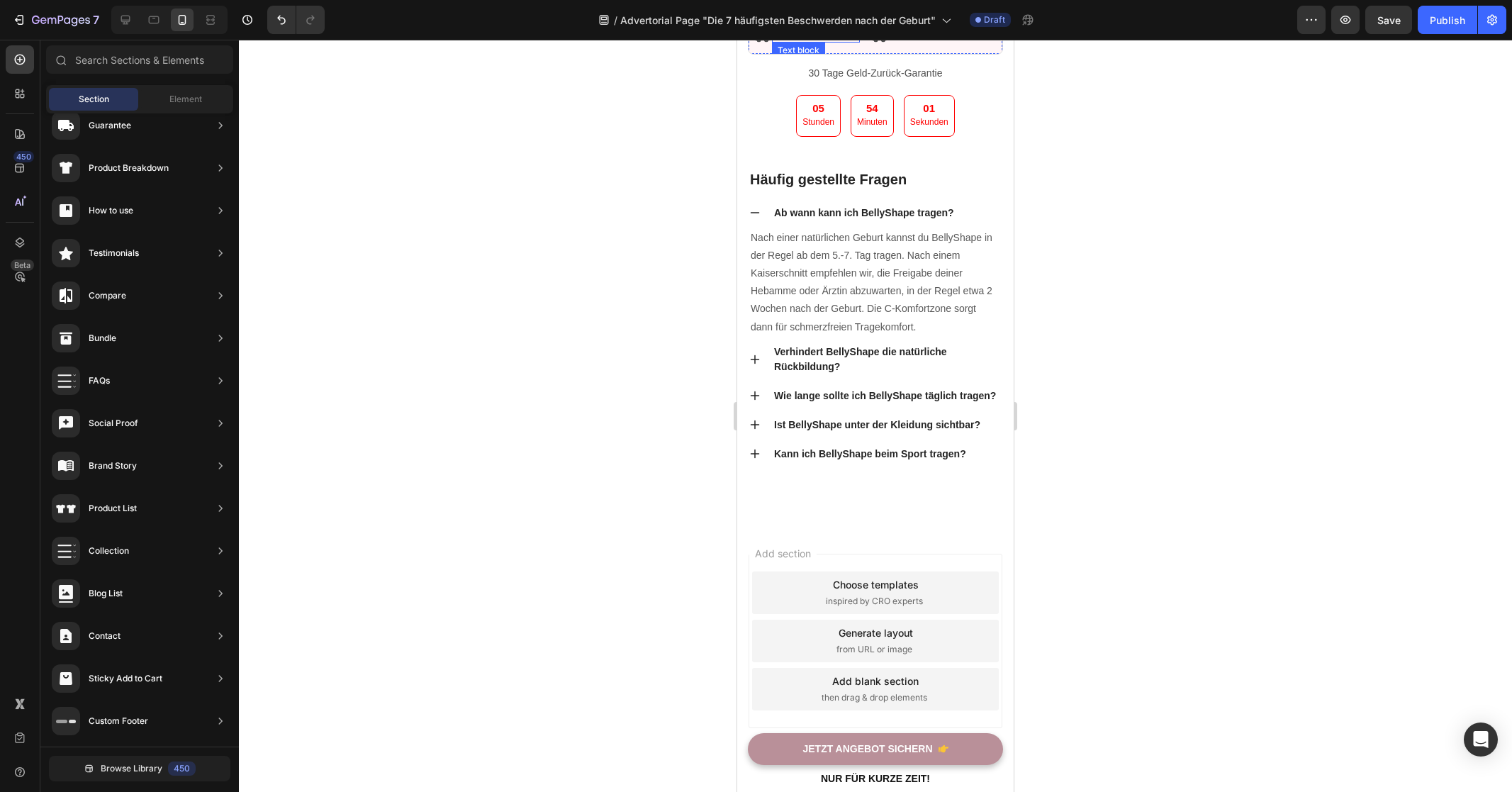
click at [785, 41] on p "Kostenloser Versand" at bounding box center [815, 35] width 85 height 12
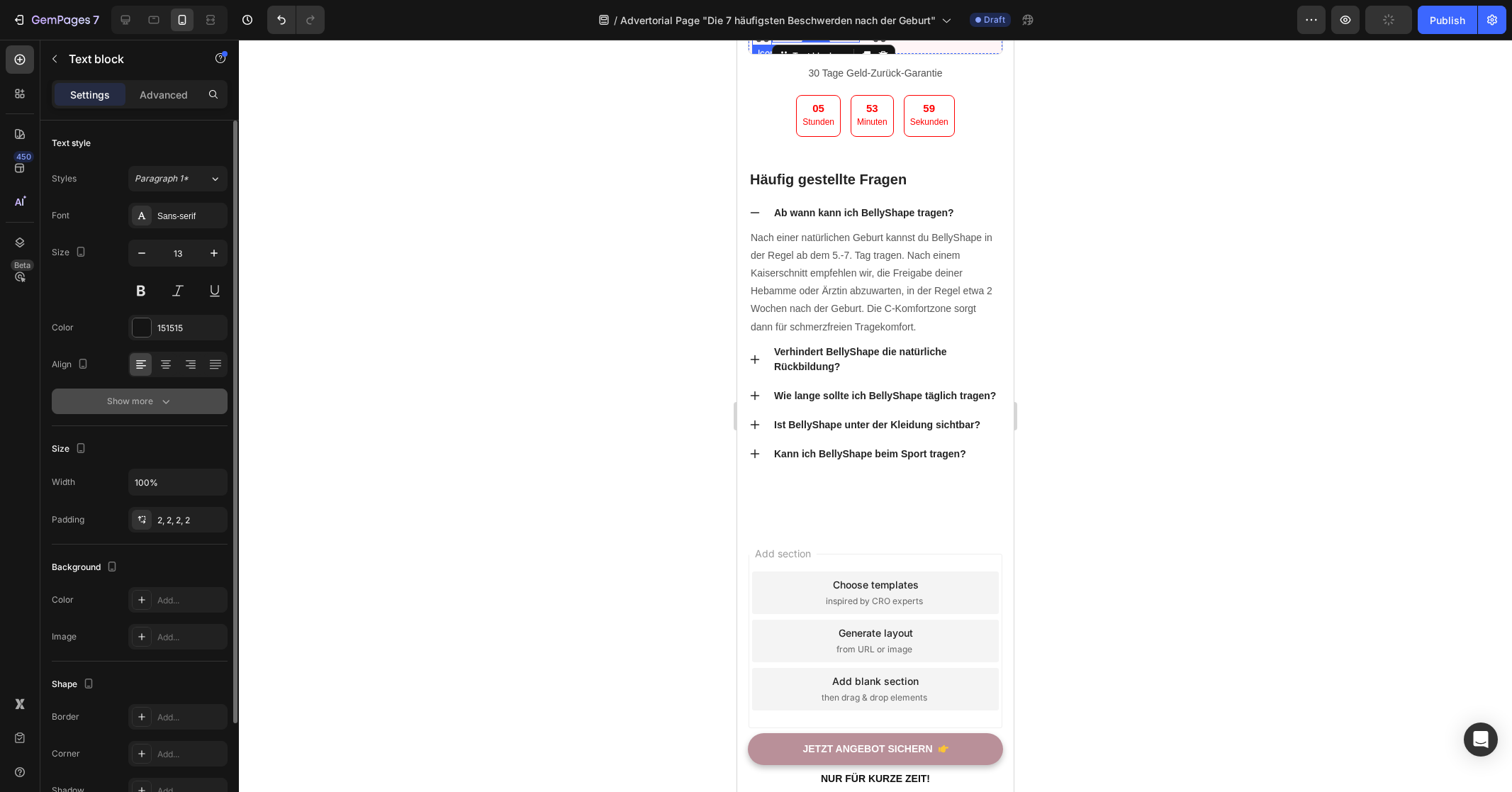
click at [115, 403] on div "Show more" at bounding box center [139, 401] width 66 height 15
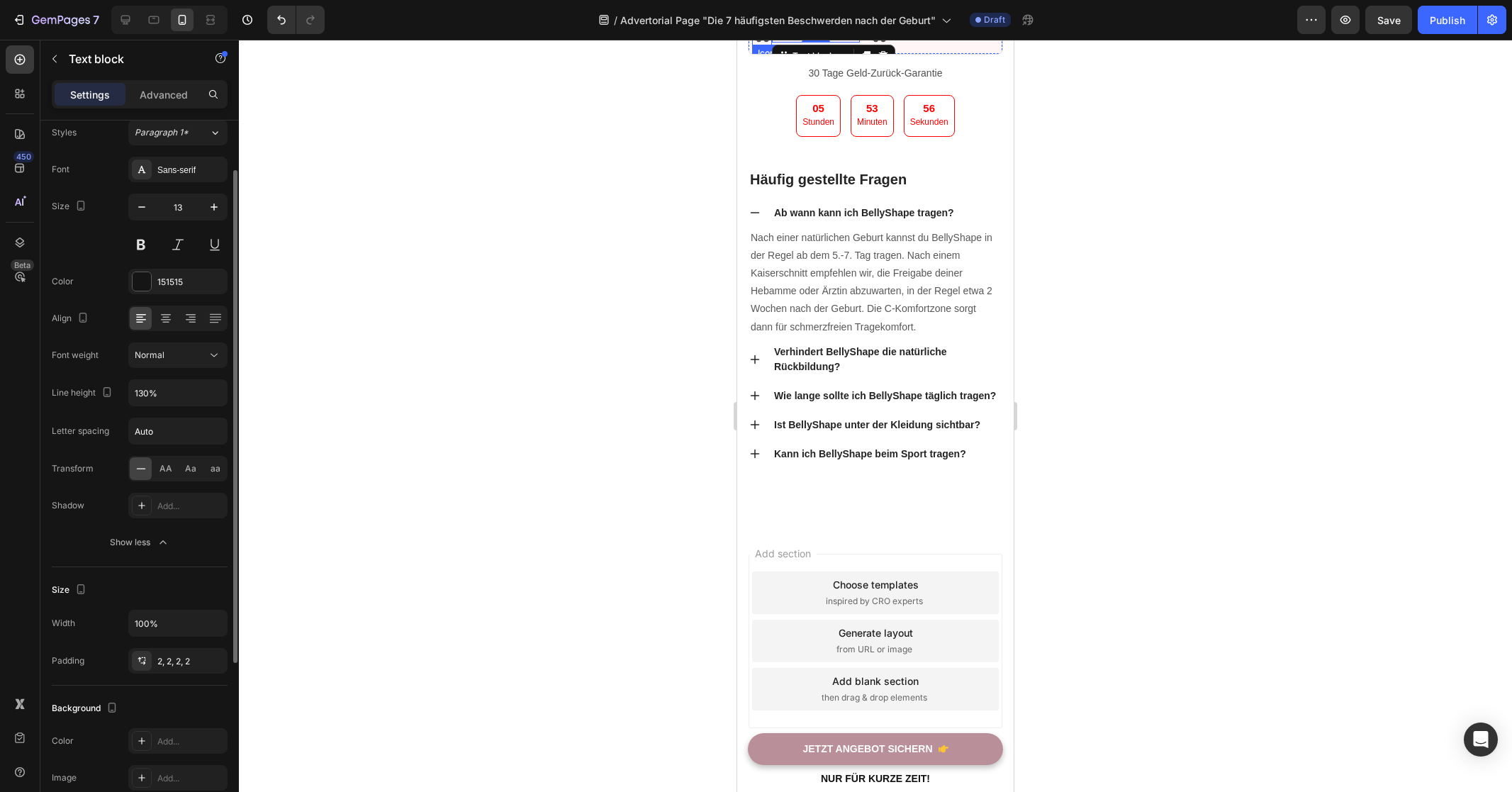
scroll to position [57, 0]
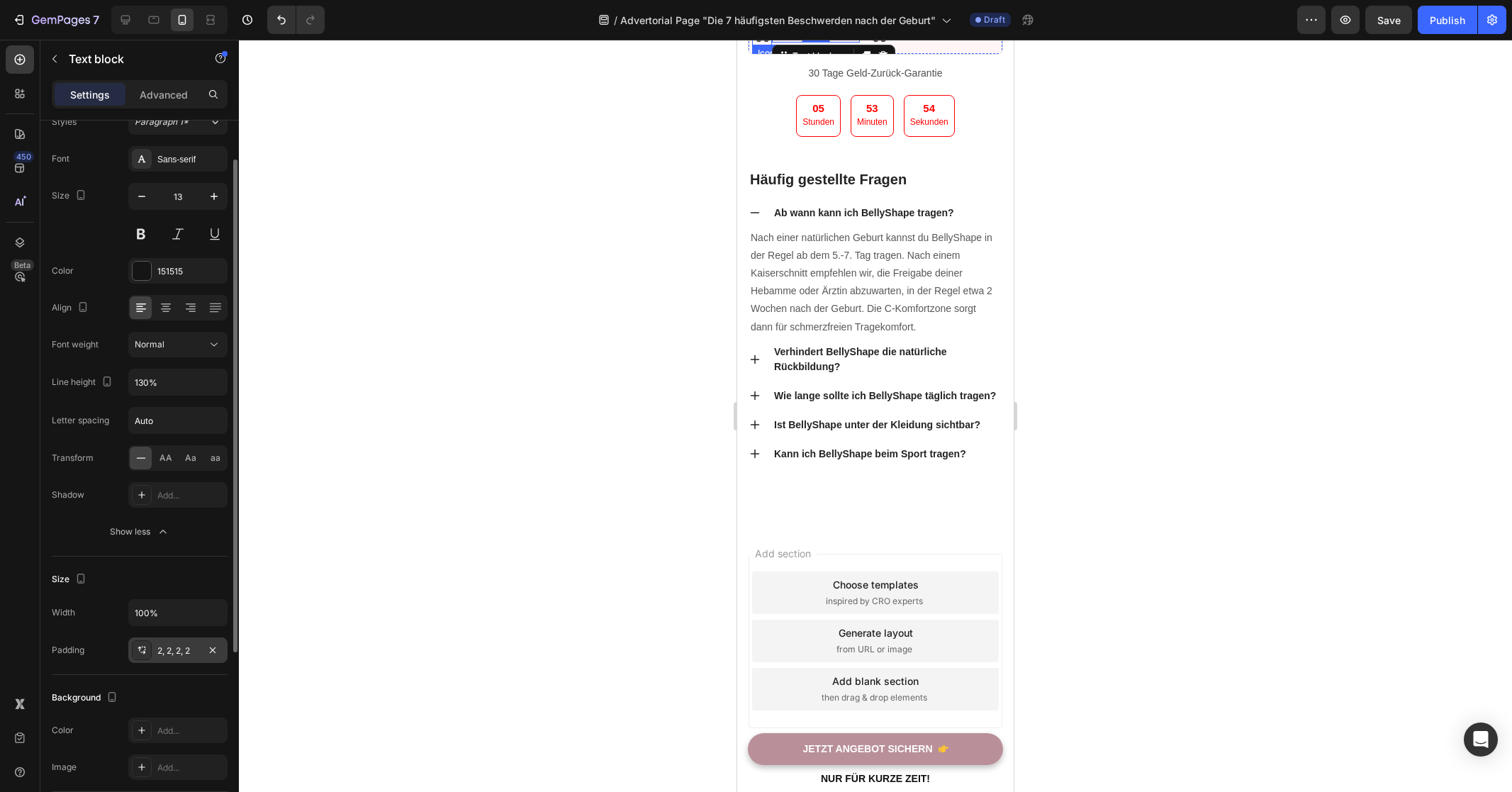
click at [175, 649] on div "2, 2, 2, 2" at bounding box center [178, 651] width 41 height 13
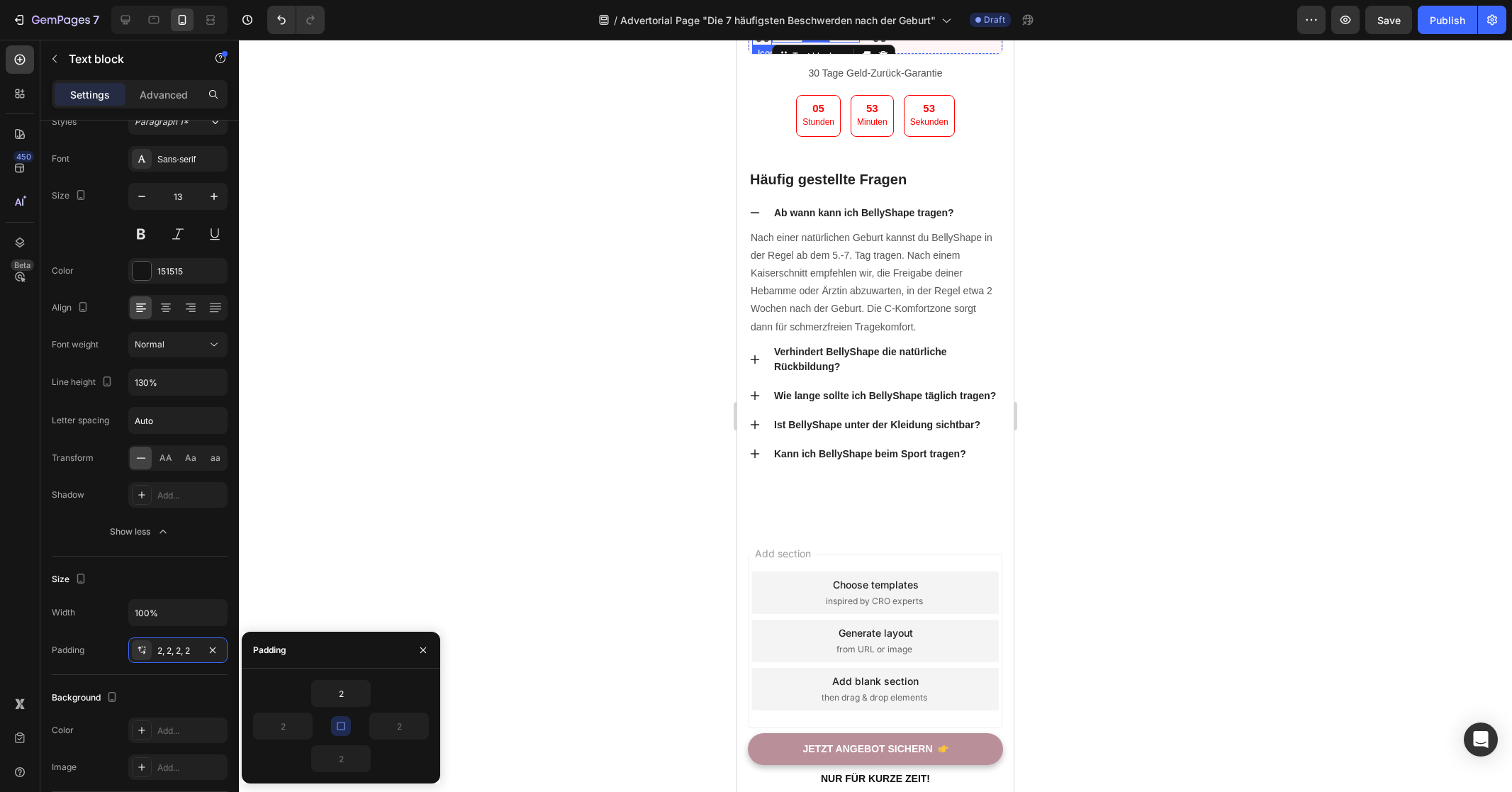
click at [342, 722] on icon "button" at bounding box center [341, 725] width 11 height 11
click at [289, 728] on input "2" at bounding box center [283, 726] width 58 height 26
type input "5"
click at [353, 692] on input "2" at bounding box center [341, 694] width 58 height 26
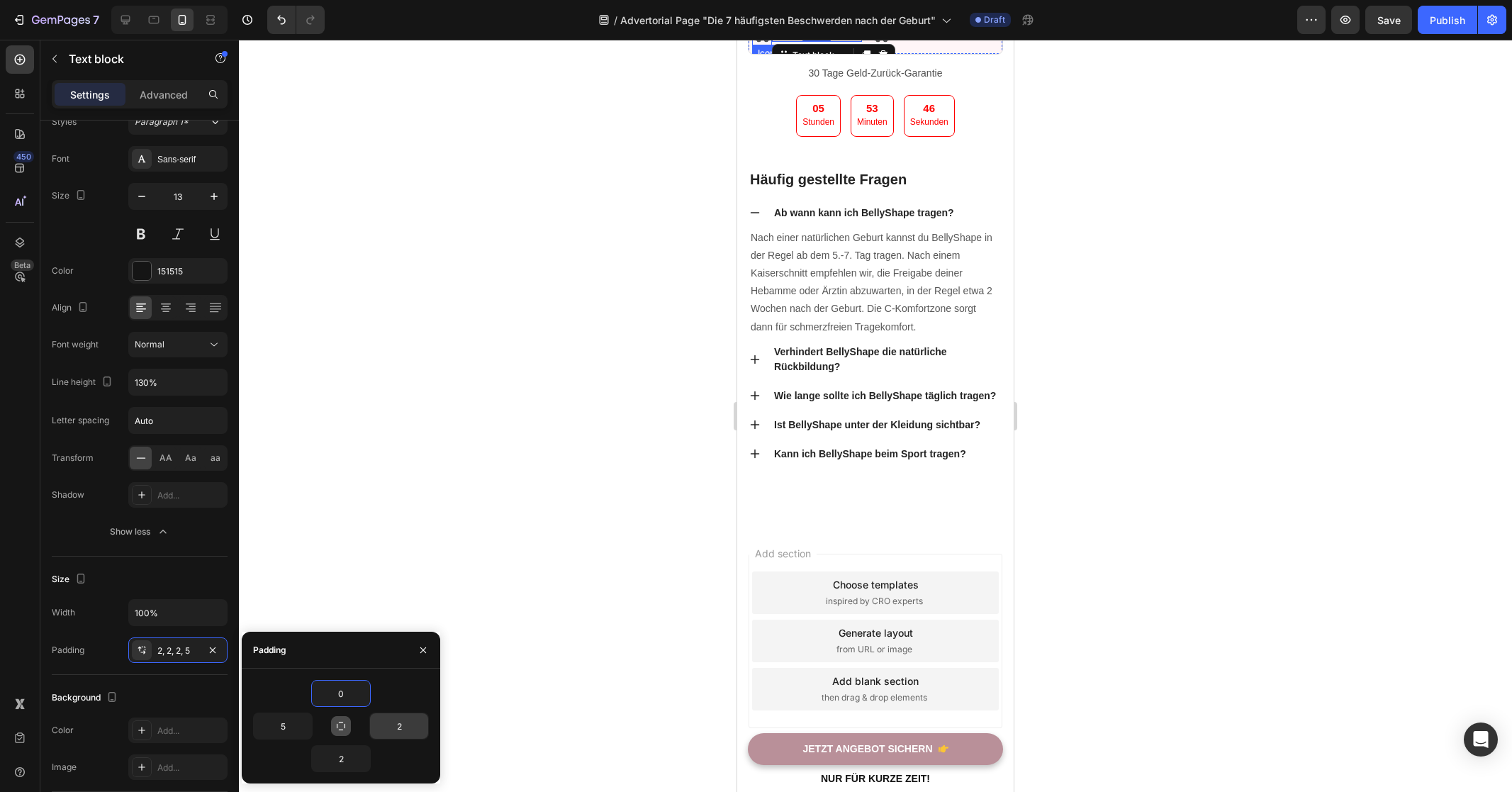
type input "0"
click at [397, 729] on input "2" at bounding box center [399, 726] width 58 height 26
type input "0"
click at [335, 759] on input "2" at bounding box center [341, 759] width 58 height 26
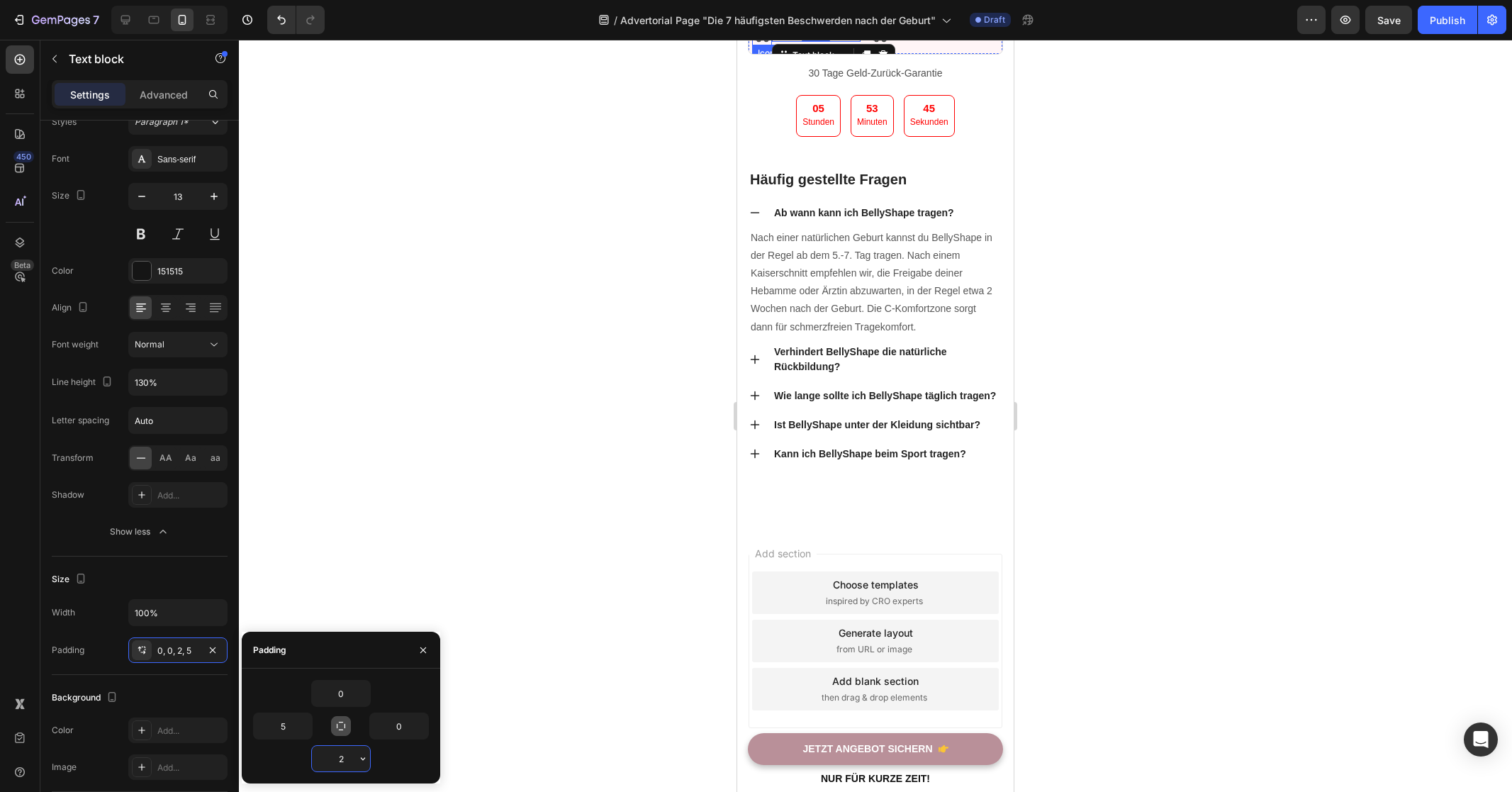
click at [336, 759] on input "2" at bounding box center [341, 759] width 58 height 26
click at [390, 763] on div "2" at bounding box center [341, 758] width 175 height 27
click at [345, 762] on input "2" at bounding box center [341, 759] width 58 height 26
type input "0"
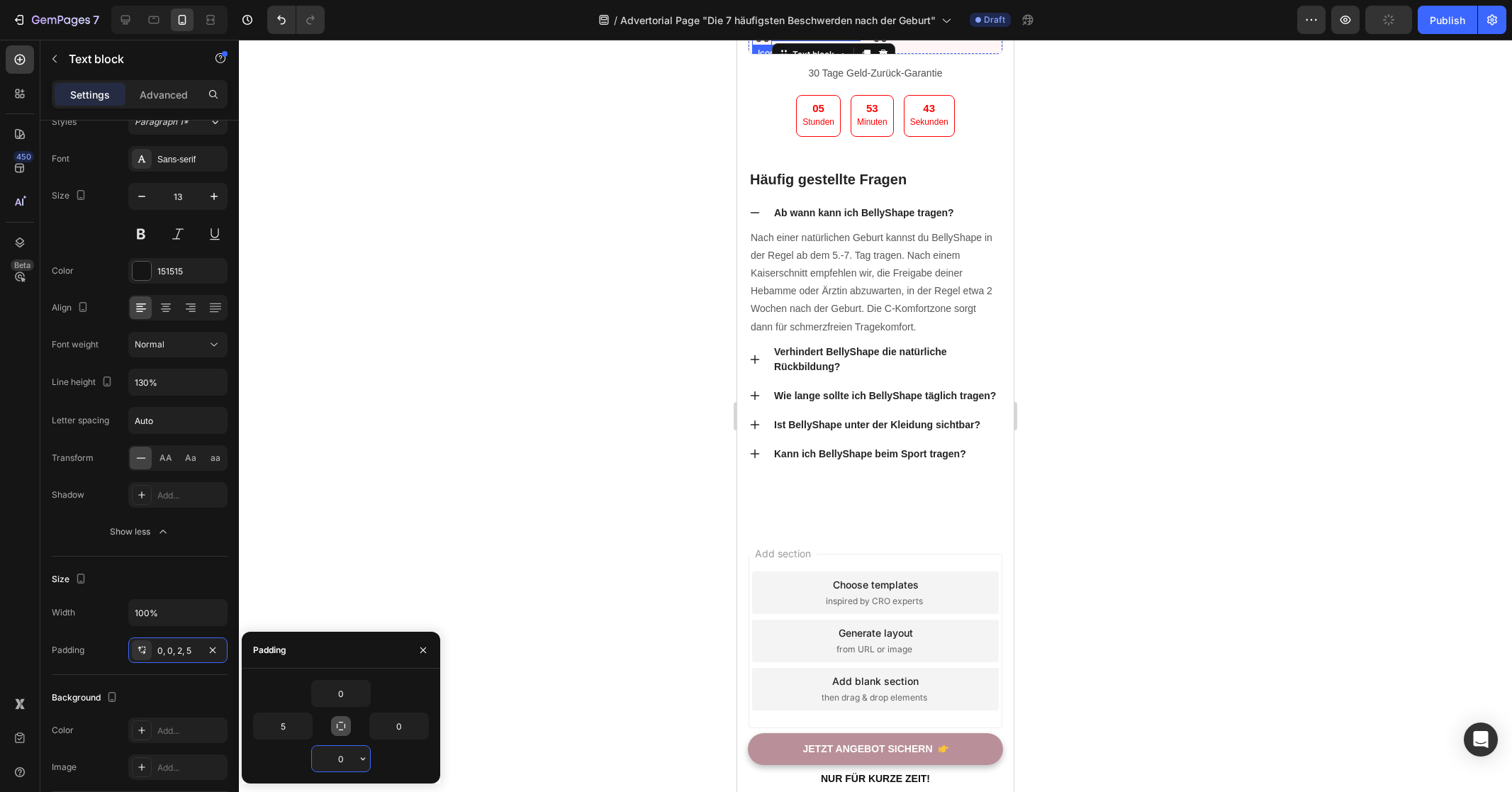
click at [418, 762] on div "0" at bounding box center [341, 758] width 175 height 27
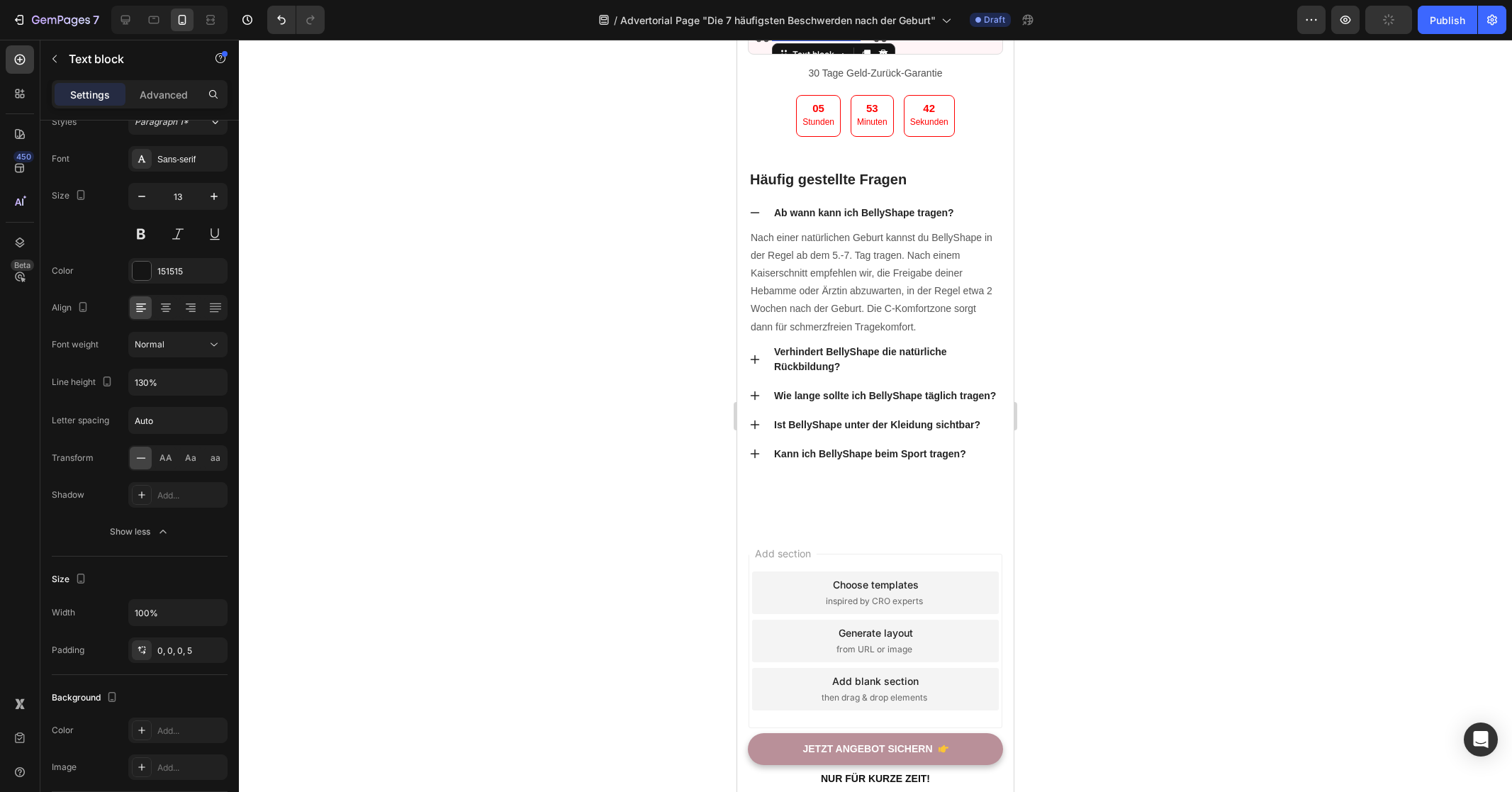
click at [1025, 527] on div at bounding box center [875, 415] width 1273 height 753
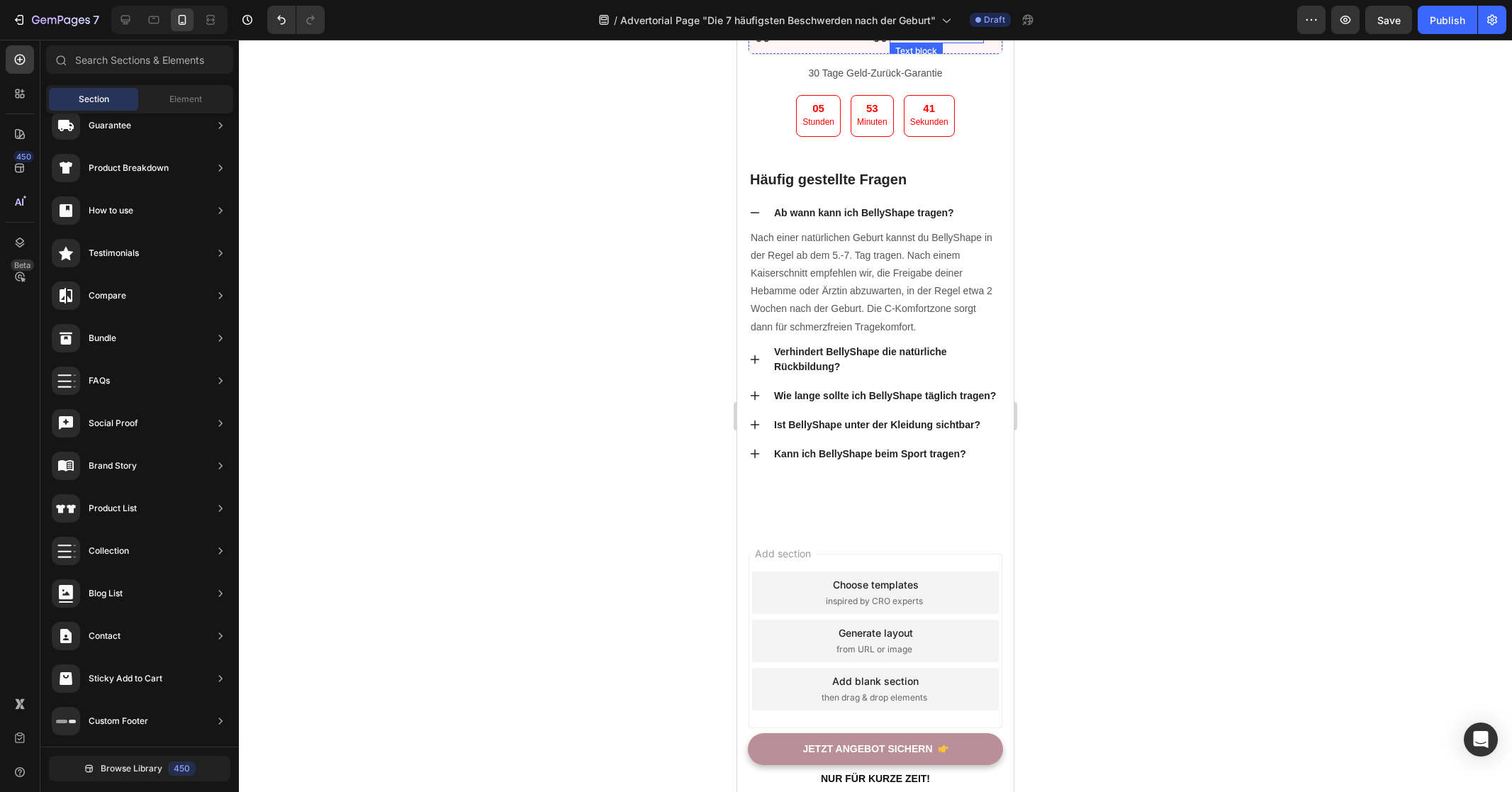
click at [959, 42] on p "Kostenloser Versand" at bounding box center [936, 35] width 92 height 13
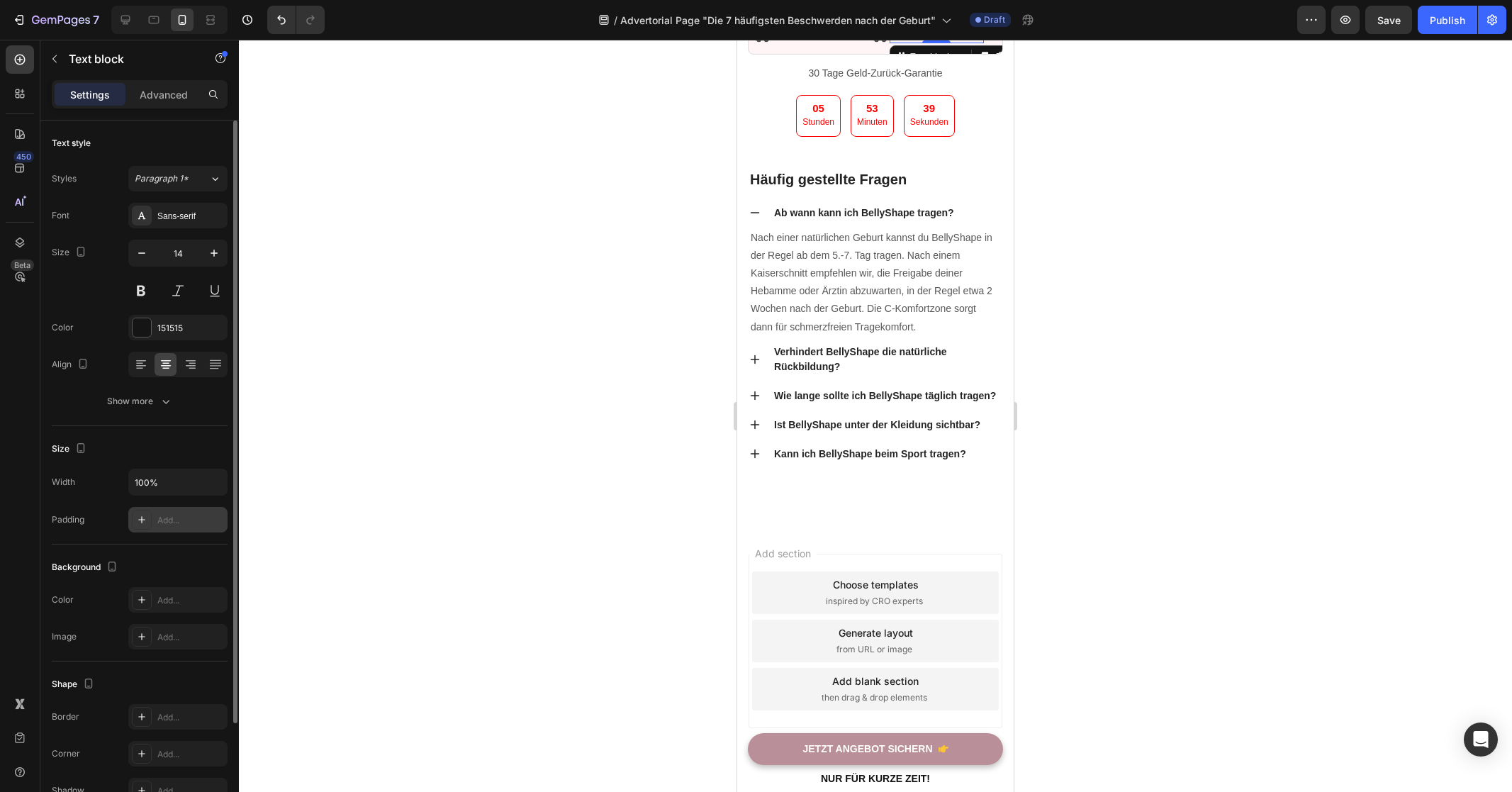
click at [168, 522] on div "Add..." at bounding box center [191, 520] width 67 height 13
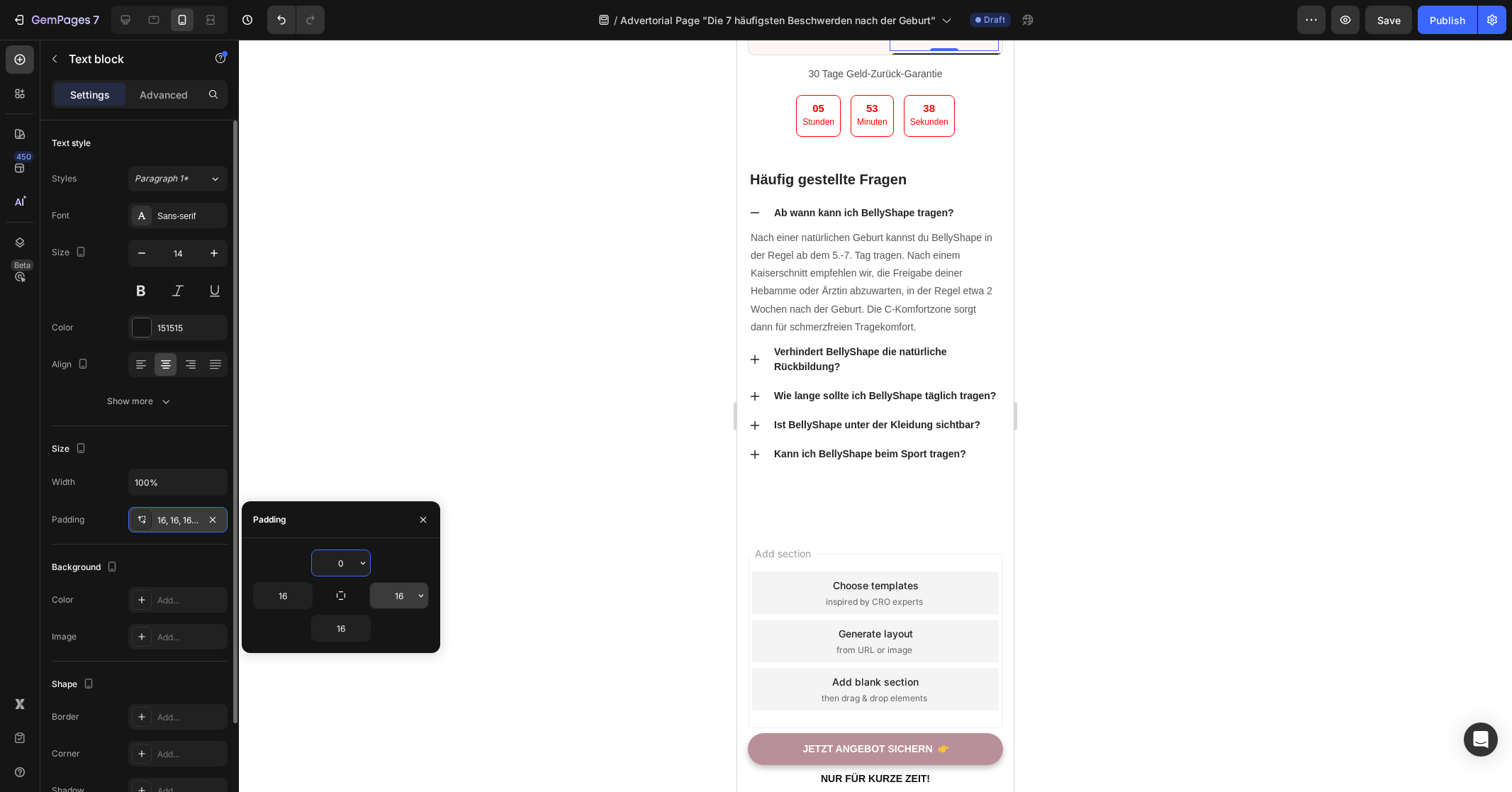
type input "0"
click at [394, 595] on input "16" at bounding box center [399, 596] width 58 height 26
type input "0"
click at [341, 630] on input "16" at bounding box center [341, 628] width 58 height 26
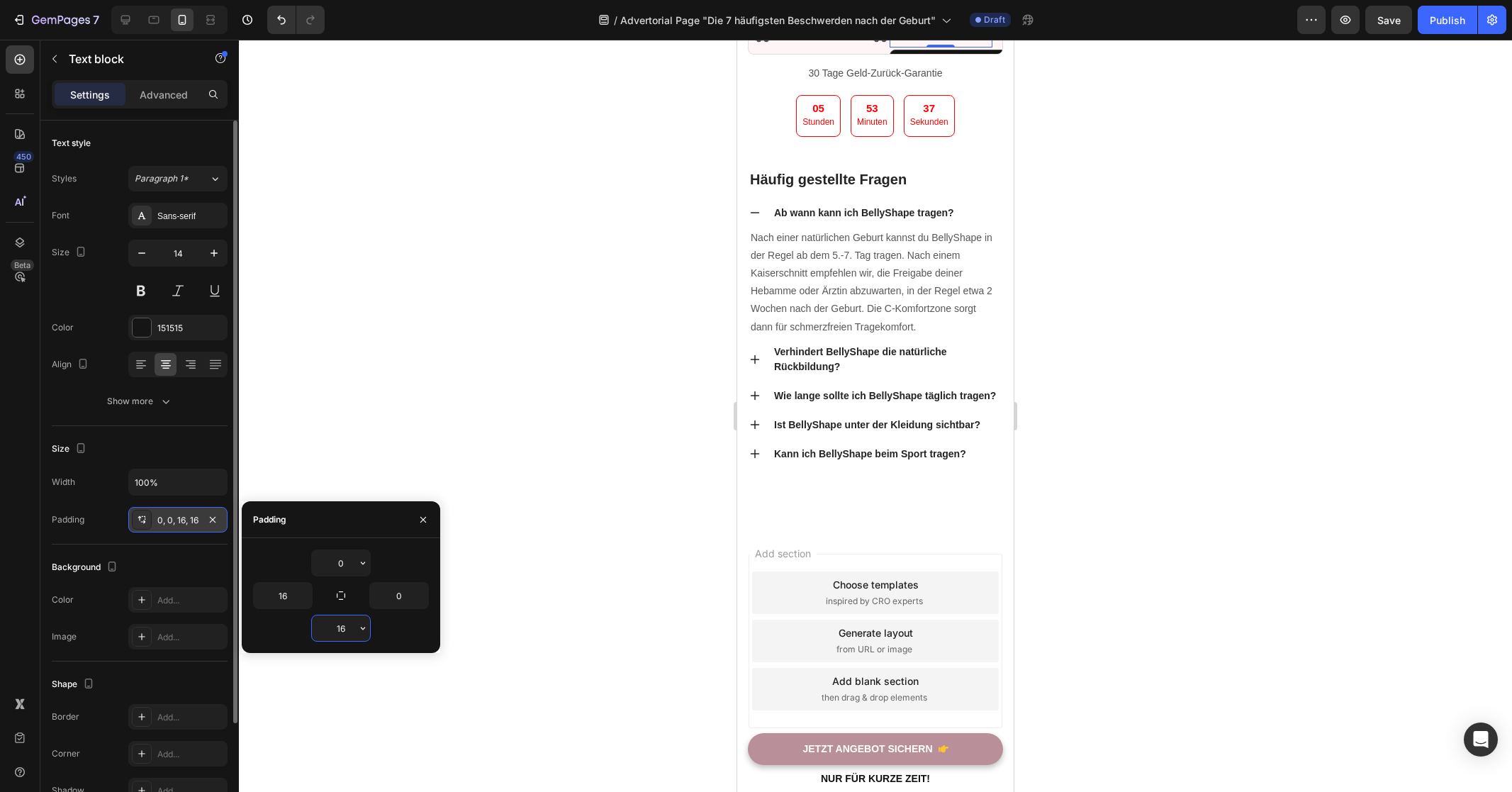
click at [341, 630] on input "16" at bounding box center [341, 628] width 58 height 26
type input "0"
click at [387, 630] on div "0" at bounding box center [341, 628] width 175 height 27
click at [291, 591] on input "16" at bounding box center [283, 596] width 58 height 26
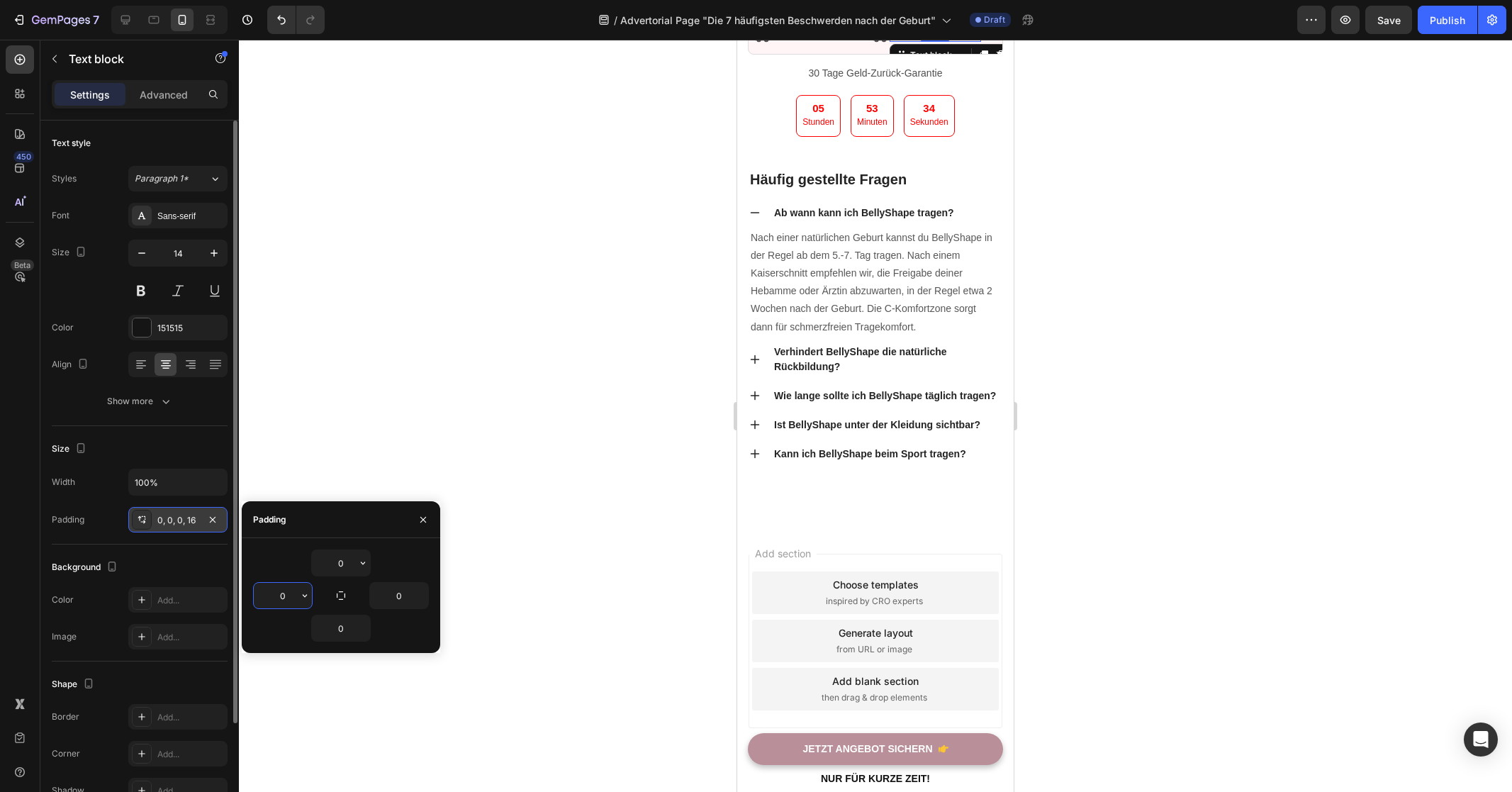
click at [291, 591] on input "0" at bounding box center [283, 596] width 58 height 26
type input "5"
click at [380, 622] on div "0" at bounding box center [341, 628] width 175 height 27
click at [158, 548] on div "Background The changes might be hidden by the video. Color Add... Image Add..." at bounding box center [139, 603] width 175 height 117
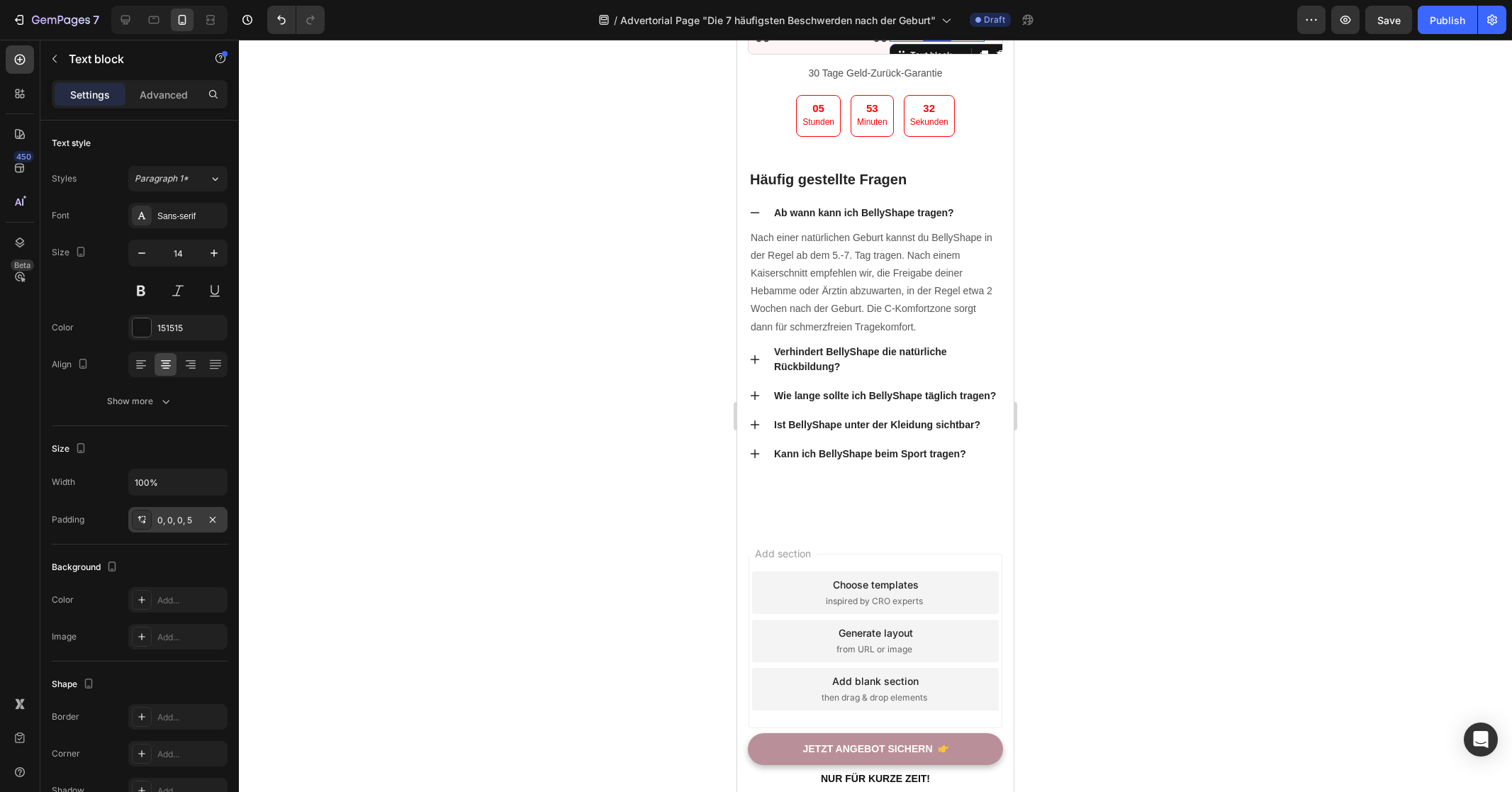
click at [1238, 492] on div at bounding box center [875, 415] width 1273 height 753
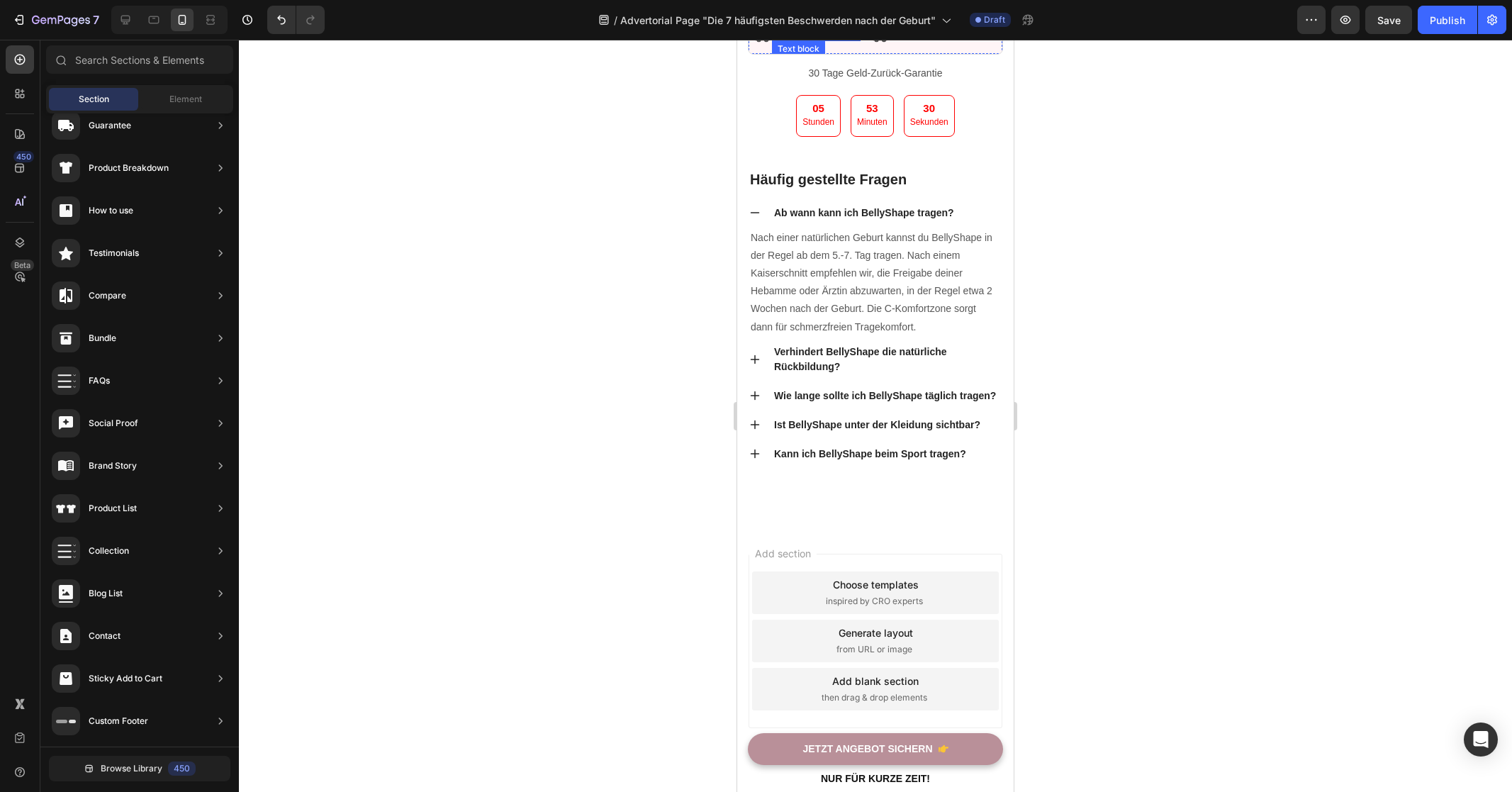
click at [839, 41] on p "Kostenloser Versand" at bounding box center [817, 35] width 85 height 12
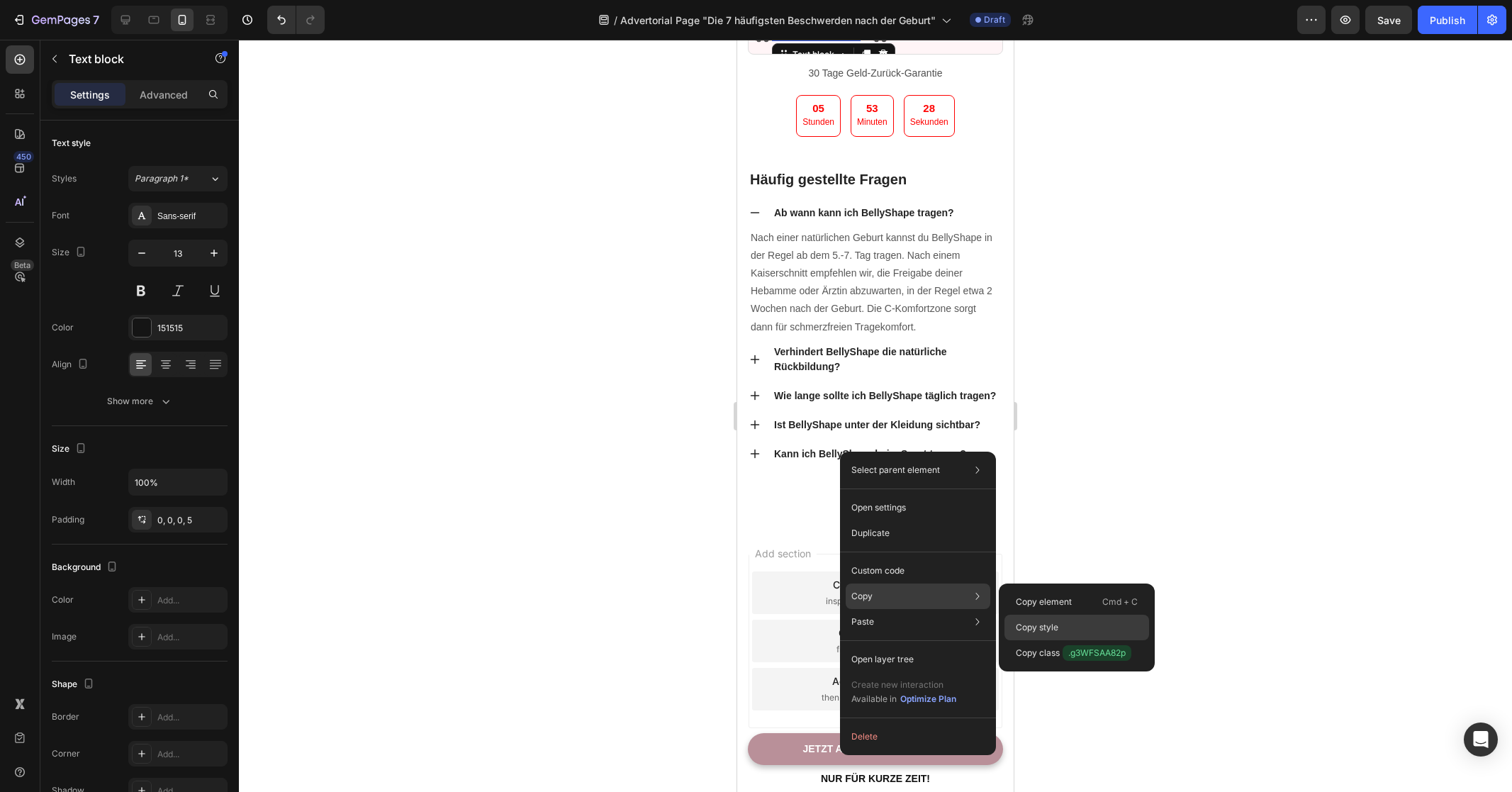
click at [1064, 640] on div "Copy style" at bounding box center [1076, 653] width 145 height 26
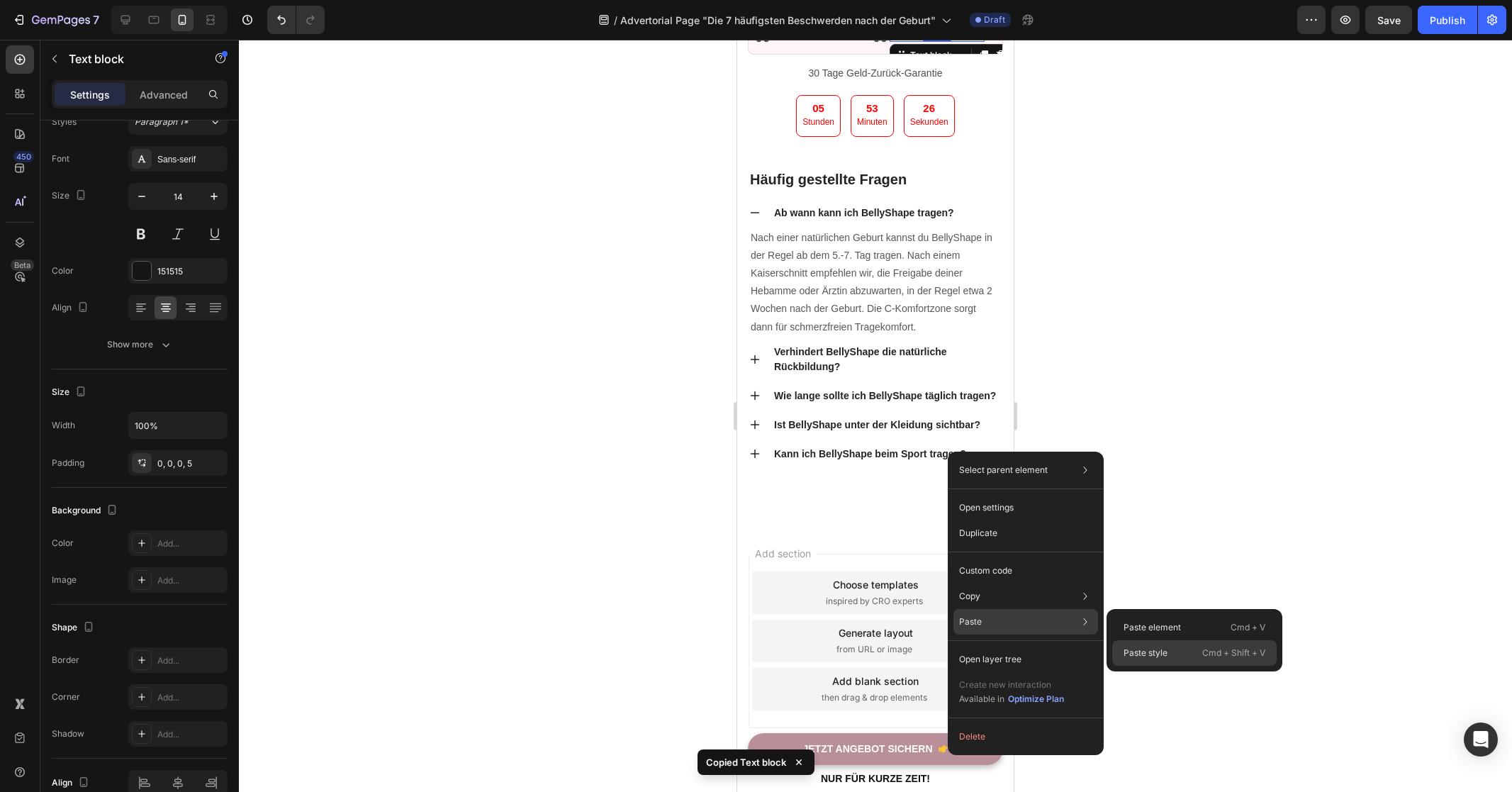
click at [1187, 650] on div "Paste style Cmd + Shift + V" at bounding box center [1195, 653] width 164 height 26
type input "13"
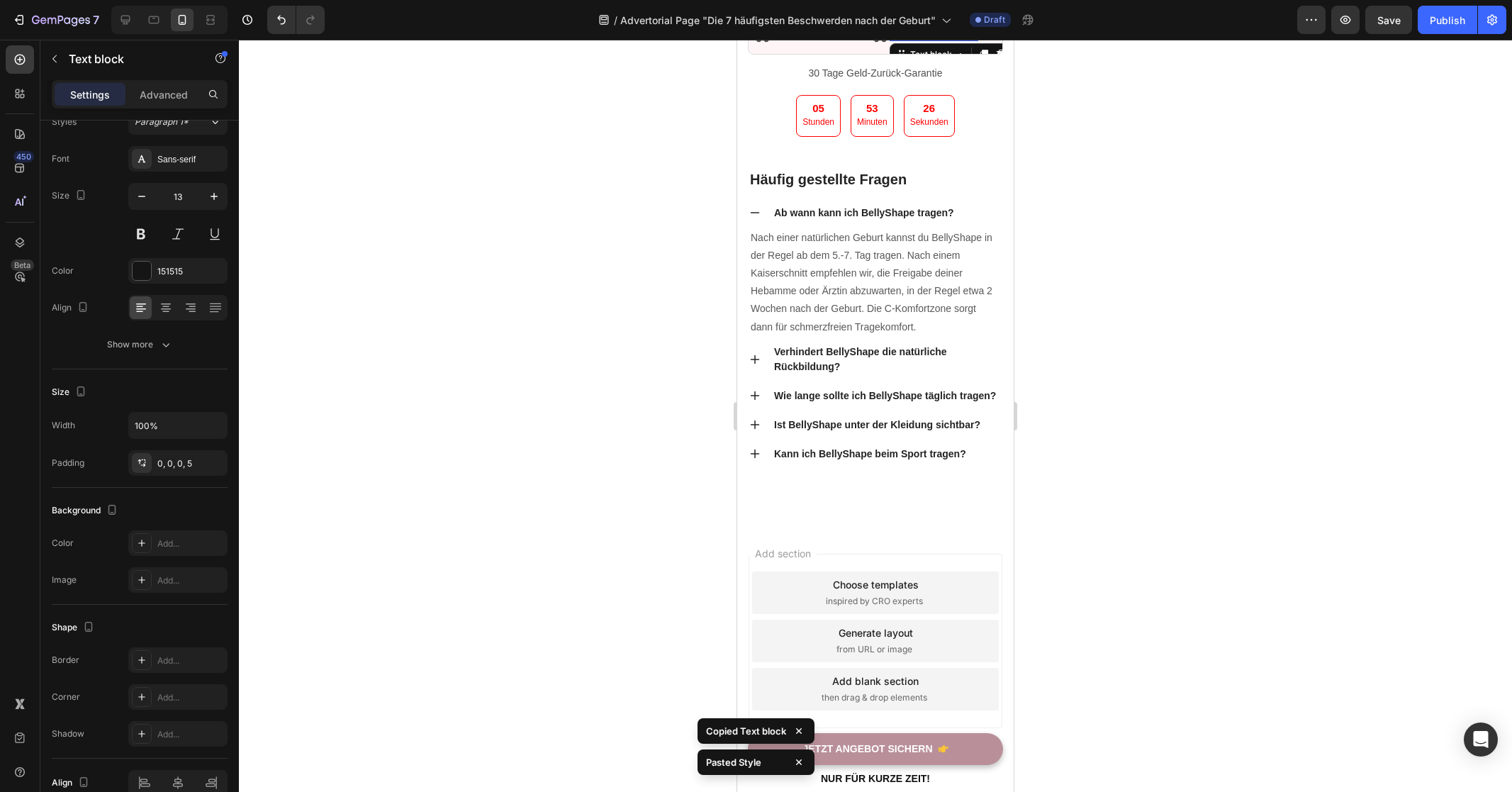
click at [1133, 506] on div at bounding box center [875, 415] width 1273 height 753
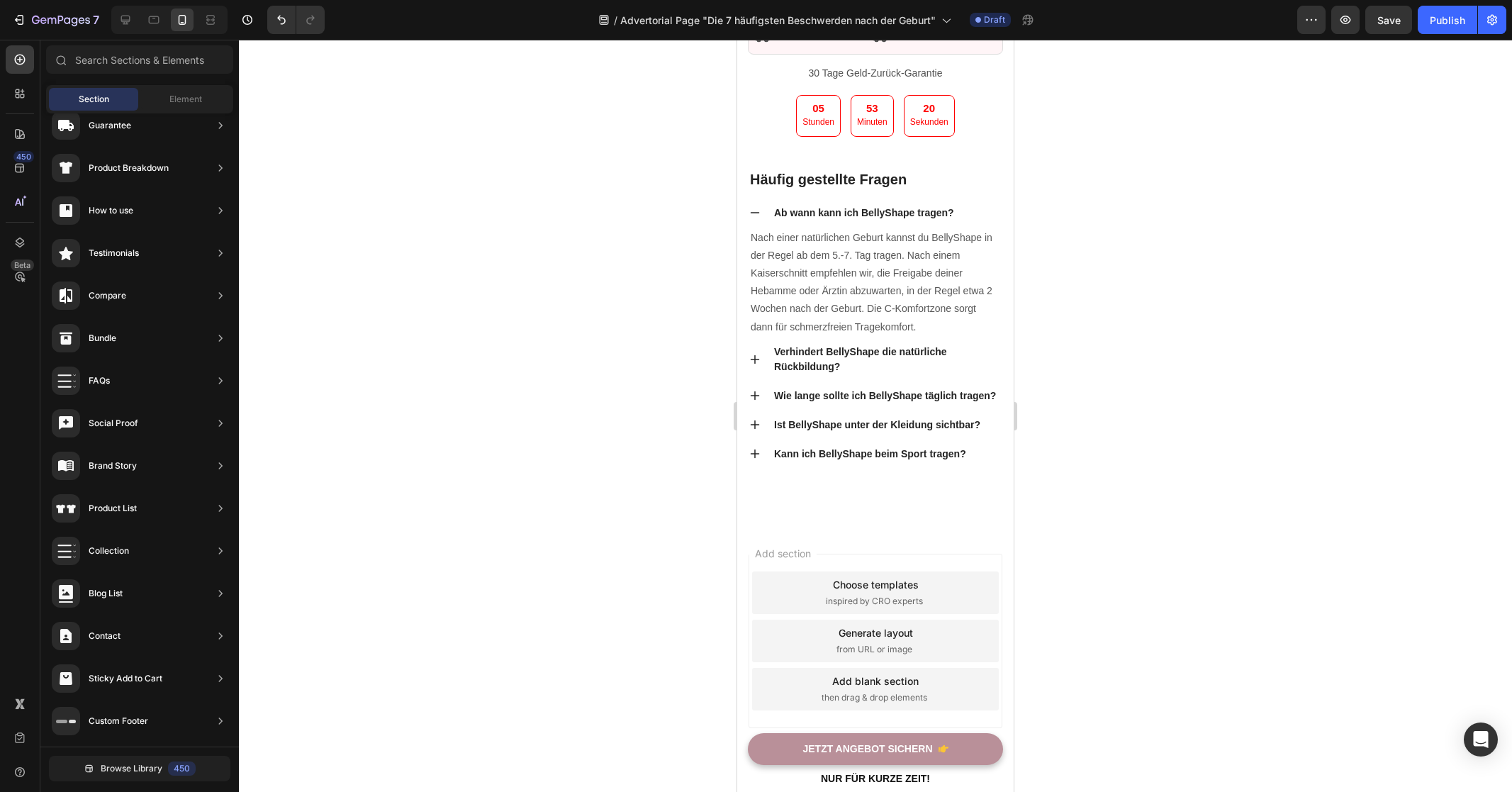
click at [1108, 440] on div at bounding box center [875, 415] width 1273 height 753
click at [1181, 446] on div at bounding box center [875, 415] width 1273 height 753
click at [823, 41] on p "Kostenloser Versand" at bounding box center [817, 35] width 85 height 12
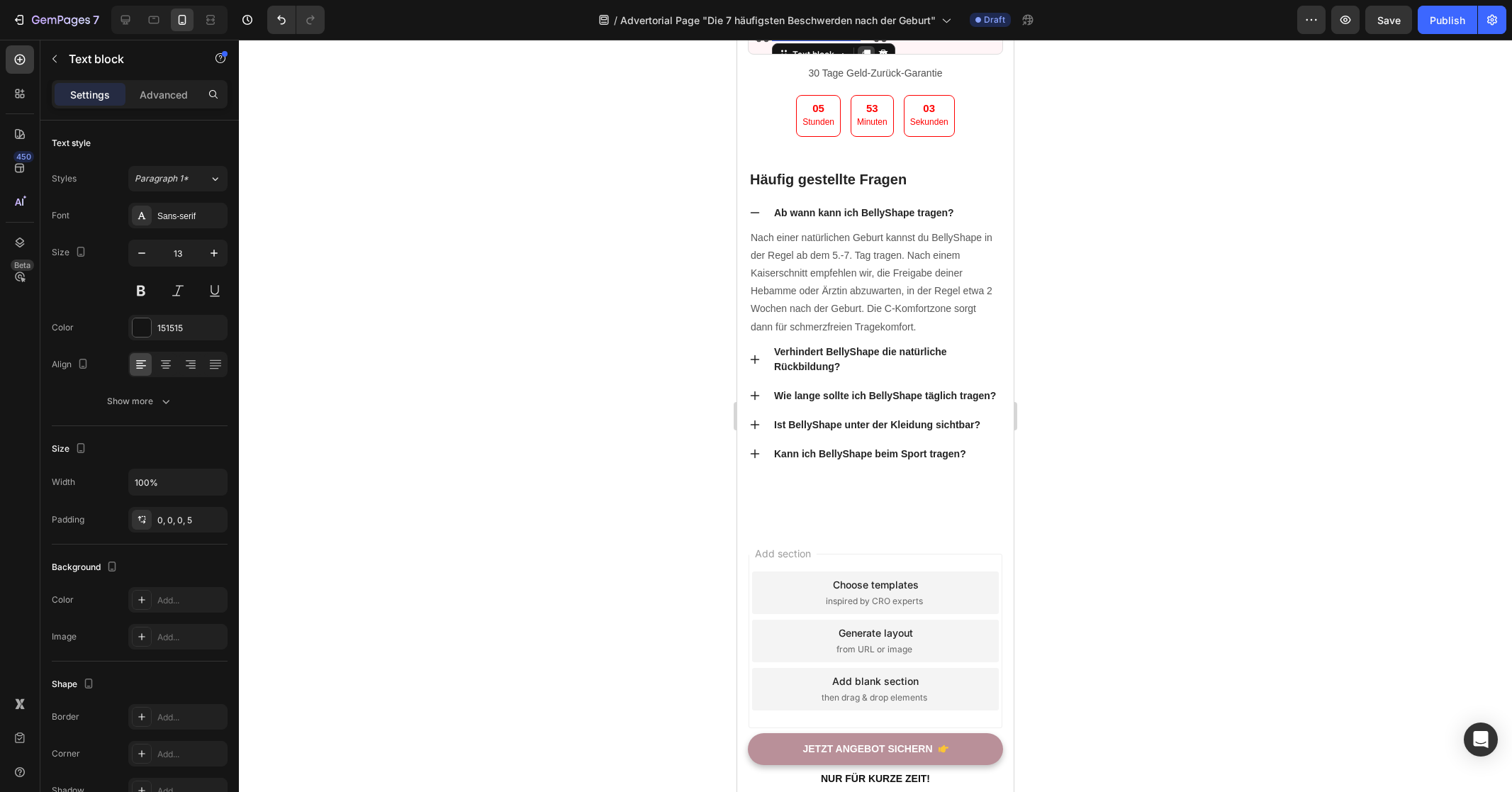
click at [863, 60] on icon at bounding box center [865, 54] width 11 height 11
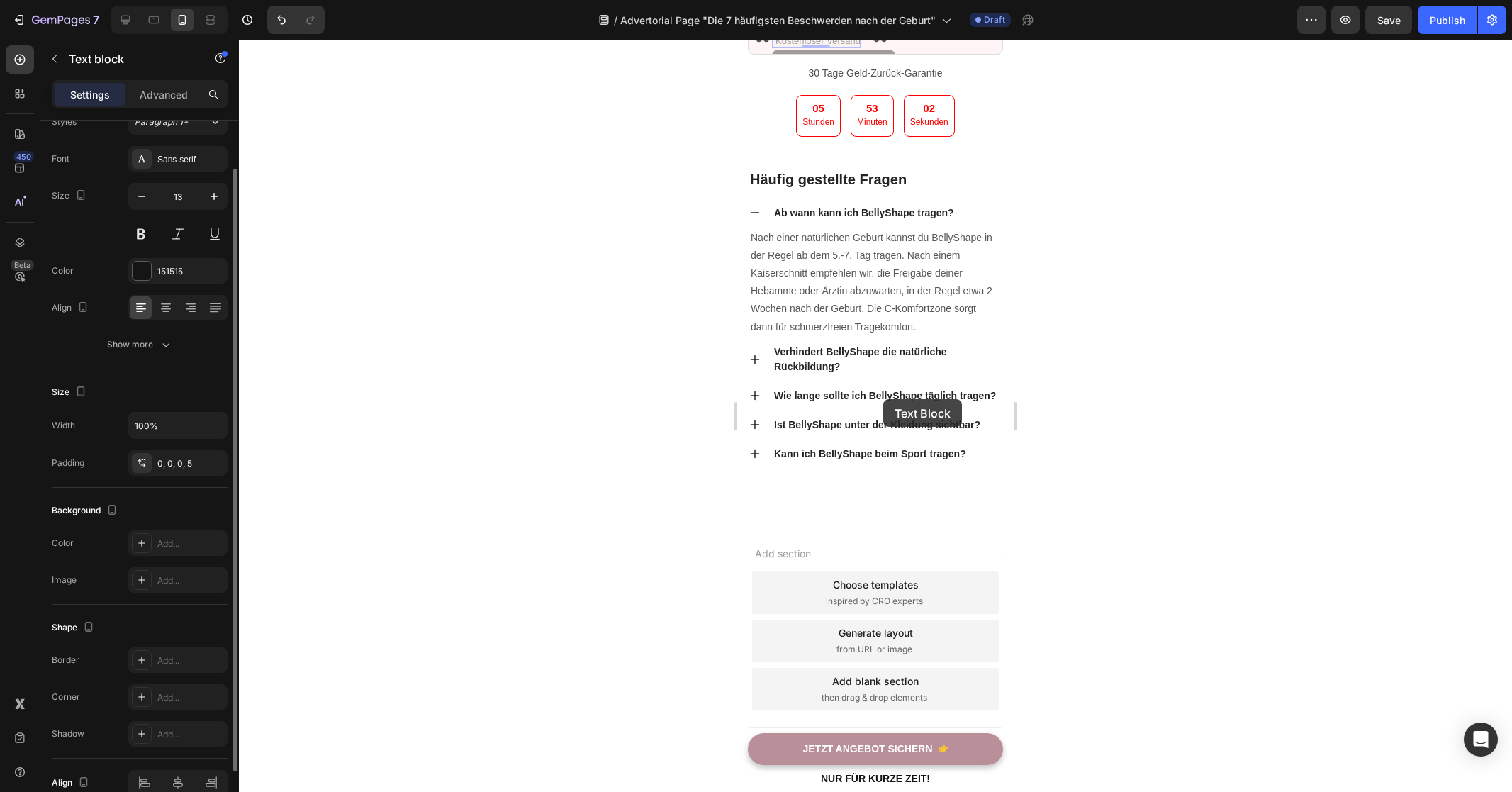
scroll to position [7007, 0]
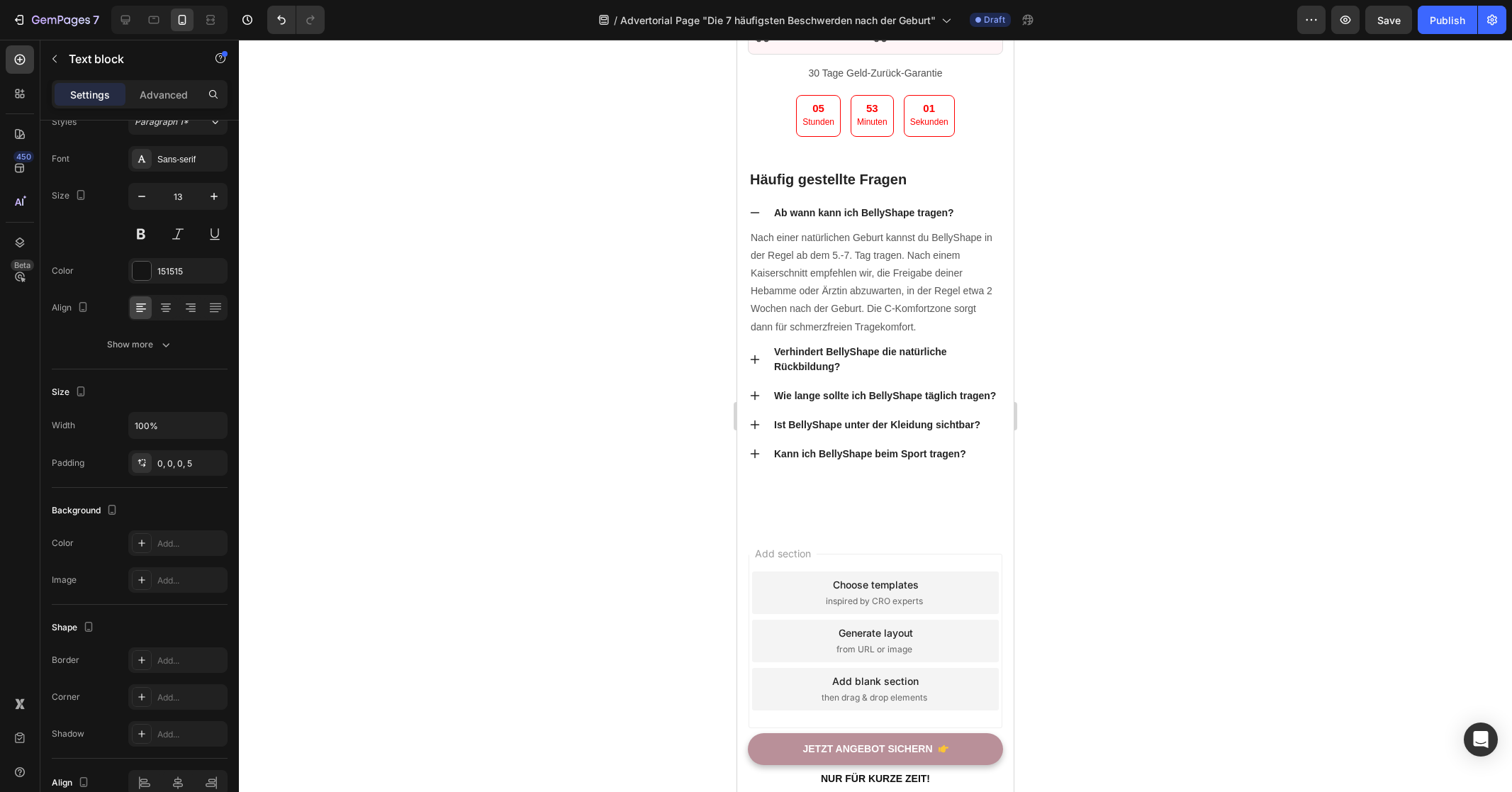
click at [1101, 432] on div at bounding box center [875, 415] width 1273 height 753
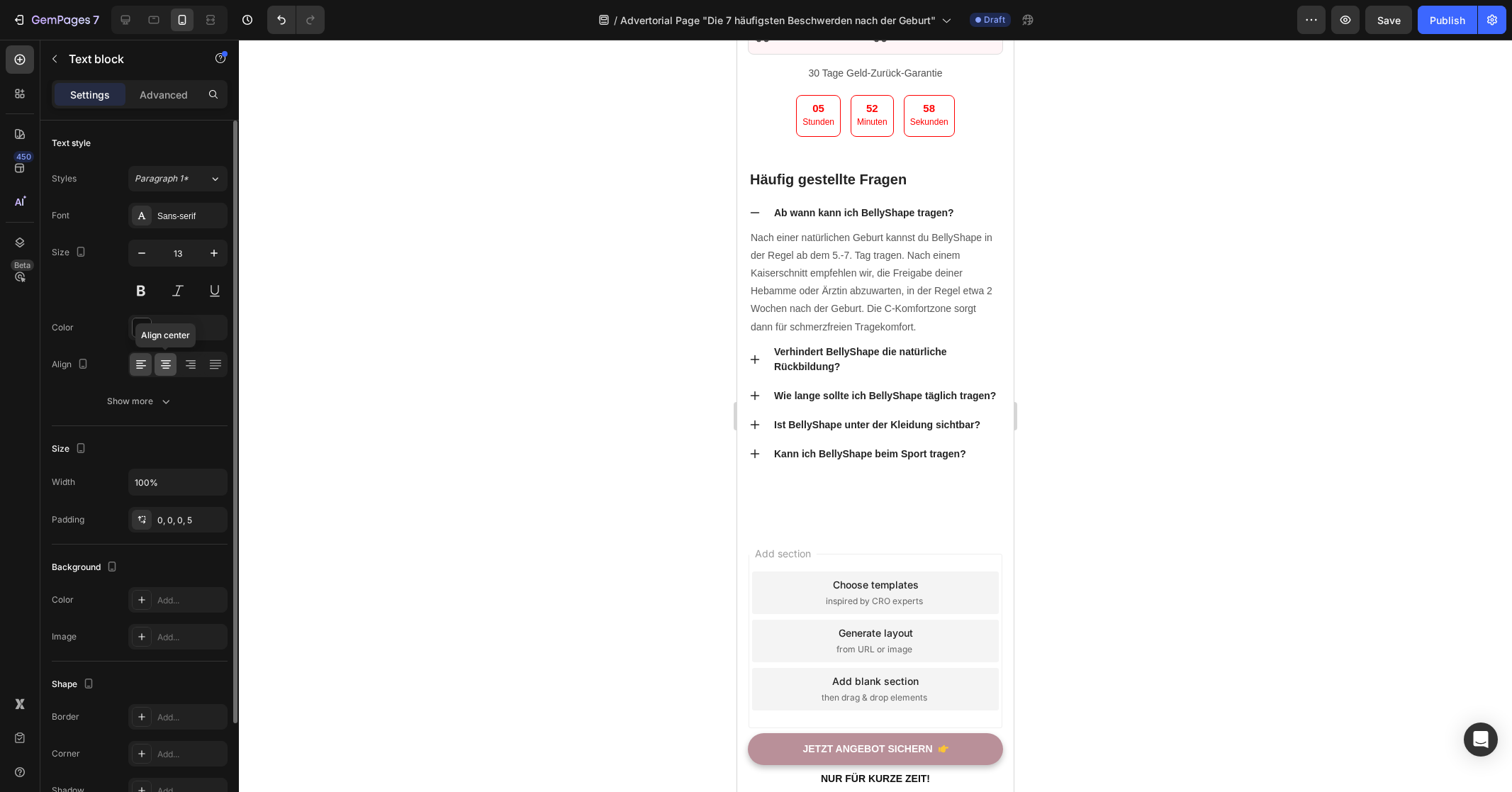
click at [160, 368] on icon at bounding box center [166, 364] width 15 height 15
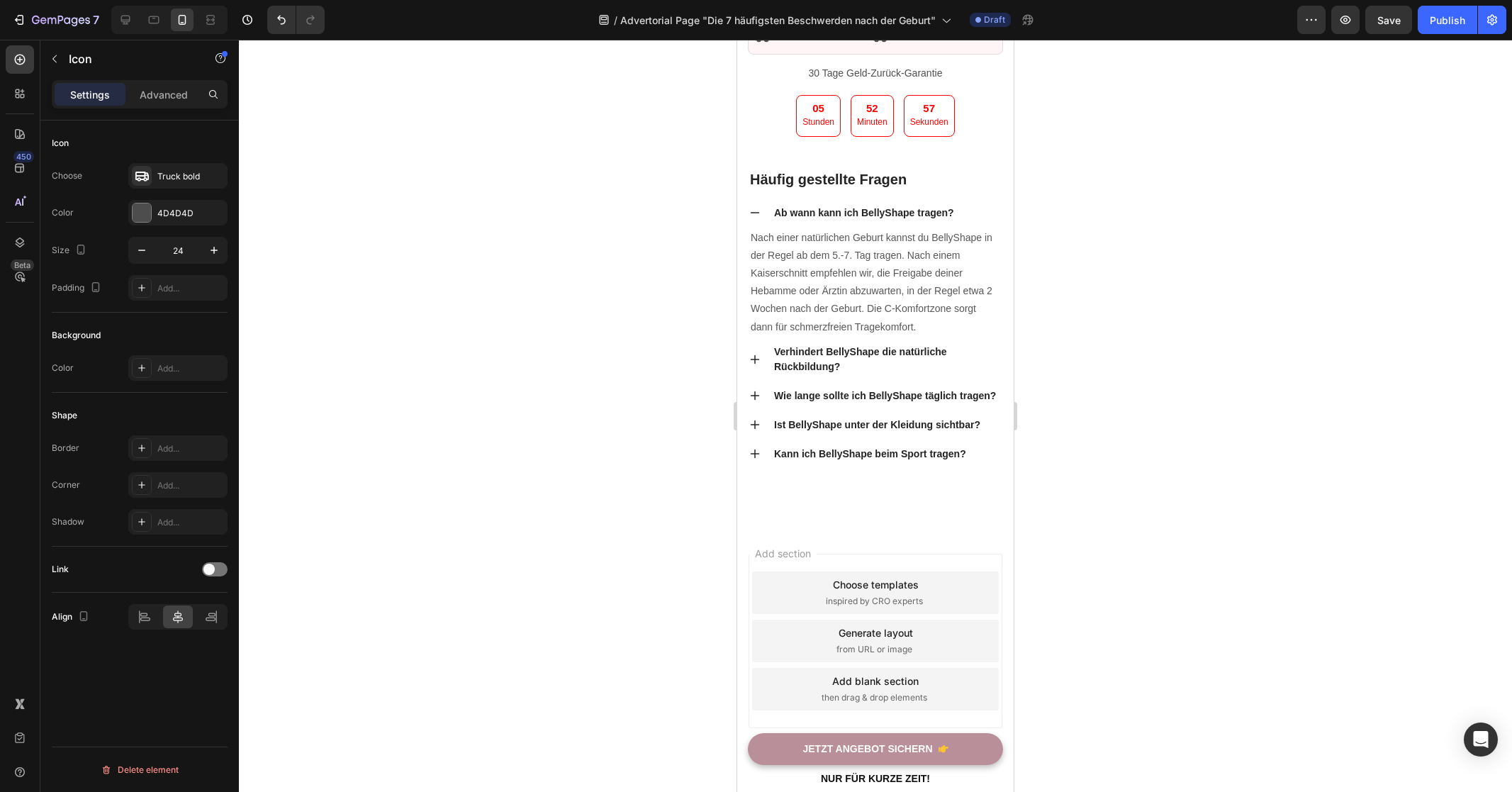
click at [1183, 393] on div at bounding box center [875, 415] width 1273 height 753
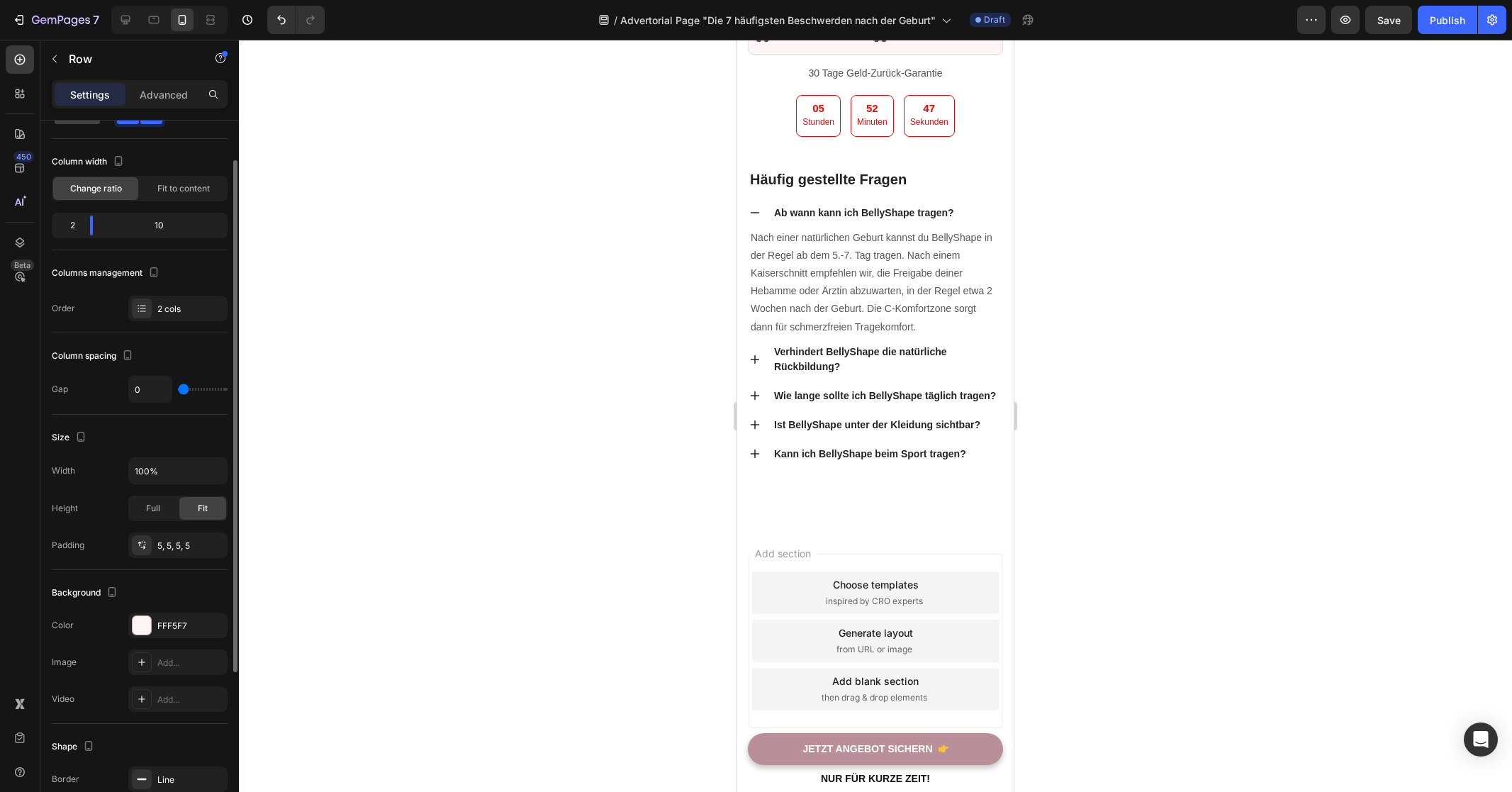
scroll to position [0, 0]
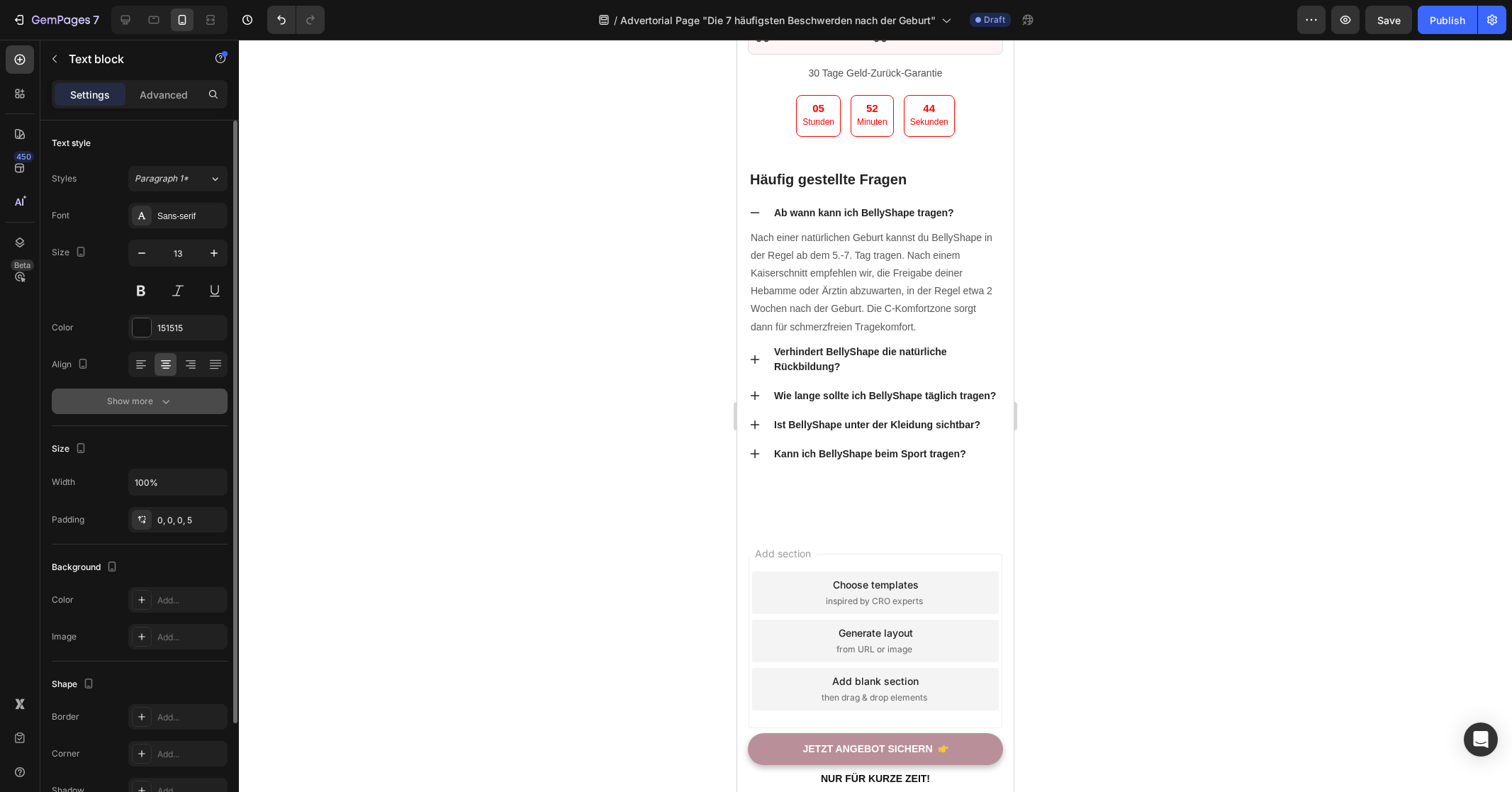
click at [124, 408] on div "Show more" at bounding box center [139, 401] width 66 height 15
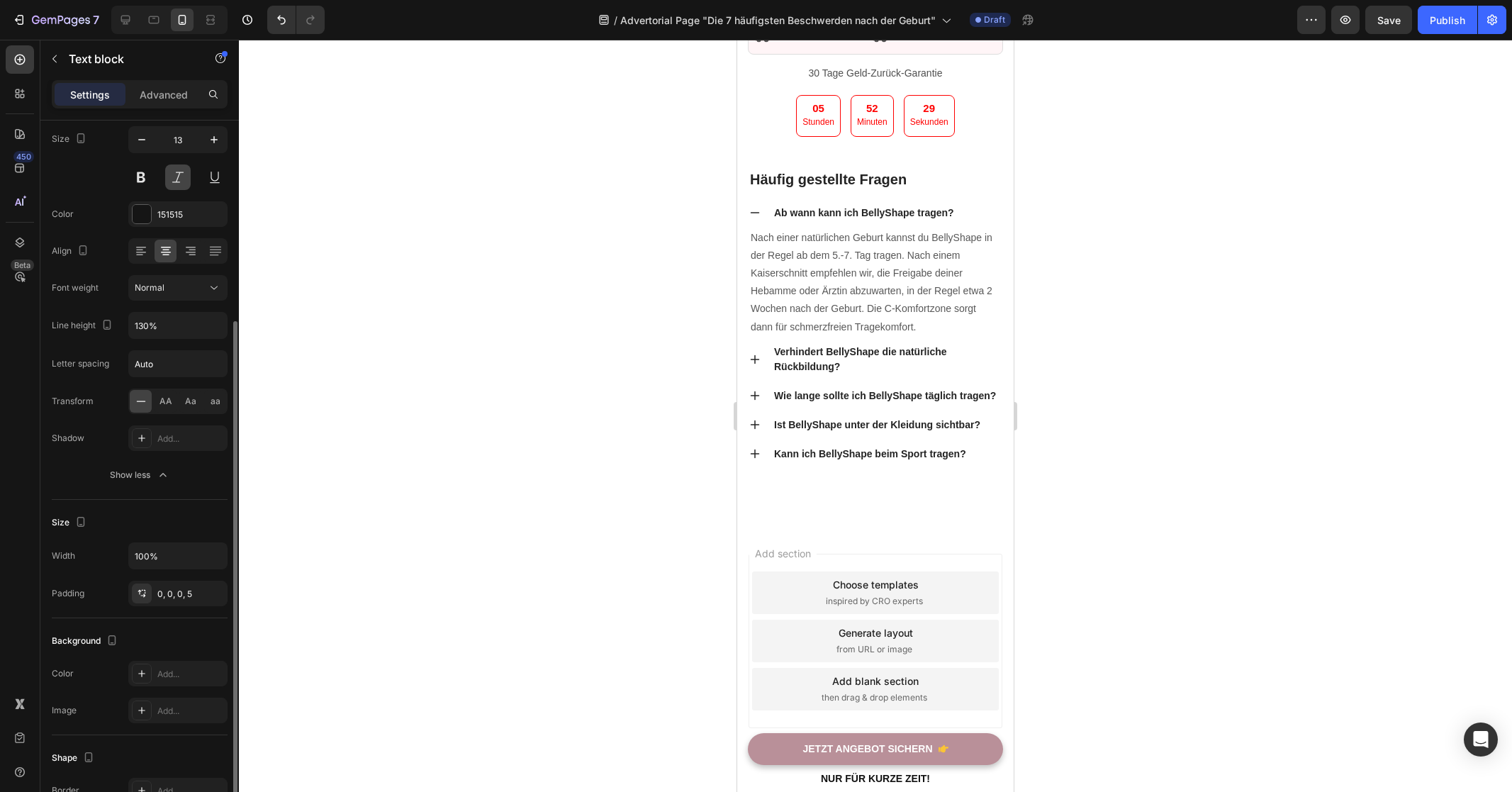
scroll to position [186, 0]
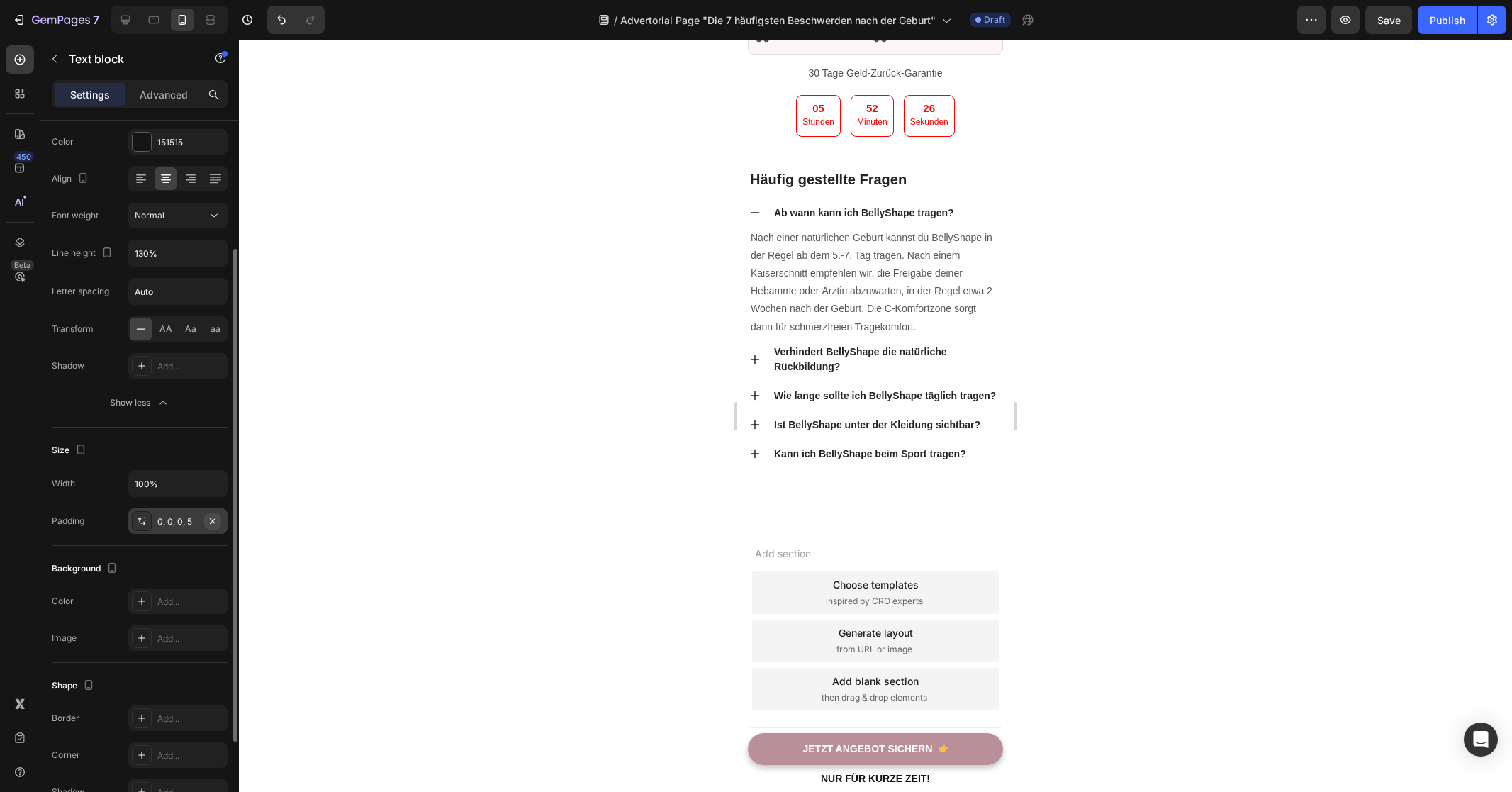
click at [216, 519] on icon "button" at bounding box center [212, 521] width 11 height 11
click at [210, 483] on icon "button" at bounding box center [214, 484] width 15 height 15
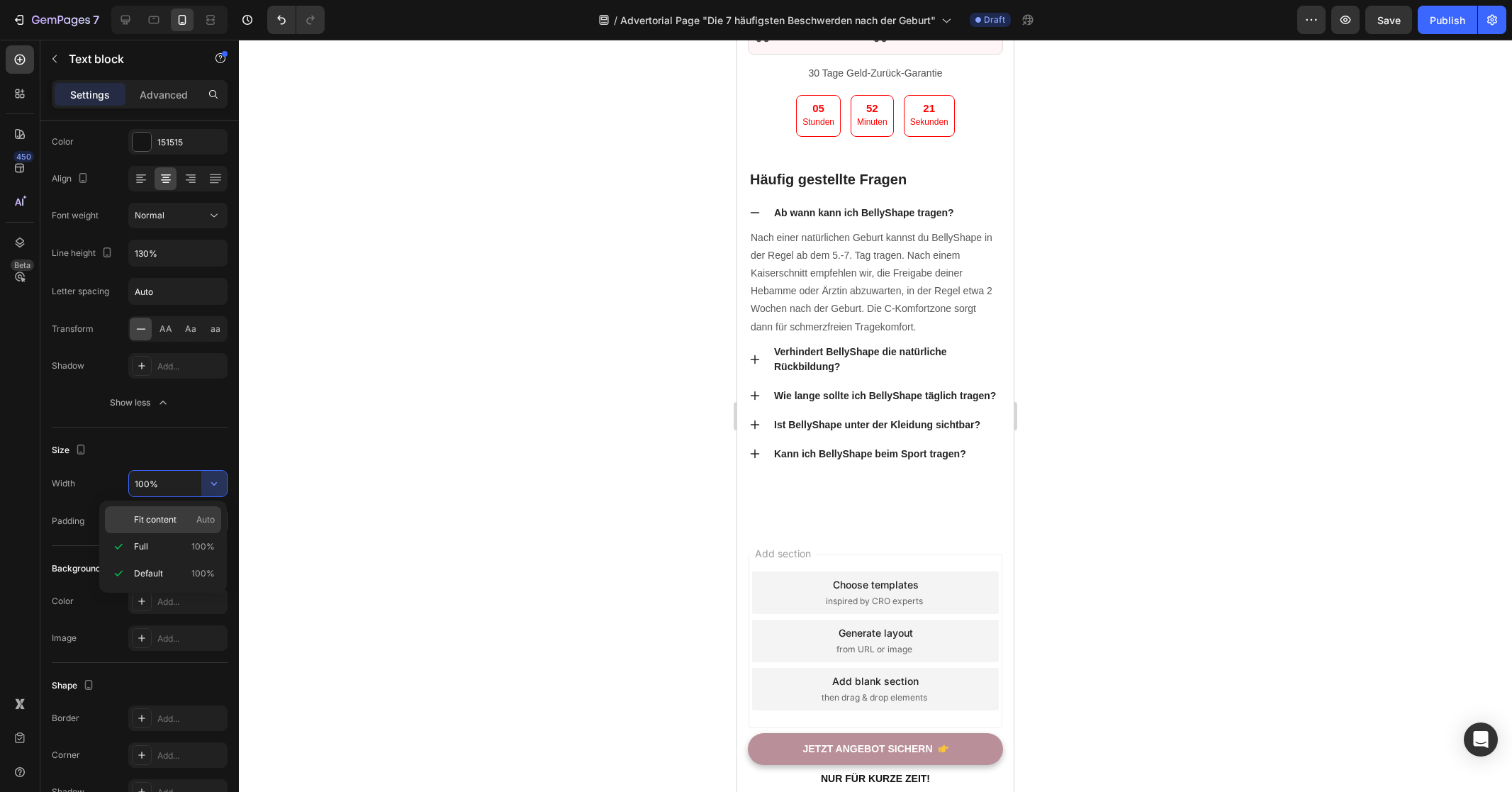
click at [181, 520] on p "Fit content Auto" at bounding box center [175, 520] width 80 height 13
type input "Auto"
click at [525, 441] on div at bounding box center [875, 415] width 1273 height 753
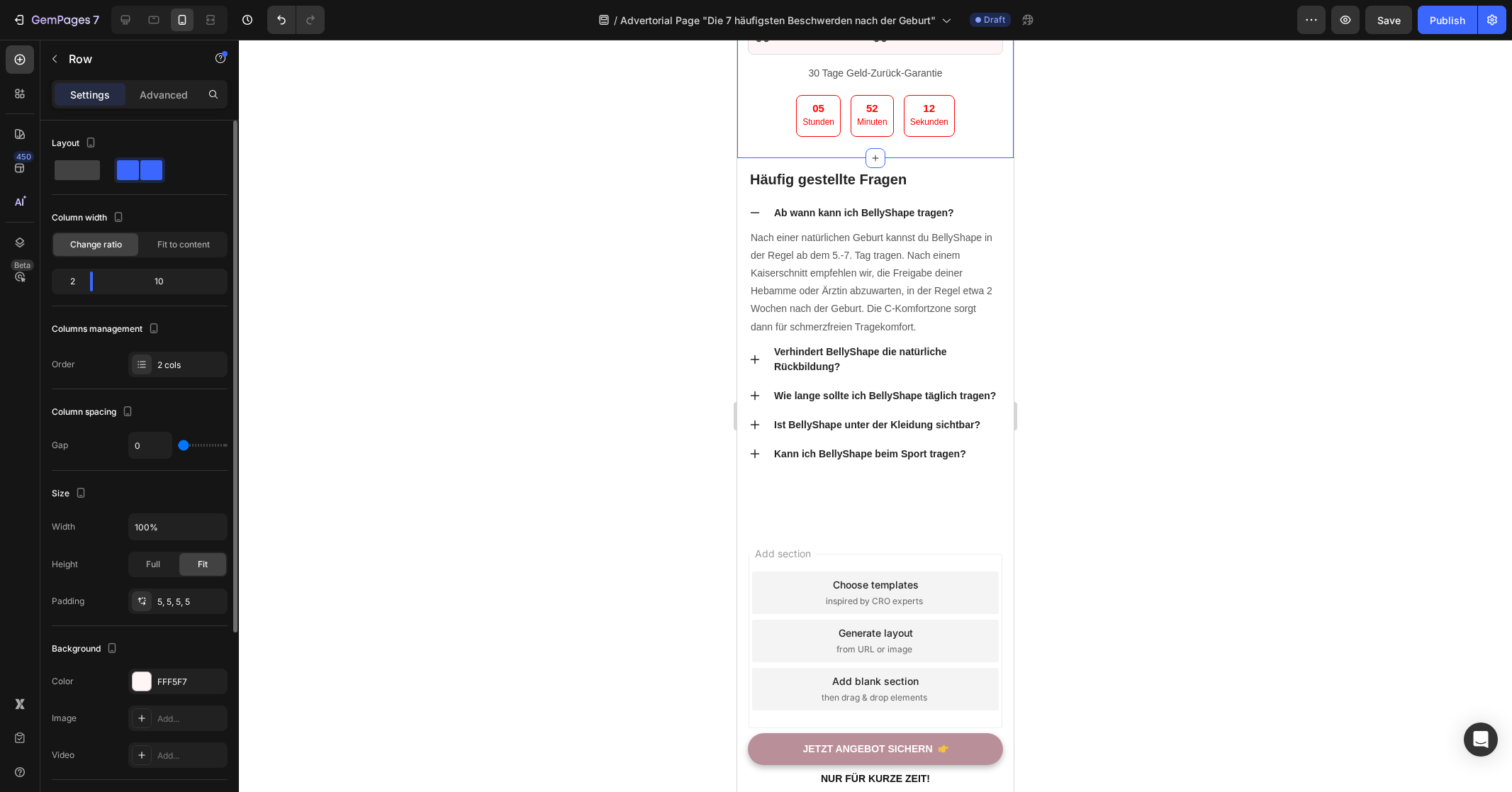
type input "1"
type input "2"
type input "3"
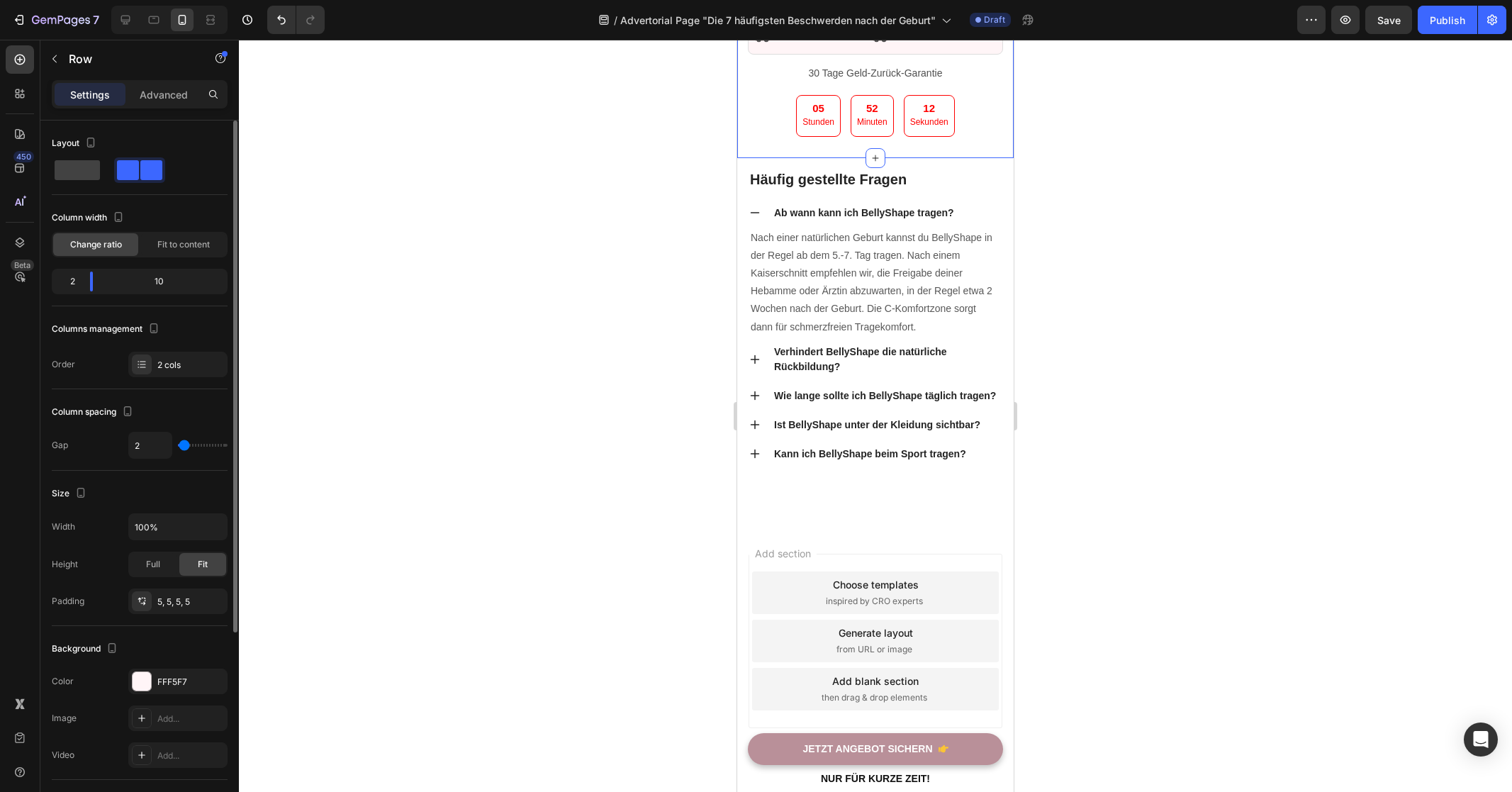
type input "3"
type input "5"
type input "7"
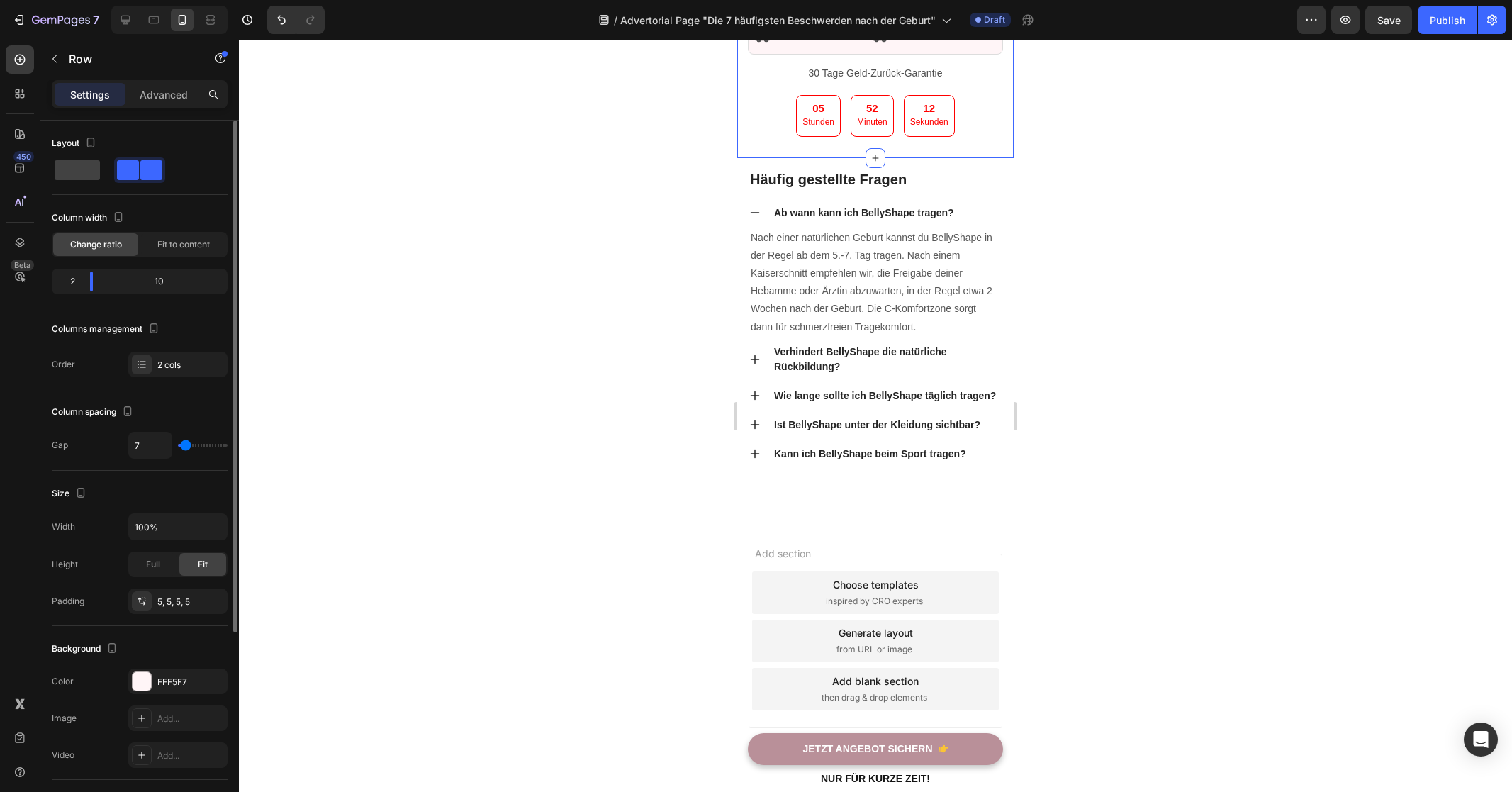
type input "9"
type input "12"
type input "15"
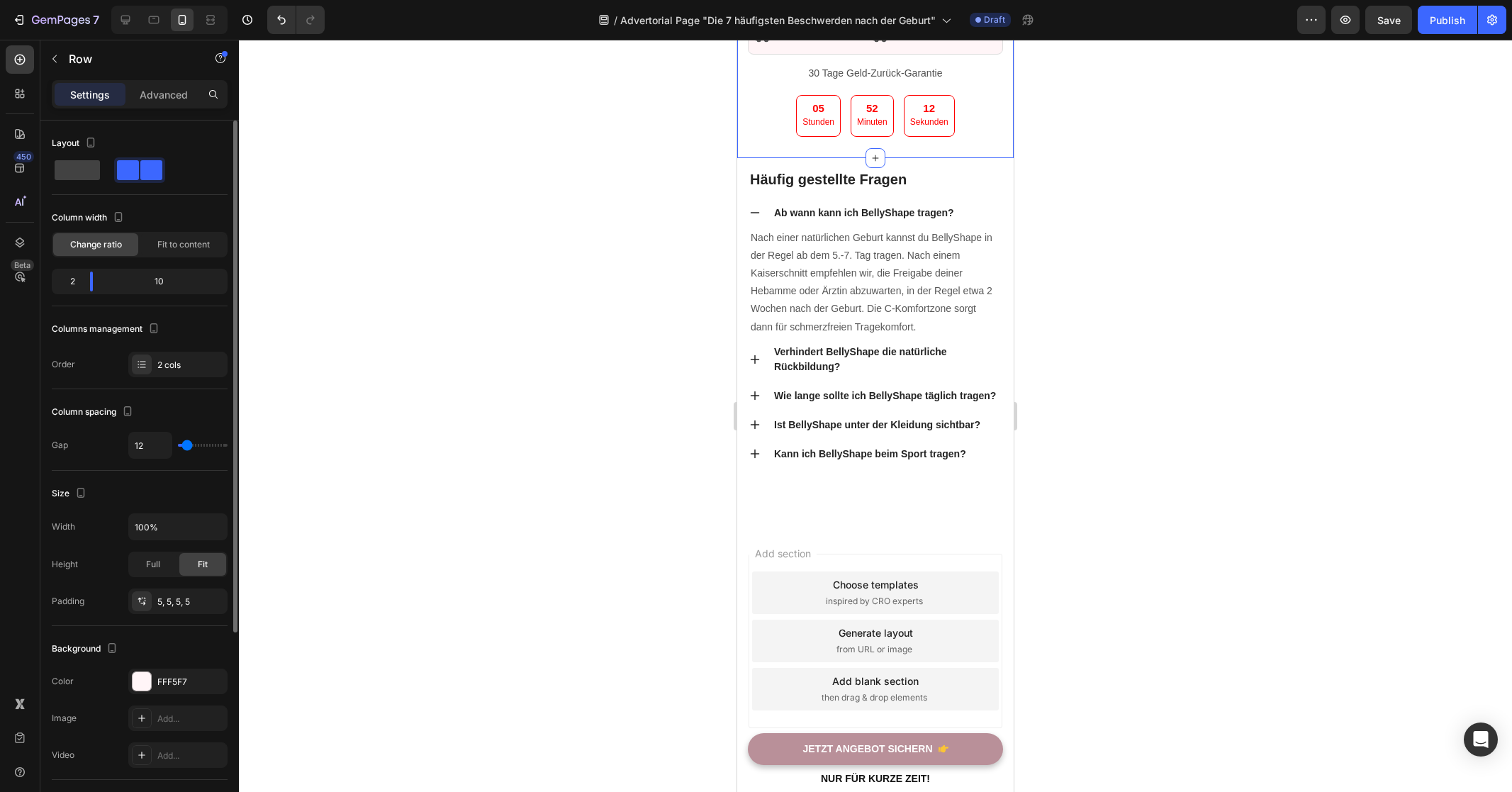
type input "15"
type input "18"
type input "20"
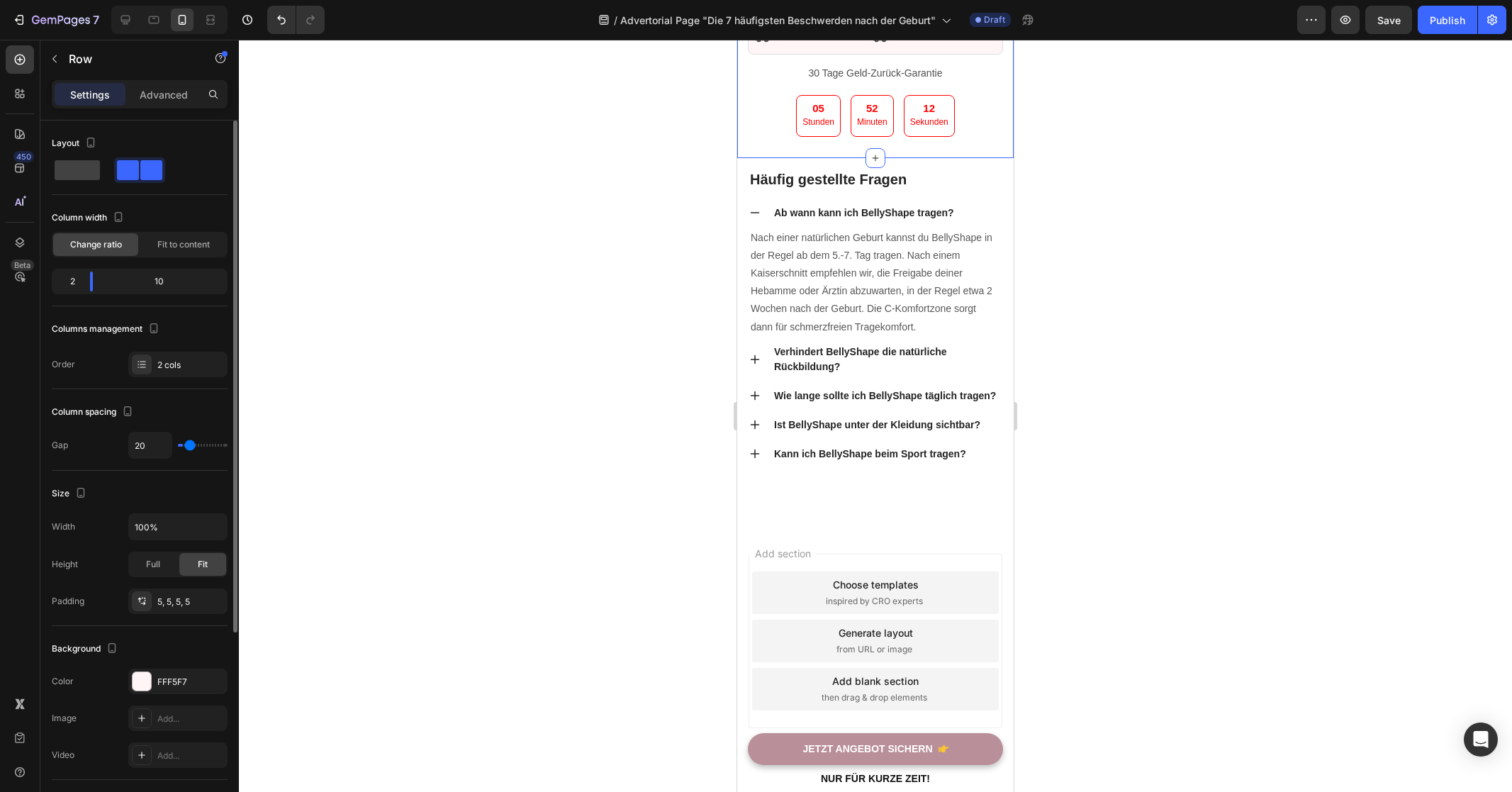
type input "23"
type input "26"
type input "29"
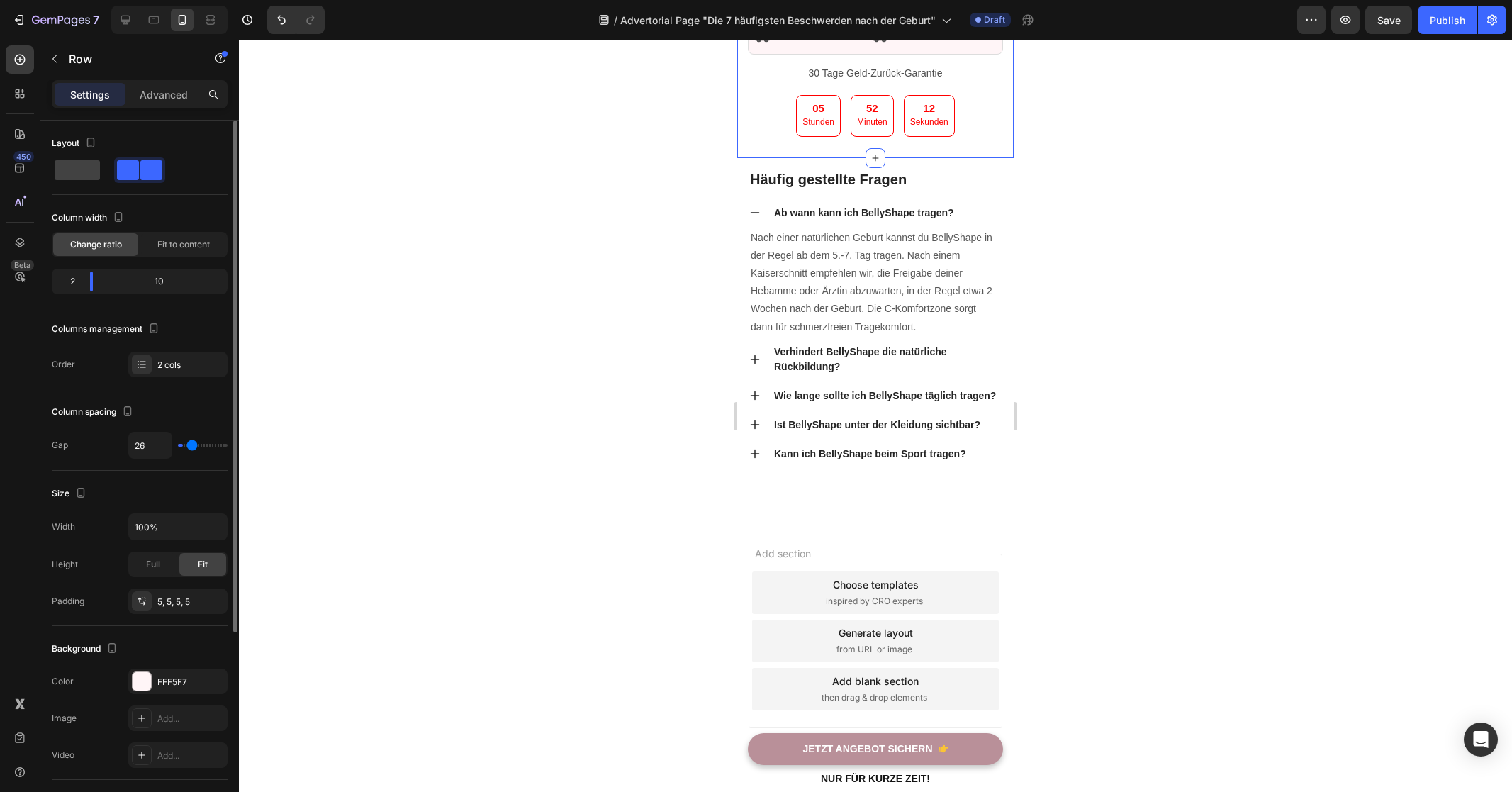
type input "29"
type input "32"
type input "35"
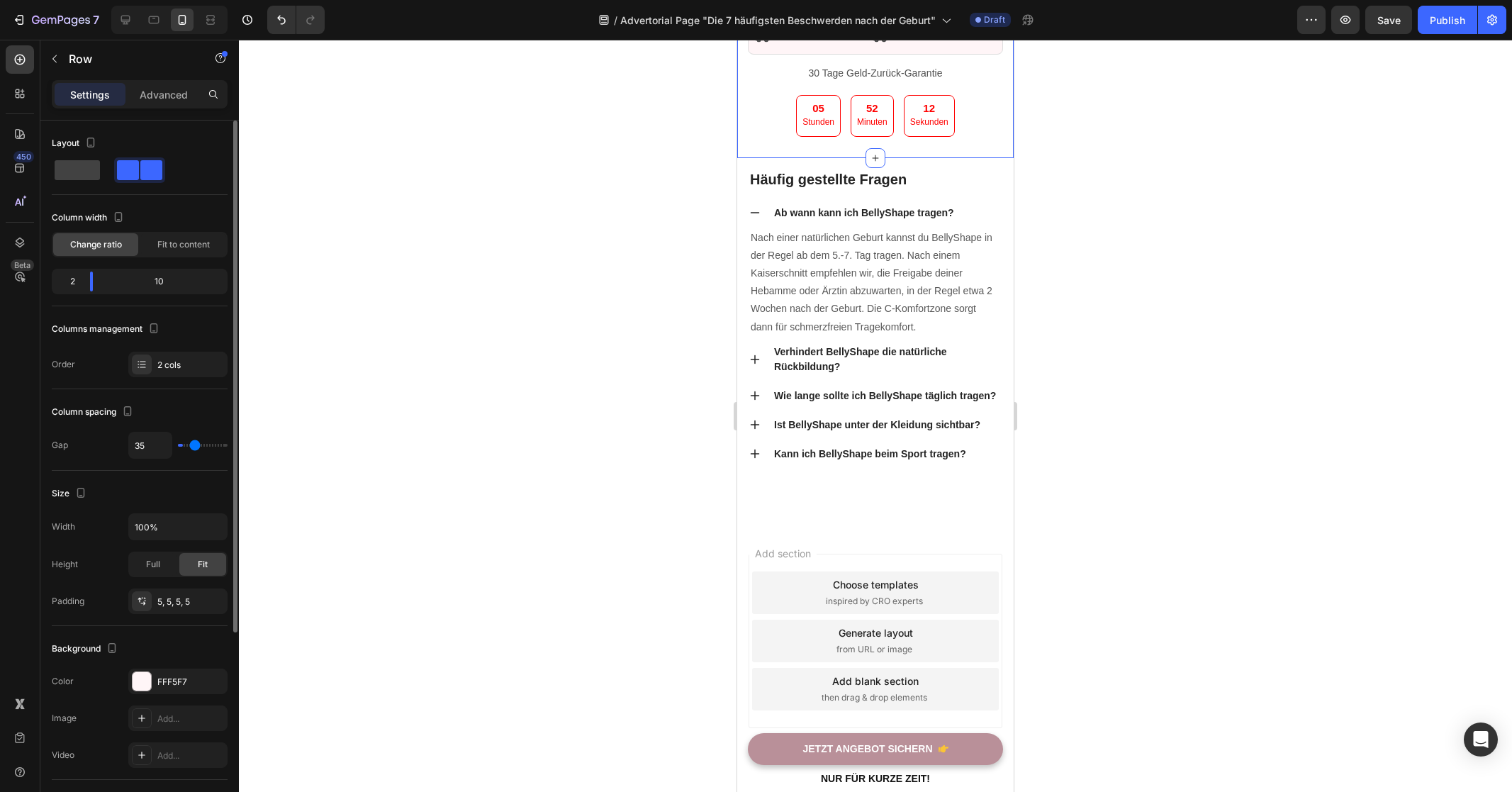
type input "38"
type input "41"
type input "43"
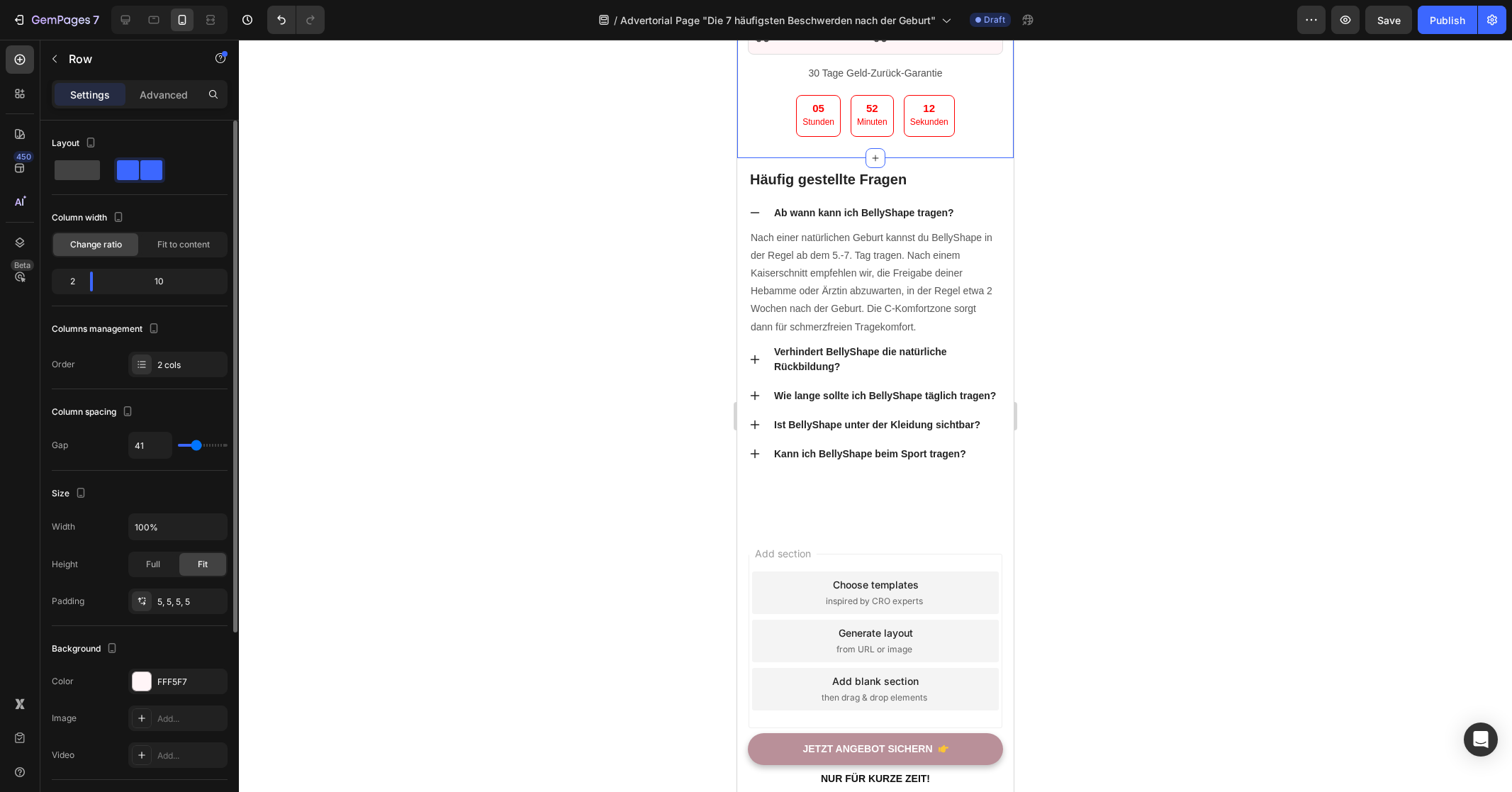
type input "43"
type input "44"
type input "45"
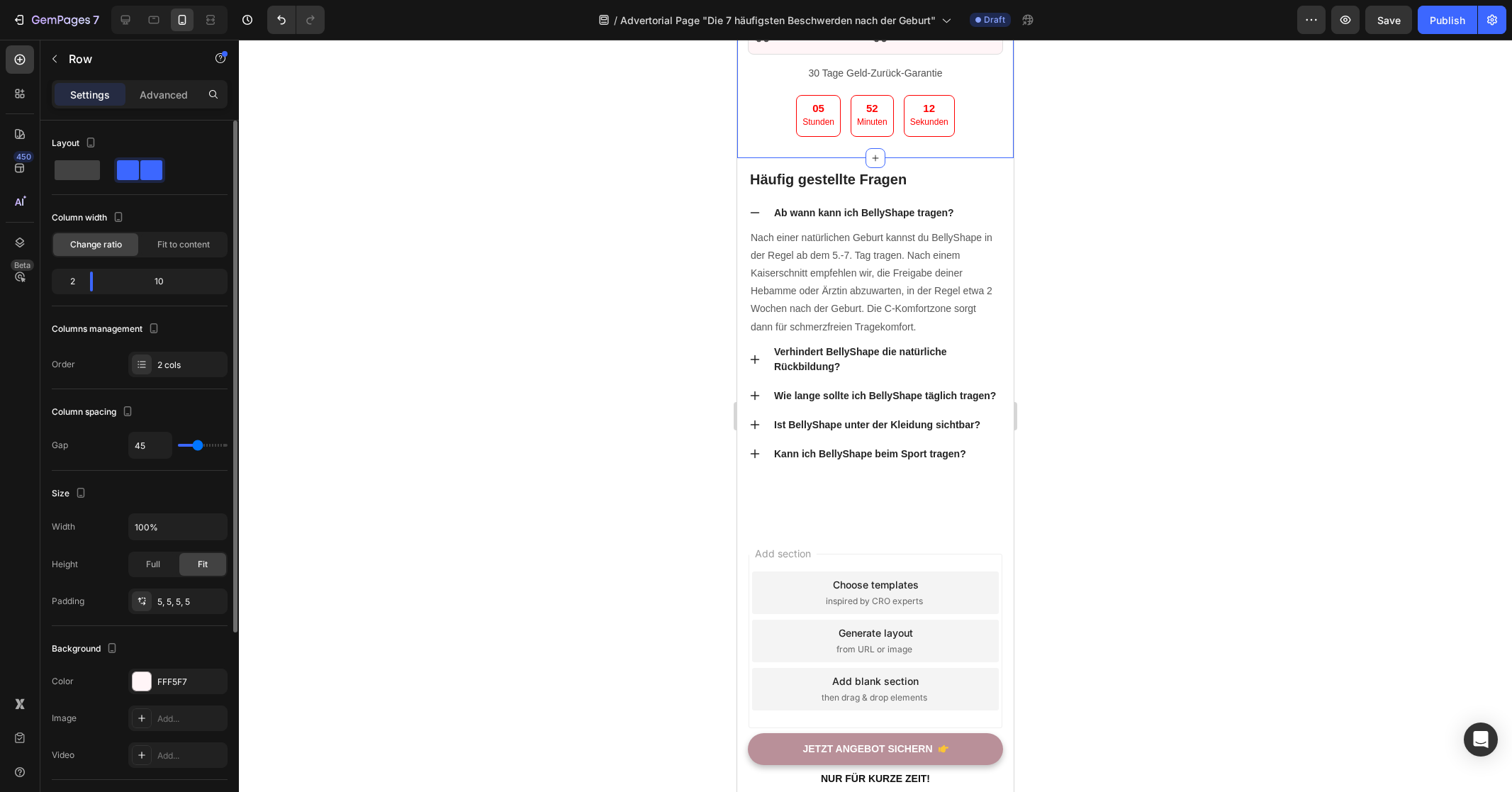
type input "46"
type input "47"
type input "48"
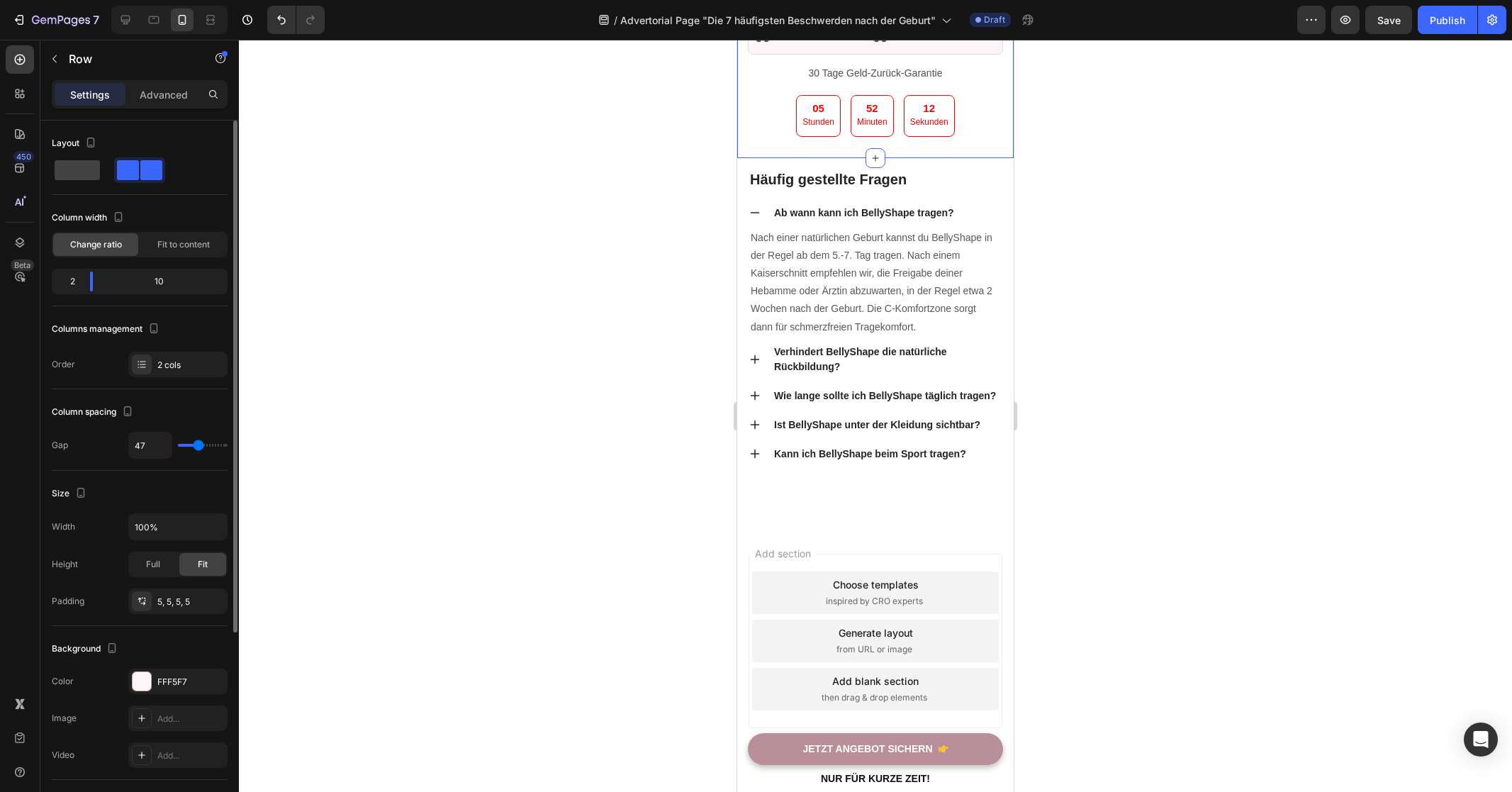
type input "48"
type input "49"
type input "50"
drag, startPoint x: 182, startPoint y: 443, endPoint x: 135, endPoint y: 447, distance: 47.2
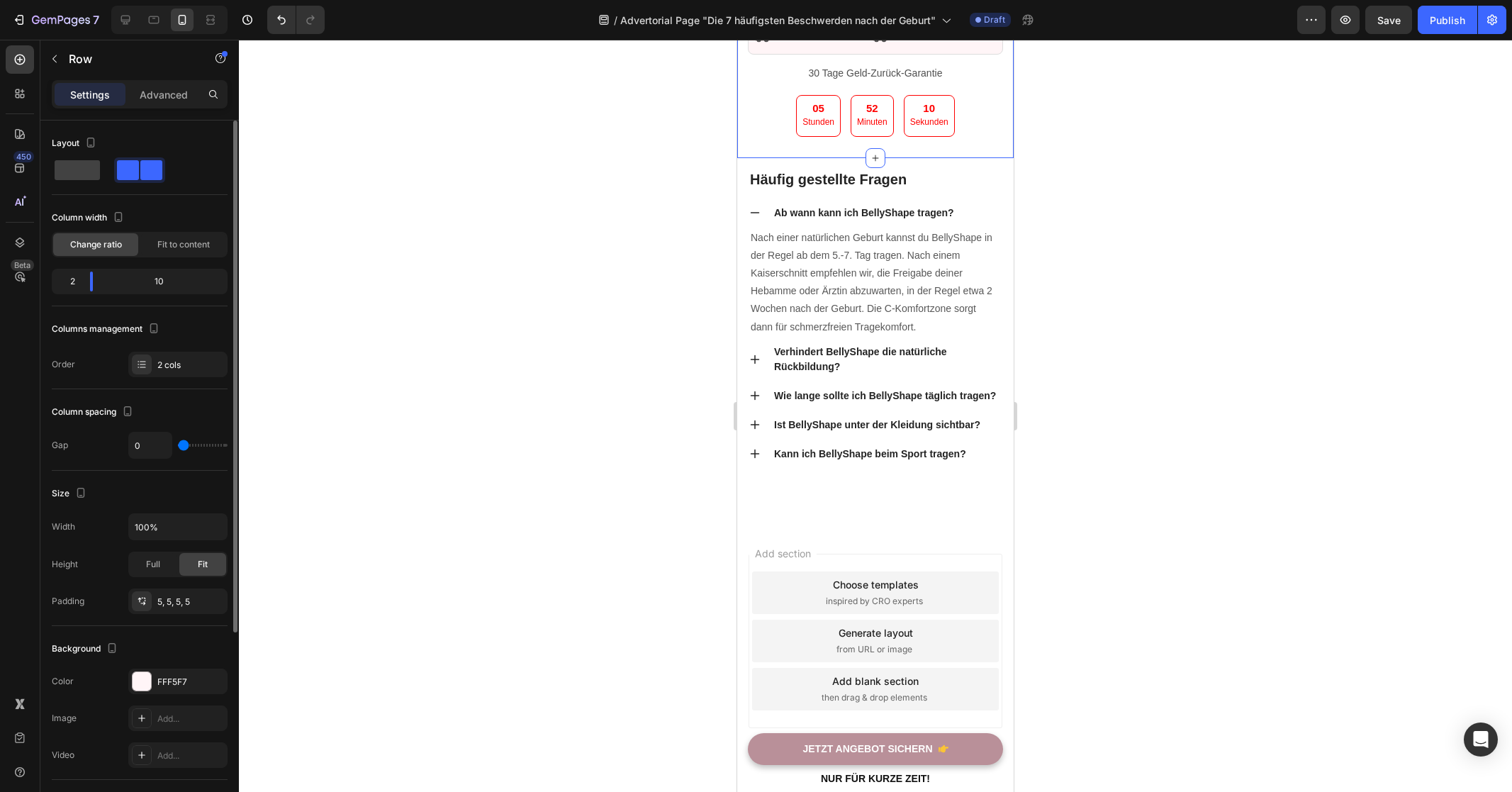
click at [178, 447] on input "range" at bounding box center [203, 444] width 50 height 3
click at [187, 532] on input "100%" at bounding box center [178, 527] width 98 height 26
click at [212, 527] on icon "button" at bounding box center [214, 527] width 15 height 15
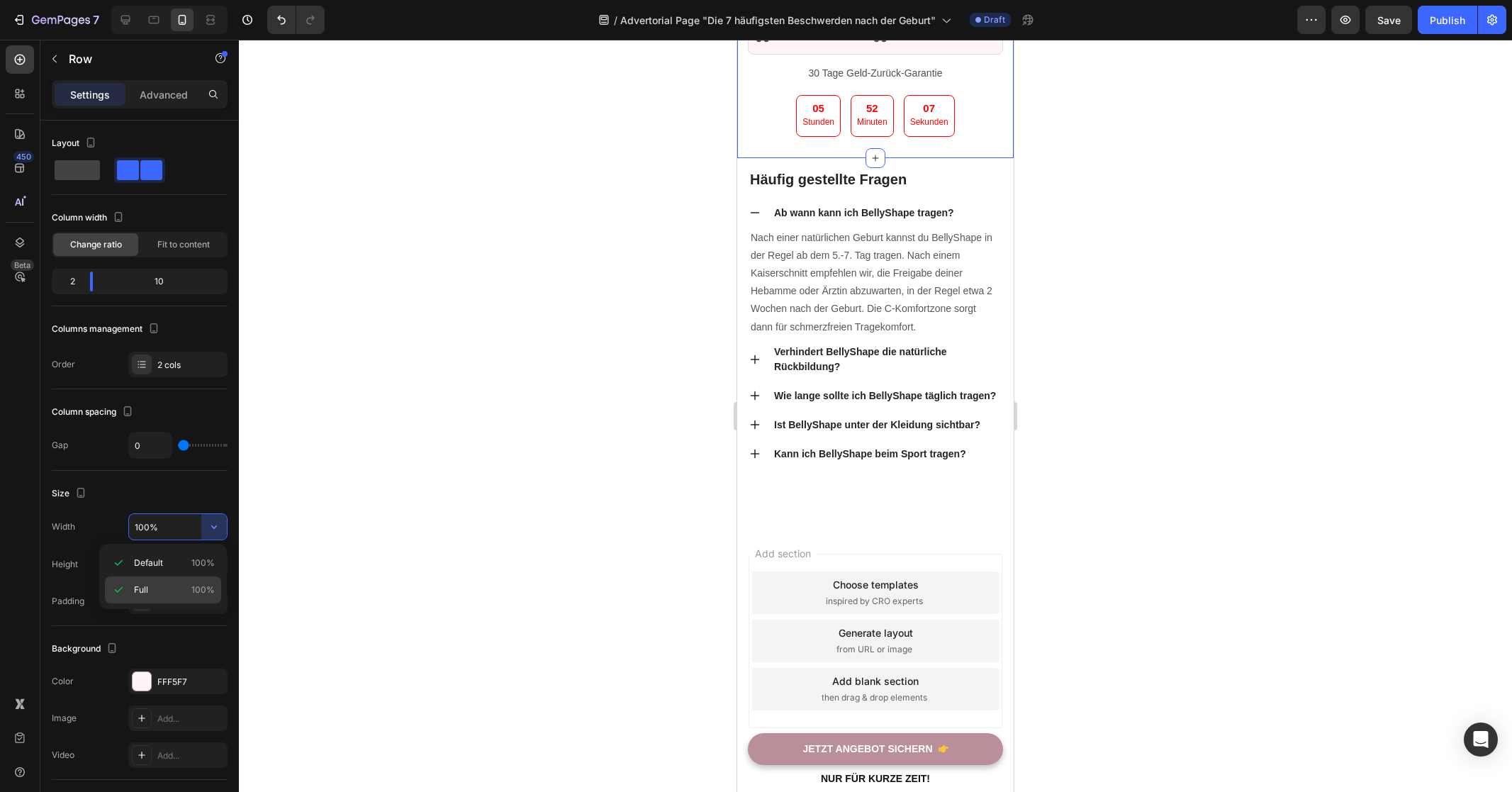
click at [167, 587] on p "Full 100%" at bounding box center [175, 590] width 80 height 13
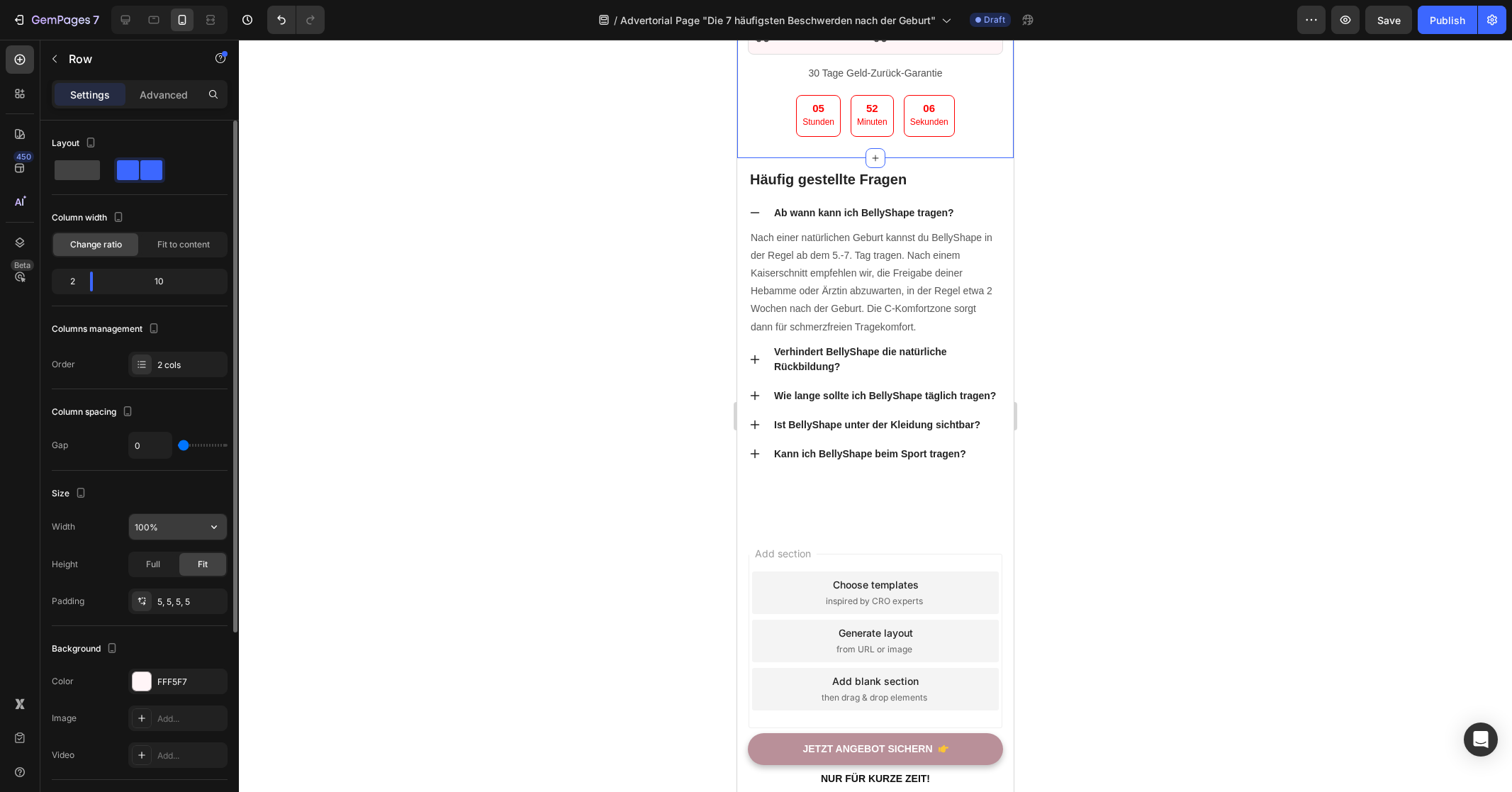
click at [209, 528] on icon "button" at bounding box center [214, 527] width 15 height 15
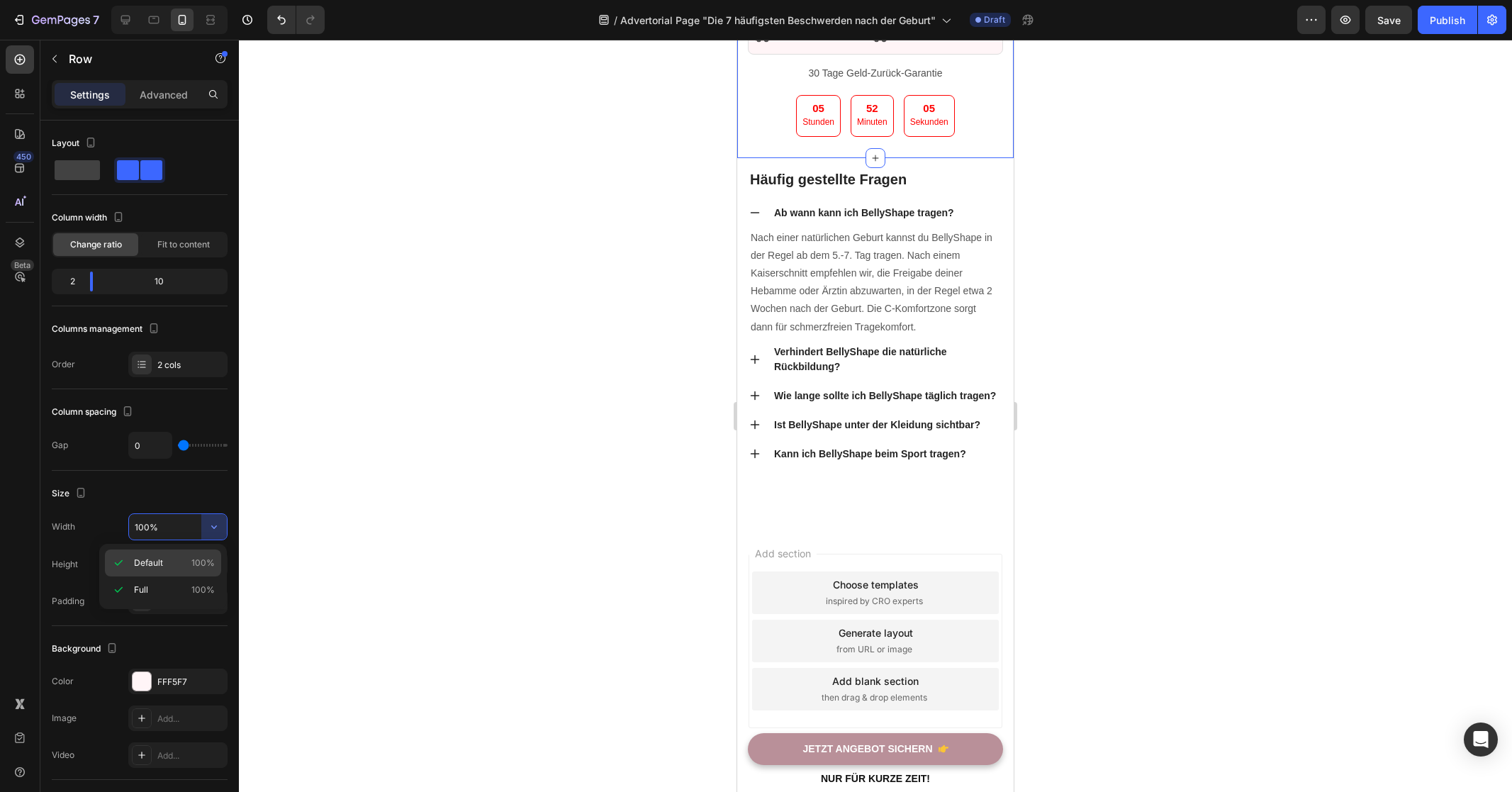
click at [172, 563] on p "Default 100%" at bounding box center [175, 563] width 80 height 13
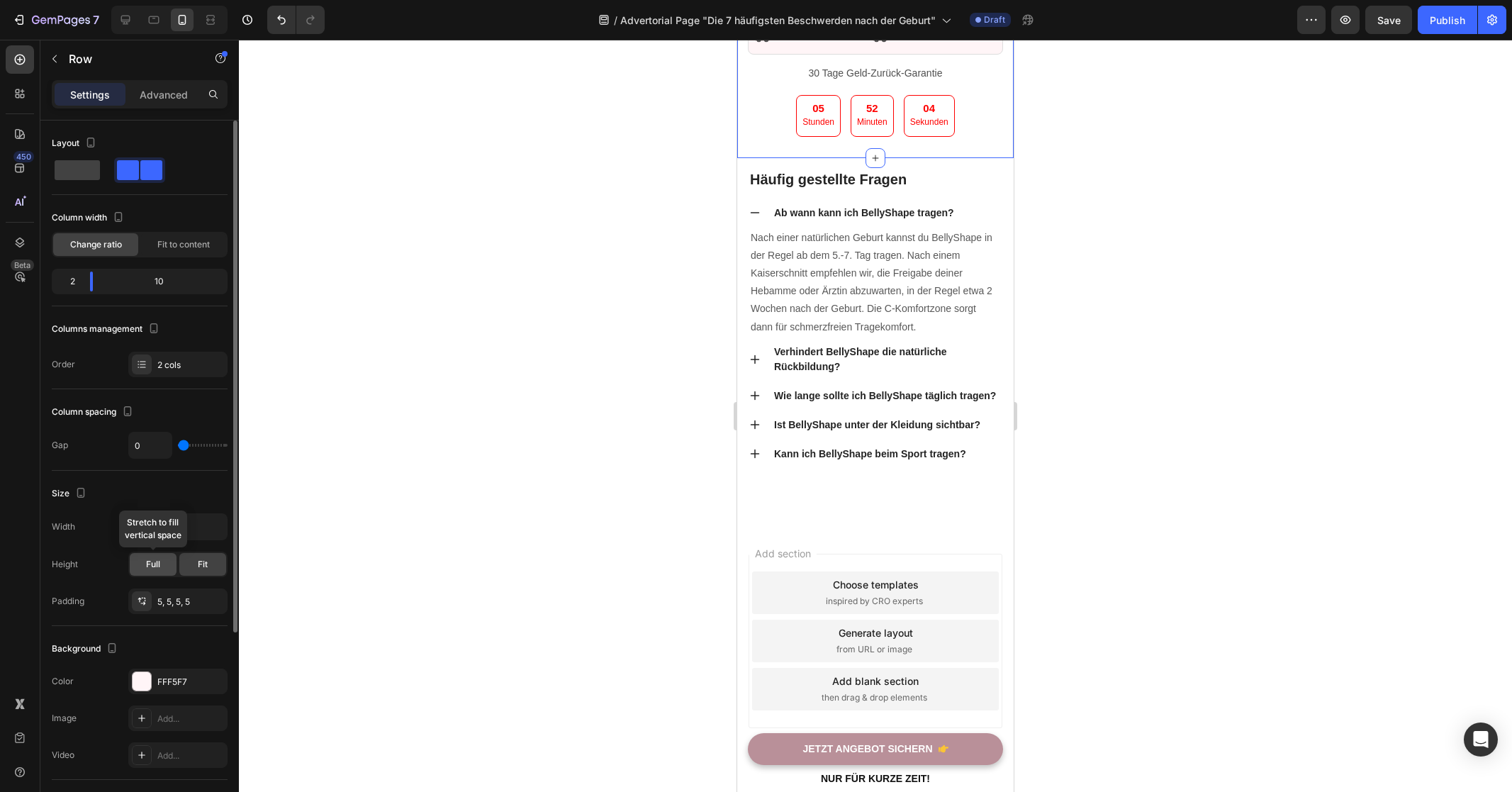
click at [163, 559] on div "Full" at bounding box center [153, 564] width 47 height 23
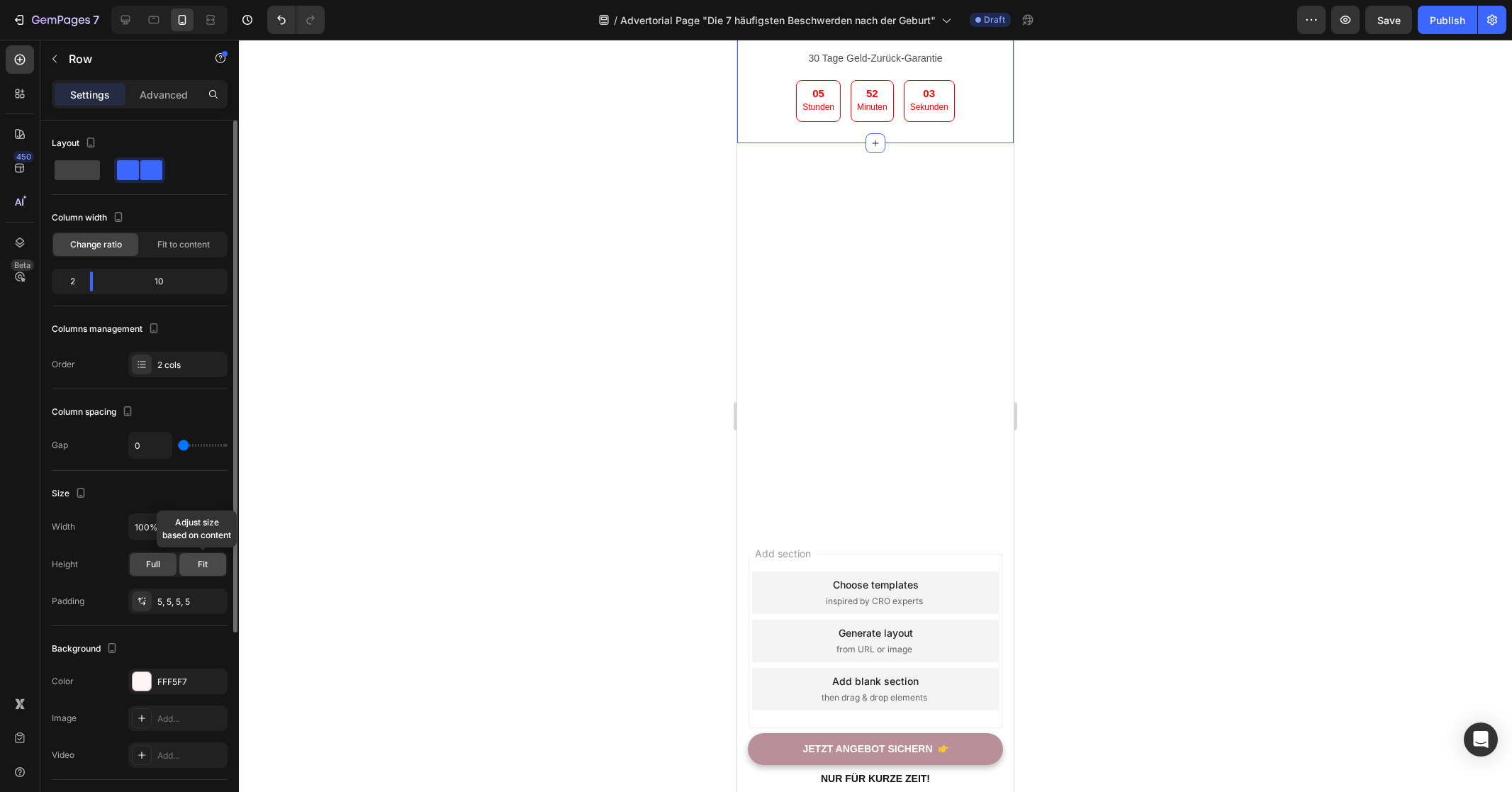
click at [192, 562] on div "Fit" at bounding box center [203, 564] width 47 height 23
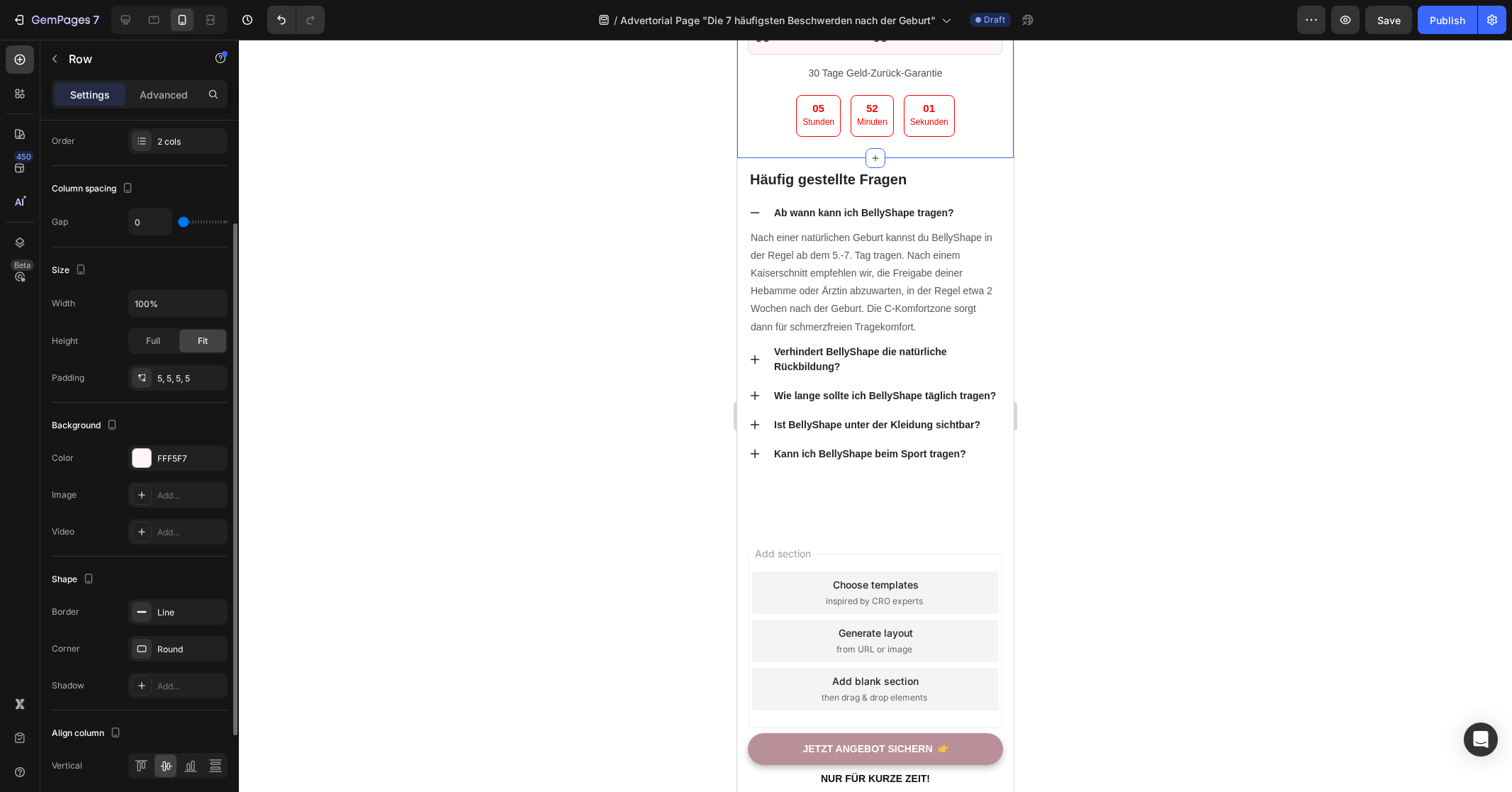
scroll to position [278, 0]
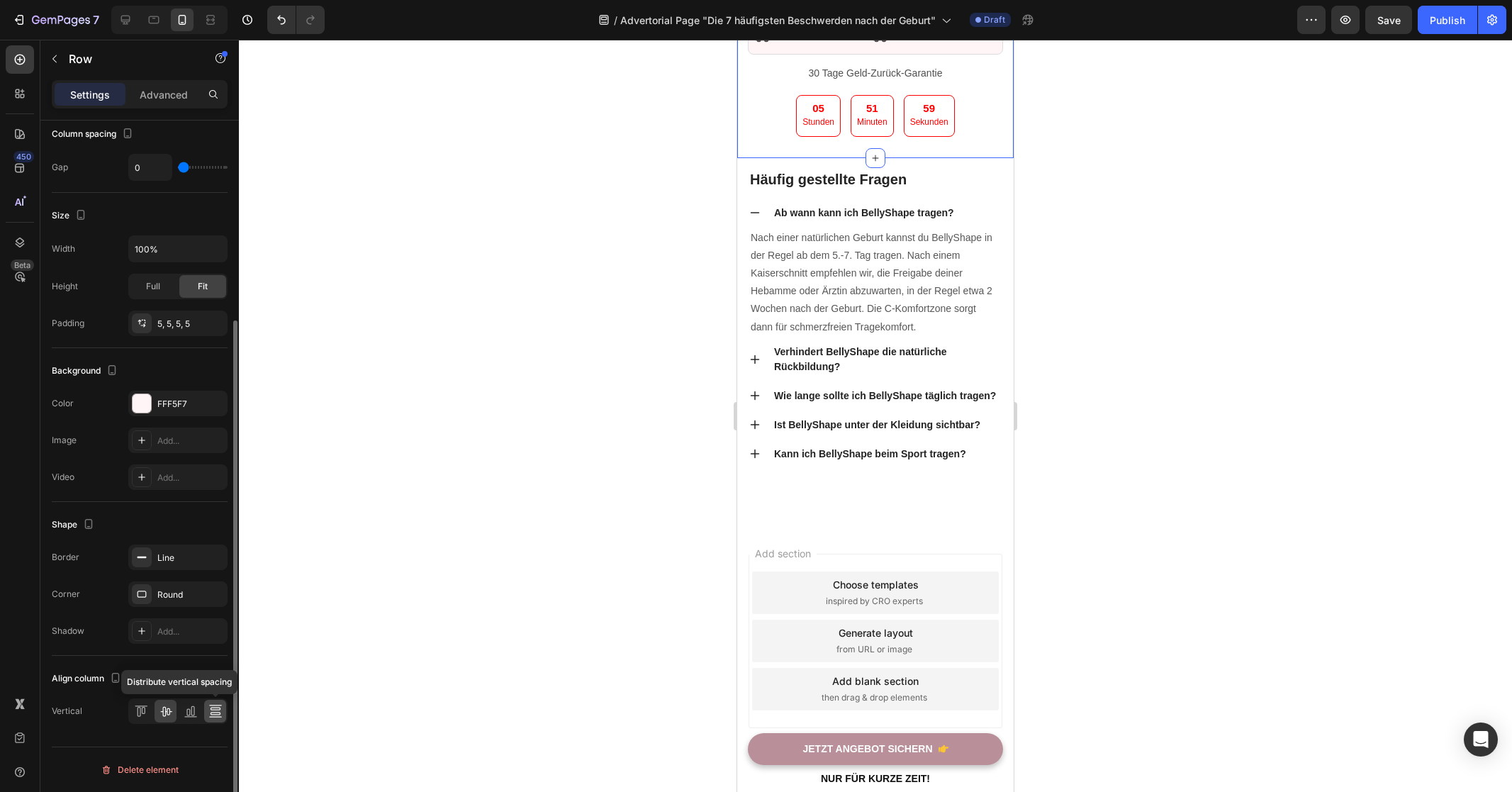
click at [212, 713] on icon at bounding box center [216, 711] width 15 height 15
click at [155, 713] on div at bounding box center [166, 711] width 22 height 23
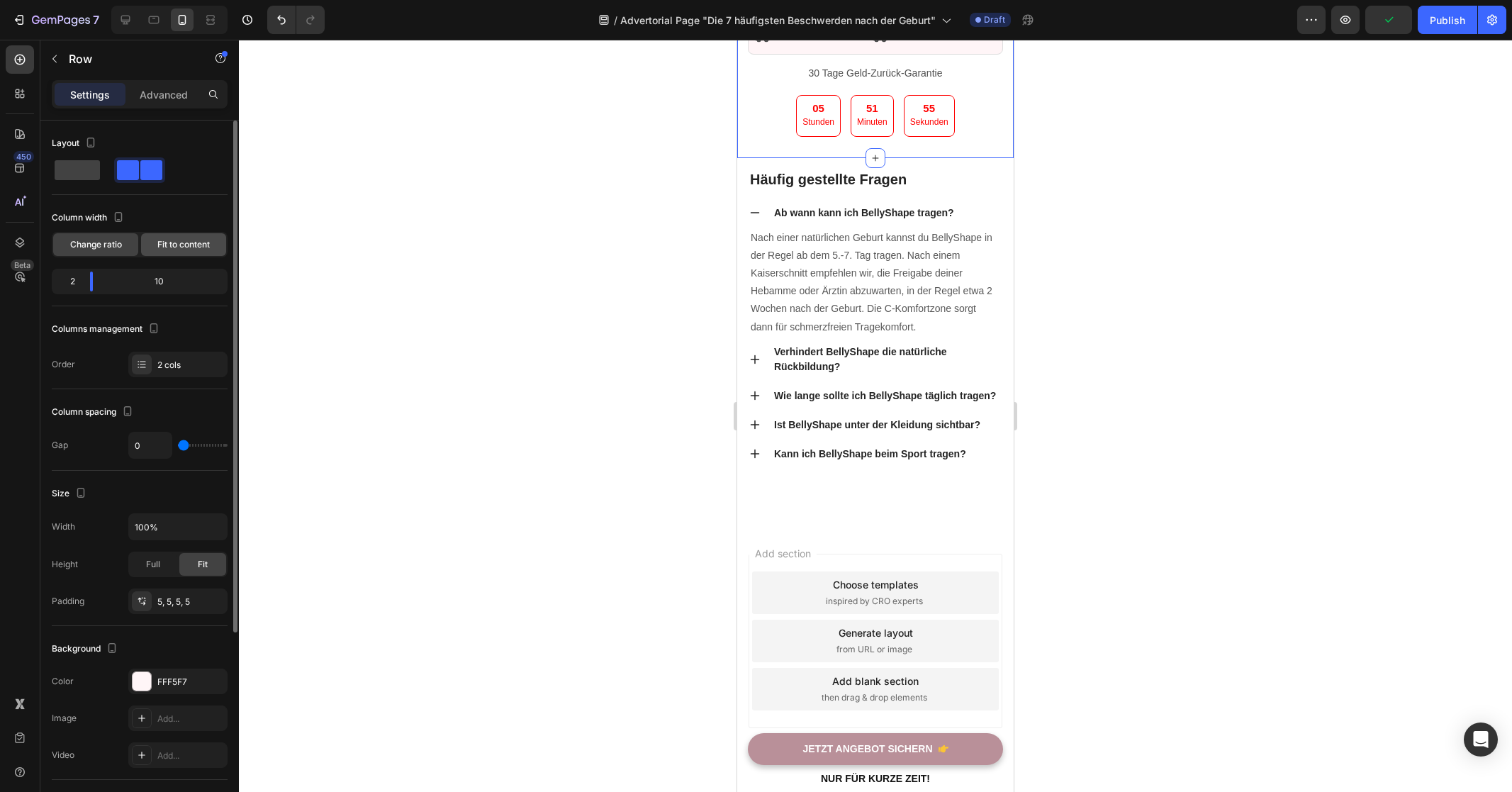
click at [171, 250] on span "Fit to content" at bounding box center [183, 244] width 52 height 13
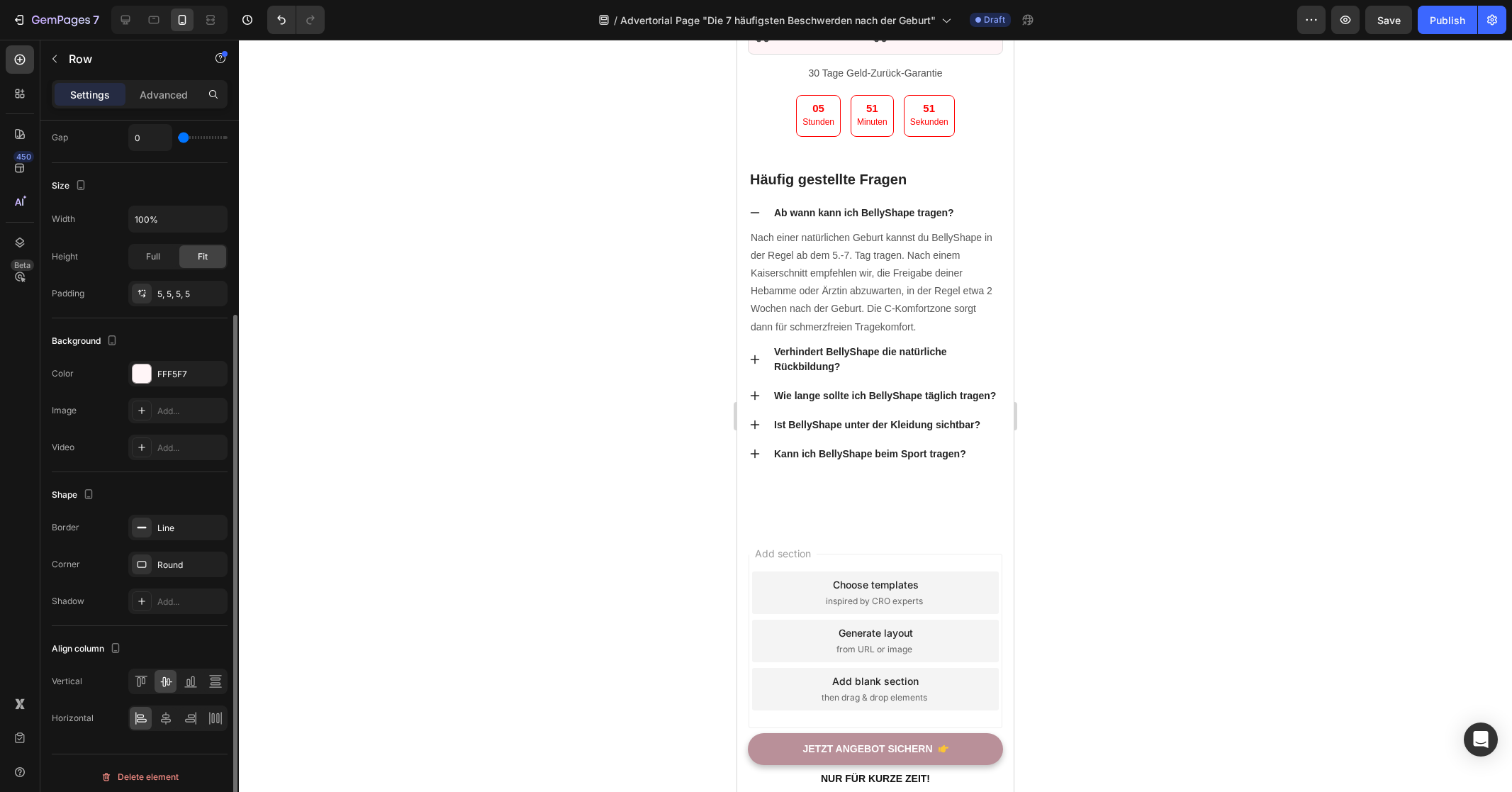
scroll to position [278, 0]
click at [168, 712] on icon at bounding box center [166, 711] width 15 height 15
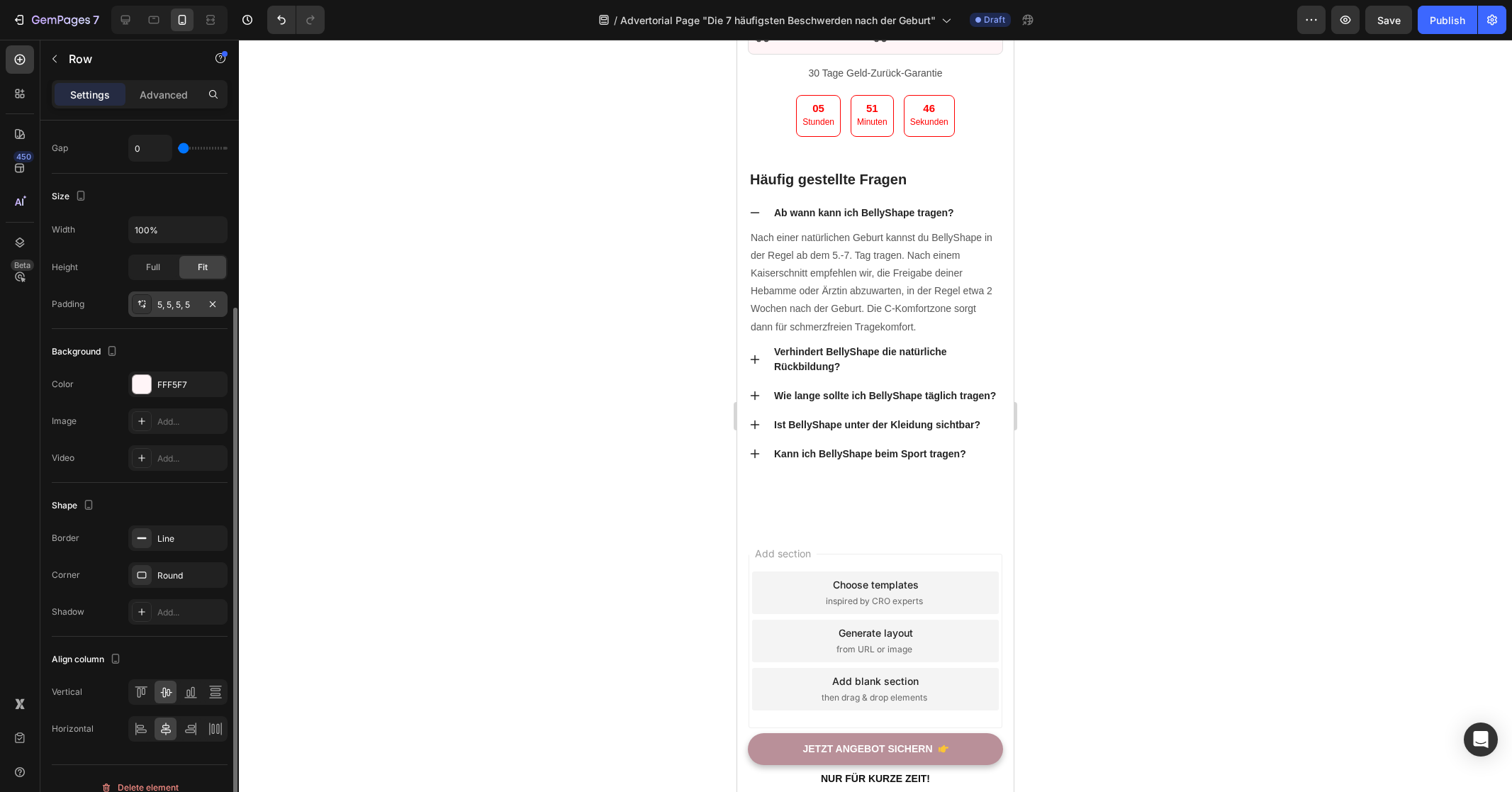
scroll to position [251, 0]
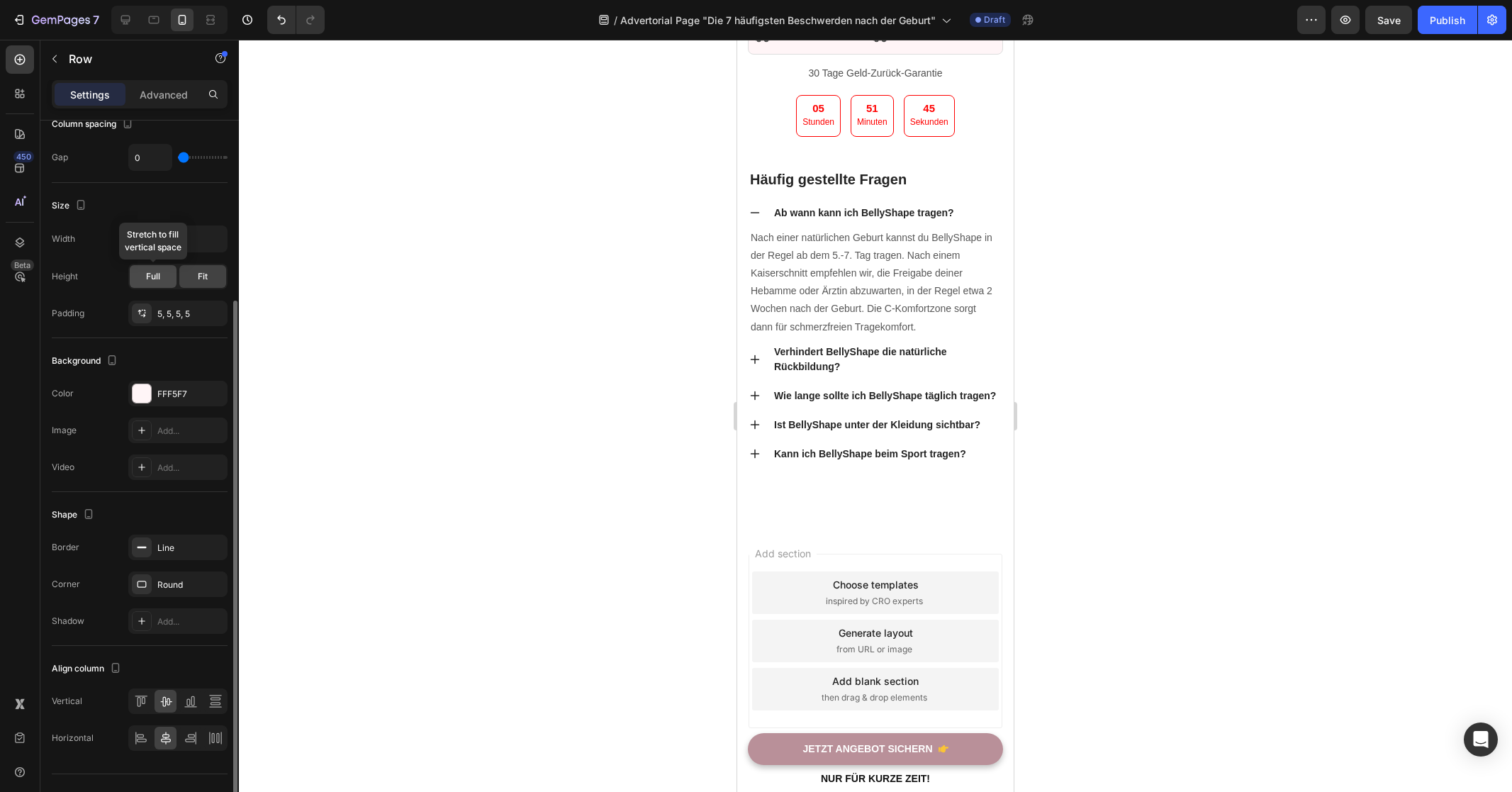
click at [167, 278] on div "Full" at bounding box center [153, 277] width 47 height 23
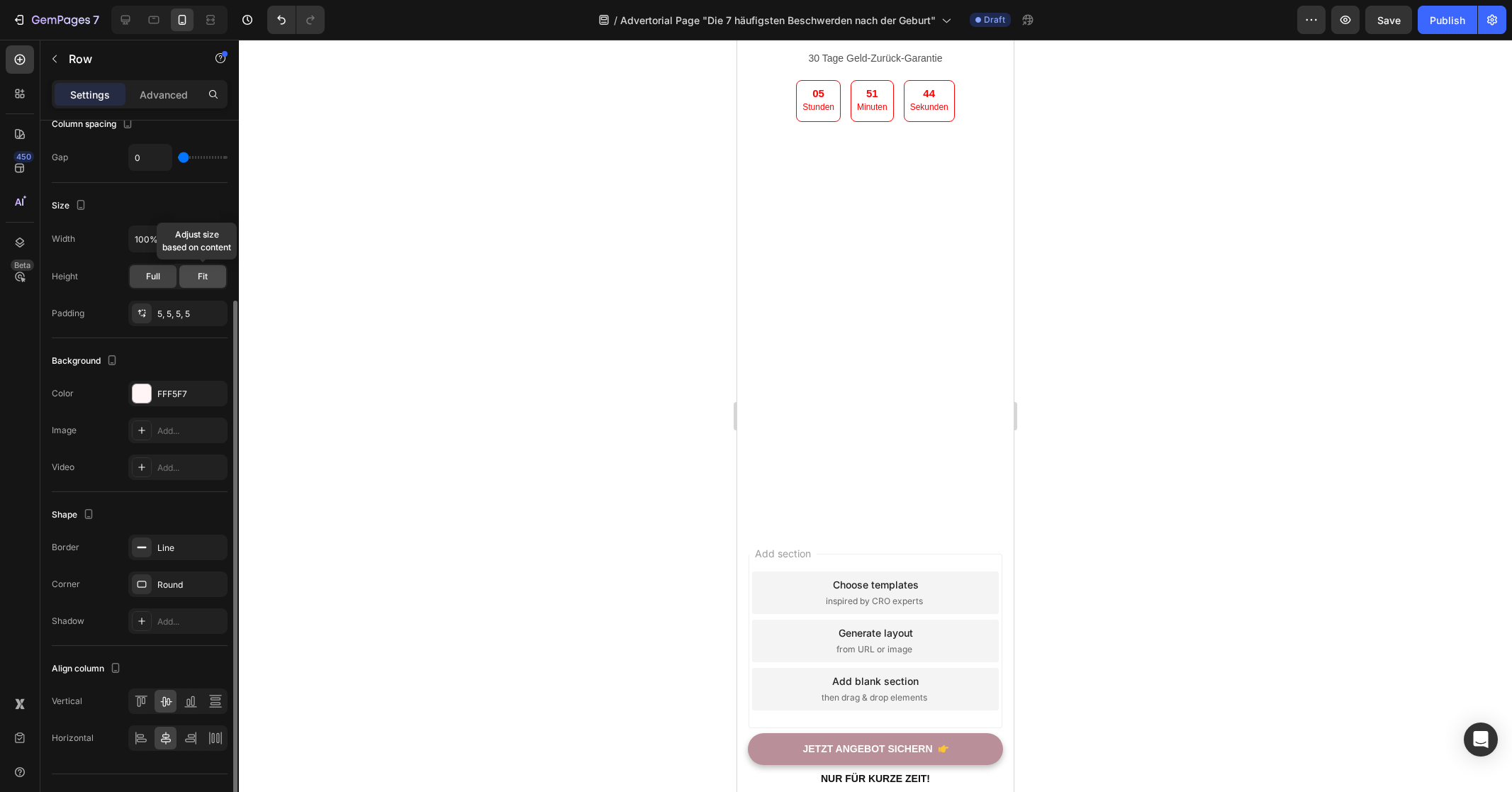
click at [213, 278] on div "Fit" at bounding box center [203, 277] width 47 height 23
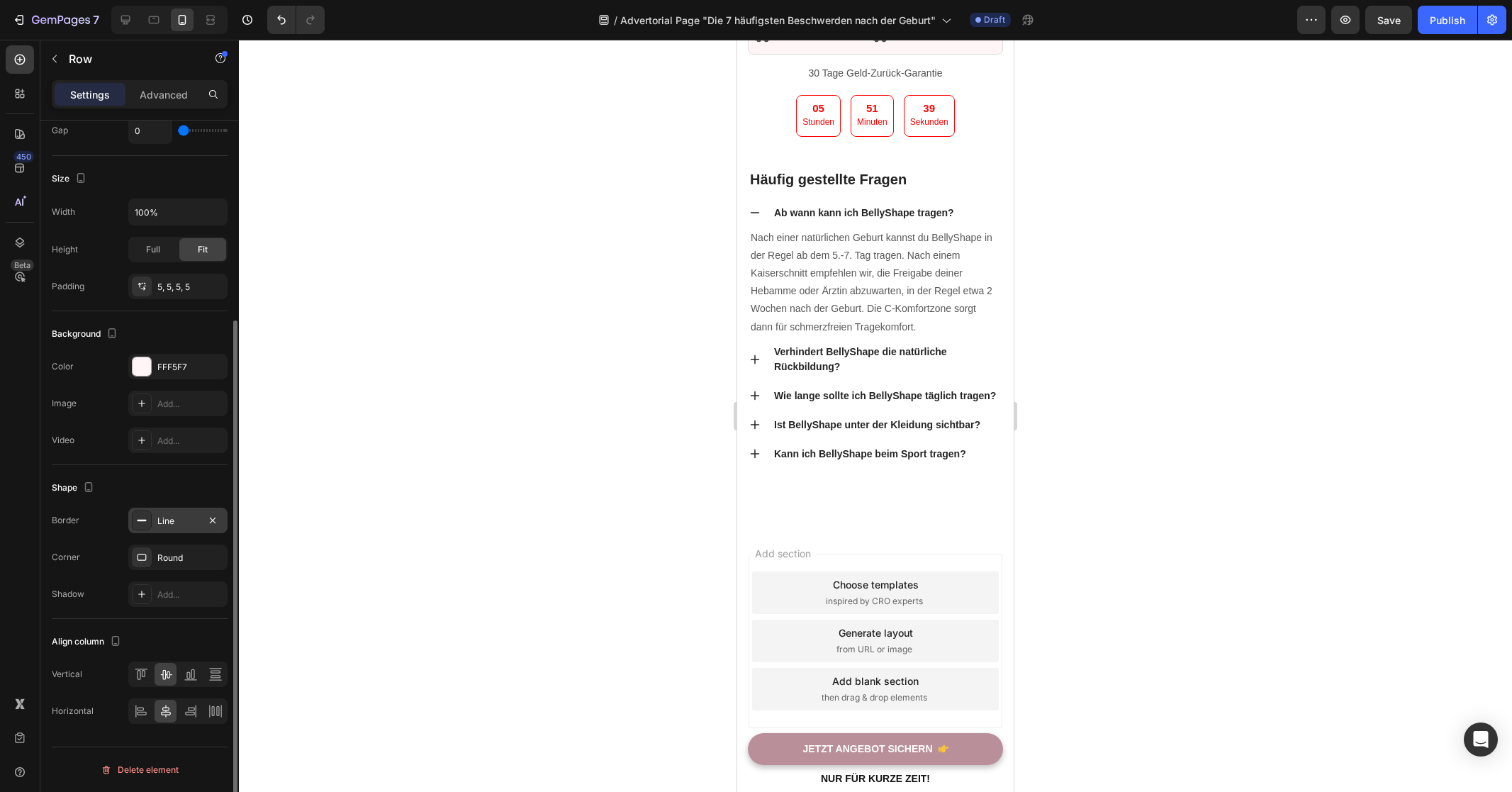
scroll to position [0, 0]
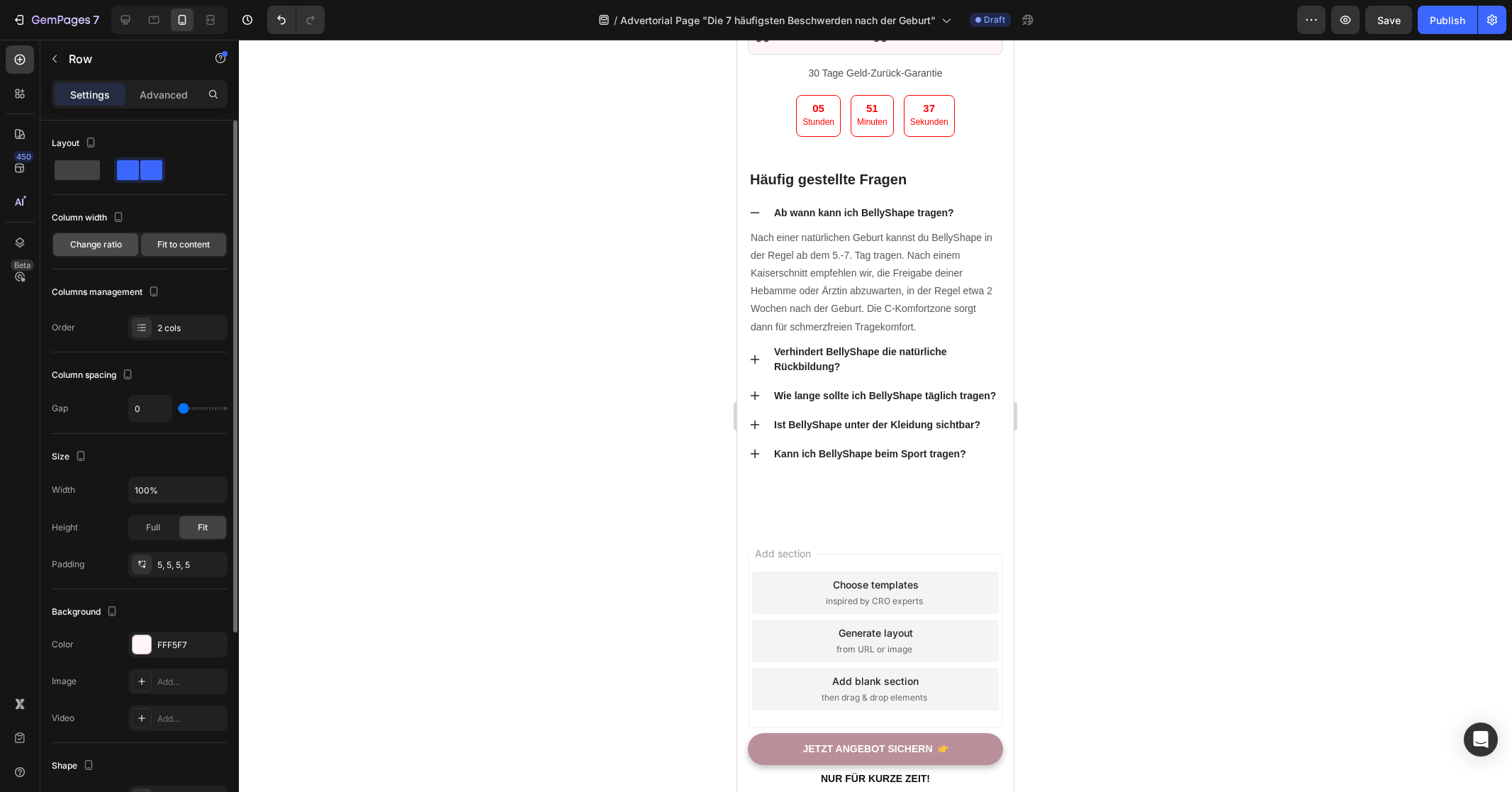
click at [118, 243] on span "Change ratio" at bounding box center [96, 244] width 51 height 13
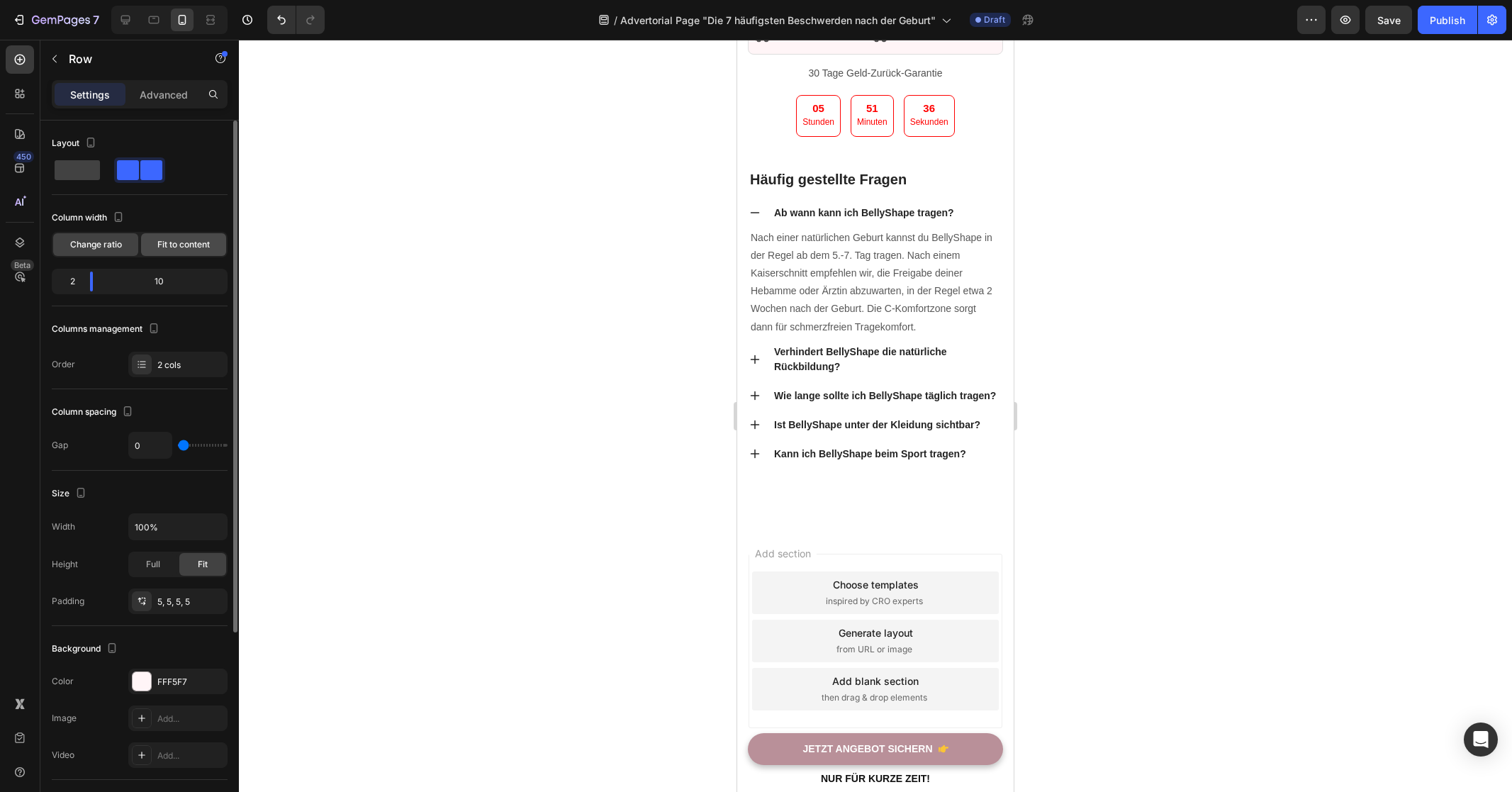
click at [176, 244] on span "Fit to content" at bounding box center [183, 244] width 52 height 13
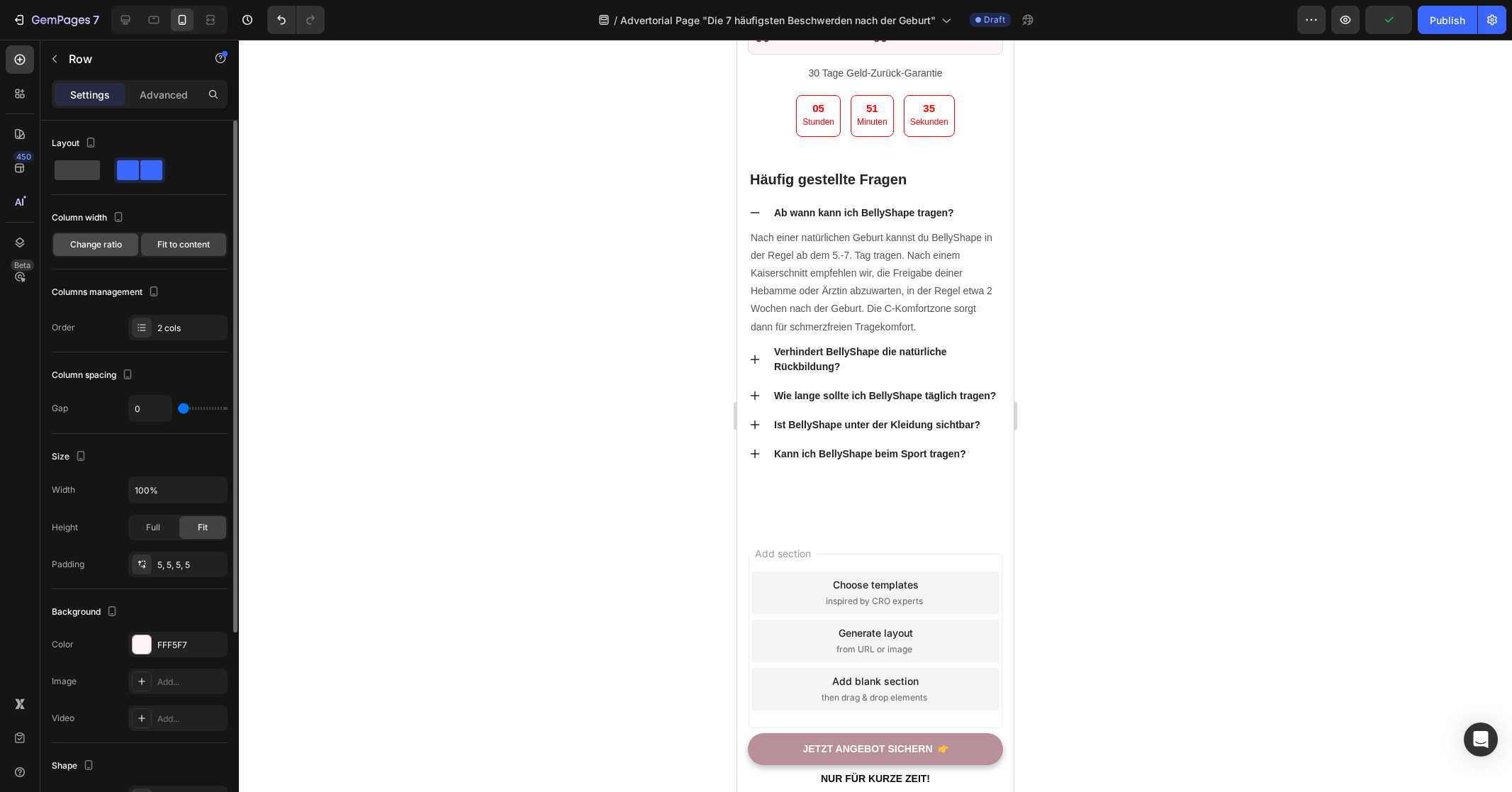
click at [104, 245] on span "Change ratio" at bounding box center [96, 244] width 51 height 13
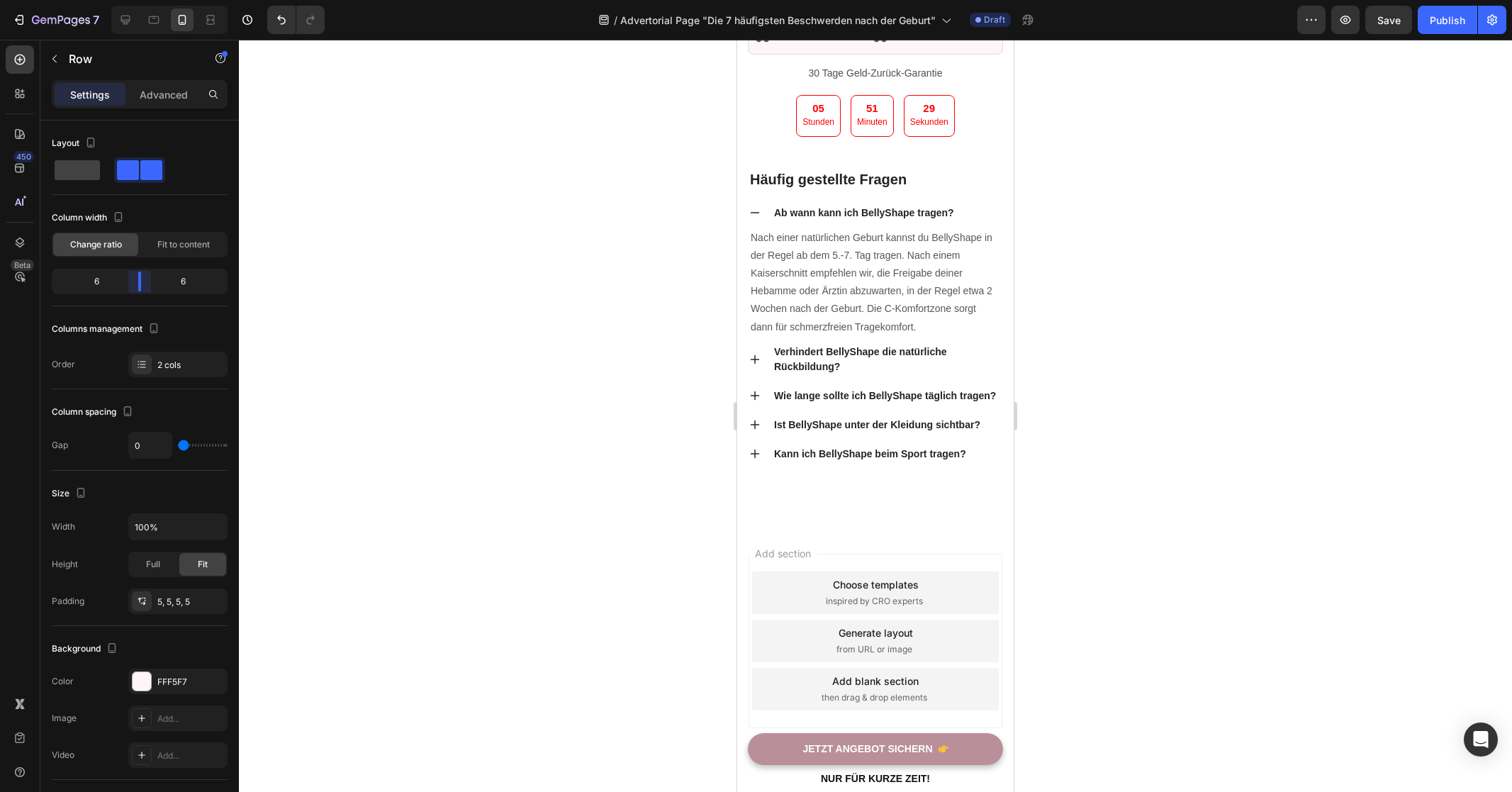
drag, startPoint x: 95, startPoint y: 278, endPoint x: 135, endPoint y: 283, distance: 40.3
click at [135, 0] on body "7 Version history / Advertorial Page "Die 7 häufigsten Beschwerden nach der Geb…" at bounding box center [756, 0] width 1512 height 0
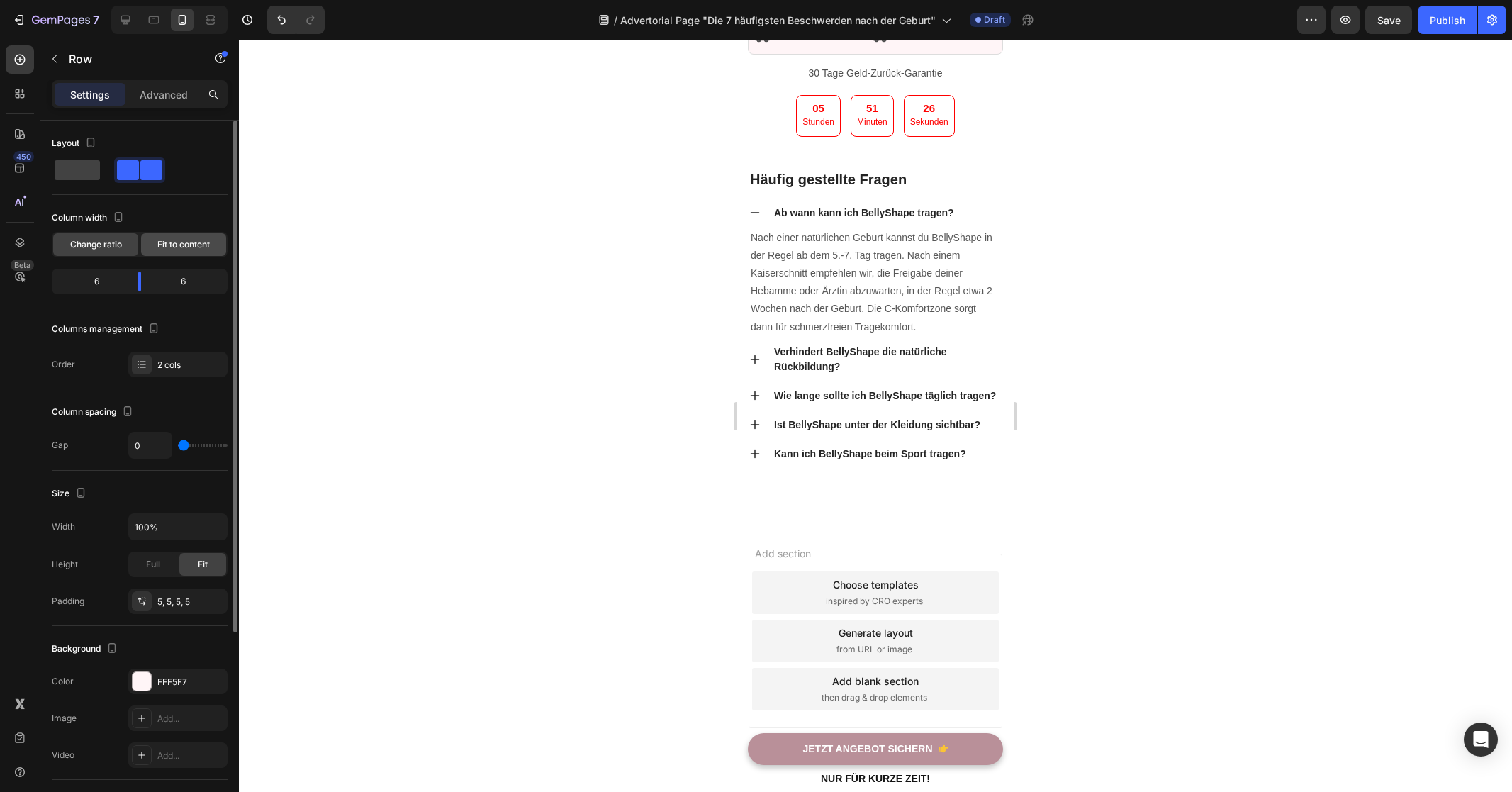
click at [176, 240] on span "Fit to content" at bounding box center [183, 244] width 52 height 13
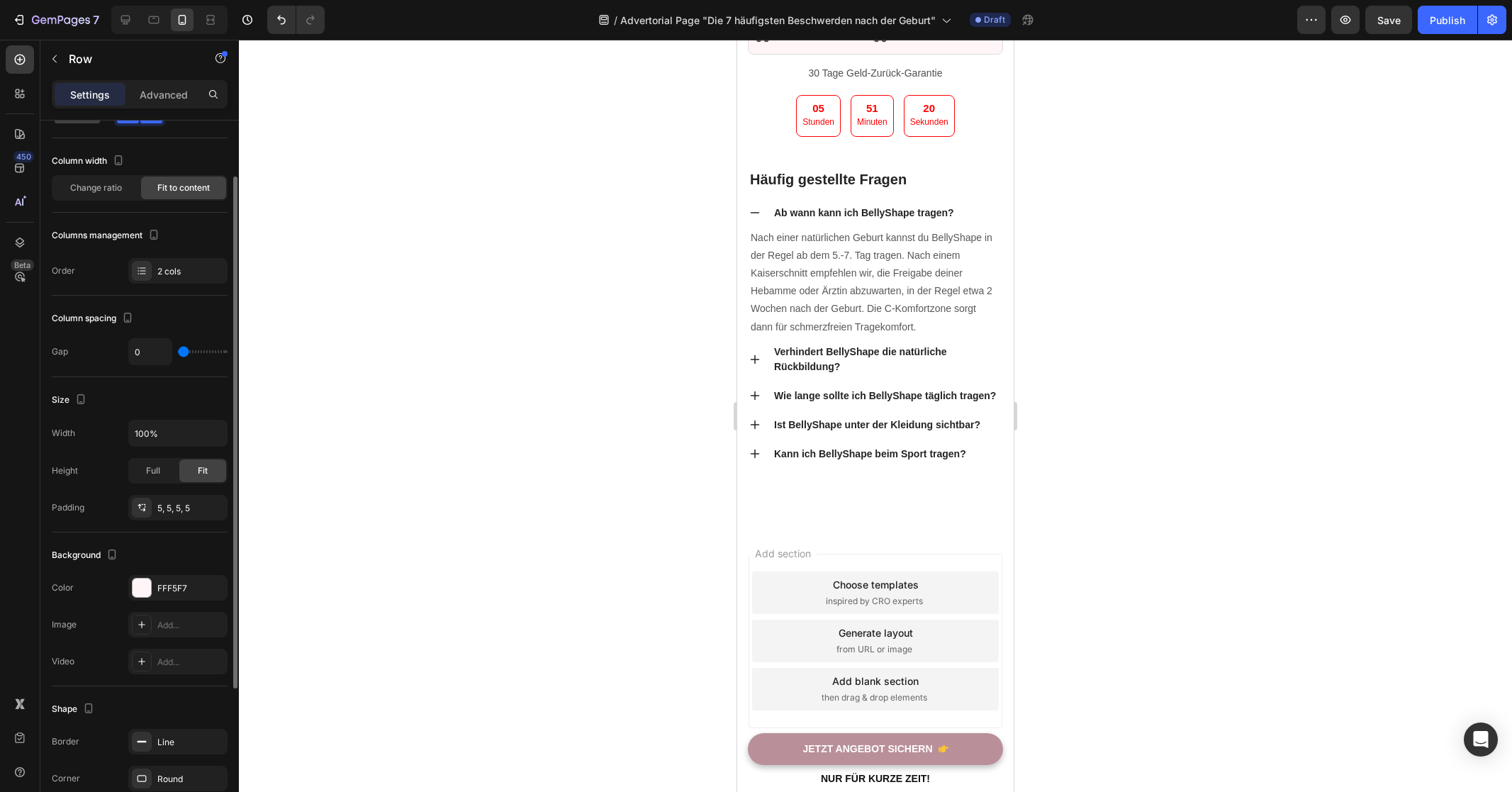
scroll to position [259, 0]
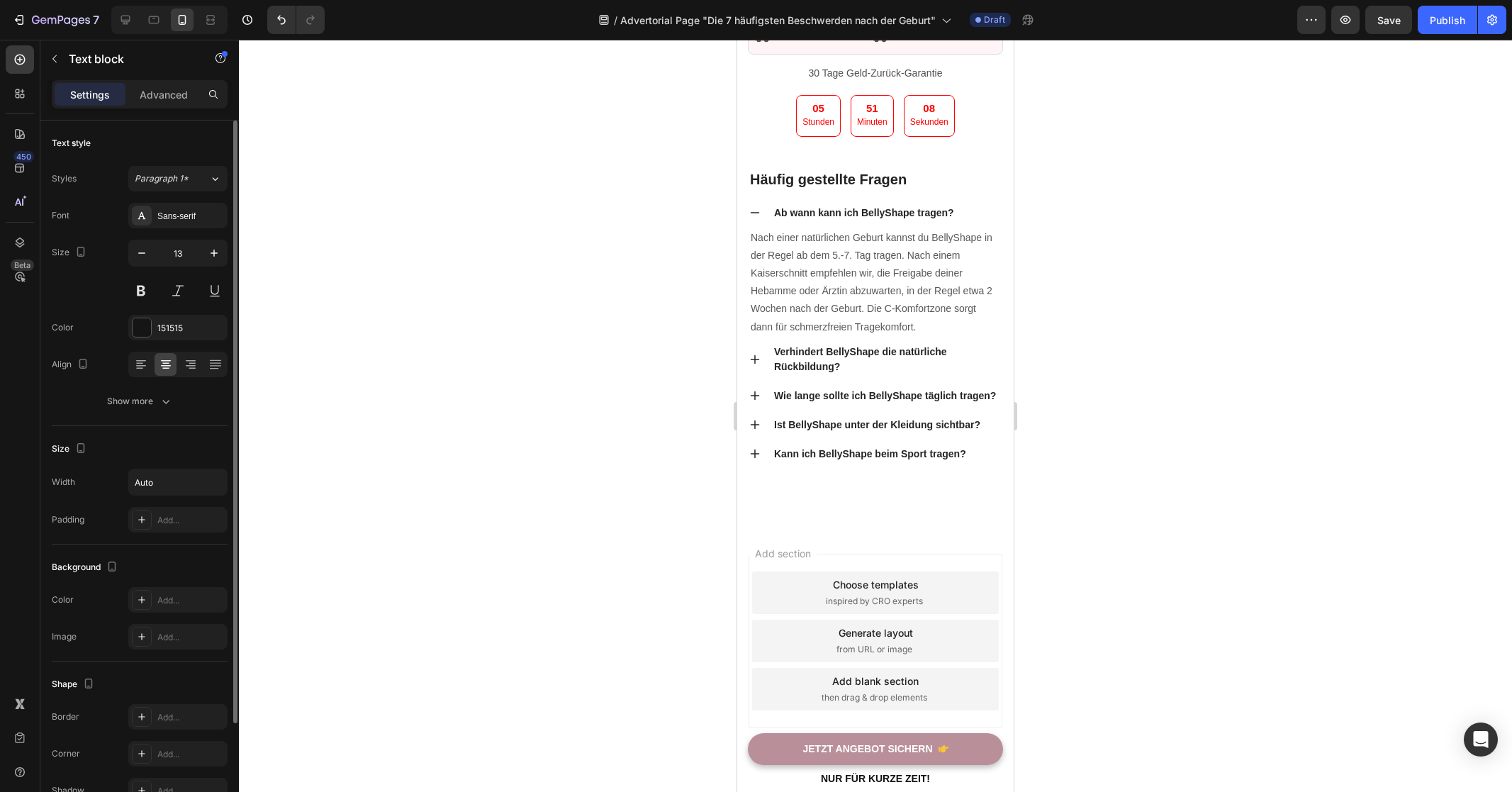
scroll to position [19, 0]
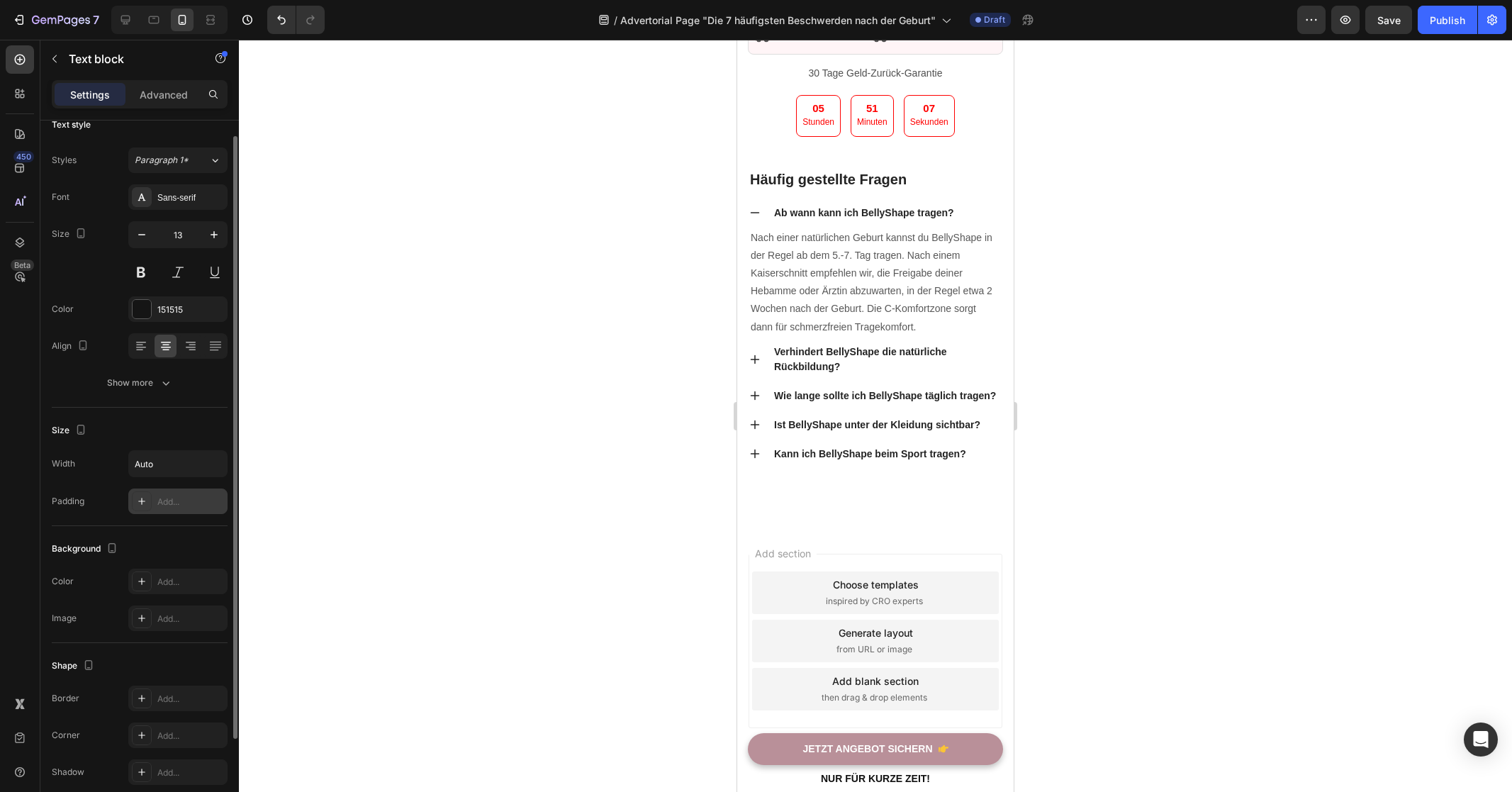
click at [175, 503] on div "Add..." at bounding box center [191, 502] width 67 height 13
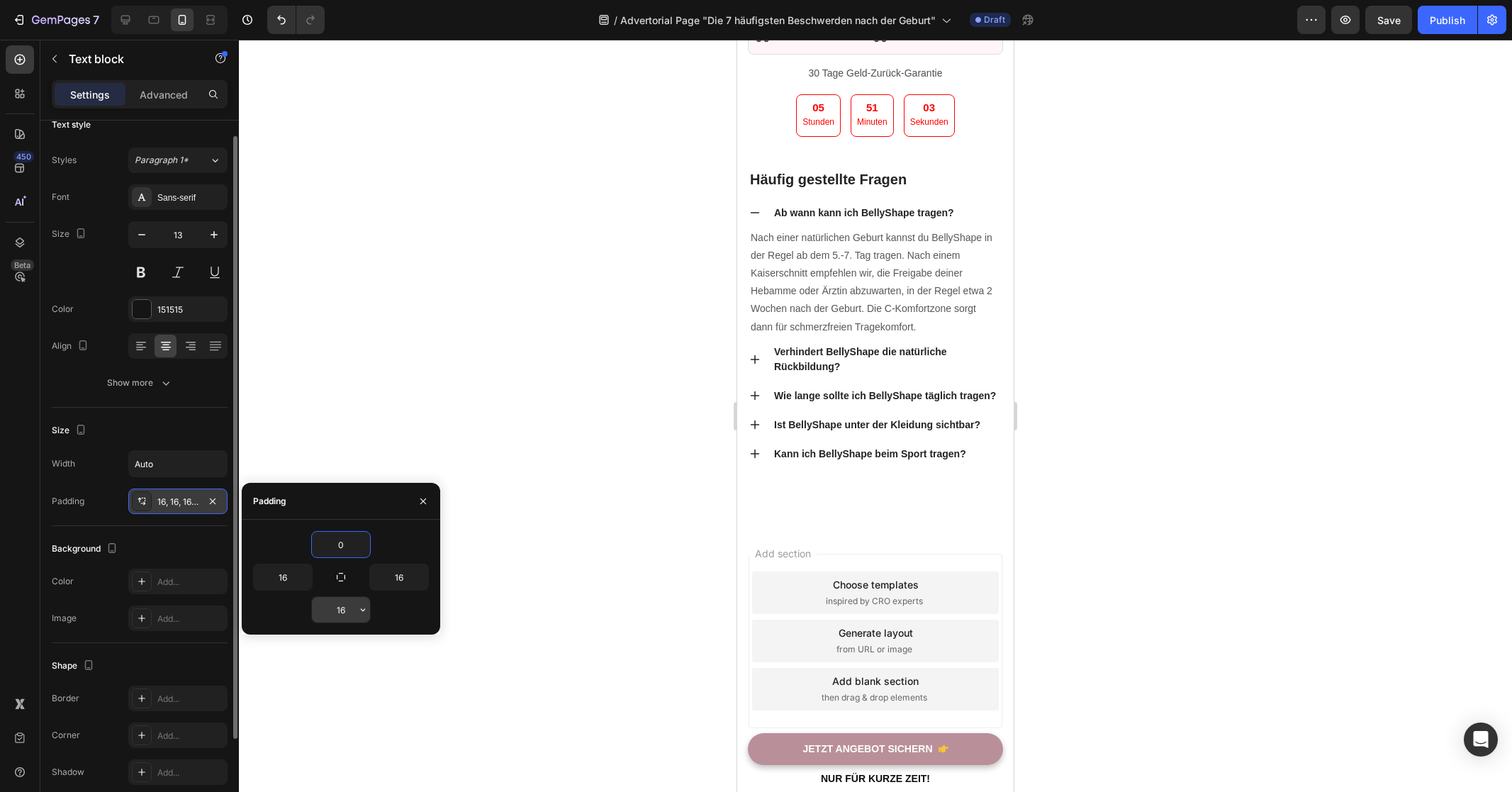
click at [341, 610] on input "16" at bounding box center [341, 610] width 58 height 26
click at [270, 609] on div "0" at bounding box center [341, 610] width 175 height 27
click at [286, 574] on input "16" at bounding box center [283, 577] width 58 height 26
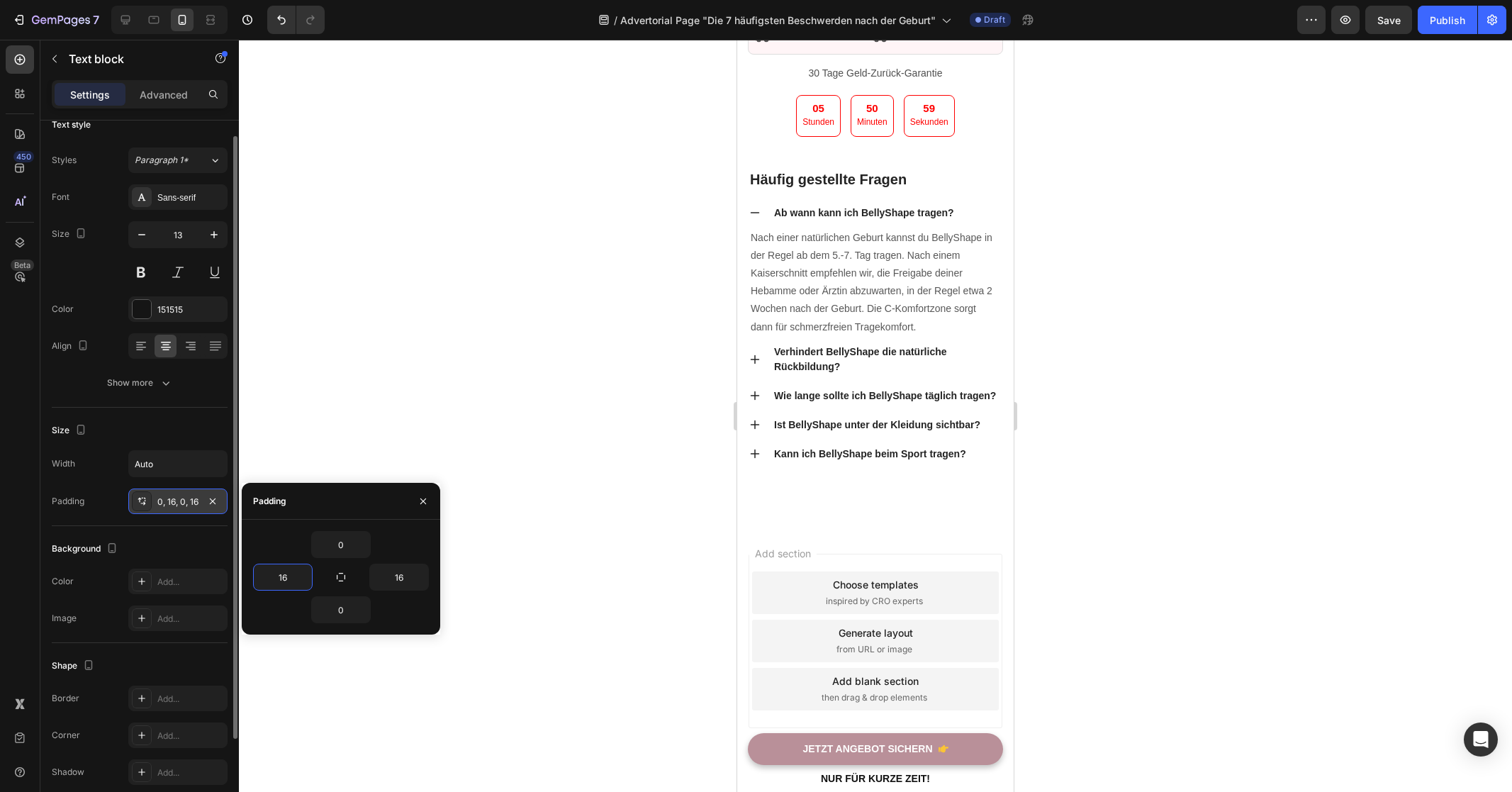
click at [282, 601] on div "0" at bounding box center [341, 610] width 175 height 27
click at [1203, 483] on div at bounding box center [875, 415] width 1273 height 753
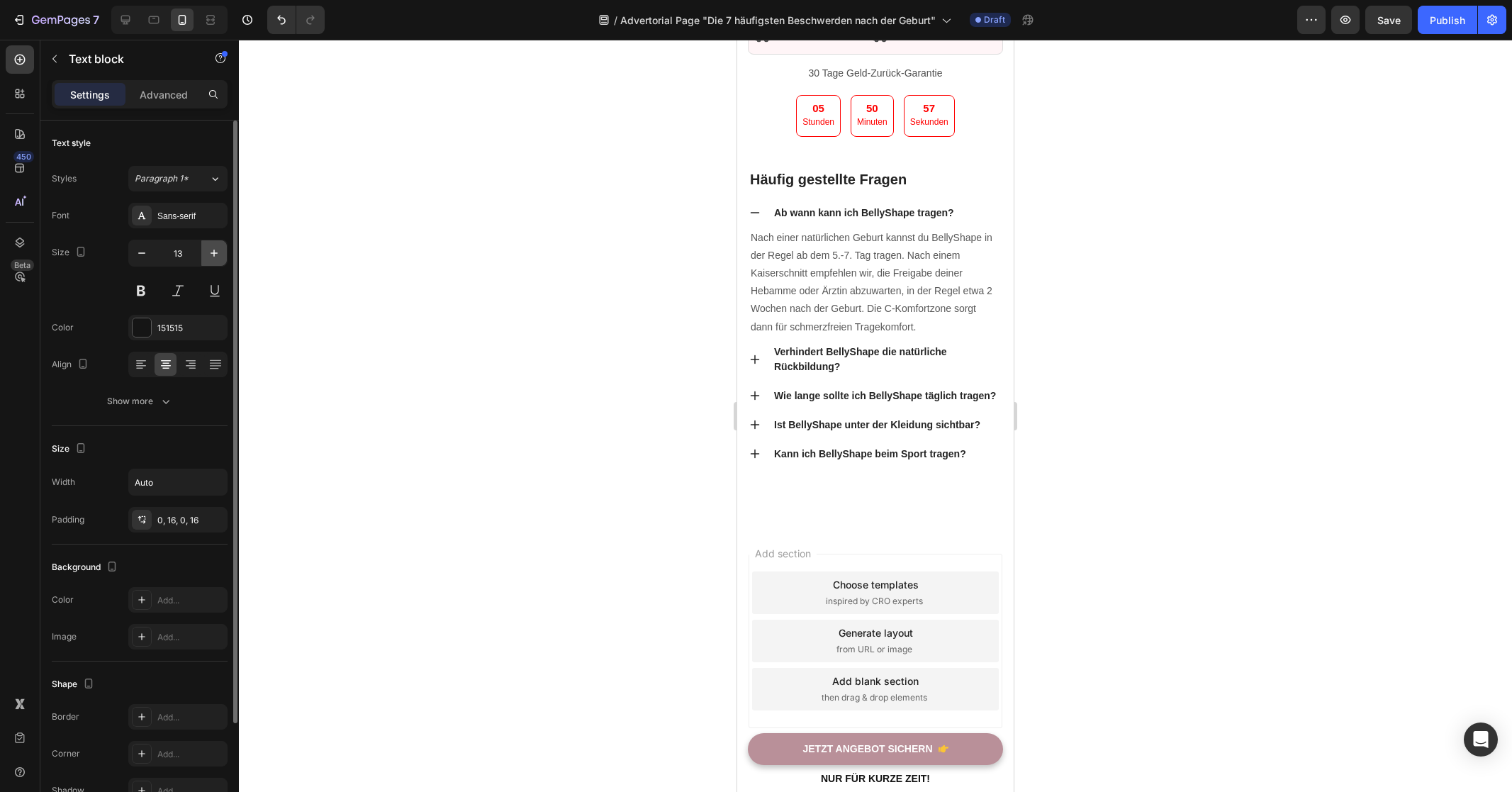
click at [212, 250] on icon "button" at bounding box center [214, 253] width 15 height 15
click at [212, 251] on icon "button" at bounding box center [214, 253] width 15 height 15
click at [146, 257] on icon "button" at bounding box center [141, 253] width 15 height 15
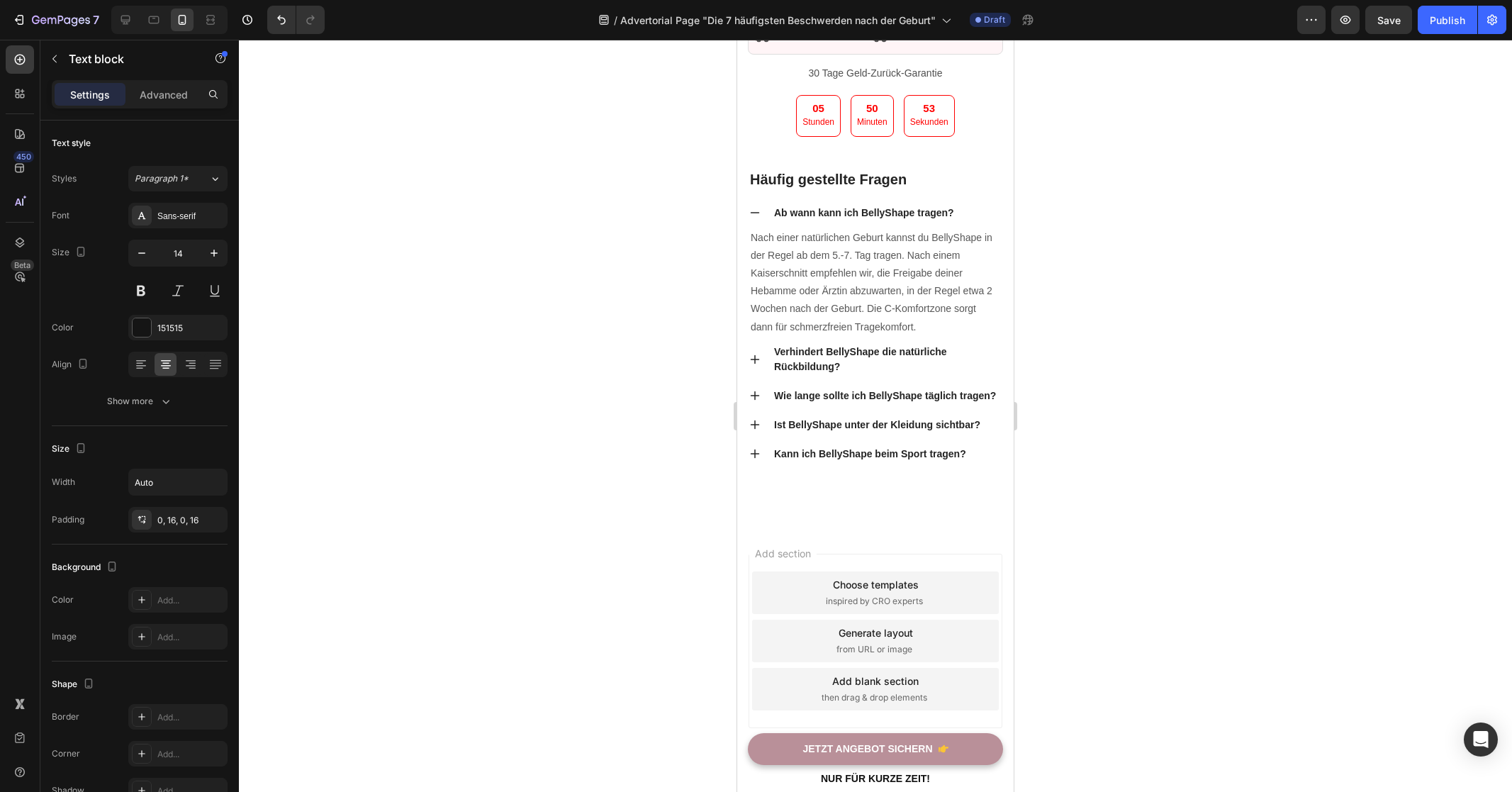
click at [477, 354] on div at bounding box center [875, 415] width 1273 height 753
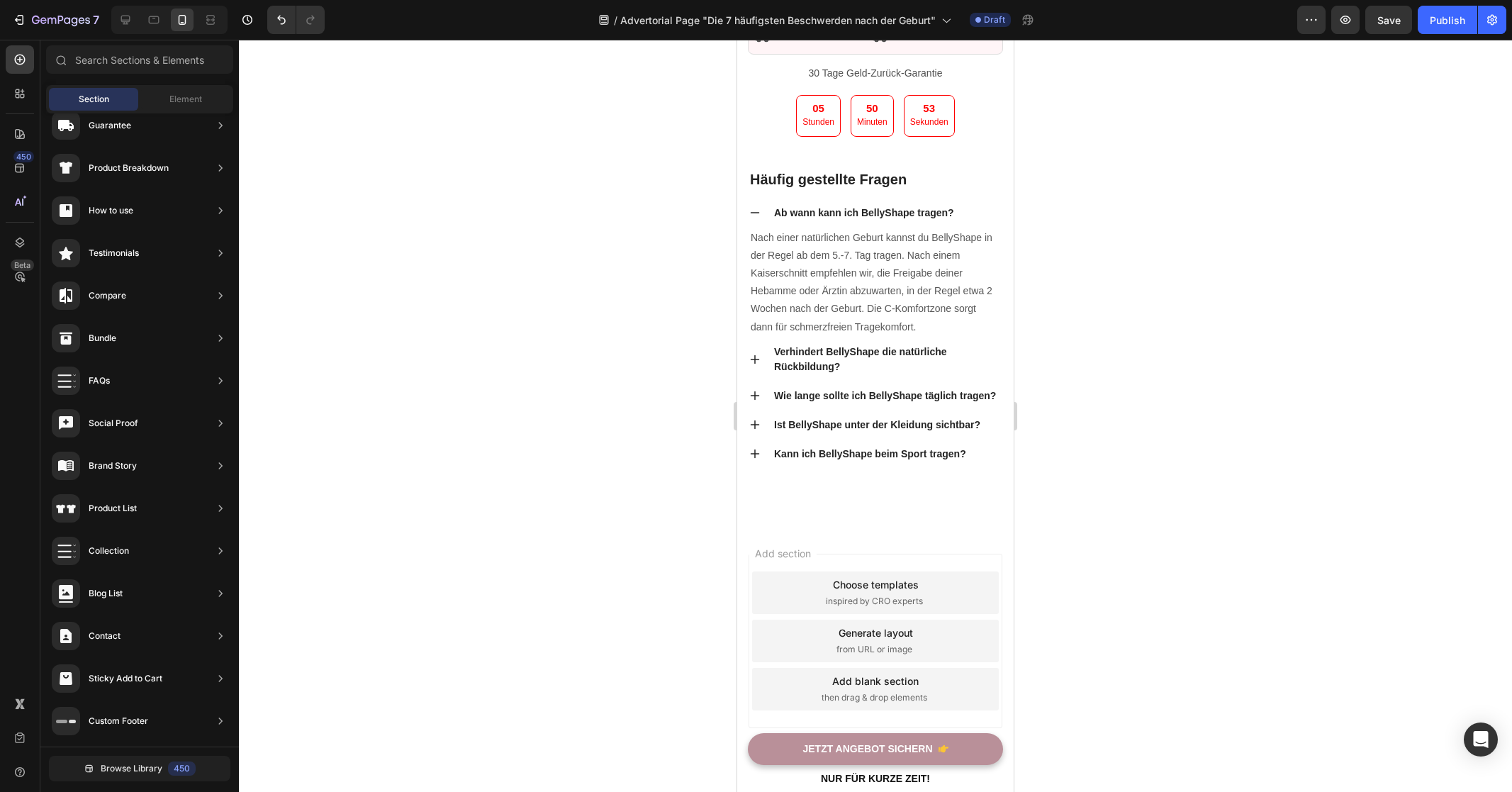
click at [477, 354] on div at bounding box center [875, 415] width 1273 height 753
click at [780, 51] on div "Kostenloser Versand Text block" at bounding box center [816, 35] width 89 height 31
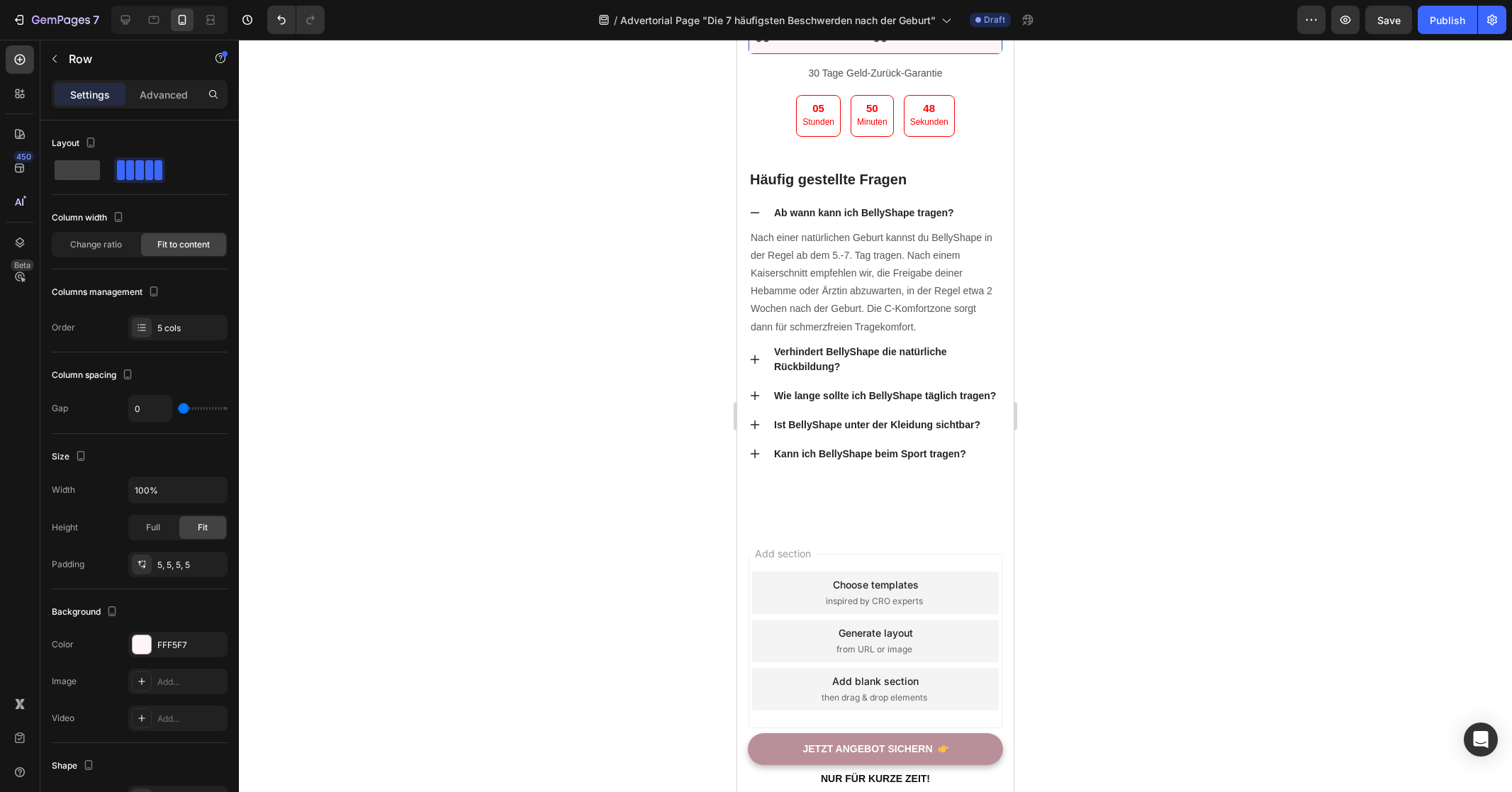
click at [1157, 428] on div at bounding box center [875, 415] width 1273 height 753
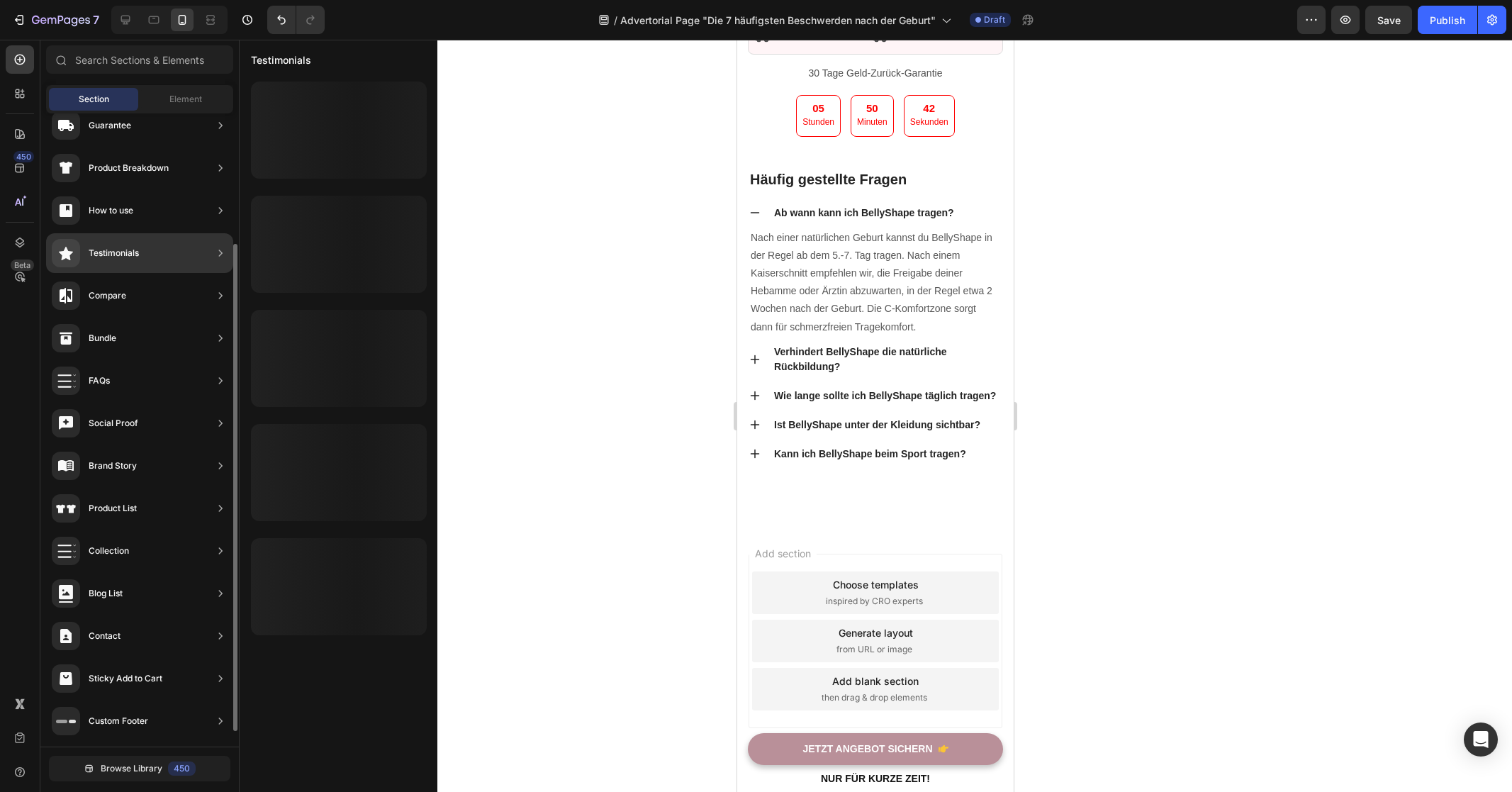
scroll to position [0, 0]
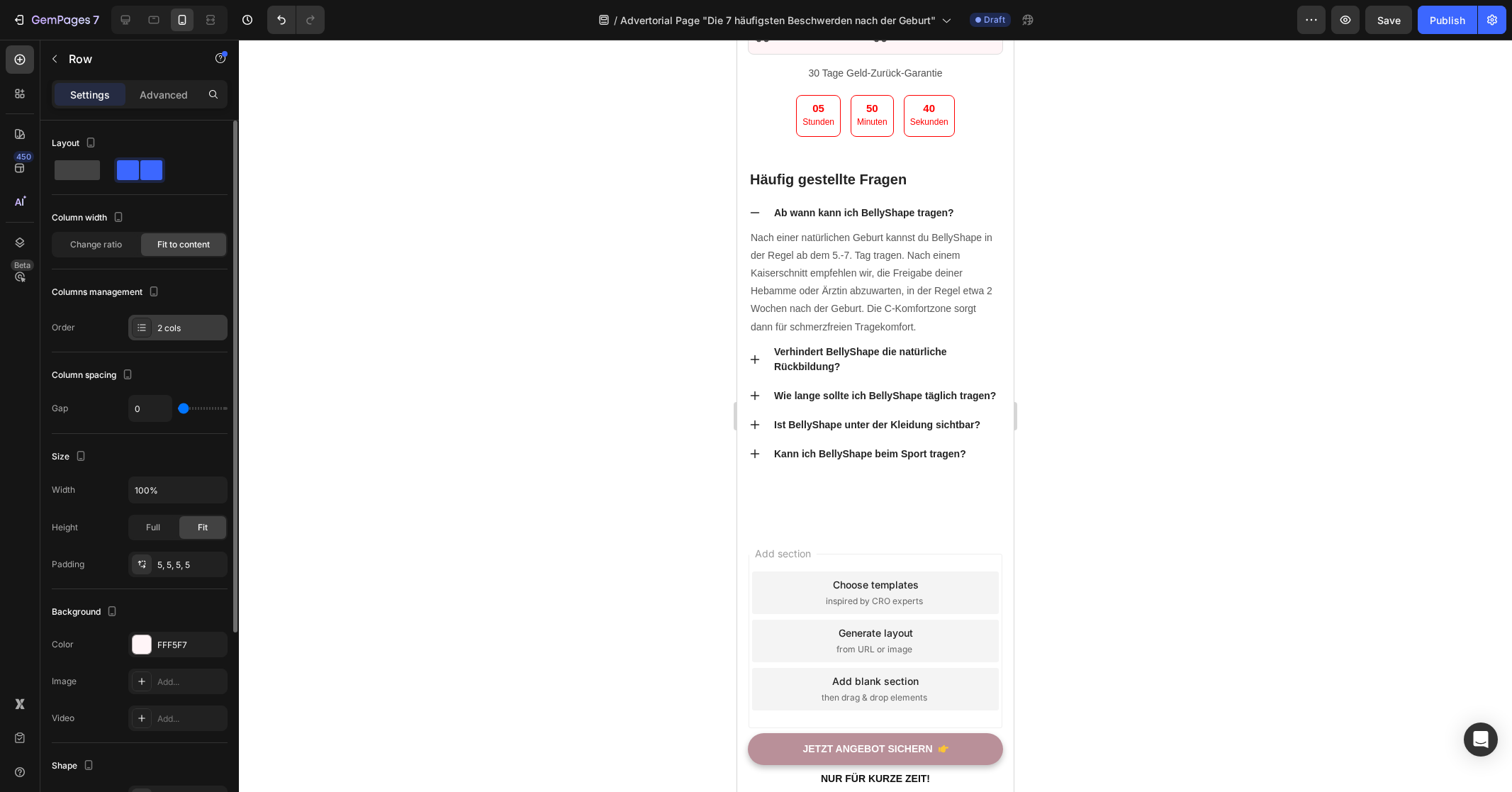
click at [200, 332] on div "2 cols" at bounding box center [191, 328] width 67 height 13
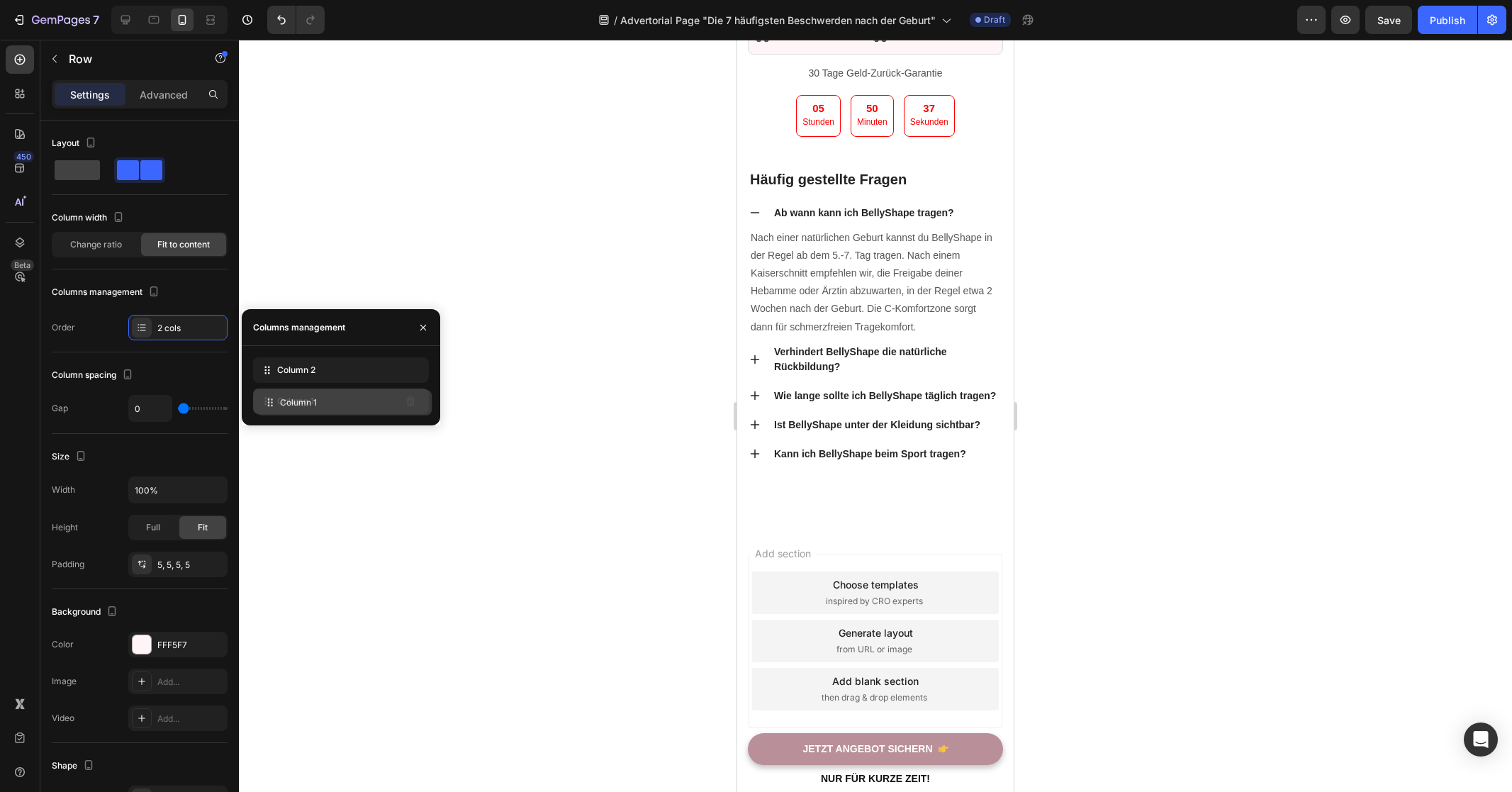
drag, startPoint x: 263, startPoint y: 370, endPoint x: 266, endPoint y: 402, distance: 32.1
drag, startPoint x: 270, startPoint y: 402, endPoint x: 268, endPoint y: 361, distance: 41.0
click at [1118, 401] on div at bounding box center [875, 415] width 1273 height 753
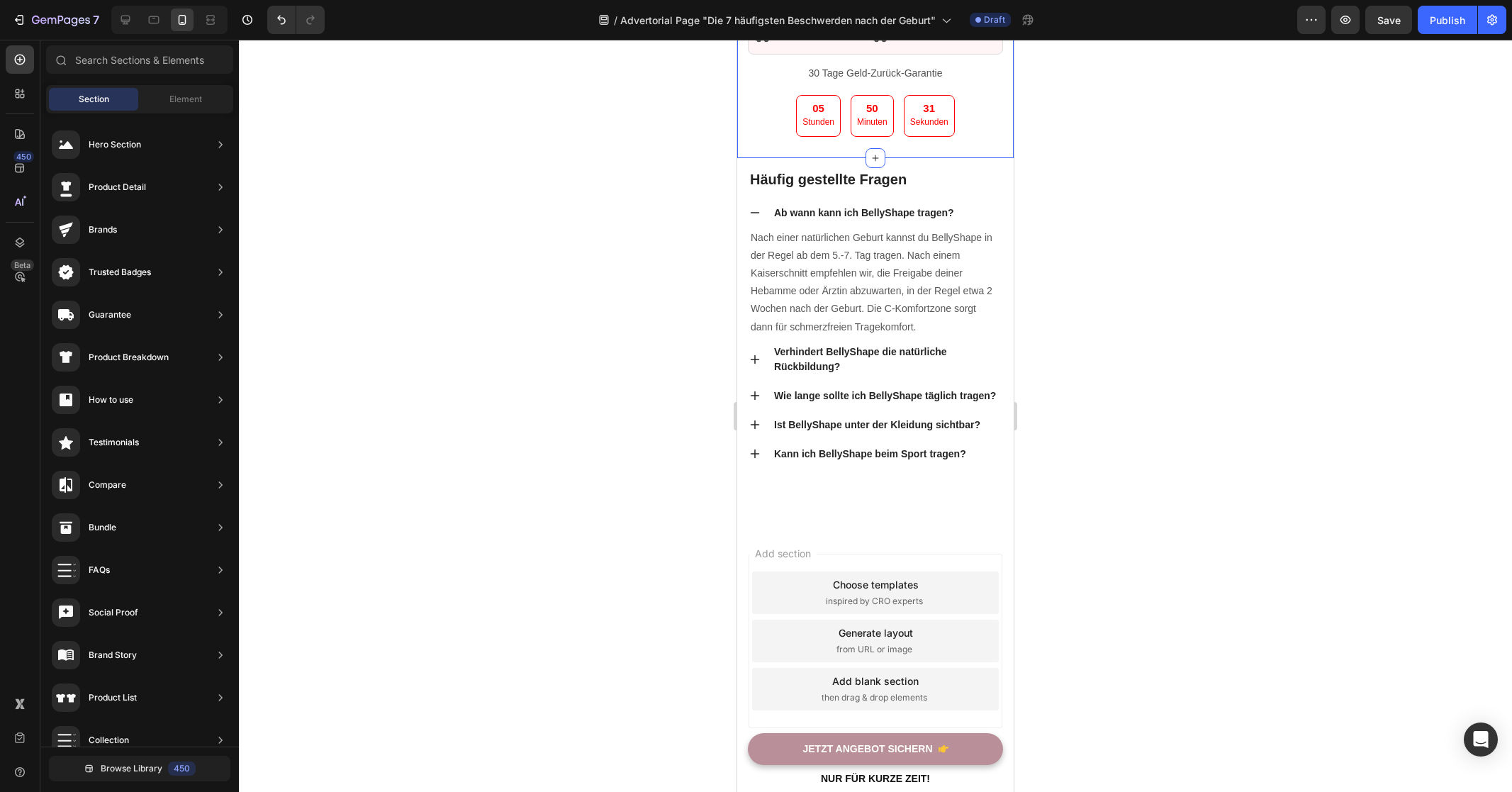
click at [1118, 401] on div at bounding box center [875, 415] width 1273 height 753
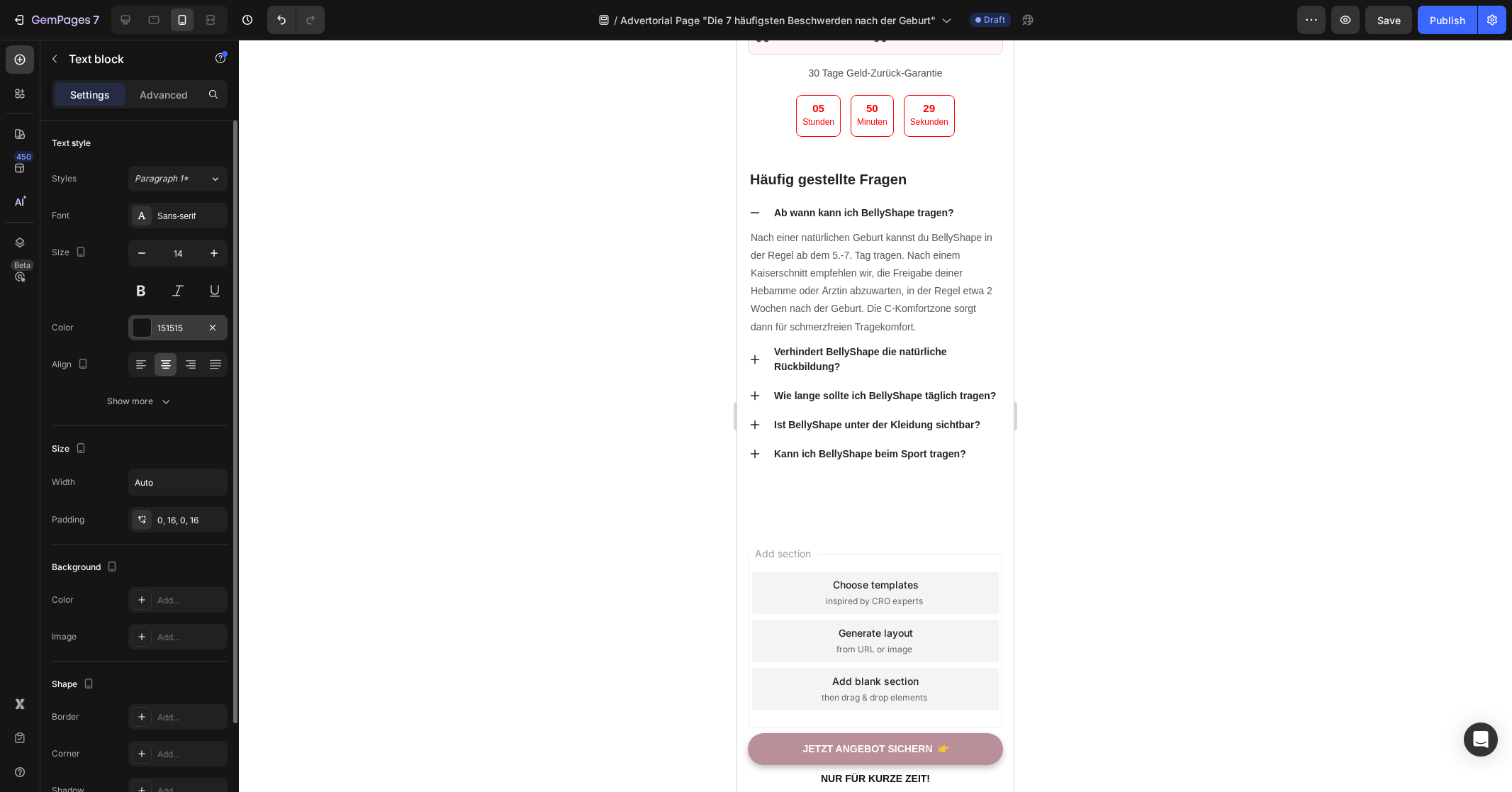
click at [140, 325] on div at bounding box center [142, 328] width 19 height 19
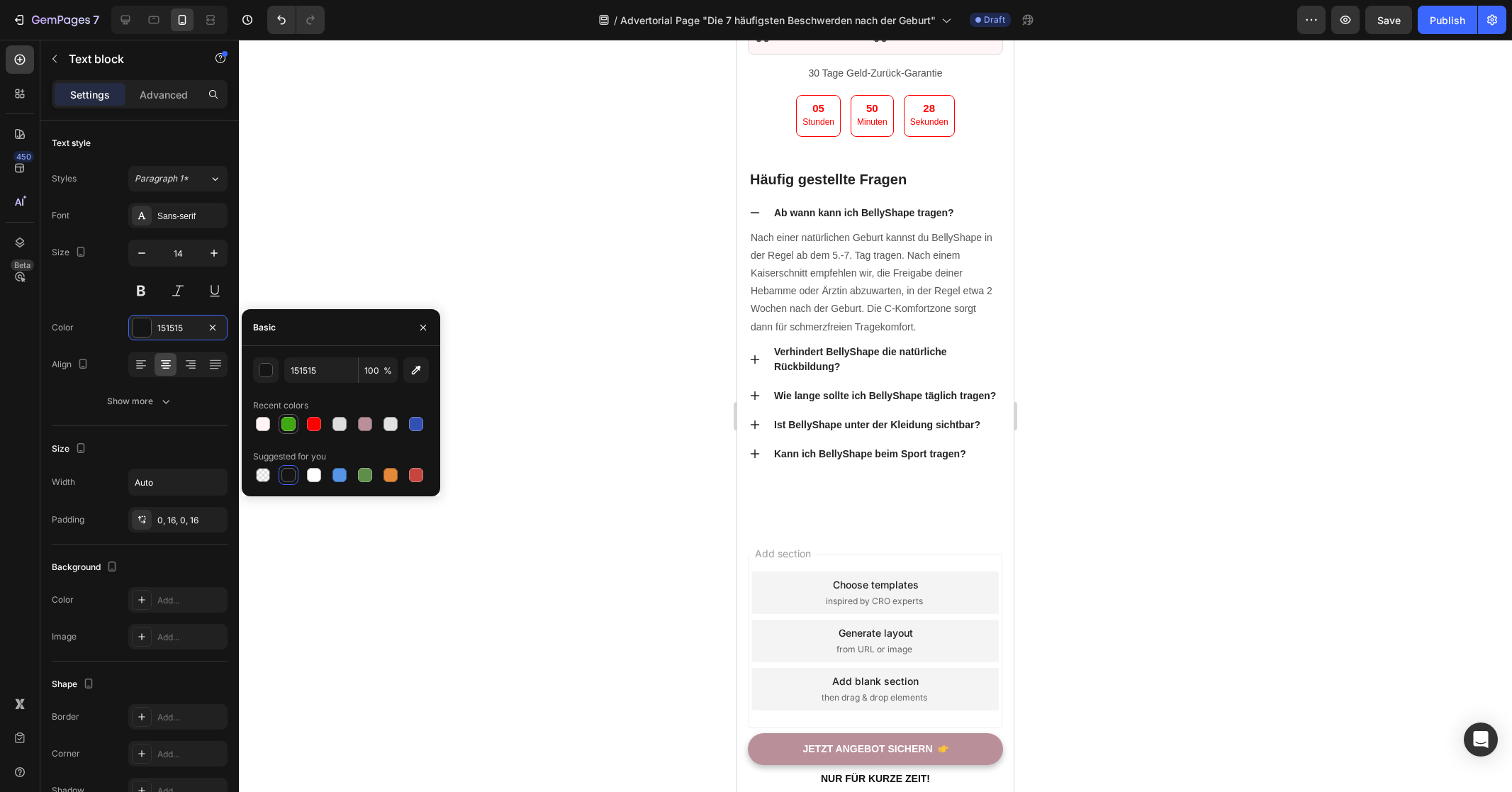
click at [293, 416] on div at bounding box center [288, 424] width 17 height 17
click at [368, 469] on div at bounding box center [365, 475] width 15 height 15
click at [322, 421] on div at bounding box center [314, 424] width 17 height 17
click at [297, 425] on div at bounding box center [288, 424] width 20 height 20
click at [287, 473] on div at bounding box center [288, 475] width 15 height 15
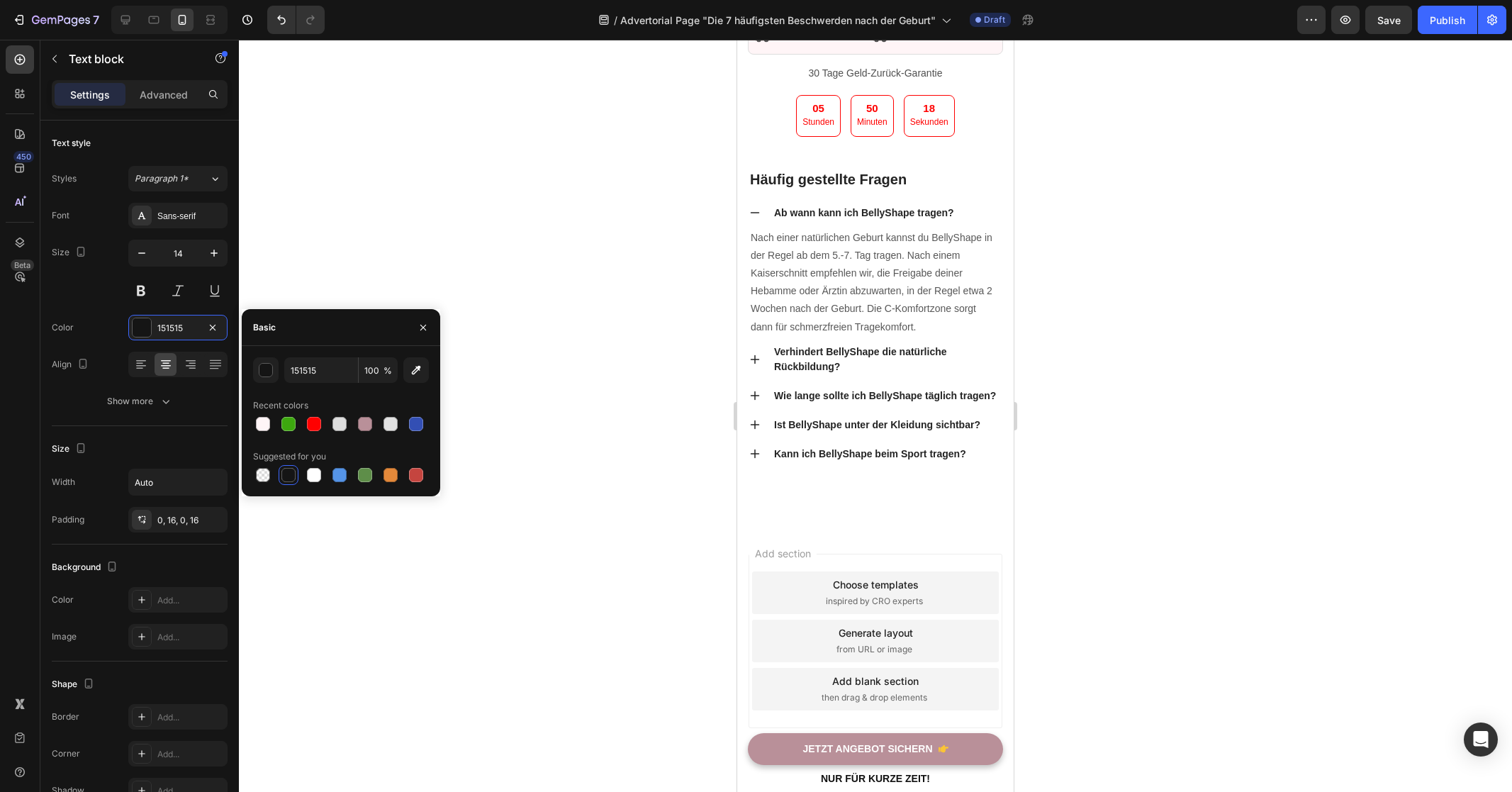
click at [597, 464] on div at bounding box center [875, 415] width 1273 height 753
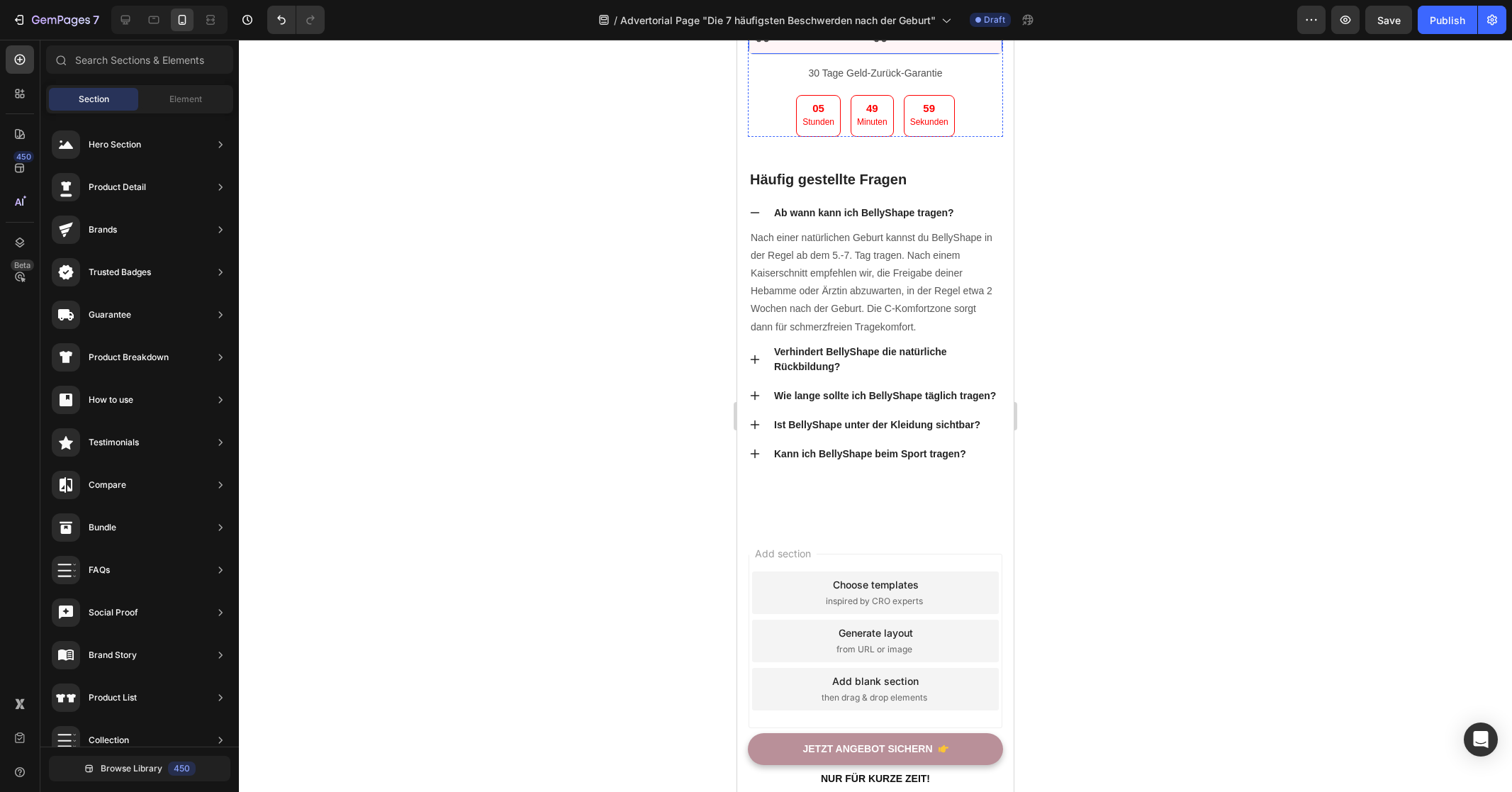
click at [768, 51] on div "Icon" at bounding box center [762, 35] width 20 height 31
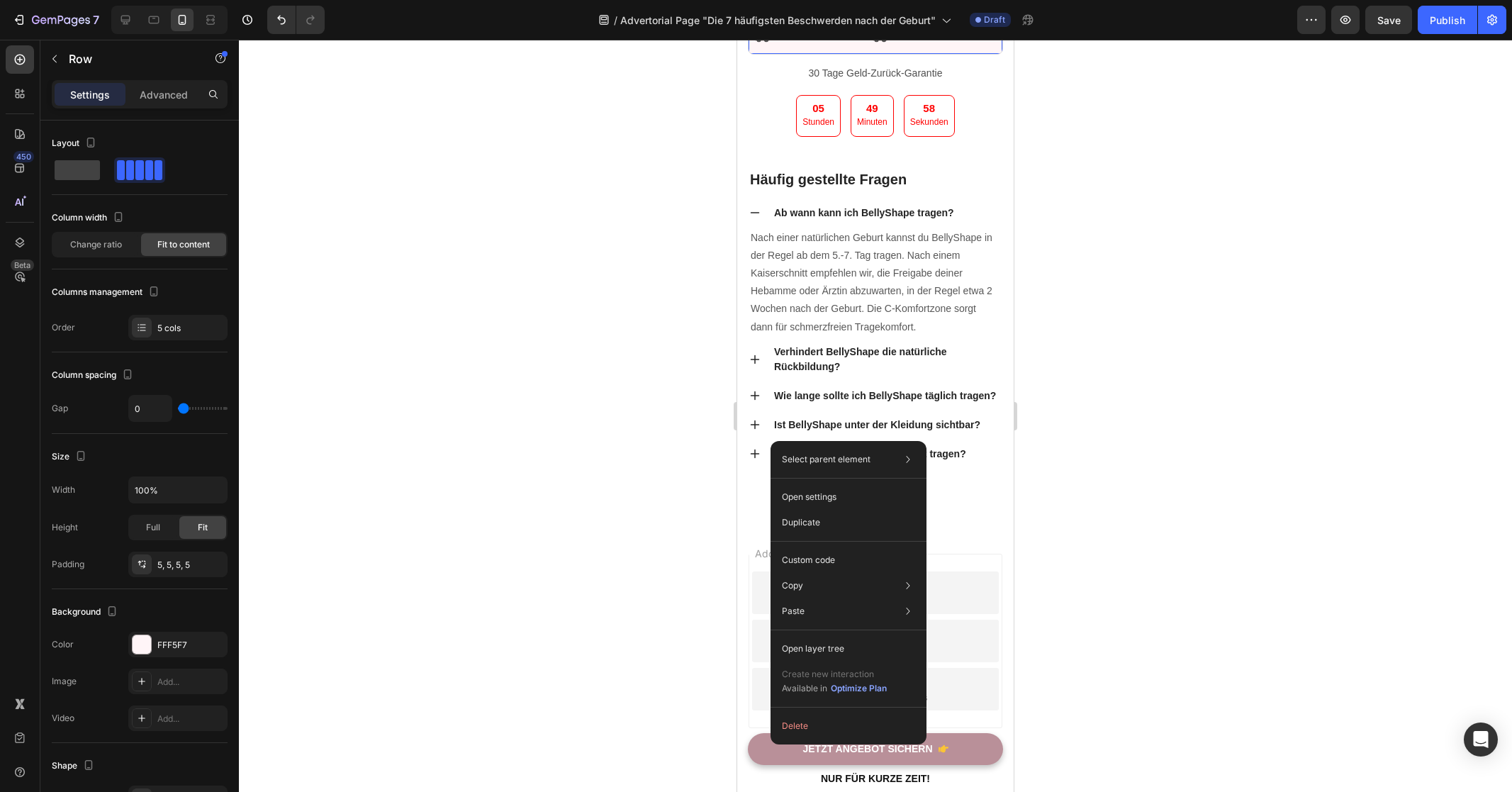
drag, startPoint x: 770, startPoint y: 441, endPoint x: 1521, endPoint y: 485, distance: 752.3
click at [844, 728] on button "Delete" at bounding box center [848, 726] width 145 height 26
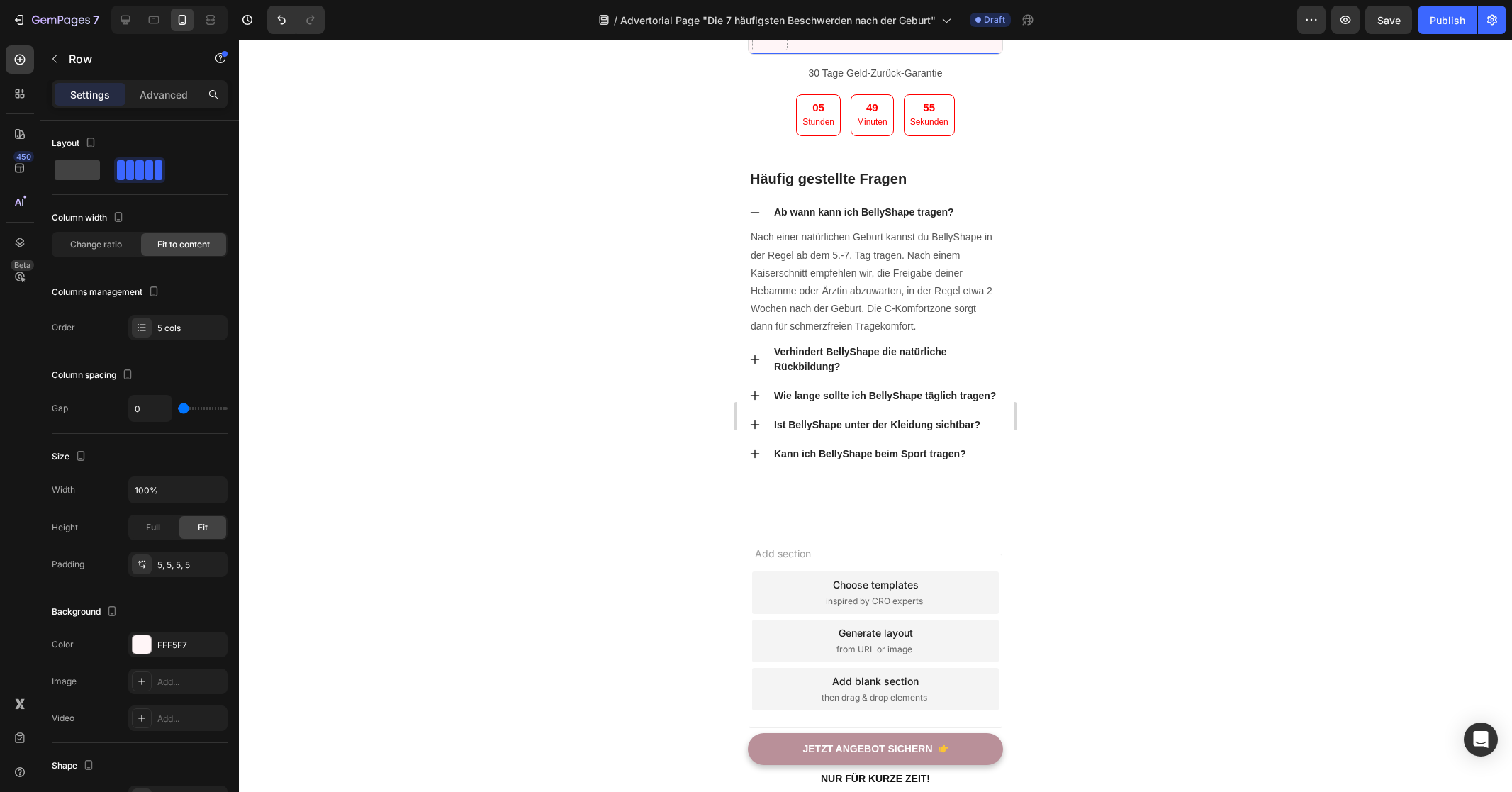
click at [845, 51] on div "Kostenloser Versand Text block" at bounding box center [832, 29] width 89 height 43
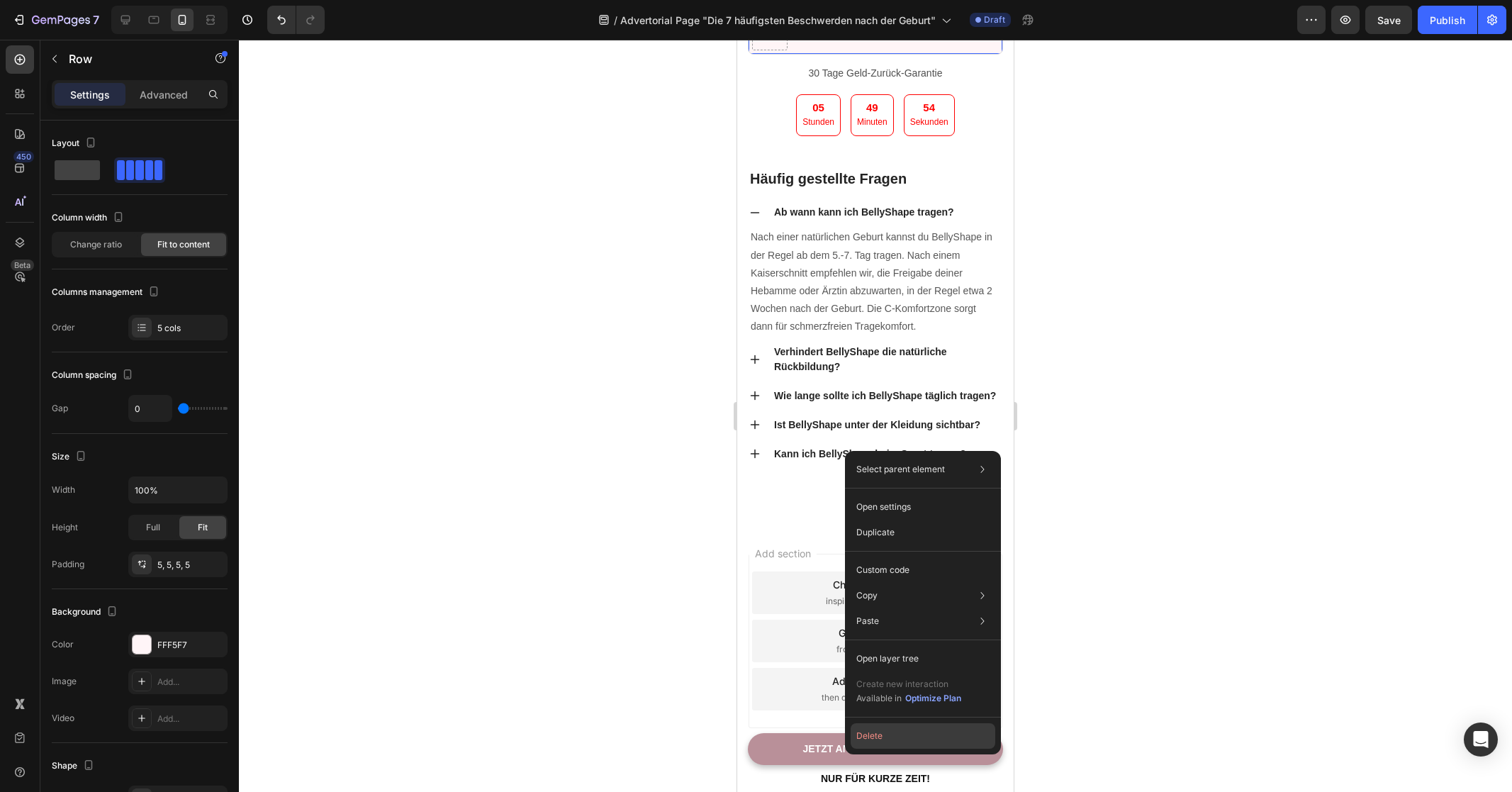
click at [893, 728] on button "Delete" at bounding box center [922, 736] width 145 height 26
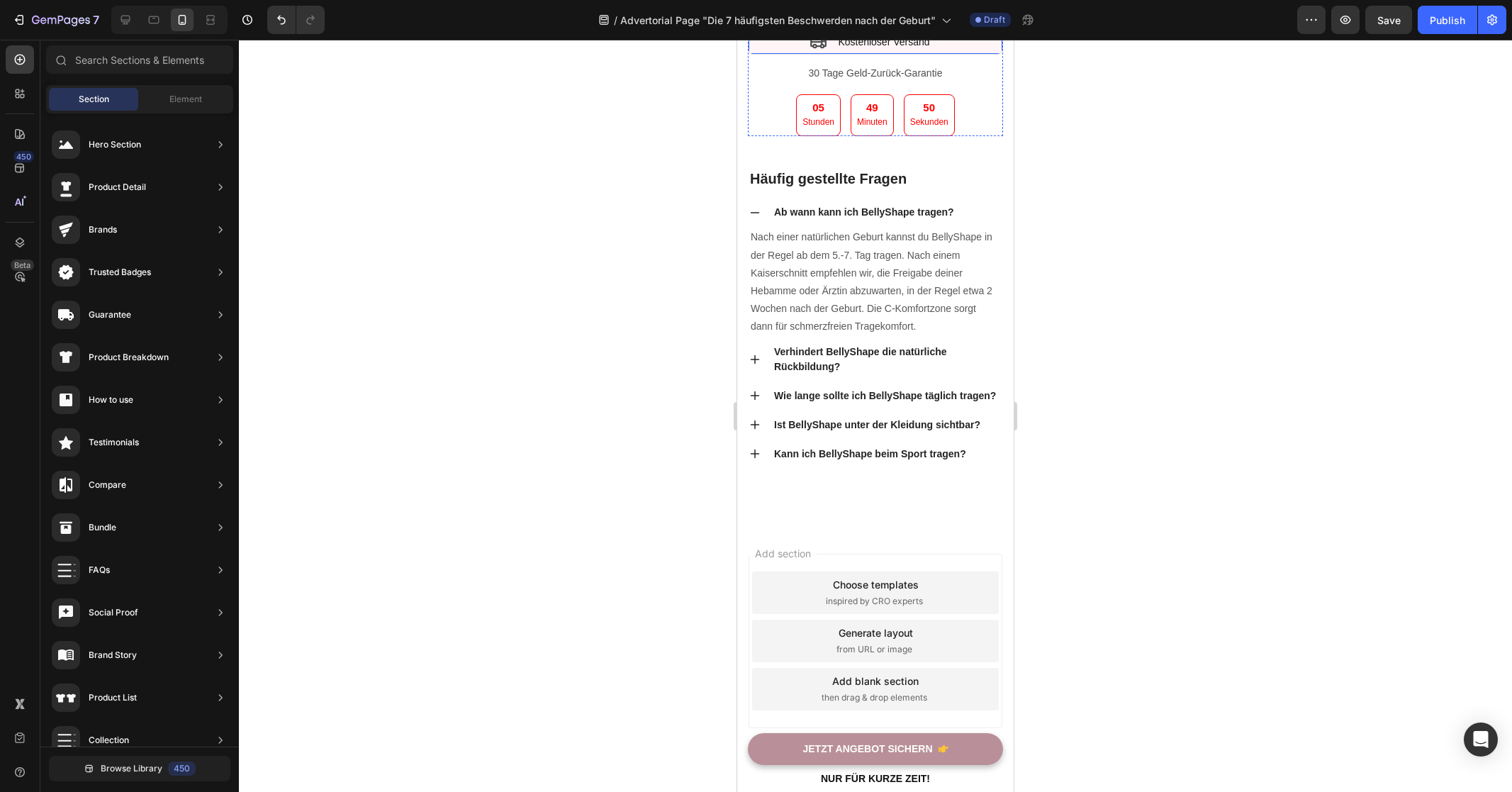
click at [767, 55] on div "Icon Kostenloser Versand Text block Row" at bounding box center [875, 42] width 255 height 26
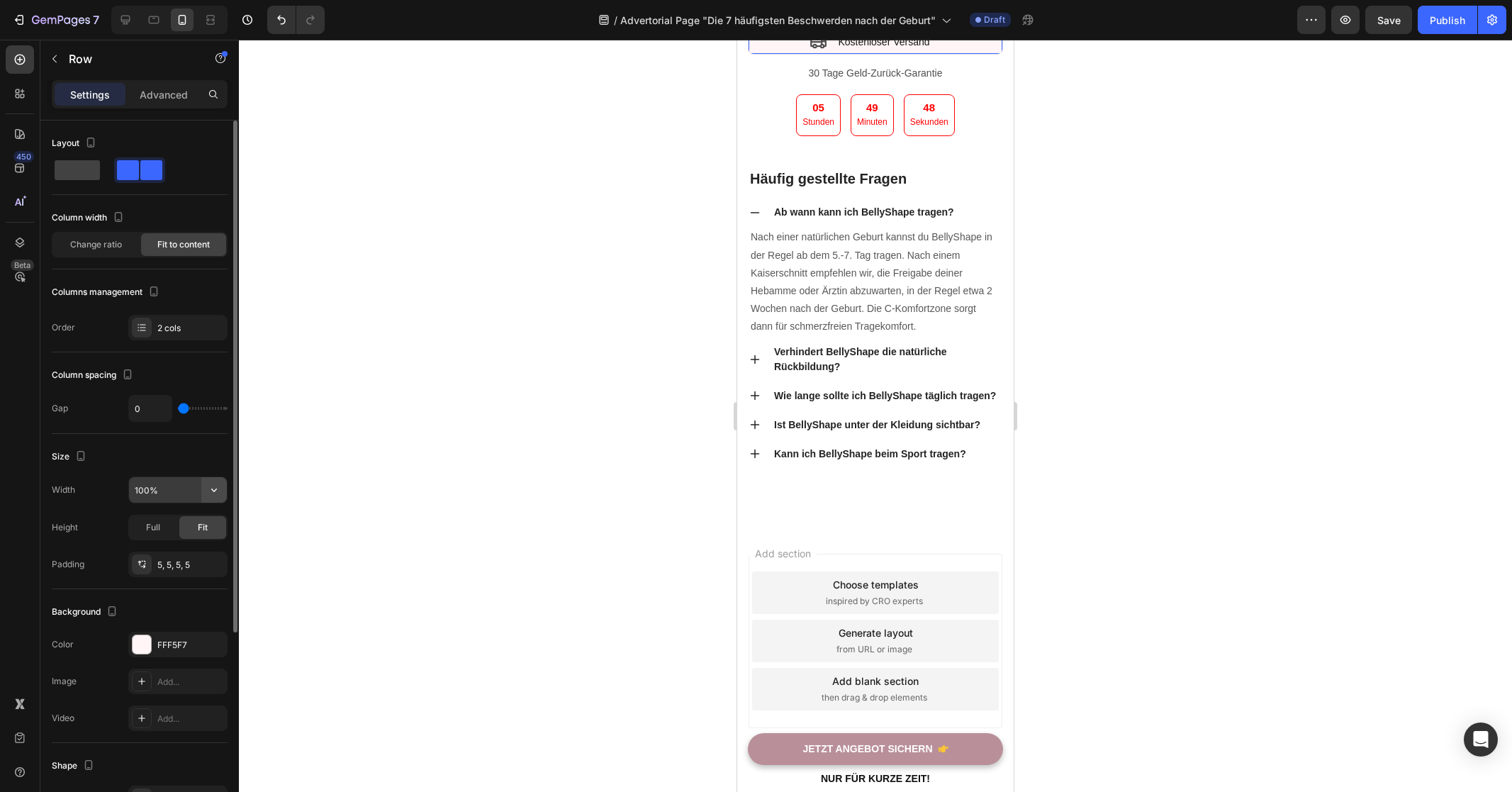
click at [210, 489] on icon "button" at bounding box center [214, 490] width 15 height 15
click at [189, 485] on input "100%" at bounding box center [178, 490] width 98 height 26
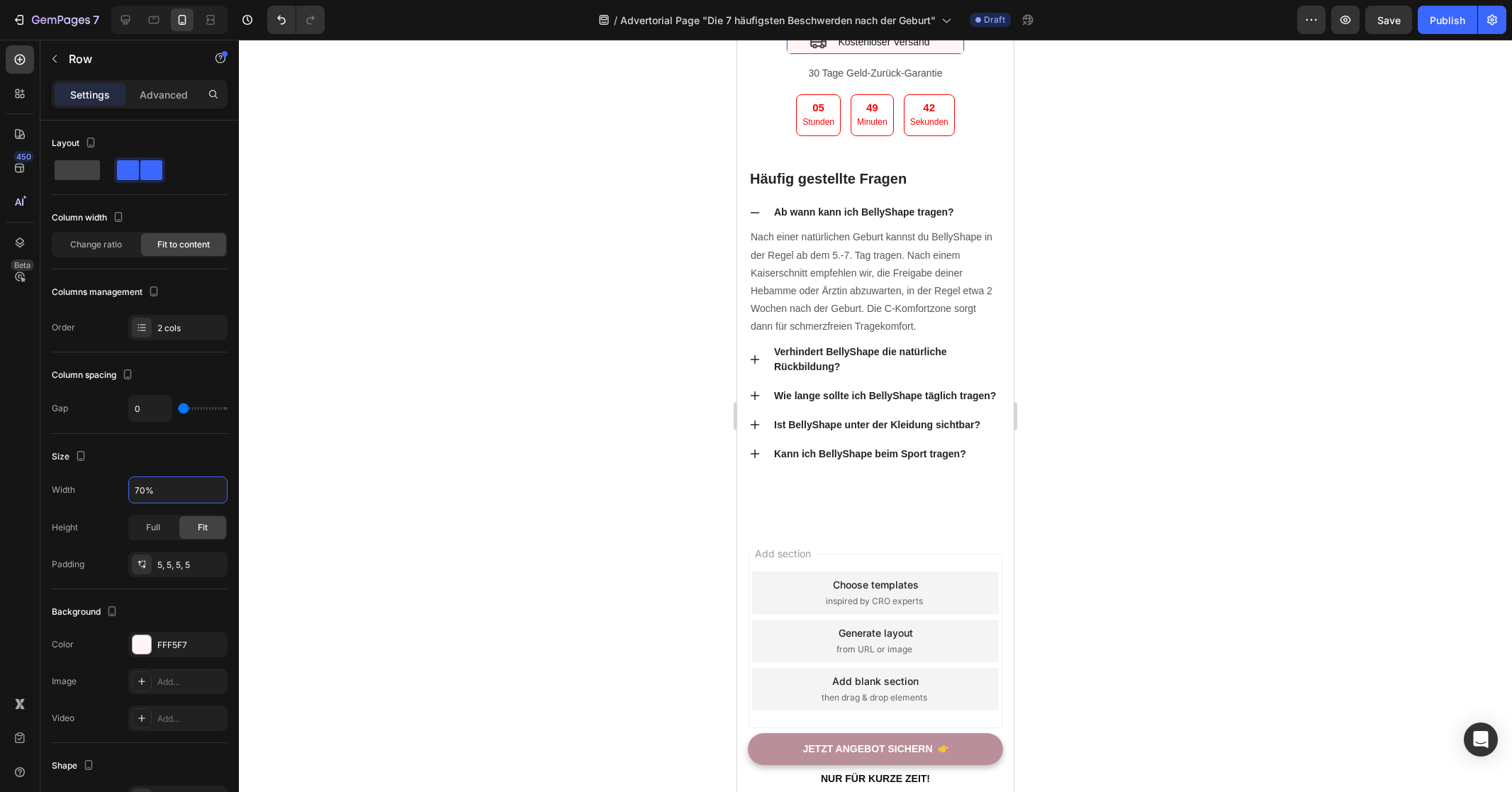
click at [566, 536] on div at bounding box center [875, 415] width 1273 height 753
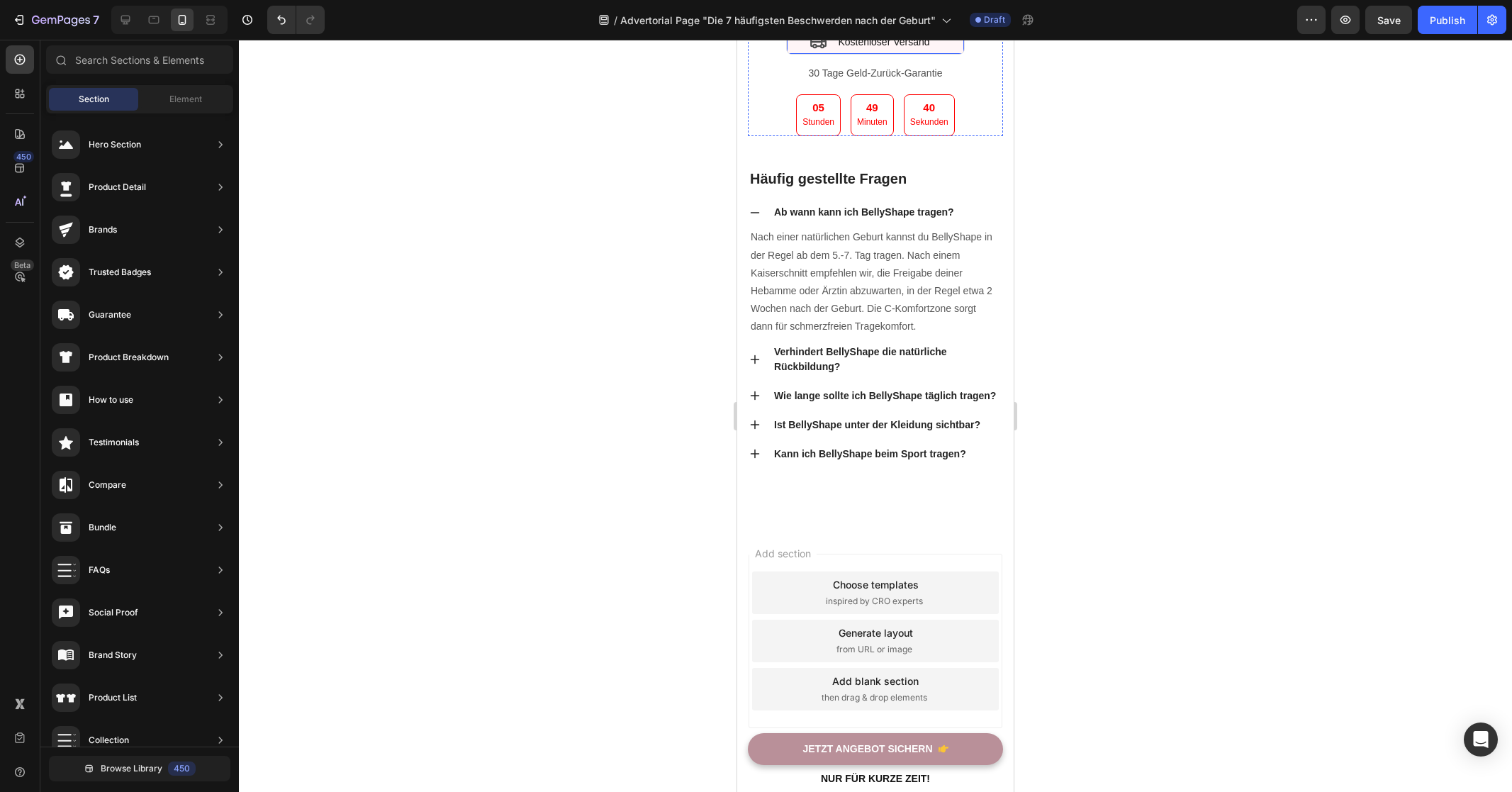
click at [794, 55] on div "Icon Kostenloser Versand Text block Row" at bounding box center [875, 42] width 179 height 26
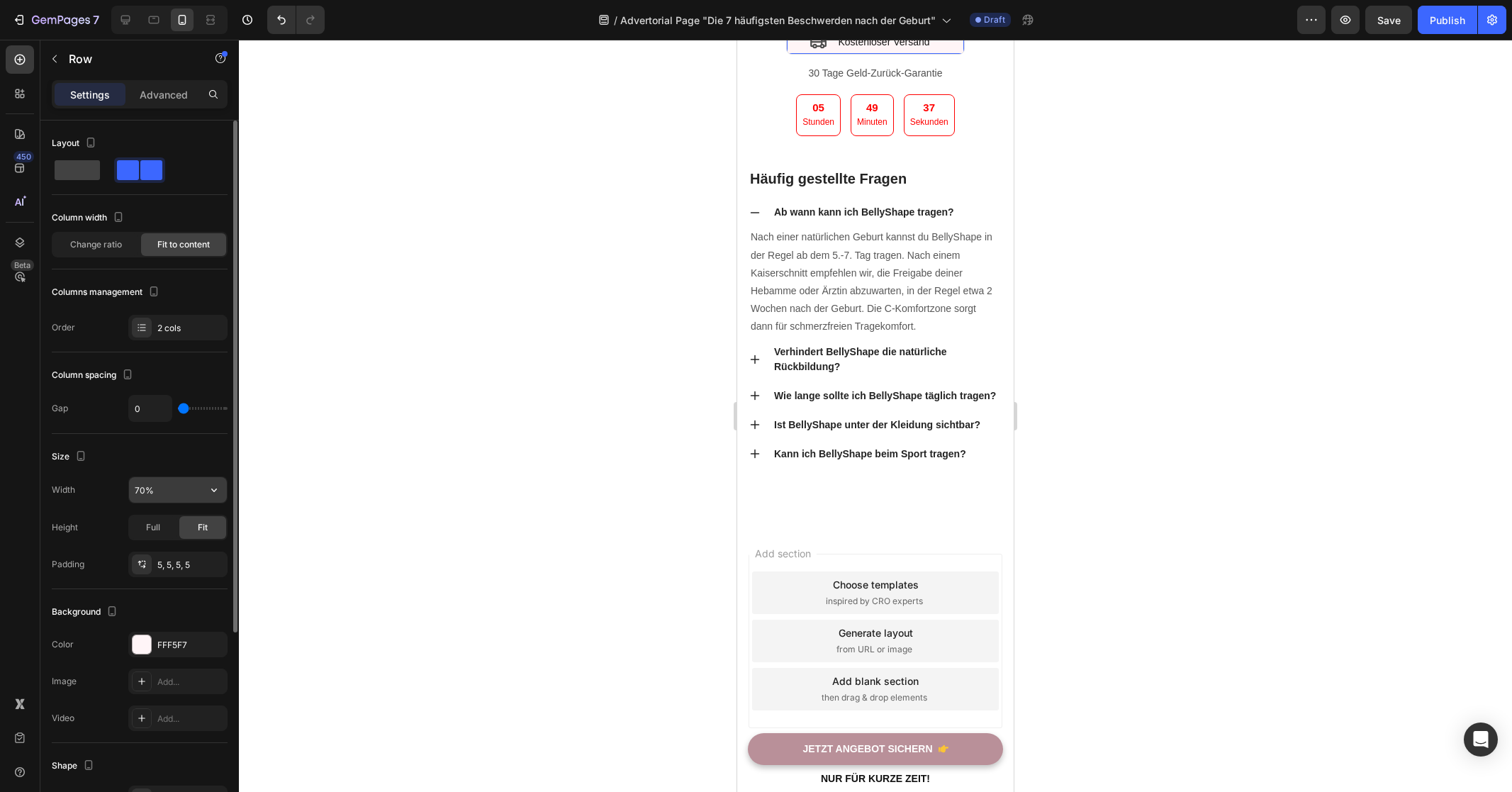
click at [180, 494] on input "70%" at bounding box center [178, 490] width 98 height 26
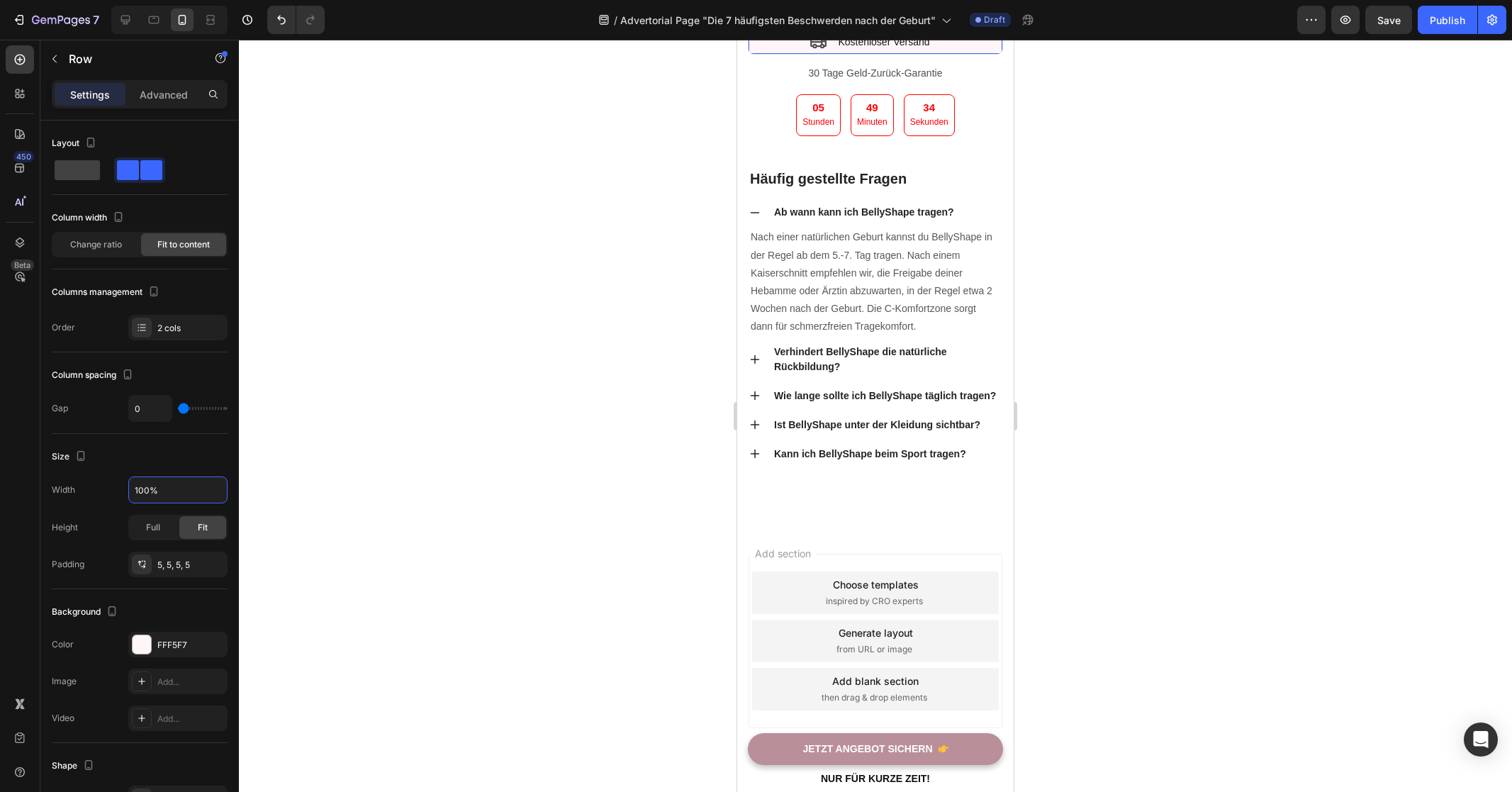
click at [391, 509] on div at bounding box center [875, 415] width 1273 height 753
drag, startPoint x: 773, startPoint y: 386, endPoint x: 1471, endPoint y: 450, distance: 700.9
click at [773, 55] on div "Icon Kostenloser Versand Text block Row 12" at bounding box center [875, 42] width 255 height 26
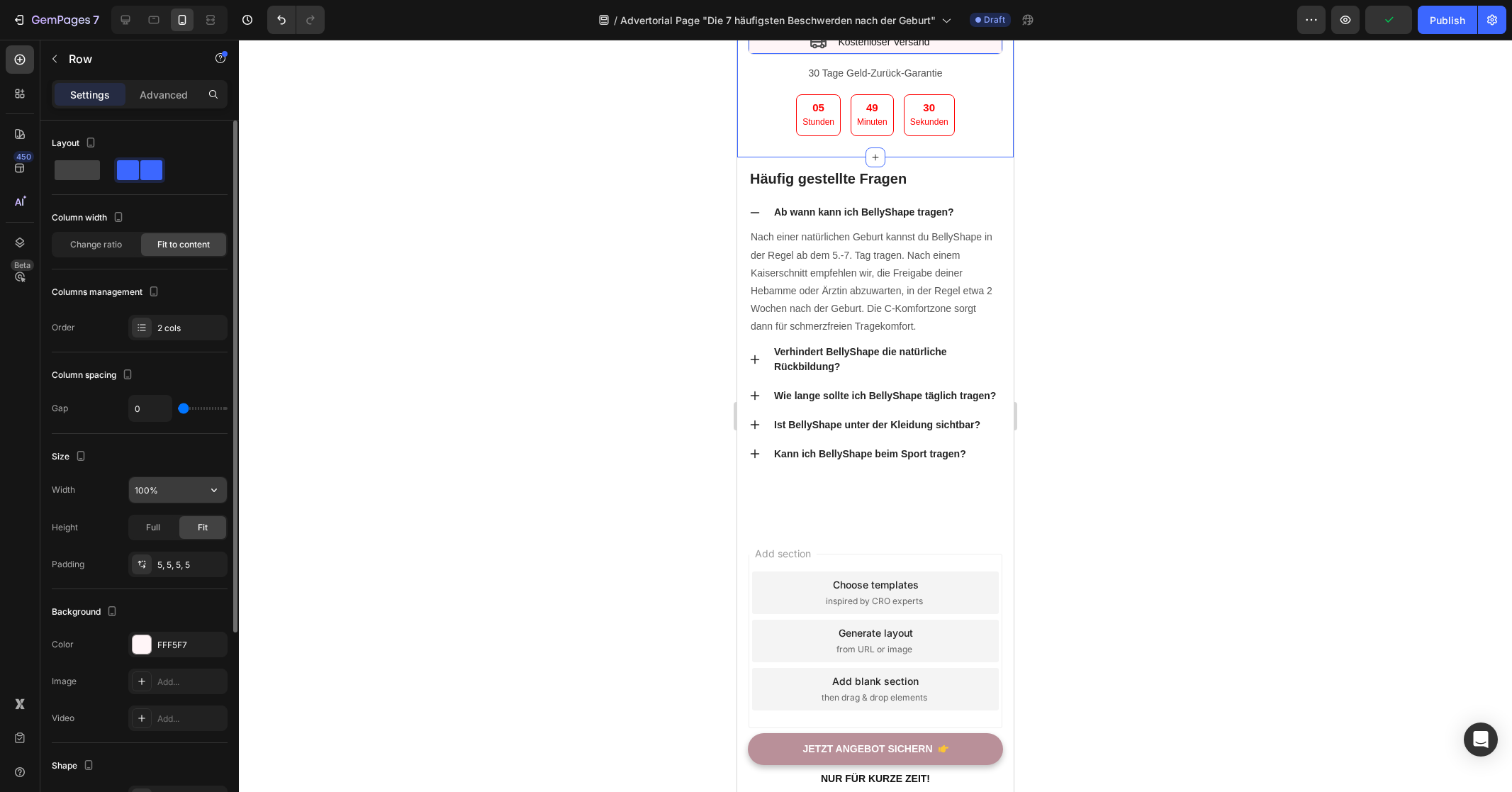
click at [176, 486] on input "100%" at bounding box center [178, 490] width 98 height 26
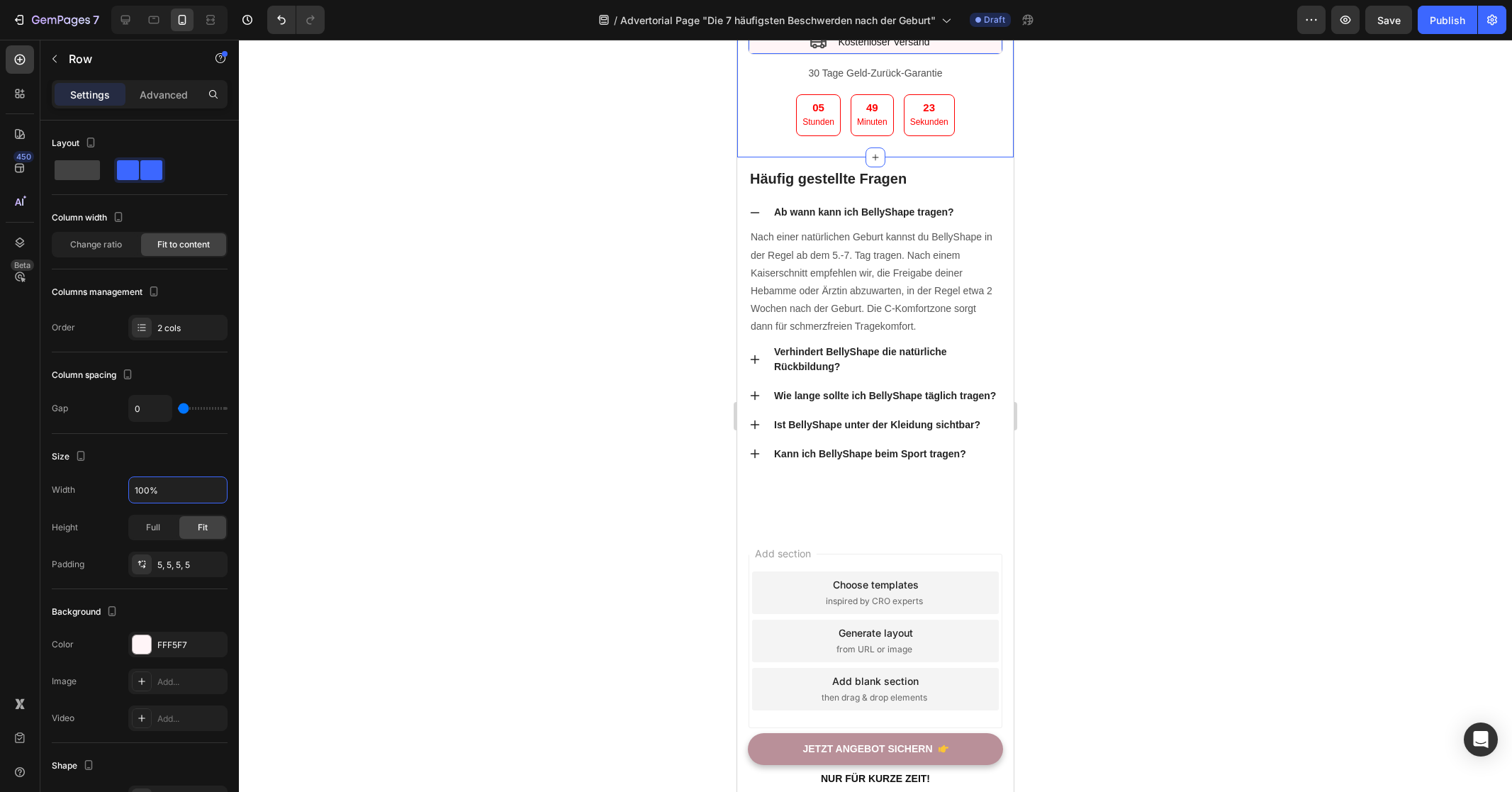
click at [646, 407] on div at bounding box center [875, 415] width 1273 height 753
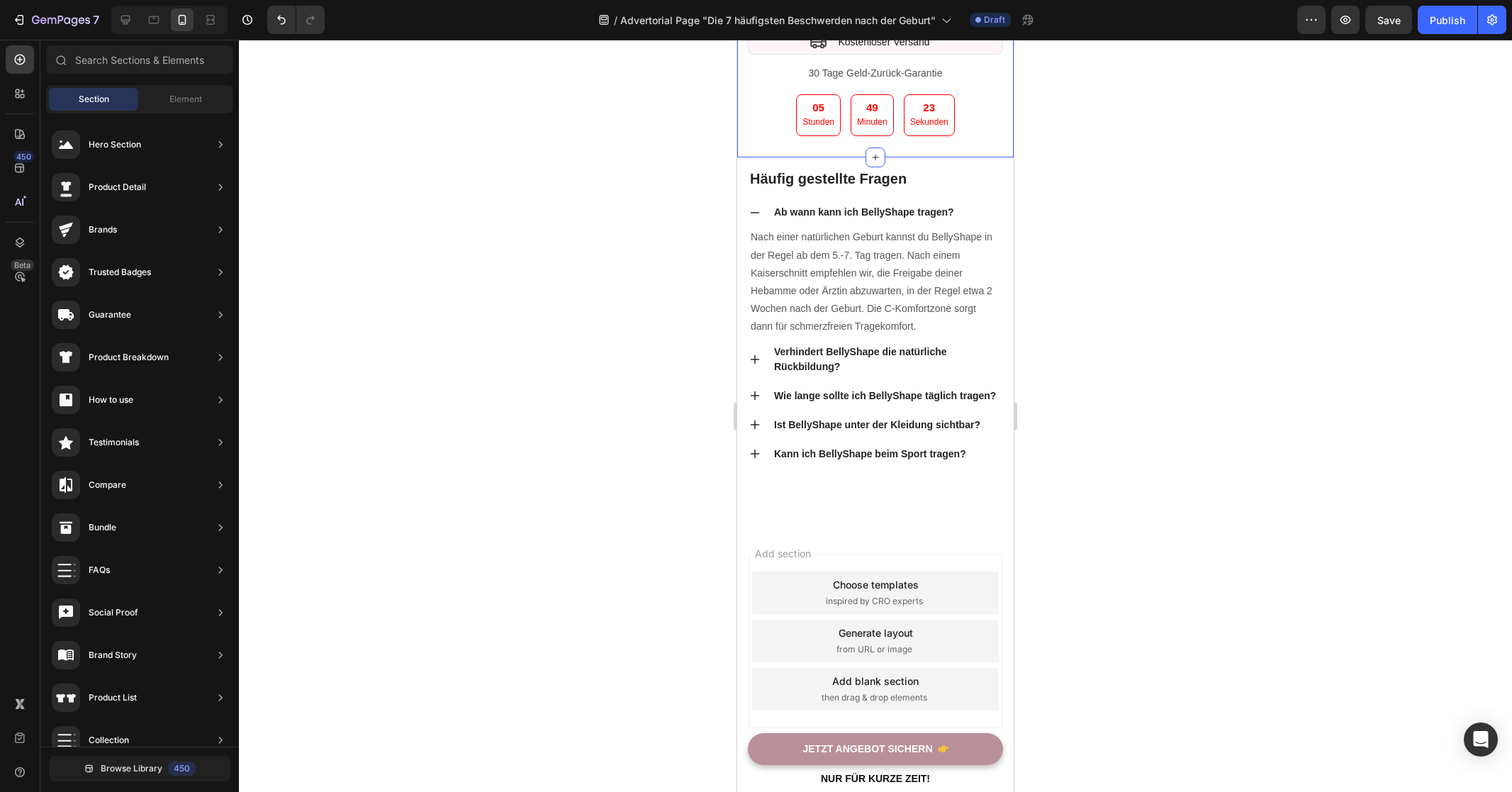
click at [646, 407] on div at bounding box center [875, 415] width 1273 height 753
click at [764, 19] on link "JETZT Angebot sichern" at bounding box center [875, 2] width 255 height 33
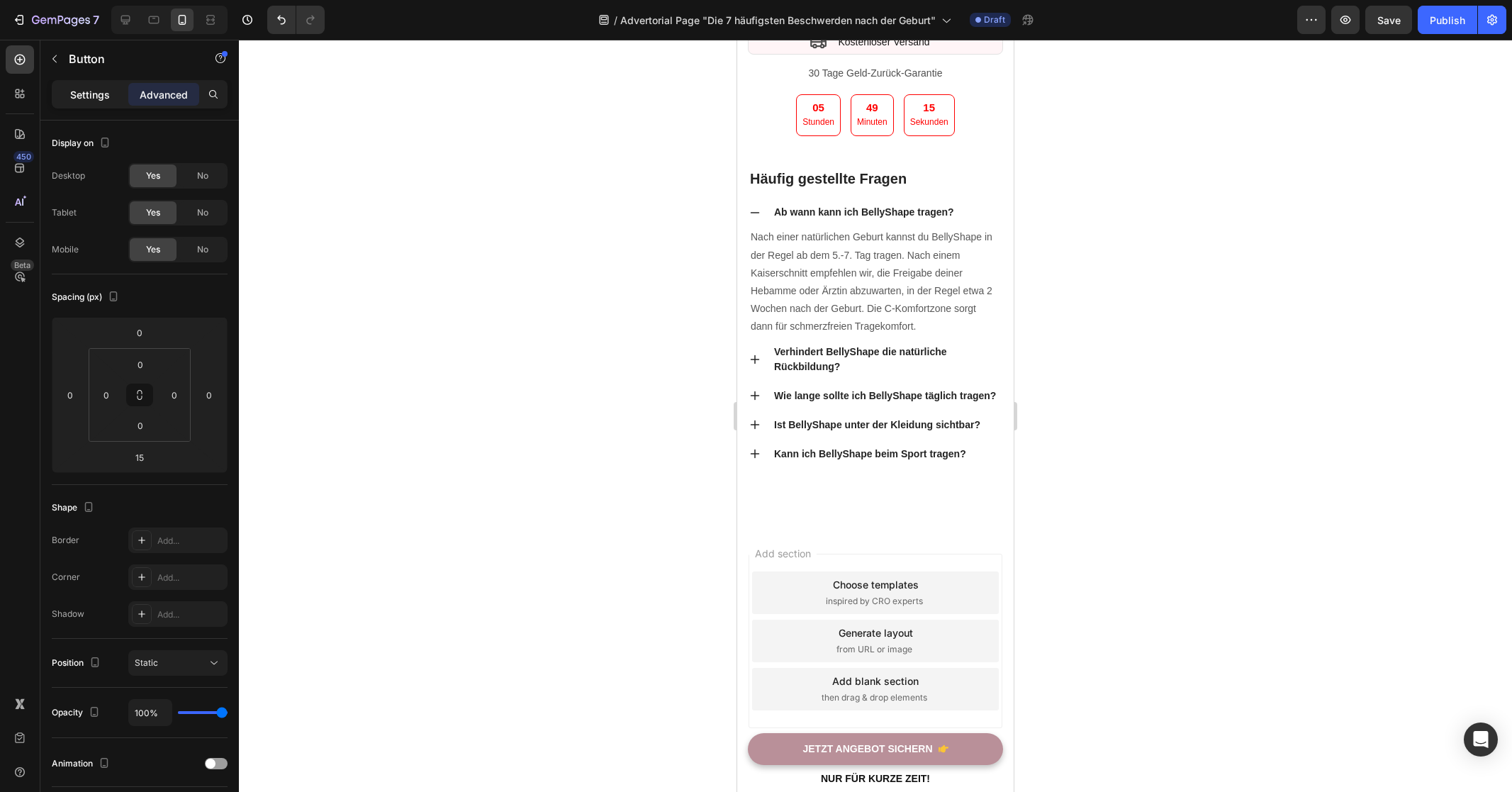
click at [101, 100] on p "Settings" at bounding box center [90, 94] width 39 height 15
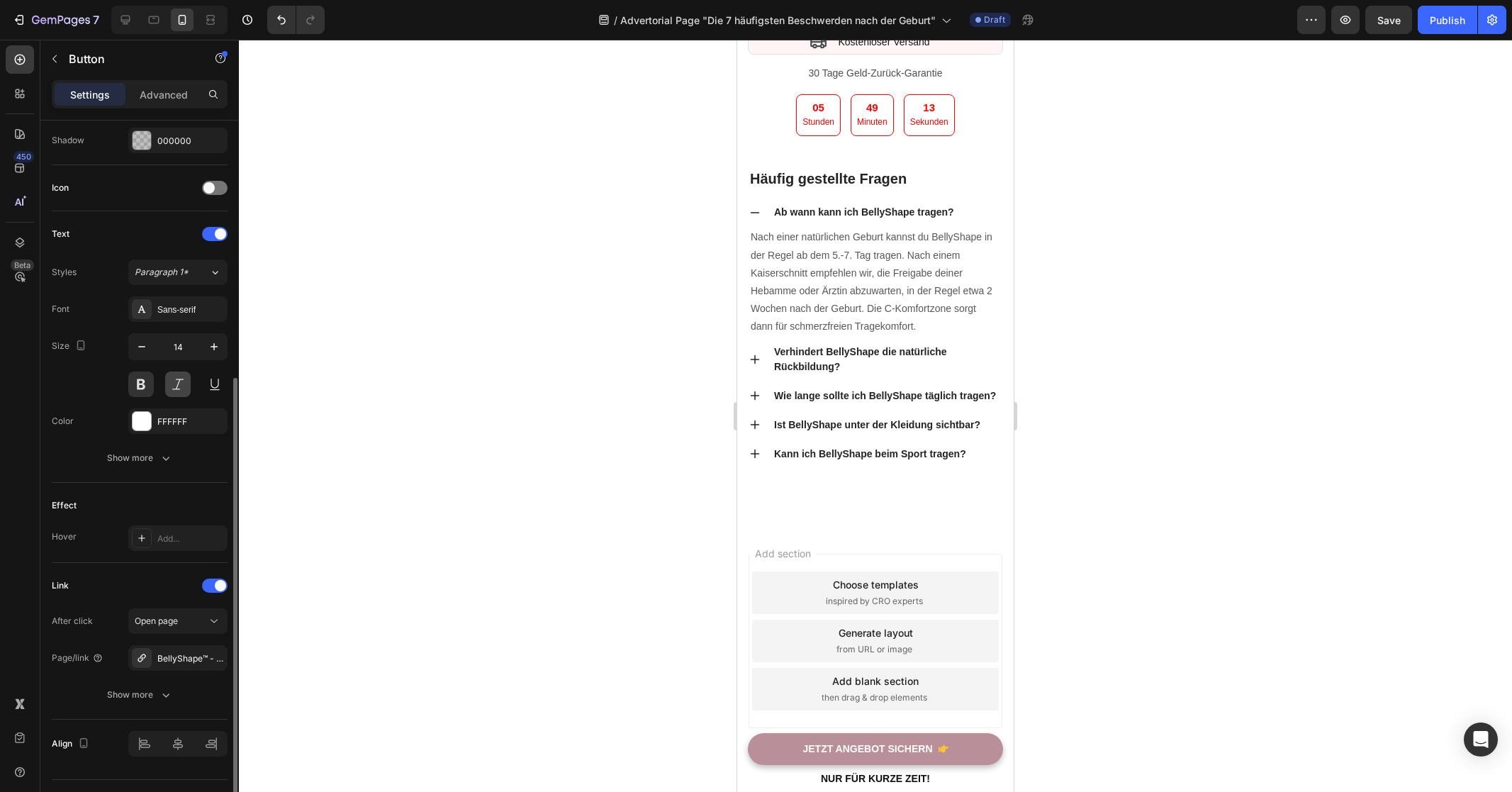
scroll to position [415, 0]
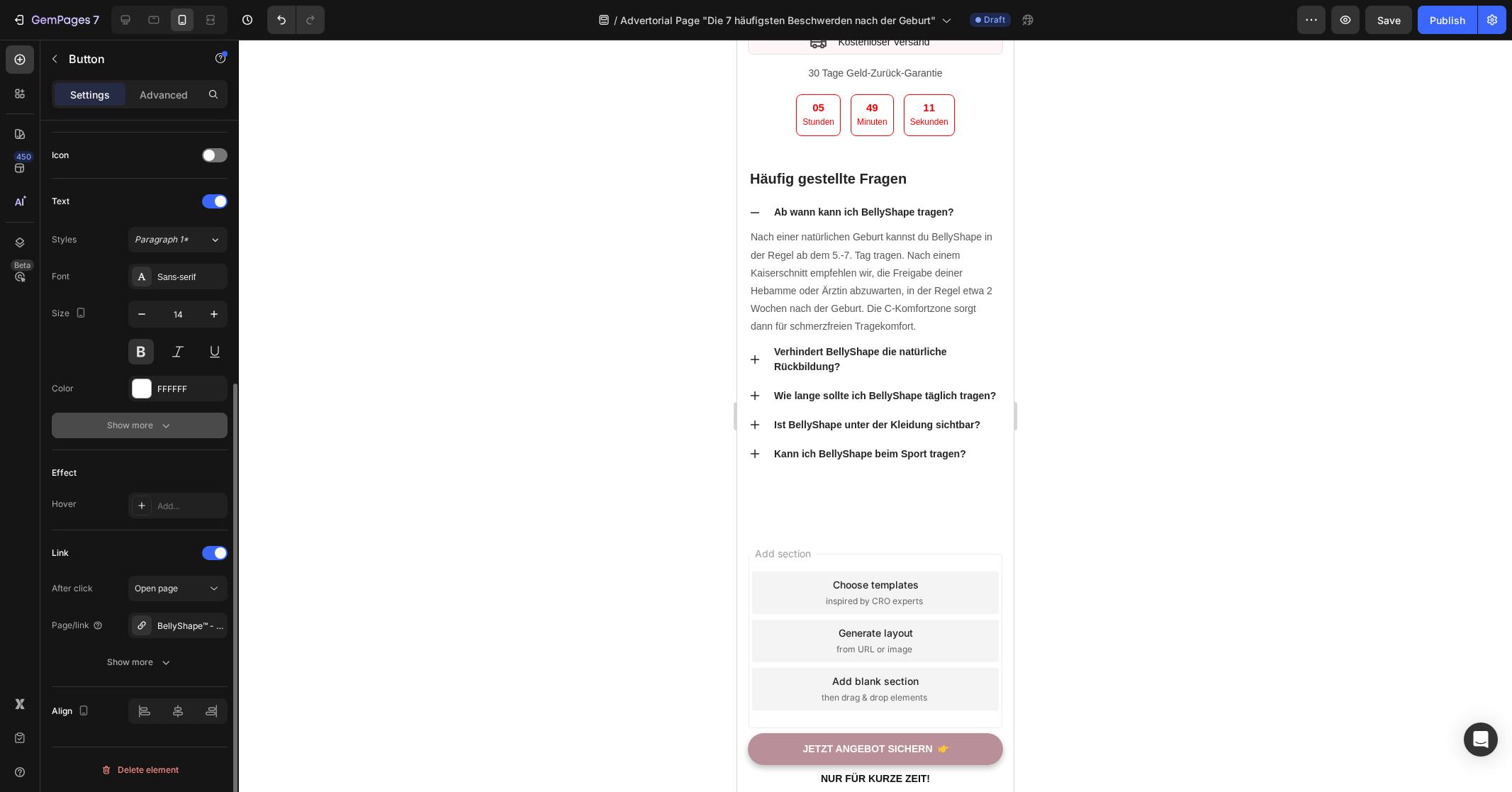
click at [151, 419] on div "Show more" at bounding box center [139, 426] width 66 height 15
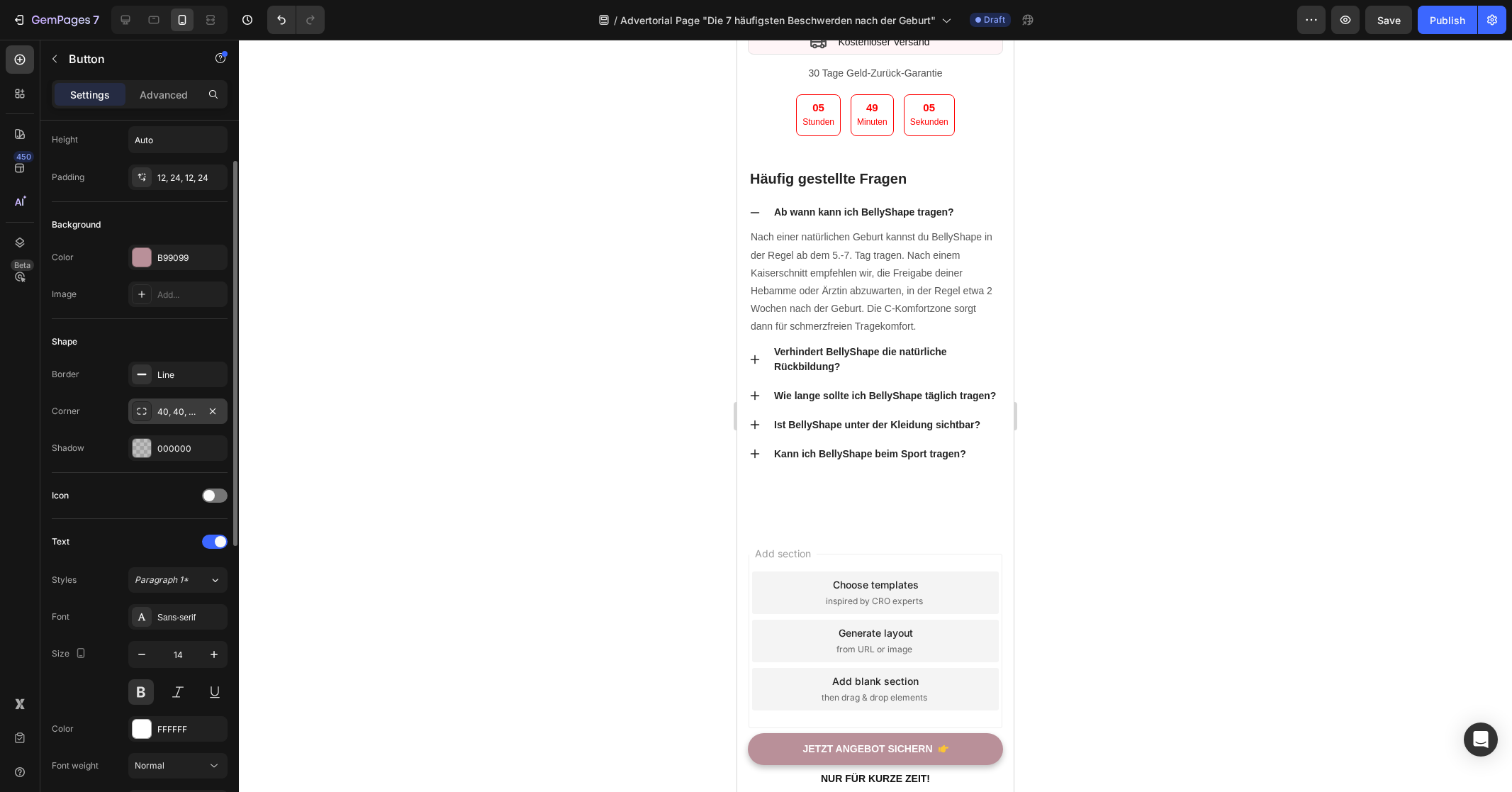
scroll to position [0, 0]
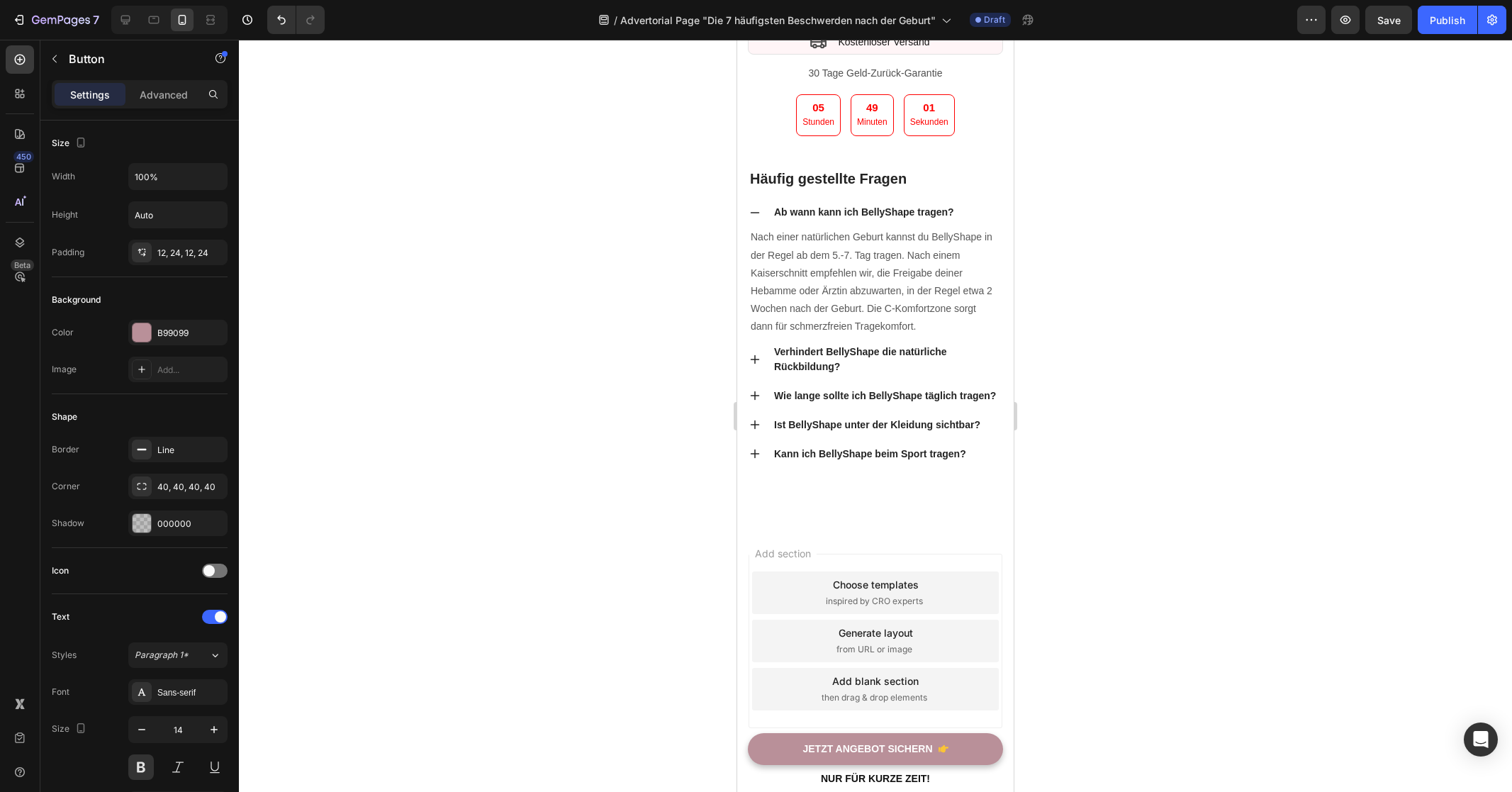
click at [526, 401] on div at bounding box center [875, 415] width 1273 height 753
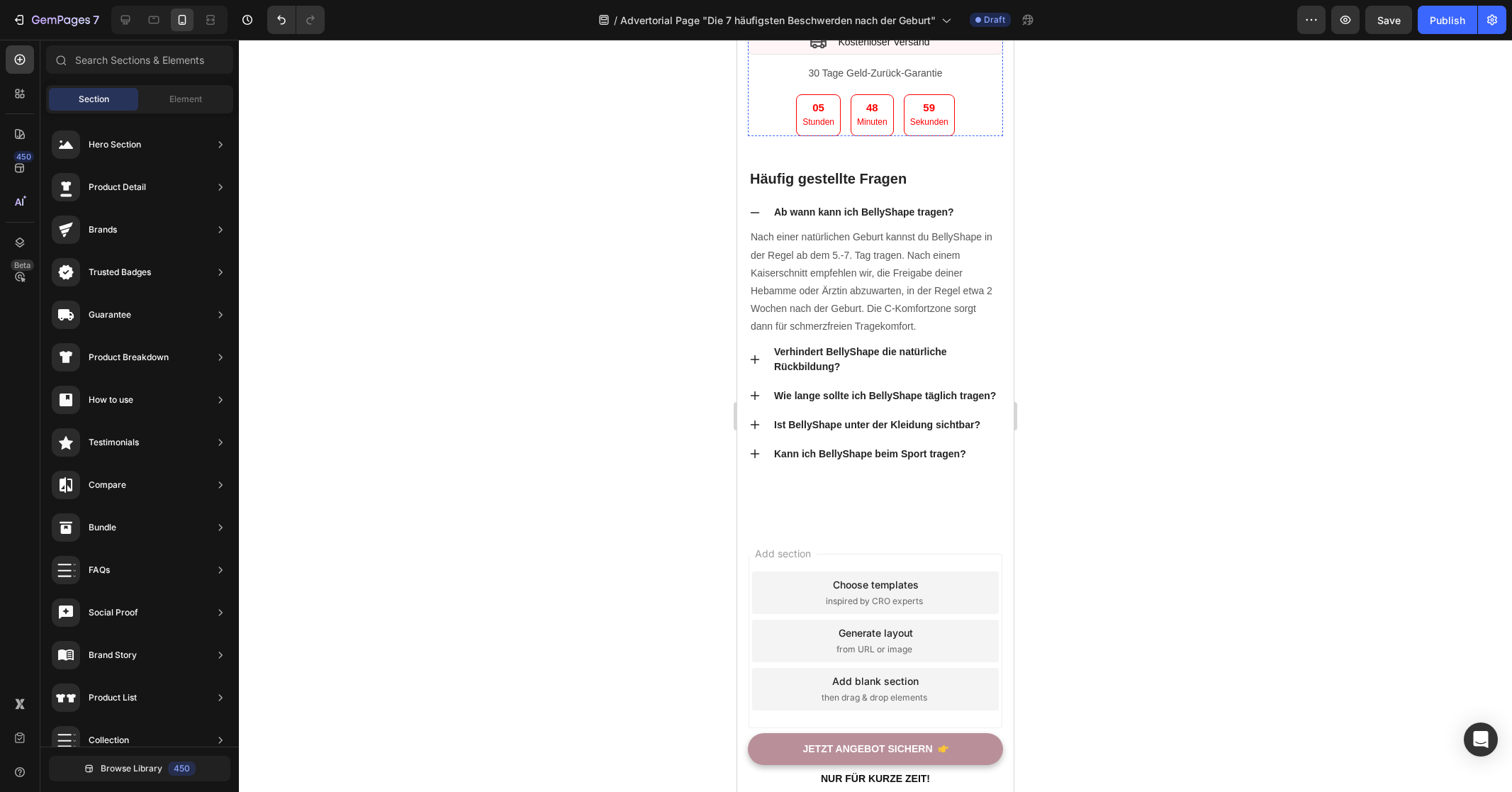
scroll to position [6897, 0]
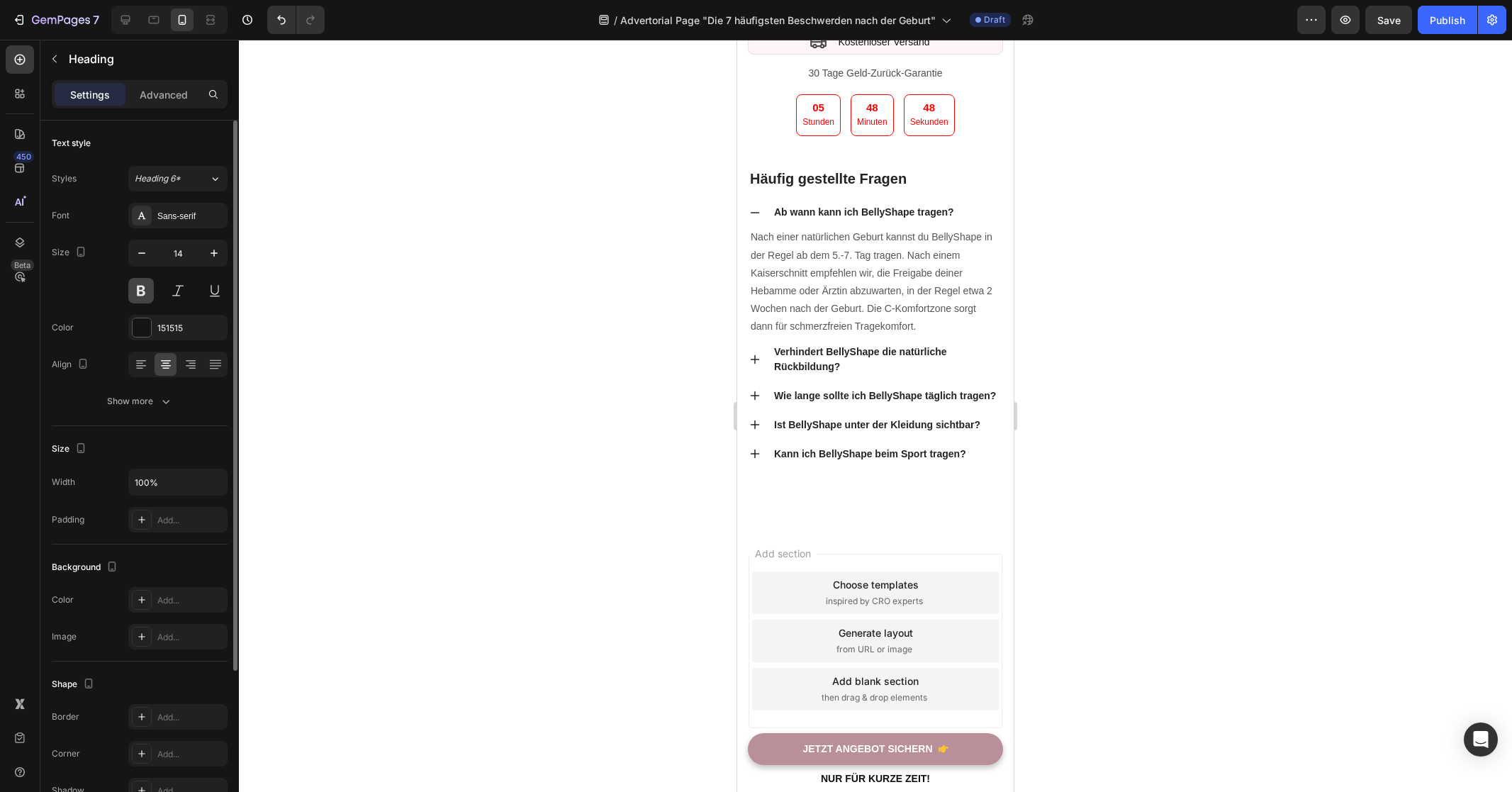
click at [146, 296] on button at bounding box center [141, 291] width 26 height 26
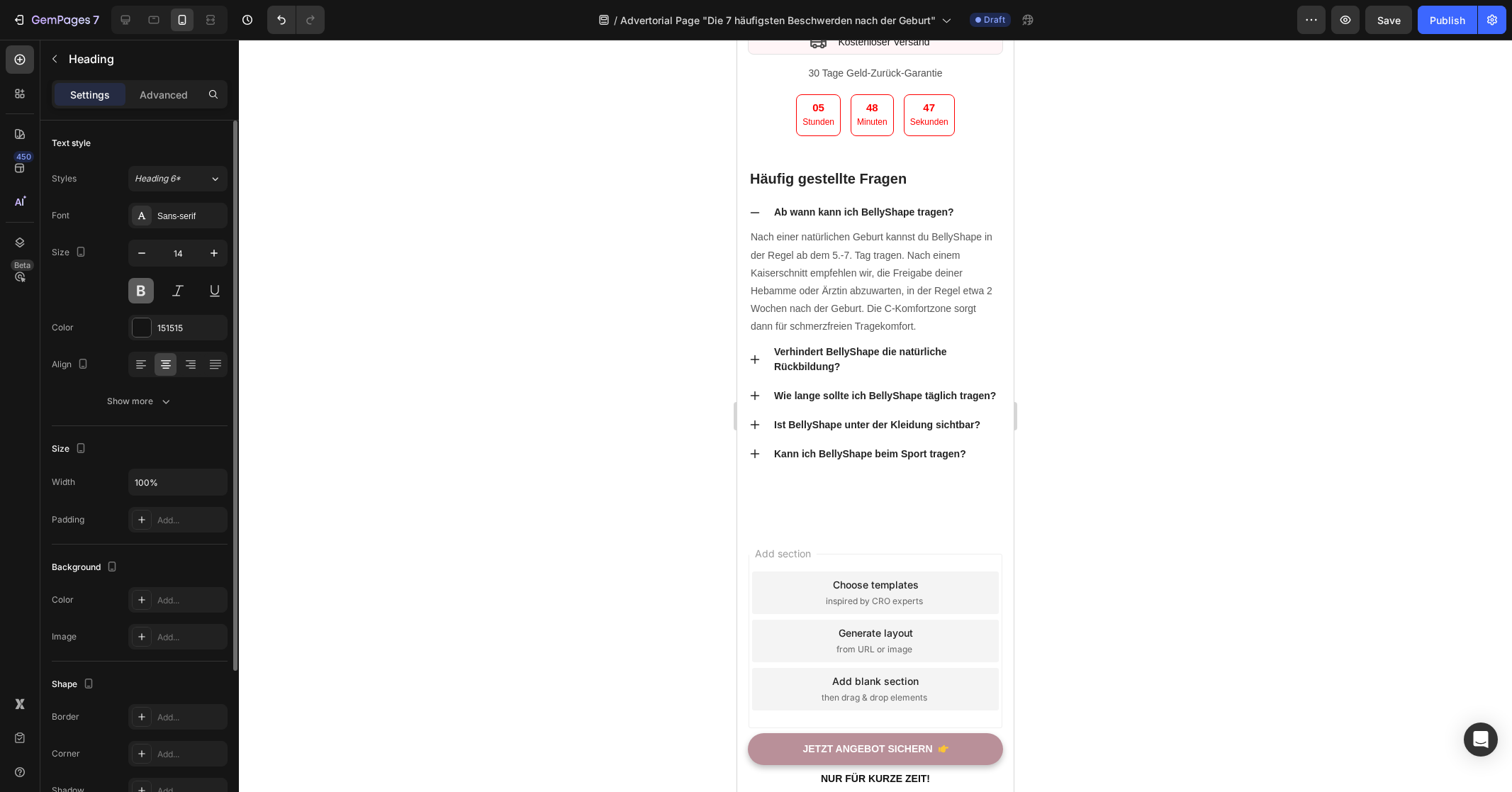
click at [146, 296] on button at bounding box center [141, 291] width 26 height 26
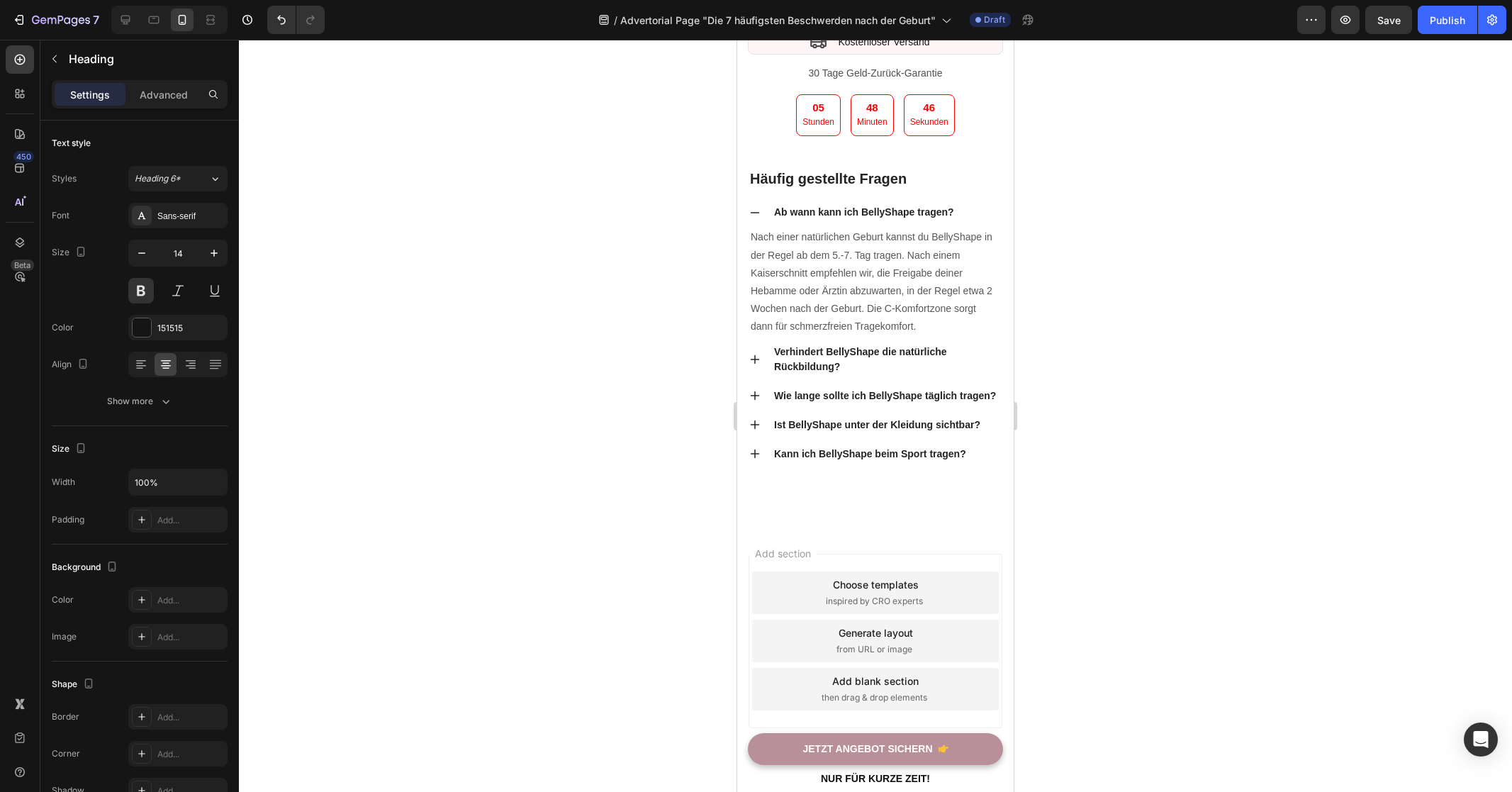
click at [1174, 375] on div at bounding box center [875, 415] width 1273 height 753
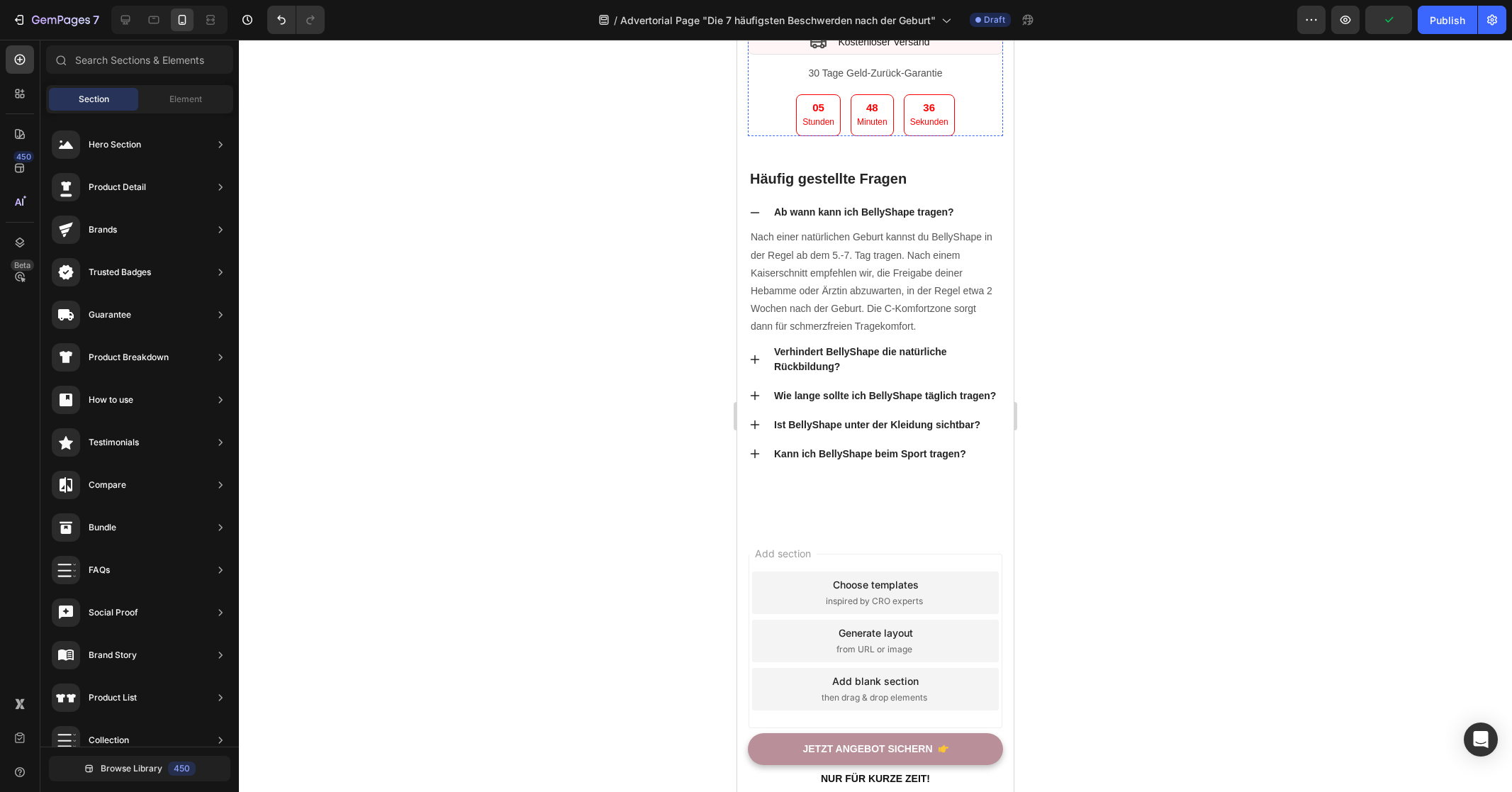
scroll to position [6826, 0]
click at [1387, 22] on span "Save" at bounding box center [1388, 21] width 23 height 12
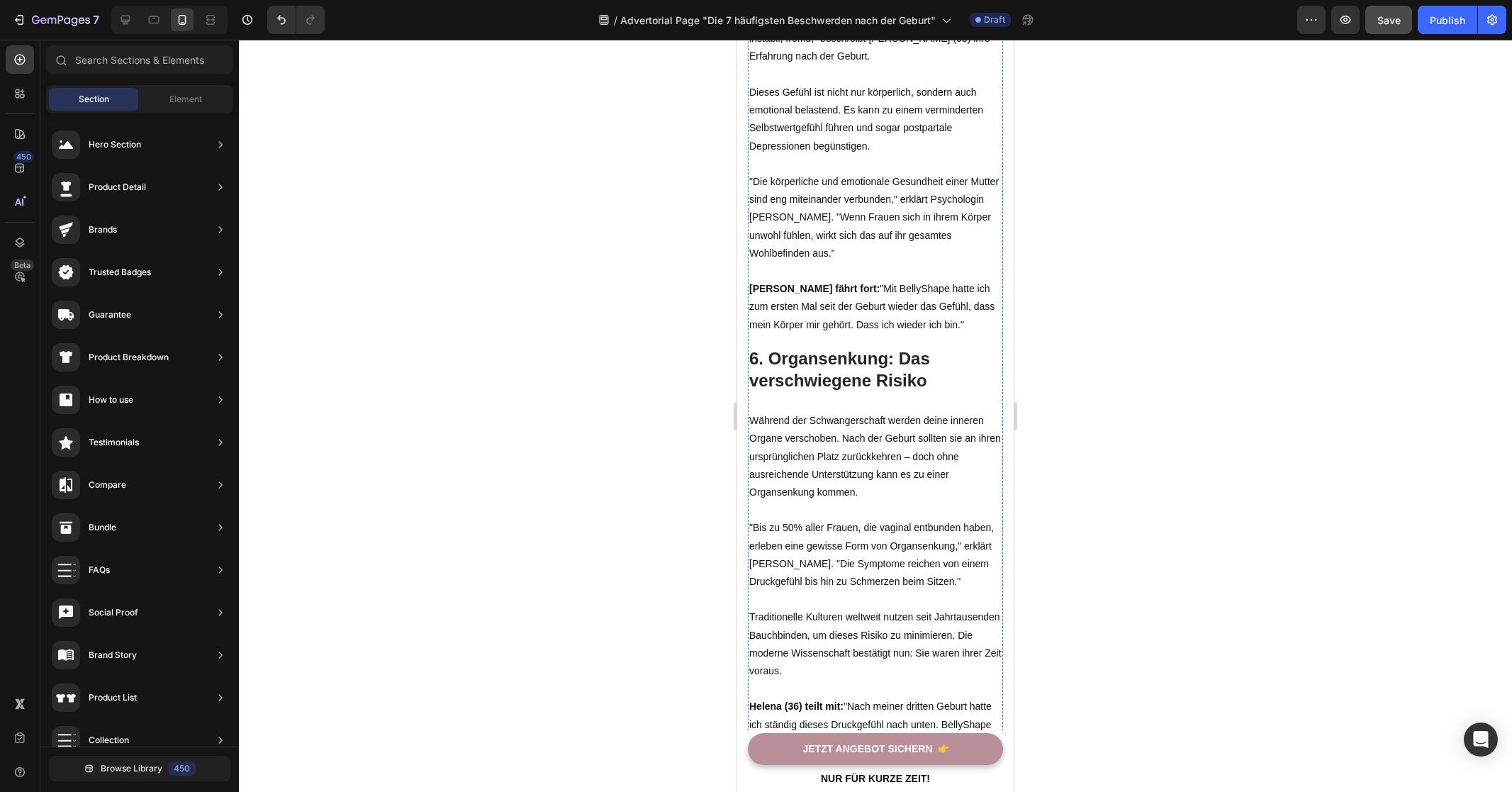
scroll to position [2570, 0]
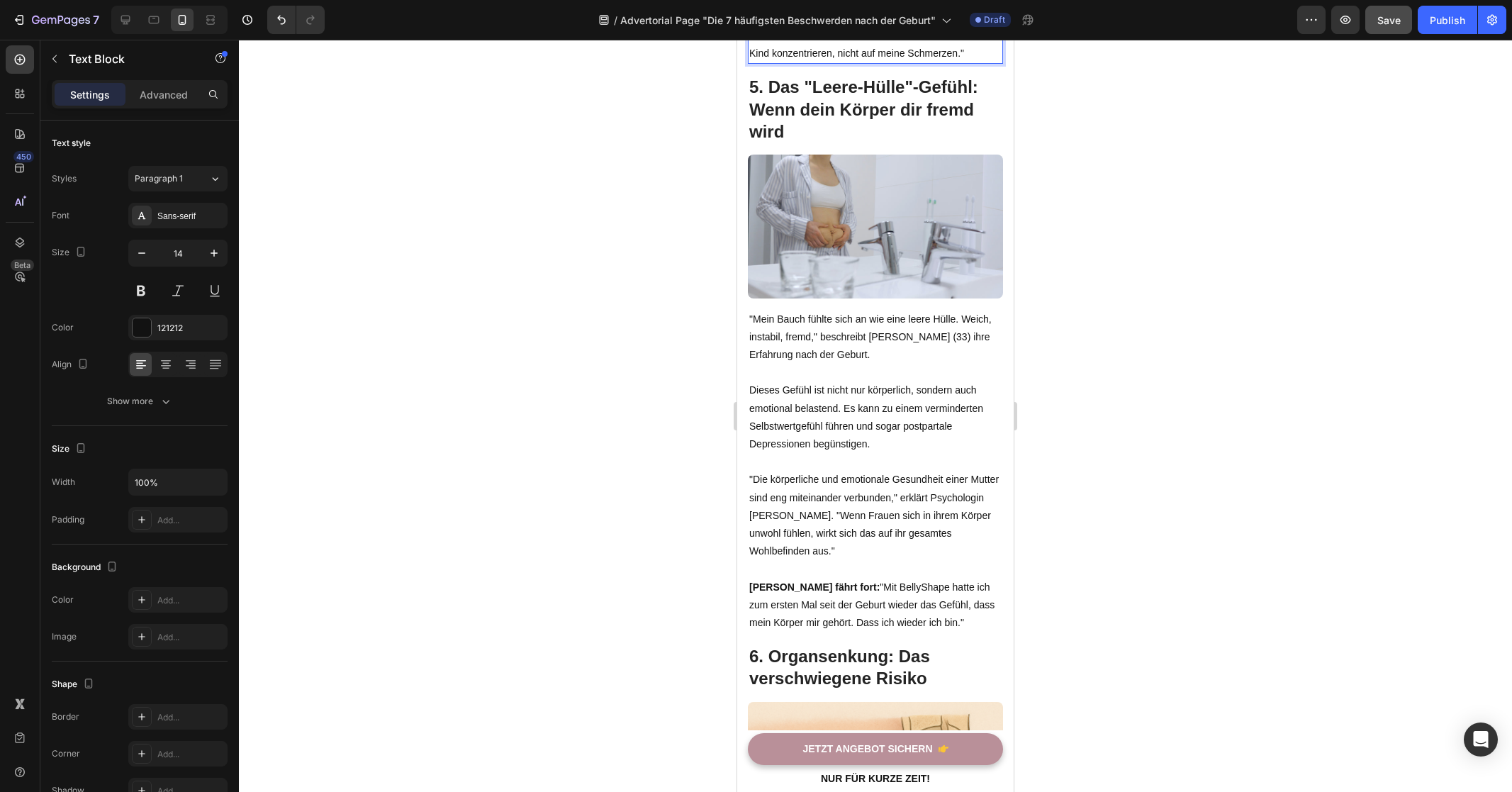
click at [1238, 338] on div at bounding box center [875, 415] width 1273 height 753
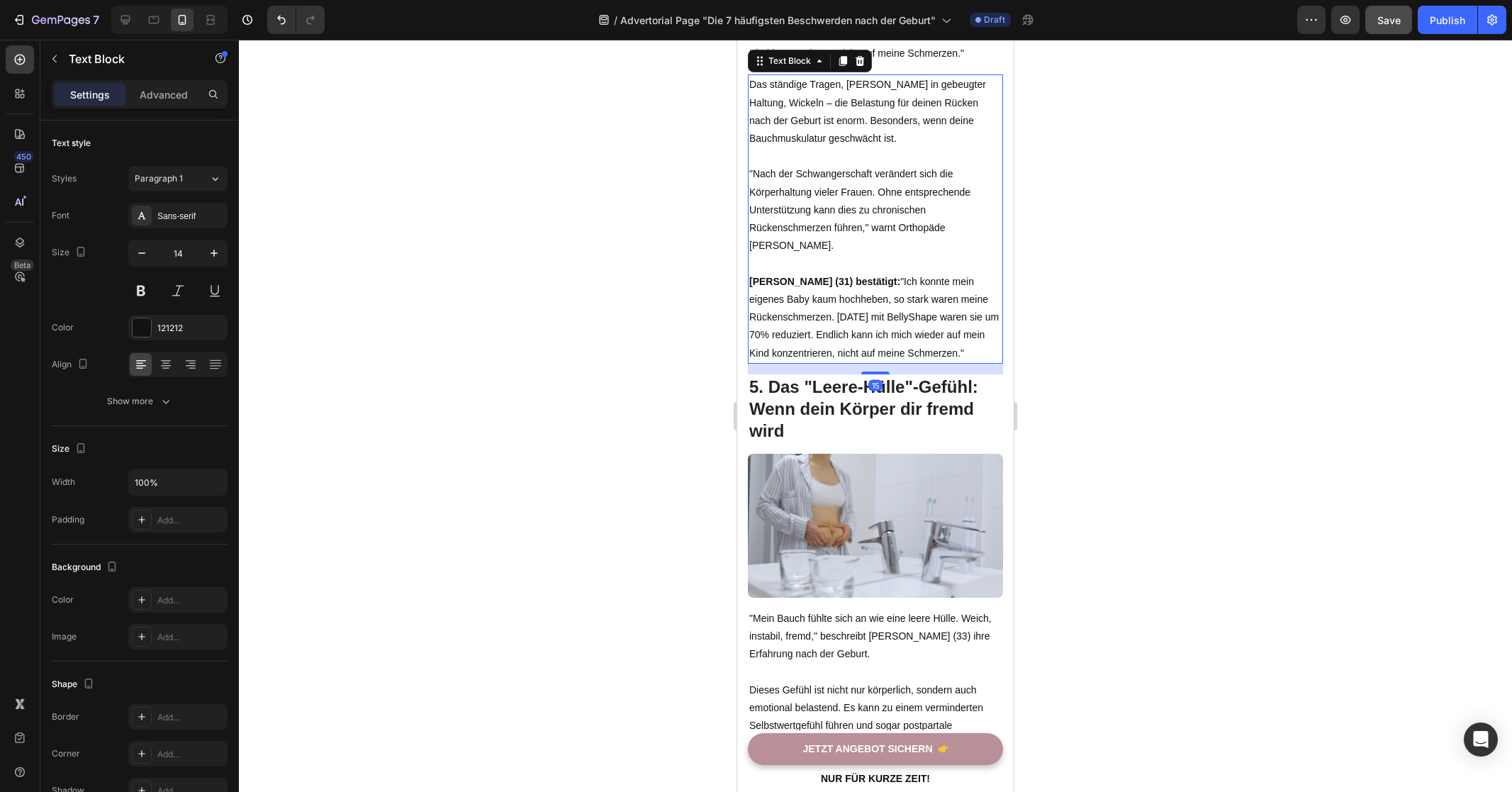
click at [839, 254] on p ""Nach der Schwangerschaft verändert sich die Körperhaltung vieler Frauen. Ohne …" at bounding box center [875, 210] width 252 height 89
click at [828, 273] on p "Rich Text Editor. Editing area: main" at bounding box center [875, 264] width 252 height 18
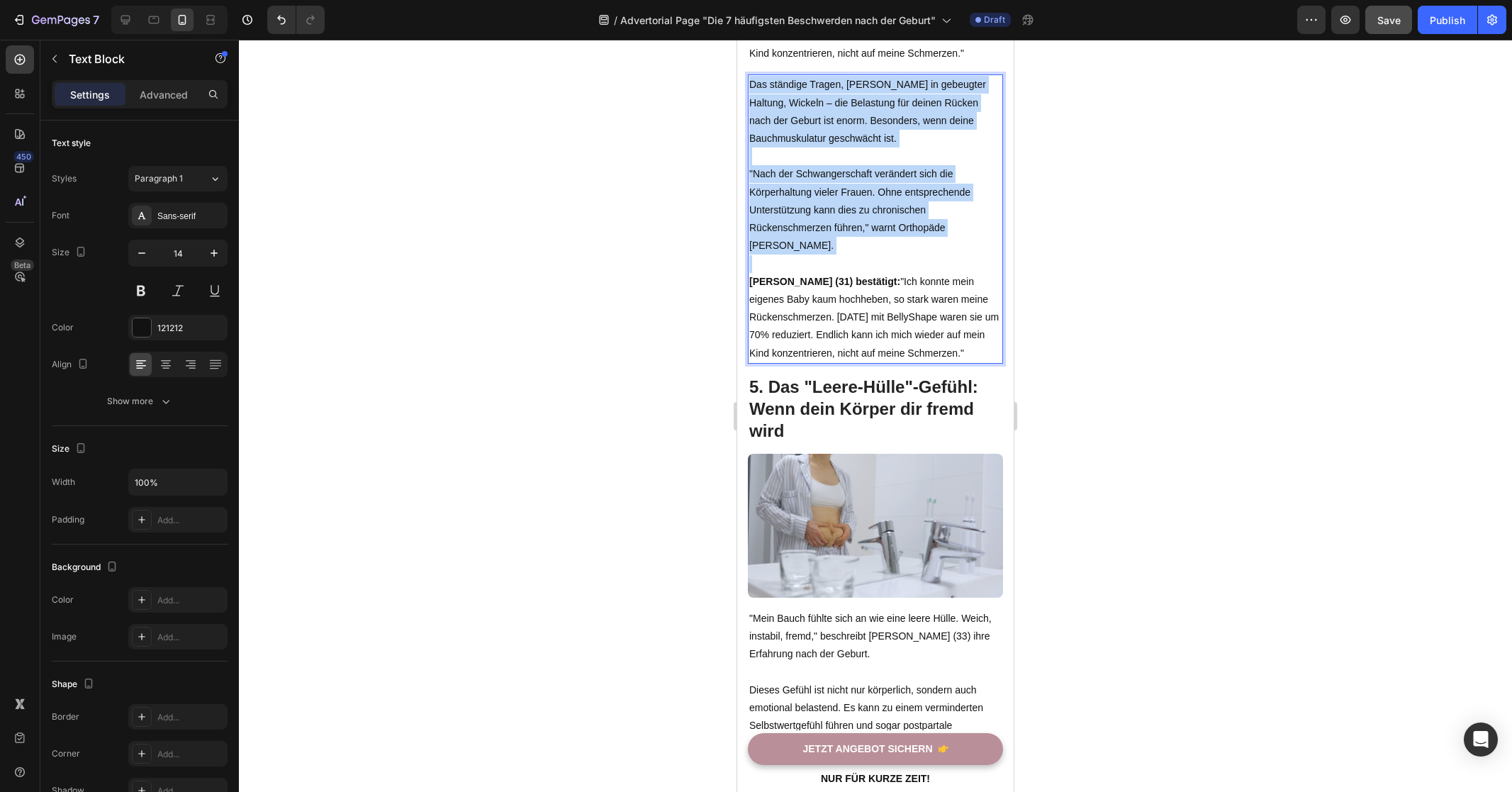
drag, startPoint x: 828, startPoint y: 602, endPoint x: 1467, endPoint y: 479, distance: 650.7
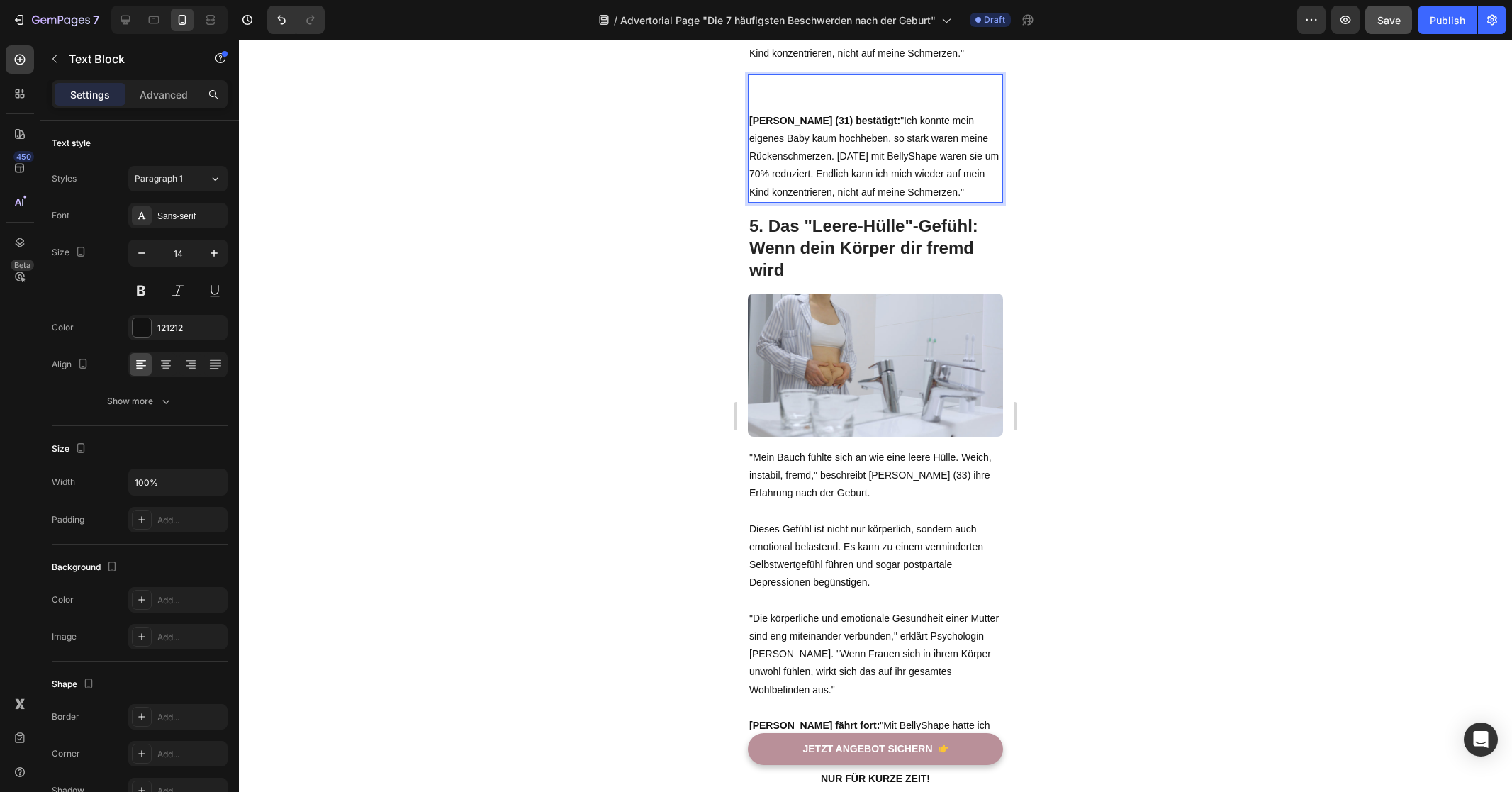
click at [753, 126] on strong "[PERSON_NAME] (31) bestätigt:" at bounding box center [824, 120] width 151 height 11
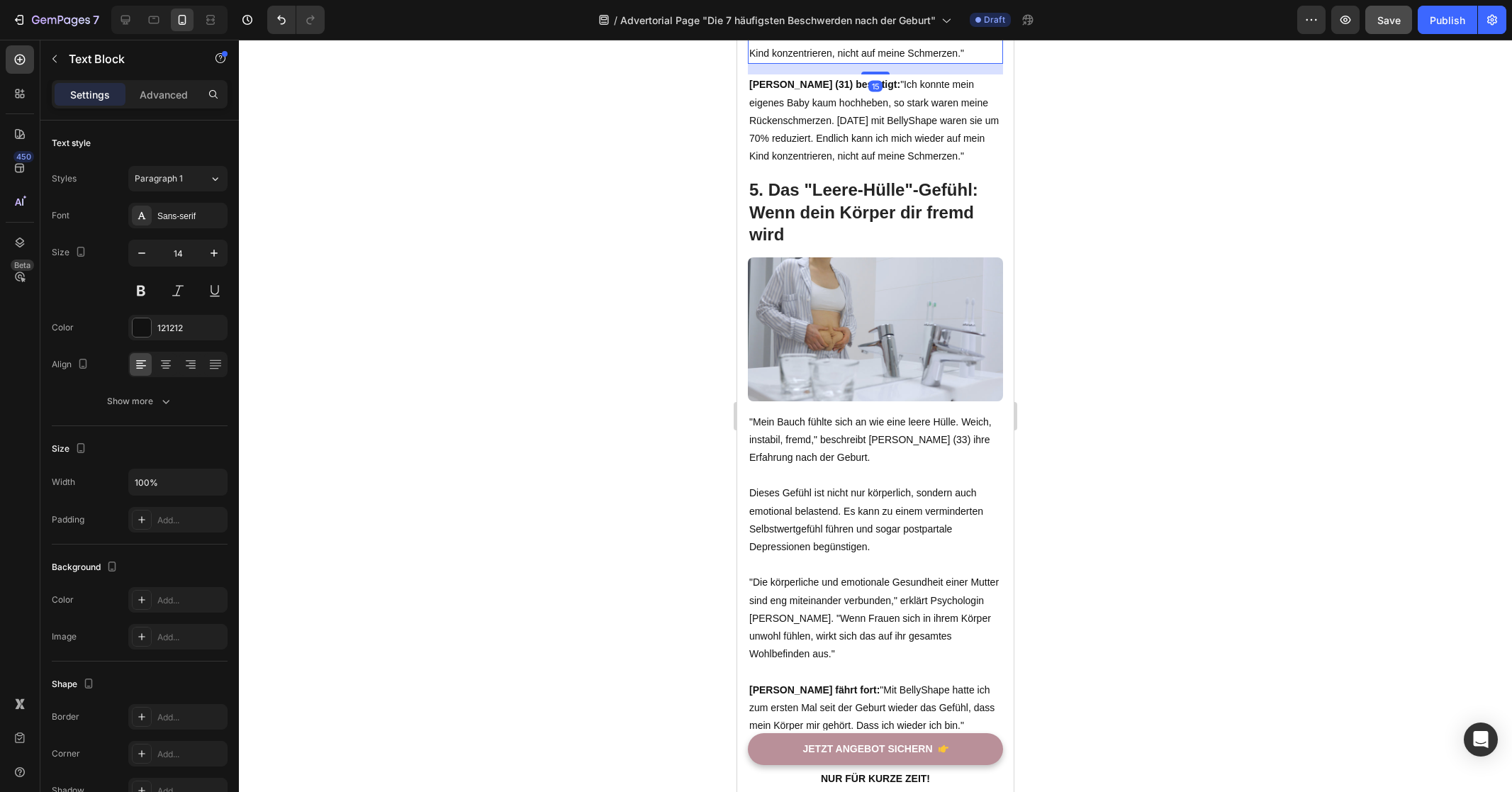
click at [878, 63] on p "[PERSON_NAME] (31) bestätigt: "Ich konnte mein eigenes Baby kaum hochheben, so …" at bounding box center [875, 18] width 252 height 89
click at [829, 63] on p "[PERSON_NAME] (31) bestätigt: "Ich konnte mein eigenes Baby kaum hochheben, so …" at bounding box center [875, 18] width 252 height 89
drag, startPoint x: 840, startPoint y: 394, endPoint x: 726, endPoint y: 310, distance: 141.6
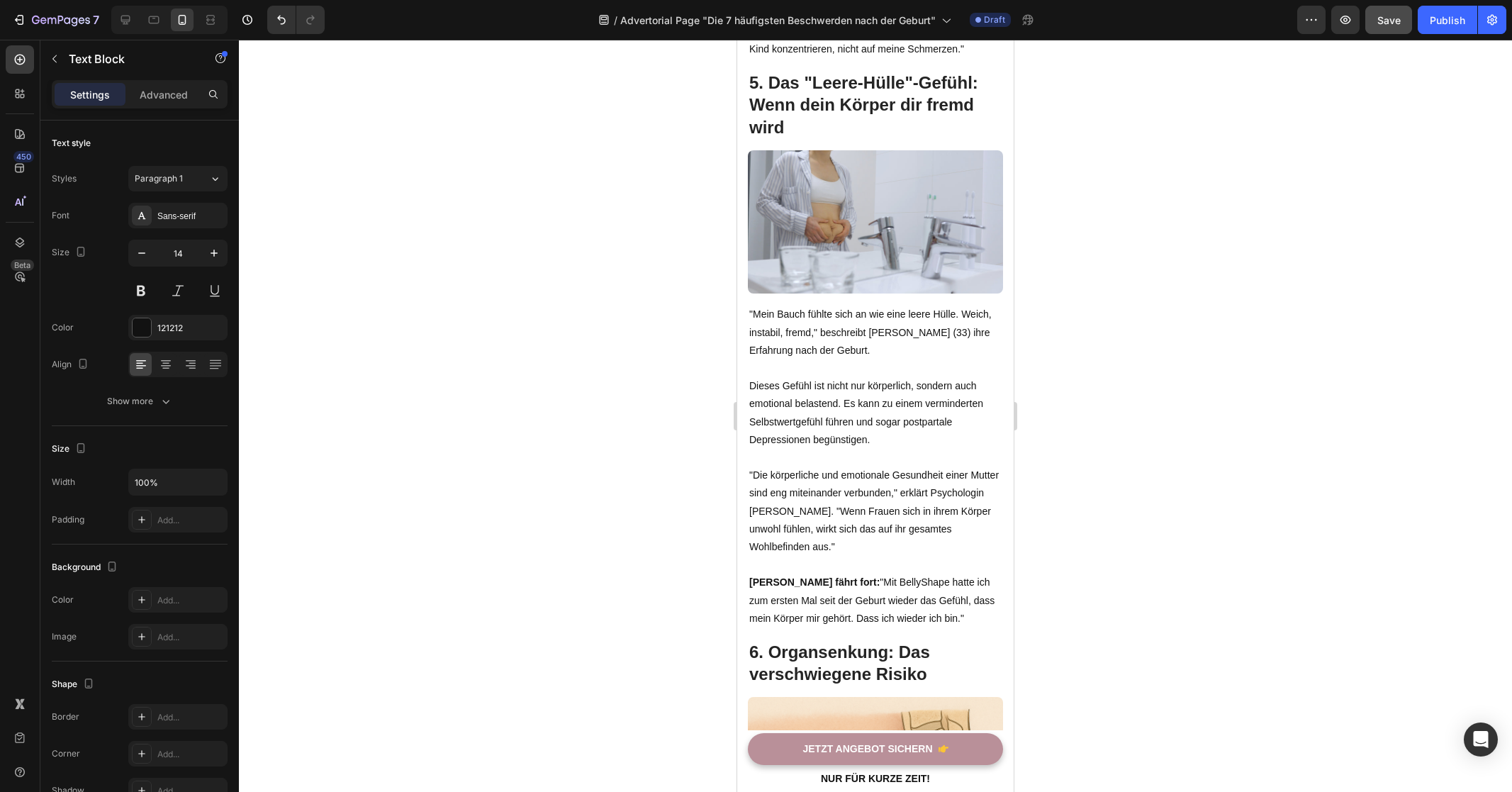
click at [1136, 341] on div at bounding box center [875, 415] width 1273 height 753
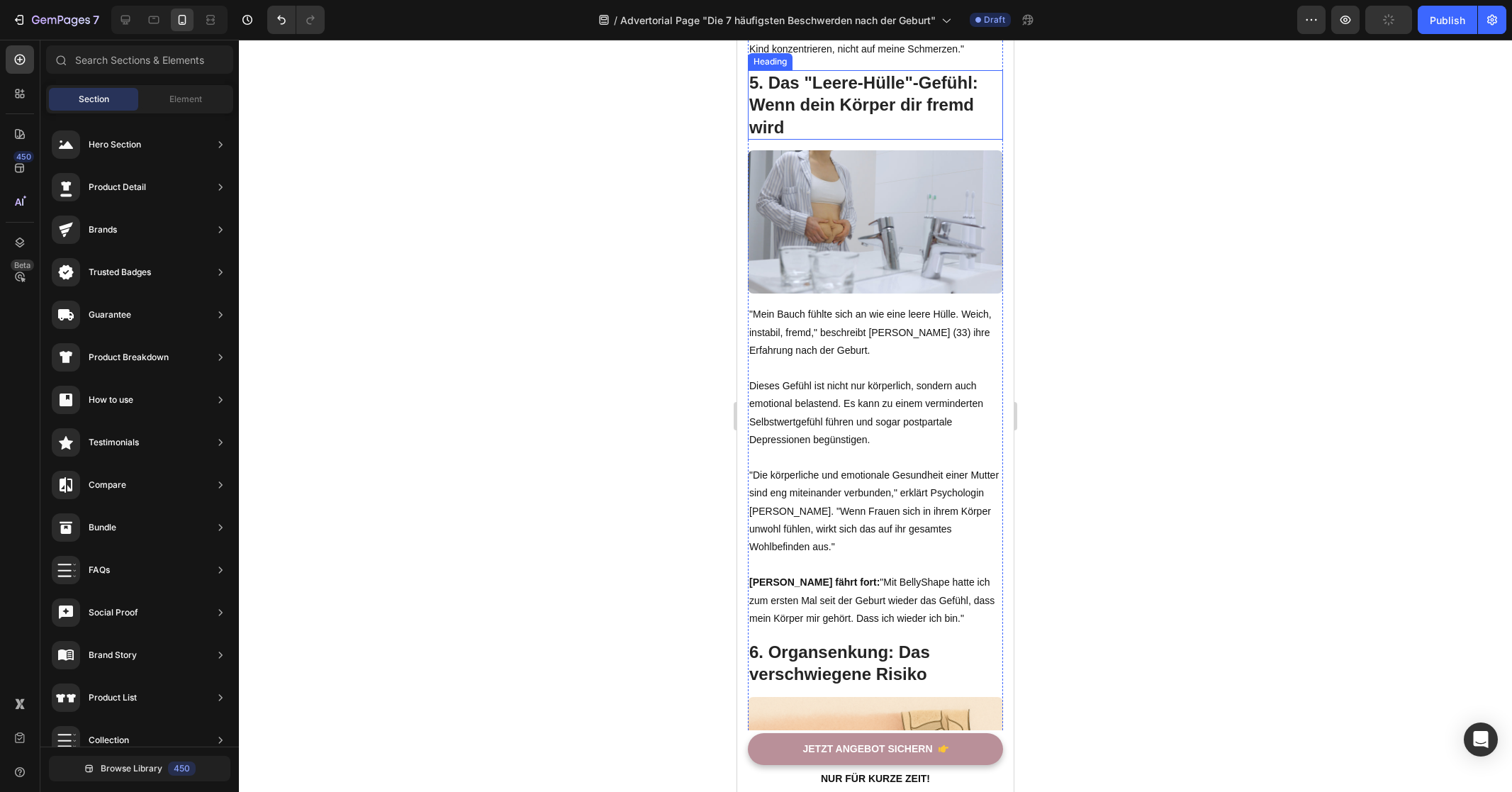
scroll to position [2491, 0]
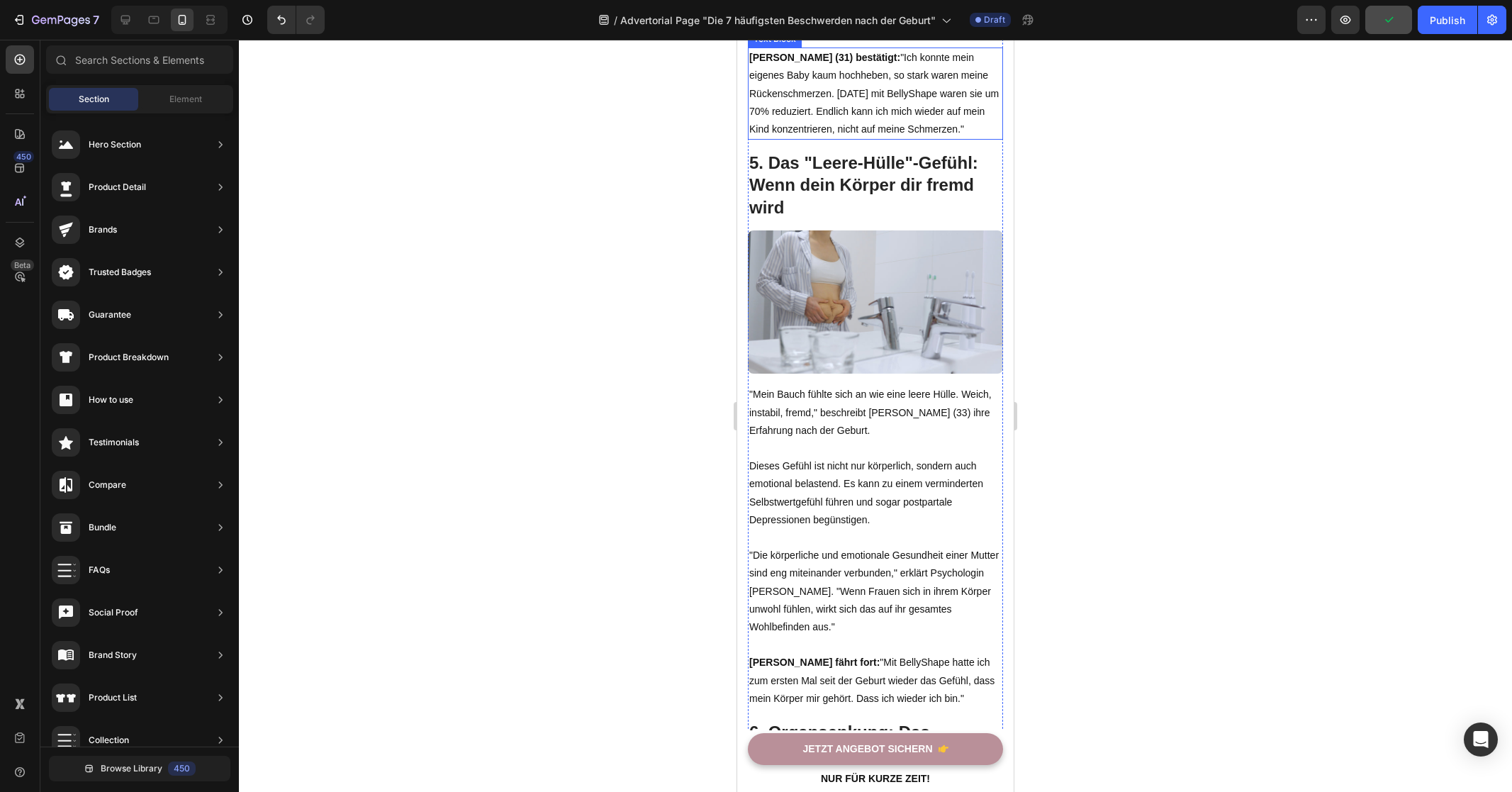
click at [892, 139] on p "[PERSON_NAME] (31) bestätigt: "Ich konnte mein eigenes Baby kaum hochheben, so …" at bounding box center [875, 93] width 252 height 89
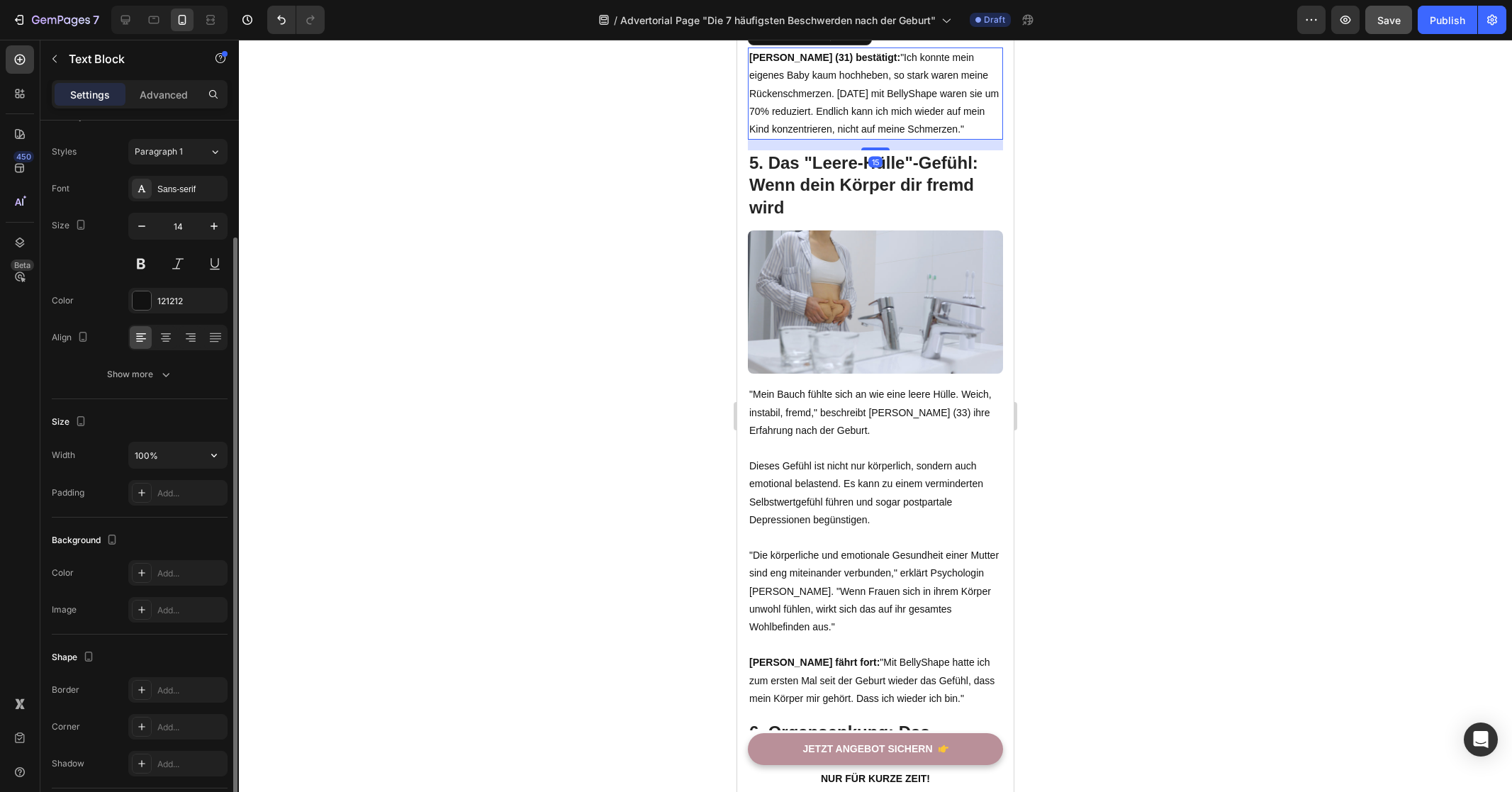
scroll to position [78, 0]
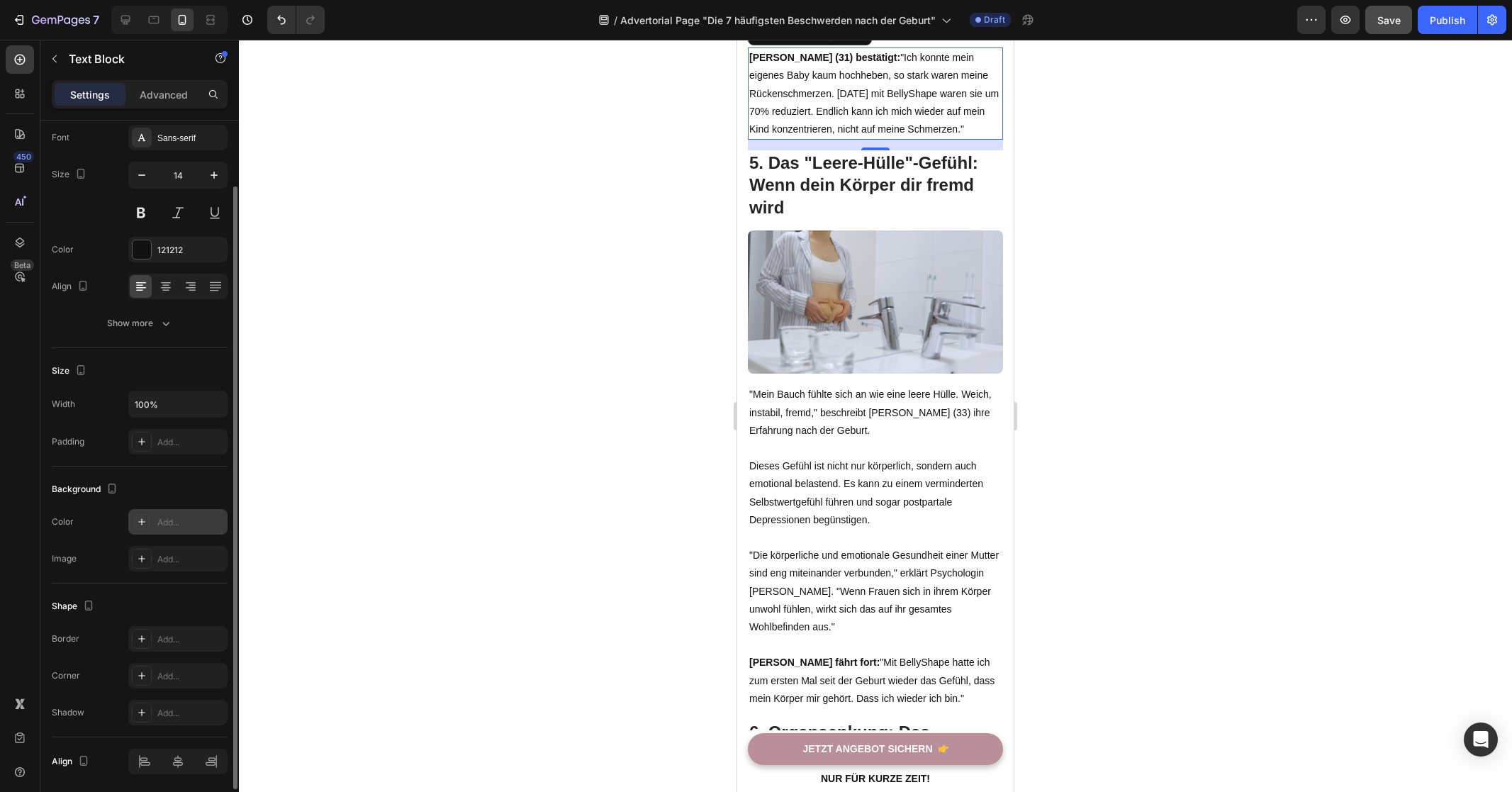
click at [171, 526] on div "Add..." at bounding box center [191, 522] width 67 height 13
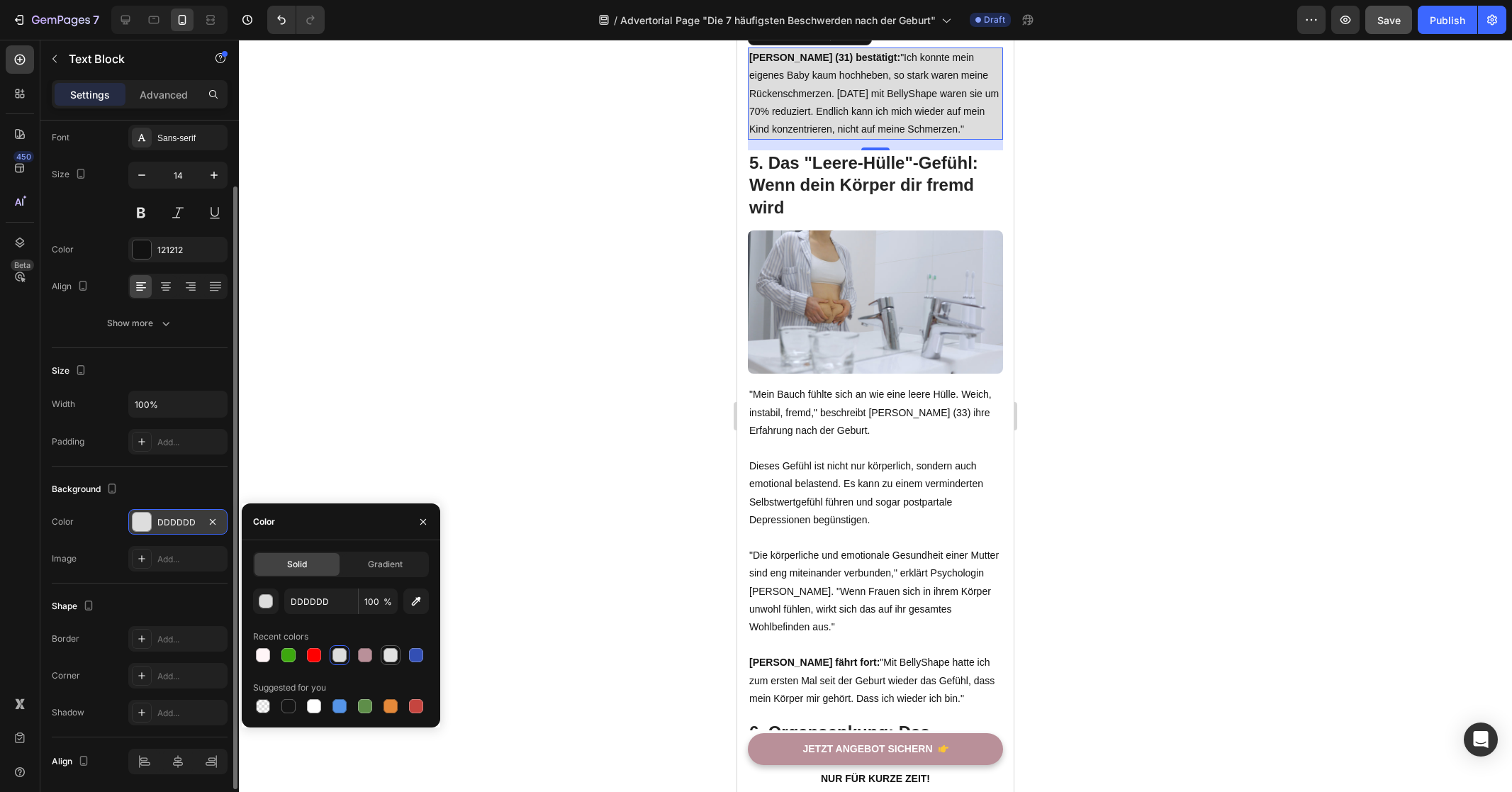
click at [382, 658] on div at bounding box center [390, 655] width 17 height 17
click at [577, 452] on div at bounding box center [875, 415] width 1273 height 753
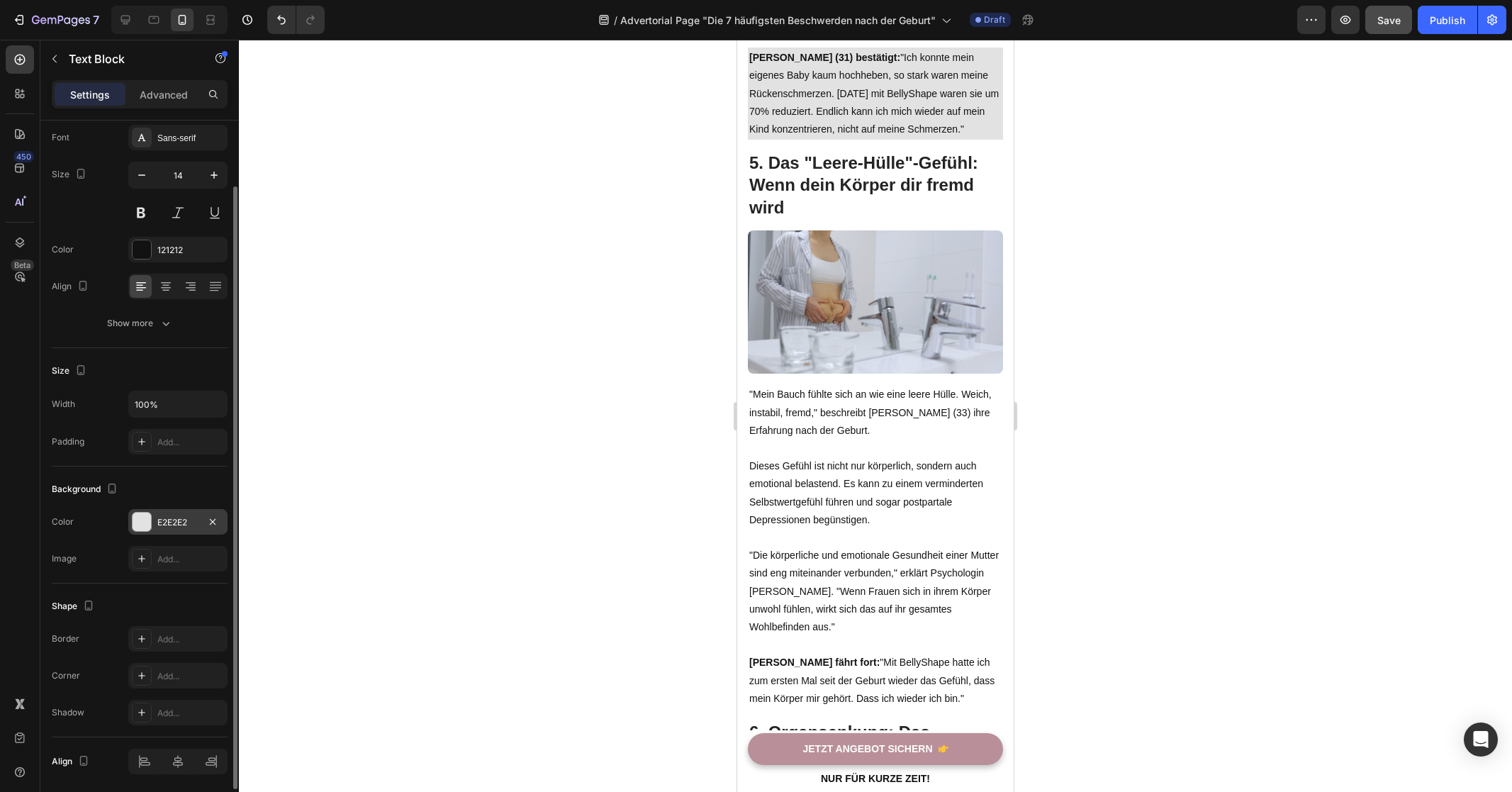
click at [577, 452] on div at bounding box center [875, 415] width 1273 height 753
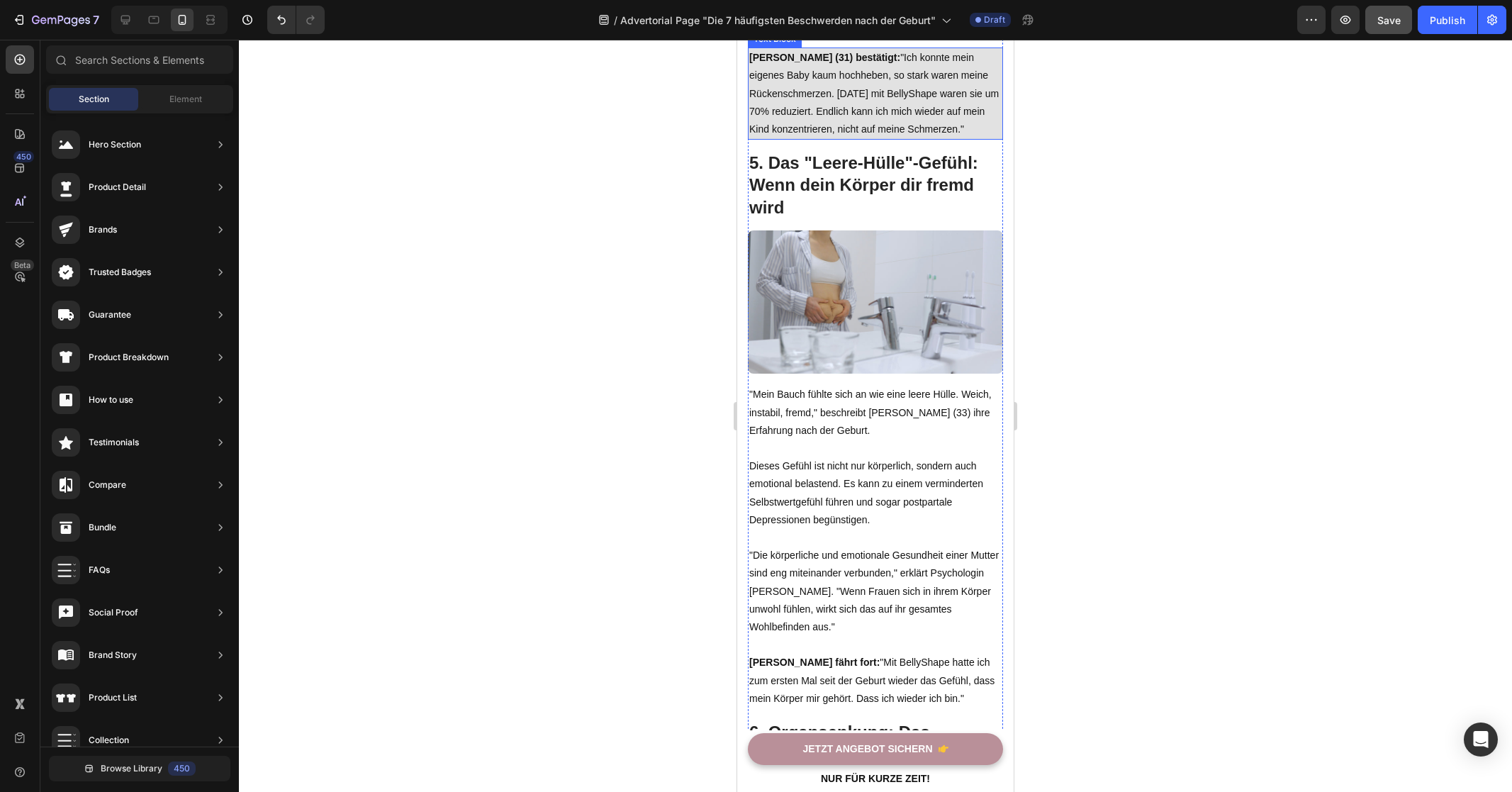
click at [890, 139] on p "[PERSON_NAME] (31) bestätigt: "Ich konnte mein eigenes Baby kaum hochheben, so …" at bounding box center [875, 93] width 252 height 89
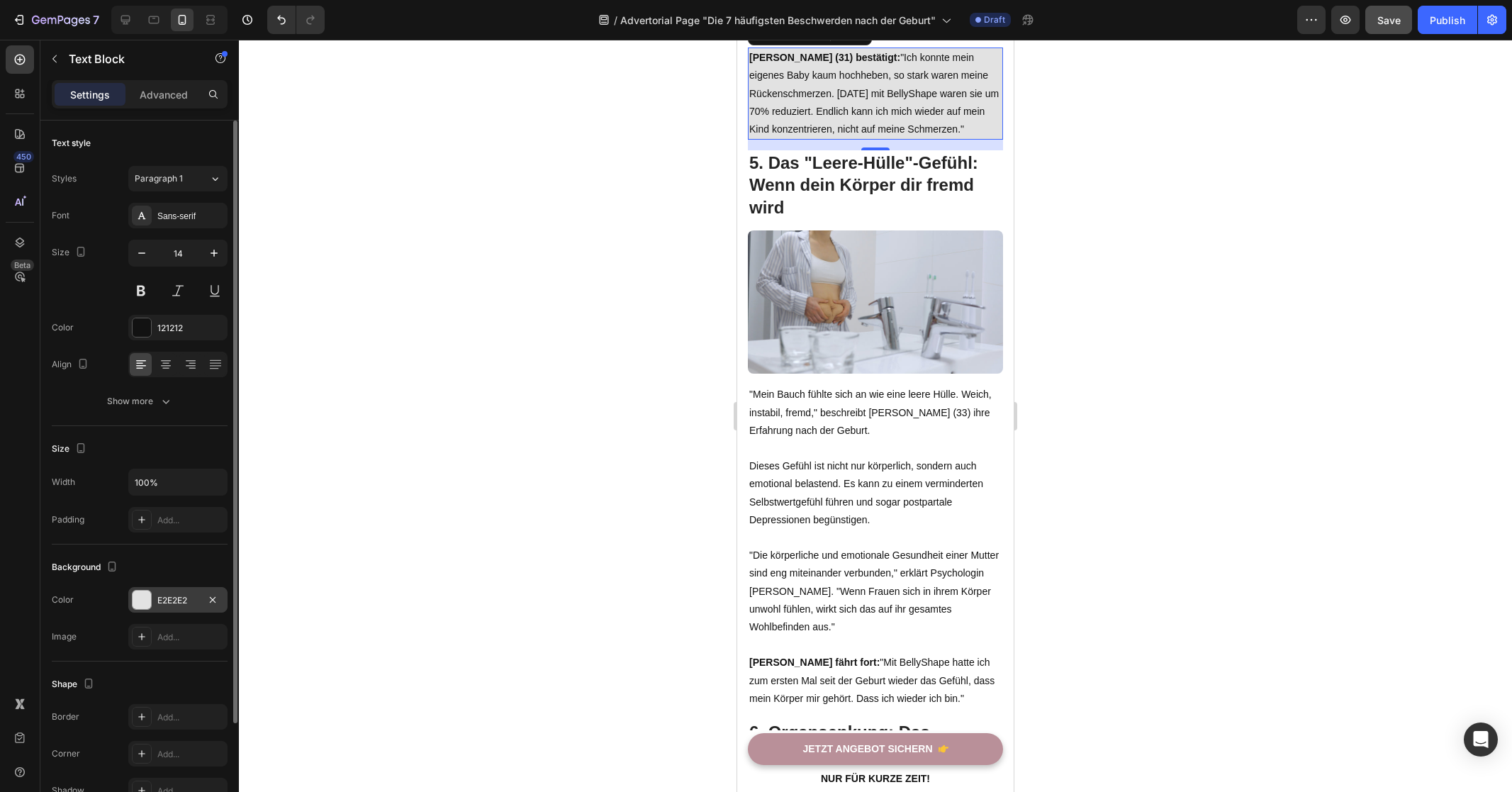
click at [148, 598] on div at bounding box center [142, 600] width 19 height 19
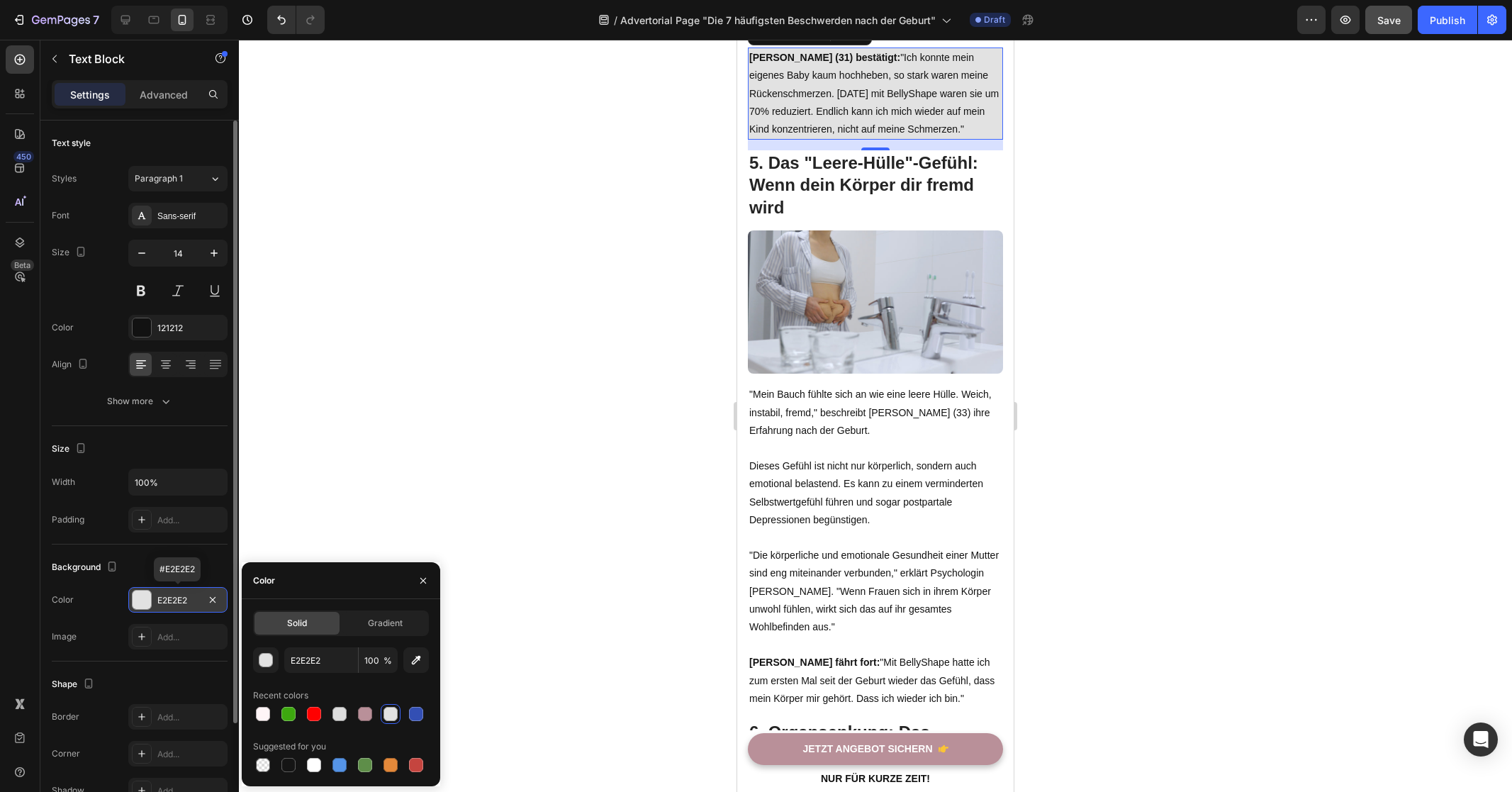
click at [148, 598] on div at bounding box center [142, 600] width 19 height 19
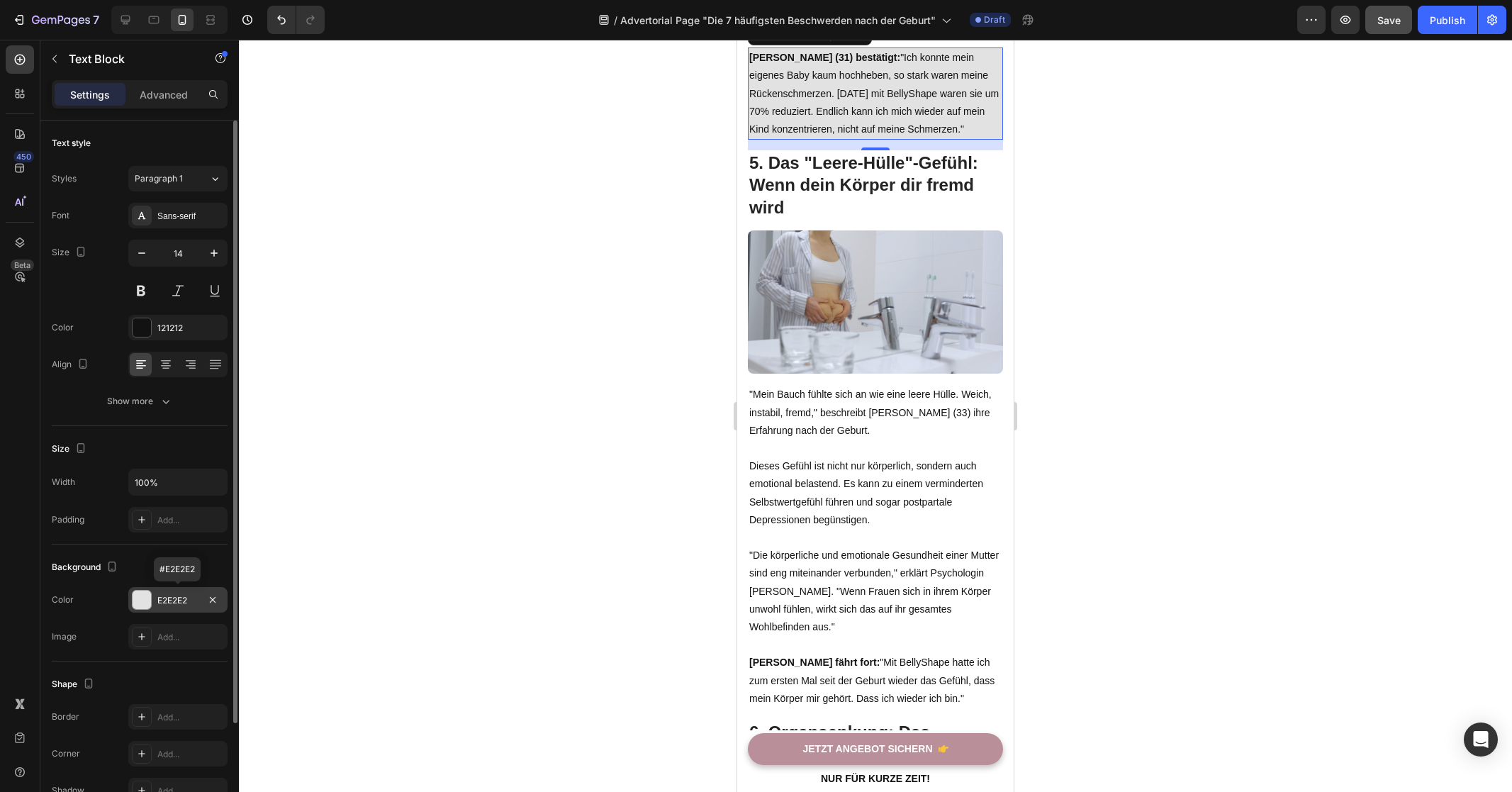
click at [148, 598] on div at bounding box center [142, 600] width 19 height 19
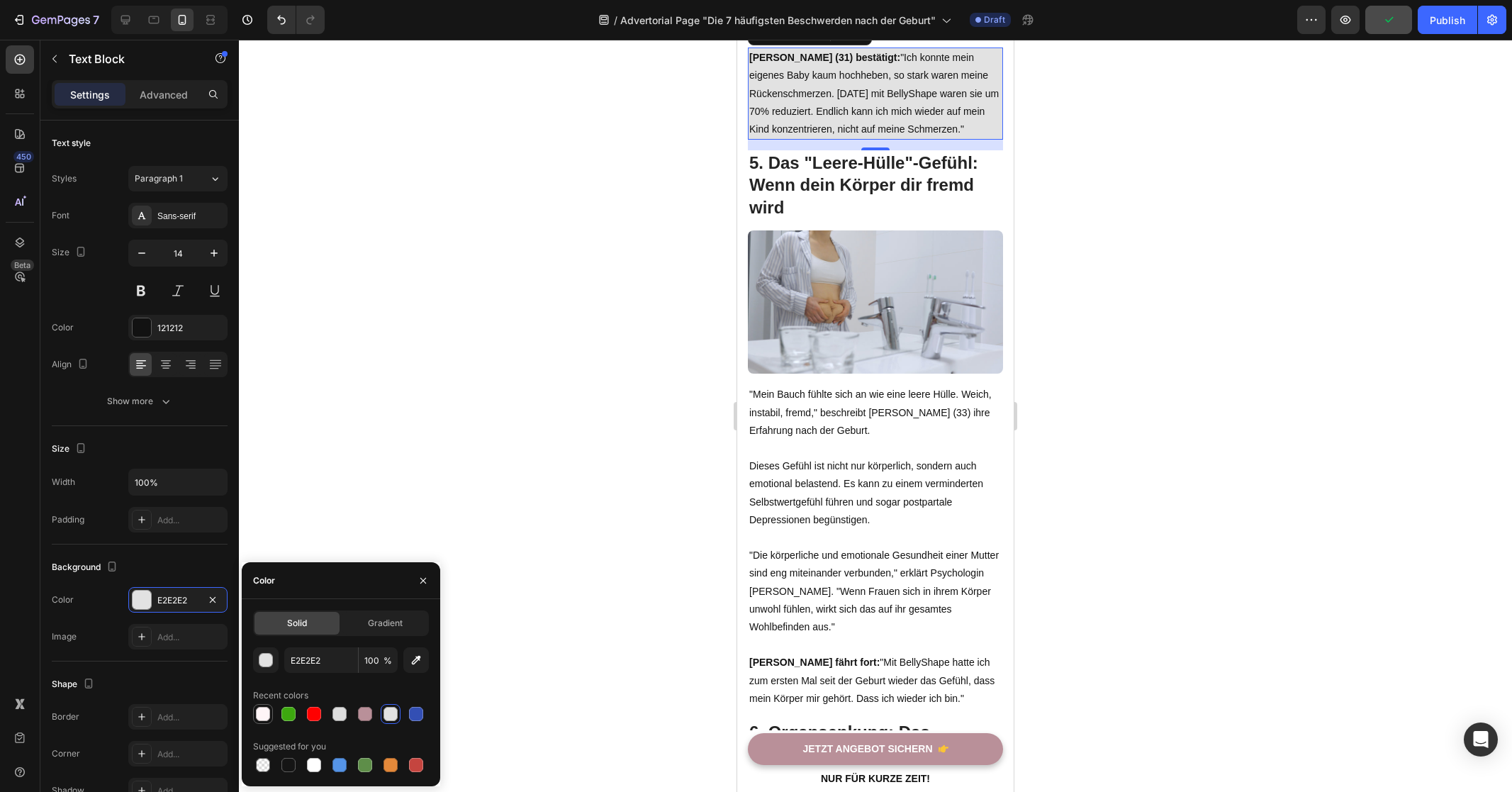
click at [266, 709] on div at bounding box center [263, 714] width 15 height 15
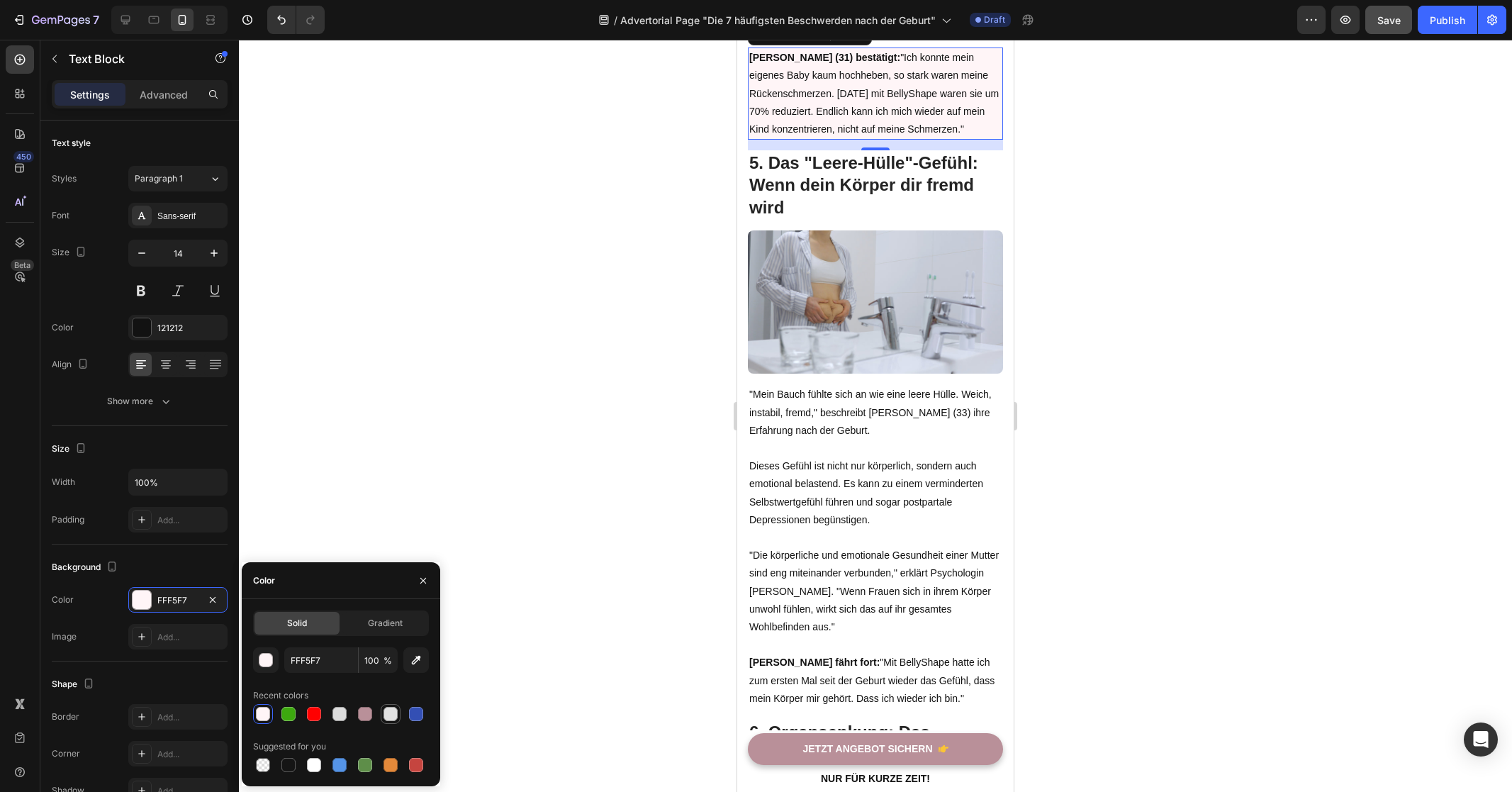
click at [385, 715] on div at bounding box center [390, 714] width 15 height 15
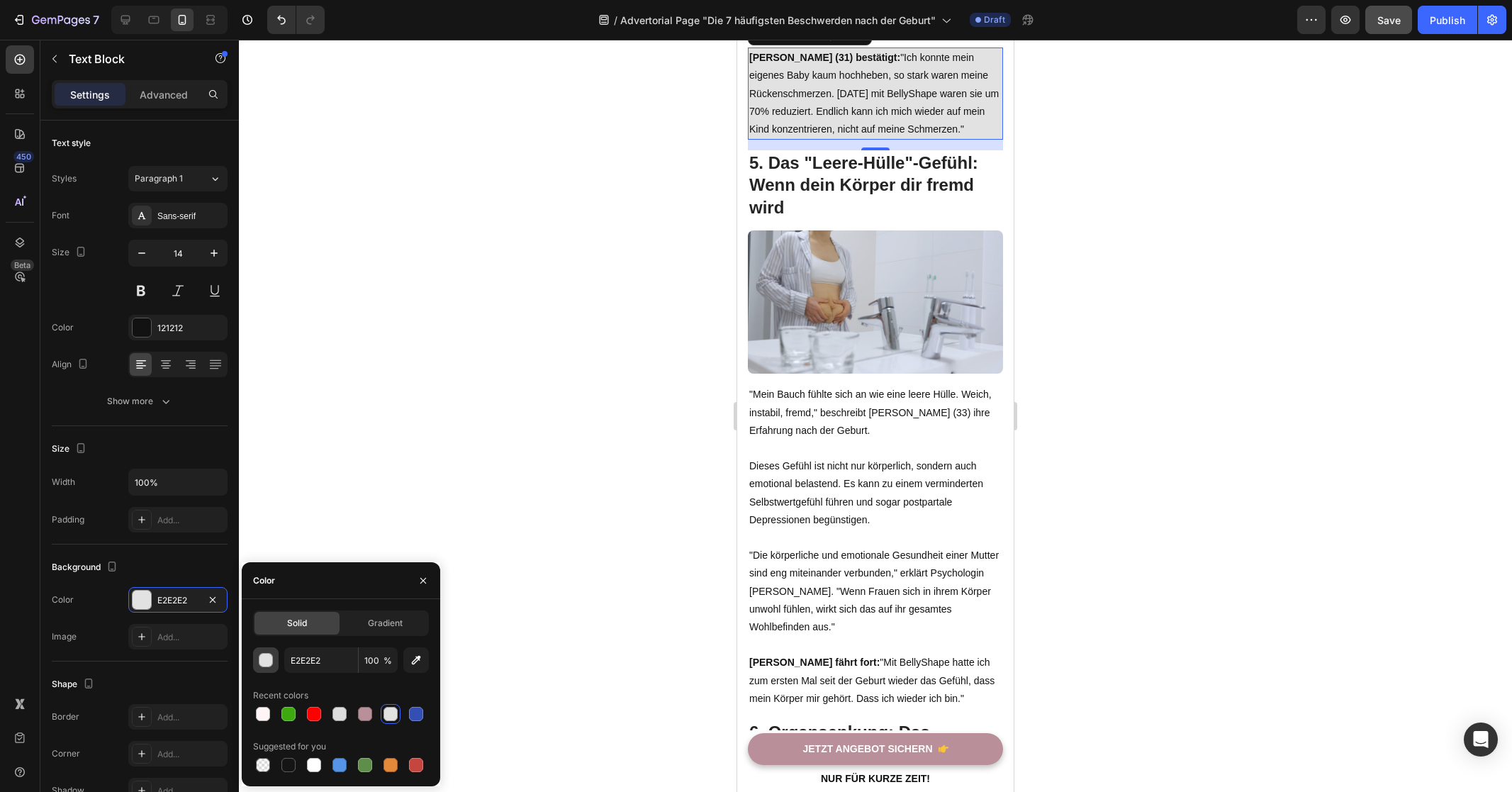
click at [266, 664] on div "button" at bounding box center [266, 661] width 15 height 15
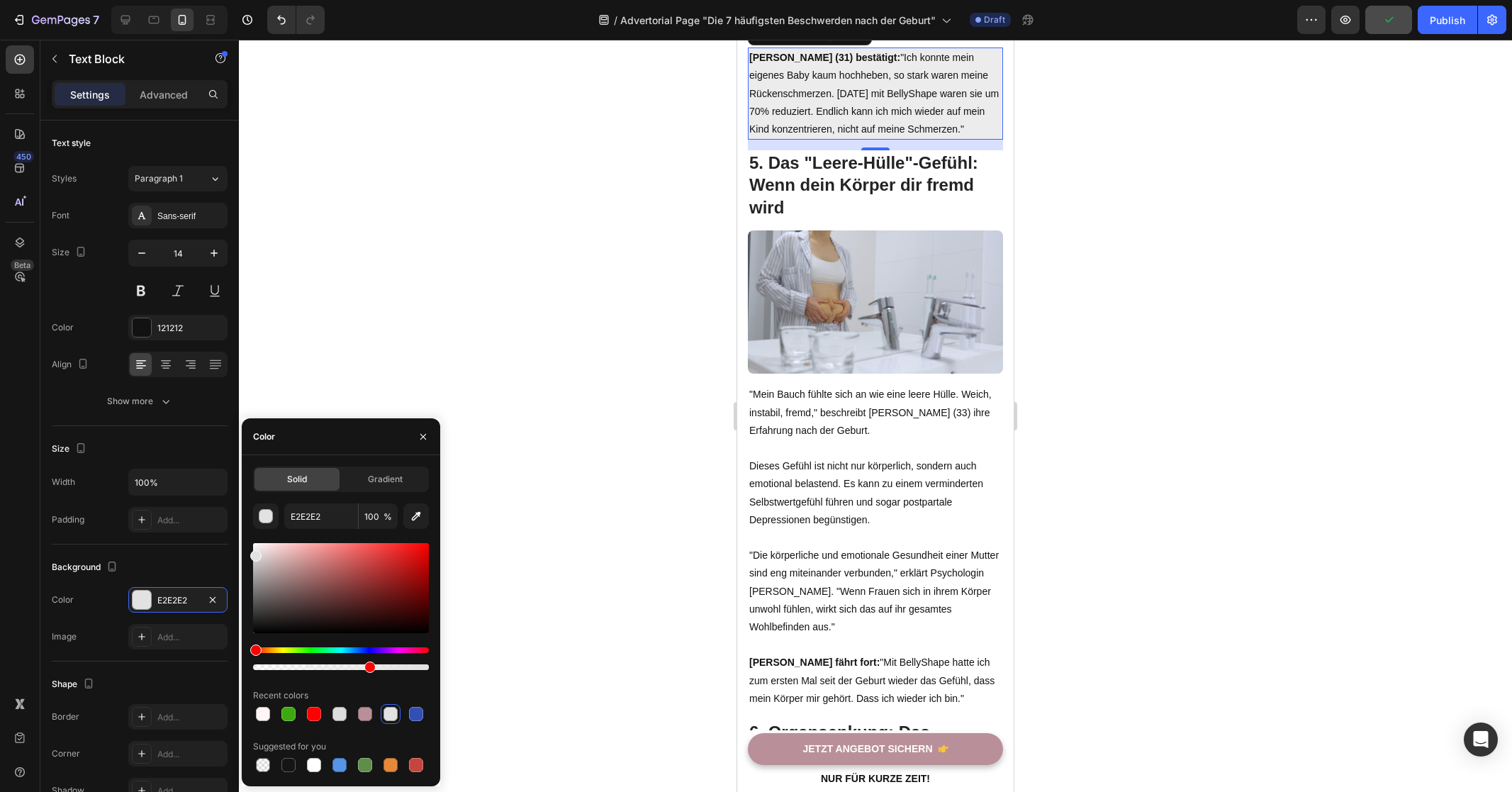
drag, startPoint x: 423, startPoint y: 667, endPoint x: 368, endPoint y: 667, distance: 55.0
click at [368, 667] on div at bounding box center [370, 667] width 11 height 11
drag, startPoint x: 370, startPoint y: 667, endPoint x: 303, endPoint y: 670, distance: 67.1
click at [317, 670] on div at bounding box center [322, 667] width 11 height 11
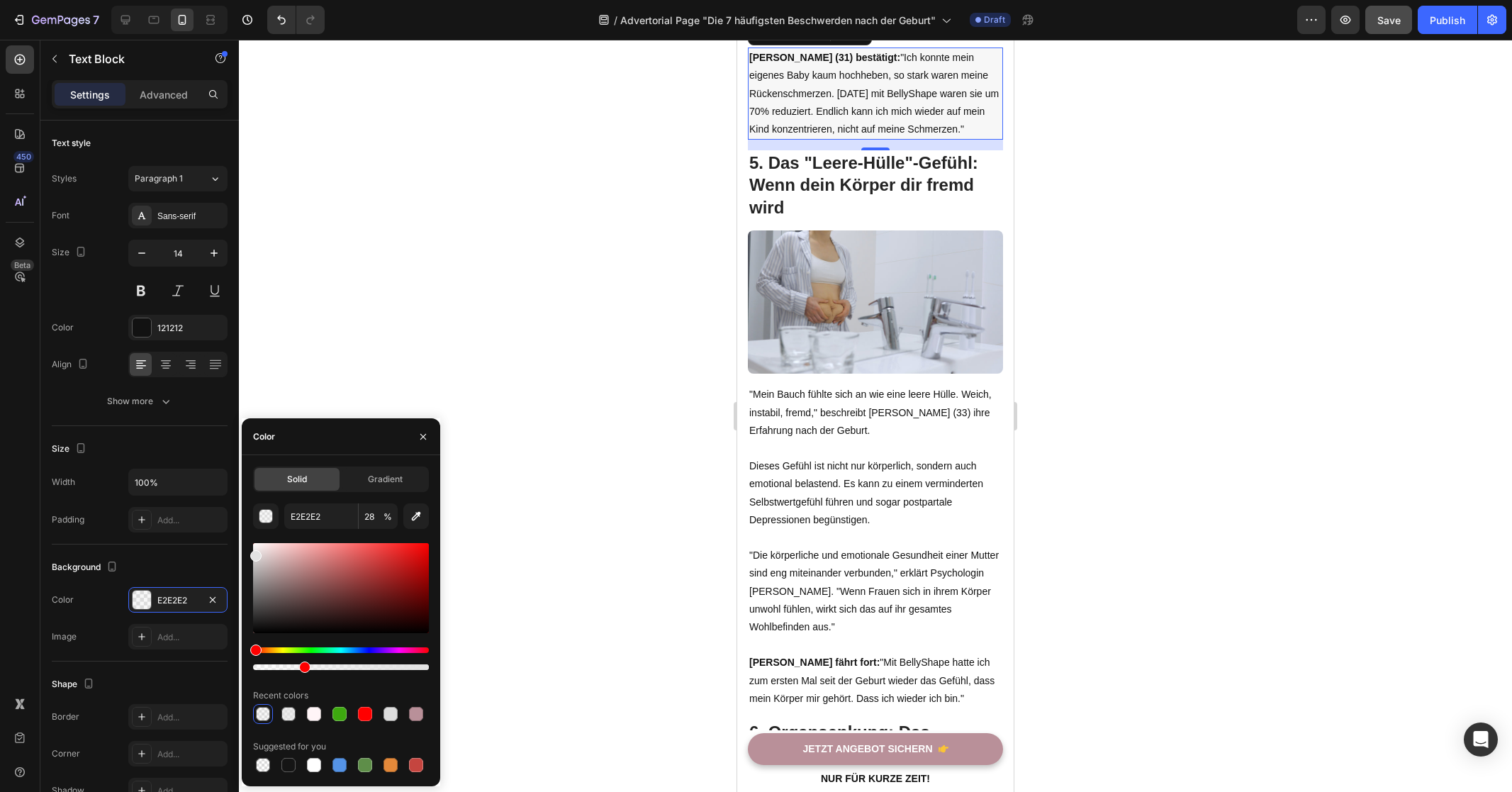
click at [302, 670] on div at bounding box center [305, 667] width 11 height 11
click at [303, 670] on div at bounding box center [305, 667] width 11 height 11
drag, startPoint x: 303, startPoint y: 670, endPoint x: 288, endPoint y: 672, distance: 15.1
click at [288, 672] on div at bounding box center [341, 606] width 175 height 133
click at [555, 494] on div at bounding box center [875, 415] width 1273 height 753
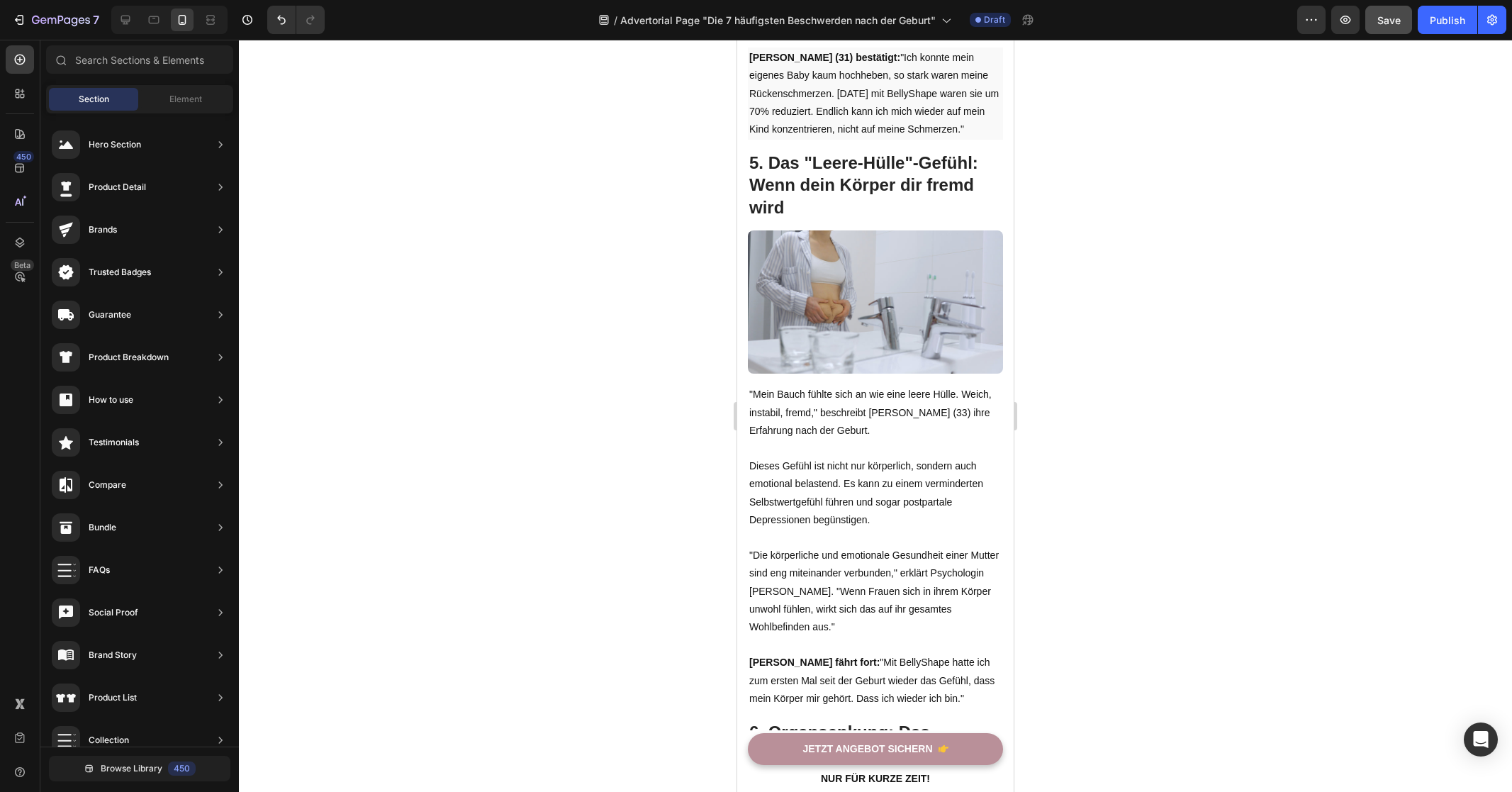
click at [555, 494] on div at bounding box center [875, 415] width 1273 height 753
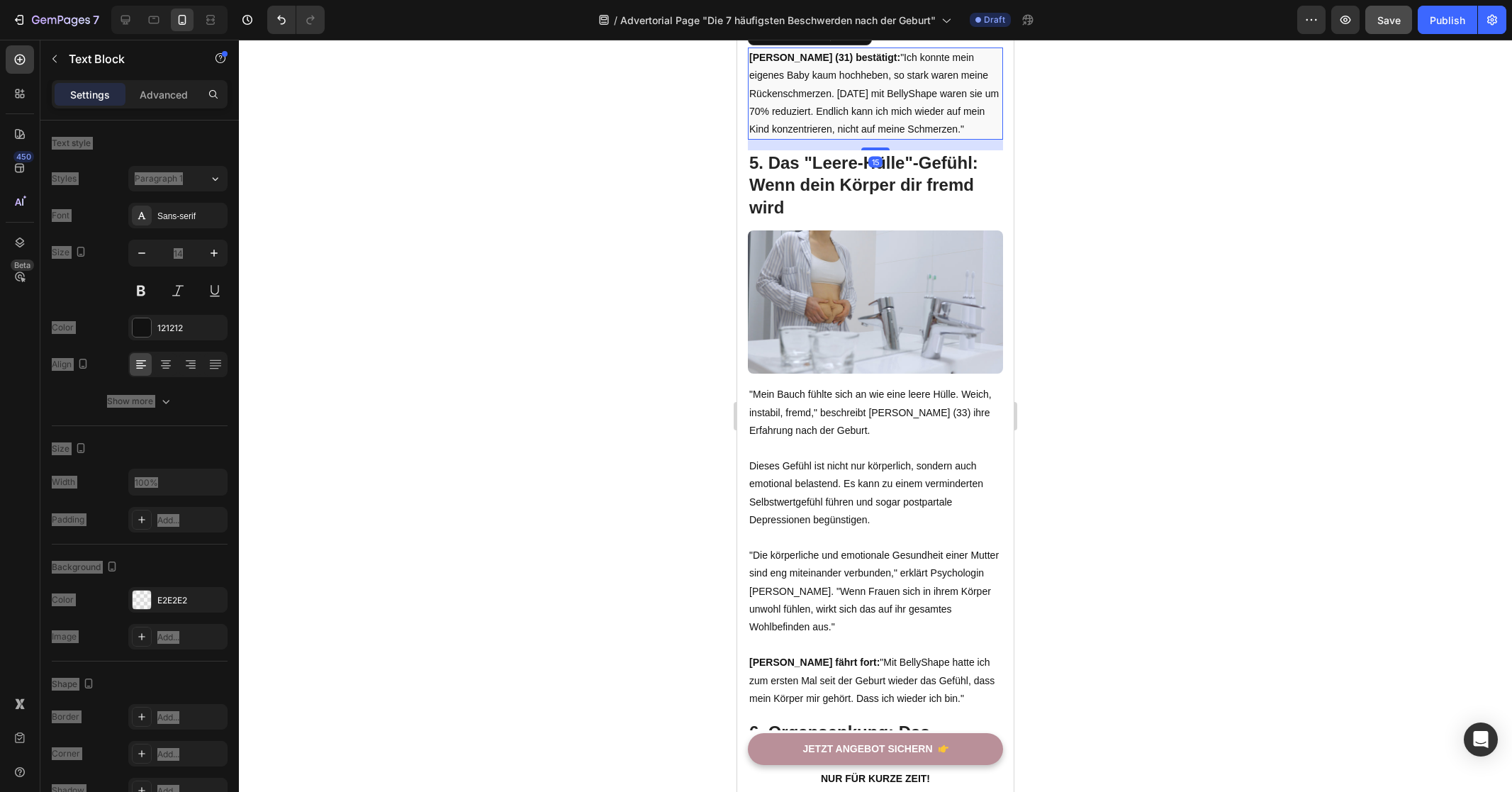
click at [845, 139] on p "[PERSON_NAME] (31) bestätigt: "Ich konnte mein eigenes Baby kaum hochheben, so …" at bounding box center [875, 93] width 252 height 89
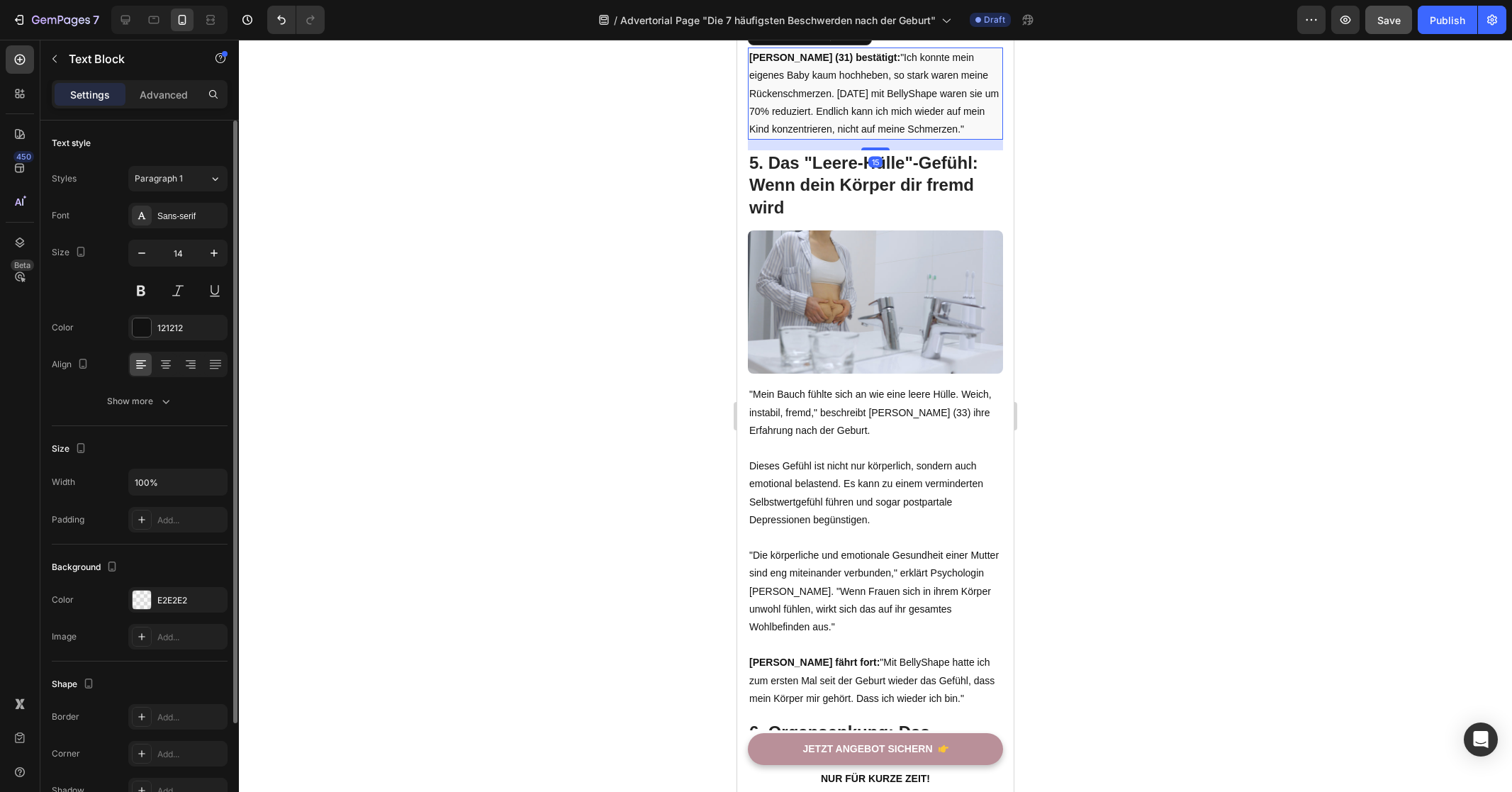
scroll to position [9, 0]
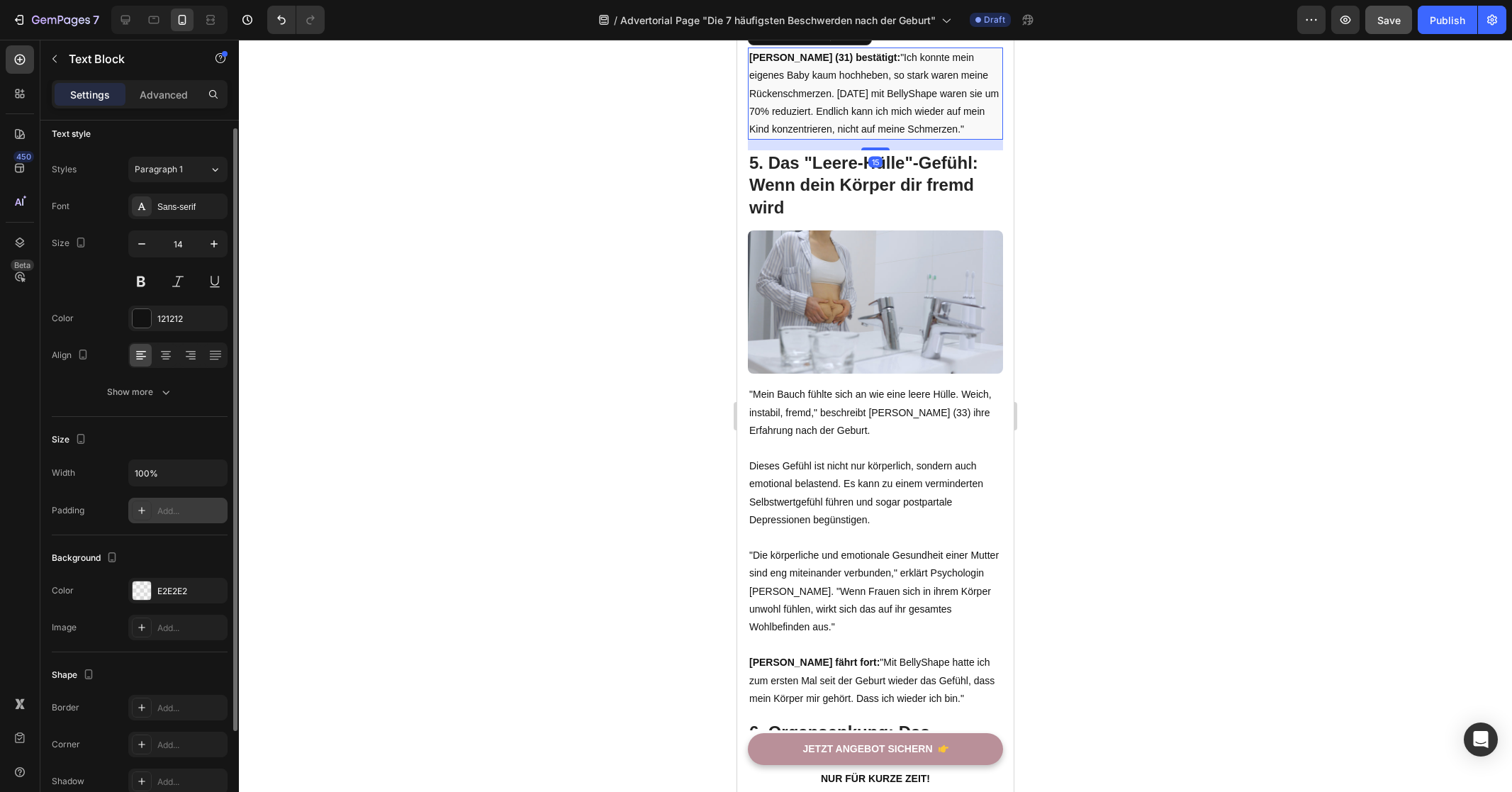
click at [172, 517] on div "Add..." at bounding box center [178, 510] width 99 height 26
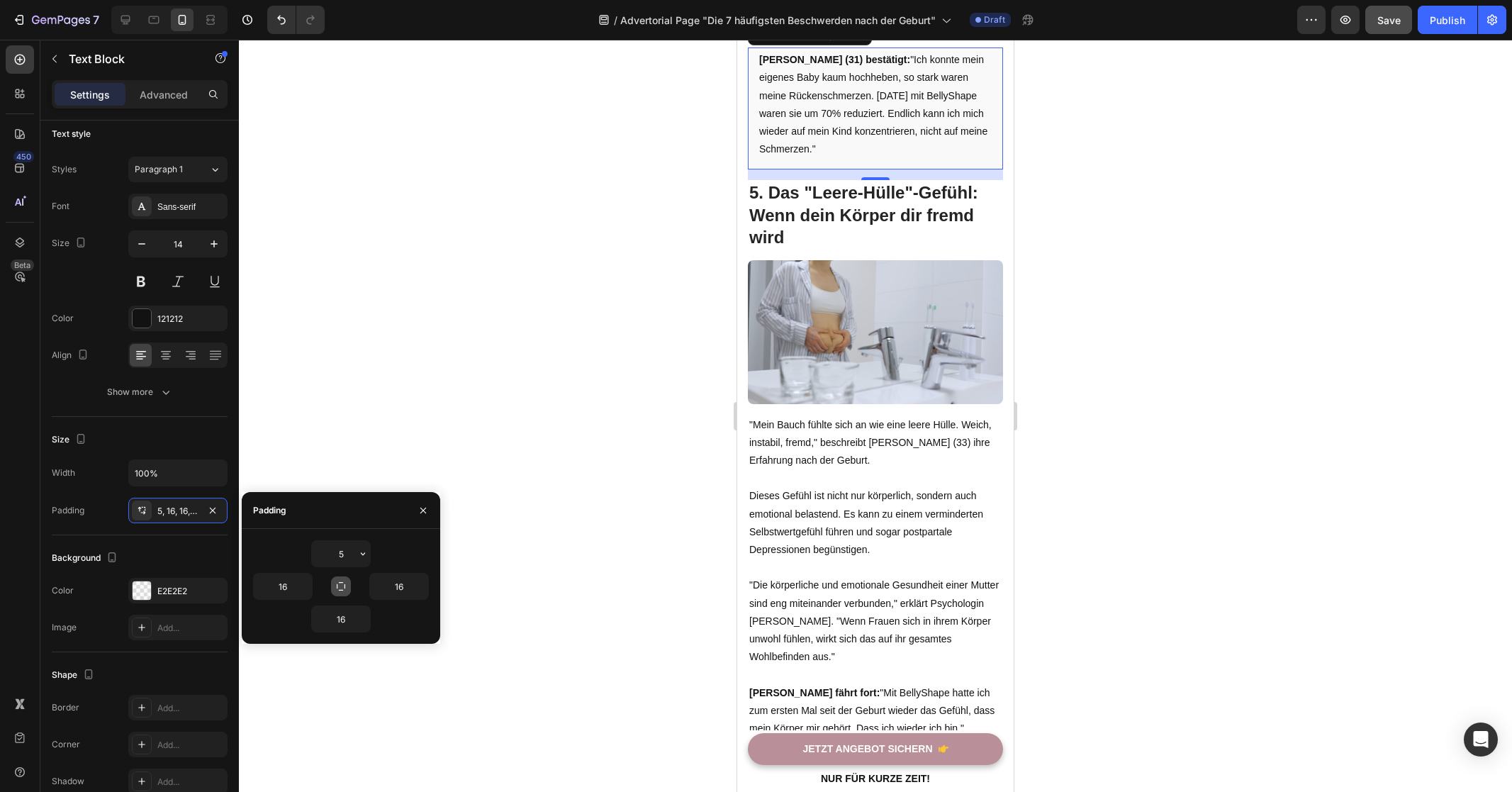
click at [340, 588] on icon "button" at bounding box center [341, 586] width 11 height 11
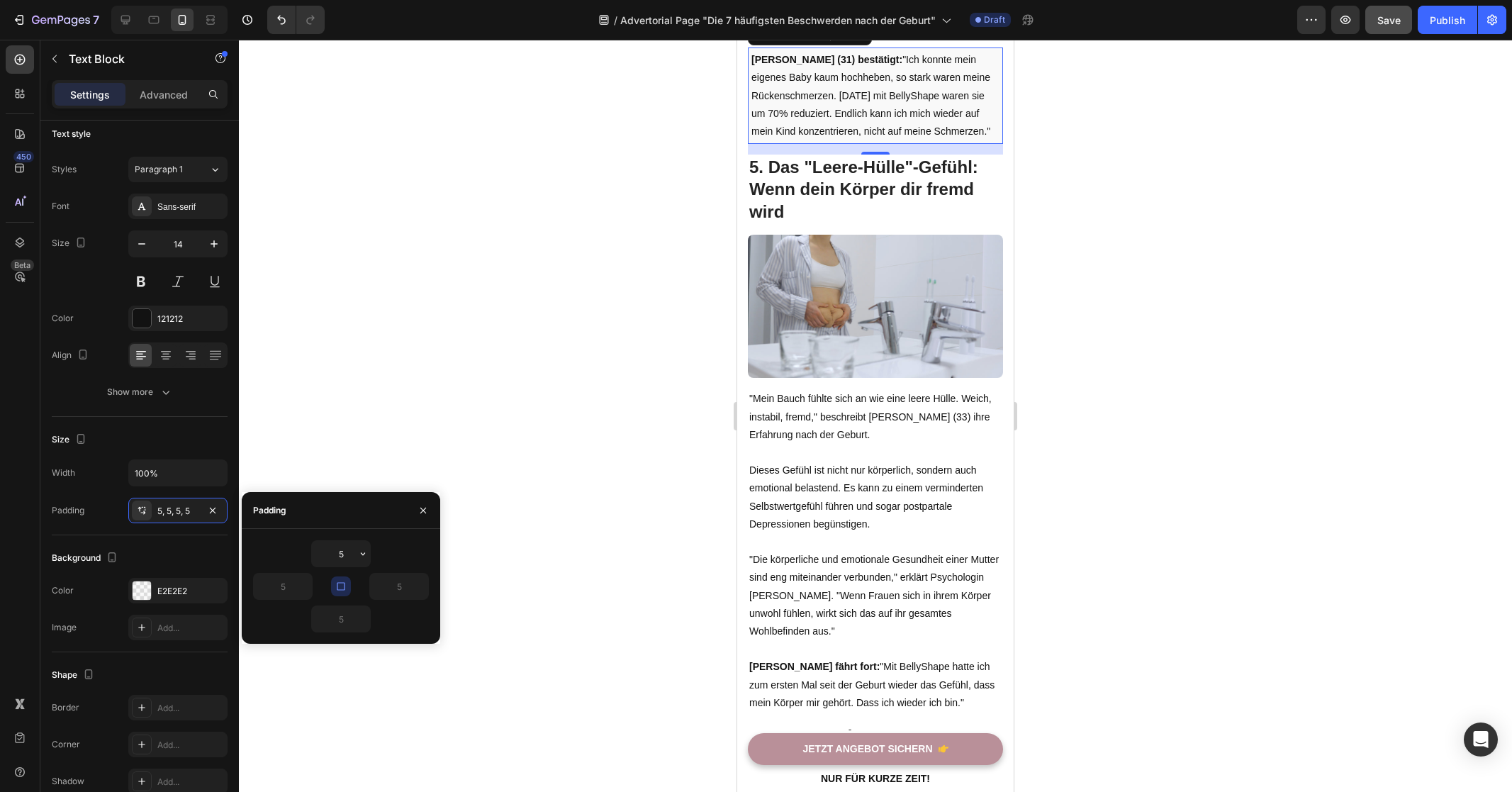
click at [588, 442] on div at bounding box center [875, 415] width 1273 height 753
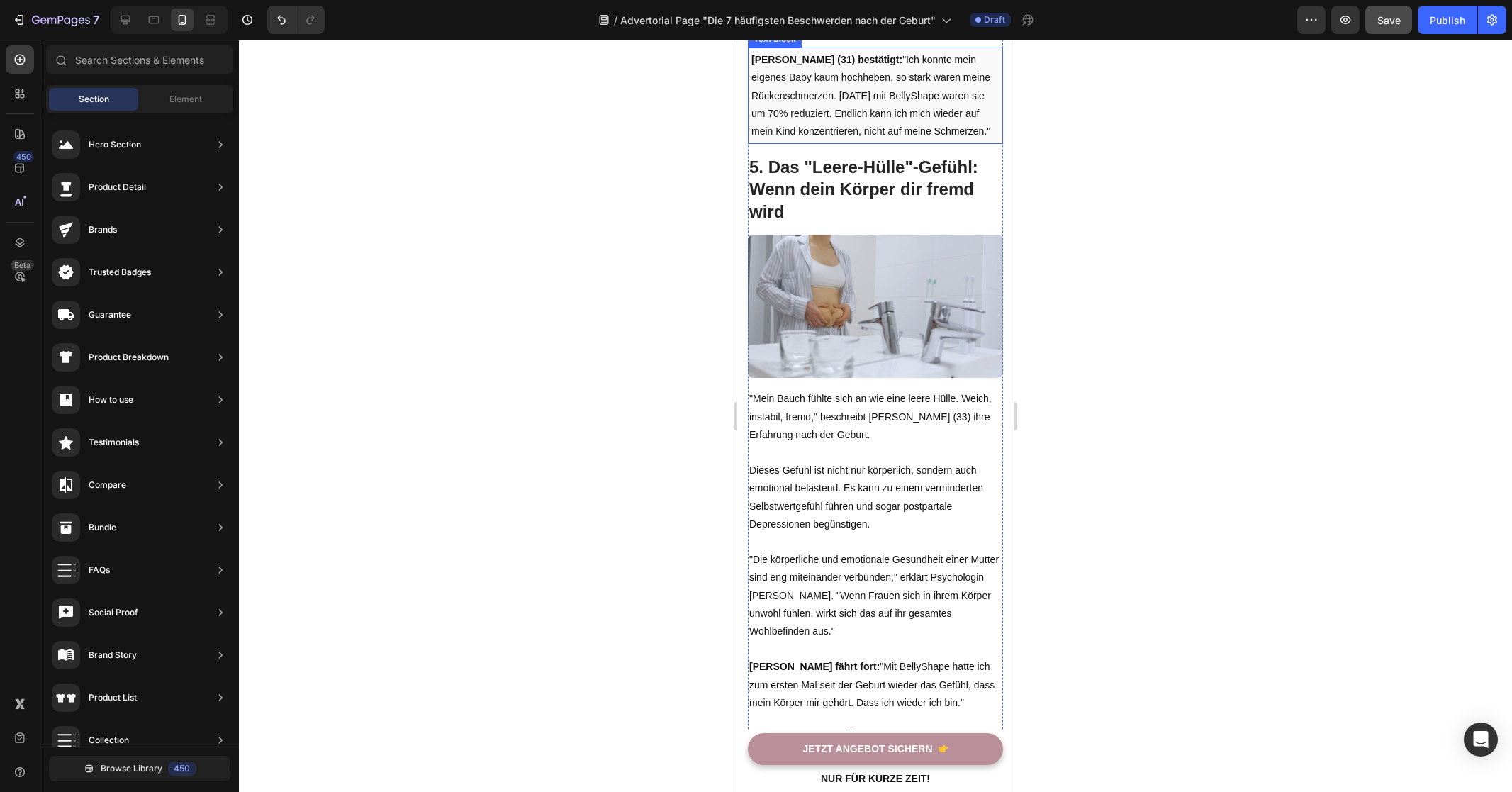
click at [899, 140] on p "[PERSON_NAME] (31) bestätigt: "Ich konnte mein eigenes Baby kaum hochheben, so …" at bounding box center [875, 96] width 248 height 89
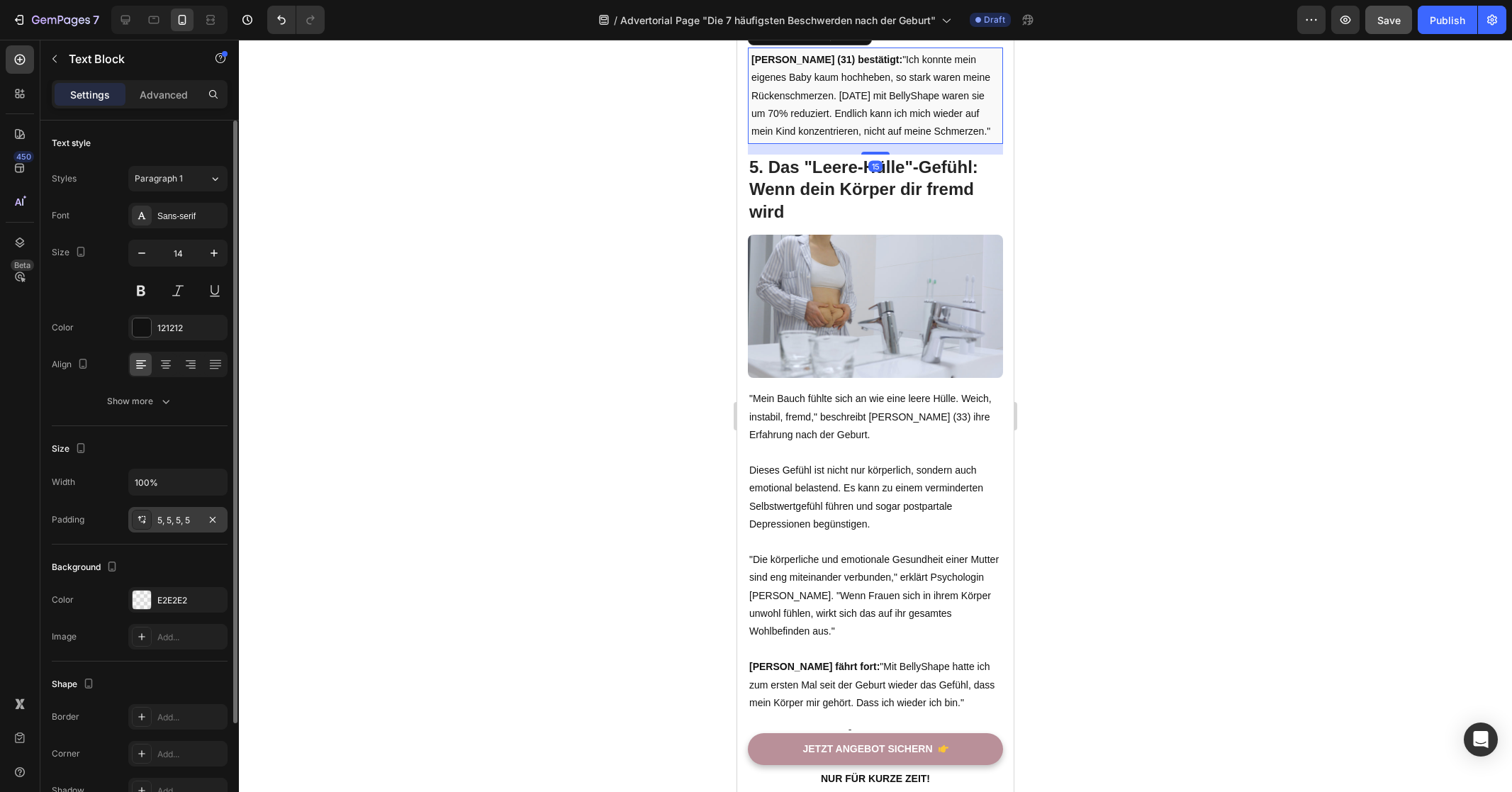
click at [186, 519] on div "5, 5, 5, 5" at bounding box center [178, 520] width 41 height 13
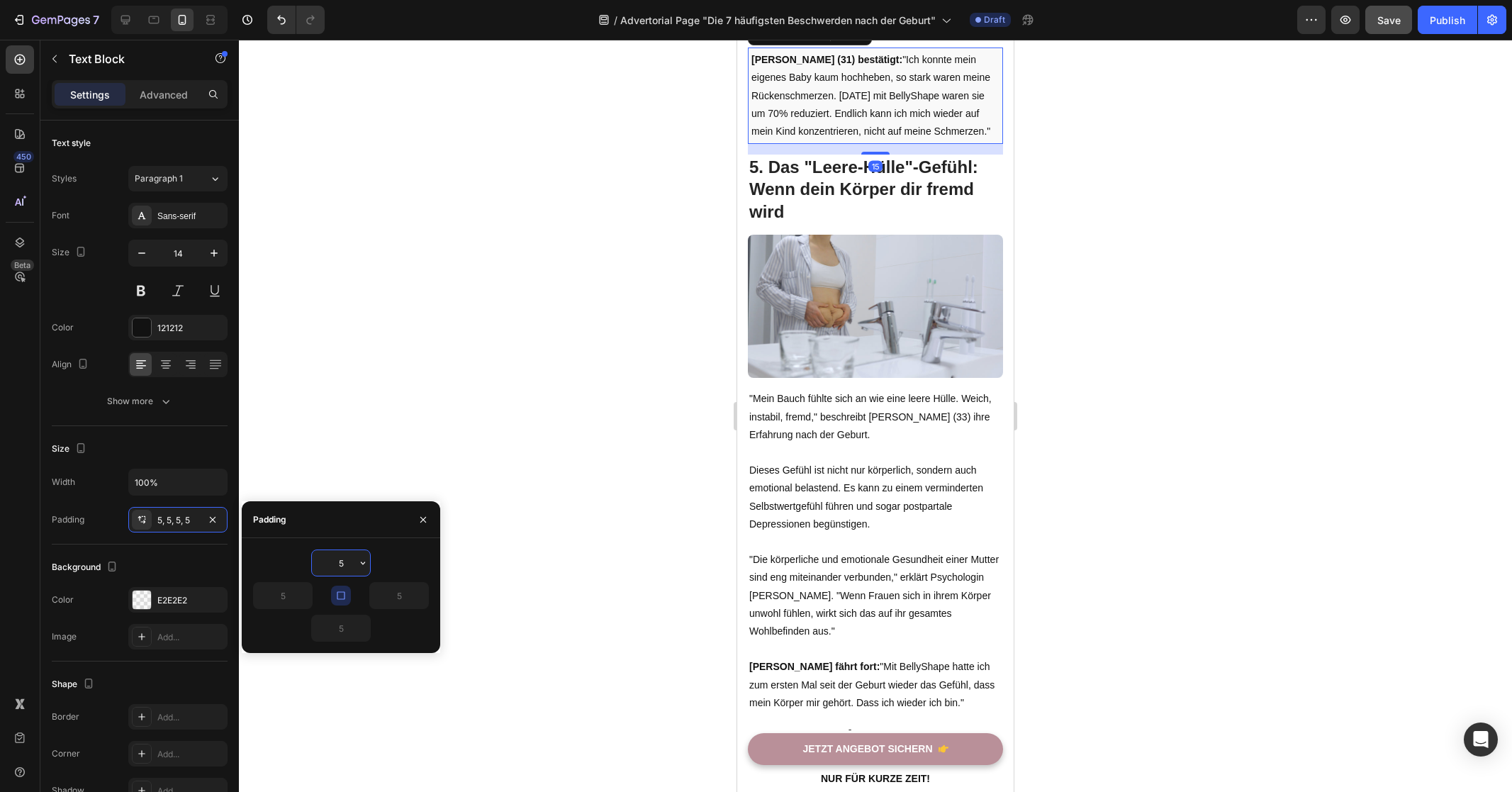
click at [347, 563] on input "5" at bounding box center [341, 563] width 58 height 26
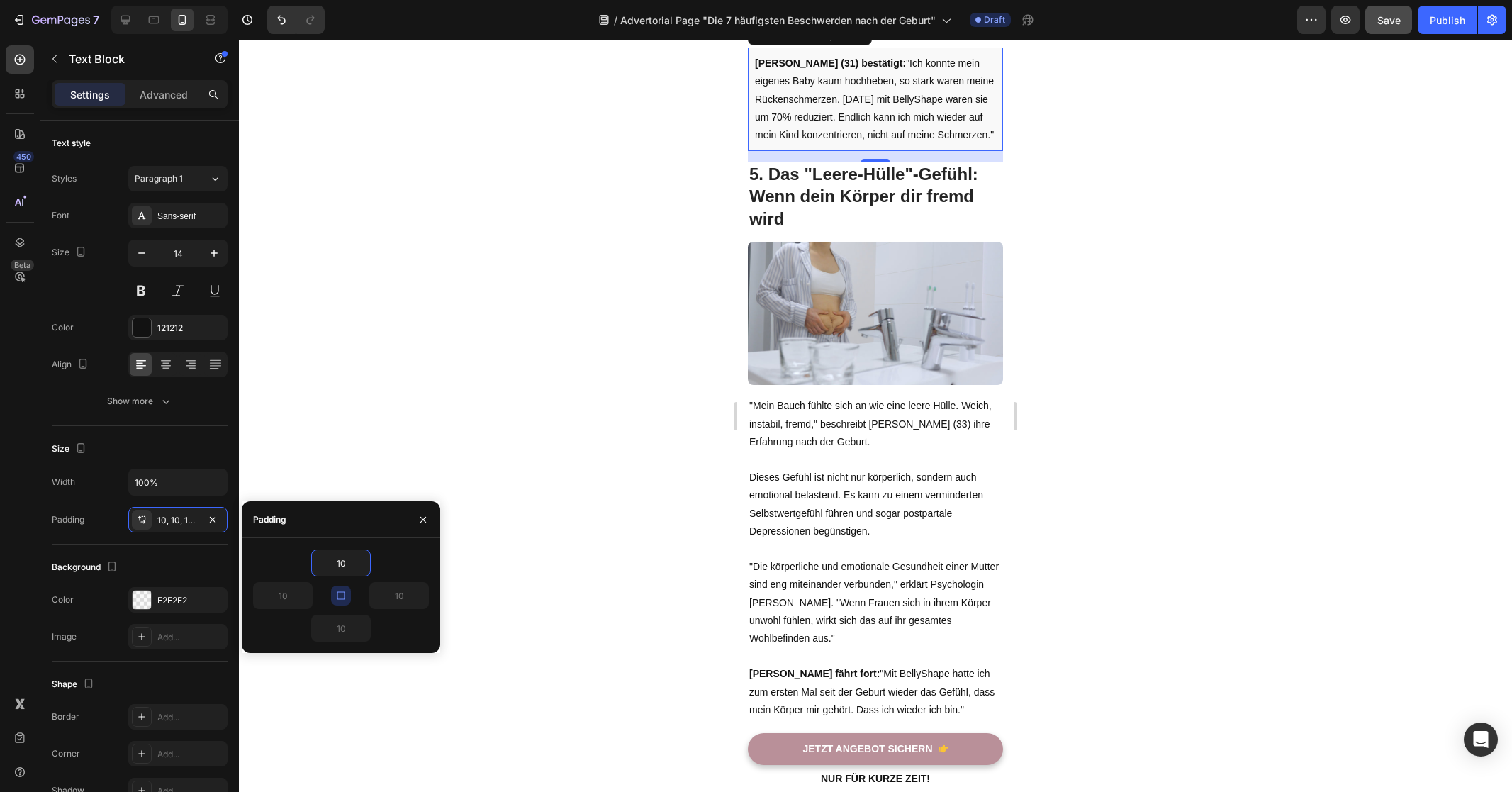
click at [597, 443] on div at bounding box center [875, 415] width 1273 height 753
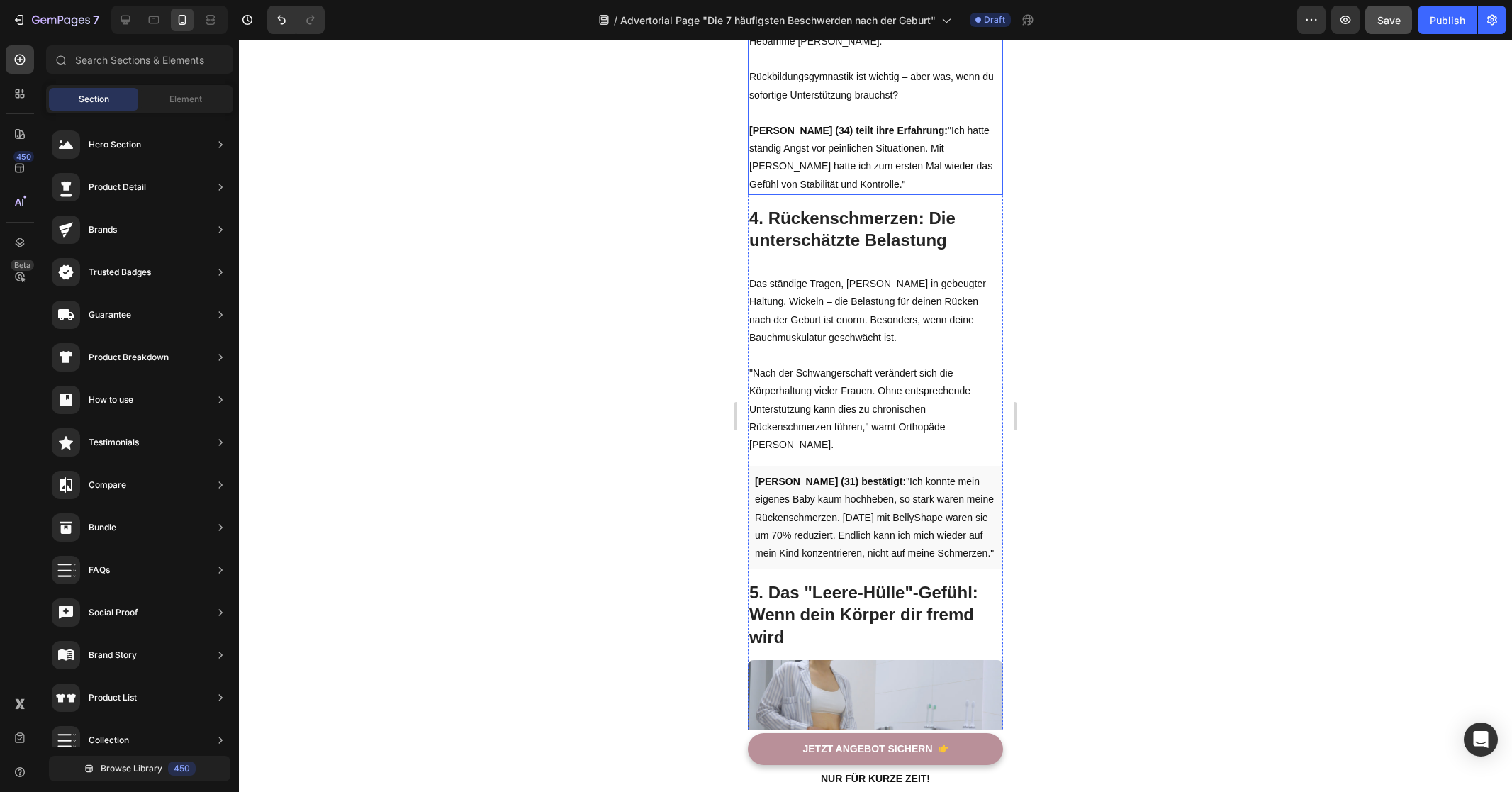
scroll to position [2364, 0]
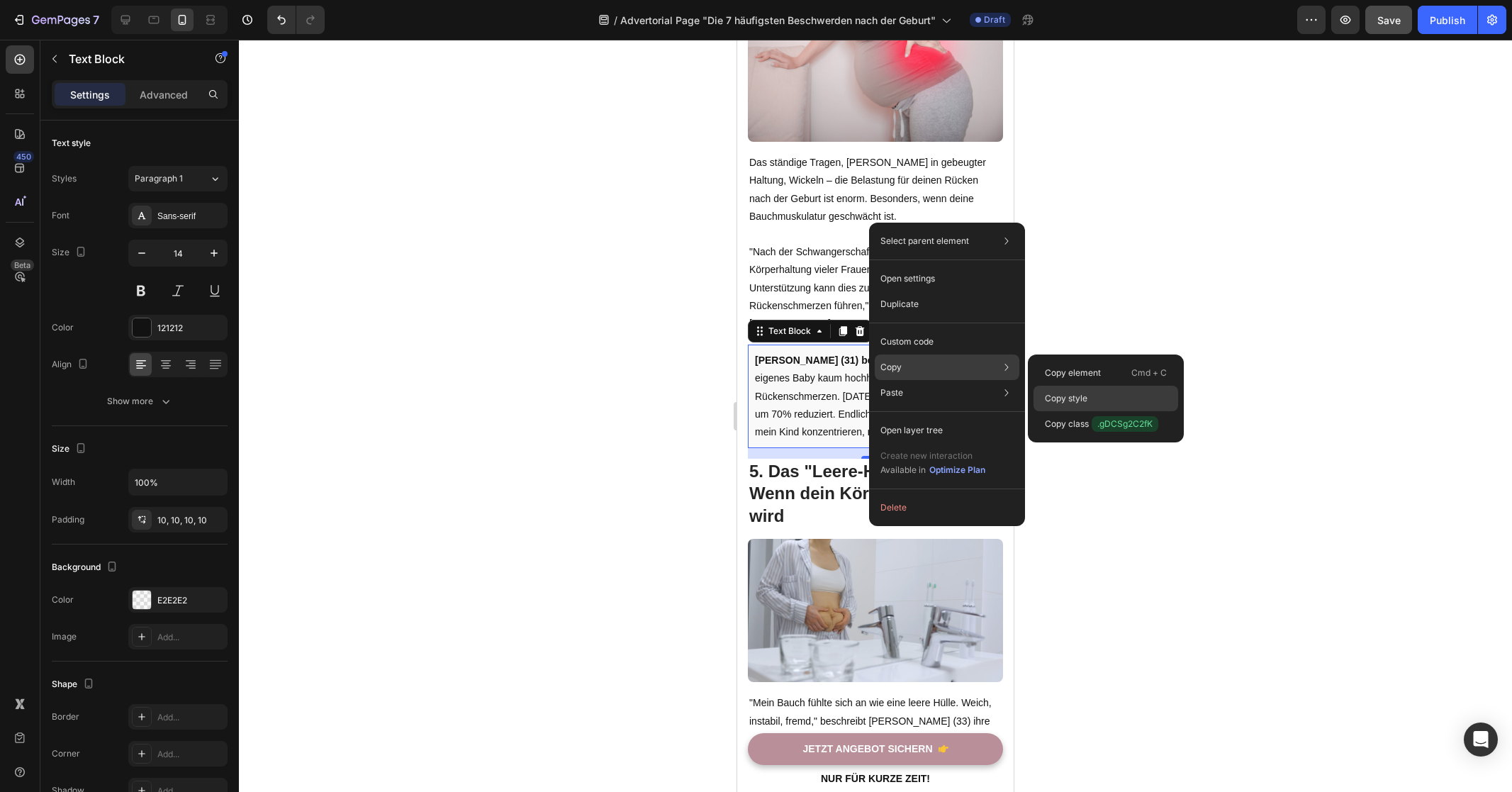
click at [1062, 394] on p "Copy style" at bounding box center [1066, 398] width 43 height 13
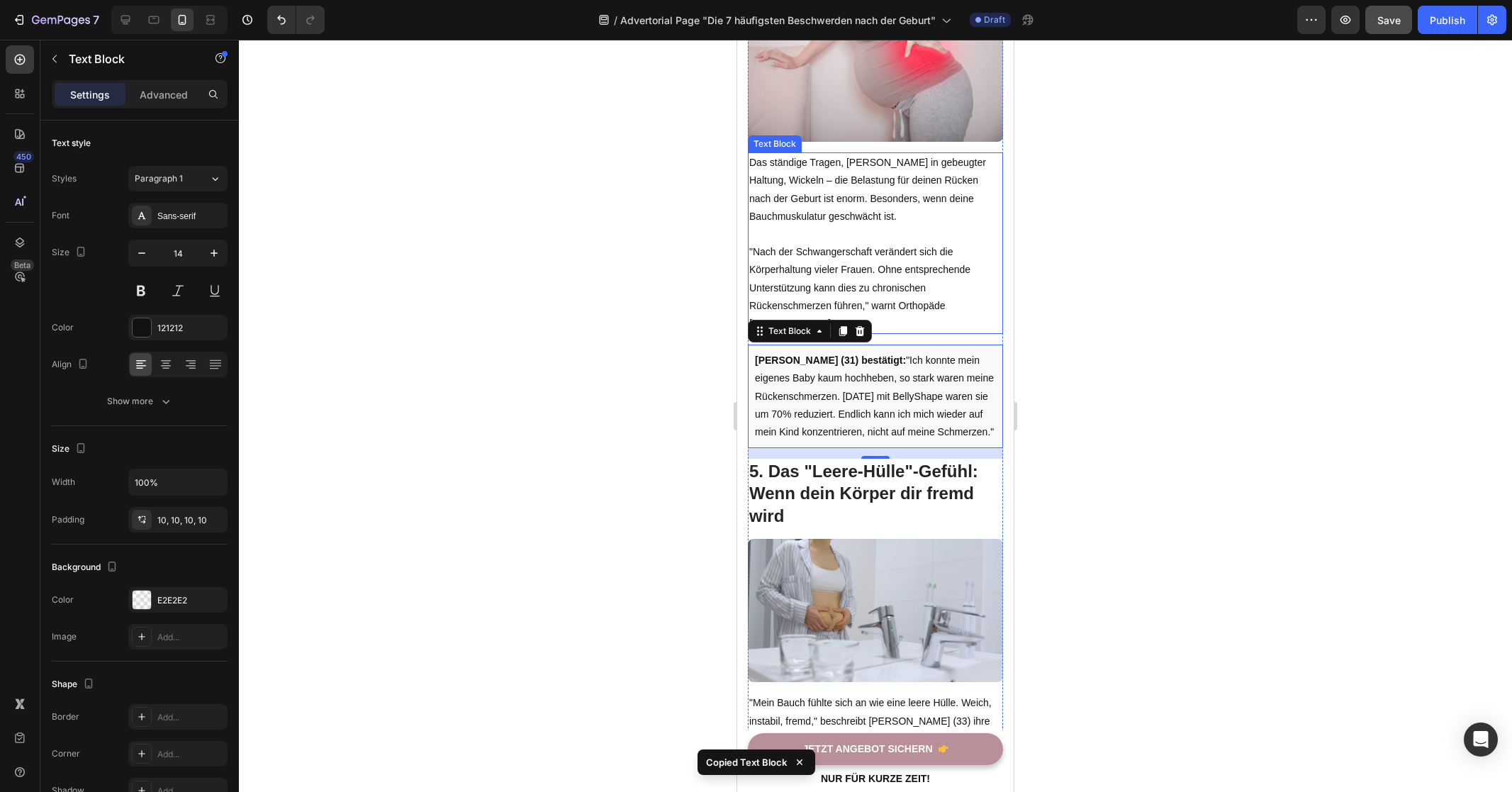
scroll to position [1899, 0]
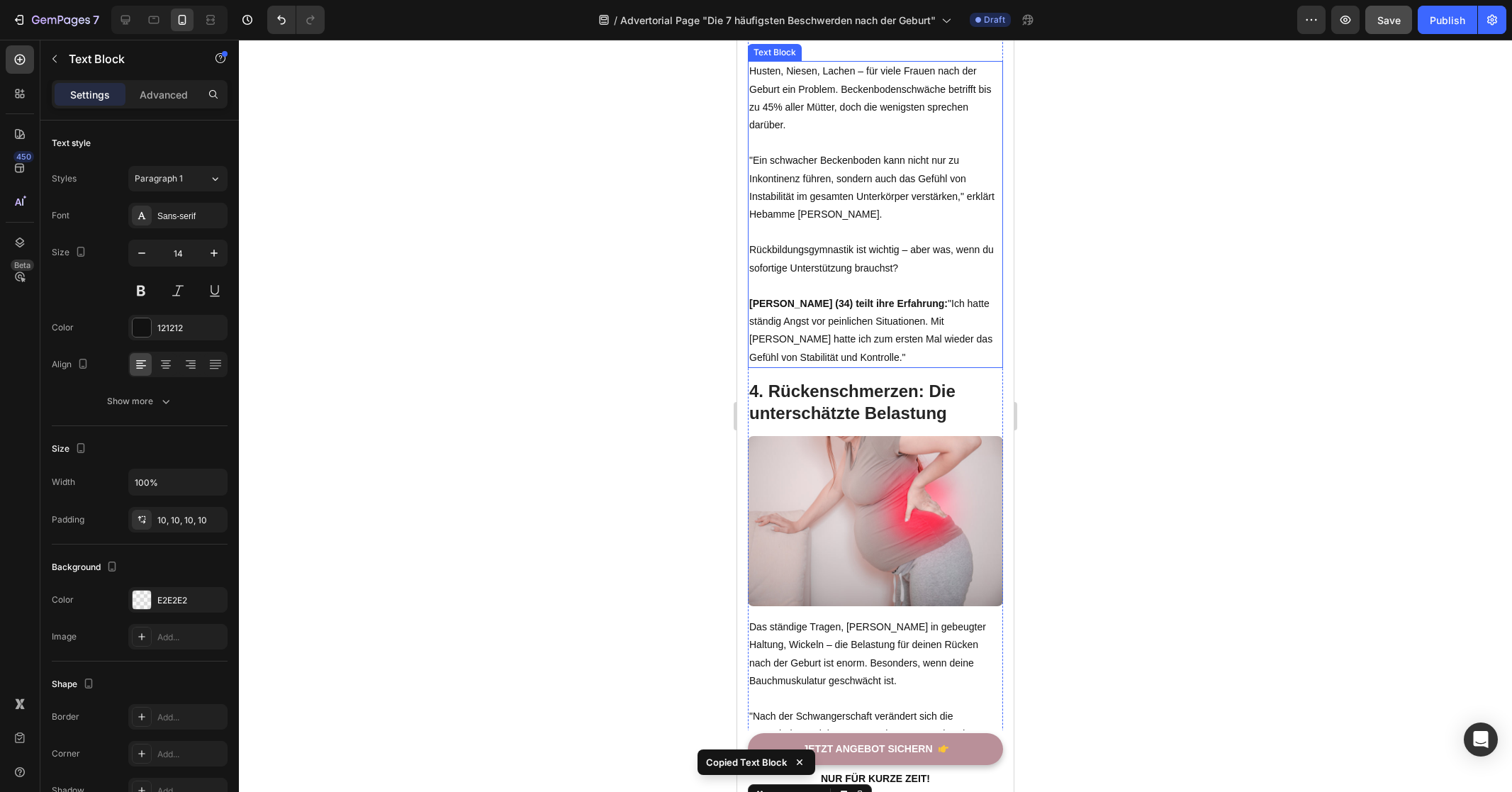
click at [877, 382] on p ""Ein schwacher Beckenboden kann nicht nur zu Inkontinenz führen, sondern auch d…" at bounding box center [875, 358] width 252 height 72
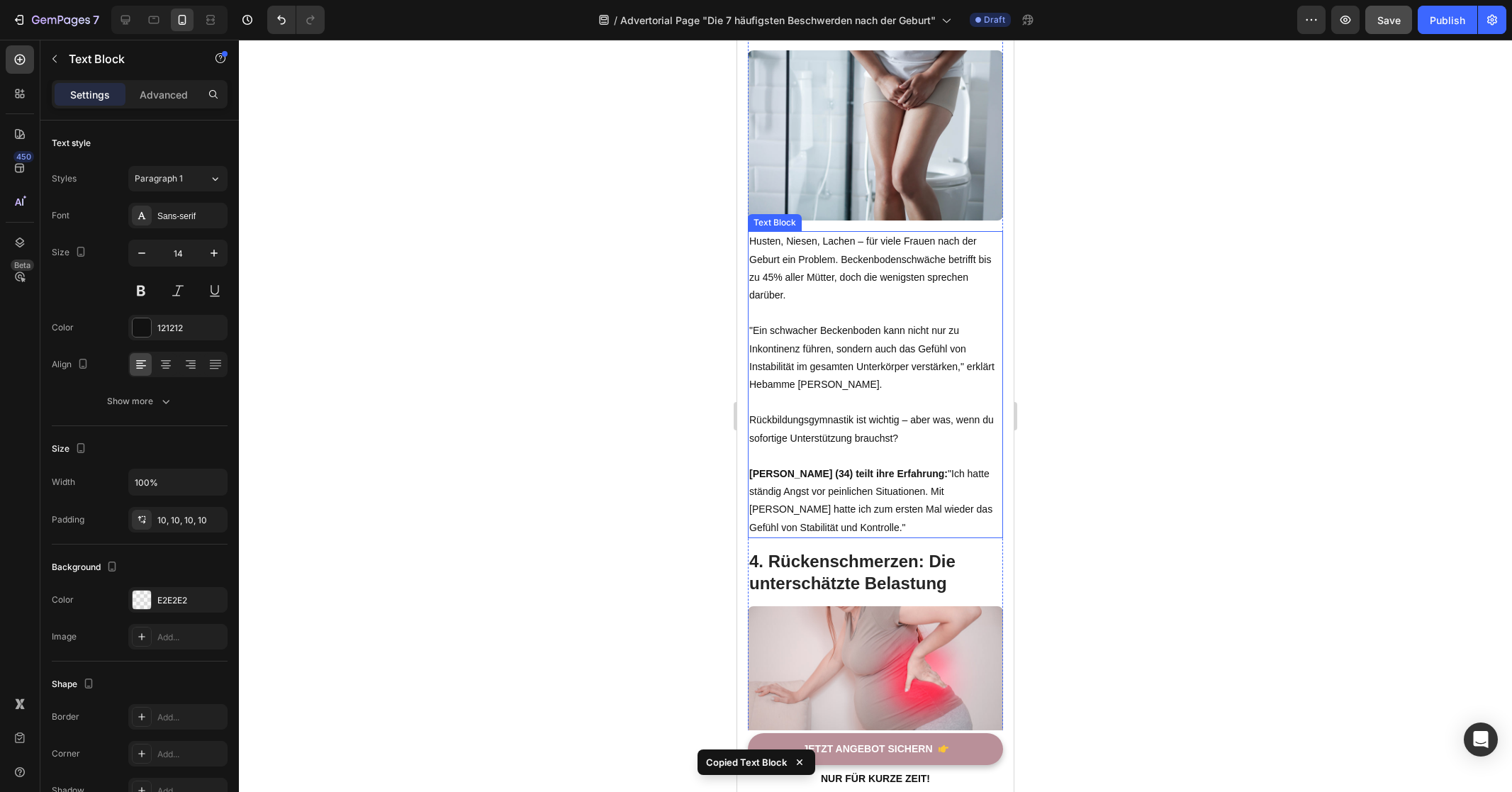
scroll to position [9, 0]
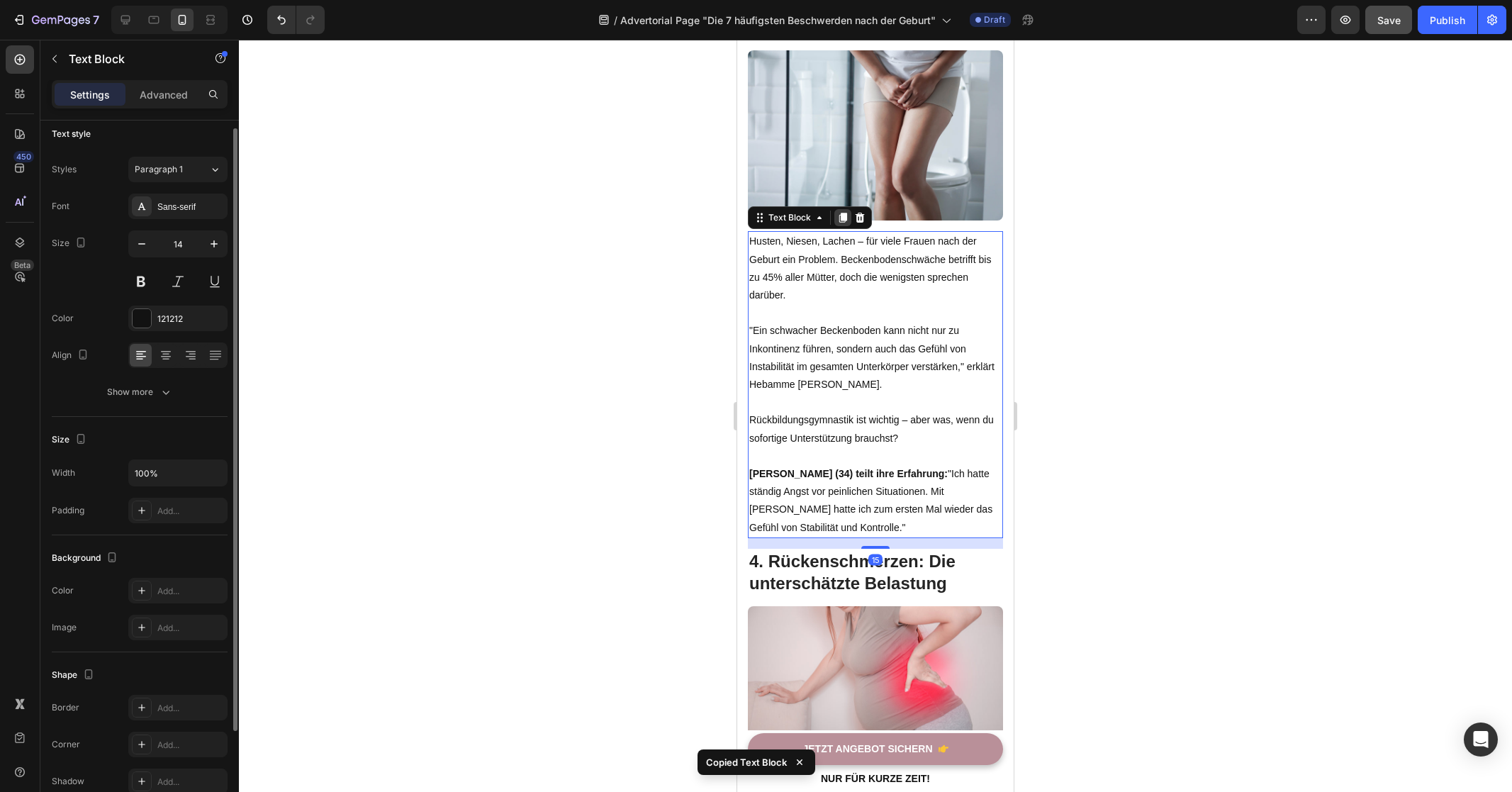
click at [845, 213] on icon at bounding box center [843, 218] width 8 height 10
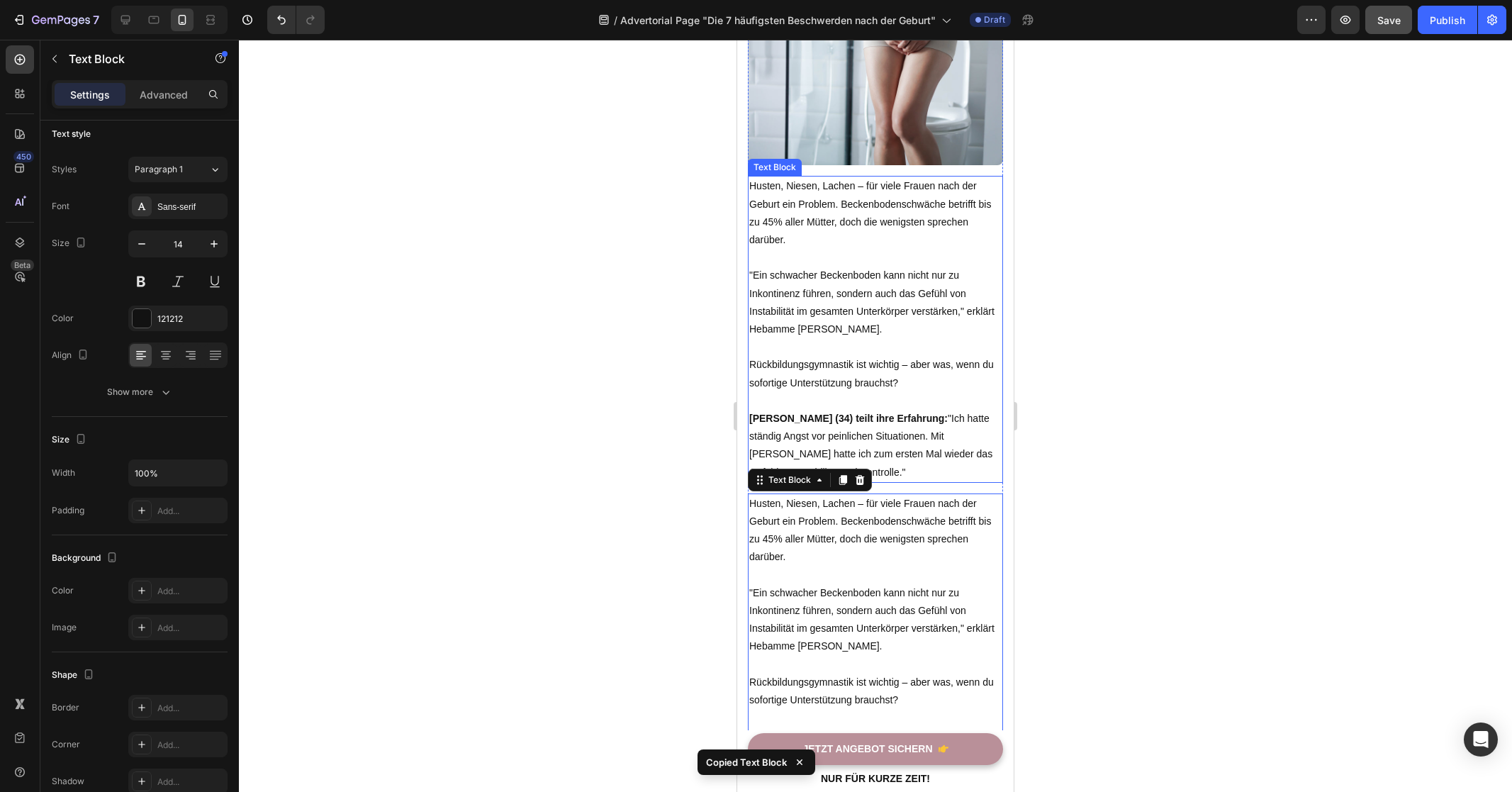
scroll to position [2025, 0]
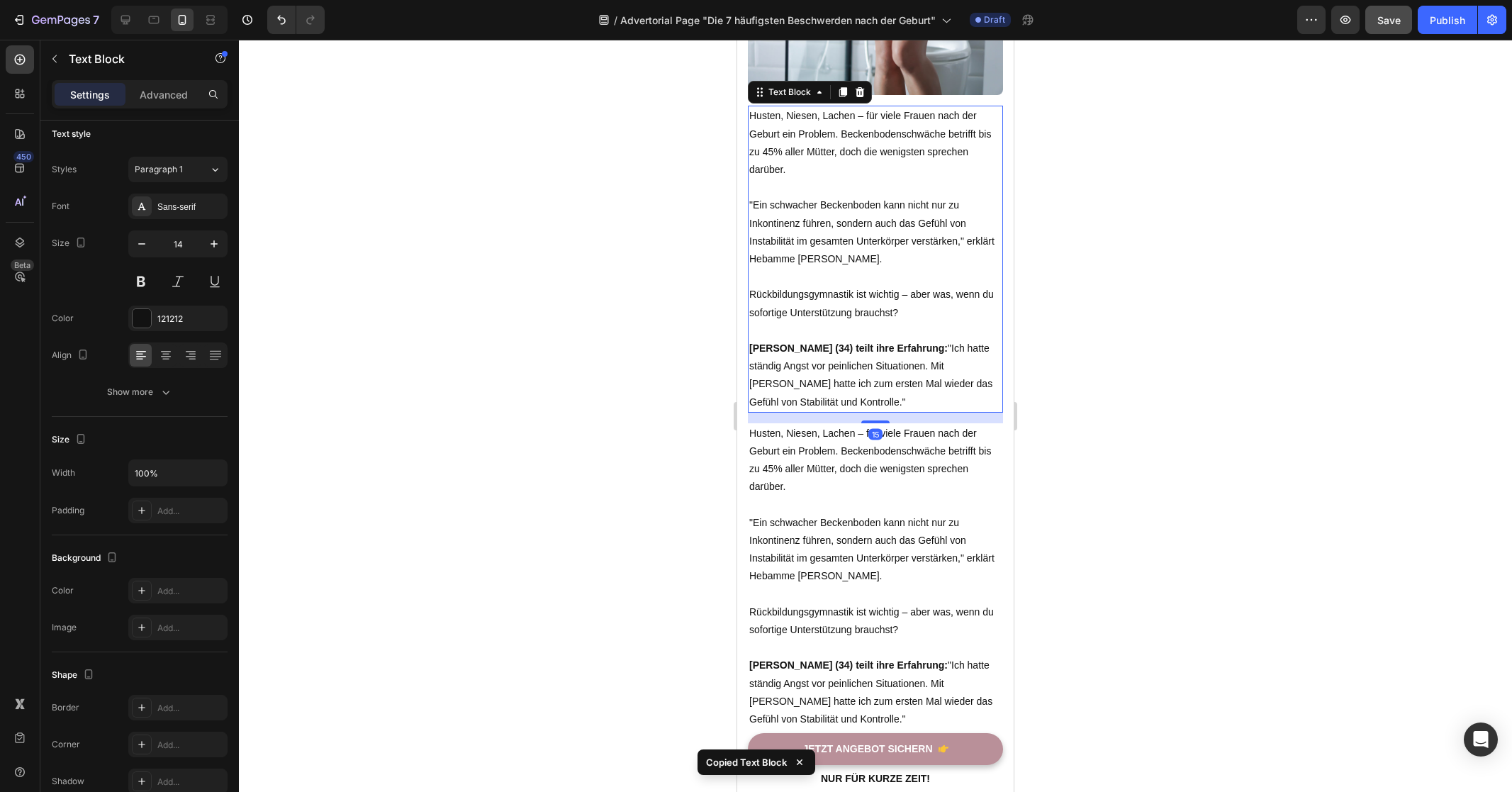
click at [898, 360] on p "[PERSON_NAME] (34) teilt ihre Erfahrung: "Ich hatte ständig Angst vor peinliche…" at bounding box center [875, 376] width 252 height 72
click at [881, 322] on p at bounding box center [875, 330] width 252 height 18
click at [881, 322] on p "Rich Text Editor. Editing area: main" at bounding box center [875, 330] width 252 height 18
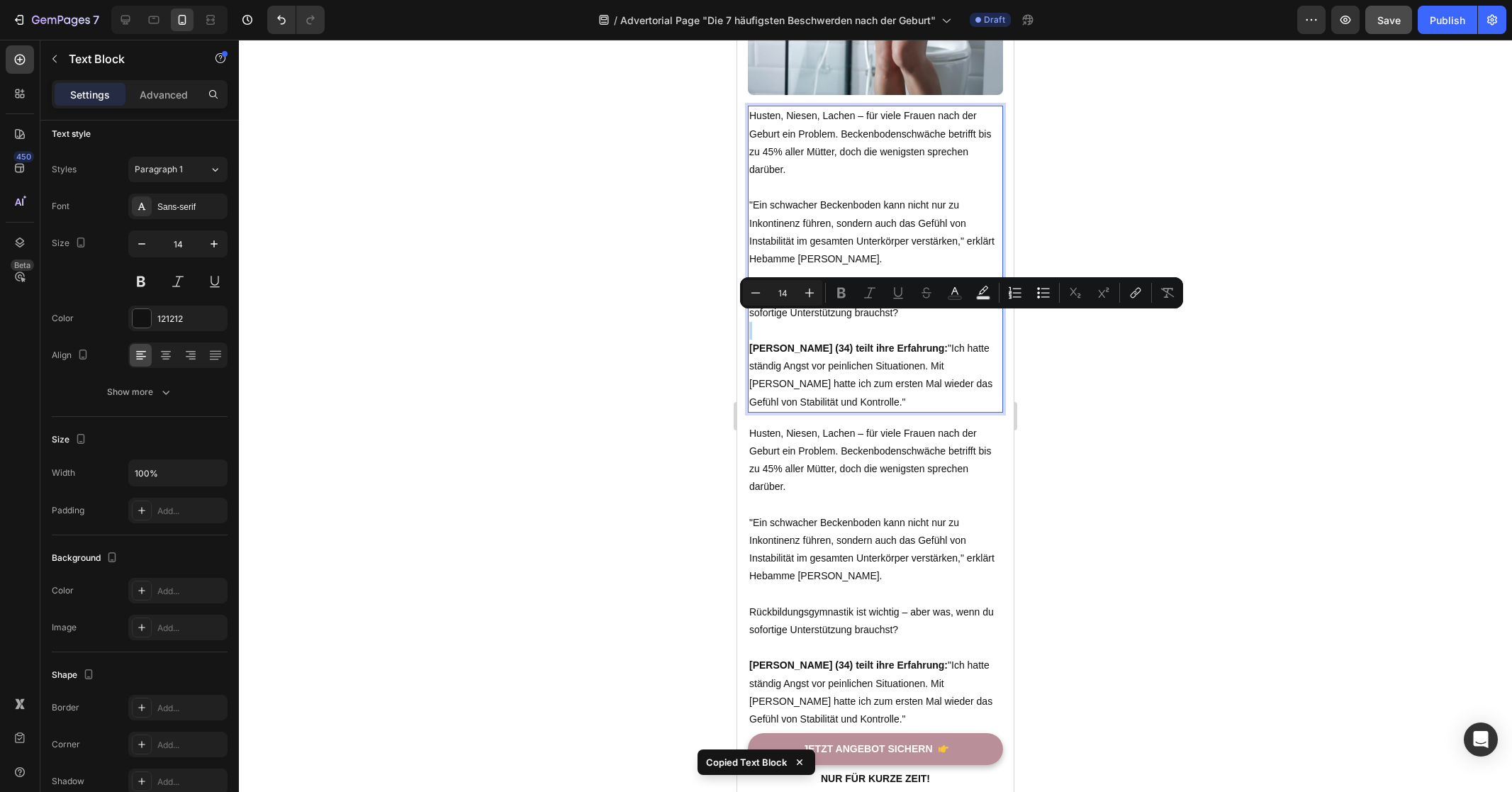
click at [883, 322] on p "Rich Text Editor. Editing area: main" at bounding box center [875, 330] width 252 height 18
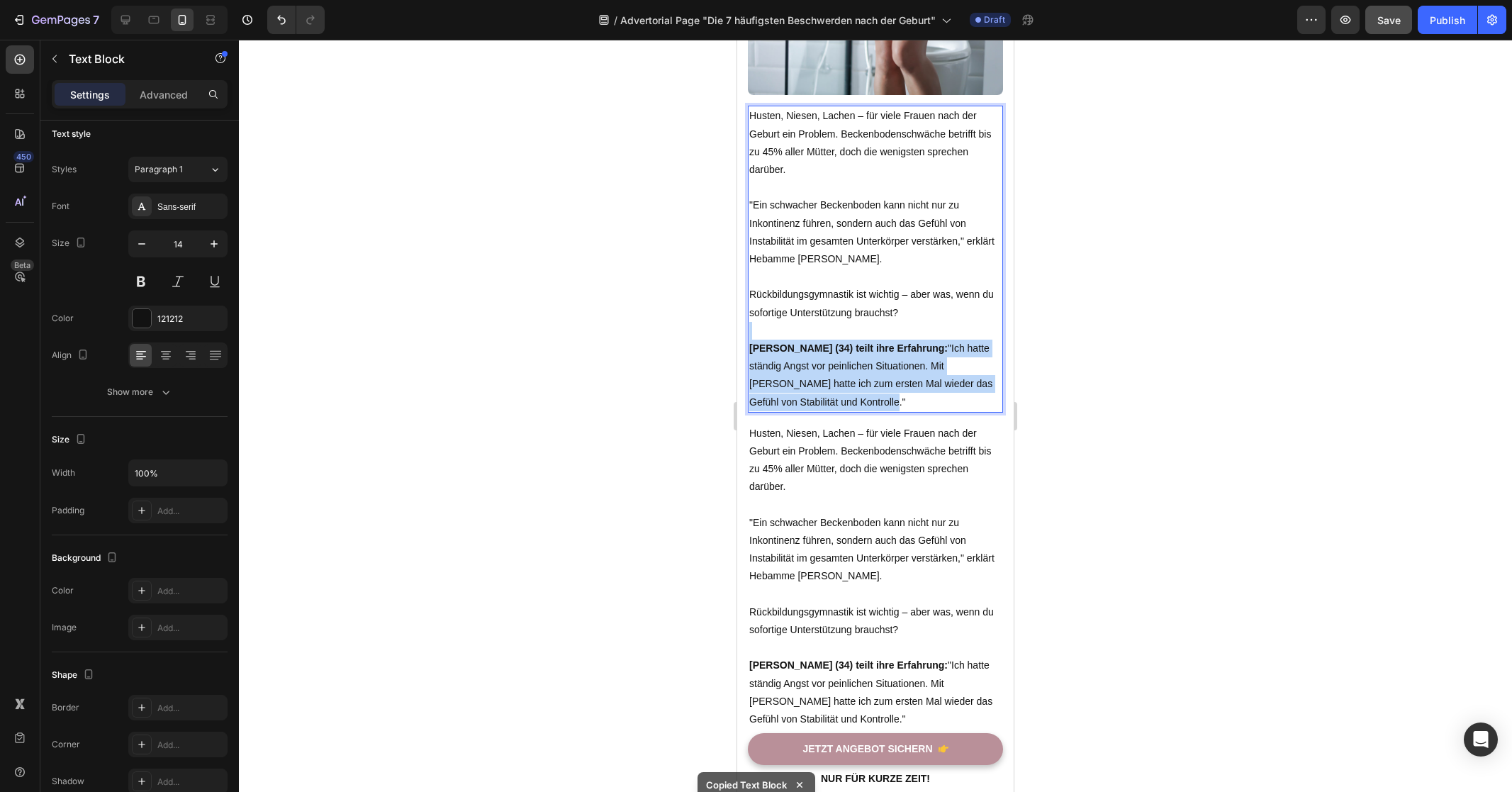
drag, startPoint x: 846, startPoint y: 316, endPoint x: 932, endPoint y: 401, distance: 120.9
click at [932, 401] on div "Husten, Niesen, Lachen – für viele Frauen nach der Geburt ein Problem. Beckenbo…" at bounding box center [875, 259] width 255 height 307
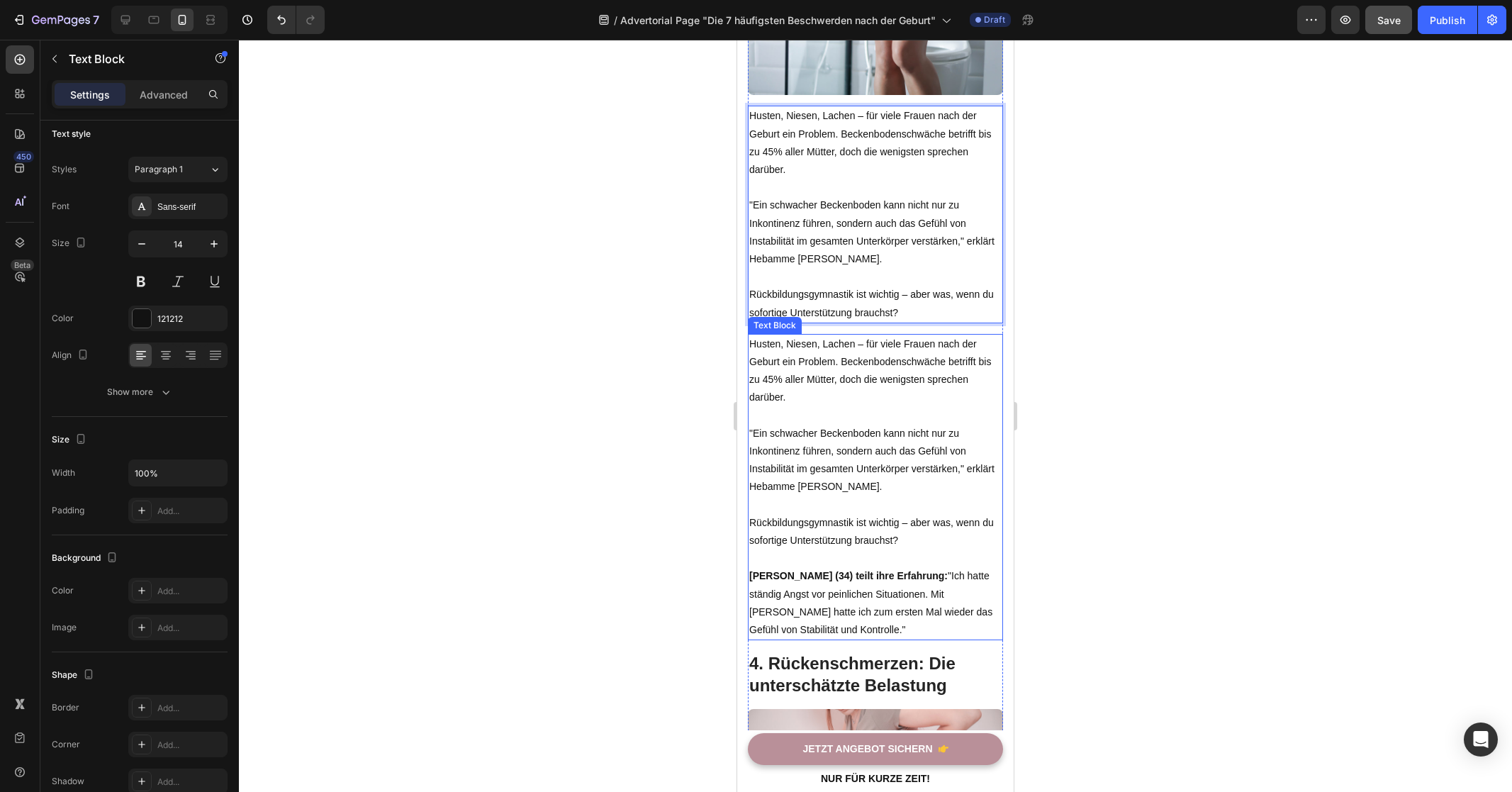
click at [916, 550] on p at bounding box center [875, 558] width 252 height 18
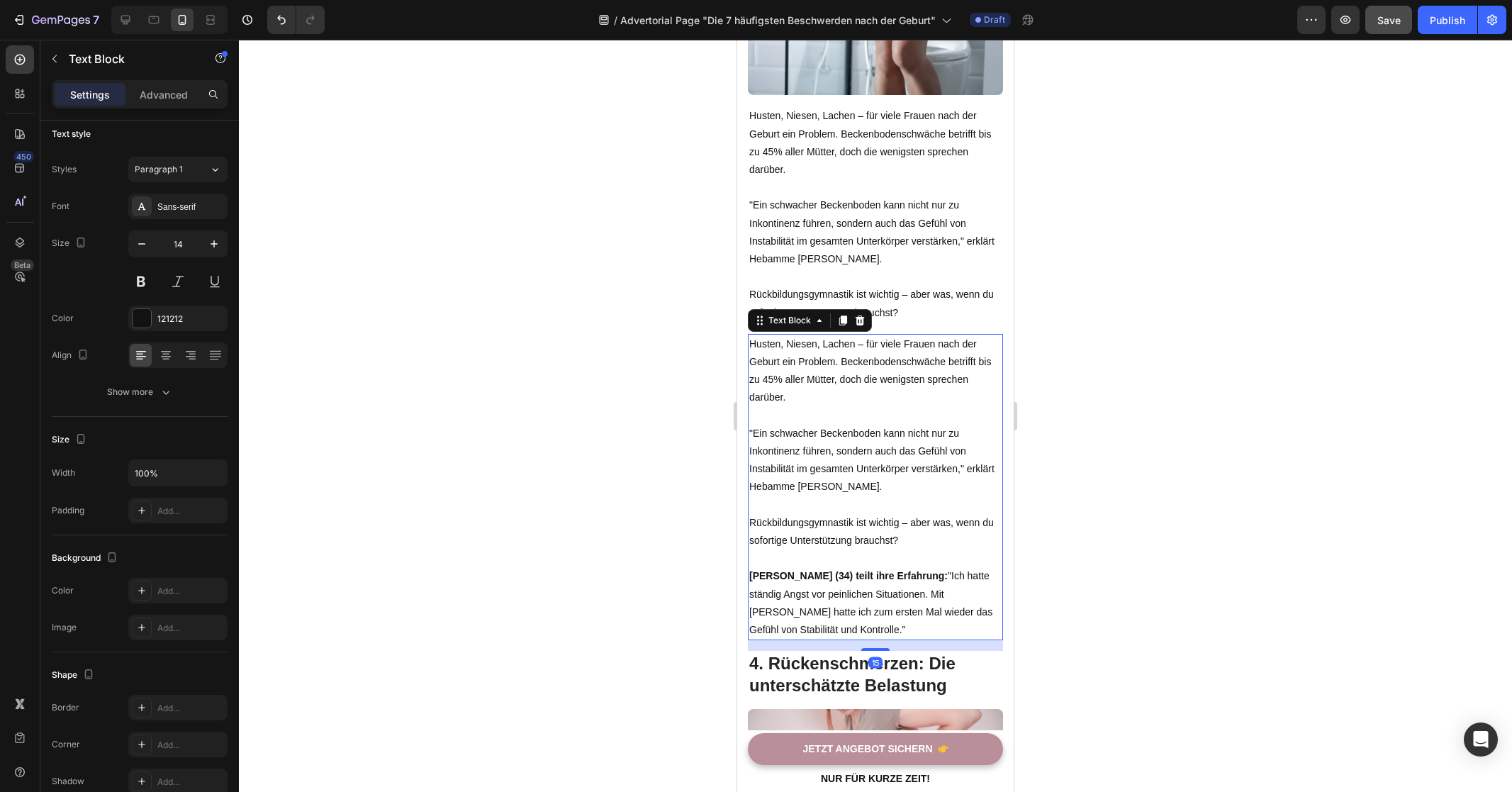
click at [916, 550] on p at bounding box center [875, 558] width 252 height 18
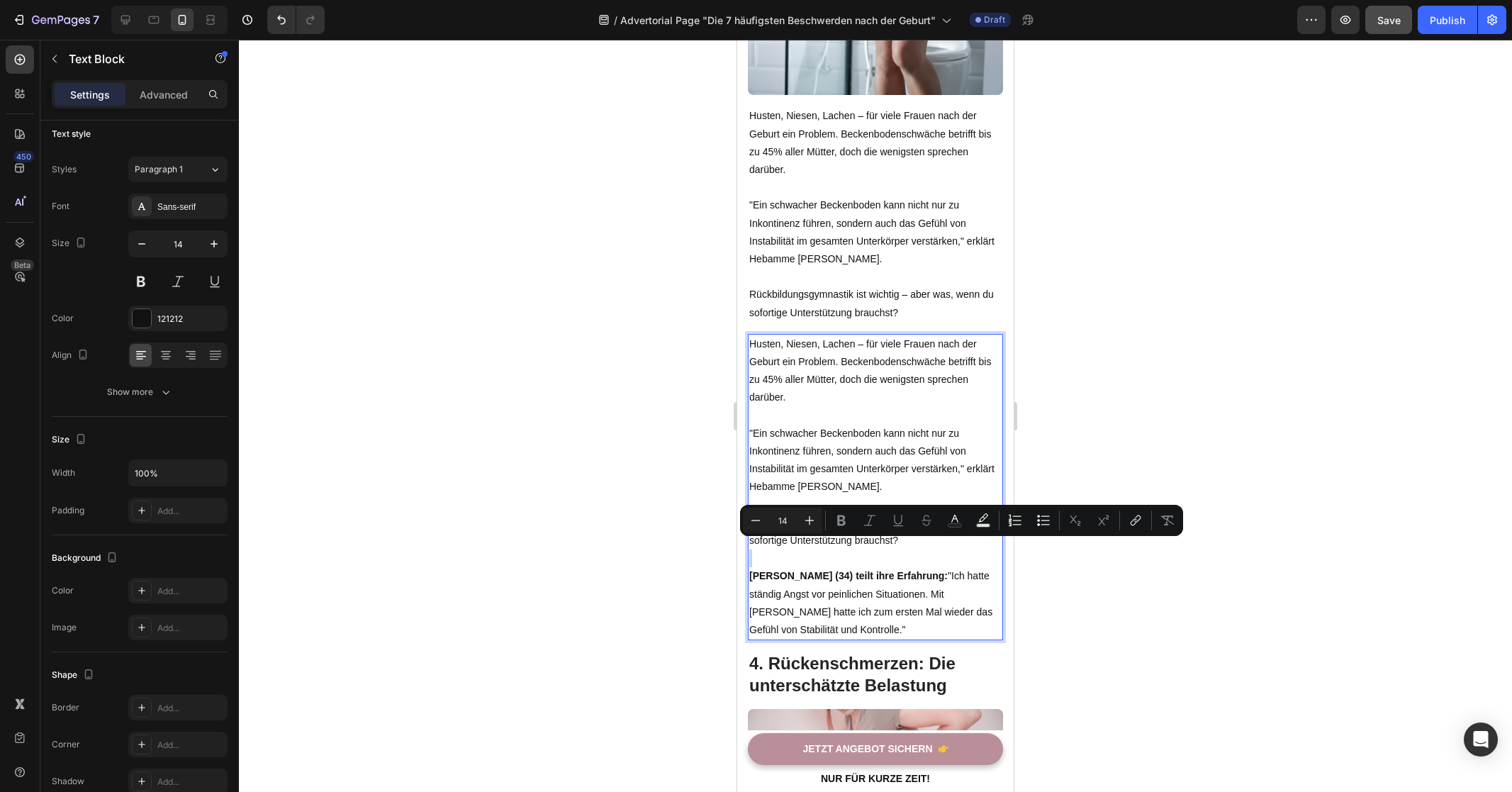
click at [852, 550] on p "Rich Text Editor. Editing area: main" at bounding box center [875, 558] width 252 height 18
click at [836, 550] on p "Rich Text Editor. Editing area: main" at bounding box center [875, 558] width 252 height 18
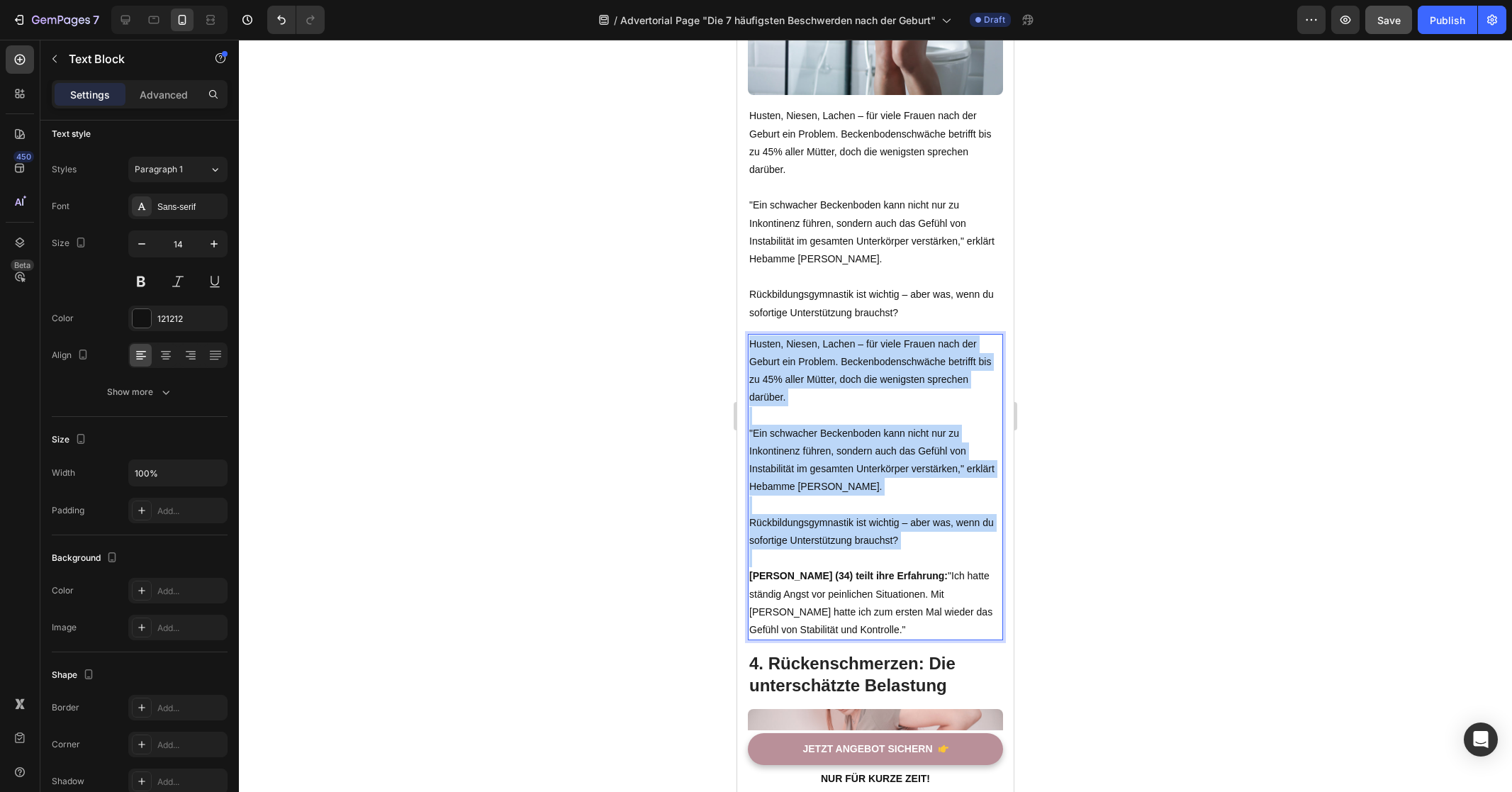
drag, startPoint x: 840, startPoint y: 545, endPoint x: 626, endPoint y: 339, distance: 297.0
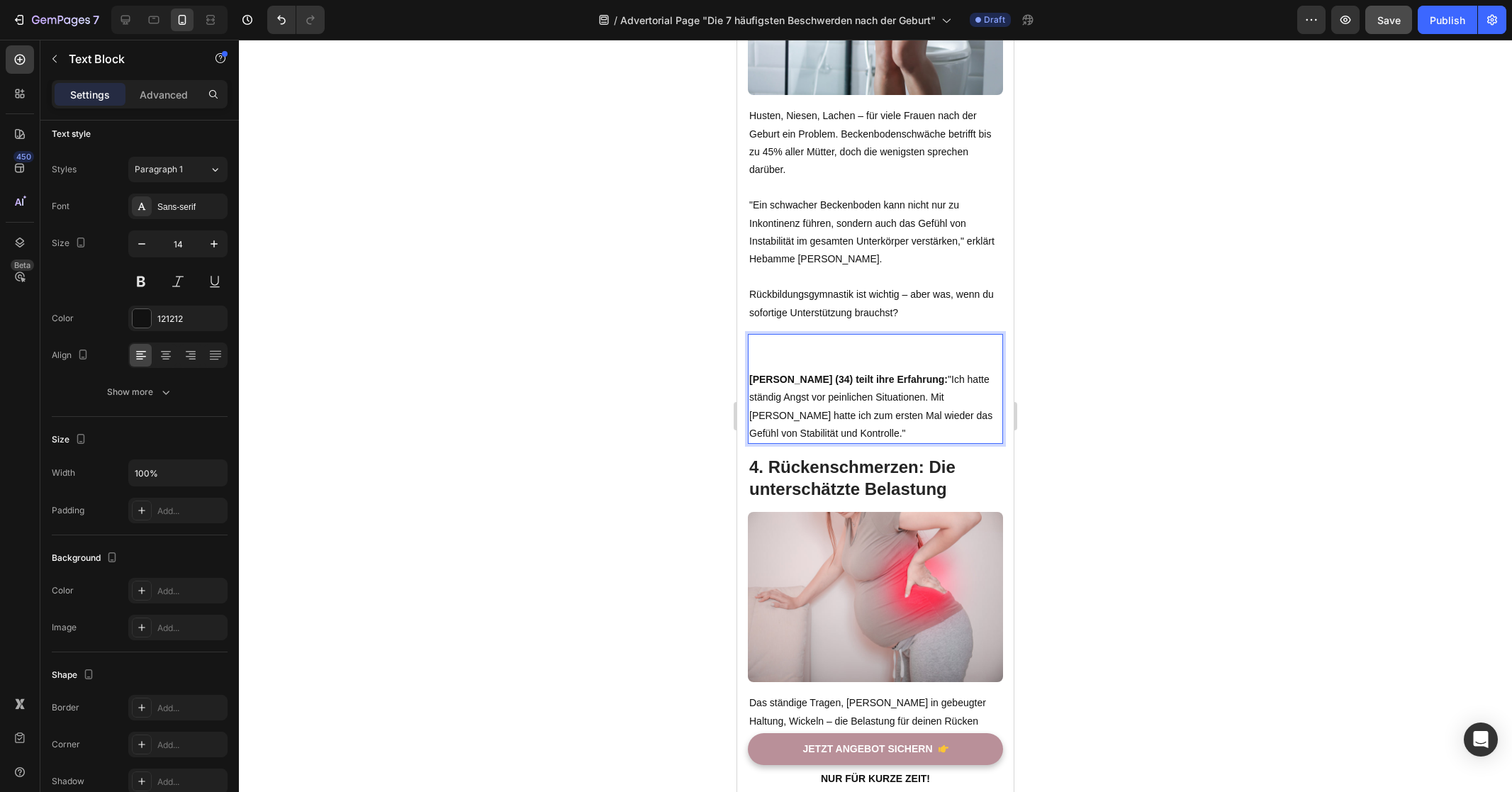
click at [750, 373] on strong "[PERSON_NAME] (34) teilt ihre Erfahrung:" at bounding box center [848, 378] width 199 height 11
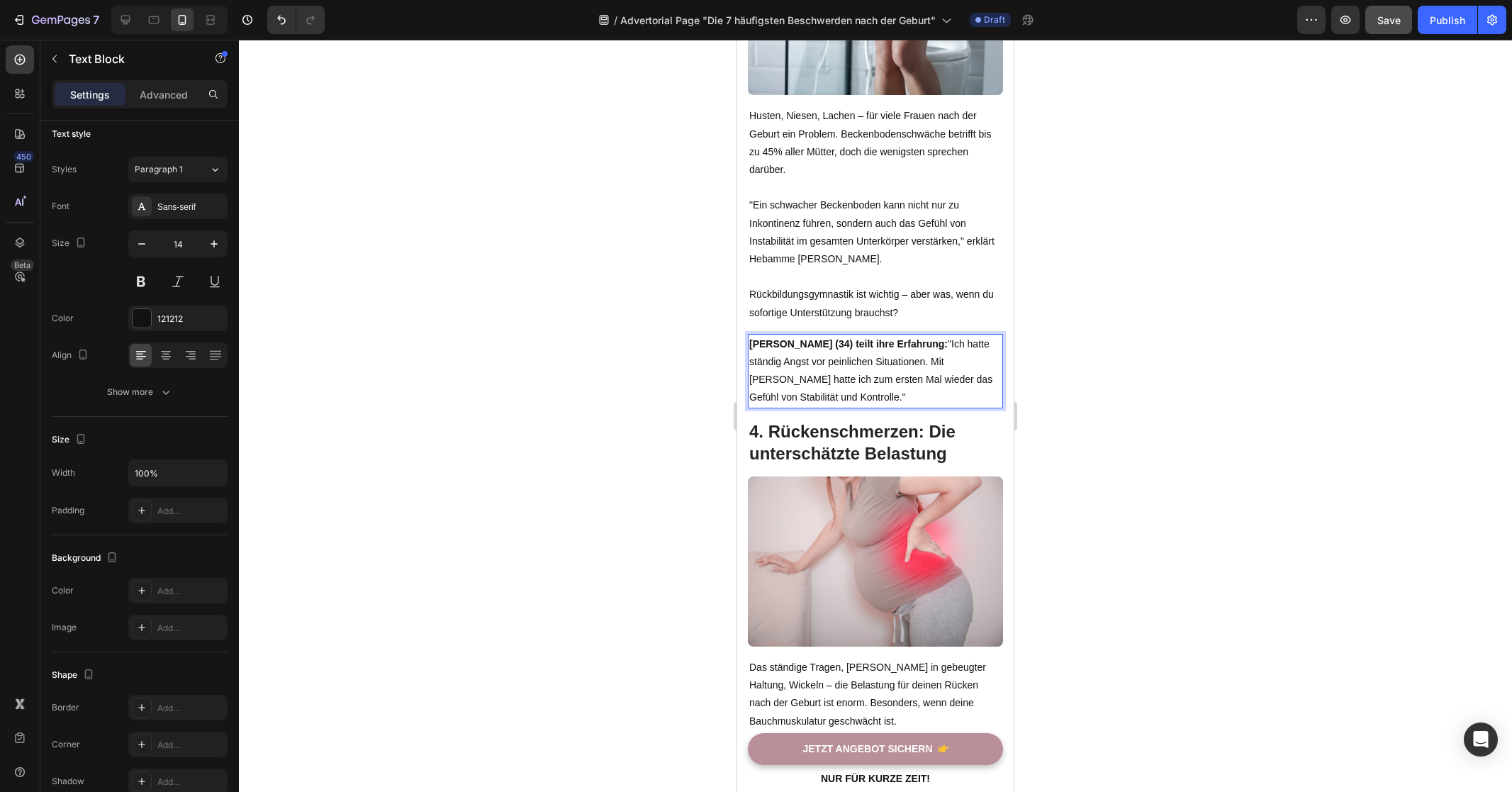
click at [546, 383] on div at bounding box center [875, 415] width 1273 height 753
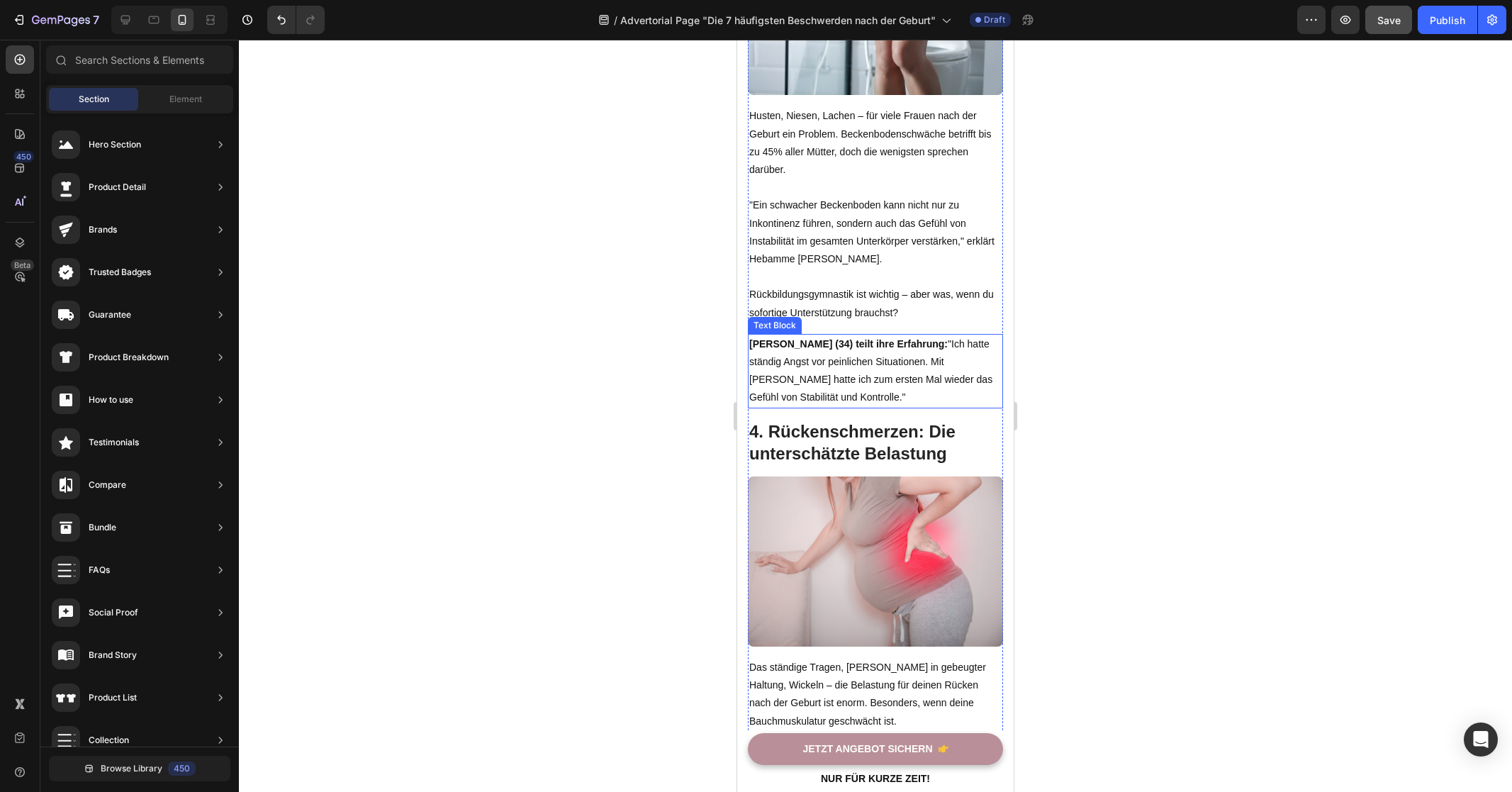
click at [817, 359] on p "[PERSON_NAME] (34) teilt ihre Erfahrung: "Ich hatte ständig Angst vor peinliche…" at bounding box center [875, 372] width 252 height 72
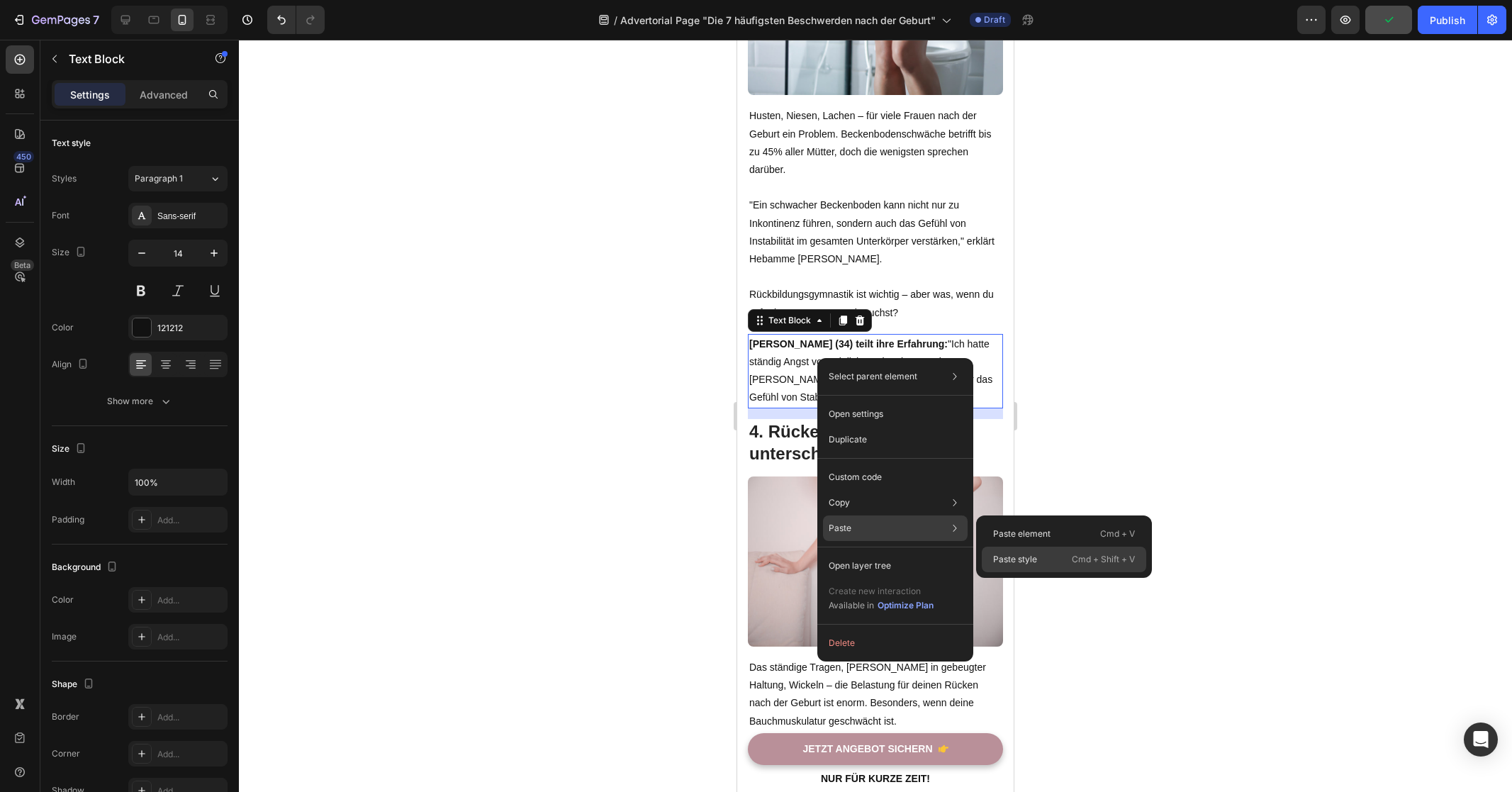
click at [1021, 554] on p "Paste style" at bounding box center [1014, 559] width 44 height 13
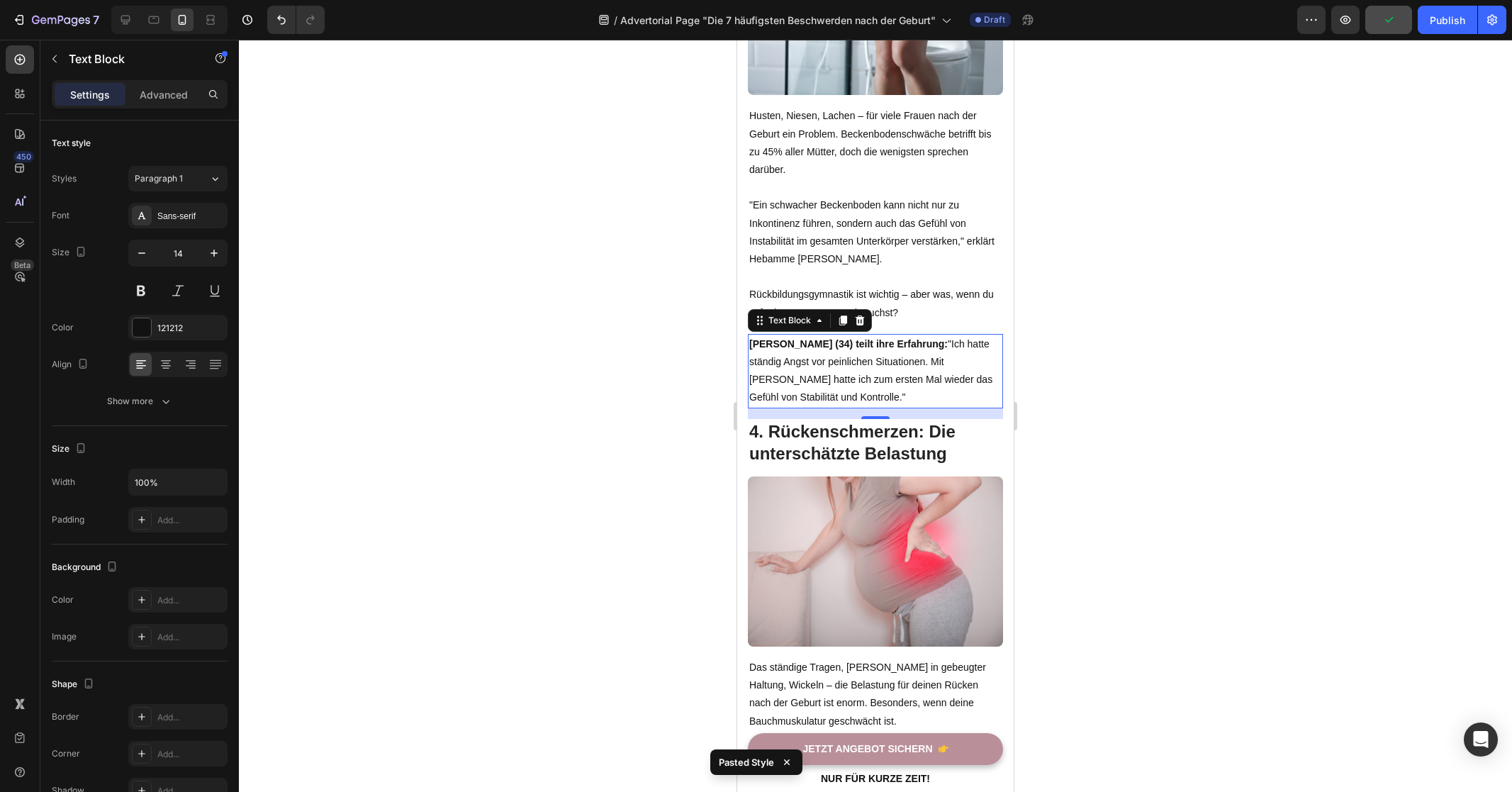
click at [1158, 451] on div at bounding box center [875, 415] width 1273 height 753
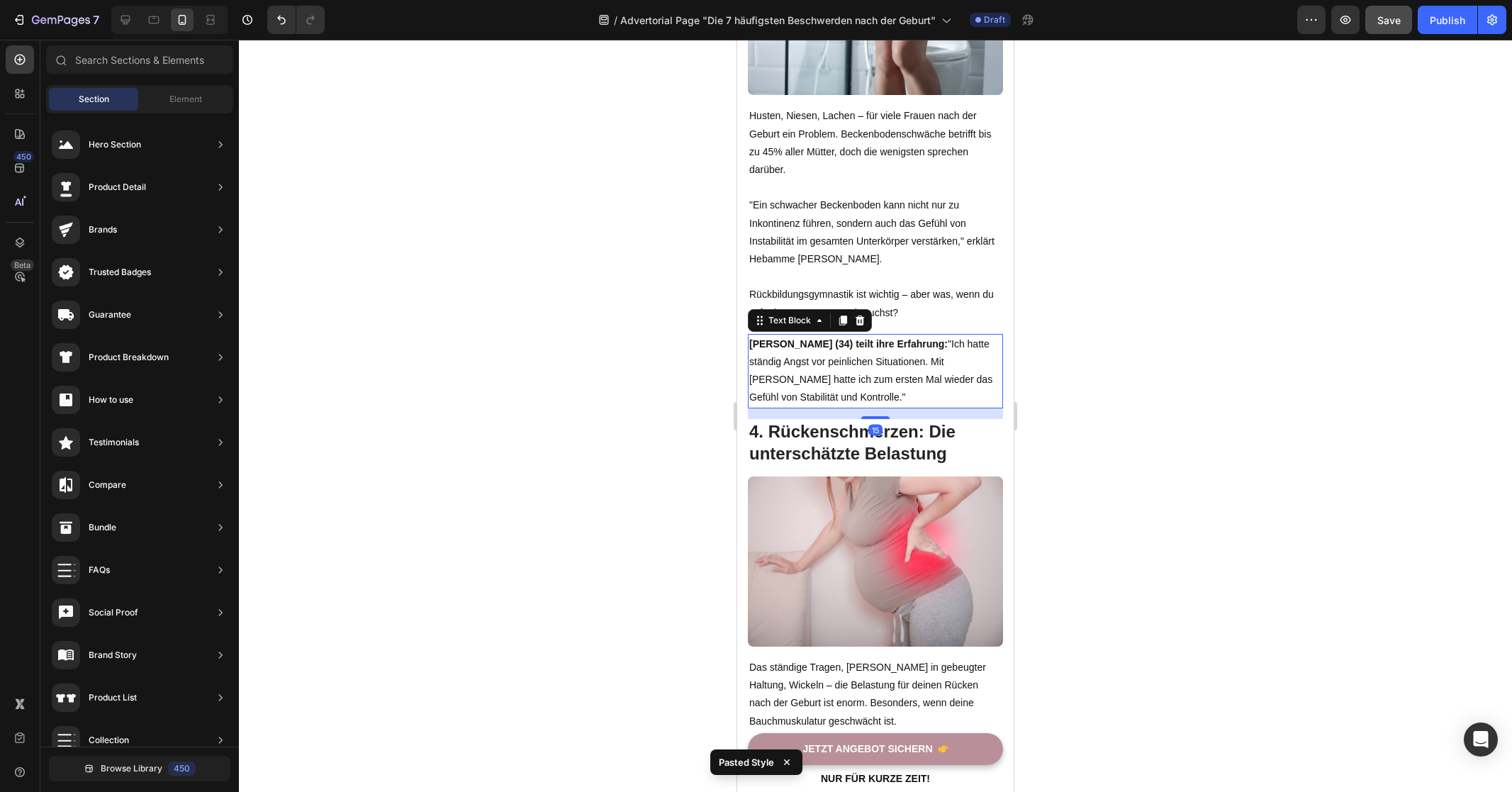
click at [896, 361] on p "[PERSON_NAME] (34) teilt ihre Erfahrung: "Ich hatte ständig Angst vor peinliche…" at bounding box center [875, 372] width 252 height 72
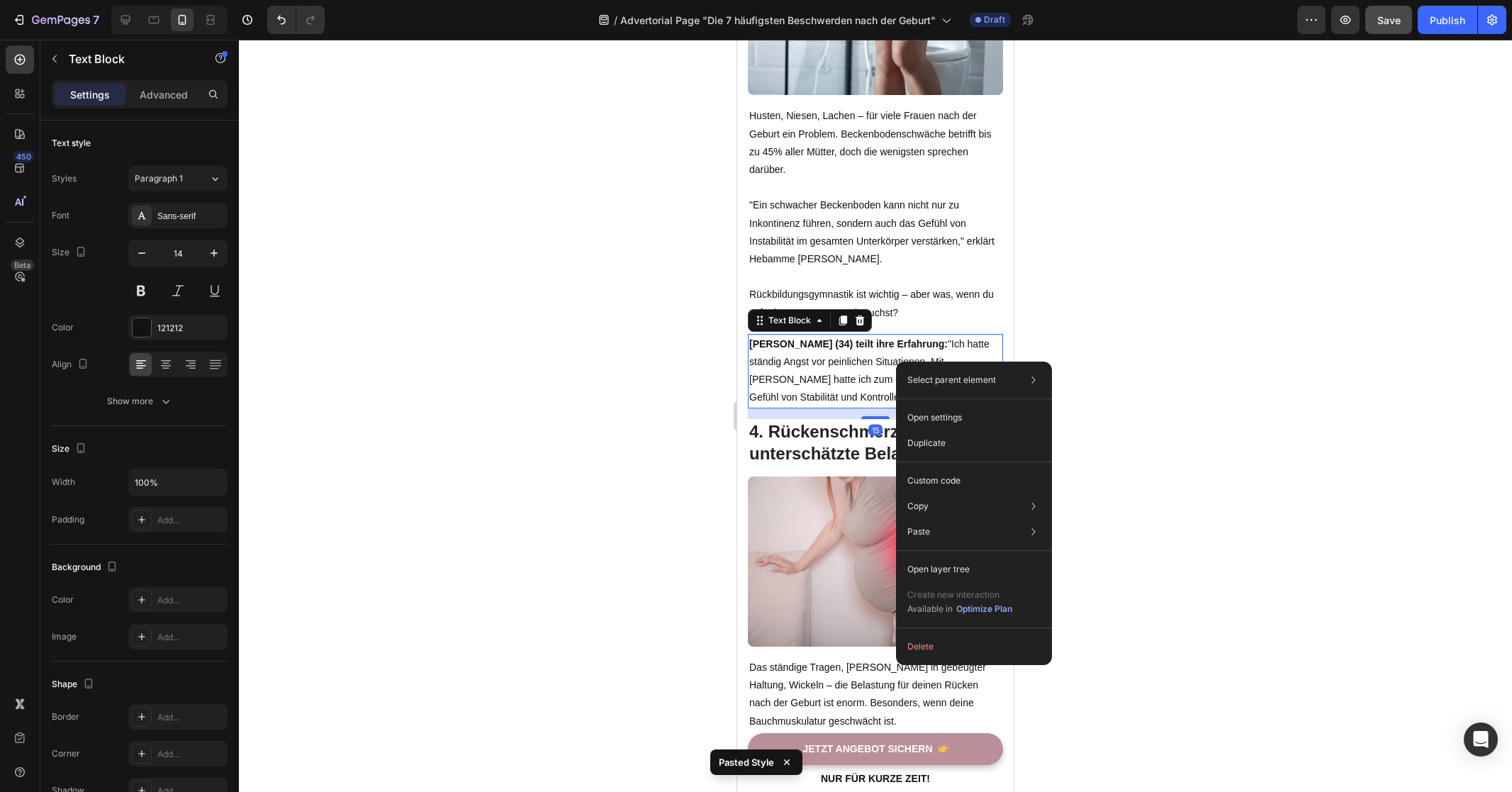
drag, startPoint x: 896, startPoint y: 361, endPoint x: 1740, endPoint y: 525, distance: 859.8
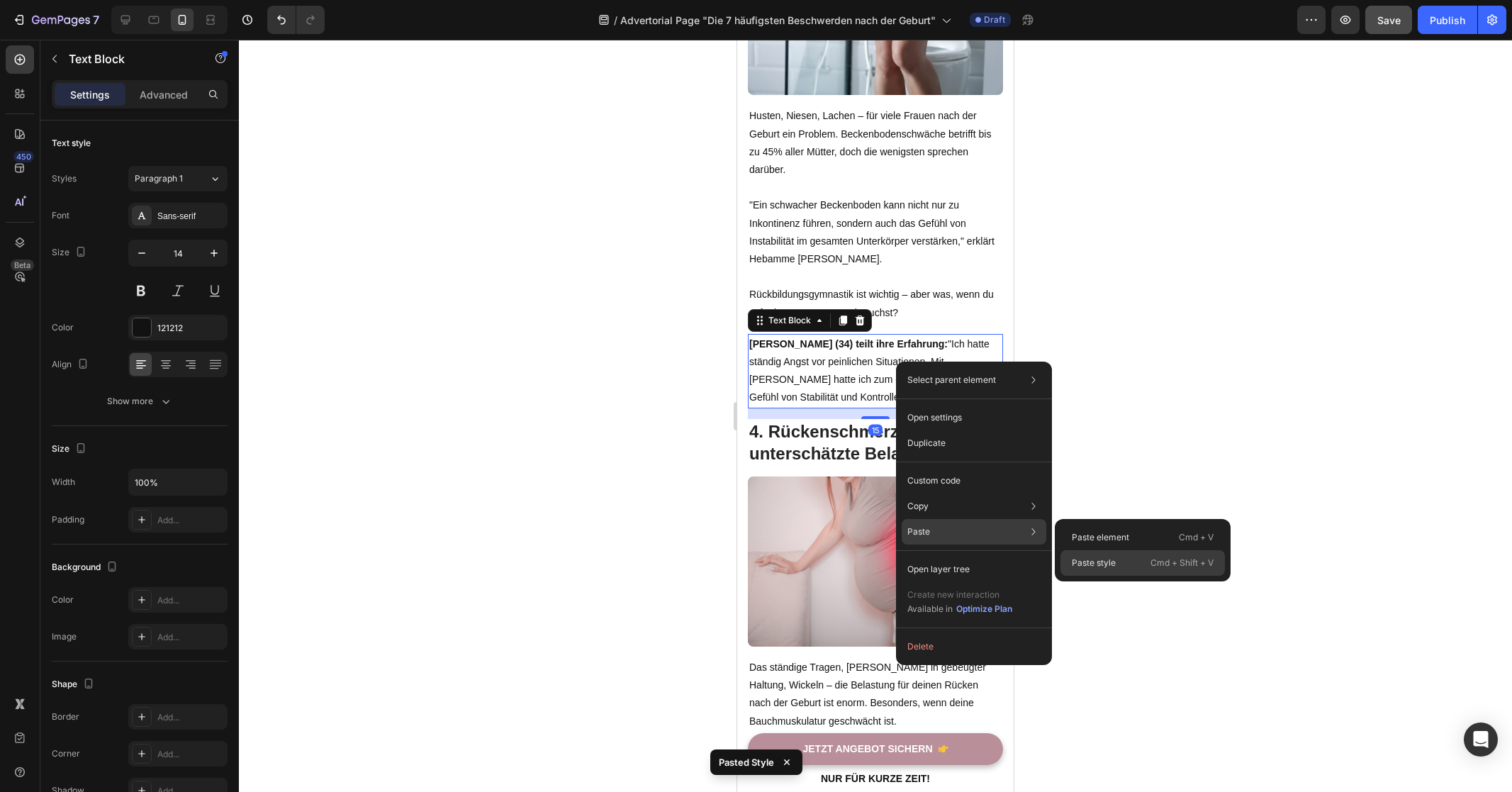
click at [1113, 565] on p "Paste style" at bounding box center [1093, 563] width 44 height 13
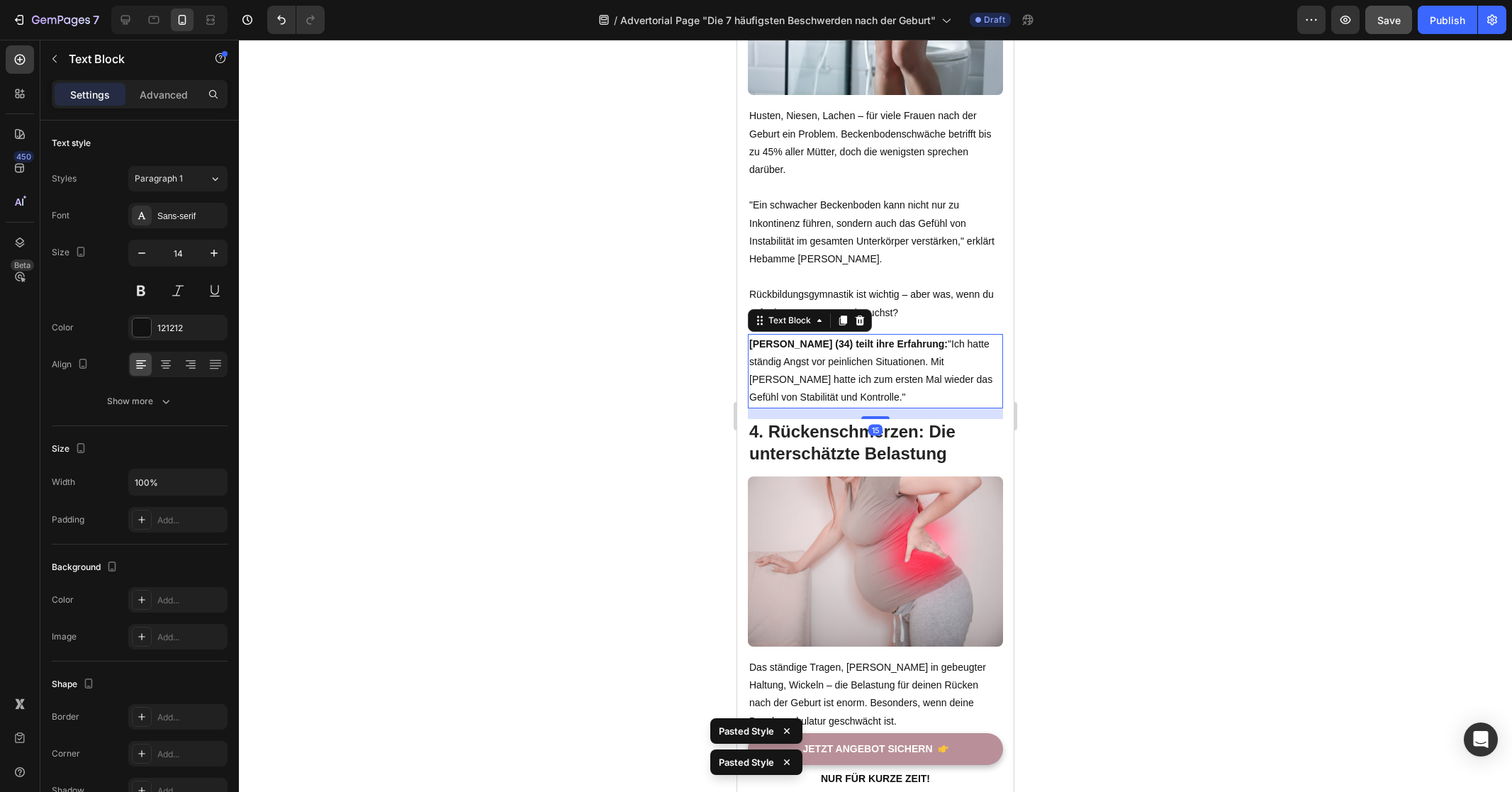
drag, startPoint x: 1131, startPoint y: 485, endPoint x: 1042, endPoint y: 472, distance: 89.9
click at [1131, 485] on div at bounding box center [875, 415] width 1273 height 753
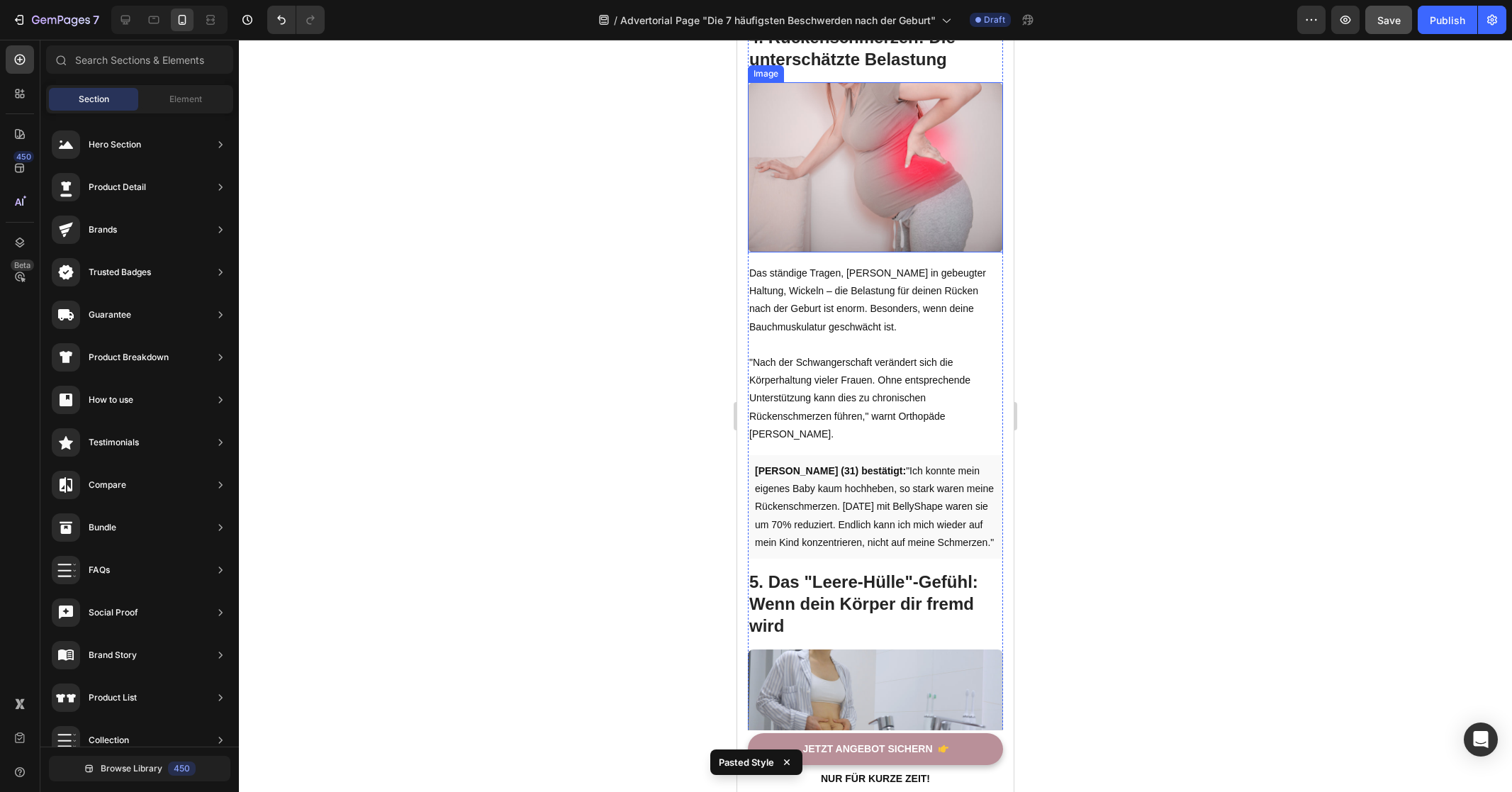
scroll to position [2492, 0]
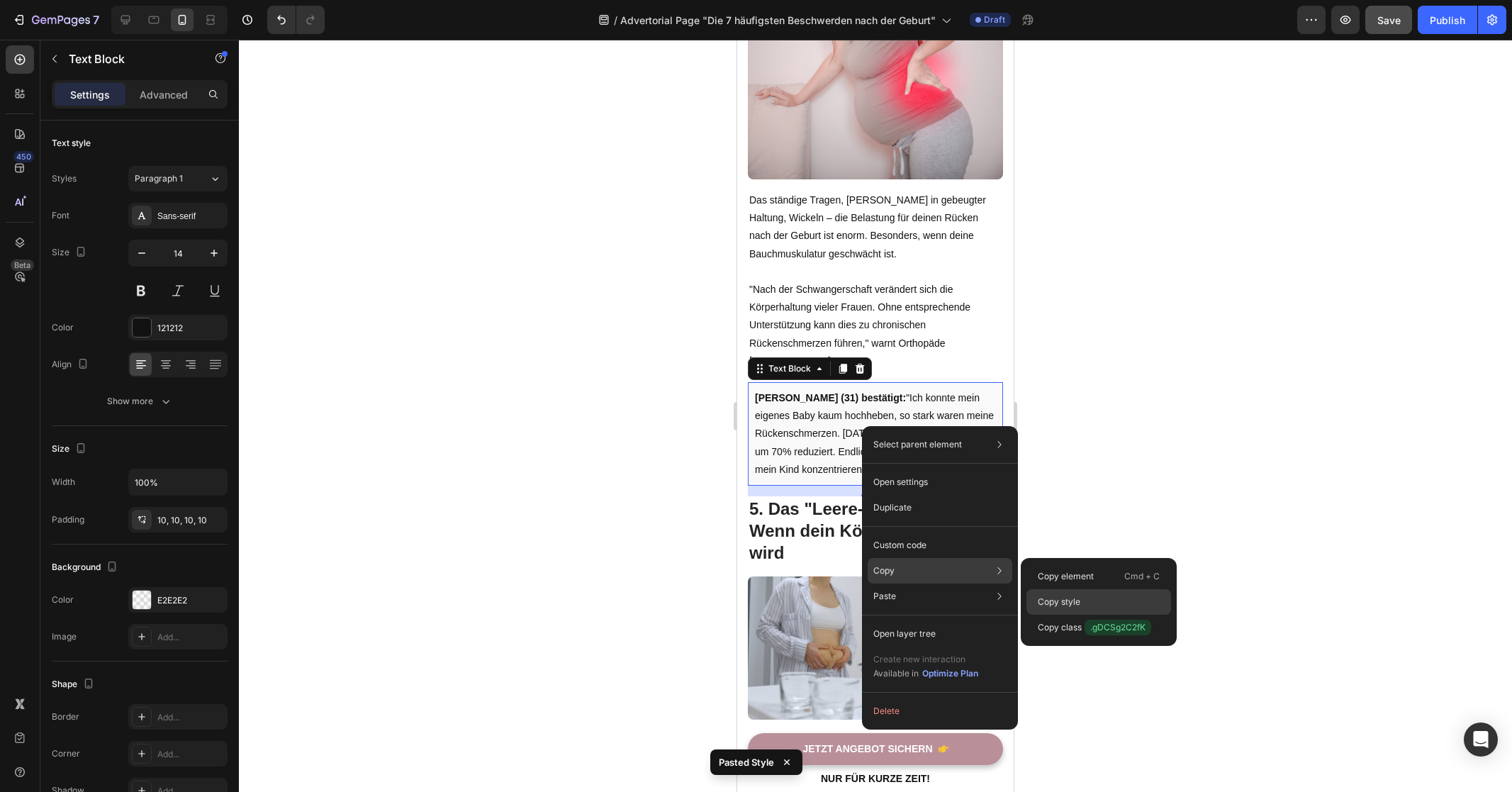
click at [1076, 603] on p "Copy style" at bounding box center [1059, 602] width 43 height 13
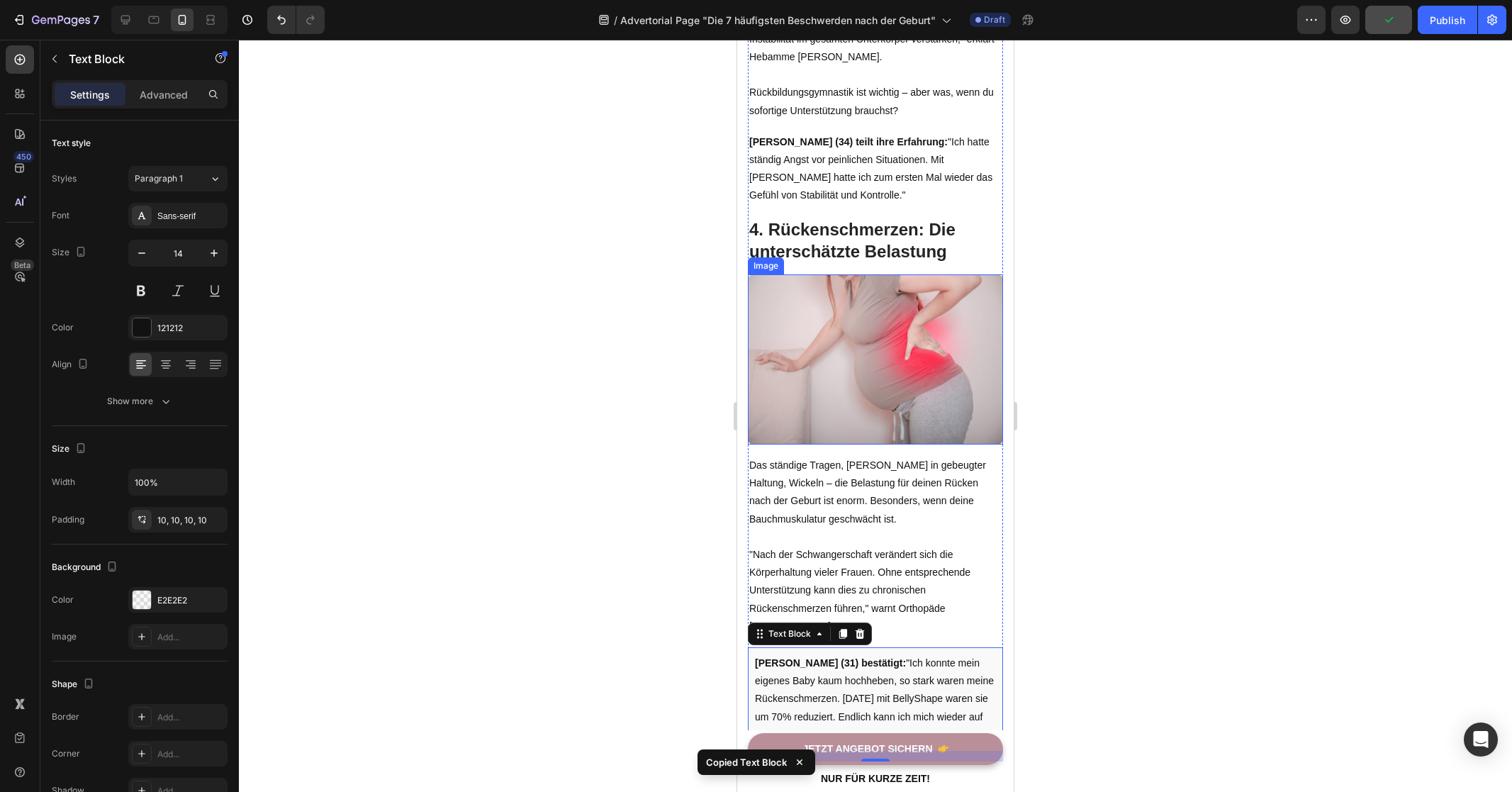
scroll to position [2126, 0]
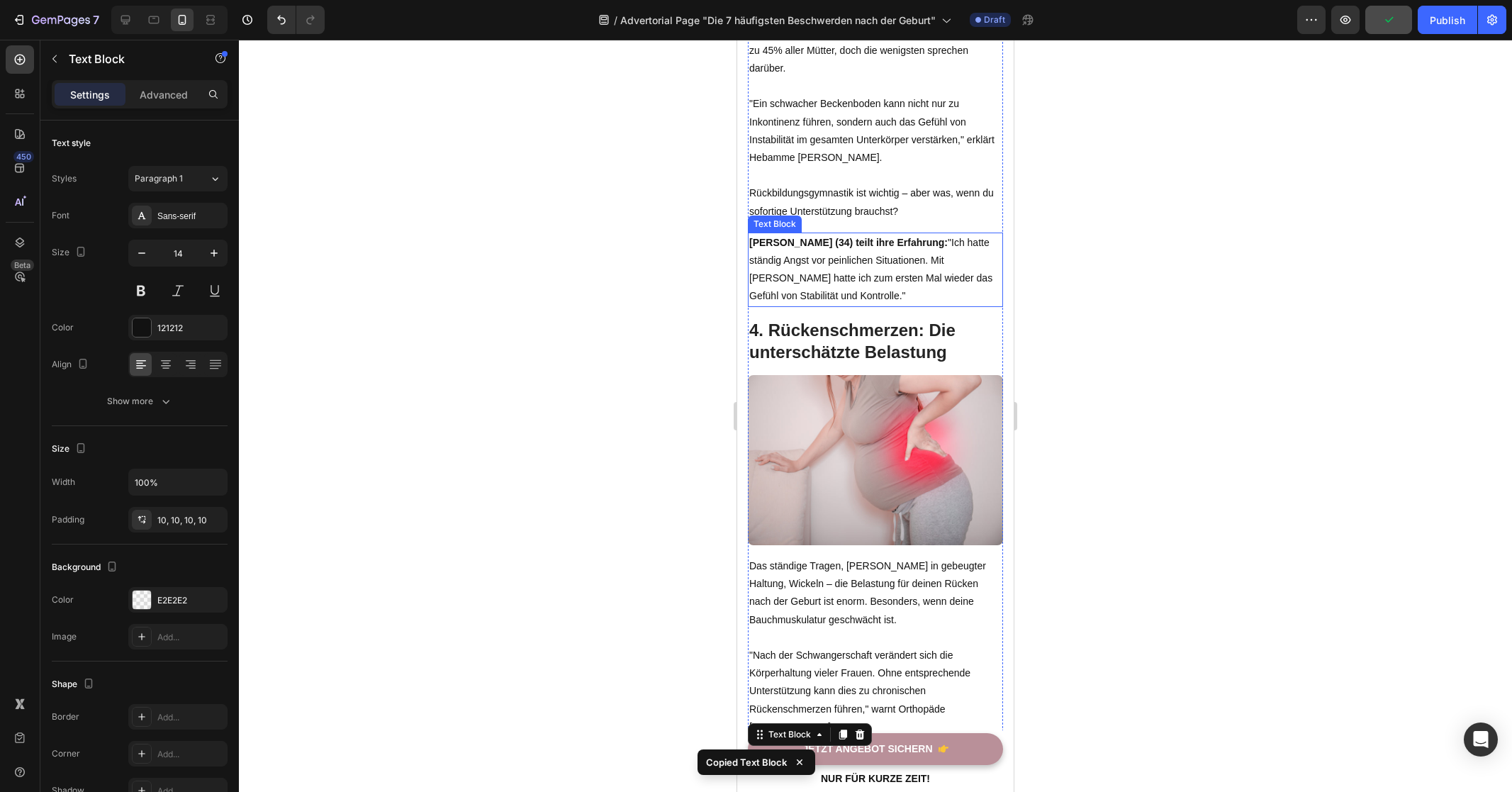
click at [844, 252] on p "[PERSON_NAME] (34) teilt ihre Erfahrung: "Ich hatte ständig Angst vor peinliche…" at bounding box center [875, 270] width 252 height 72
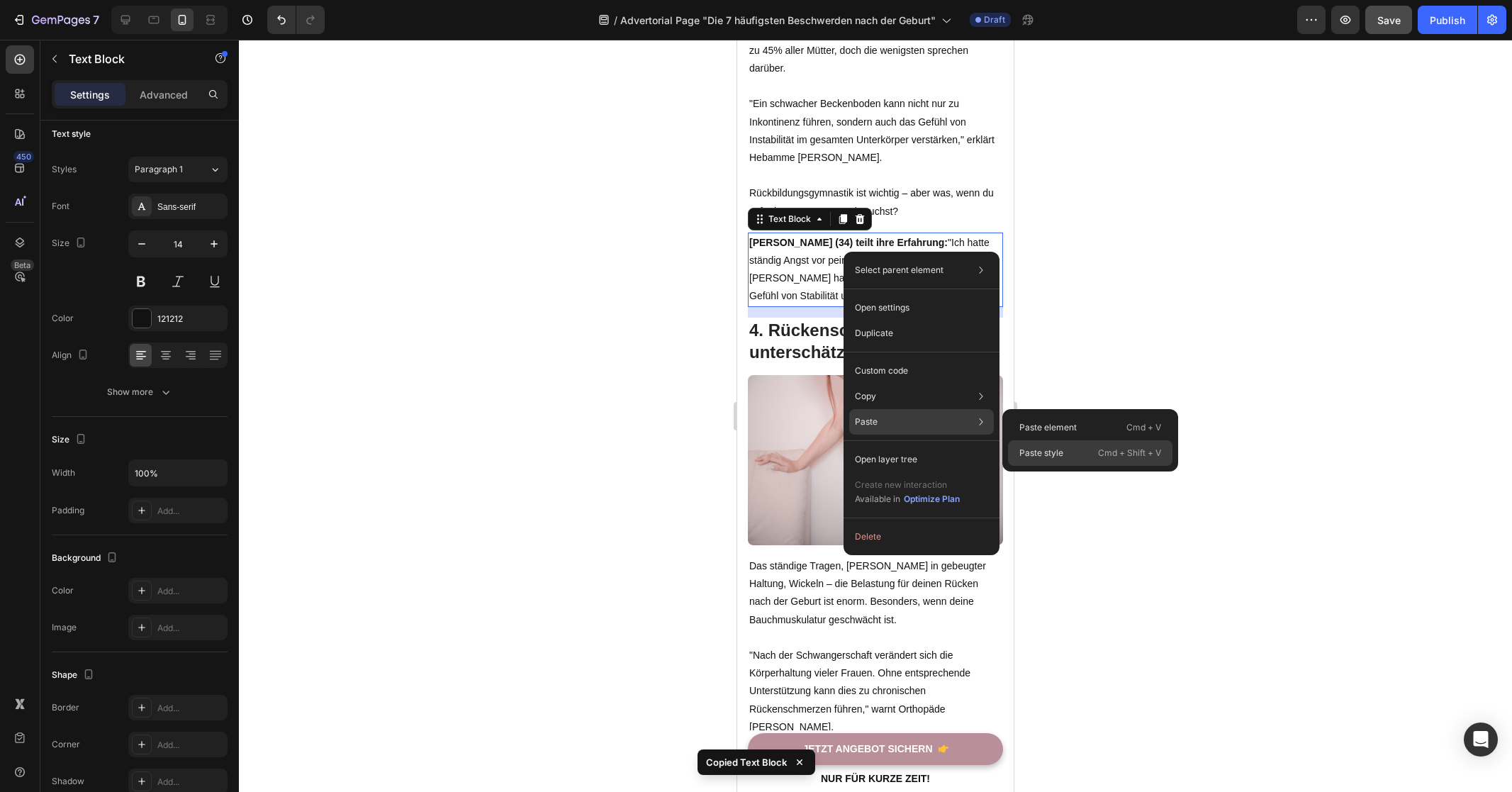
click at [1046, 455] on p "Paste style" at bounding box center [1041, 453] width 44 height 13
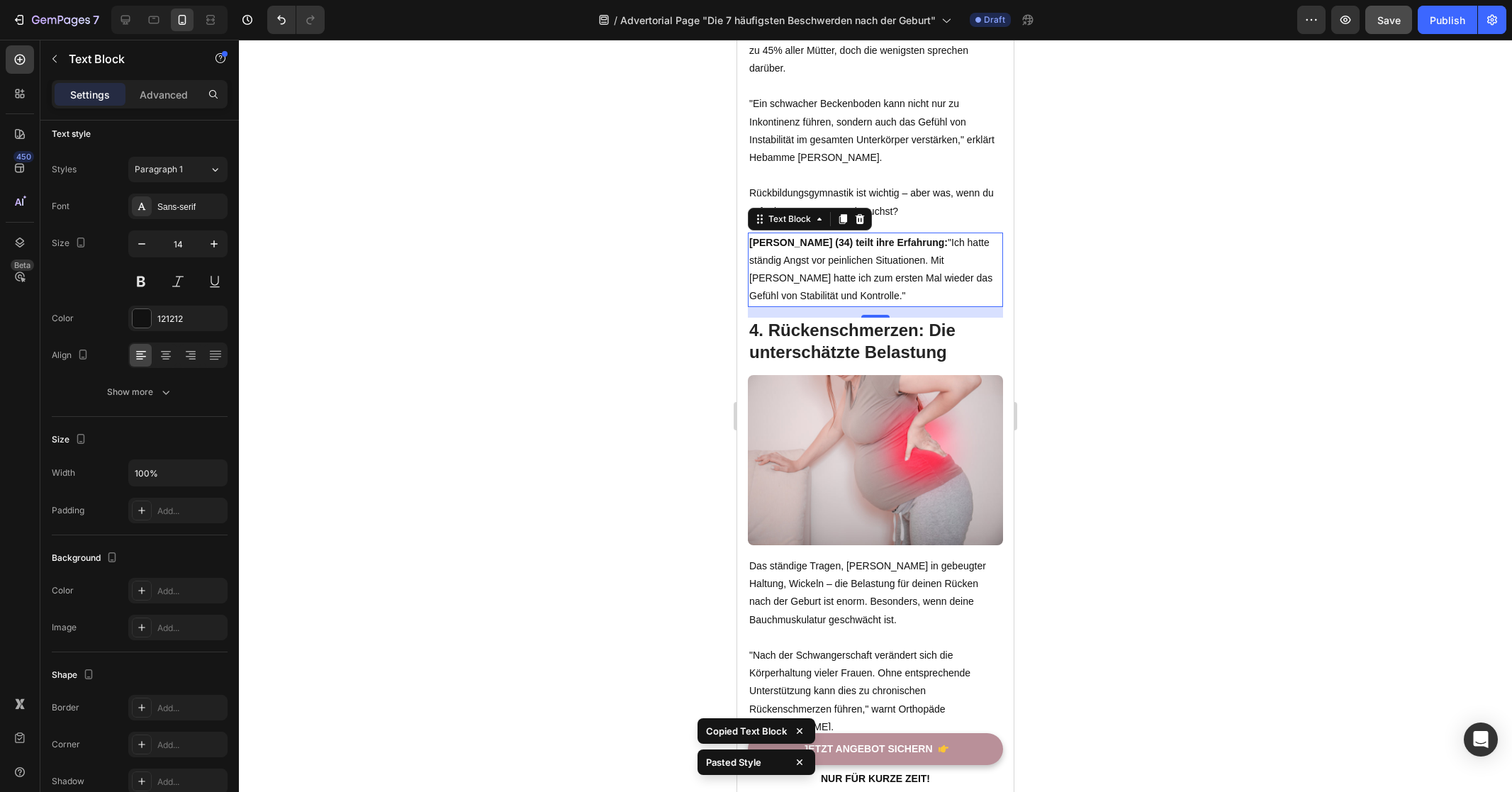
click at [1126, 421] on div at bounding box center [875, 415] width 1273 height 753
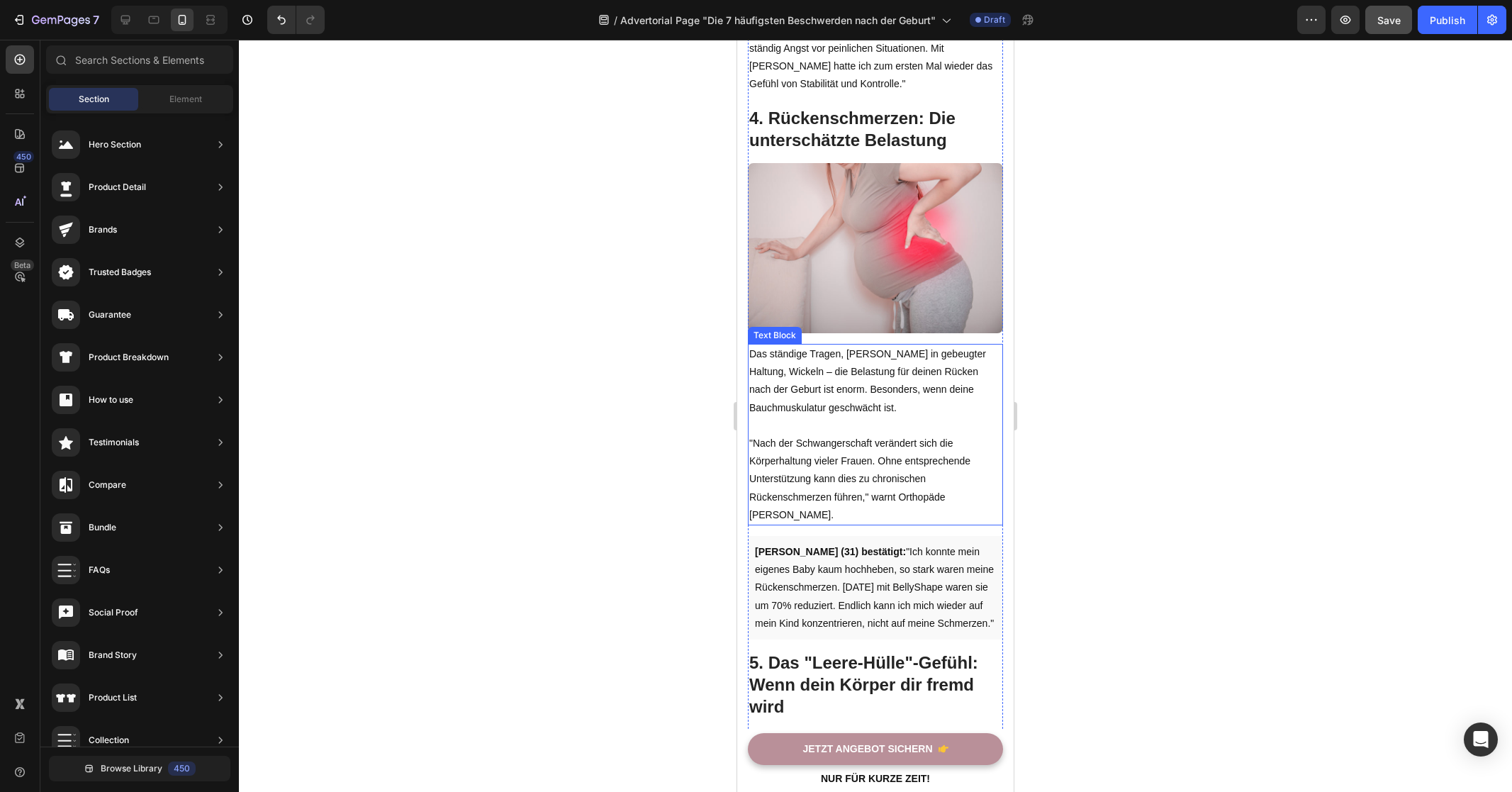
scroll to position [2330, 0]
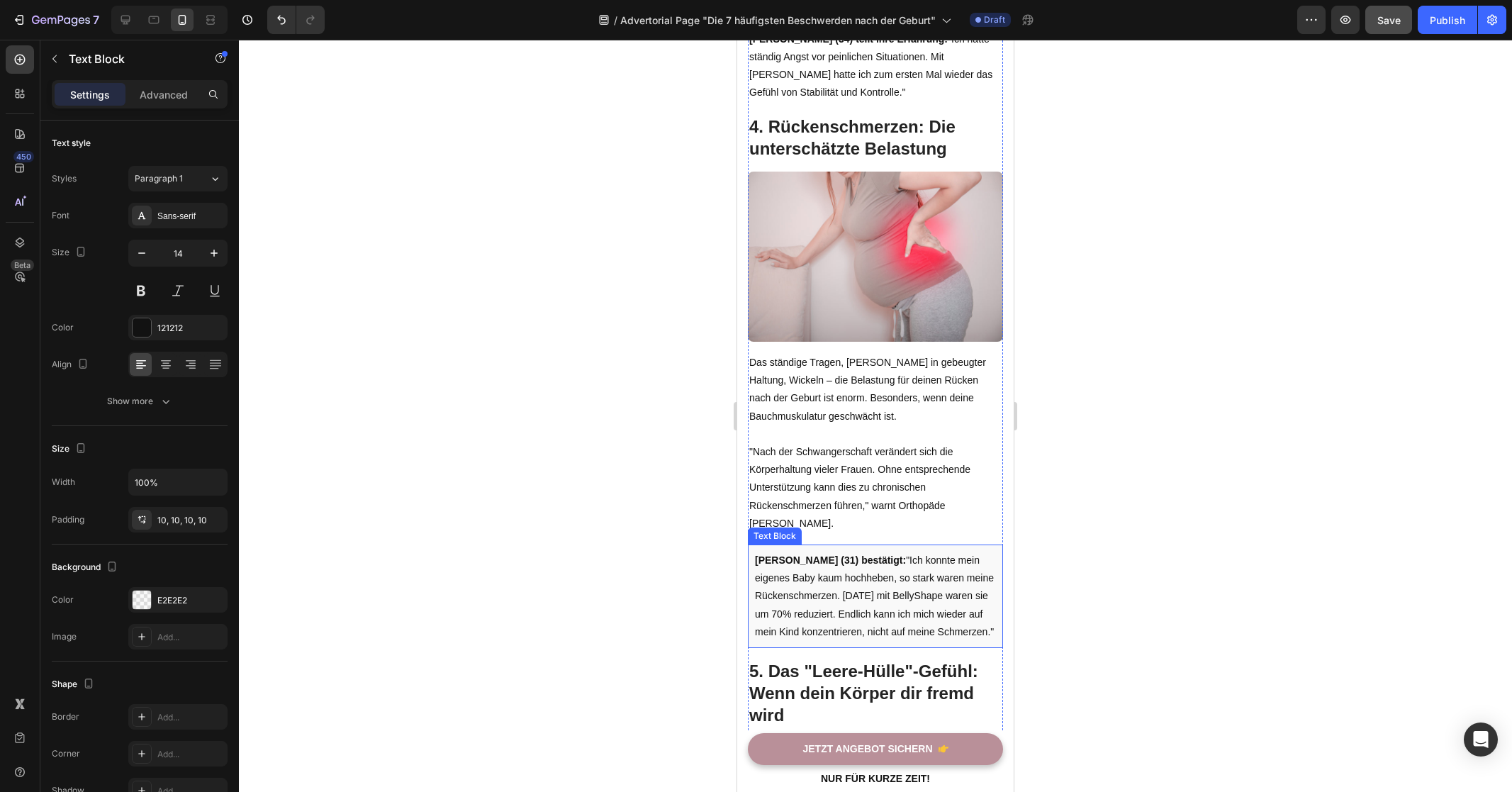
click at [870, 563] on p "[PERSON_NAME] (31) bestätigt: "Ich konnte mein eigenes Baby kaum hochheben, so …" at bounding box center [875, 596] width 241 height 89
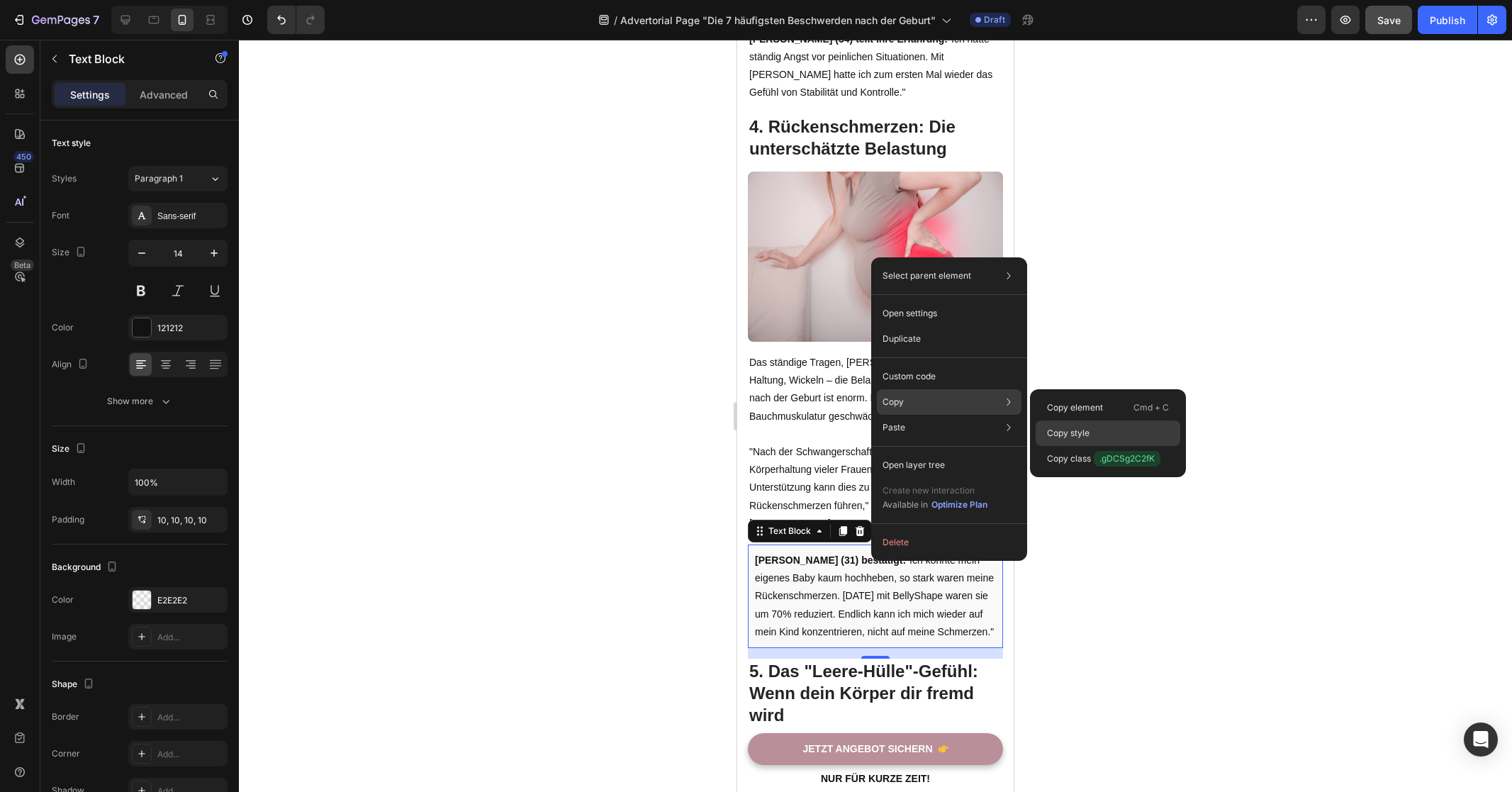
click at [1081, 437] on p "Copy style" at bounding box center [1068, 433] width 43 height 13
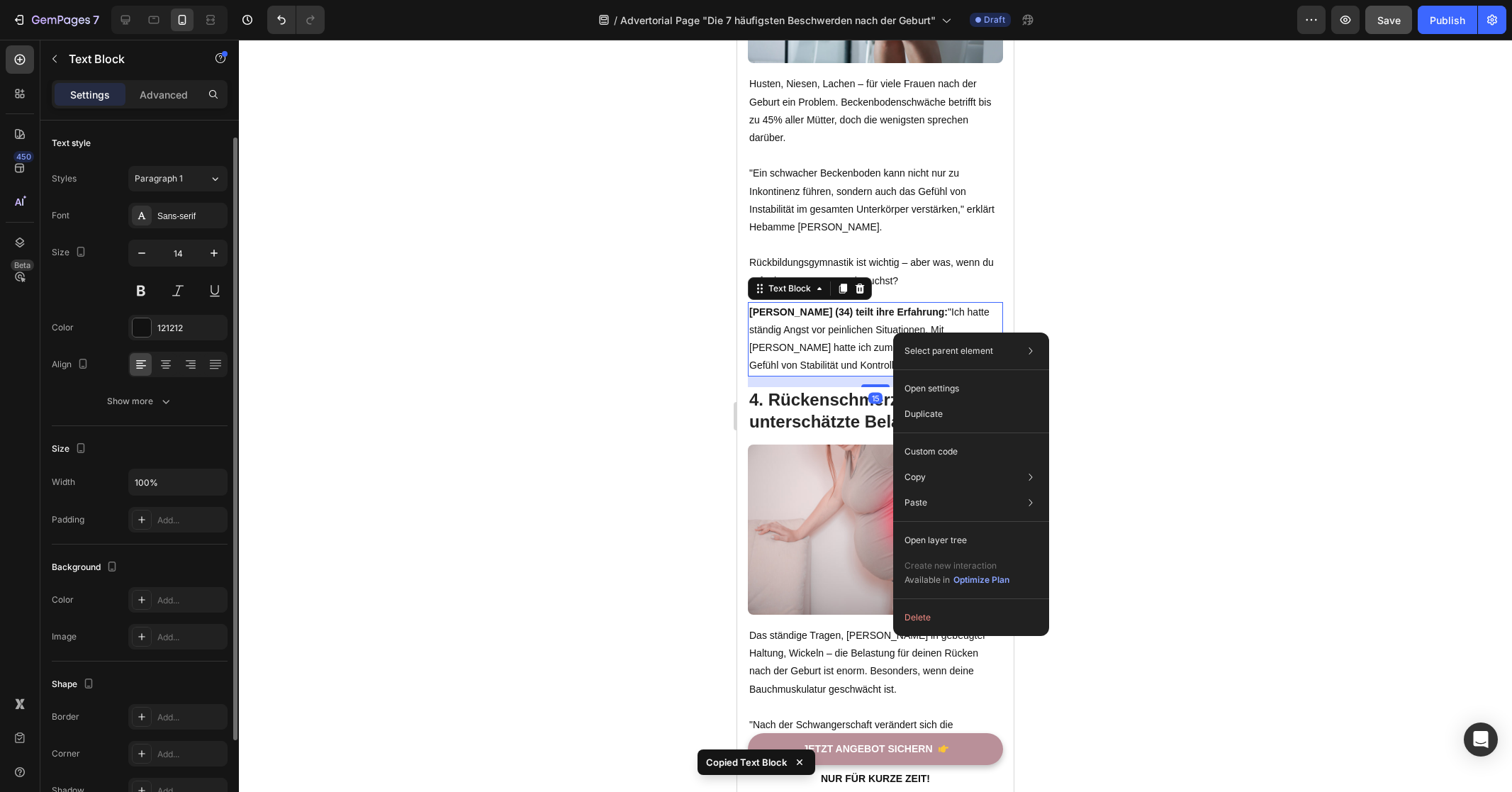
scroll to position [9, 0]
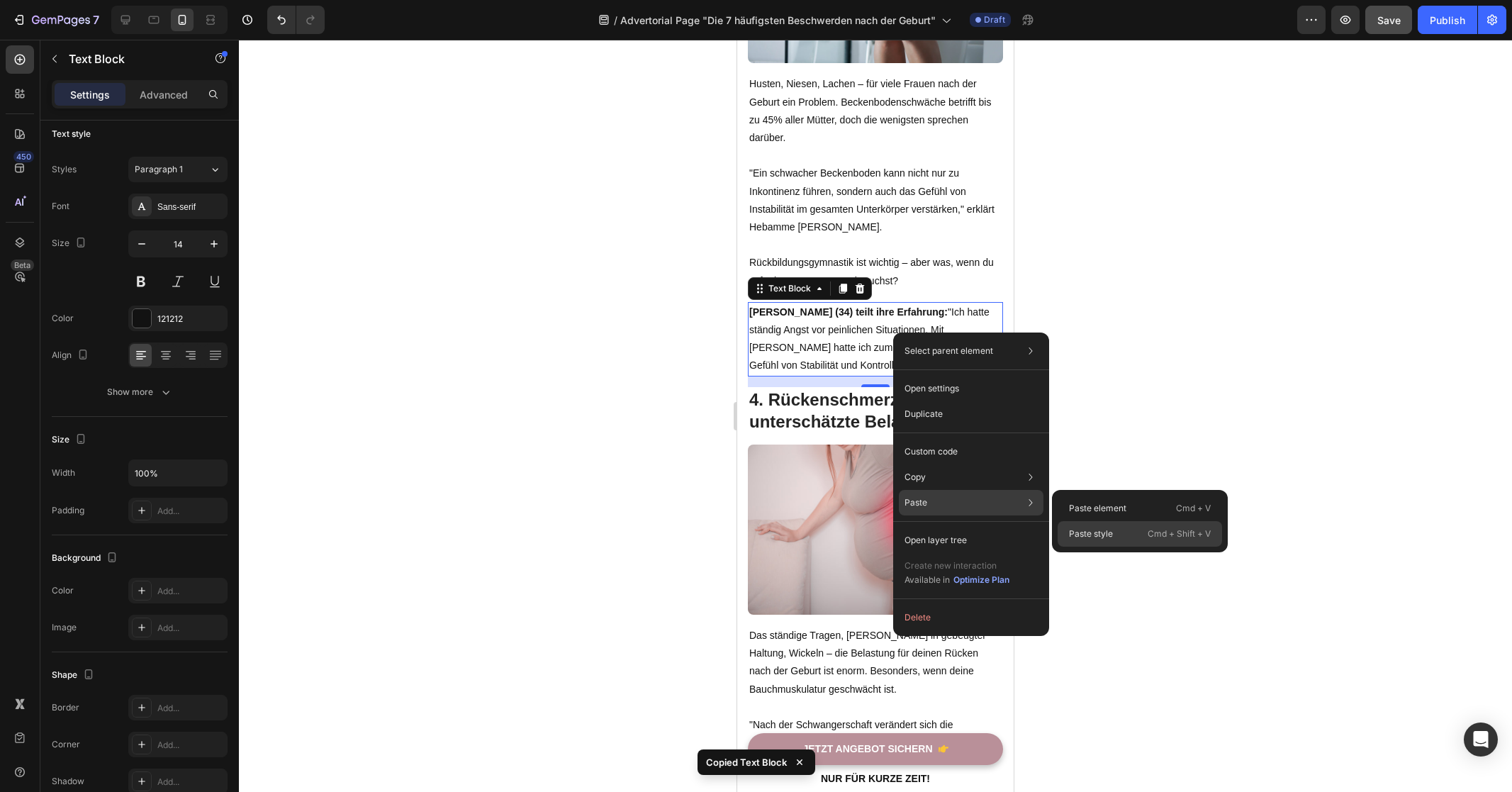
click at [1095, 527] on p "Paste style" at bounding box center [1090, 533] width 44 height 13
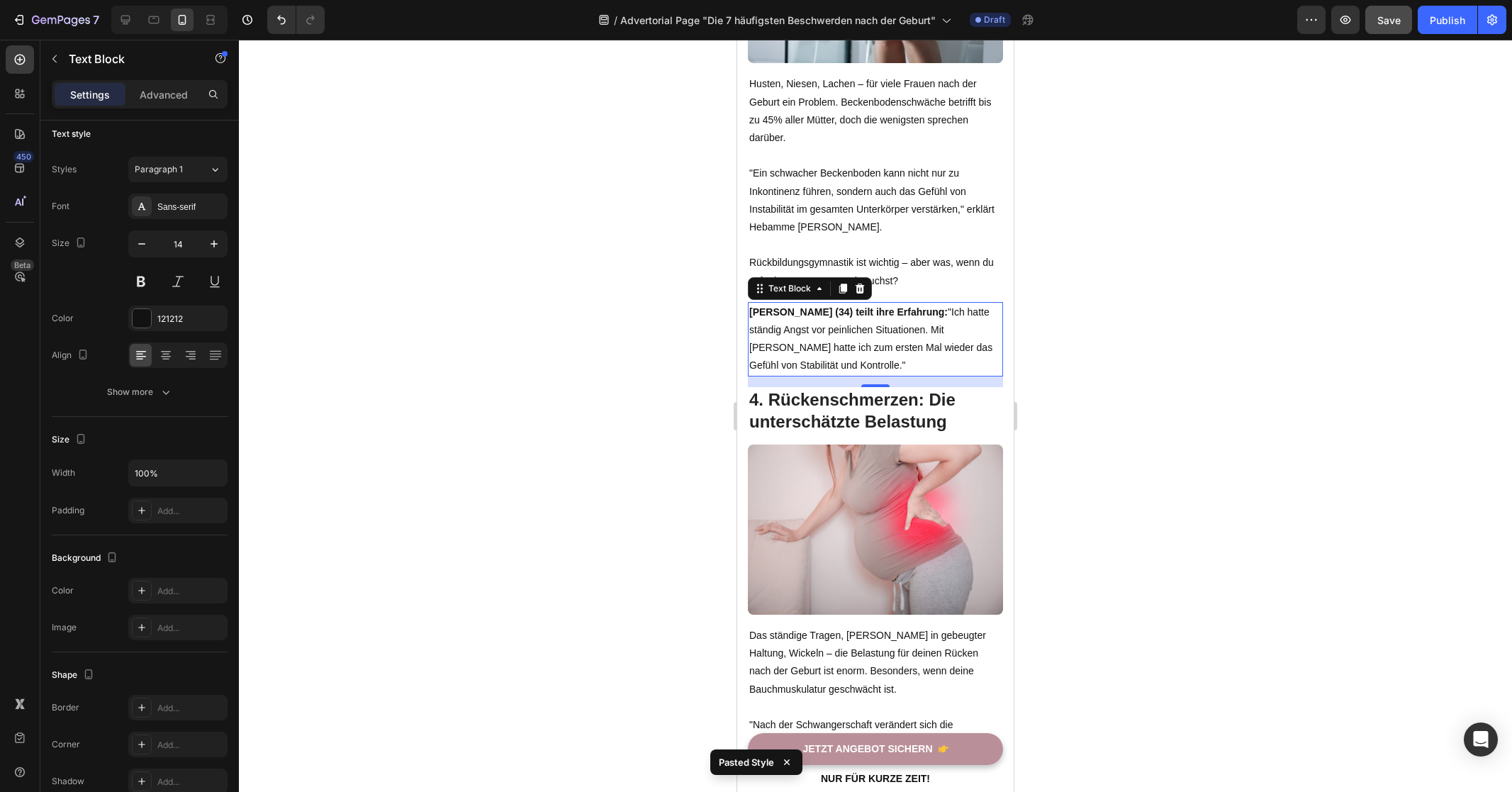
click at [1391, 15] on span "Save" at bounding box center [1388, 21] width 23 height 12
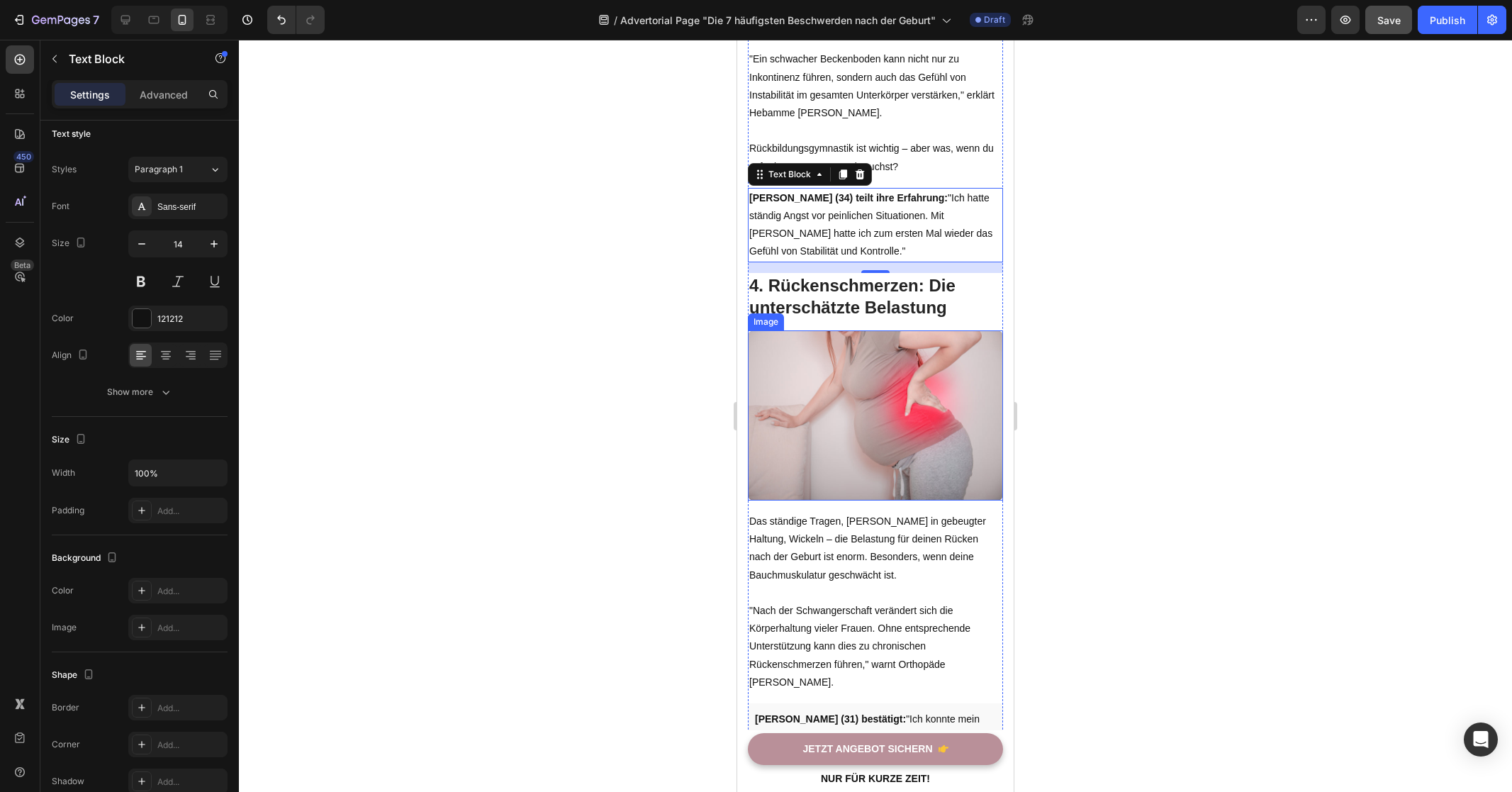
scroll to position [2098, 0]
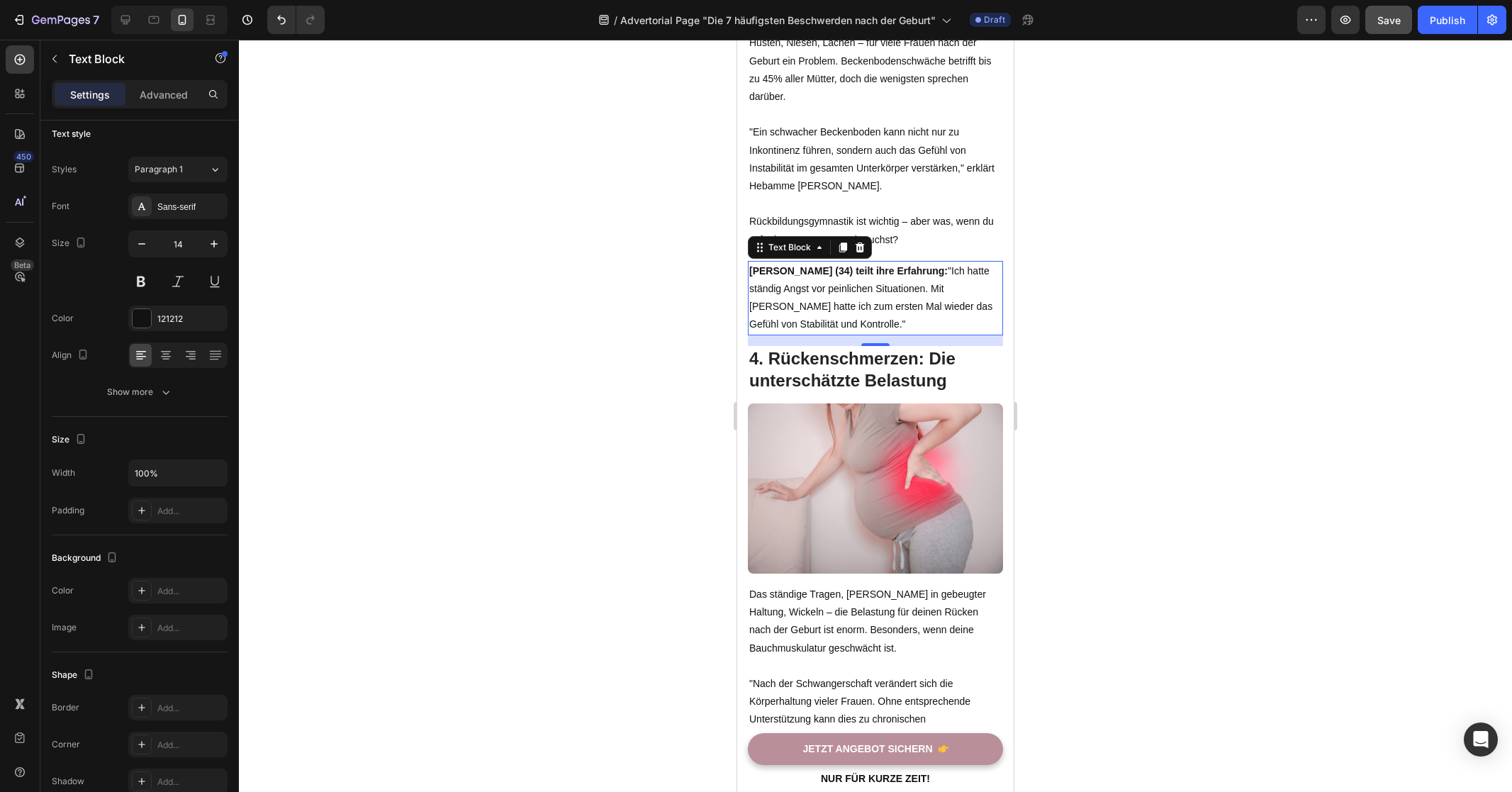
click at [1153, 334] on div at bounding box center [875, 415] width 1273 height 753
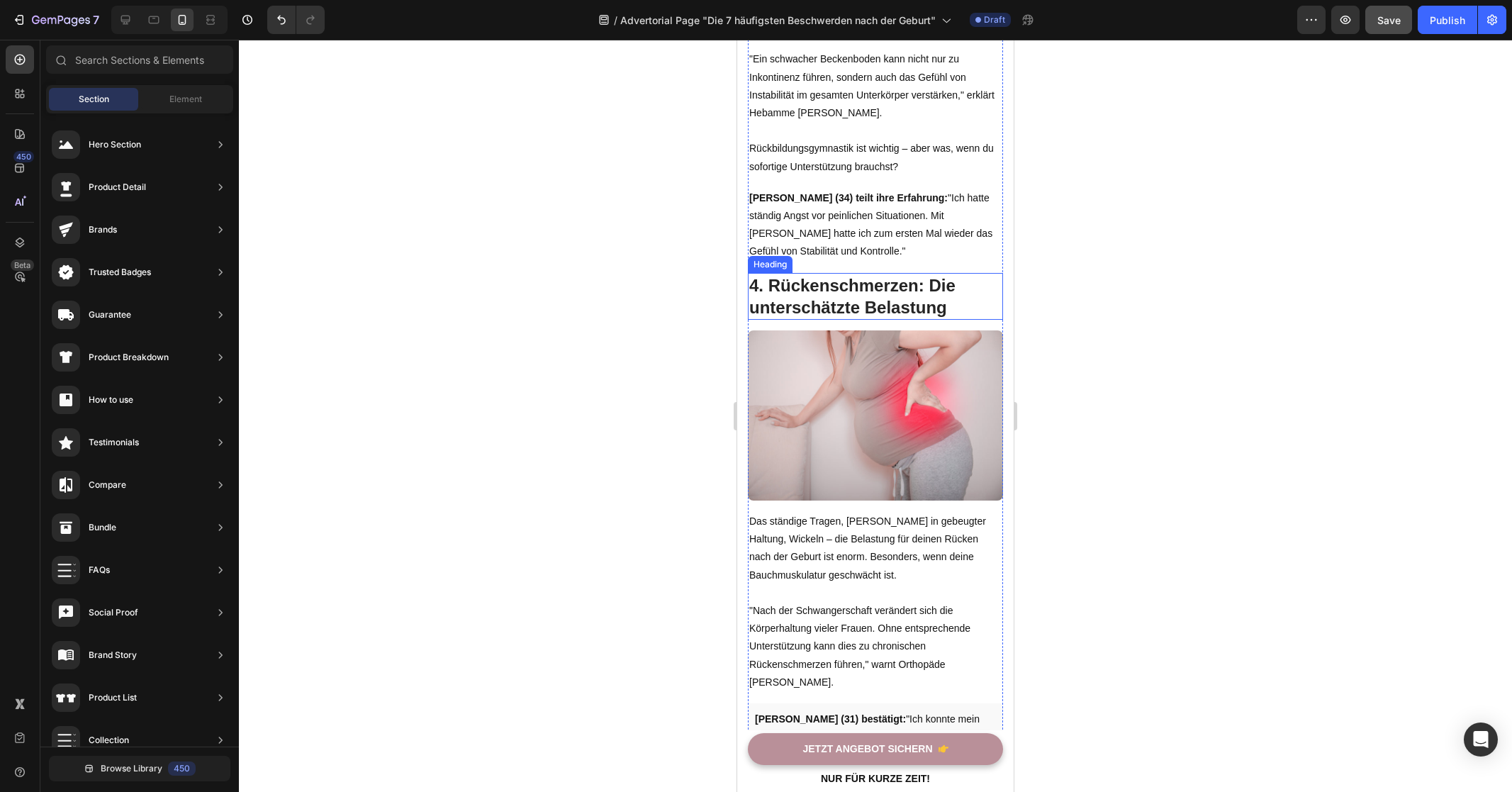
scroll to position [2317, 0]
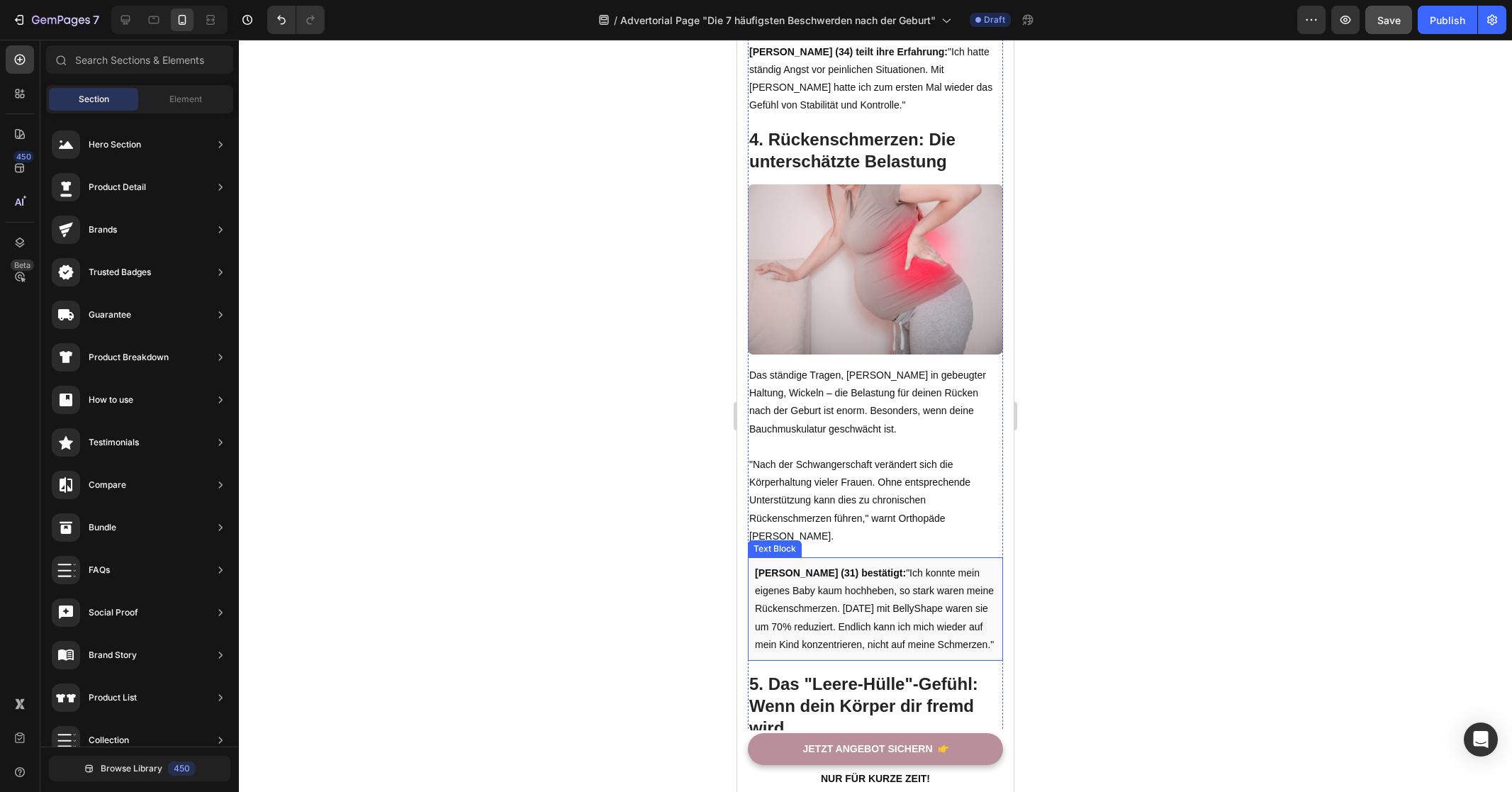
click at [835, 584] on p "[PERSON_NAME] (31) bestätigt: "Ich konnte mein eigenes Baby kaum hochheben, so …" at bounding box center [875, 609] width 241 height 89
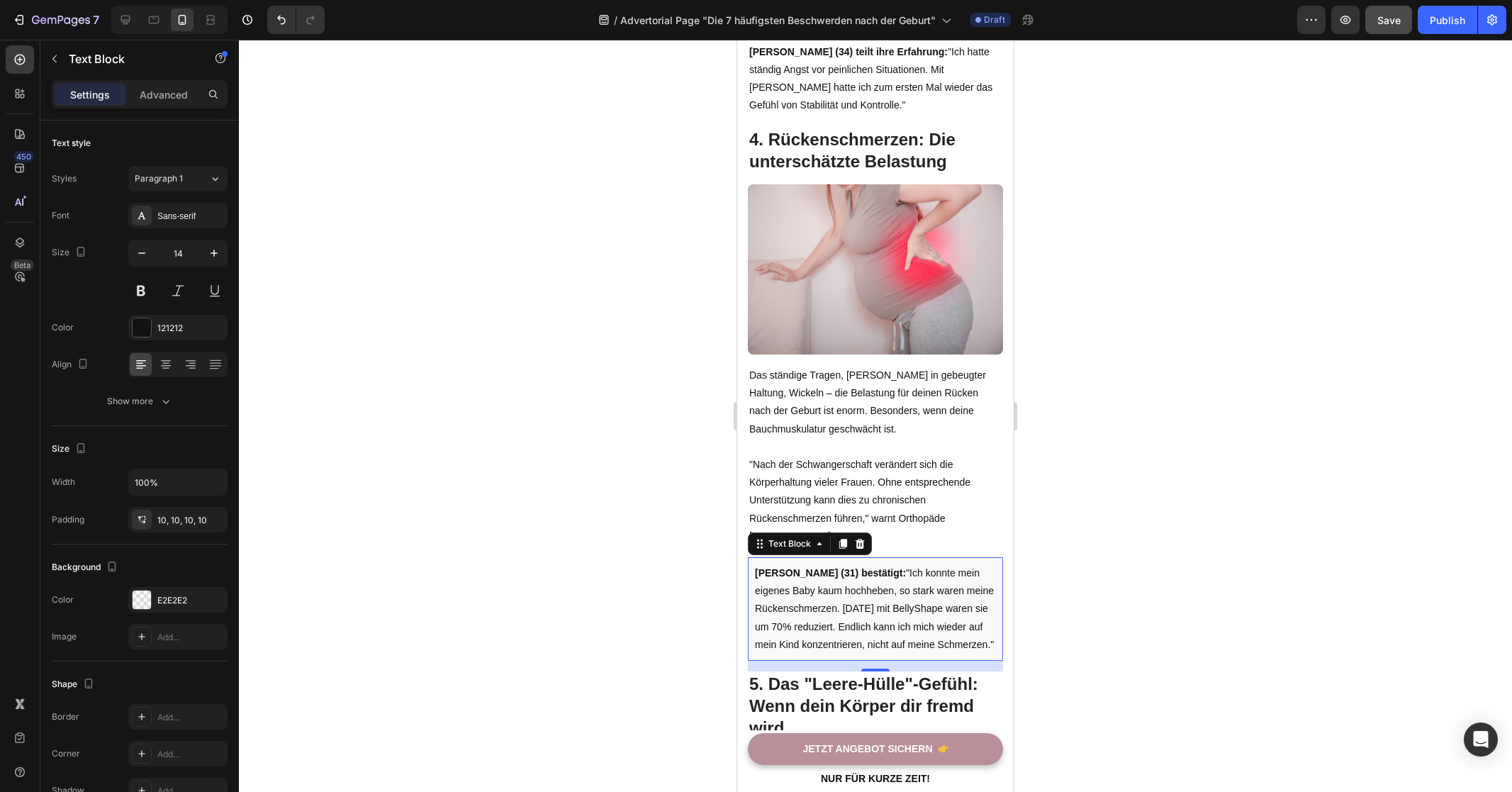
click at [1212, 436] on div at bounding box center [875, 415] width 1273 height 753
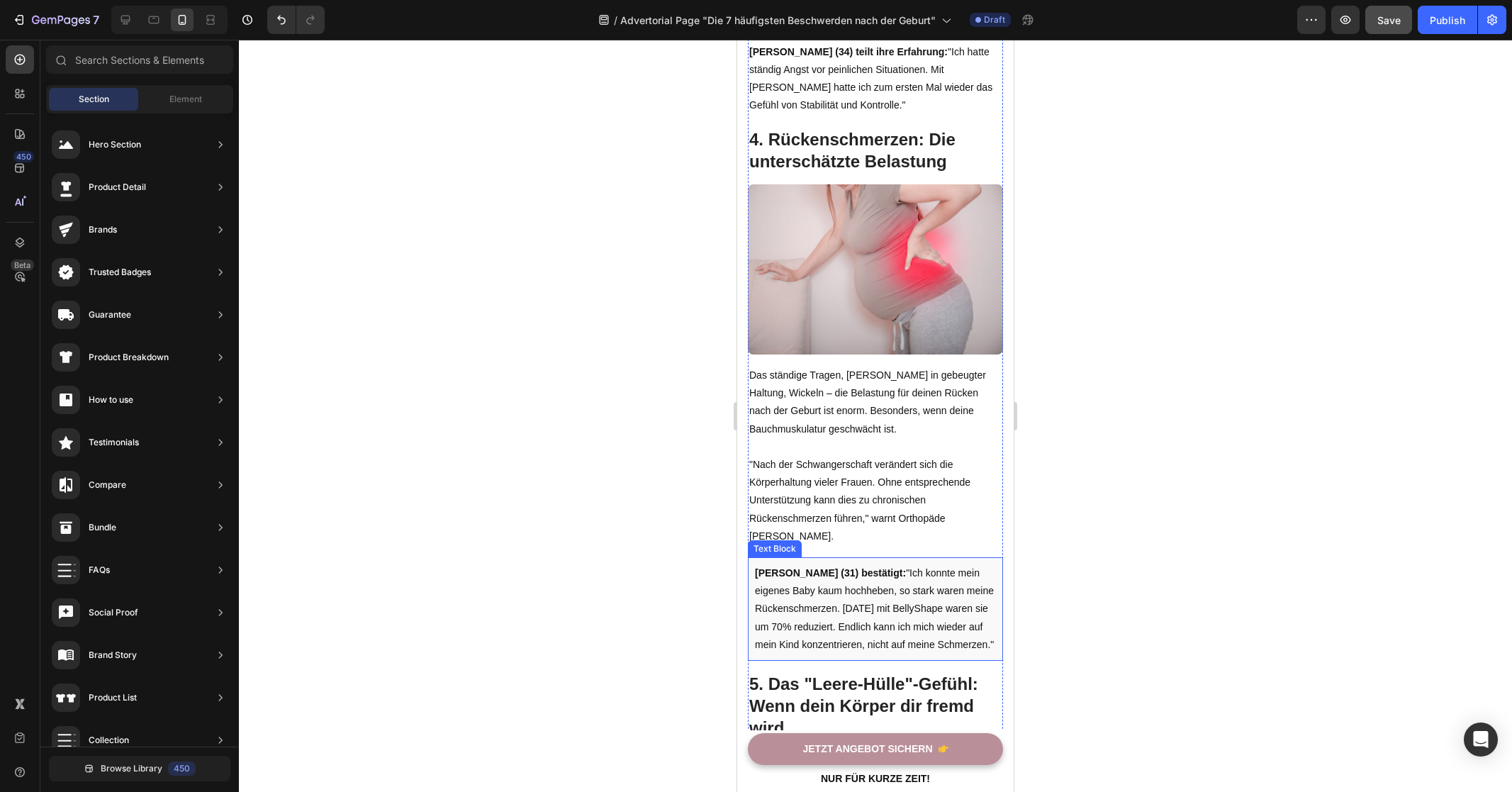
scroll to position [2153, 0]
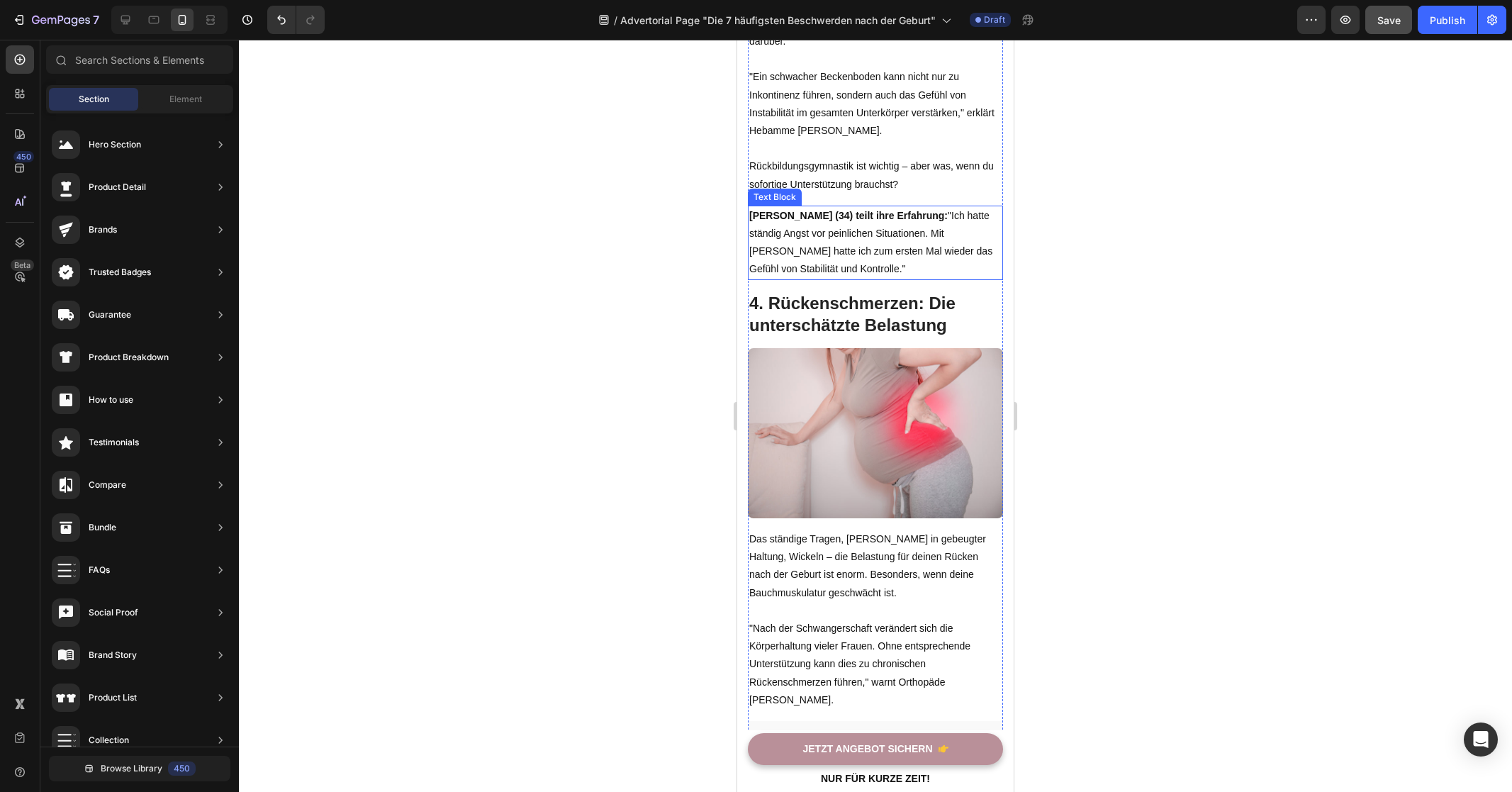
click at [874, 225] on p "[PERSON_NAME] (34) teilt ihre Erfahrung: "Ich hatte ständig Angst vor peinliche…" at bounding box center [875, 243] width 252 height 72
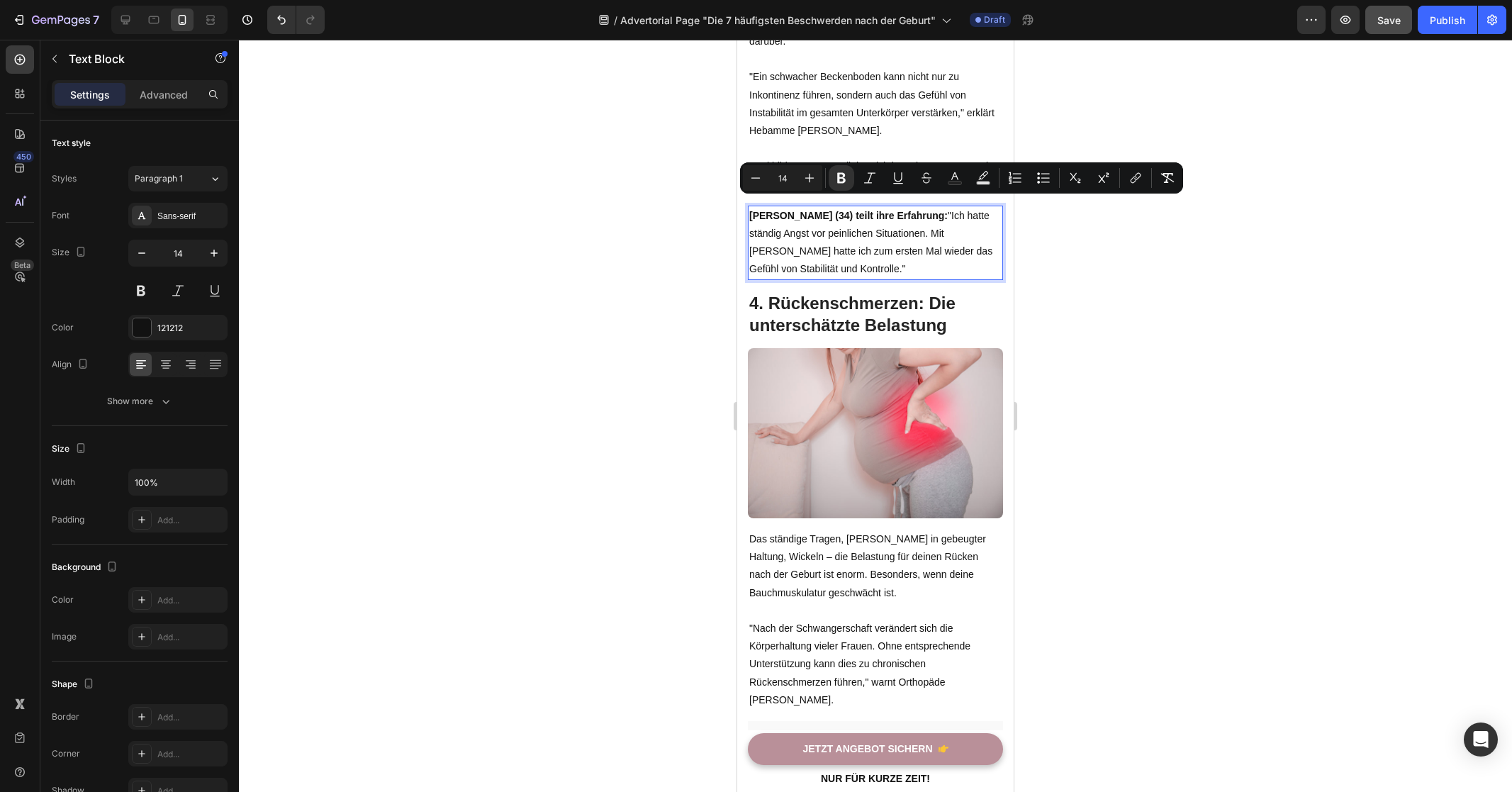
click at [1132, 295] on div at bounding box center [875, 415] width 1273 height 753
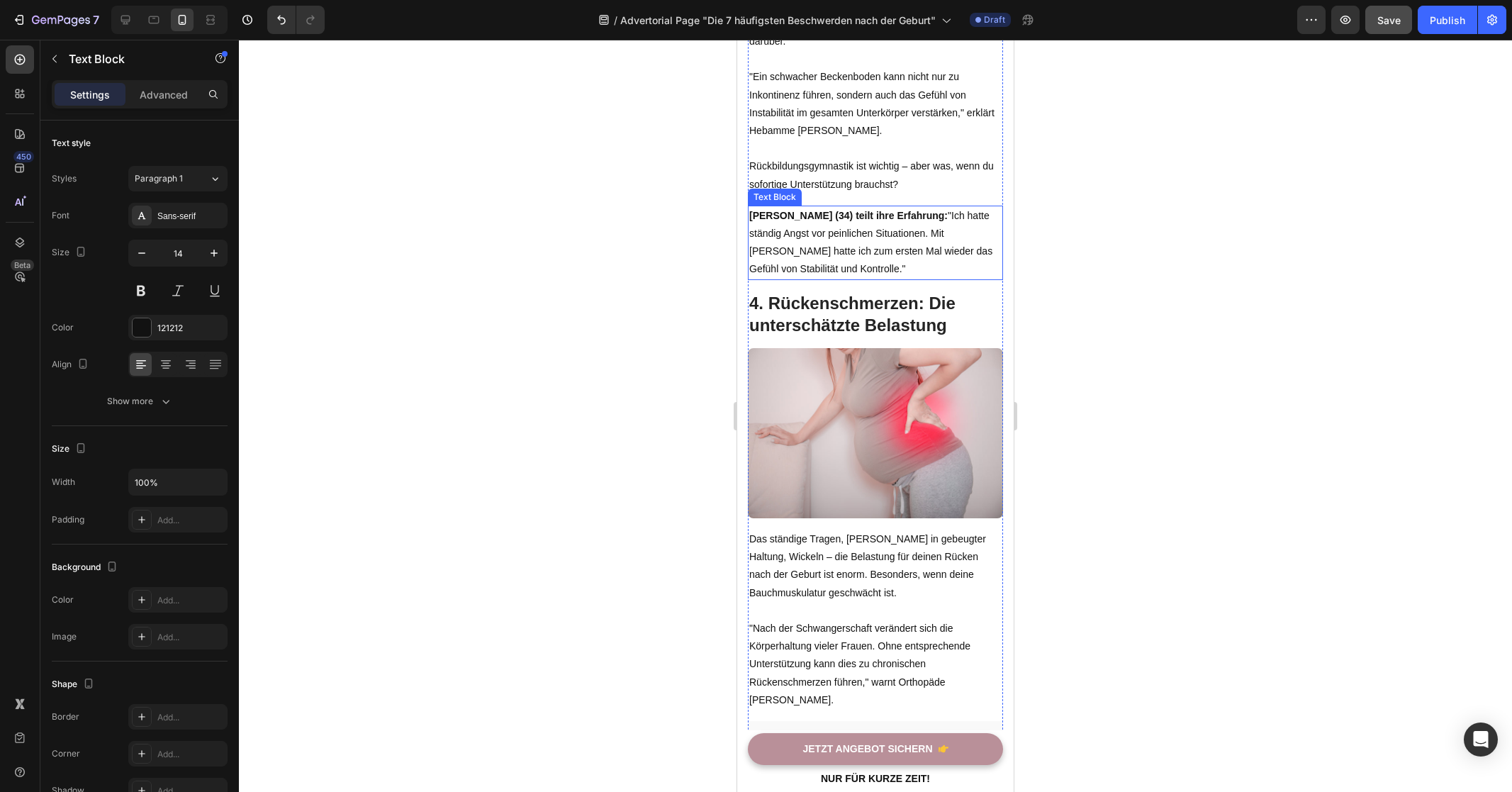
click at [888, 227] on p "[PERSON_NAME] (34) teilt ihre Erfahrung: "Ich hatte ständig Angst vor peinliche…" at bounding box center [875, 243] width 252 height 72
click at [857, 187] on icon at bounding box center [859, 192] width 11 height 11
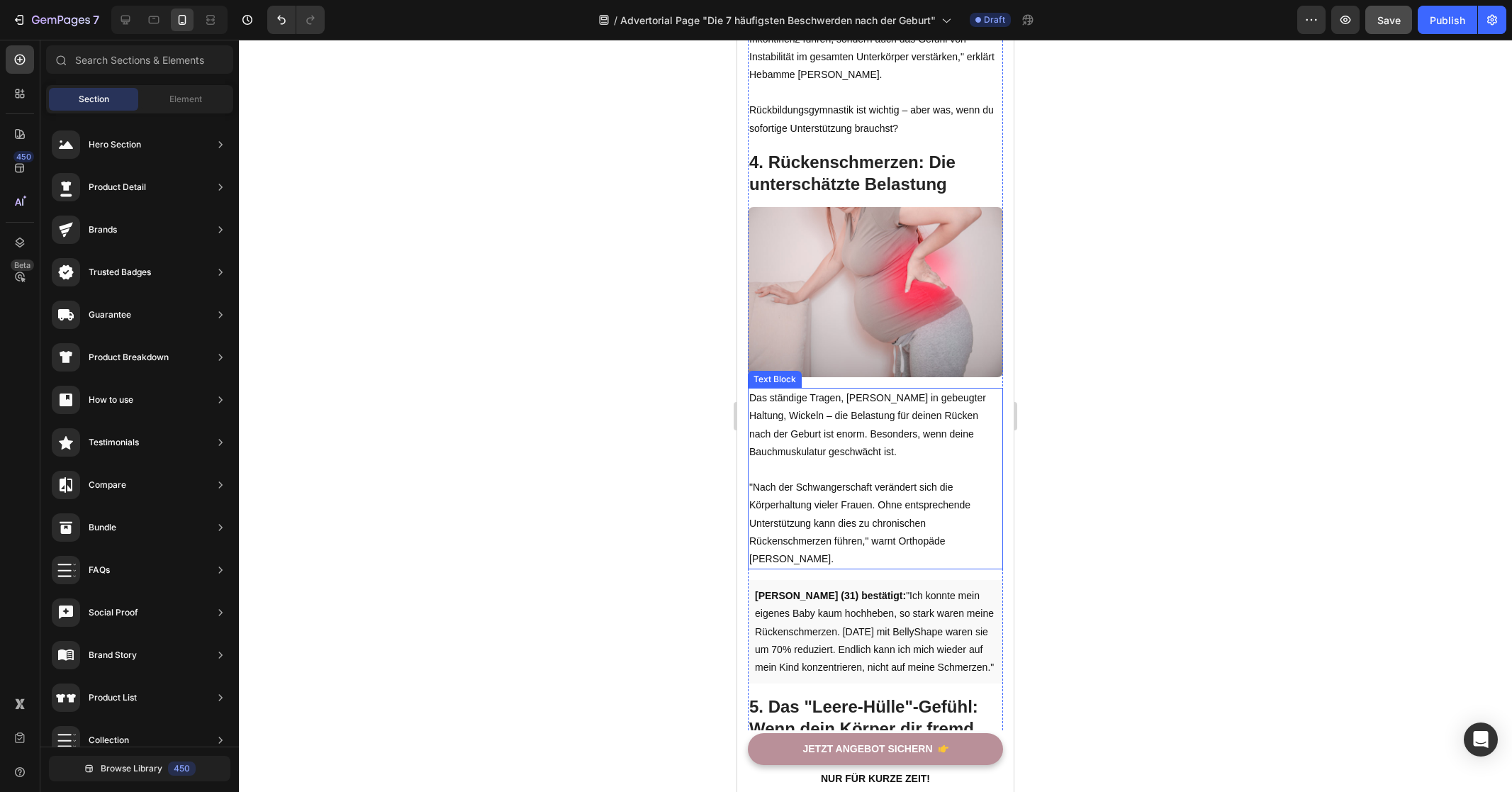
scroll to position [2269, 0]
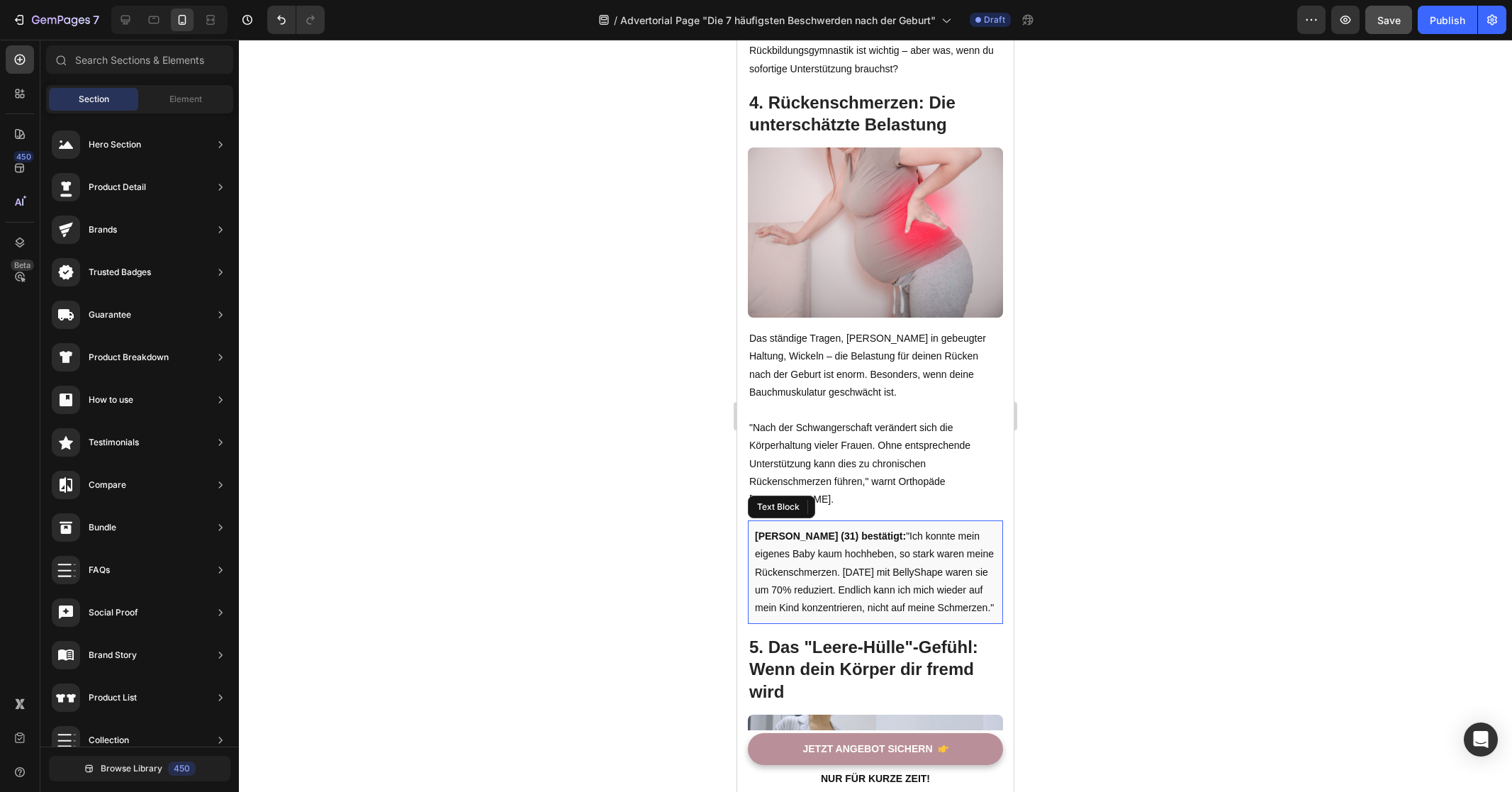
click at [839, 575] on p "[PERSON_NAME] (31) bestätigt: "Ich konnte mein eigenes Baby kaum hochheben, so …" at bounding box center [875, 572] width 241 height 89
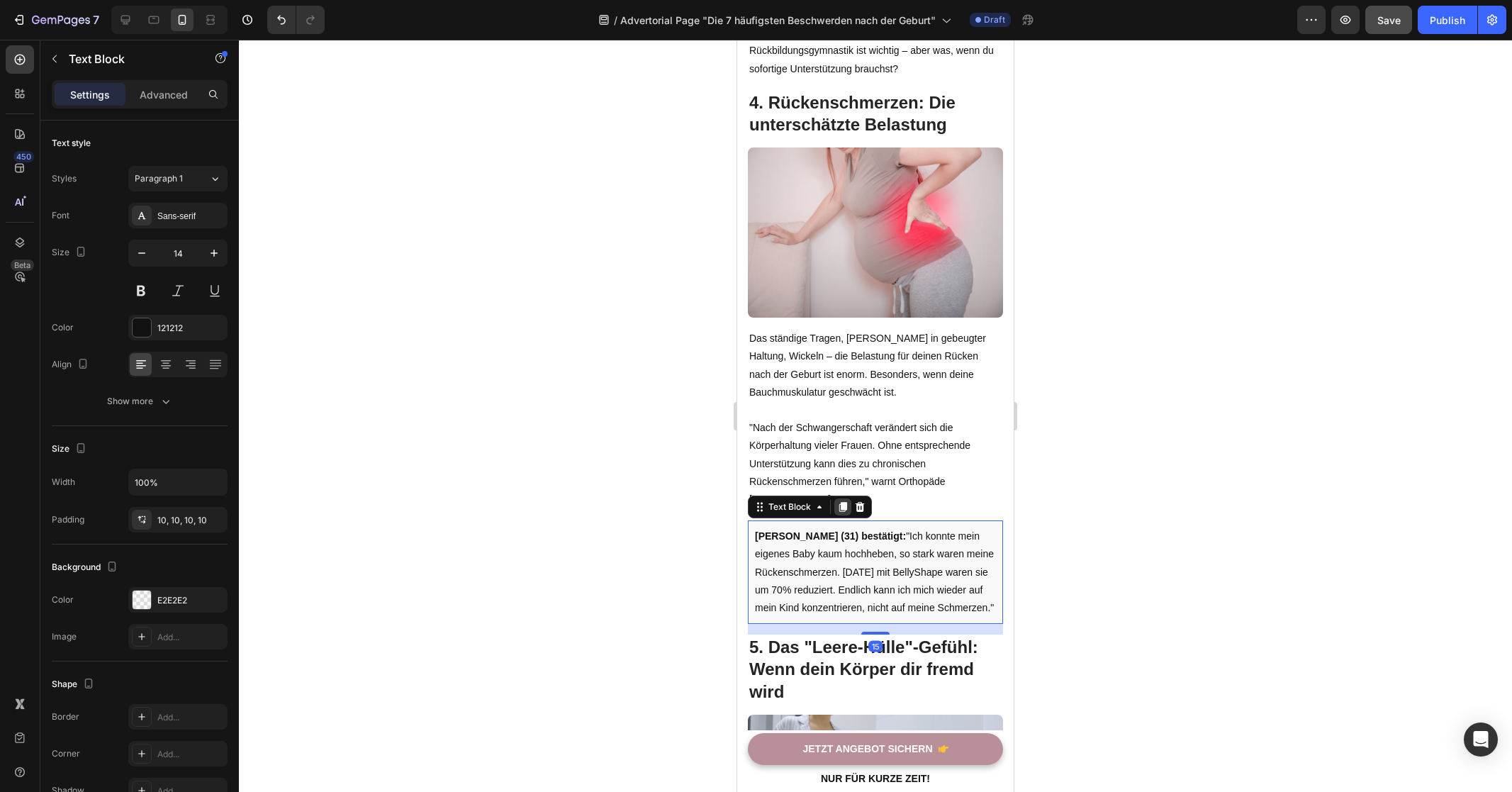
click at [843, 502] on icon at bounding box center [843, 507] width 8 height 10
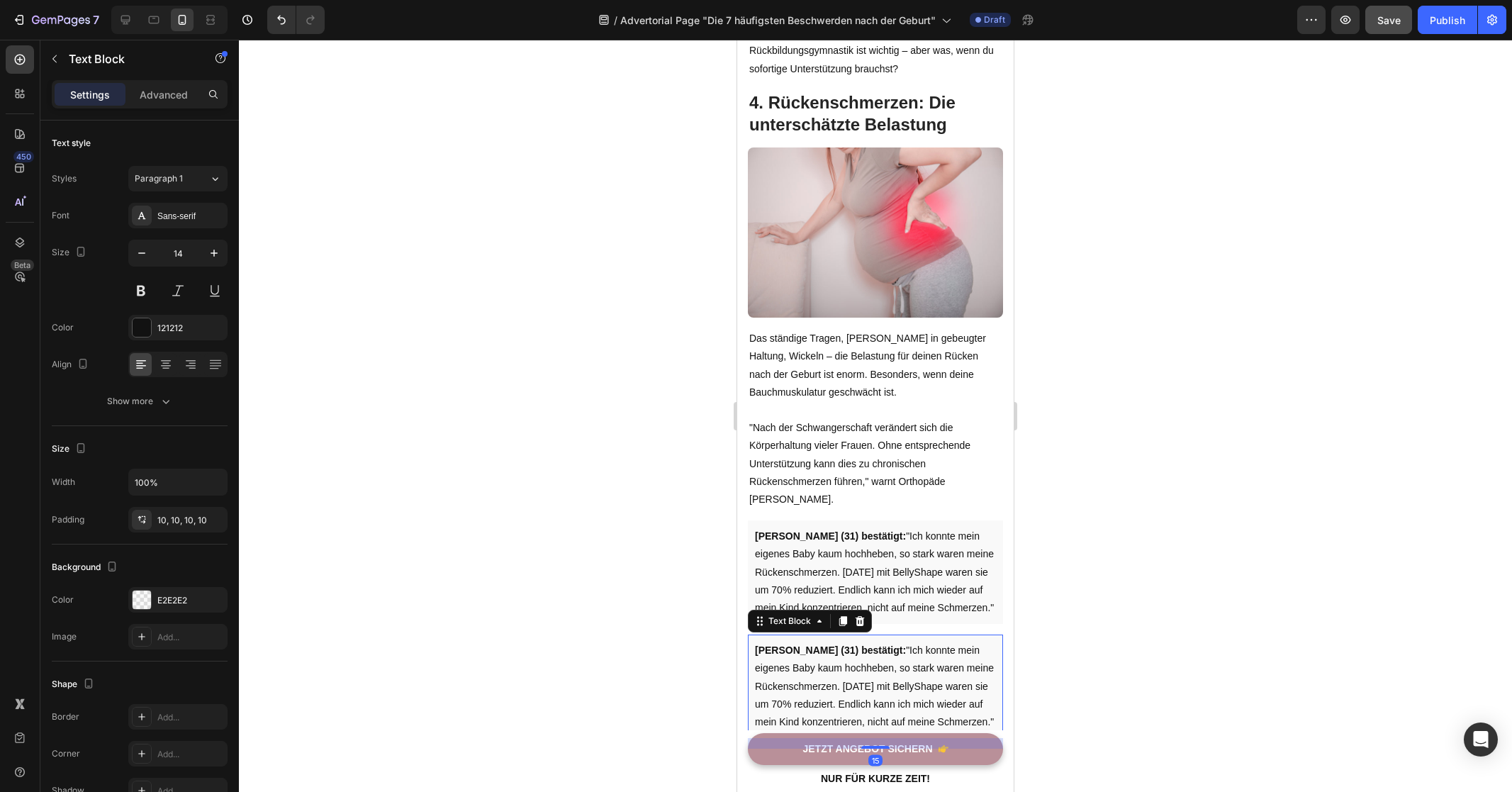
scroll to position [9, 0]
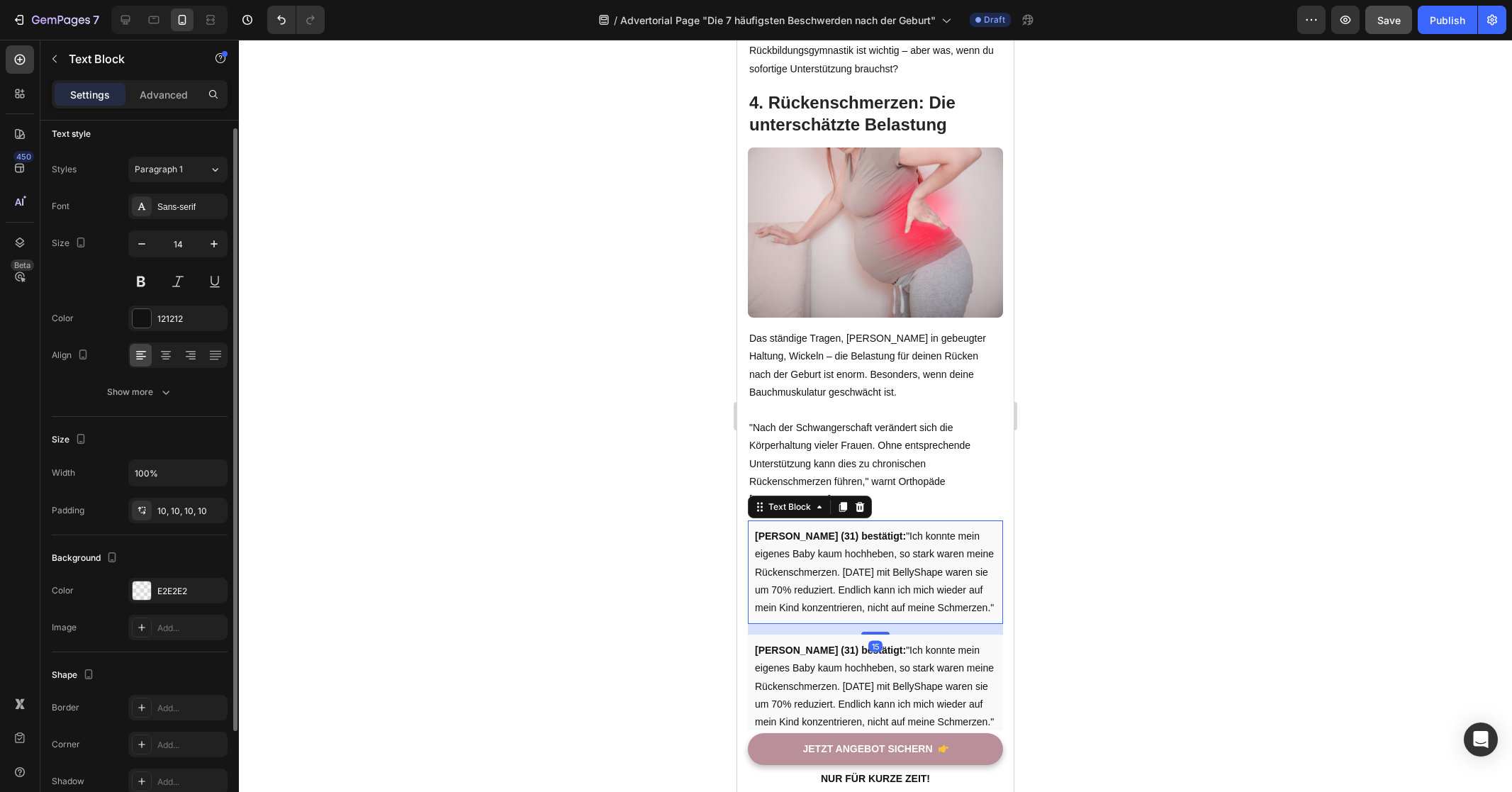
click at [852, 531] on p "[PERSON_NAME] (31) bestätigt: "Ich konnte mein eigenes Baby kaum hochheben, so …" at bounding box center [875, 572] width 241 height 89
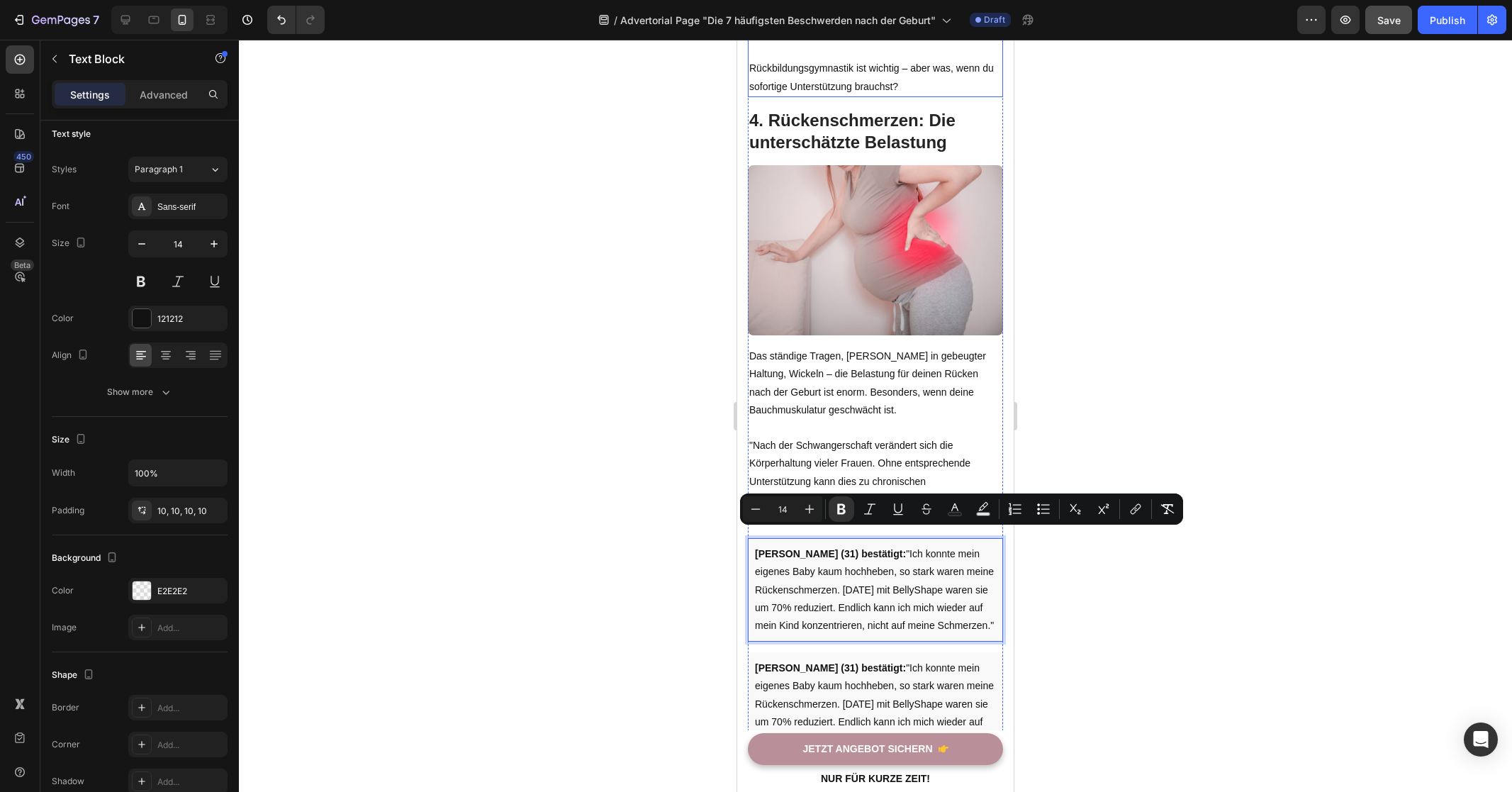
drag, startPoint x: 887, startPoint y: 572, endPoint x: 871, endPoint y: 81, distance: 491.3
click at [1144, 365] on div at bounding box center [875, 415] width 1273 height 753
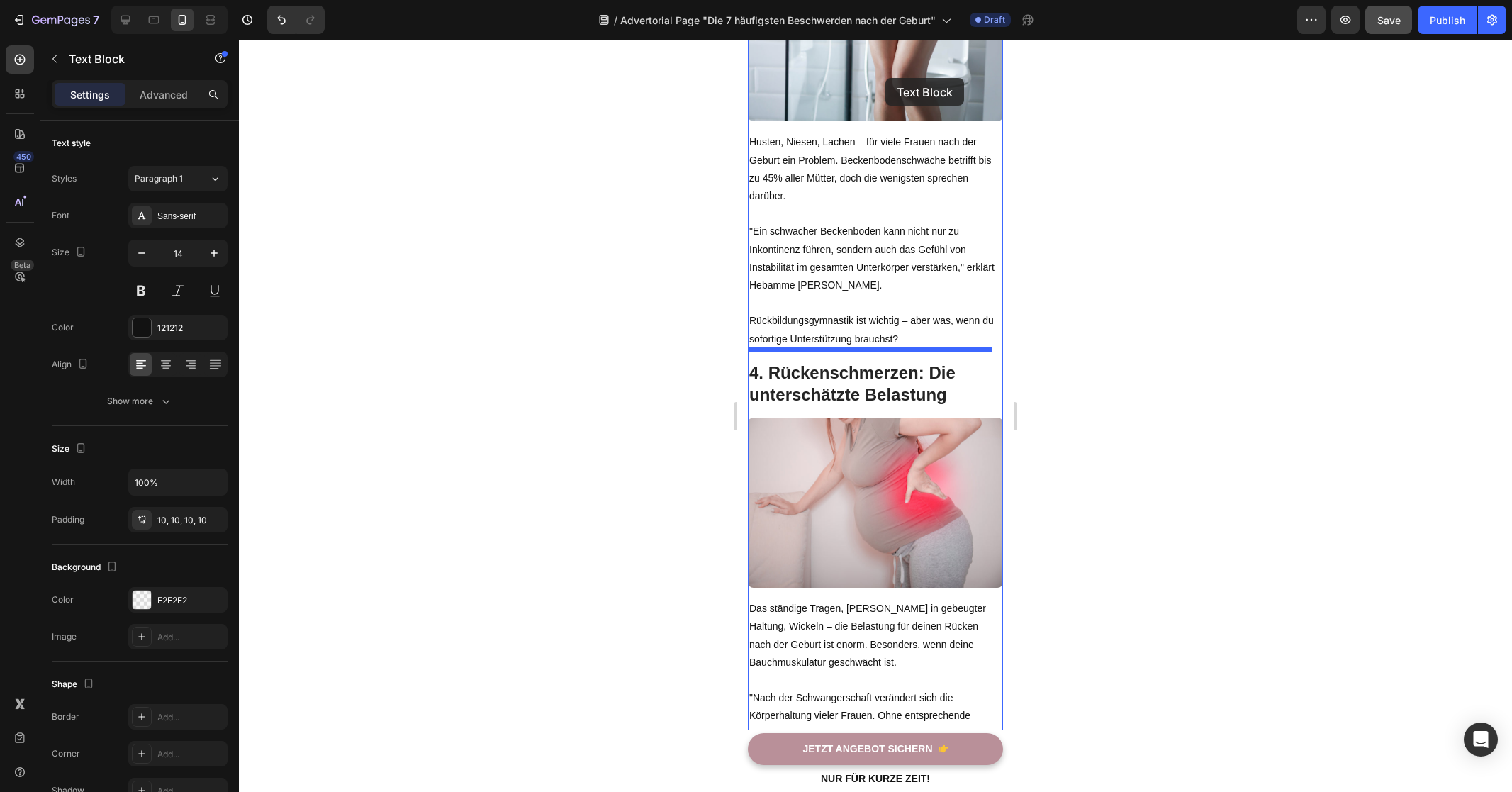
scroll to position [1975, 0]
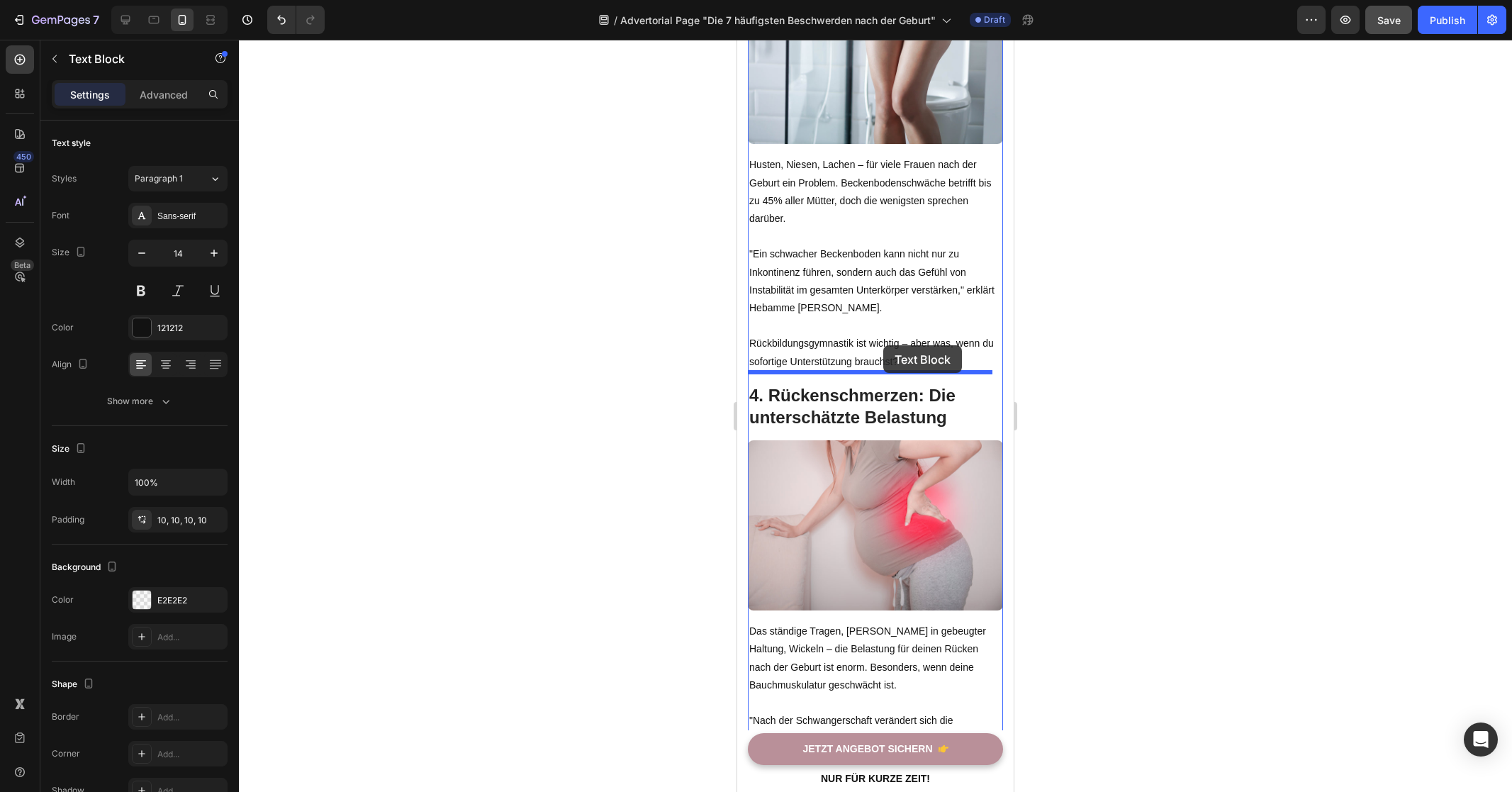
drag, startPoint x: 869, startPoint y: 549, endPoint x: 883, endPoint y: 345, distance: 204.5
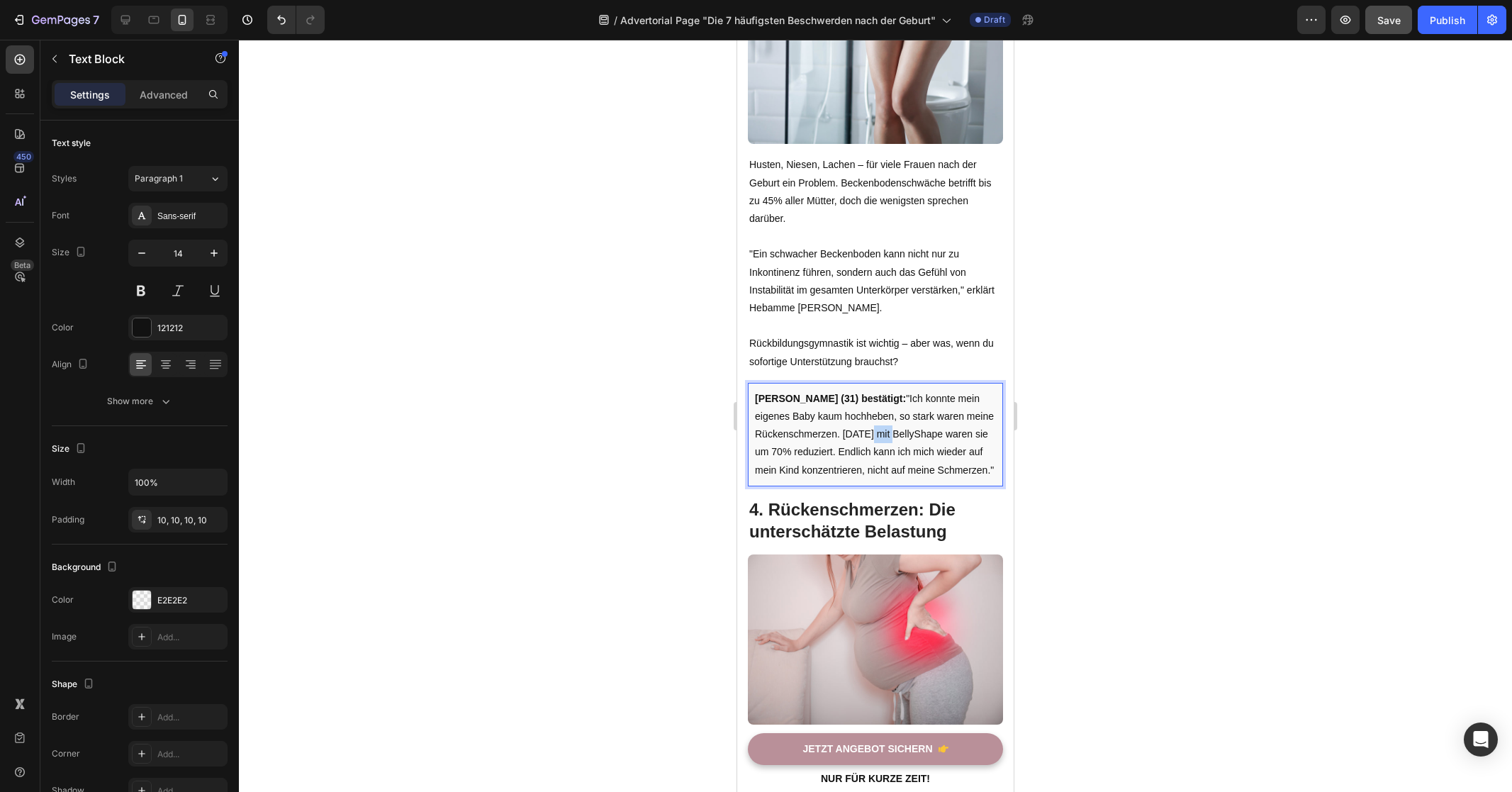
click at [871, 429] on p "[PERSON_NAME] (31) bestätigt: "Ich konnte mein eigenes Baby kaum hochheben, so …" at bounding box center [875, 435] width 241 height 89
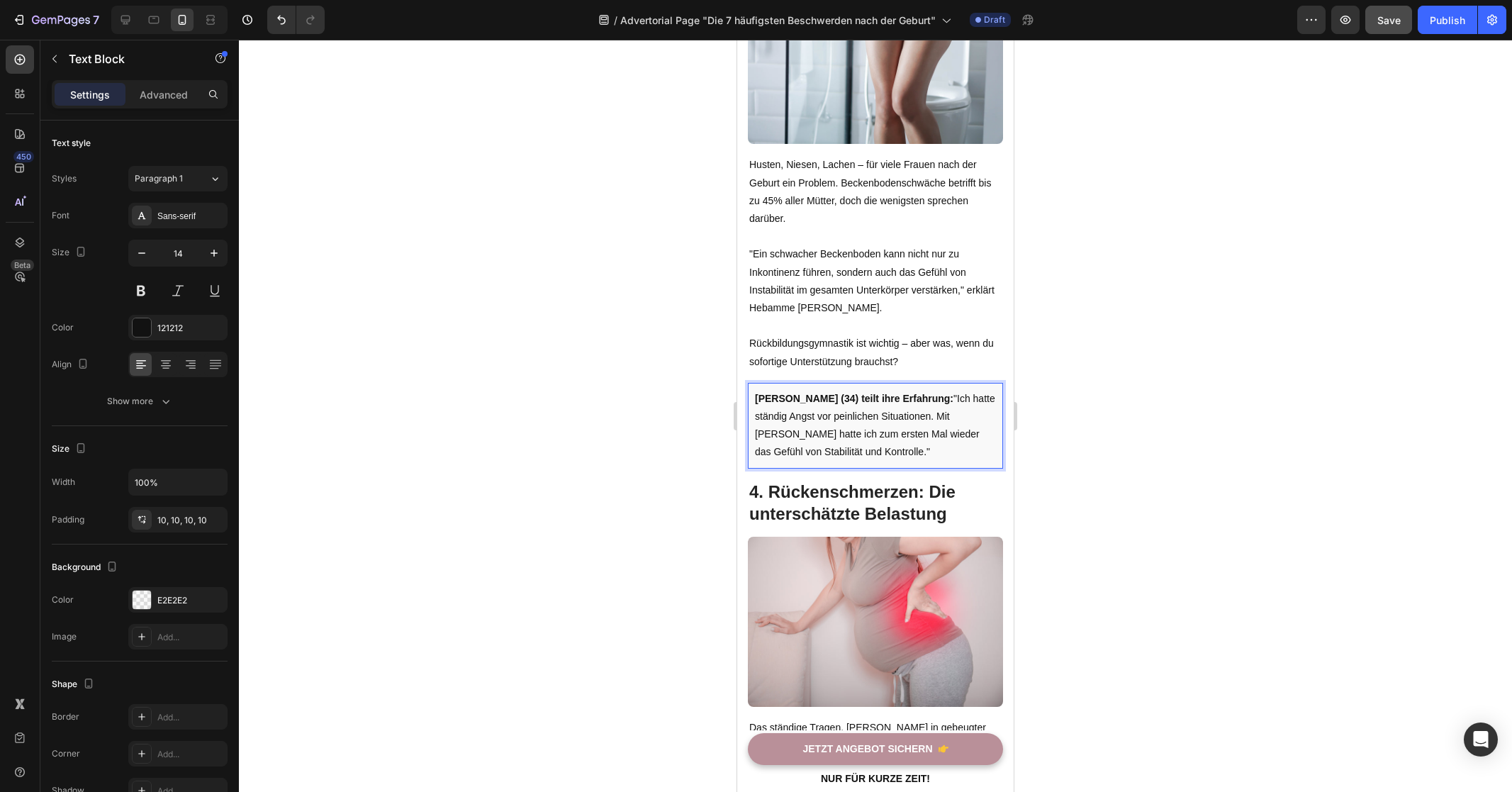
click at [1200, 416] on div at bounding box center [875, 415] width 1273 height 753
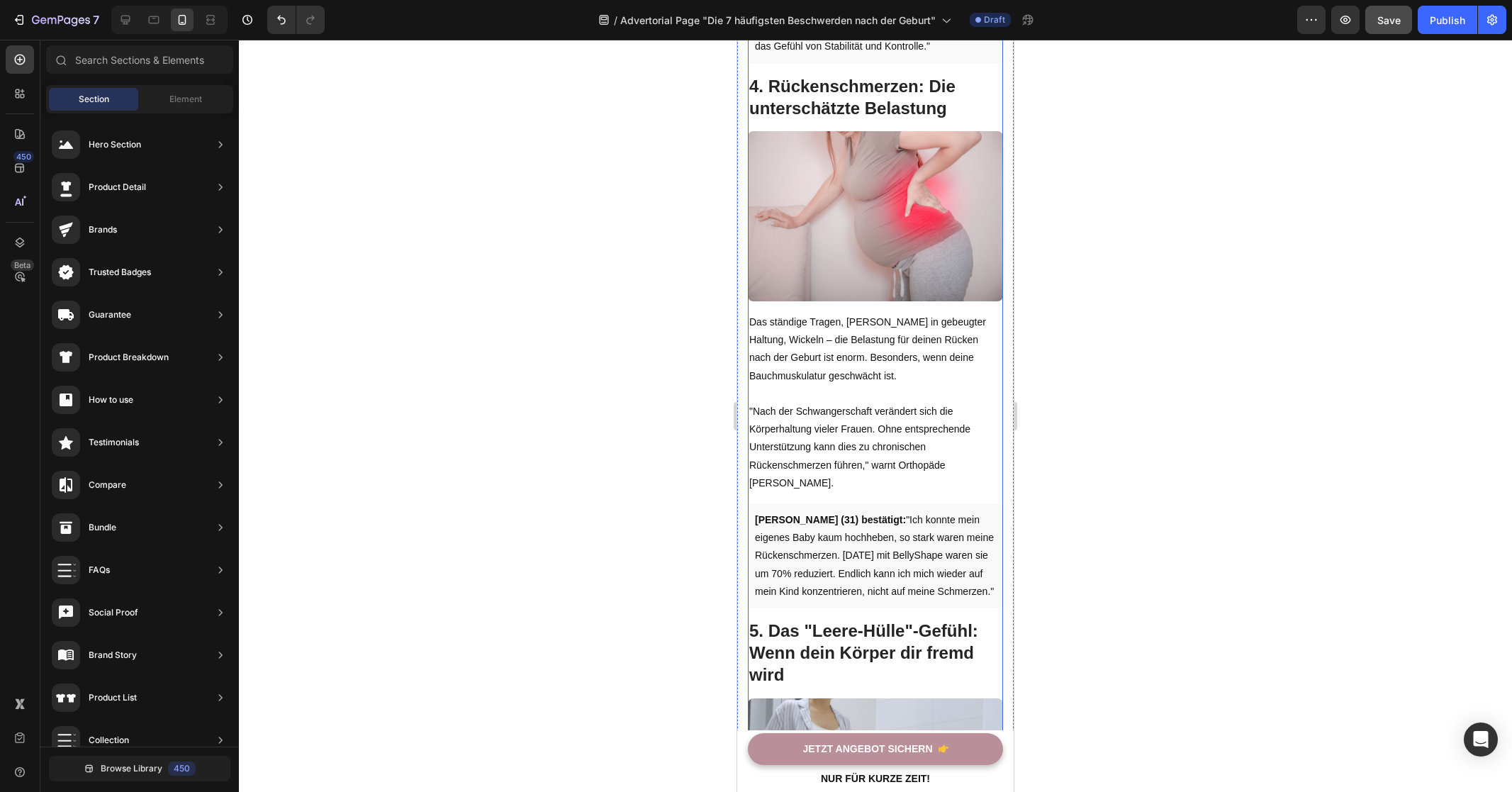
scroll to position [2091, 0]
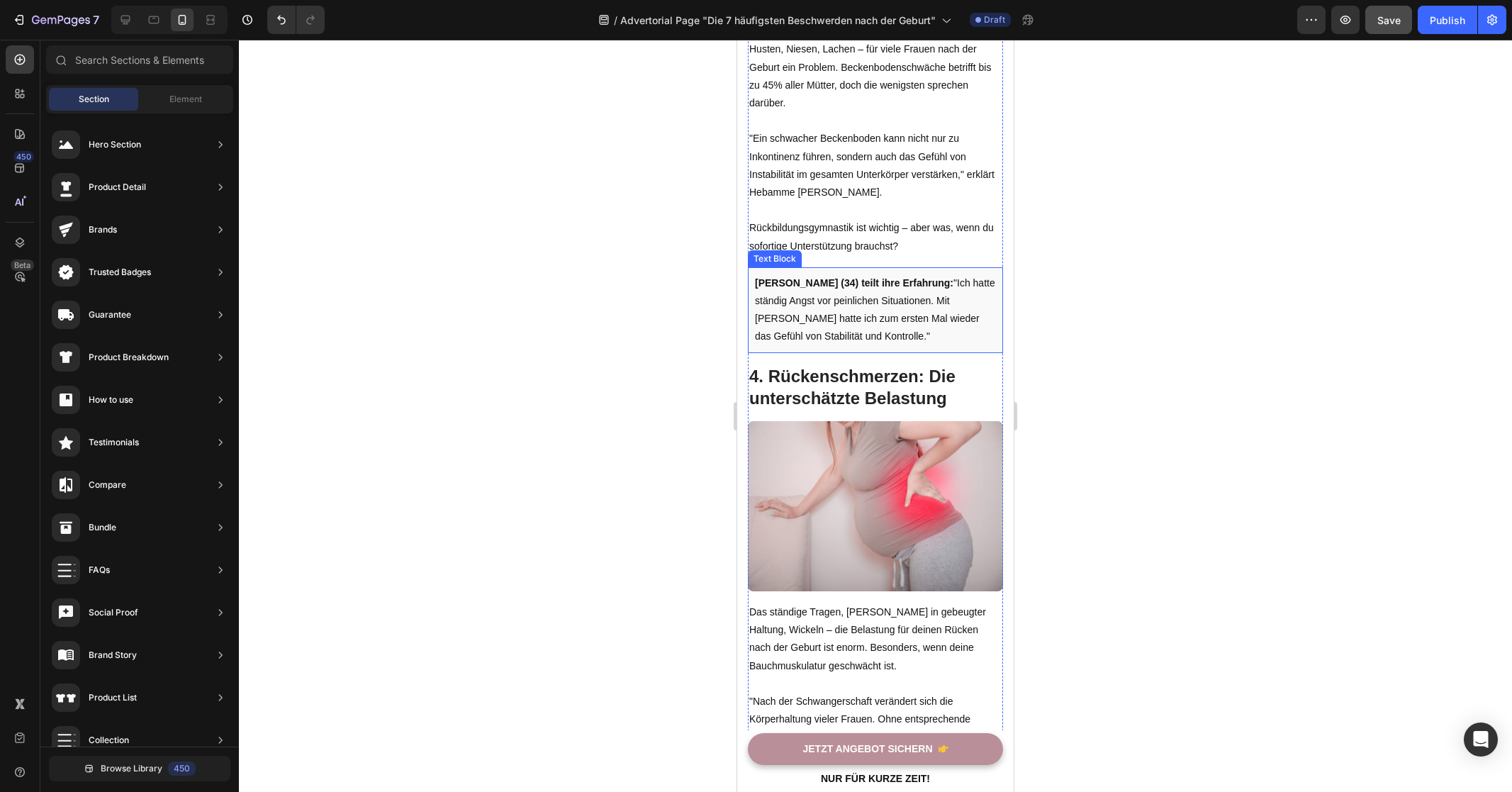
click at [844, 277] on strong "[PERSON_NAME] (34) teilt ihre Erfahrung:" at bounding box center [854, 283] width 199 height 11
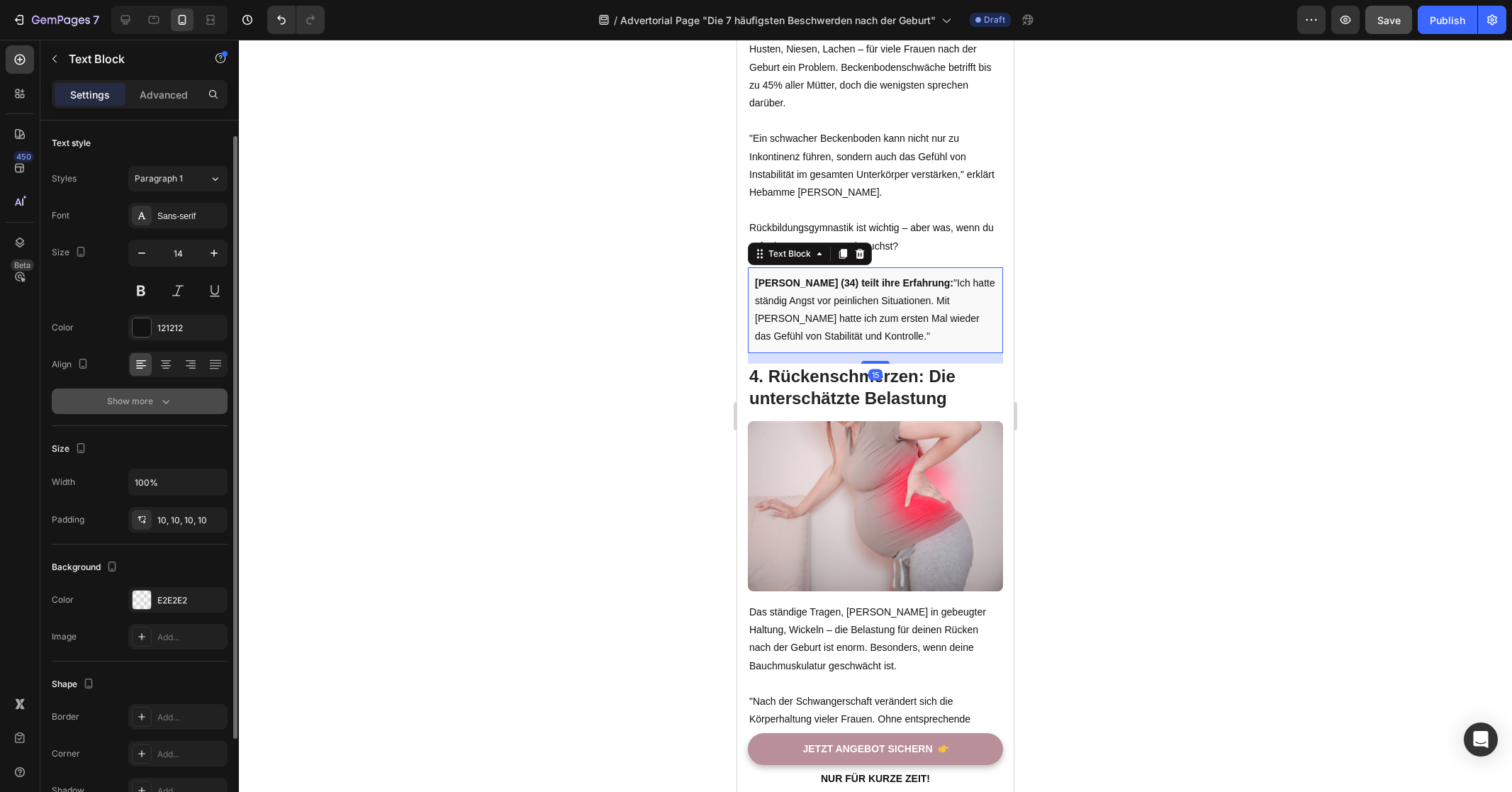
scroll to position [128, 0]
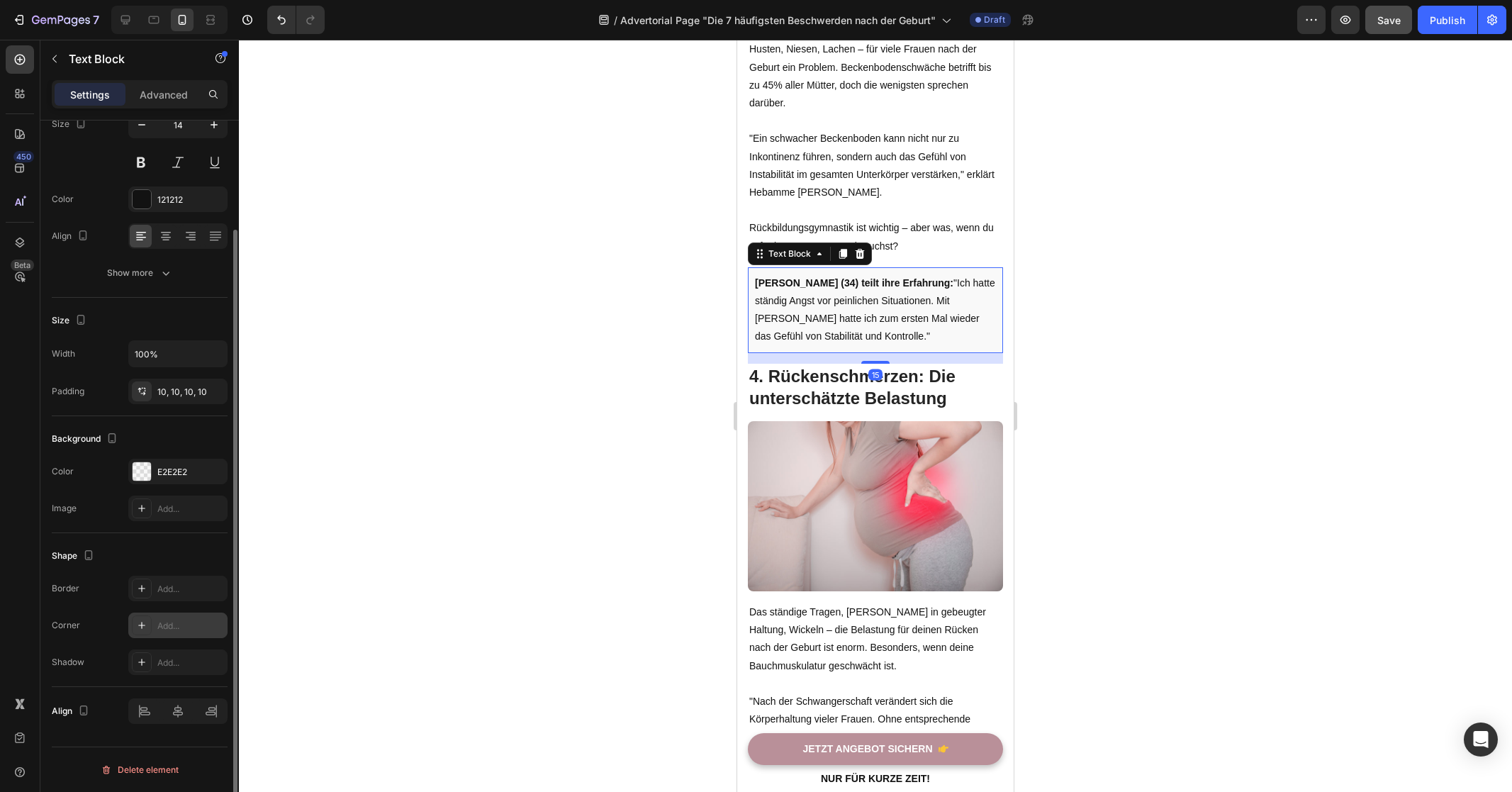
click at [181, 625] on div "Add..." at bounding box center [191, 626] width 67 height 13
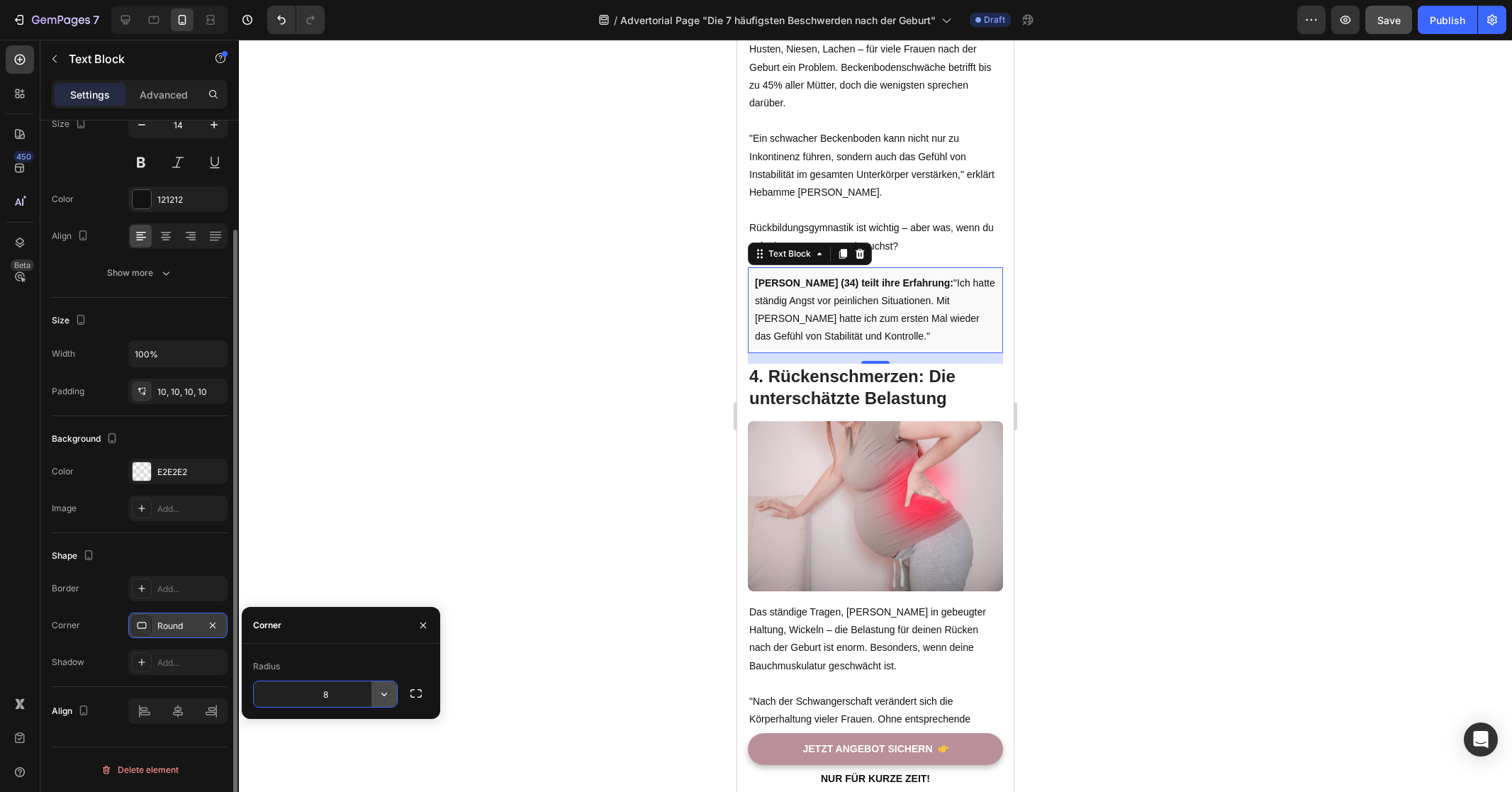
click at [375, 689] on button "button" at bounding box center [384, 694] width 26 height 26
click at [344, 630] on p "Round" at bounding box center [344, 628] width 80 height 15
click at [1284, 360] on div at bounding box center [875, 415] width 1273 height 753
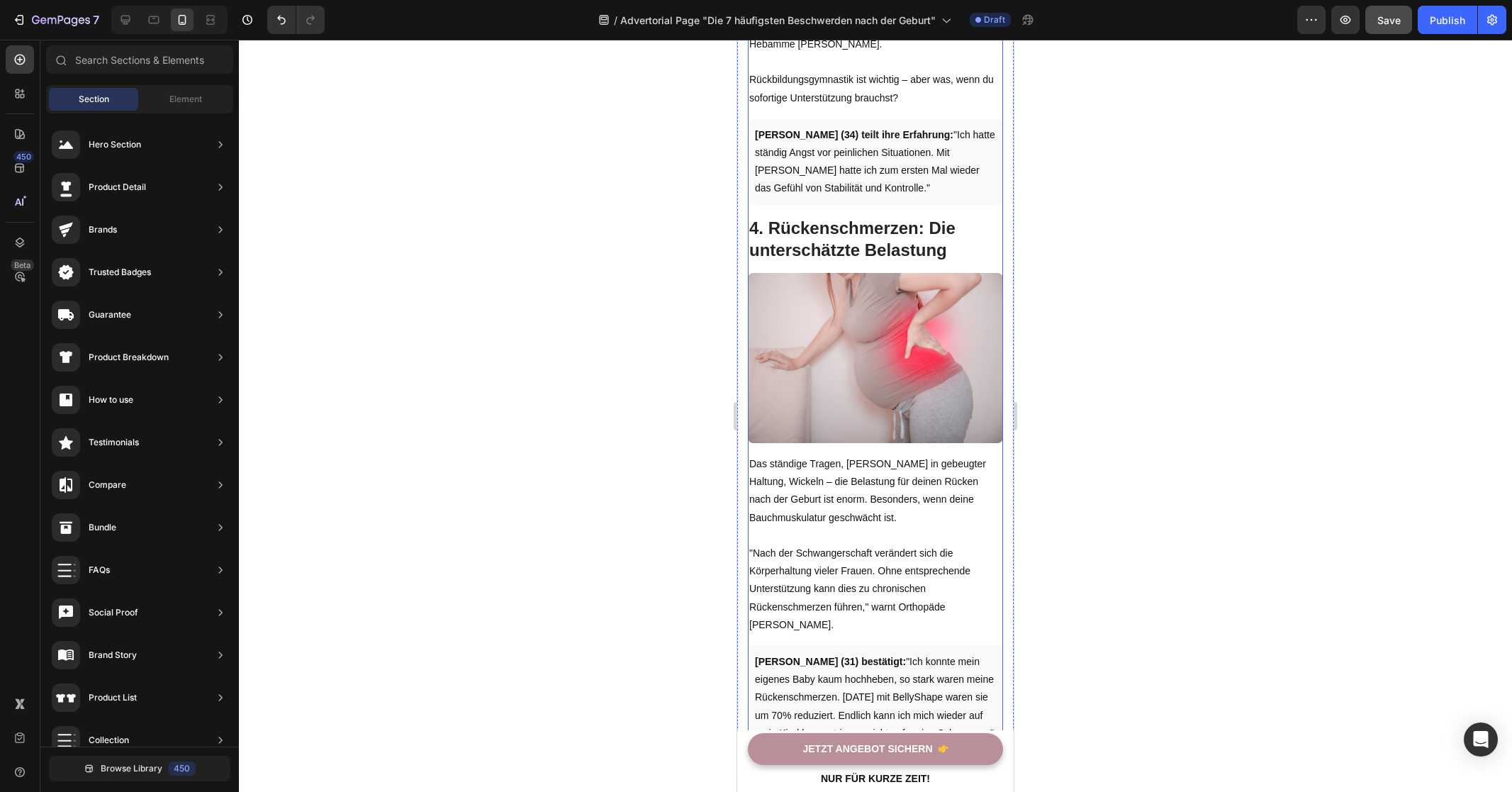
scroll to position [2313, 0]
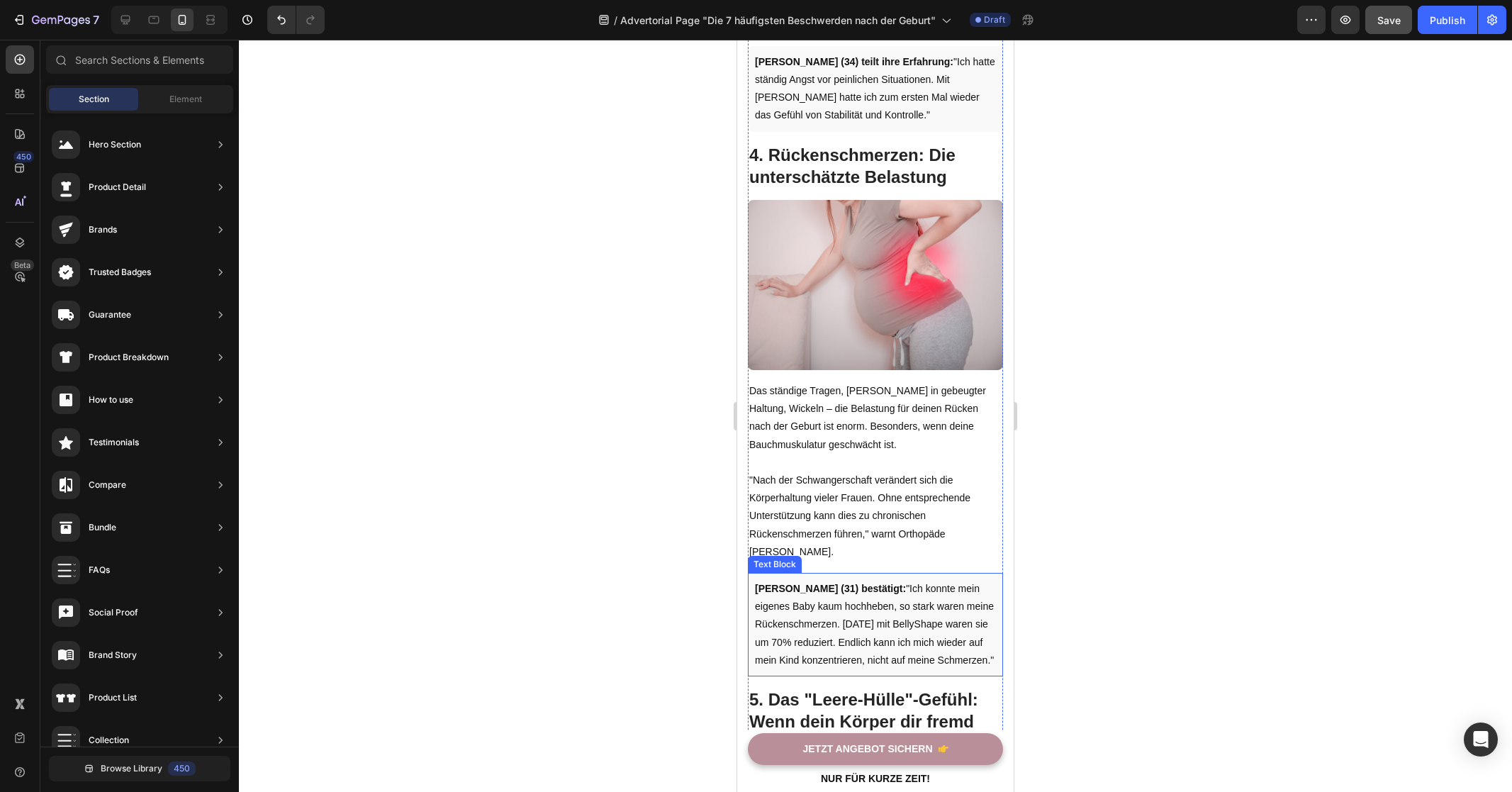
click at [827, 603] on p "[PERSON_NAME] (31) bestätigt: "Ich konnte mein eigenes Baby kaum hochheben, so …" at bounding box center [875, 624] width 241 height 89
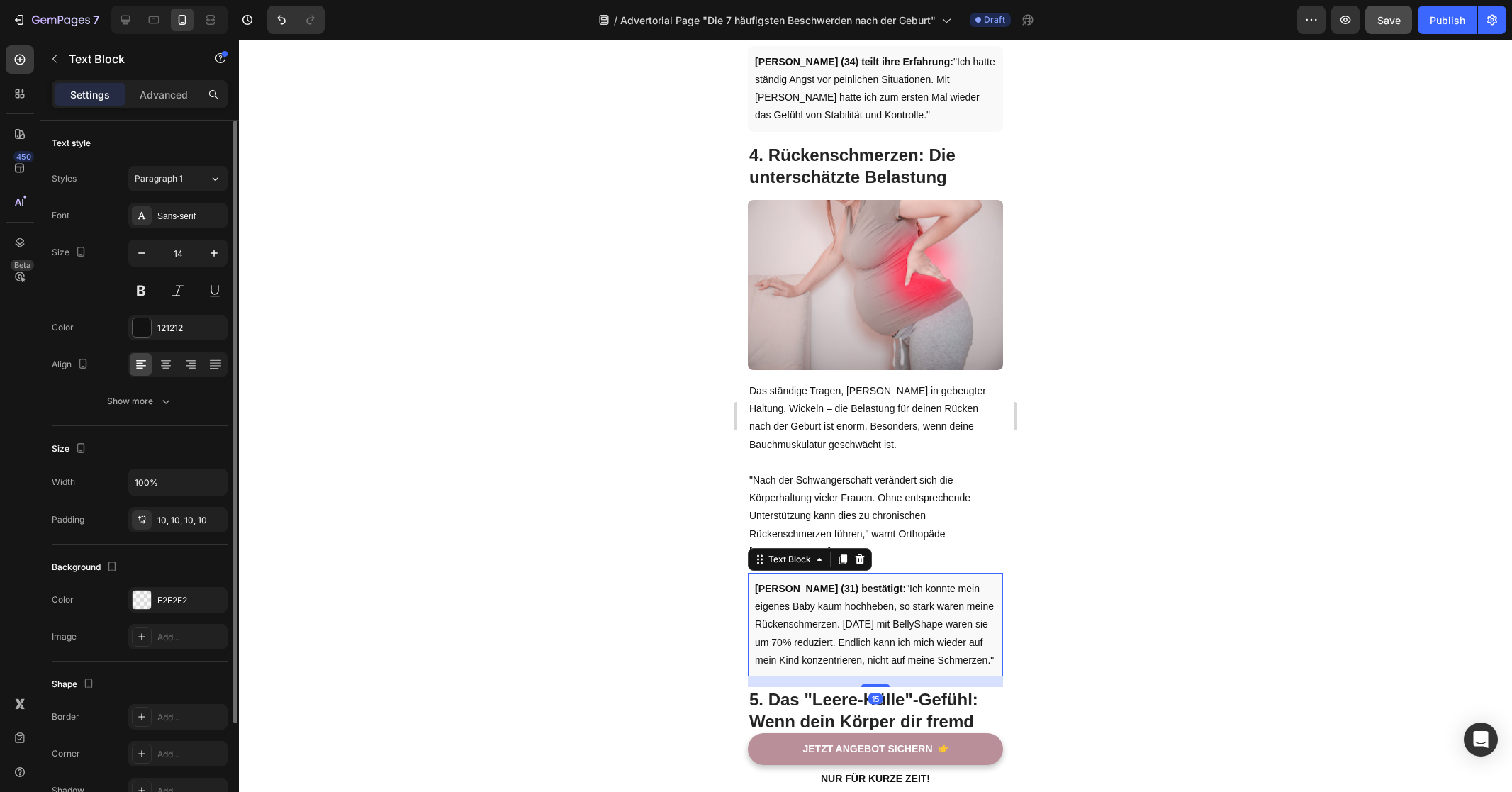
scroll to position [128, 0]
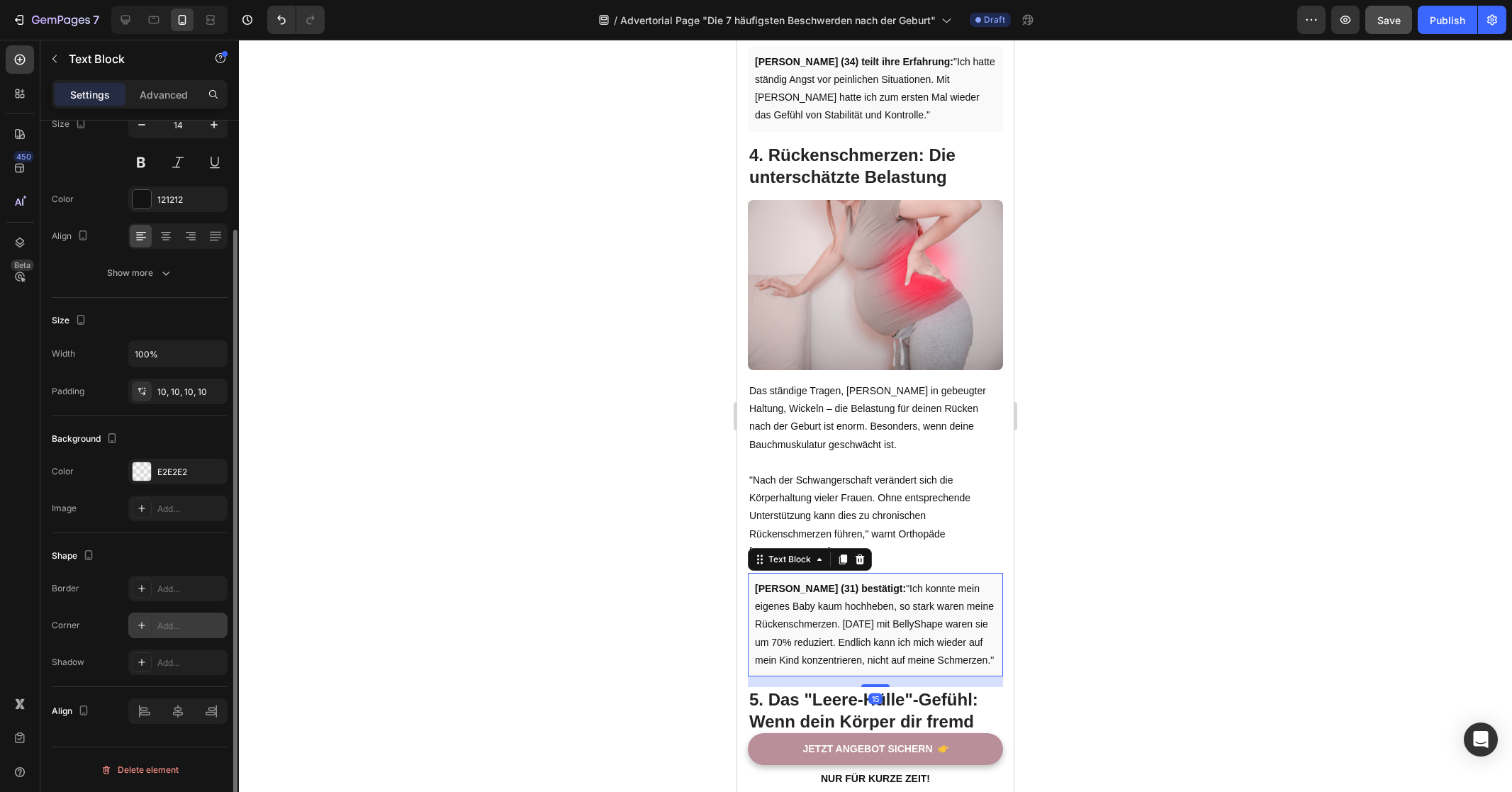
click at [174, 621] on div "Add..." at bounding box center [191, 626] width 67 height 13
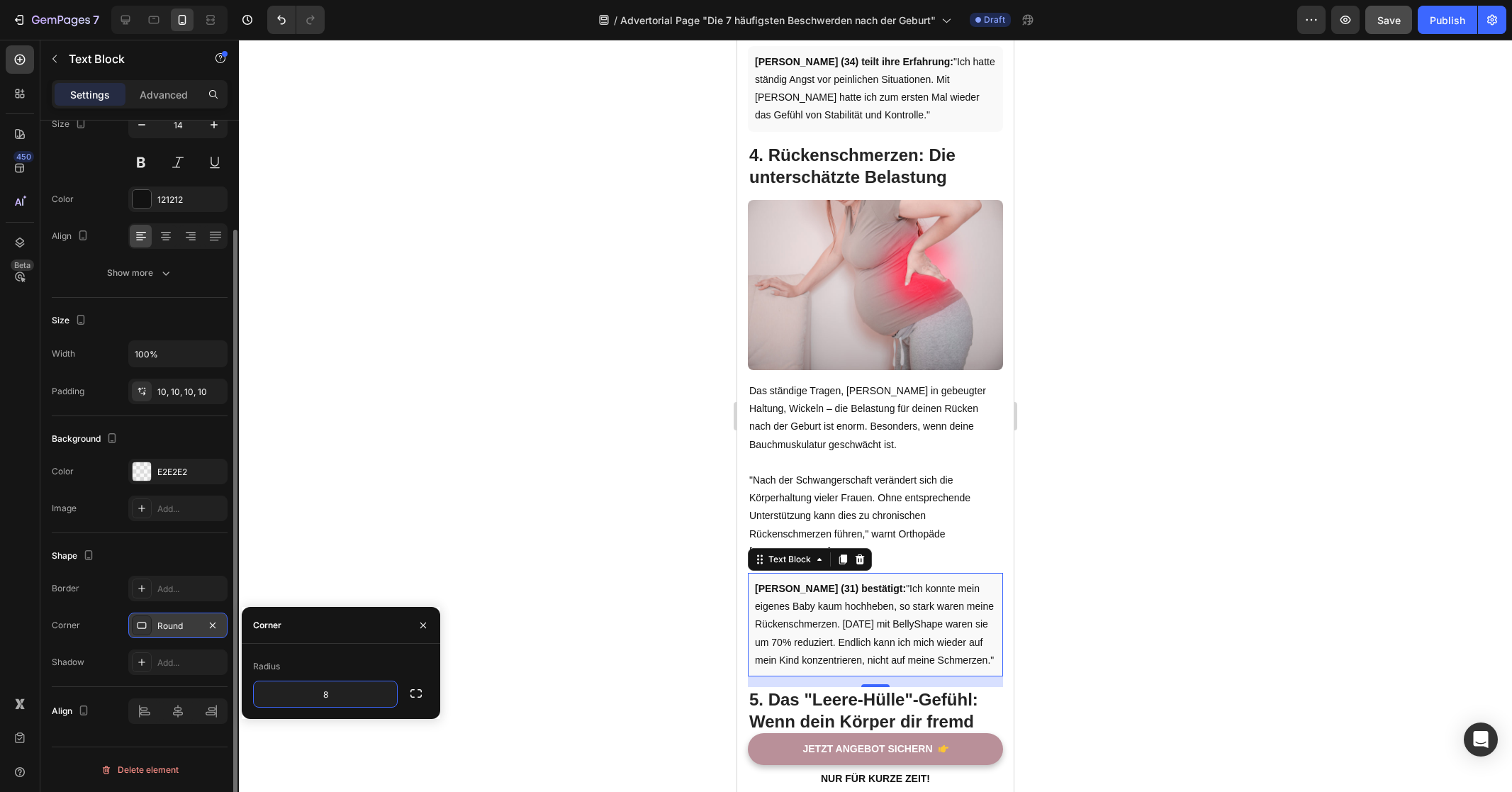
click at [1170, 468] on div at bounding box center [875, 415] width 1273 height 753
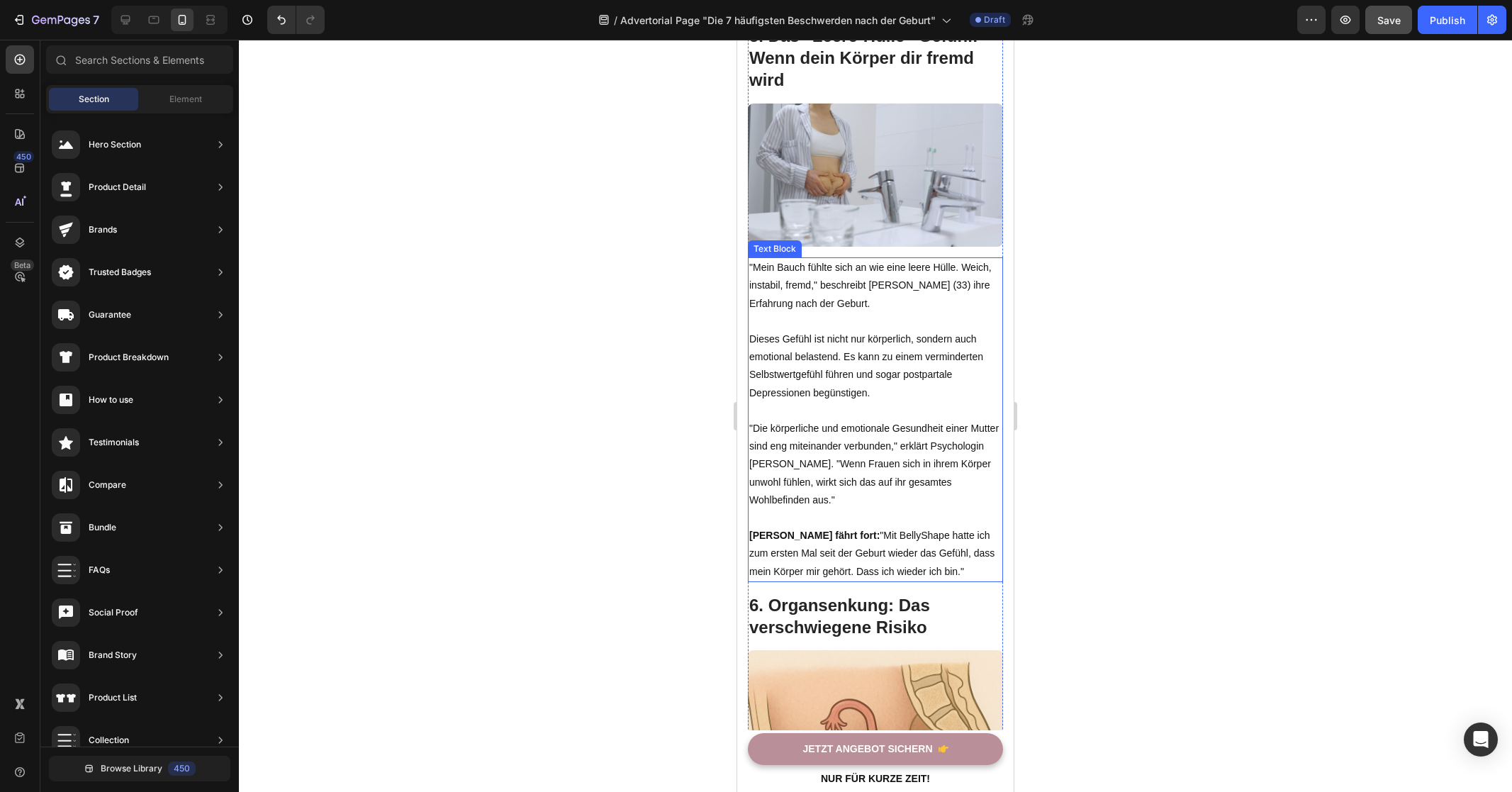
scroll to position [2698, 0]
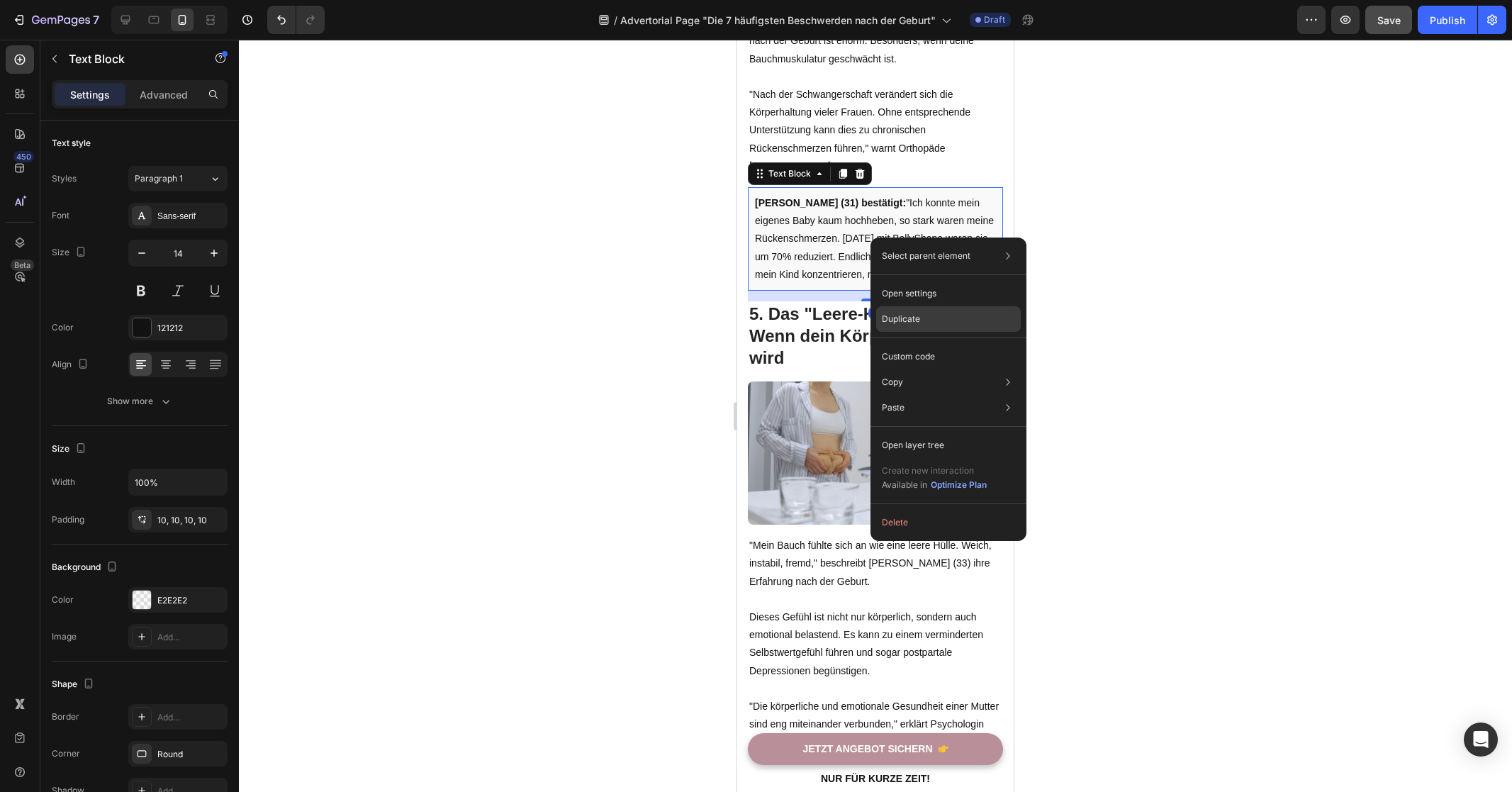
click at [961, 344] on div "Duplicate" at bounding box center [948, 357] width 145 height 26
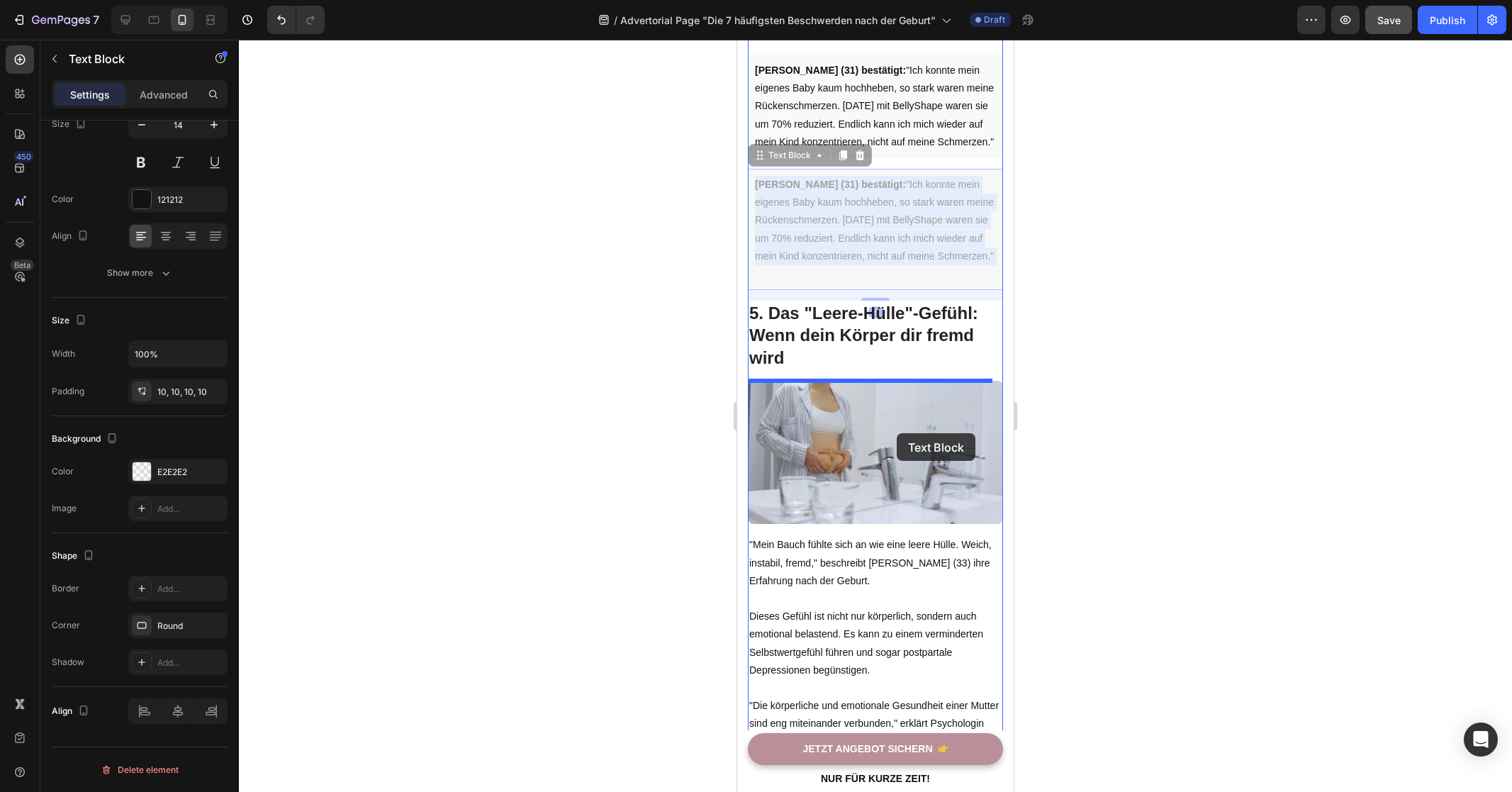
scroll to position [3076, 0]
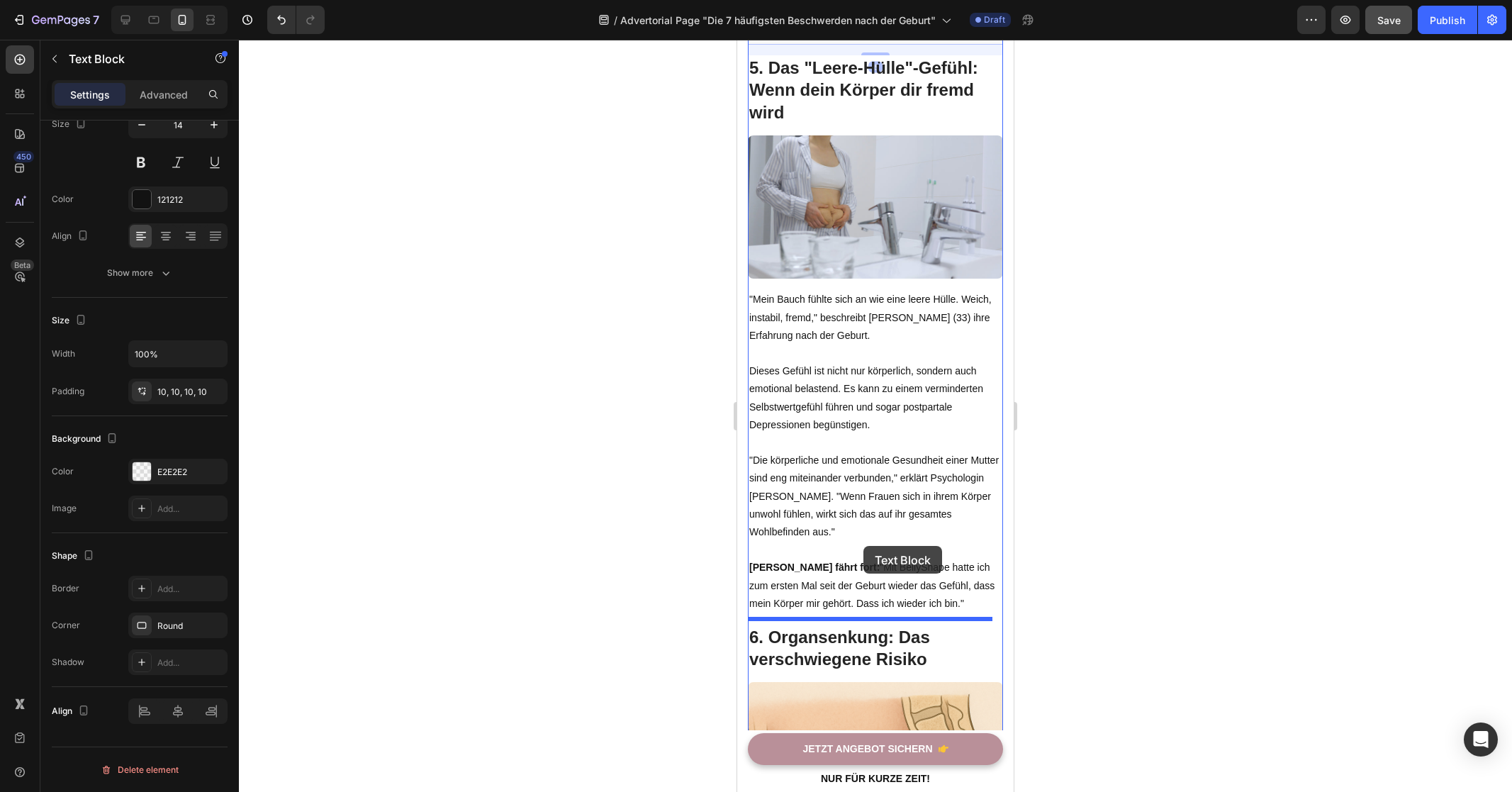
drag, startPoint x: 876, startPoint y: 343, endPoint x: 863, endPoint y: 546, distance: 203.4
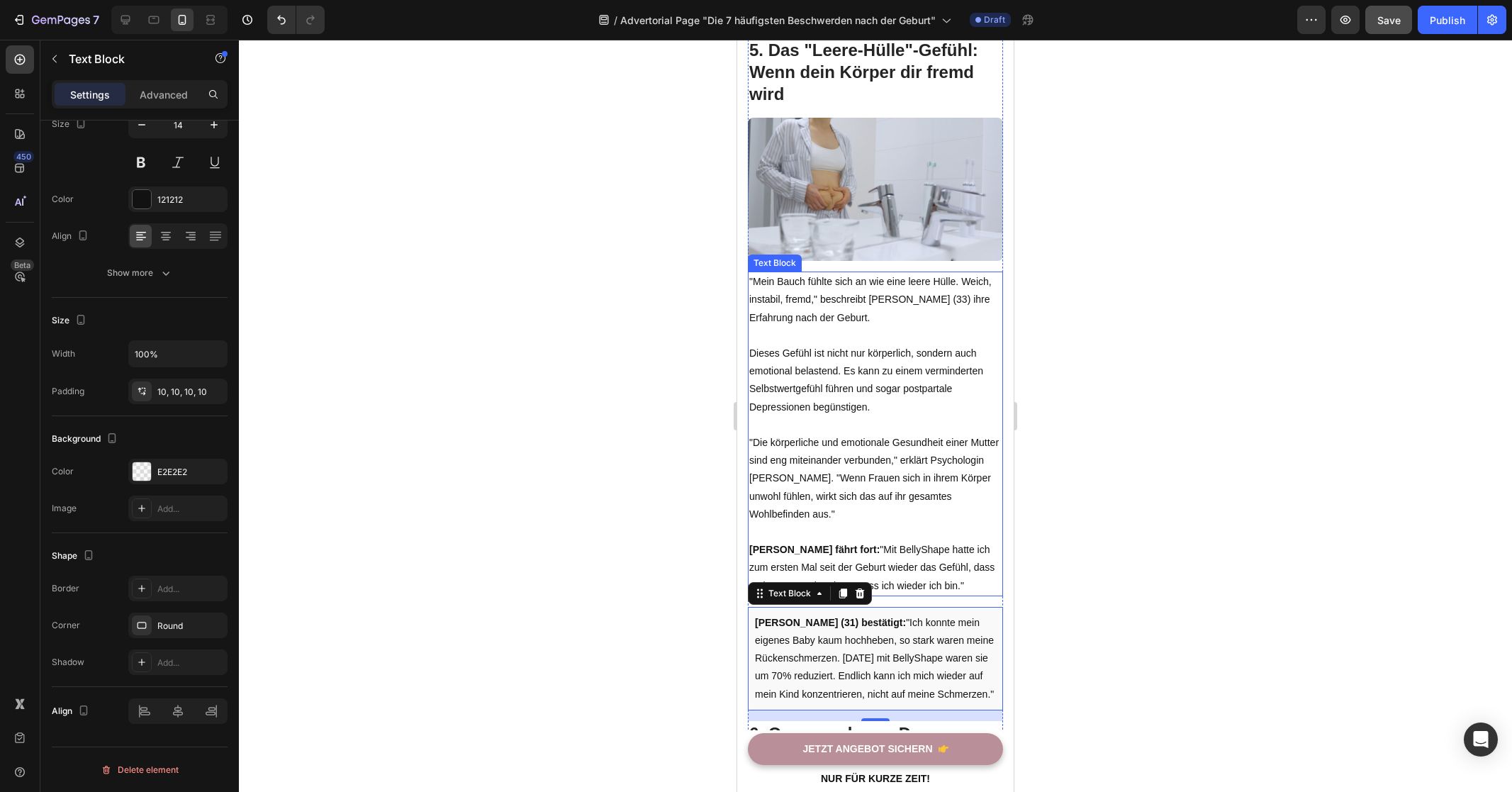
scroll to position [3052, 0]
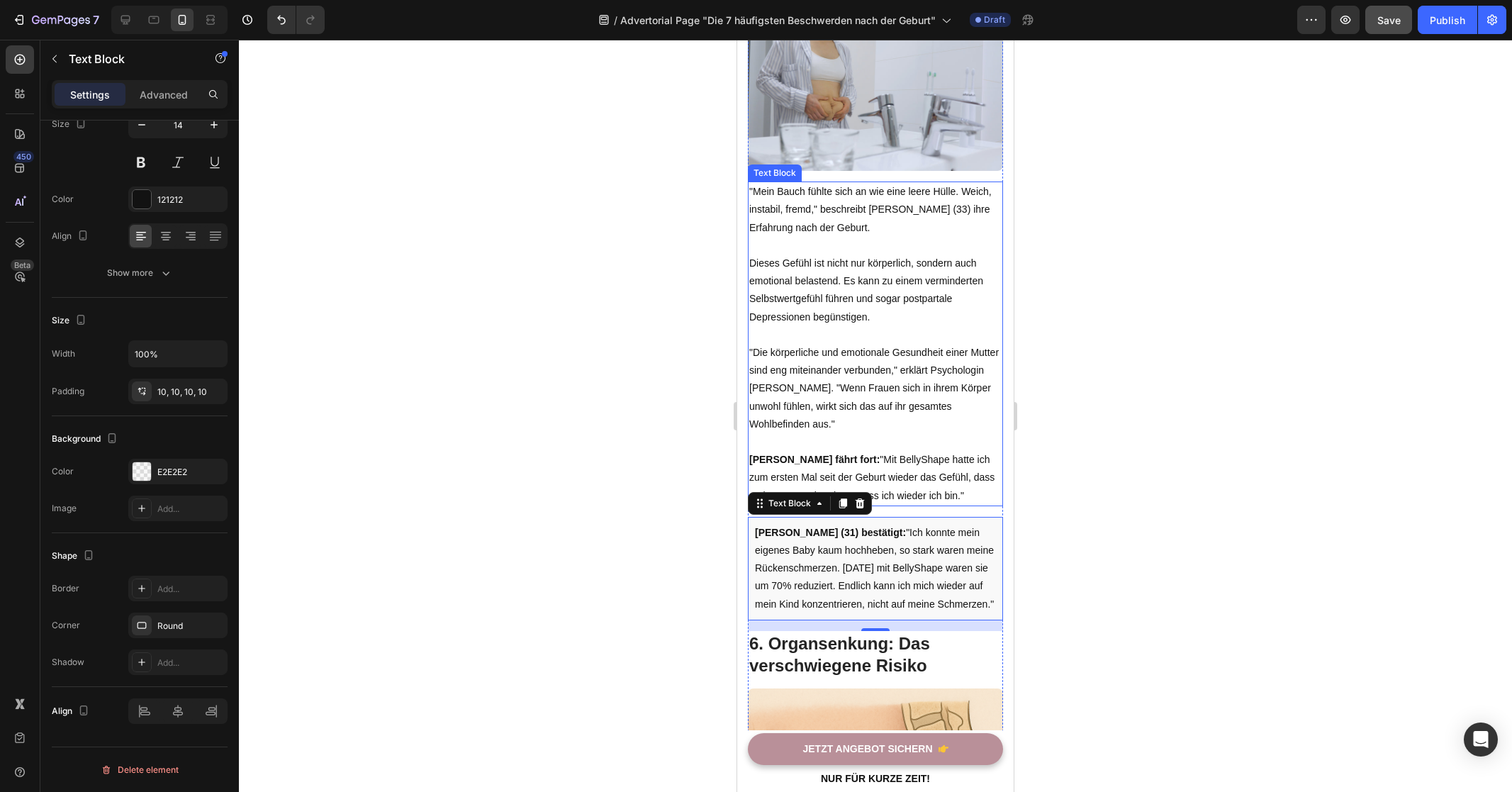
click at [910, 440] on p at bounding box center [875, 442] width 252 height 18
click at [910, 440] on p "Rich Text Editor. Editing area: main" at bounding box center [875, 442] width 252 height 18
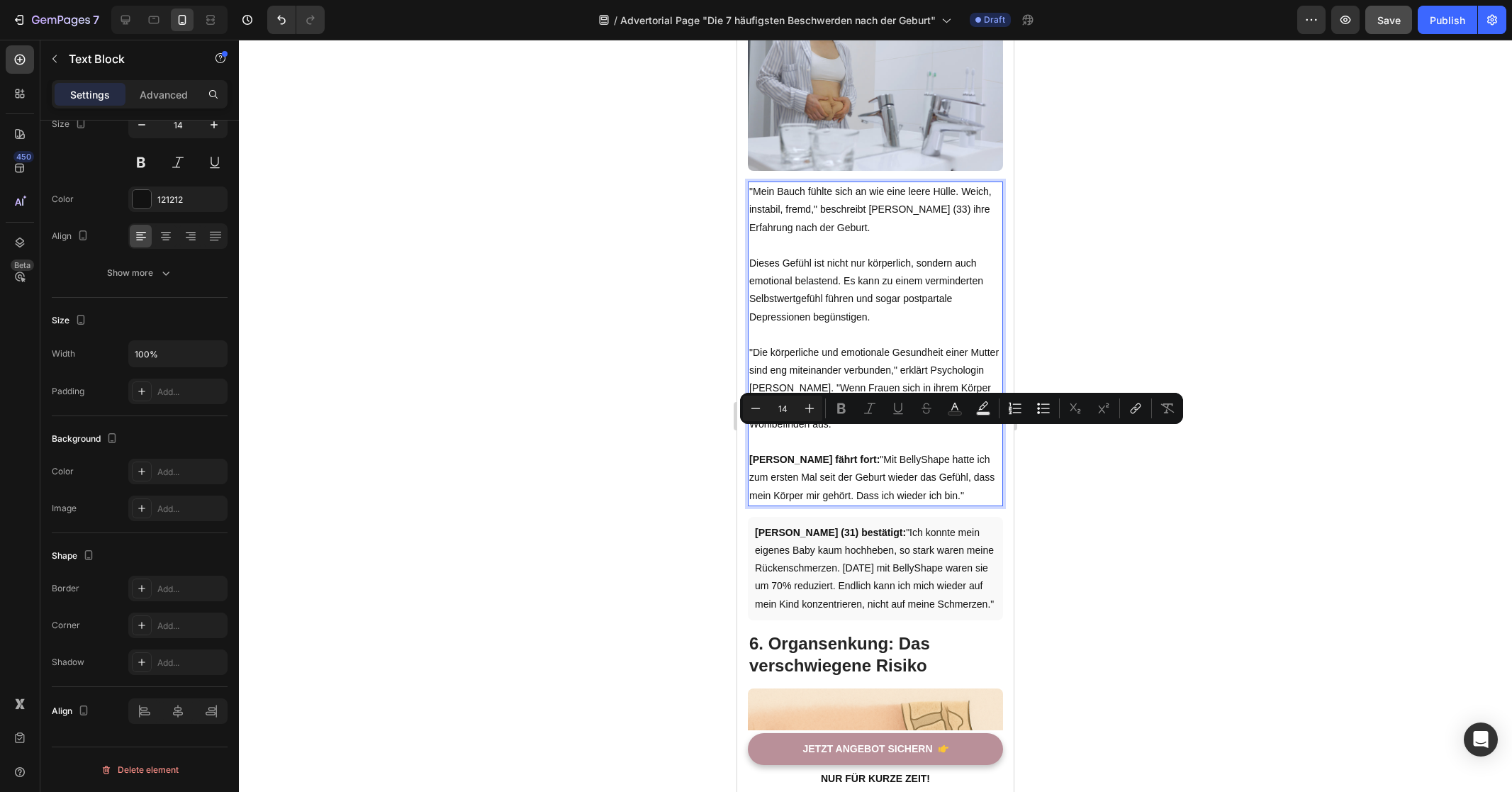
click at [931, 480] on p "[PERSON_NAME] fährt fort: "Mit BellyShape hatte ich zum ersten Mal seit der Geb…" at bounding box center [875, 478] width 252 height 54
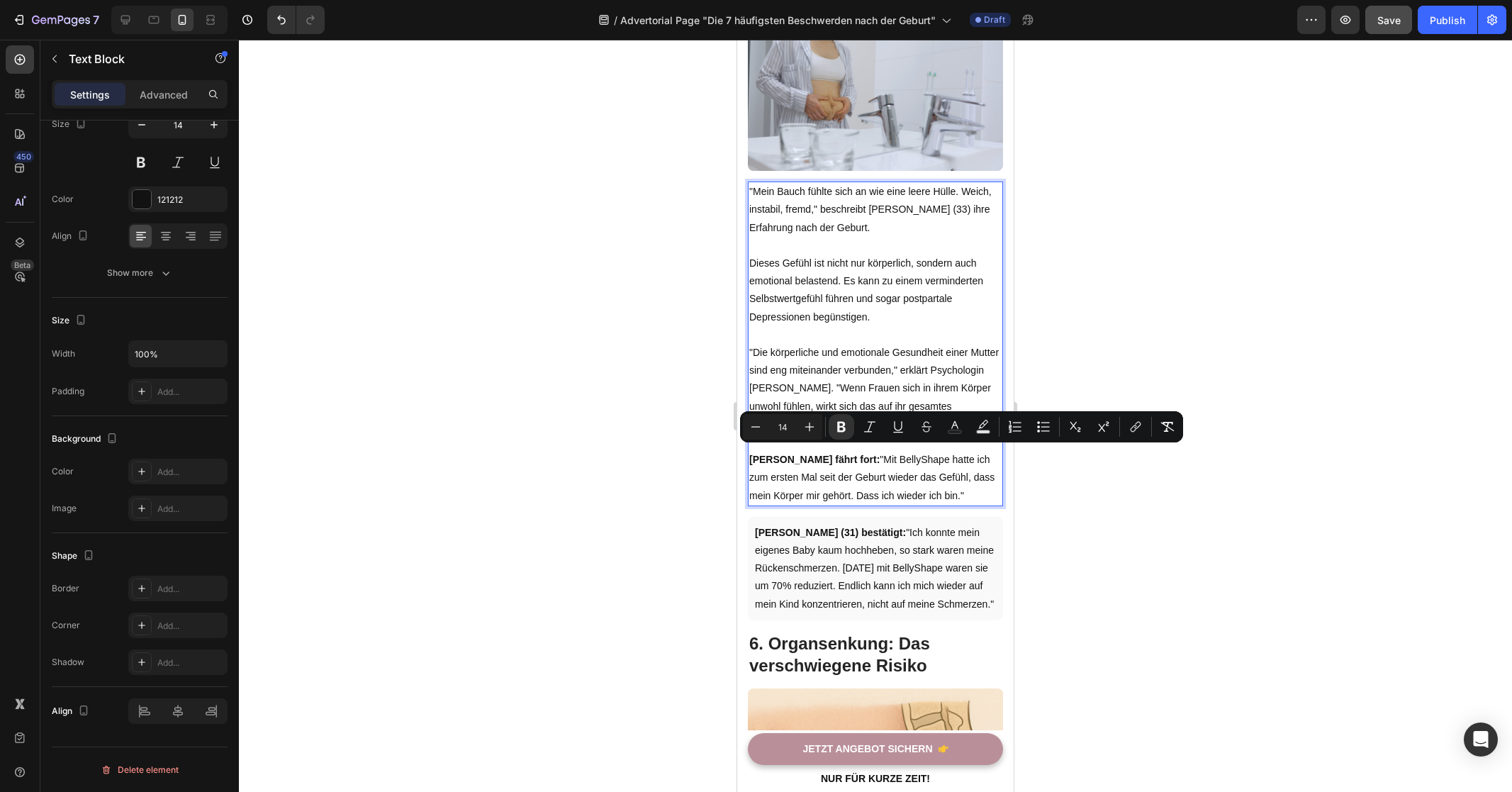
drag, startPoint x: 950, startPoint y: 486, endPoint x: 1426, endPoint y: 491, distance: 476.0
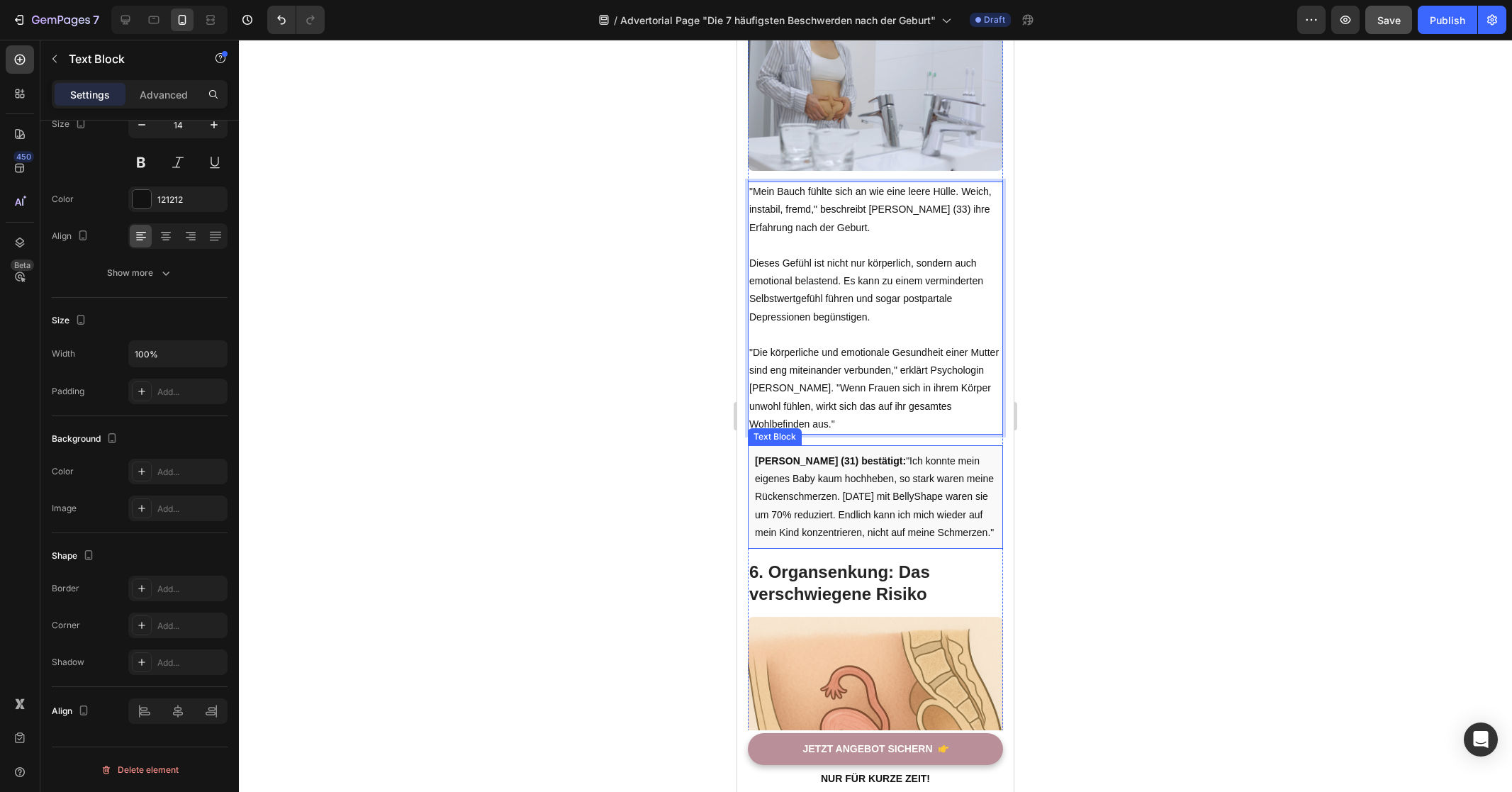
click at [912, 507] on p "[PERSON_NAME] (31) bestätigt: "Ich konnte mein eigenes Baby kaum hochheben, so …" at bounding box center [875, 497] width 241 height 89
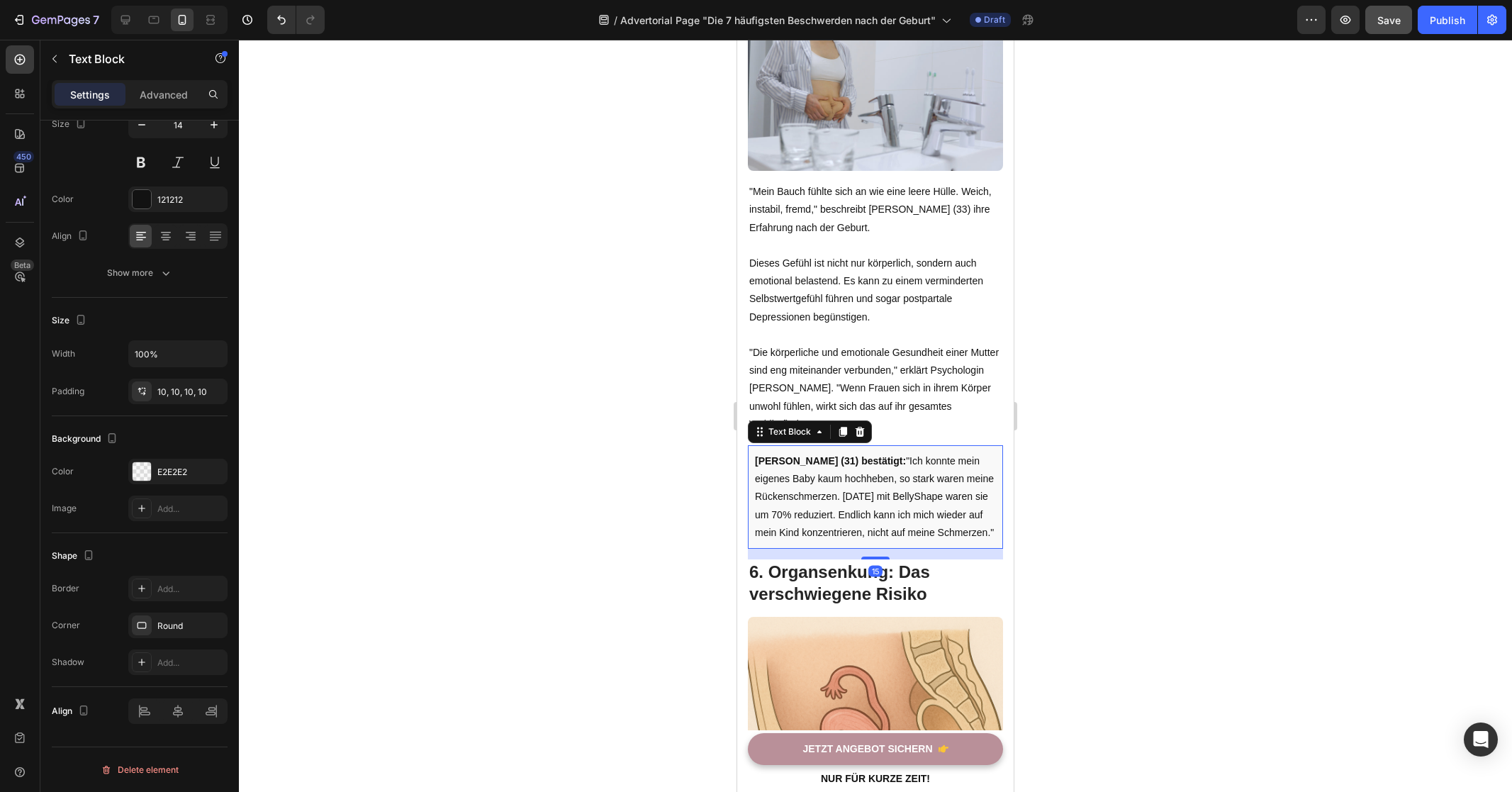
click at [912, 507] on p "[PERSON_NAME] (31) bestätigt: "Ich konnte mein eigenes Baby kaum hochheben, so …" at bounding box center [875, 497] width 241 height 89
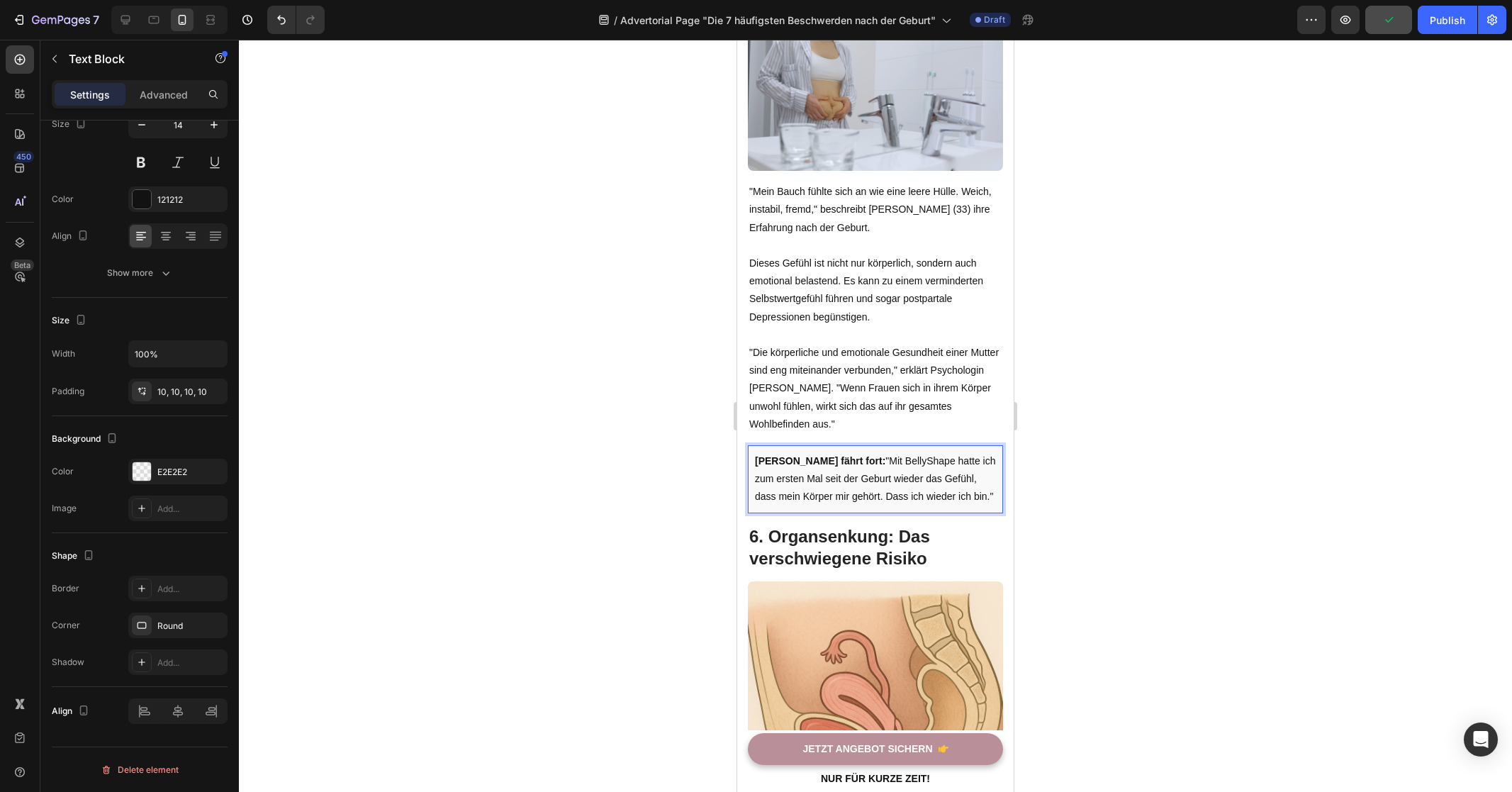
click at [1149, 476] on div at bounding box center [875, 415] width 1273 height 753
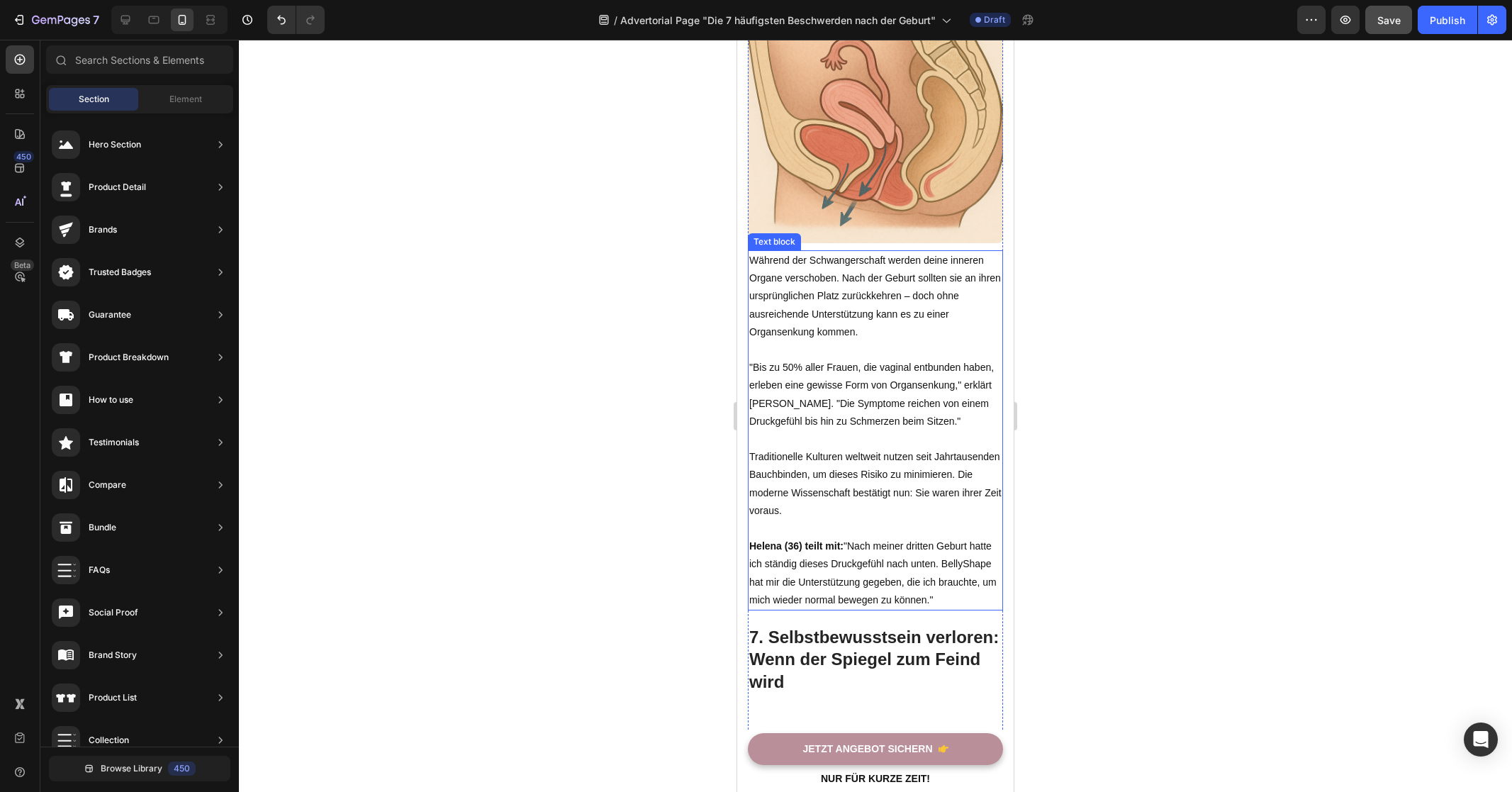
scroll to position [3326, 0]
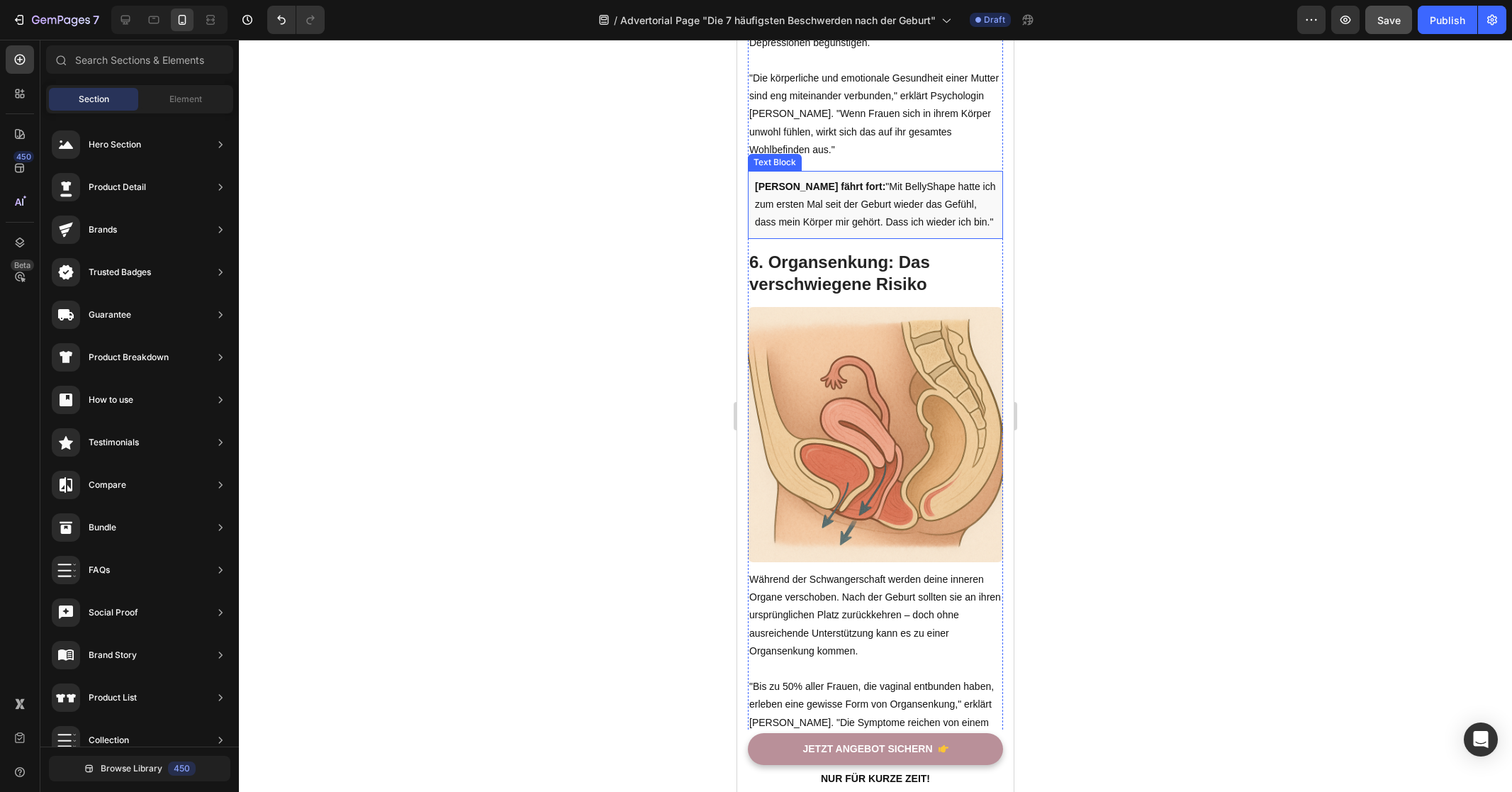
click at [905, 209] on p "[PERSON_NAME] fährt fort: "Mit BellyShape hatte ich zum ersten Mal seit der Geb…" at bounding box center [875, 205] width 241 height 54
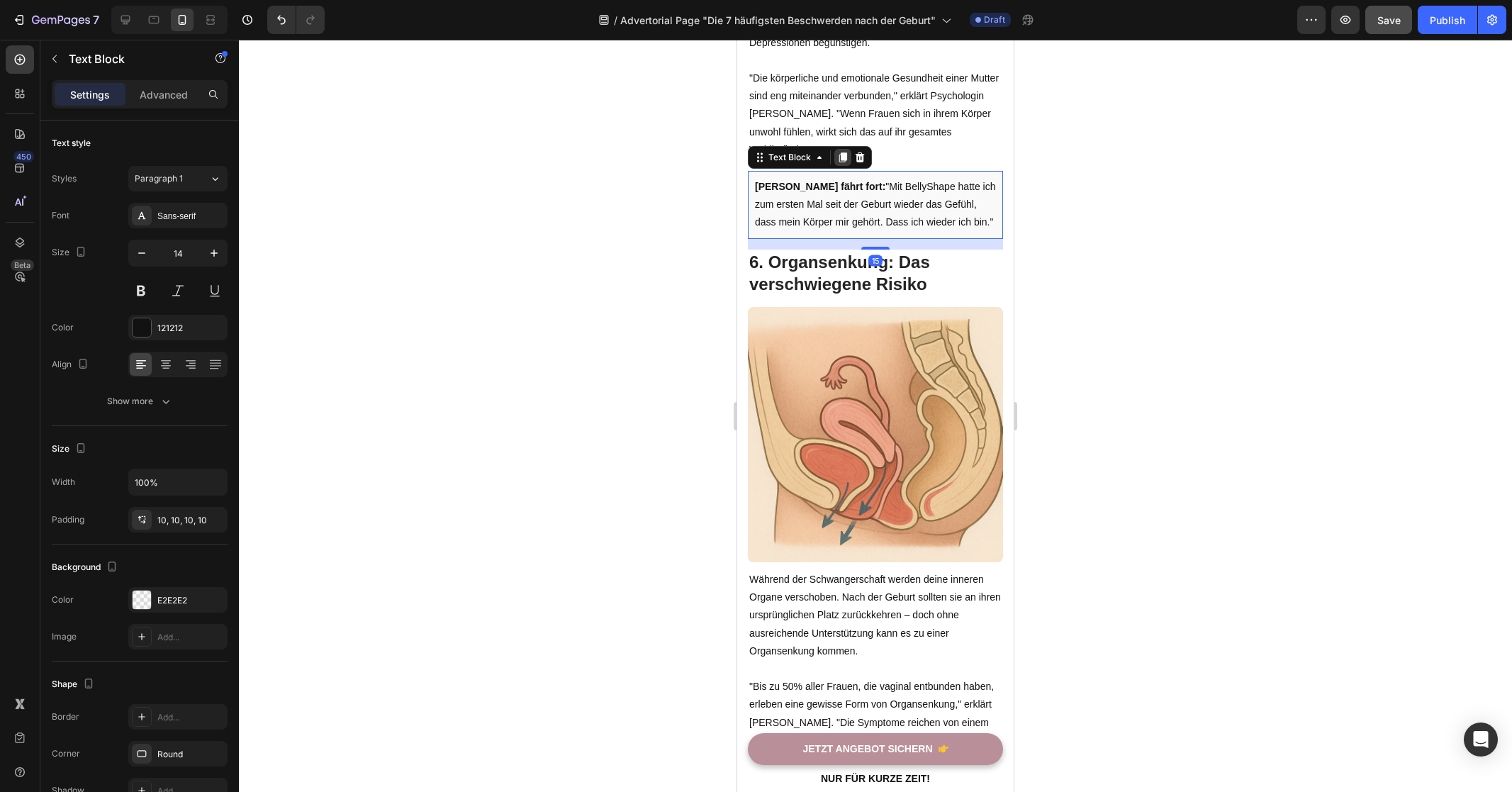
click at [847, 158] on div at bounding box center [843, 158] width 17 height 17
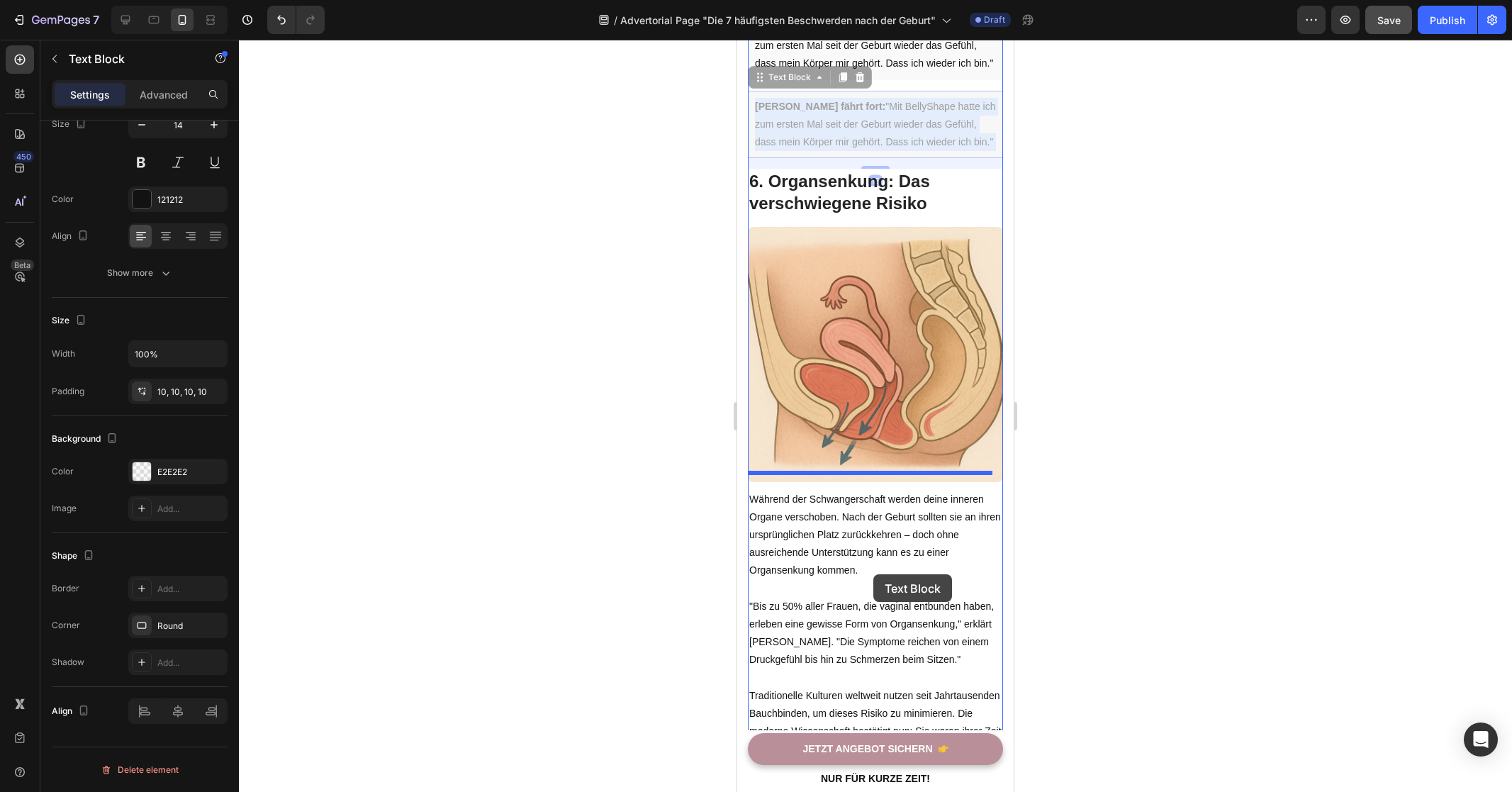
scroll to position [3785, 0]
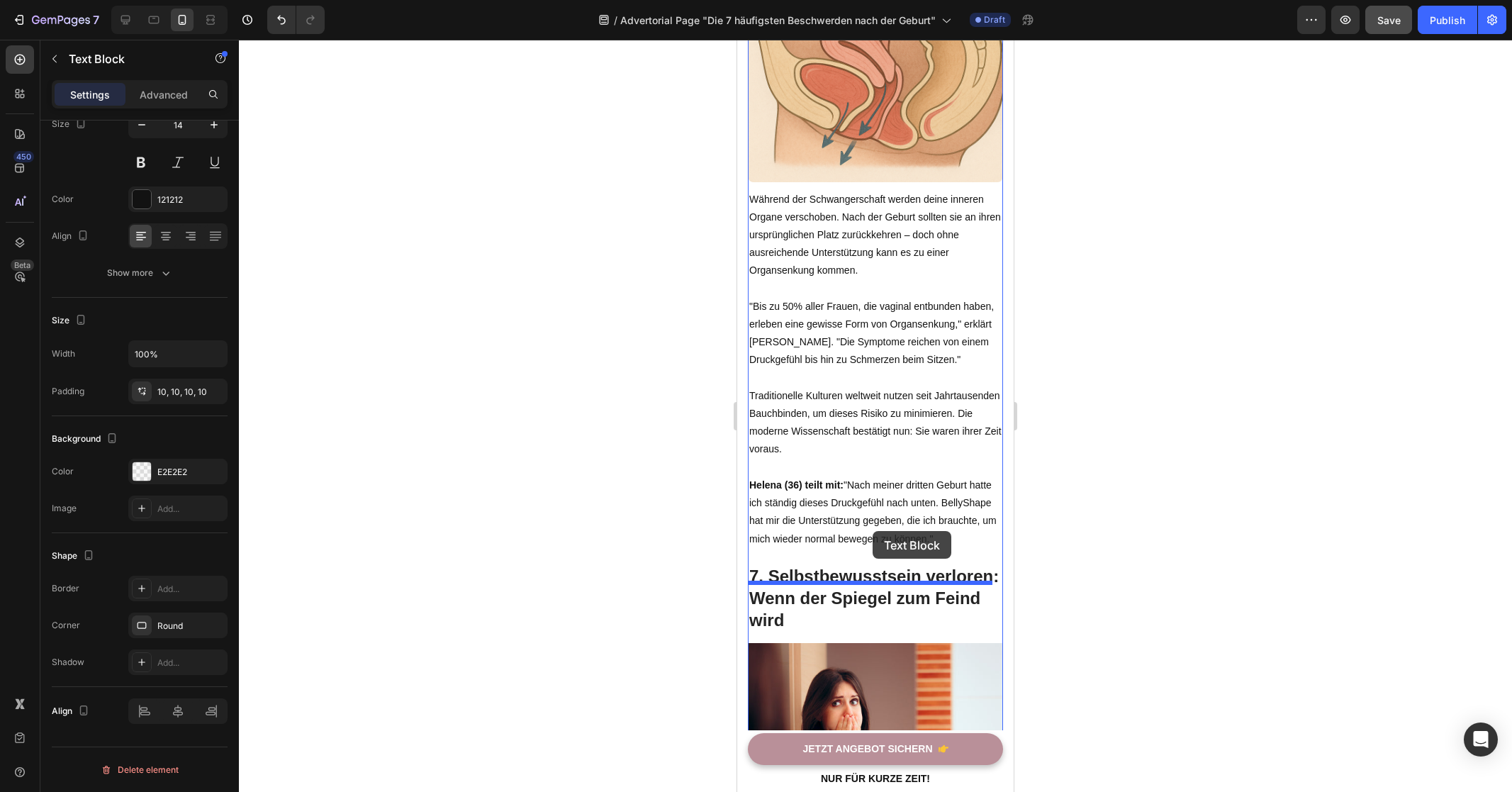
drag, startPoint x: 884, startPoint y: 122, endPoint x: 873, endPoint y: 531, distance: 409.1
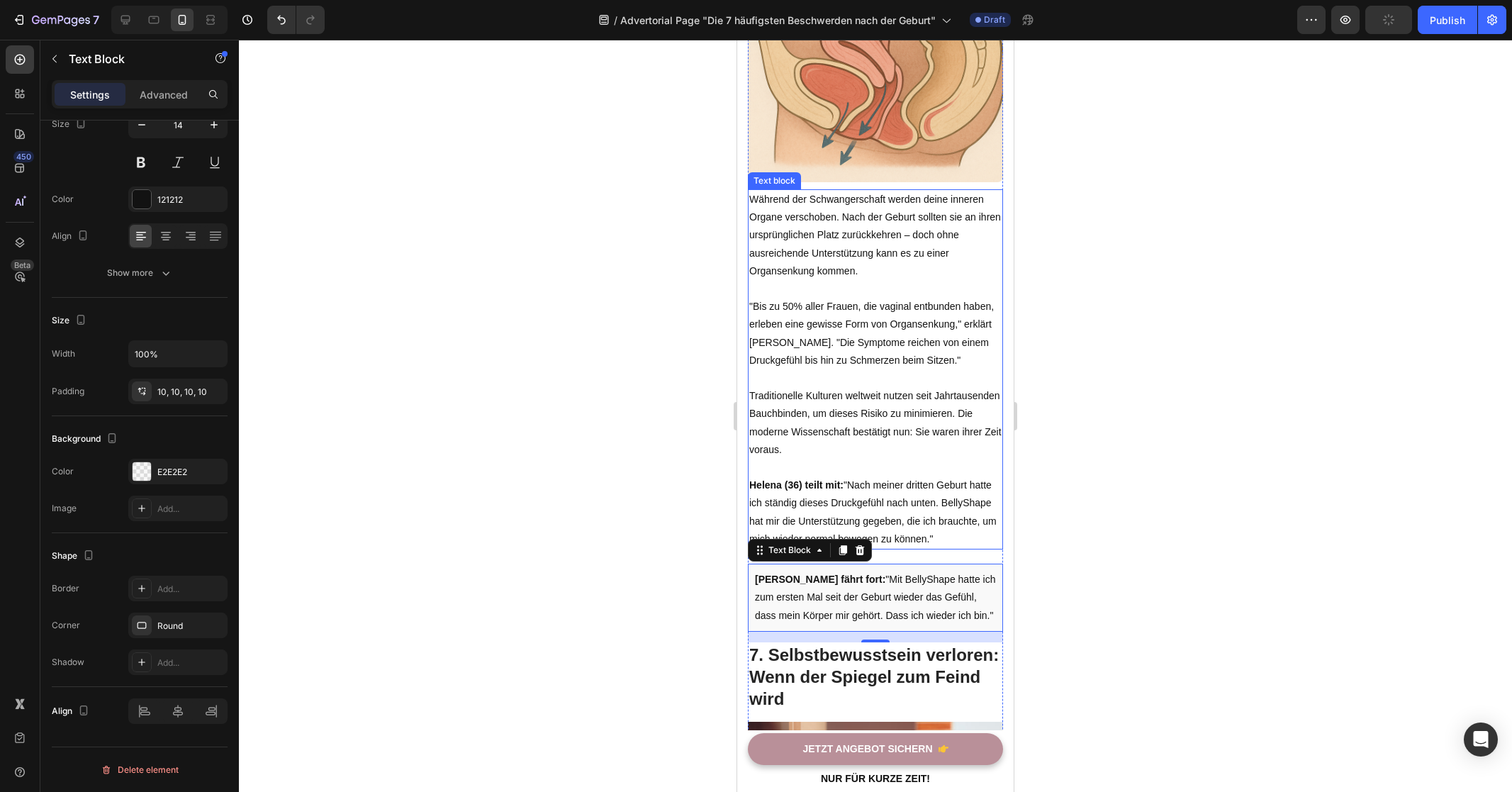
scroll to position [3763, 0]
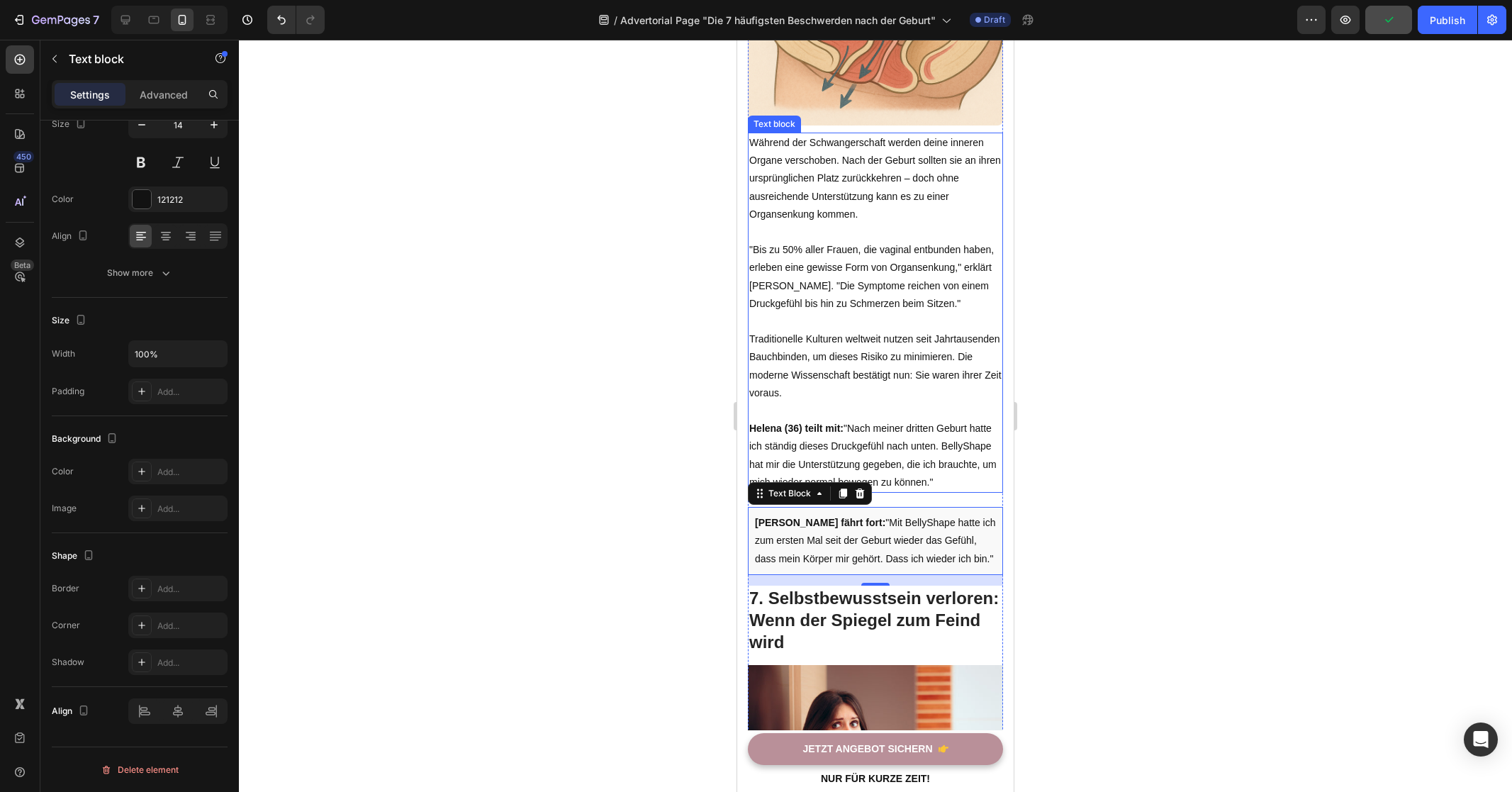
click at [895, 462] on p "Helena (36) teilt mit: "Nach meiner dritten Geburt hatte ich ständig dieses Dru…" at bounding box center [875, 456] width 252 height 72
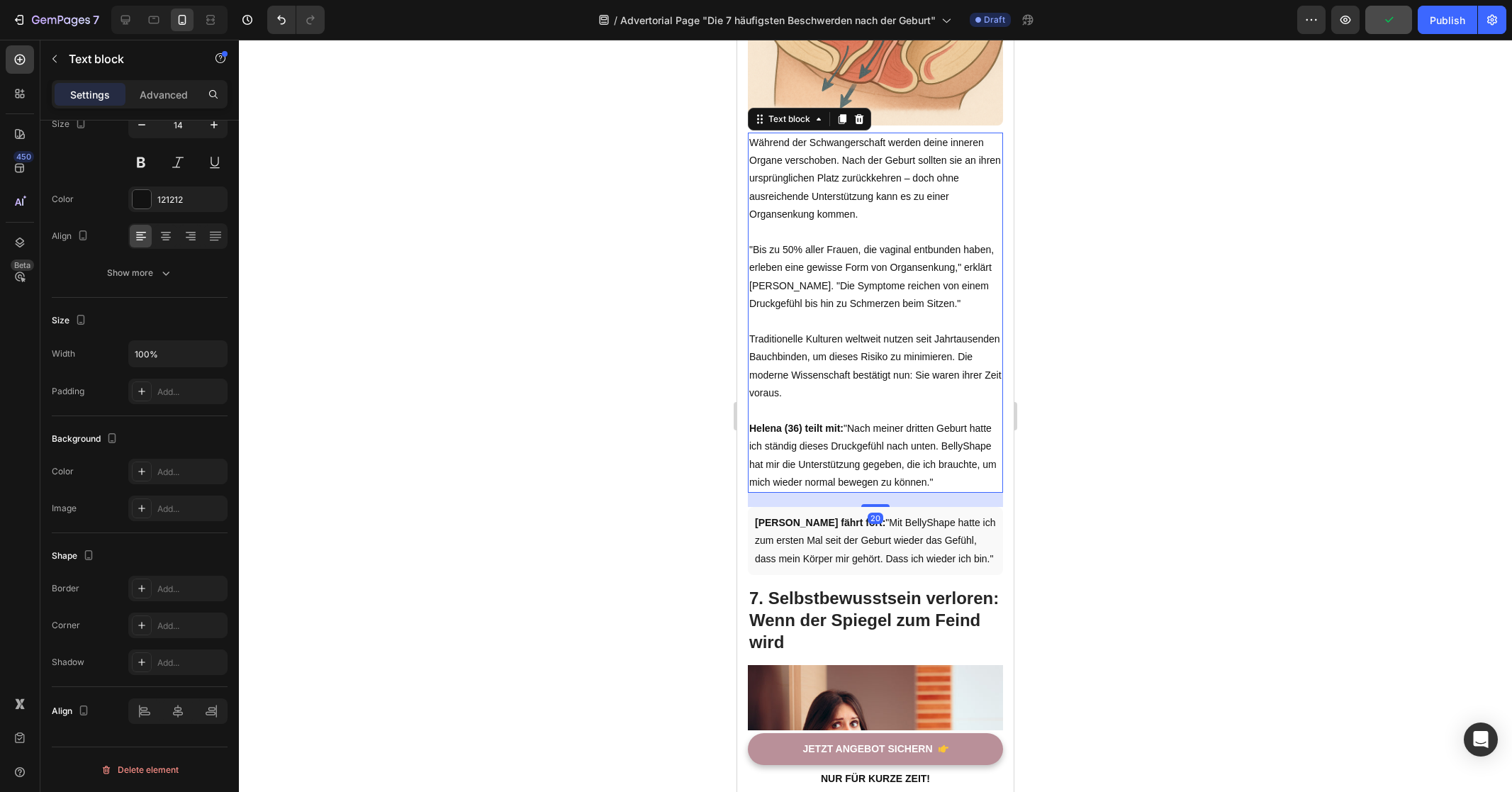
click at [895, 462] on p "Helena (36) teilt mit: "Nach meiner dritten Geburt hatte ich ständig dieses Dru…" at bounding box center [875, 456] width 252 height 72
click at [829, 491] on p "Helena (36) teilt mit: "Nach meiner dritten Geburt hatte ich ständig dieses Dru…" at bounding box center [875, 456] width 252 height 72
drag, startPoint x: 856, startPoint y: 501, endPoint x: 692, endPoint y: 426, distance: 180.3
click at [737, 426] on html "iPhone 13 Pro ( 390 px) iPhone 13 Mini iPhone 13 Pro iPhone 11 Pro Max iPhone 1…" at bounding box center [875, 253] width 276 height 7953
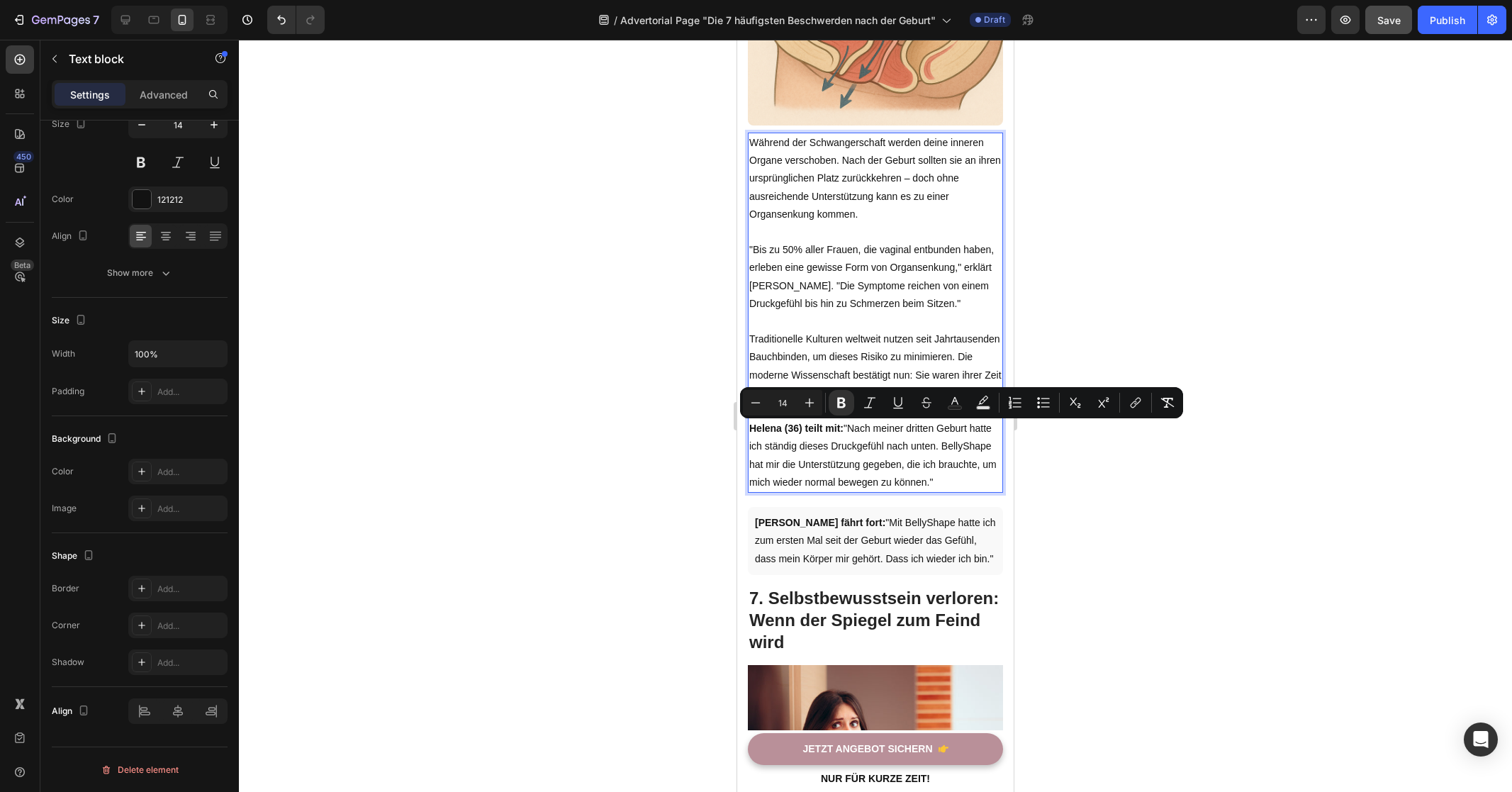
click at [889, 461] on p "Helena (36) teilt mit: "Nach meiner dritten Geburt hatte ich ständig dieses Dru…" at bounding box center [875, 456] width 252 height 72
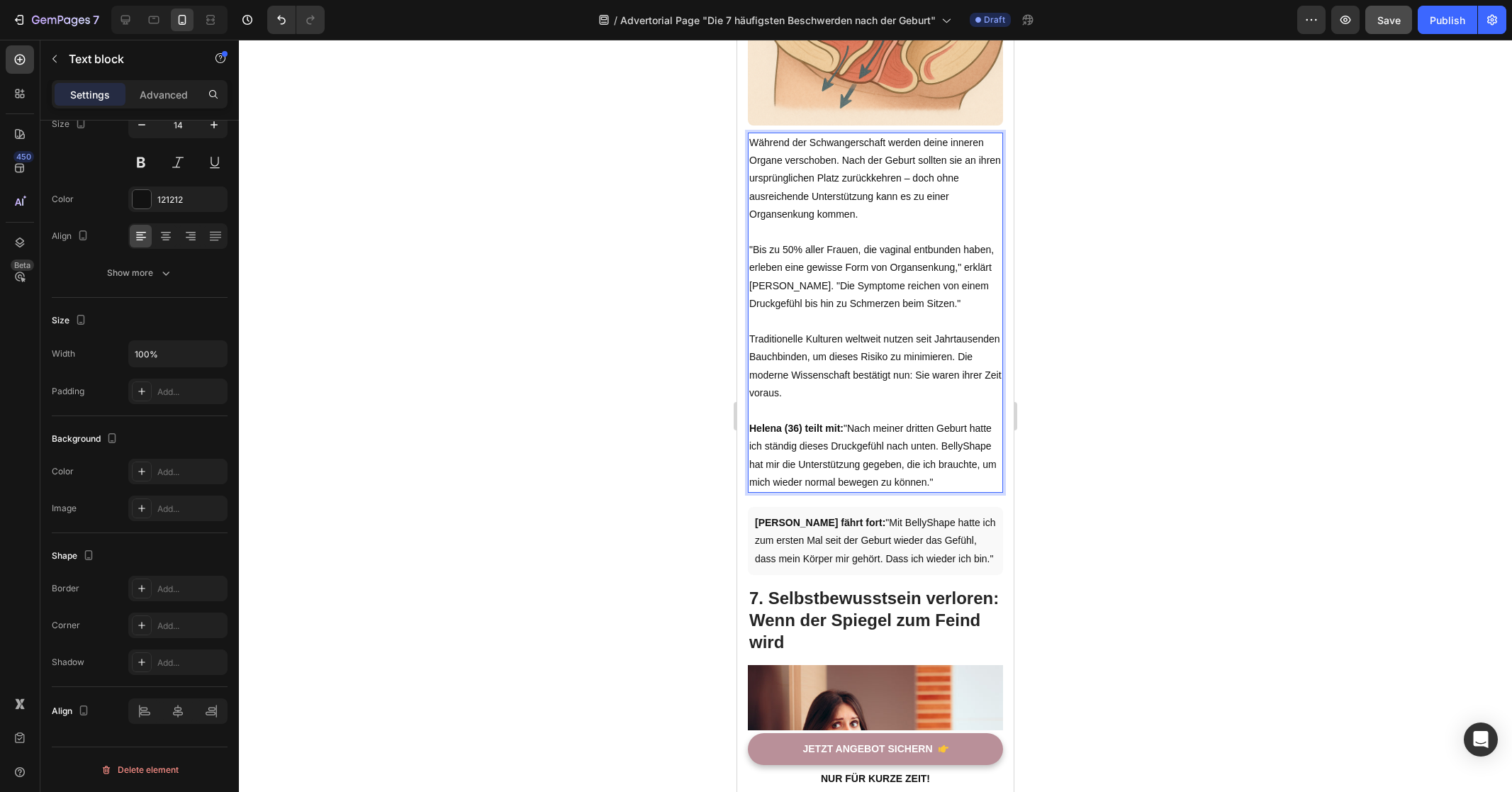
drag, startPoint x: 806, startPoint y: 501, endPoint x: 1428, endPoint y: 473, distance: 622.6
click at [737, 431] on html "iPhone 13 Pro ( 390 px) iPhone 13 Mini iPhone 13 Pro iPhone 11 Pro Max iPhone 1…" at bounding box center [875, 253] width 276 height 7953
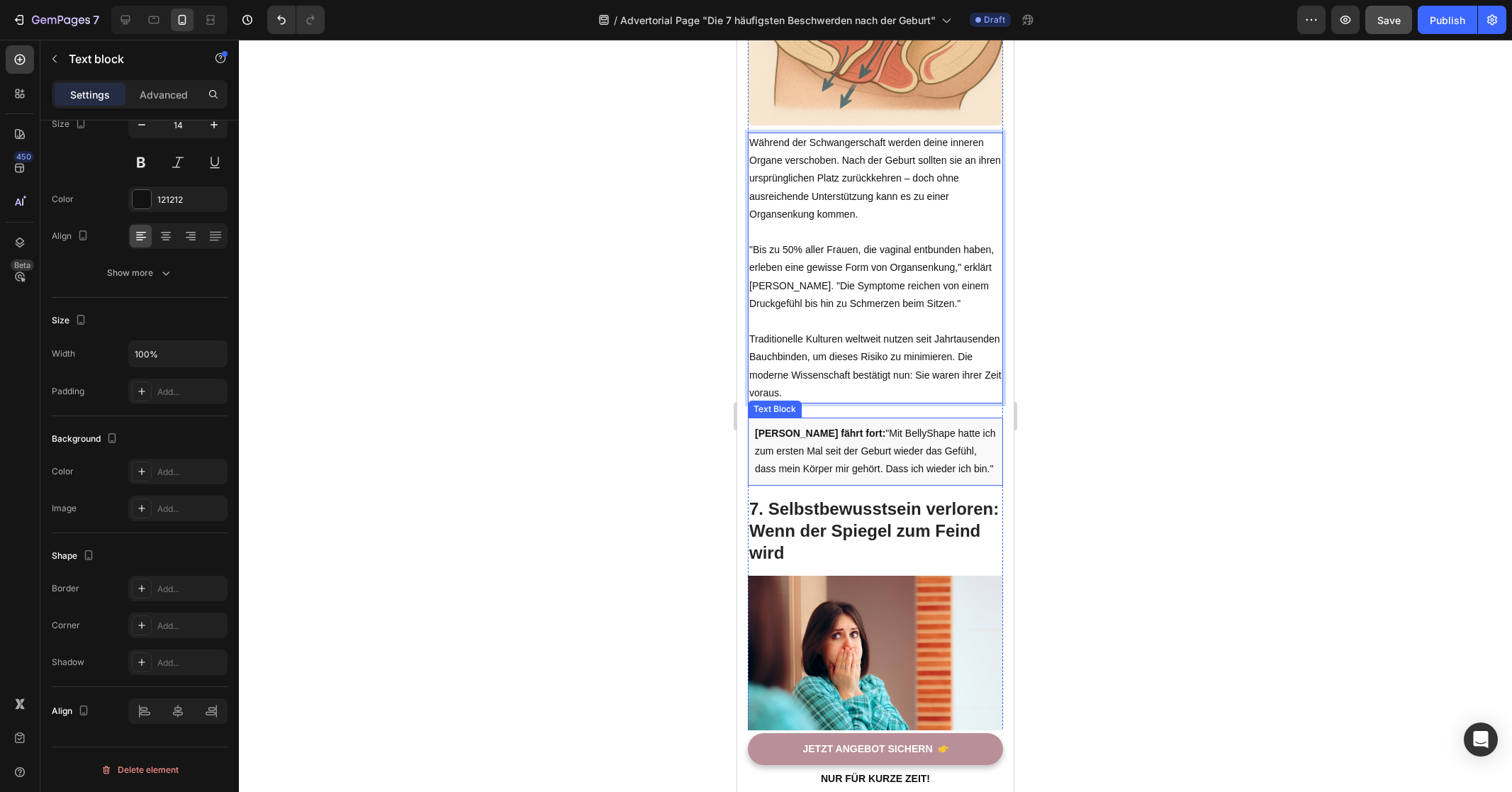
click at [843, 456] on p "[PERSON_NAME] fährt fort: "Mit BellyShape hatte ich zum ersten Mal seit der Geb…" at bounding box center [875, 451] width 241 height 54
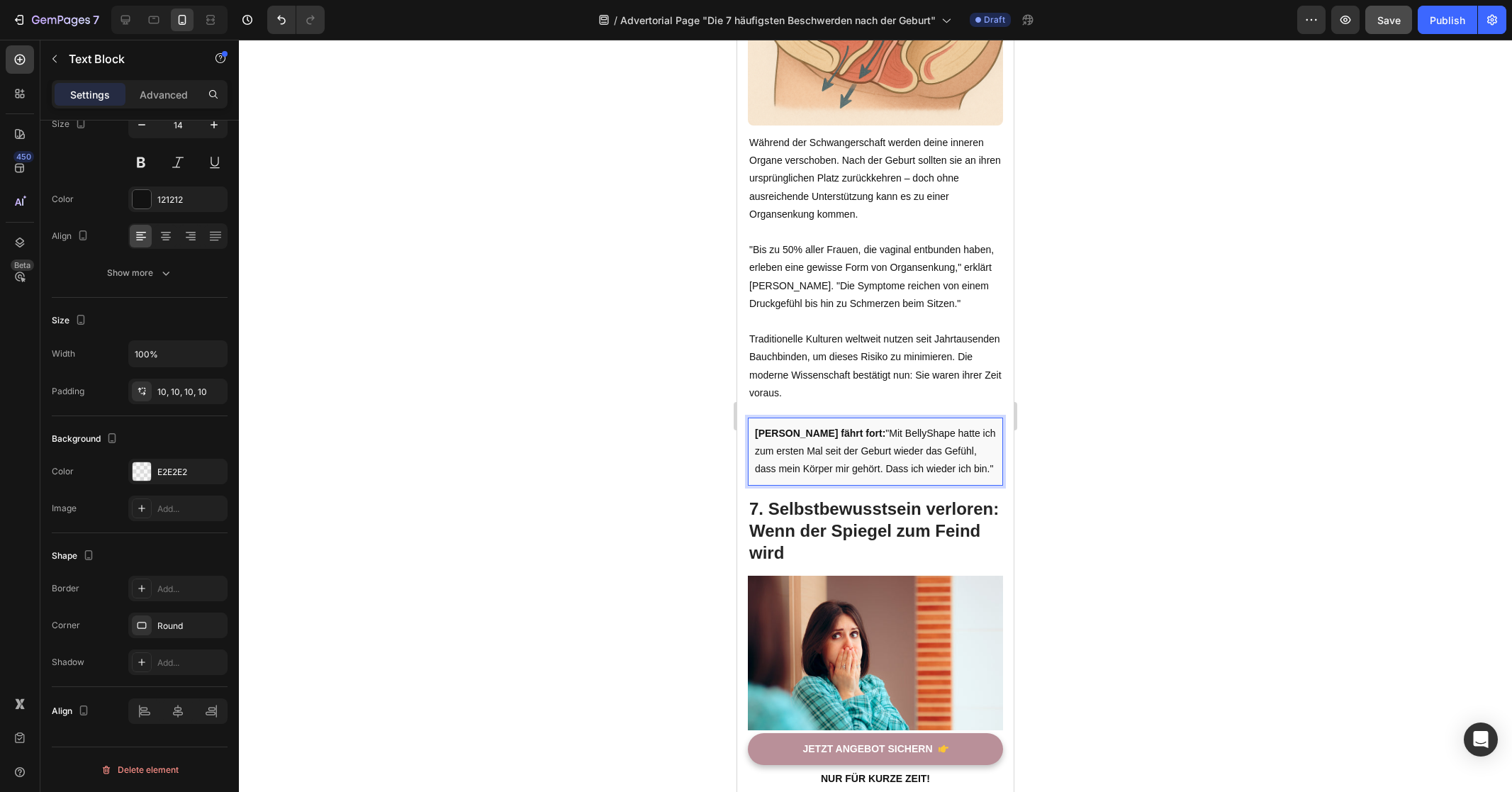
click at [843, 456] on p "[PERSON_NAME] fährt fort: "Mit BellyShape hatte ich zum ersten Mal seit der Geb…" at bounding box center [875, 451] width 241 height 54
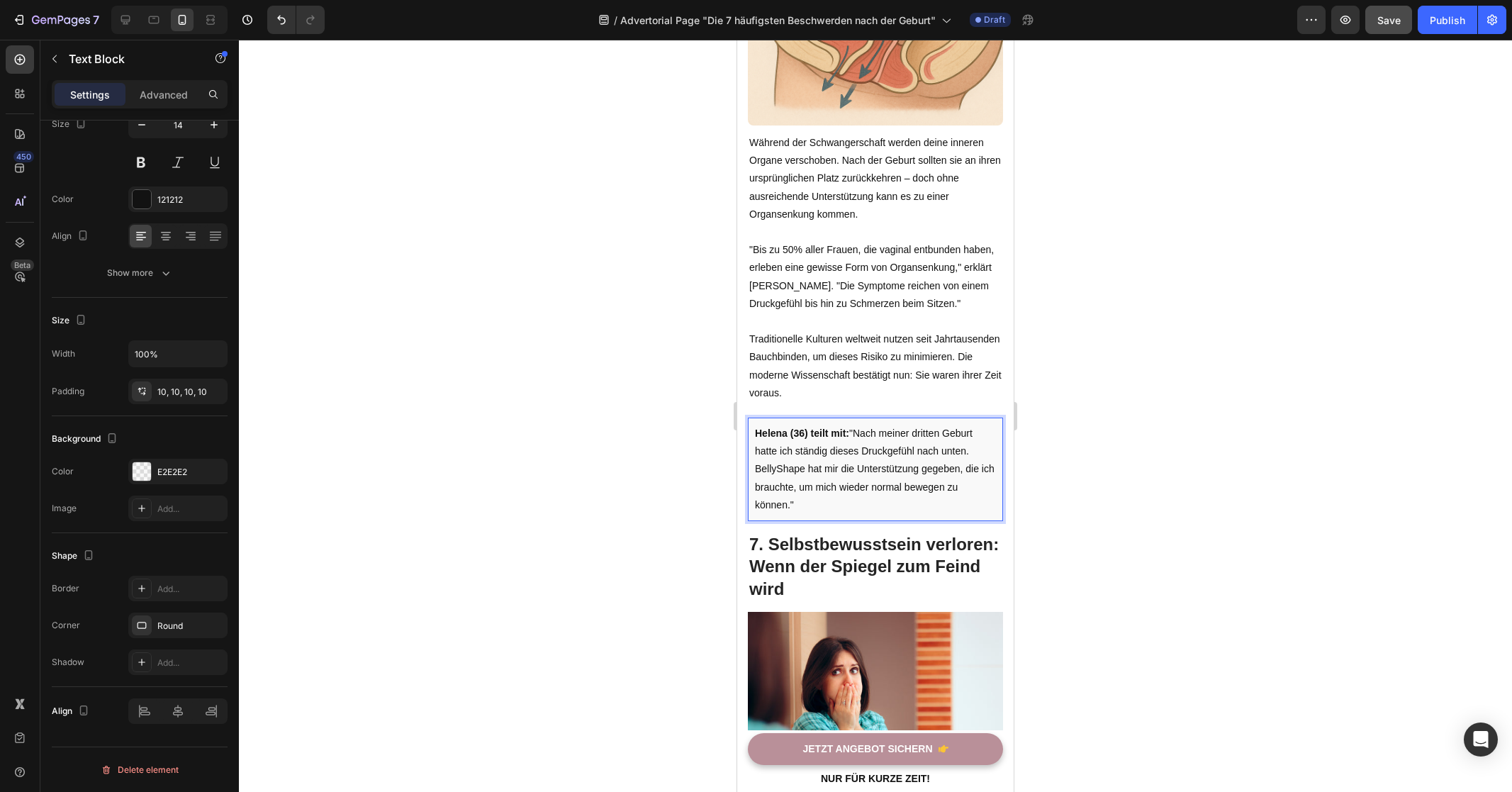
click at [554, 441] on div at bounding box center [875, 415] width 1273 height 753
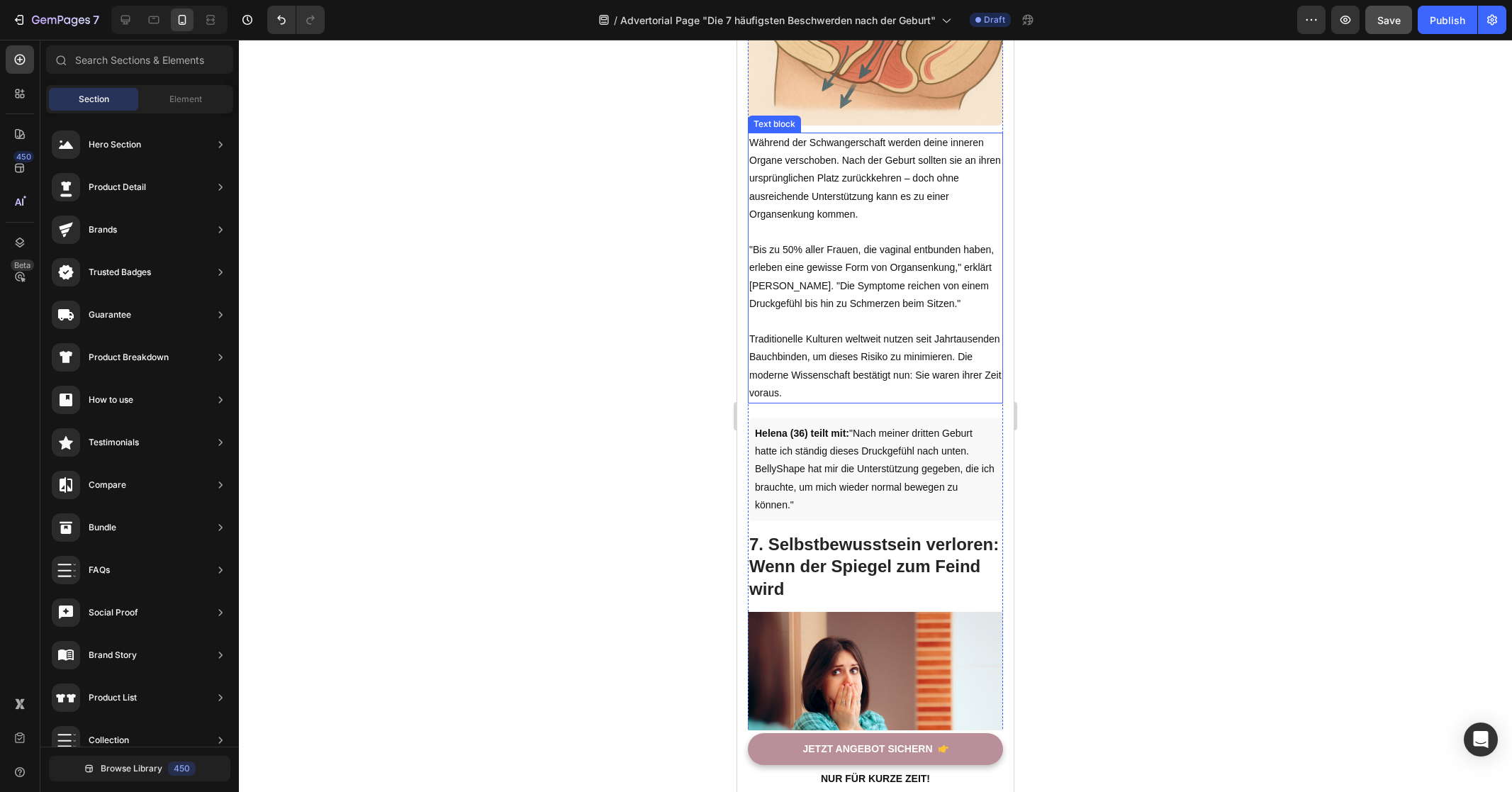
click at [927, 373] on p "Traditionelle Kulturen weltweit nutzen seit Jahrtausenden Bauchbinden, um diese…" at bounding box center [875, 366] width 252 height 72
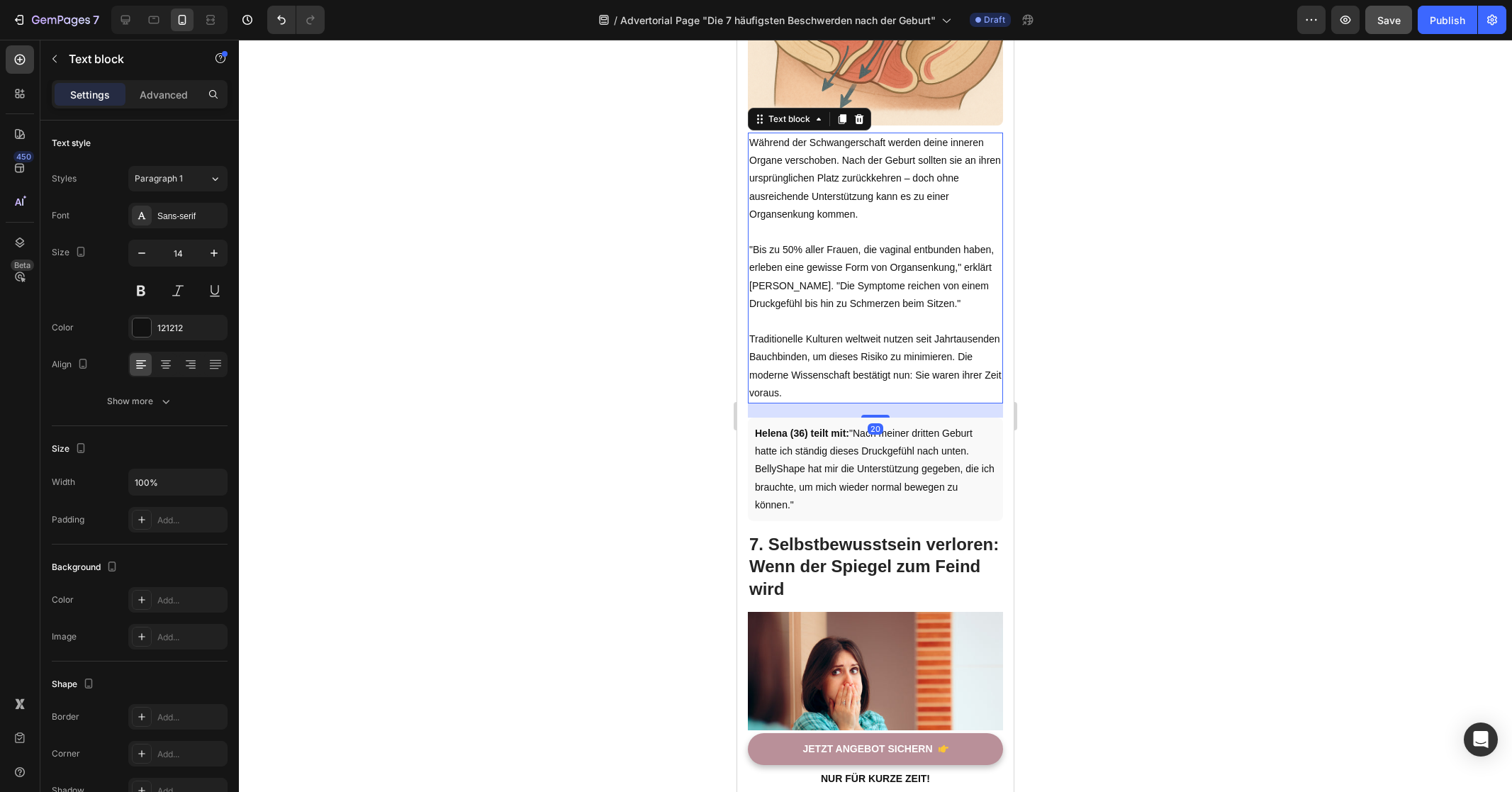
scroll to position [3296, 0]
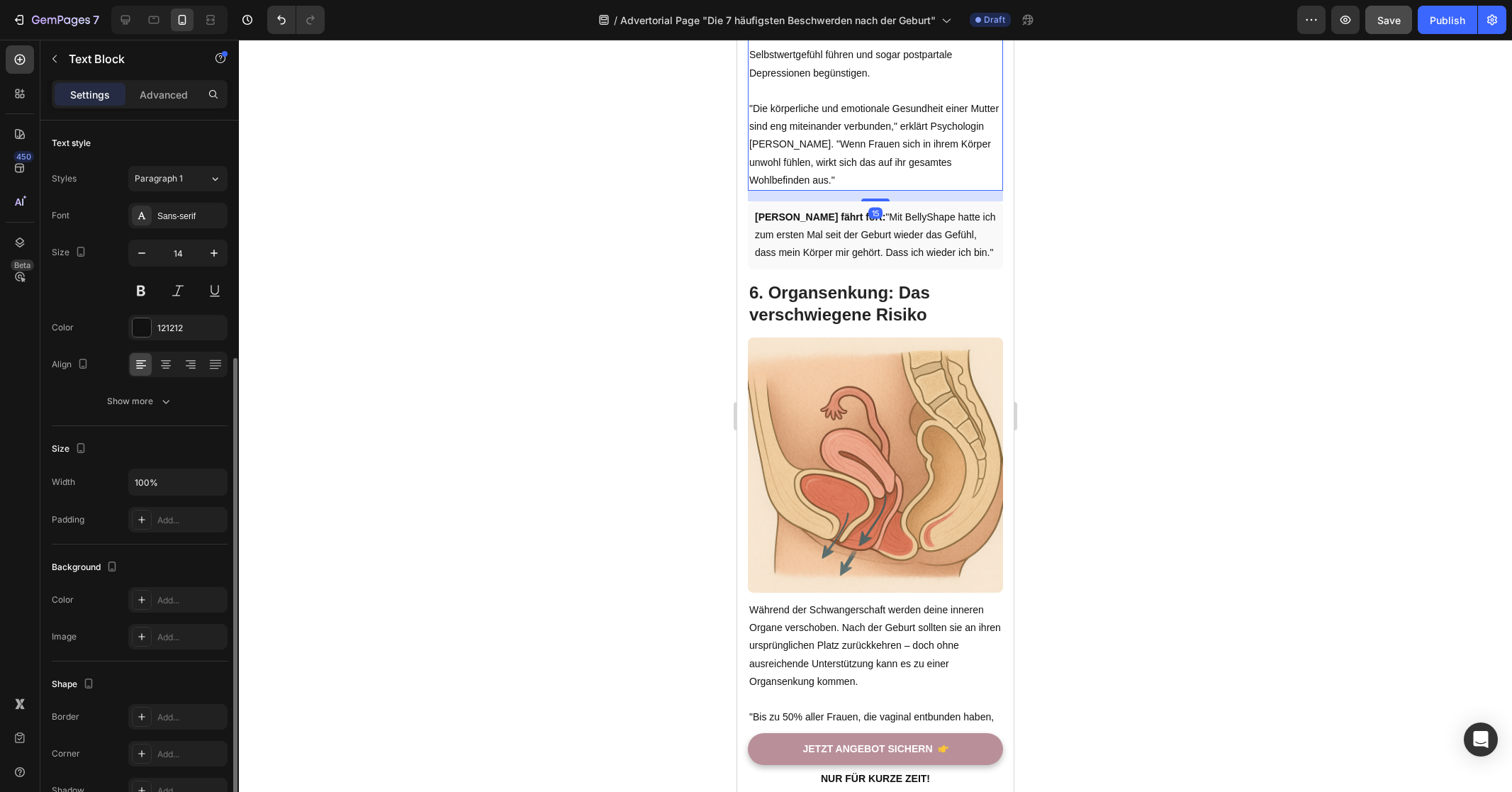
click at [869, 122] on p ""Die körperliche und emotionale Gesundheit einer Mutter sind eng miteinander ve…" at bounding box center [875, 145] width 252 height 89
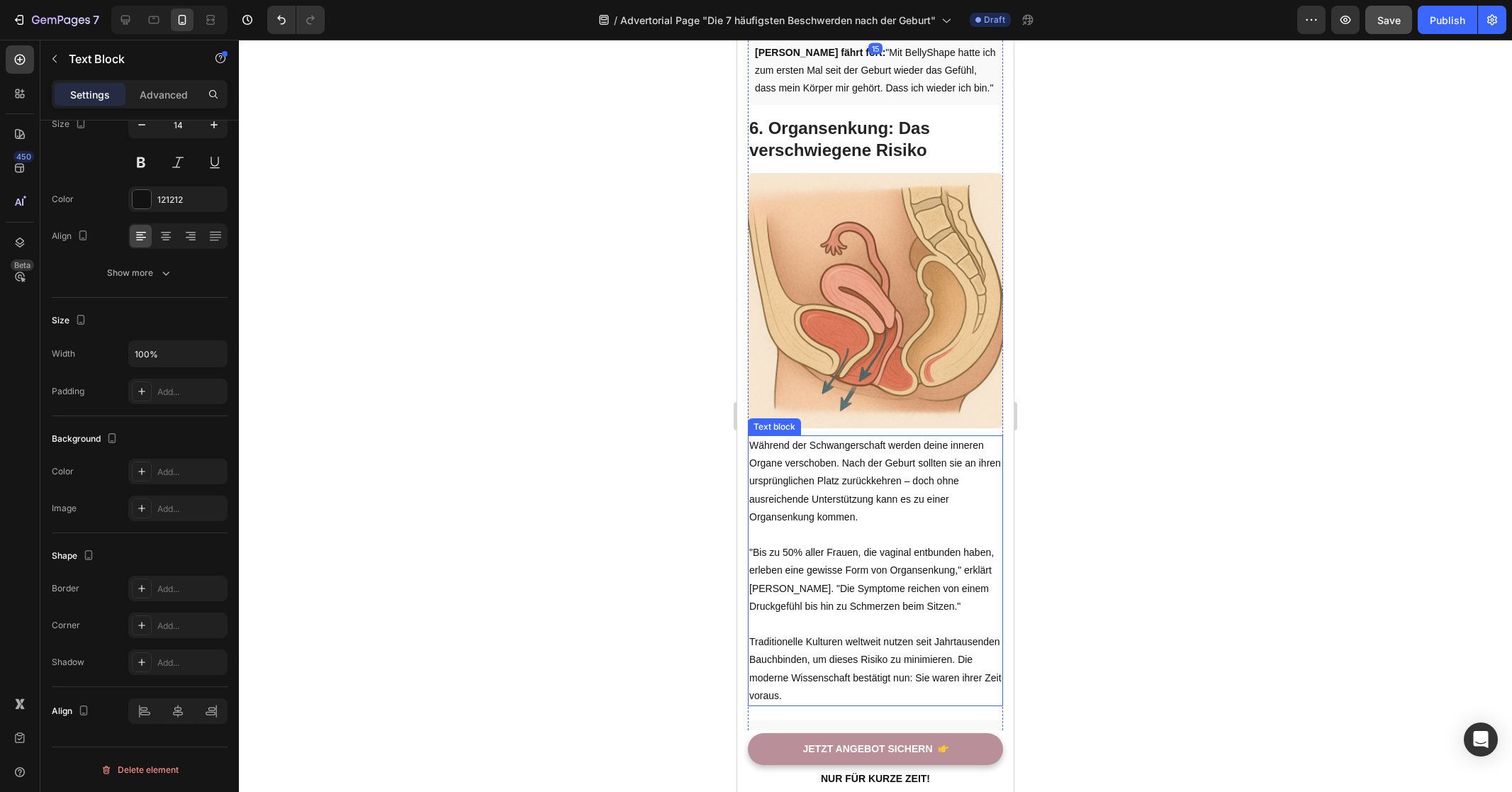
scroll to position [3606, 0]
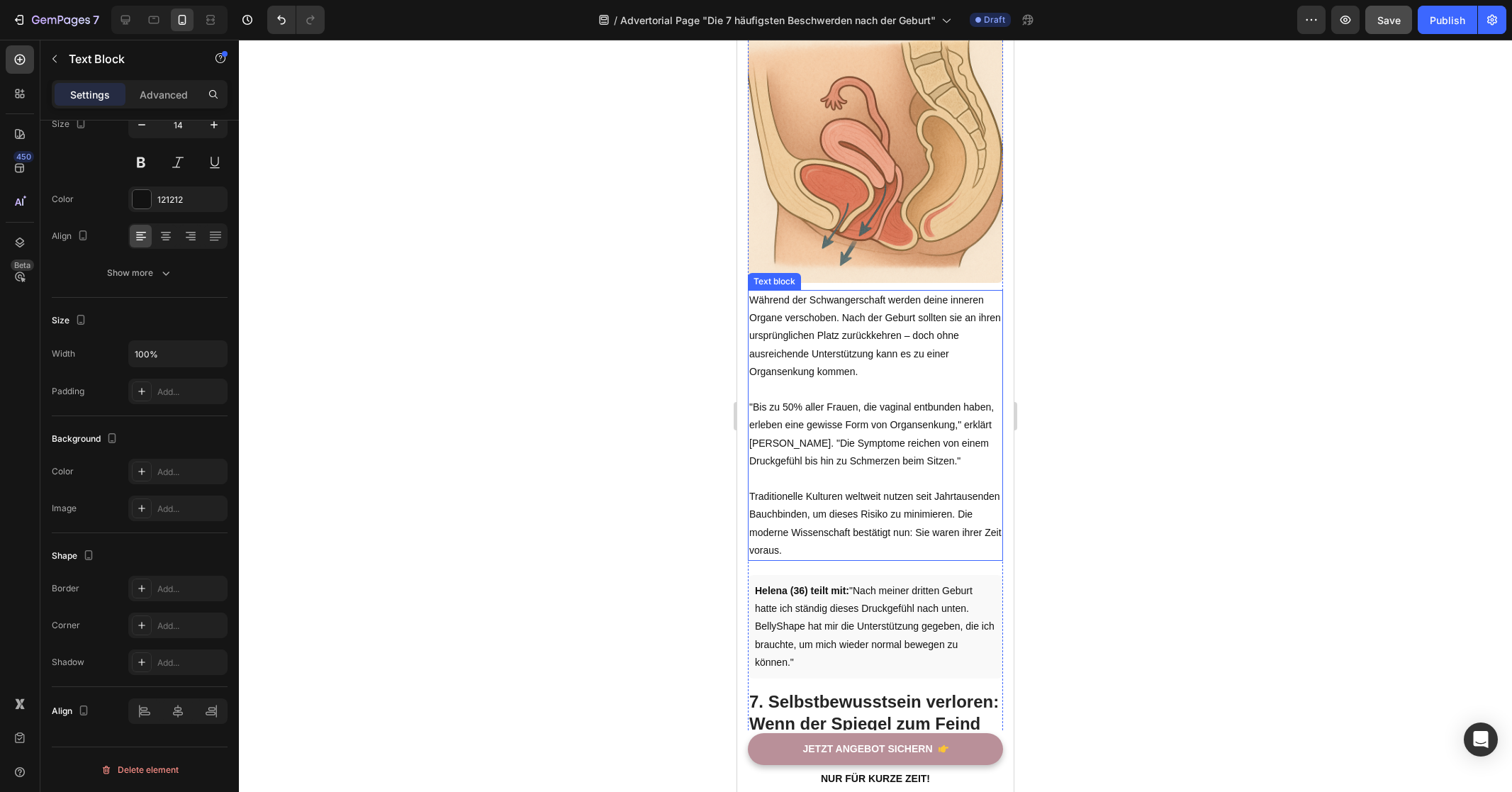
click at [911, 419] on p ""Bis zu 50% aller Frauen, die vaginal entbunden haben, erleben eine gewisse For…" at bounding box center [875, 434] width 252 height 72
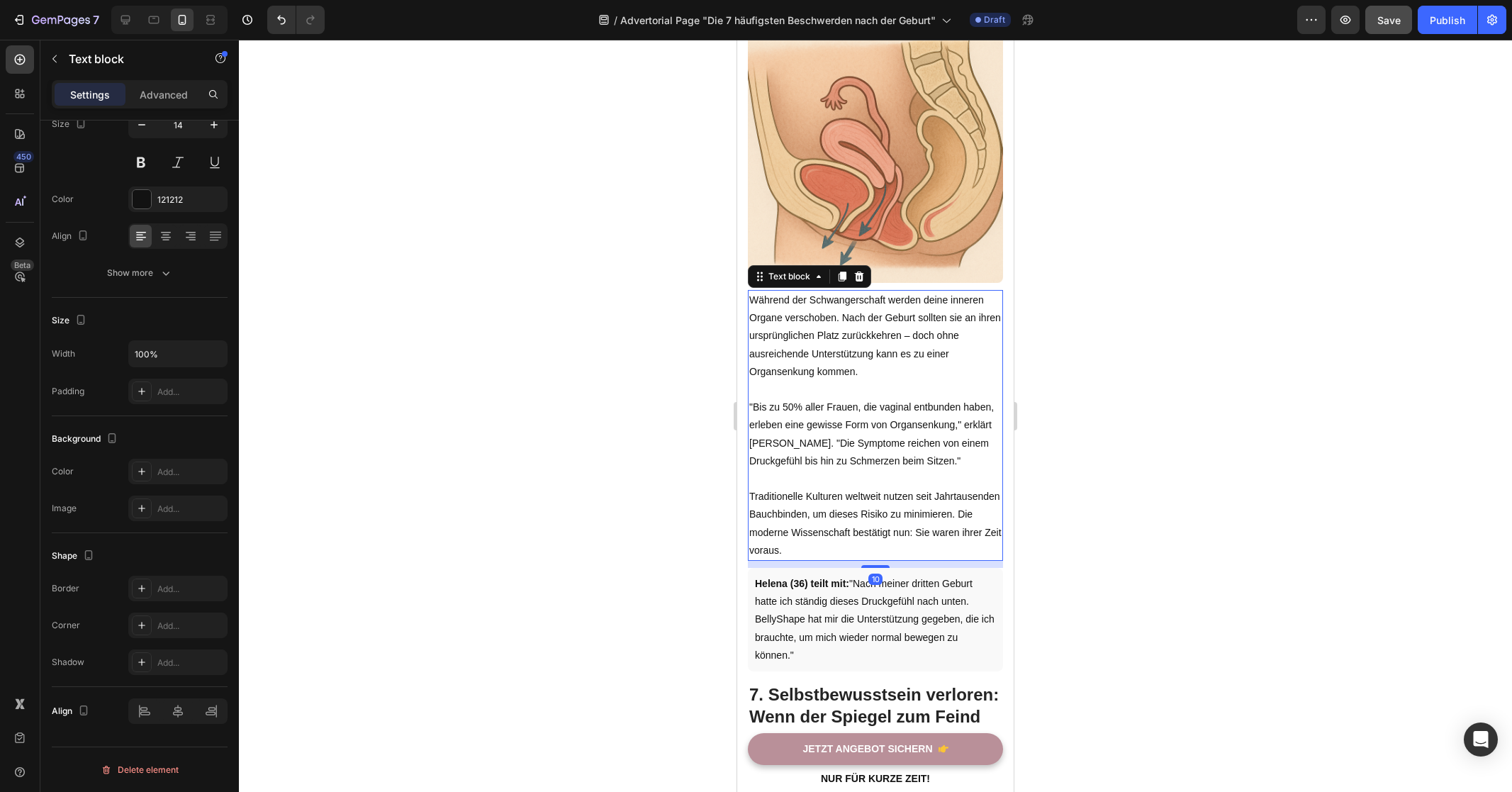
drag, startPoint x: 874, startPoint y: 576, endPoint x: 888, endPoint y: 569, distance: 15.7
click at [888, 561] on div "10" at bounding box center [875, 561] width 255 height 0
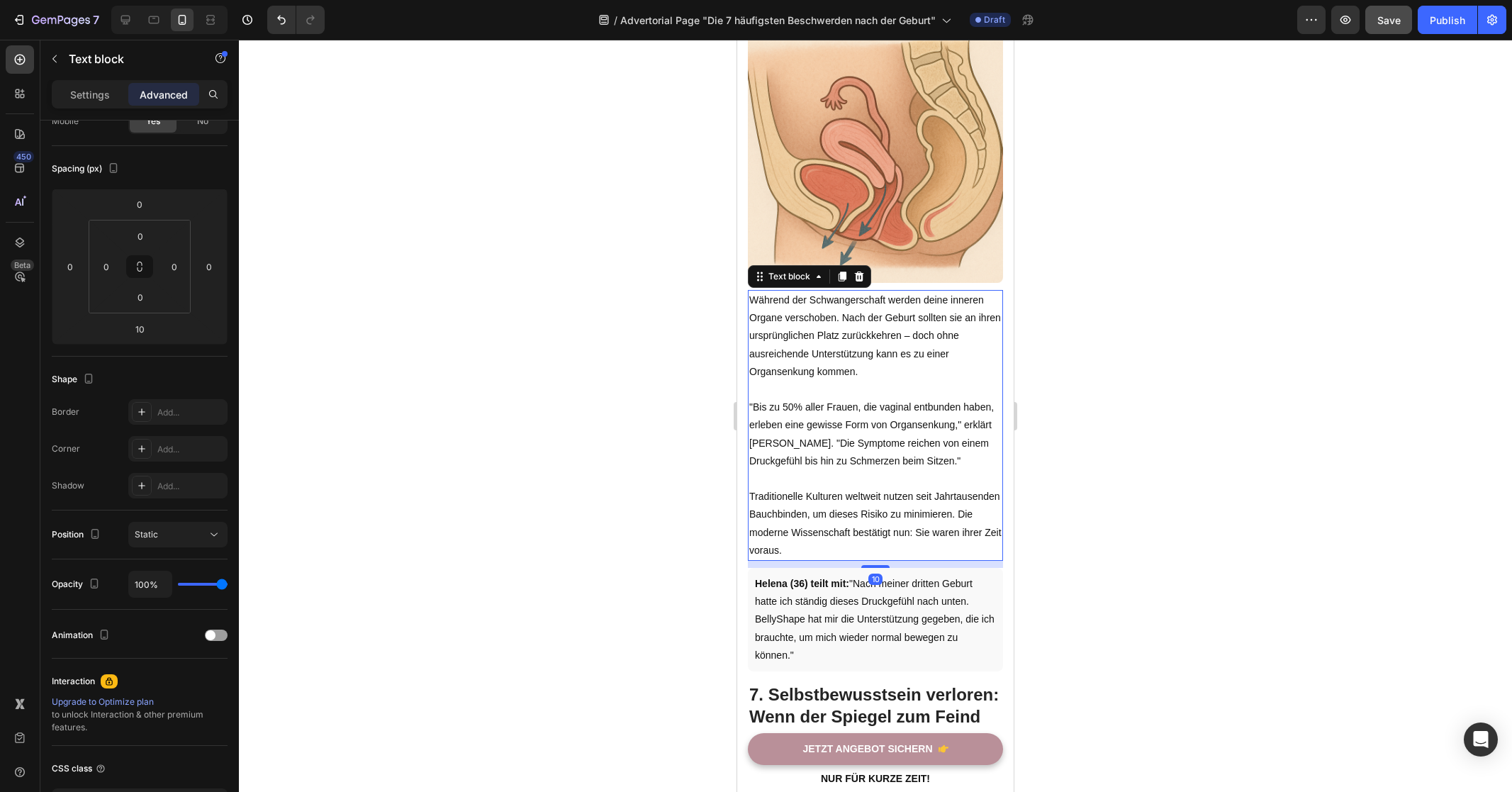
click at [1165, 475] on div at bounding box center [875, 415] width 1273 height 753
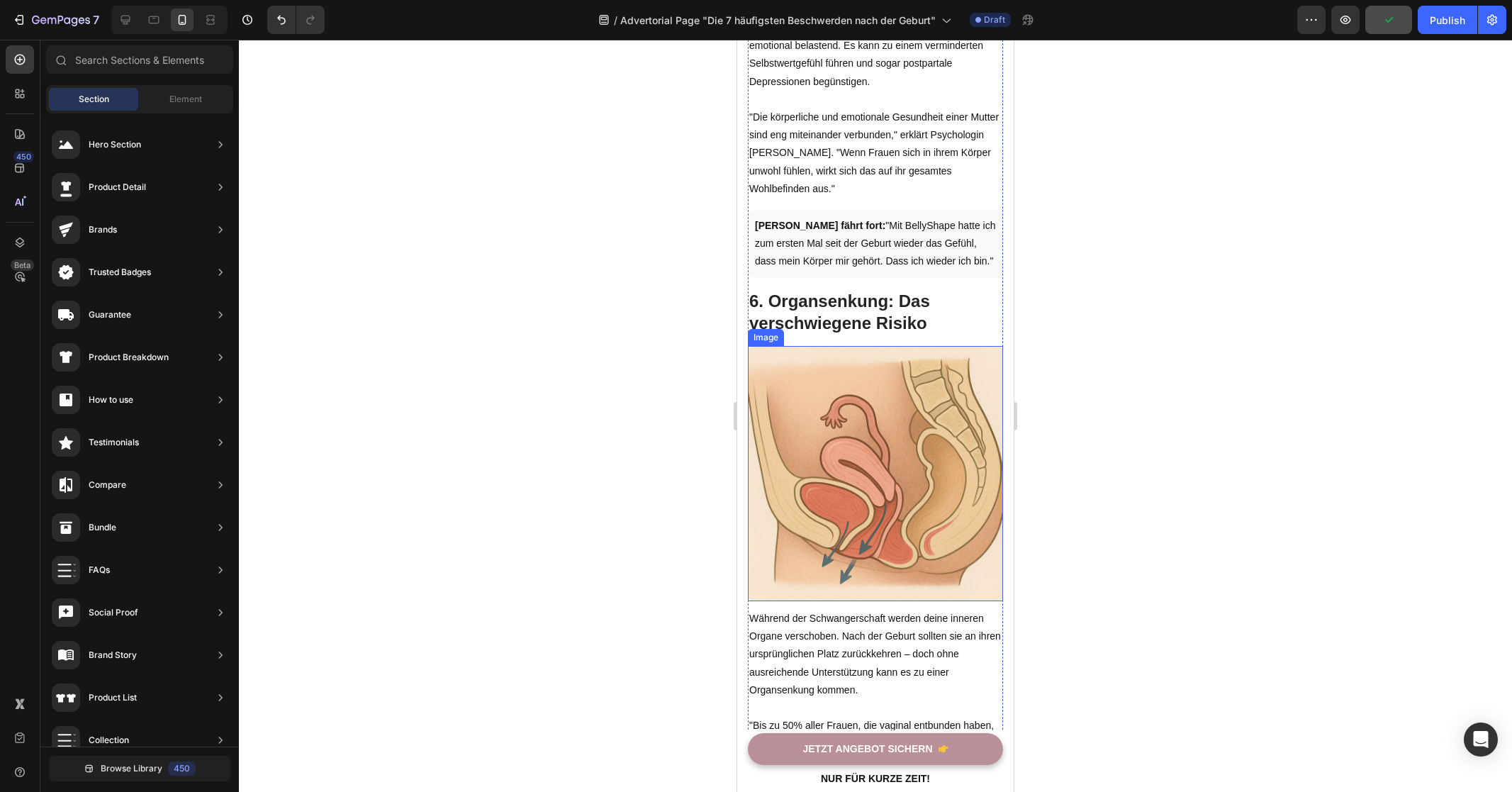
scroll to position [3214, 0]
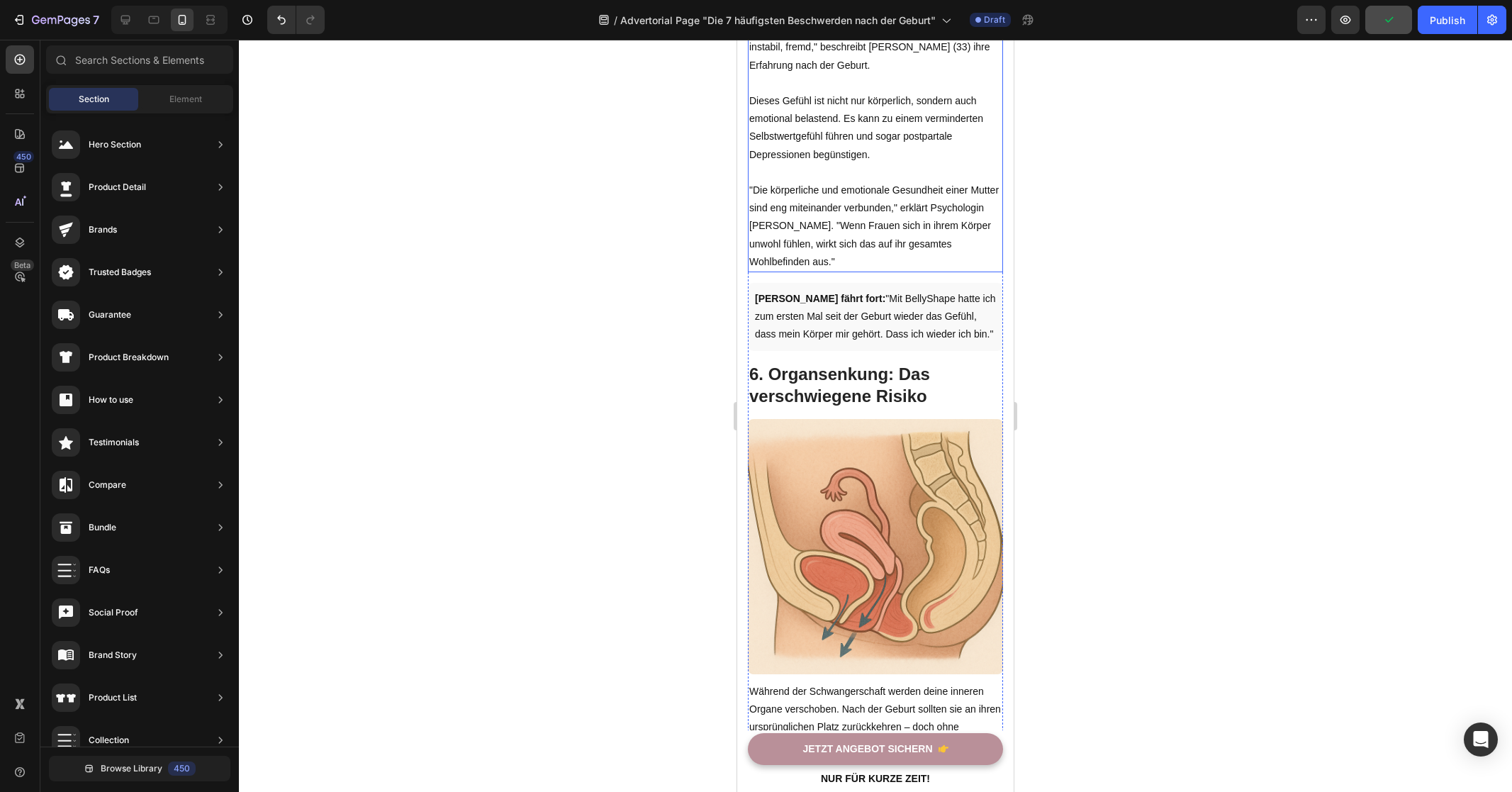
click at [891, 226] on p ""Die körperliche und emotionale Gesundheit einer Mutter sind eng miteinander ve…" at bounding box center [875, 226] width 252 height 89
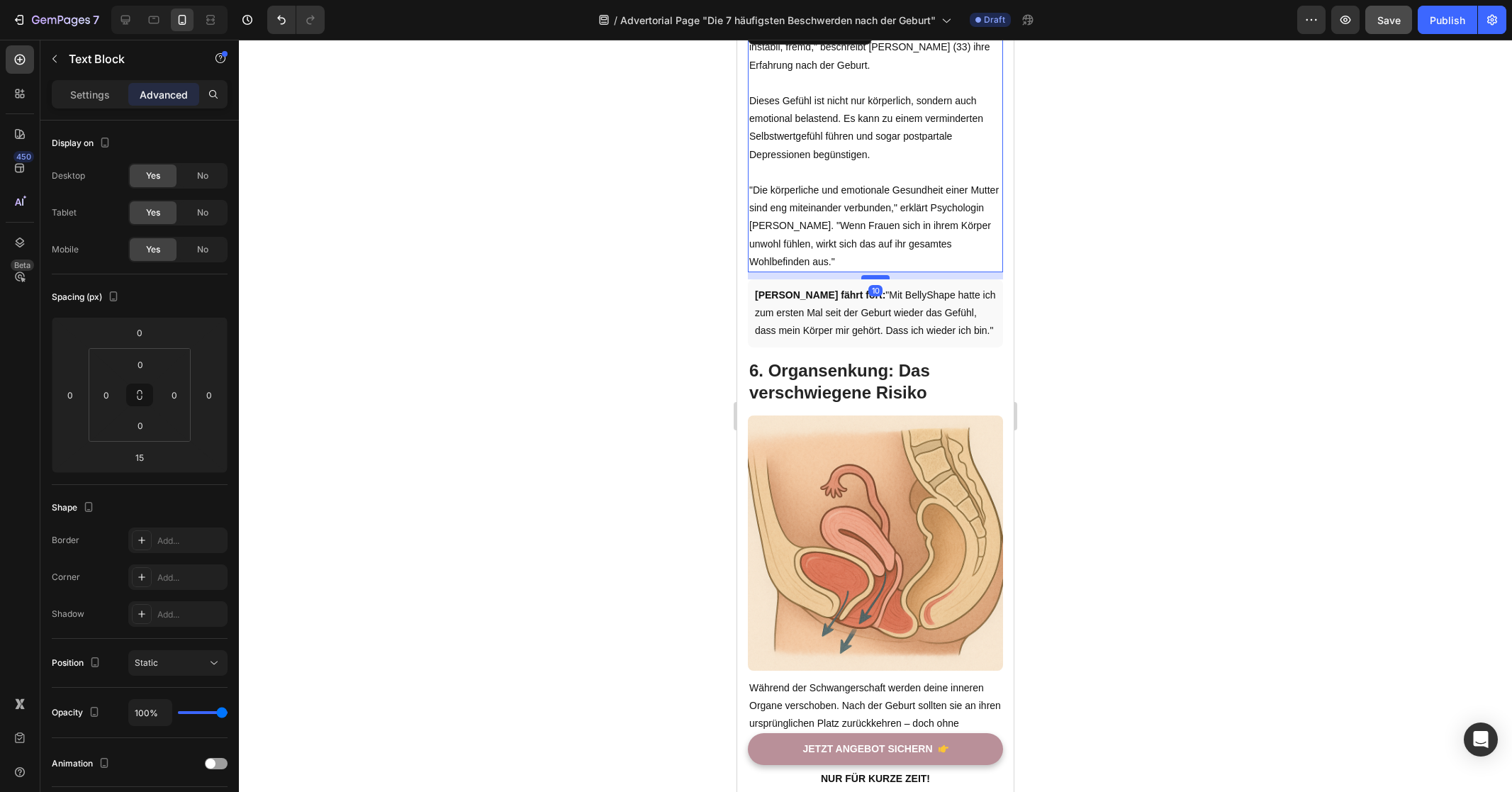
drag, startPoint x: 873, startPoint y: 274, endPoint x: 881, endPoint y: 271, distance: 8.5
click at [881, 275] on div at bounding box center [875, 277] width 28 height 4
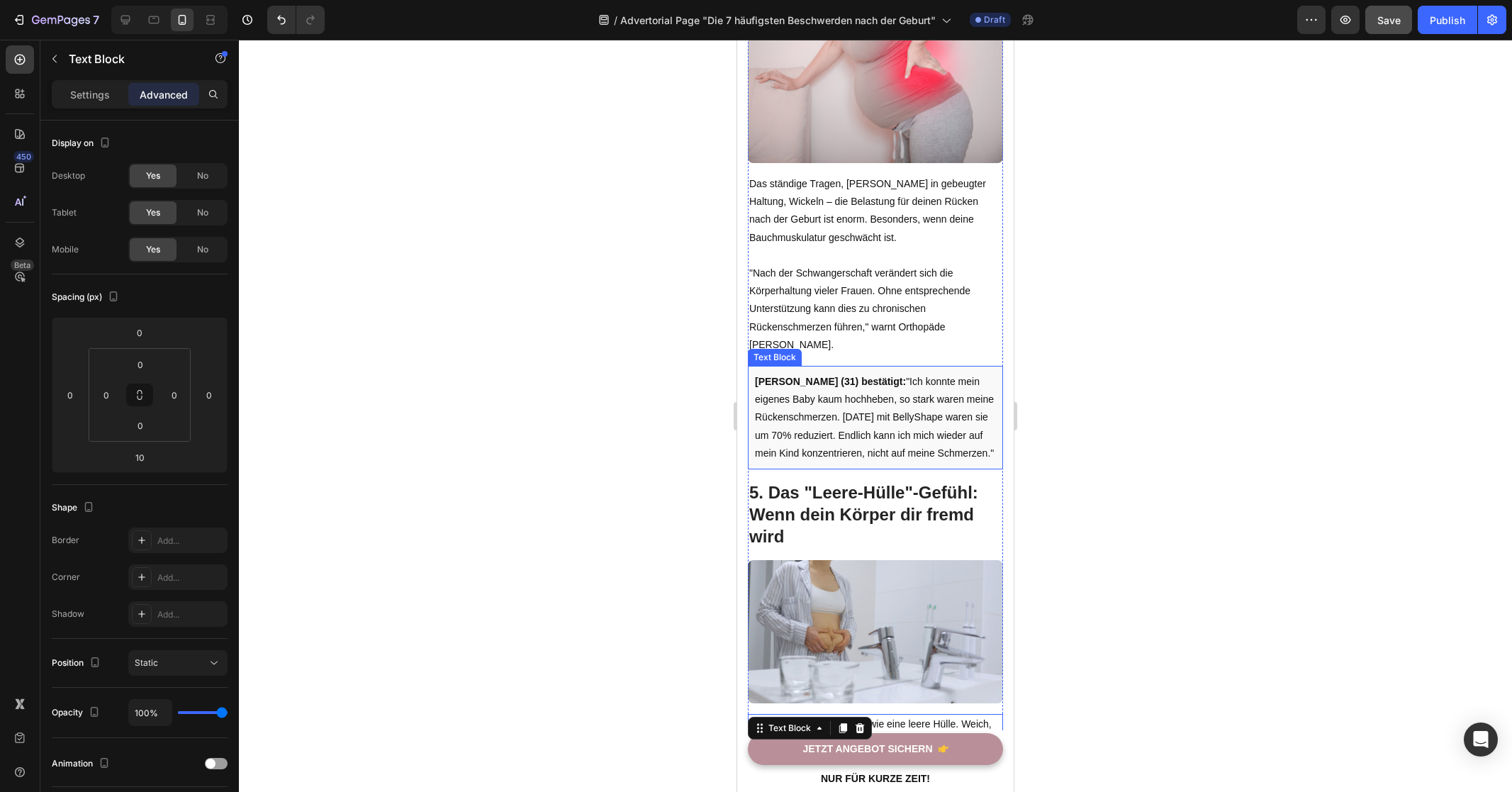
scroll to position [2446, 0]
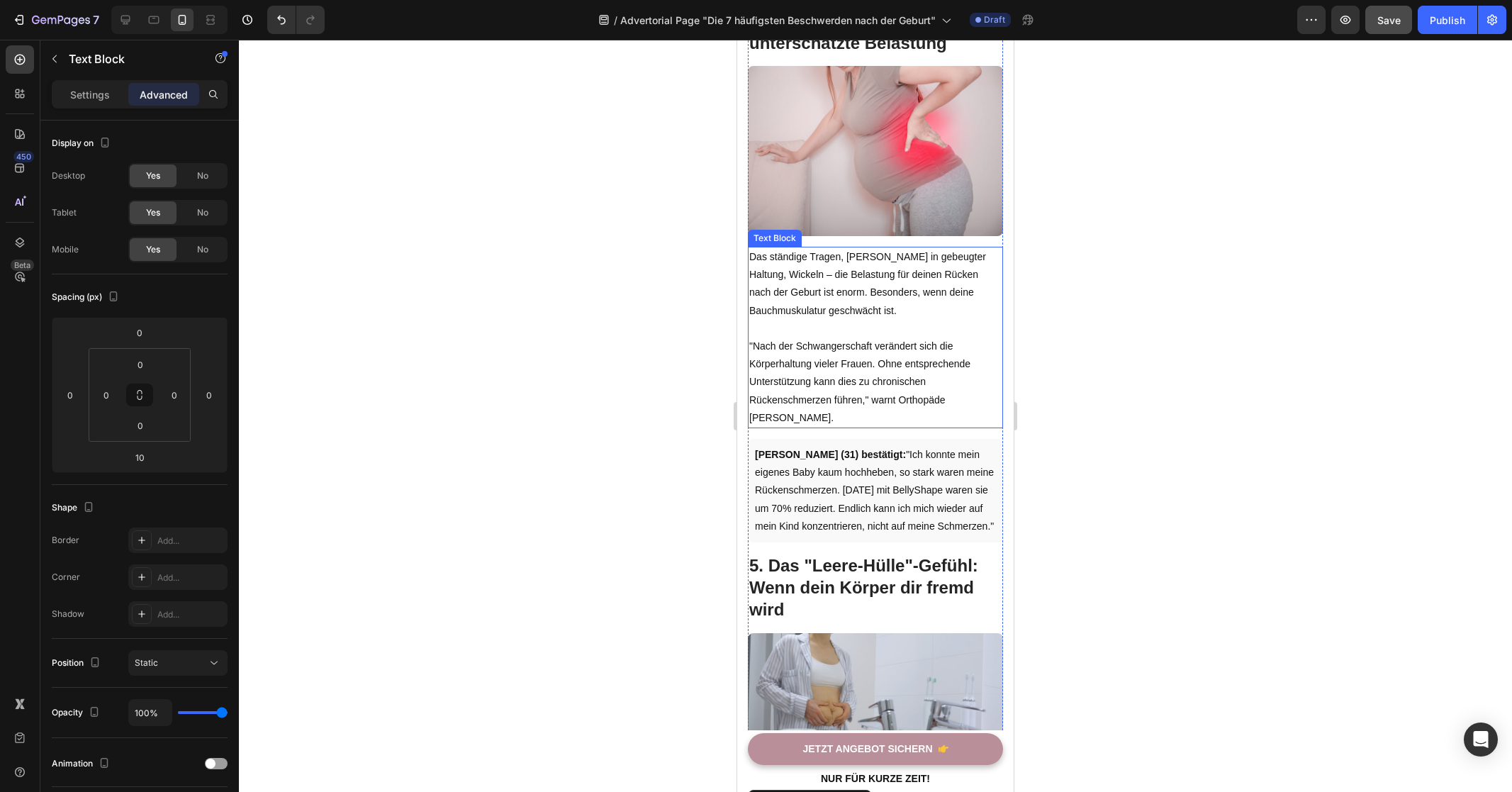
click at [868, 342] on p ""Nach der Schwangerschaft verändert sich die Körperhaltung vieler Frauen. Ohne …" at bounding box center [875, 382] width 252 height 89
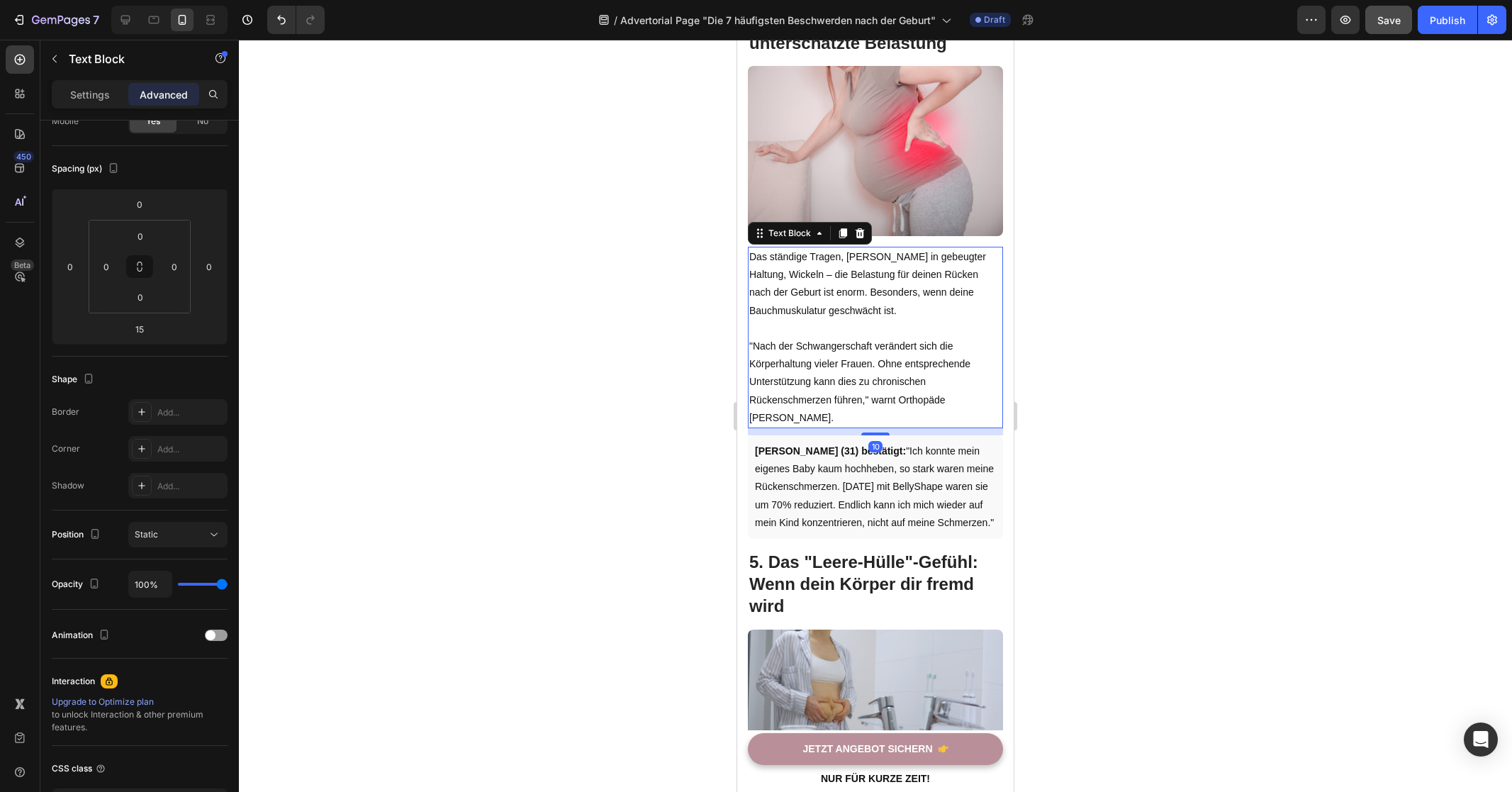
drag, startPoint x: 875, startPoint y: 419, endPoint x: 884, endPoint y: 415, distance: 9.8
click at [884, 428] on div "10" at bounding box center [875, 428] width 255 height 0
click at [626, 397] on div at bounding box center [875, 415] width 1273 height 753
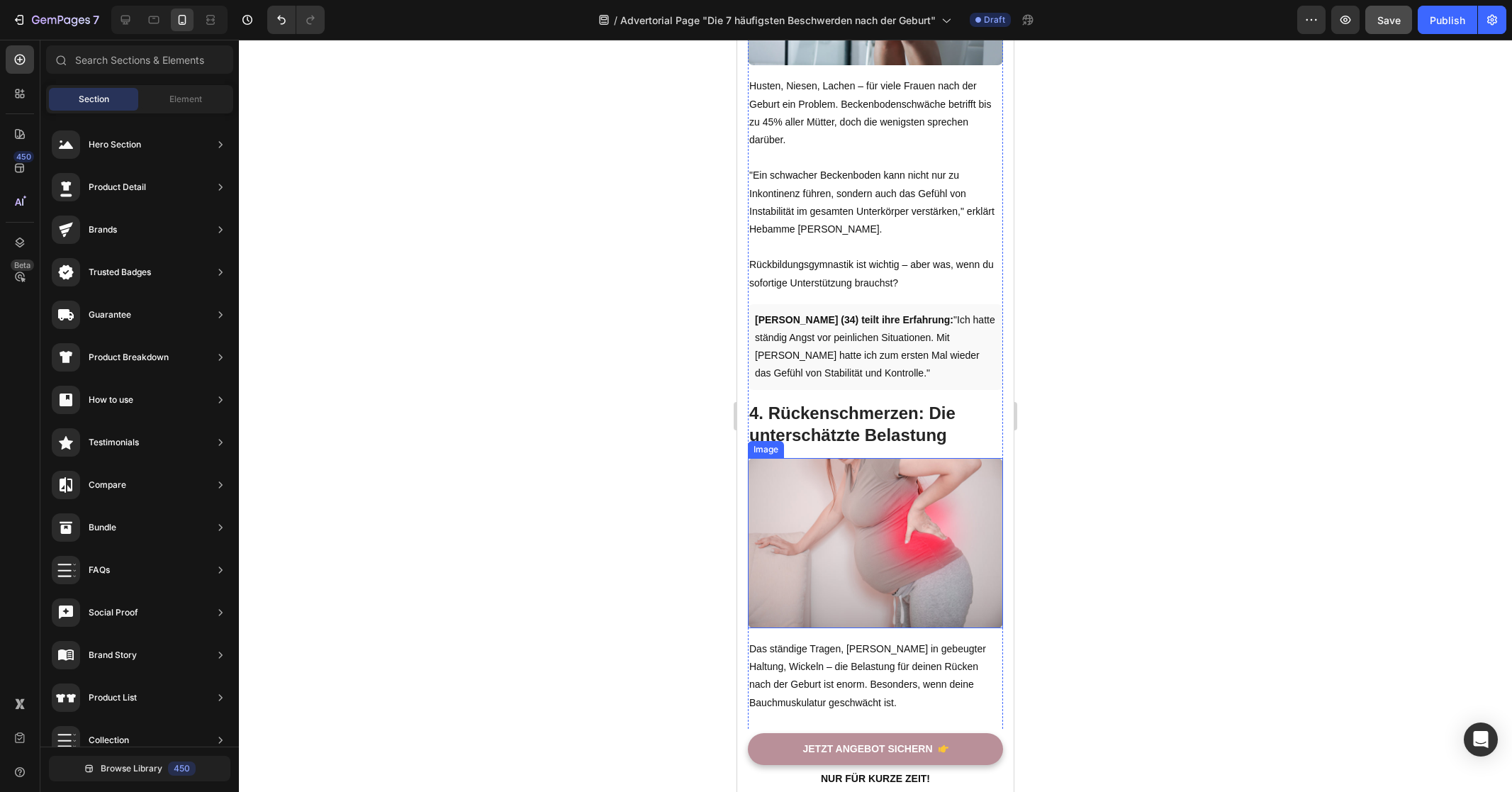
scroll to position [1889, 0]
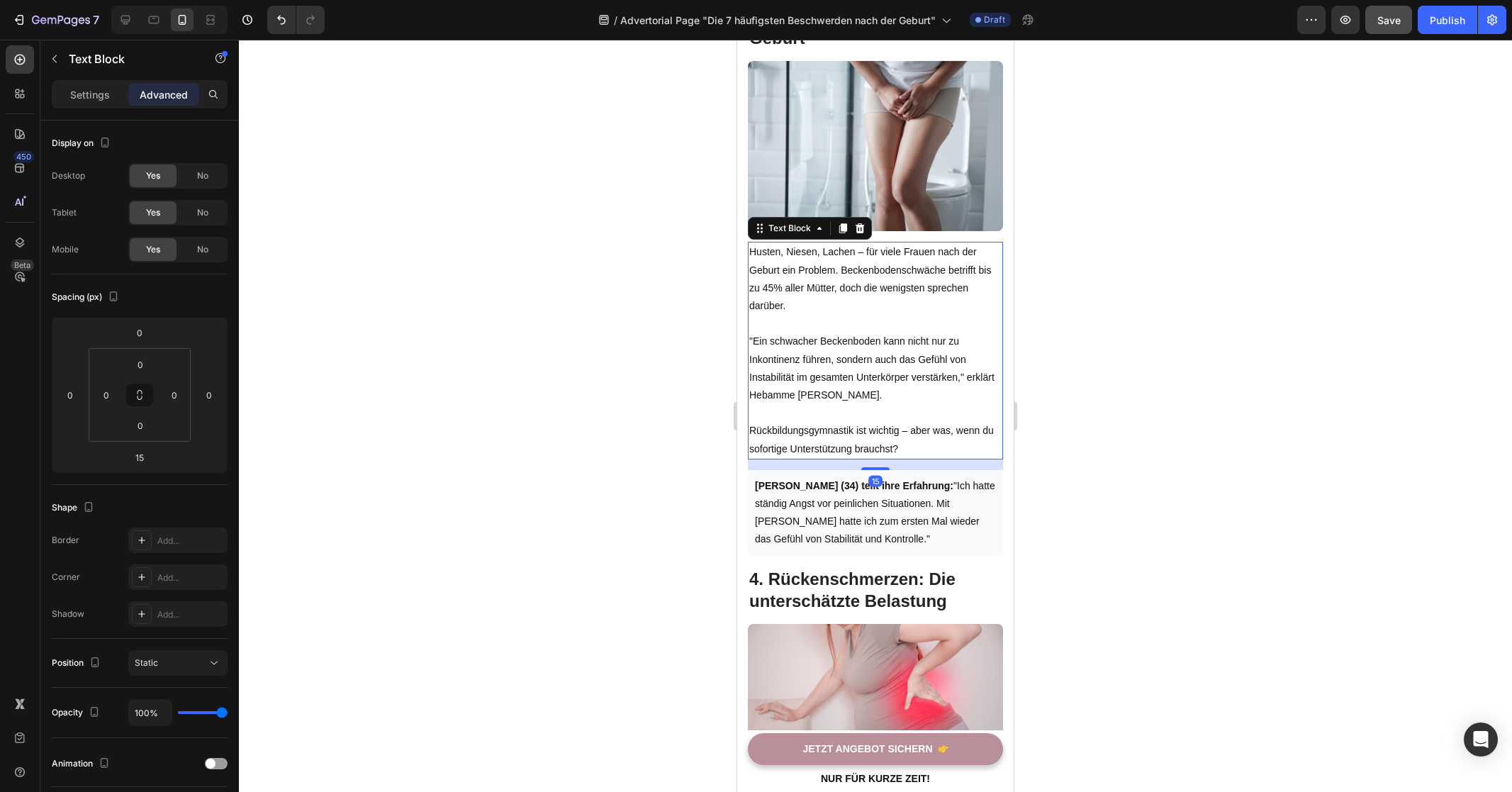
click at [881, 348] on p ""Ein schwacher Beckenboden kann nicht nur zu Inkontinenz führen, sondern auch d…" at bounding box center [875, 368] width 252 height 72
click at [879, 462] on div at bounding box center [875, 464] width 28 height 4
click at [631, 384] on div at bounding box center [875, 415] width 1273 height 753
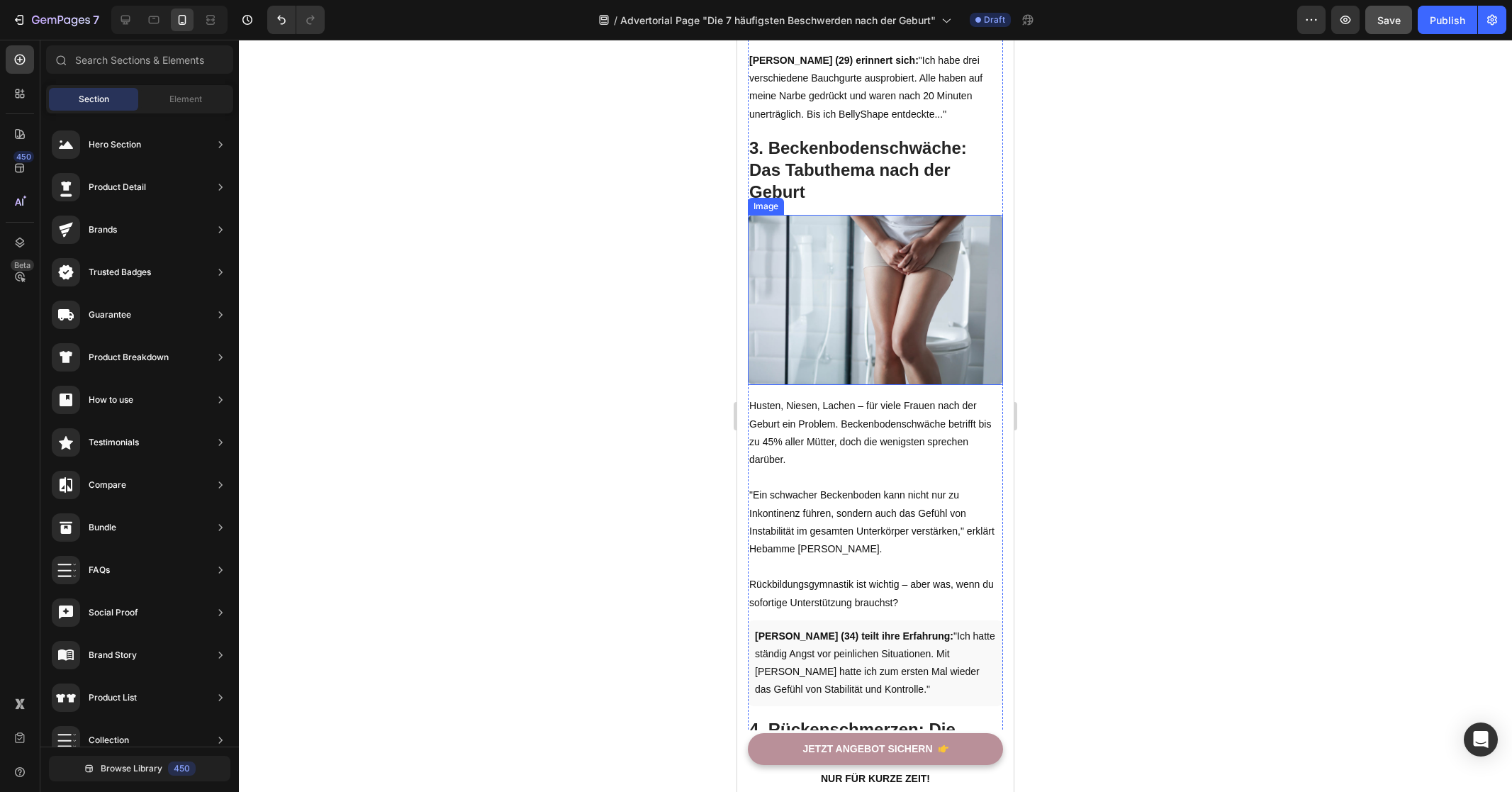
scroll to position [1831, 0]
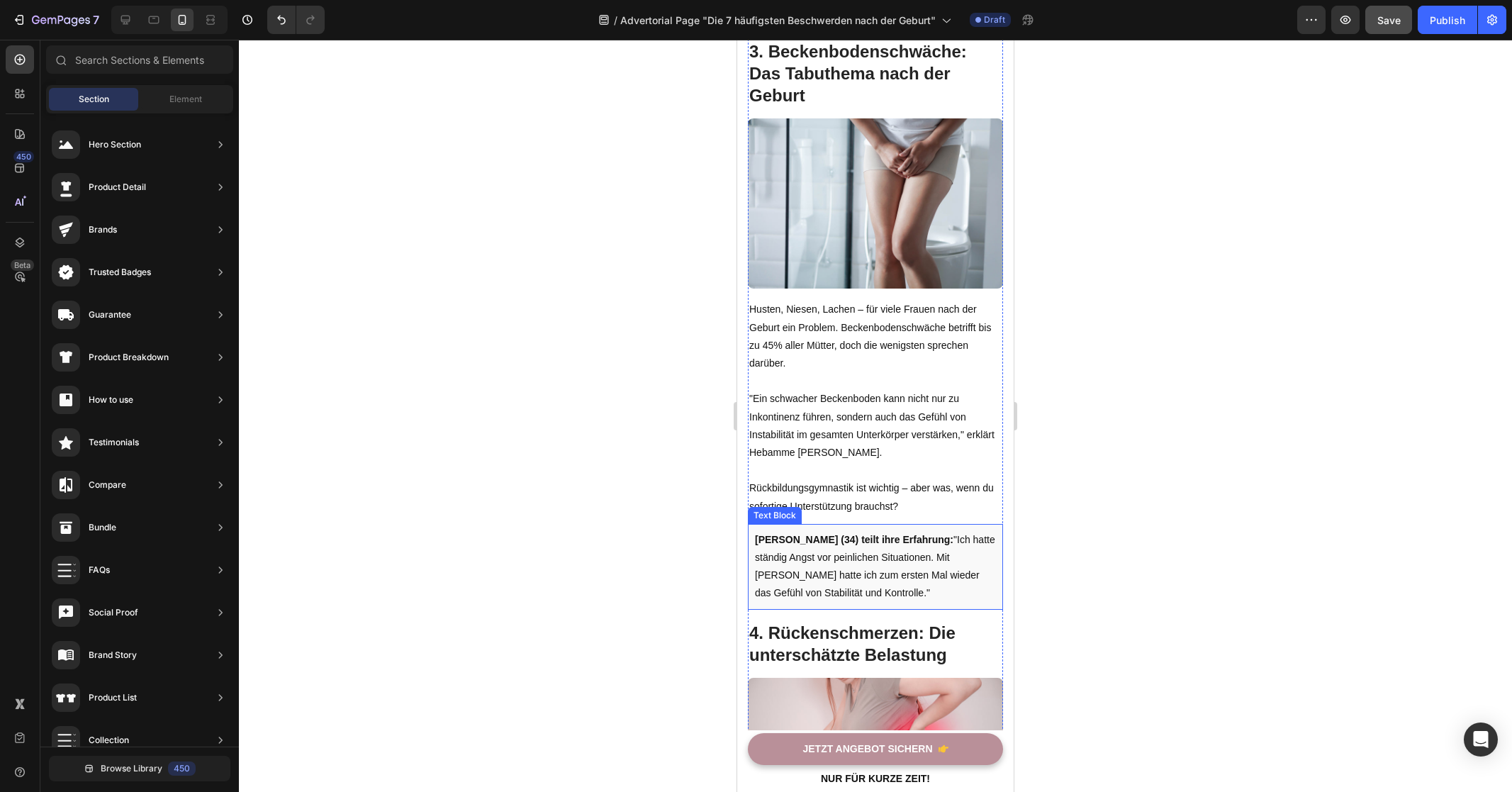
click at [863, 545] on p "[PERSON_NAME] (34) teilt ihre Erfahrung: "Ich hatte ständig Angst vor peinliche…" at bounding box center [875, 567] width 241 height 72
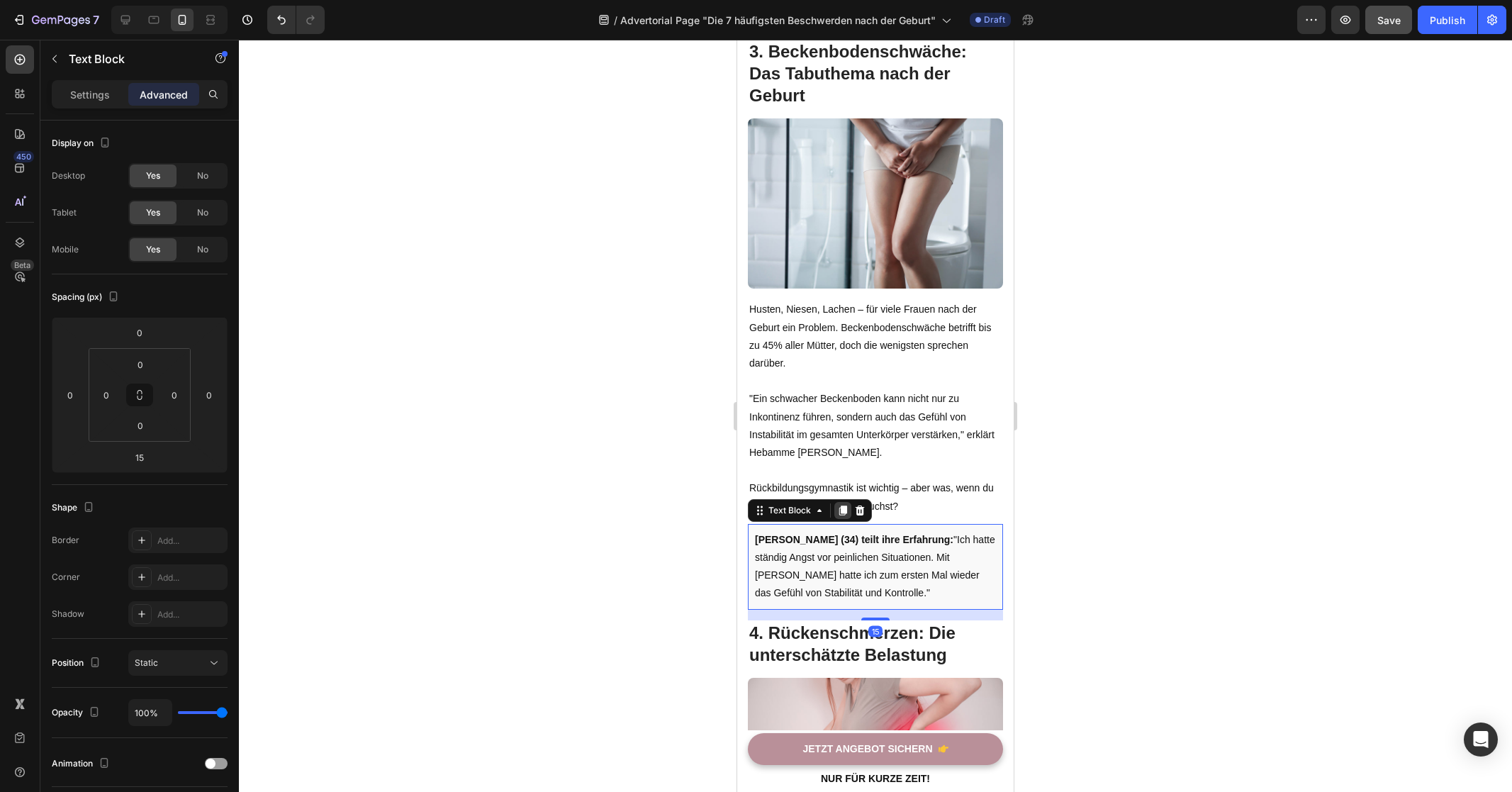
click at [843, 505] on icon at bounding box center [842, 510] width 11 height 11
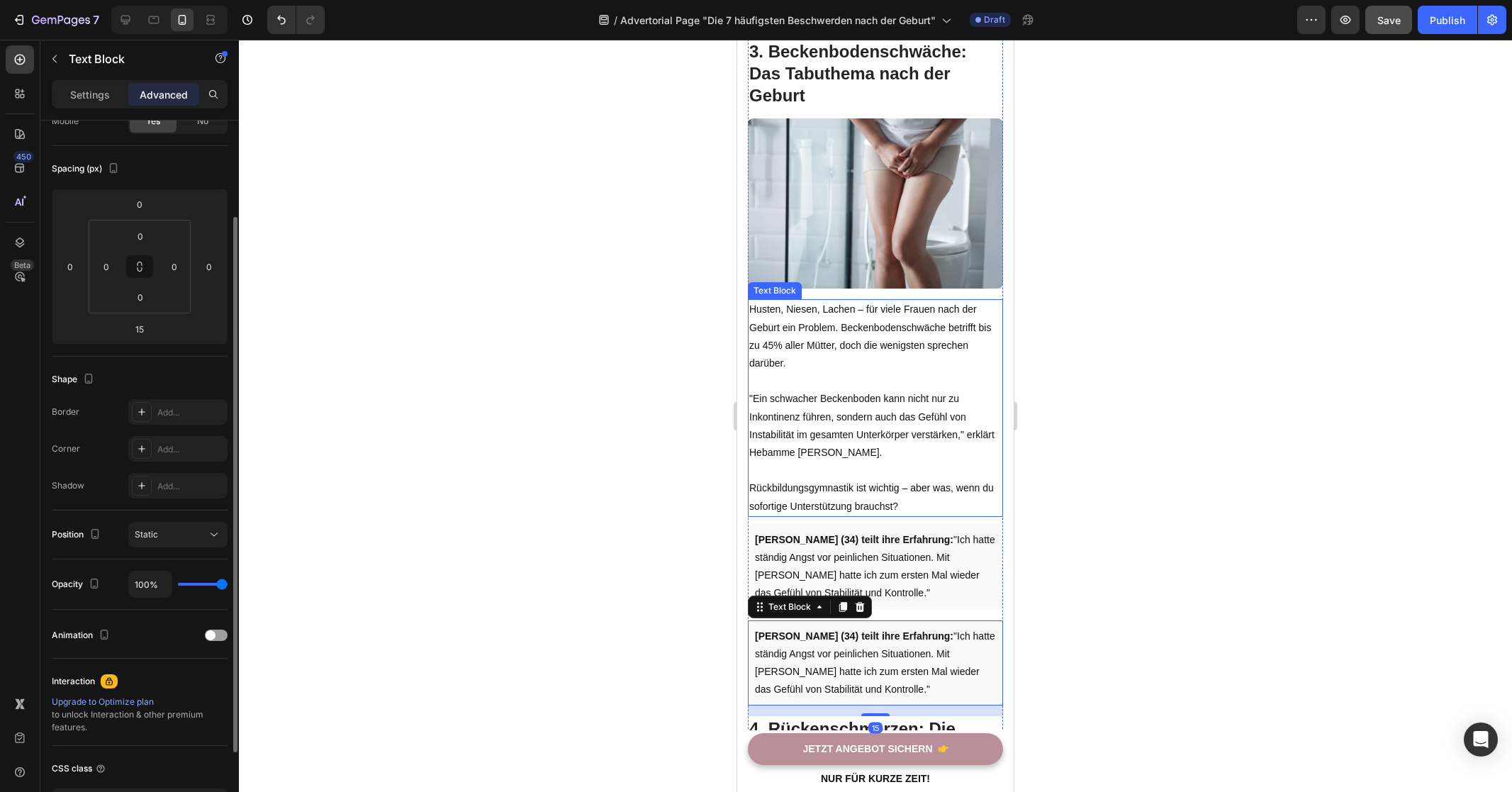
scroll to position [1700, 0]
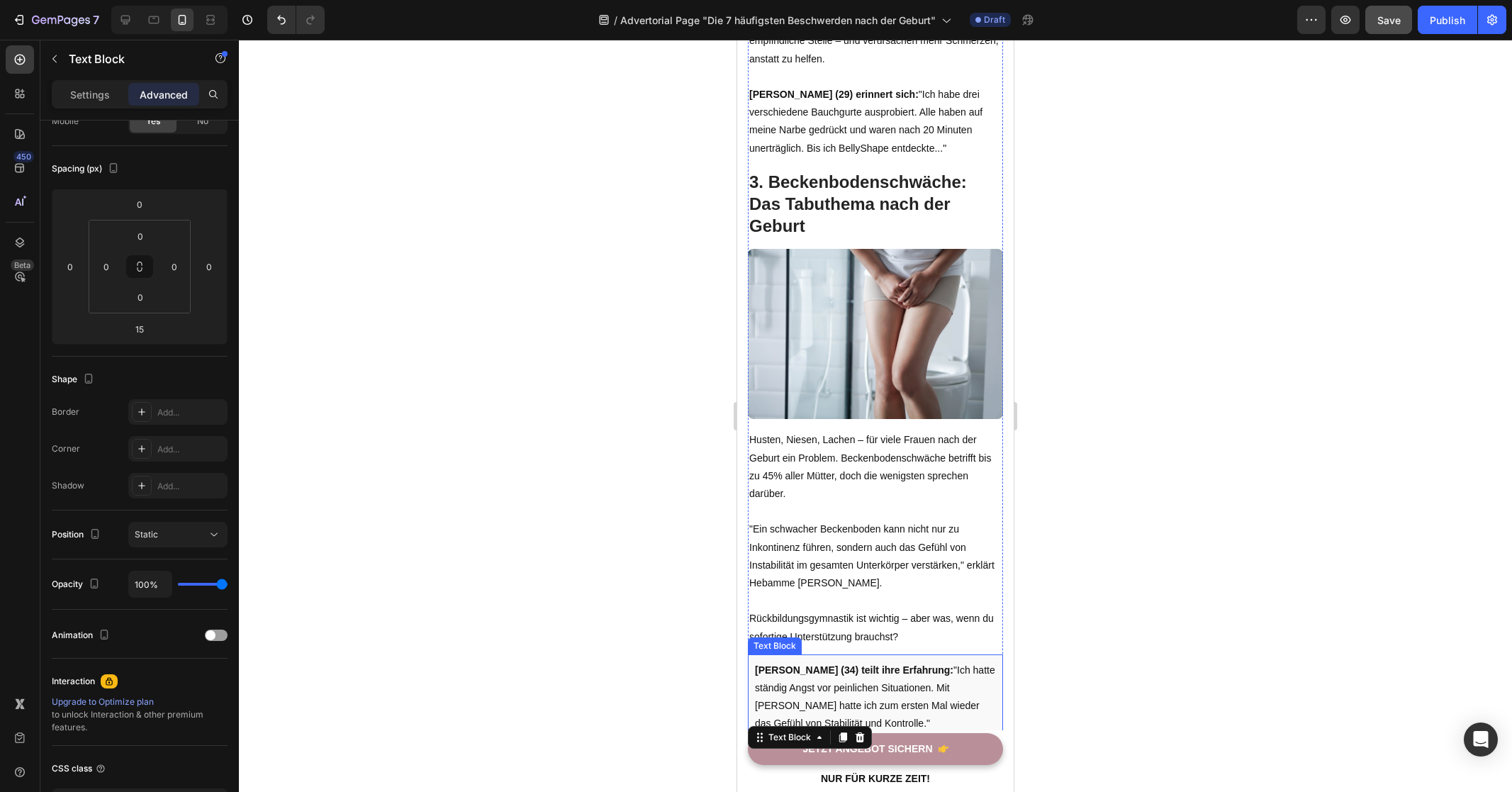
click at [905, 667] on p "[PERSON_NAME] (34) teilt ihre Erfahrung: "Ich hatte ständig Angst vor peinliche…" at bounding box center [875, 698] width 241 height 72
drag, startPoint x: 892, startPoint y: 683, endPoint x: 882, endPoint y: 162, distance: 521.1
drag, startPoint x: 857, startPoint y: 671, endPoint x: 993, endPoint y: 654, distance: 137.1
click at [860, 662] on p "[PERSON_NAME] (34) teilt ihre Erfahrung: "Ich hatte ständig Angst vor peinliche…" at bounding box center [875, 698] width 241 height 72
click at [1171, 634] on div at bounding box center [875, 415] width 1273 height 753
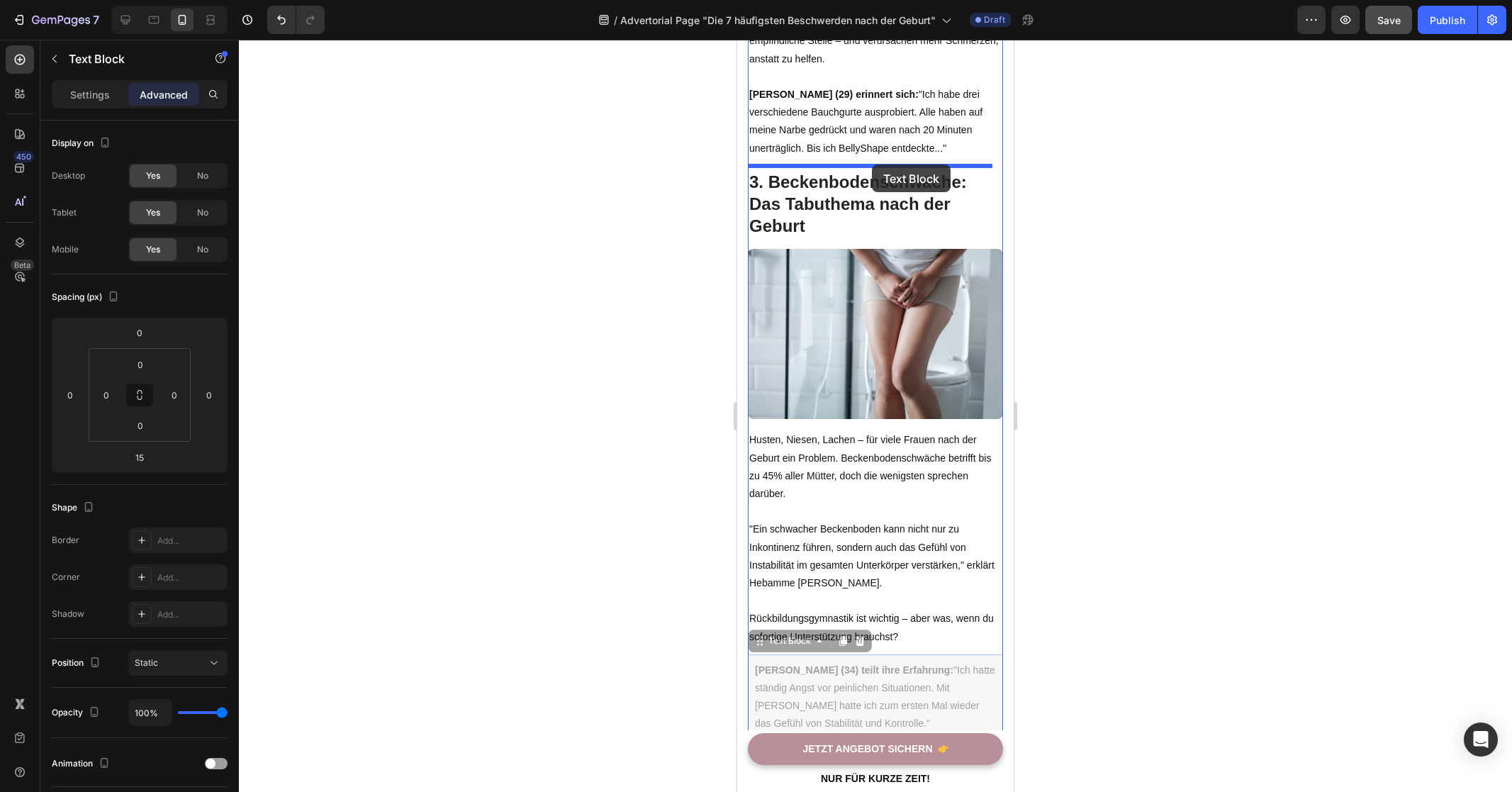
drag, startPoint x: 849, startPoint y: 676, endPoint x: 872, endPoint y: 164, distance: 512.5
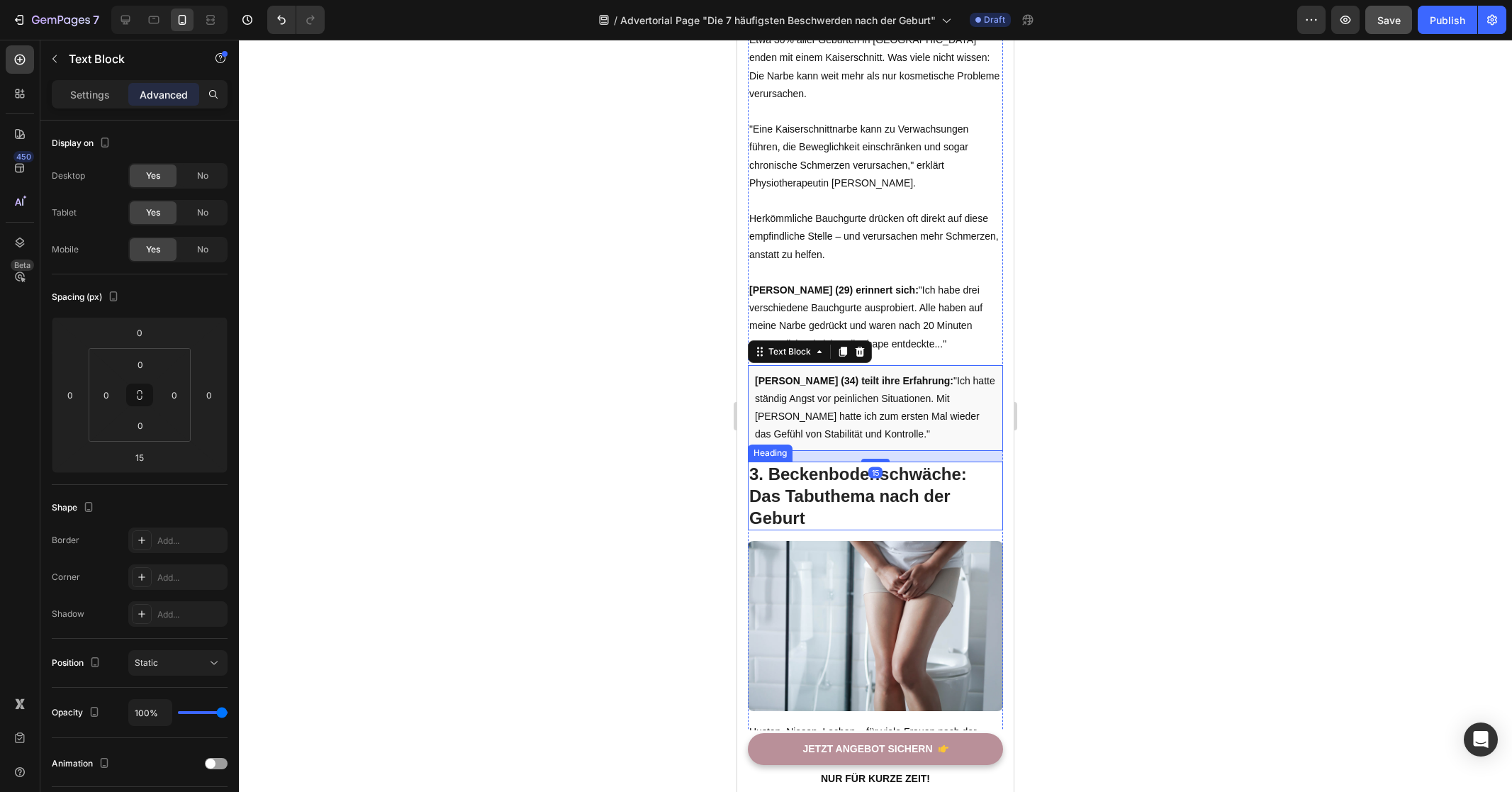
scroll to position [1432, 0]
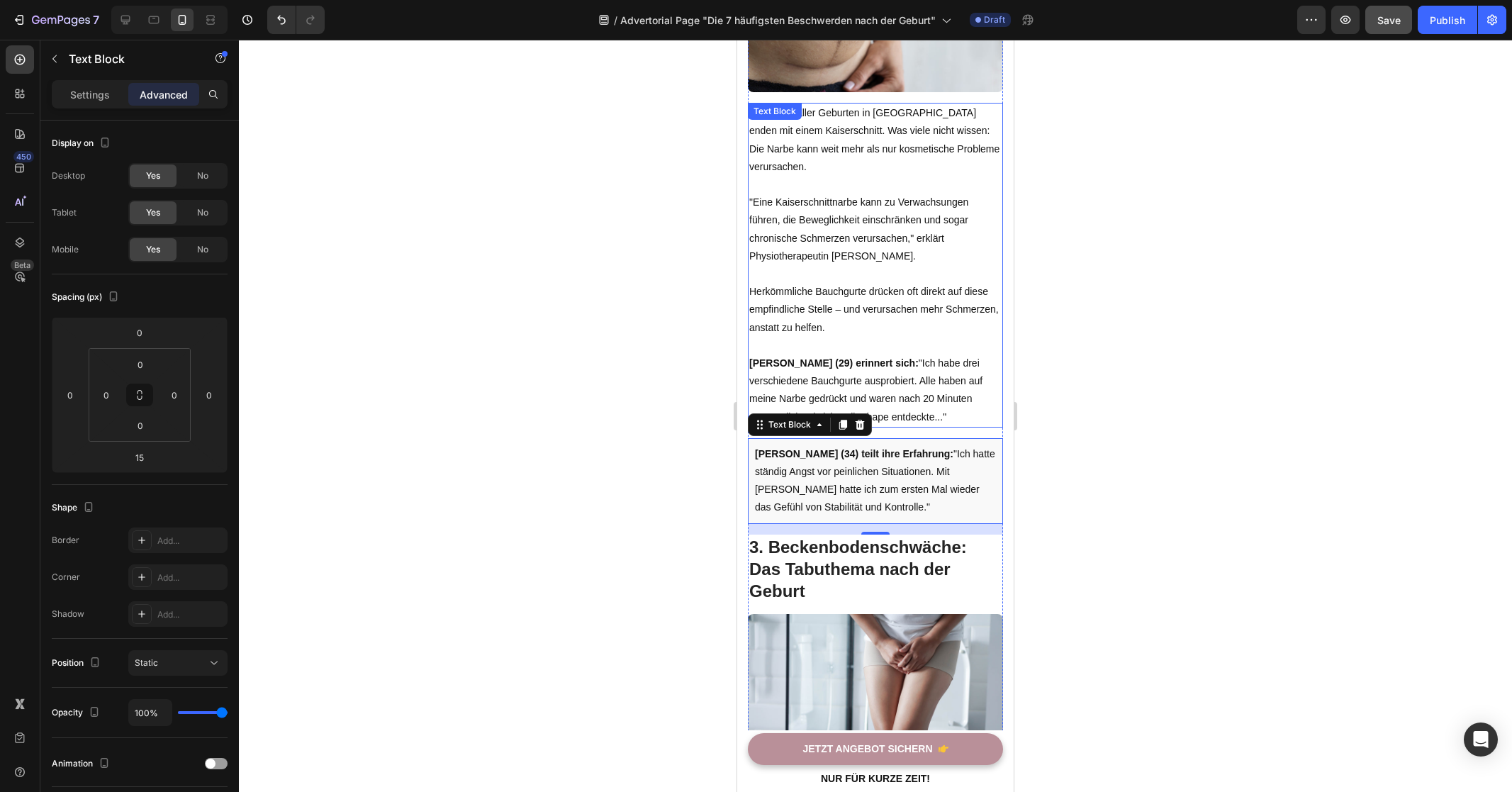
click at [883, 360] on p "[PERSON_NAME] (29) erinnert sich: "Ich habe drei verschiedene Bauchgurte auspro…" at bounding box center [875, 390] width 252 height 72
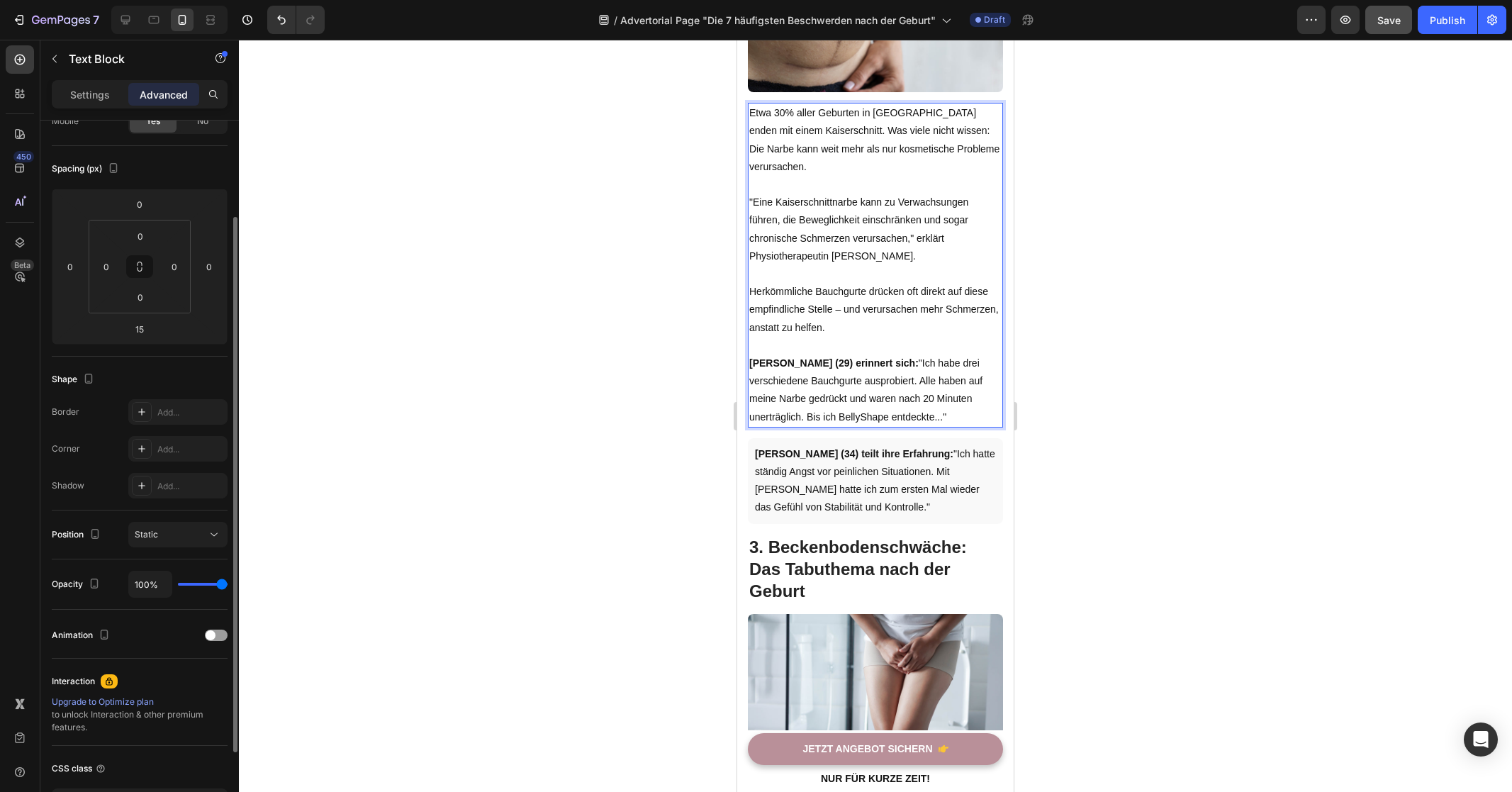
click at [890, 407] on p "[PERSON_NAME] (29) erinnert sich: "Ich habe drei verschiedene Bauchgurte auspro…" at bounding box center [875, 390] width 252 height 72
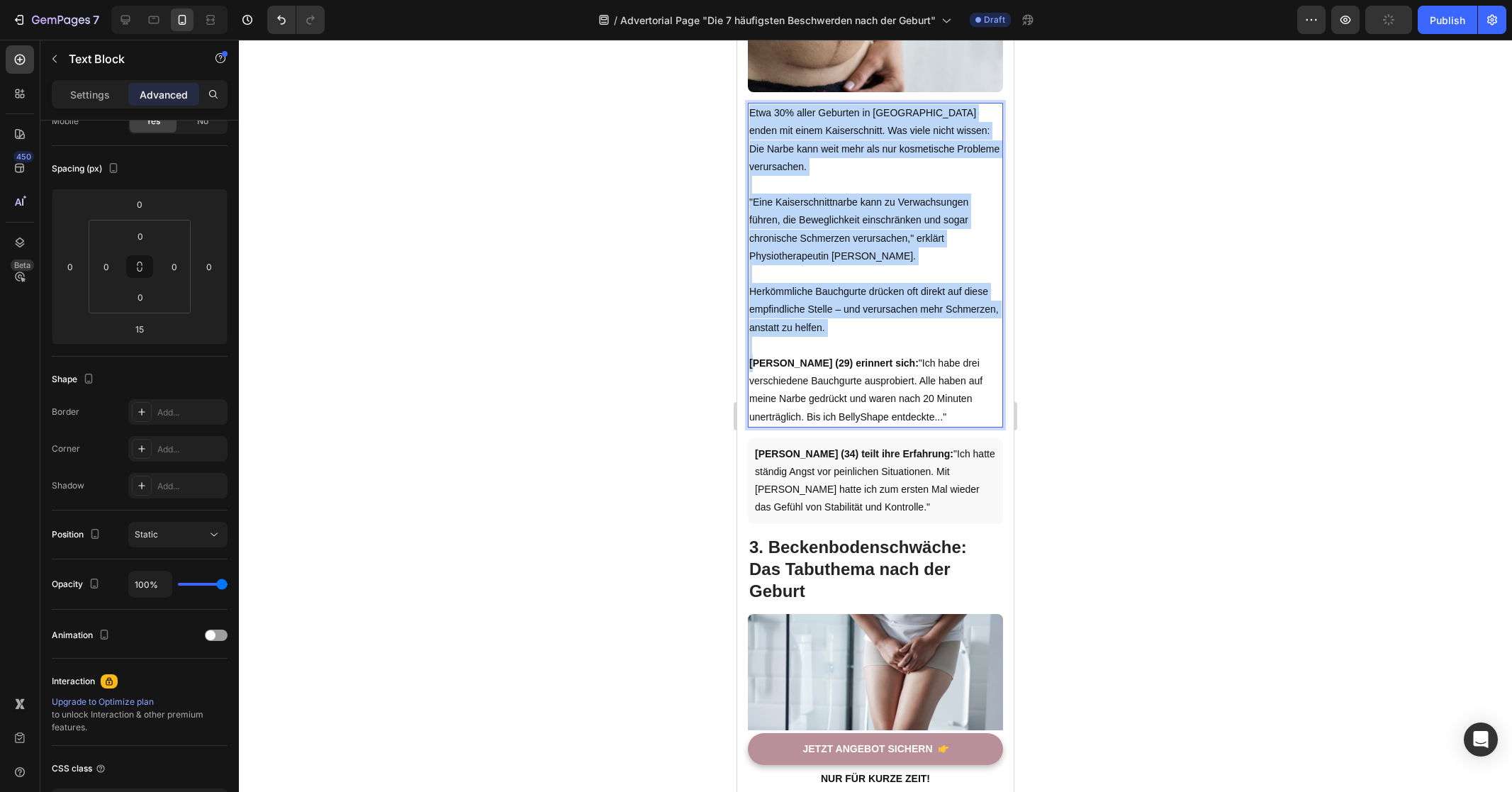
drag, startPoint x: 857, startPoint y: 407, endPoint x: 753, endPoint y: 357, distance: 115.4
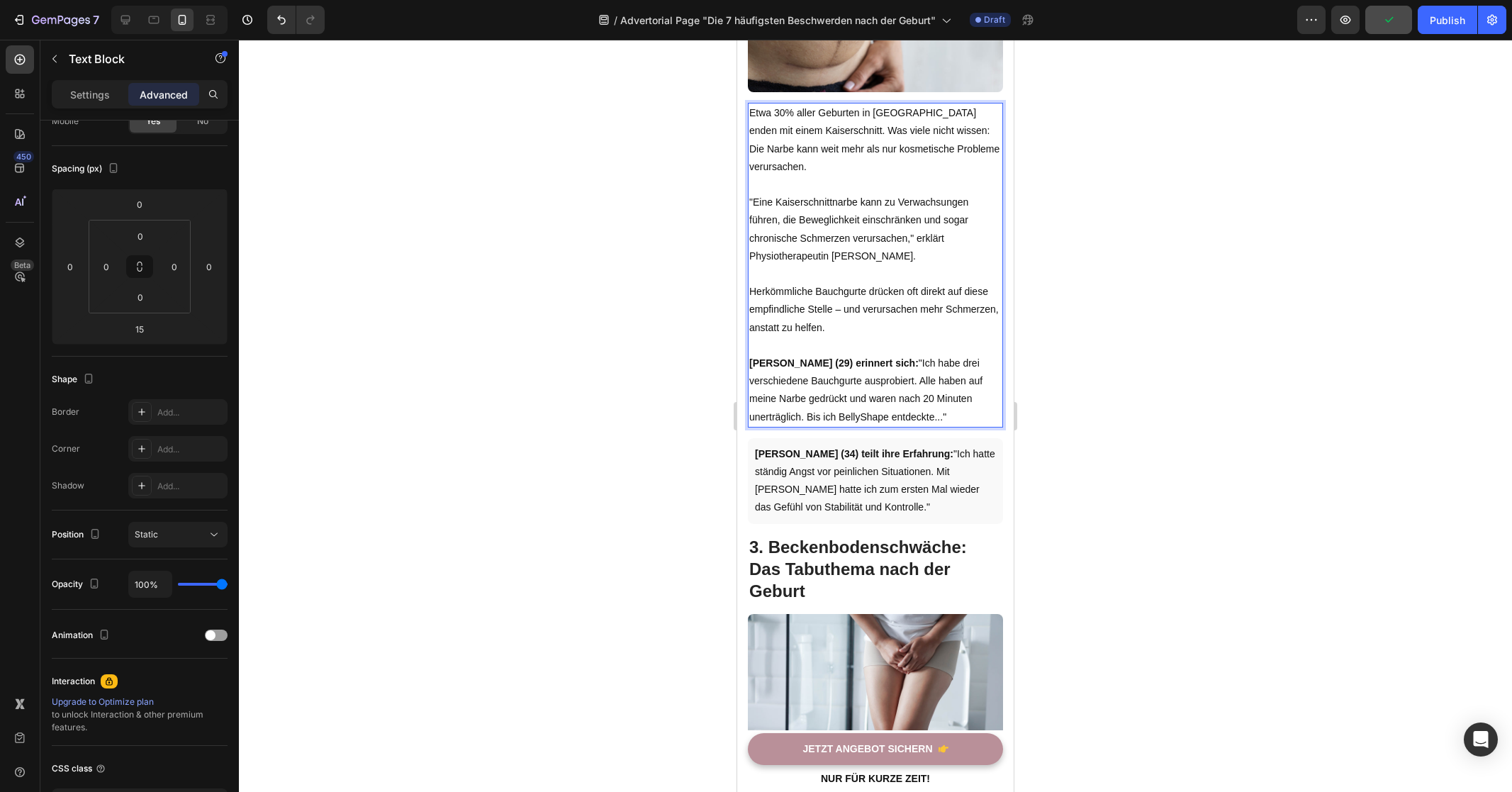
click at [864, 394] on p "[PERSON_NAME] (29) erinnert sich: "Ich habe drei verschiedene Bauchgurte auspro…" at bounding box center [875, 390] width 252 height 72
drag, startPoint x: 893, startPoint y: 414, endPoint x: 1473, endPoint y: 405, distance: 580.1
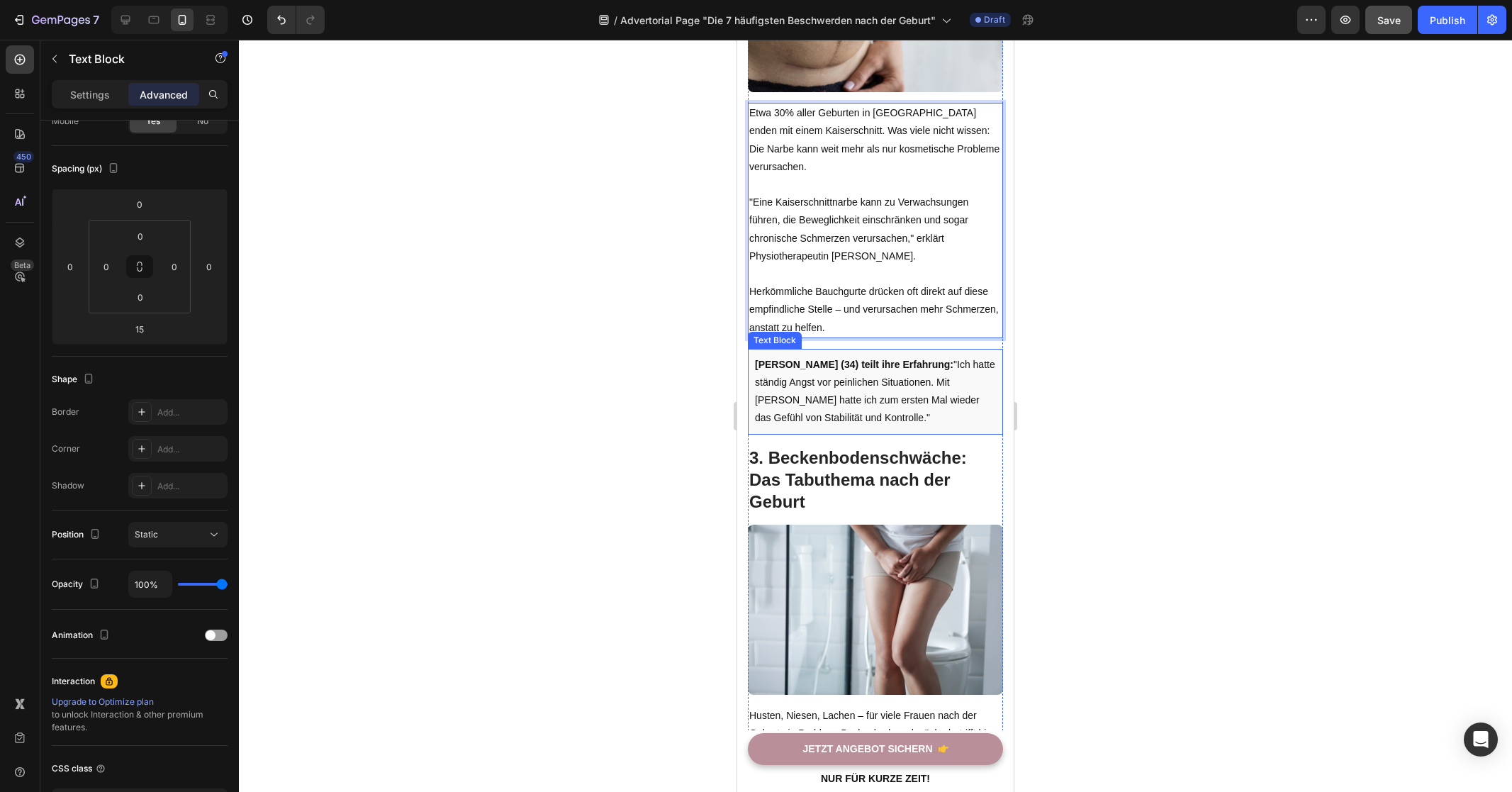
click at [886, 378] on p "[PERSON_NAME] (34) teilt ihre Erfahrung: "Ich hatte ständig Angst vor peinliche…" at bounding box center [875, 392] width 241 height 72
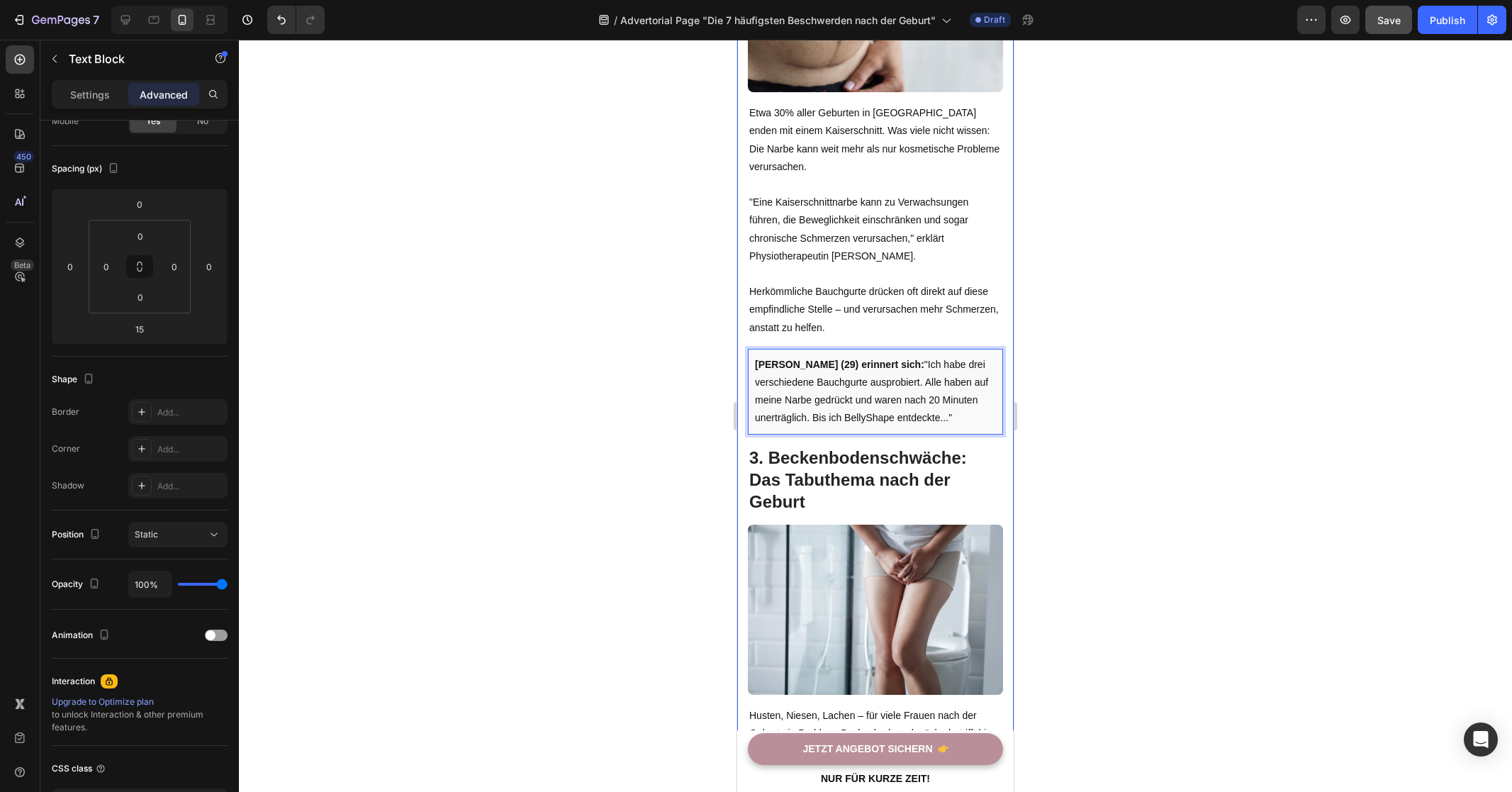
click at [637, 382] on div at bounding box center [875, 415] width 1273 height 753
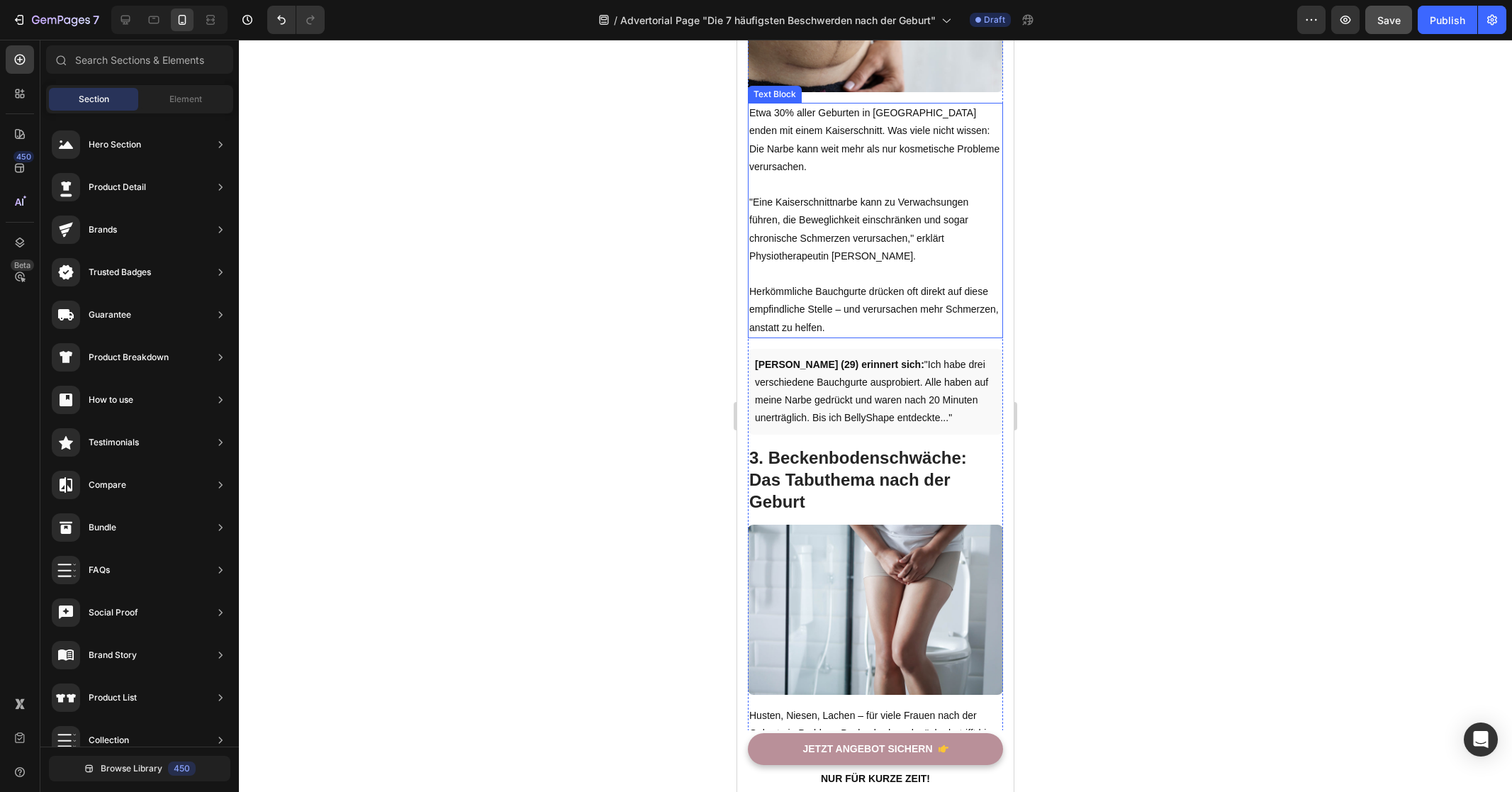
click at [914, 311] on p "Herkömmliche Bauchgurte drücken oft direkt auf diese empfindliche Stelle – und …" at bounding box center [875, 309] width 252 height 54
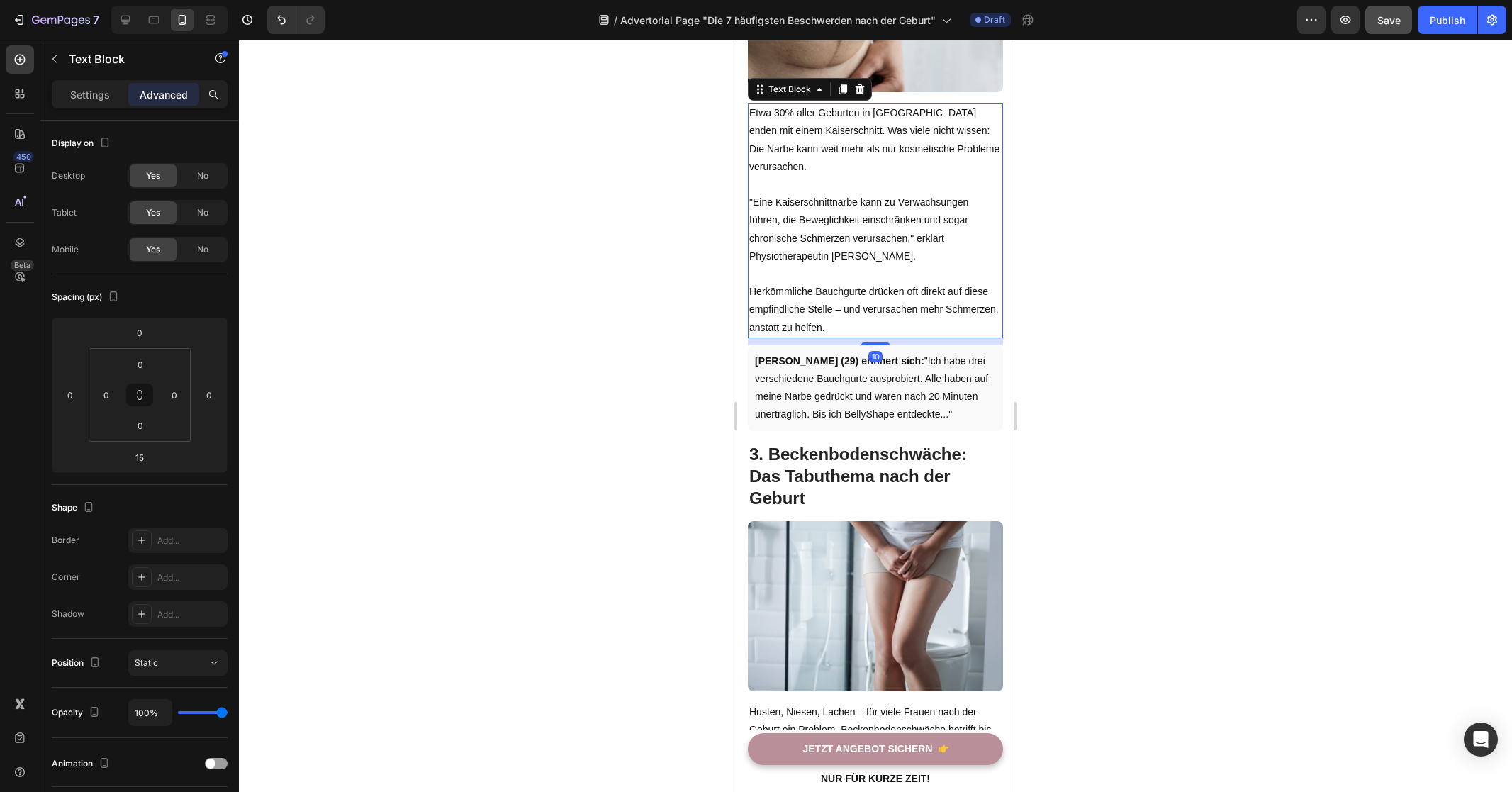
drag, startPoint x: 875, startPoint y: 343, endPoint x: 885, endPoint y: 340, distance: 10.4
click at [885, 338] on div "10" at bounding box center [875, 338] width 255 height 0
click at [1197, 350] on div at bounding box center [875, 415] width 1273 height 753
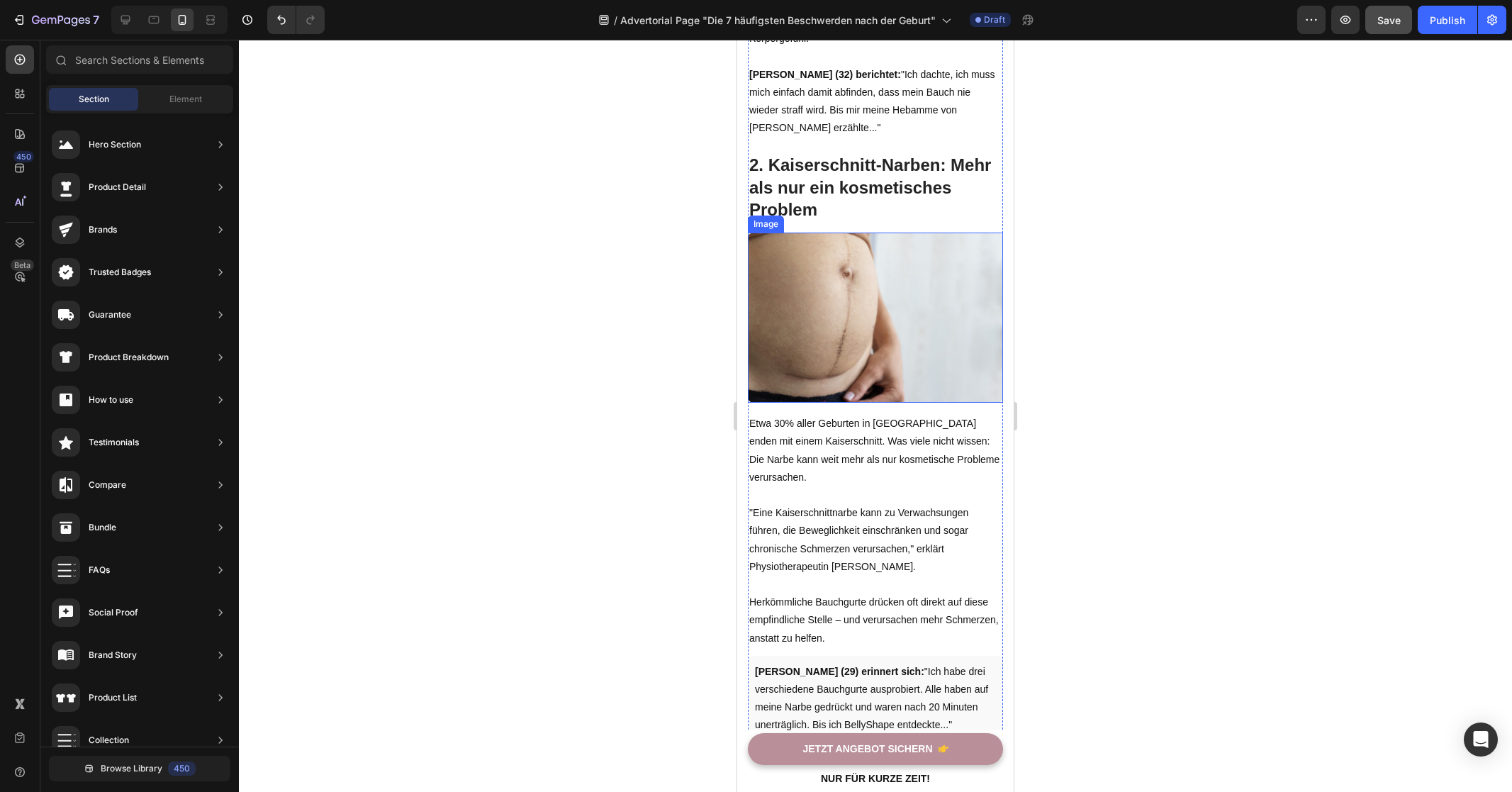
scroll to position [1194, 0]
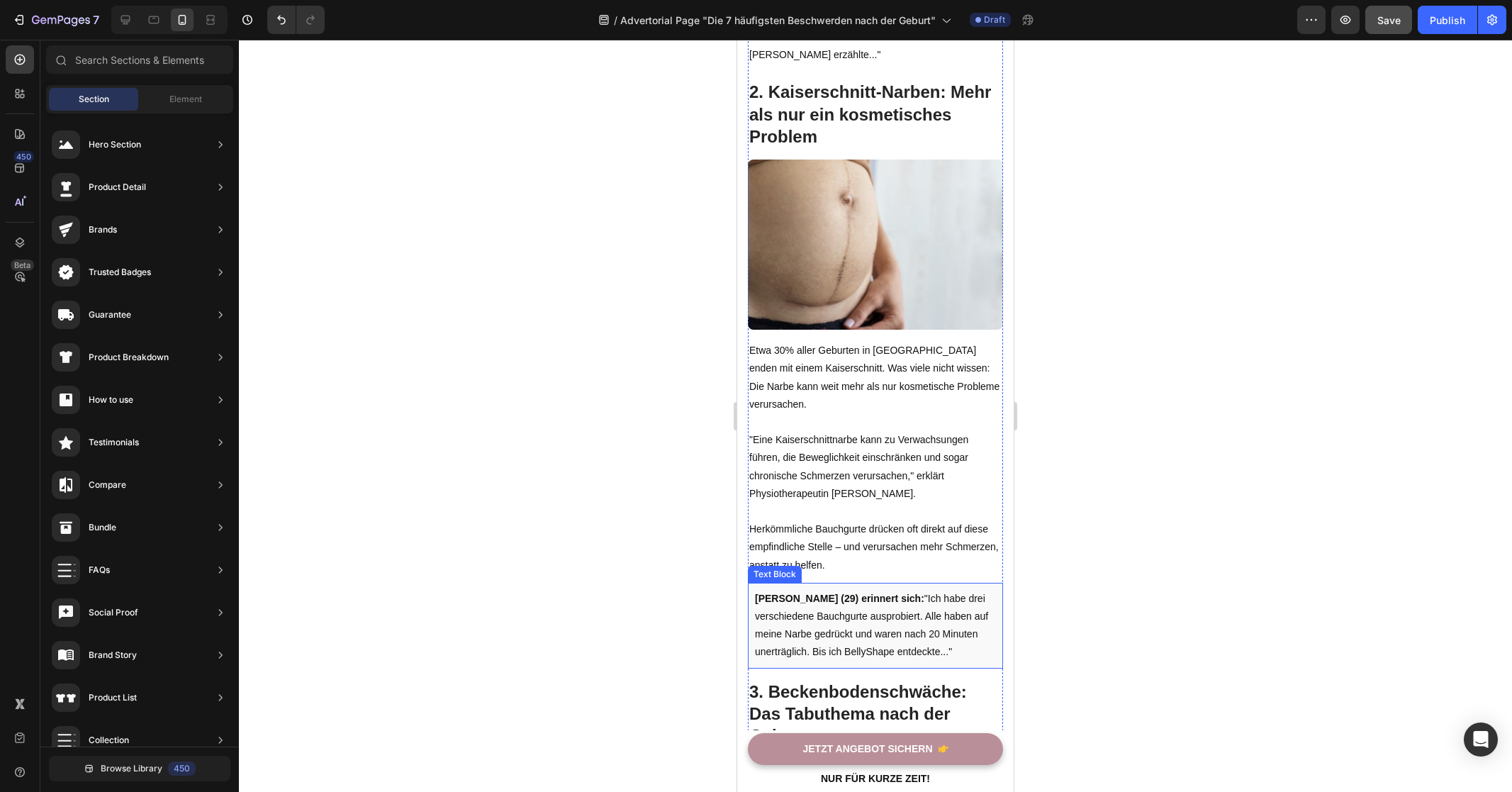
click at [881, 598] on p "[PERSON_NAME] (29) erinnert sich: "Ich habe drei verschiedene Bauchgurte auspro…" at bounding box center [875, 626] width 241 height 72
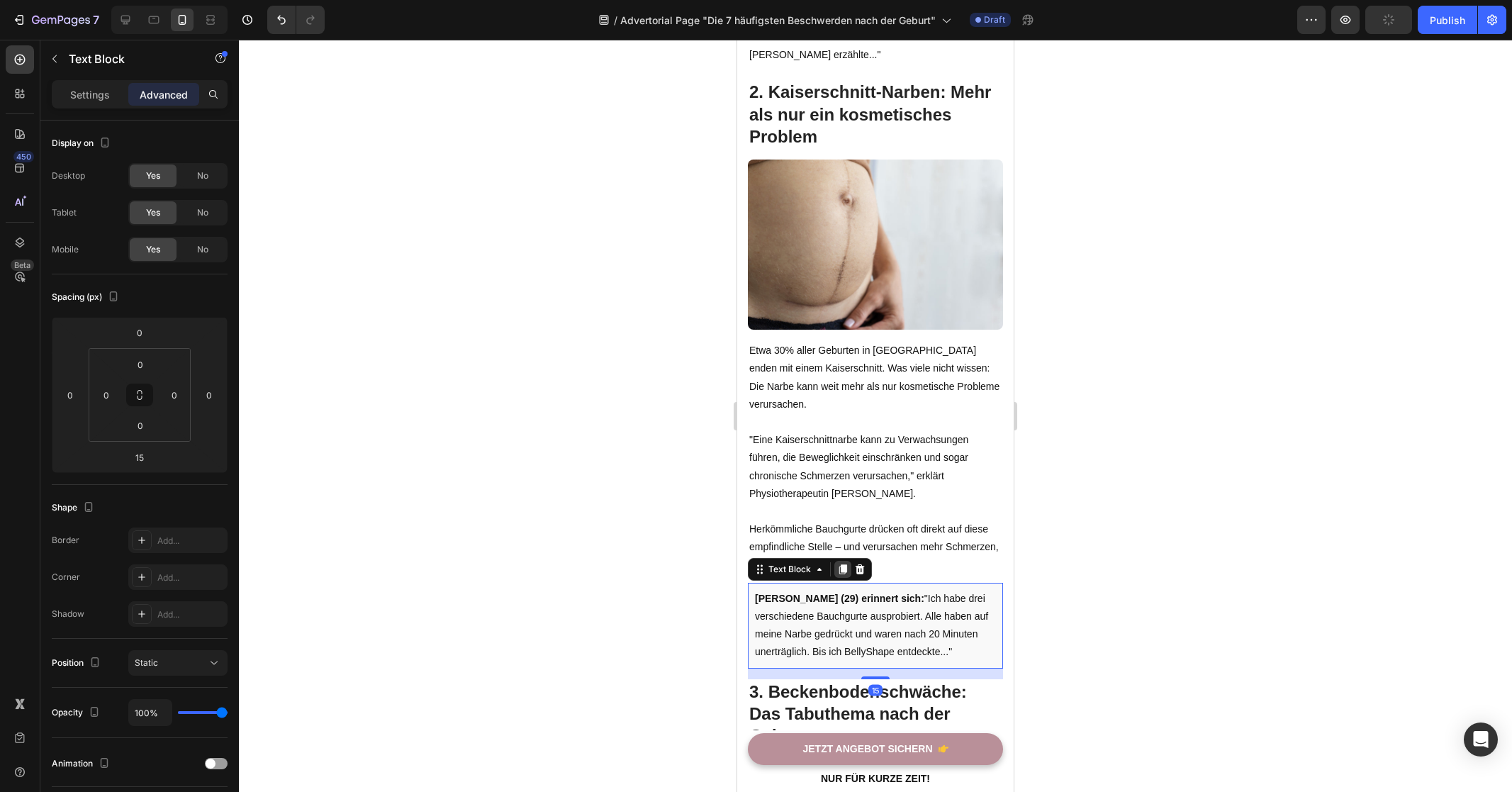
click at [845, 565] on icon at bounding box center [843, 569] width 8 height 10
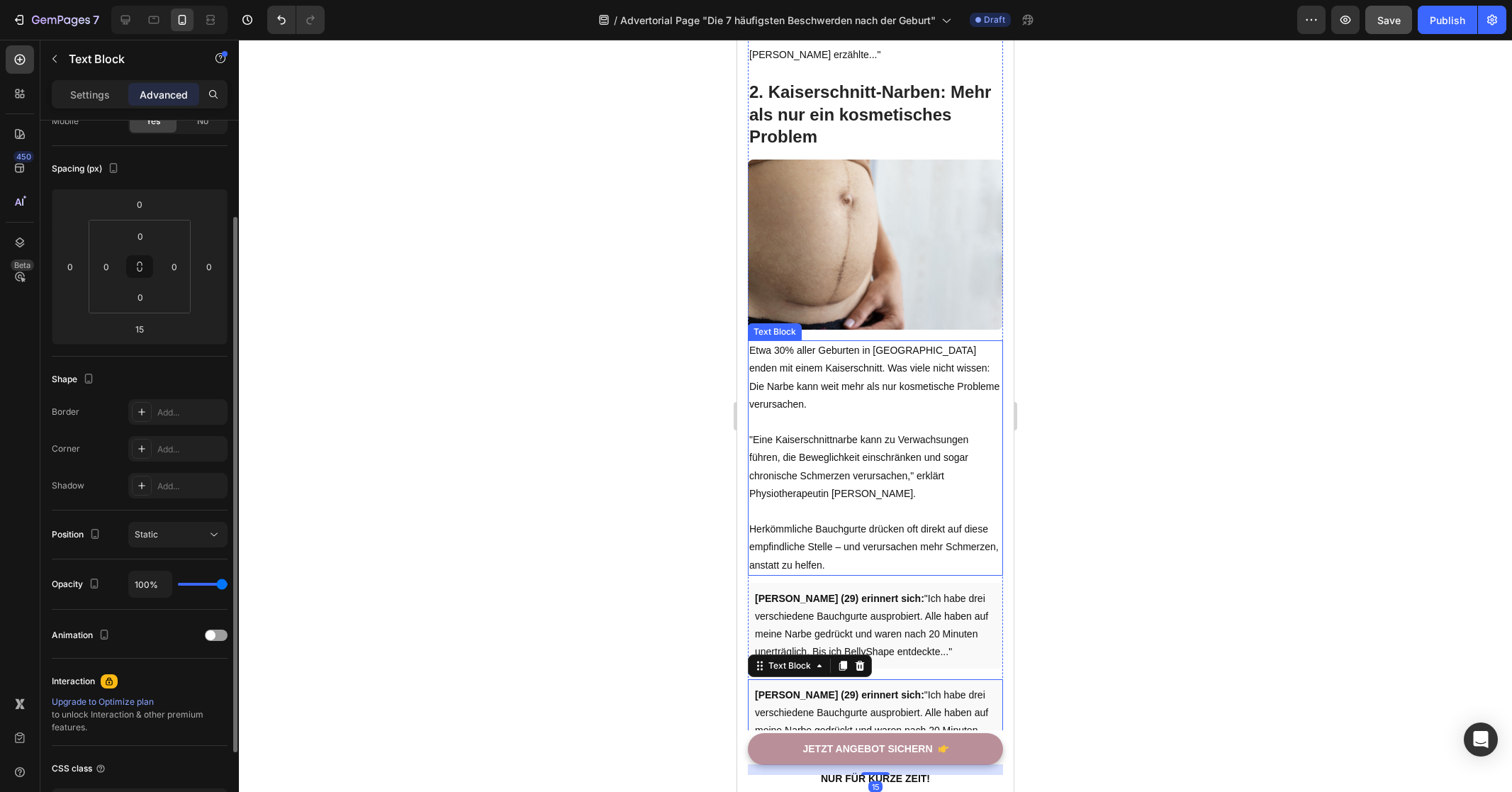
click at [592, 518] on div at bounding box center [875, 415] width 1273 height 753
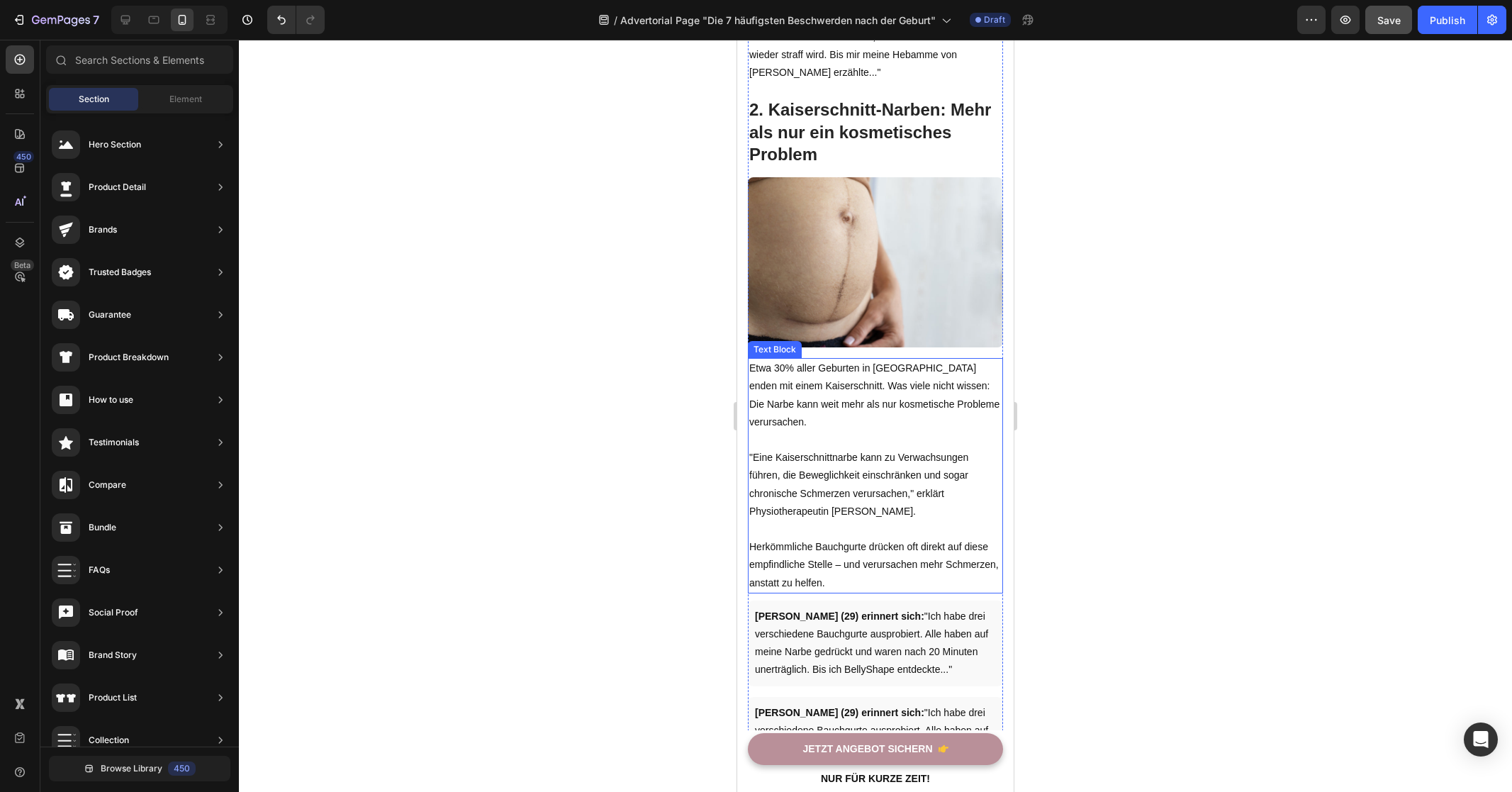
scroll to position [1157, 0]
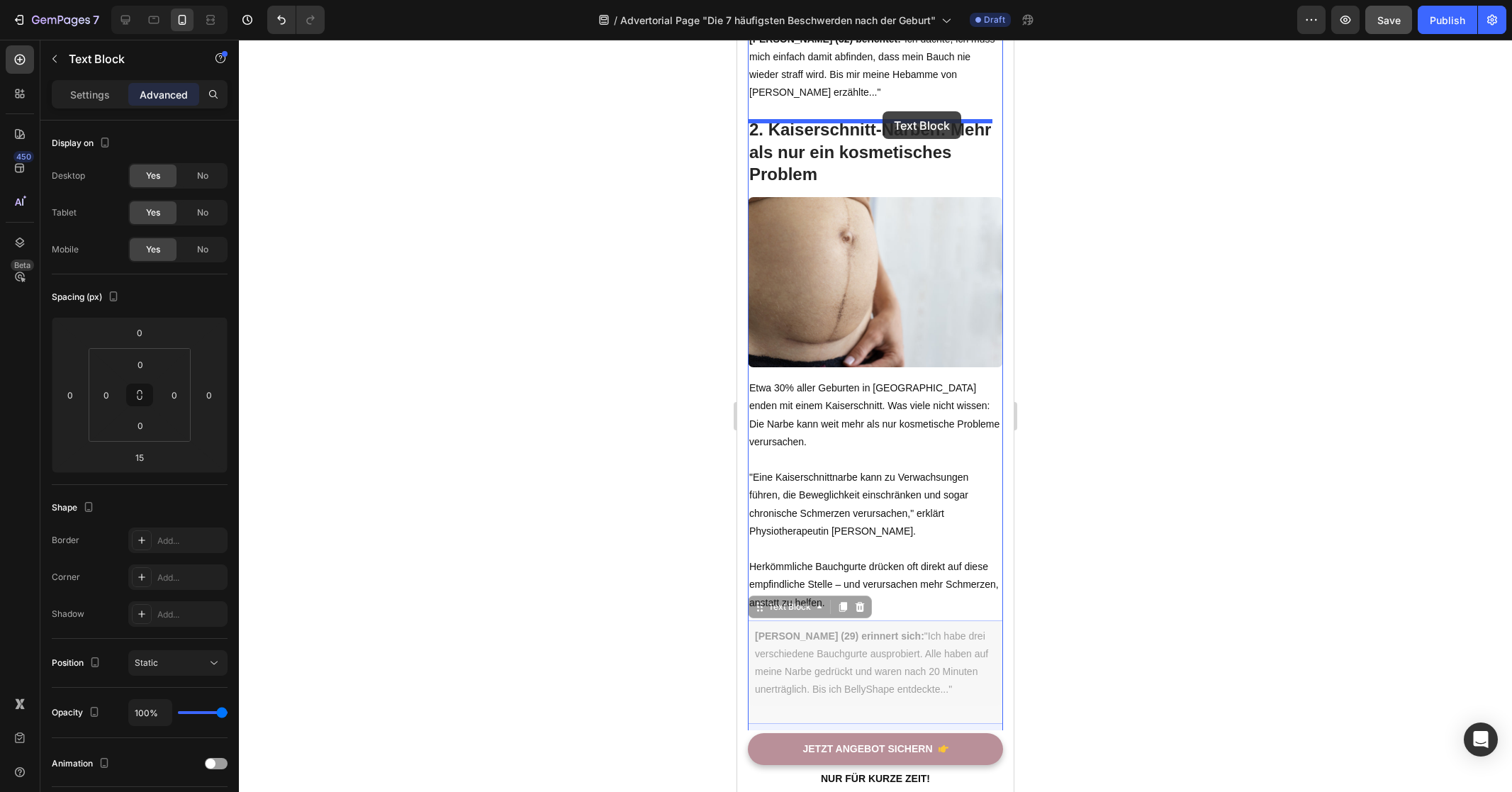
drag, startPoint x: 834, startPoint y: 662, endPoint x: 882, endPoint y: 111, distance: 553.1
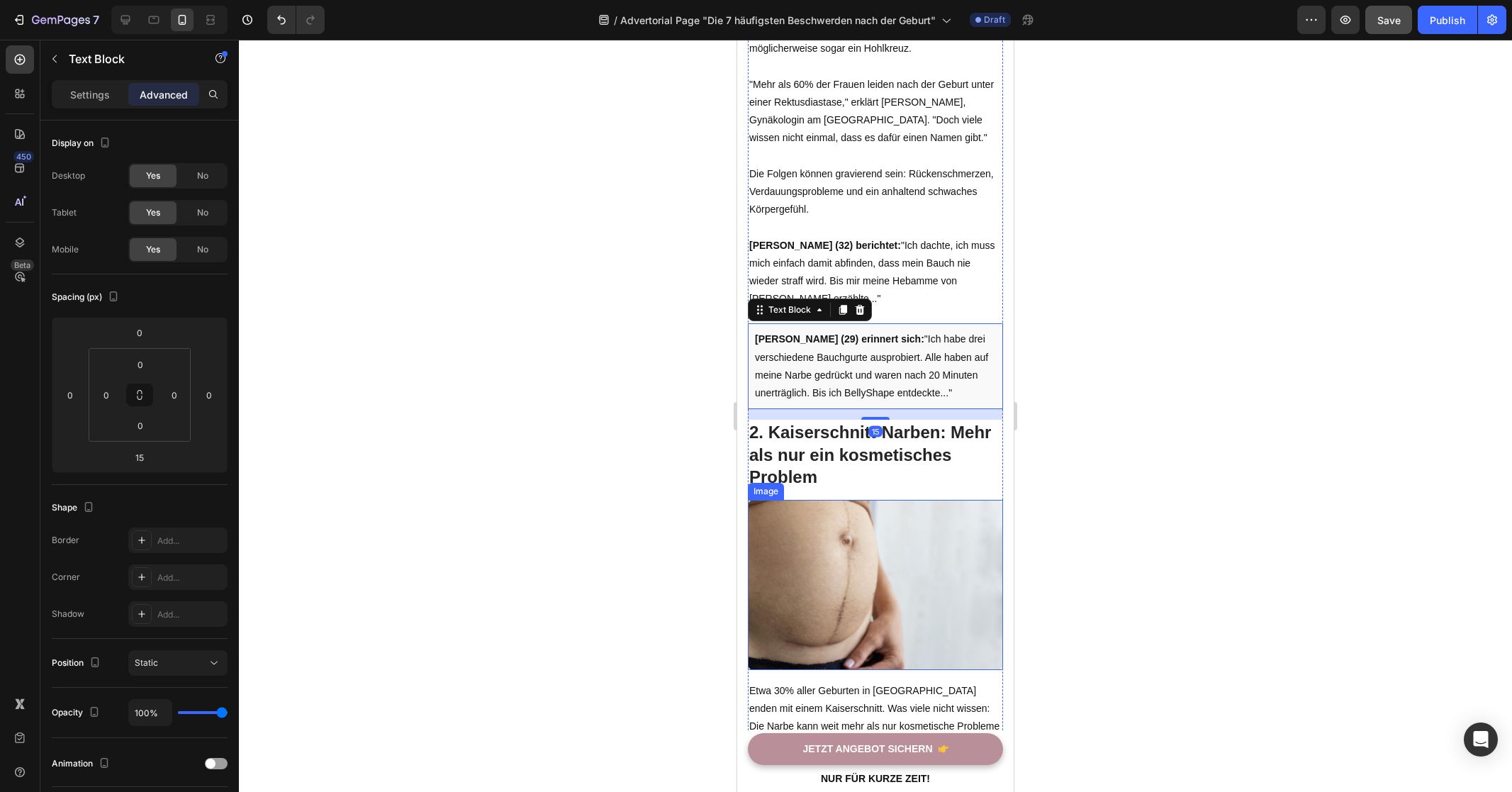
scroll to position [878, 0]
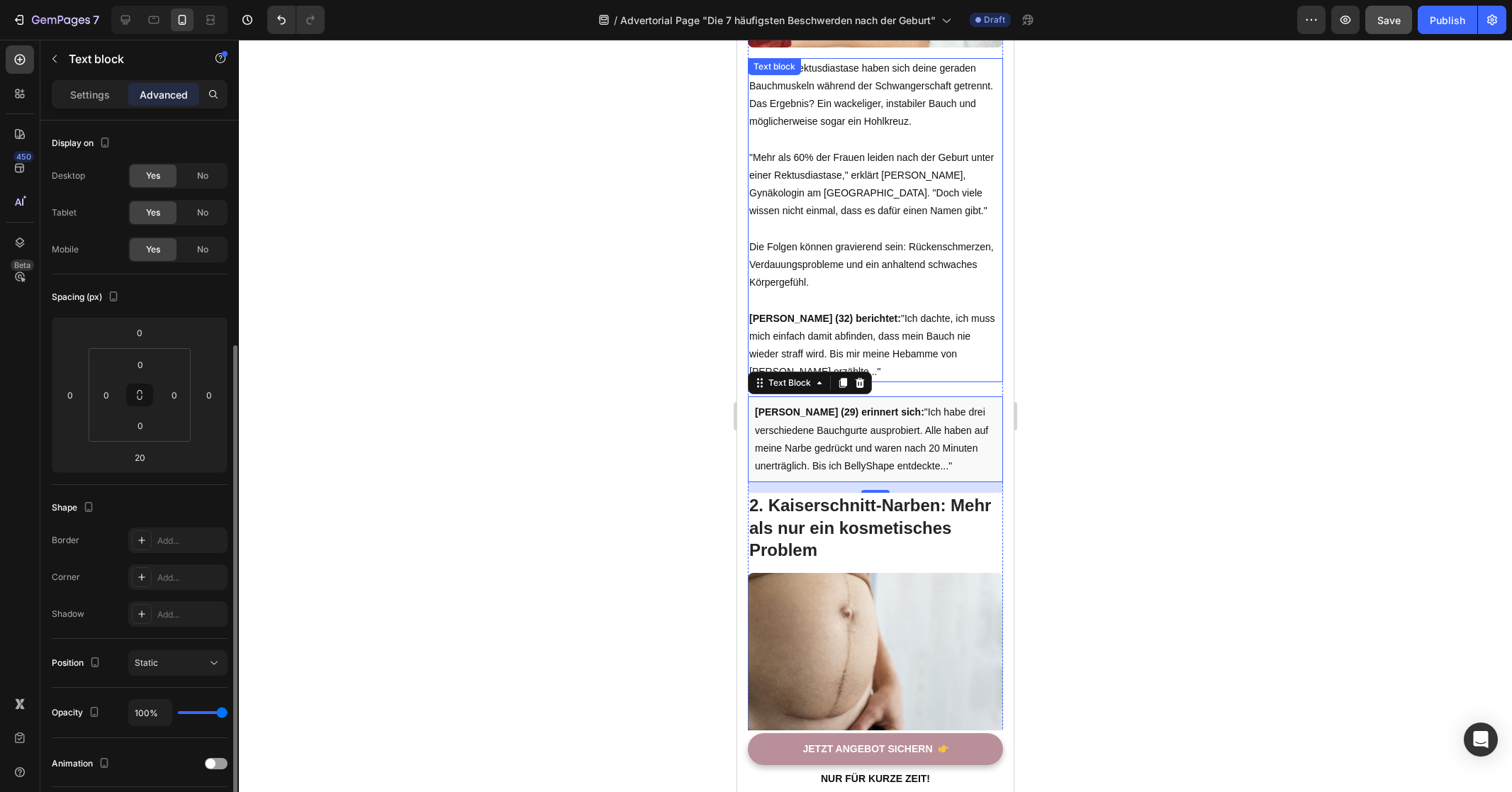
click at [897, 342] on p "[PERSON_NAME] (32) berichtet: "Ich dachte, ich muss mich einfach damit abfinden…" at bounding box center [875, 346] width 252 height 72
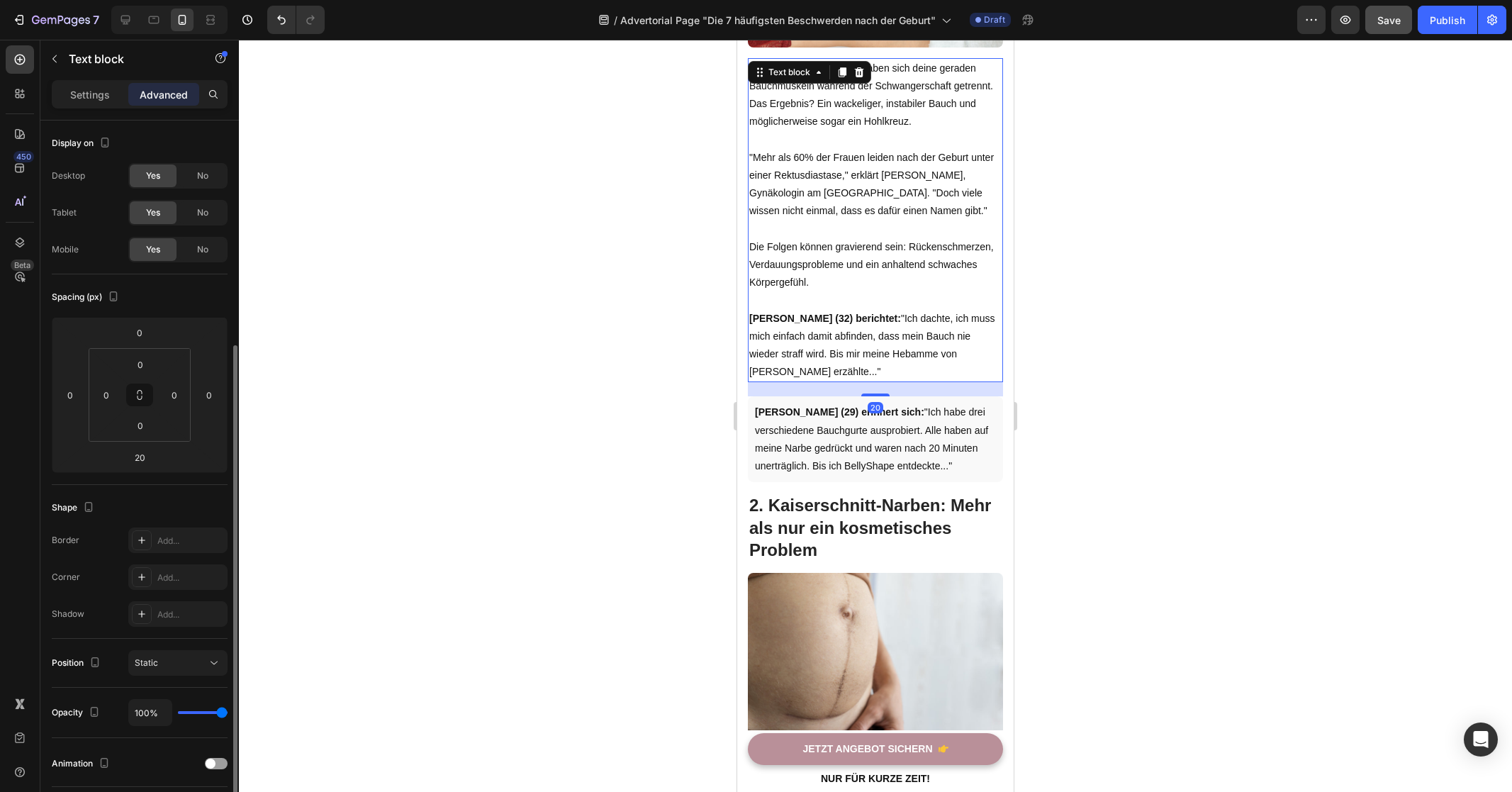
scroll to position [128, 0]
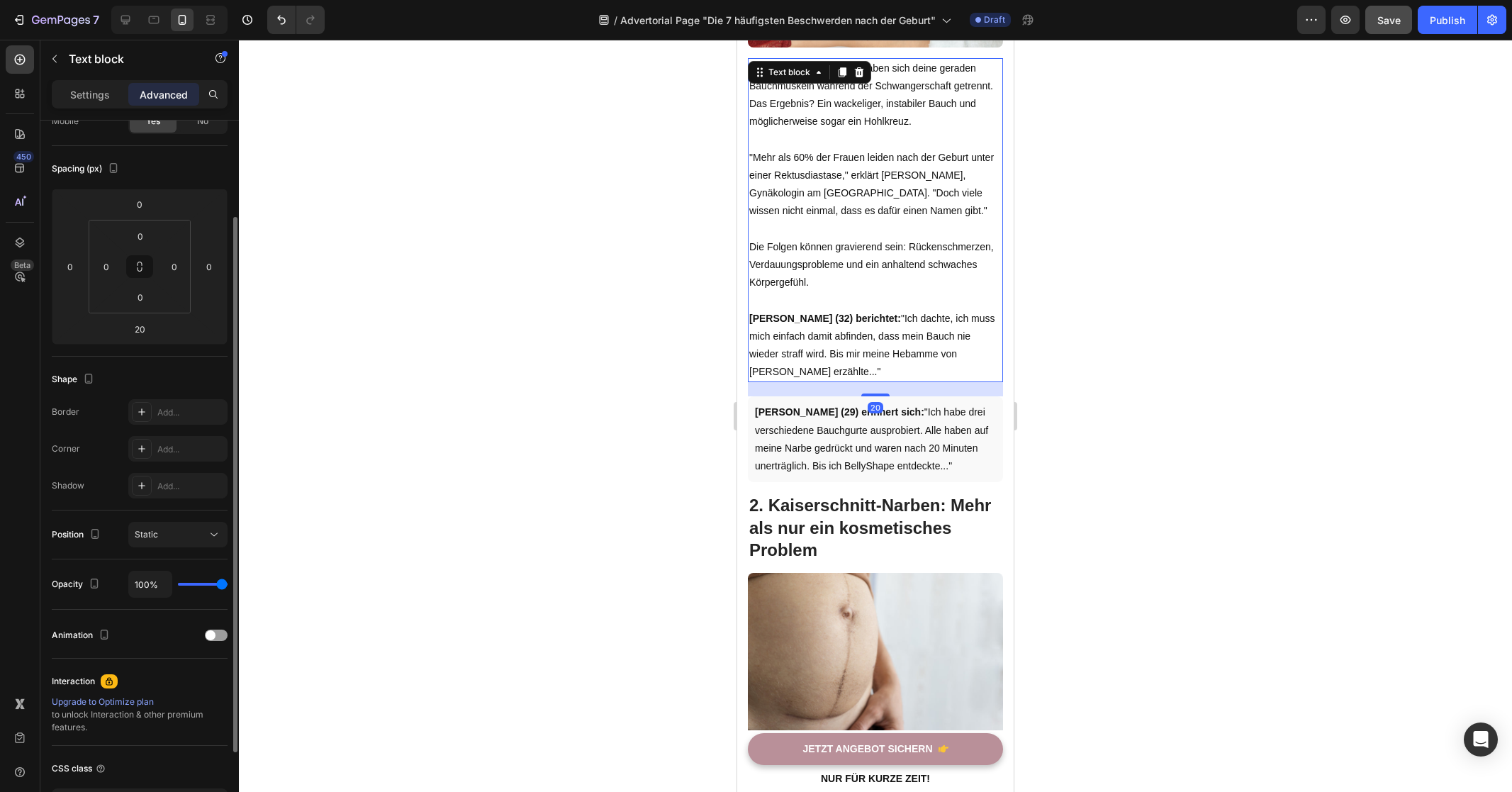
click at [832, 372] on p "[PERSON_NAME] (32) berichtet: "Ich dachte, ich muss mich einfach damit abfinden…" at bounding box center [875, 346] width 252 height 72
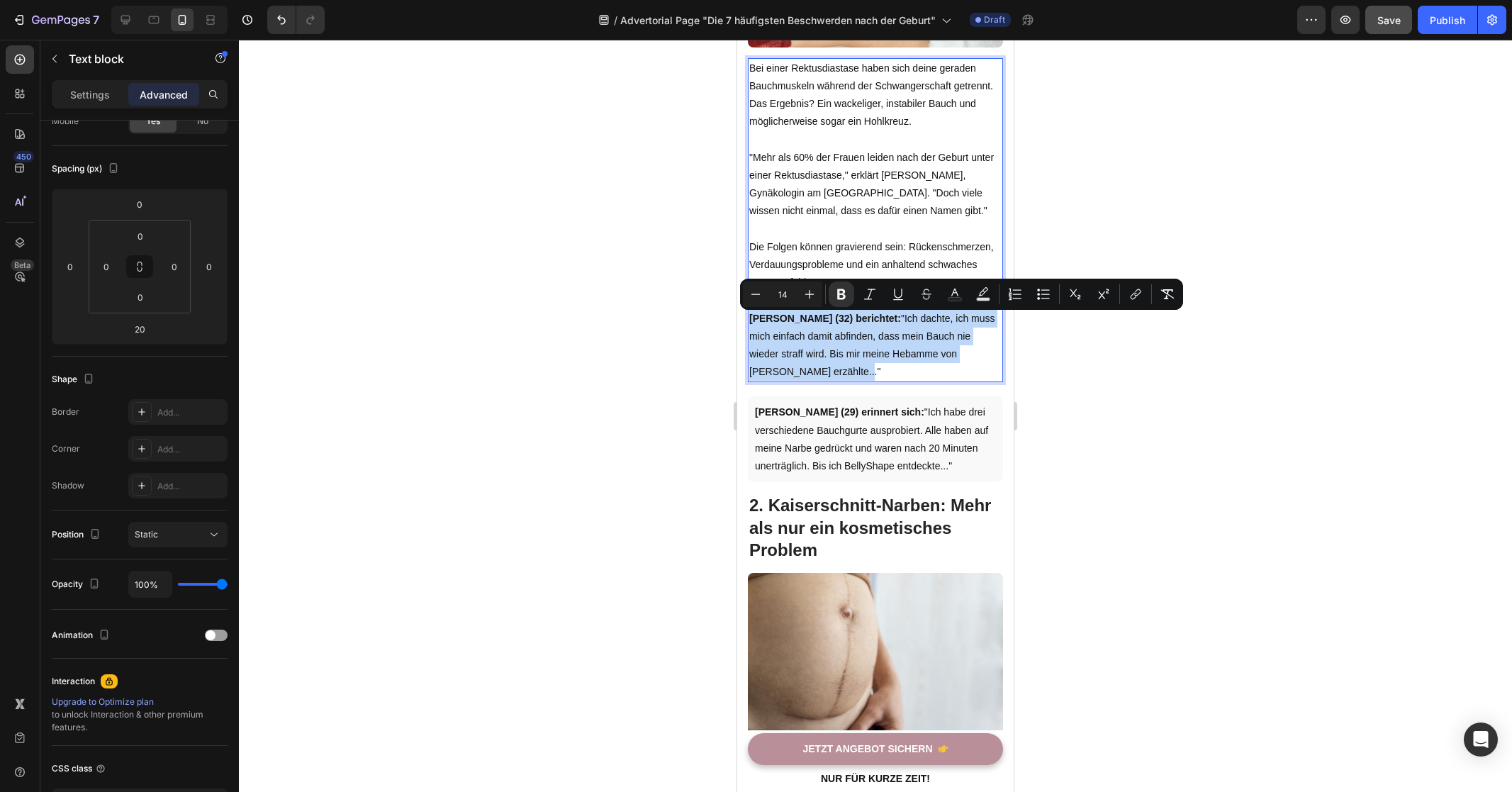
drag, startPoint x: 864, startPoint y: 372, endPoint x: 1473, endPoint y: 372, distance: 609.0
copy p "[PERSON_NAME] (32) berichtet: "Ich dachte, ich muss mich einfach damit abfinden…"
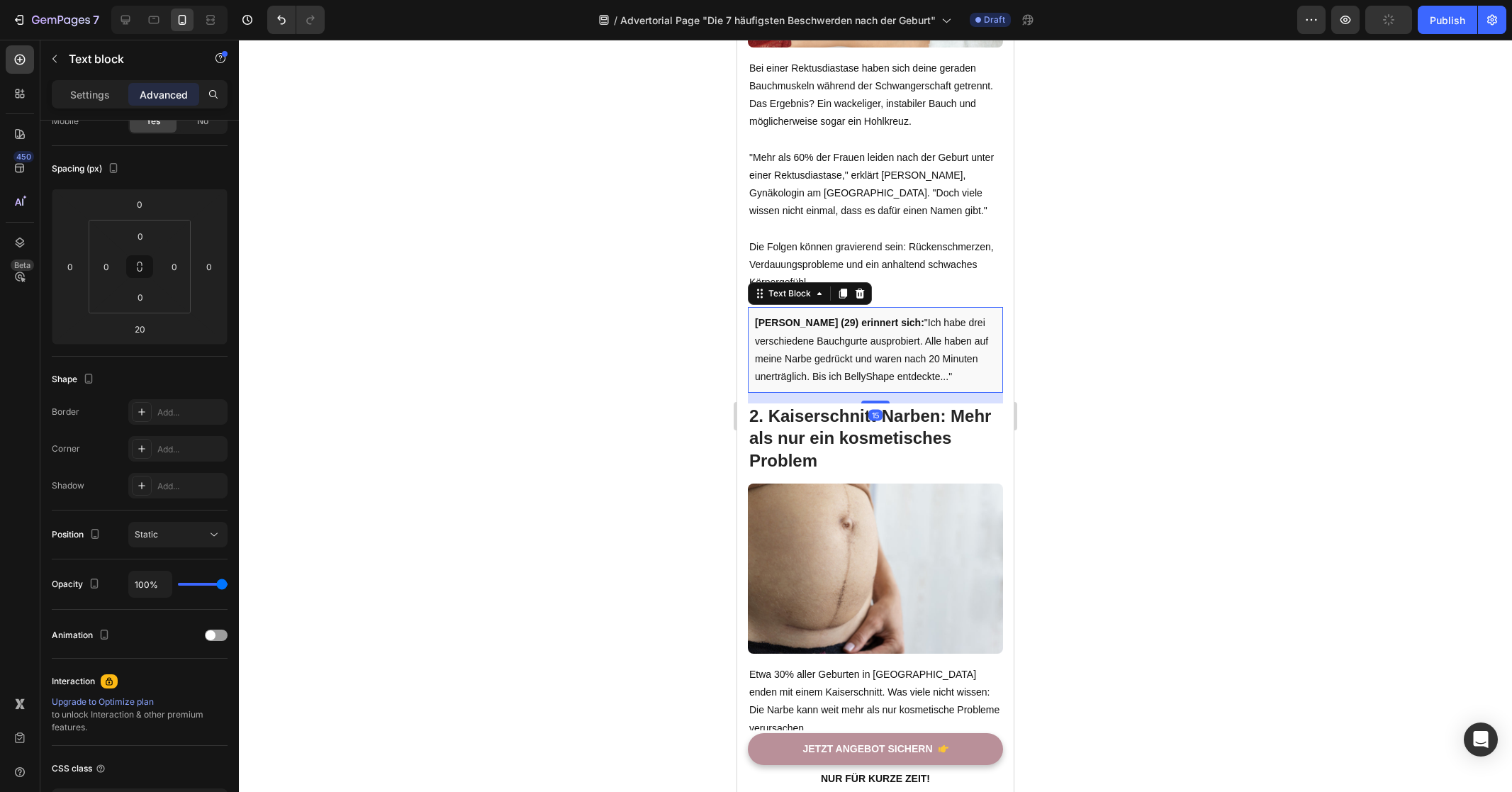
click at [880, 367] on p "[PERSON_NAME] (29) erinnert sich: "Ich habe drei verschiedene Bauchgurte auspro…" at bounding box center [875, 350] width 241 height 72
click at [608, 373] on div at bounding box center [875, 415] width 1273 height 753
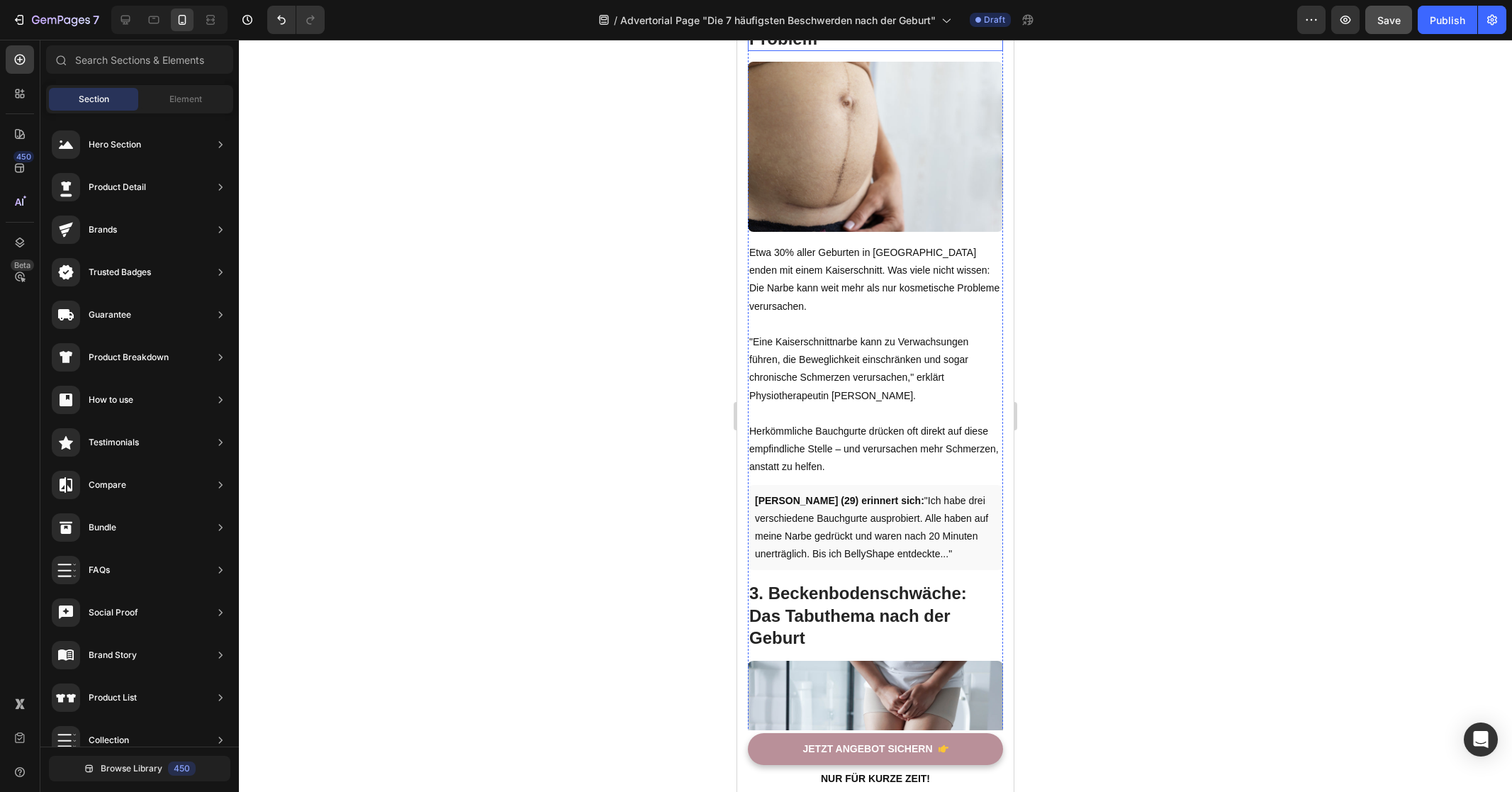
scroll to position [0, 0]
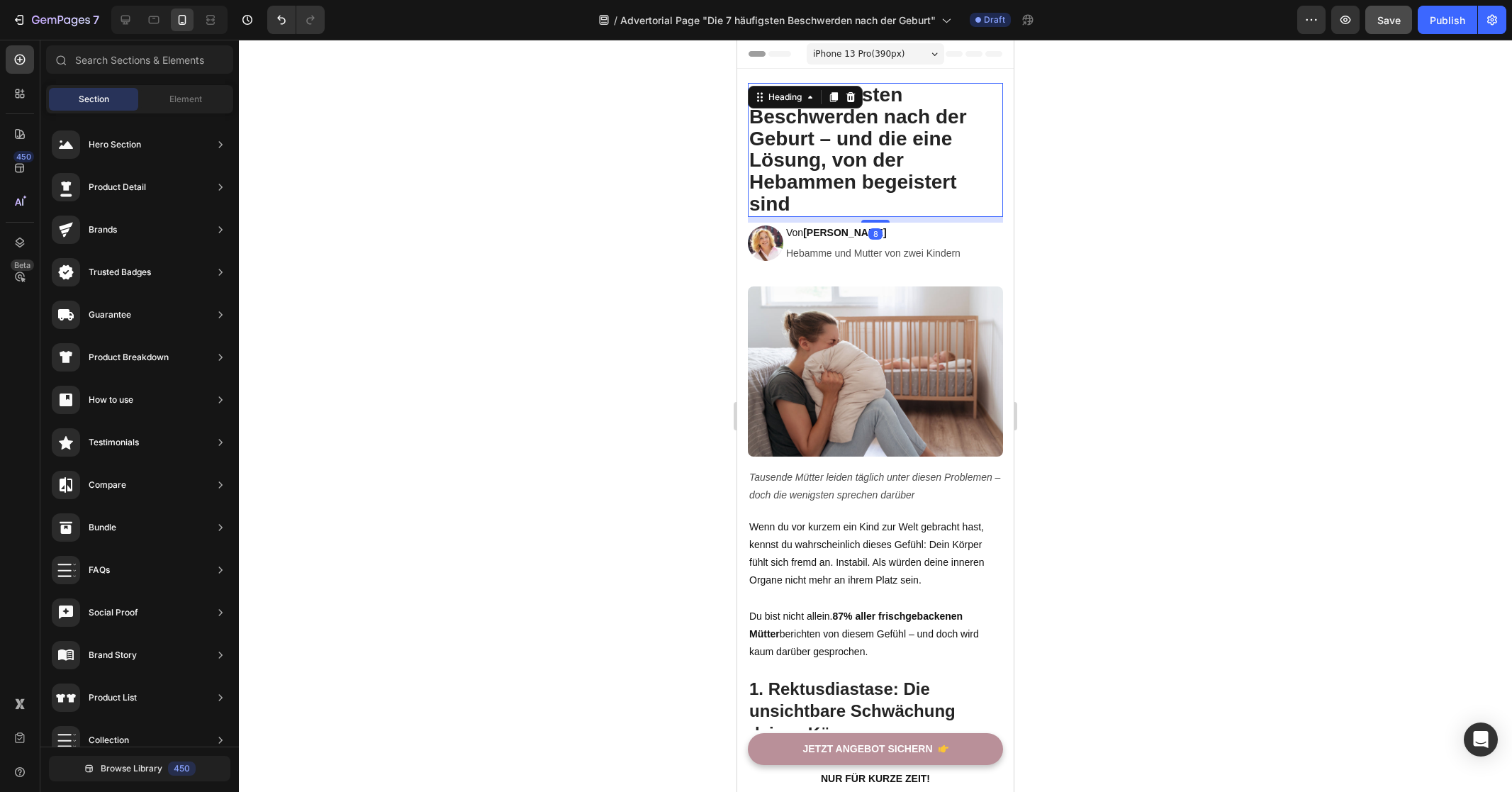
click at [836, 142] on h2 "Die 7 häufigsten Beschwerden nach der Geburt – und die eine Lösung, von der Heb…" at bounding box center [875, 150] width 255 height 134
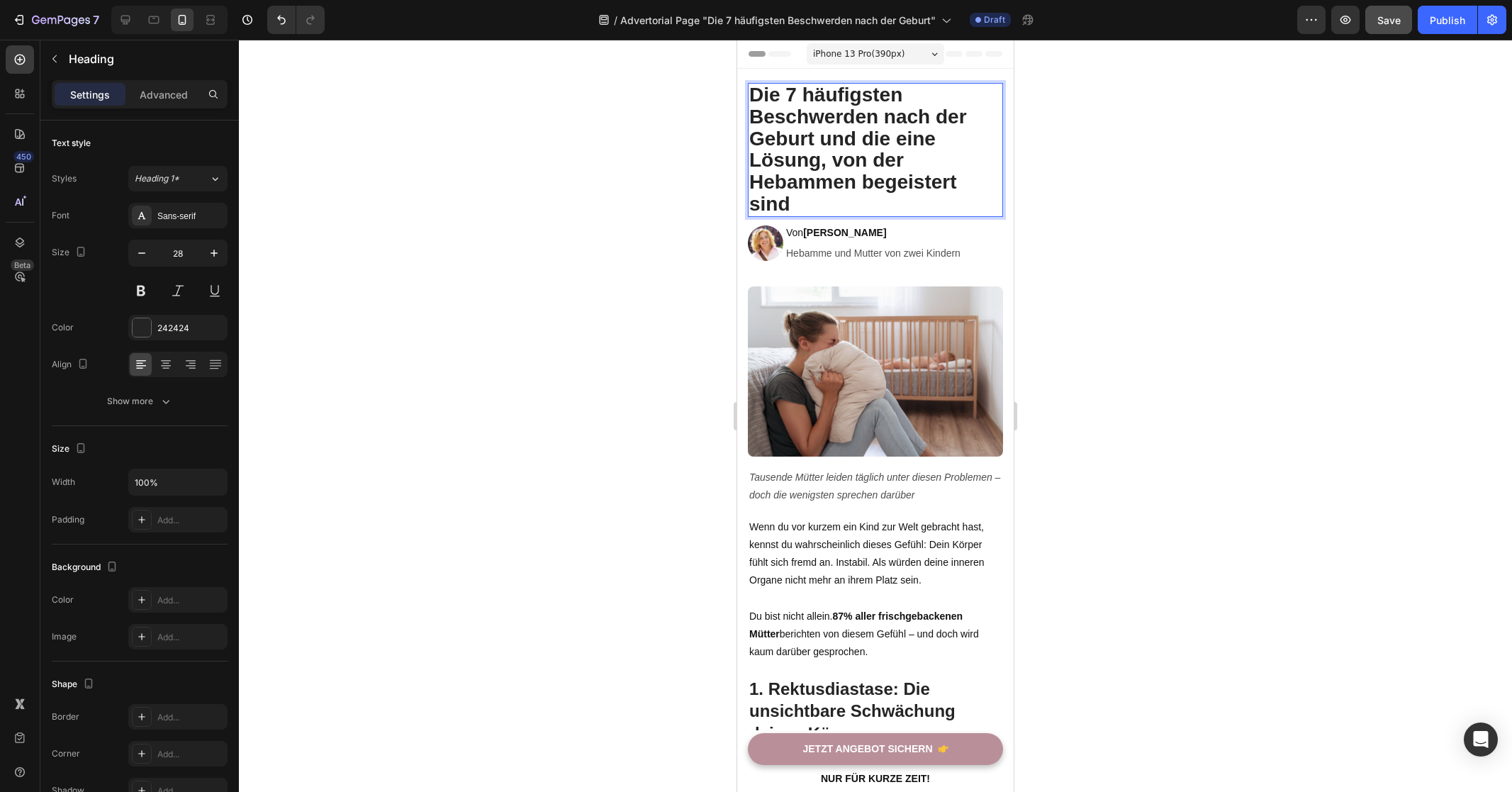
click at [665, 373] on div at bounding box center [875, 415] width 1273 height 753
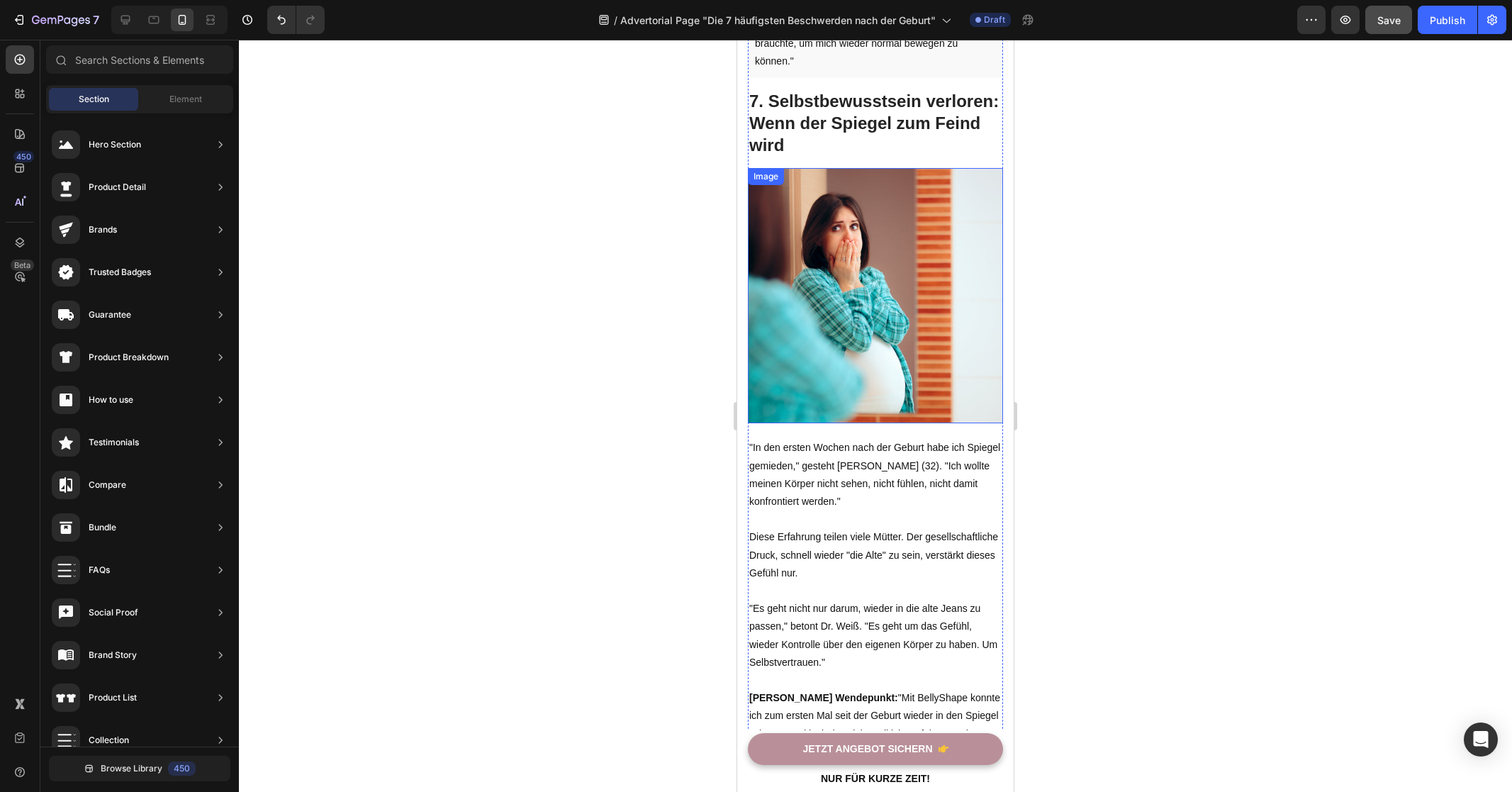
scroll to position [4053, 0]
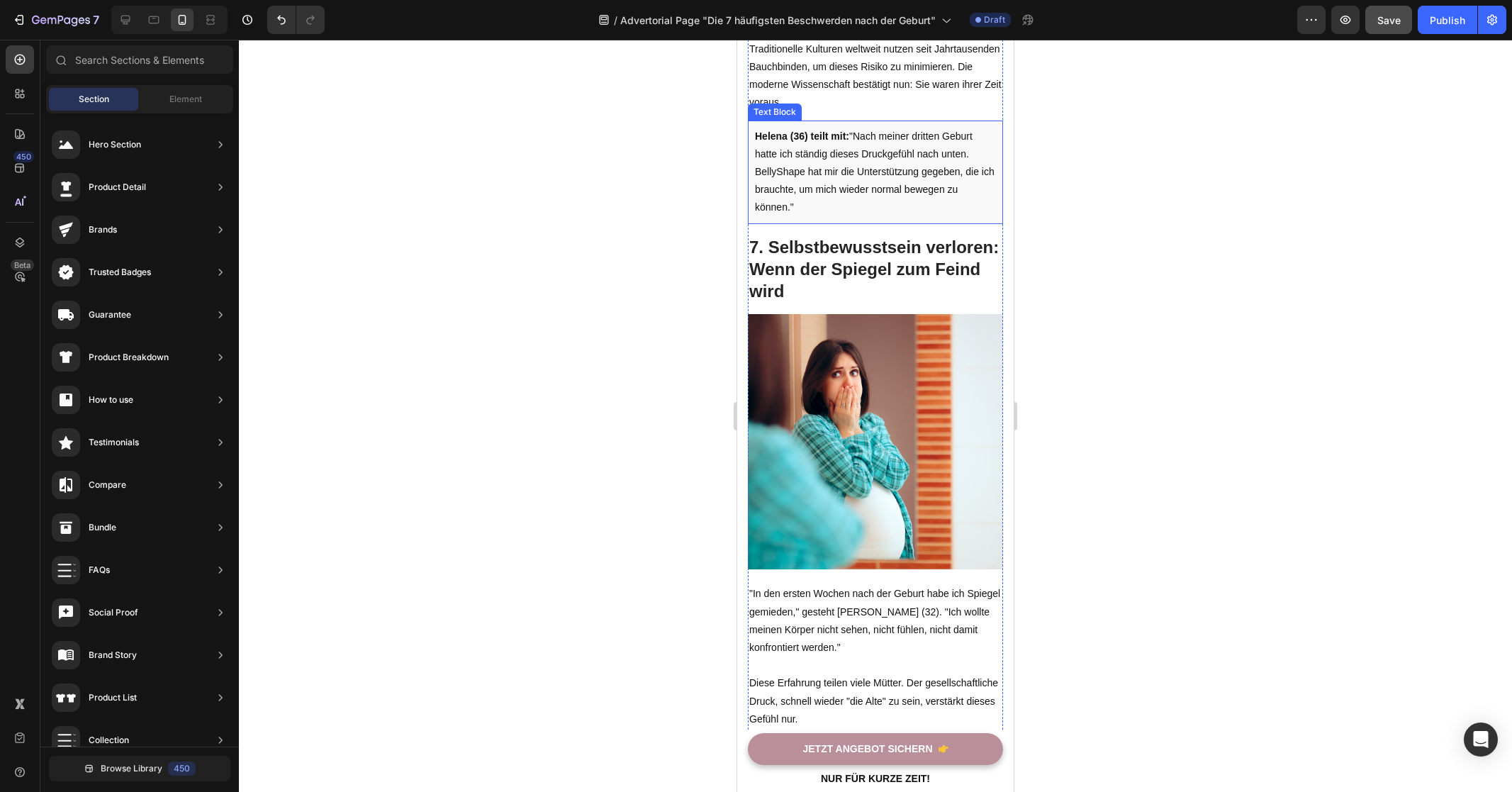
click at [885, 204] on p "Helena (36) teilt mit: "Nach meiner dritten Geburt hatte ich ständig dieses Dru…" at bounding box center [875, 172] width 241 height 89
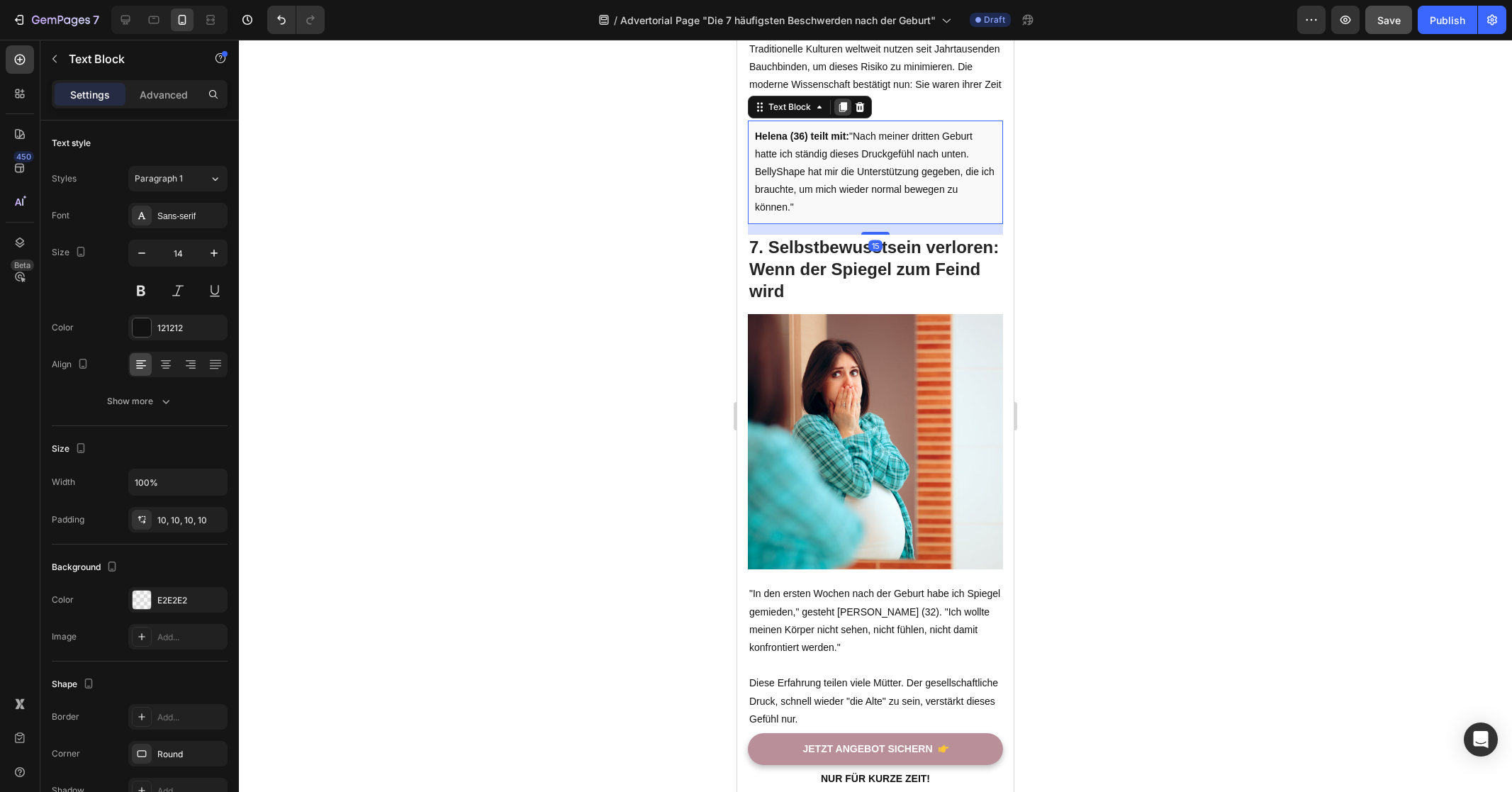
click at [844, 112] on icon at bounding box center [843, 107] width 8 height 10
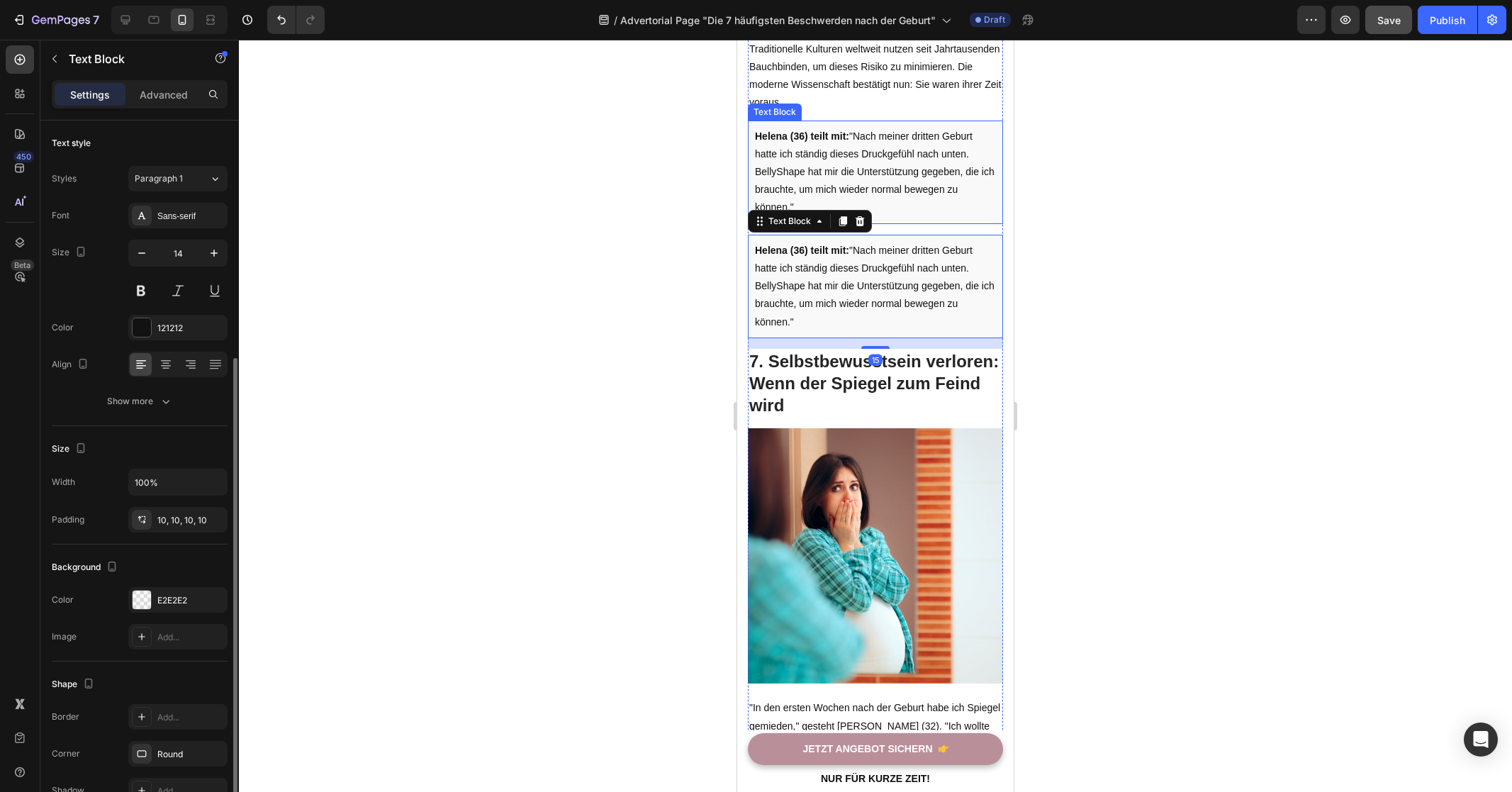
scroll to position [128, 0]
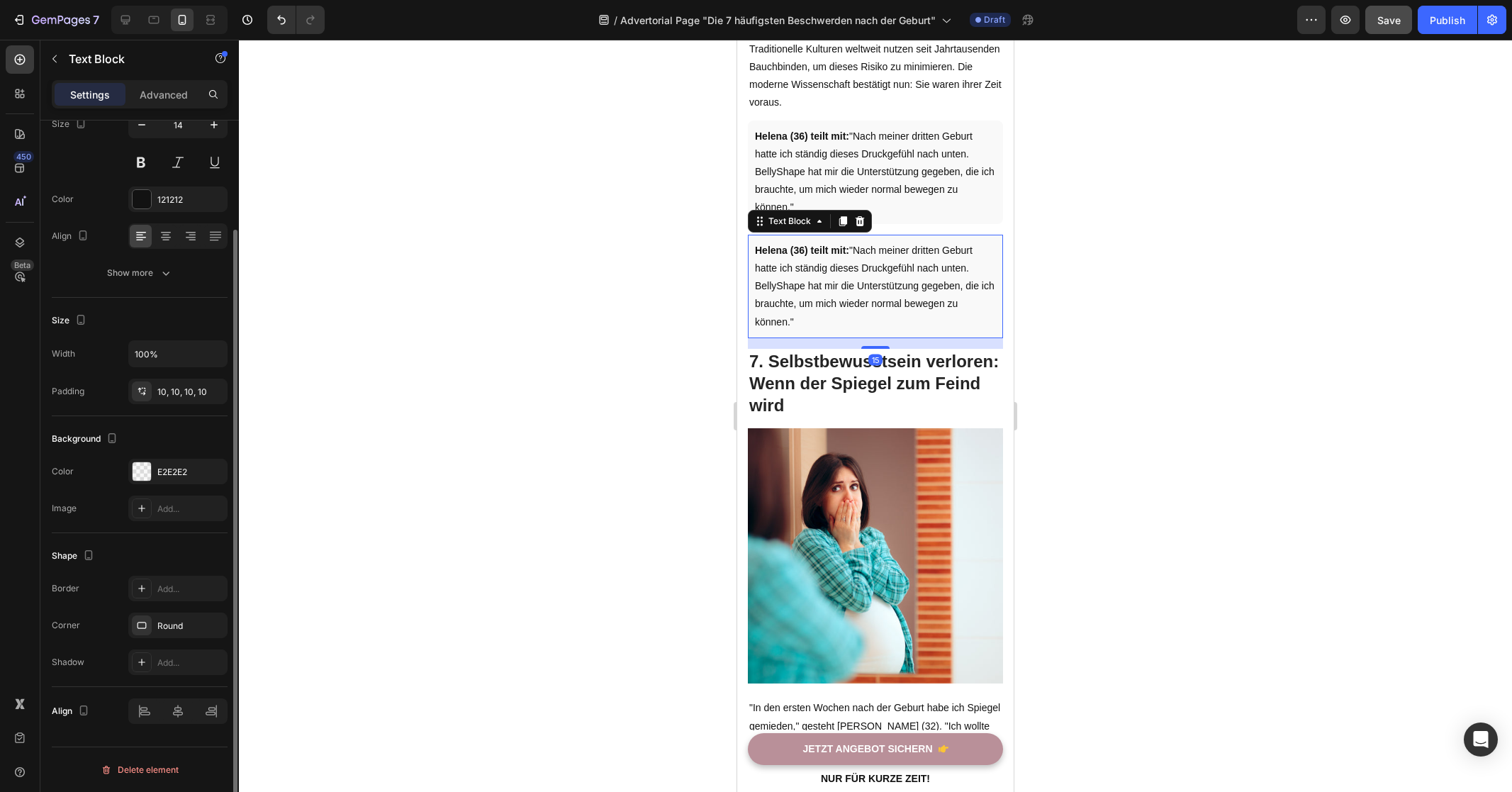
click at [519, 388] on div at bounding box center [875, 415] width 1273 height 753
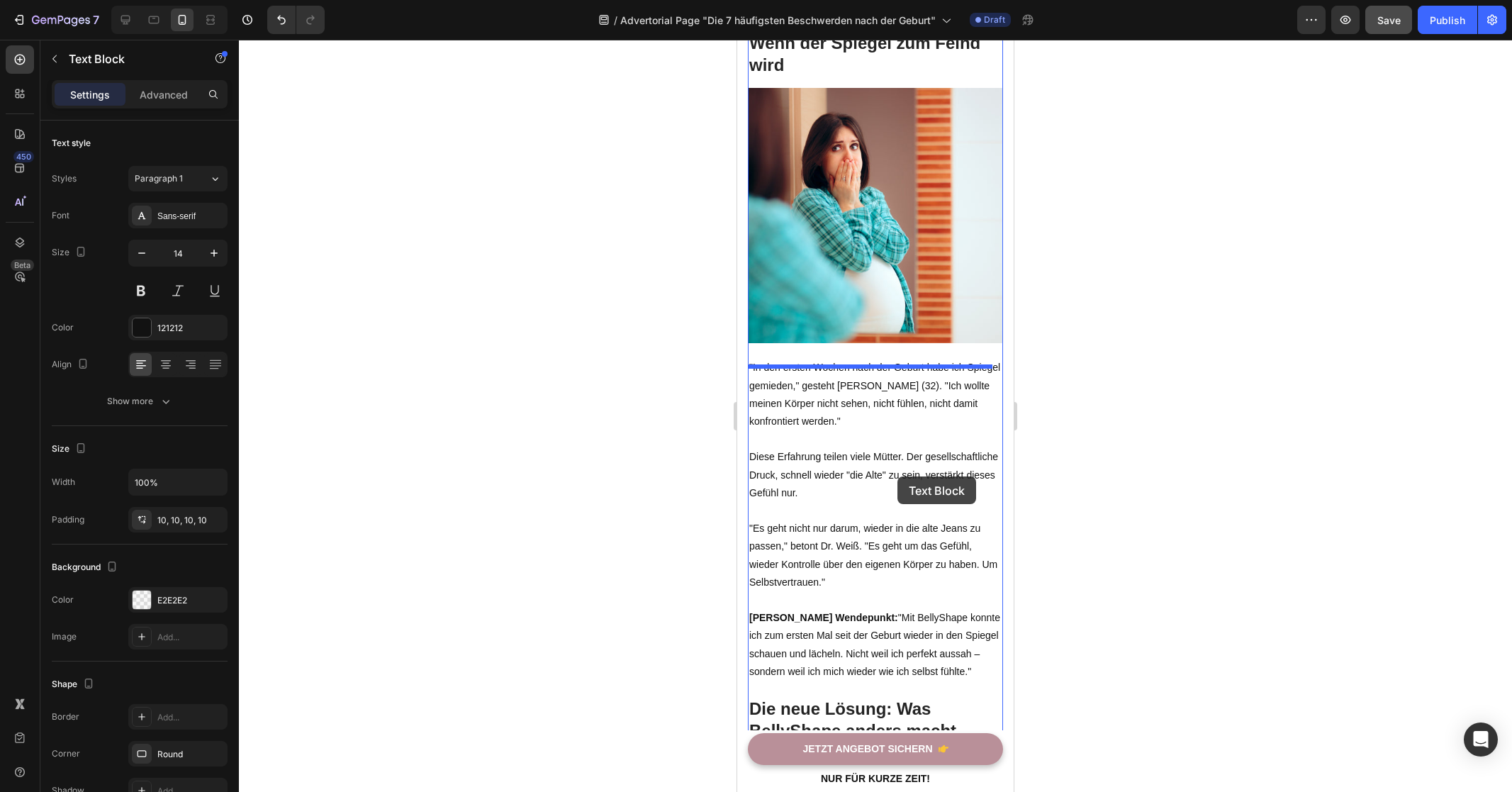
scroll to position [4467, 0]
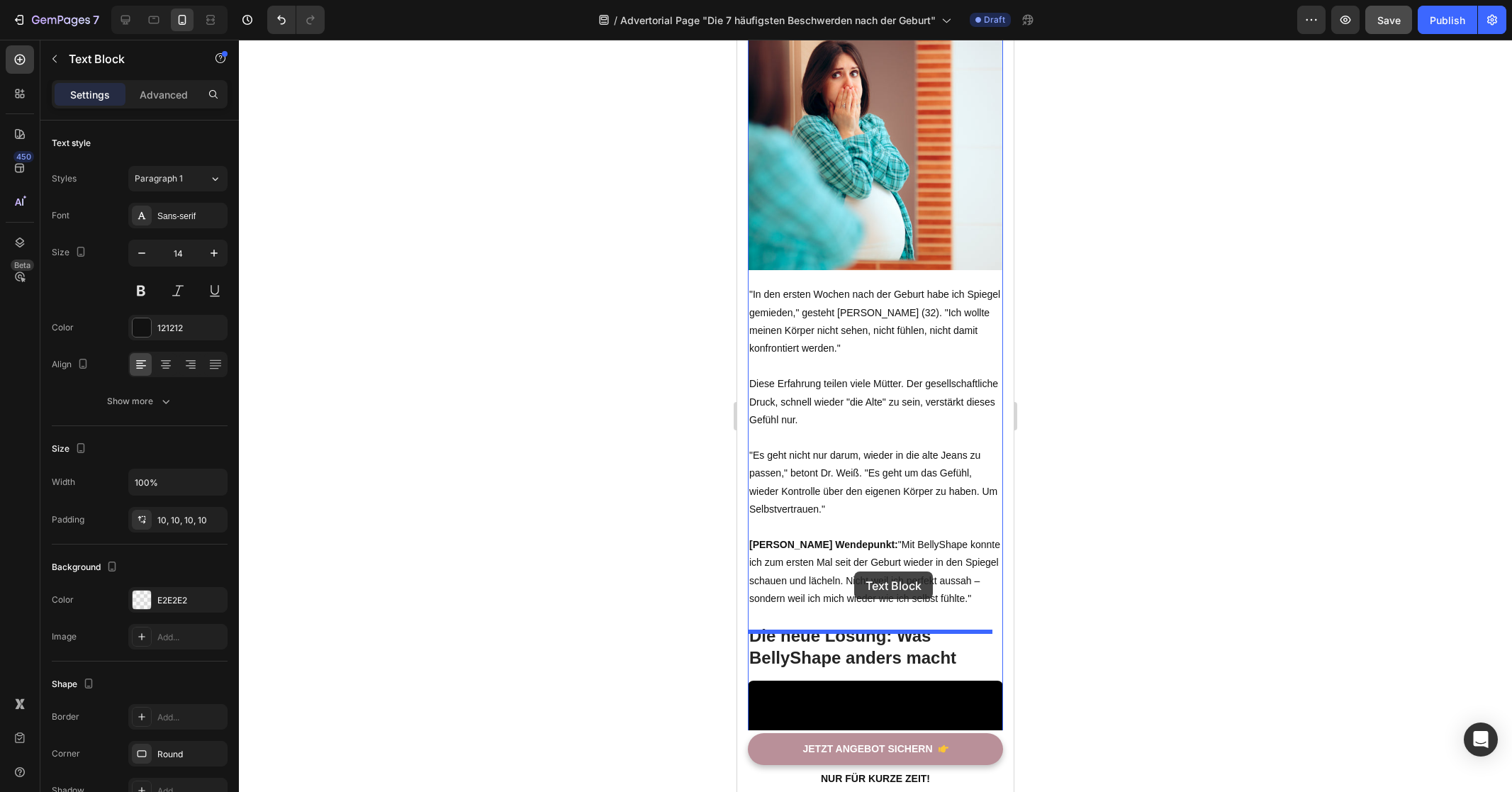
drag, startPoint x: 891, startPoint y: 130, endPoint x: 854, endPoint y: 572, distance: 443.5
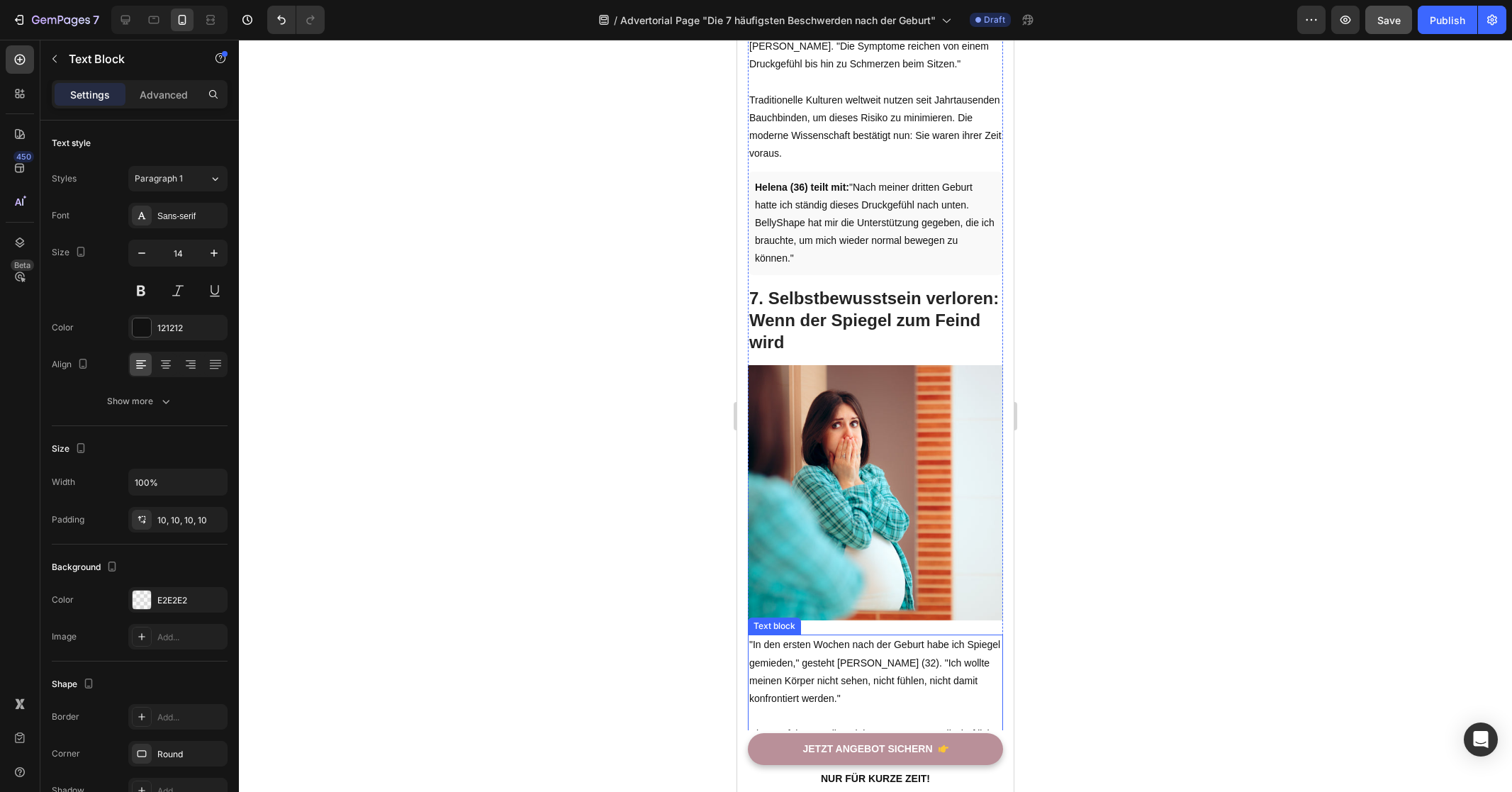
scroll to position [3784, 0]
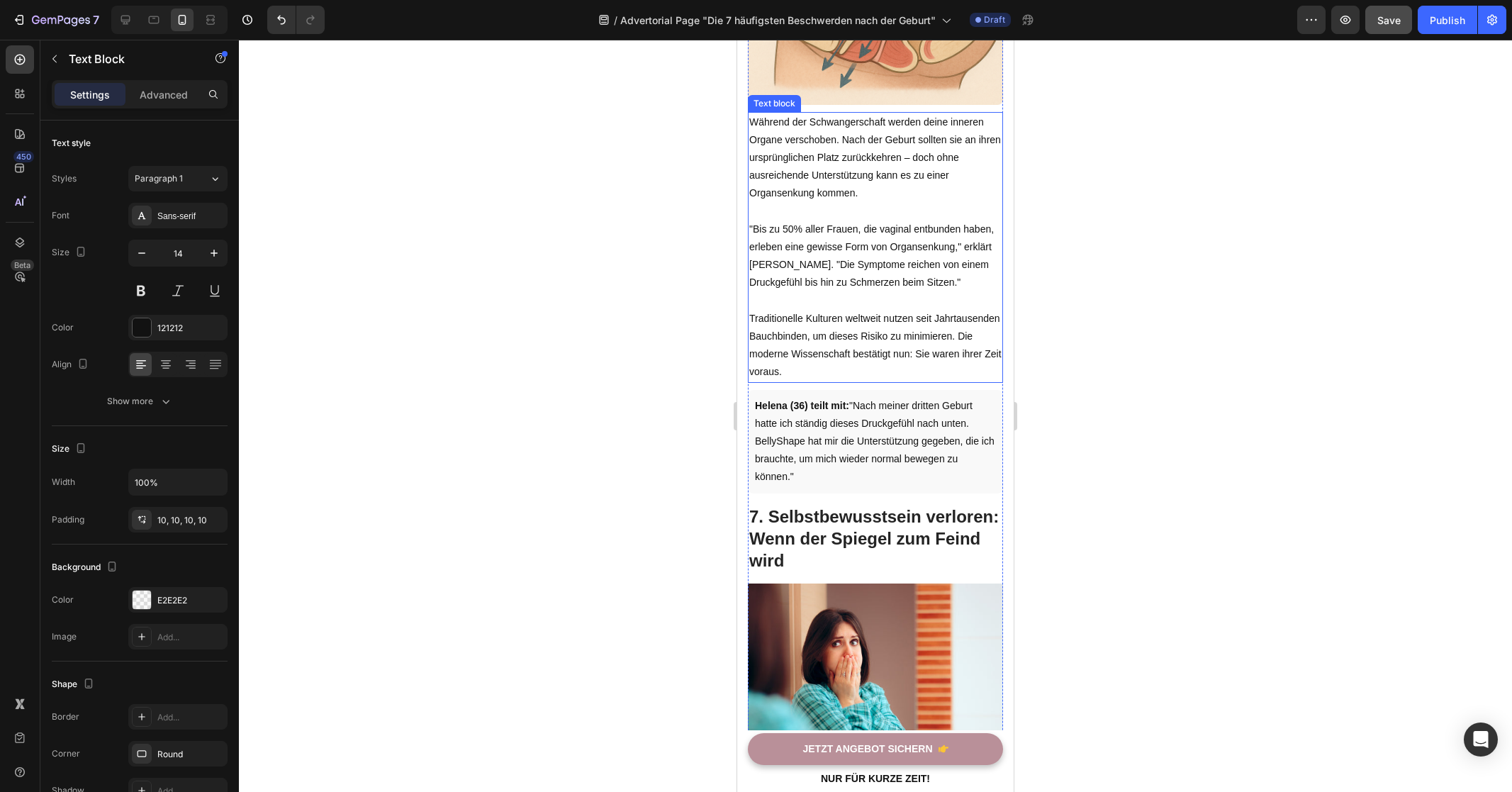
click at [884, 348] on p "Traditionelle Kulturen weltweit nutzen seit Jahrtausenden Bauchbinden, um diese…" at bounding box center [875, 346] width 252 height 72
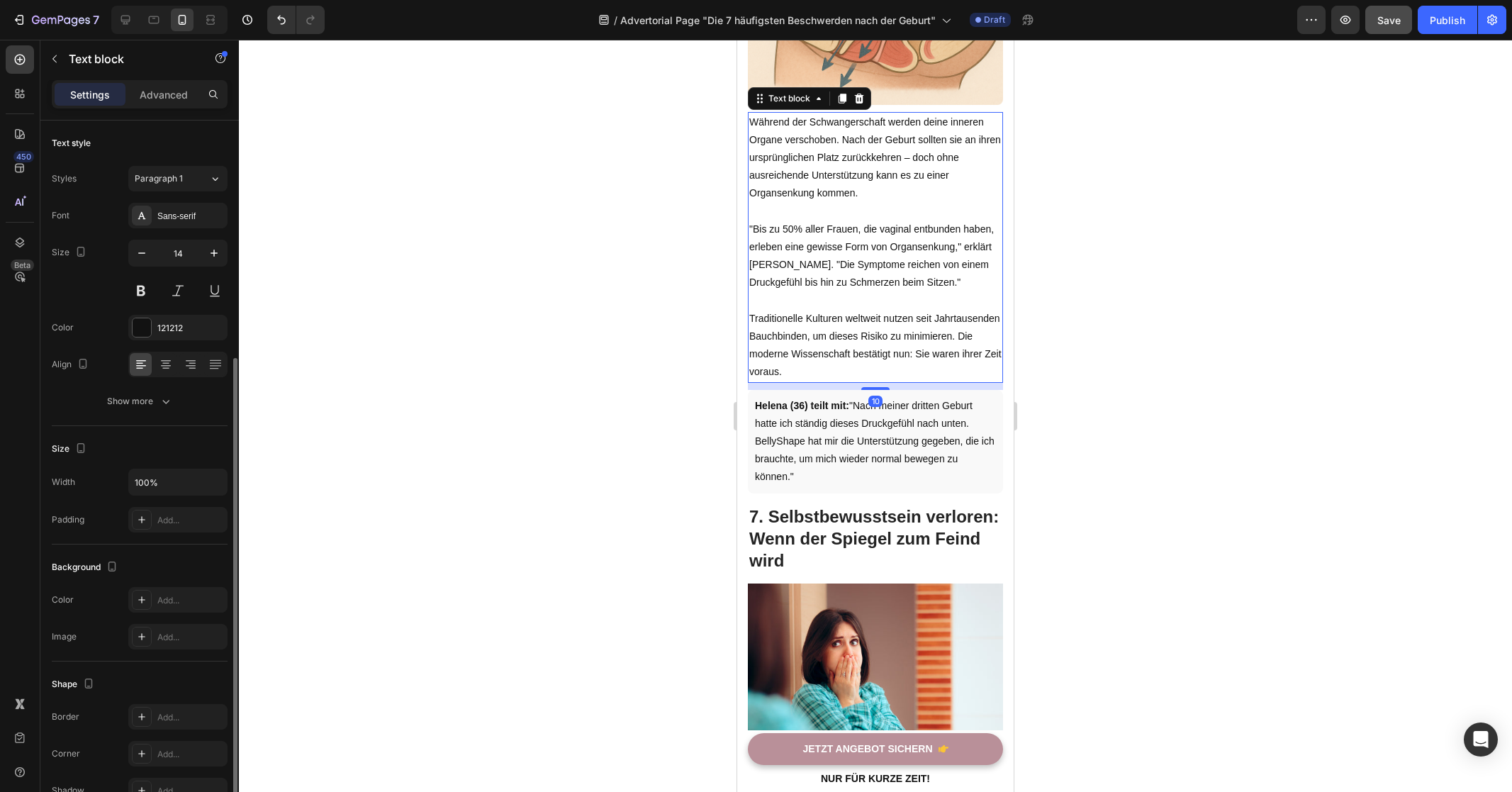
scroll to position [128, 0]
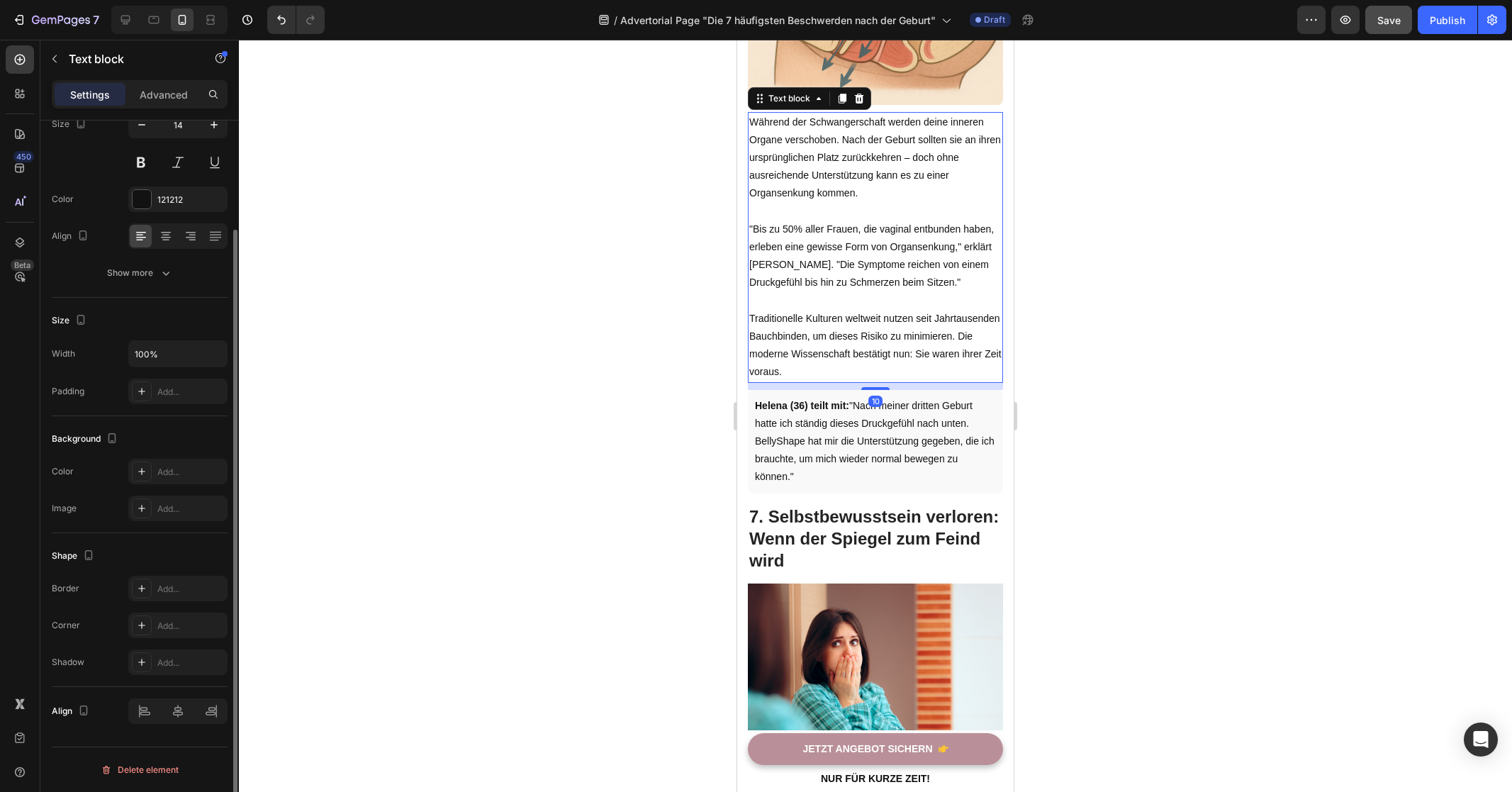
click at [1100, 402] on div at bounding box center [875, 415] width 1273 height 753
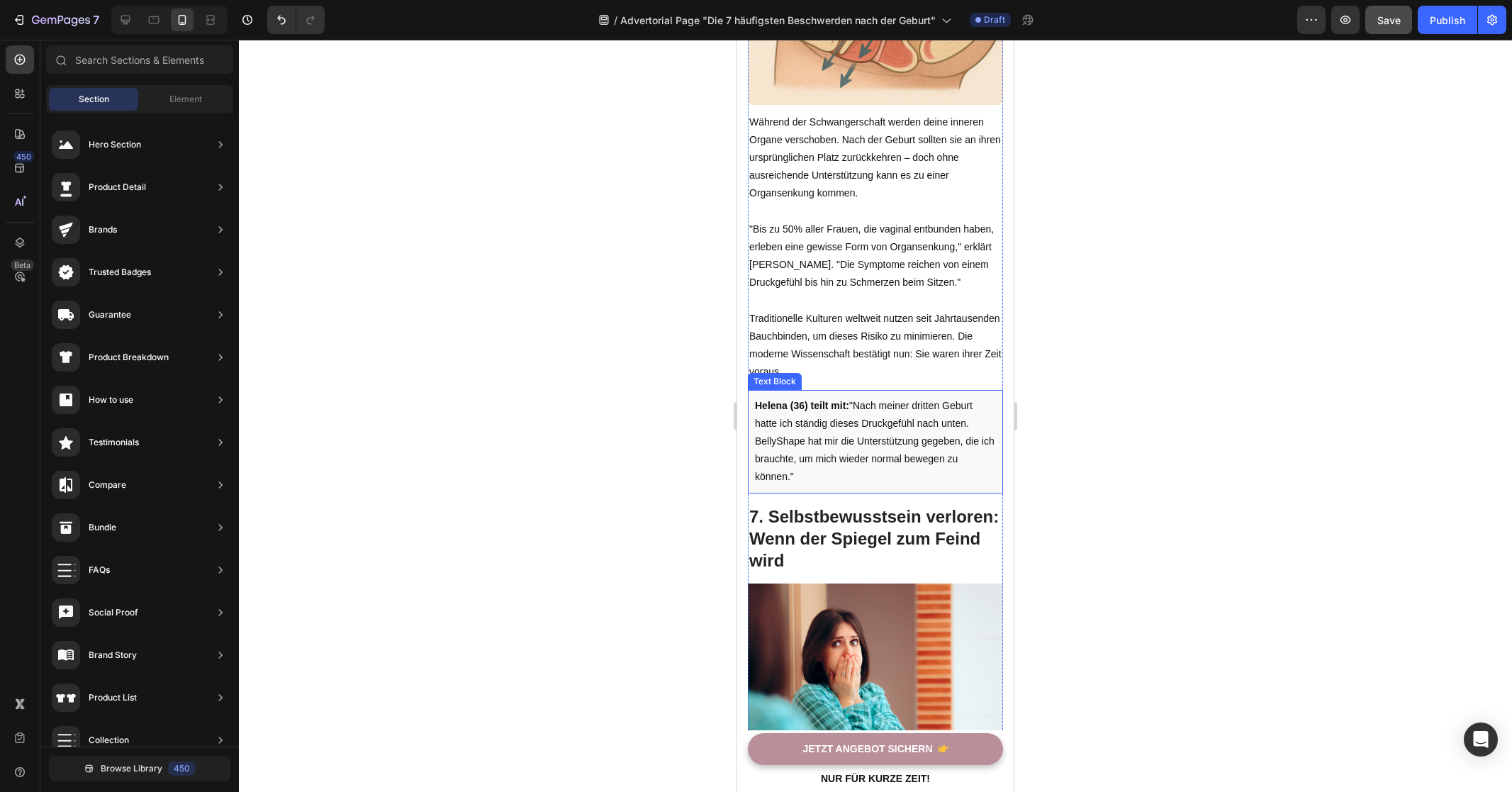
click at [914, 477] on p "Helena (36) teilt mit: "Nach meiner dritten Geburt hatte ich ständig dieses Dru…" at bounding box center [875, 442] width 241 height 89
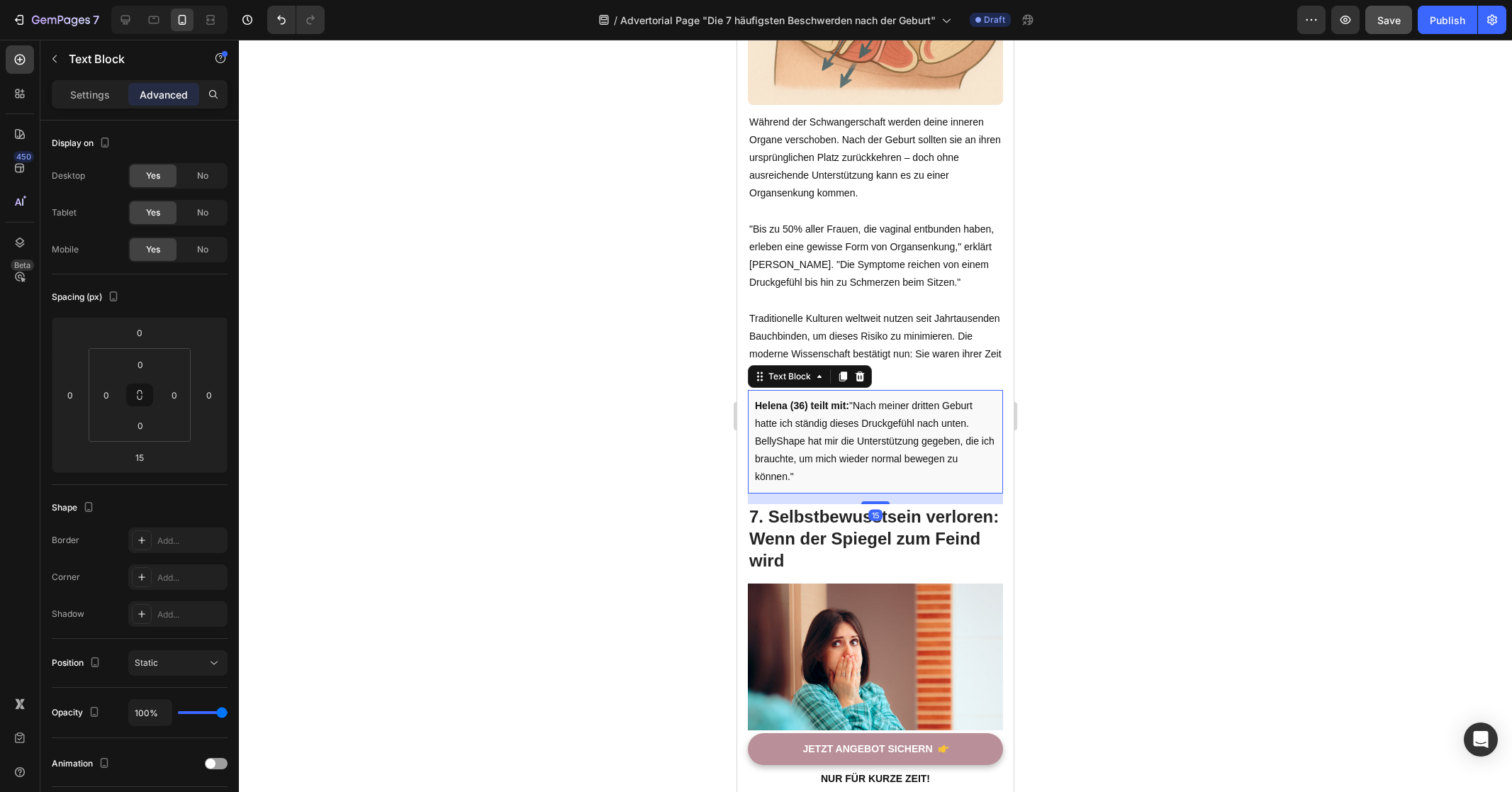
click at [1221, 468] on div at bounding box center [875, 415] width 1273 height 753
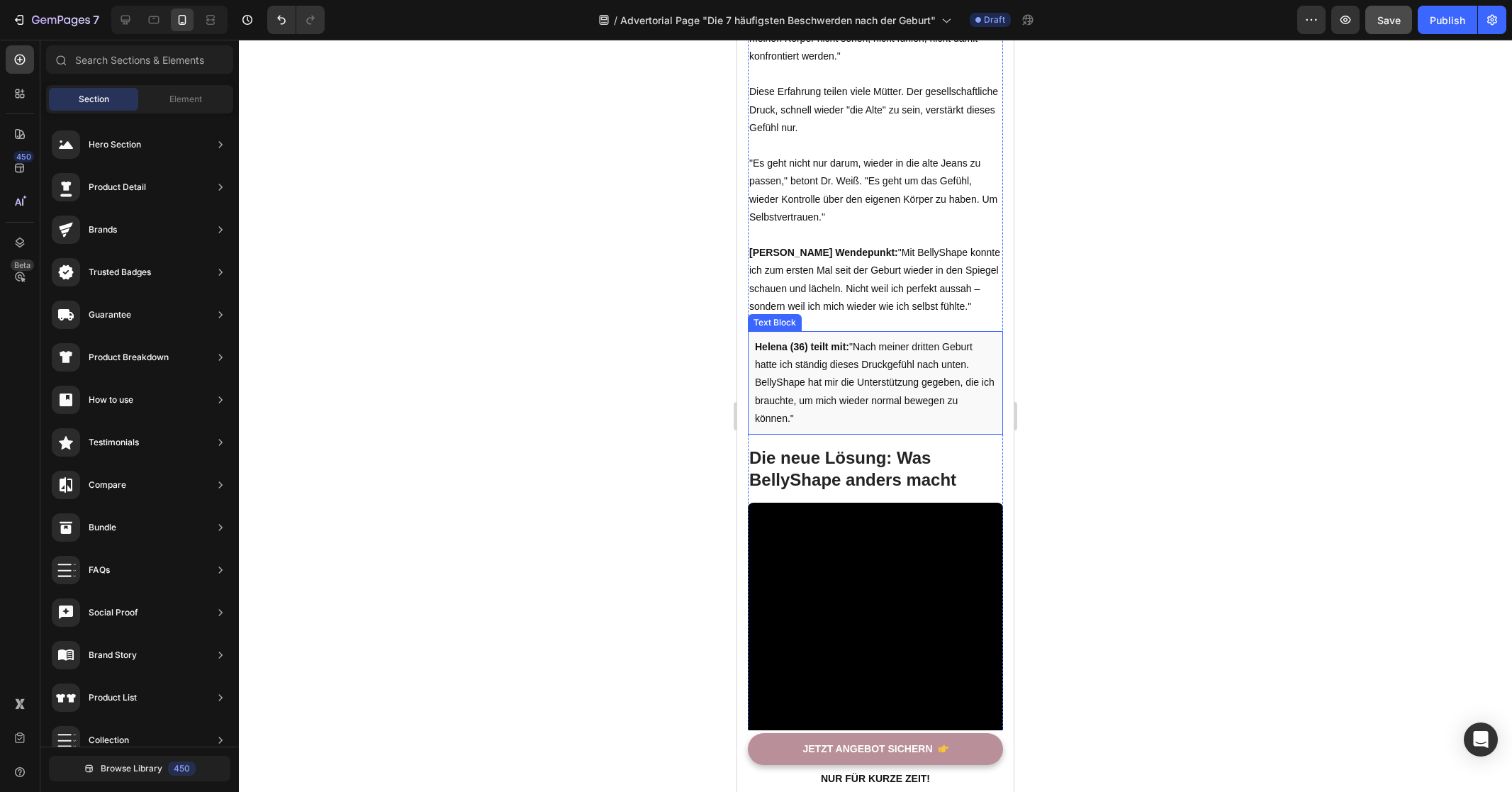
scroll to position [4545, 0]
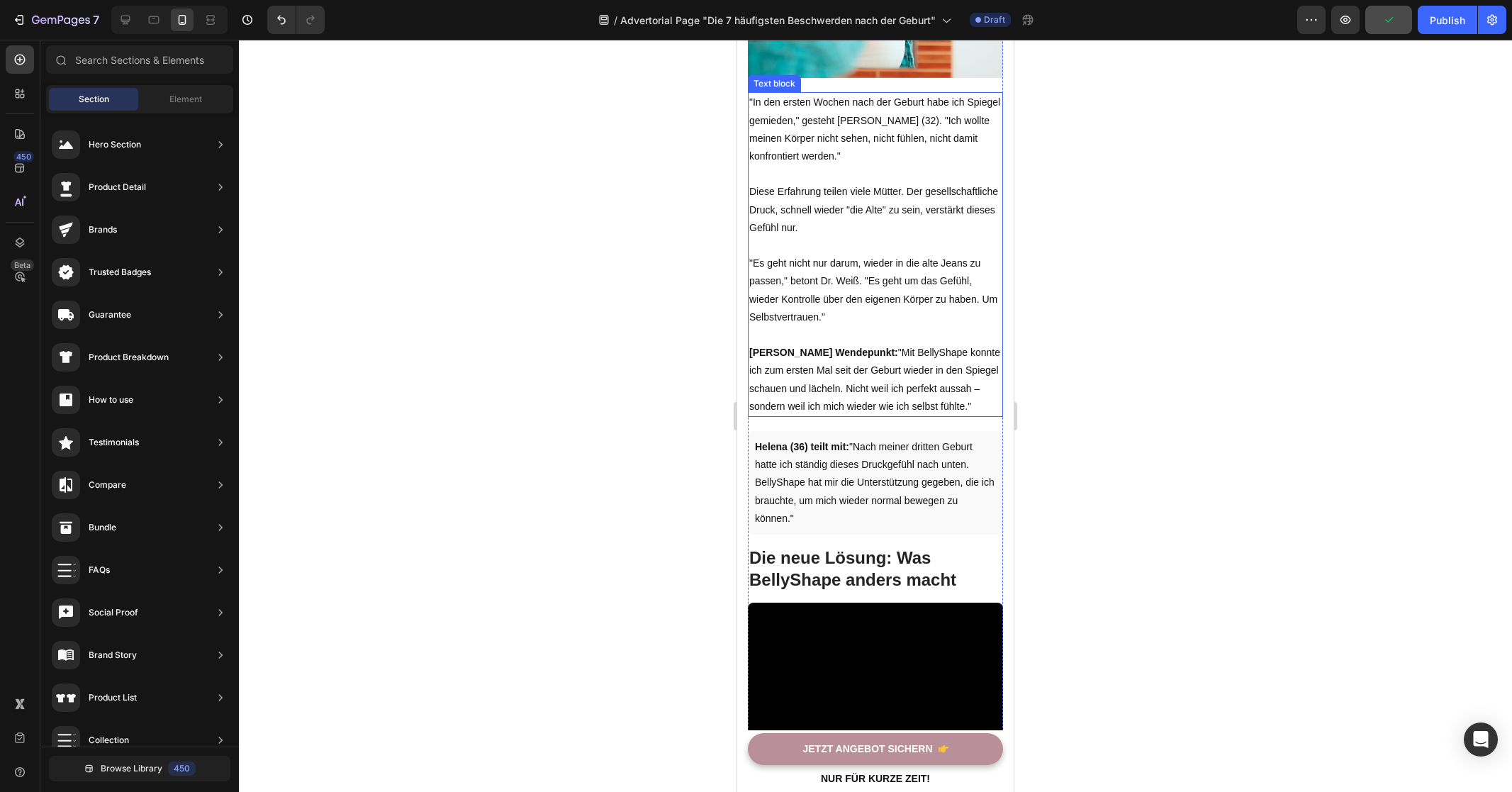
click at [974, 414] on p "[PERSON_NAME] Wendepunkt: "Mit BellyShape konnte ich zum ersten Mal seit der Ge…" at bounding box center [875, 380] width 252 height 72
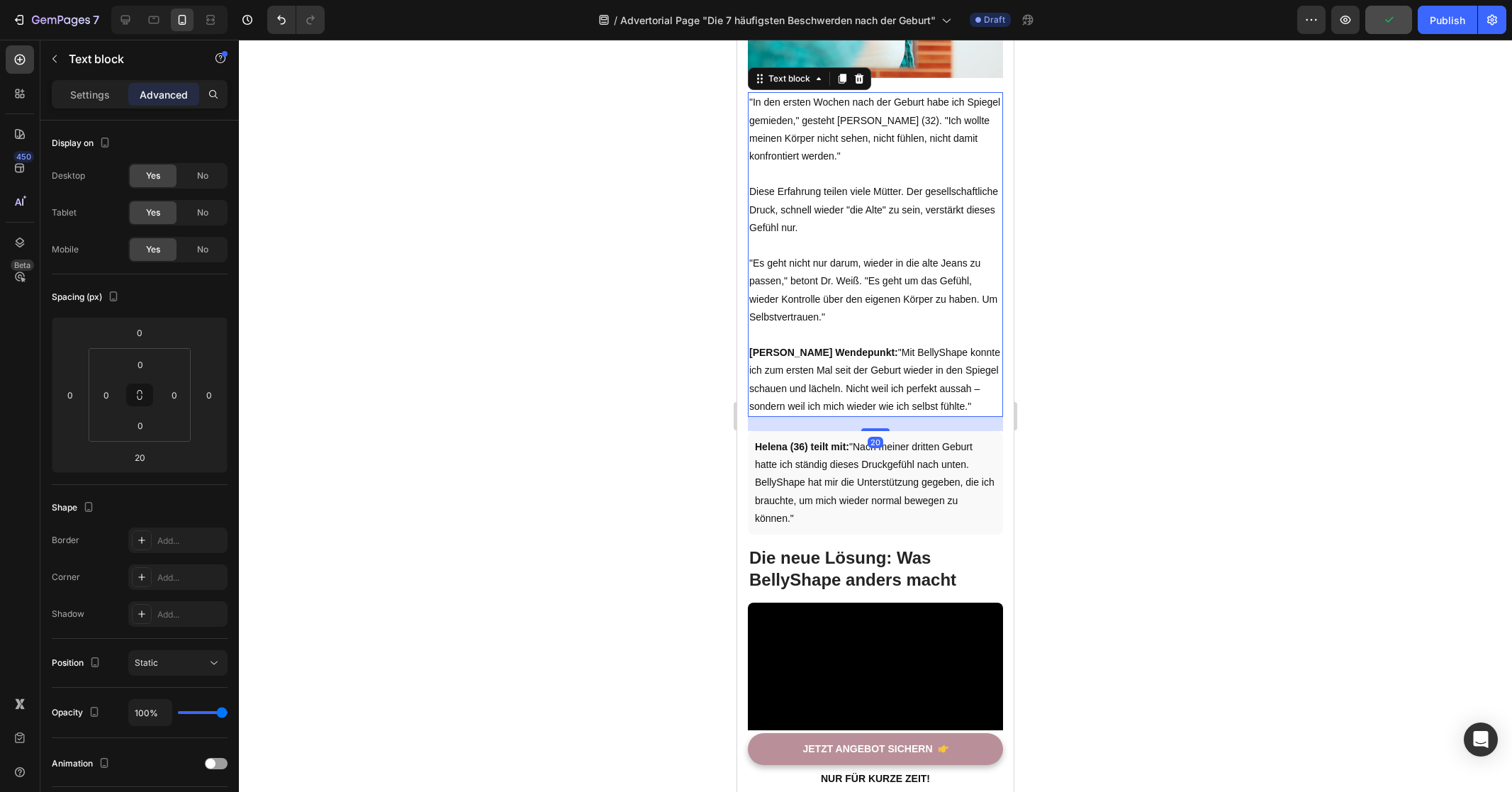
click at [974, 414] on p "[PERSON_NAME] Wendepunkt: "Mit BellyShape konnte ich zum ersten Mal seit der Ge…" at bounding box center [875, 380] width 252 height 72
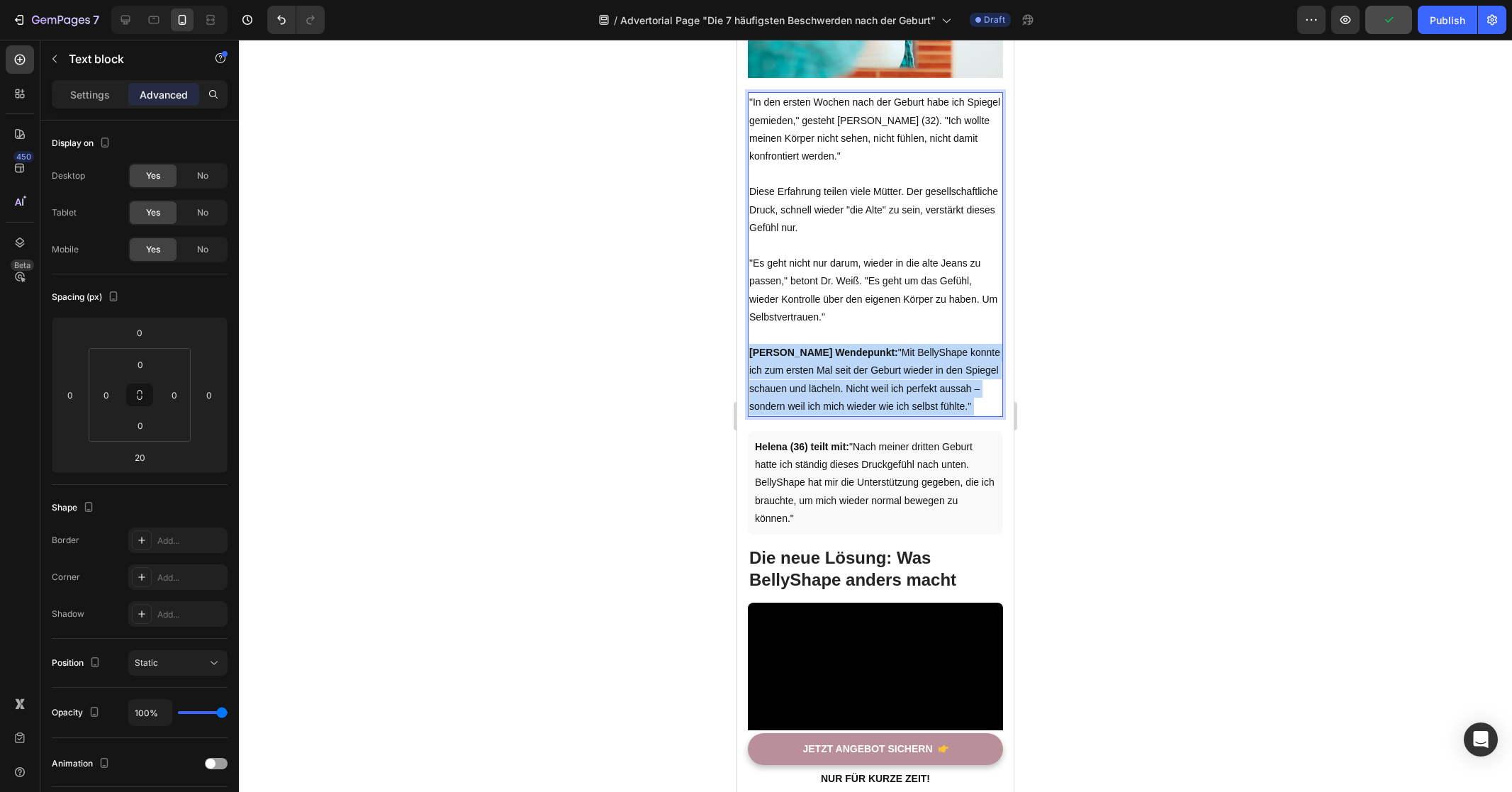
drag, startPoint x: 975, startPoint y: 414, endPoint x: 1462, endPoint y: 402, distance: 487.1
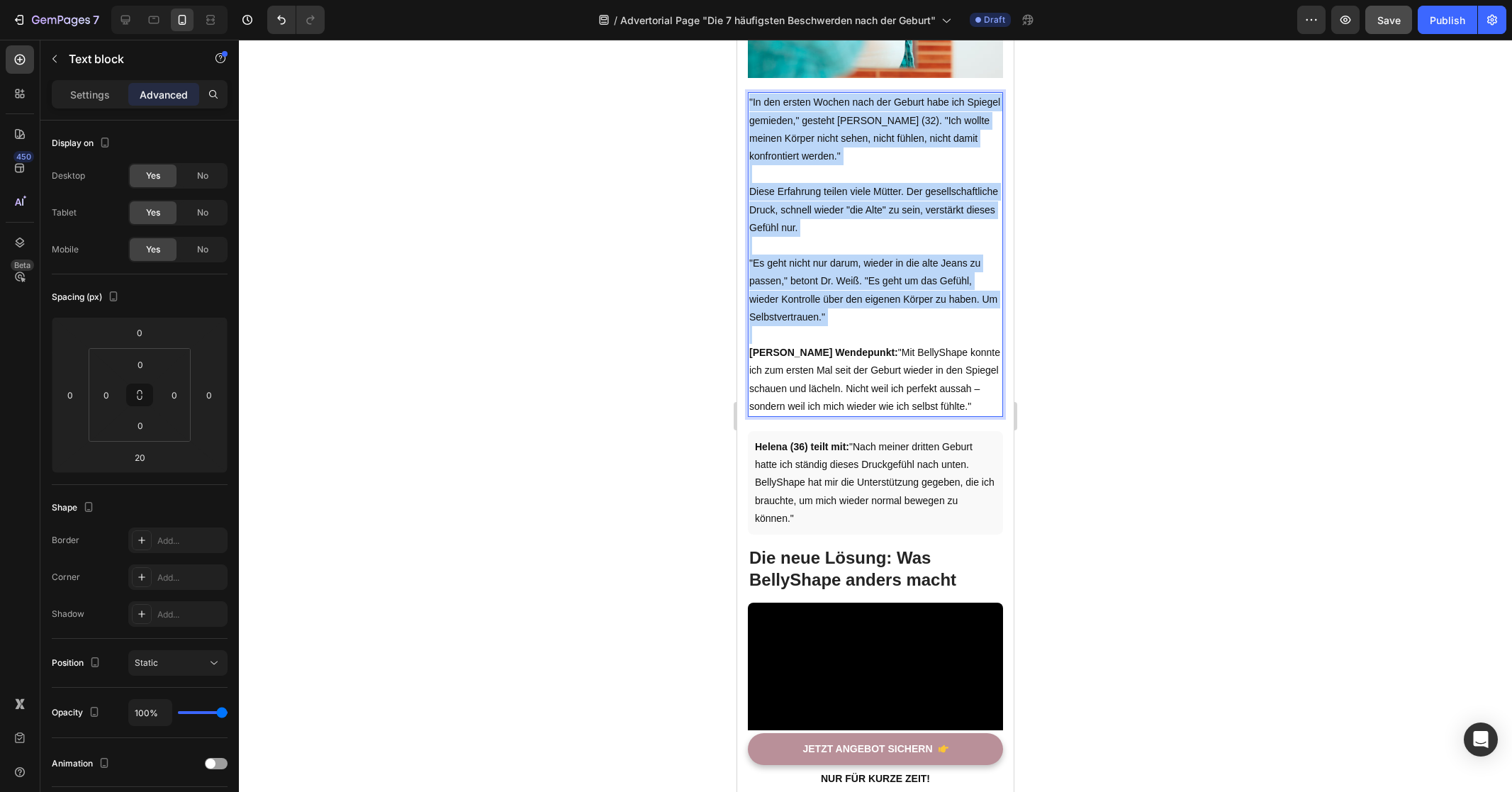
drag, startPoint x: 980, startPoint y: 413, endPoint x: 726, endPoint y: 366, distance: 258.3
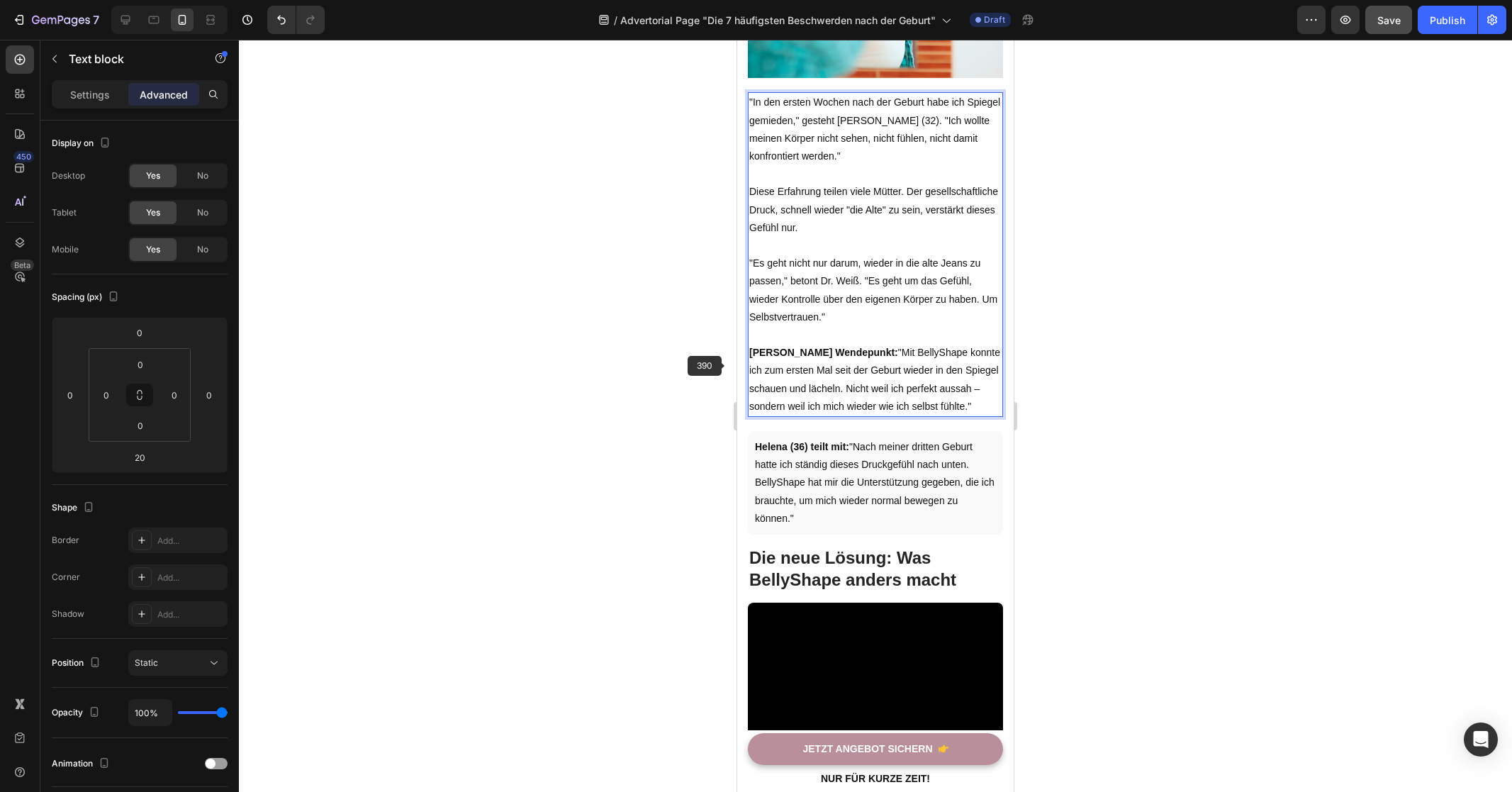
click at [892, 375] on p "[PERSON_NAME] Wendepunkt: "Mit BellyShape konnte ich zum ersten Mal seit der Ge…" at bounding box center [875, 380] width 252 height 72
drag, startPoint x: 973, startPoint y: 414, endPoint x: 732, endPoint y: 367, distance: 245.5
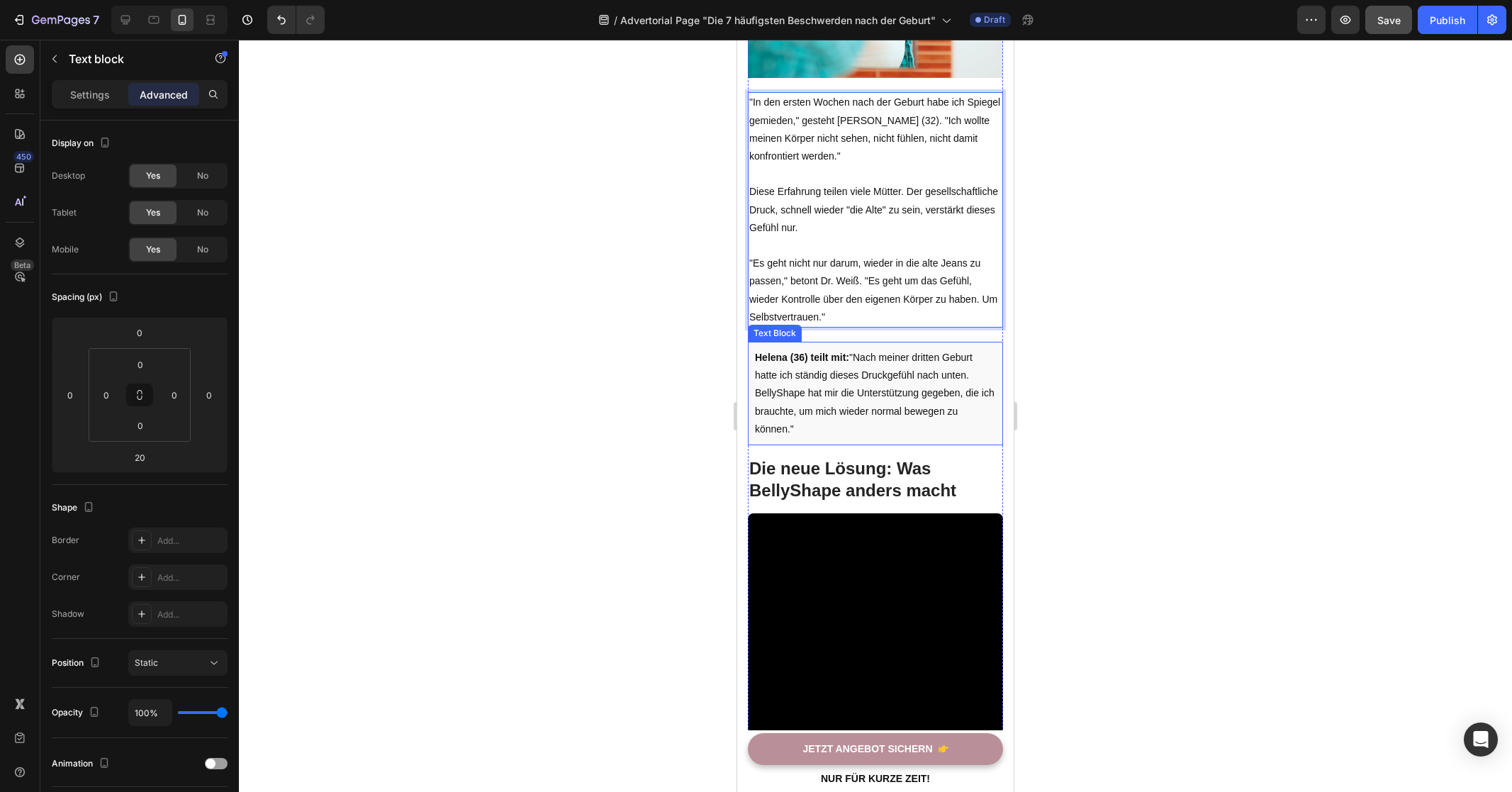
click at [871, 403] on p "Helena (36) teilt mit: "Nach meiner dritten Geburt hatte ich ständig dieses Dru…" at bounding box center [875, 393] width 241 height 89
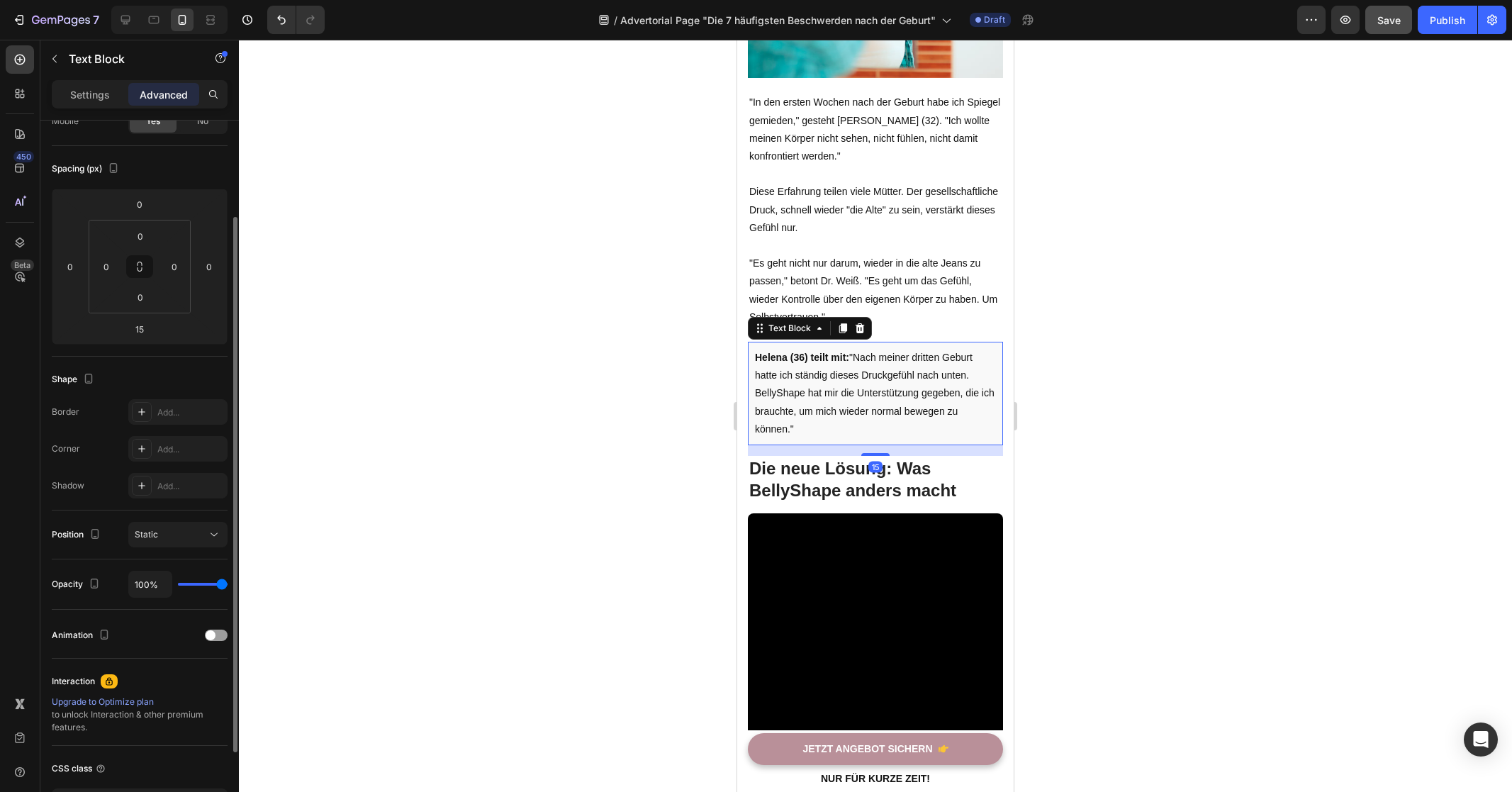
click at [884, 402] on p "Helena (36) teilt mit: "Nach meiner dritten Geburt hatte ich ständig dieses Dru…" at bounding box center [875, 393] width 241 height 89
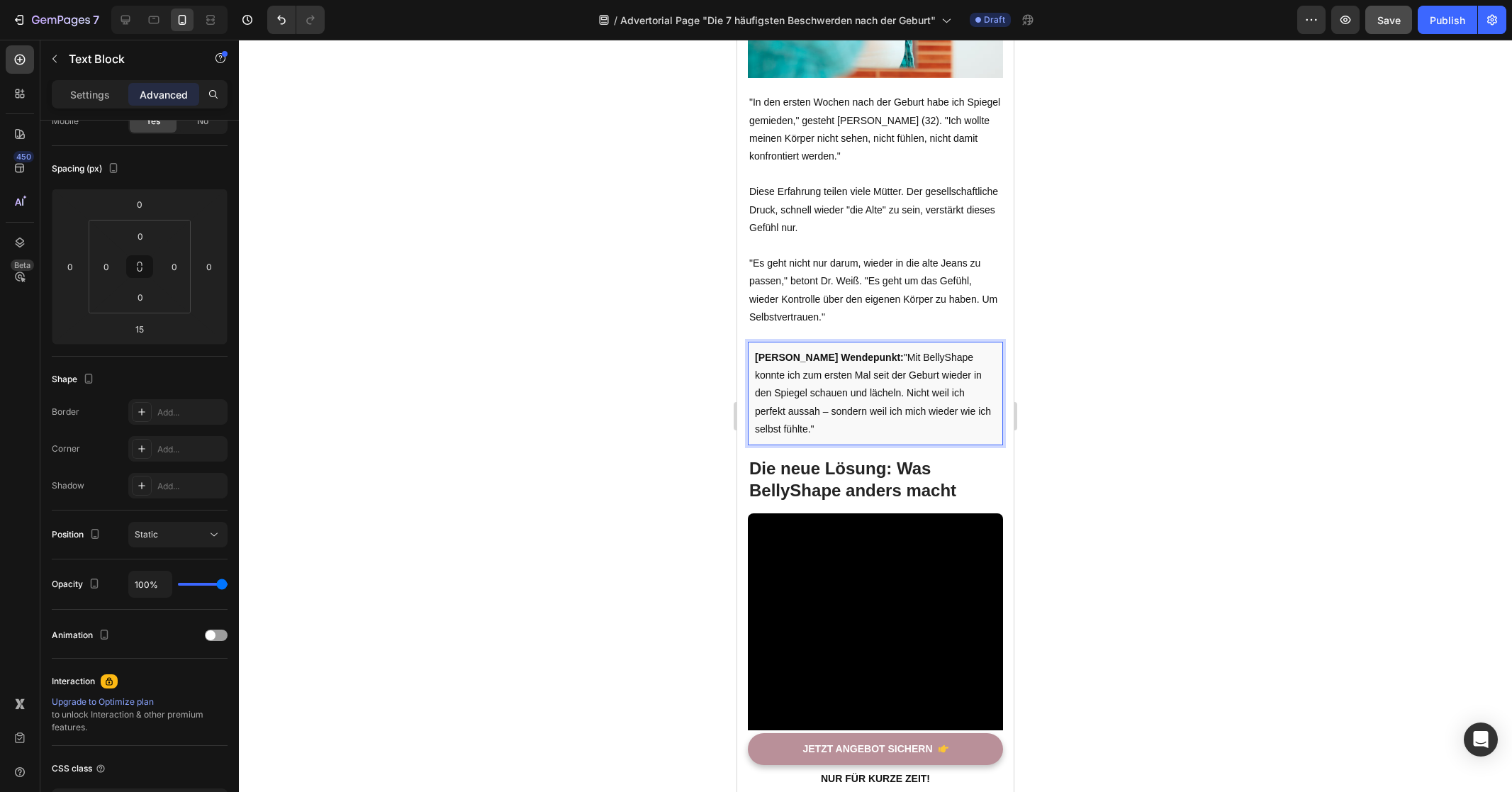
click at [667, 414] on div at bounding box center [875, 415] width 1273 height 753
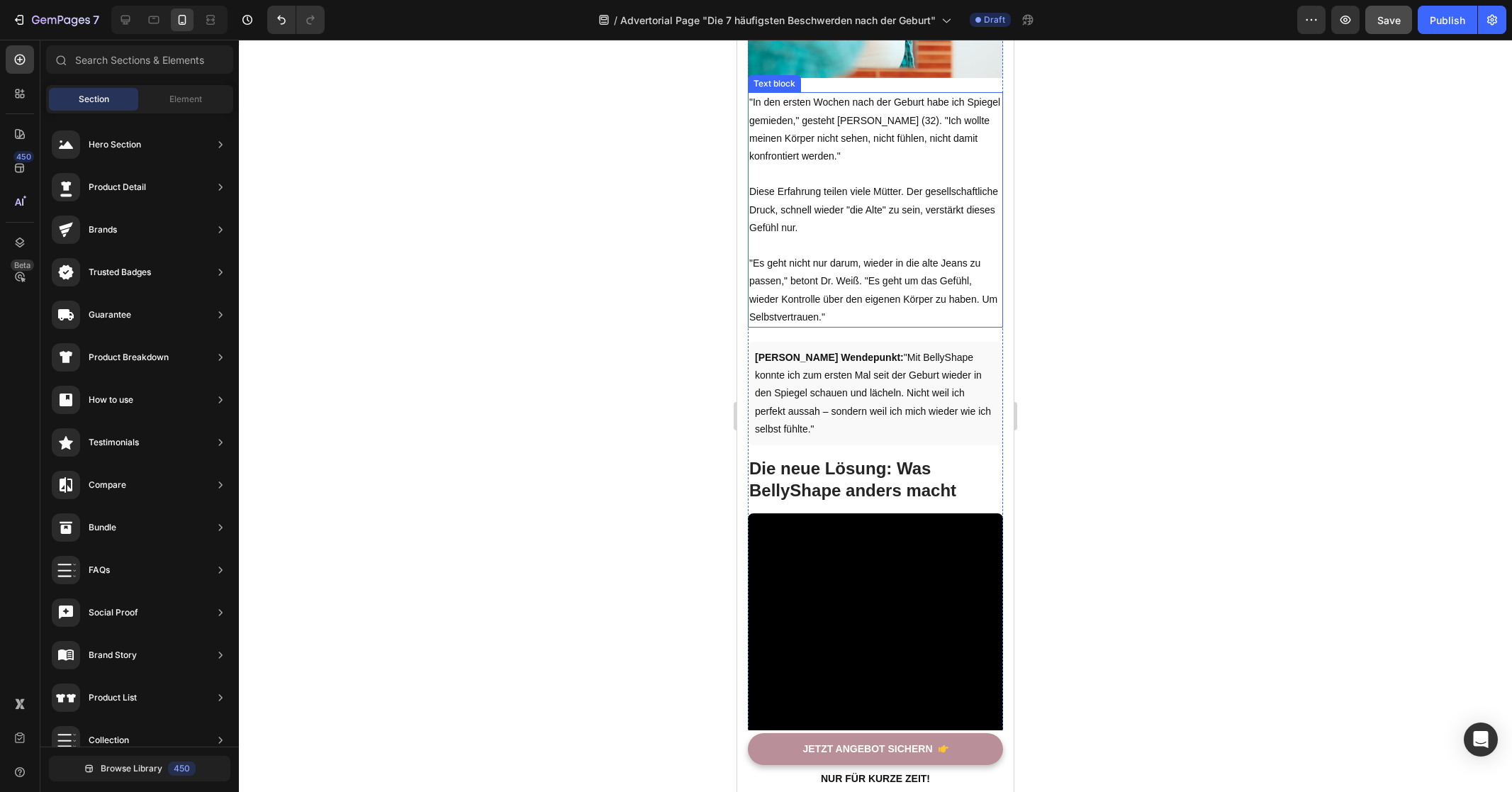
click at [873, 312] on p ""Es geht nicht nur darum, wieder in die alte Jeans zu passen," betont Dr. Weiß.…" at bounding box center [875, 290] width 252 height 72
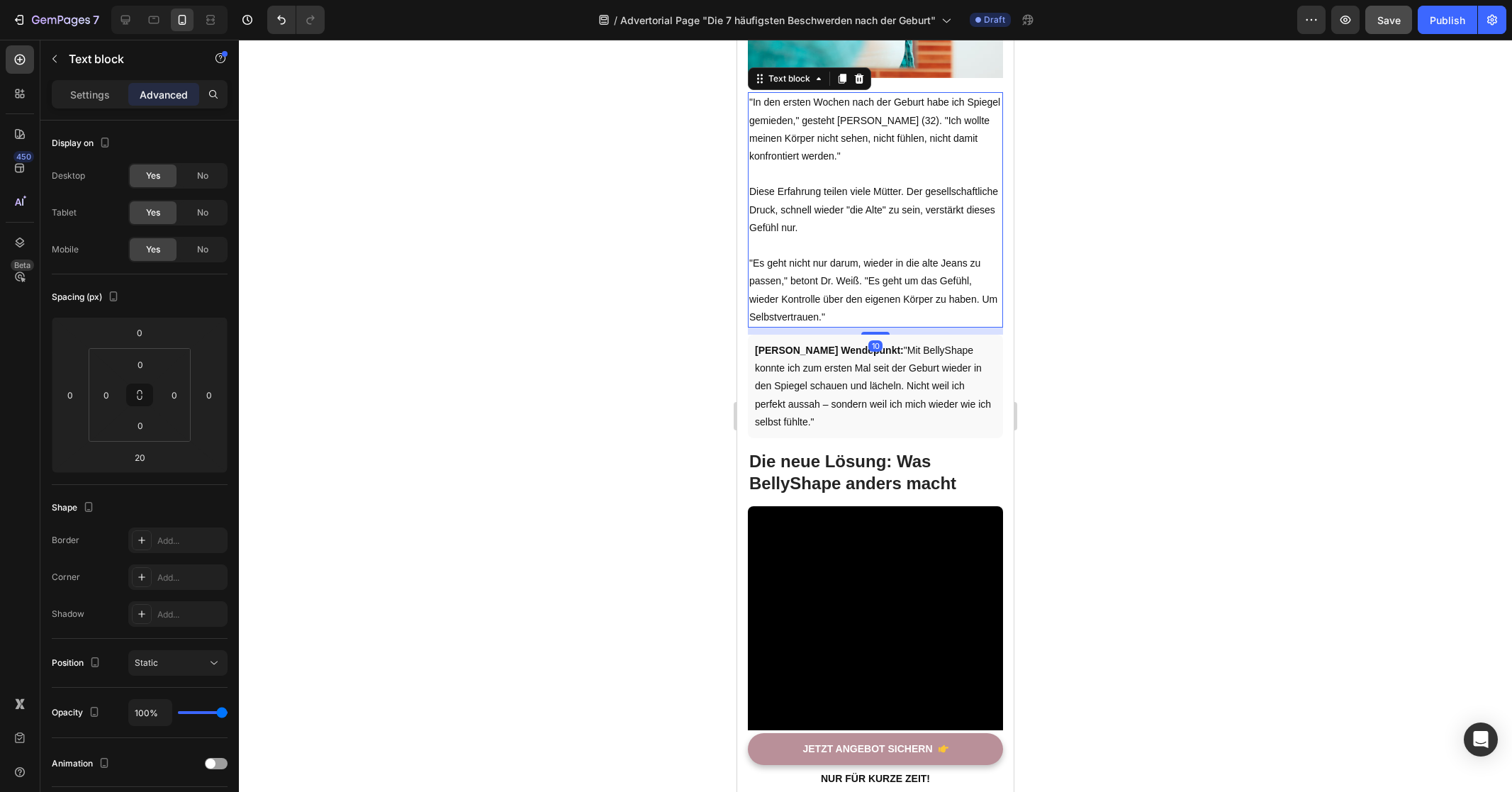
drag, startPoint x: 875, startPoint y: 347, endPoint x: 890, endPoint y: 340, distance: 16.6
click at [890, 328] on div "10" at bounding box center [875, 328] width 255 height 0
click at [636, 370] on div at bounding box center [875, 415] width 1273 height 753
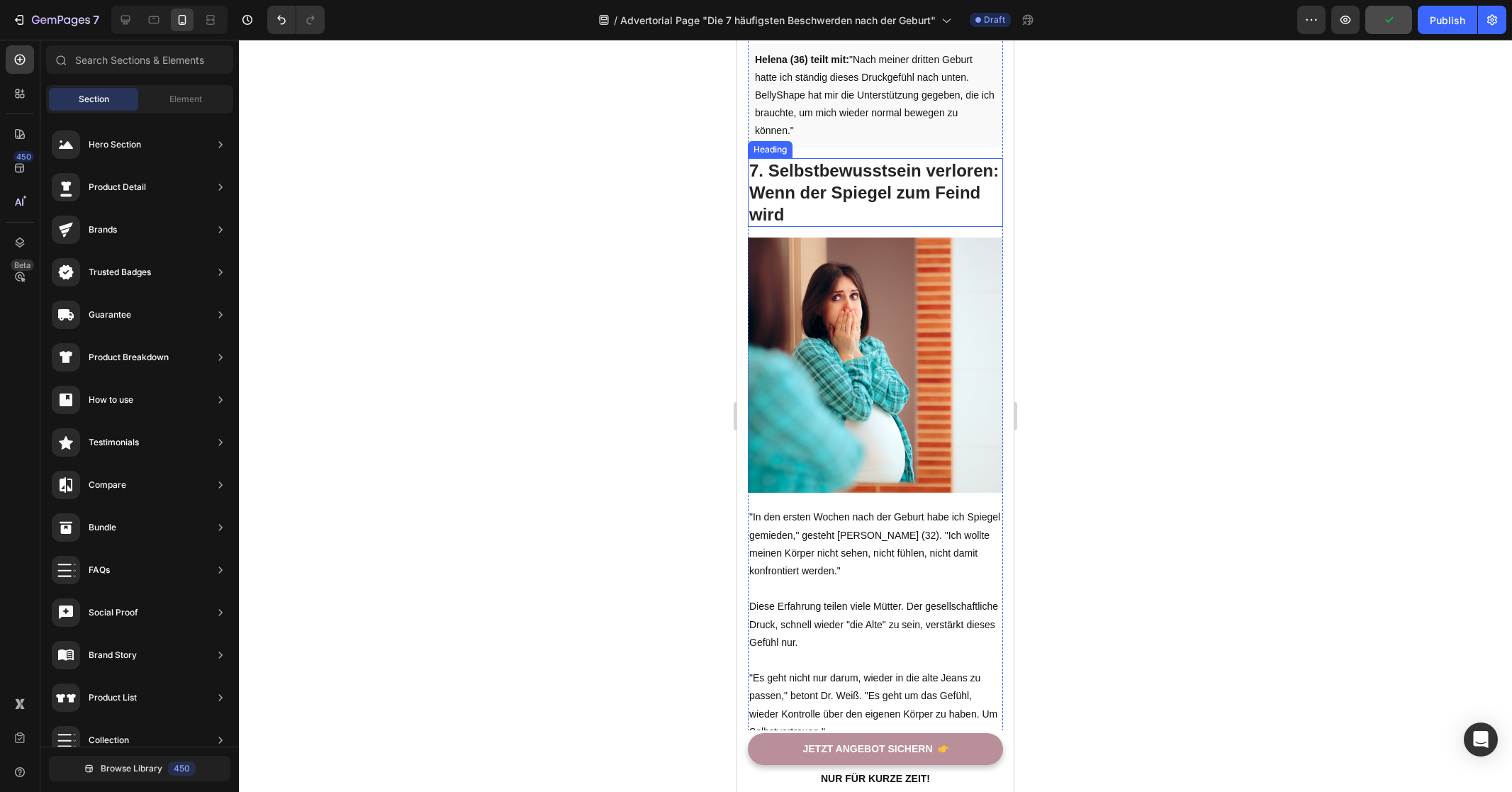
scroll to position [3933, 0]
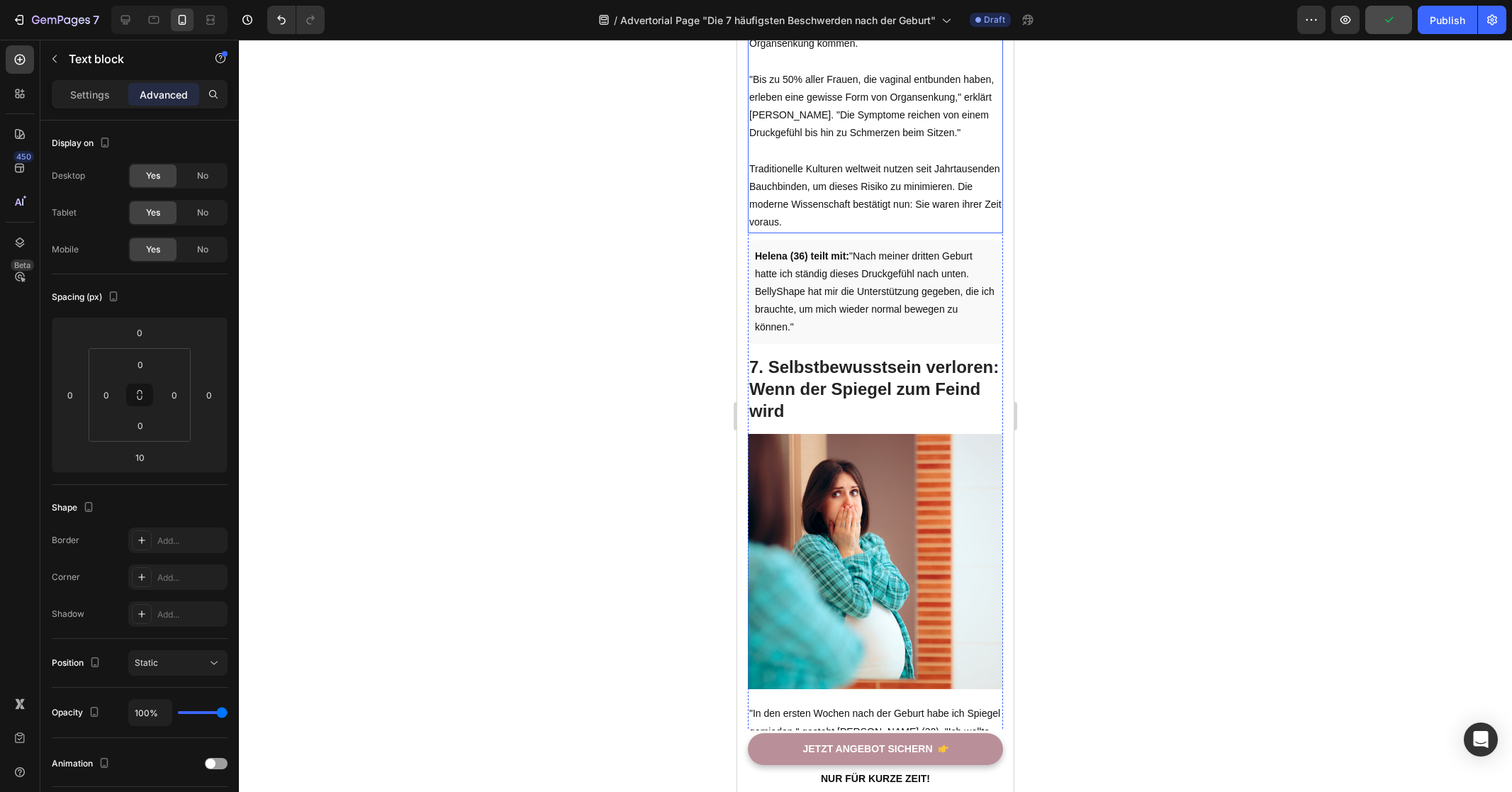
click at [889, 203] on p "Traditionelle Kulturen weltweit nutzen seit Jahrtausenden Bauchbinden, um diese…" at bounding box center [875, 196] width 252 height 72
click at [1171, 354] on div at bounding box center [875, 415] width 1273 height 753
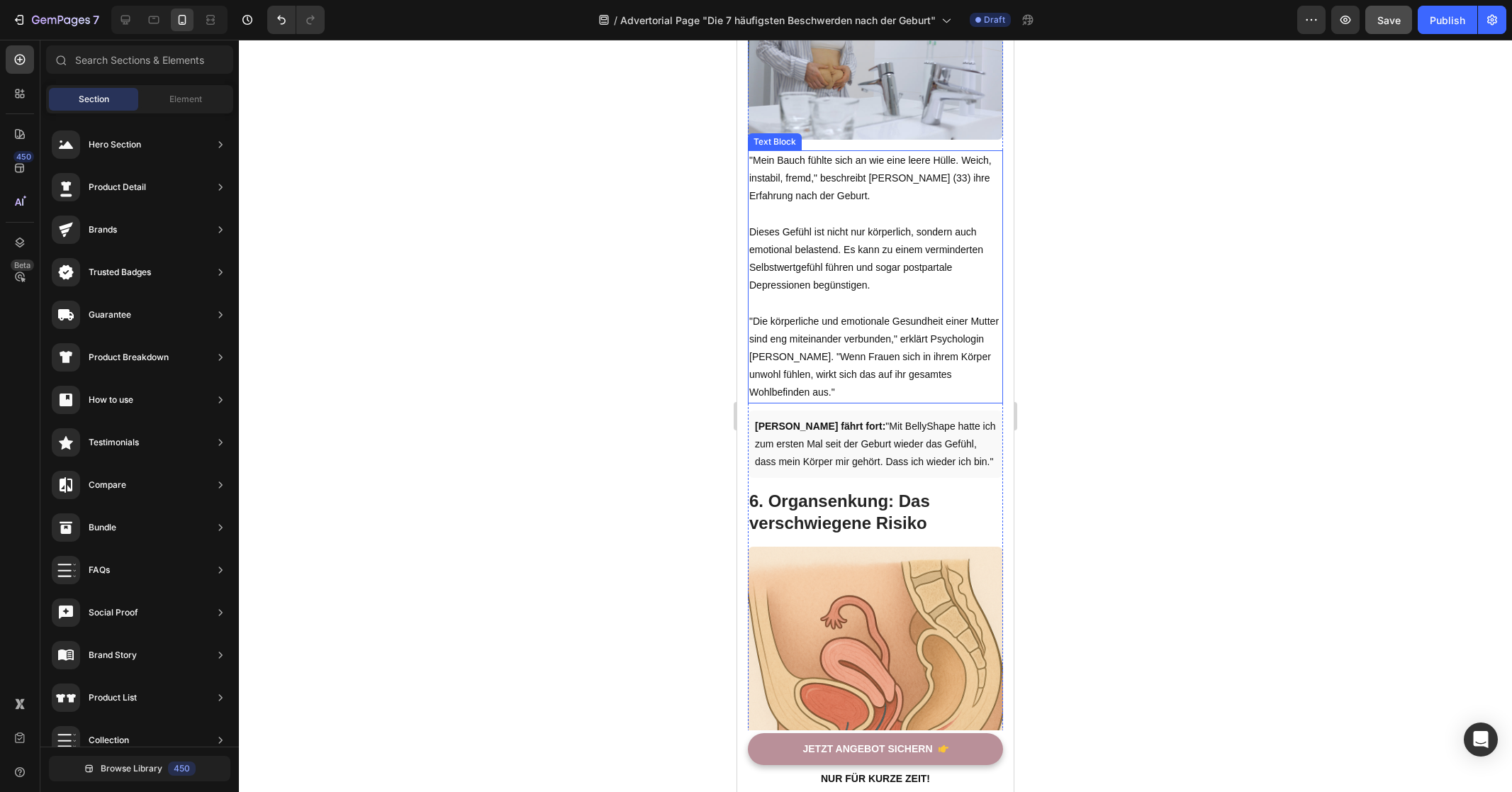
scroll to position [2881, 0]
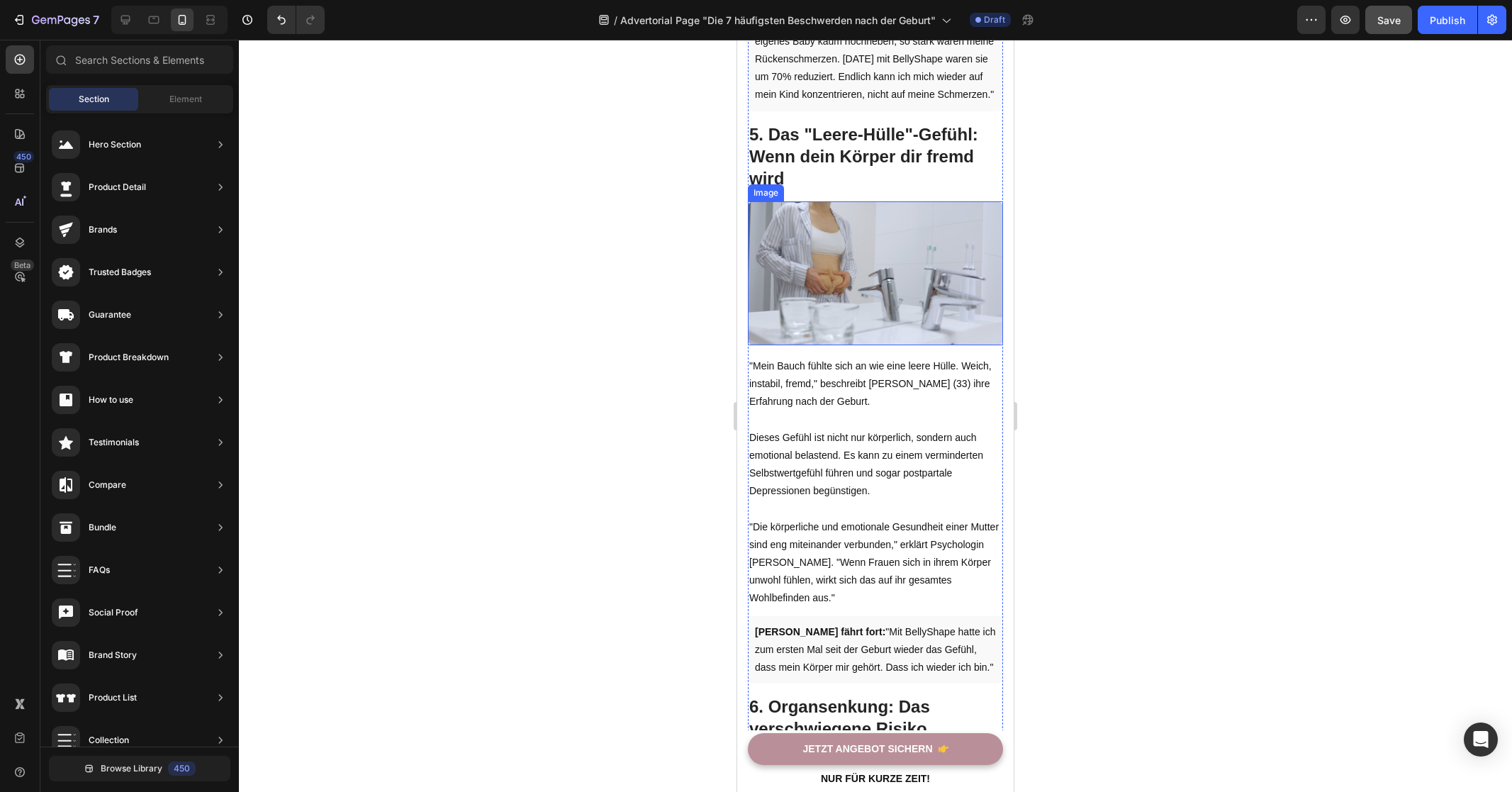
click at [866, 271] on img at bounding box center [875, 273] width 255 height 144
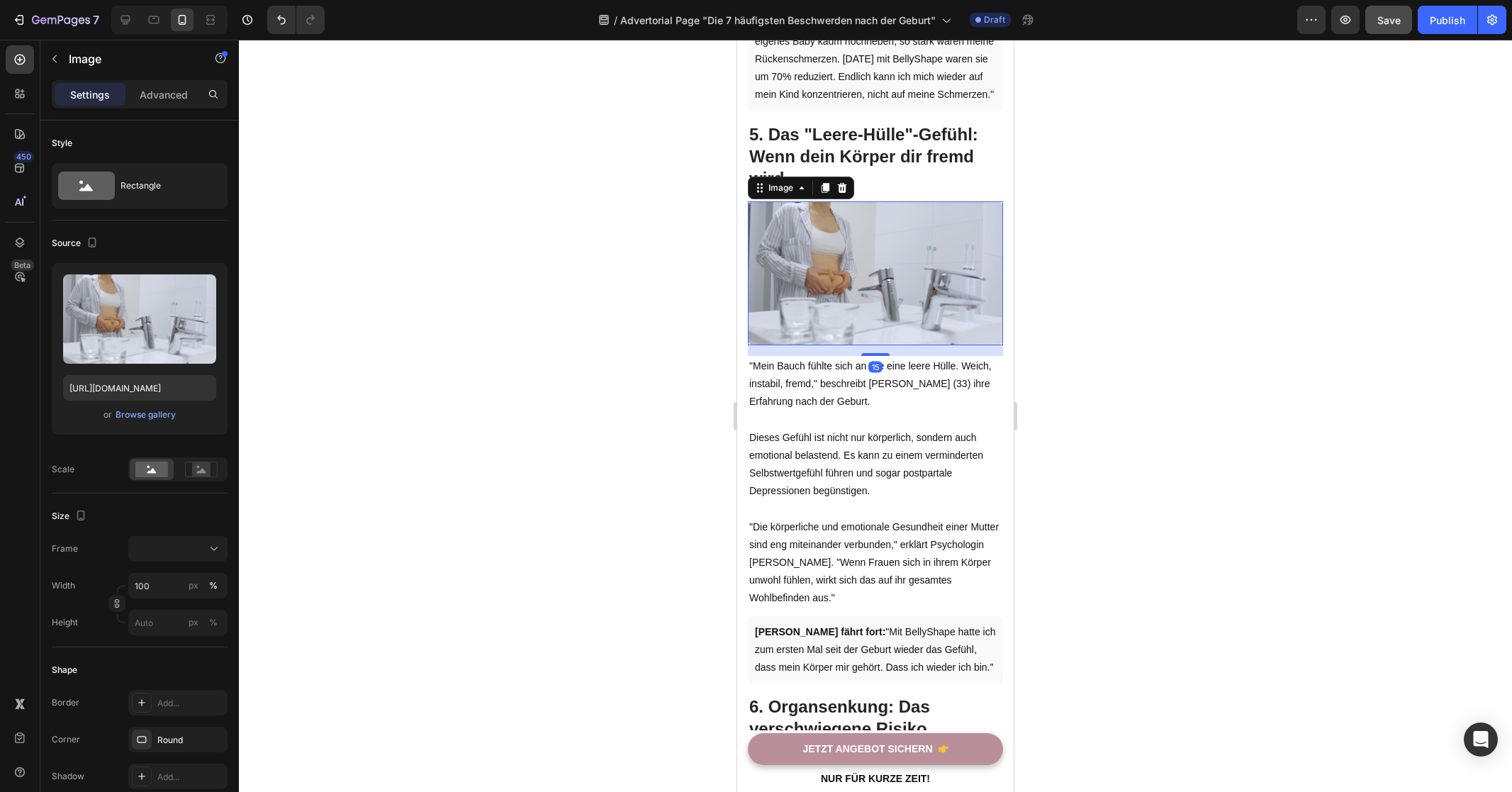
click at [866, 271] on img at bounding box center [875, 273] width 255 height 144
click at [626, 358] on div at bounding box center [875, 415] width 1273 height 753
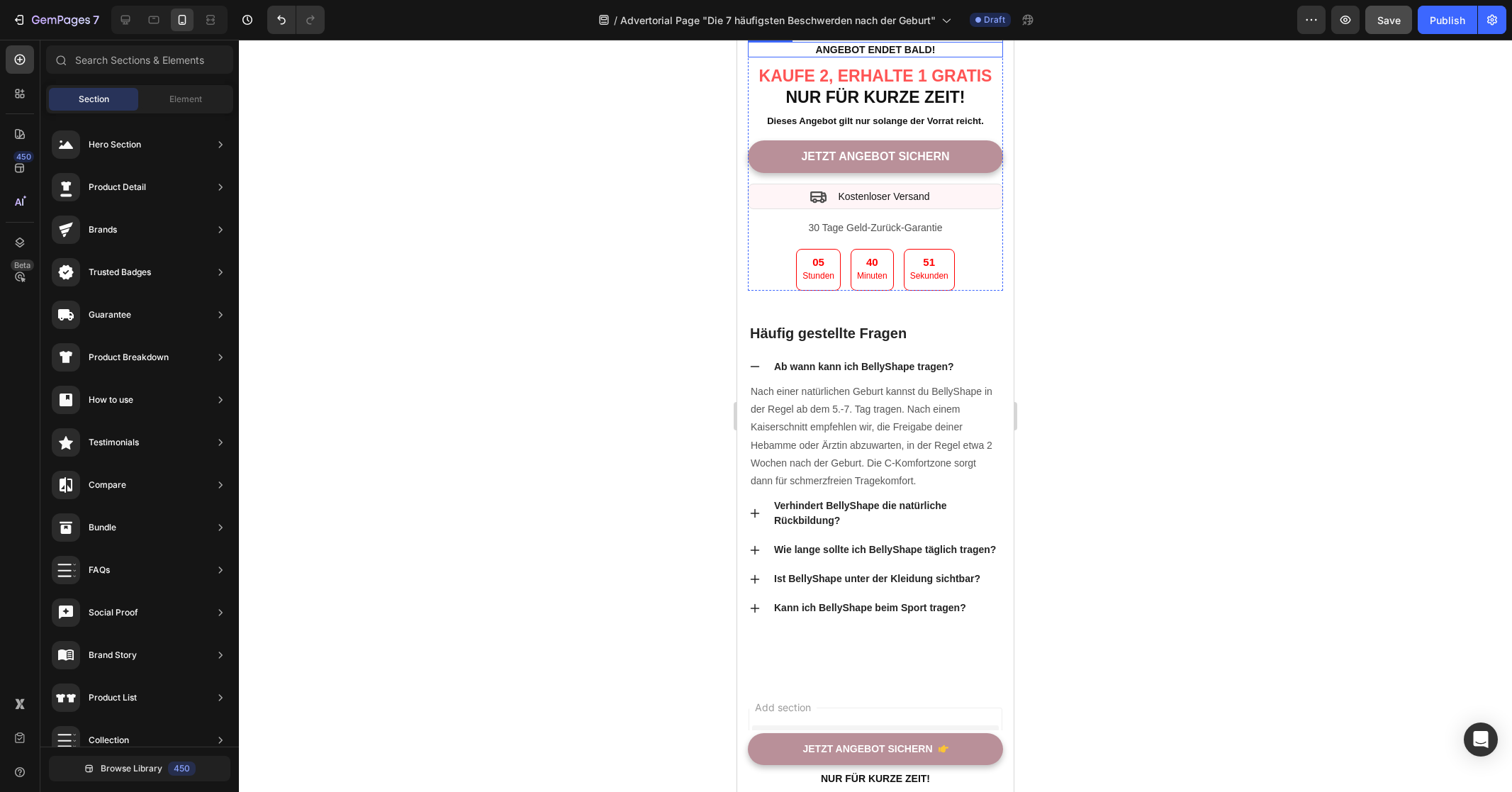
scroll to position [6982, 0]
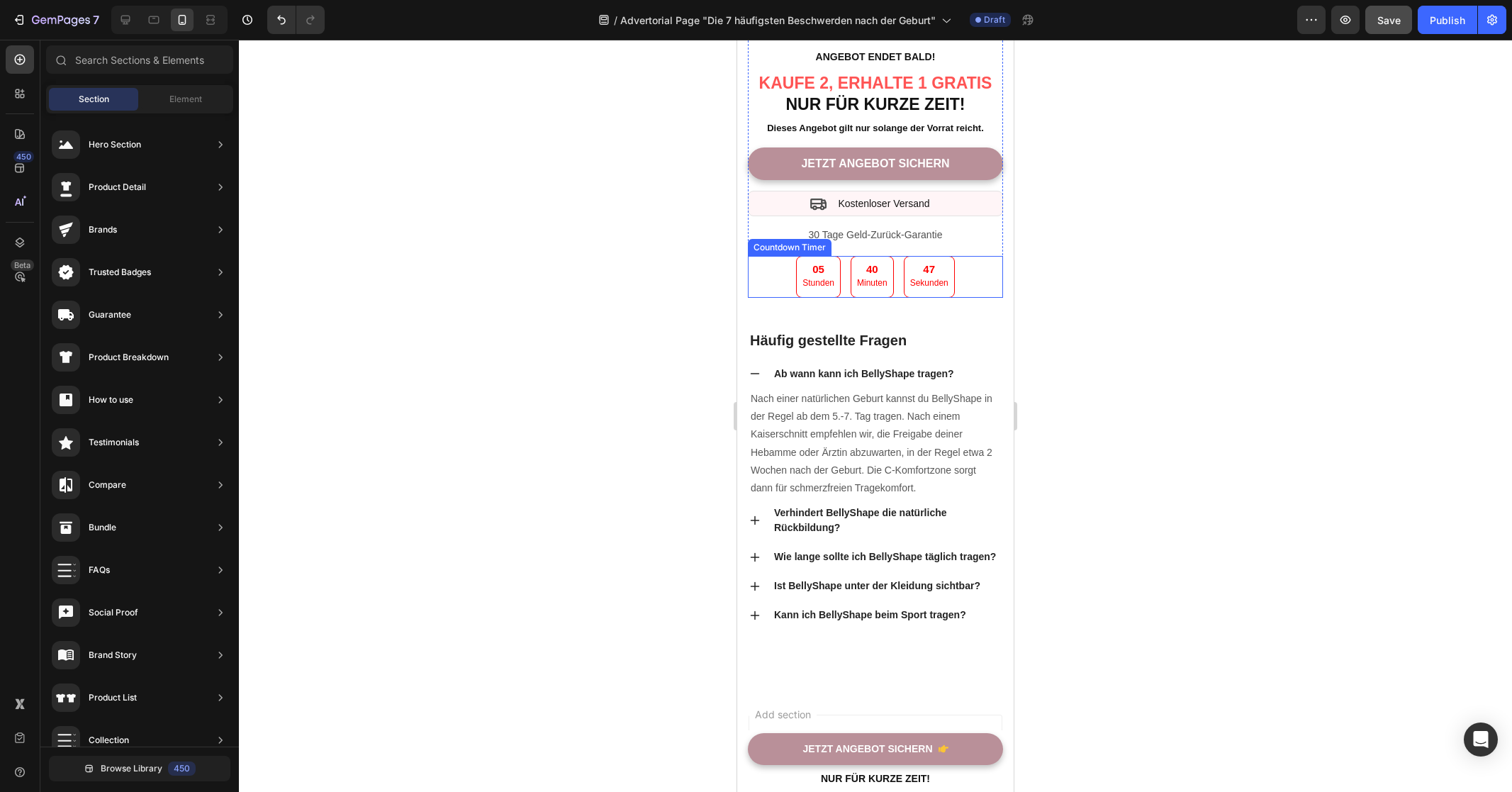
click at [963, 298] on div "05 Stunden 40 Minuten 47 Sekunden" at bounding box center [875, 277] width 255 height 42
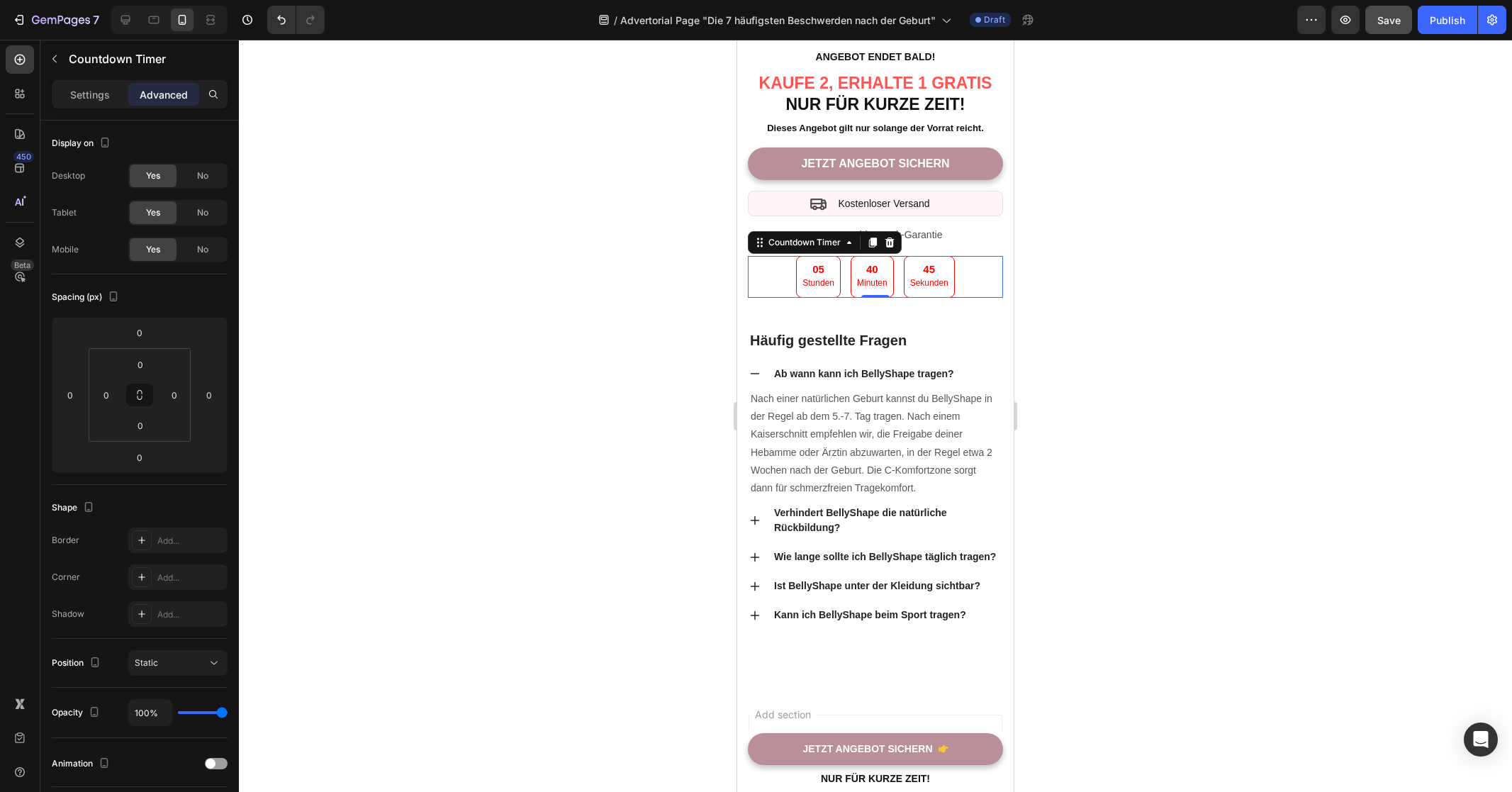
click at [92, 105] on div "Settings Advanced" at bounding box center [139, 94] width 175 height 28
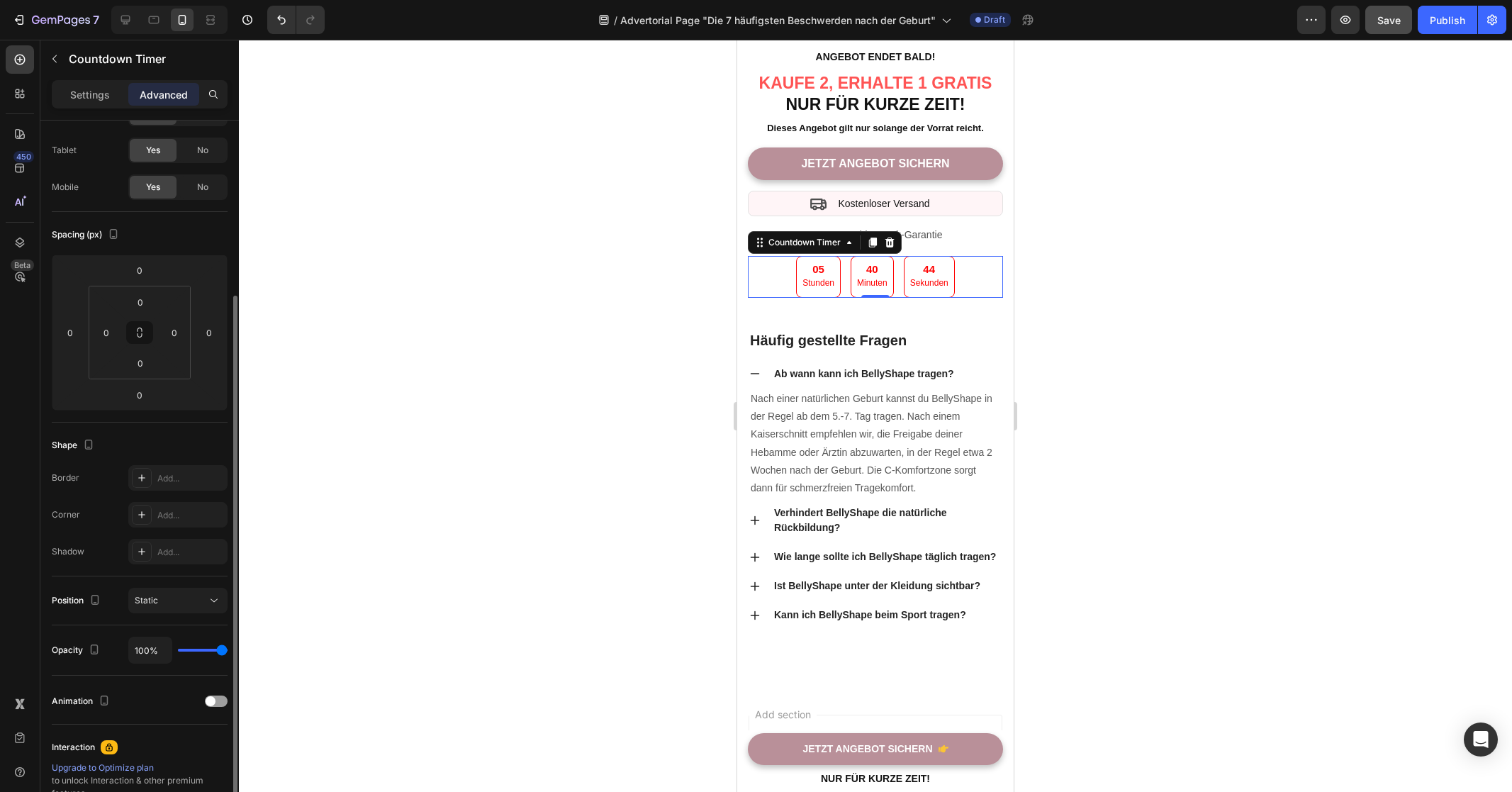
scroll to position [208, 0]
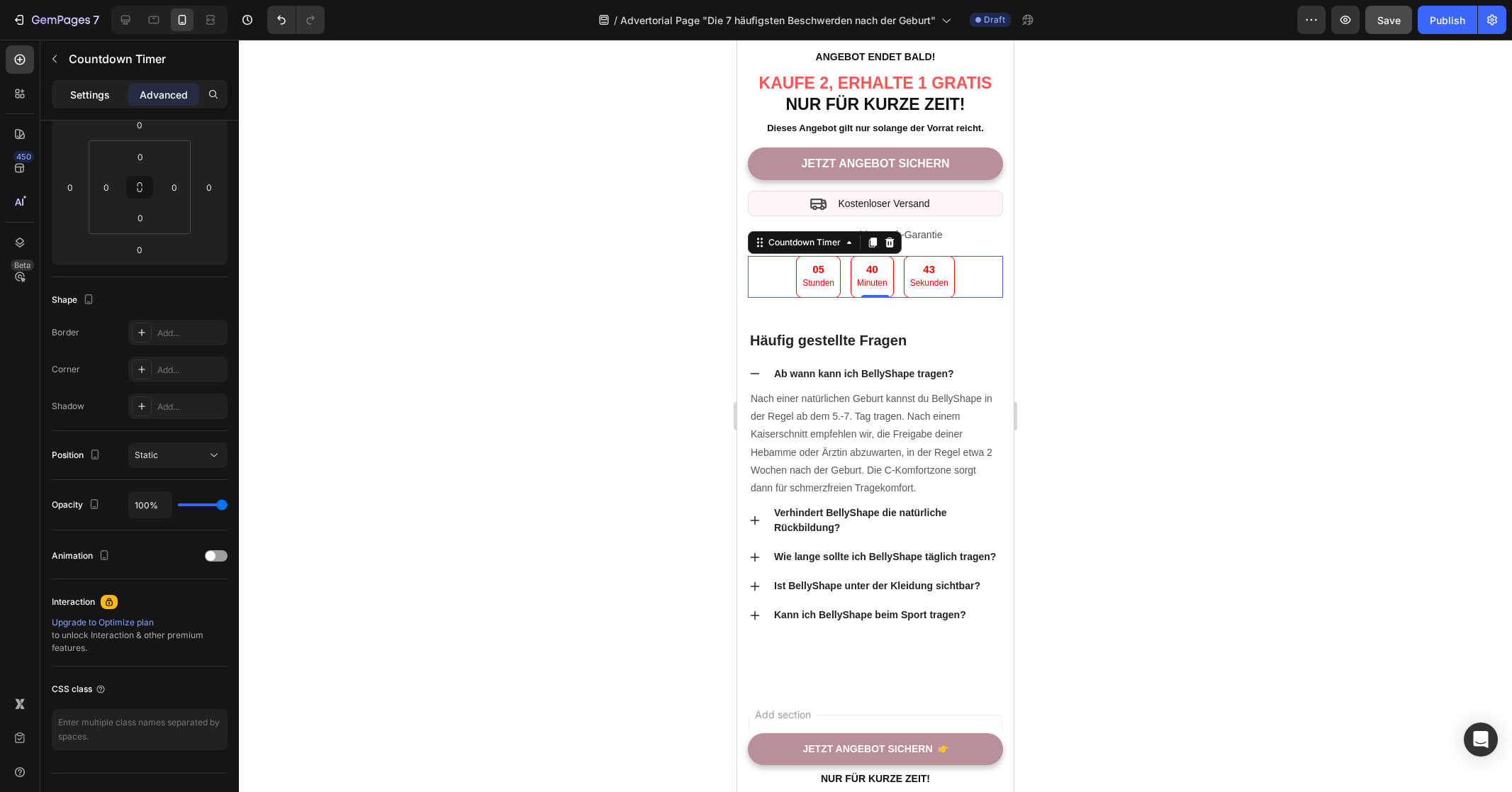
click at [104, 101] on p "Settings" at bounding box center [90, 94] width 39 height 15
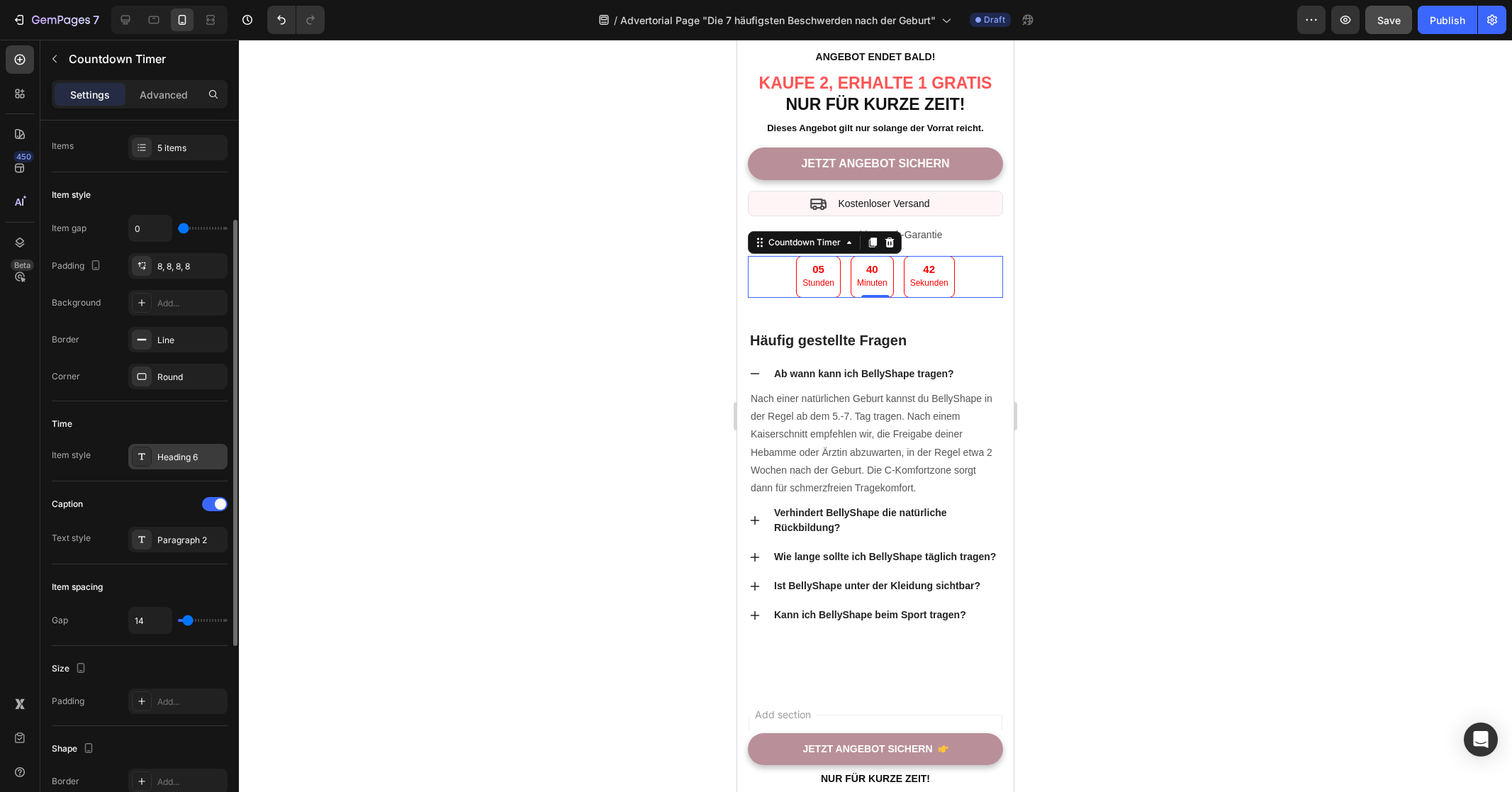
scroll to position [140, 0]
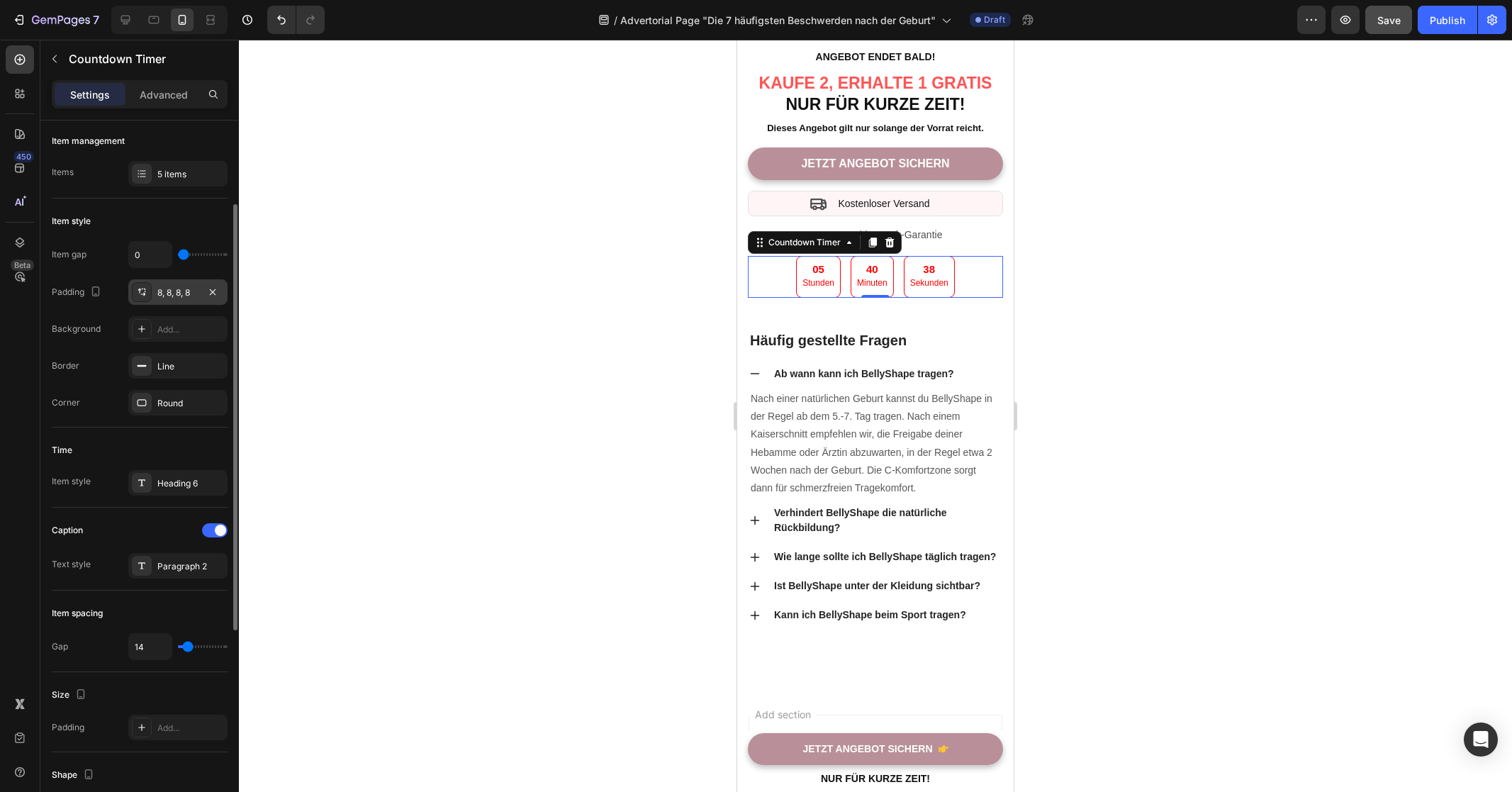
click at [165, 295] on div "8, 8, 8, 8" at bounding box center [178, 293] width 41 height 13
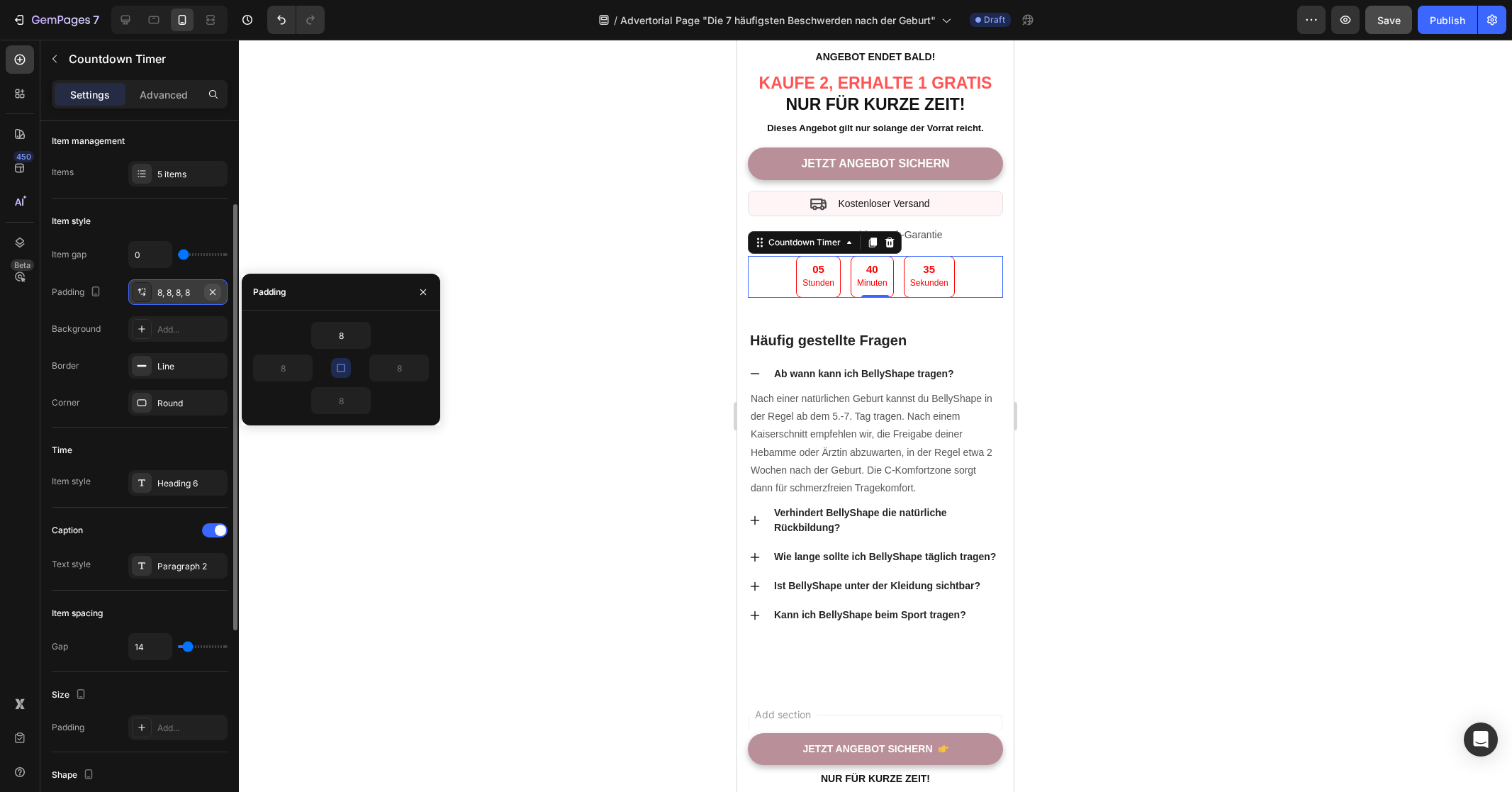
click at [215, 292] on icon "button" at bounding box center [212, 292] width 11 height 11
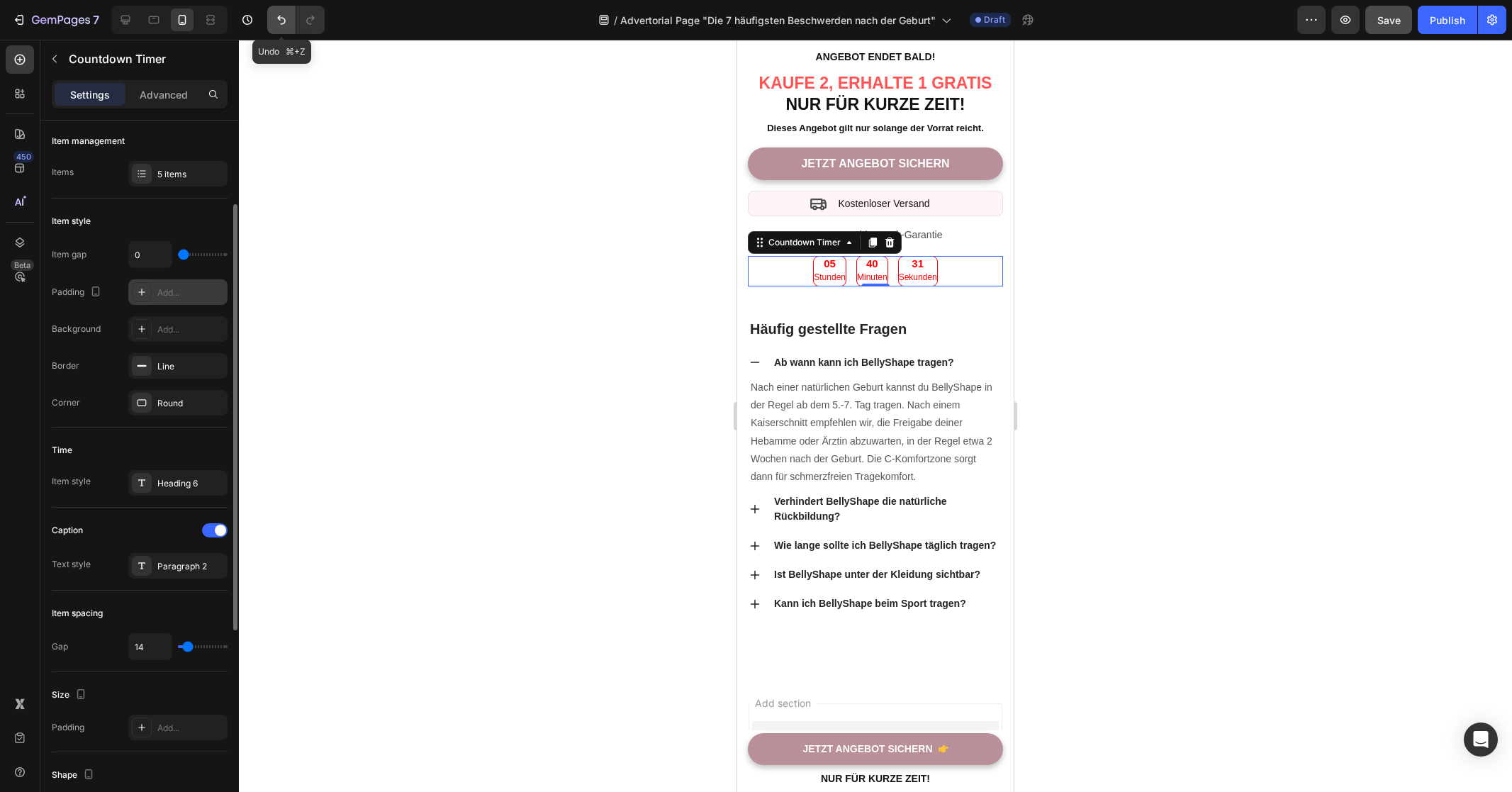
click at [288, 21] on icon "Undo/Redo" at bounding box center [282, 20] width 15 height 15
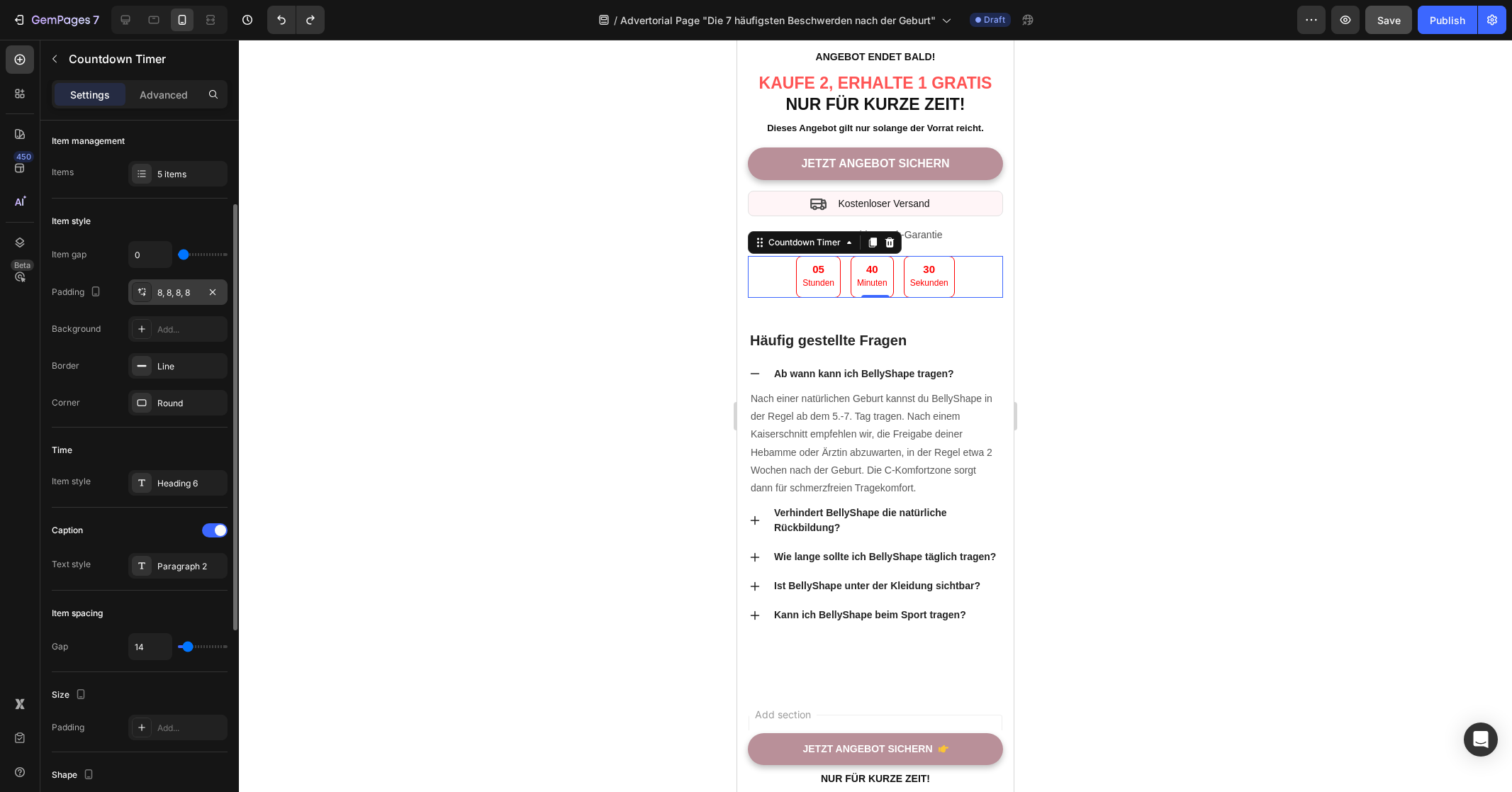
click at [173, 300] on div "8, 8, 8, 8" at bounding box center [178, 292] width 99 height 26
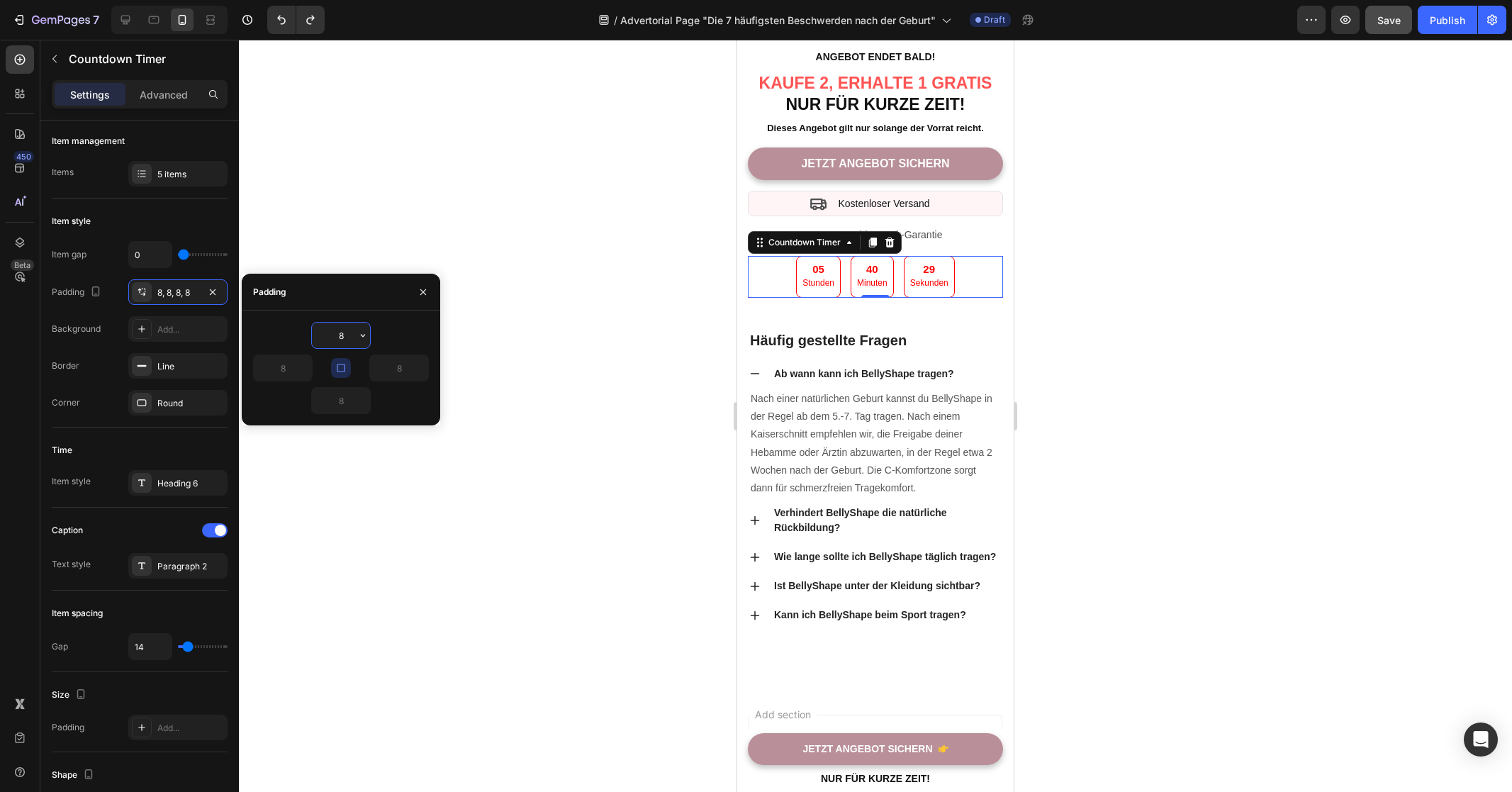
click at [332, 366] on button "button" at bounding box center [341, 367] width 20 height 20
click at [346, 337] on input "8" at bounding box center [341, 336] width 58 height 26
click at [345, 336] on input "8" at bounding box center [341, 336] width 58 height 26
click at [335, 336] on input "8" at bounding box center [341, 336] width 58 height 26
click at [336, 336] on input "8" at bounding box center [341, 336] width 58 height 26
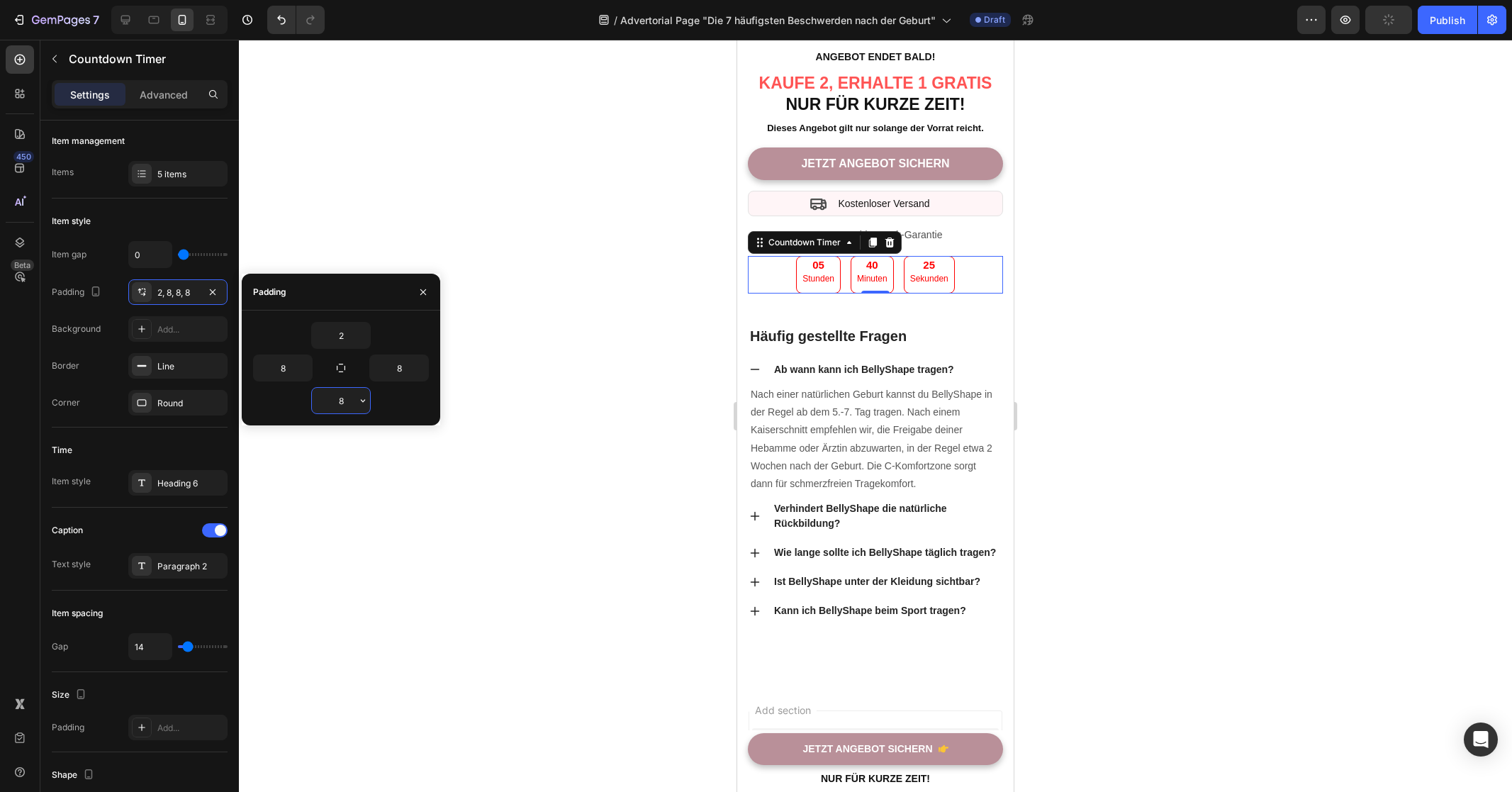
click at [335, 404] on input "8" at bounding box center [341, 401] width 58 height 26
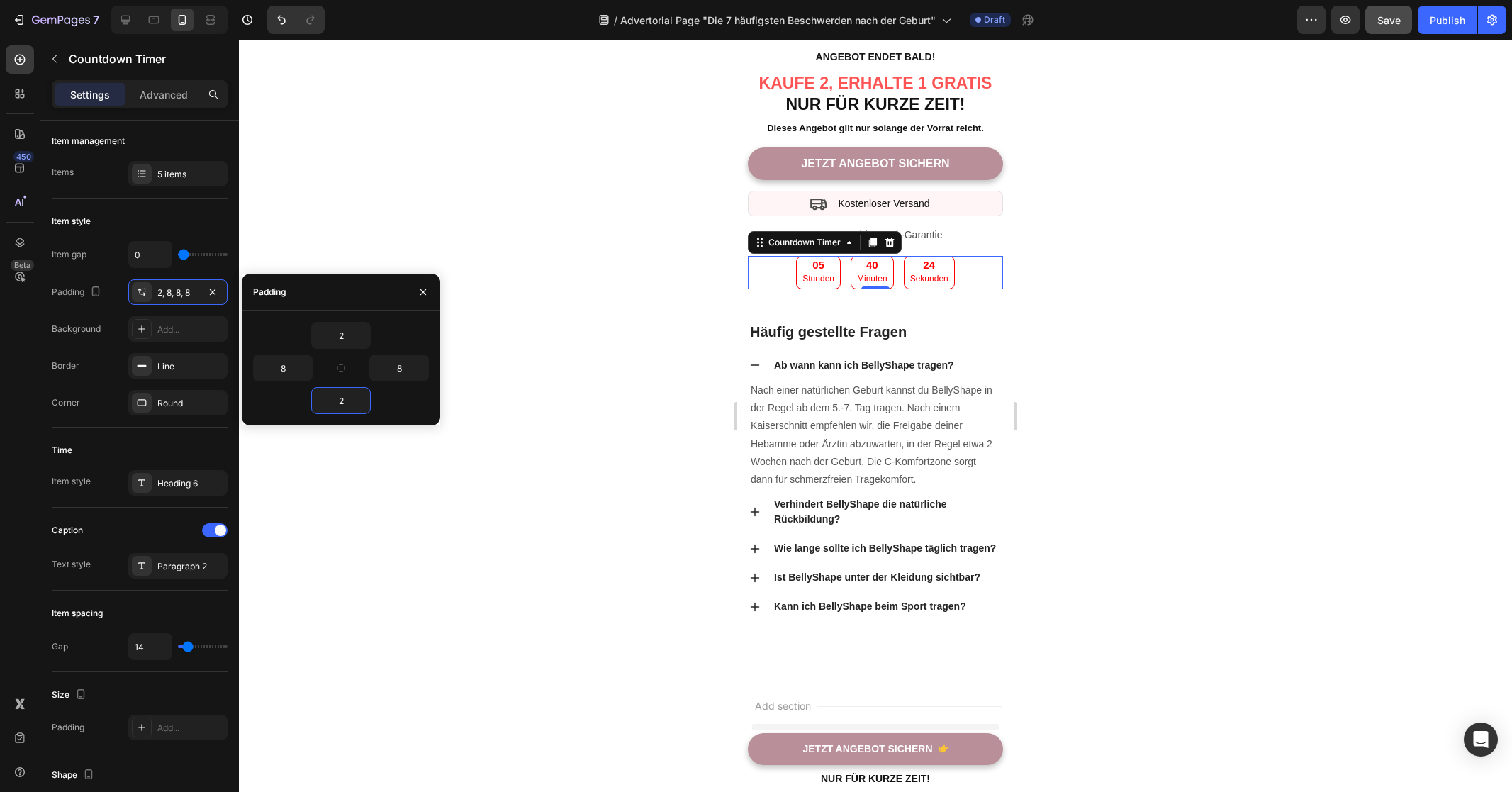
click at [400, 407] on div "2" at bounding box center [341, 400] width 175 height 27
click at [552, 434] on div at bounding box center [875, 415] width 1273 height 753
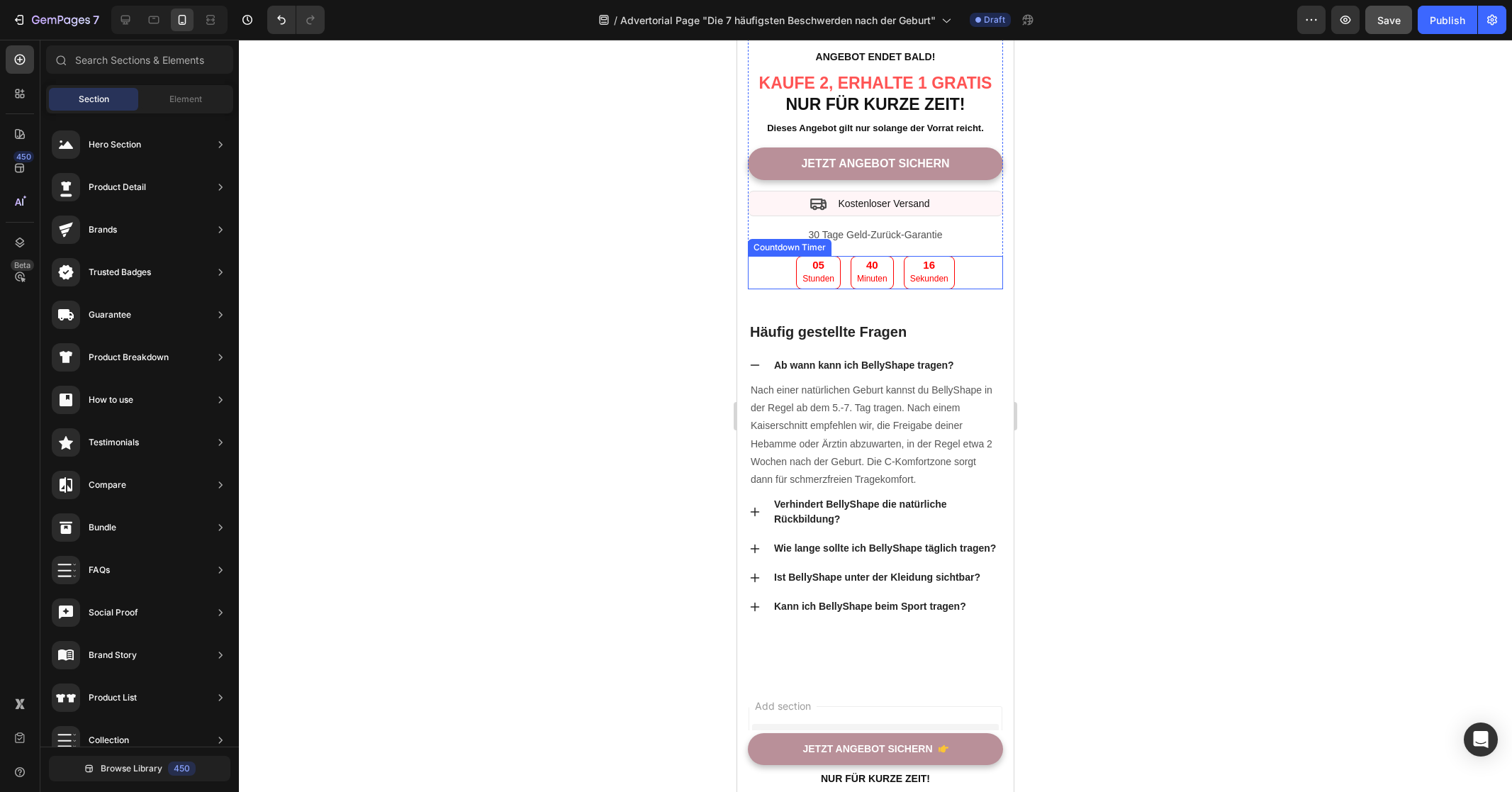
click at [964, 289] on div "05 Stunden 40 Minuten 16 Sekunden" at bounding box center [875, 272] width 255 height 33
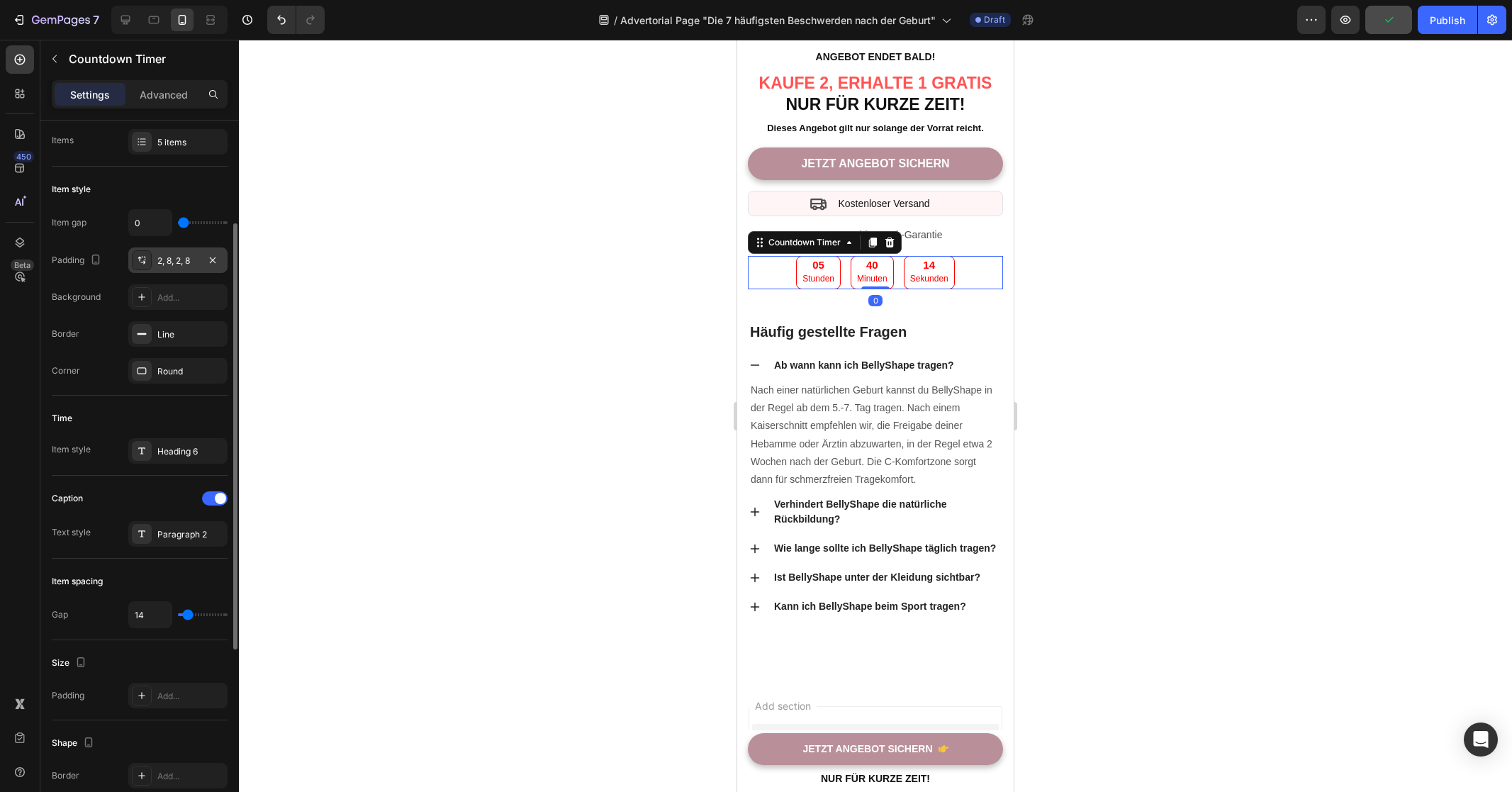
scroll to position [246, 0]
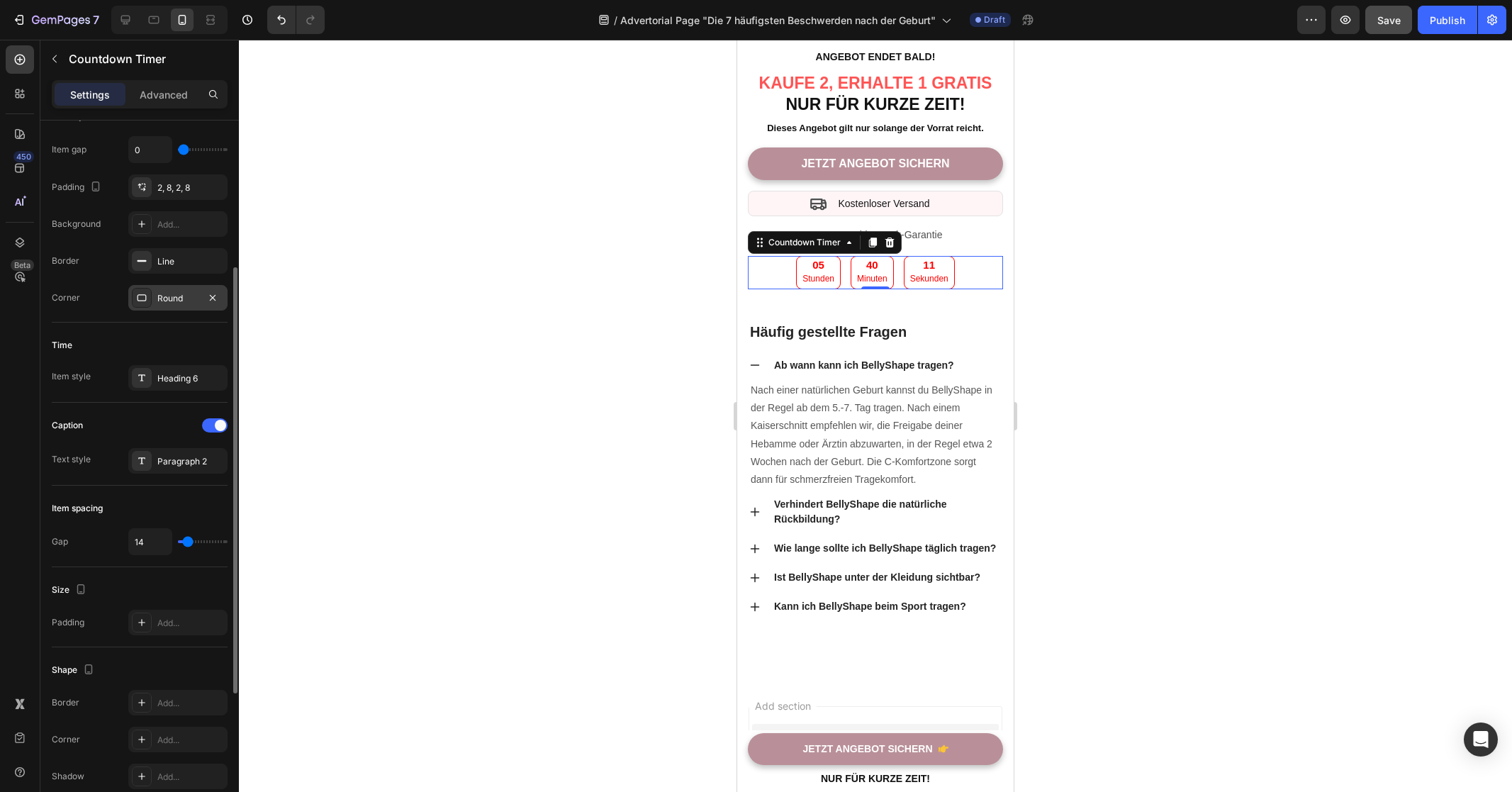
click at [166, 301] on div "Round" at bounding box center [178, 298] width 41 height 13
click at [181, 267] on div "Line" at bounding box center [178, 261] width 99 height 26
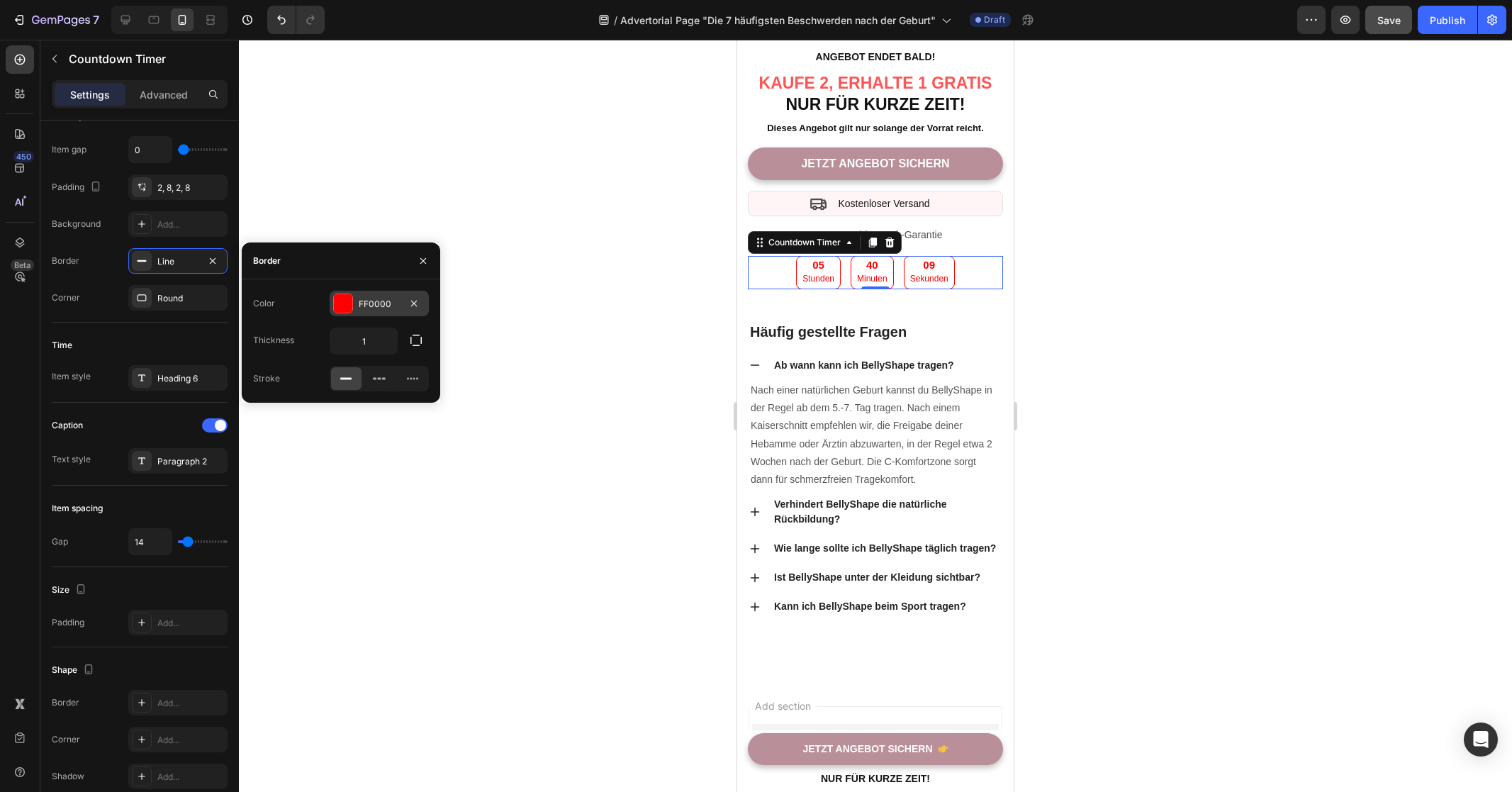
click at [342, 307] on div at bounding box center [343, 304] width 19 height 19
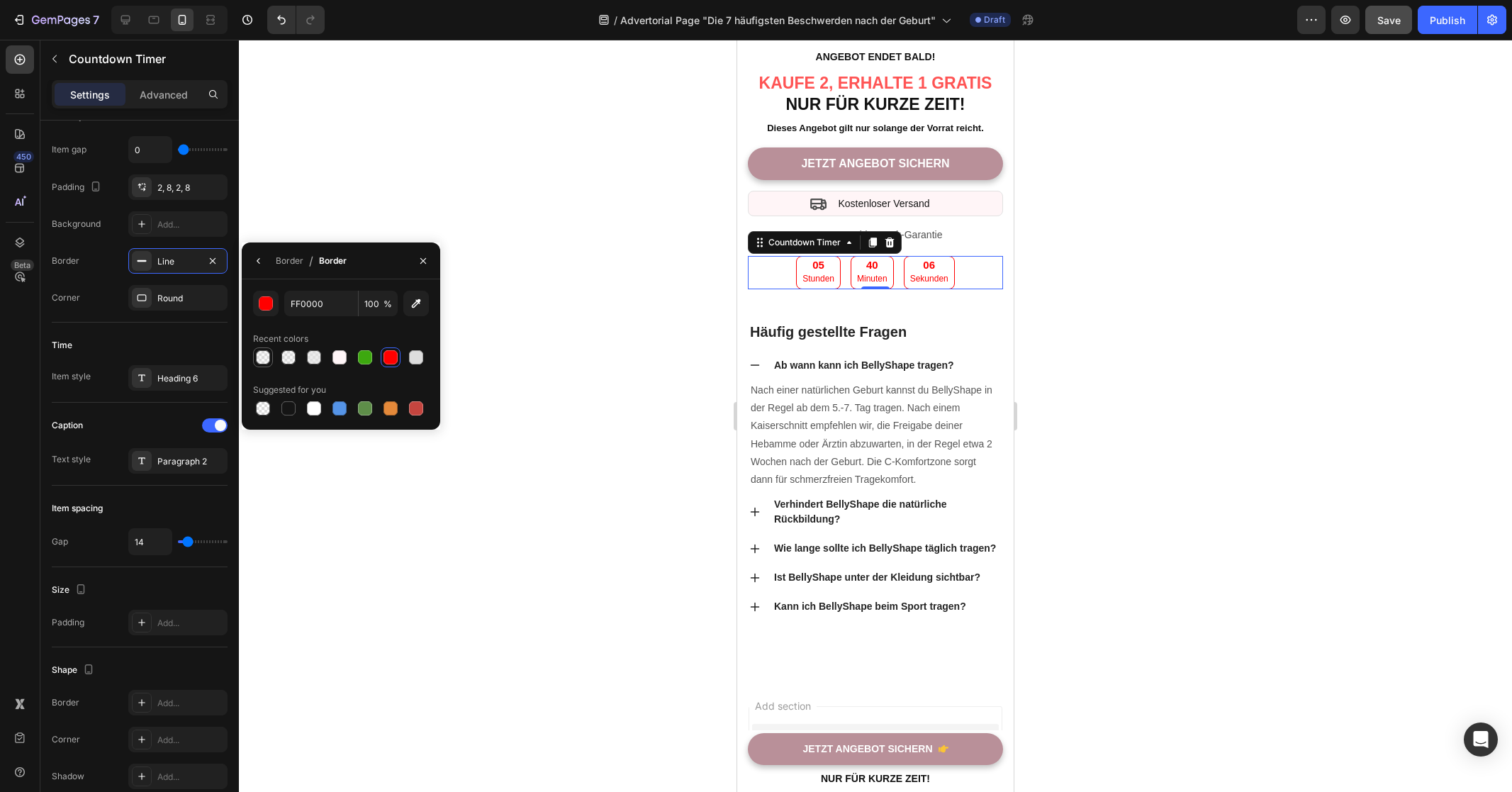
click at [263, 358] on div at bounding box center [263, 357] width 15 height 15
click at [282, 358] on div at bounding box center [288, 357] width 15 height 15
click at [311, 357] on div at bounding box center [314, 357] width 15 height 15
click at [310, 361] on div at bounding box center [314, 357] width 15 height 15
click at [288, 359] on div at bounding box center [288, 357] width 15 height 15
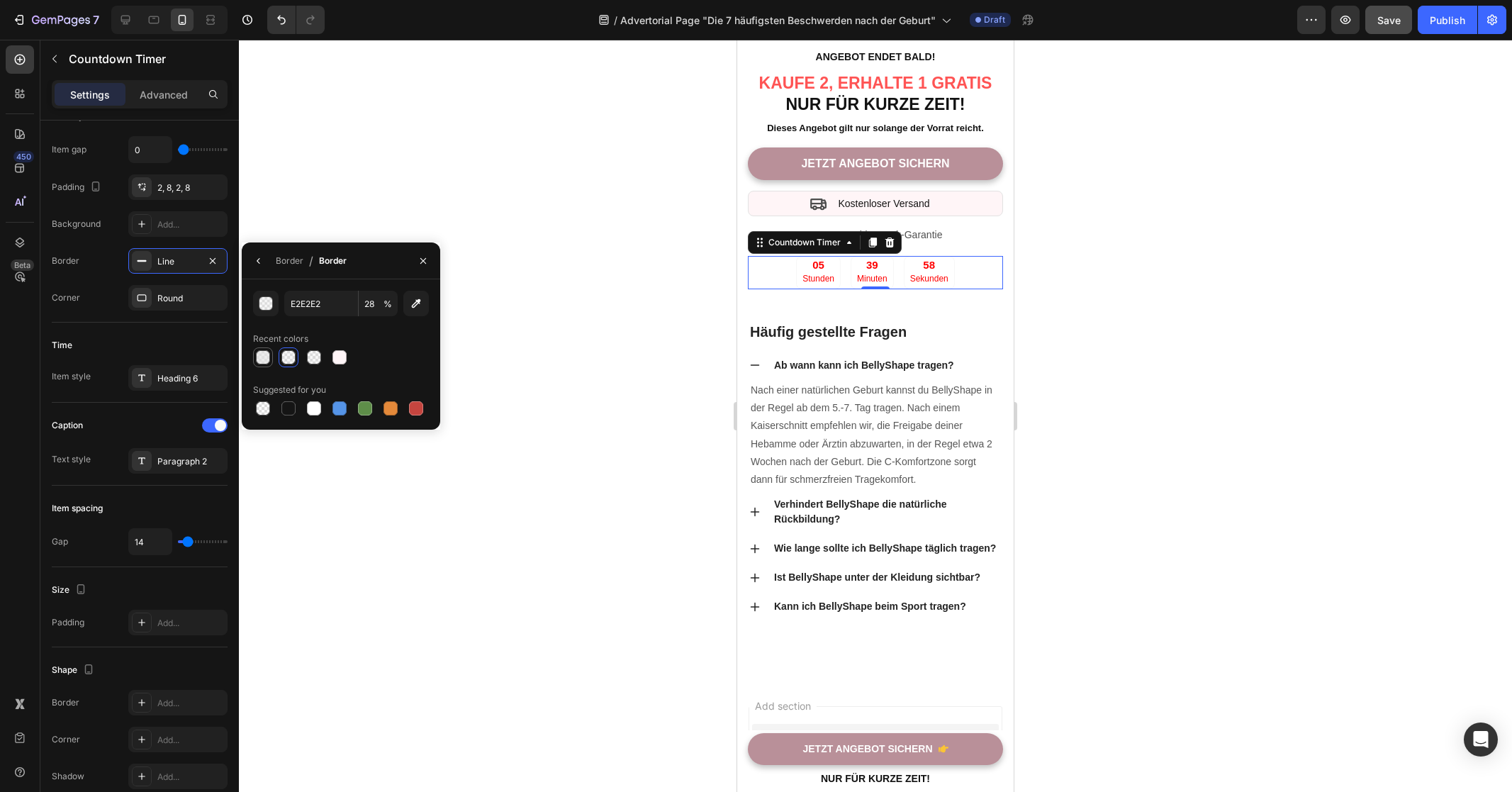
click at [263, 360] on div at bounding box center [263, 357] width 15 height 15
click at [559, 549] on div at bounding box center [875, 415] width 1273 height 753
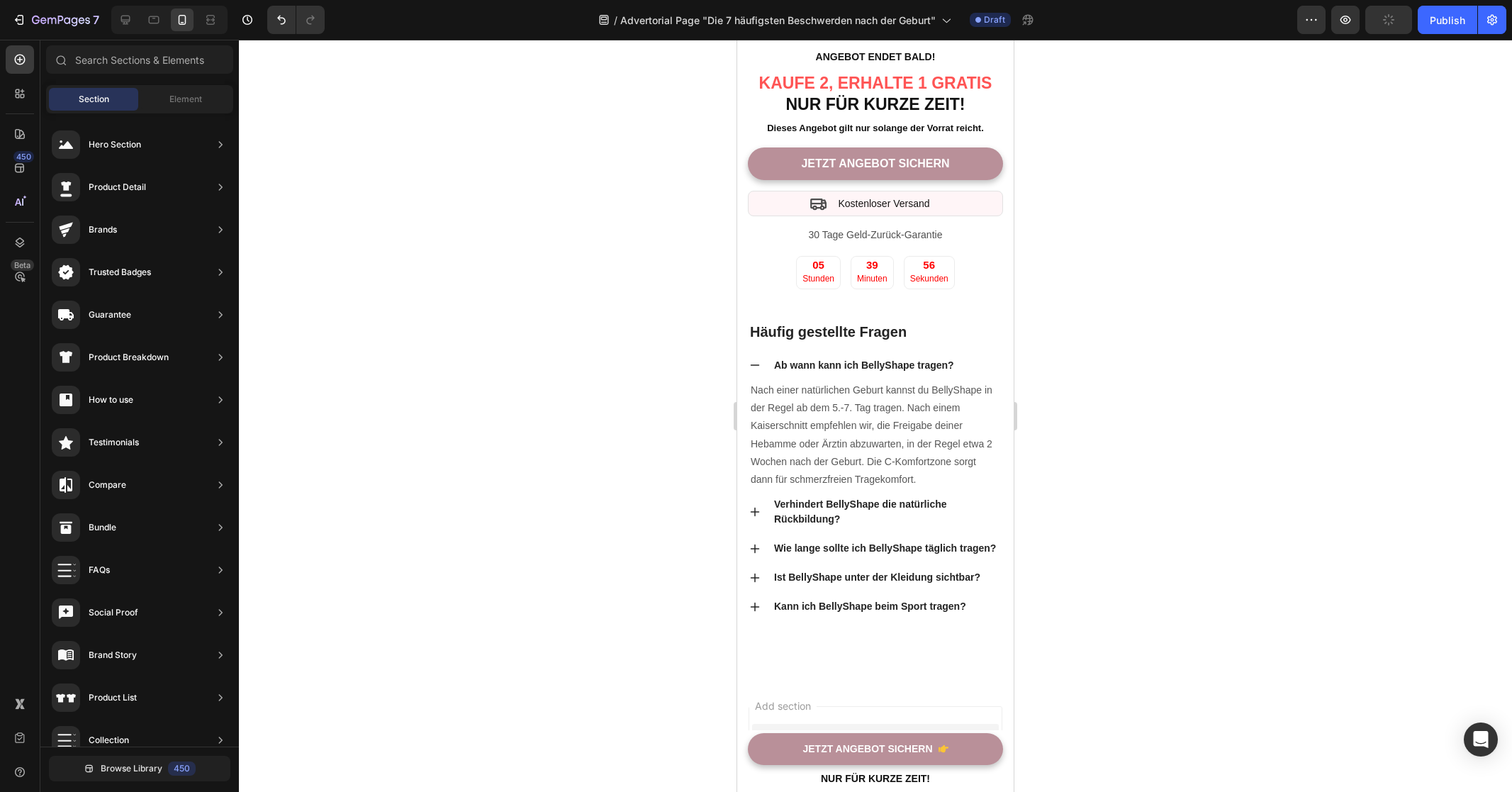
click at [569, 542] on div at bounding box center [875, 415] width 1273 height 753
click at [873, 63] on strong "Angebot endet bald!" at bounding box center [875, 57] width 120 height 11
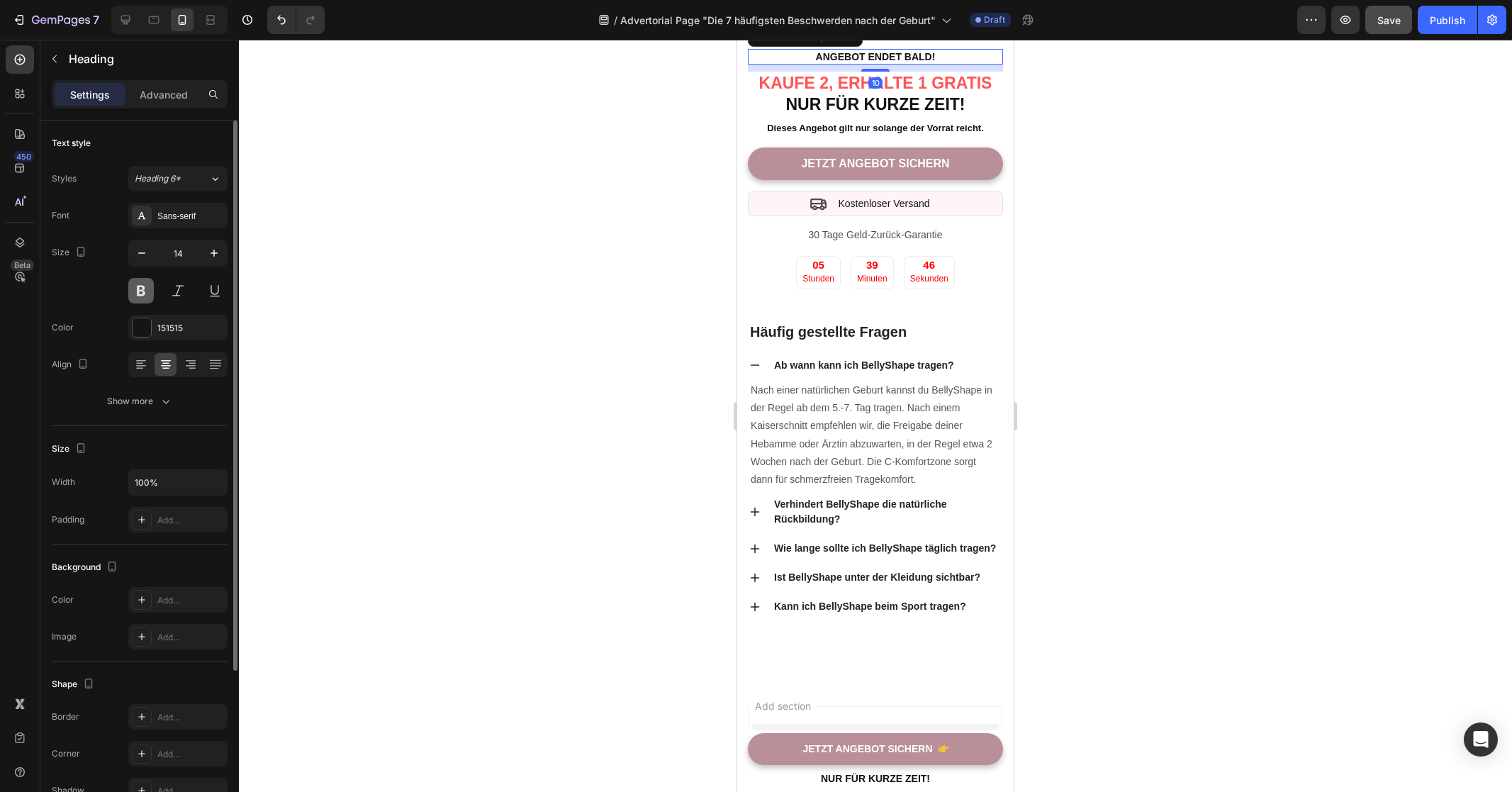
click at [139, 289] on button at bounding box center [141, 291] width 26 height 26
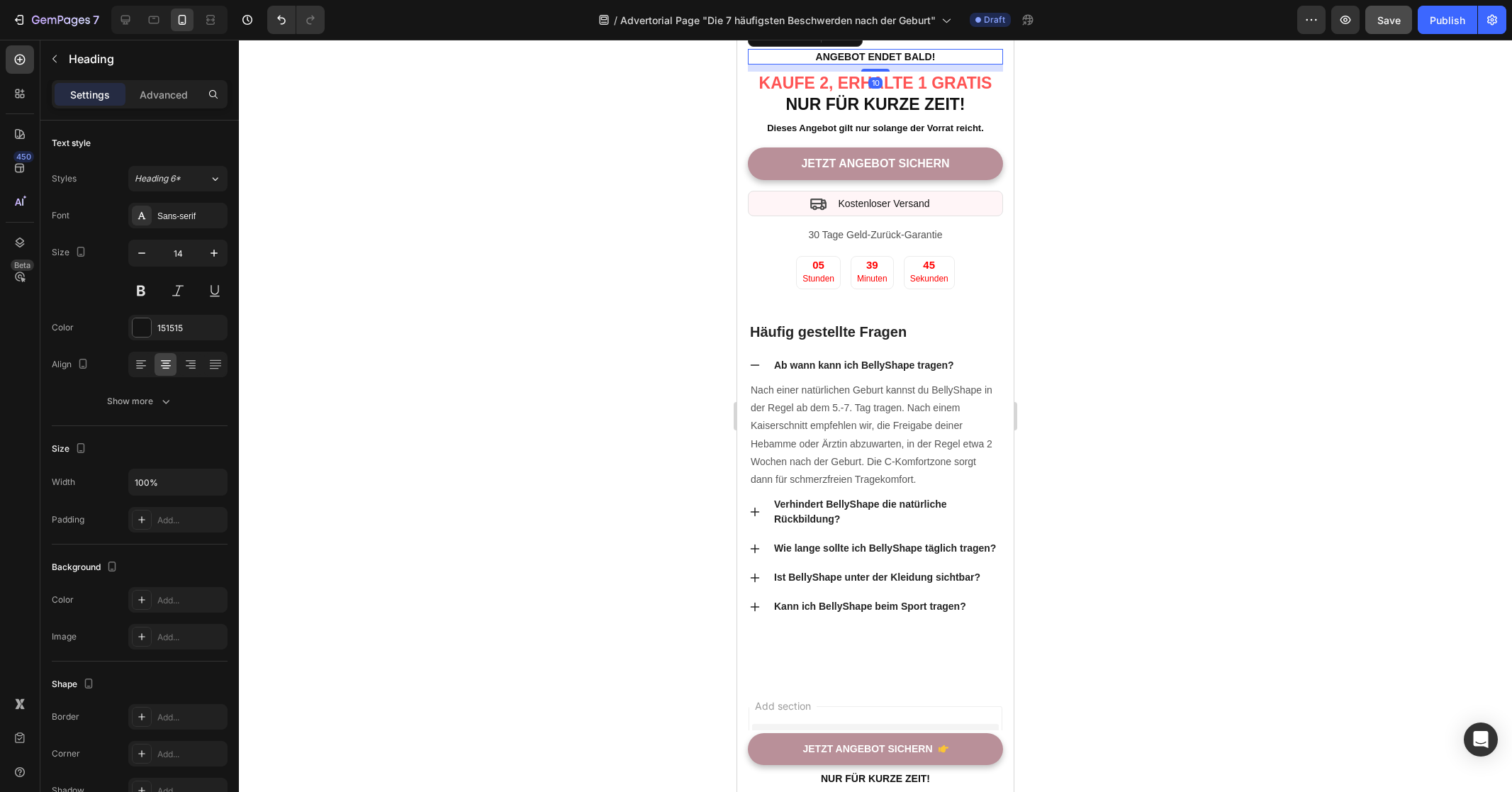
click at [1161, 402] on div at bounding box center [875, 415] width 1273 height 753
click at [943, 64] on h2 "Angebot endet bald!" at bounding box center [875, 57] width 255 height 15
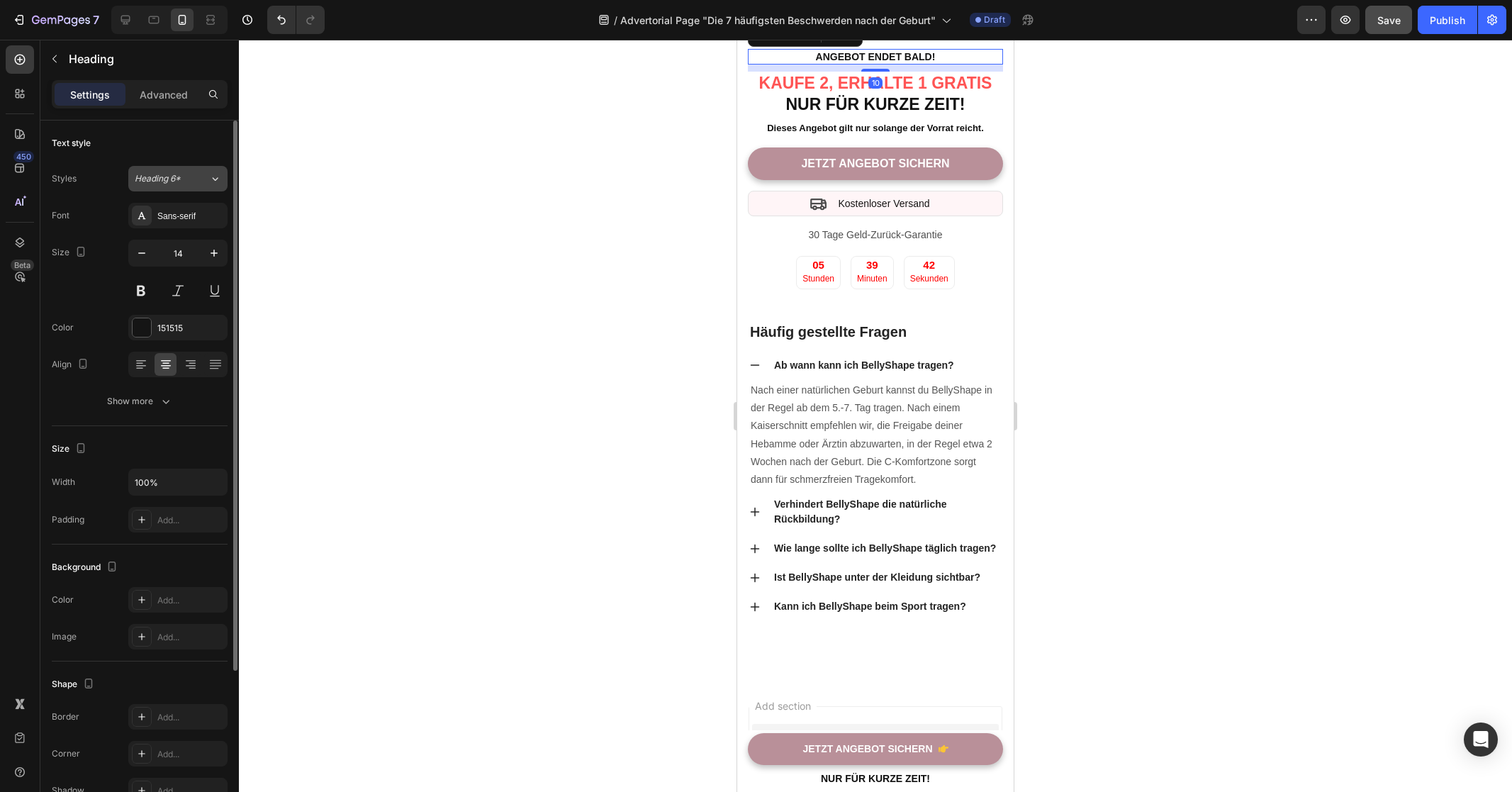
click at [201, 182] on div "Heading 6*" at bounding box center [171, 178] width 74 height 13
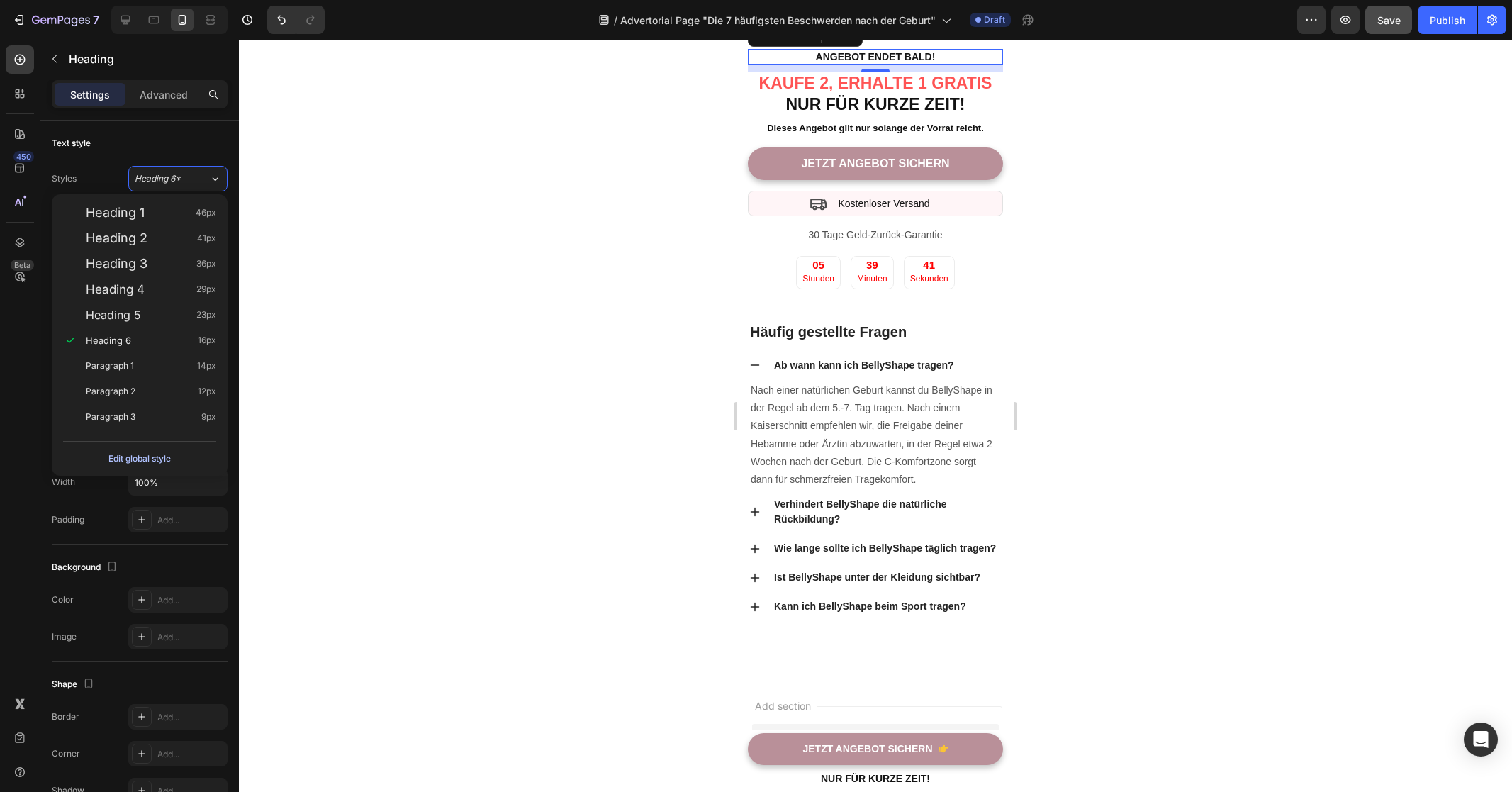
click at [158, 455] on div "Edit global style" at bounding box center [139, 459] width 62 height 17
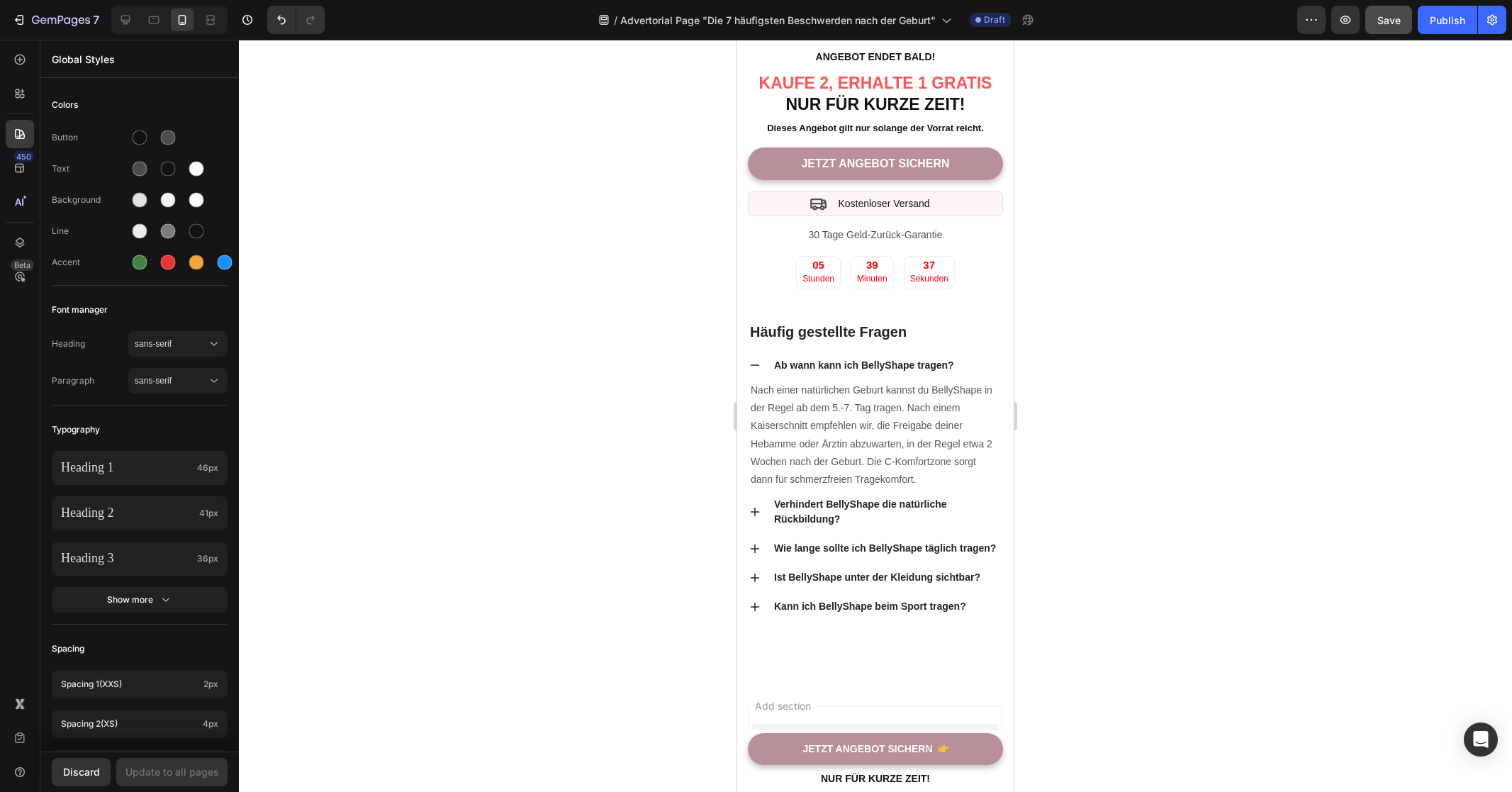
click at [1095, 386] on div at bounding box center [875, 415] width 1273 height 753
click at [869, 63] on strong "Angebot endet bald!" at bounding box center [875, 57] width 120 height 11
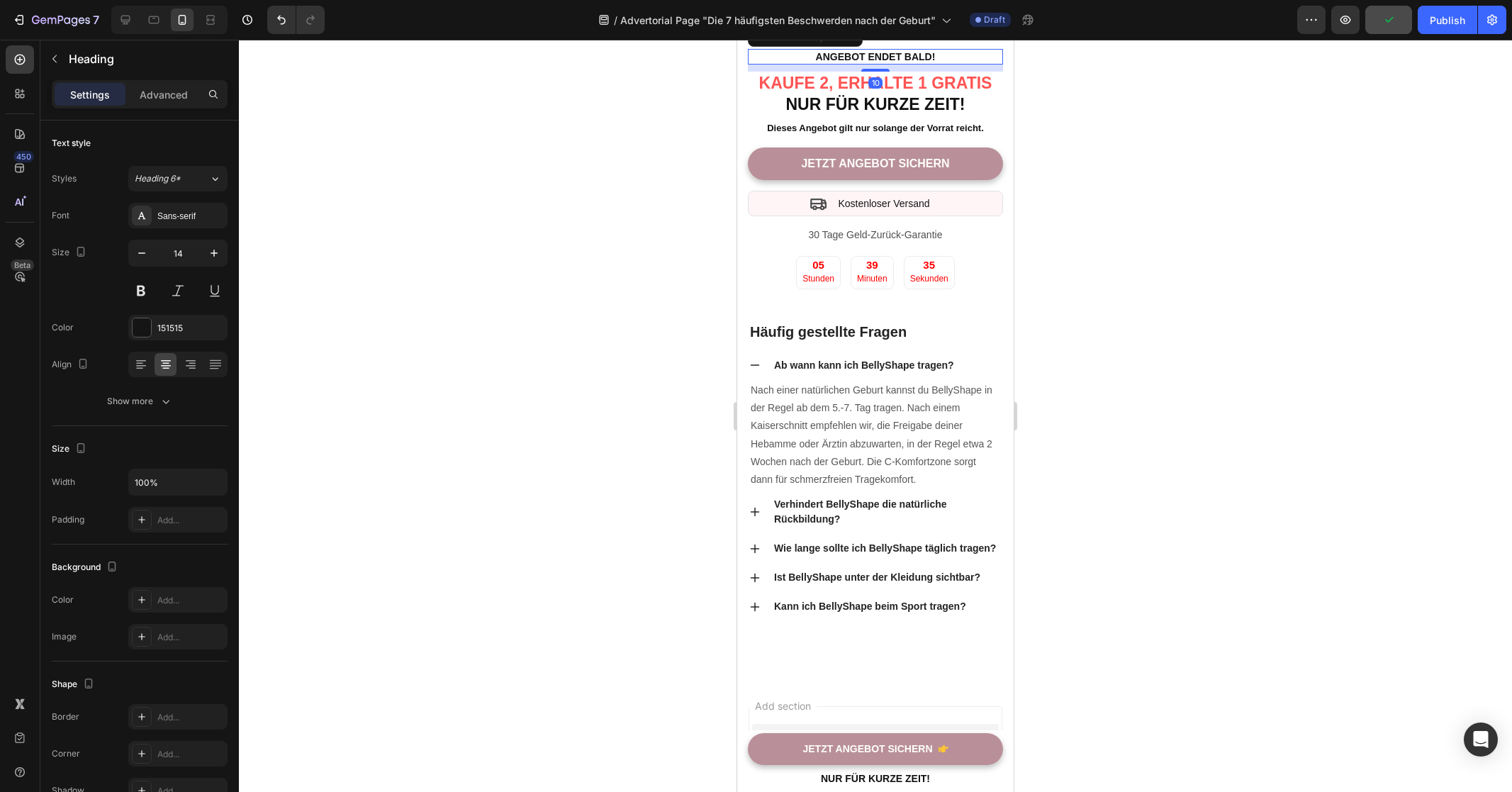
click at [1138, 357] on div at bounding box center [875, 415] width 1273 height 753
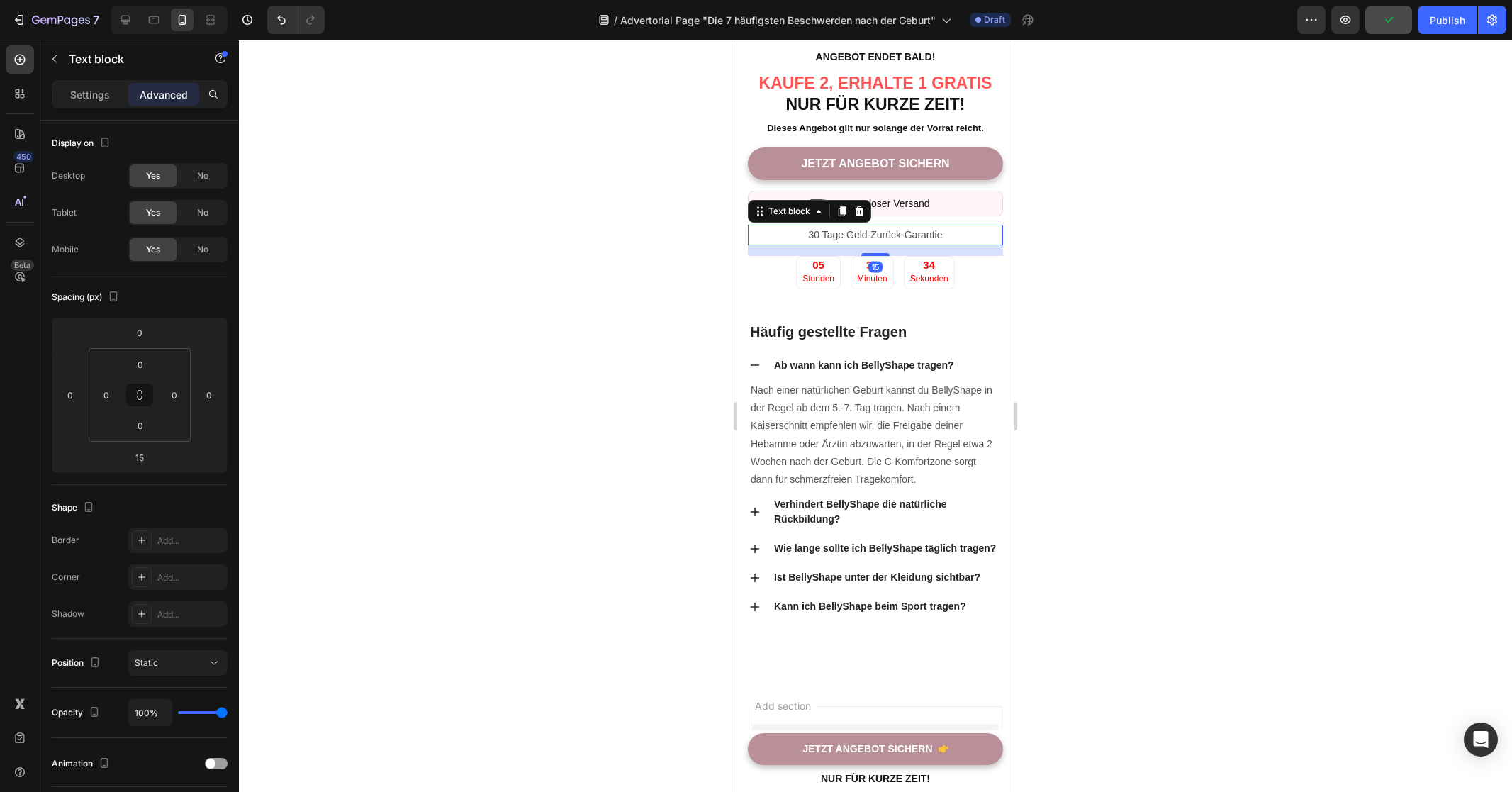
click at [901, 244] on p "30 Tage Geld-Zurück-Garantie" at bounding box center [875, 235] width 252 height 18
click at [844, 217] on icon at bounding box center [842, 211] width 8 height 10
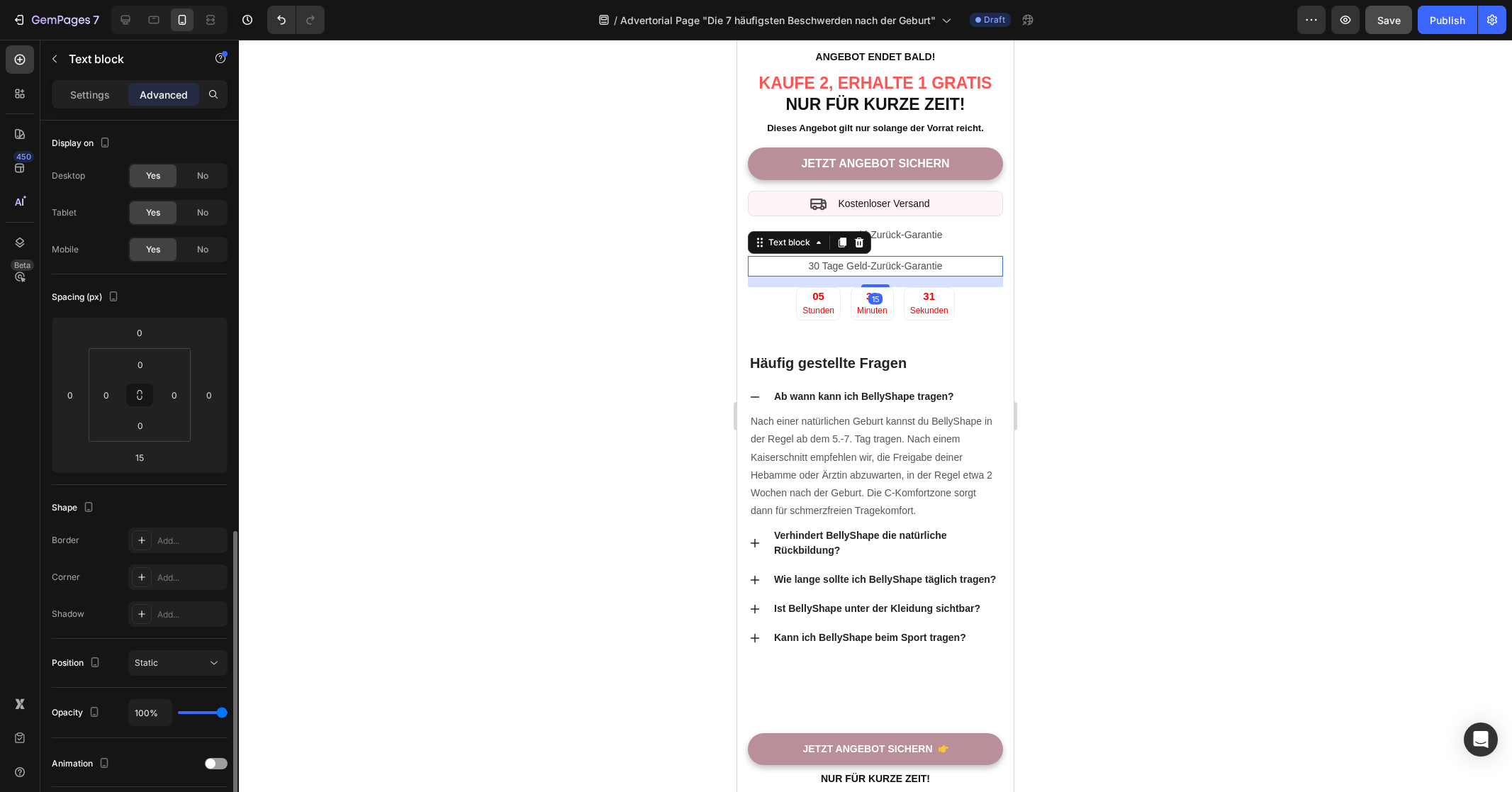
scroll to position [234, 0]
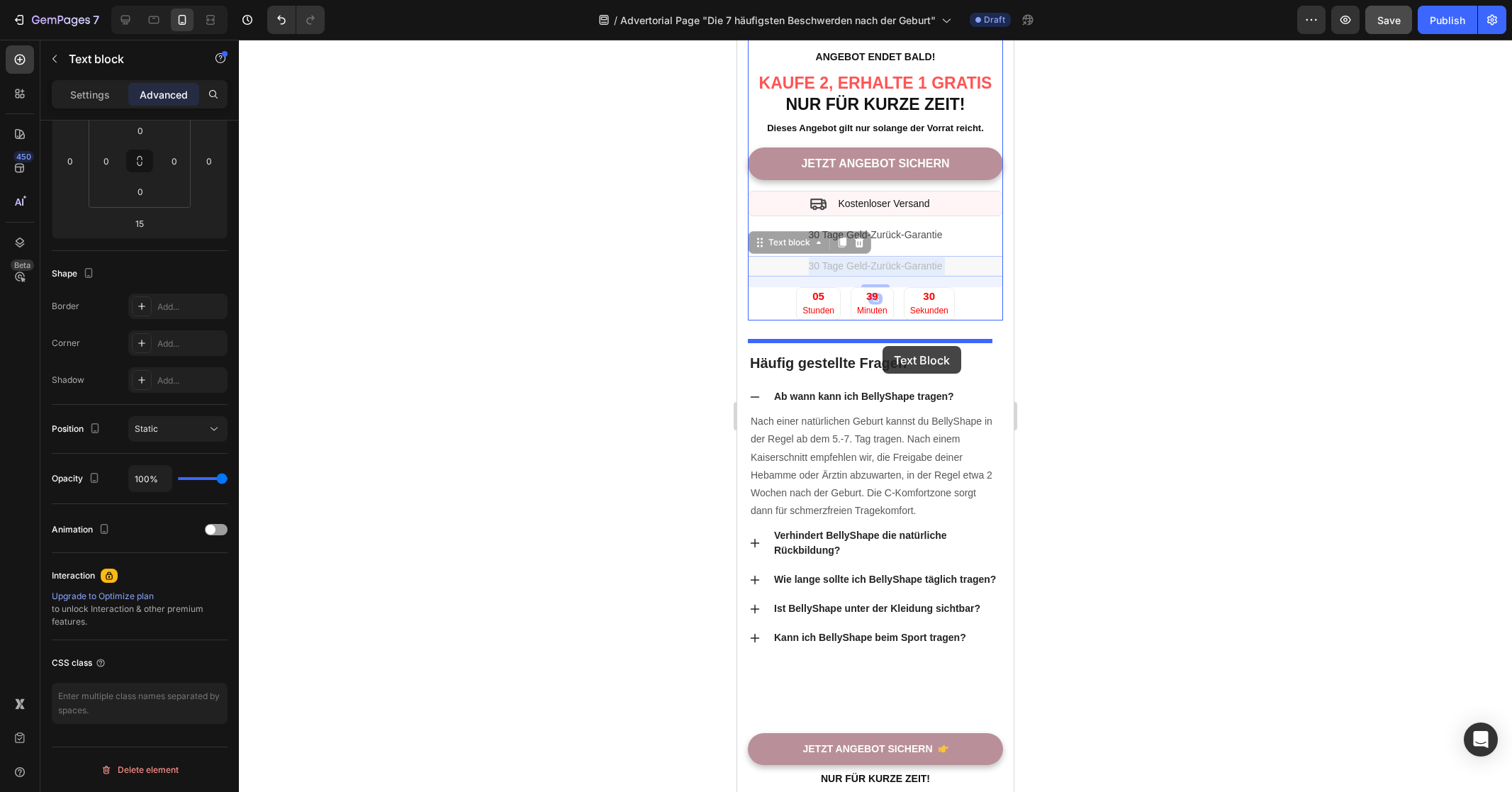
drag, startPoint x: 892, startPoint y: 531, endPoint x: 882, endPoint y: 346, distance: 185.3
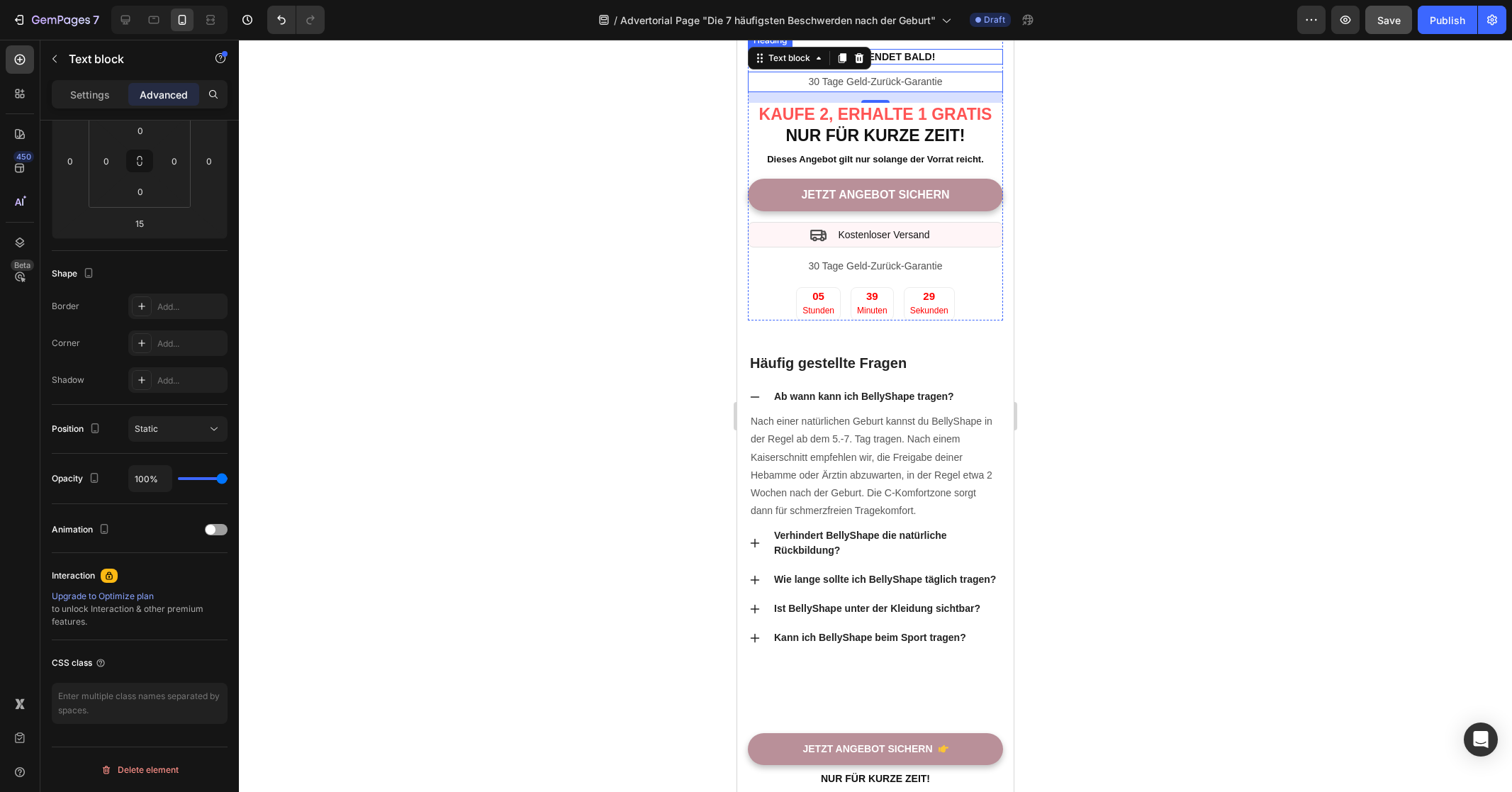
click at [916, 63] on strong "Angebot endet bald!" at bounding box center [875, 57] width 120 height 11
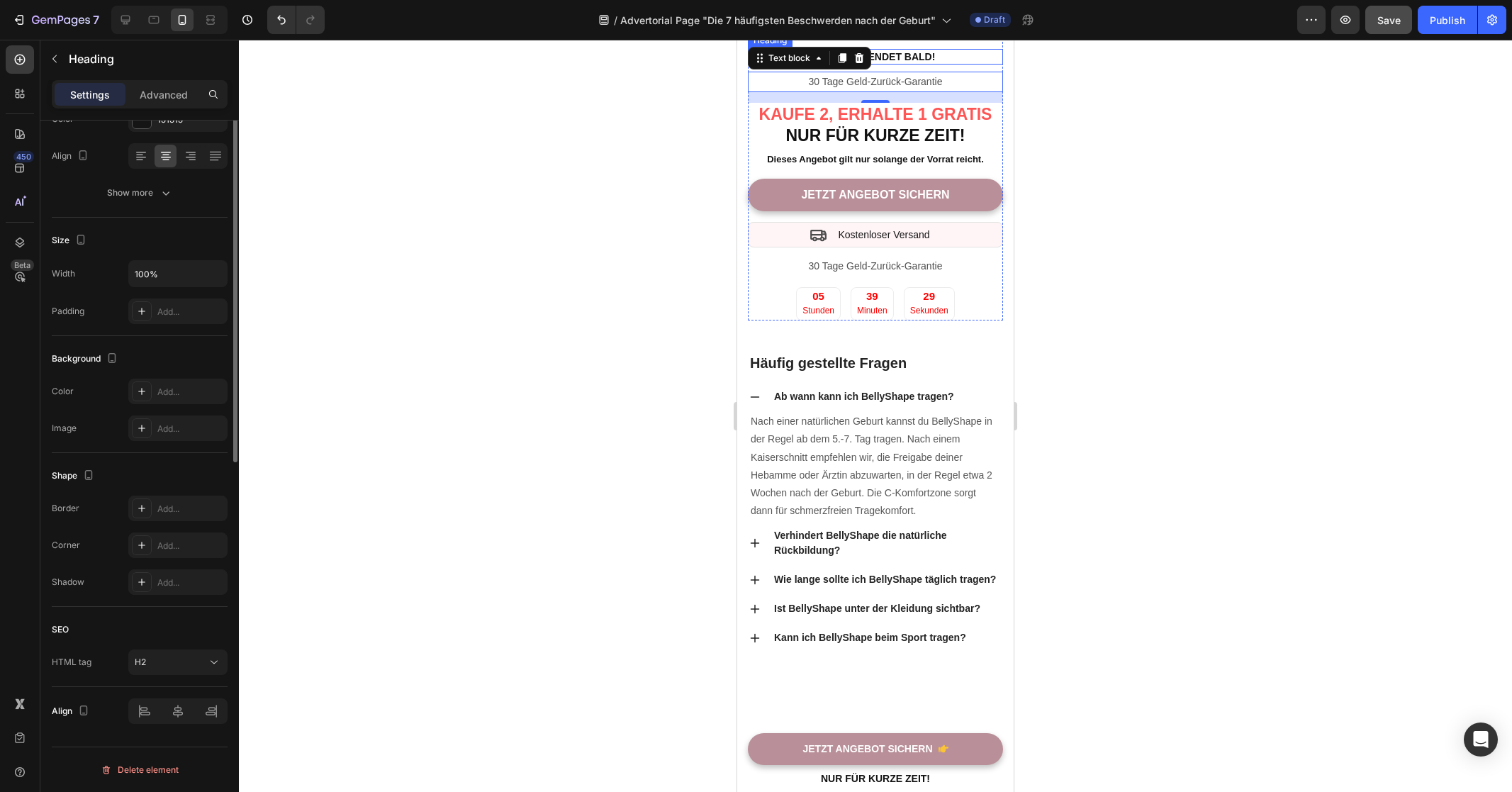
scroll to position [0, 0]
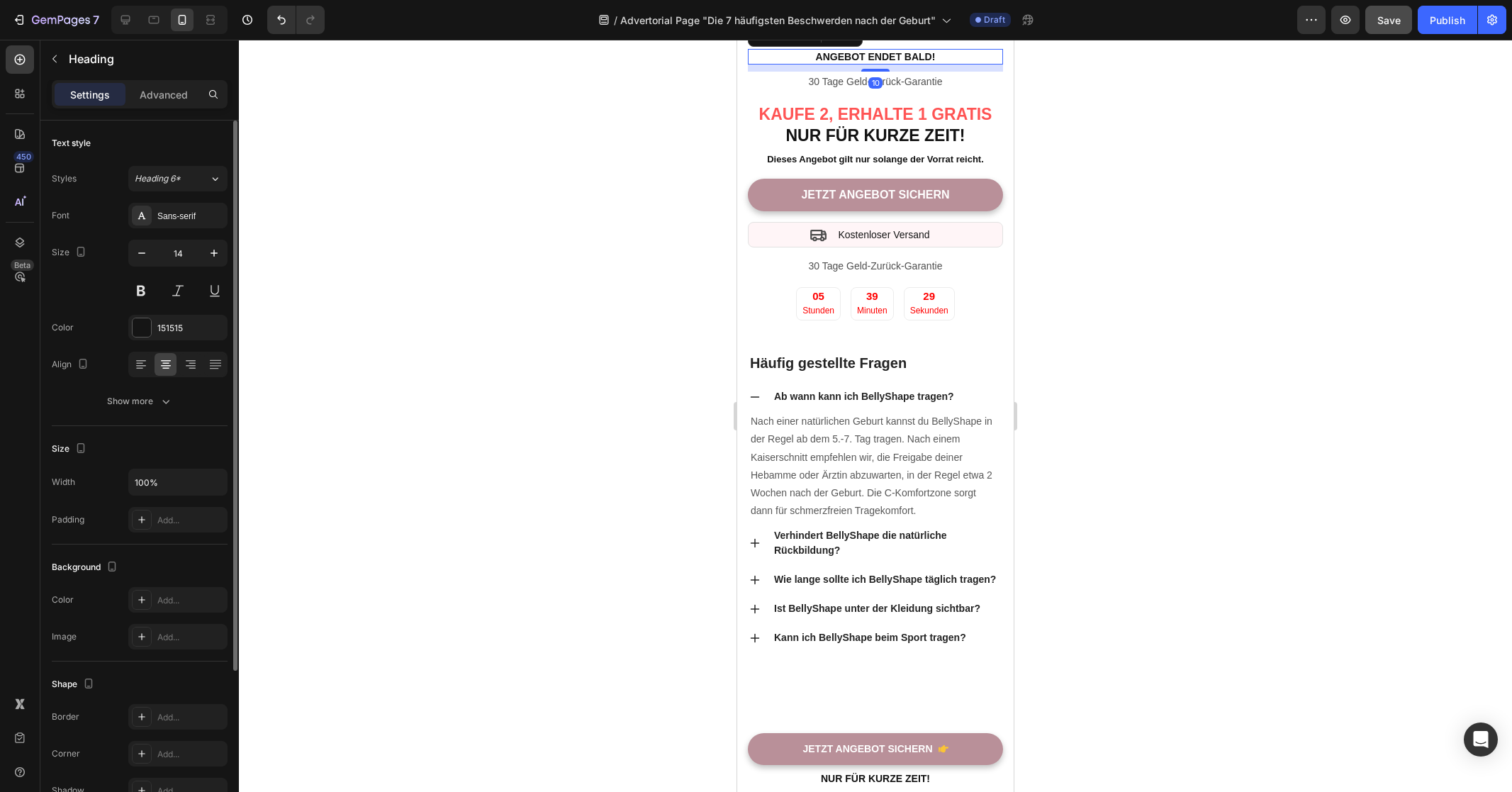
click at [916, 63] on strong "Angebot endet bald!" at bounding box center [875, 57] width 120 height 11
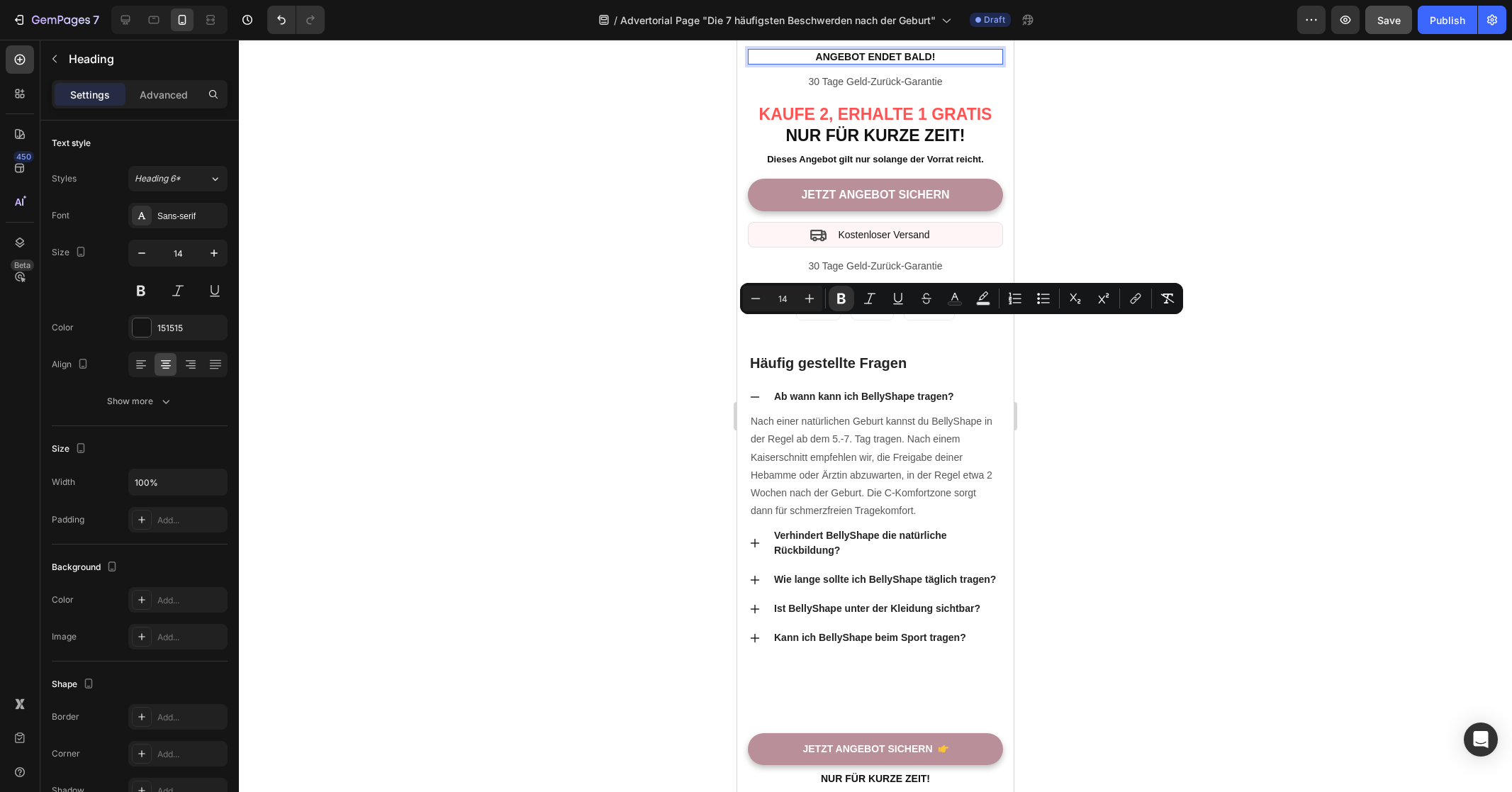
click at [1055, 353] on div at bounding box center [875, 415] width 1273 height 753
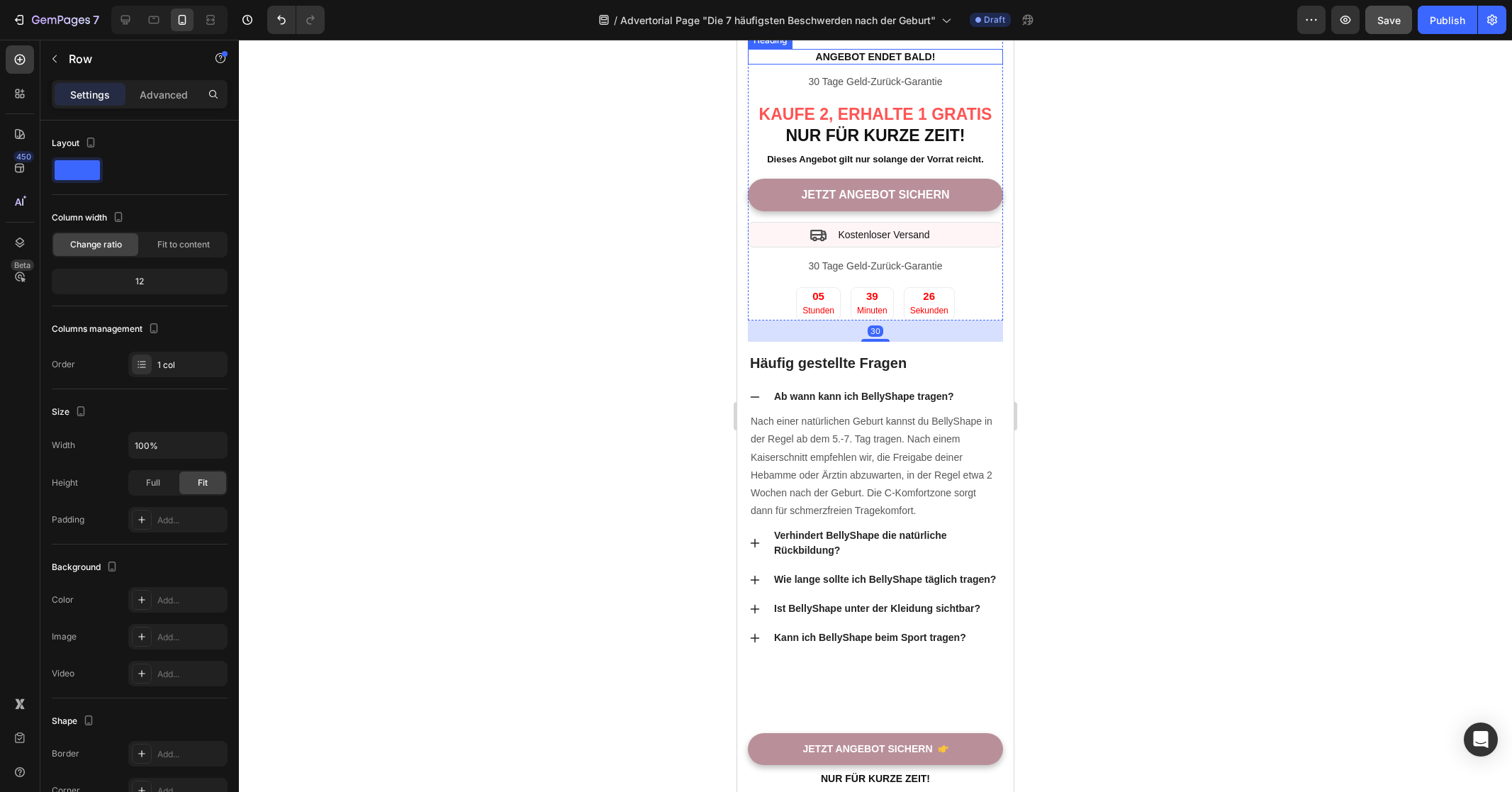
click at [911, 63] on strong "Angebot endet bald!" at bounding box center [875, 57] width 120 height 11
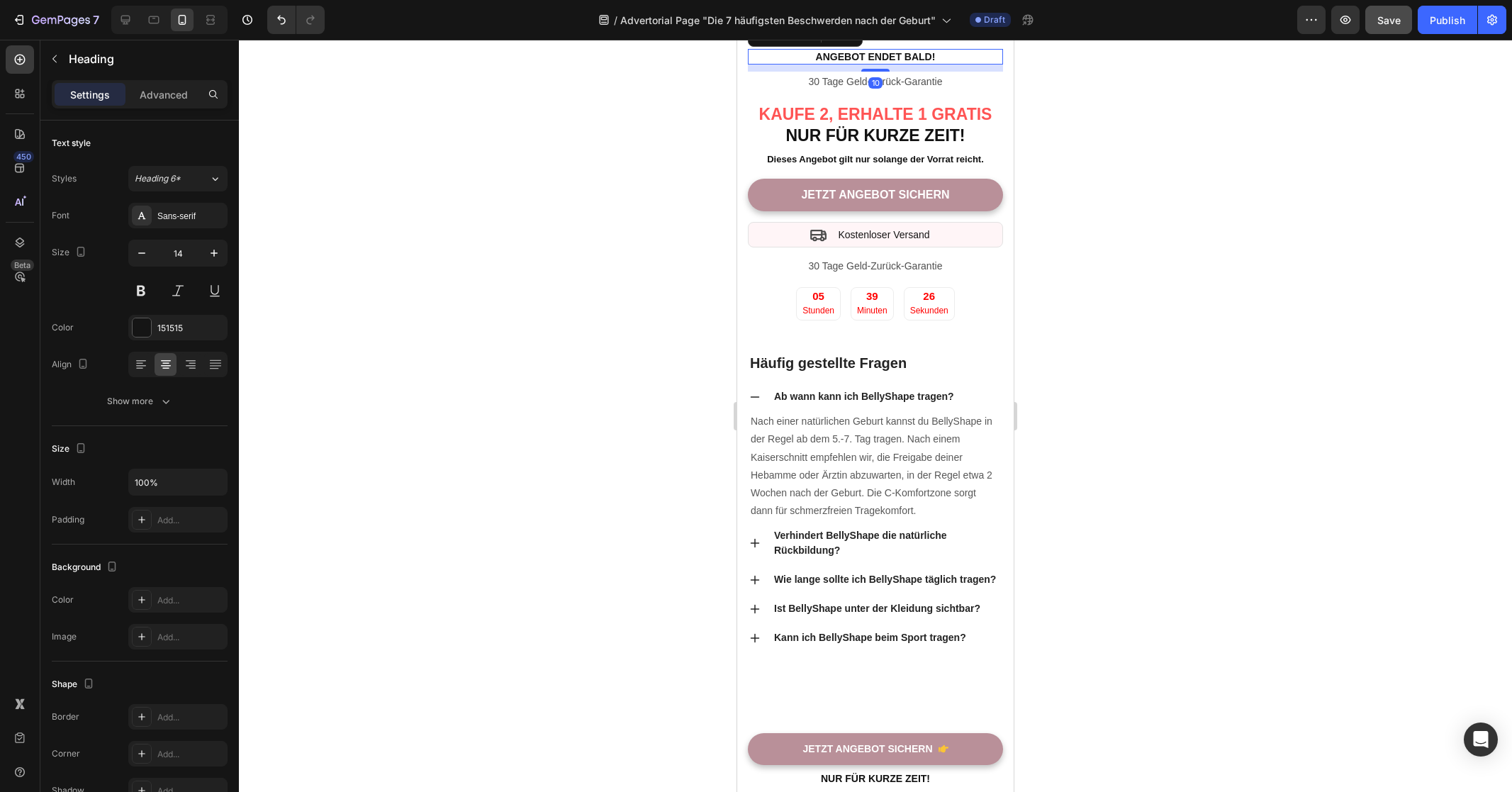
click at [856, 41] on icon at bounding box center [850, 35] width 11 height 11
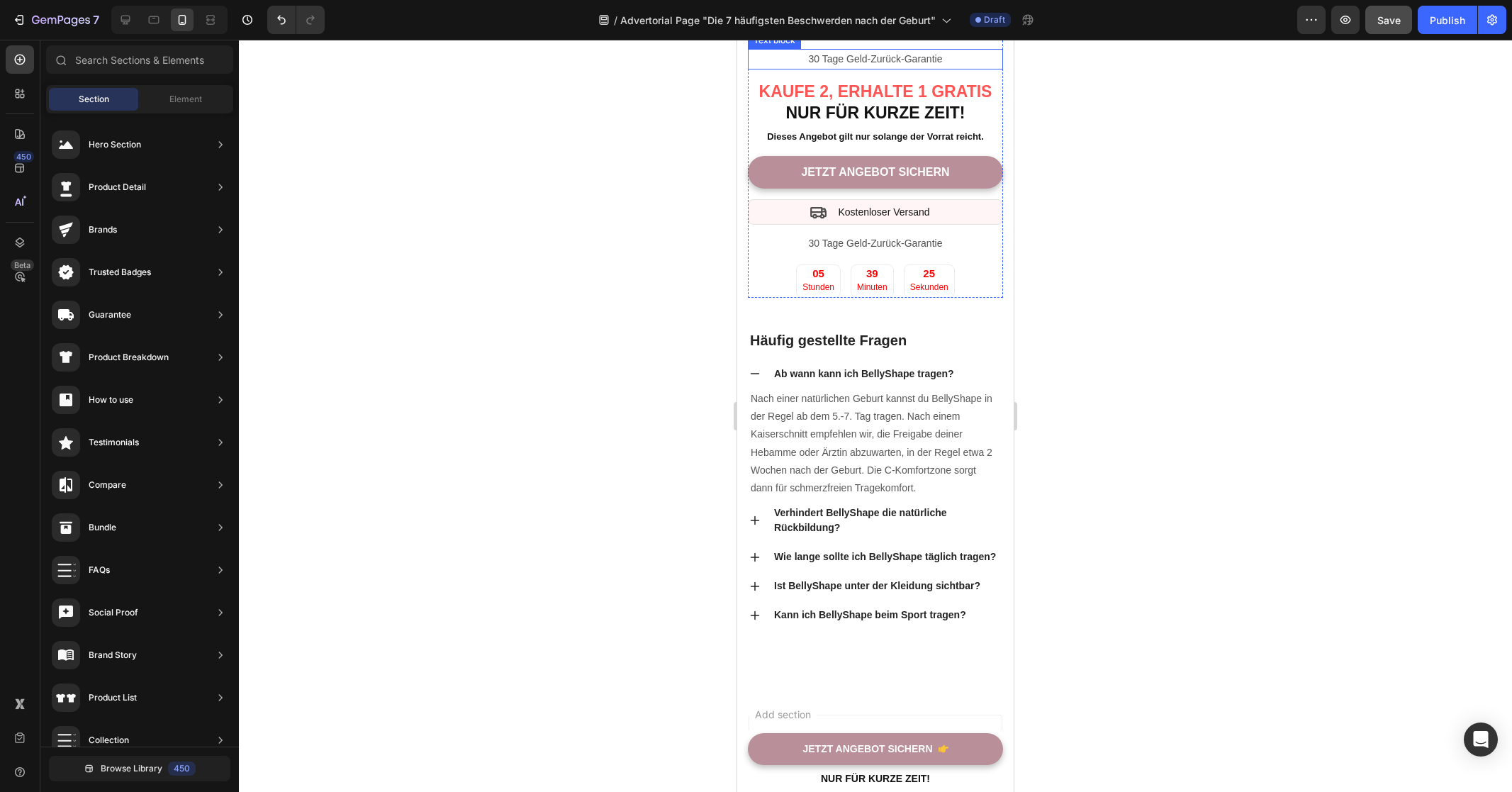
click at [897, 68] on p "30 Tage Geld-Zurück-Garantie" at bounding box center [875, 59] width 252 height 18
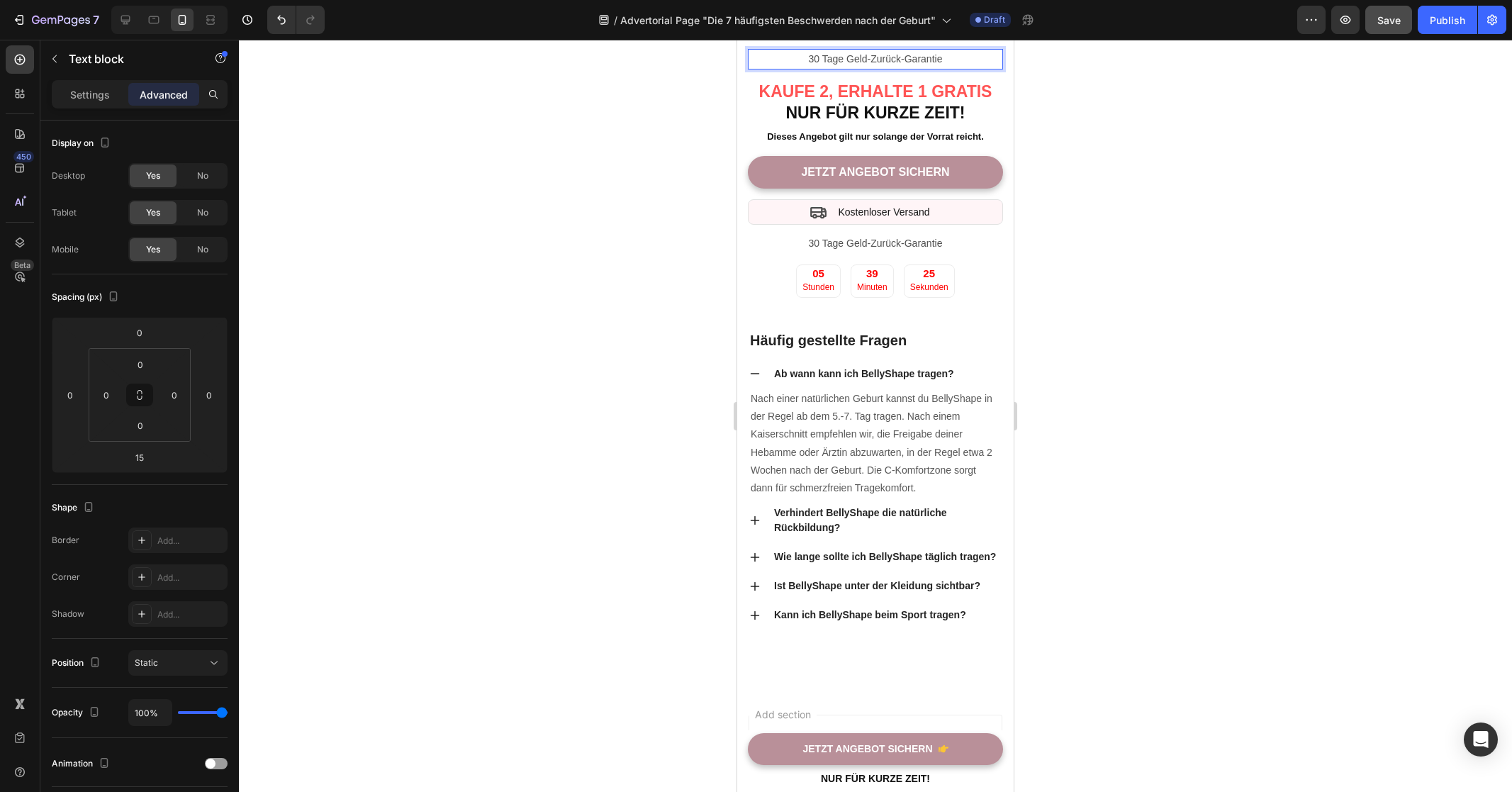
click at [897, 68] on p "30 Tage Geld-Zurück-Garantie" at bounding box center [875, 59] width 252 height 18
click at [897, 64] on strong "Angebot endet bald!" at bounding box center [875, 58] width 96 height 11
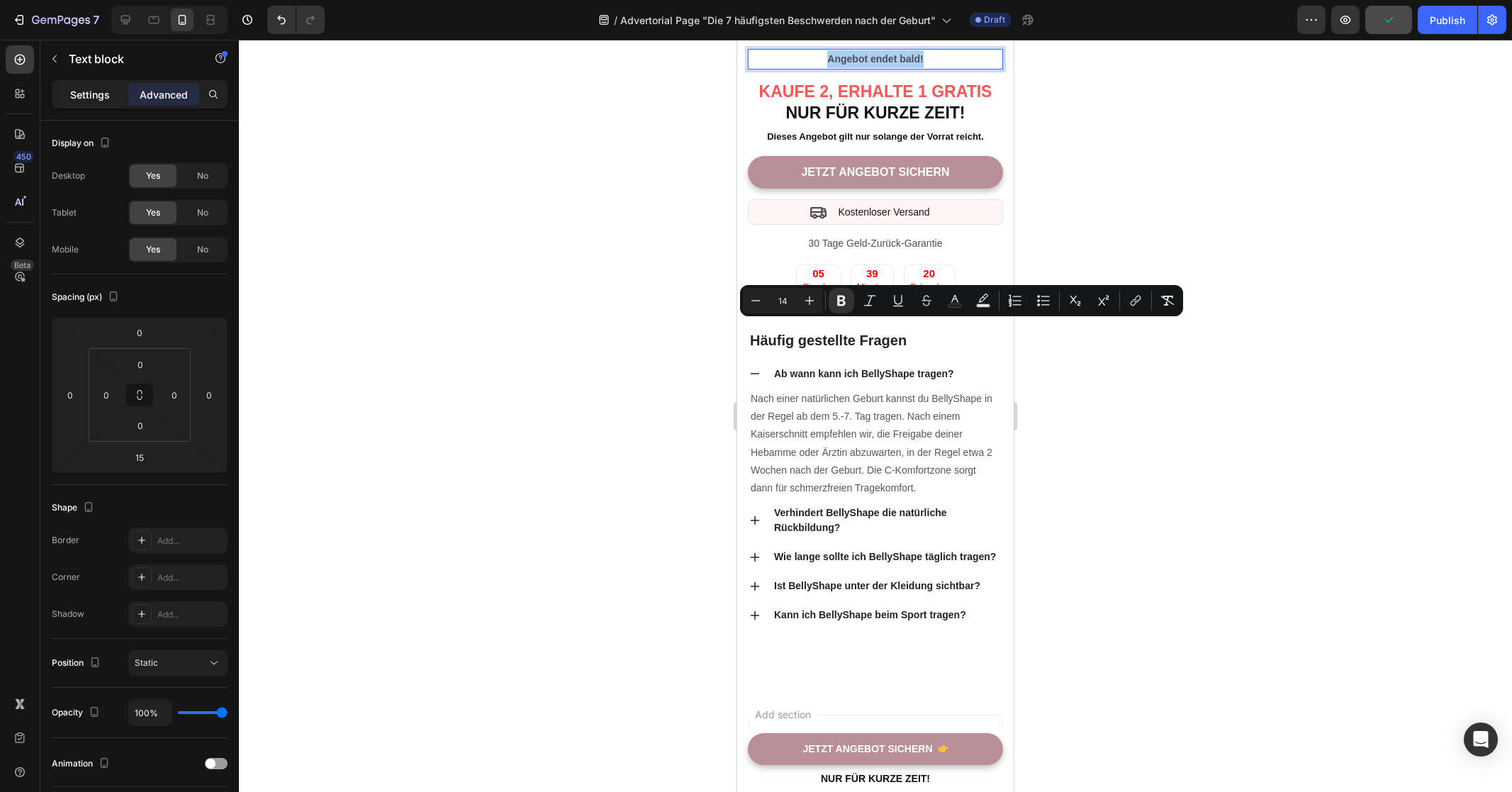
click at [104, 101] on p "Settings" at bounding box center [90, 94] width 39 height 15
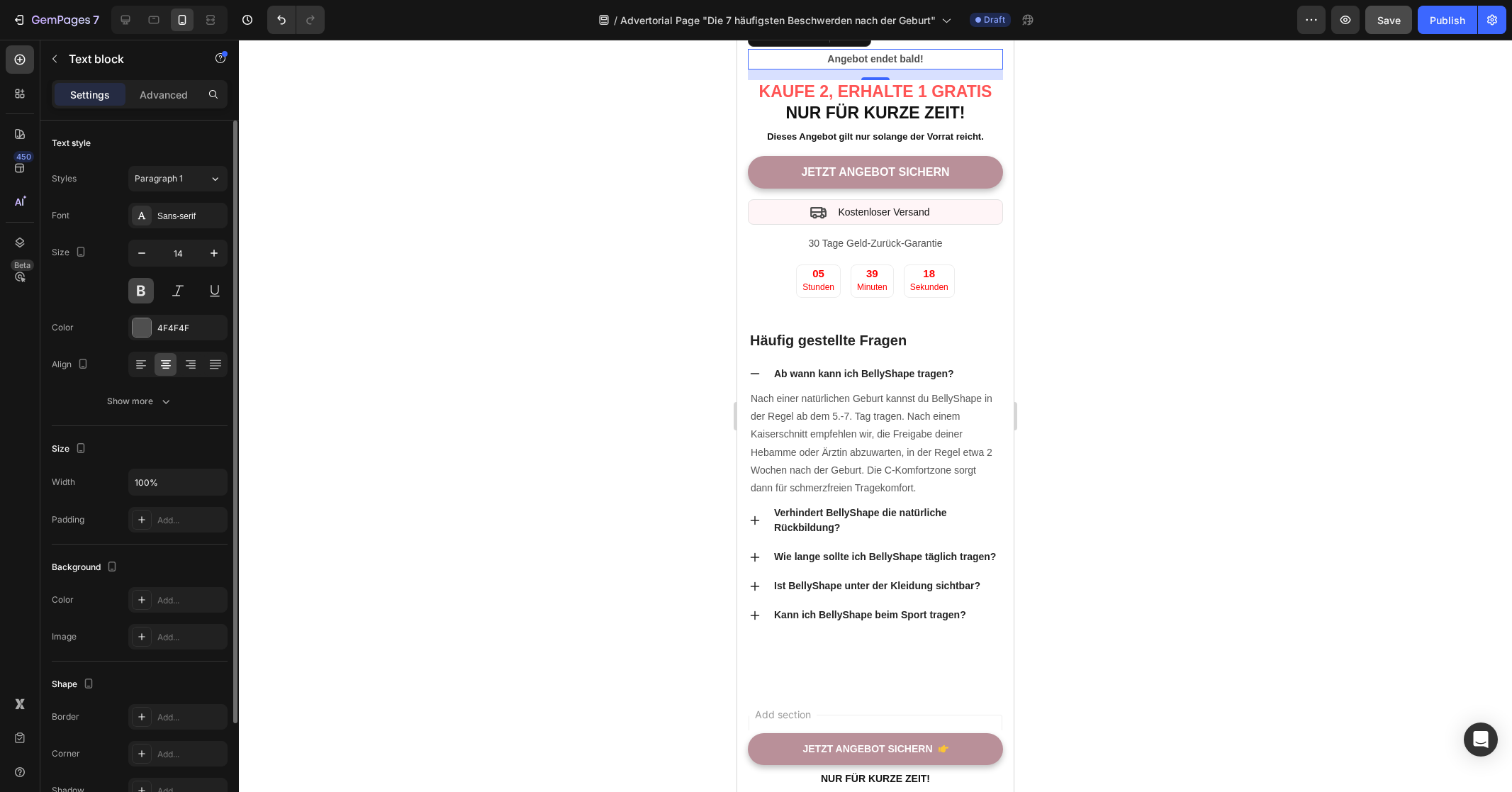
click at [139, 291] on button at bounding box center [141, 291] width 26 height 26
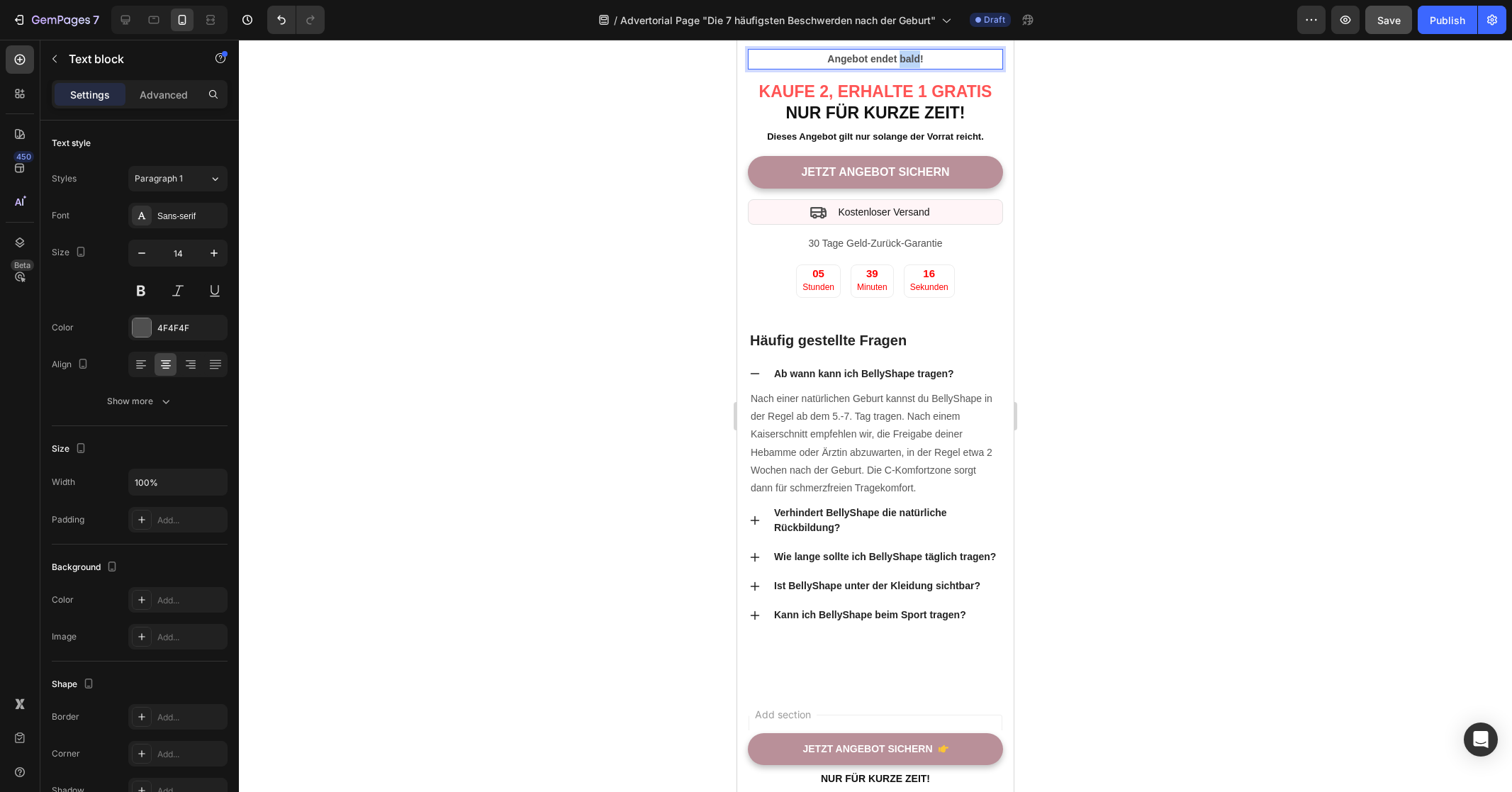
click at [898, 64] on strong "Angebot endet bald!" at bounding box center [875, 58] width 96 height 11
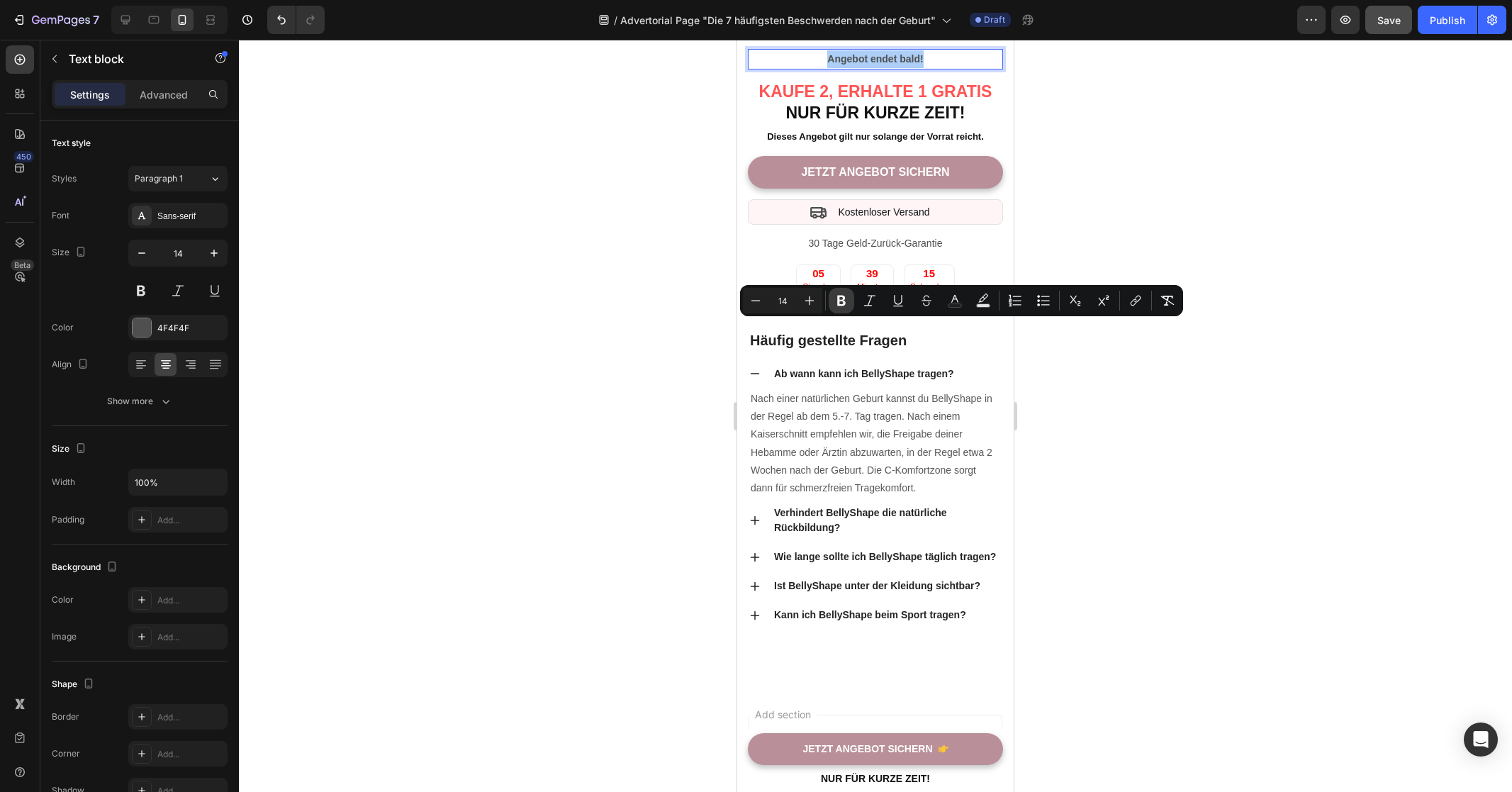
click at [847, 303] on icon "Editor contextual toolbar" at bounding box center [841, 301] width 15 height 15
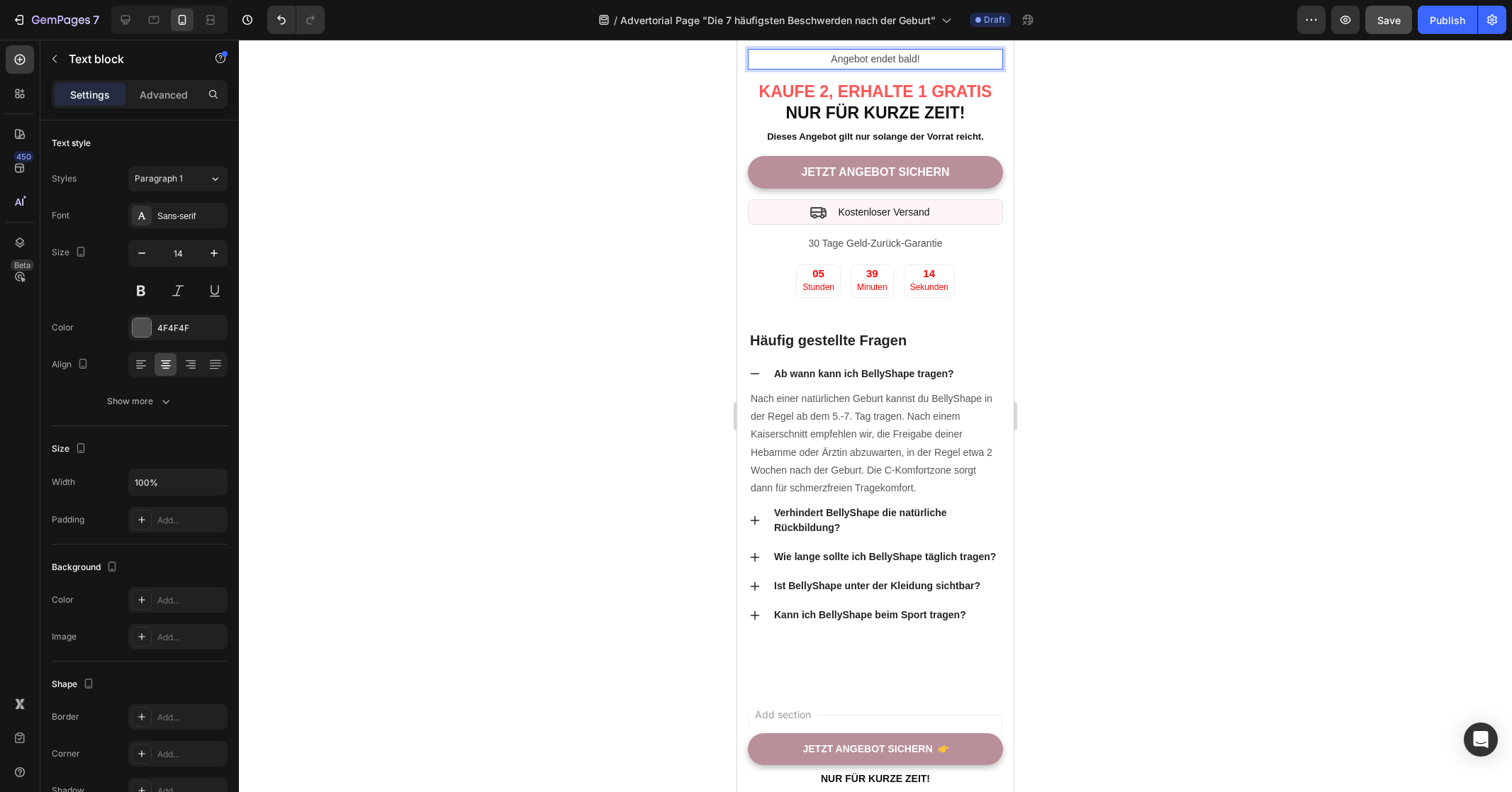
click at [1161, 388] on div at bounding box center [875, 415] width 1273 height 753
click at [881, 68] on p "Angebot endet bald!" at bounding box center [875, 59] width 252 height 18
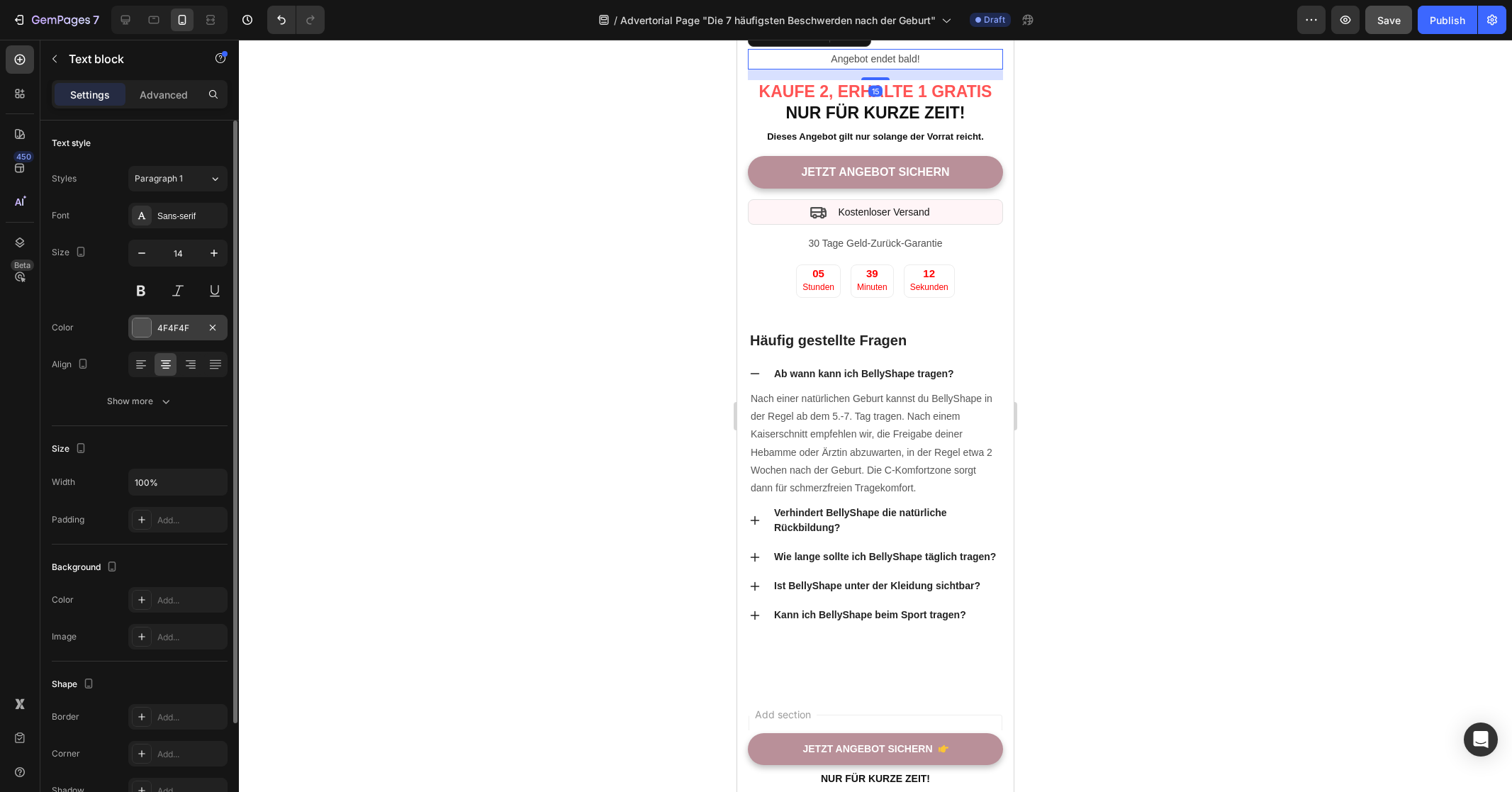
click at [136, 329] on div at bounding box center [142, 328] width 19 height 19
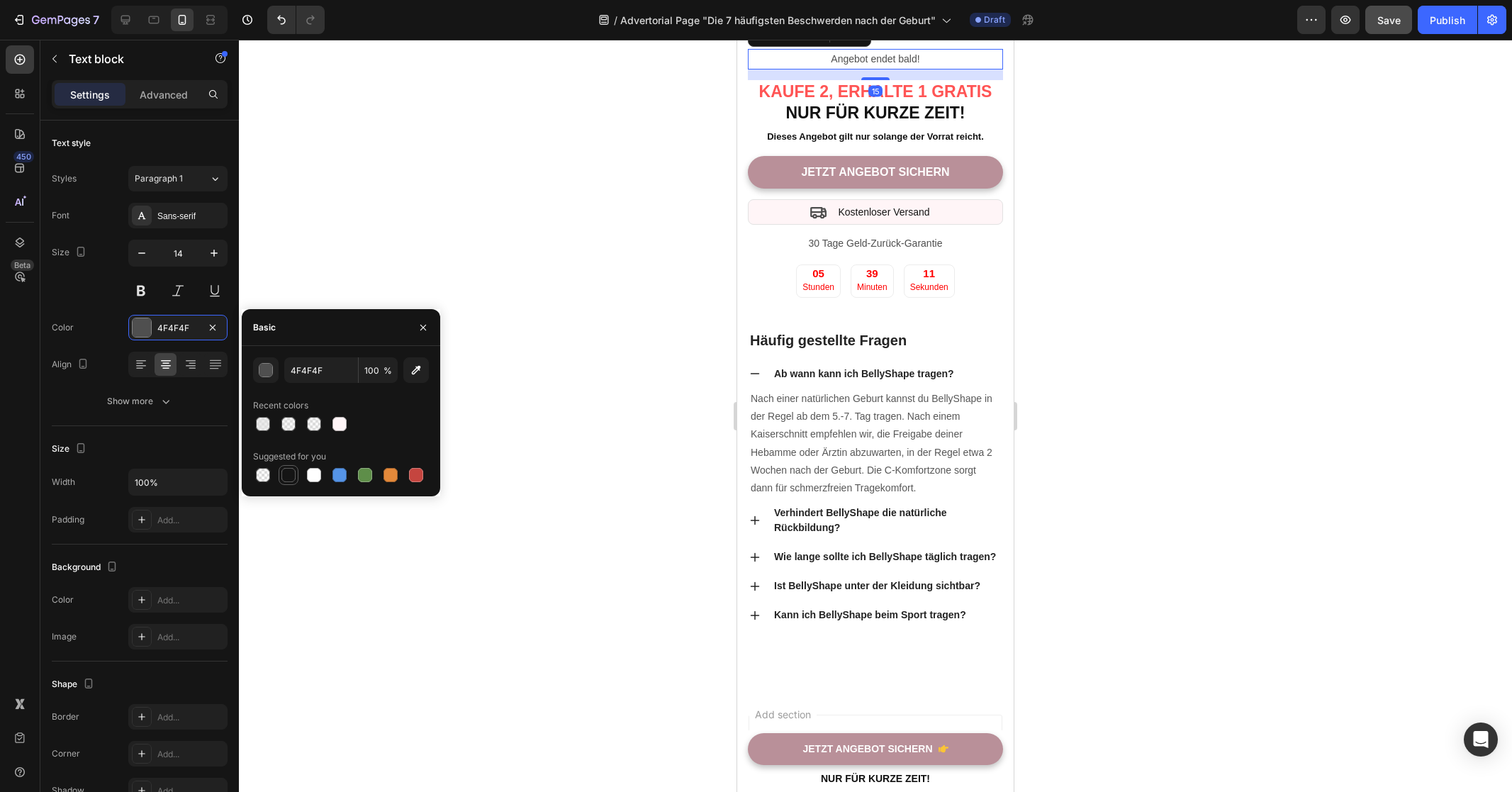
click at [294, 476] on div at bounding box center [288, 475] width 15 height 15
click at [1173, 378] on div at bounding box center [875, 415] width 1273 height 753
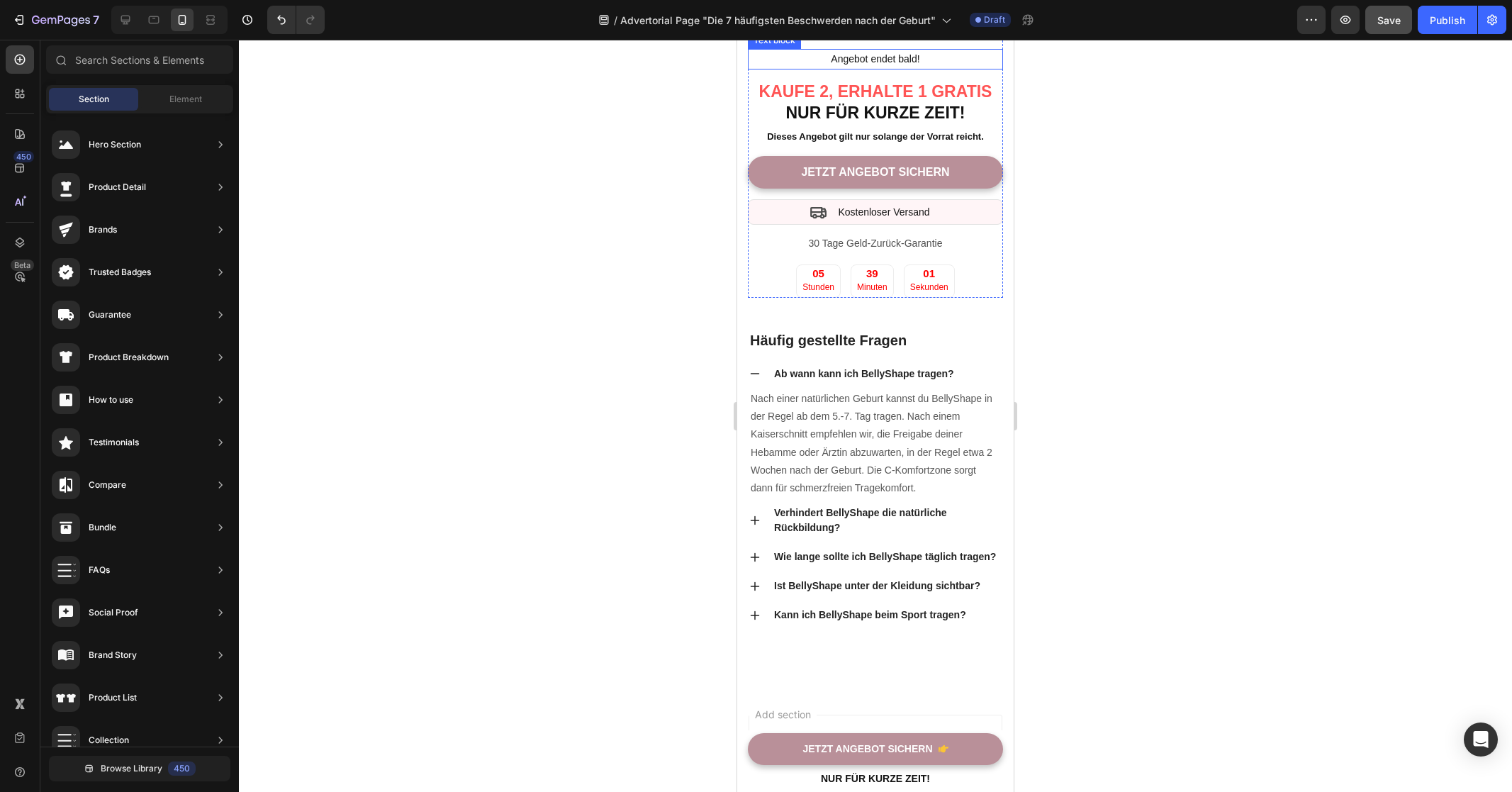
click at [815, 68] on p "Angebot endet bald!" at bounding box center [875, 59] width 252 height 18
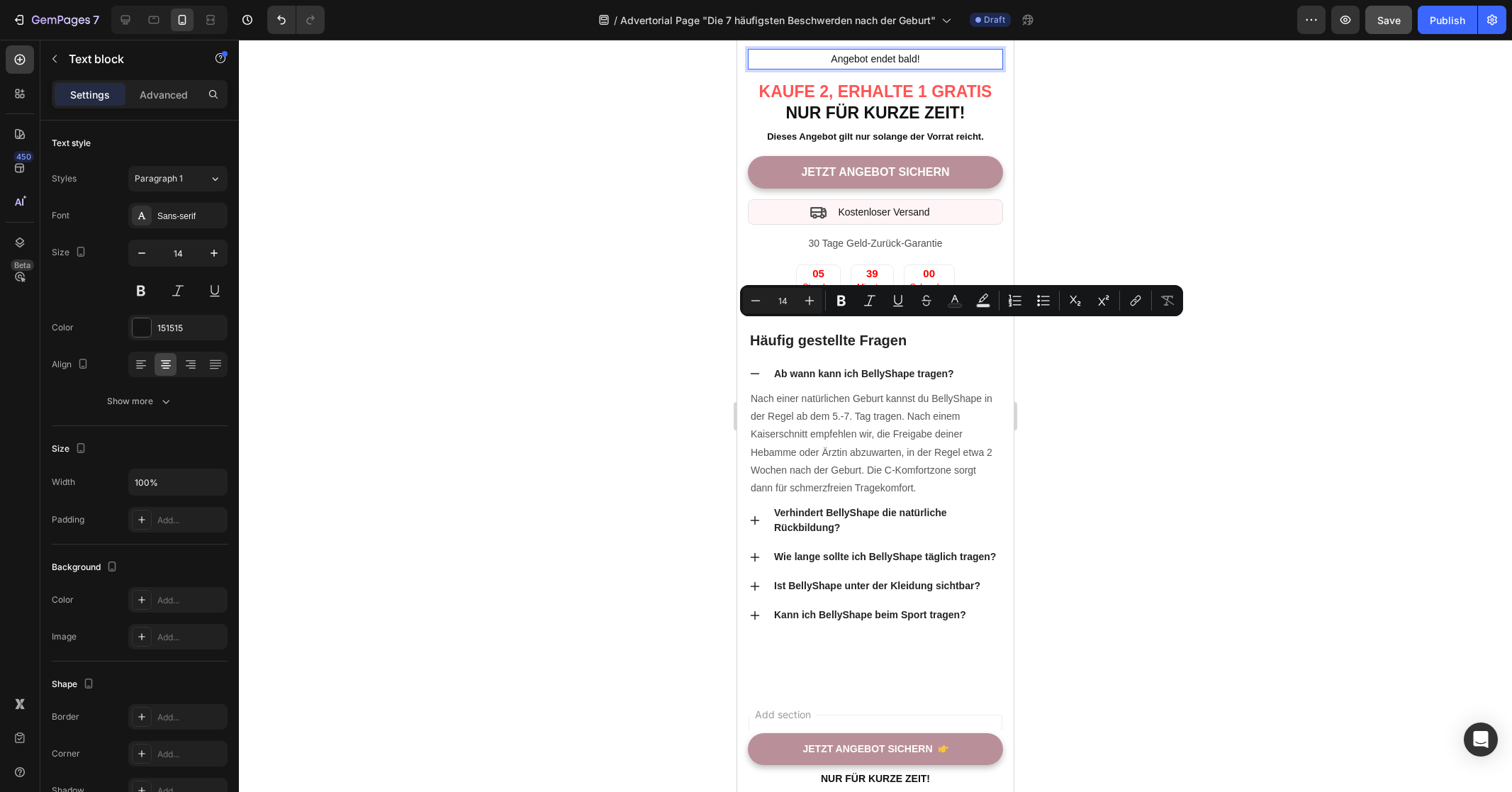
click at [816, 68] on p "Angebot endet bald!" at bounding box center [875, 59] width 252 height 18
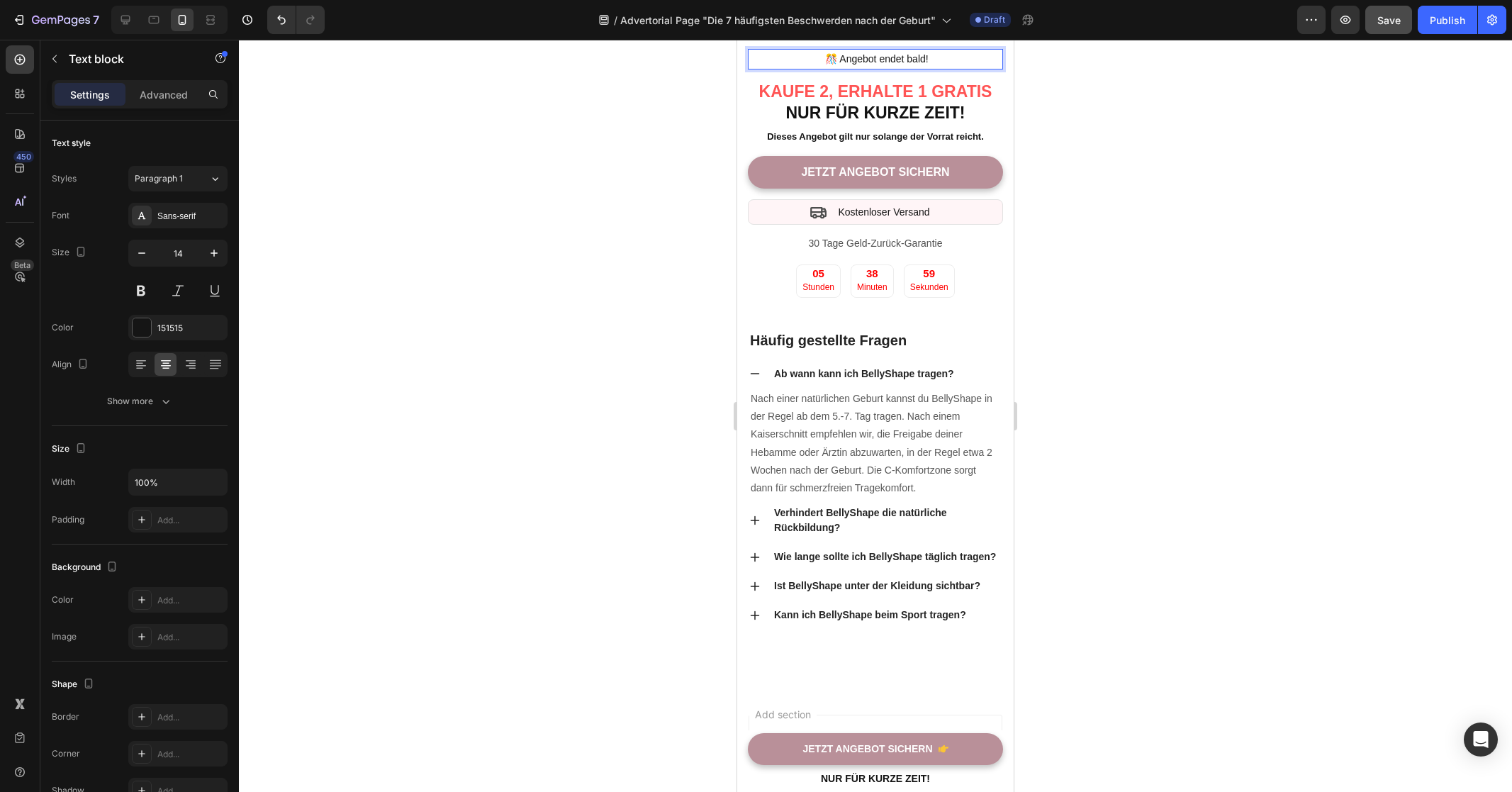
click at [934, 68] on p "️ 🎊 Angebot endet bald!" at bounding box center [875, 59] width 252 height 18
click at [1151, 367] on div at bounding box center [875, 415] width 1273 height 753
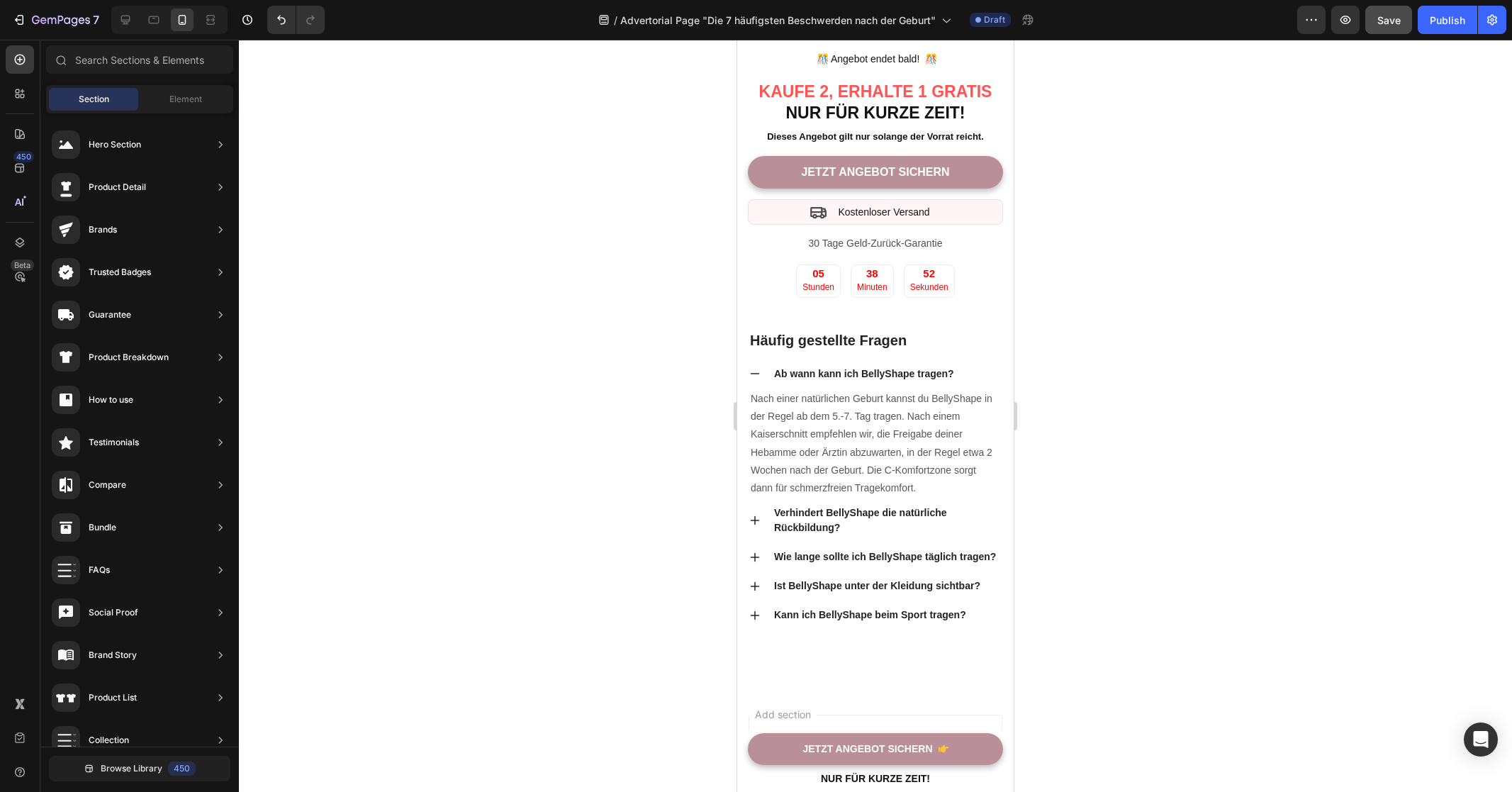
click at [1083, 404] on div at bounding box center [875, 415] width 1273 height 753
click at [881, 68] on p "️ 🎊 Angebot endet bald! ️ 🎊" at bounding box center [875, 59] width 252 height 18
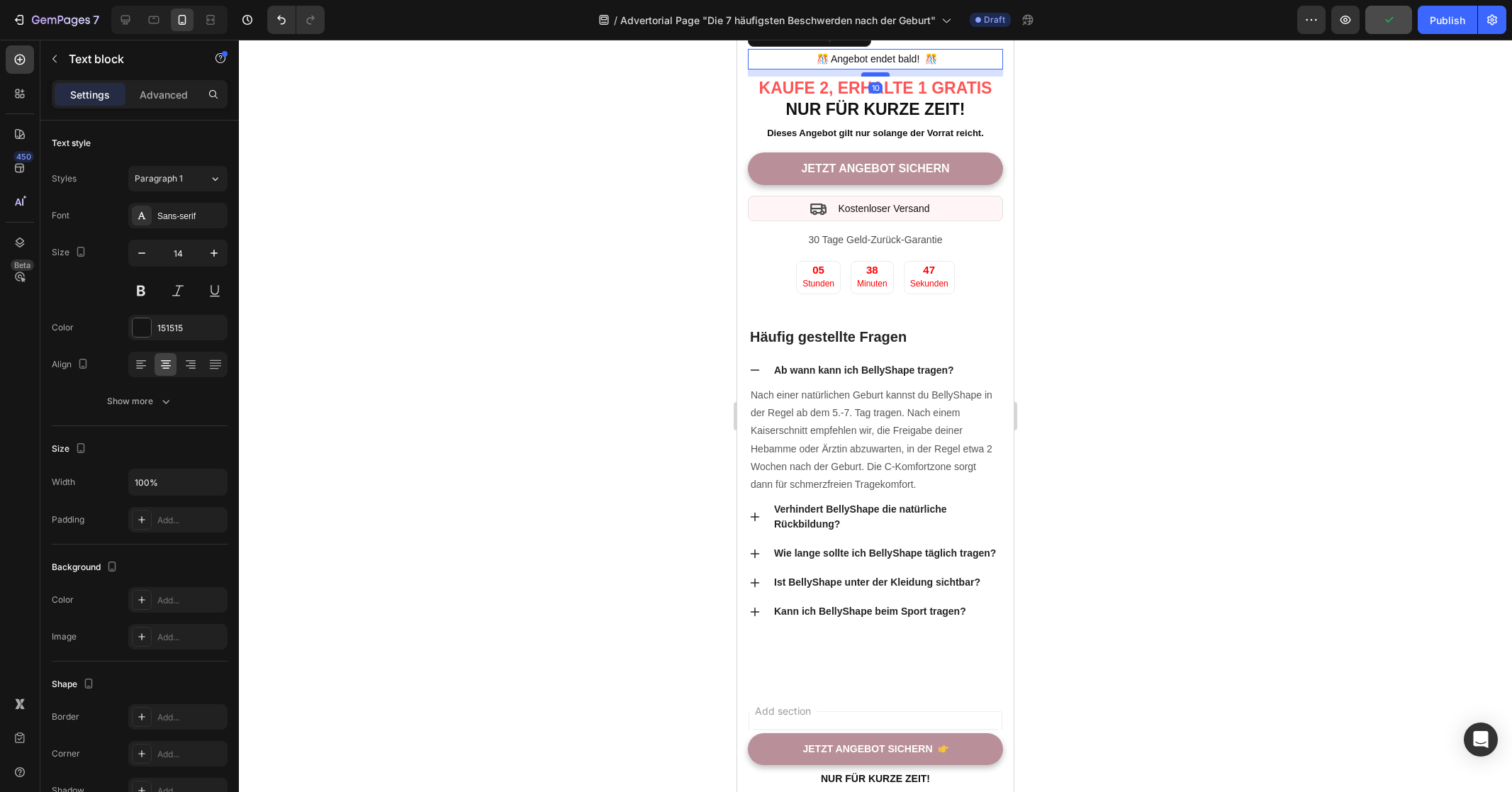
drag, startPoint x: 873, startPoint y: 347, endPoint x: 880, endPoint y: 343, distance: 8.1
click at [880, 76] on div at bounding box center [875, 74] width 28 height 4
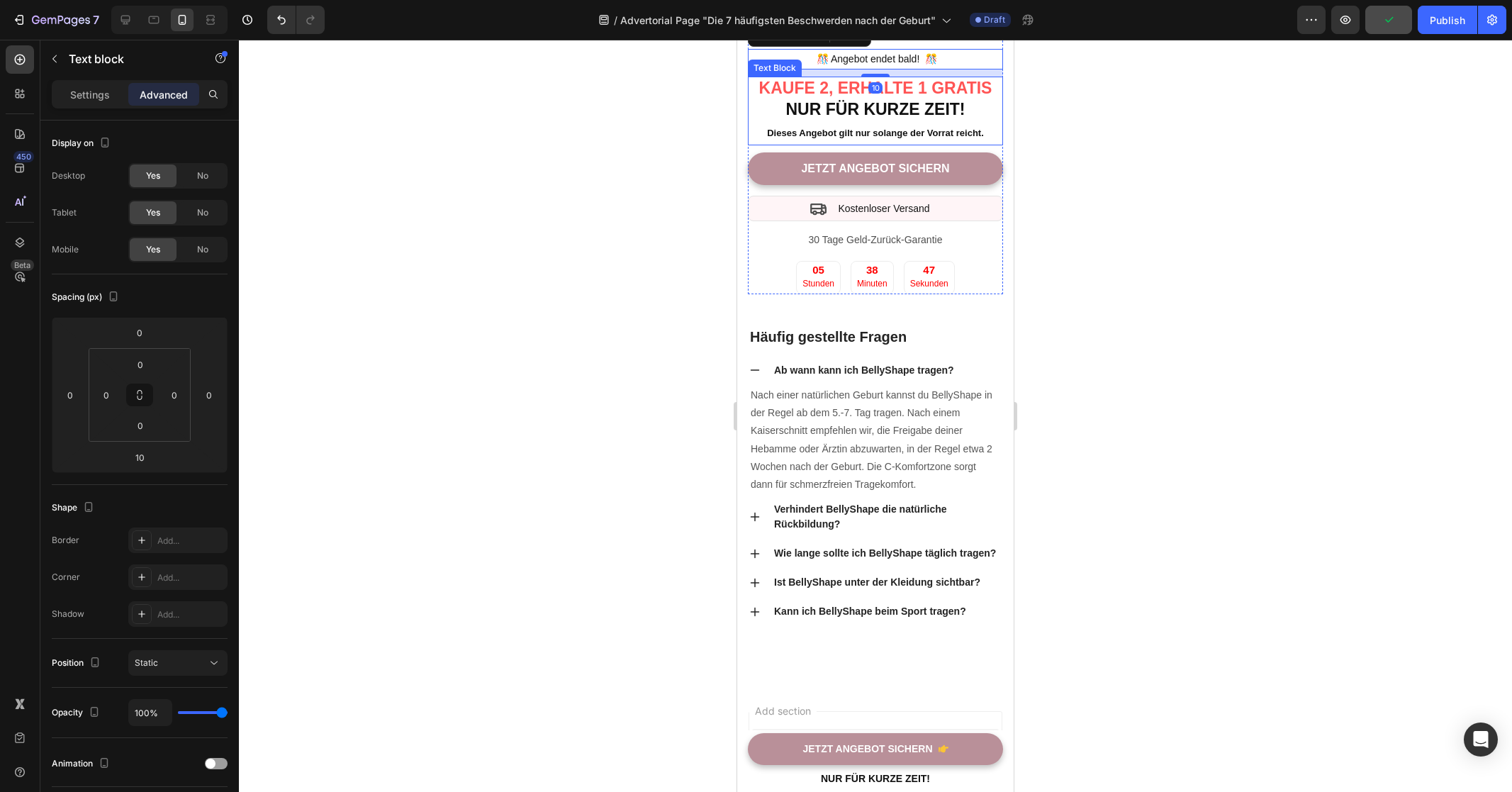
click at [1116, 373] on div at bounding box center [875, 415] width 1273 height 753
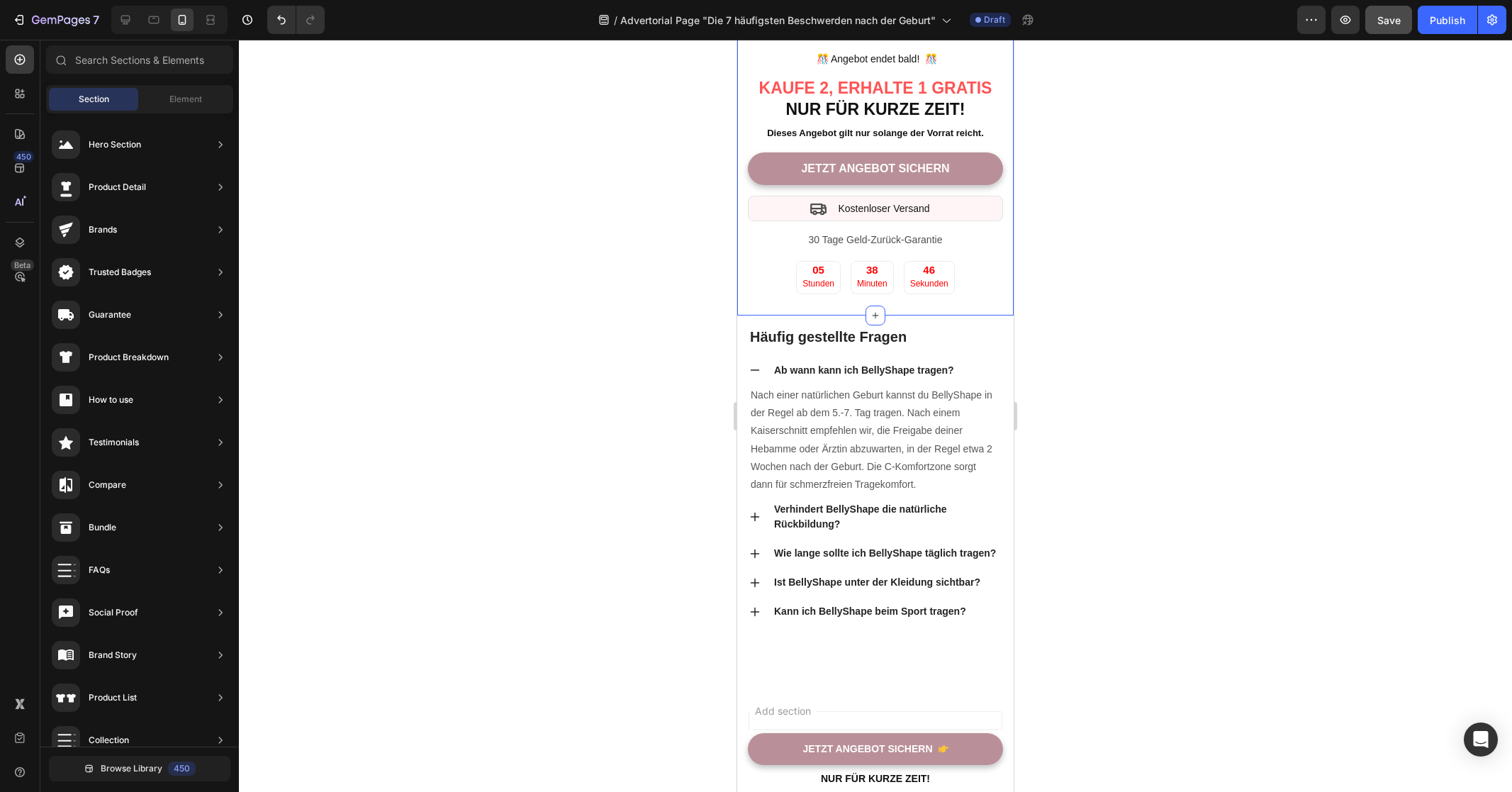
click at [1177, 558] on div at bounding box center [875, 415] width 1273 height 753
click at [1175, 390] on div at bounding box center [875, 415] width 1273 height 753
click at [1182, 398] on div at bounding box center [875, 415] width 1273 height 753
click at [819, 97] on span "KAUFE 2, ERHALTE 1 GRATIS" at bounding box center [875, 88] width 233 height 19
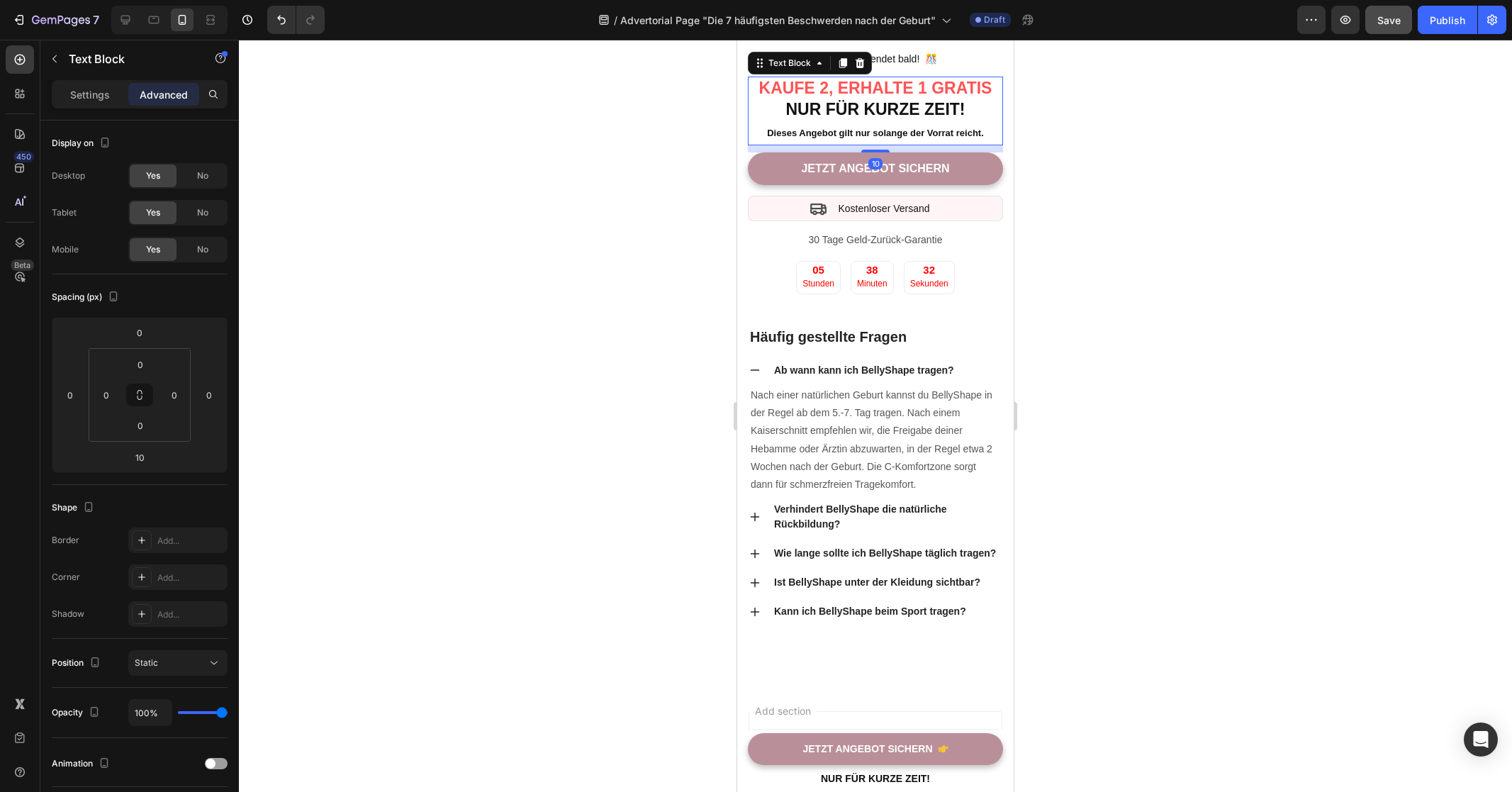
click at [819, 97] on span "KAUFE 2, ERHALTE 1 GRATIS" at bounding box center [875, 88] width 233 height 19
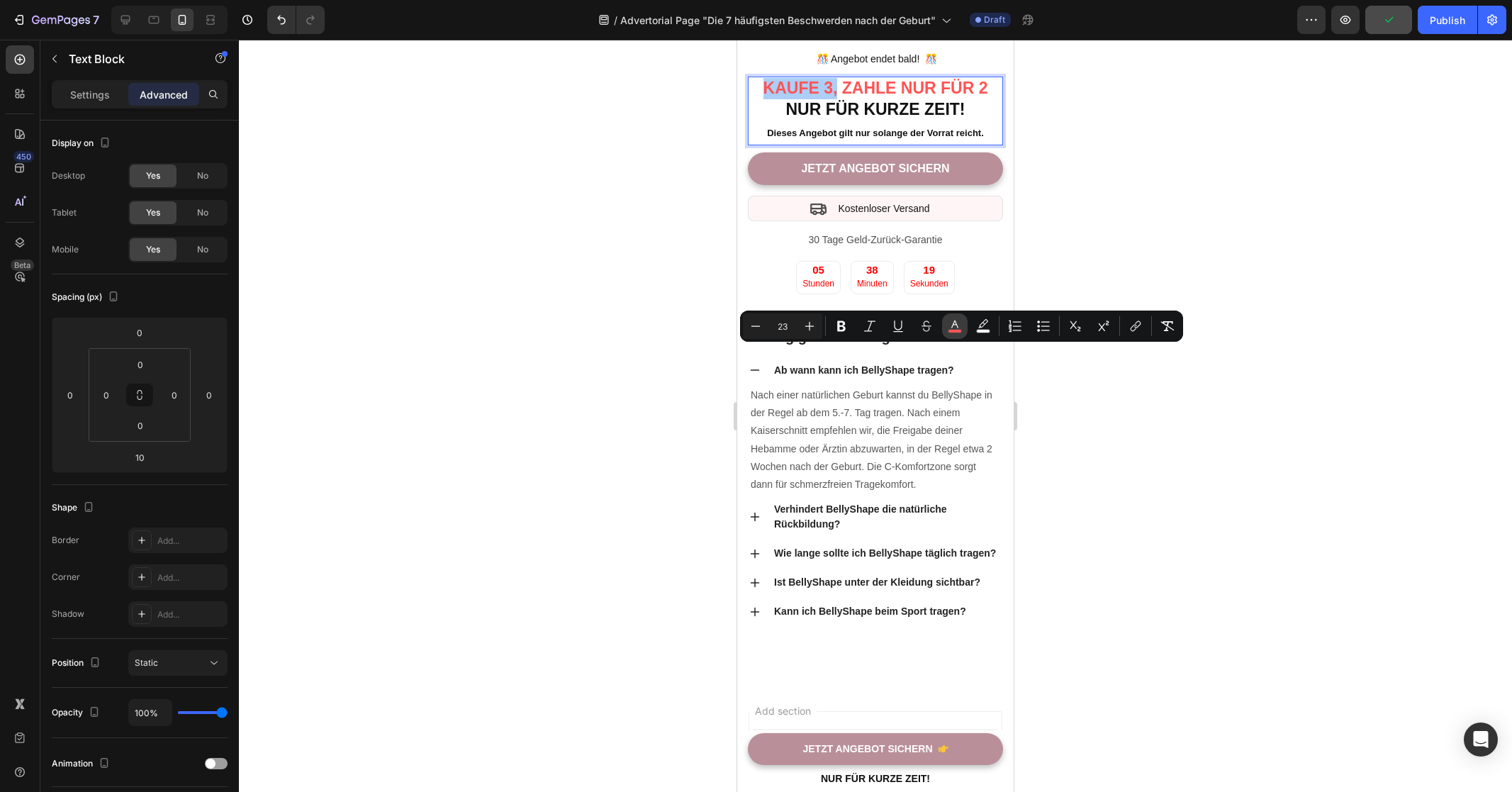
click at [963, 325] on button "color" at bounding box center [955, 326] width 26 height 26
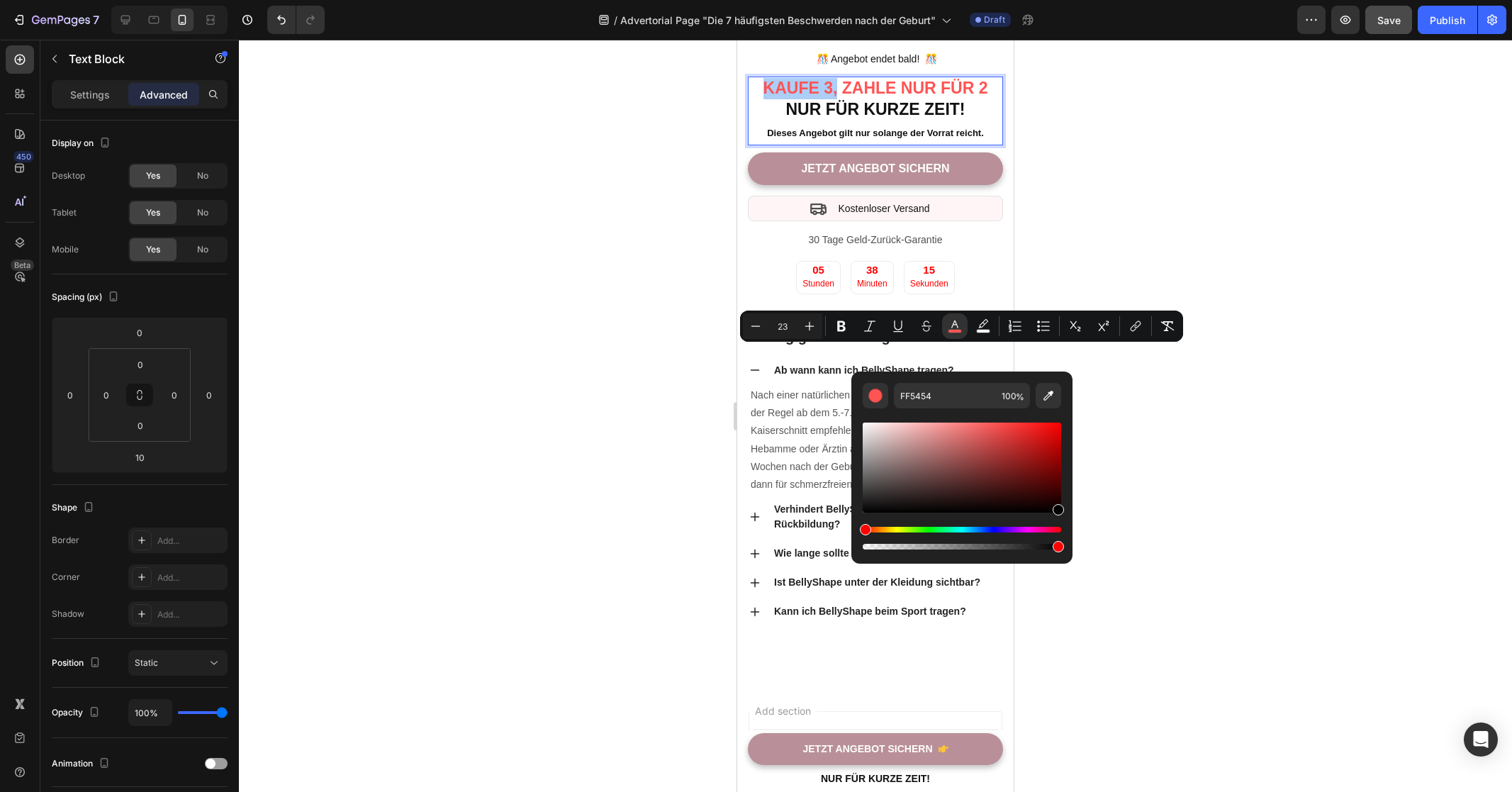
drag, startPoint x: 1011, startPoint y: 445, endPoint x: 1109, endPoint y: 543, distance: 138.6
click at [1109, 0] on body "7 Version history / Advertorial Page "Die 7 häufigsten Beschwerden nach der Geb…" at bounding box center [756, 0] width 1512 height 0
click at [1190, 458] on div at bounding box center [875, 415] width 1273 height 753
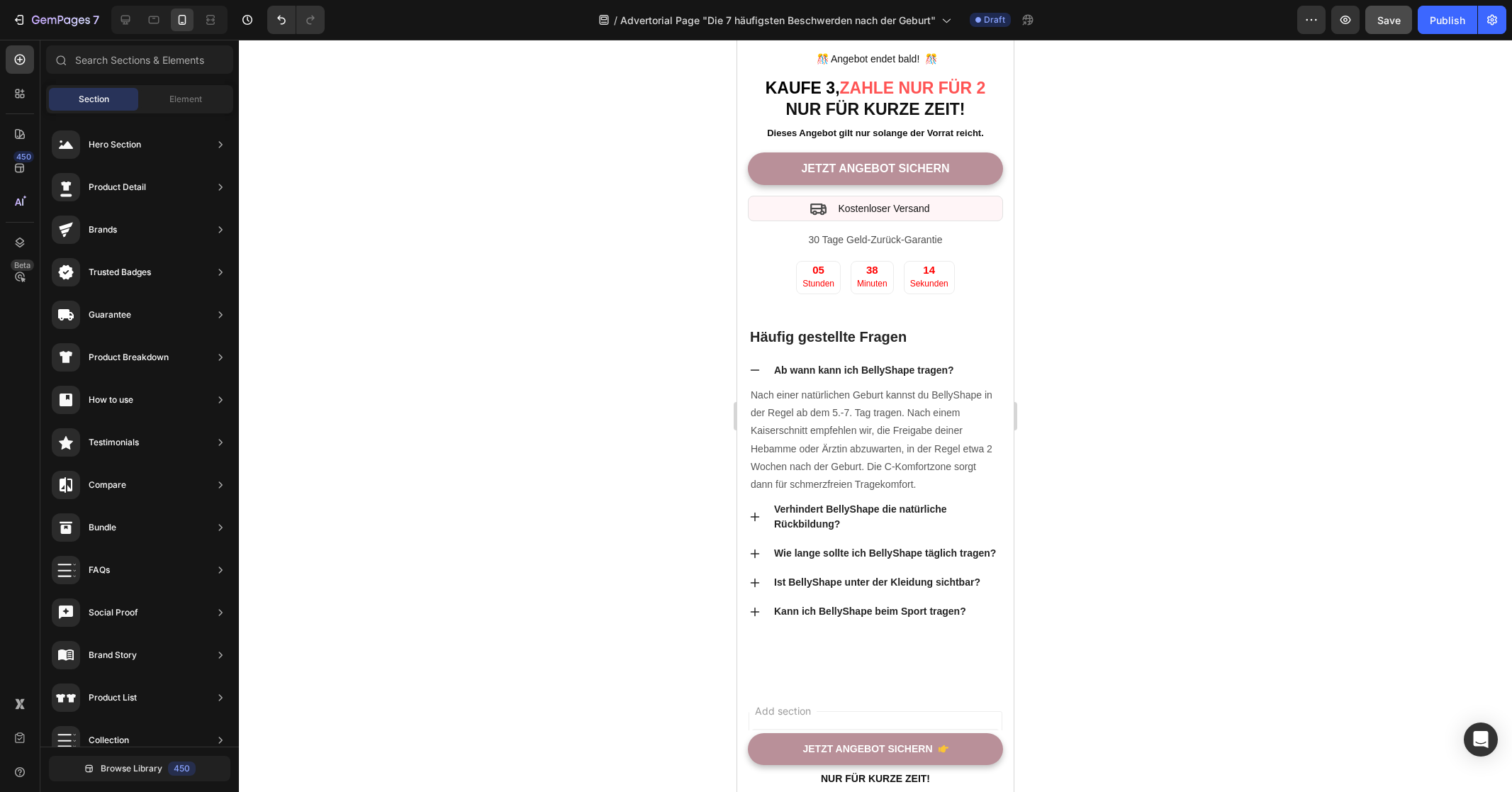
click at [1190, 458] on div at bounding box center [875, 415] width 1273 height 753
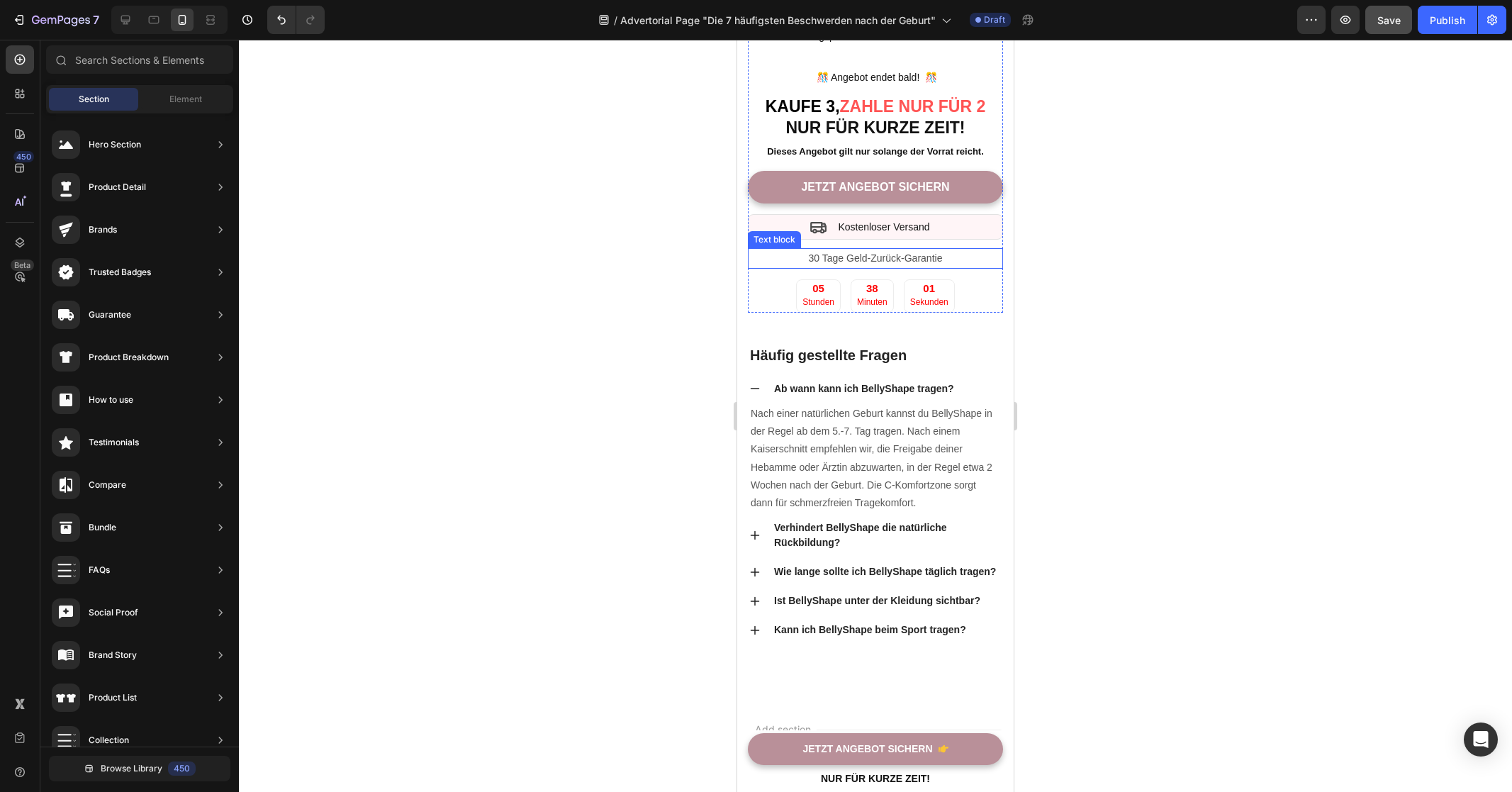
click at [893, 267] on p "30 Tage Geld-Zurück-Garantie" at bounding box center [875, 259] width 252 height 18
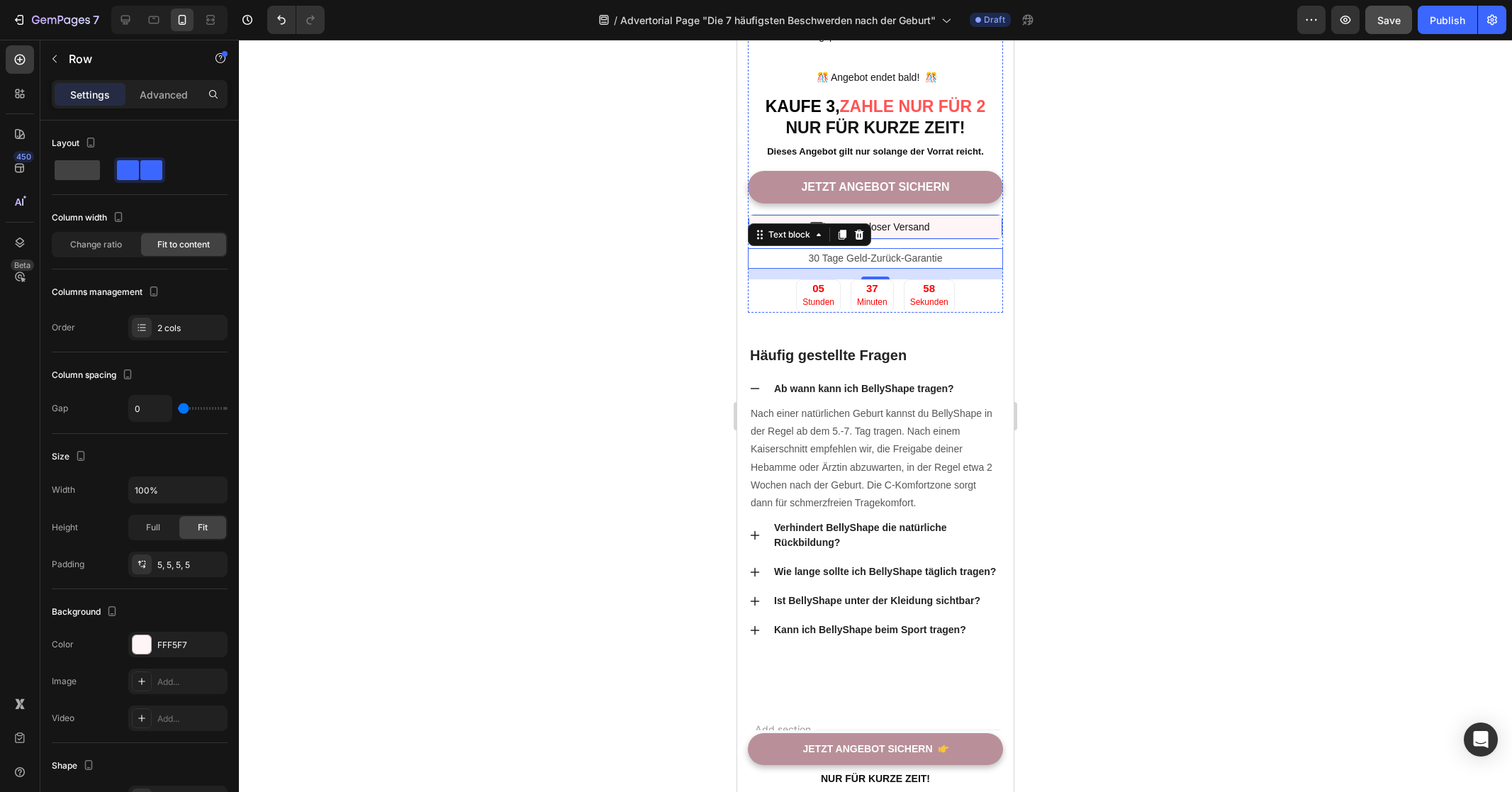
click at [959, 240] on div "Icon Kostenloser Versand Text block Row" at bounding box center [875, 227] width 255 height 26
click at [964, 240] on div "Icon Kostenloser Versand Text block Row 12" at bounding box center [875, 227] width 255 height 26
click at [867, 267] on p "30 Tage Geld-Zurück-Garantie" at bounding box center [875, 259] width 252 height 18
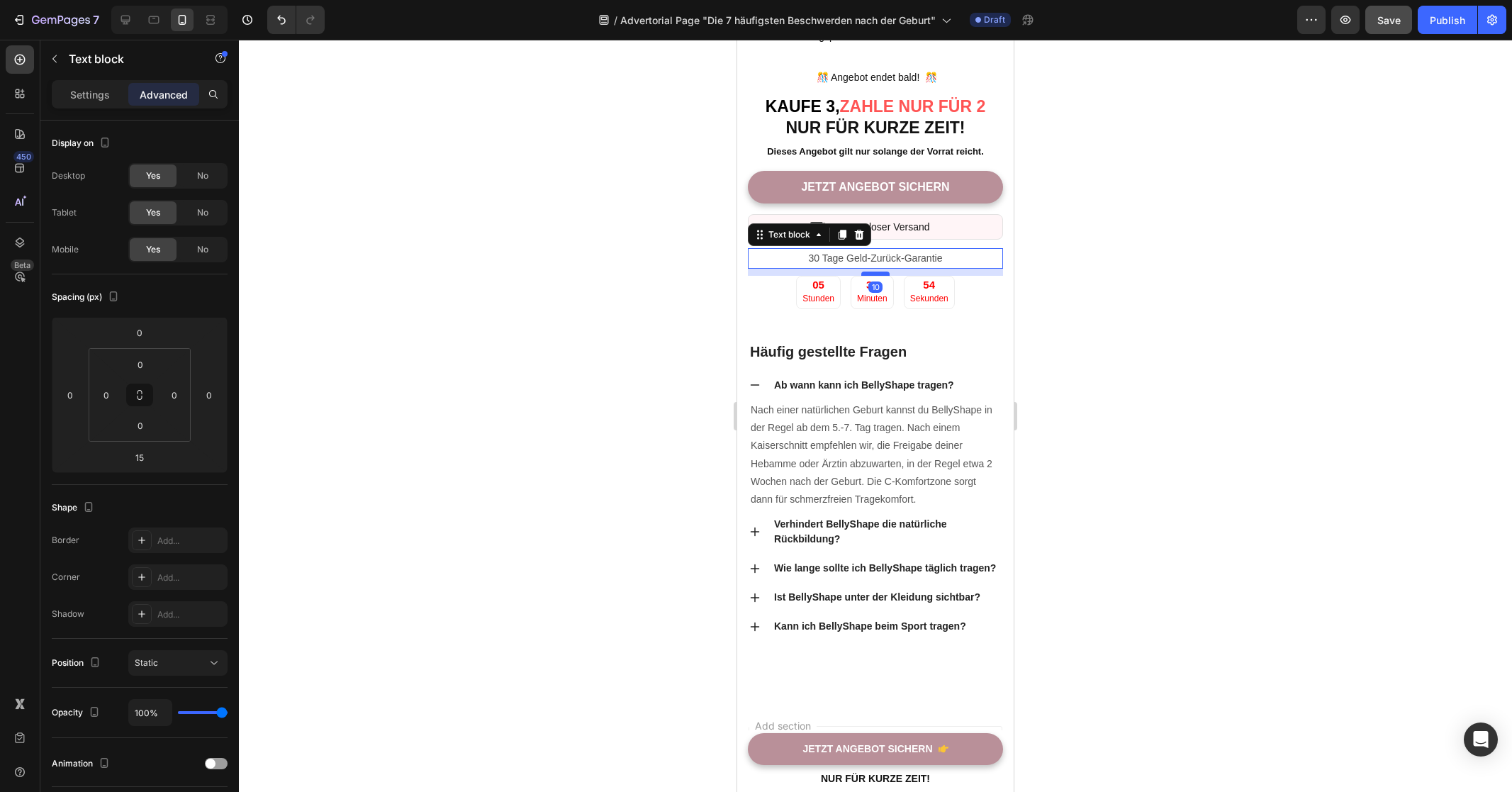
click at [881, 276] on div at bounding box center [875, 273] width 28 height 4
click at [1101, 531] on div at bounding box center [875, 415] width 1273 height 753
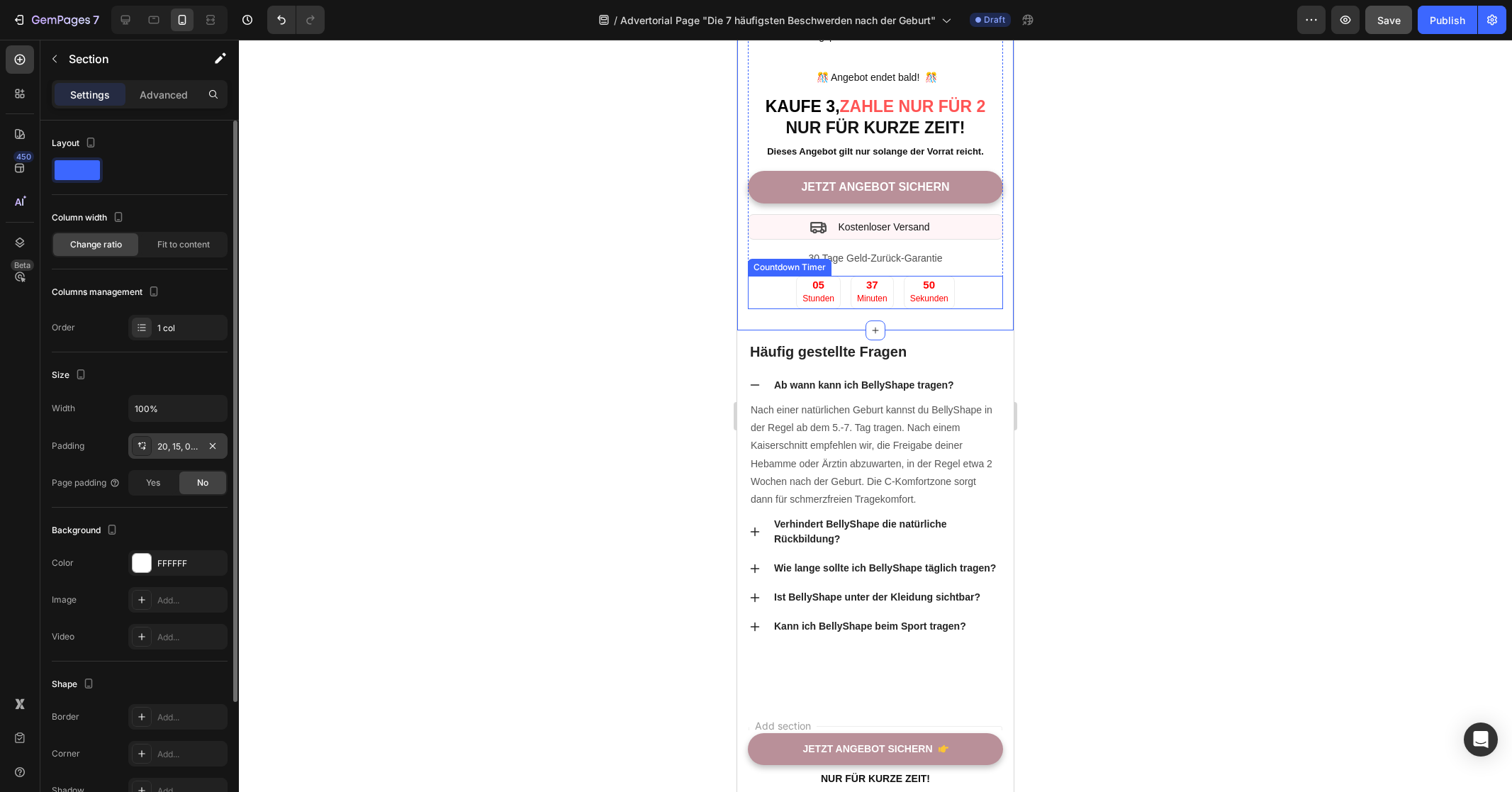
click at [187, 447] on div "20, 15, 0, 15" at bounding box center [178, 446] width 41 height 13
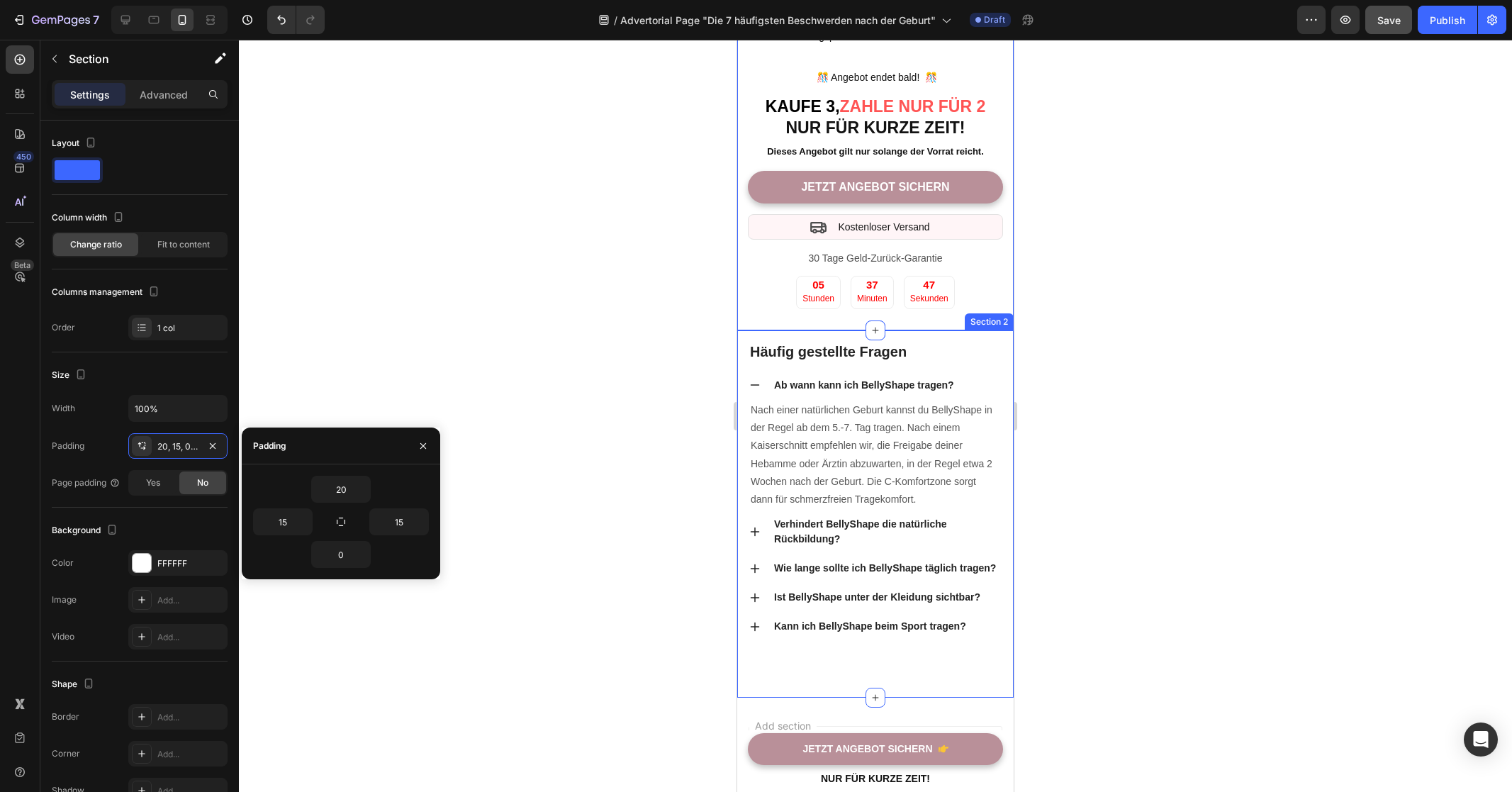
click at [941, 607] on div "Häufig gestellte Fragen Heading Ab wann kann ich BellyShape tragen? Nach einer …" at bounding box center [875, 514] width 276 height 367
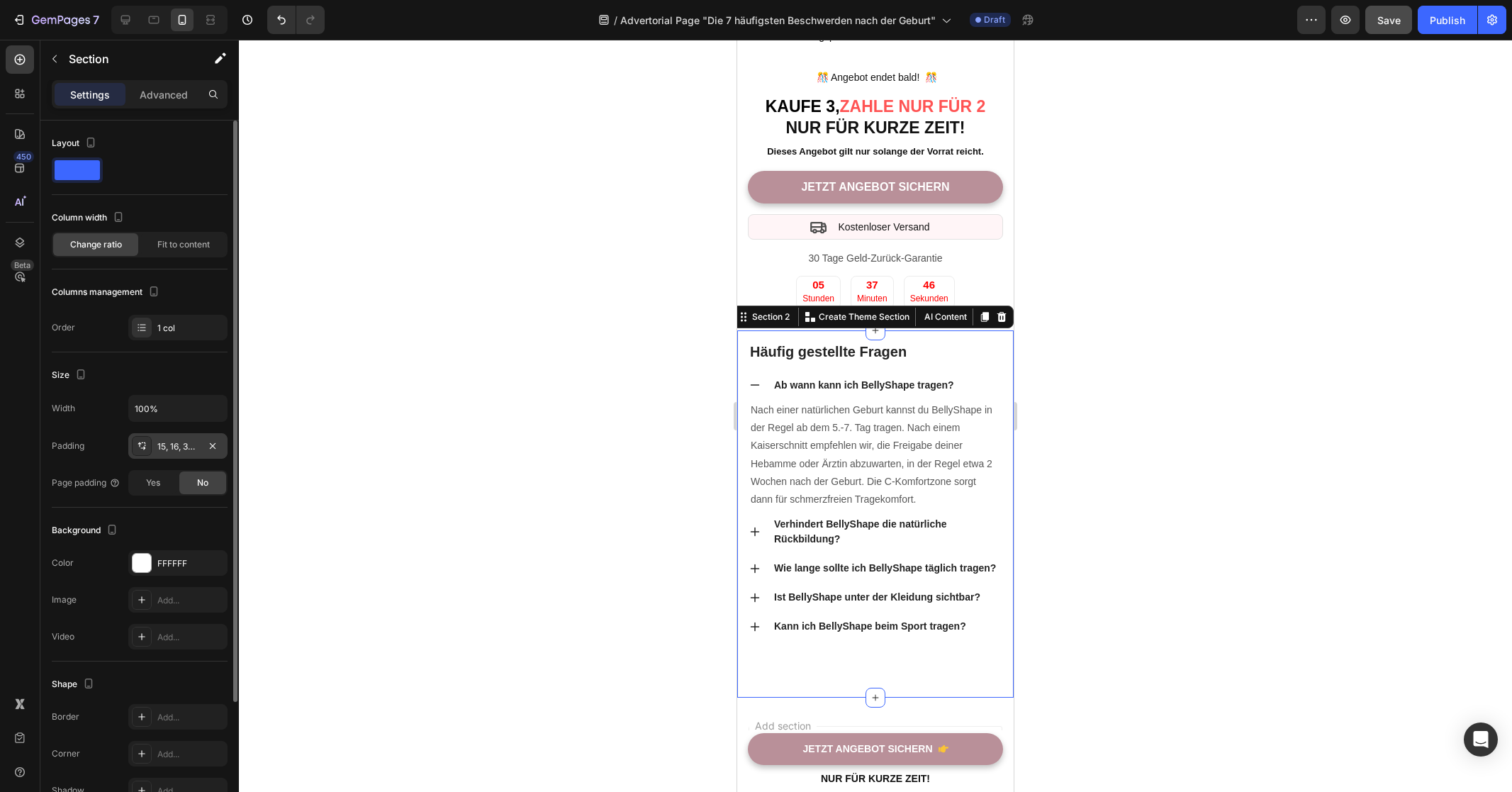
click at [161, 448] on div "15, 16, 32, 16" at bounding box center [178, 446] width 41 height 13
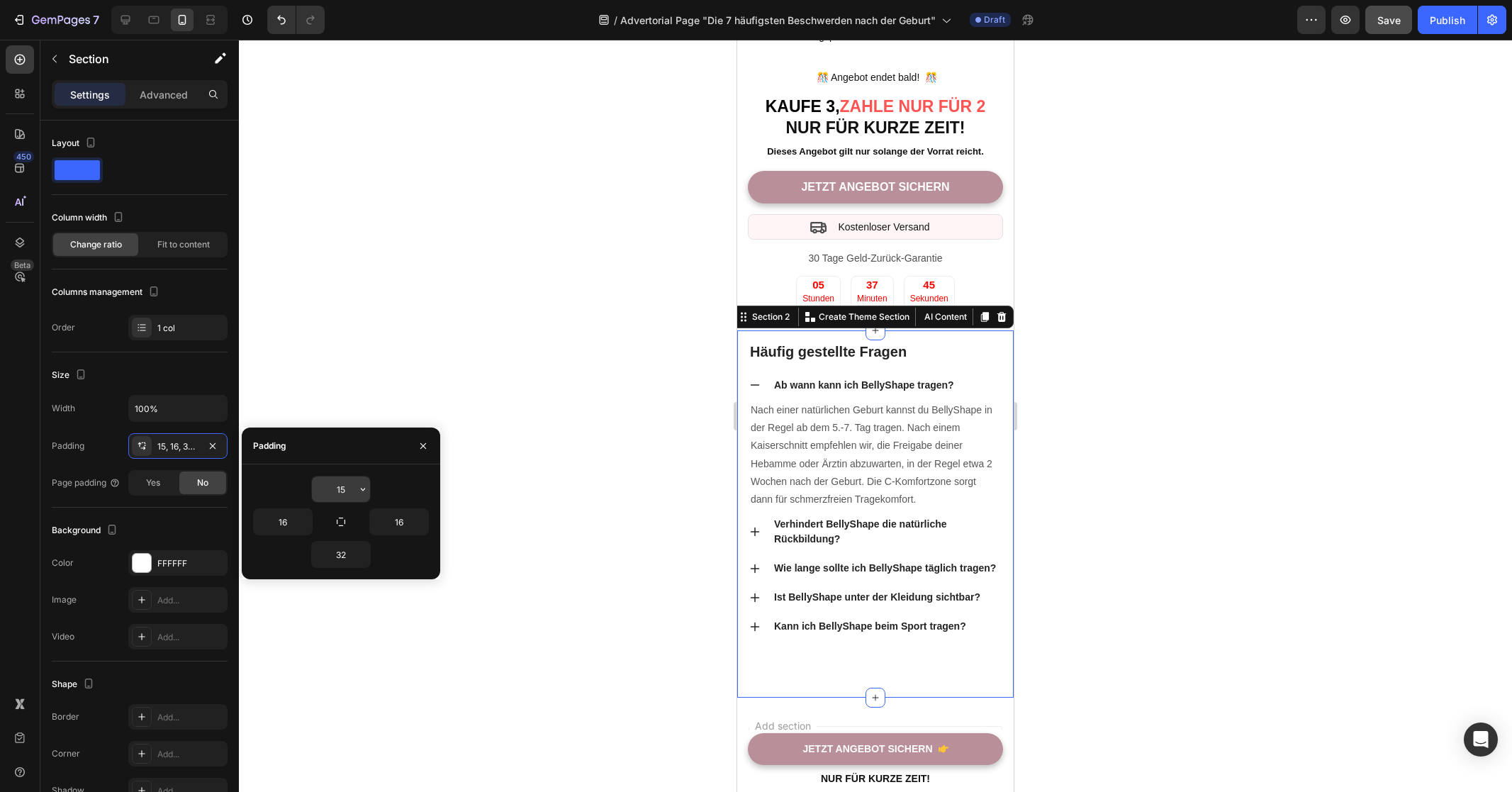
click at [335, 485] on input "15" at bounding box center [341, 490] width 58 height 26
click at [396, 486] on div "10" at bounding box center [341, 489] width 175 height 27
click at [605, 507] on div at bounding box center [875, 415] width 1273 height 753
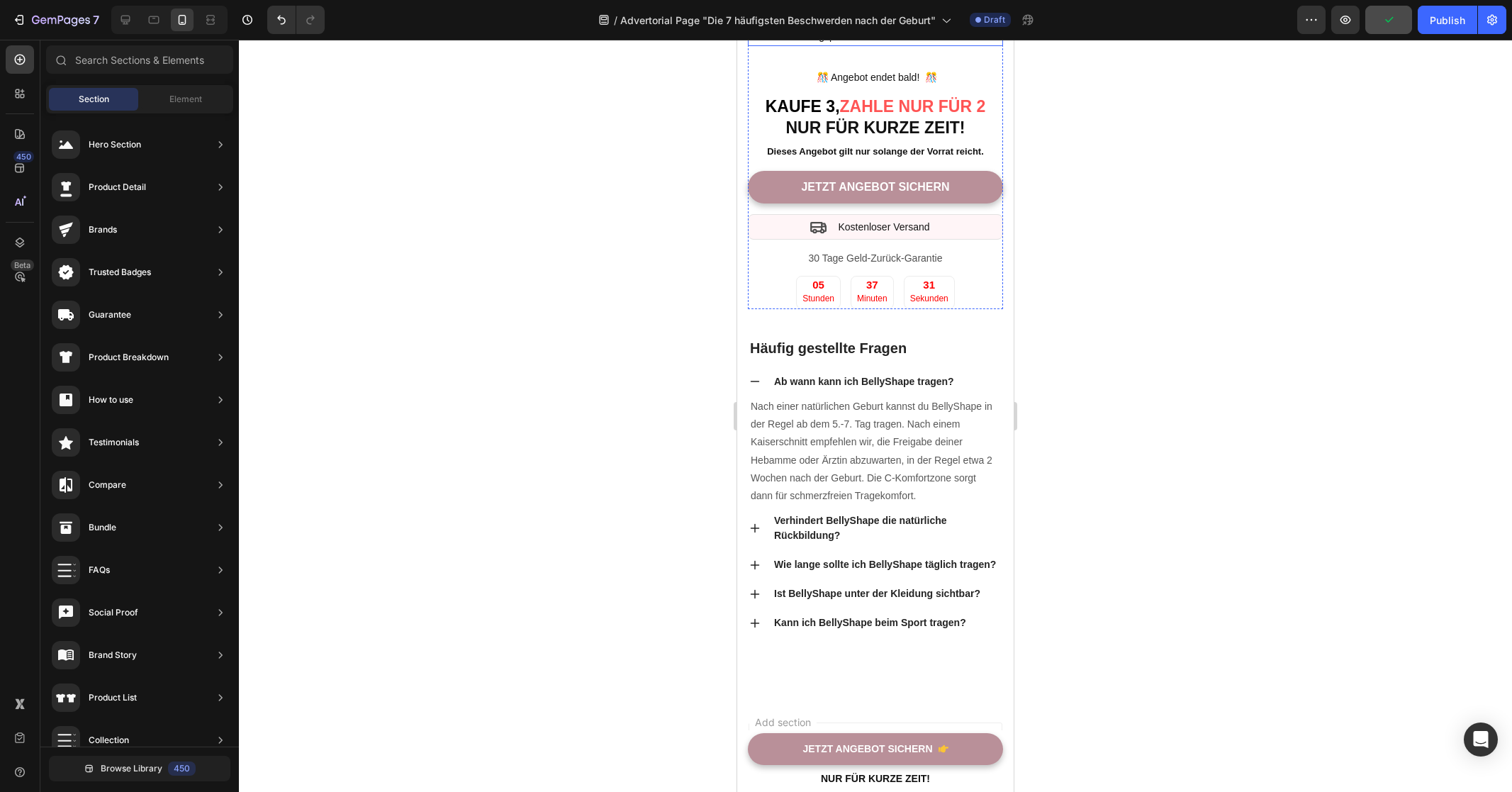
click at [756, 46] on div "Anpassungsfähigkeit für deinen gesamten Rückbildungsprozess" at bounding box center [875, 29] width 255 height 34
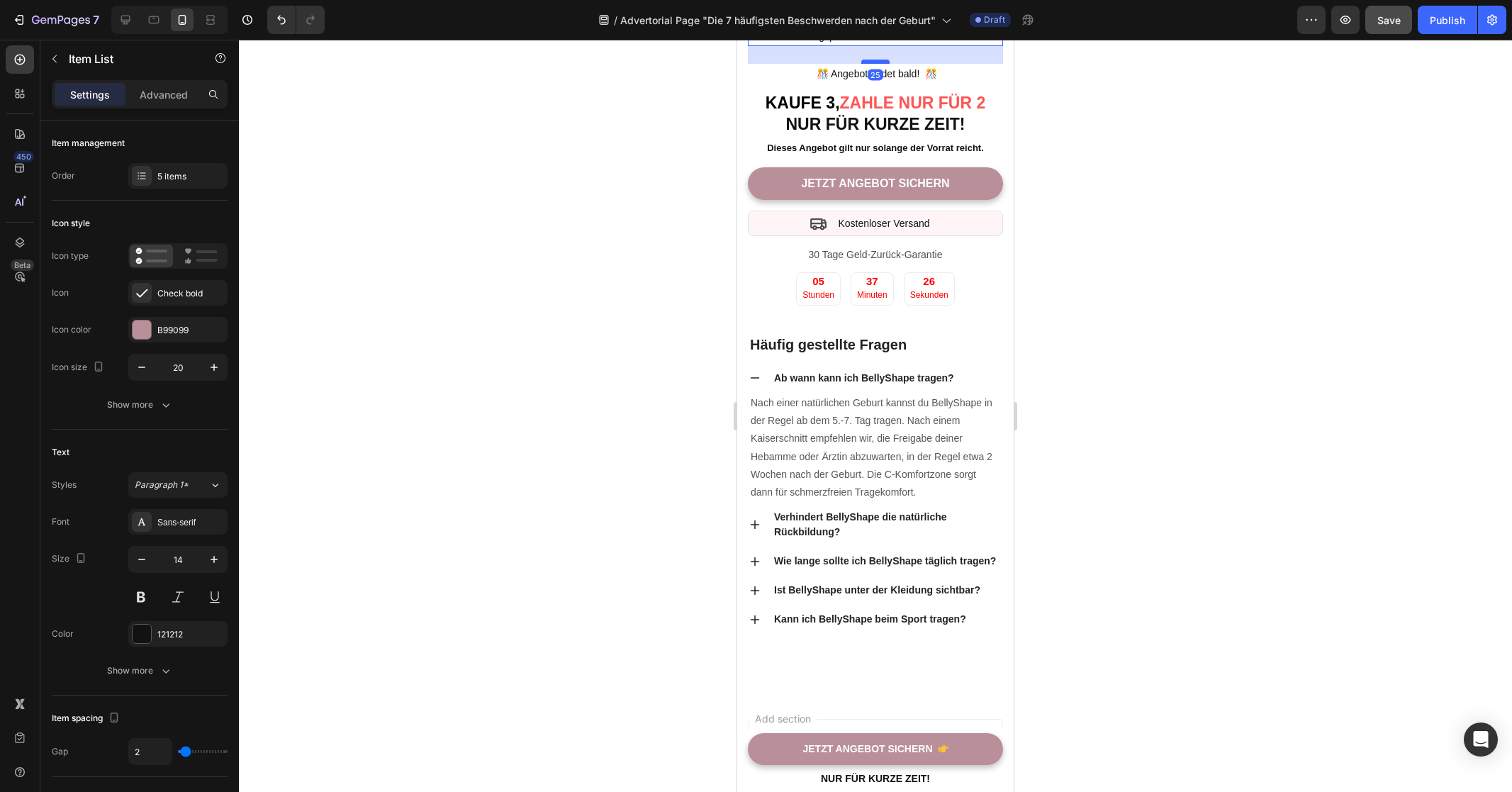
drag, startPoint x: 876, startPoint y: 334, endPoint x: 883, endPoint y: 330, distance: 8.1
click at [883, 64] on div at bounding box center [875, 62] width 28 height 4
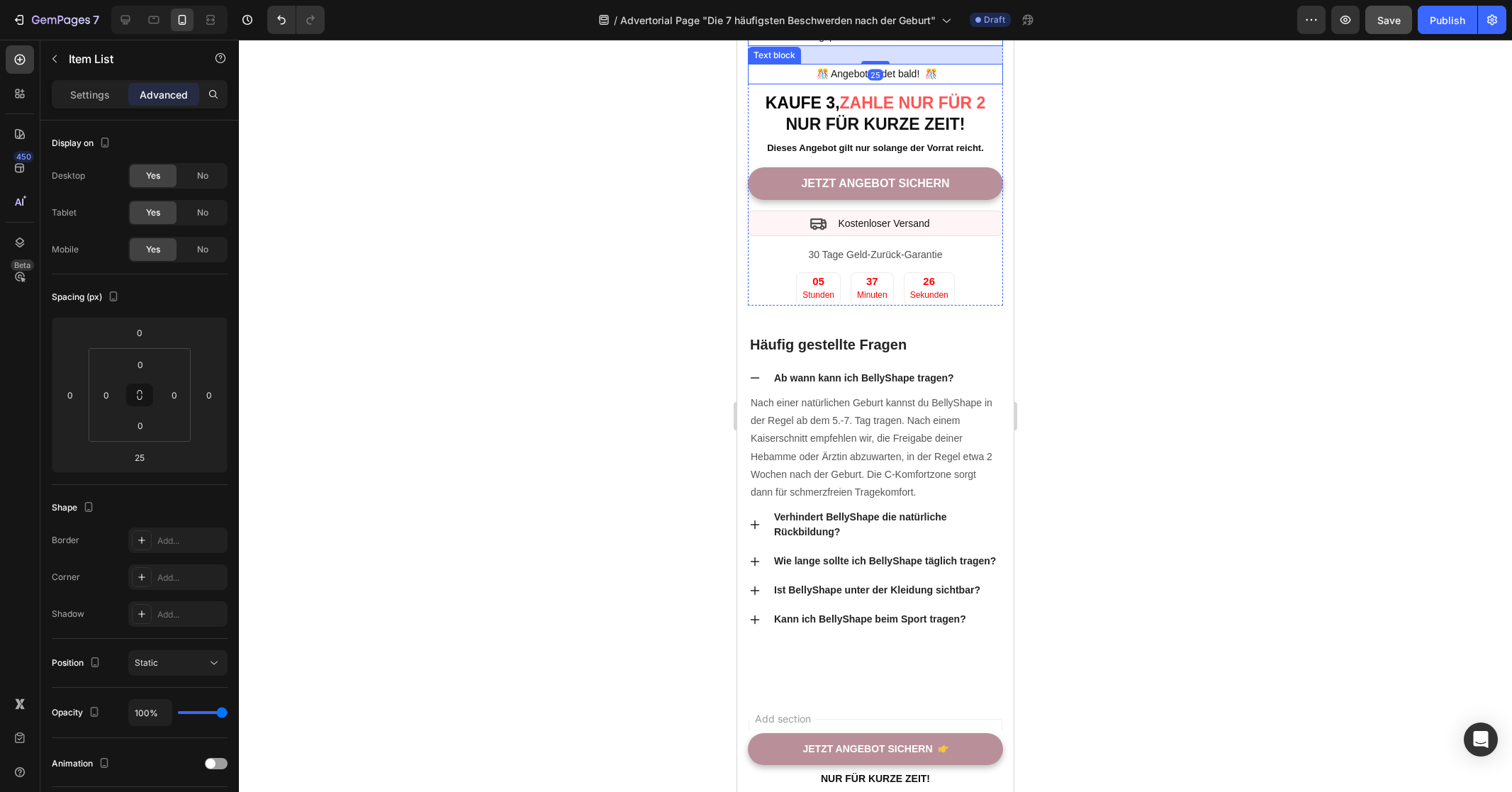
click at [1156, 366] on div at bounding box center [875, 415] width 1273 height 753
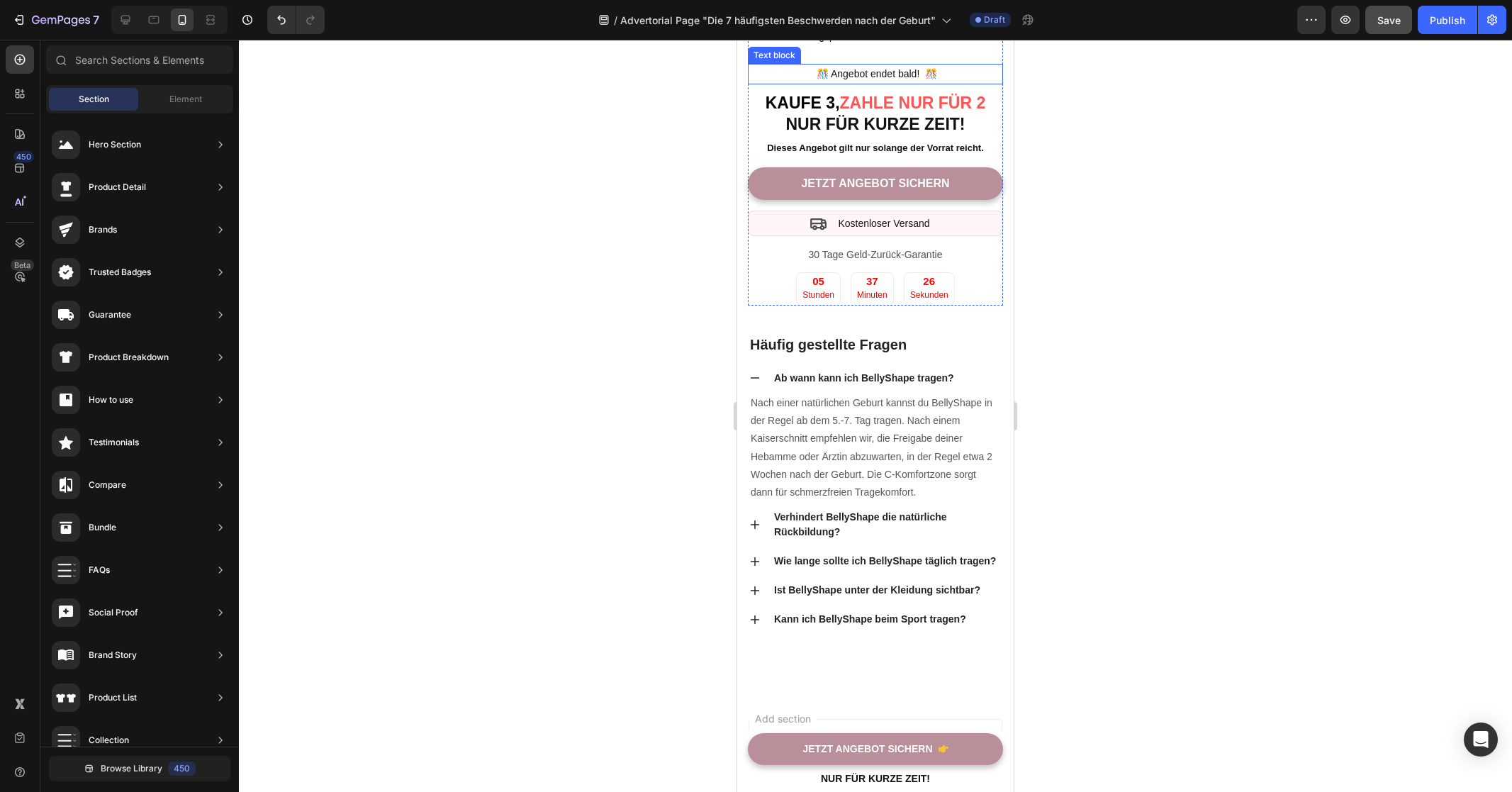
click at [1156, 366] on div at bounding box center [875, 415] width 1273 height 753
click at [1195, 576] on div at bounding box center [875, 415] width 1273 height 753
click at [495, 465] on div at bounding box center [875, 415] width 1273 height 753
click at [1226, 386] on div at bounding box center [875, 415] width 1273 height 753
click at [973, 306] on div "05 Stunden 37 Minuten 02 Sekunden" at bounding box center [875, 289] width 255 height 33
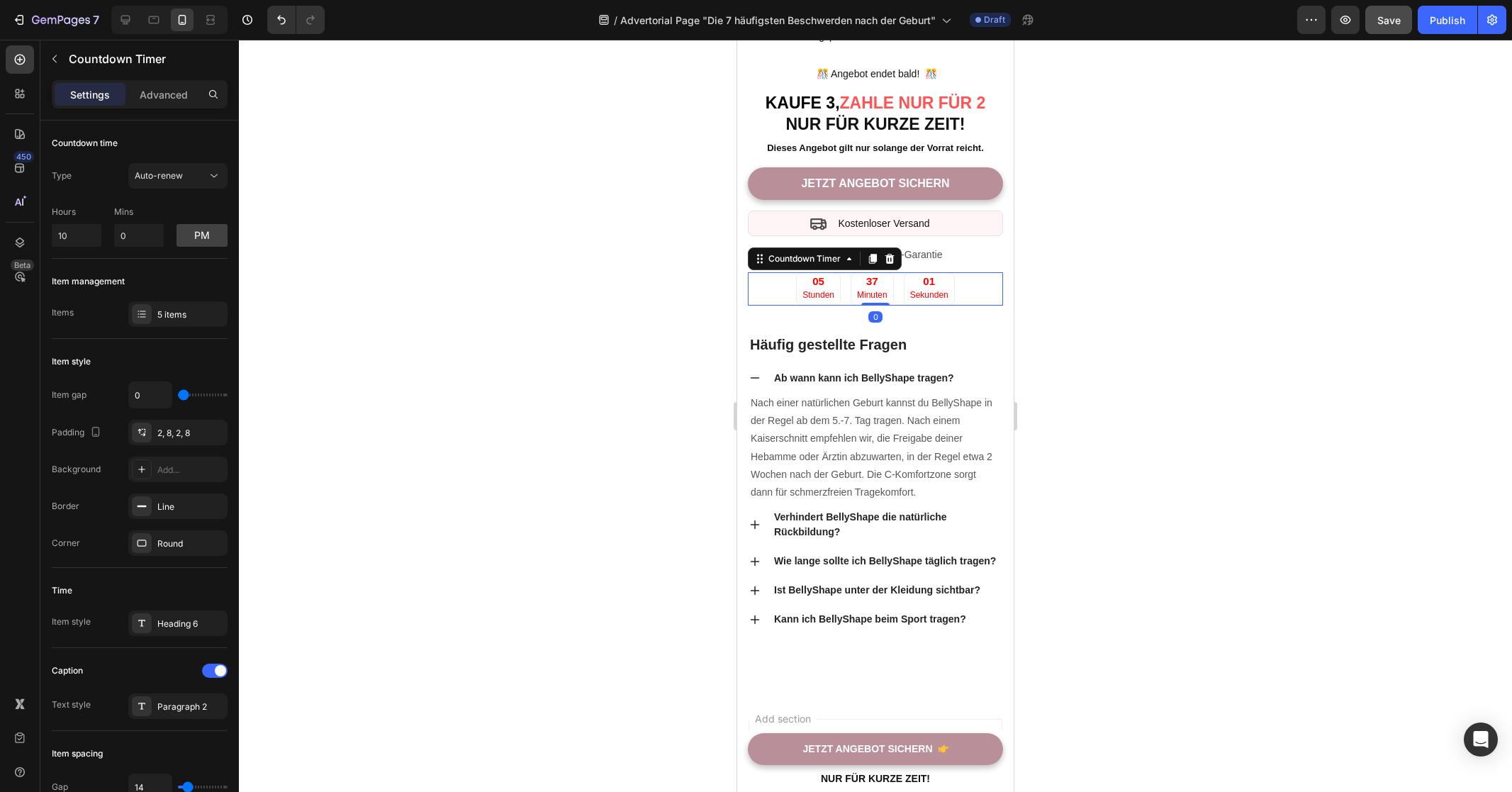
click at [1150, 545] on div at bounding box center [875, 415] width 1273 height 753
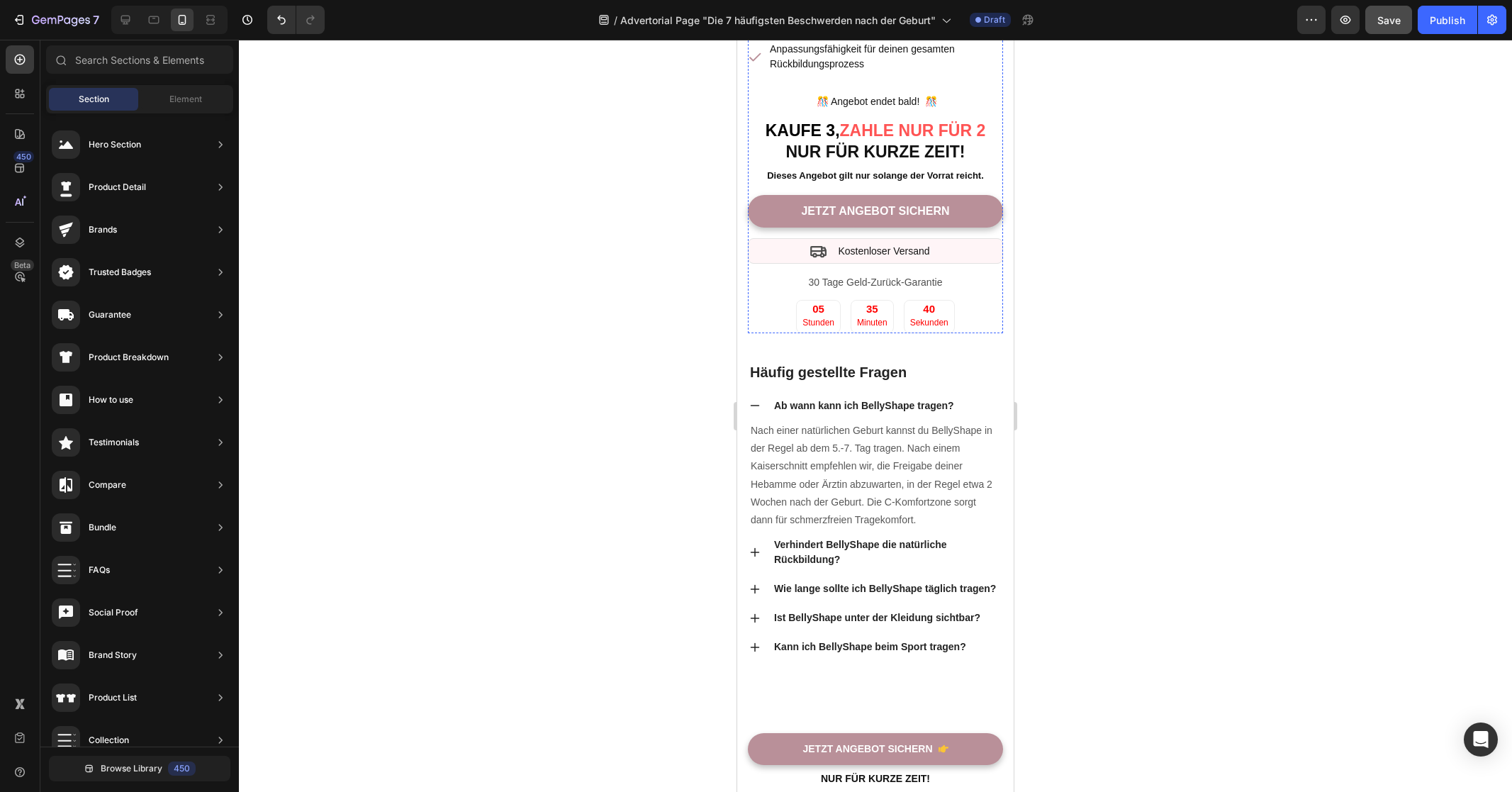
scroll to position [6945, 0]
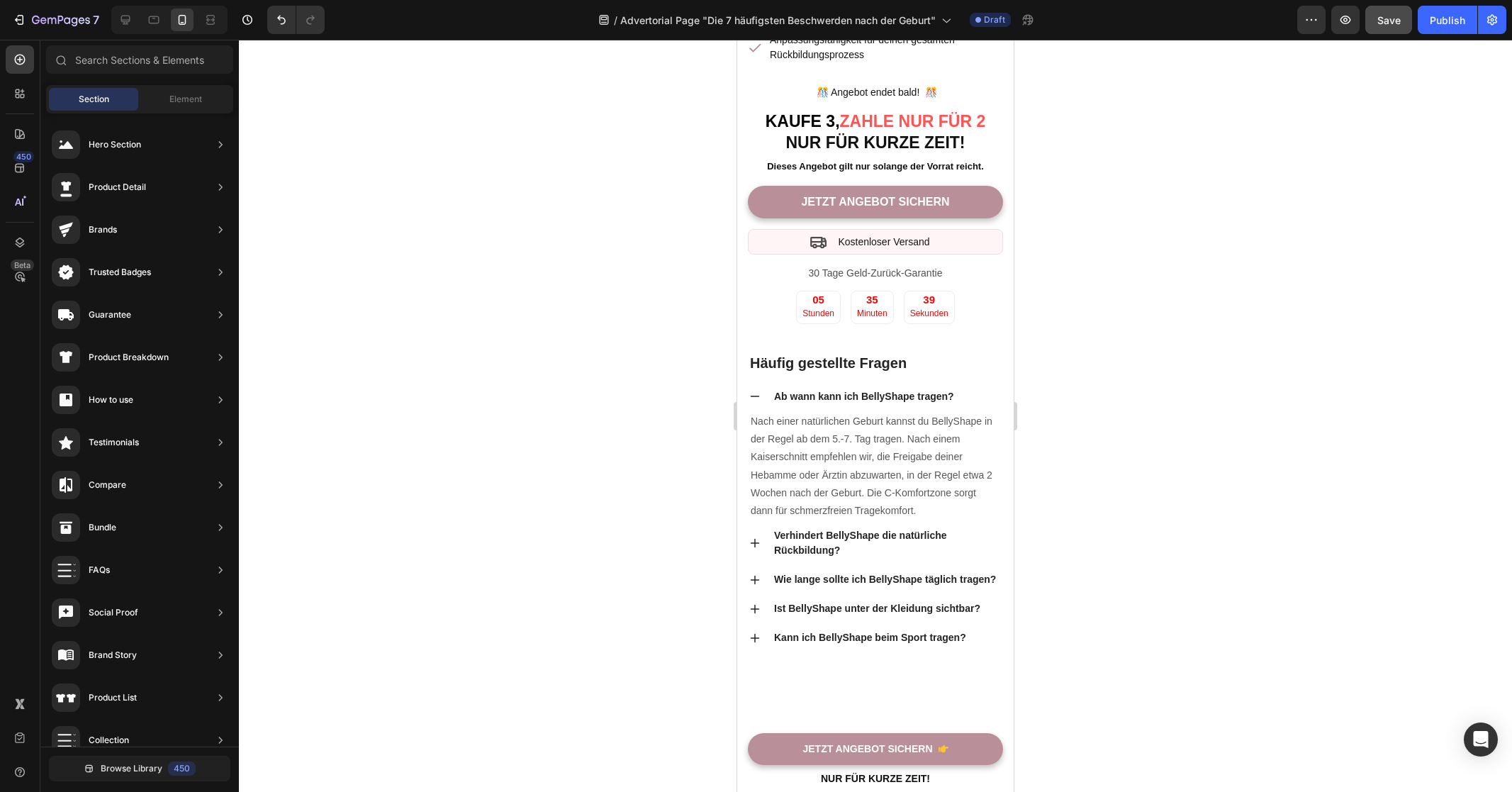
click at [654, 385] on div at bounding box center [875, 415] width 1273 height 753
click at [652, 382] on div at bounding box center [875, 415] width 1273 height 753
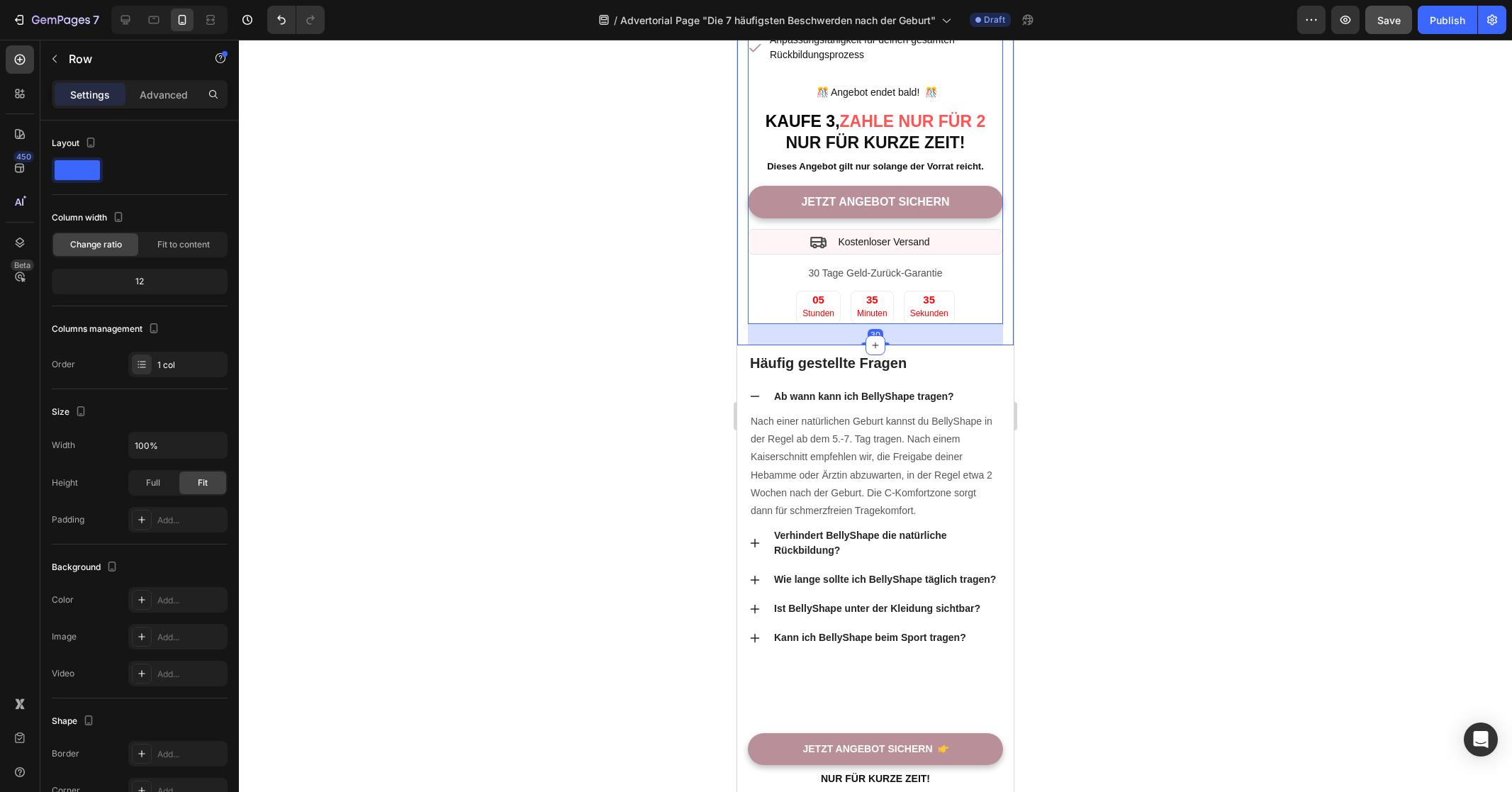
click at [579, 455] on div at bounding box center [875, 415] width 1273 height 753
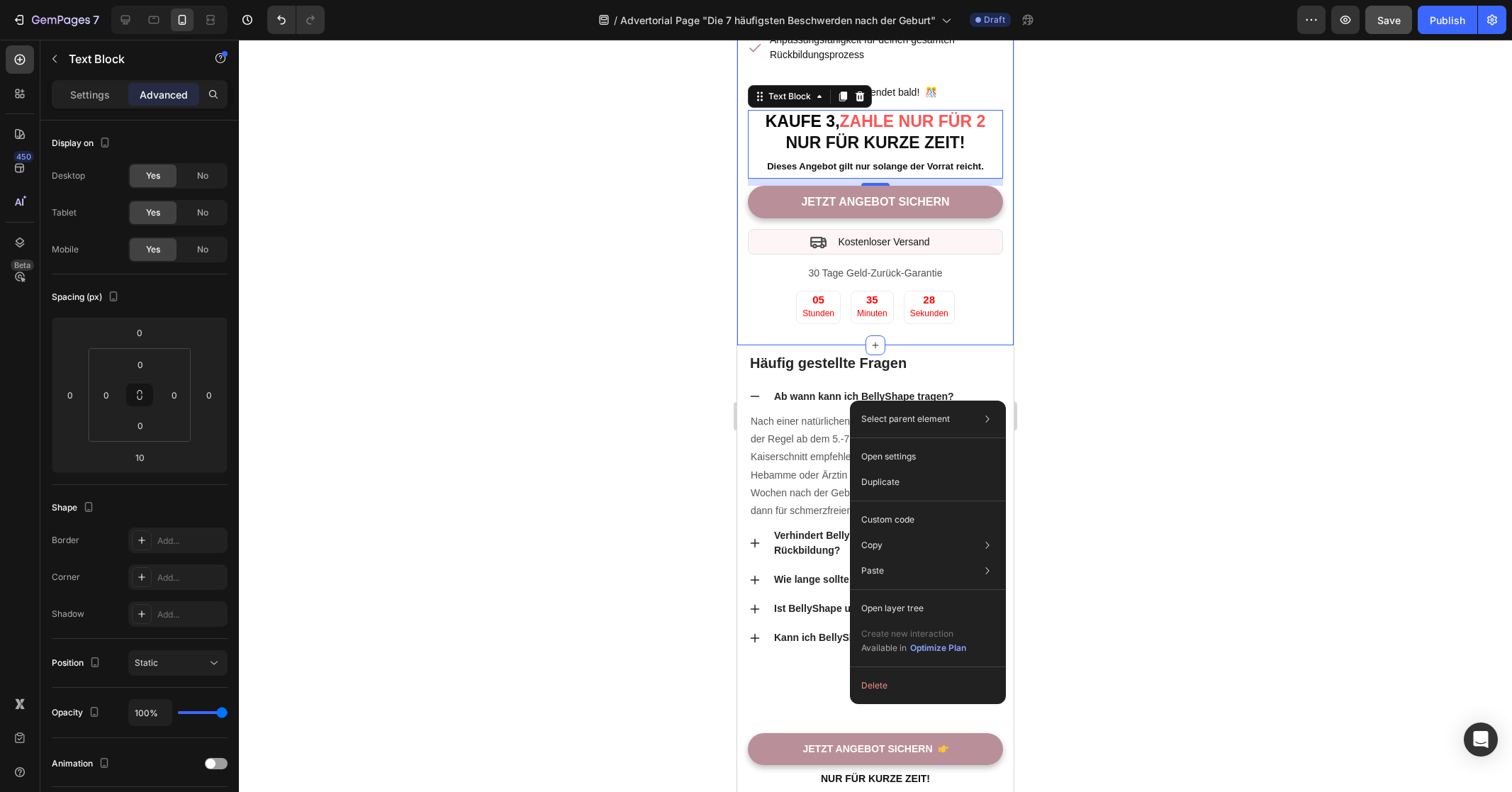
click at [629, 511] on div at bounding box center [875, 415] width 1273 height 753
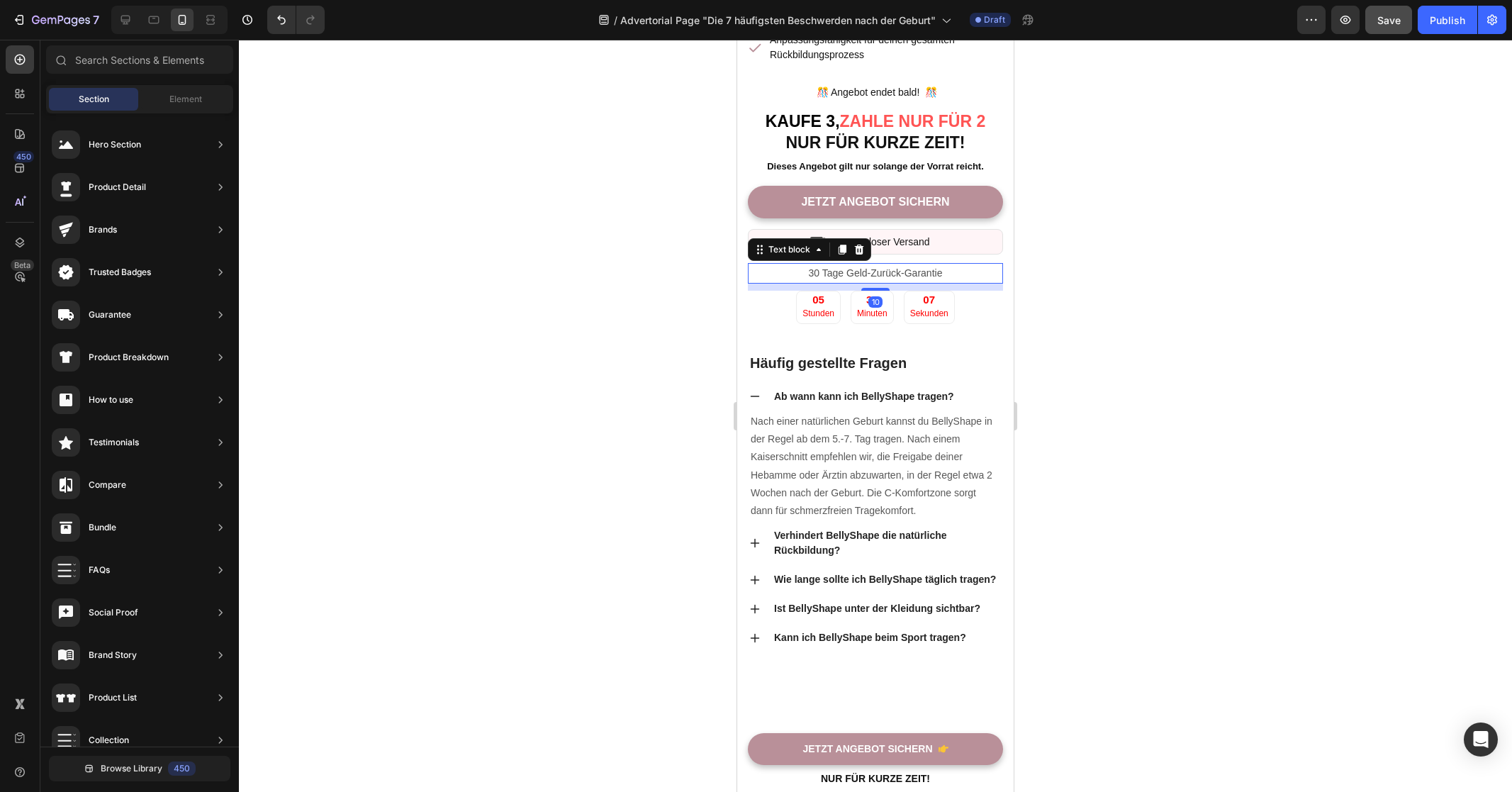
click at [792, 283] on p "30 Tage Geld-Zurück-Garantie" at bounding box center [875, 273] width 252 height 18
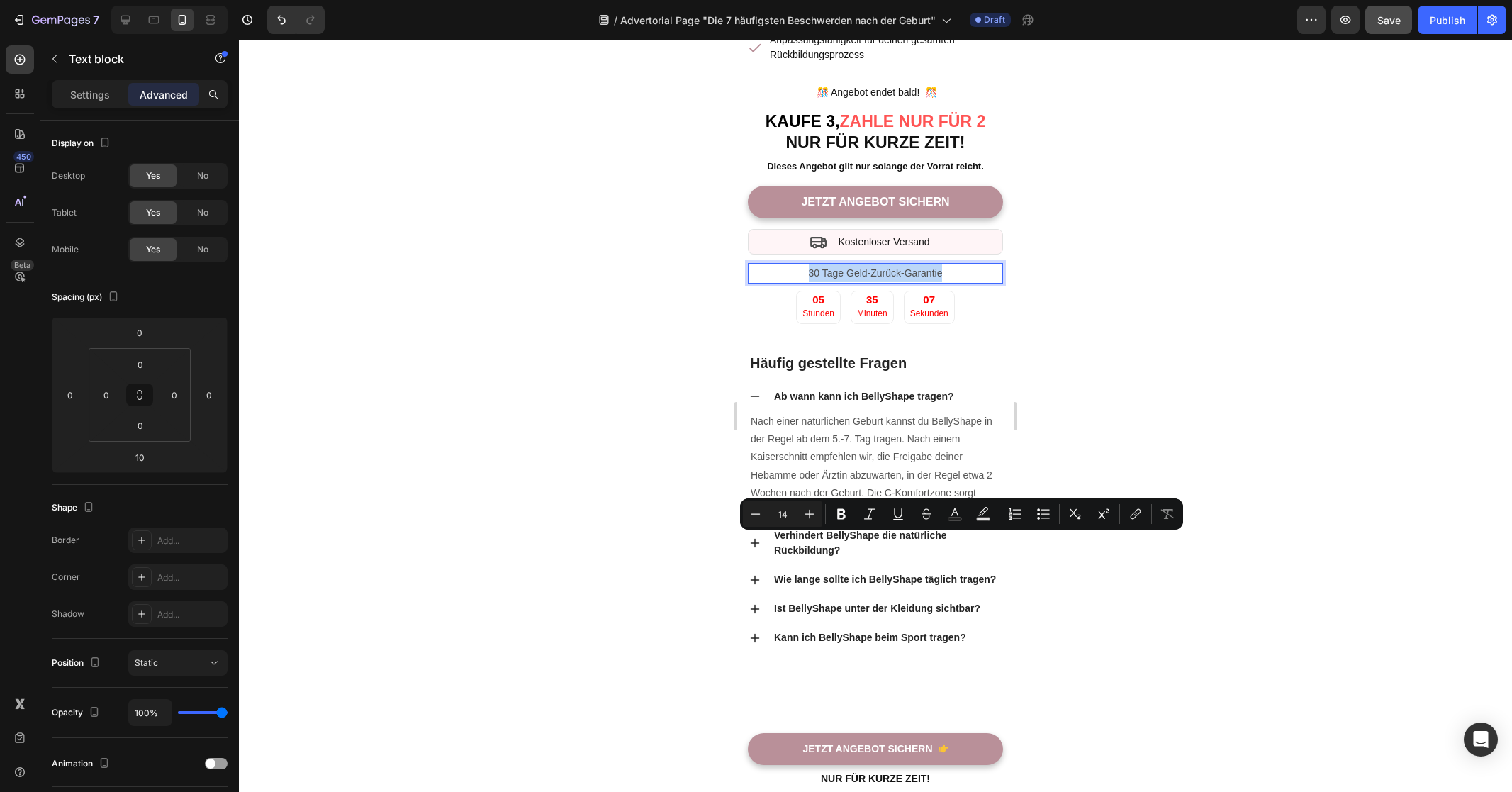
click at [792, 283] on p "30 Tage Geld-Zurück-Garantie" at bounding box center [875, 273] width 252 height 18
click at [799, 283] on p "30 Tage Geld-Zurück-Garantie" at bounding box center [875, 273] width 252 height 18
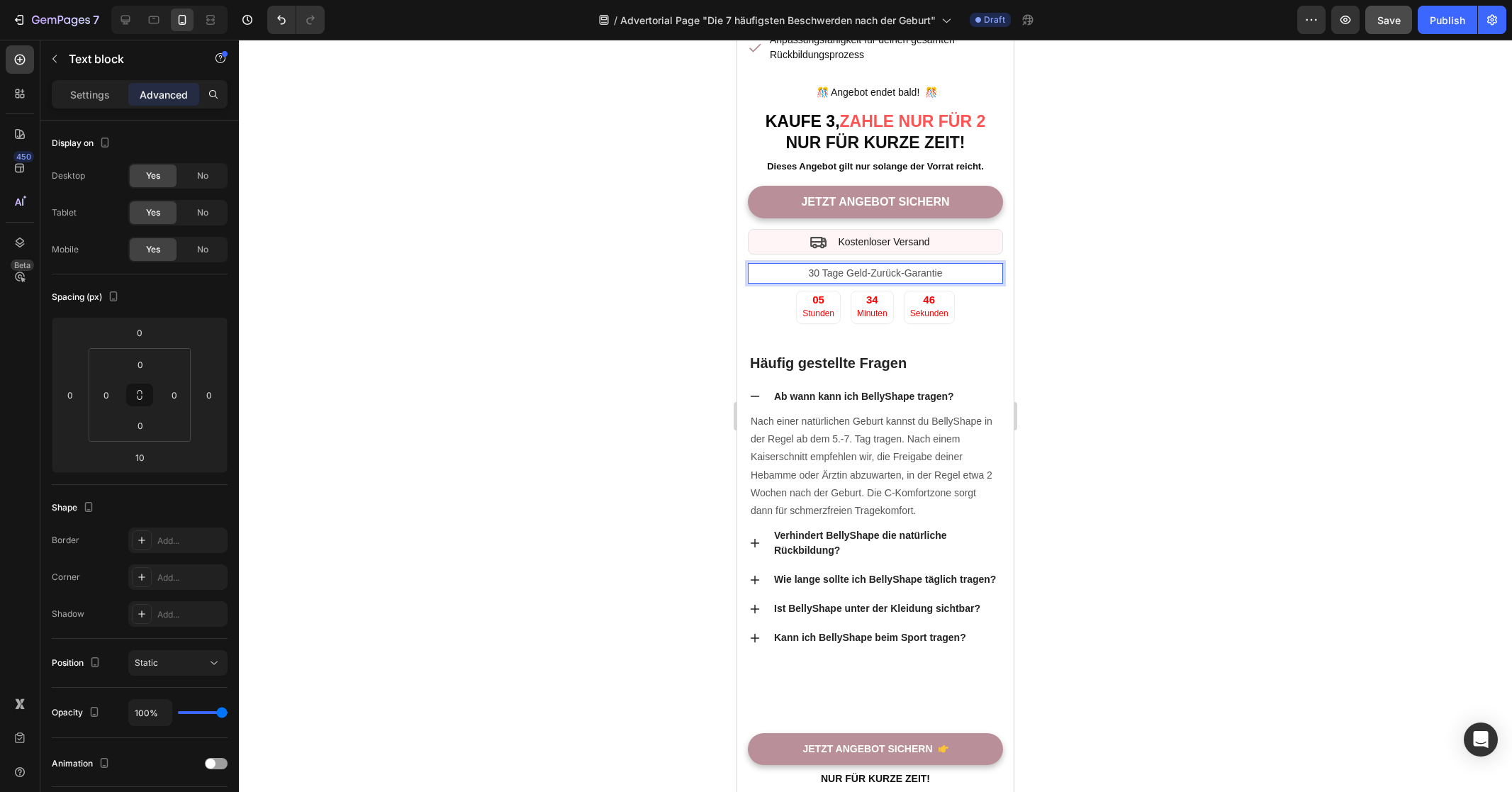
click at [945, 283] on p "30 Tage Geld-Zurück-Garantie" at bounding box center [875, 273] width 252 height 18
click at [1153, 533] on div at bounding box center [875, 415] width 1273 height 753
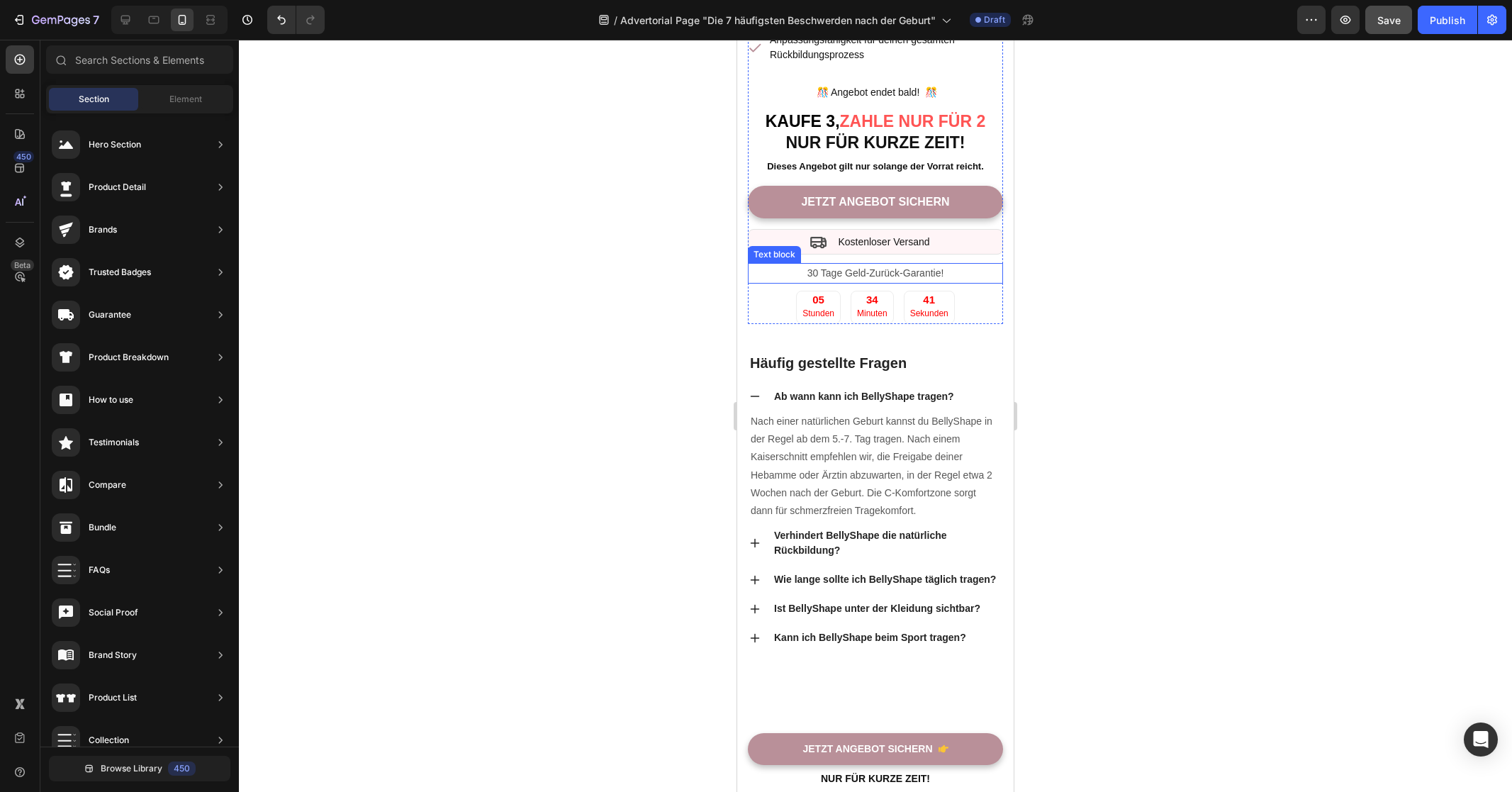
click at [813, 283] on p "30 Tage Geld-Zurück-Garantie!" at bounding box center [875, 273] width 252 height 18
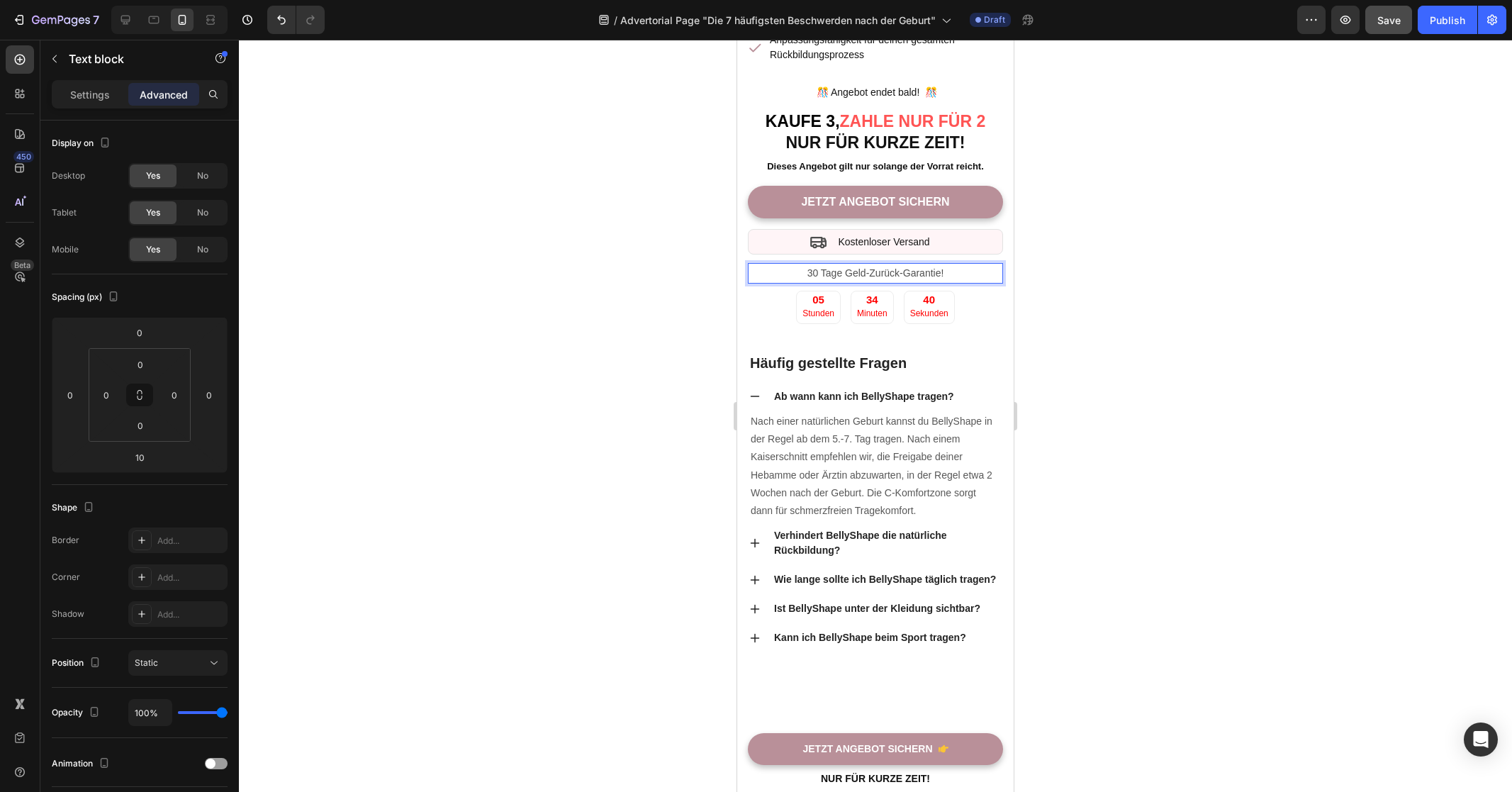
click at [818, 283] on p "30 Tage Geld-Zurück-Garantie!" at bounding box center [875, 273] width 252 height 18
click at [571, 531] on div at bounding box center [875, 415] width 1273 height 753
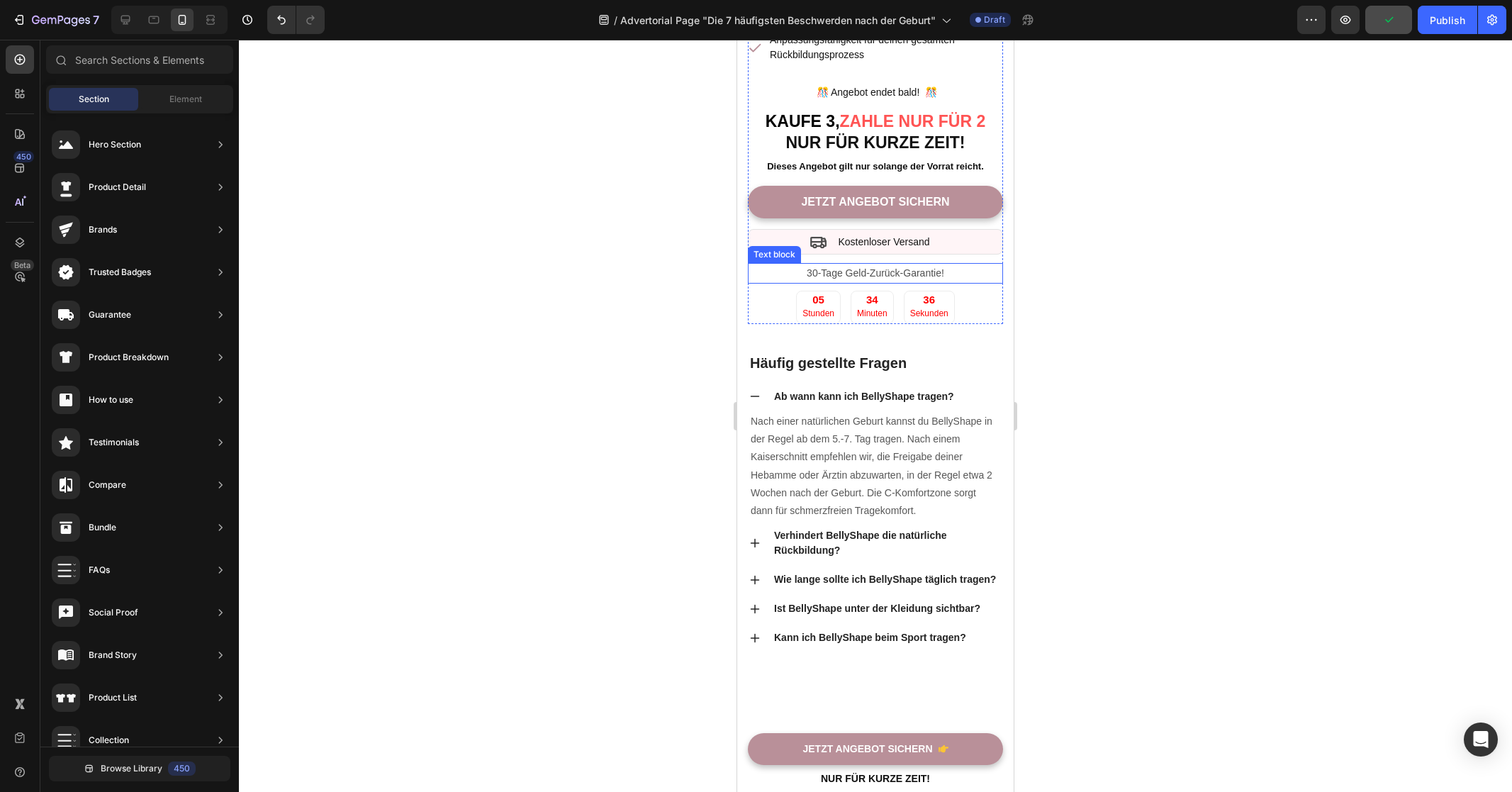
click at [815, 283] on p "30-Tage Geld-Zurück-Garantie!" at bounding box center [875, 273] width 252 height 18
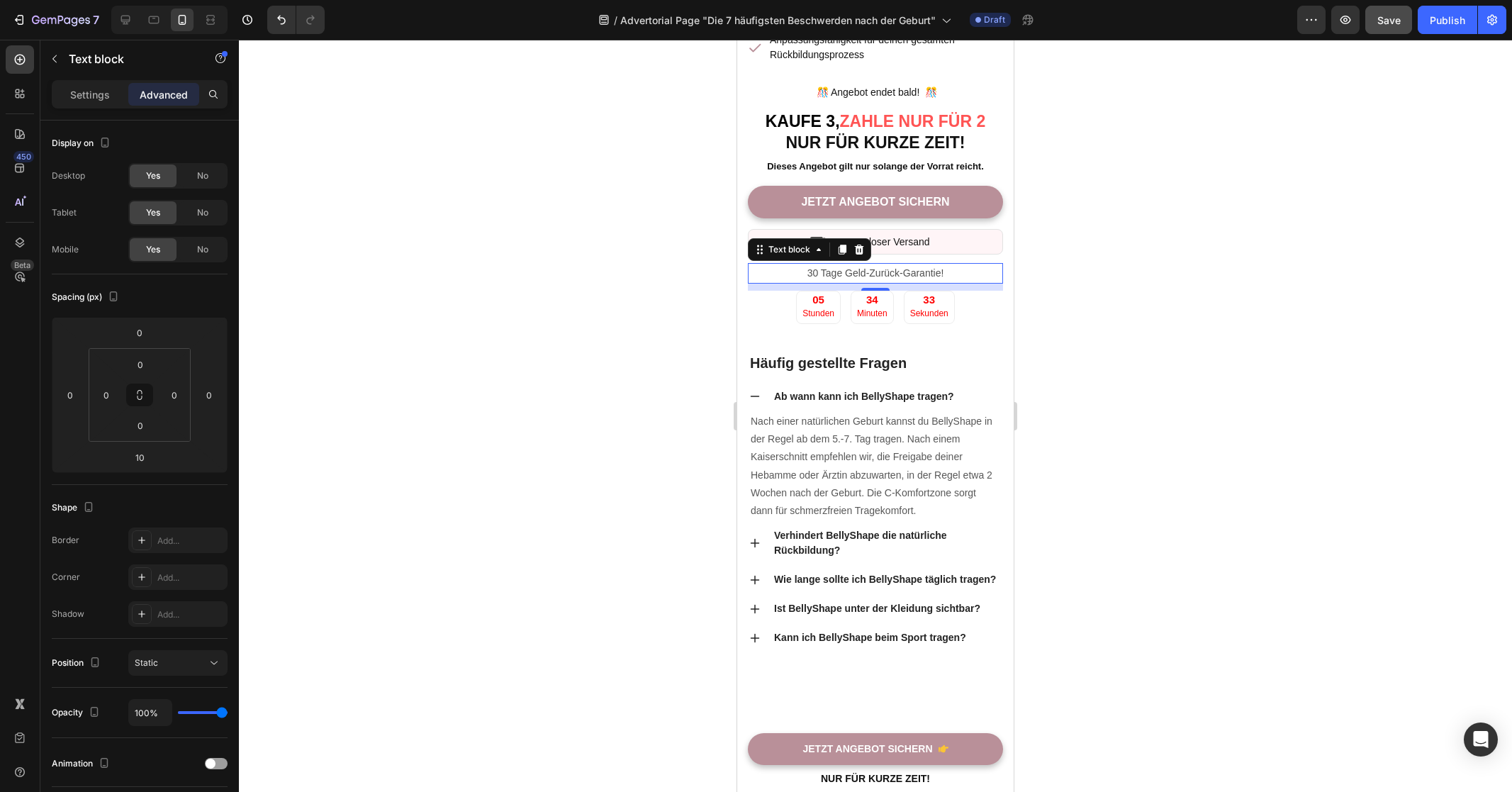
click at [626, 514] on div at bounding box center [875, 415] width 1273 height 753
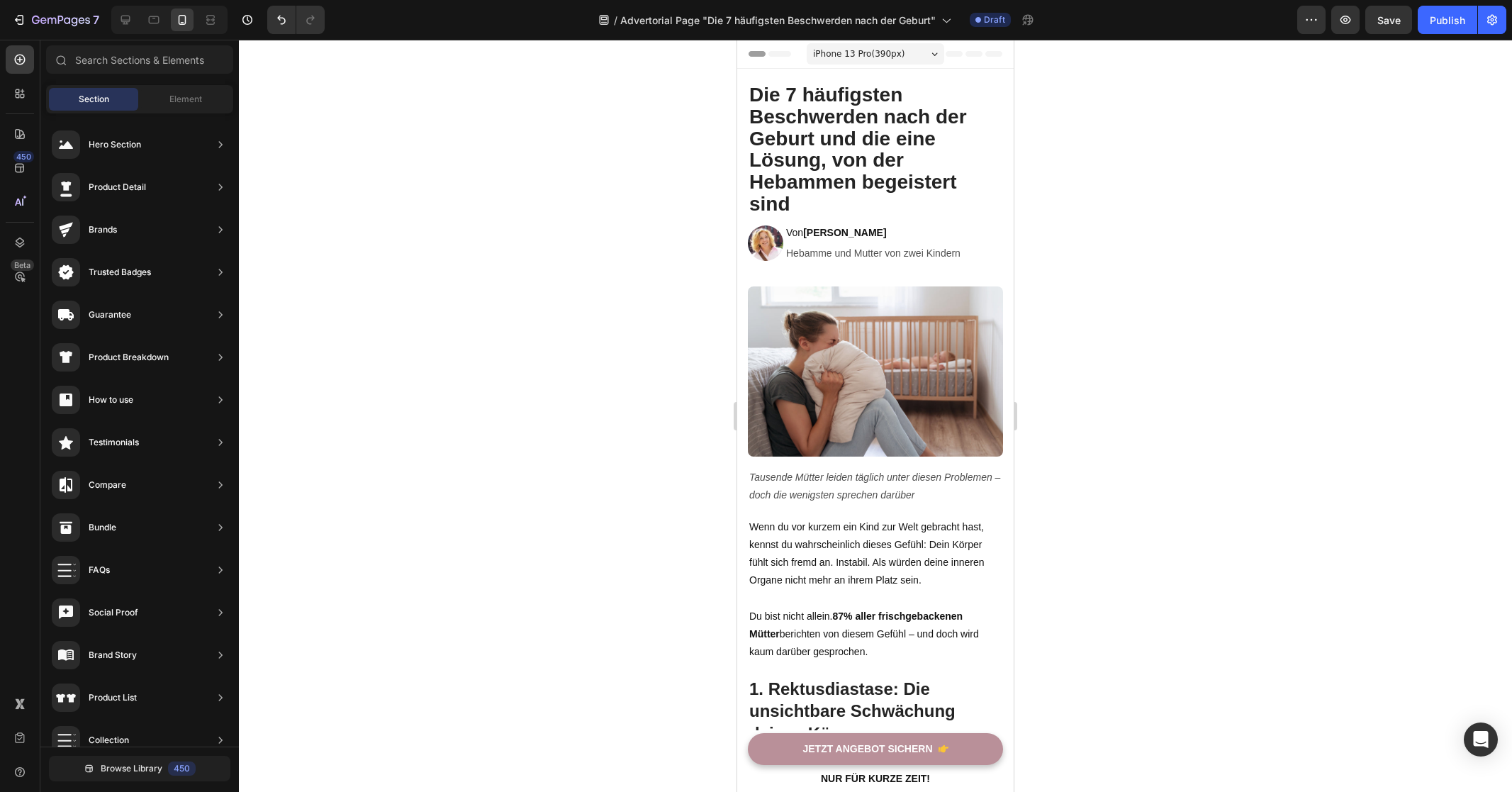
scroll to position [6945, 0]
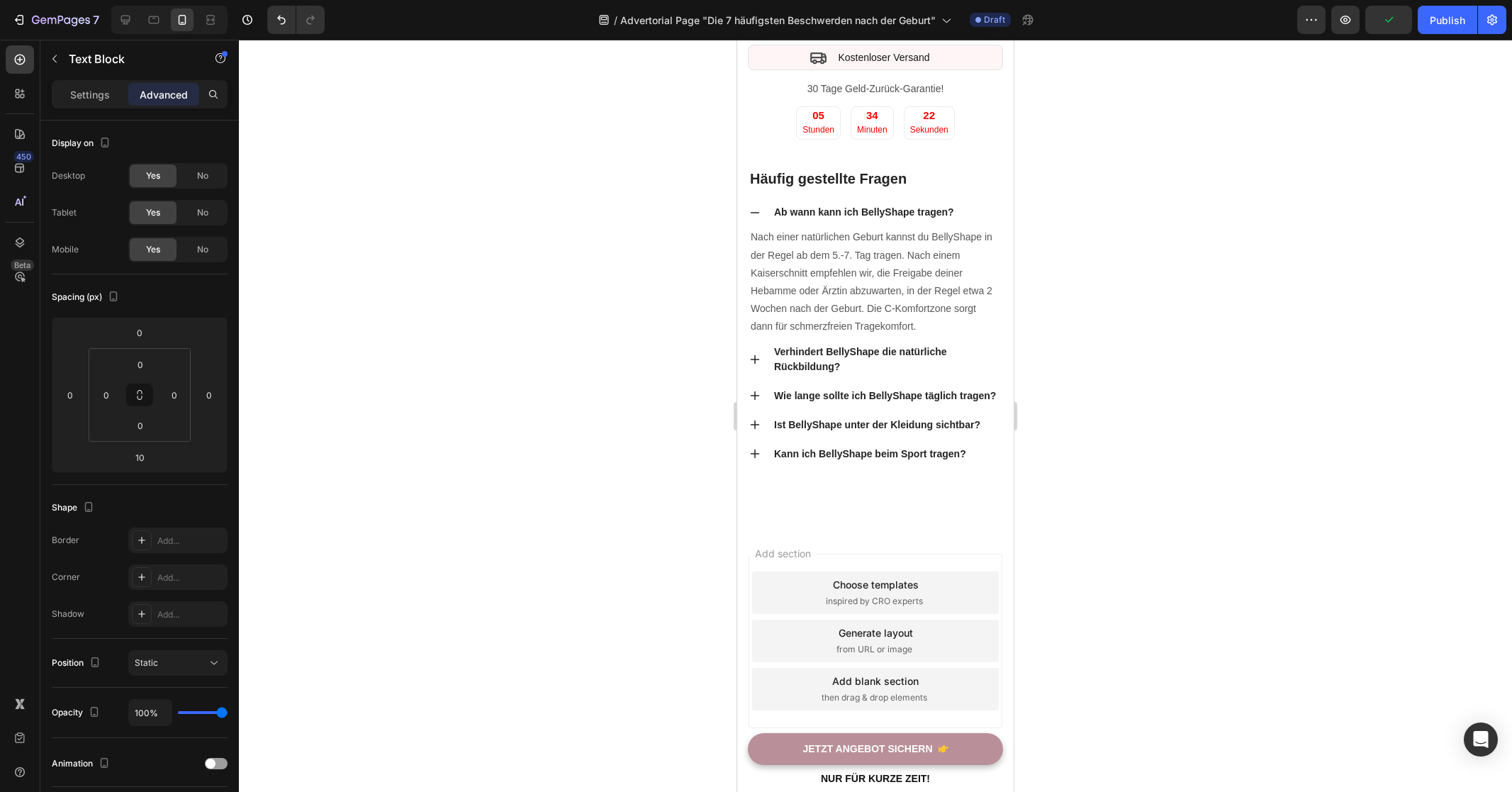
click at [1215, 408] on div at bounding box center [875, 415] width 1273 height 753
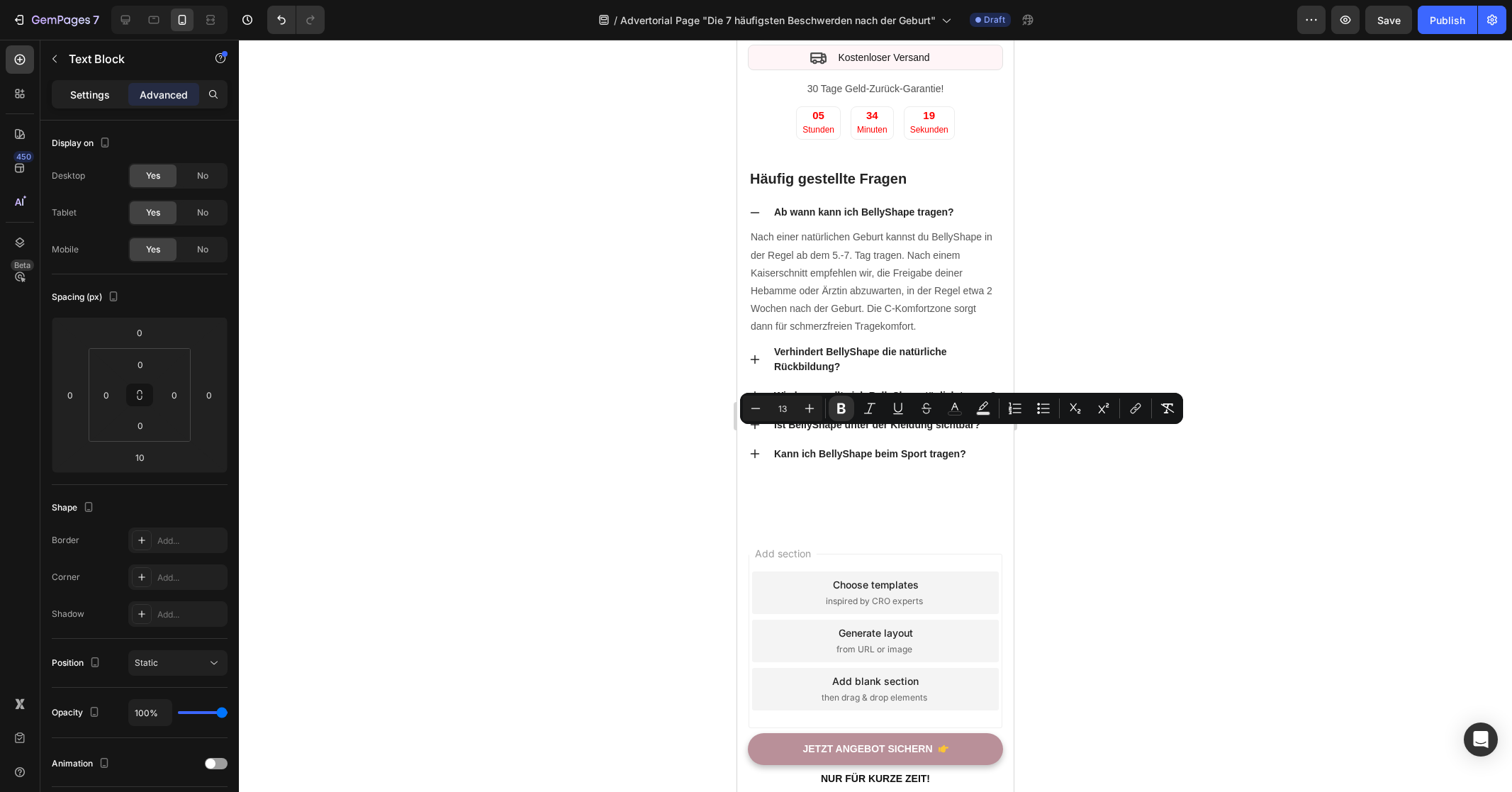
click at [74, 87] on p "Settings" at bounding box center [90, 94] width 39 height 15
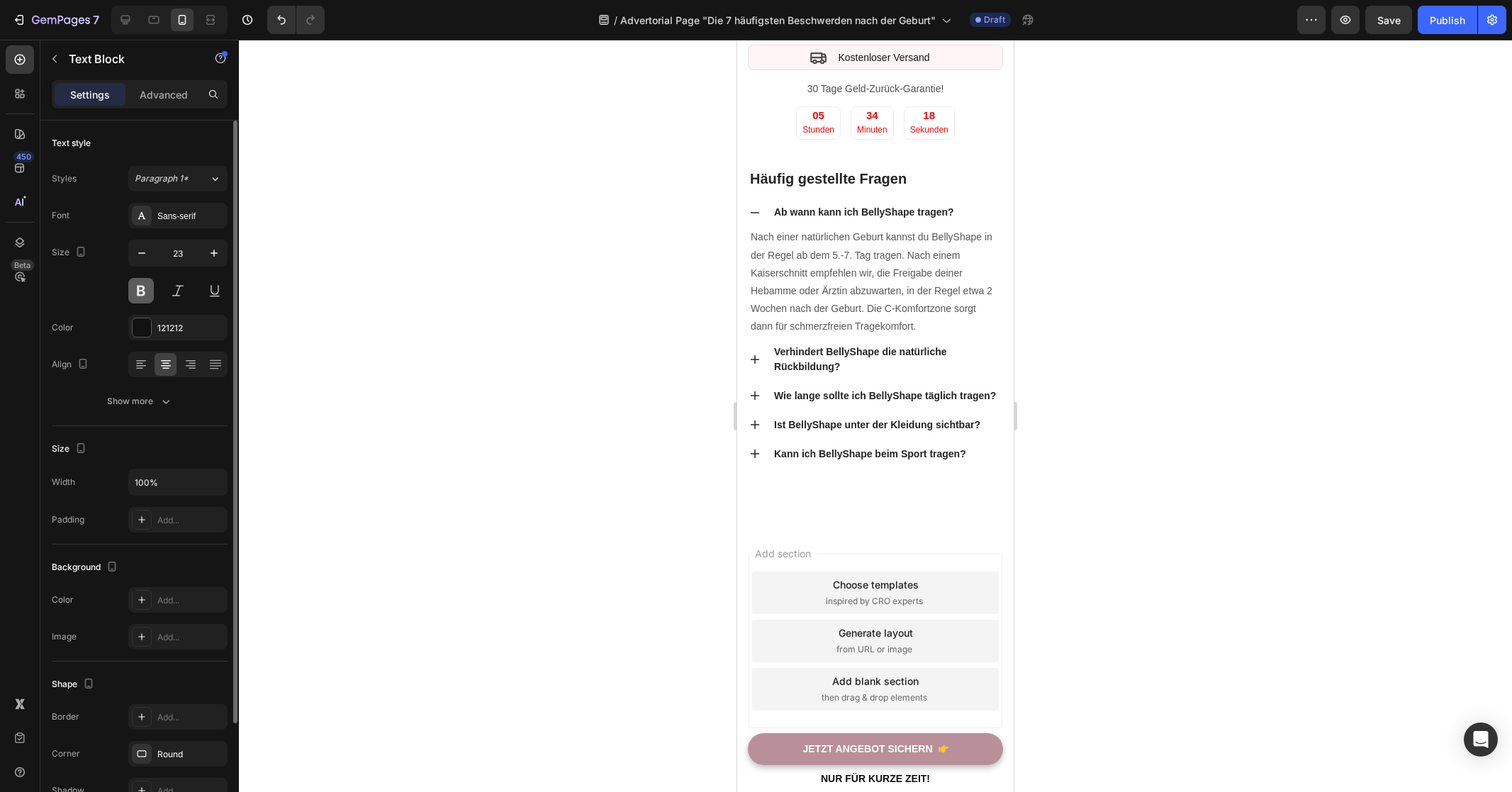
click at [142, 288] on button at bounding box center [141, 291] width 26 height 26
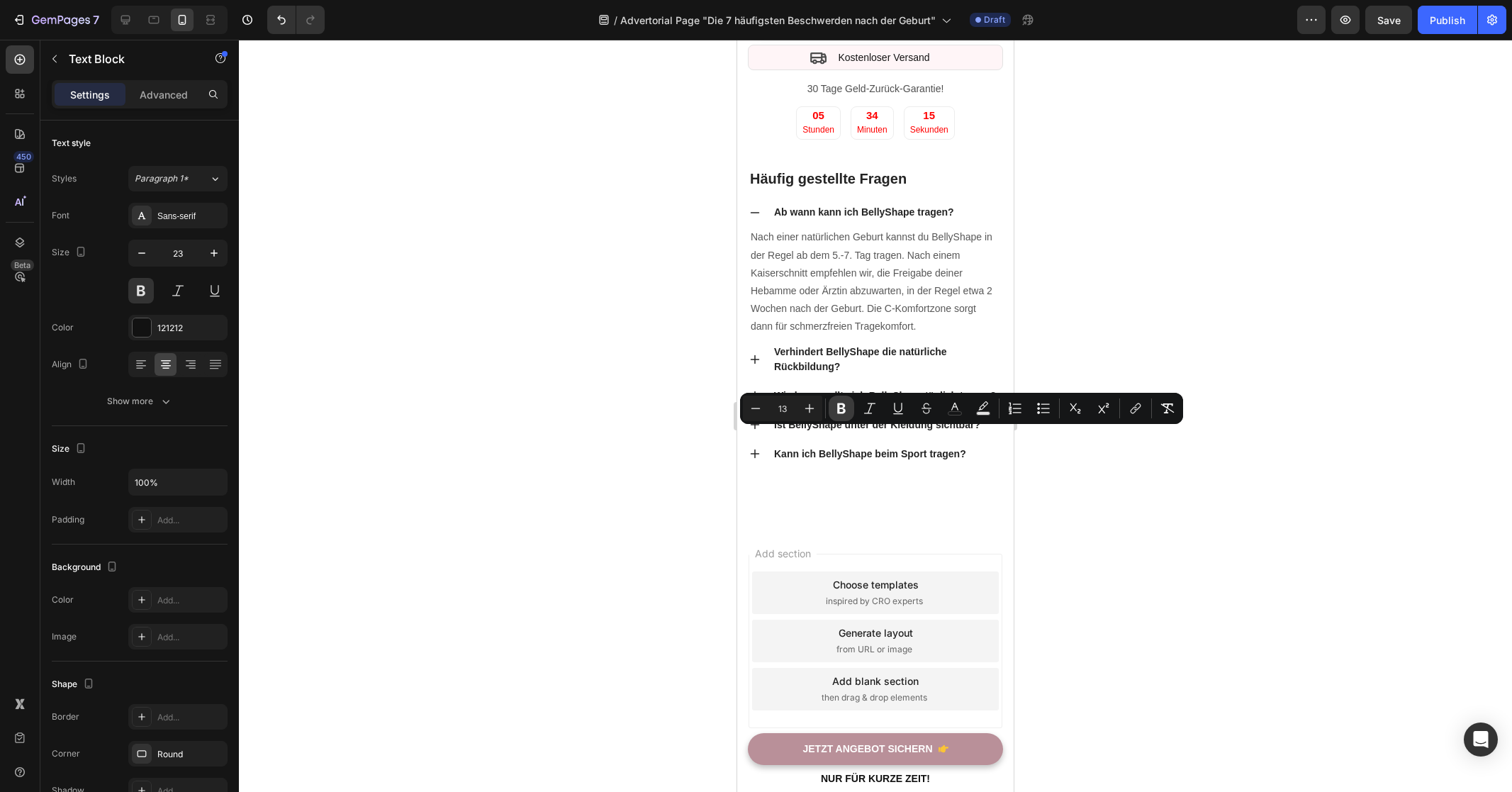
click at [840, 408] on icon "Editor contextual toolbar" at bounding box center [841, 408] width 9 height 10
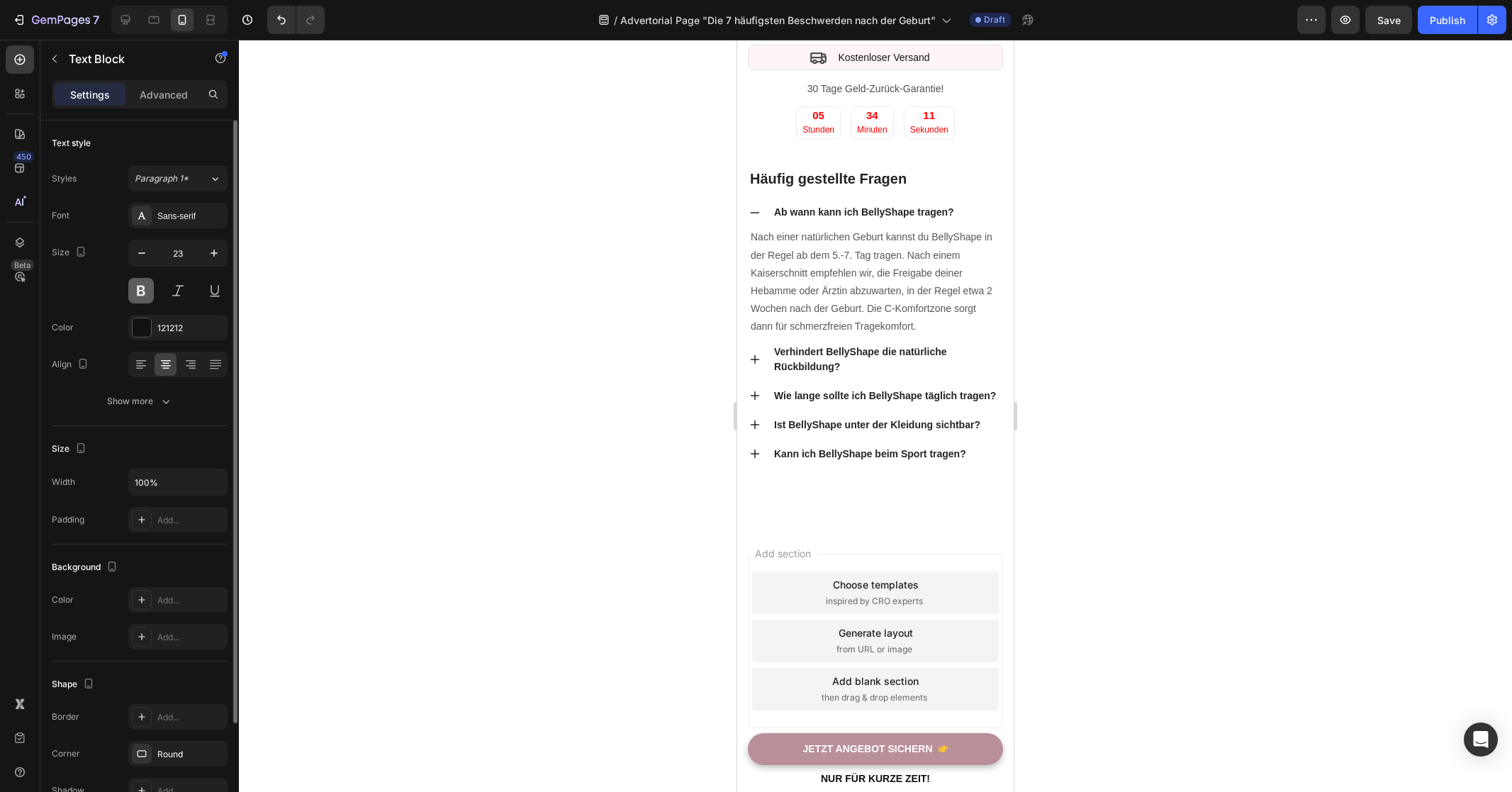
click at [144, 291] on button at bounding box center [141, 291] width 26 height 26
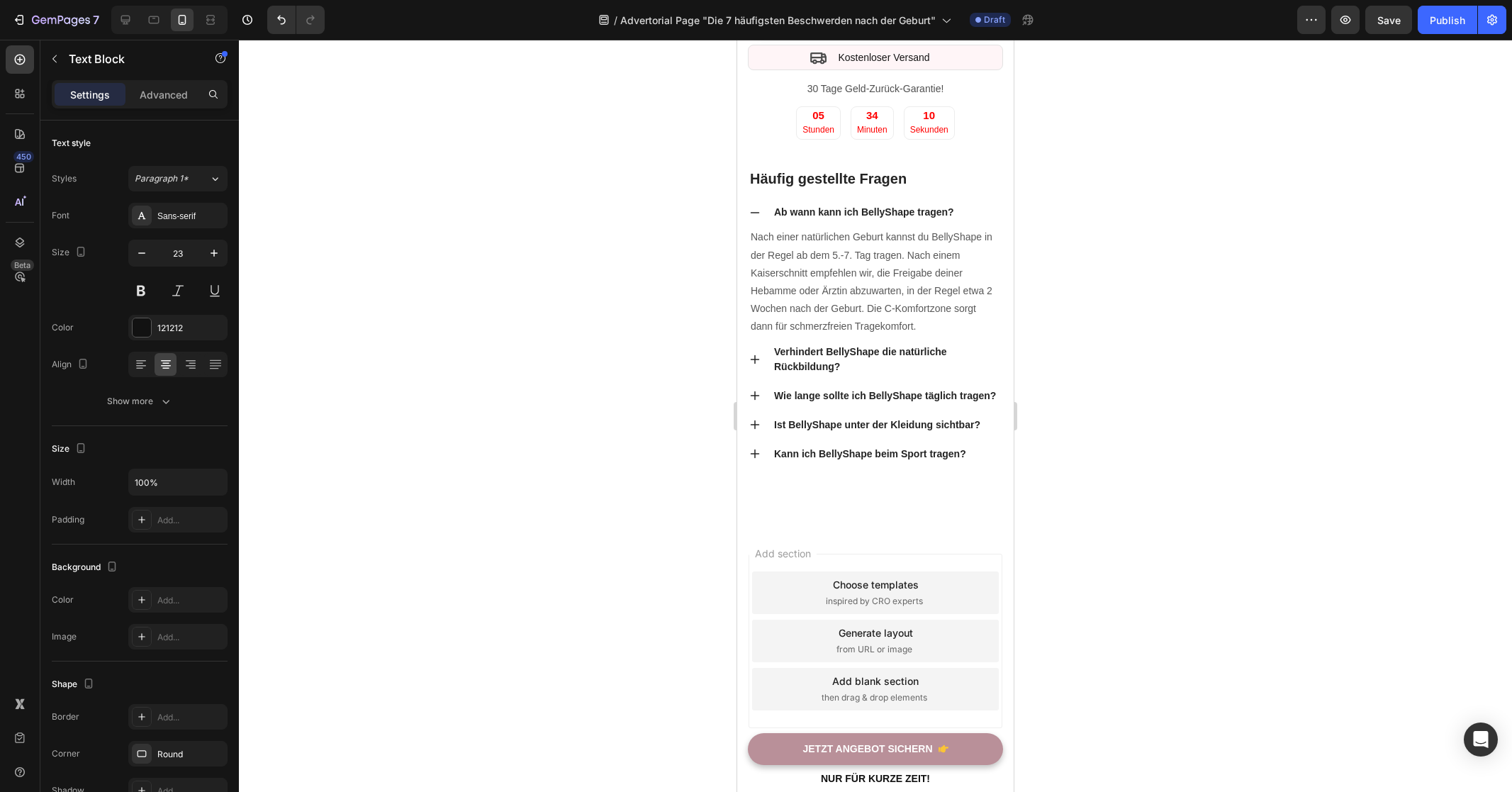
click at [617, 380] on div at bounding box center [875, 415] width 1273 height 753
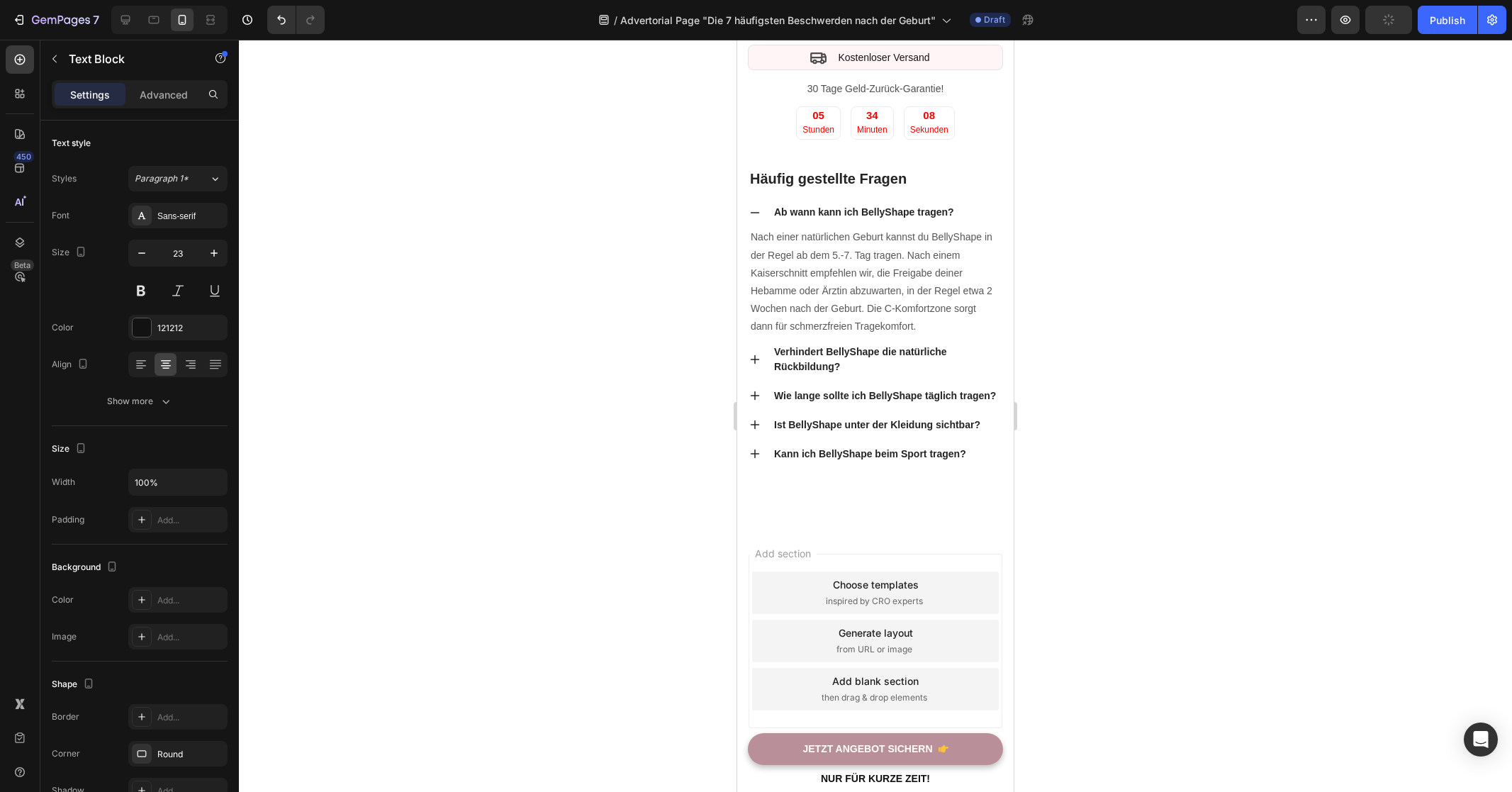
drag, startPoint x: 964, startPoint y: 411, endPoint x: 758, endPoint y: 390, distance: 207.1
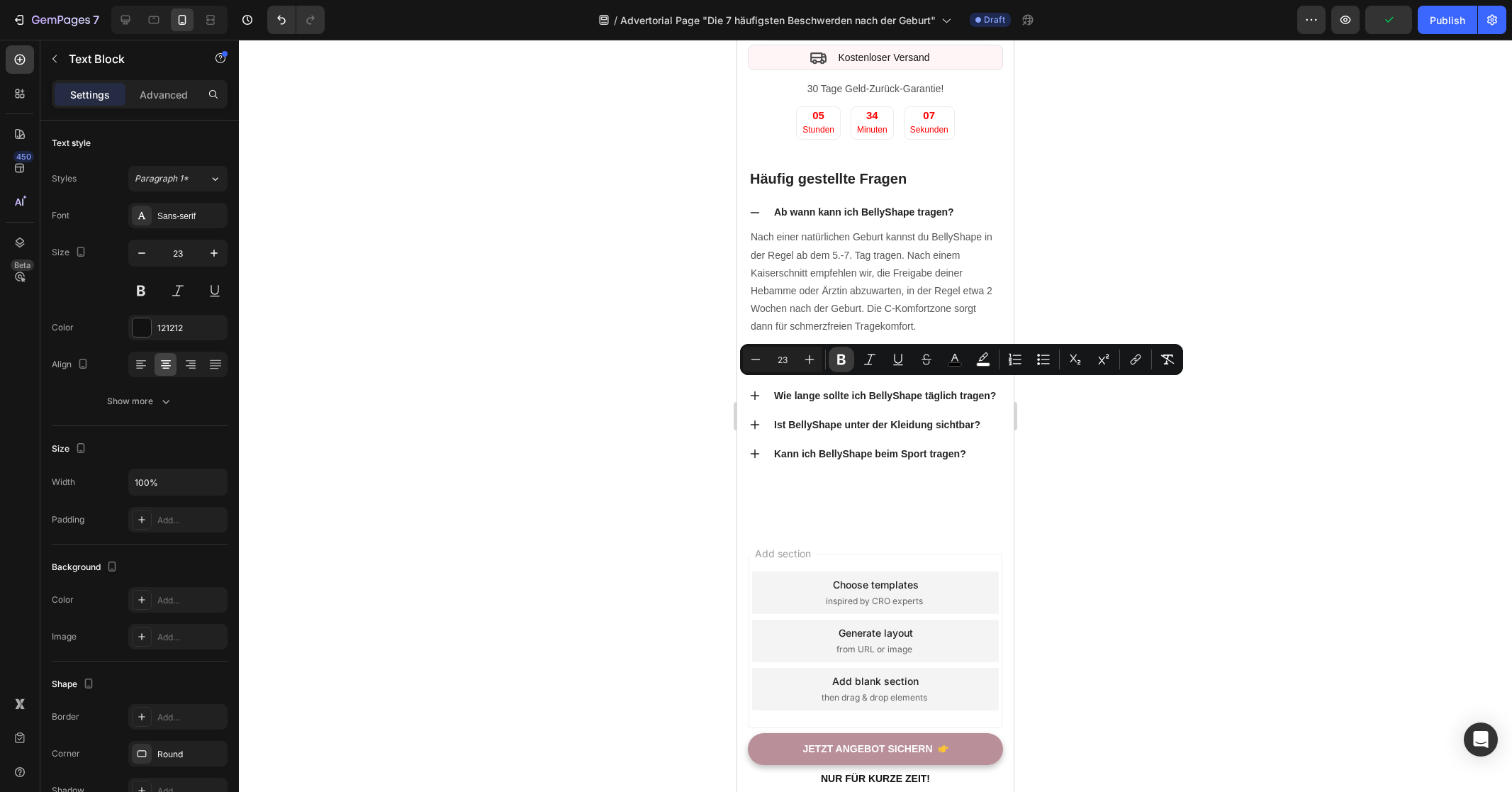
click at [834, 360] on icon "Editor contextual toolbar" at bounding box center [841, 360] width 15 height 15
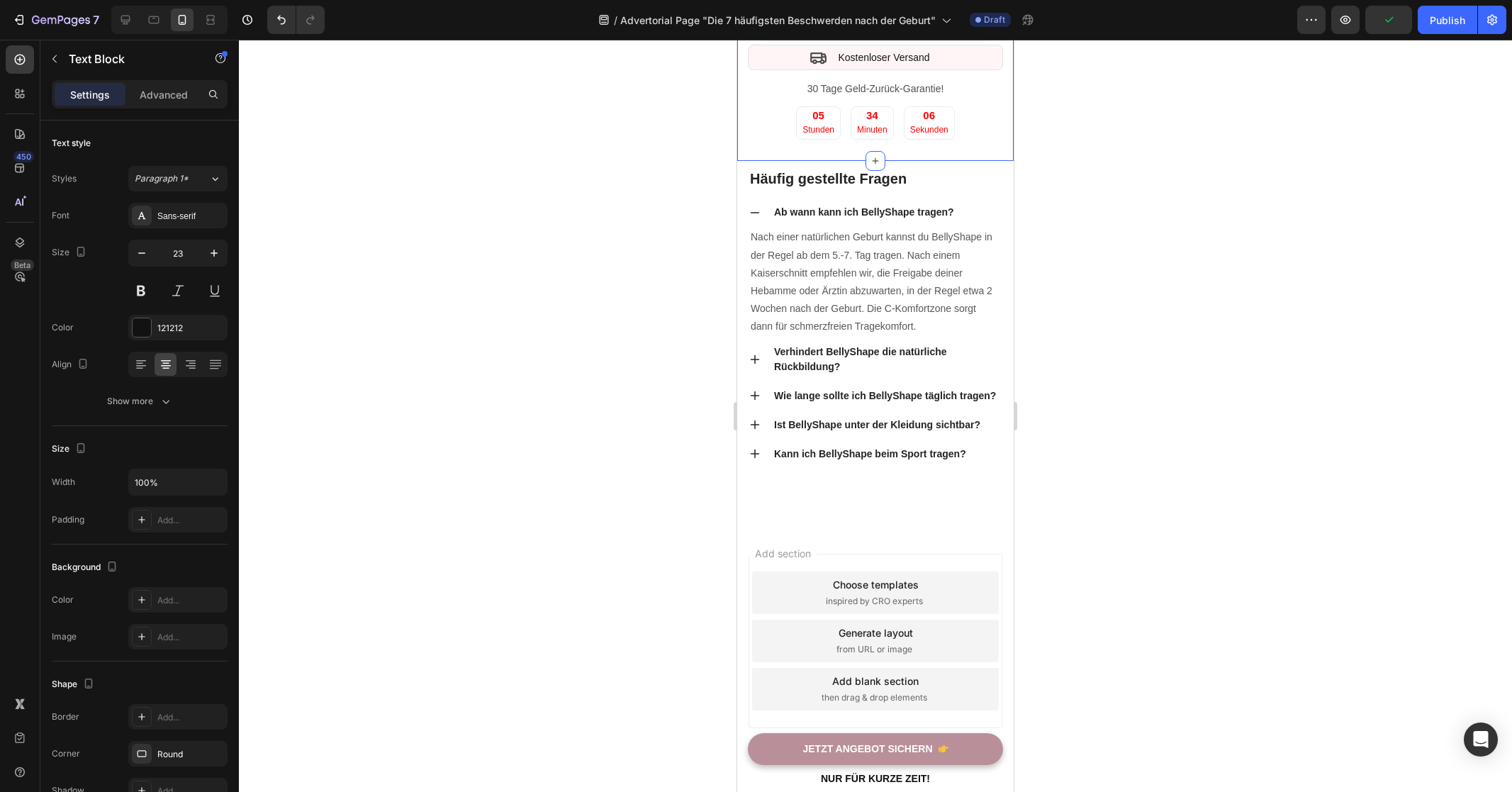
click at [622, 395] on div at bounding box center [875, 415] width 1273 height 753
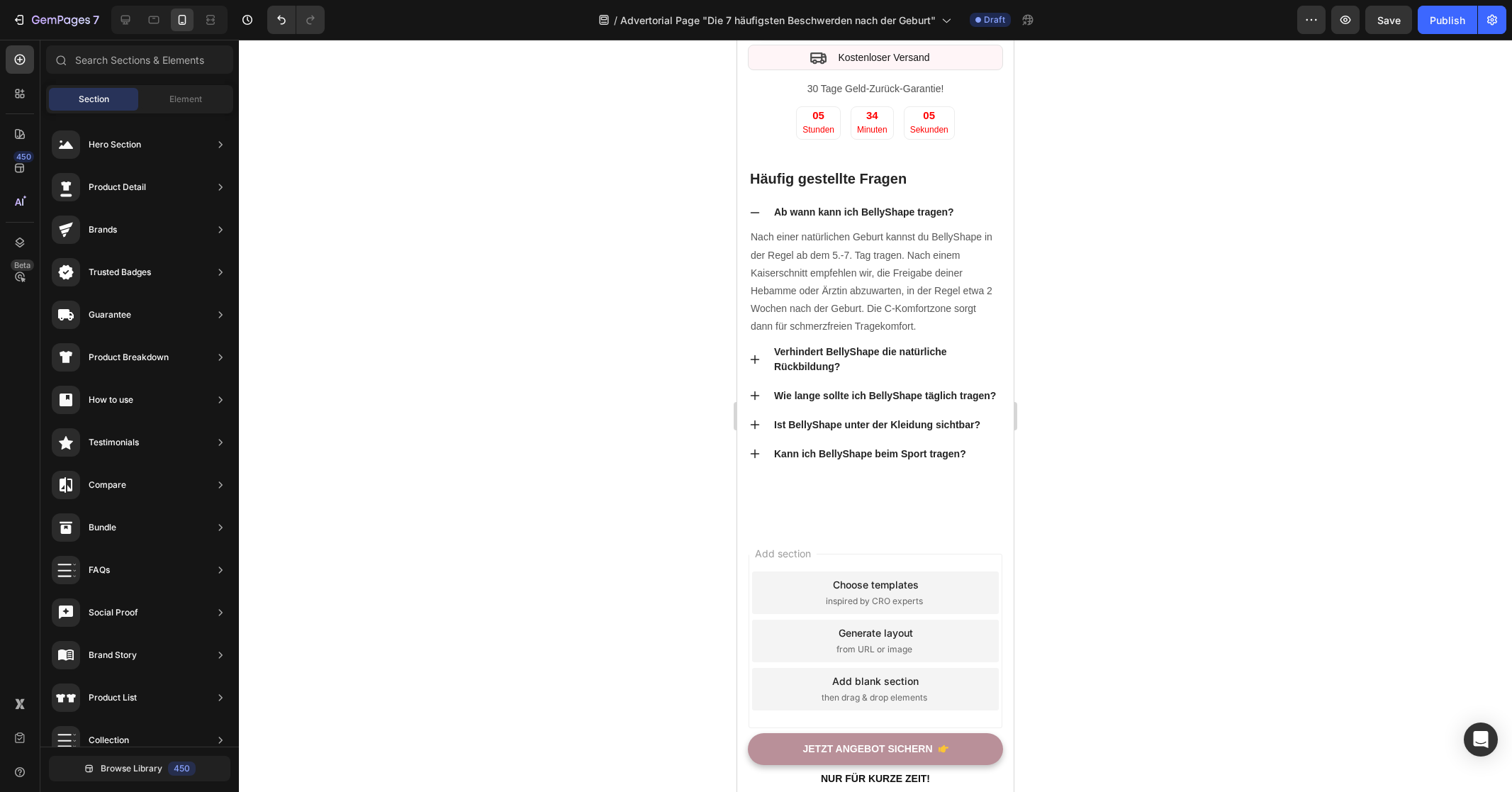
click at [1250, 431] on div at bounding box center [875, 415] width 1273 height 753
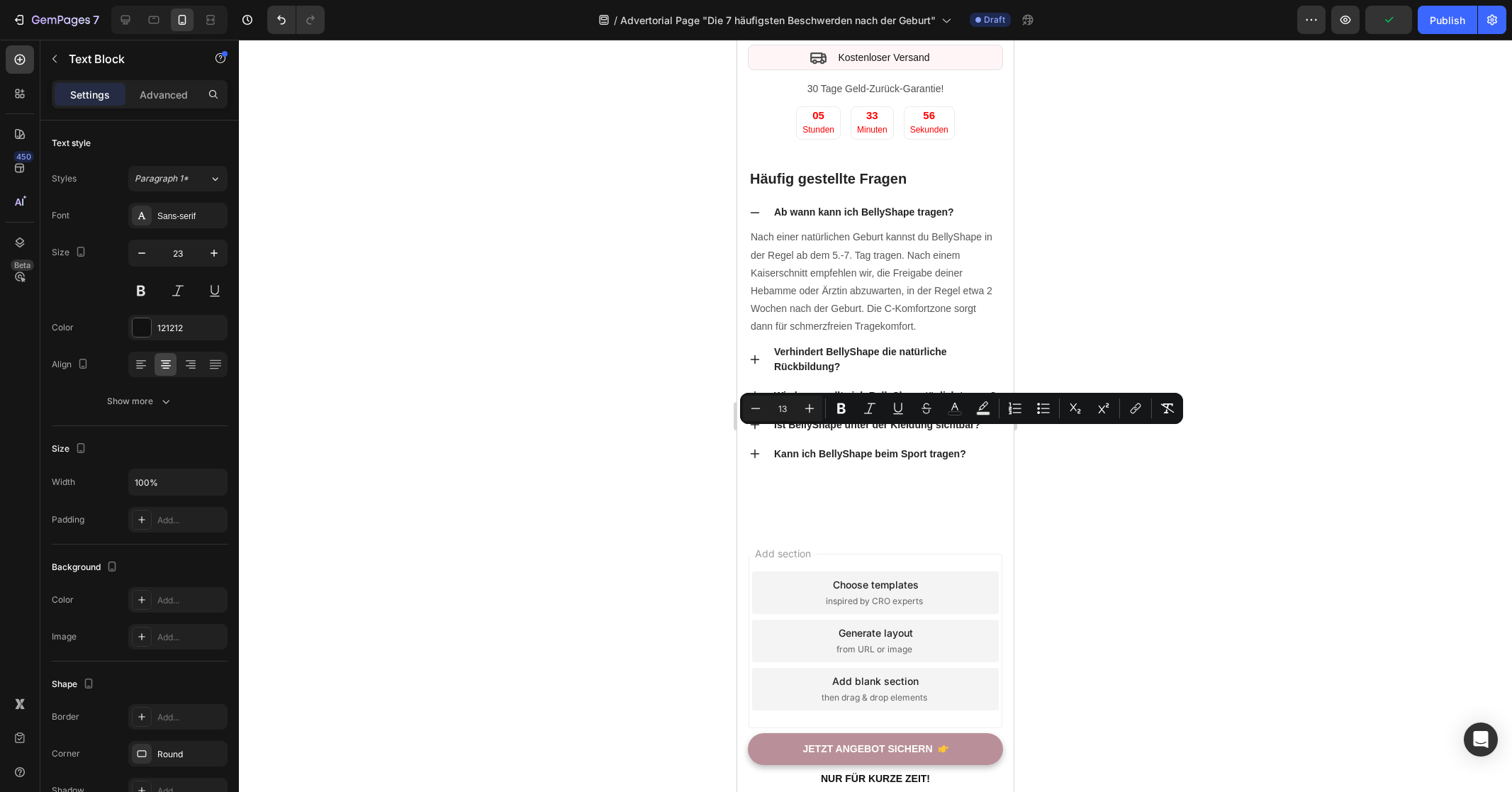
click at [626, 421] on div at bounding box center [875, 415] width 1273 height 753
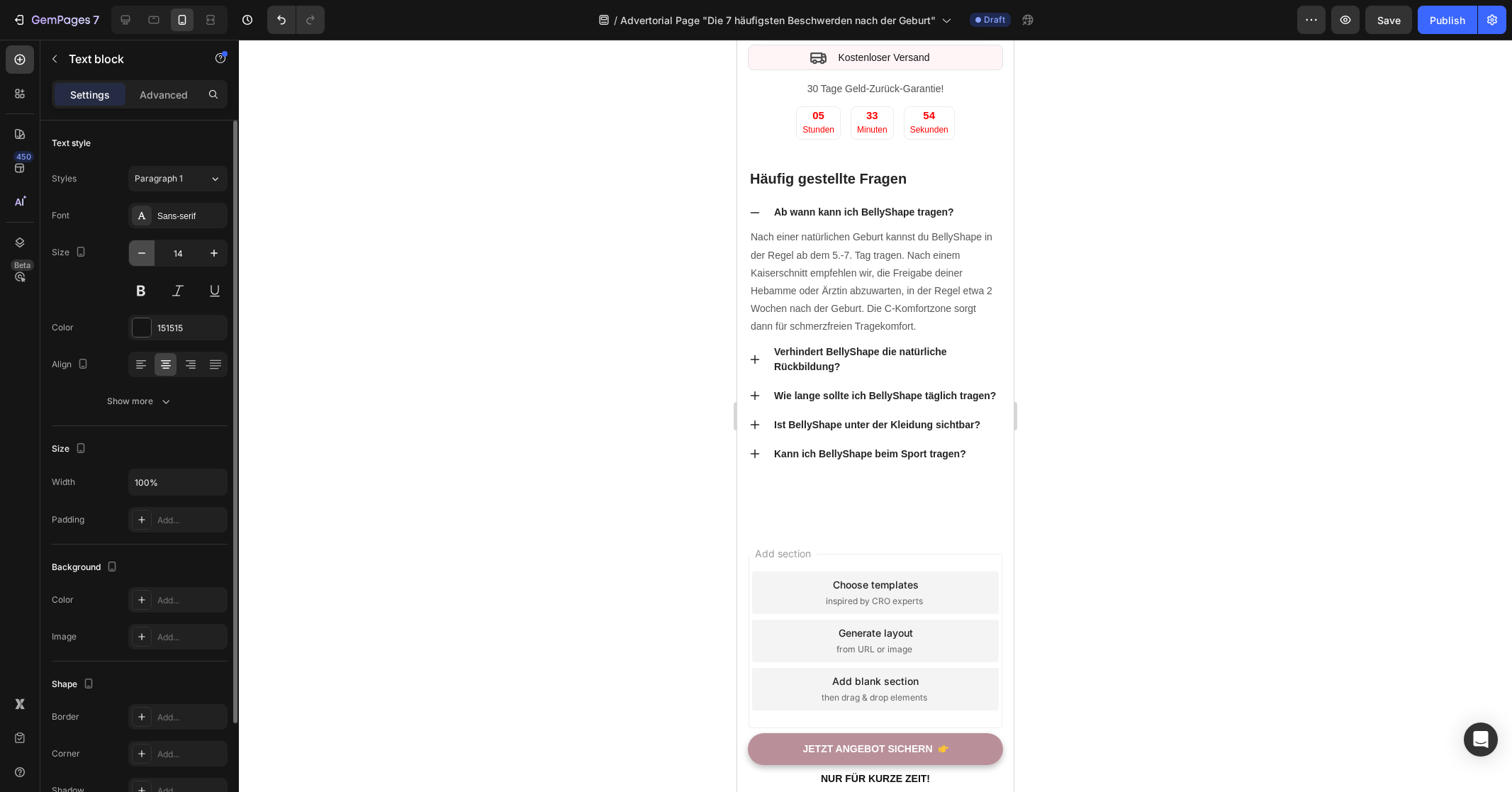
click at [130, 258] on button "button" at bounding box center [142, 253] width 26 height 26
type input "13"
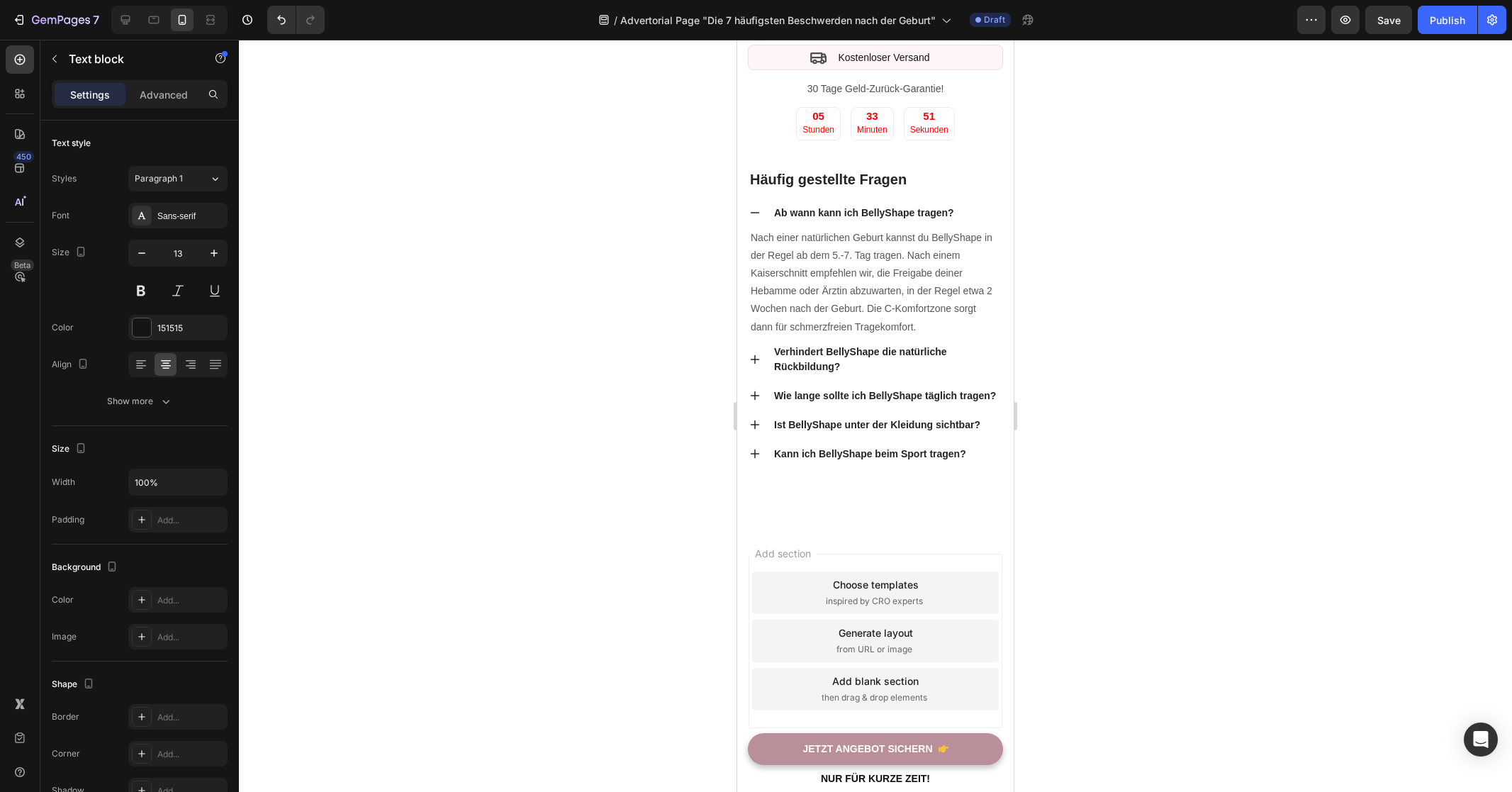
click at [497, 283] on div at bounding box center [875, 415] width 1273 height 753
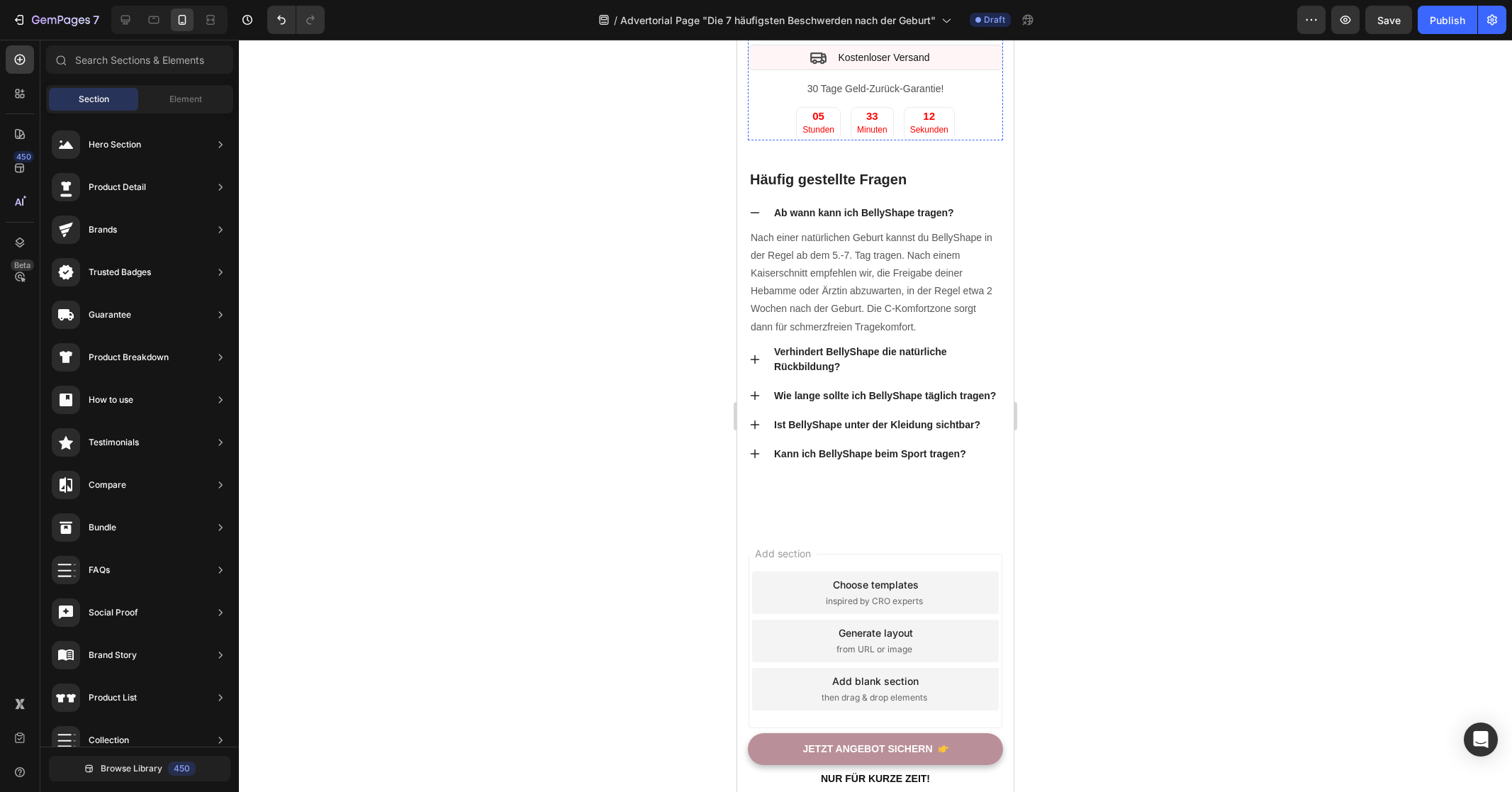
click at [1170, 427] on div at bounding box center [875, 415] width 1273 height 753
click at [806, 526] on div "Häufig gestellte Fragen Heading Ab wann kann ich BellyShape tragen? Nach einer …" at bounding box center [875, 343] width 276 height 364
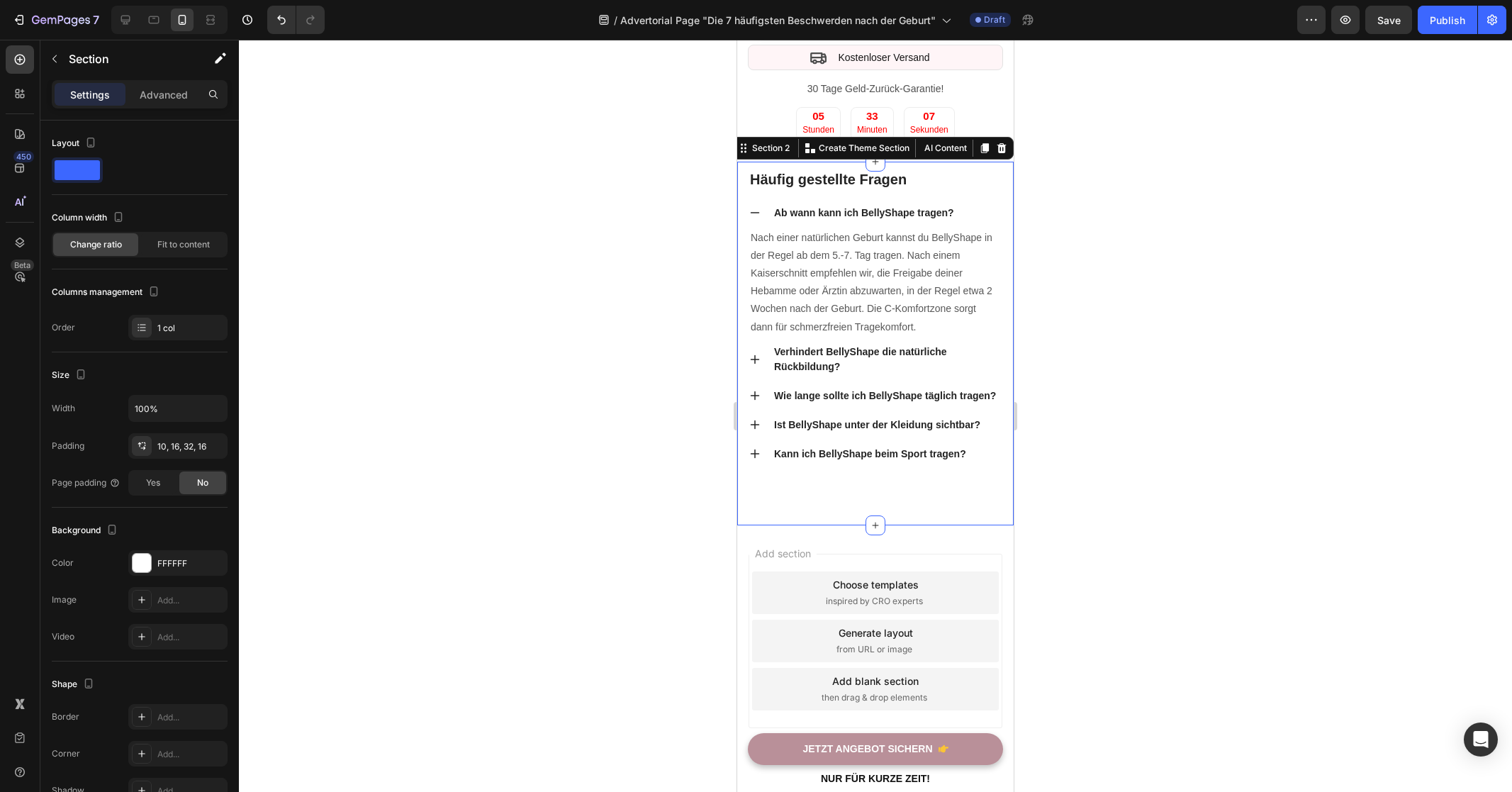
click at [610, 579] on div at bounding box center [875, 415] width 1273 height 753
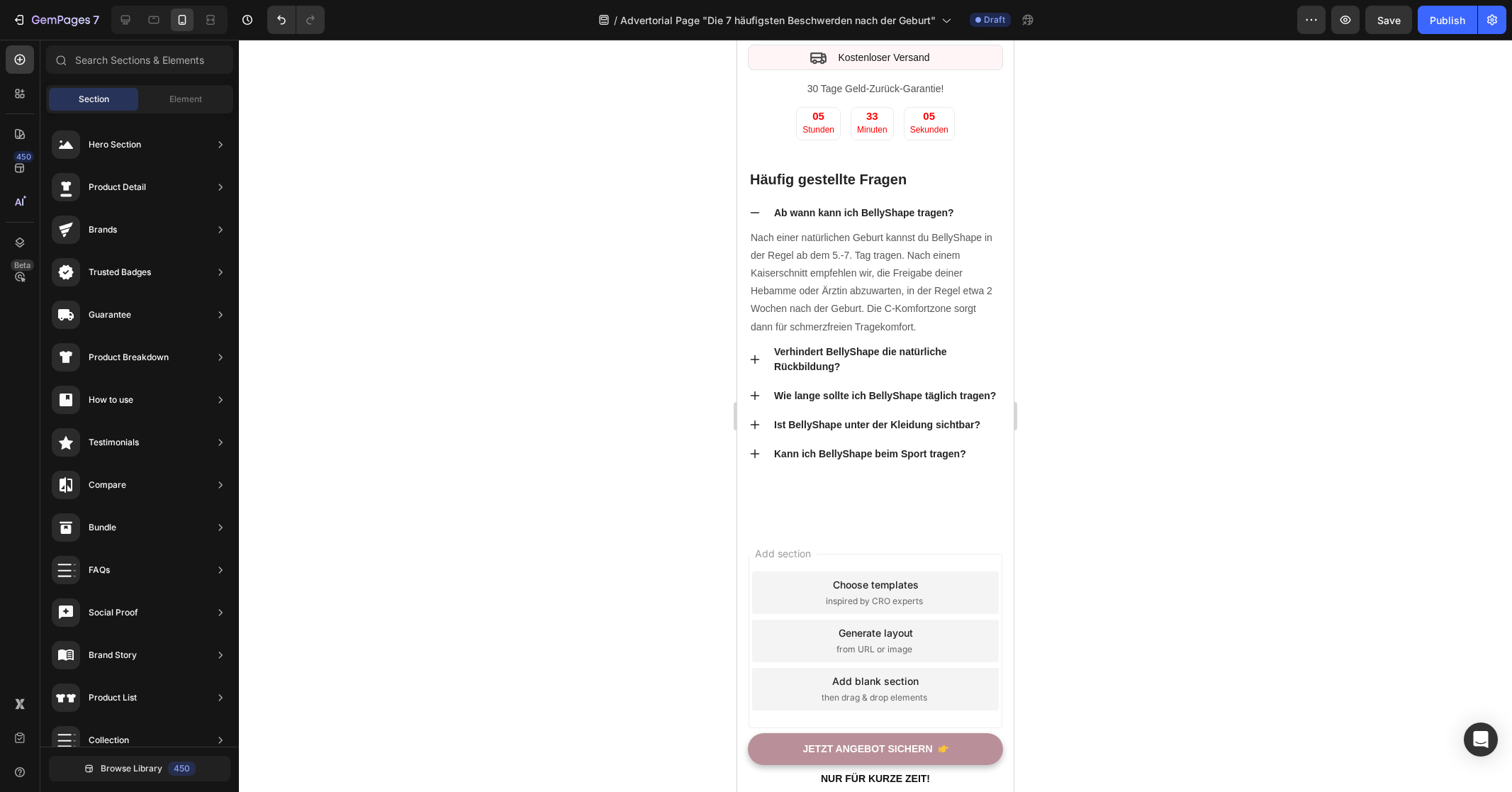
click at [1210, 261] on div at bounding box center [875, 415] width 1273 height 753
click at [1207, 273] on div at bounding box center [875, 415] width 1273 height 753
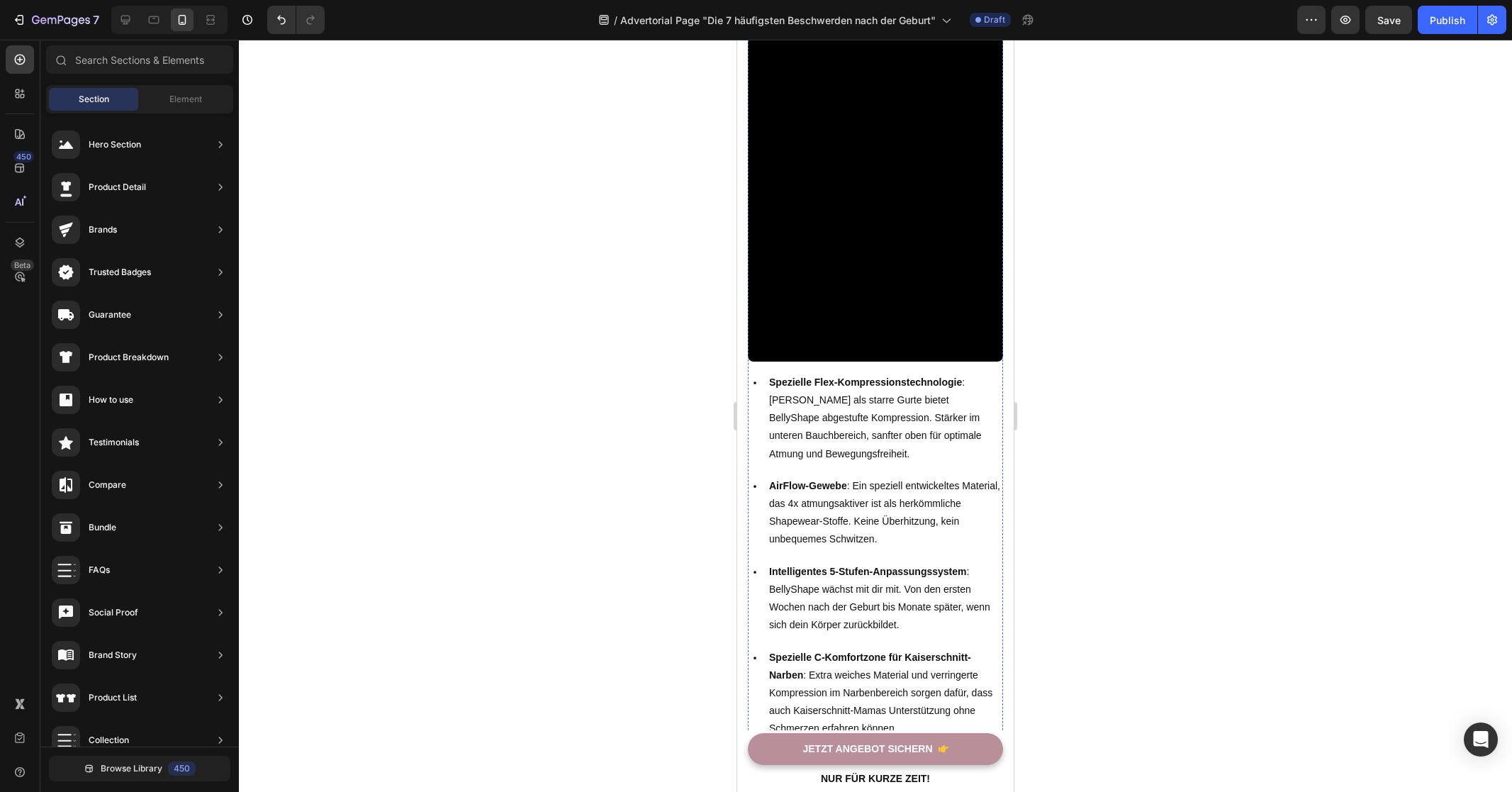
scroll to position [4754, 0]
